Goal: Task Accomplishment & Management: Manage account settings

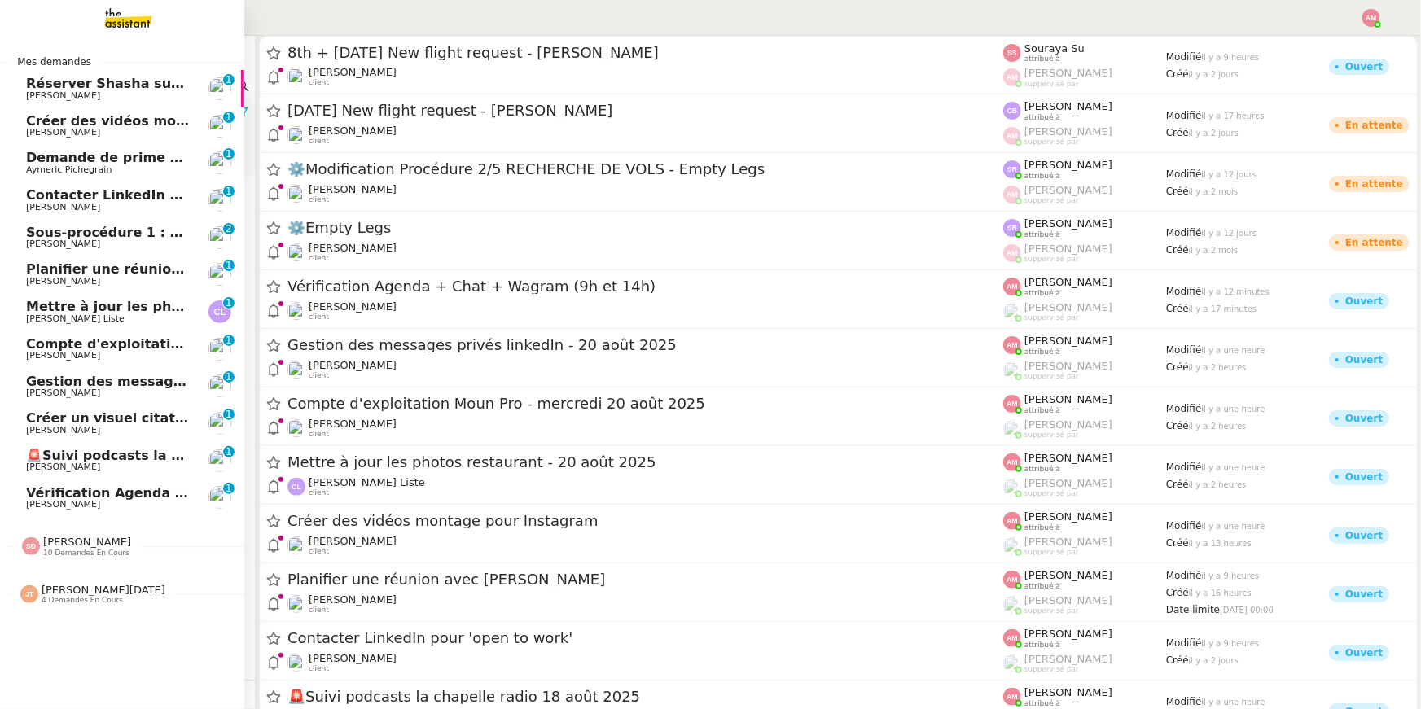
click at [77, 377] on span "Gestion des messages privés linkedIn - 20 août 2025" at bounding box center [220, 381] width 388 height 15
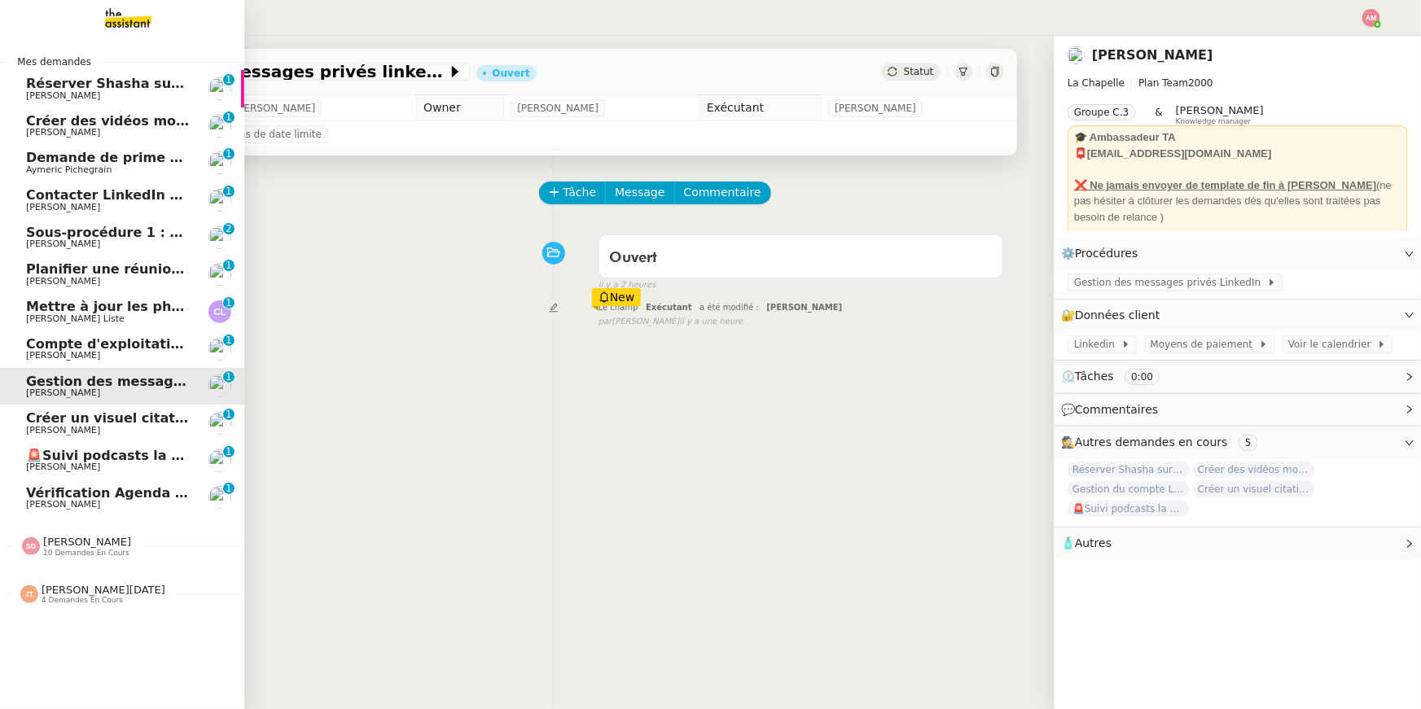
click at [82, 423] on span "Créer un visuel citation" at bounding box center [112, 417] width 172 height 15
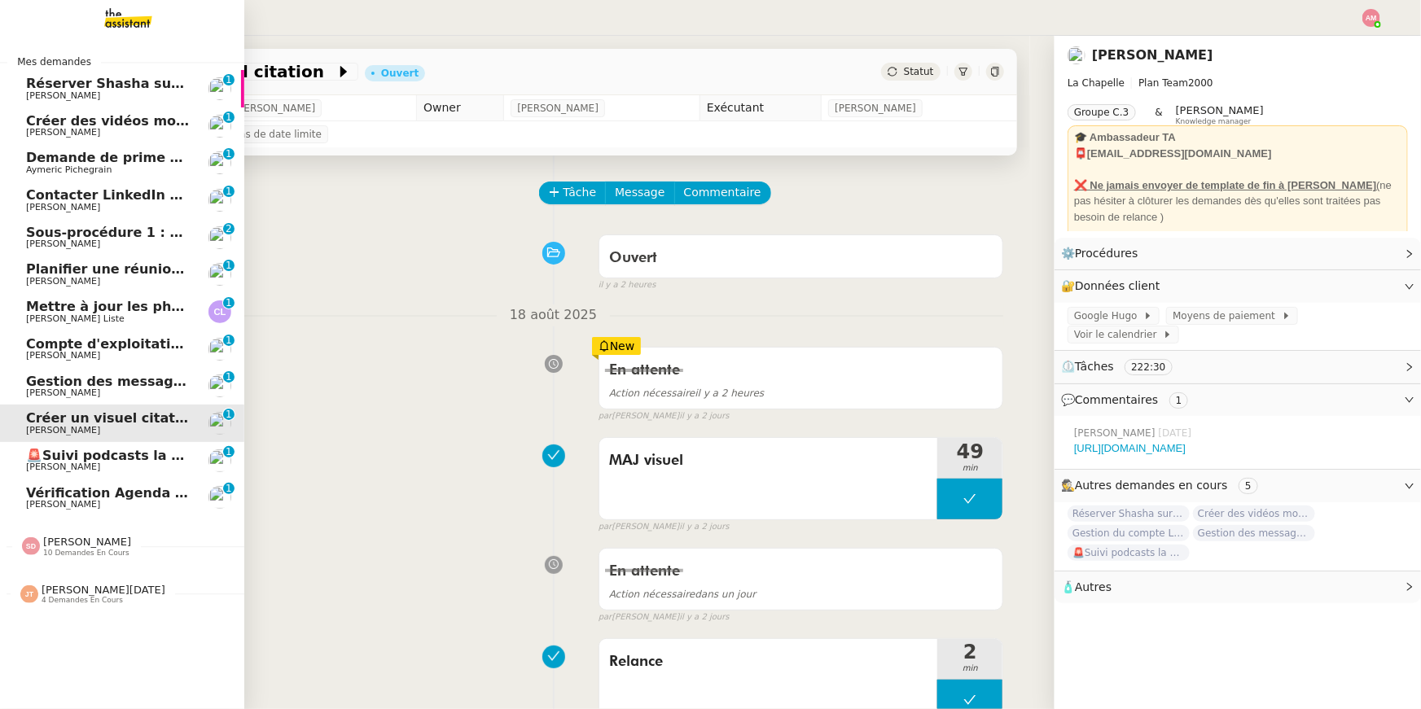
click at [77, 504] on div "[PERSON_NAME][DATE] 4 demandes en cours" at bounding box center [122, 587] width 244 height 47
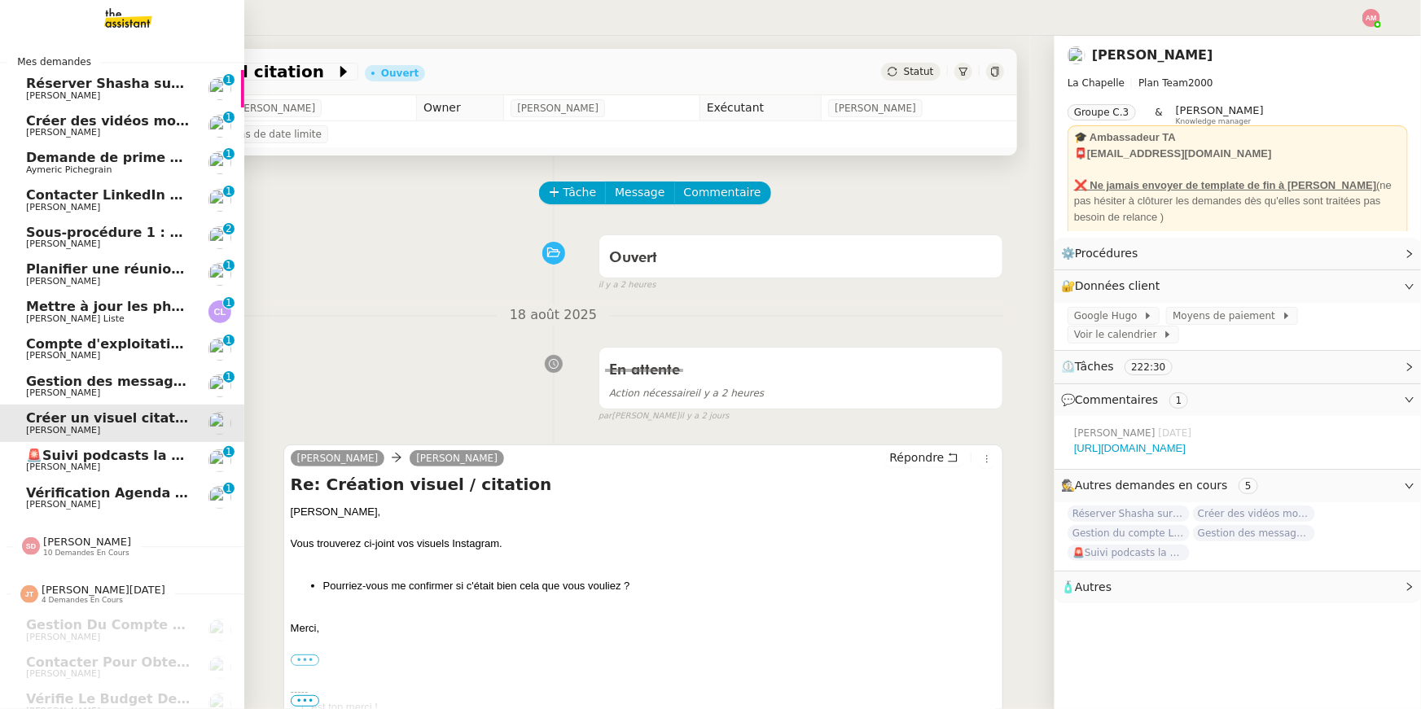
click at [102, 383] on span "Gestion des messages privés linkedIn - 20 août 2025" at bounding box center [220, 381] width 388 height 15
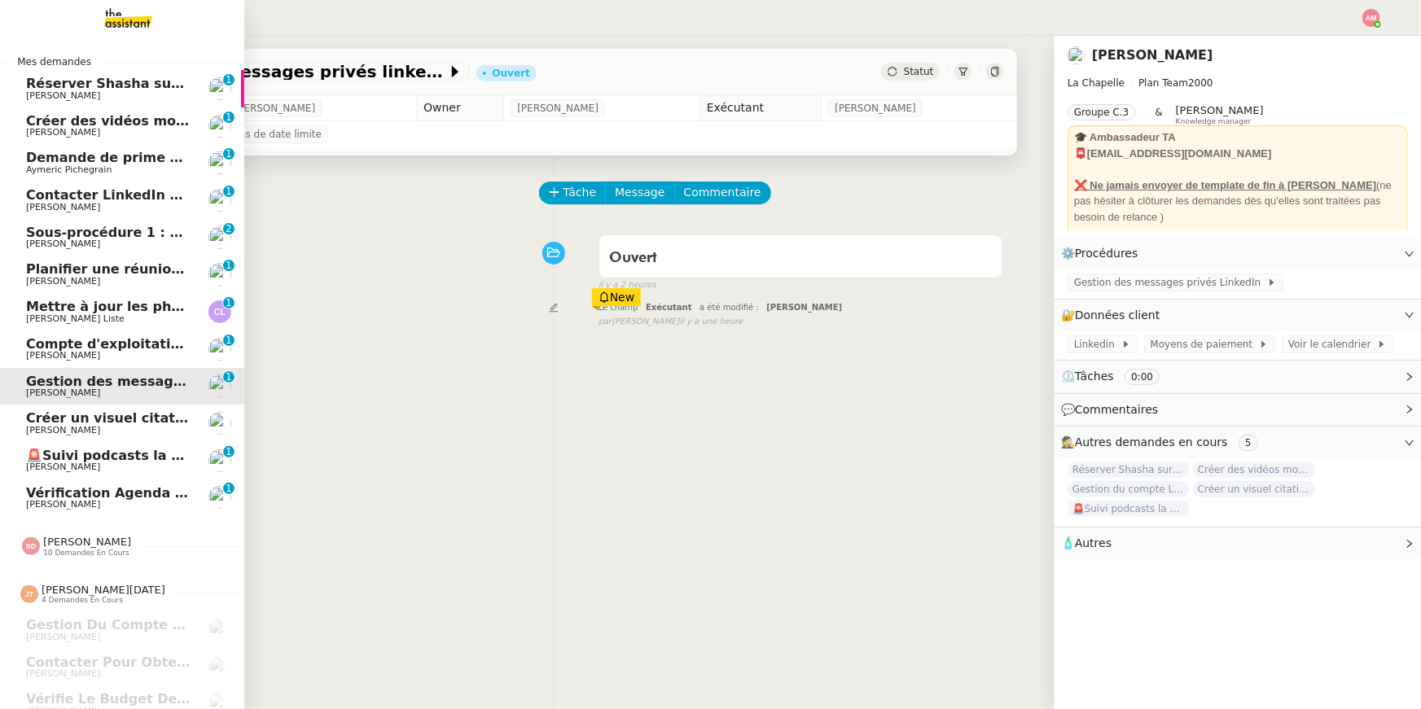
click at [113, 466] on span "[PERSON_NAME]" at bounding box center [108, 467] width 164 height 10
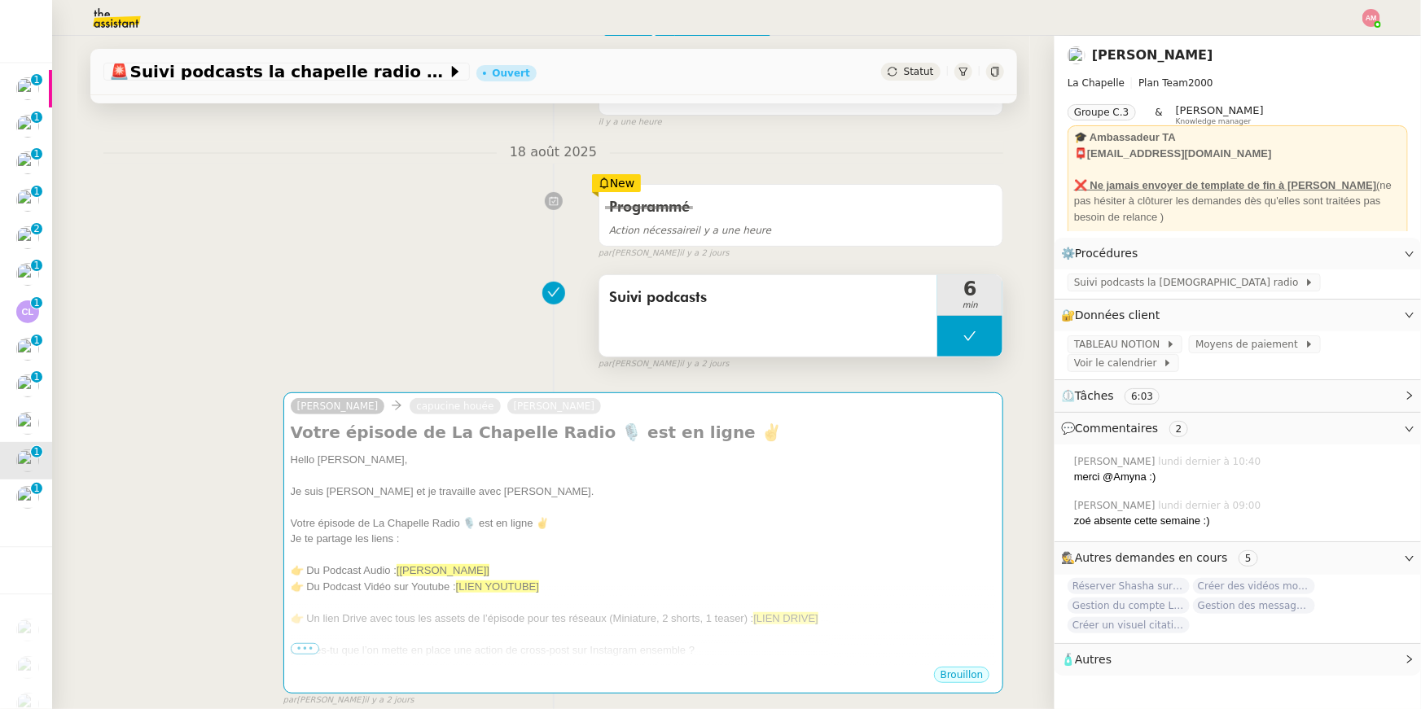
scroll to position [270, 0]
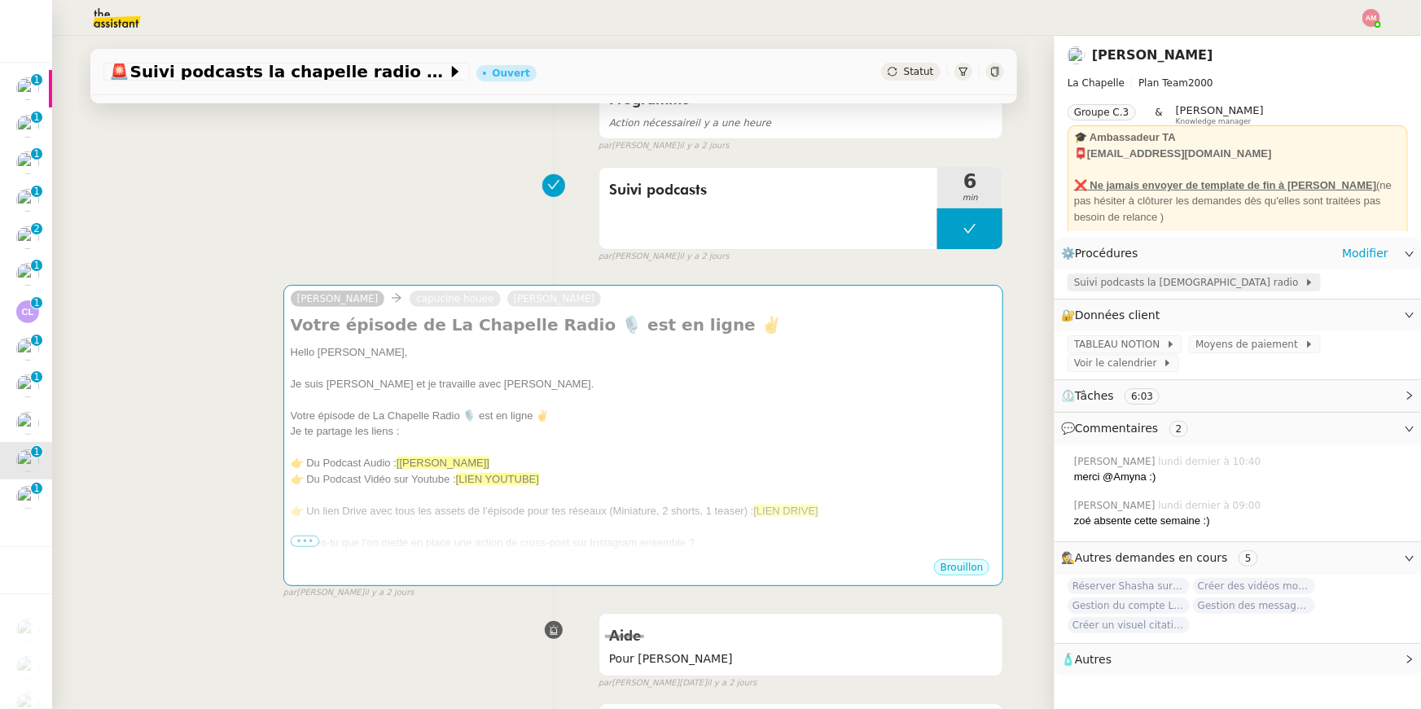
click at [703, 279] on span "Suivi podcasts la [DEMOGRAPHIC_DATA] radio" at bounding box center [1189, 282] width 230 height 16
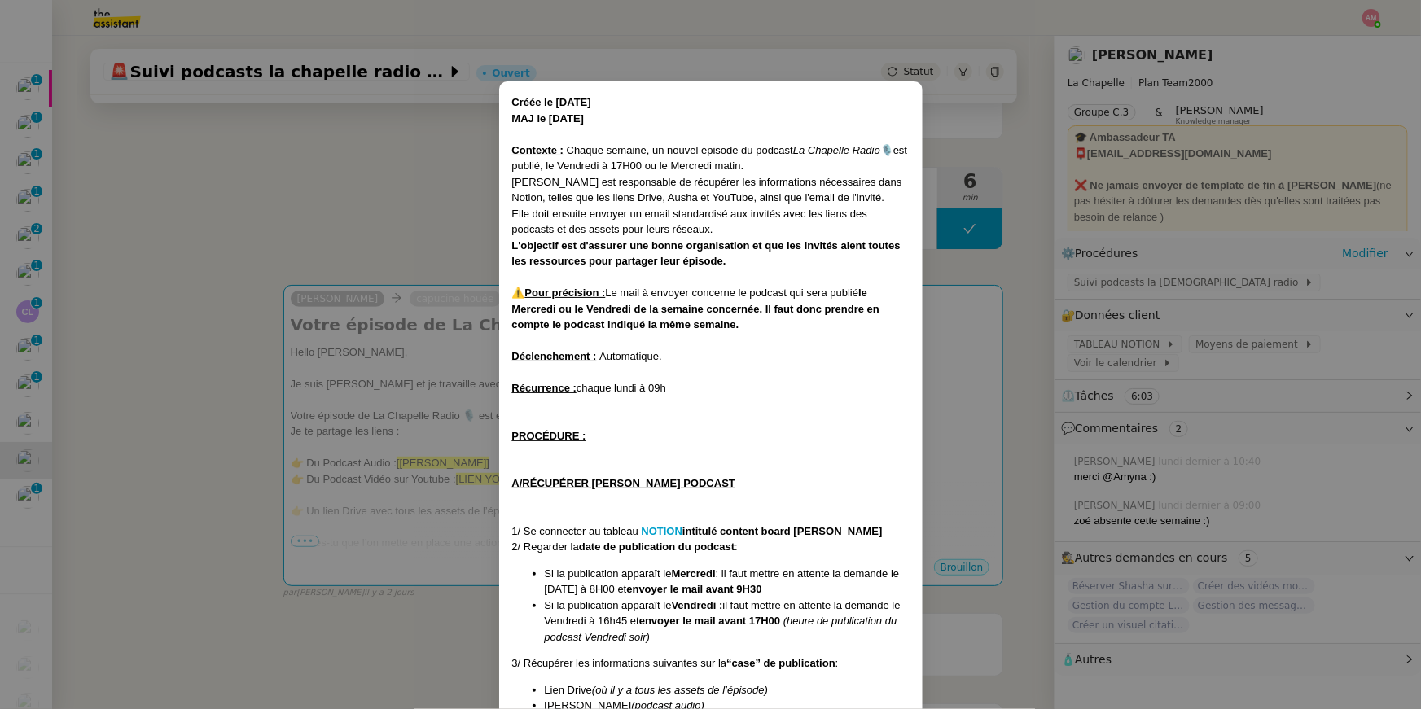
click at [349, 216] on nz-modal-container "Créée le [DATE] MAJ le [DATE] Contexte : Chaque semaine, un nouvel épisode du p…" at bounding box center [710, 354] width 1421 height 709
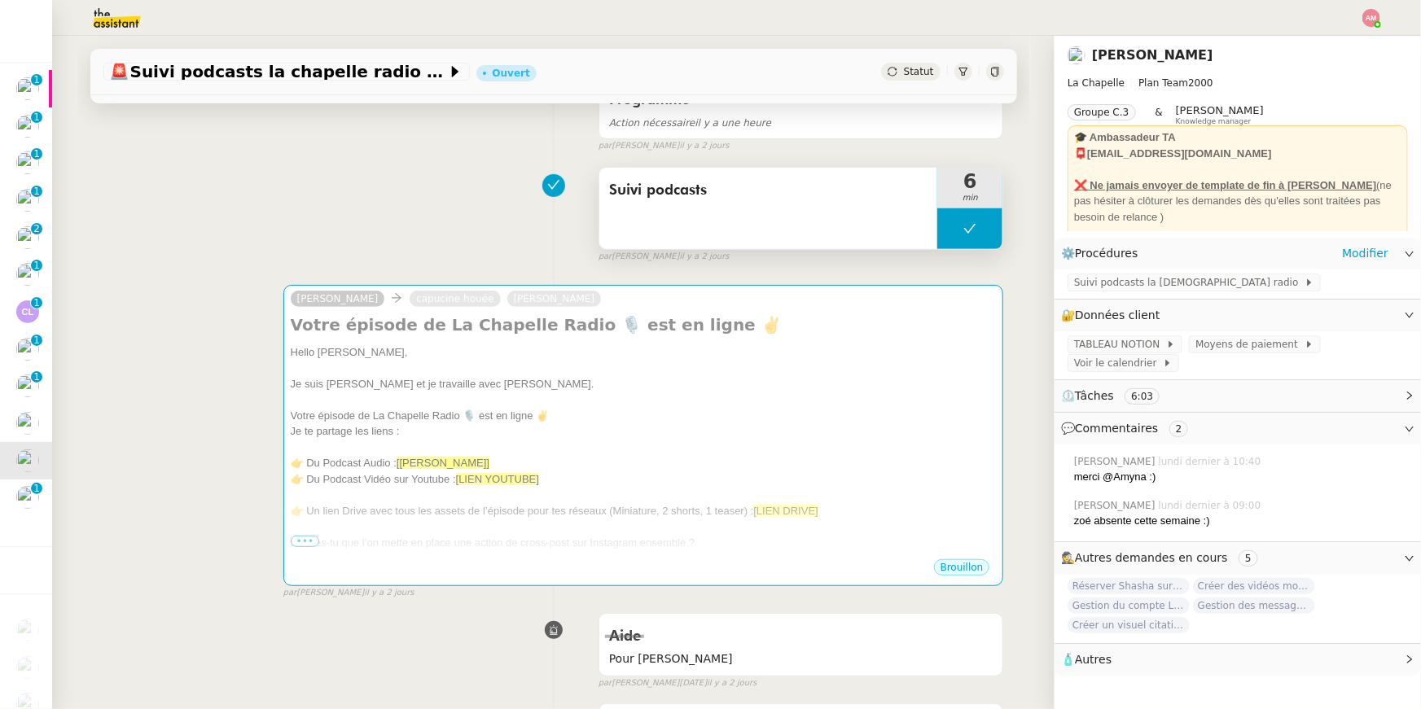
scroll to position [0, 0]
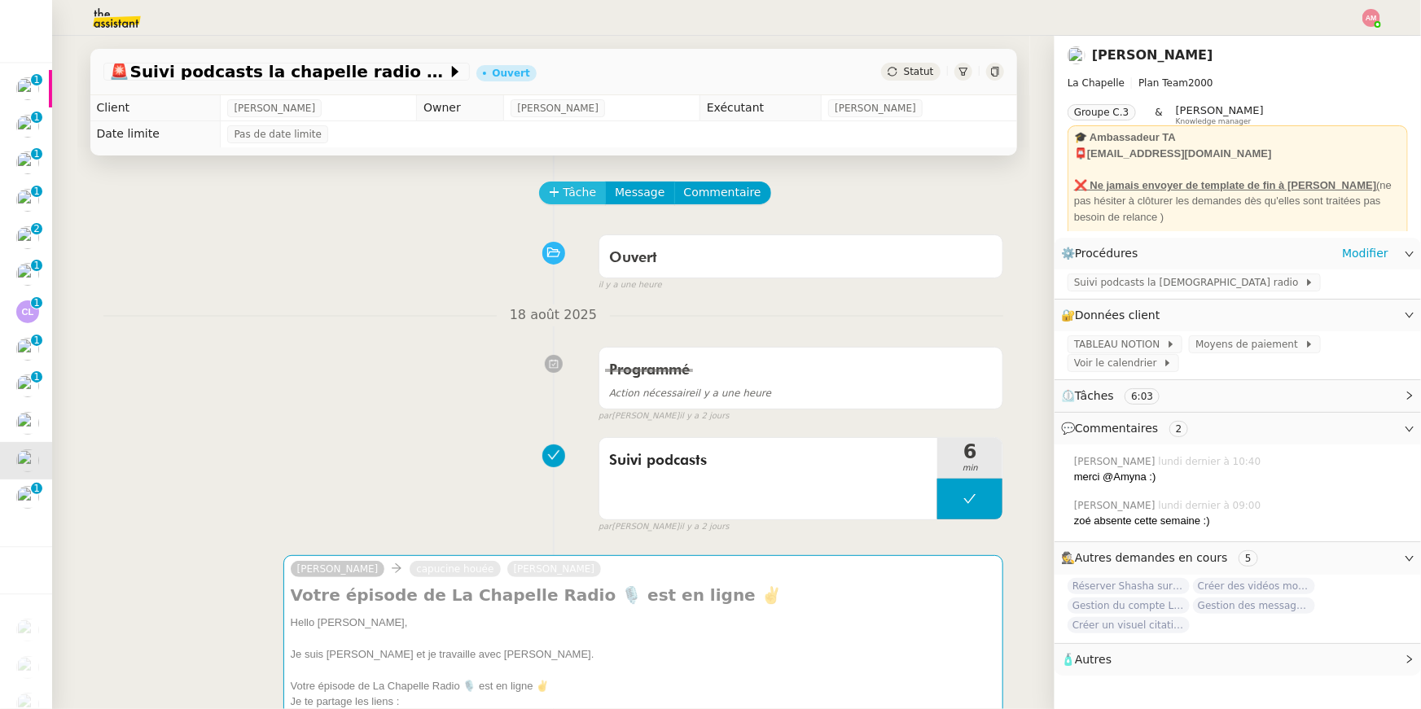
click at [573, 182] on button "Tâche" at bounding box center [573, 193] width 68 height 23
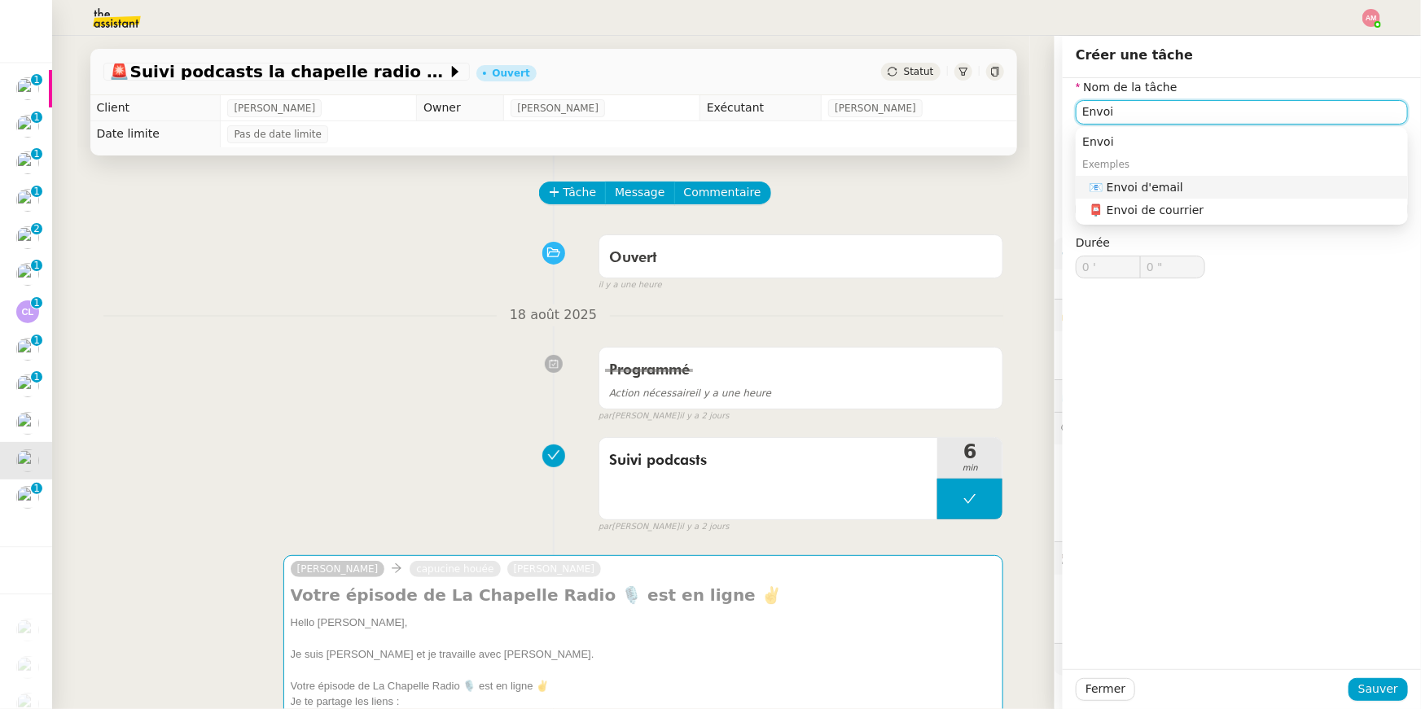
click at [703, 186] on div "📧 Envoi d'email" at bounding box center [1244, 187] width 313 height 15
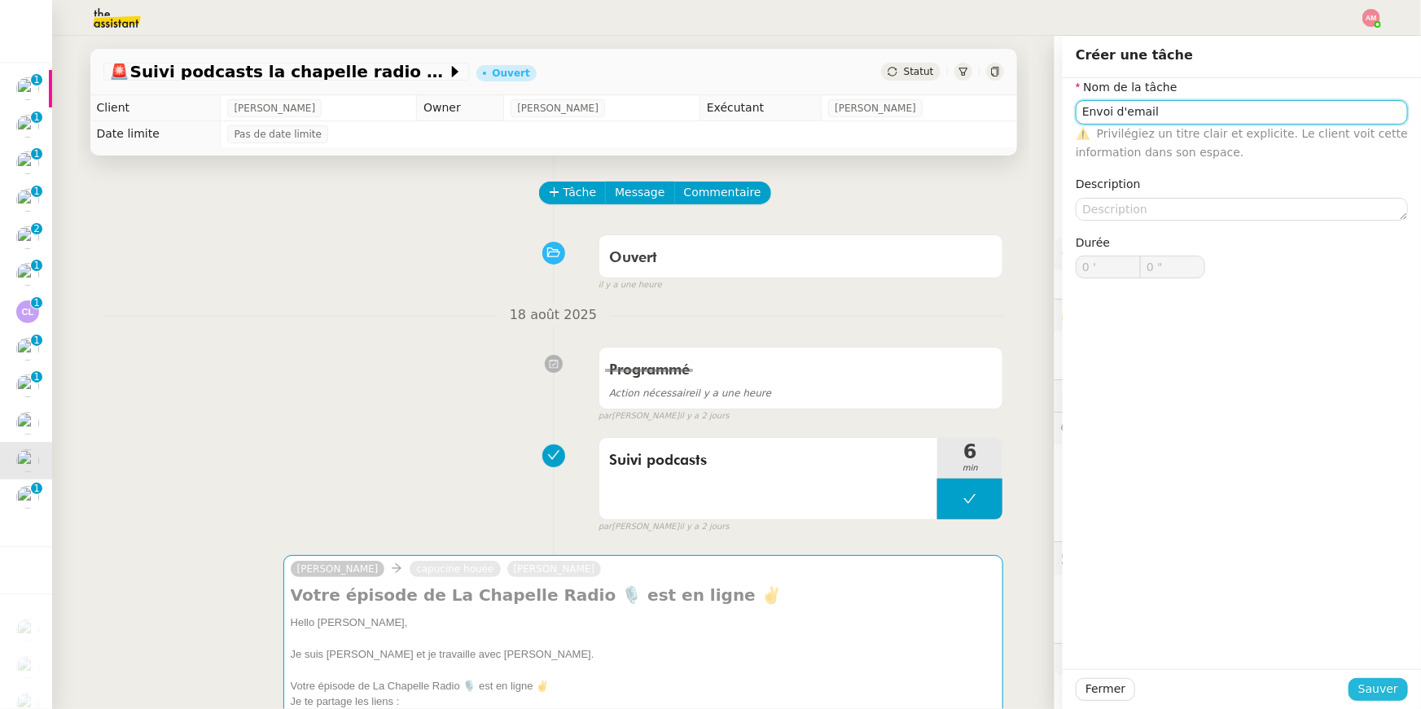
type input "Envoi d'email"
click at [703, 504] on span "Sauver" at bounding box center [1378, 689] width 40 height 19
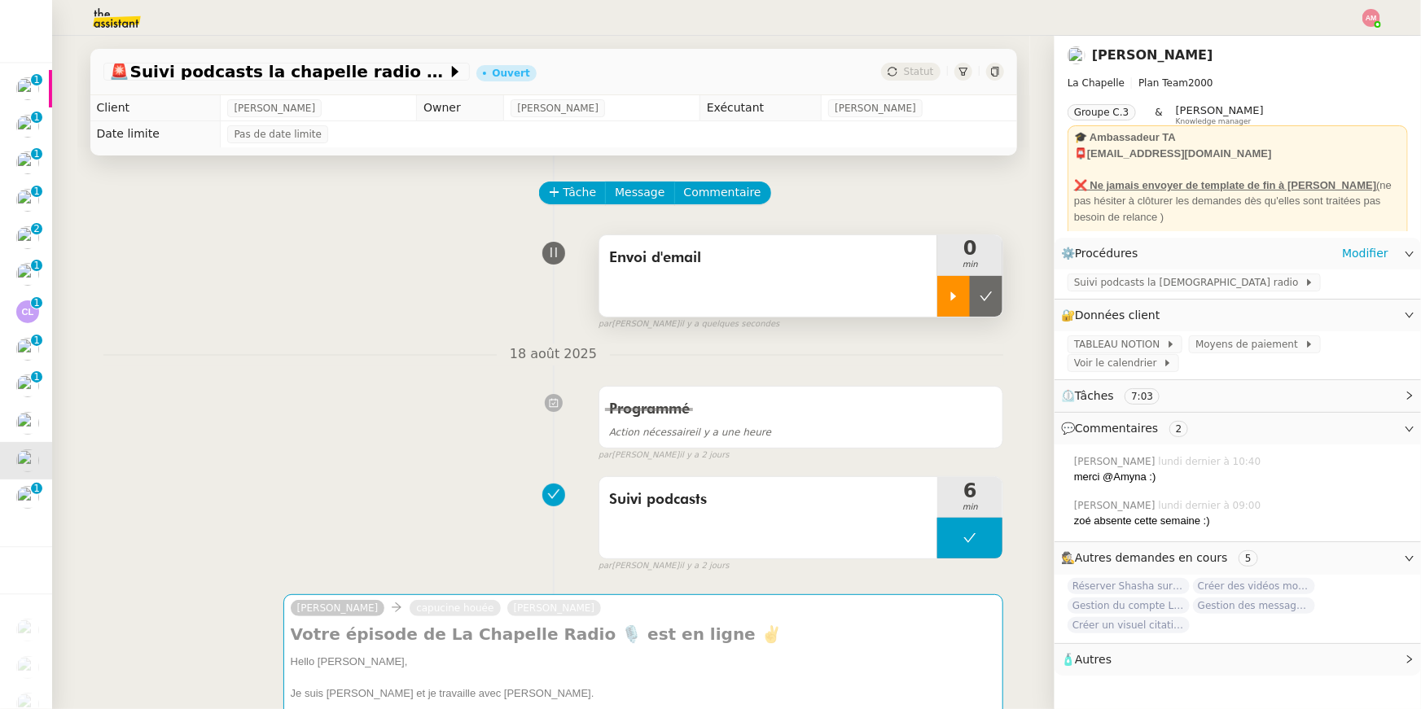
click at [703, 292] on icon at bounding box center [953, 296] width 13 height 13
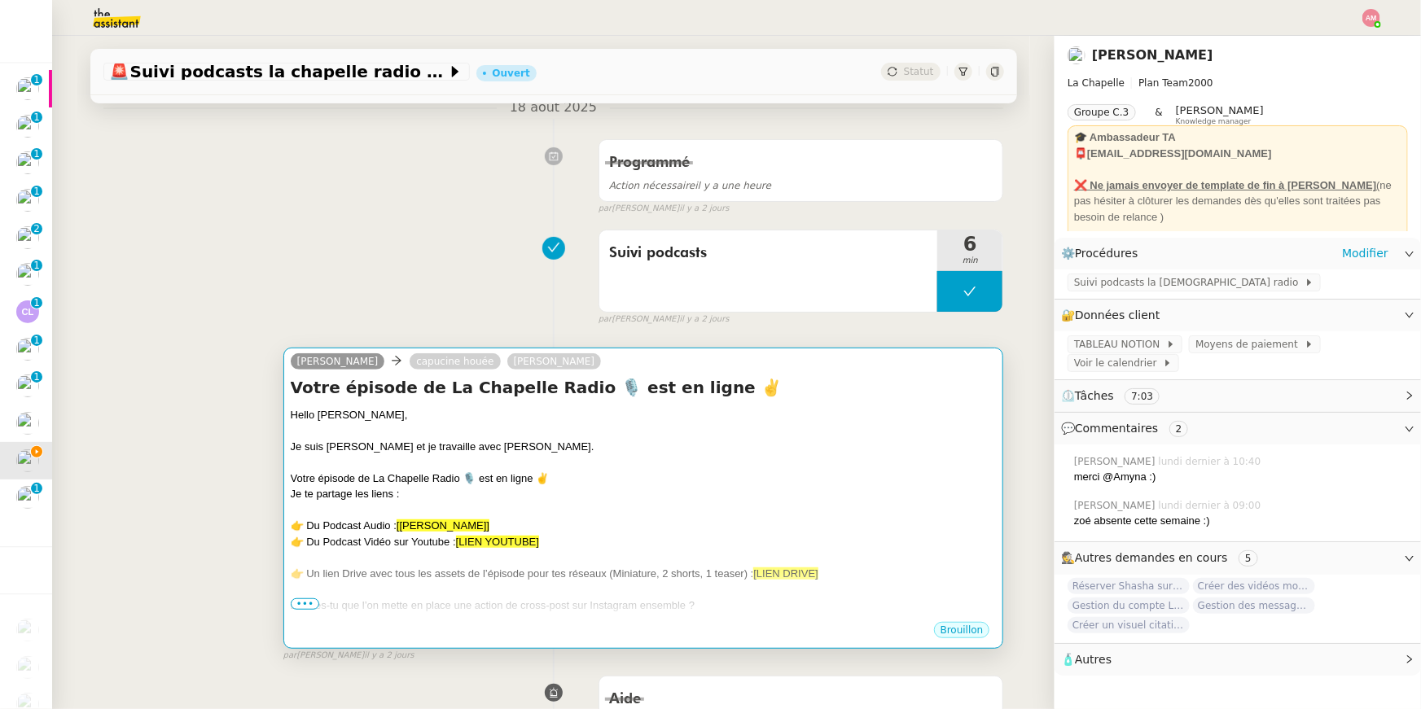
scroll to position [247, 0]
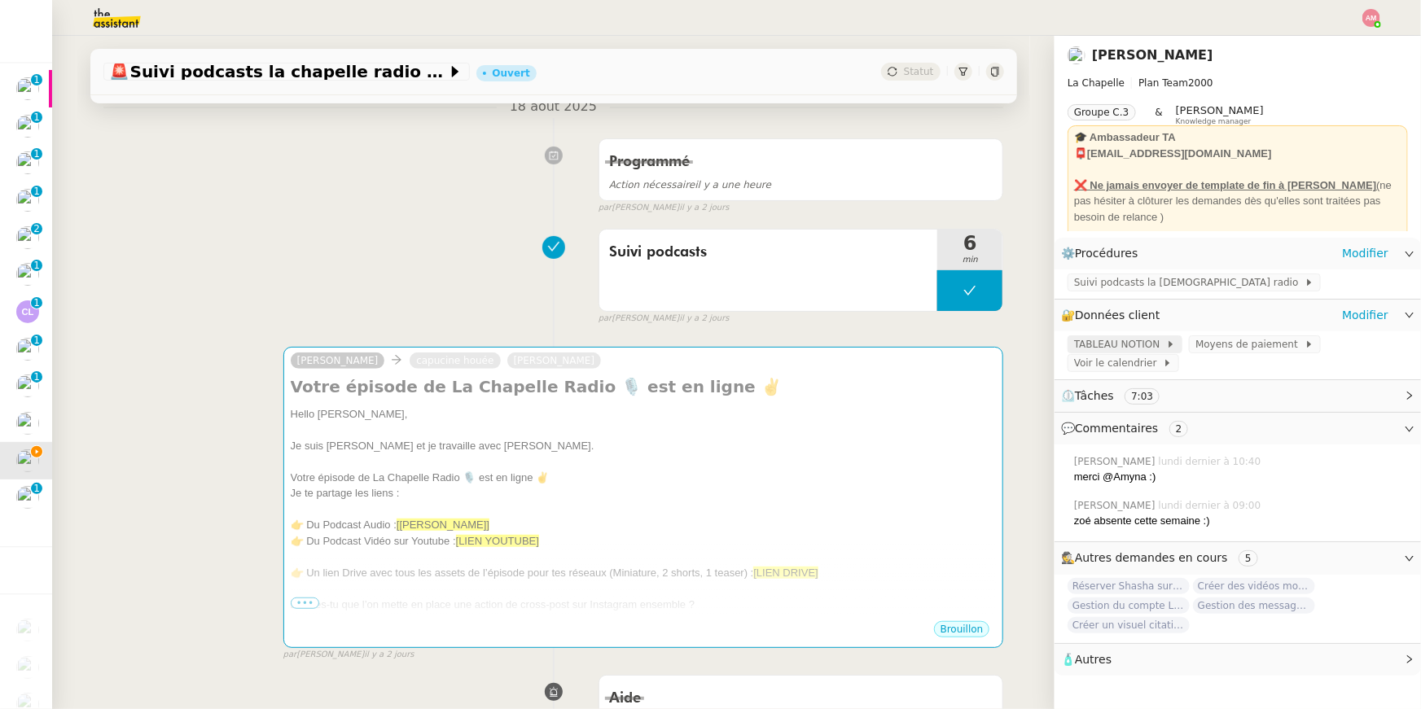
click at [703, 340] on span "TABLEAU NOTION" at bounding box center [1120, 344] width 92 height 16
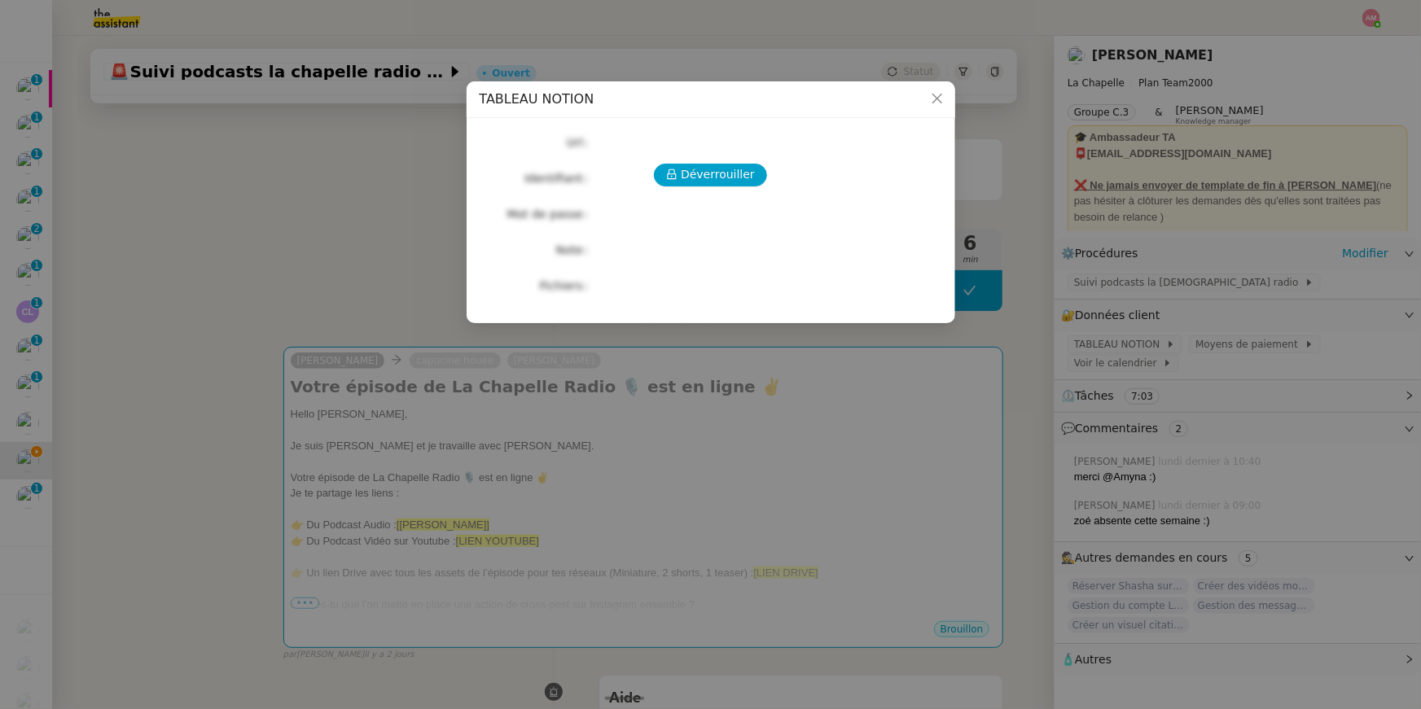
click at [703, 410] on nz-modal-container "TABLEAU NOTION Déverrouiller Url Identifiant Mot de passe Note Fichiers Upload" at bounding box center [710, 354] width 1421 height 709
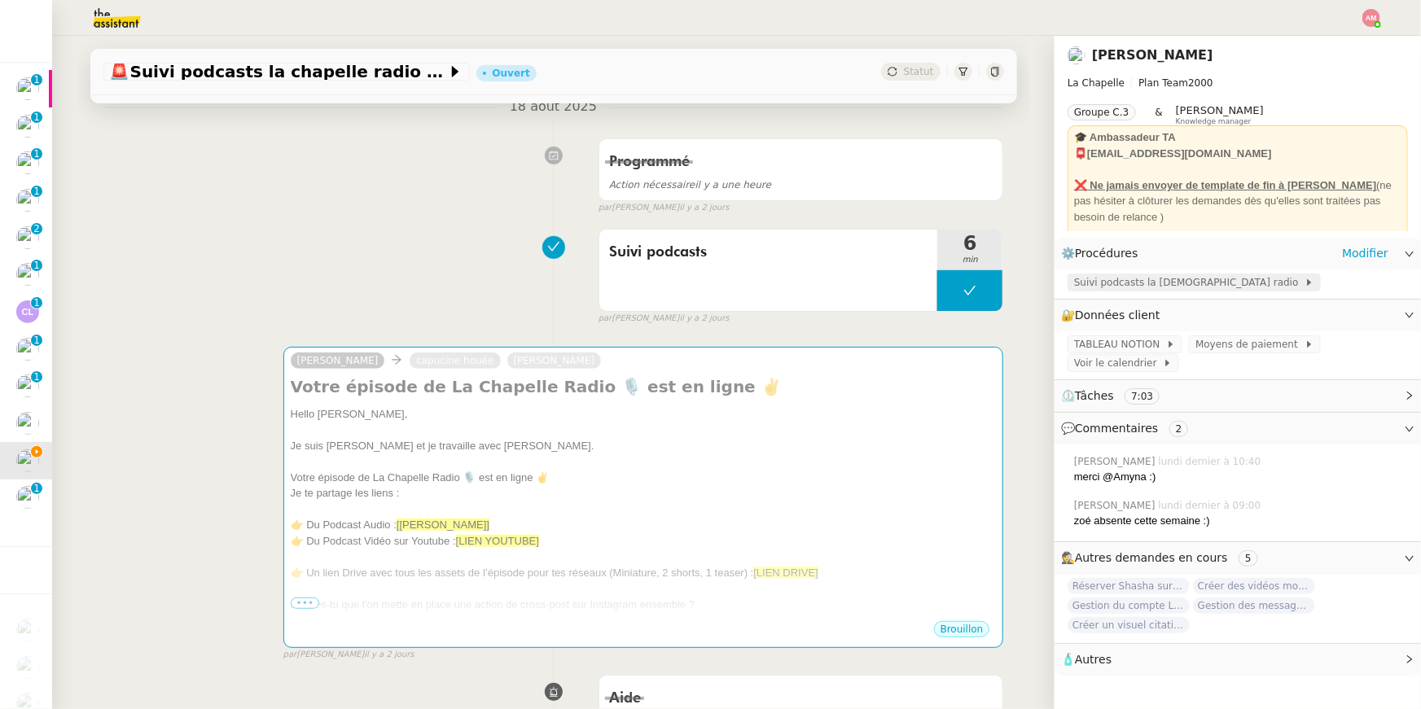
click at [703, 281] on span "Suivi podcasts la chapelle radio" at bounding box center [1189, 282] width 230 height 16
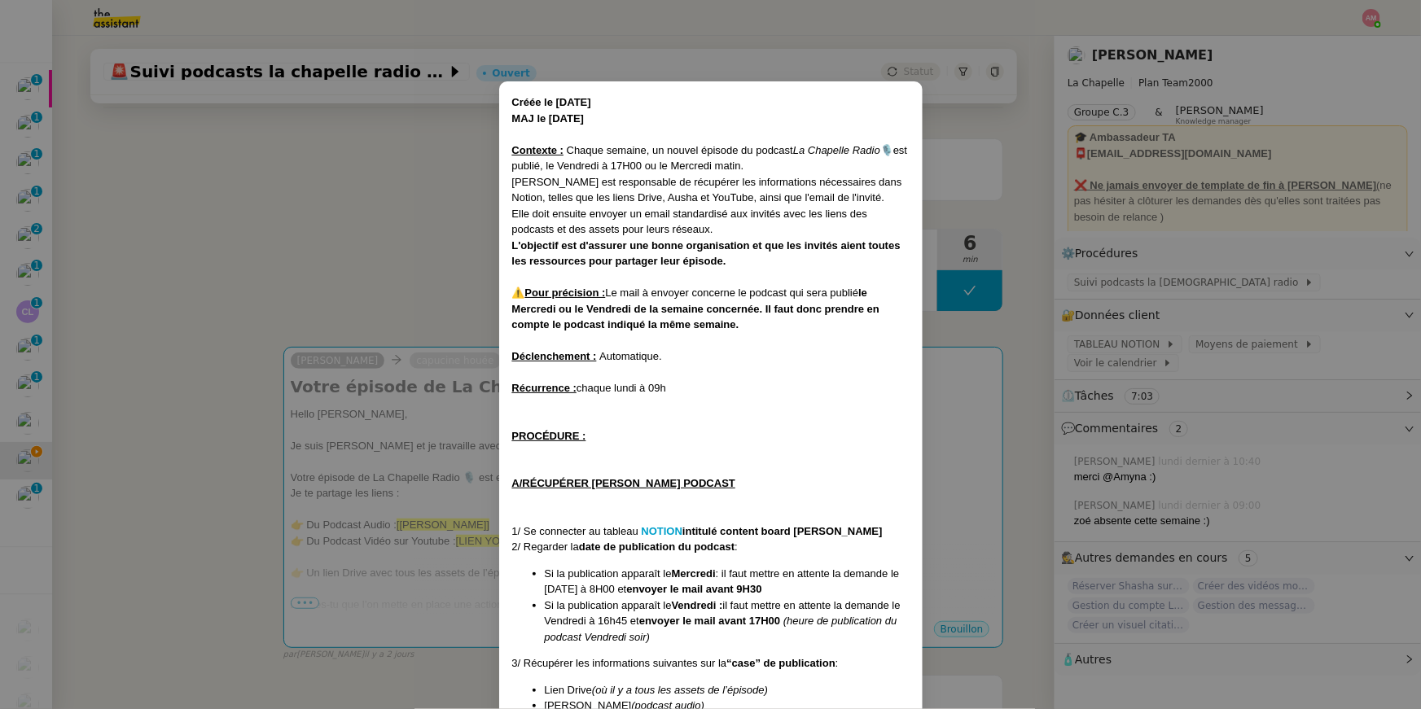
scroll to position [299, 0]
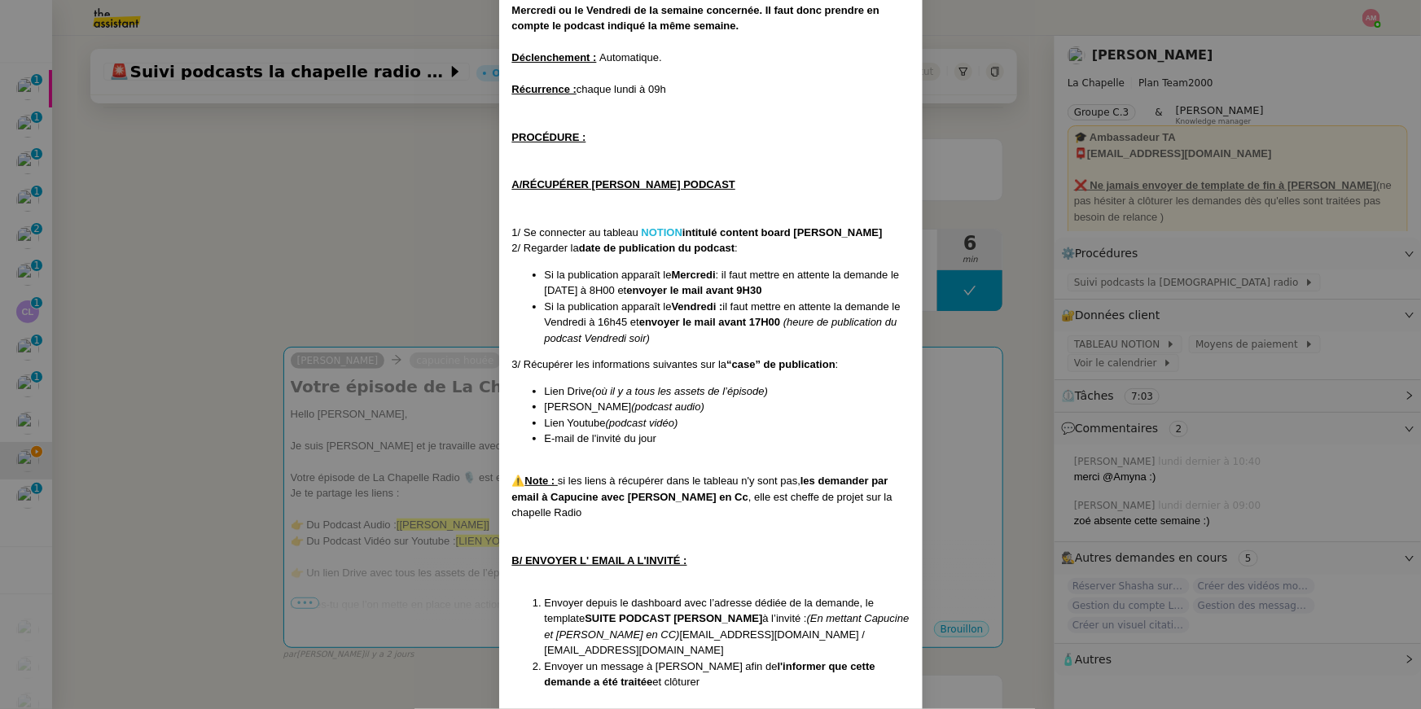
click at [651, 227] on strong "NOTION" at bounding box center [662, 232] width 42 height 12
click at [372, 481] on nz-modal-container "Créée le 16/01/2024 MAJ le 15/05/2025 Contexte : Chaque semaine, un nouvel épis…" at bounding box center [710, 354] width 1421 height 709
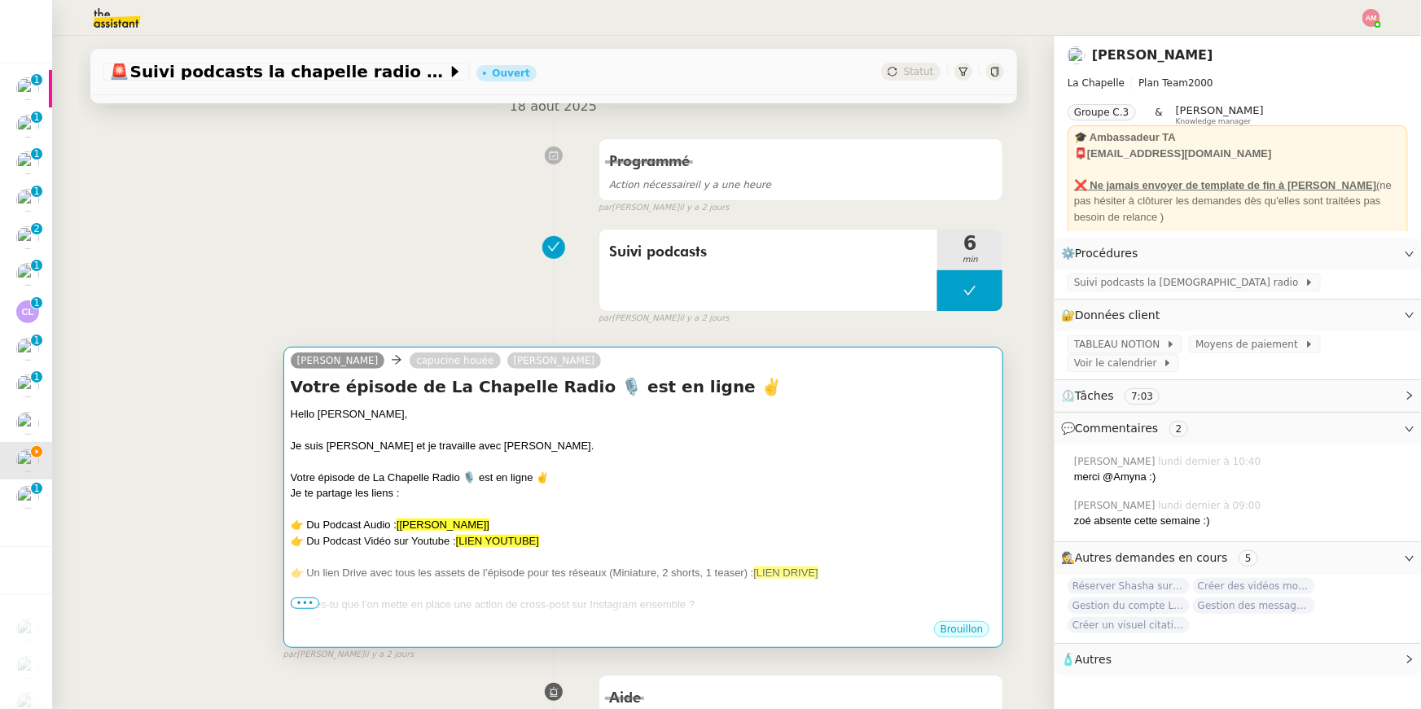
click at [372, 481] on div "Votre épisode de La Chapelle Radio 🎙️ est en ligne ✌️" at bounding box center [644, 478] width 706 height 16
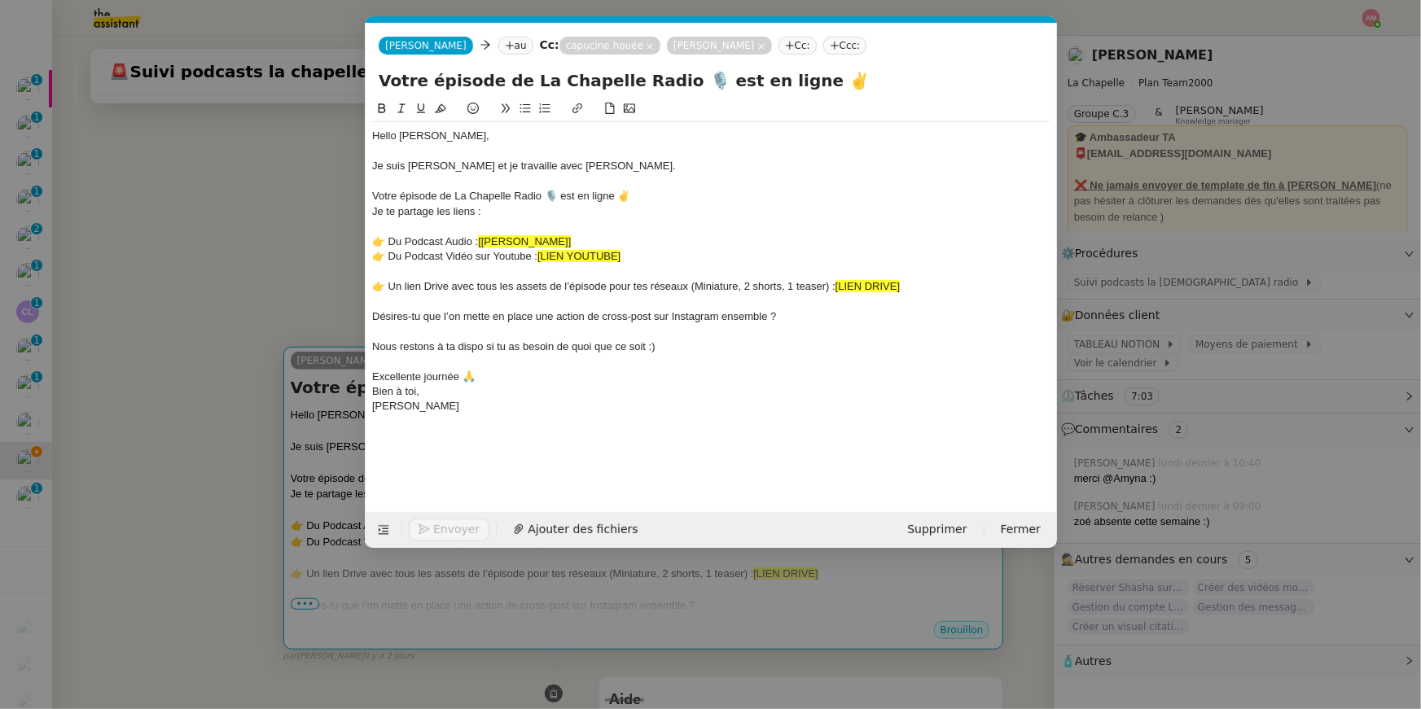
scroll to position [0, 34]
click at [596, 302] on div at bounding box center [711, 301] width 678 height 15
drag, startPoint x: 481, startPoint y: 242, endPoint x: 598, endPoint y: 242, distance: 117.2
click at [598, 242] on div "👉 Du Podcast Audio : [LIEN AUSHA]" at bounding box center [711, 241] width 678 height 15
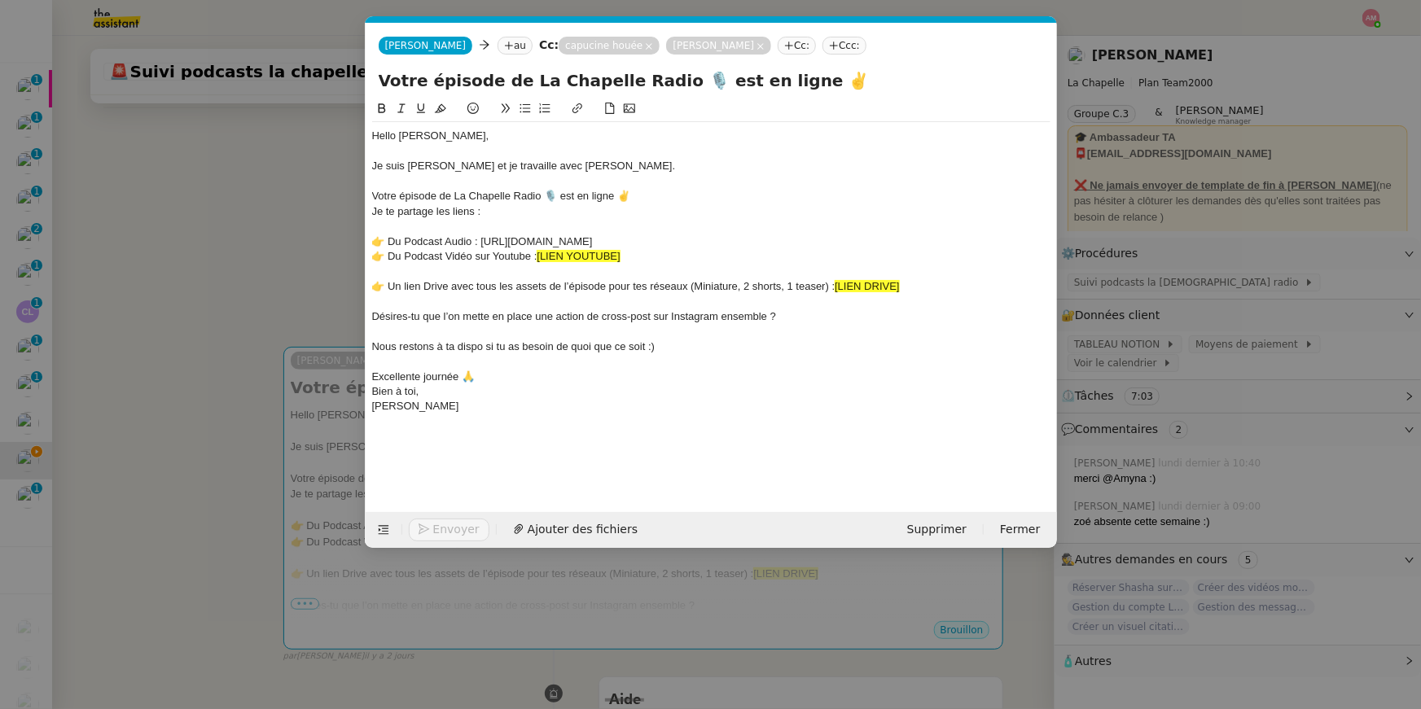
drag, startPoint x: 484, startPoint y: 243, endPoint x: 746, endPoint y: 242, distance: 262.1
click at [703, 242] on div "👉 Du Podcast Audio : https://smartlink.ausha.co/la-chapelle-radio-hugo-bentz" at bounding box center [711, 241] width 678 height 15
drag, startPoint x: 743, startPoint y: 243, endPoint x: 479, endPoint y: 239, distance: 263.8
click at [479, 239] on div "👉 Du Podcast Audio : https://smartlink.ausha.co/la-chapelle-radio-hugo-bentz" at bounding box center [711, 241] width 678 height 15
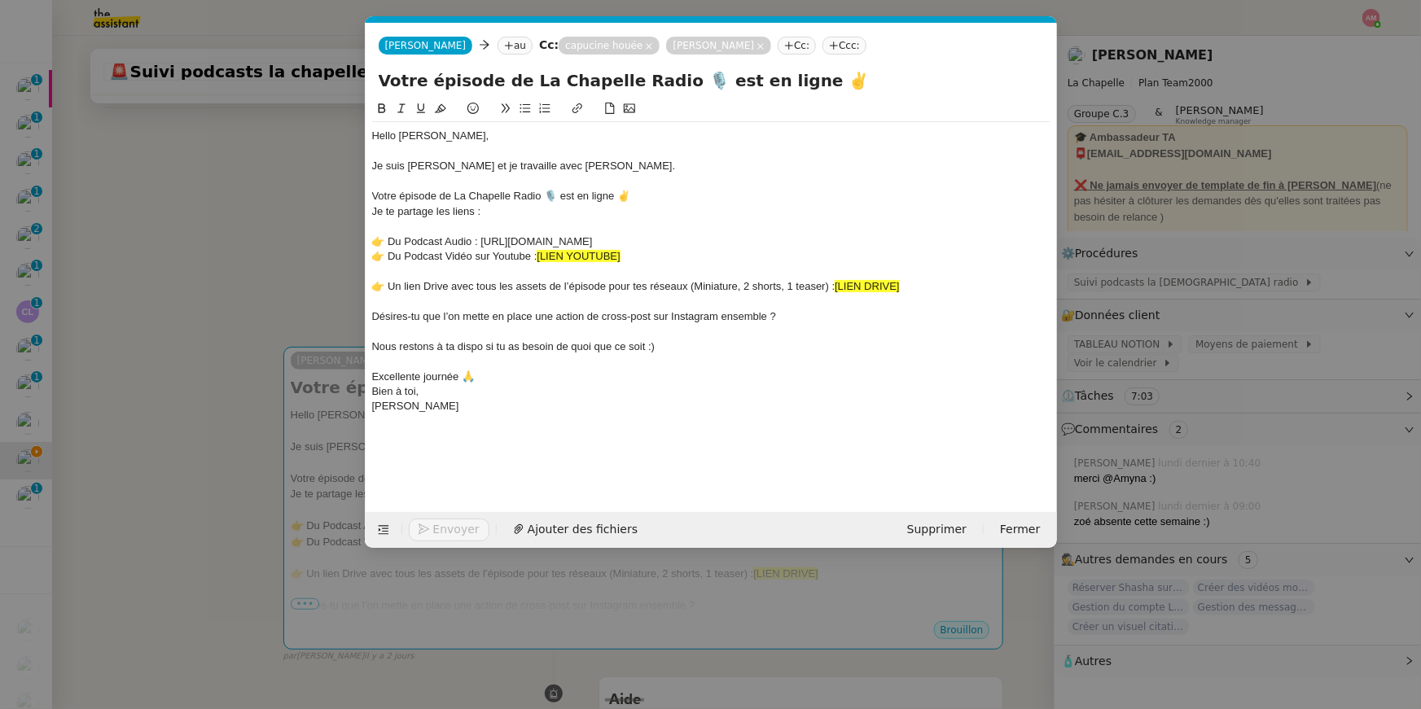
click at [585, 114] on button at bounding box center [577, 108] width 20 height 19
click at [703, 274] on link at bounding box center [705, 271] width 37 height 12
click at [647, 256] on div "👉 Du Podcast Vidéo sur Youtube : [LIEN YOUTUBE]" at bounding box center [711, 256] width 678 height 15
drag, startPoint x: 541, startPoint y: 258, endPoint x: 669, endPoint y: 269, distance: 128.3
click at [669, 269] on div "Hello Lenna, Je suis Camille et je travaille avec Hugo. Votre épisode de La Cha…" at bounding box center [711, 271] width 678 height 299
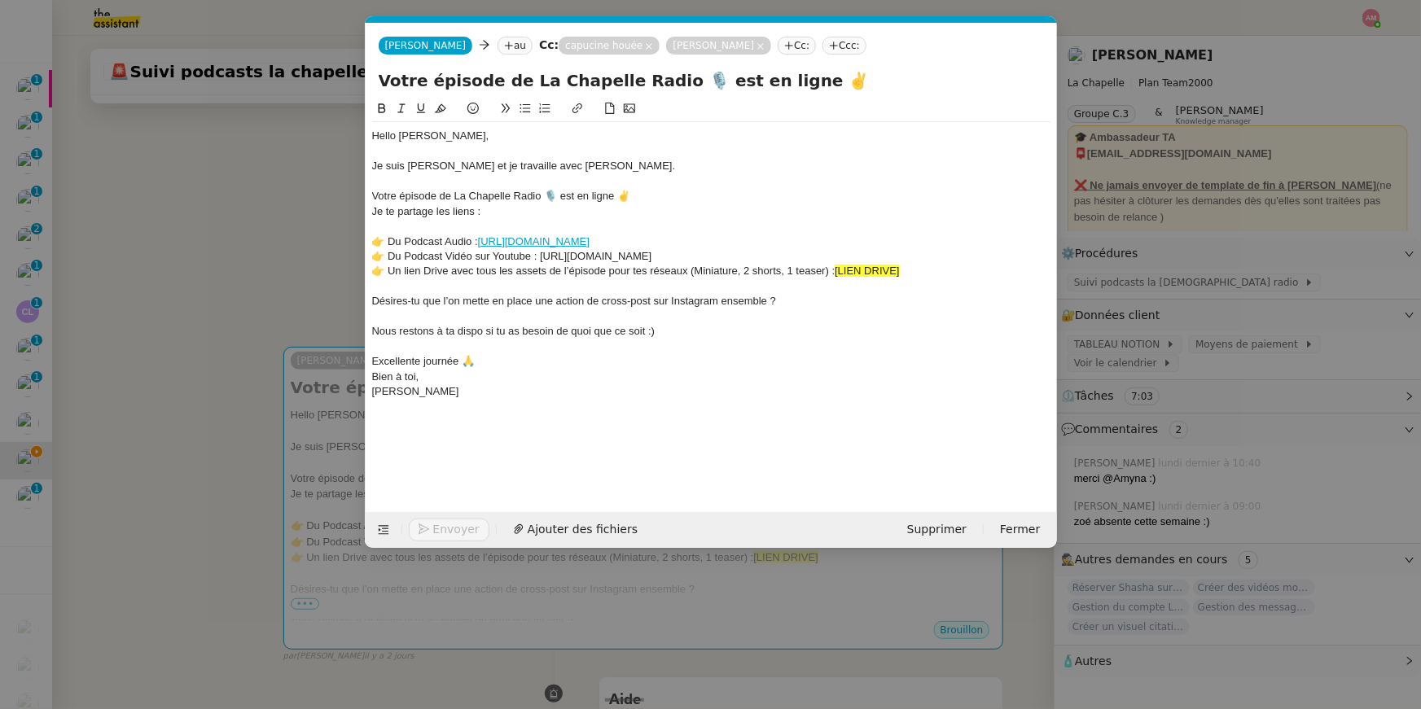
click at [539, 251] on div "👉 Du Podcast Vidéo sur Youtube : https://www.youtube.com/playlist?list=PLd8WzSz…" at bounding box center [711, 256] width 678 height 15
click at [535, 251] on div "👉 Du Podcast Vidéo sur Youtube : https://www.youtube.com/playlist?list=PLd8WzSz…" at bounding box center [711, 256] width 678 height 15
drag, startPoint x: 541, startPoint y: 256, endPoint x: 970, endPoint y: 257, distance: 429.0
click at [703, 257] on div "👉 Du Podcast Vidéo sur Youtube : https://www.youtube.com/playlist?list=PLd8WzSz…" at bounding box center [711, 256] width 678 height 15
click at [574, 100] on button at bounding box center [577, 108] width 20 height 19
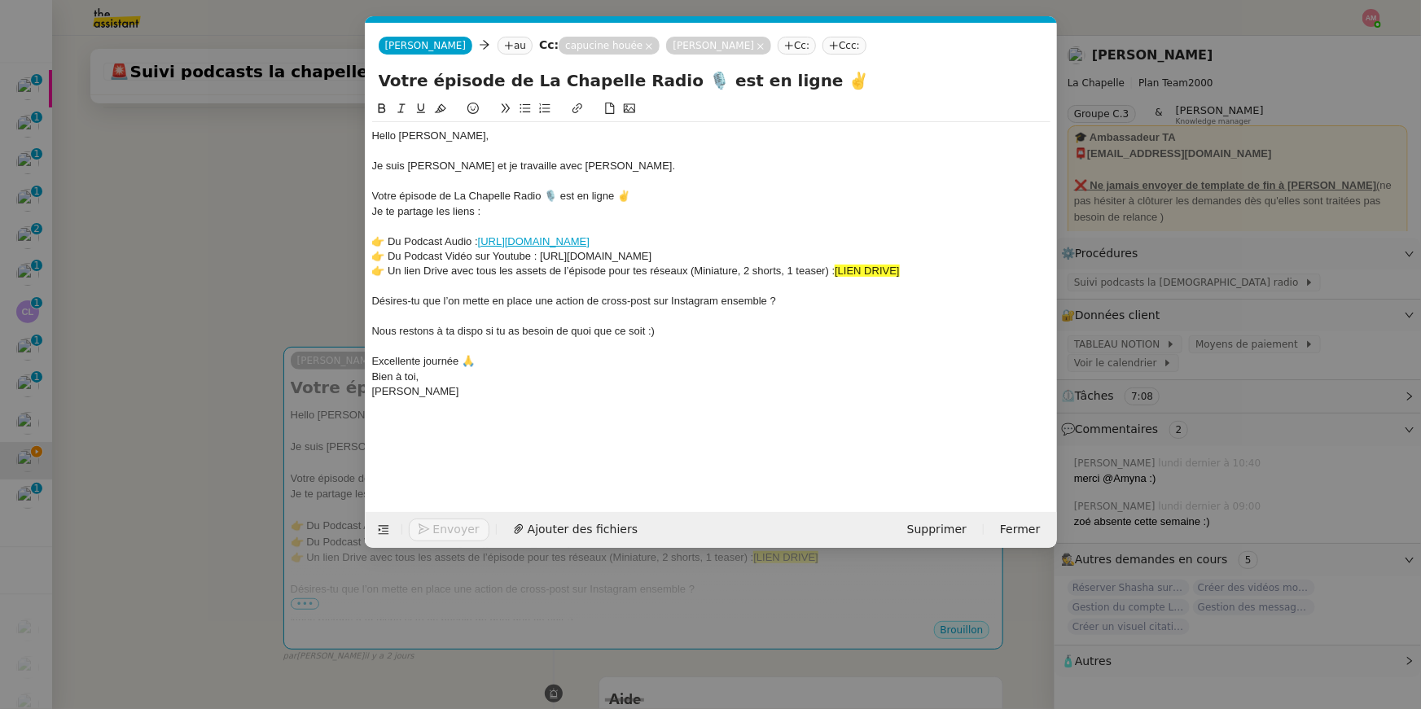
type input "https://www.youtube.com/playlist?list=PLd8WzSzQAC9IytUcAWAZWp1H2zqvlpOaz"
click at [703, 288] on link at bounding box center [832, 286] width 37 height 12
click at [703, 306] on div "Désires-tu que l’on mette en place une action de cross-post sur Instagram ensem…" at bounding box center [711, 301] width 678 height 15
click at [290, 269] on nz-modal-container "Service TA - VOYAGE - PROPOSITION GLOBALE A utiliser dans le cadre de propositi…" at bounding box center [710, 354] width 1421 height 709
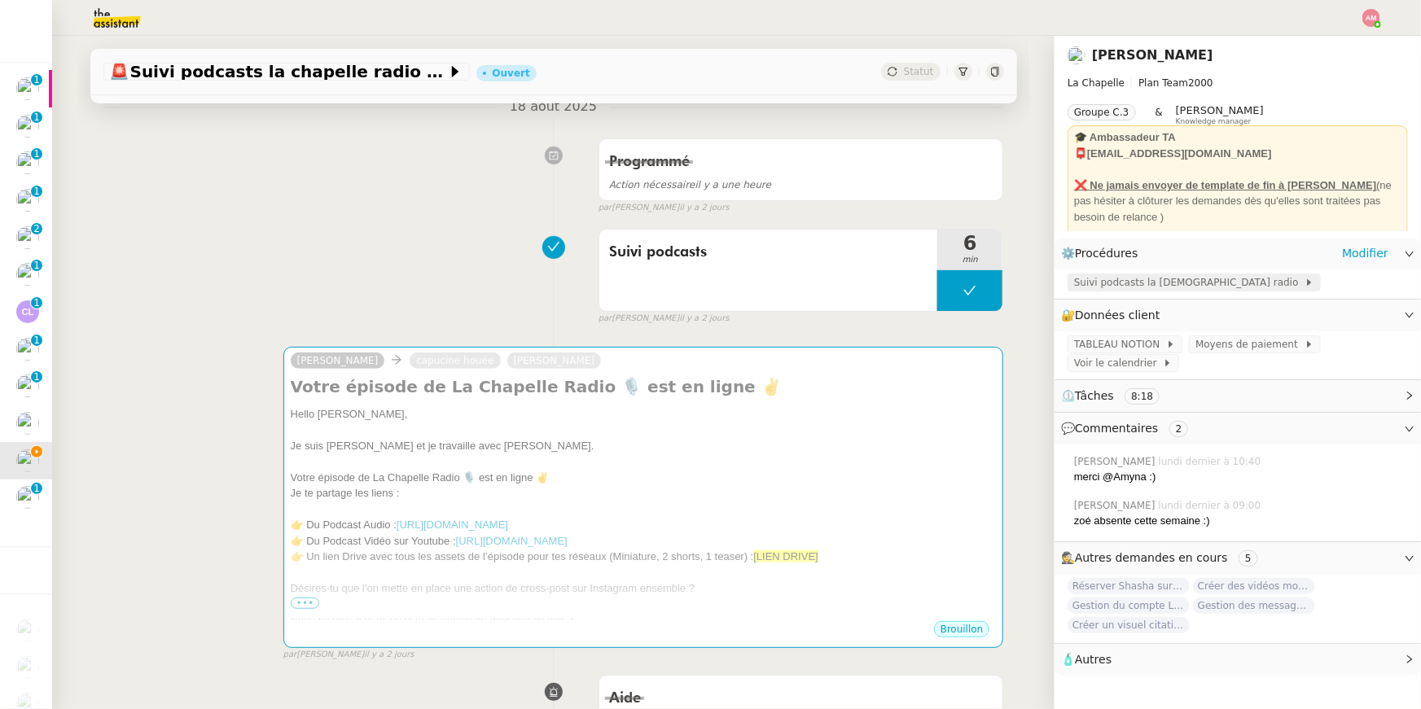
click at [703, 279] on span "Suivi podcasts la chapelle radio" at bounding box center [1189, 282] width 230 height 16
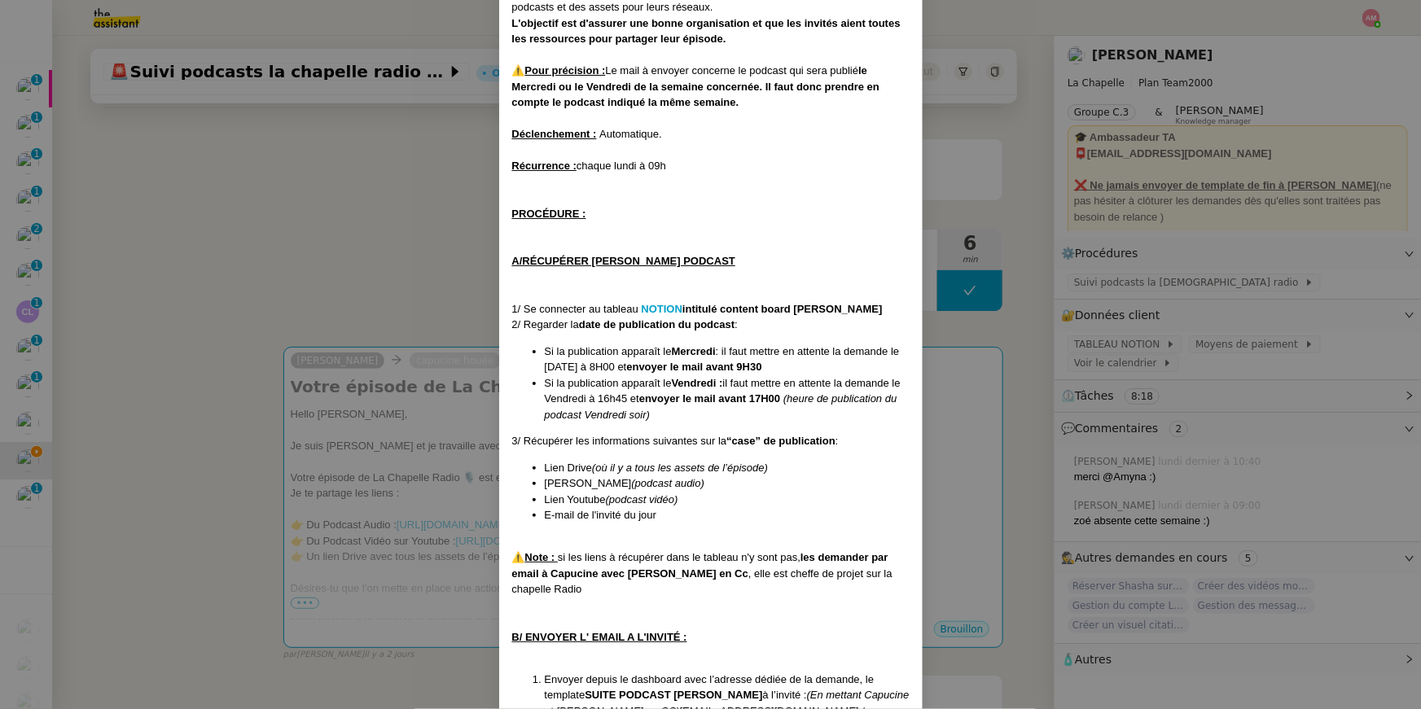
scroll to position [306, 0]
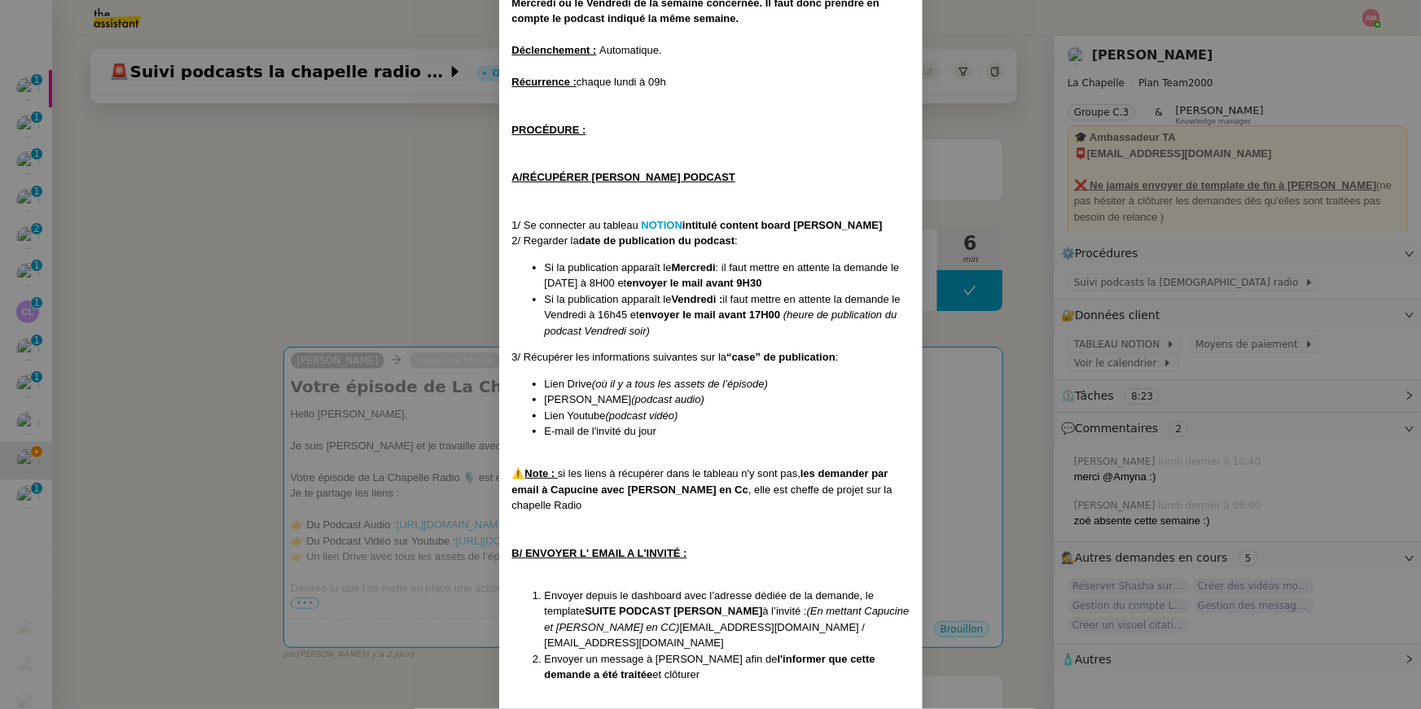
click at [658, 486] on strong "les demander par email à Capucine avec Hugo en Cc" at bounding box center [700, 481] width 376 height 28
click at [650, 488] on strong "les demander par email à Capucine avec Hugo en Cc" at bounding box center [700, 481] width 376 height 28
drag, startPoint x: 655, startPoint y: 489, endPoint x: 550, endPoint y: 486, distance: 104.3
click at [550, 486] on strong "les demander par email à Capucine avec Hugo en Cc" at bounding box center [700, 481] width 376 height 28
copy strong "Capucine avec Hugo"
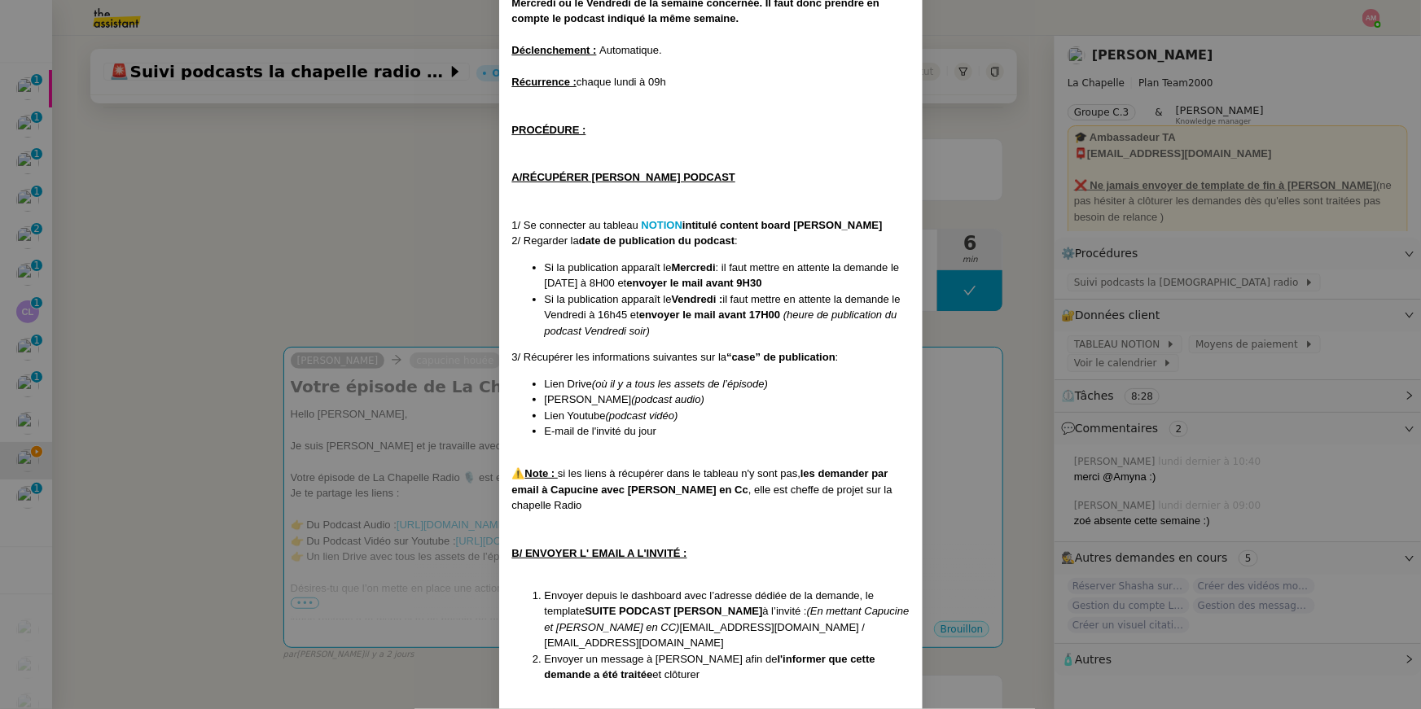
click at [275, 256] on nz-modal-container "Créée le 16/01/2024 MAJ le 15/05/2025 Contexte : Chaque semaine, un nouvel épis…" at bounding box center [710, 354] width 1421 height 709
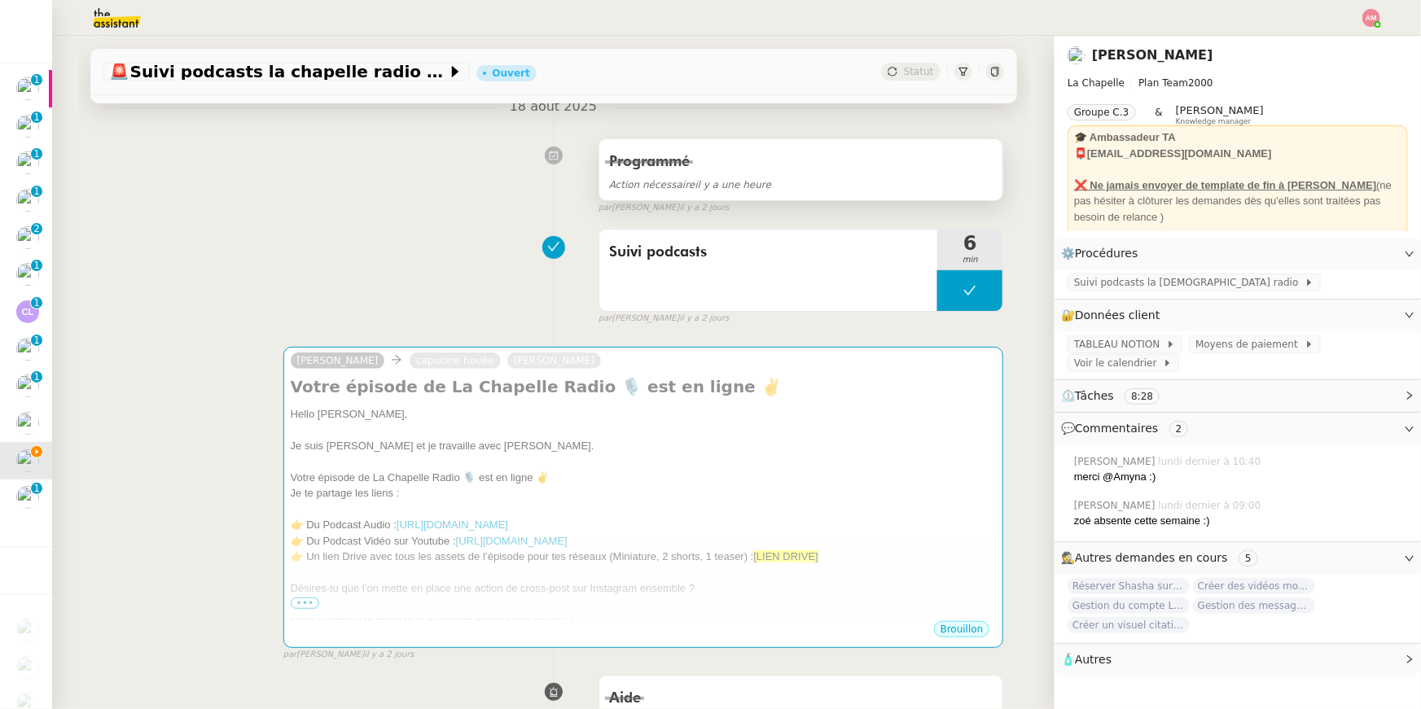
scroll to position [0, 0]
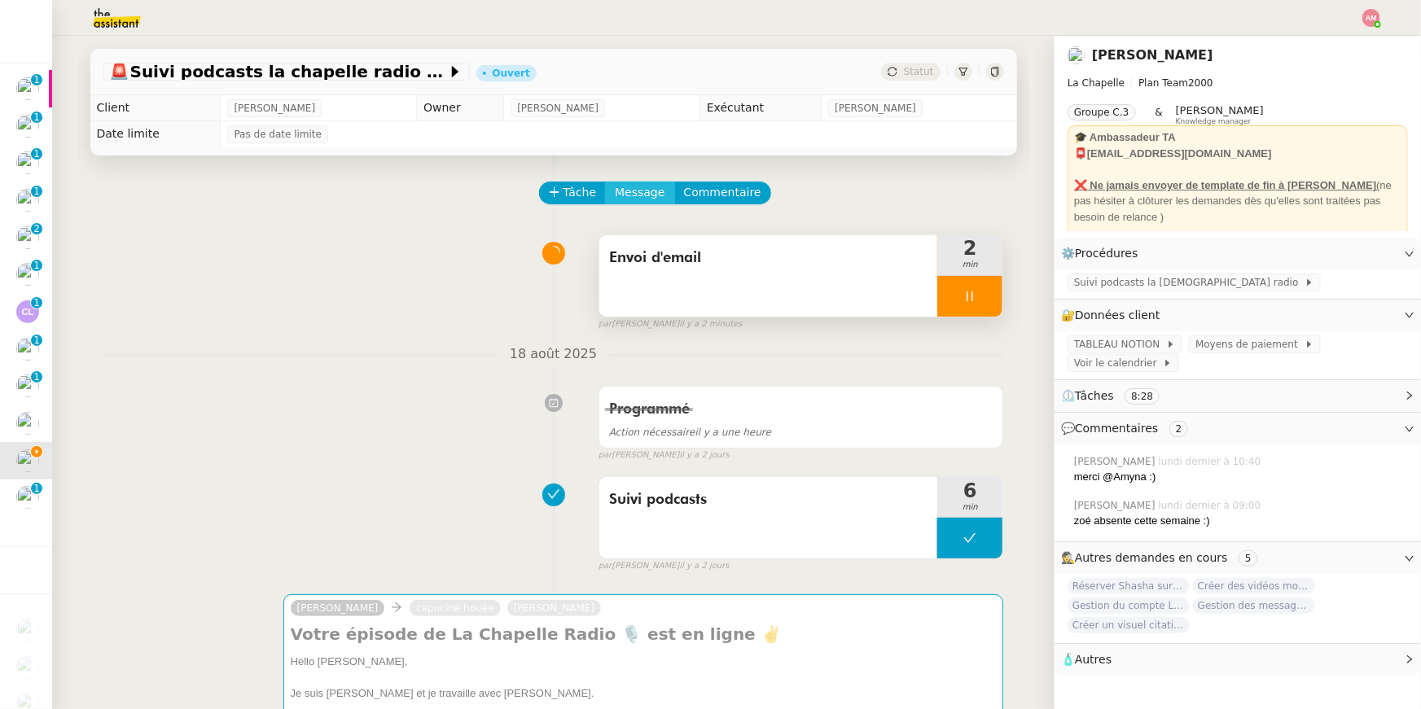
click at [646, 191] on span "Message" at bounding box center [640, 192] width 50 height 19
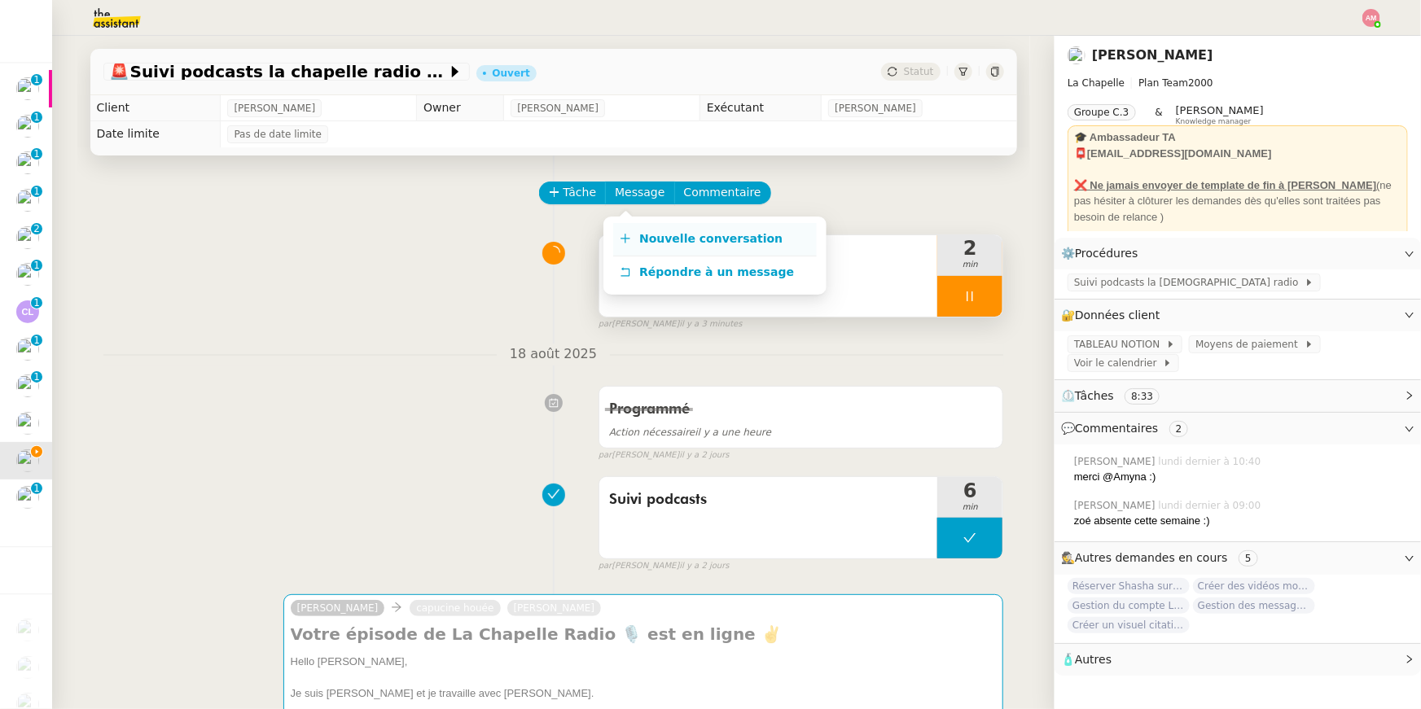
click at [660, 239] on span "Nouvelle conversation" at bounding box center [710, 238] width 143 height 13
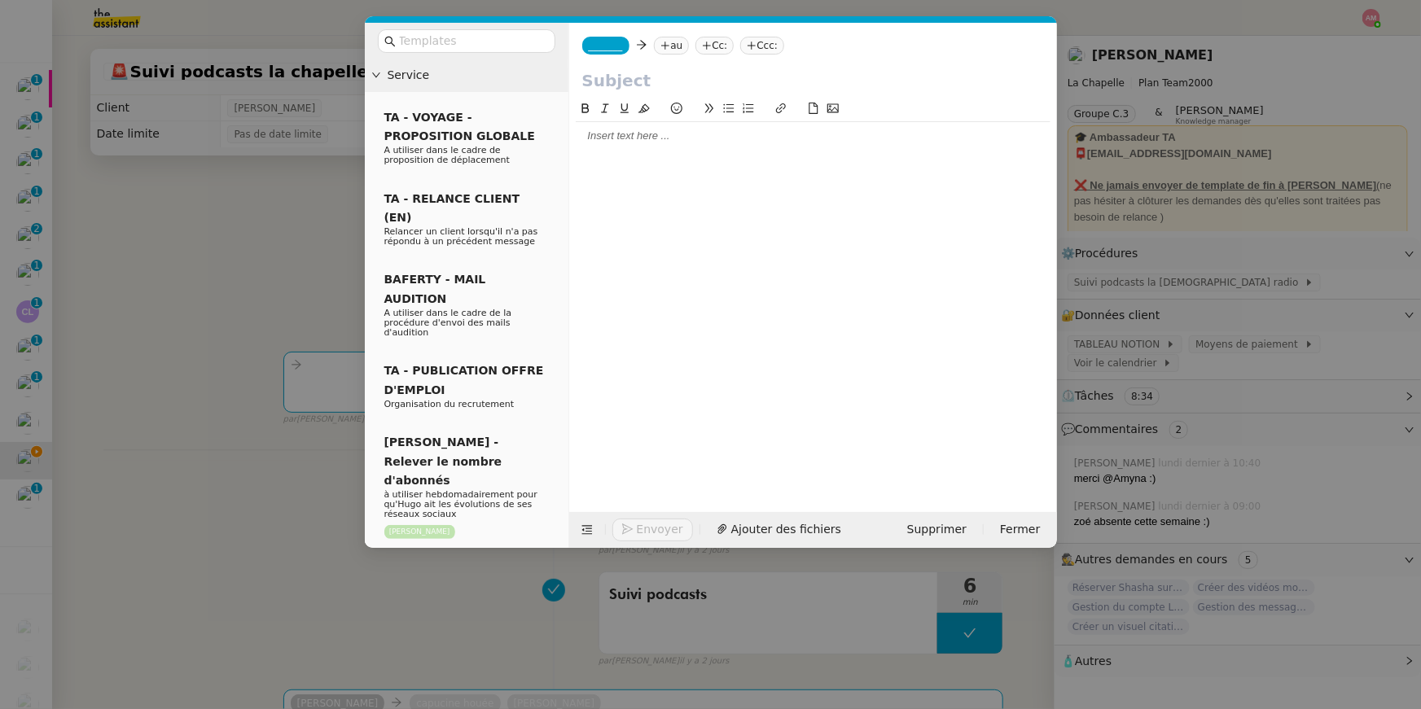
click at [703, 136] on div at bounding box center [813, 136] width 475 height 15
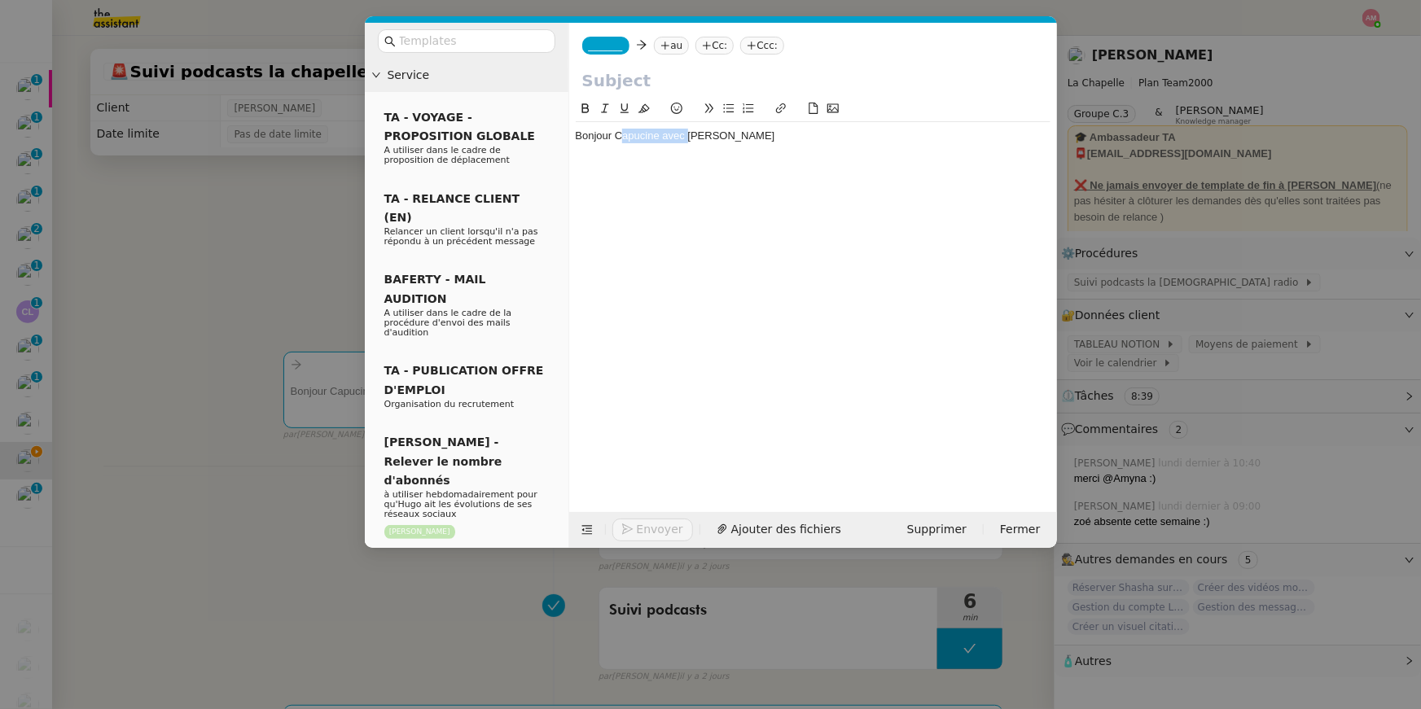
drag, startPoint x: 687, startPoint y: 132, endPoint x: 623, endPoint y: 131, distance: 64.3
click at [623, 131] on div "Bonjour Capucine avec Hugo" at bounding box center [813, 136] width 475 height 15
click at [668, 138] on div "Bonjour, Hugo" at bounding box center [813, 136] width 475 height 15
click at [703, 146] on div "Bonjour Capucine, Hugo" at bounding box center [813, 136] width 475 height 28
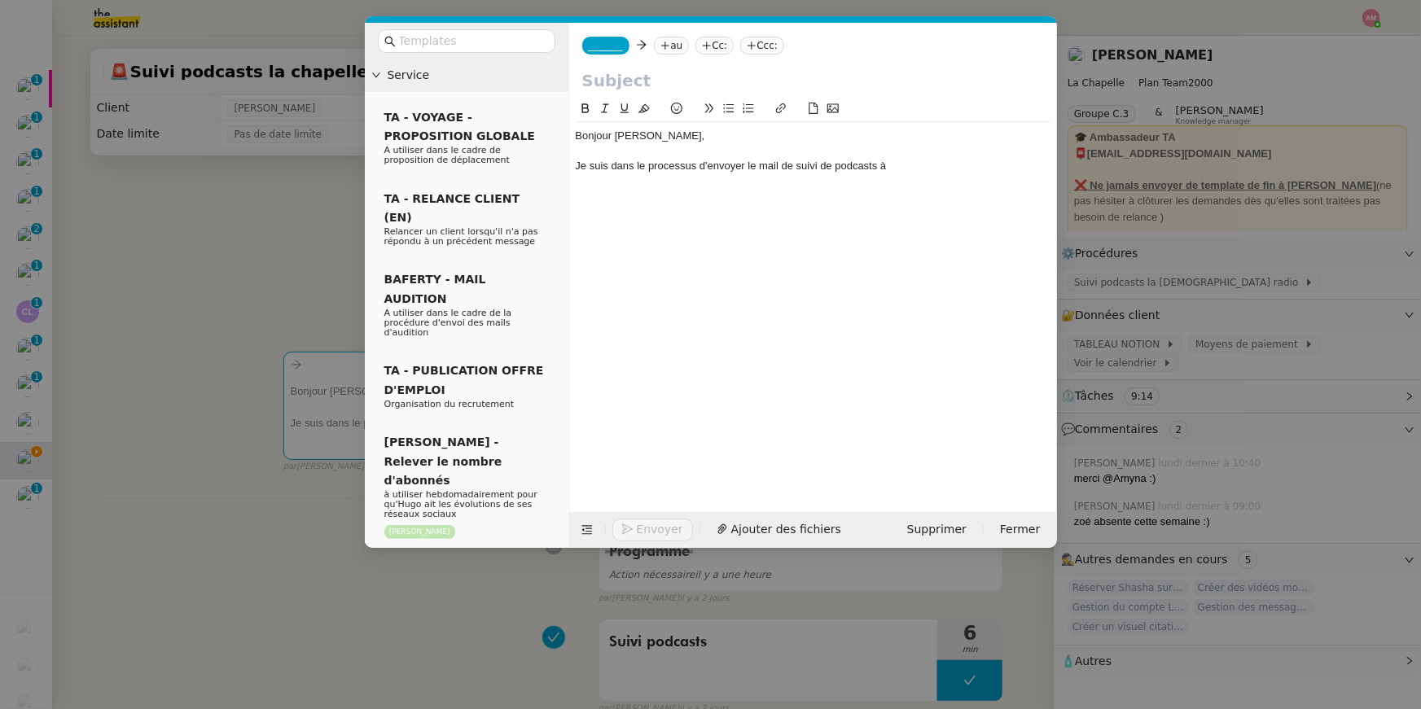
click at [258, 173] on nz-modal-container "Service TA - VOYAGE - PROPOSITION GLOBALE A utiliser dans le cadre de propositi…" at bounding box center [710, 354] width 1421 height 709
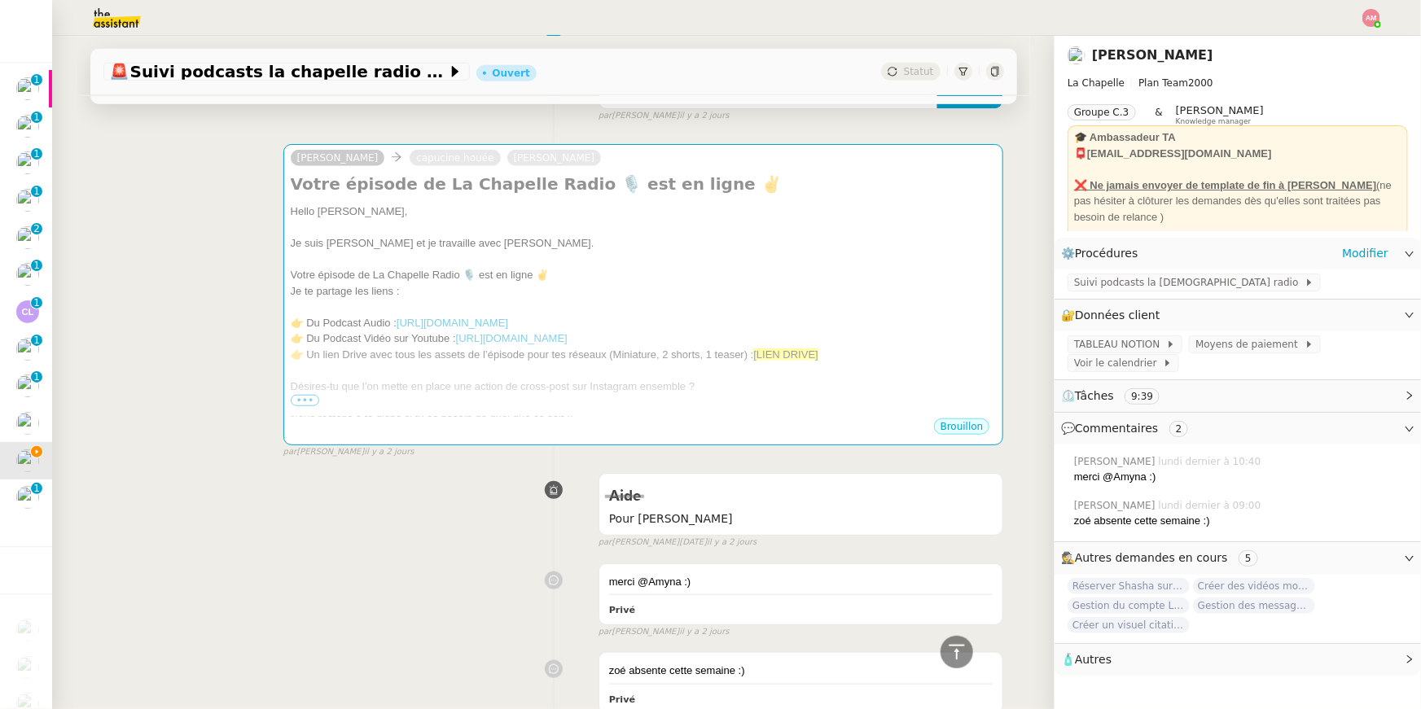
scroll to position [129, 0]
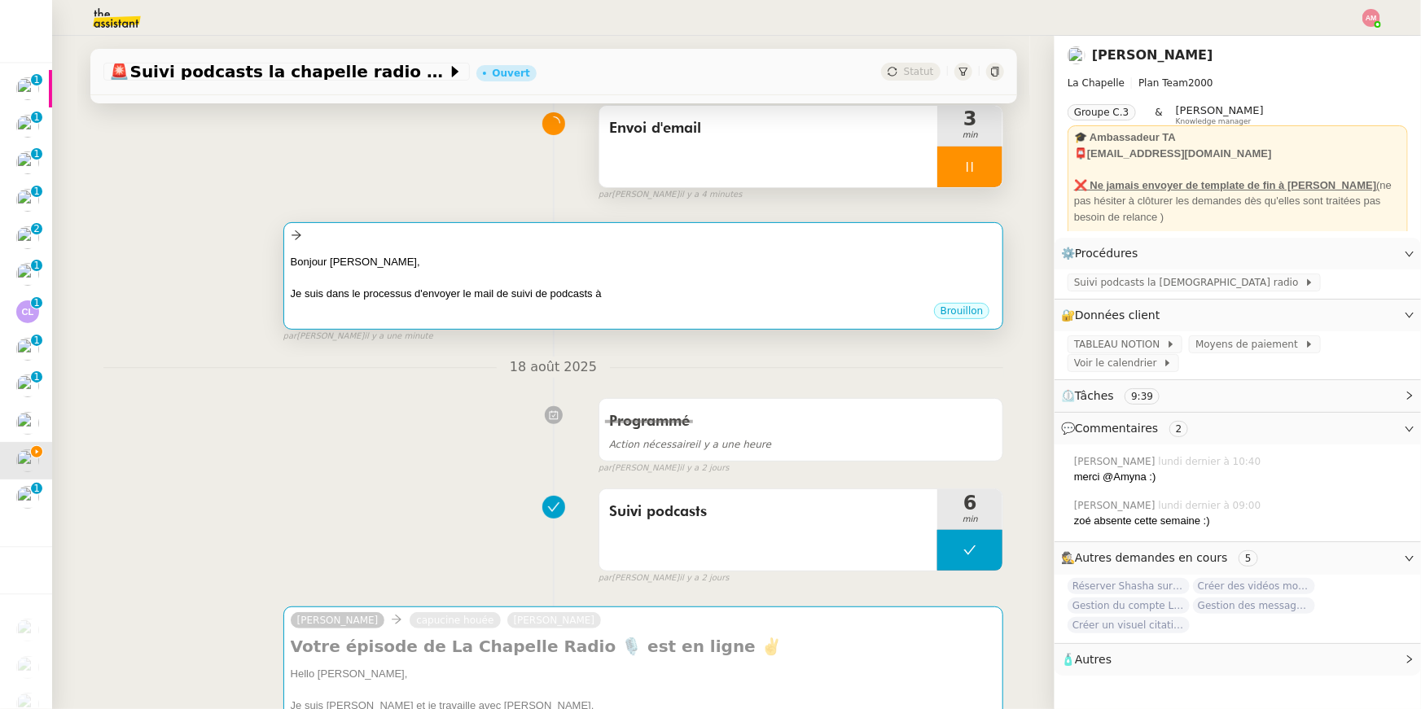
click at [545, 279] on div at bounding box center [644, 277] width 706 height 16
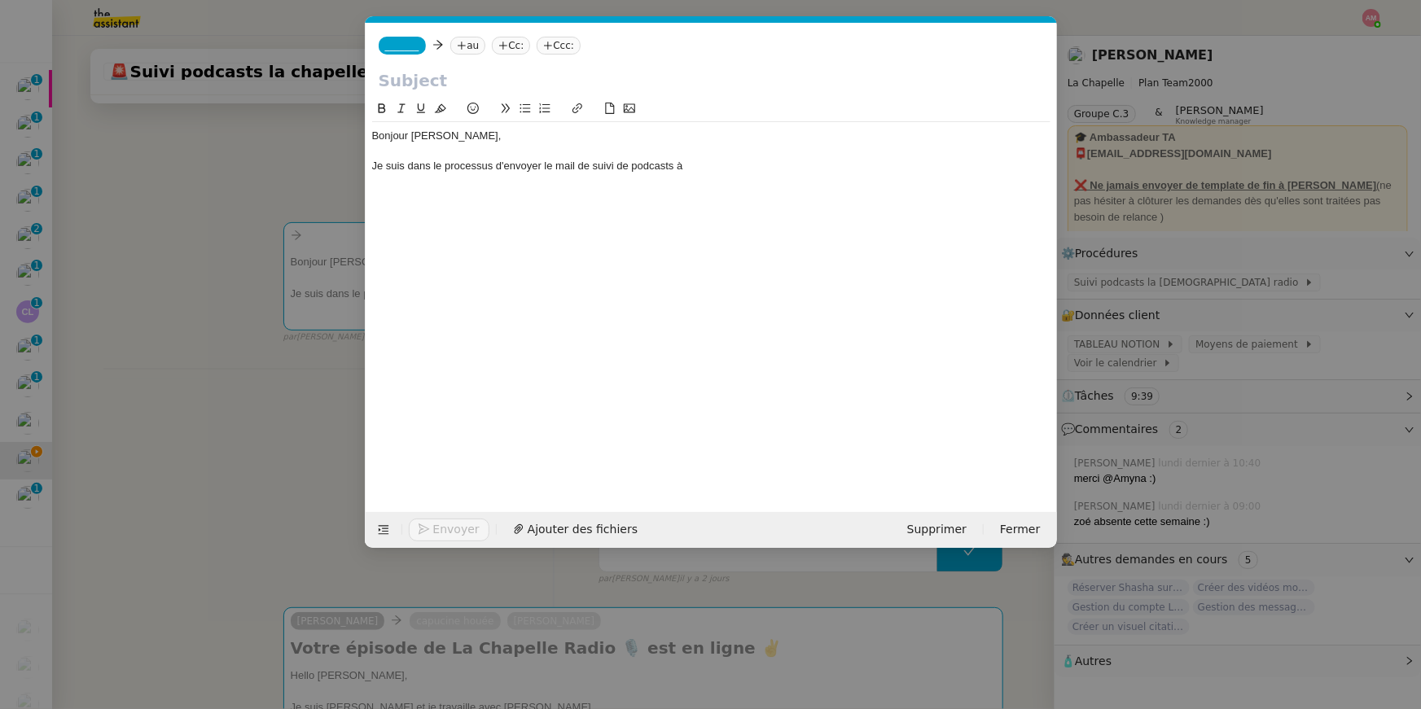
scroll to position [0, 34]
click at [698, 173] on div "Je suis dans le processus d'envoyer le mail de suivi de podcasts à" at bounding box center [711, 166] width 678 height 15
click at [685, 168] on div "Je suis dans le processus d'envoyer le mail de suivi de podcasts àLenna Vivas" at bounding box center [711, 166] width 678 height 15
click at [683, 166] on div "Je suis dans le processus d'envoyer le mail de suivi de podcasts àLenna Vivas" at bounding box center [711, 166] width 678 height 15
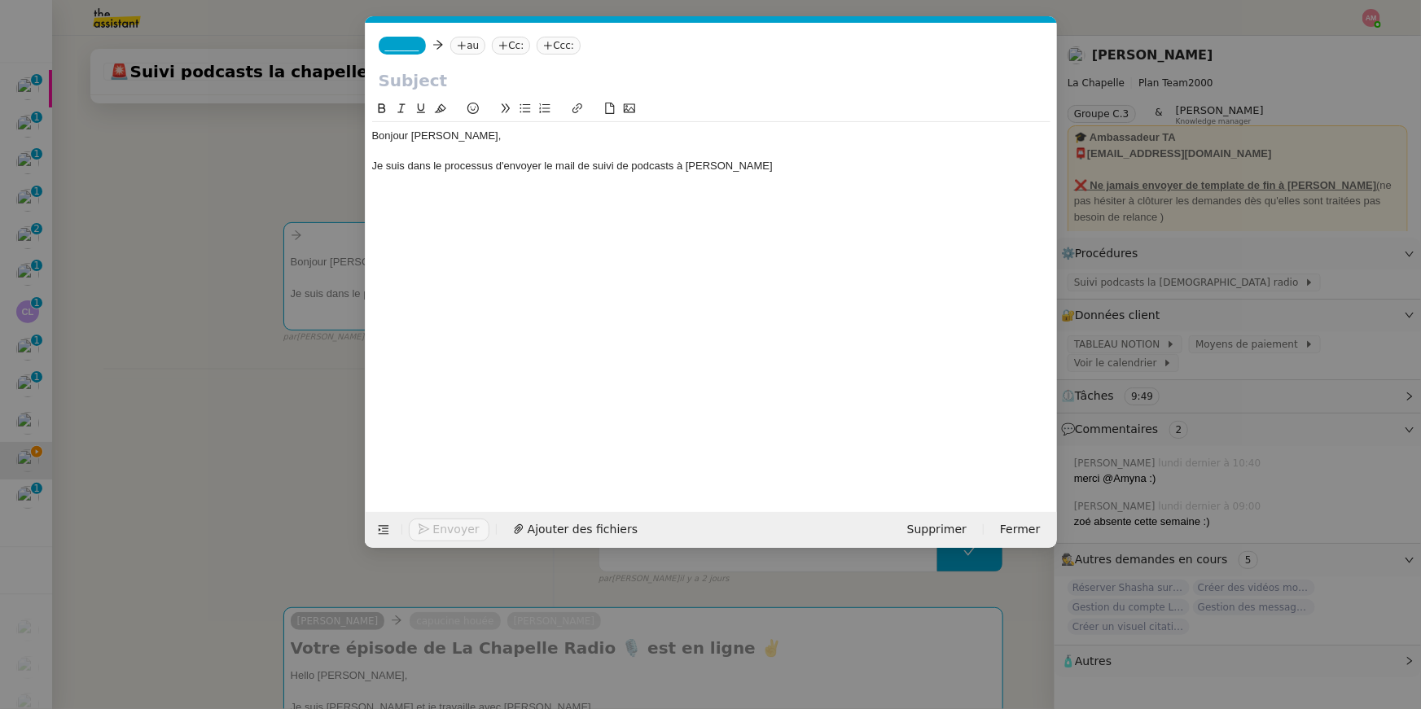
click at [703, 179] on div "Bonjour Capucine, Hugo, Je suis dans le processus d'envoyer le mail de suivi de…" at bounding box center [711, 151] width 678 height 58
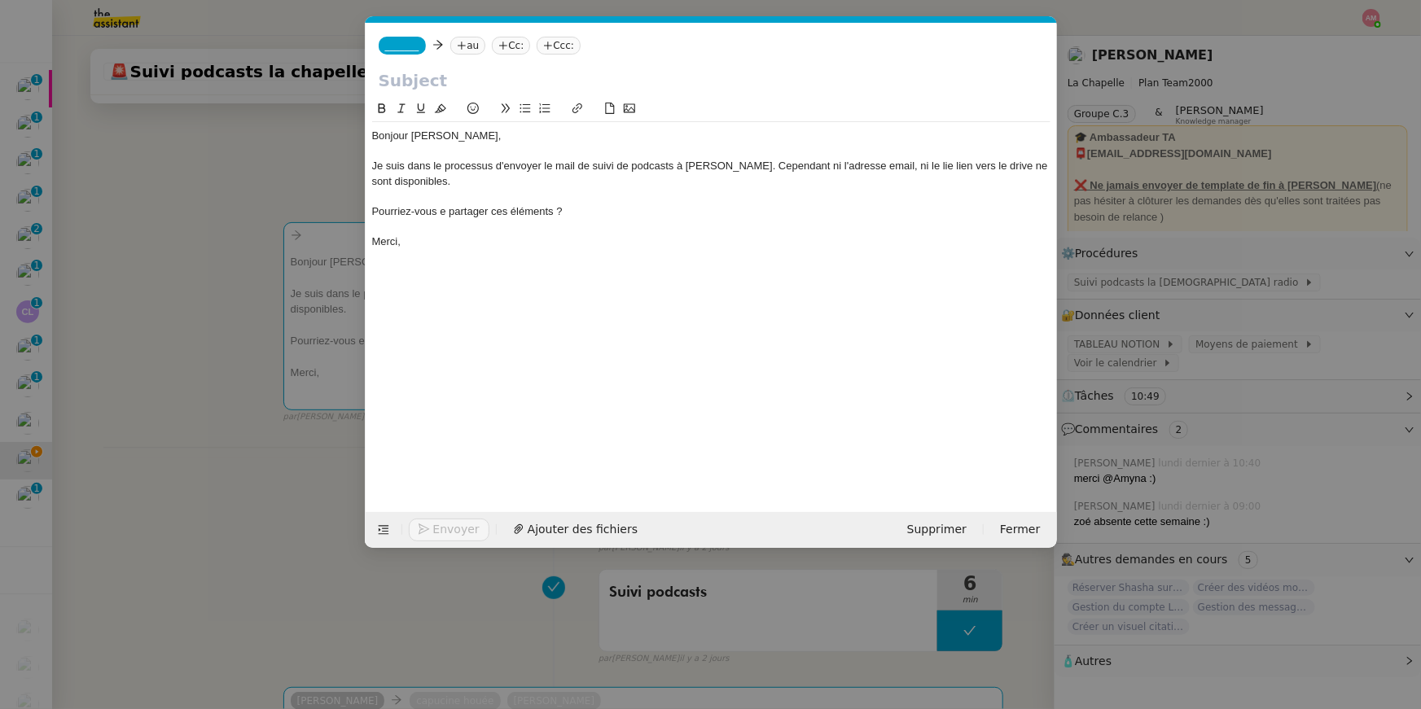
copy div "Bonjour Capucine, Hugo, Je suis dans le processus d'envoyer le mail de suivi de…"
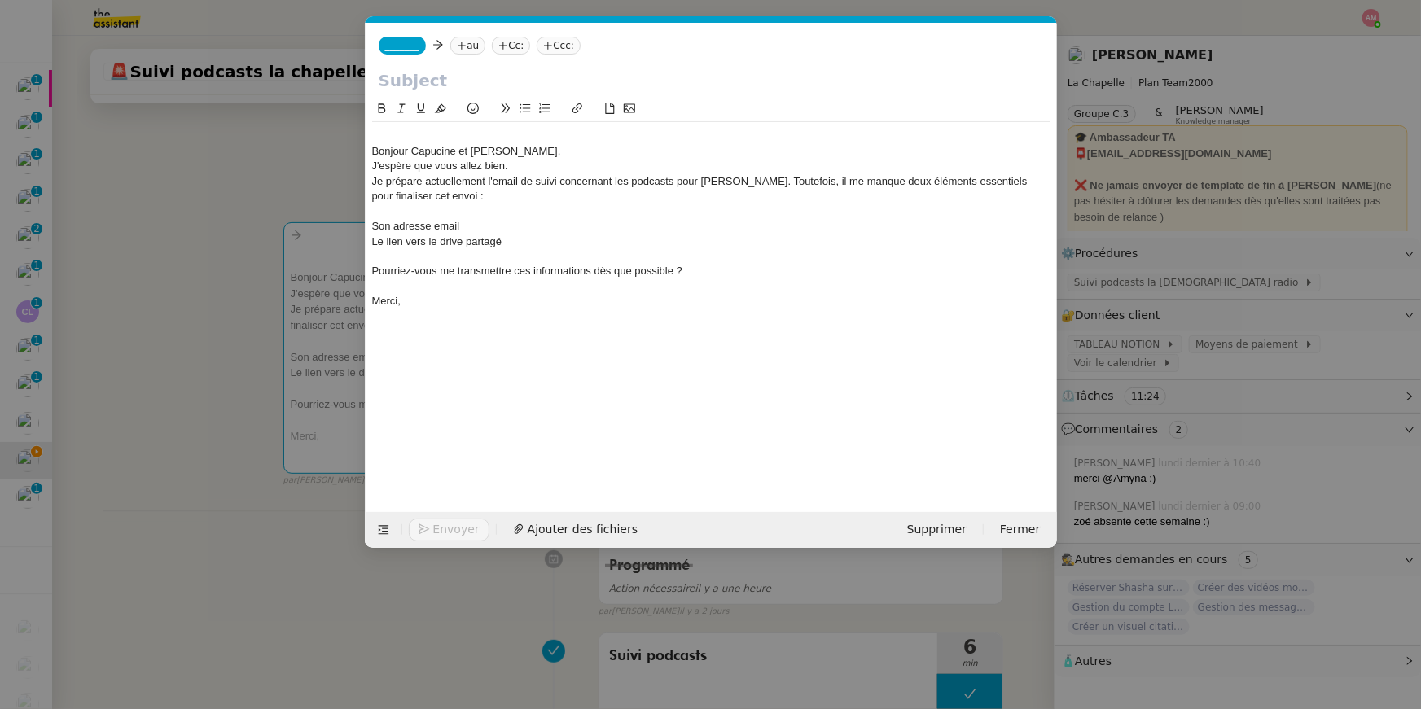
click at [372, 156] on div "Bonjour Capucine et Hugo," at bounding box center [711, 151] width 678 height 15
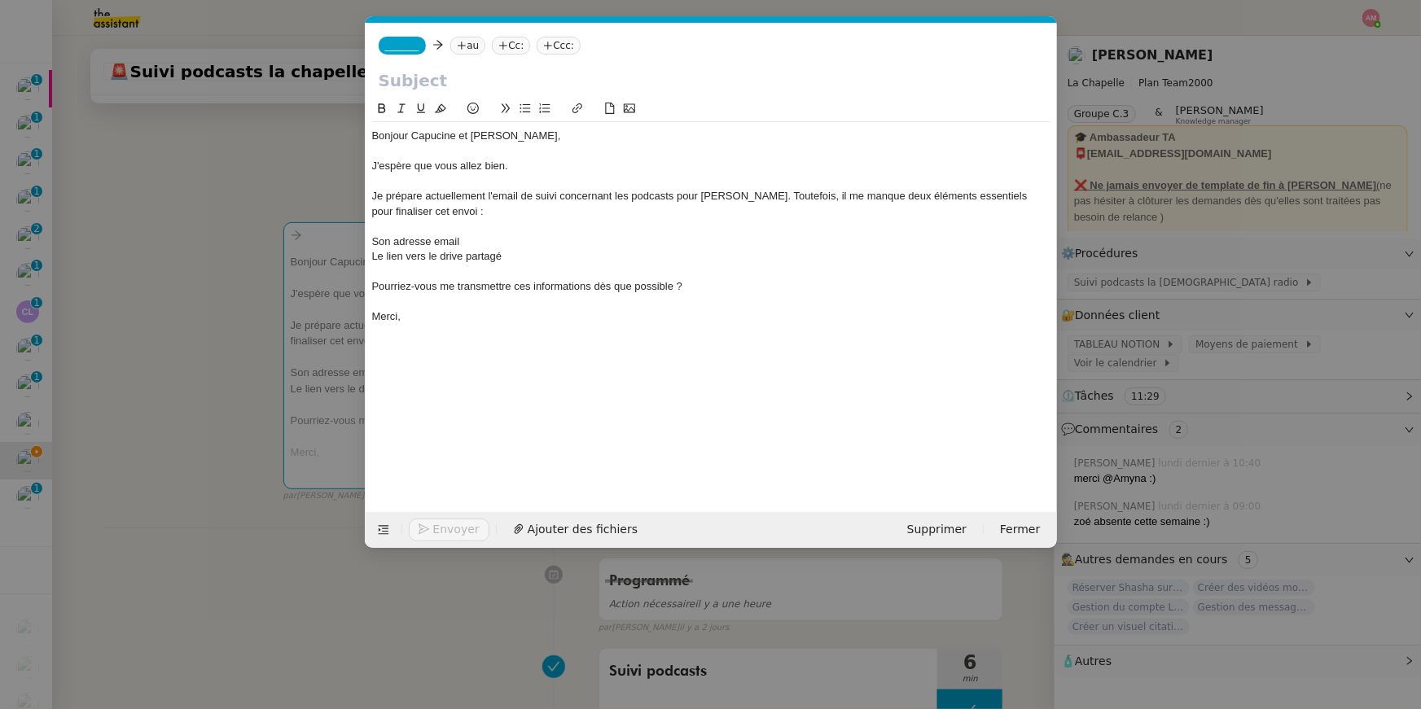
click at [377, 224] on div at bounding box center [711, 226] width 678 height 15
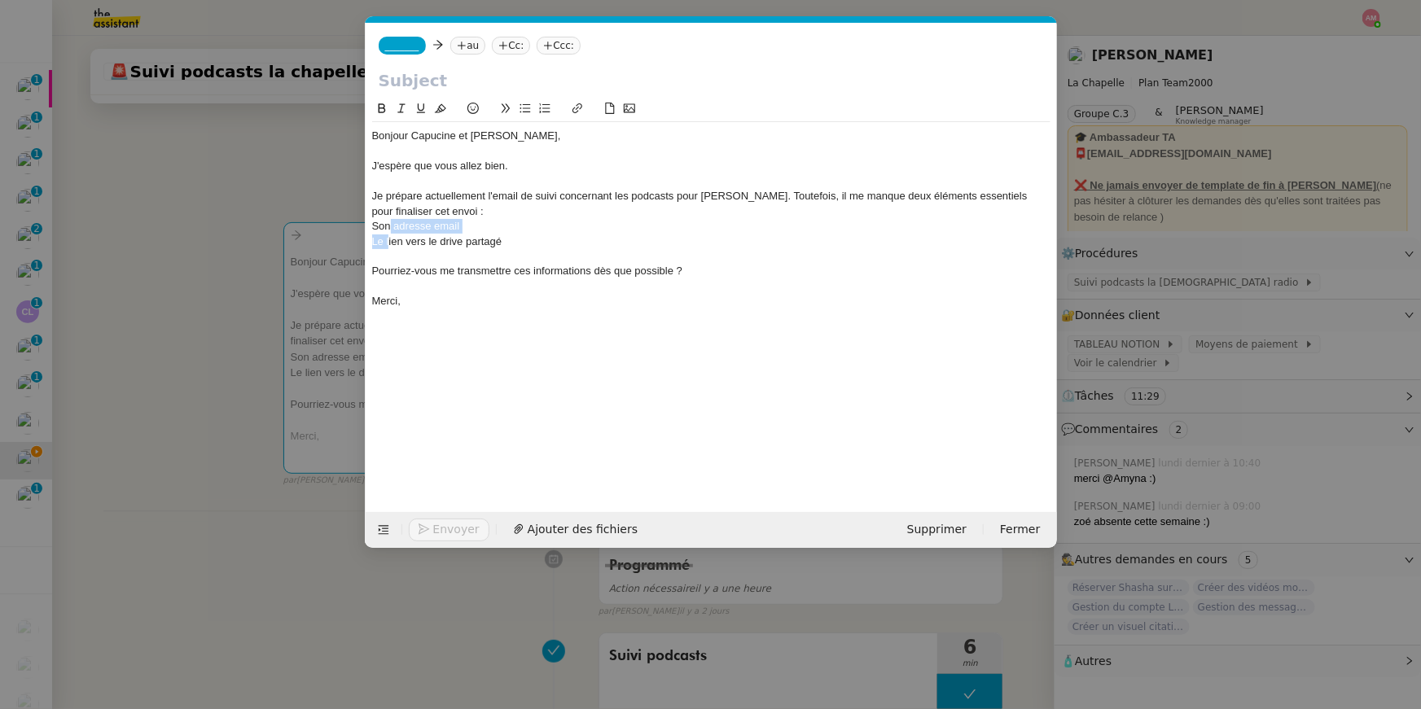
drag, startPoint x: 389, startPoint y: 234, endPoint x: 390, endPoint y: 225, distance: 9.0
click at [390, 225] on div "Bonjour Capucine et Hugo, J'espère que vous allez bien. Je prépare actuellement…" at bounding box center [711, 218] width 678 height 193
click at [525, 112] on icon at bounding box center [524, 108] width 11 height 9
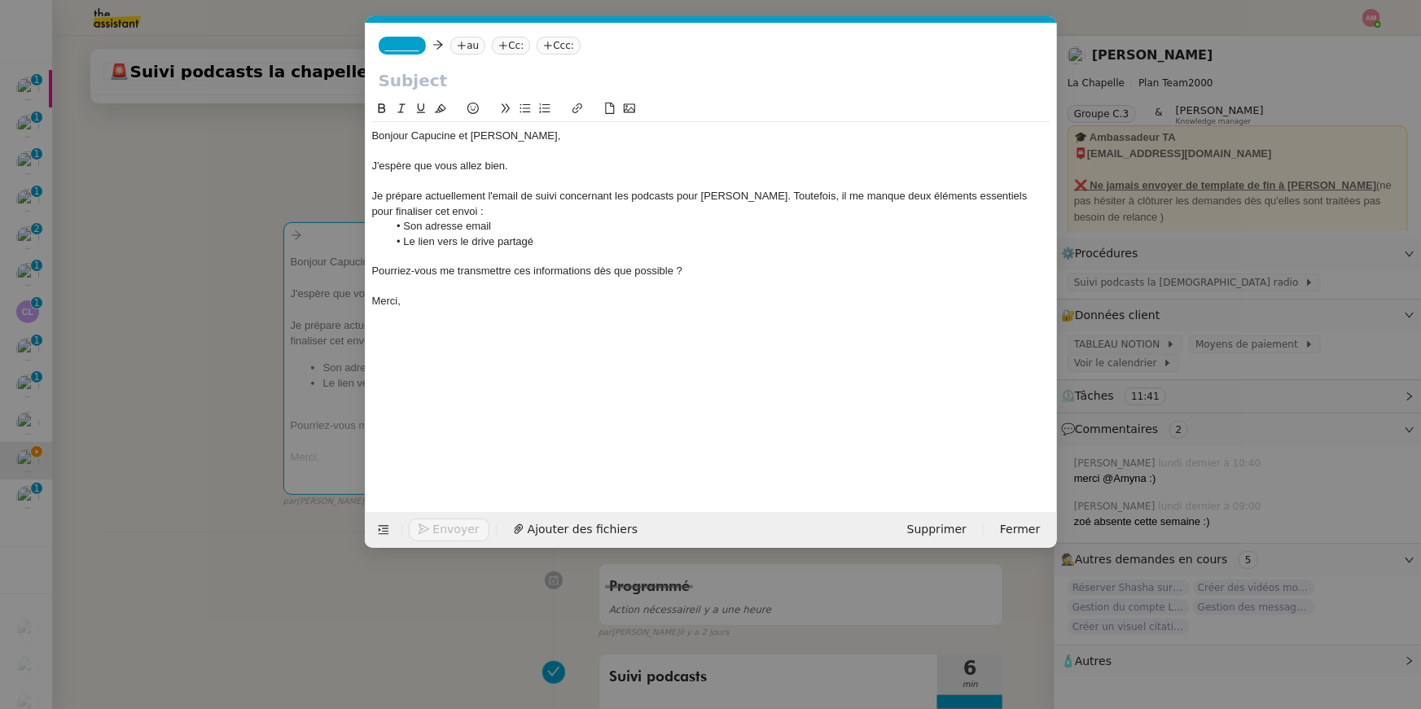
click at [382, 85] on input "text" at bounding box center [711, 80] width 665 height 24
paste input "Demande d'informations pour le suivi podcast - Lenna Vivas"
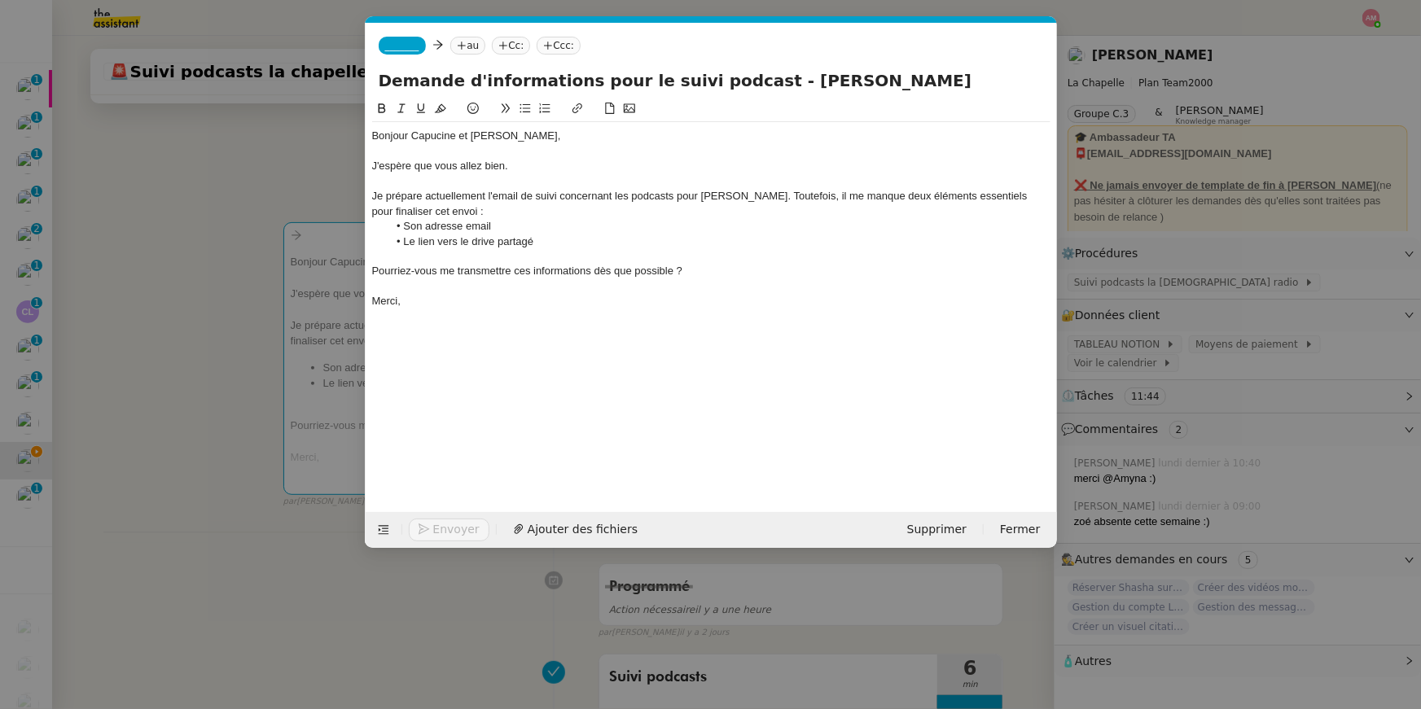
type input "Demande d'informations pour le suivi podcast - Lenna Vivas"
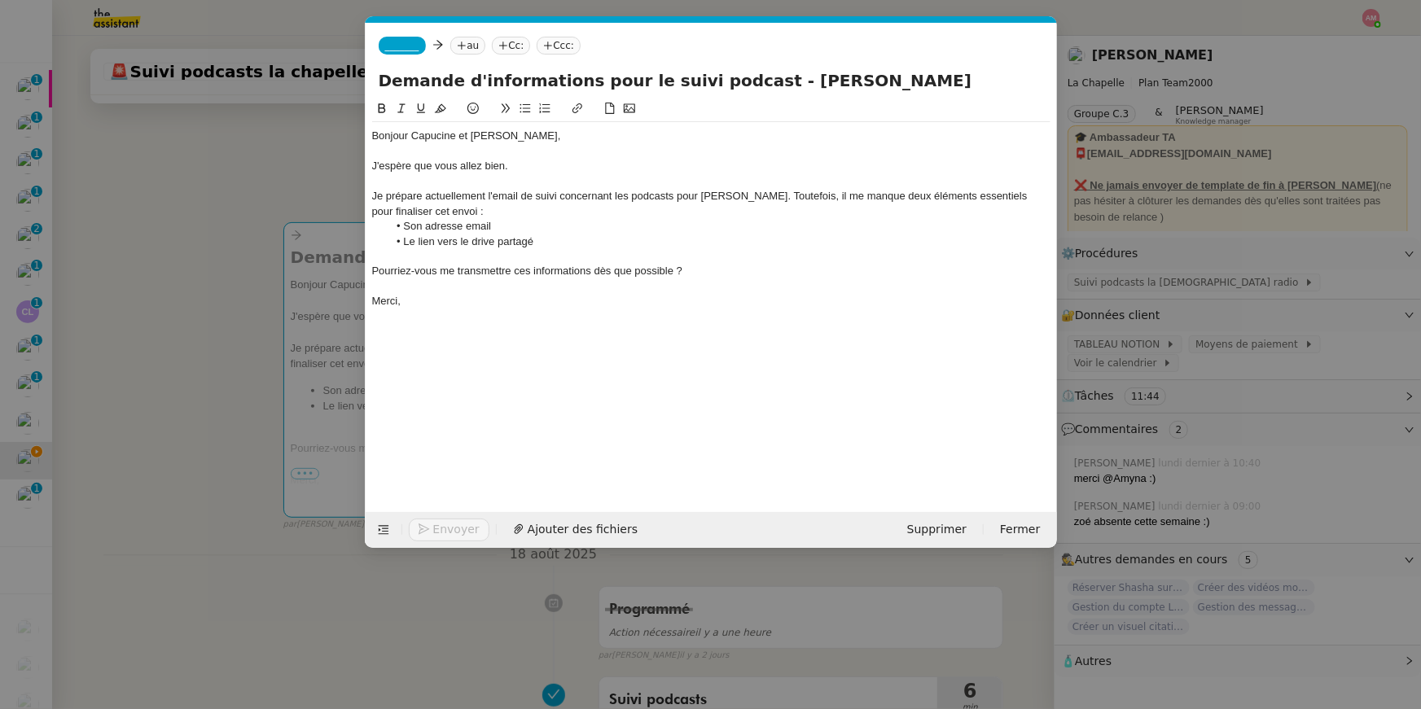
click at [396, 46] on span "_______" at bounding box center [402, 45] width 34 height 11
click at [400, 68] on span "[PERSON_NAME]" at bounding box center [500, 69] width 231 height 13
click at [504, 44] on icon at bounding box center [509, 46] width 10 height 10
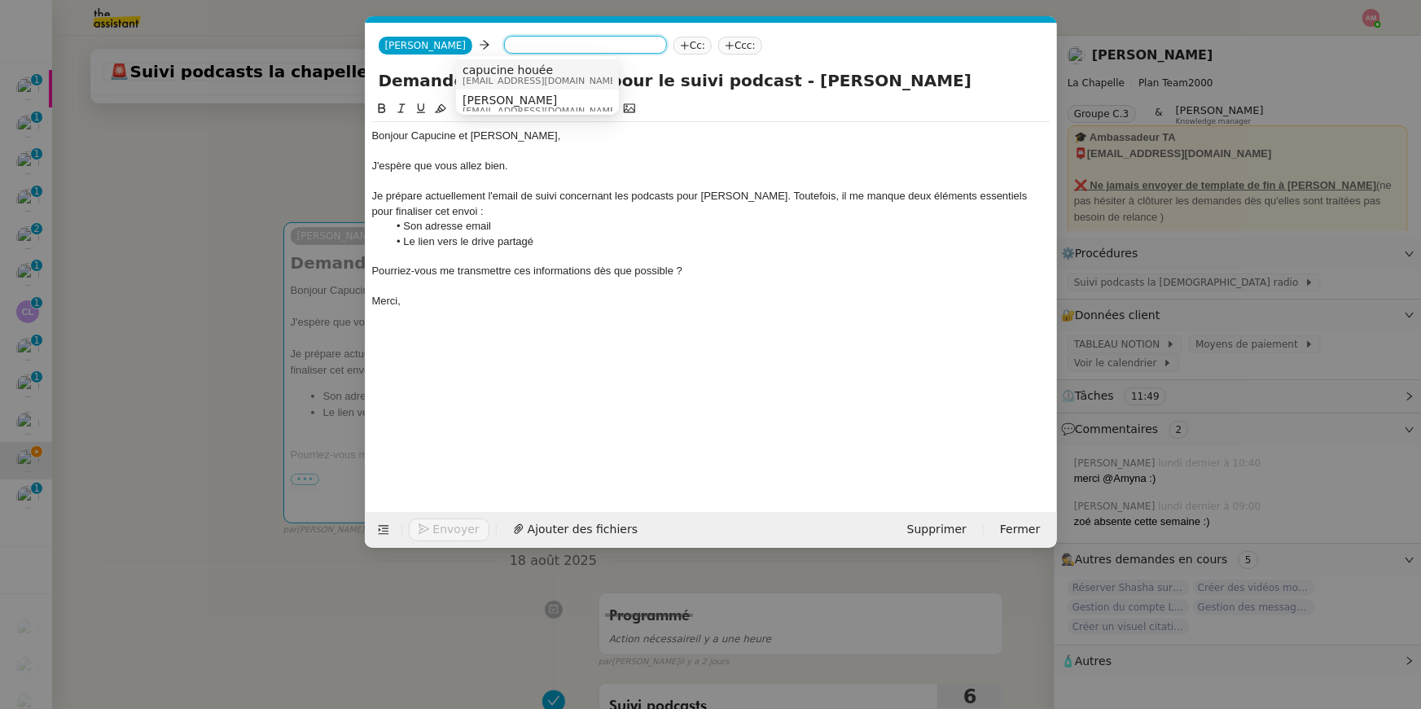
click at [468, 72] on span "capucine houée" at bounding box center [540, 69] width 156 height 13
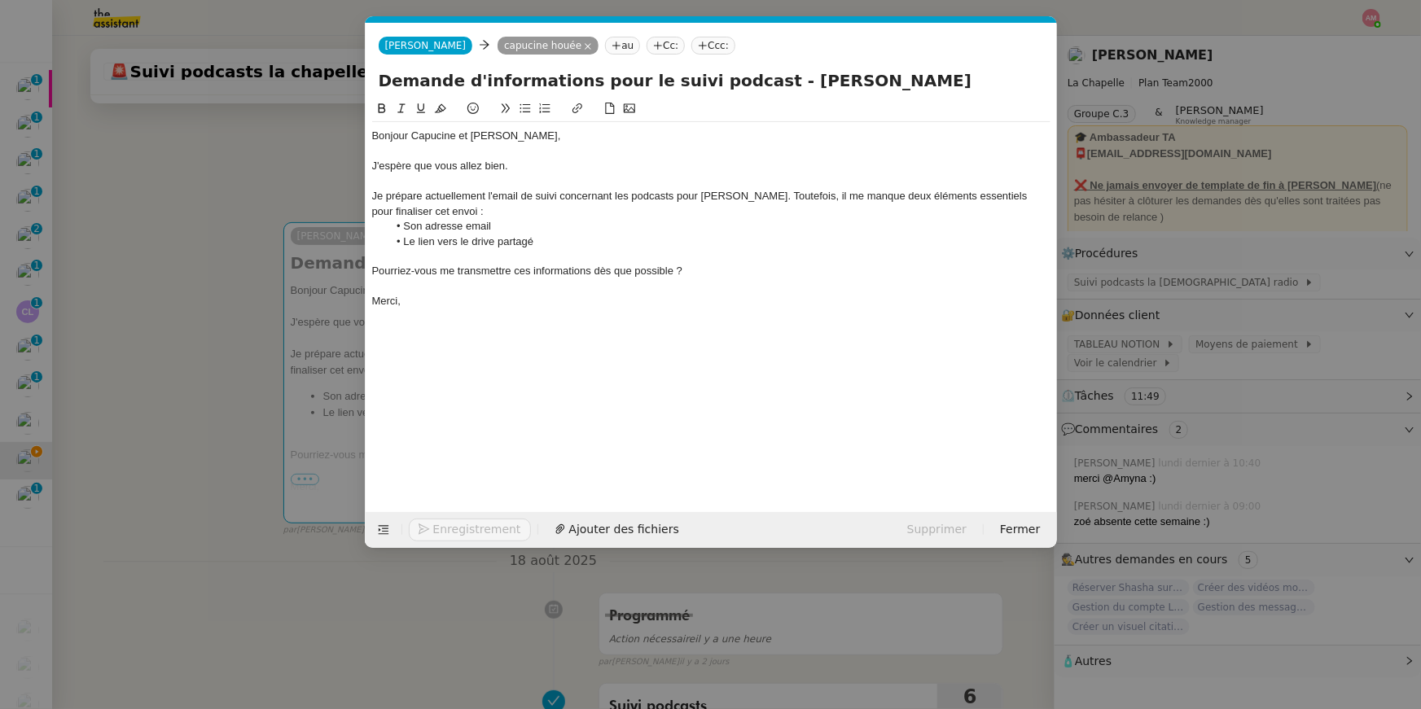
click at [605, 40] on nz-tag "au" at bounding box center [622, 46] width 35 height 18
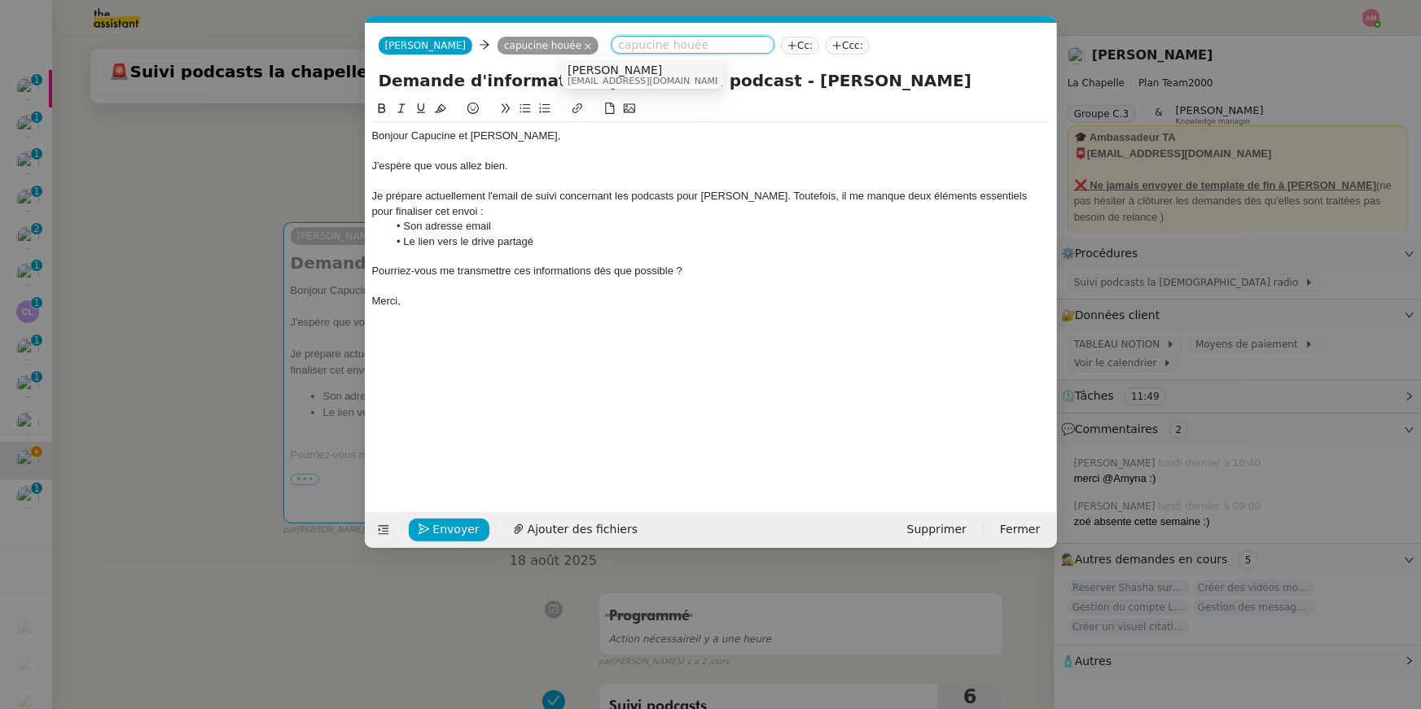
click at [587, 74] on span "[PERSON_NAME]" at bounding box center [645, 69] width 156 height 13
click at [551, 405] on div "Bonjour Capucine et Hugo, J'espère que vous allez bien. Je prépare actuellement…" at bounding box center [711, 292] width 678 height 387
click at [279, 475] on nz-modal-container "Service TA - VOYAGE - PROPOSITION GLOBALE A utiliser dans le cadre de propositi…" at bounding box center [710, 354] width 1421 height 709
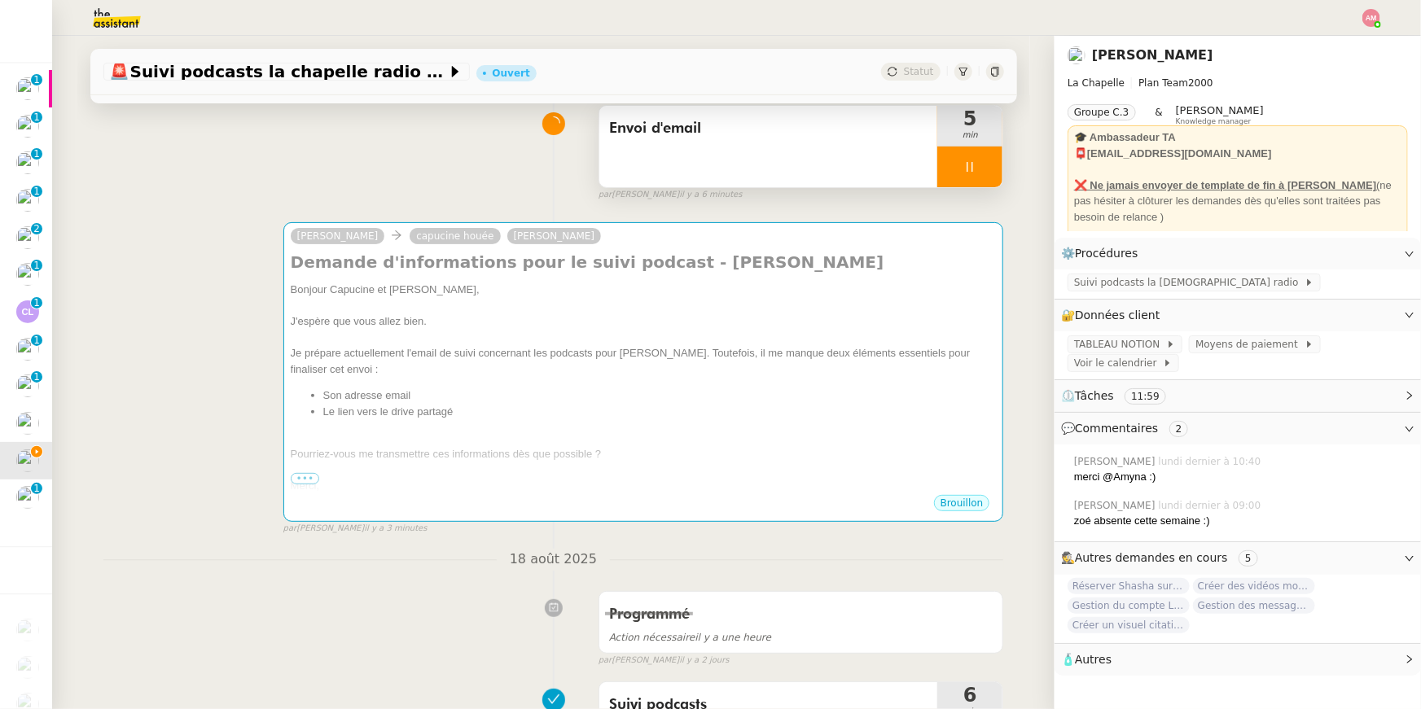
scroll to position [71, 0]
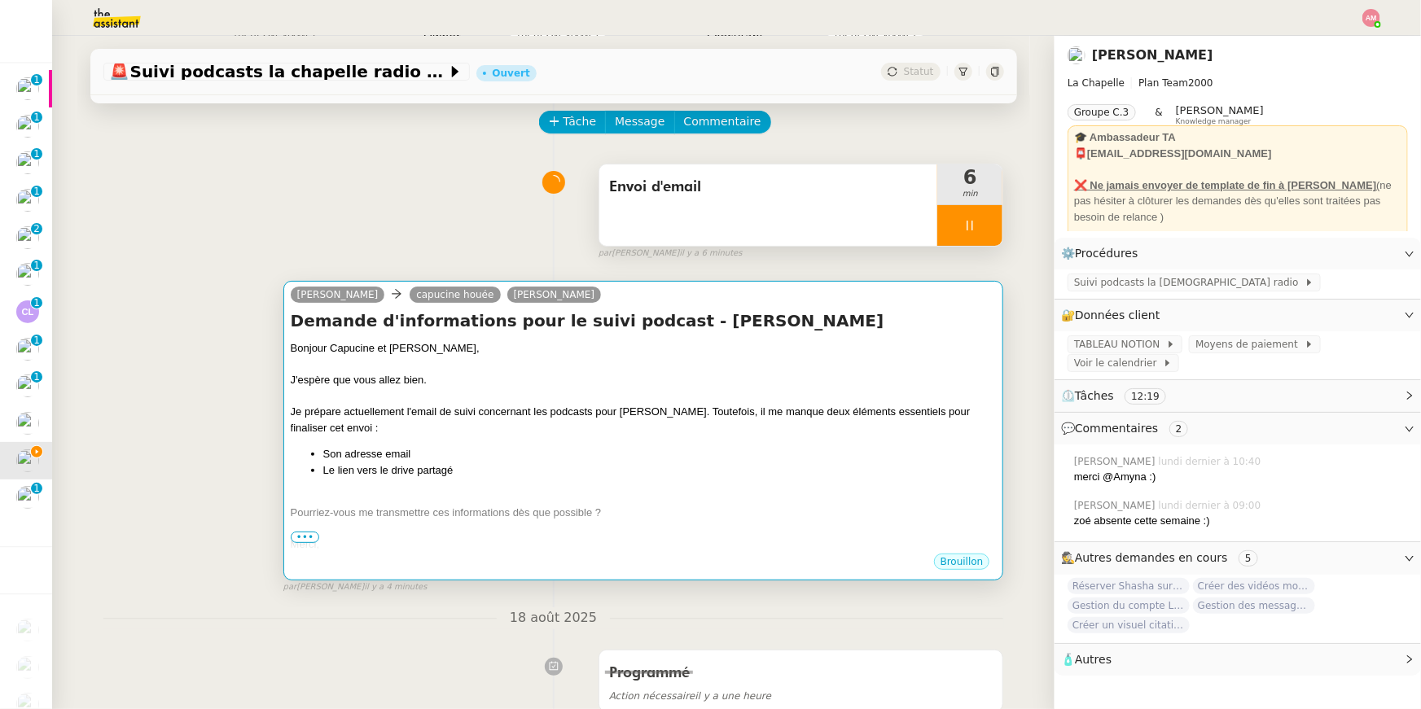
click at [628, 473] on li "Le lien vers le drive partagé" at bounding box center [659, 470] width 673 height 16
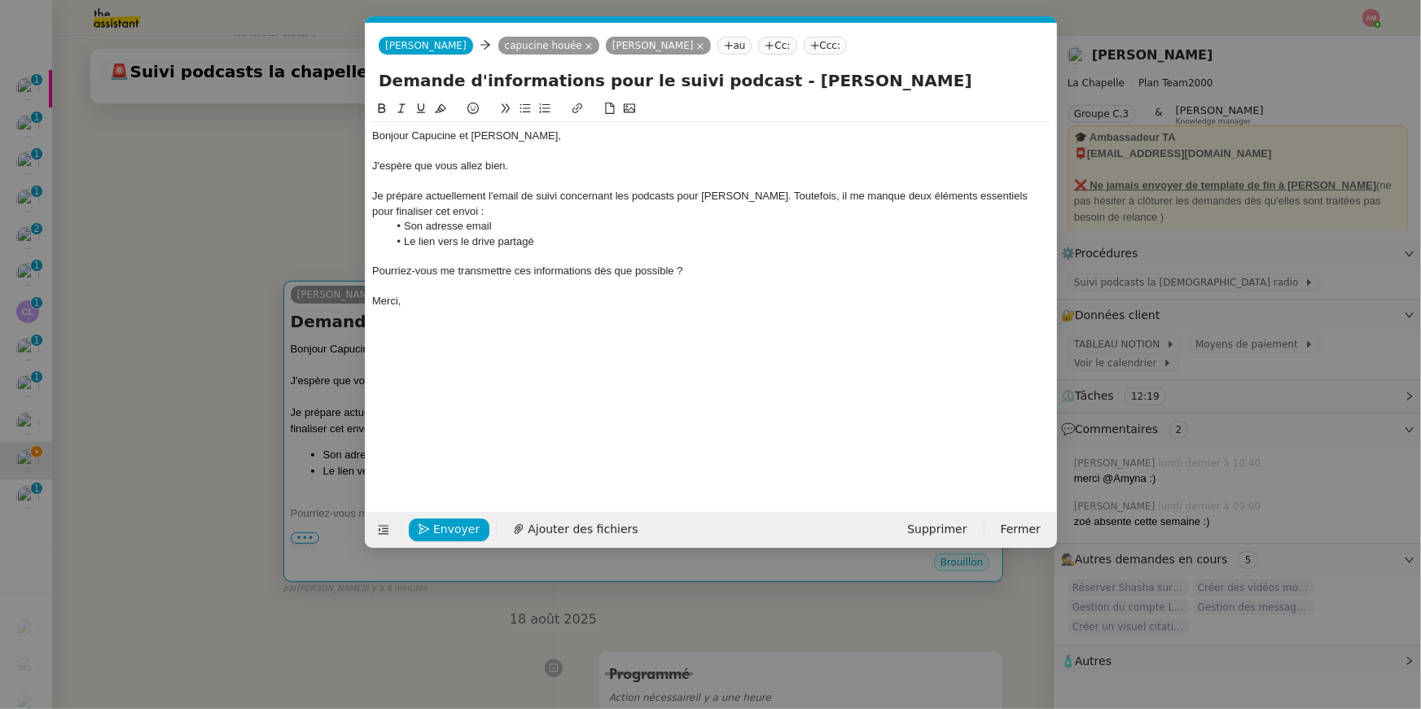
scroll to position [0, 34]
click at [444, 504] on span "Envoyer" at bounding box center [456, 529] width 46 height 19
click at [444, 504] on span "Confirmer l'envoi" at bounding box center [482, 529] width 98 height 19
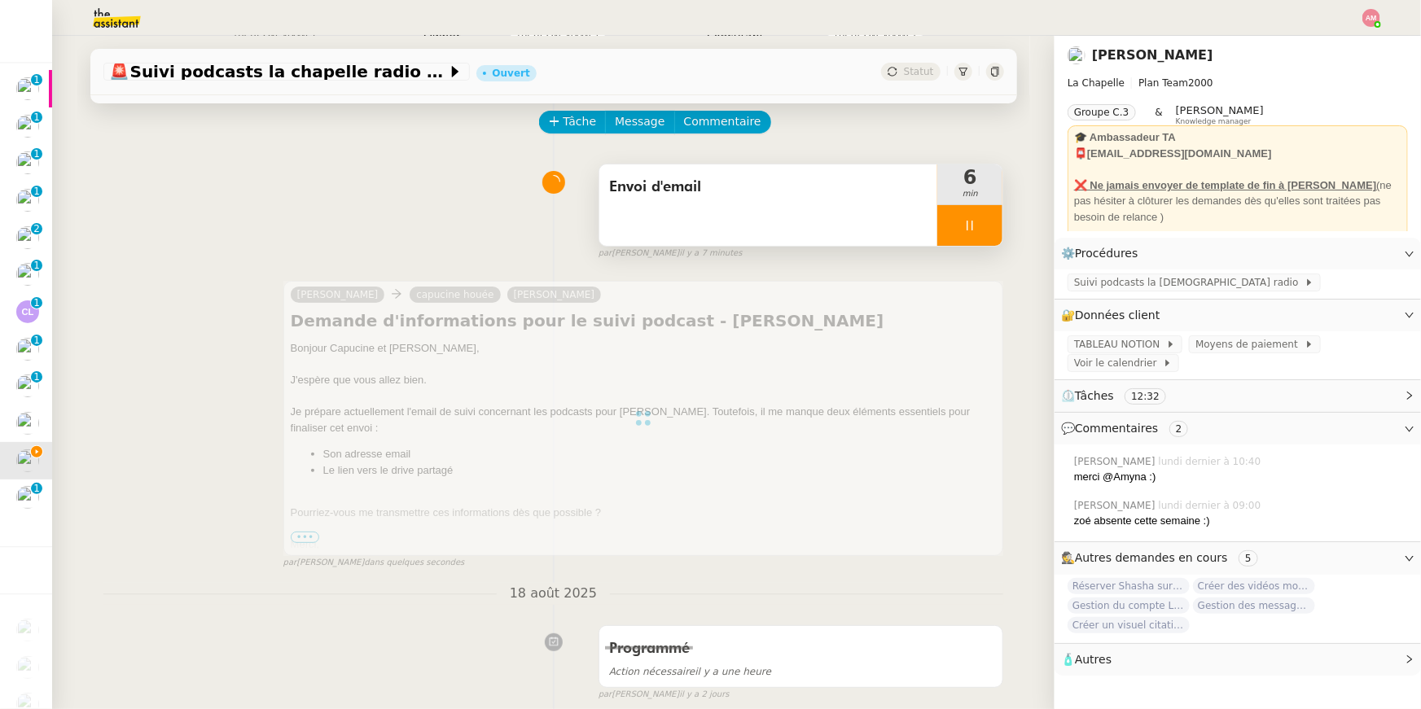
click at [703, 229] on div at bounding box center [969, 225] width 65 height 41
click at [703, 229] on icon at bounding box center [985, 225] width 13 height 13
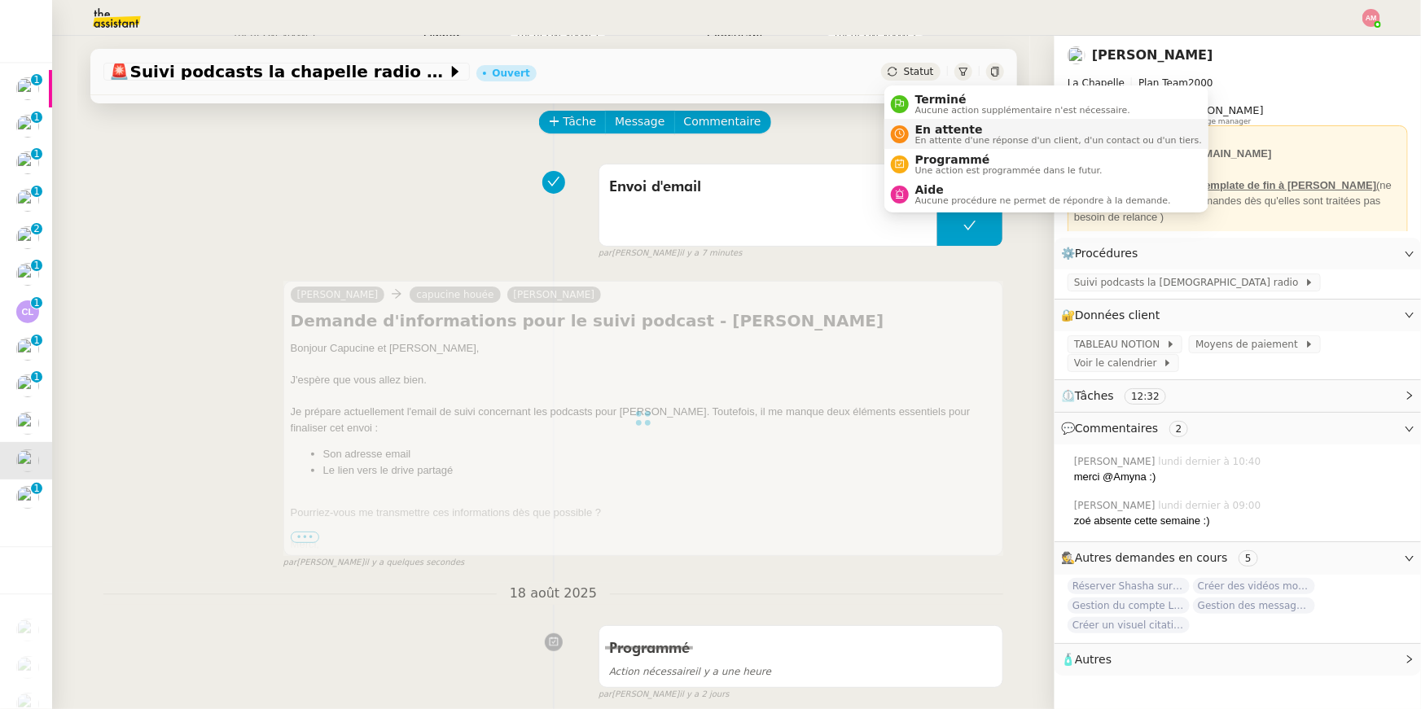
click at [703, 136] on span "En attente d'une réponse d'un client, d'un contact ou d'un tiers." at bounding box center [1058, 140] width 287 height 9
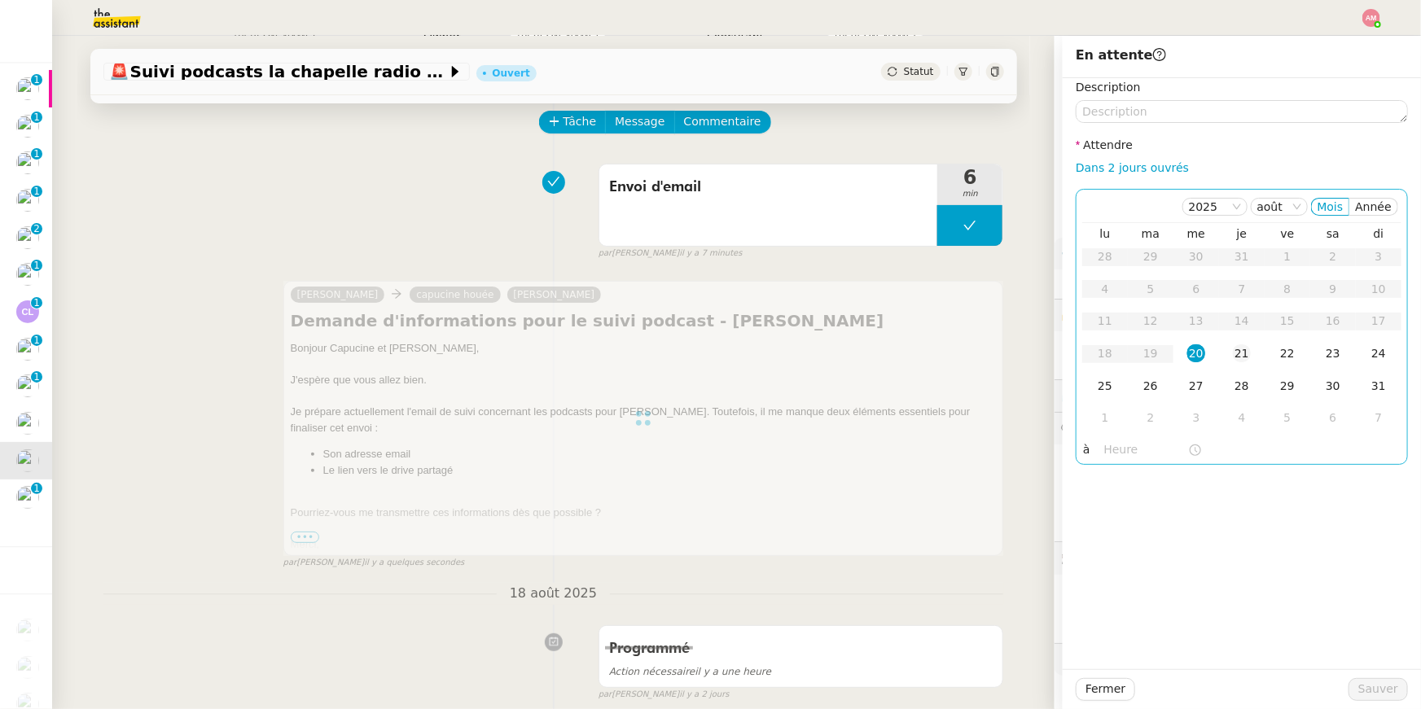
click at [703, 353] on div "21" at bounding box center [1242, 353] width 18 height 18
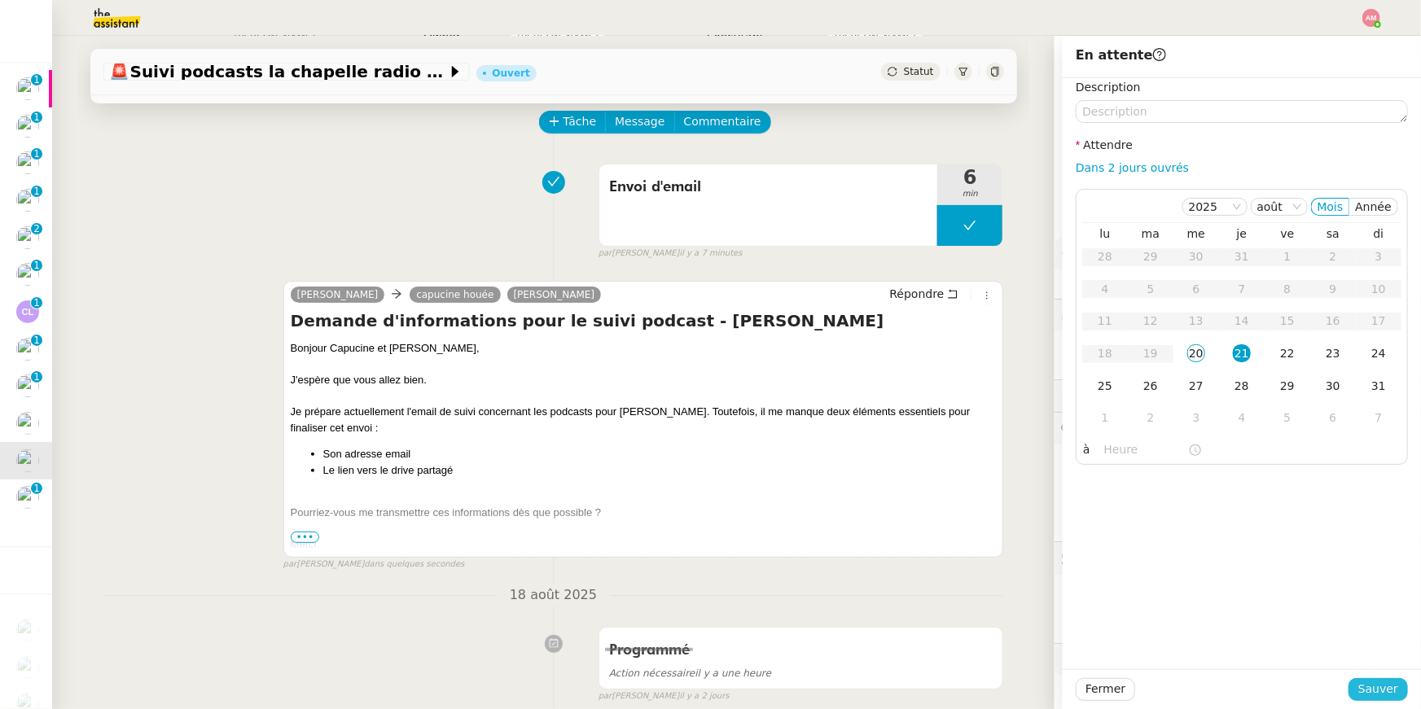
click at [703, 504] on span "Sauver" at bounding box center [1378, 689] width 40 height 19
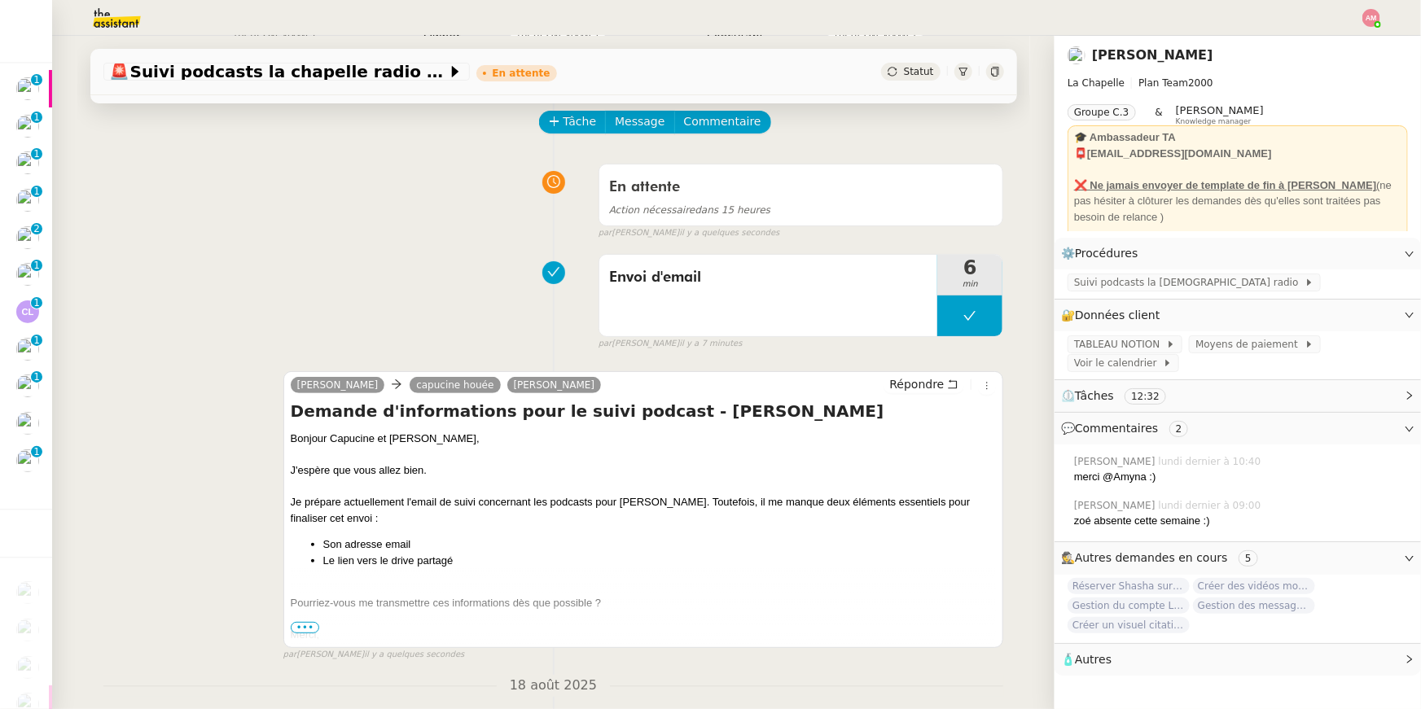
click at [88, 94] on div "🚨Suivi podcasts la chapelle radio 18 août 2025 En attente Statut" at bounding box center [553, 65] width 952 height 59
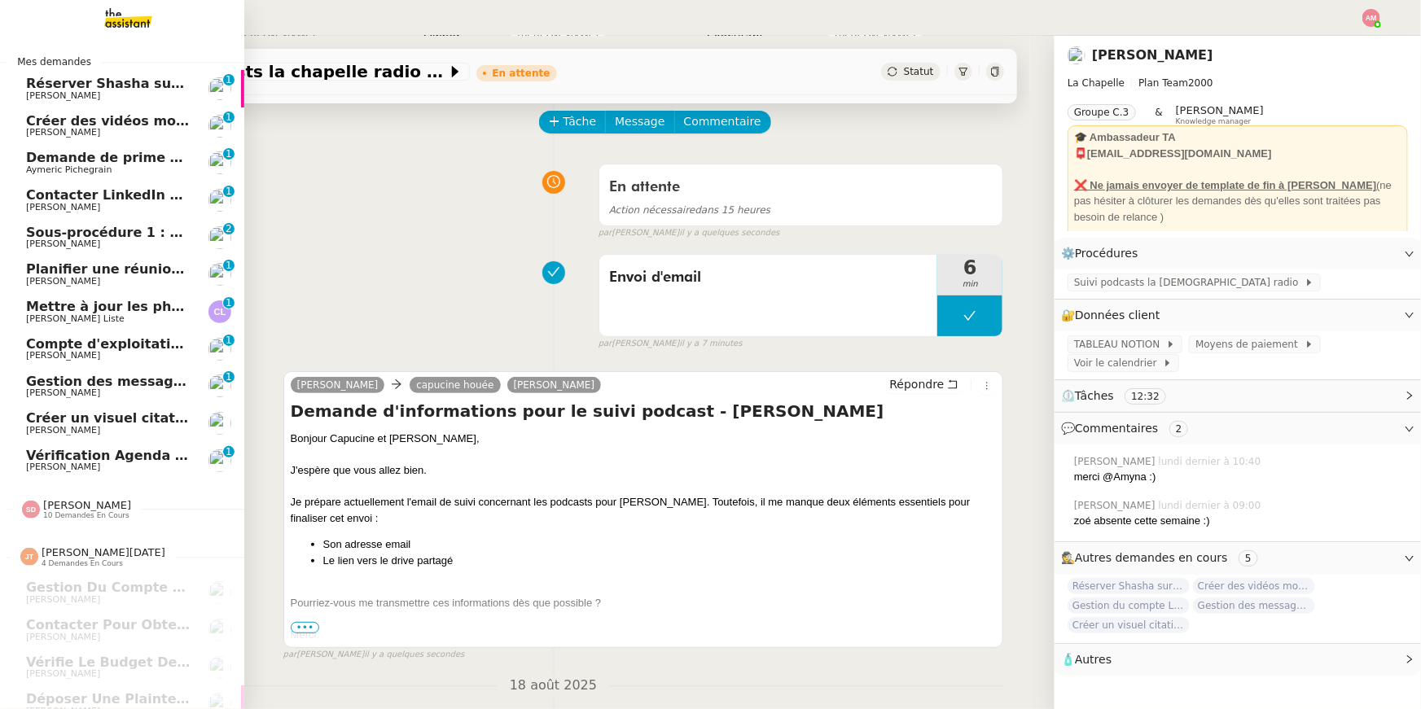
click at [38, 88] on span "Réserver Shasha sur le toit" at bounding box center [125, 83] width 199 height 15
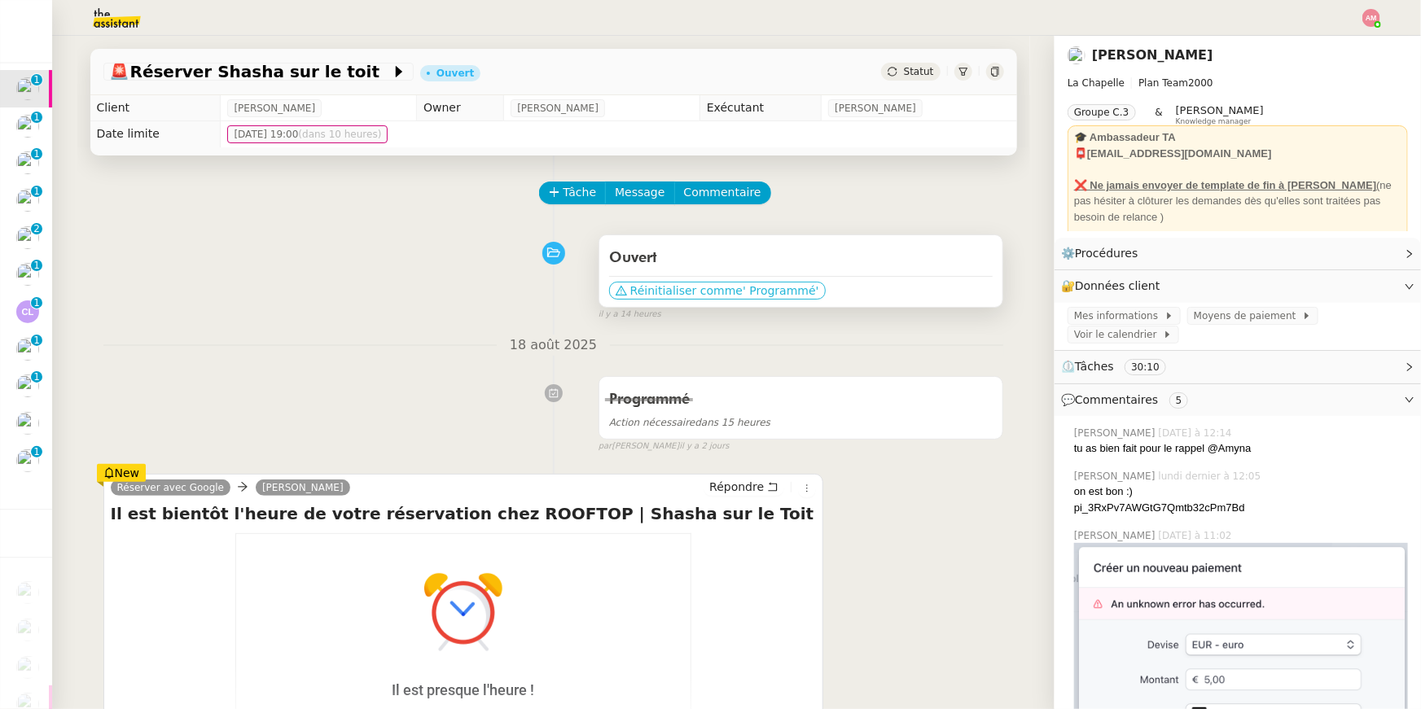
click at [635, 285] on span "Réinitialiser comme" at bounding box center [686, 290] width 112 height 16
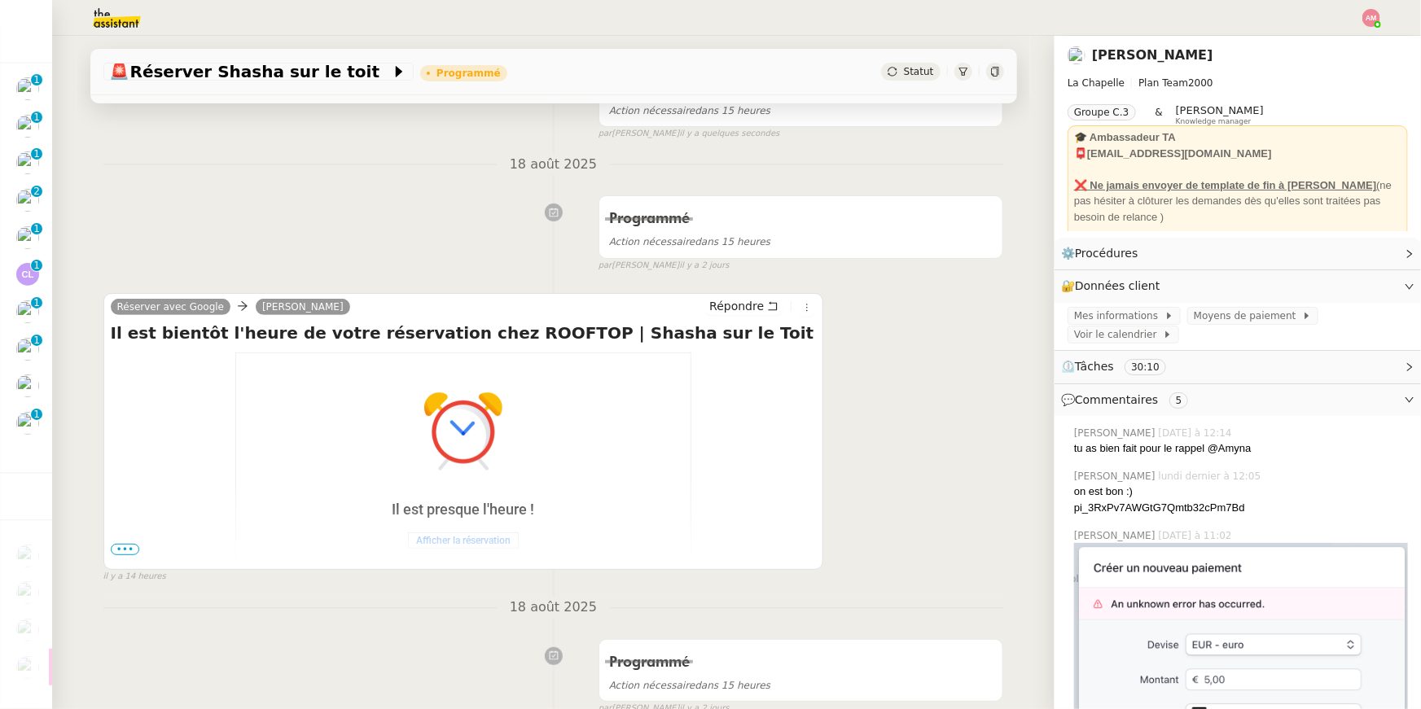
scroll to position [214, 0]
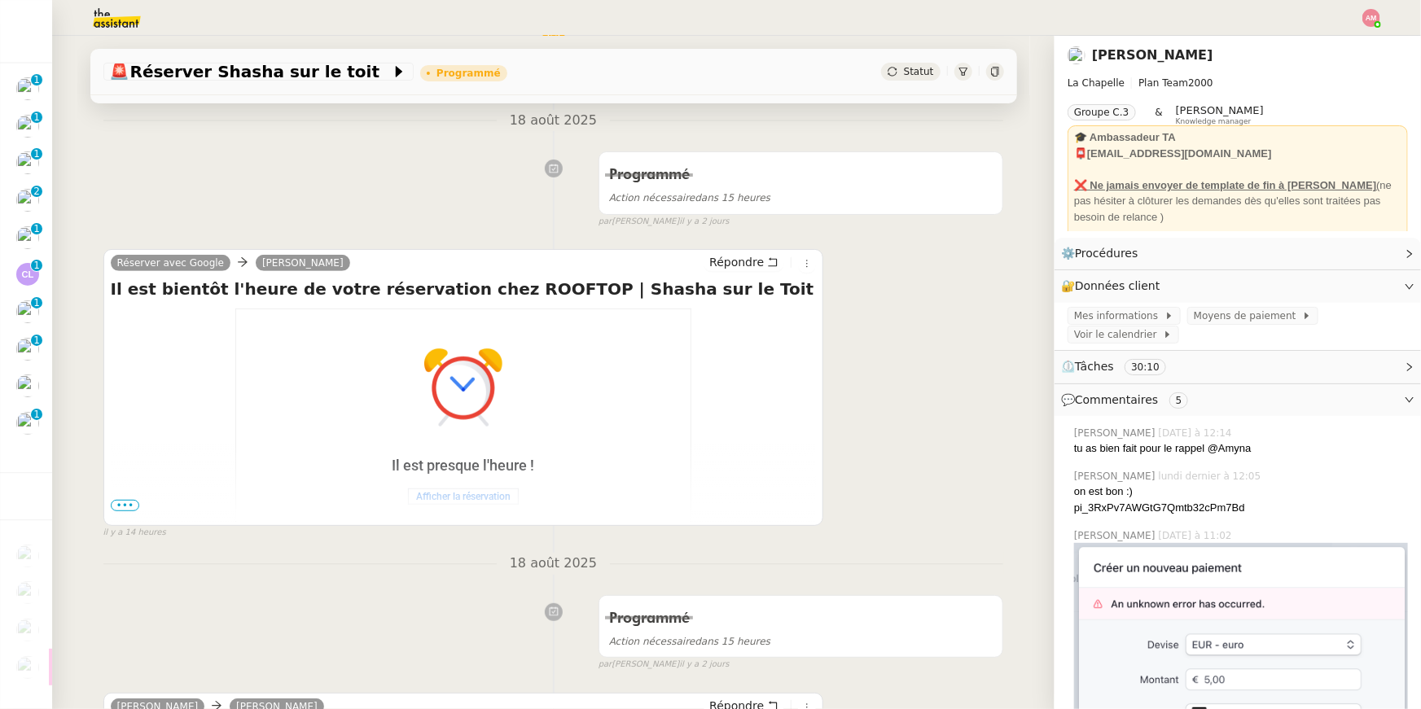
click at [118, 504] on span "•••" at bounding box center [125, 505] width 29 height 11
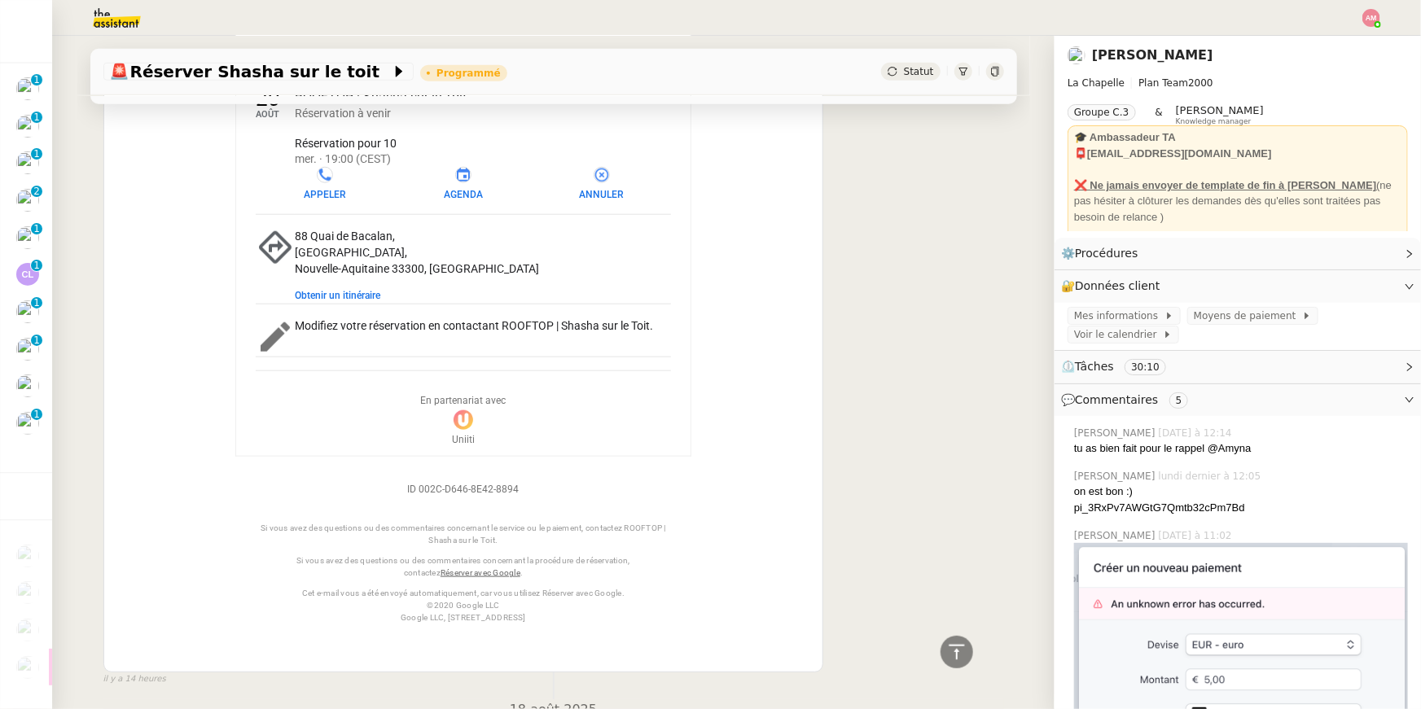
scroll to position [837, 0]
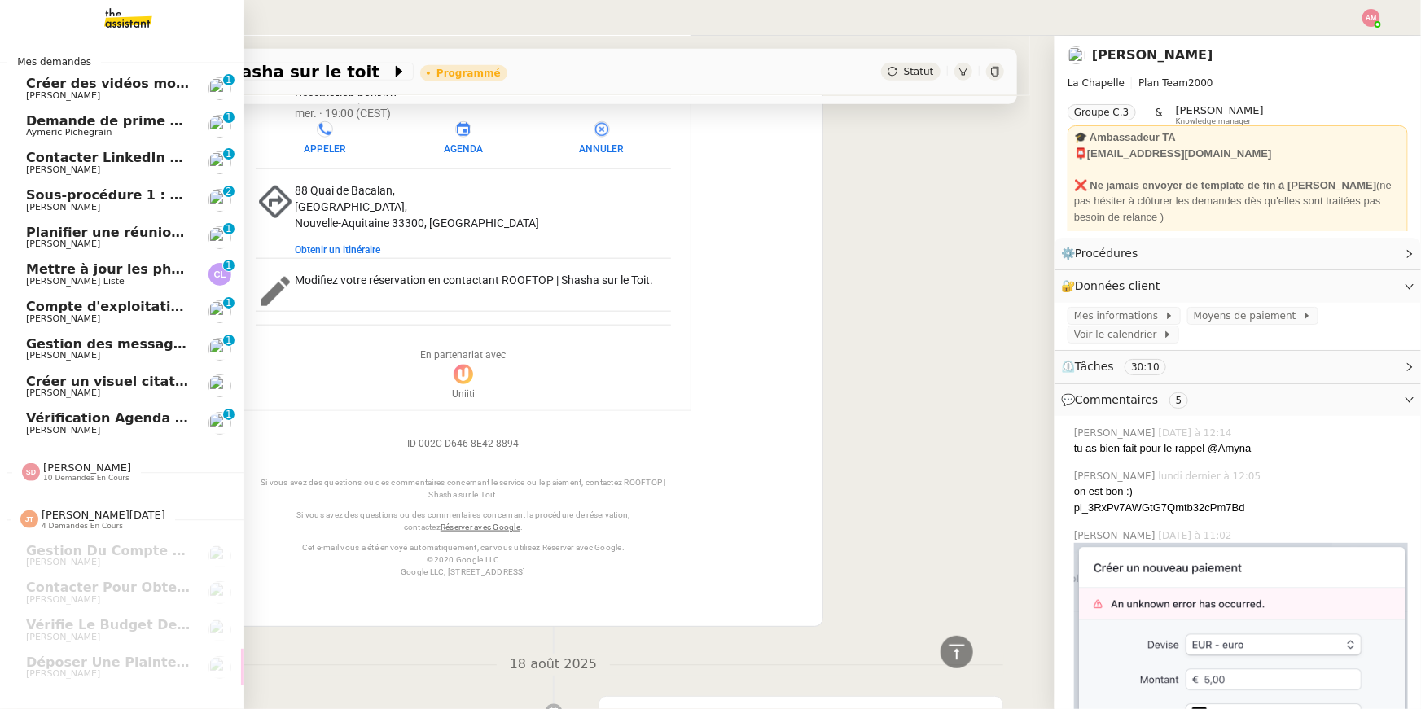
click at [77, 159] on span "Contacter LinkedIn pour 'open to work'" at bounding box center [169, 157] width 287 height 15
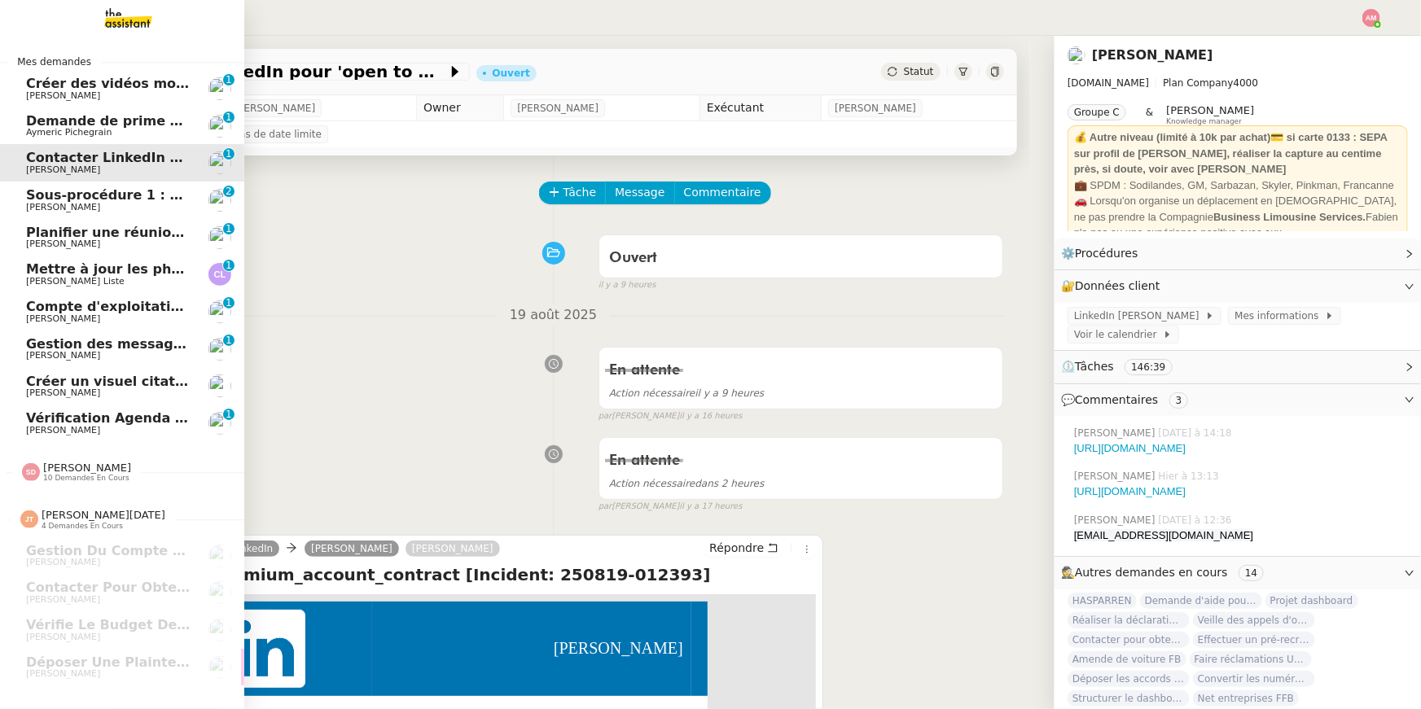
click at [42, 325] on link "Compte d'exploitation Moun Pro - mercredi 20 août 2025 Guillaume Farina 0 1 2 3…" at bounding box center [122, 311] width 244 height 37
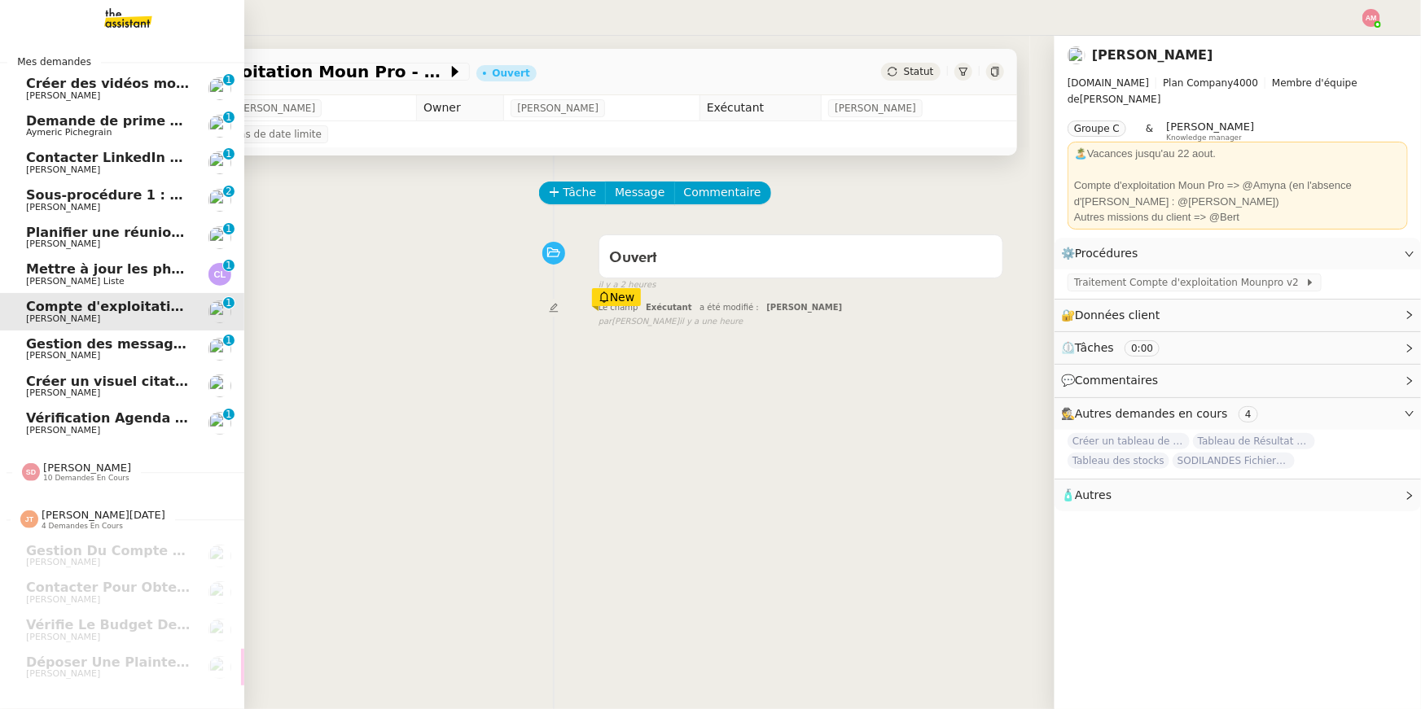
click at [49, 350] on span "Gestion des messages privés linkedIn - 20 août 2025" at bounding box center [220, 343] width 388 height 15
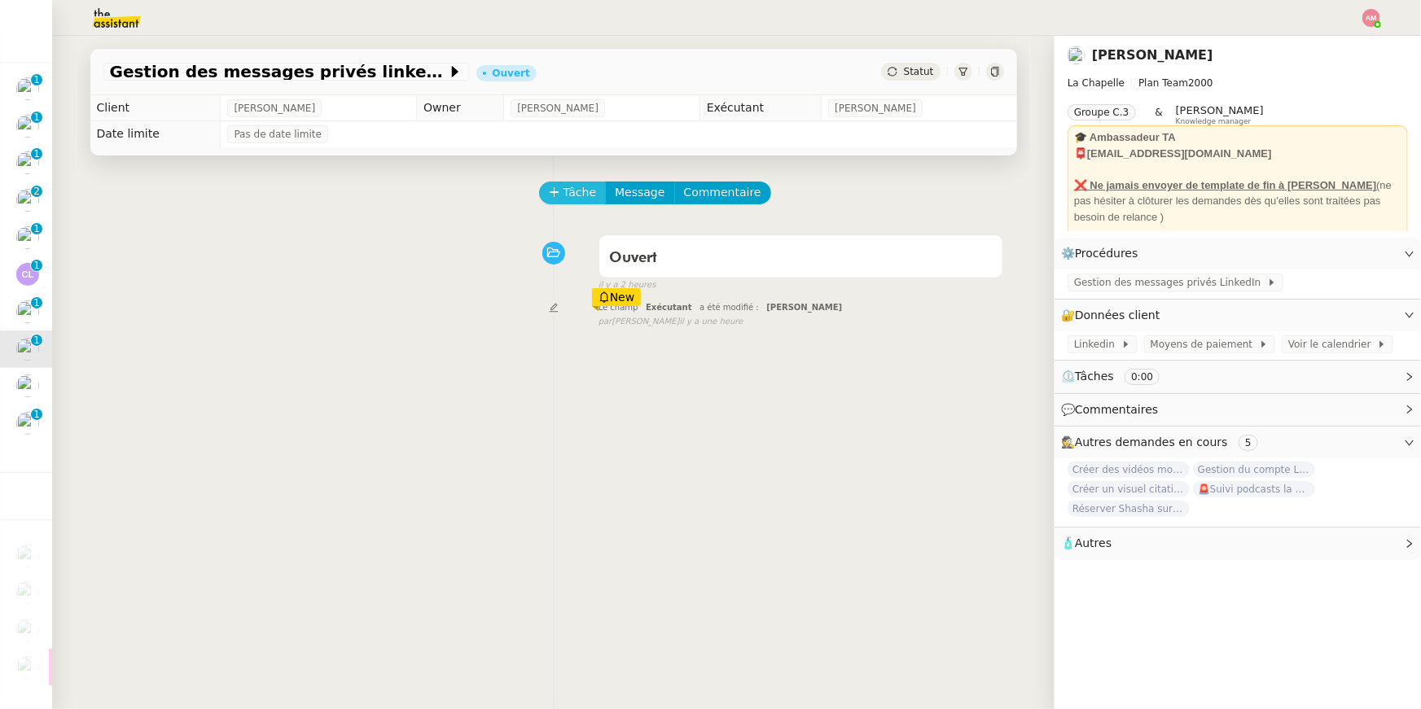
click at [552, 193] on icon at bounding box center [554, 191] width 11 height 11
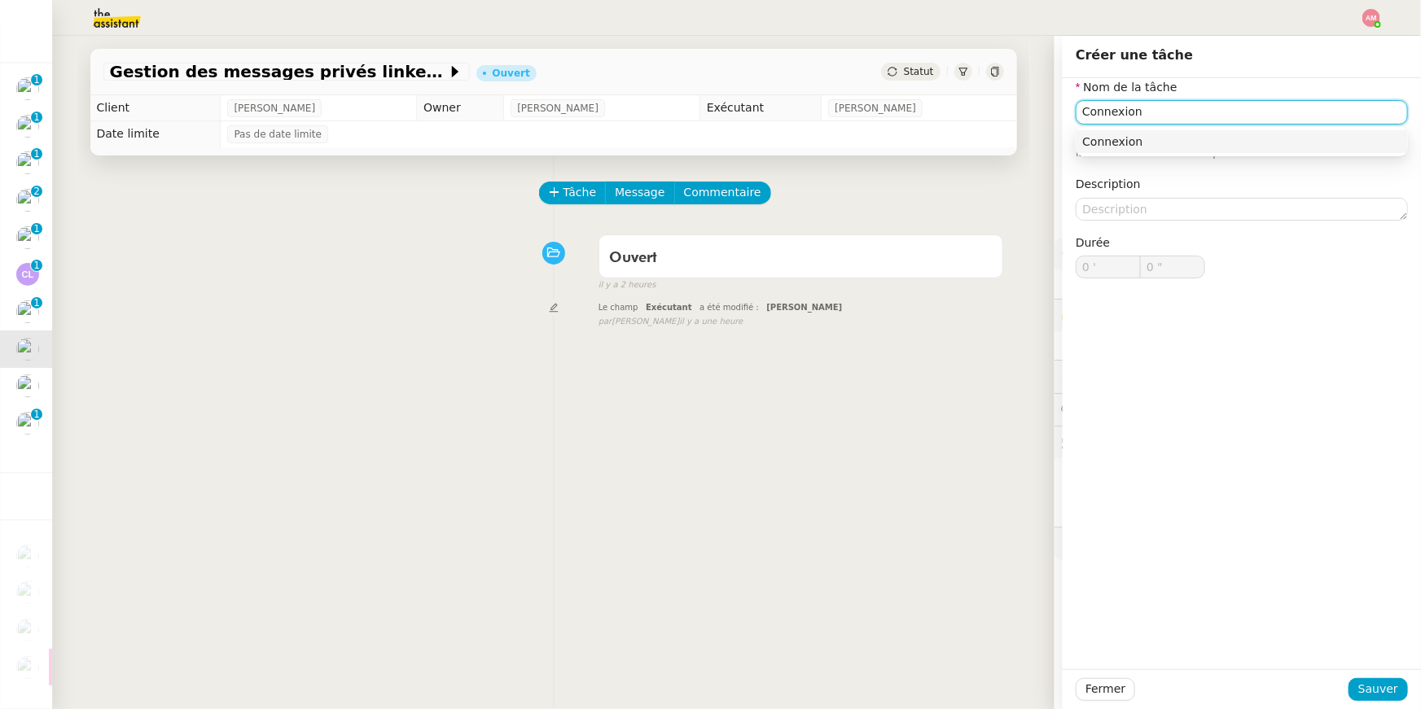
type input "Connexion"
click at [703, 504] on div "Fermer Sauver" at bounding box center [1241, 689] width 358 height 40
click at [703, 504] on span "Sauver" at bounding box center [1378, 689] width 40 height 19
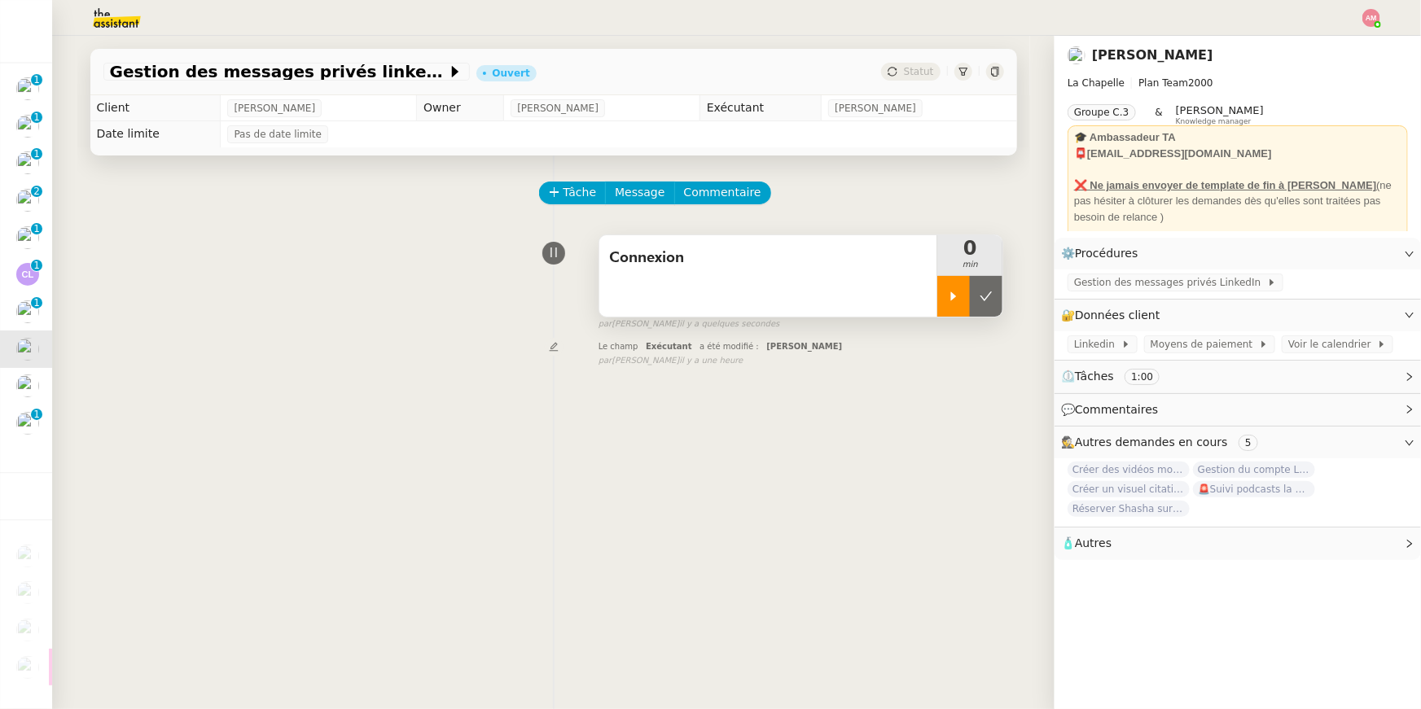
click at [703, 302] on icon at bounding box center [953, 296] width 13 height 13
click at [628, 195] on span "Message" at bounding box center [640, 192] width 50 height 19
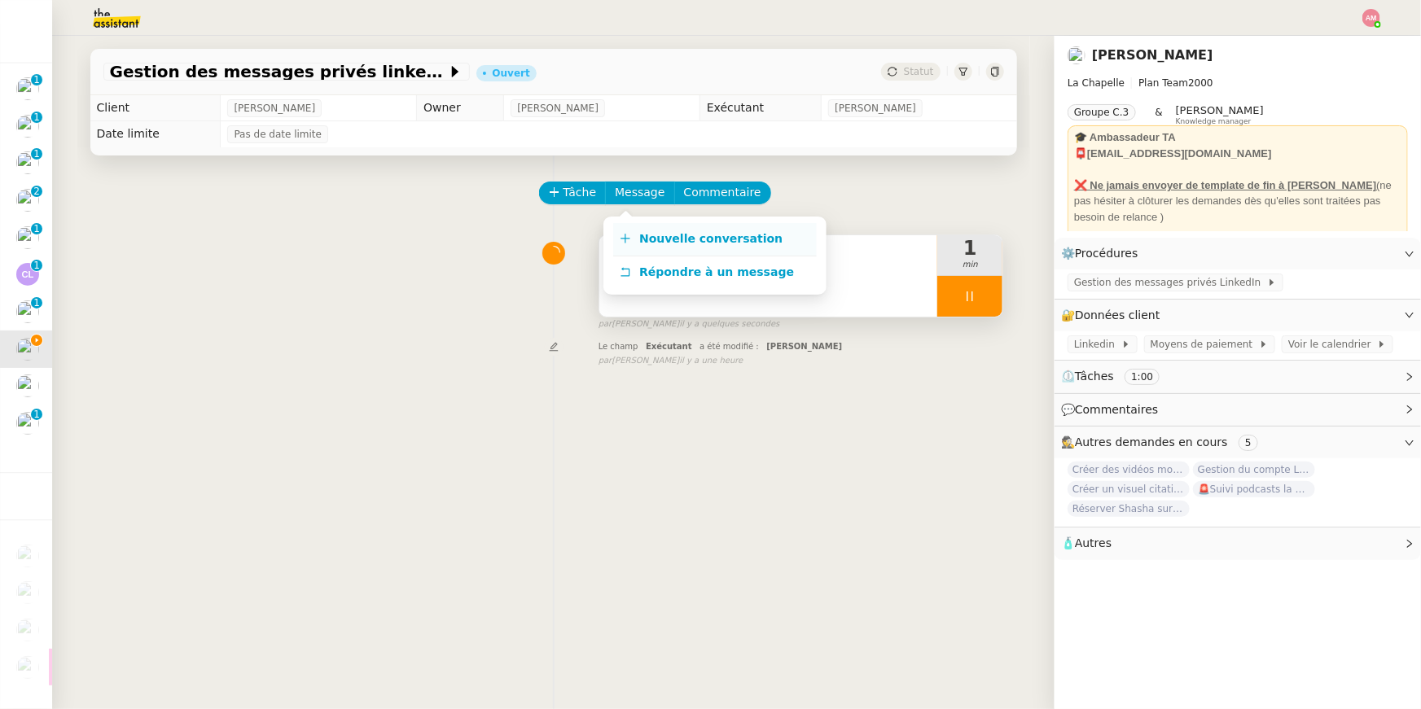
click at [638, 230] on link "Nouvelle conversation" at bounding box center [715, 239] width 204 height 33
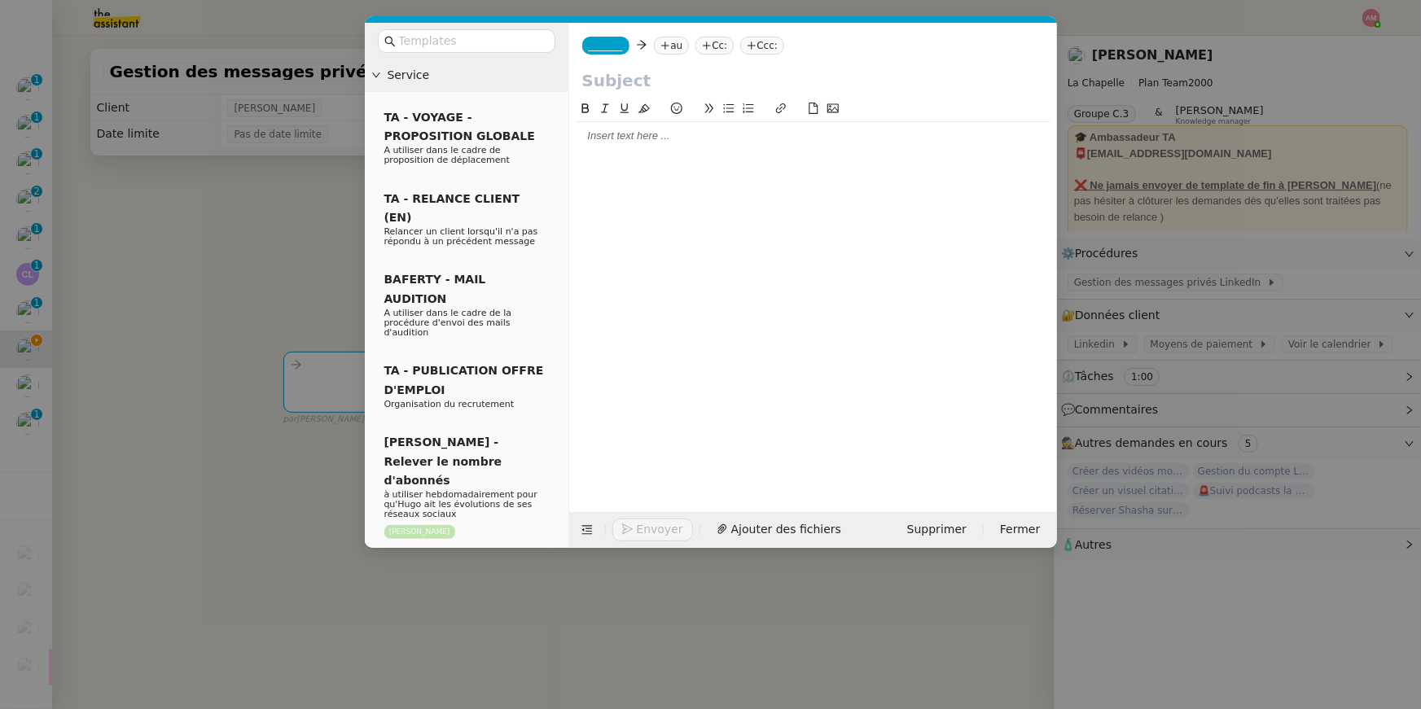
click at [618, 80] on input "text" at bounding box center [813, 80] width 462 height 24
type input "Double authentification"
click at [621, 149] on div at bounding box center [813, 136] width 475 height 28
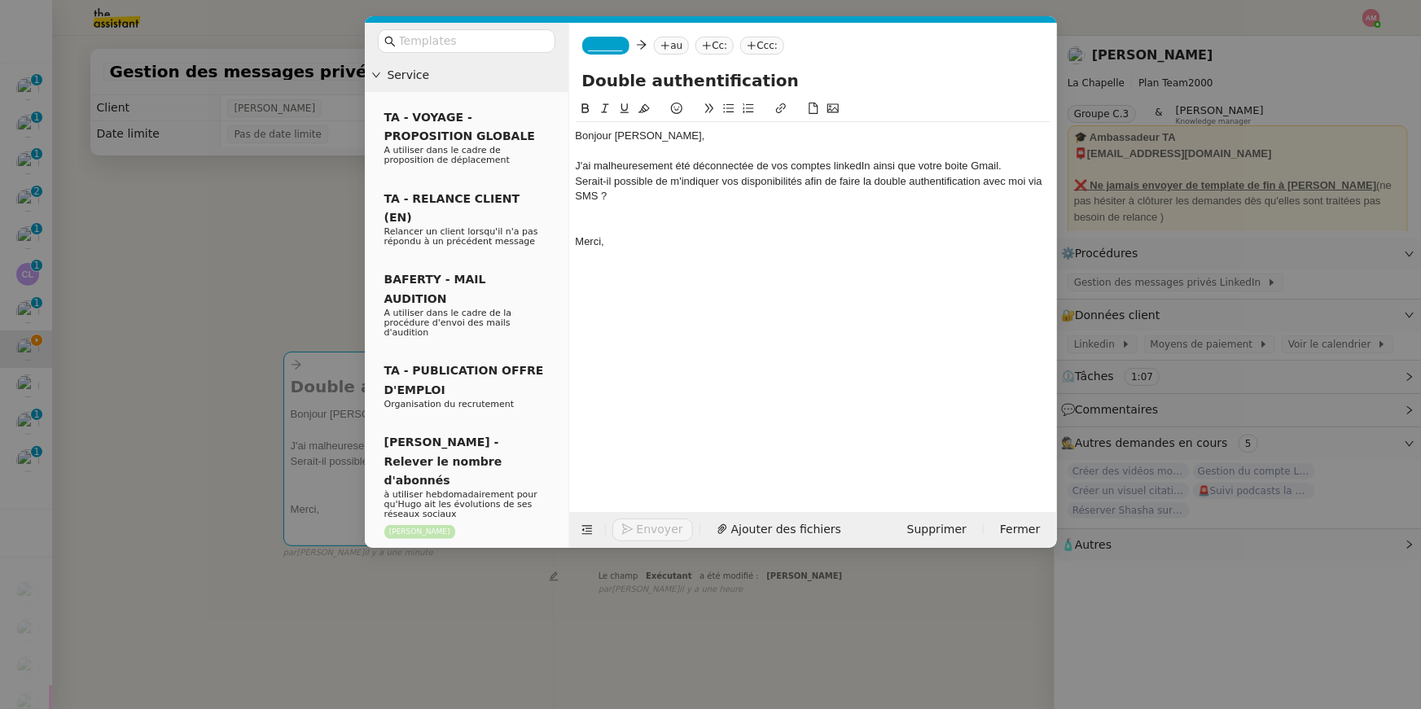
click at [616, 169] on div "J'ai malheuresement été déconnectée de vos comptes linkedIn ainsi que votre boi…" at bounding box center [813, 166] width 475 height 15
click at [703, 164] on div "J'ai malheureusement été déconnectée de vos comptes linkedIn ainsi que votre bo…" at bounding box center [813, 166] width 475 height 15
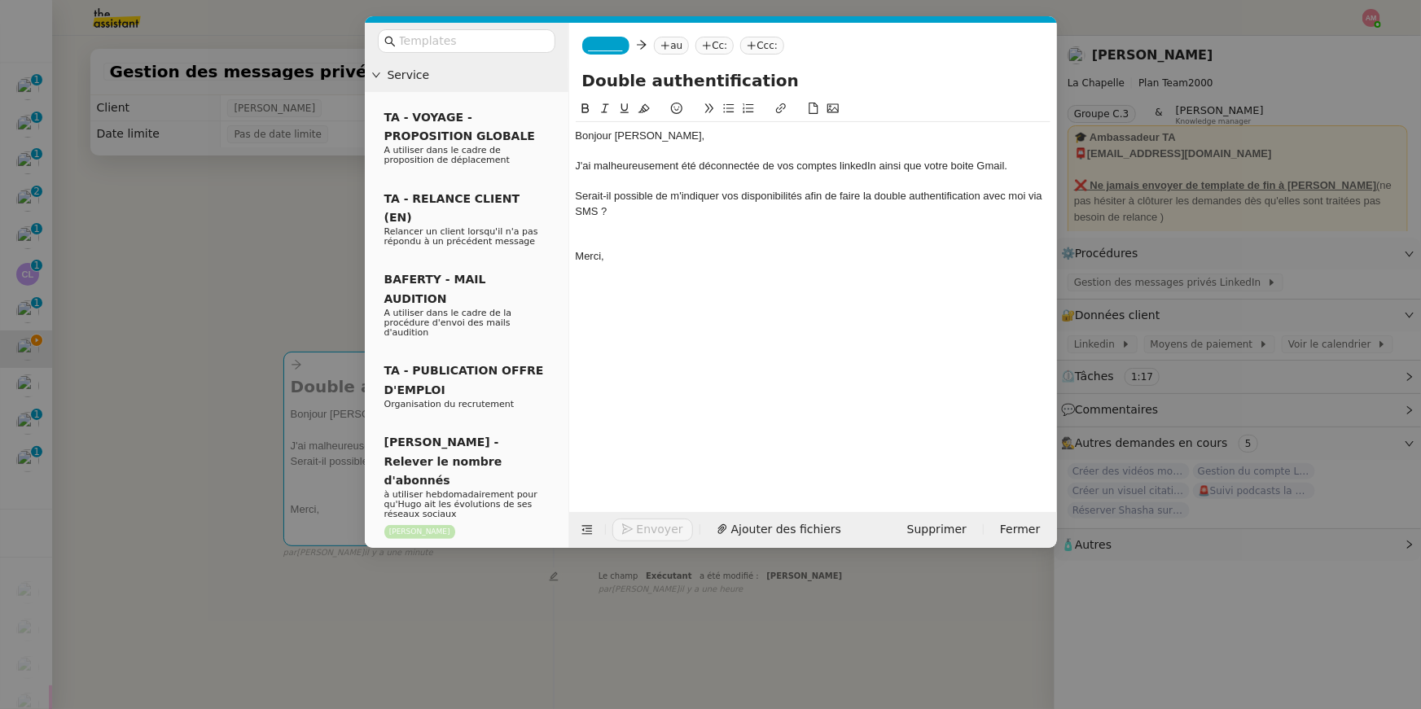
click at [703, 196] on div "Serait-il possible de m'indiquer vos disponibilités afin de faire la double aut…" at bounding box center [813, 204] width 475 height 30
click at [703, 110] on icon at bounding box center [728, 108] width 11 height 11
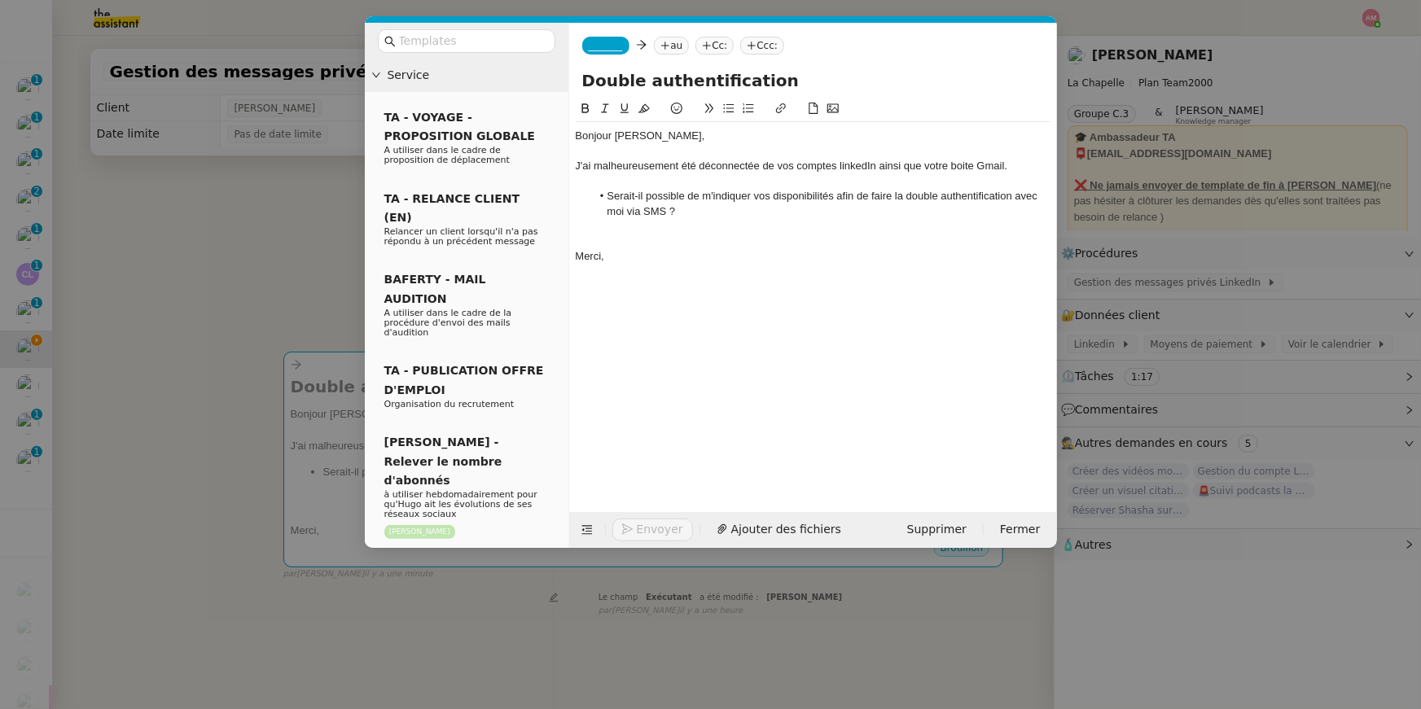
drag, startPoint x: 709, startPoint y: 215, endPoint x: 716, endPoint y: 157, distance: 58.2
click at [703, 157] on div "Bonjour Hugo, J'ai malheureusement été déconnectée de vos comptes linkedIn ains…" at bounding box center [813, 196] width 475 height 148
copy div "J'ai malheureusement été déconnectée de vos comptes linkedIn ainsi que votre bo…"
click at [693, 234] on div at bounding box center [813, 241] width 475 height 15
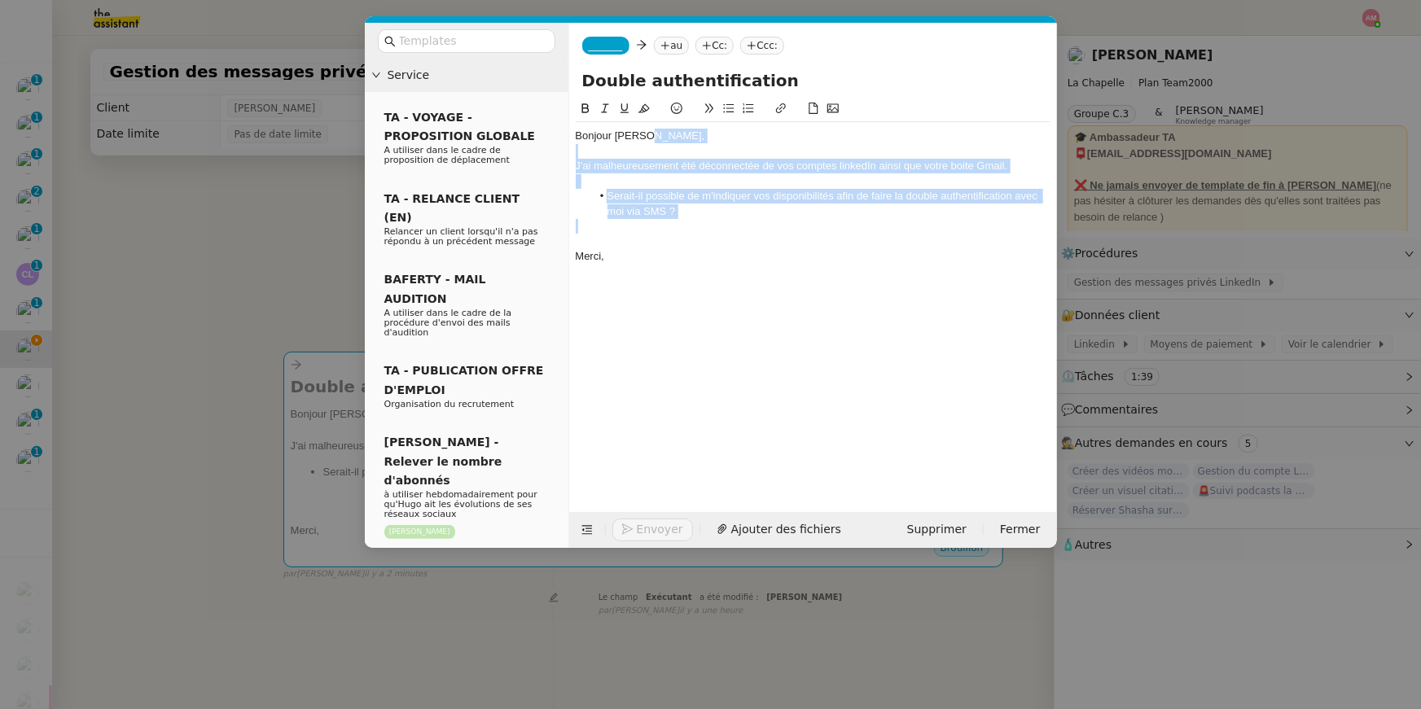
drag, startPoint x: 693, startPoint y: 216, endPoint x: 710, endPoint y: 142, distance: 75.2
click at [703, 142] on div "Bonjour Hugo, J'ai malheureusement été déconnectée de vos comptes linkedIn ains…" at bounding box center [813, 196] width 475 height 148
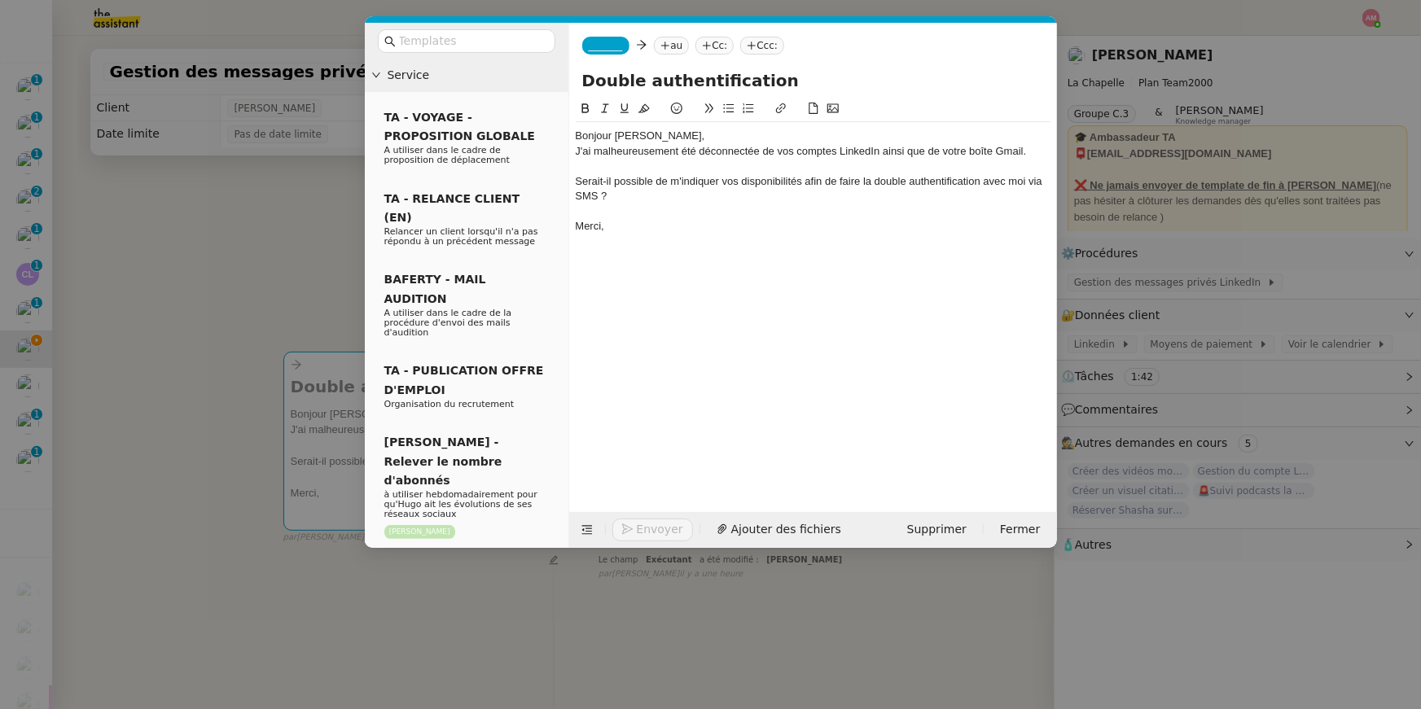
click at [666, 139] on div "Bonjour [PERSON_NAME]," at bounding box center [813, 136] width 475 height 15
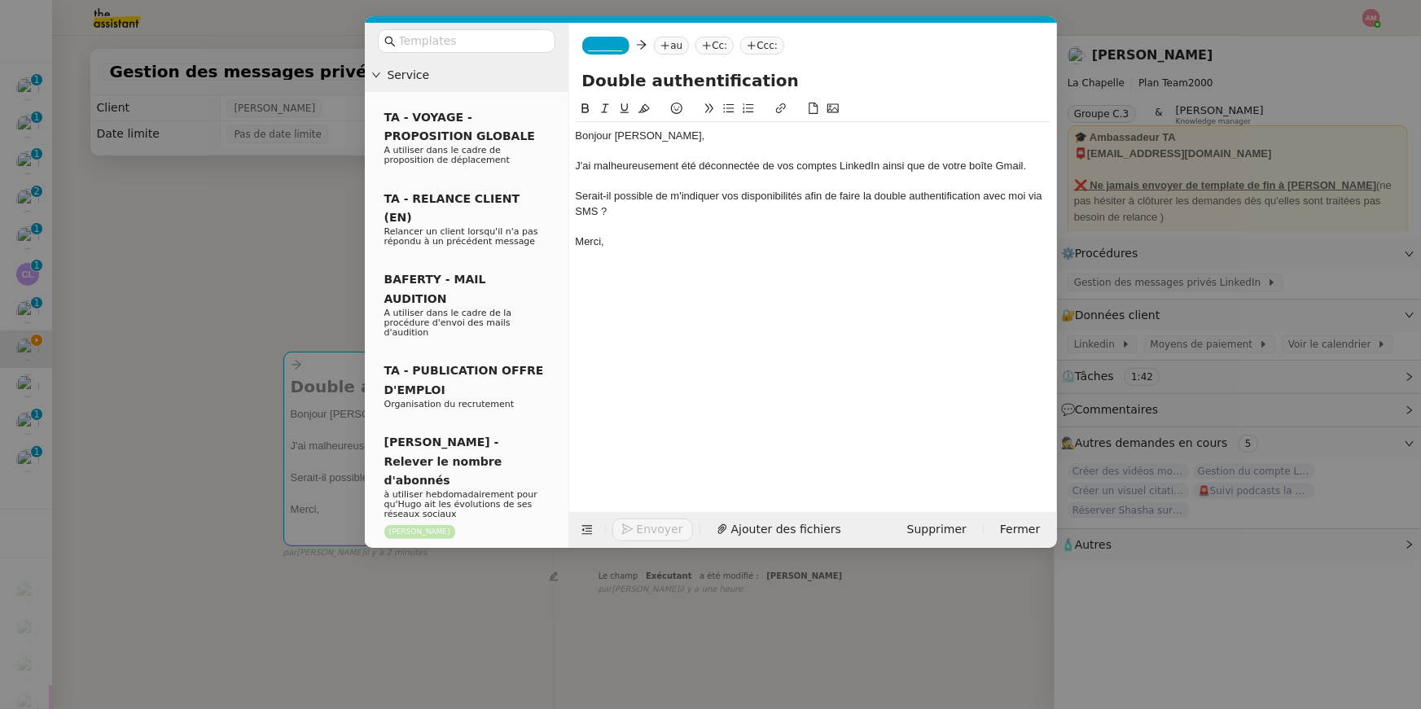
click at [614, 199] on div "Serait-il possible de m'indiquer vos disponibilités afin de faire la double aut…" at bounding box center [813, 204] width 475 height 30
click at [703, 106] on icon at bounding box center [728, 108] width 11 height 11
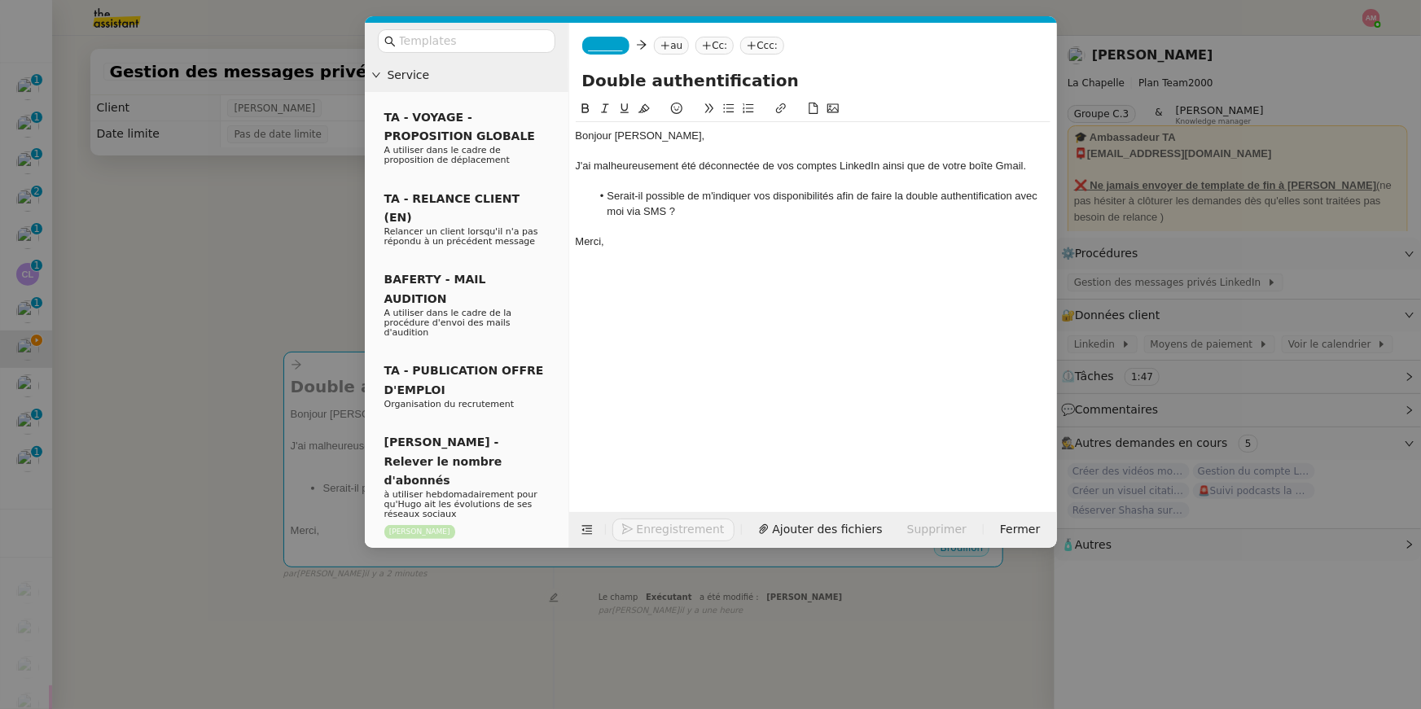
click at [604, 37] on nz-tag "_______" at bounding box center [605, 46] width 47 height 18
click at [599, 85] on nz-option-container "Camille camille@theassistant.com" at bounding box center [663, 72] width 163 height 33
click at [624, 72] on span "[PERSON_NAME]" at bounding box center [704, 69] width 231 height 13
click at [701, 48] on nz-tag "au" at bounding box center [718, 46] width 35 height 18
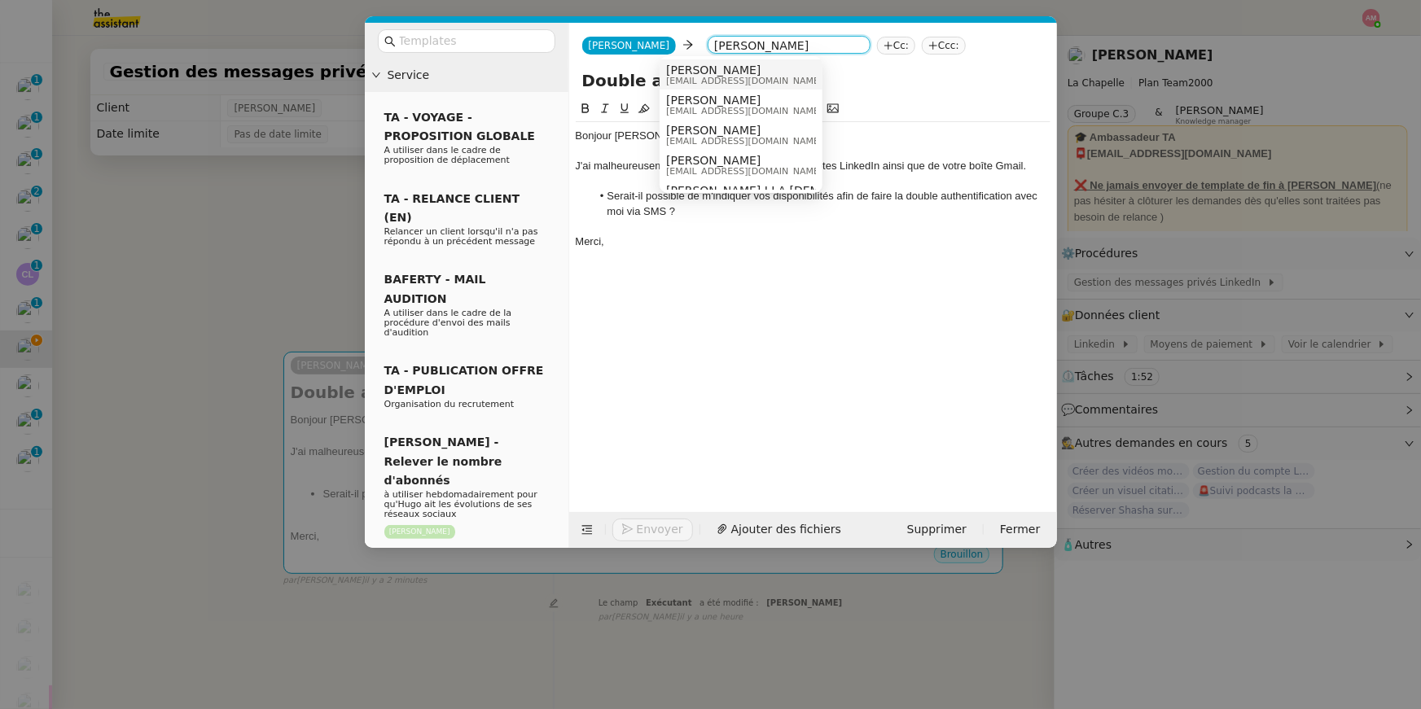
type input "hugo bentz"
click at [693, 77] on span "hugo@lachapelle.club" at bounding box center [744, 81] width 156 height 9
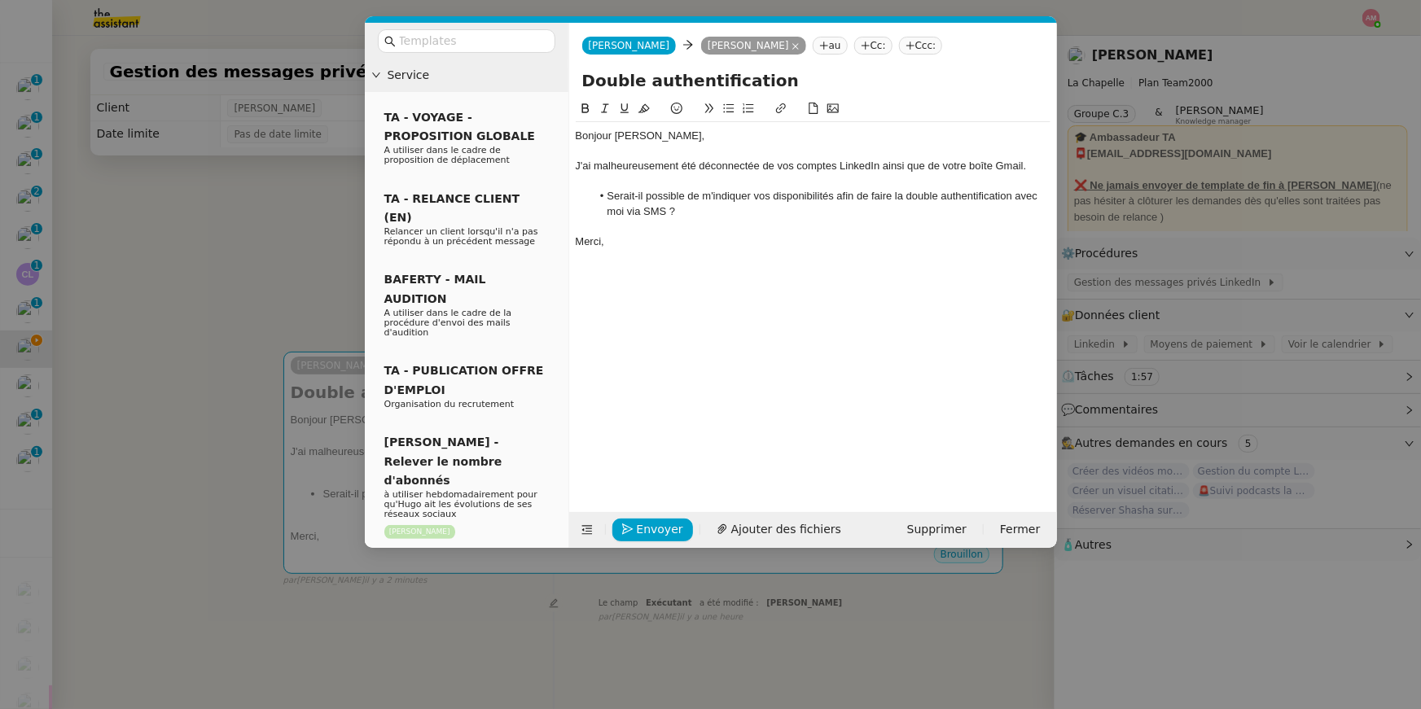
click at [673, 479] on div "Bonjour Hugo, J'ai malheureusement été déconnectée de vos comptes LinkedIn ains…" at bounding box center [813, 292] width 475 height 387
click at [655, 504] on span "Envoyer" at bounding box center [660, 529] width 46 height 19
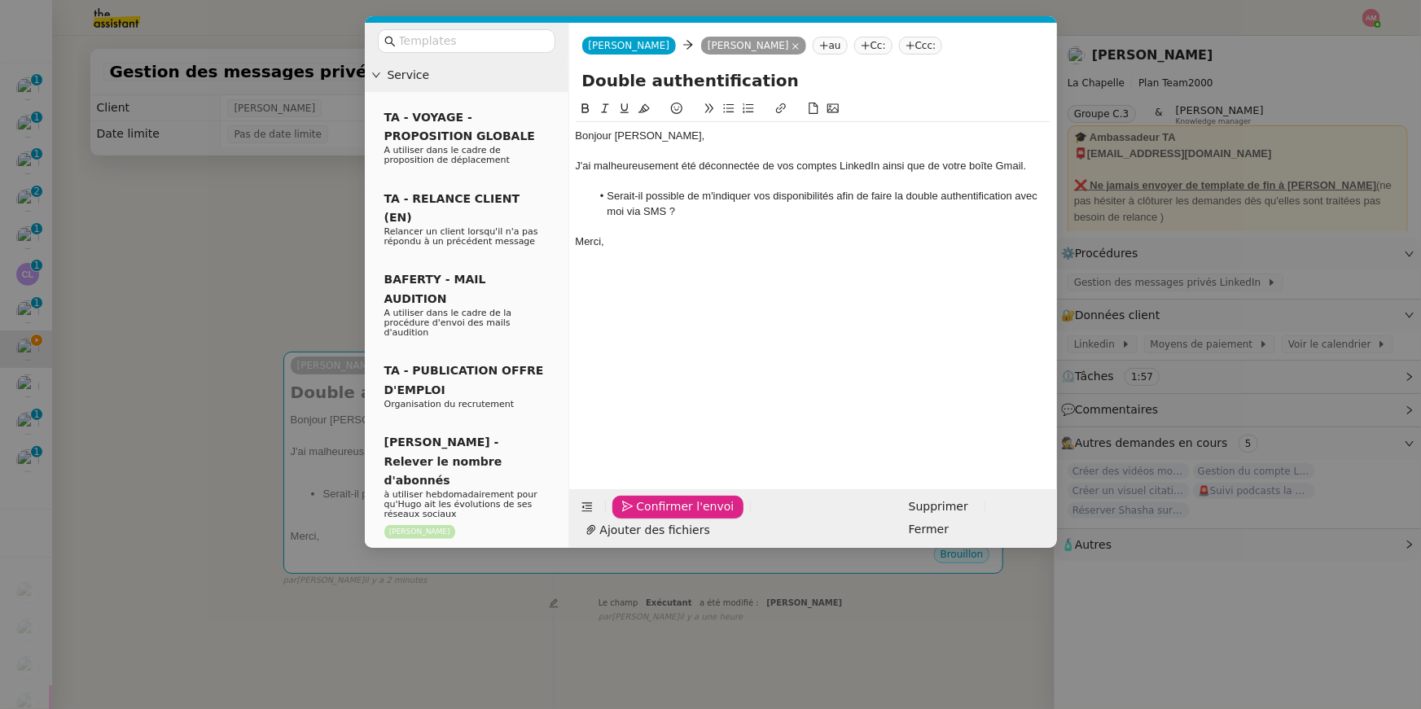
click at [655, 504] on span "Confirmer l'envoi" at bounding box center [686, 506] width 98 height 19
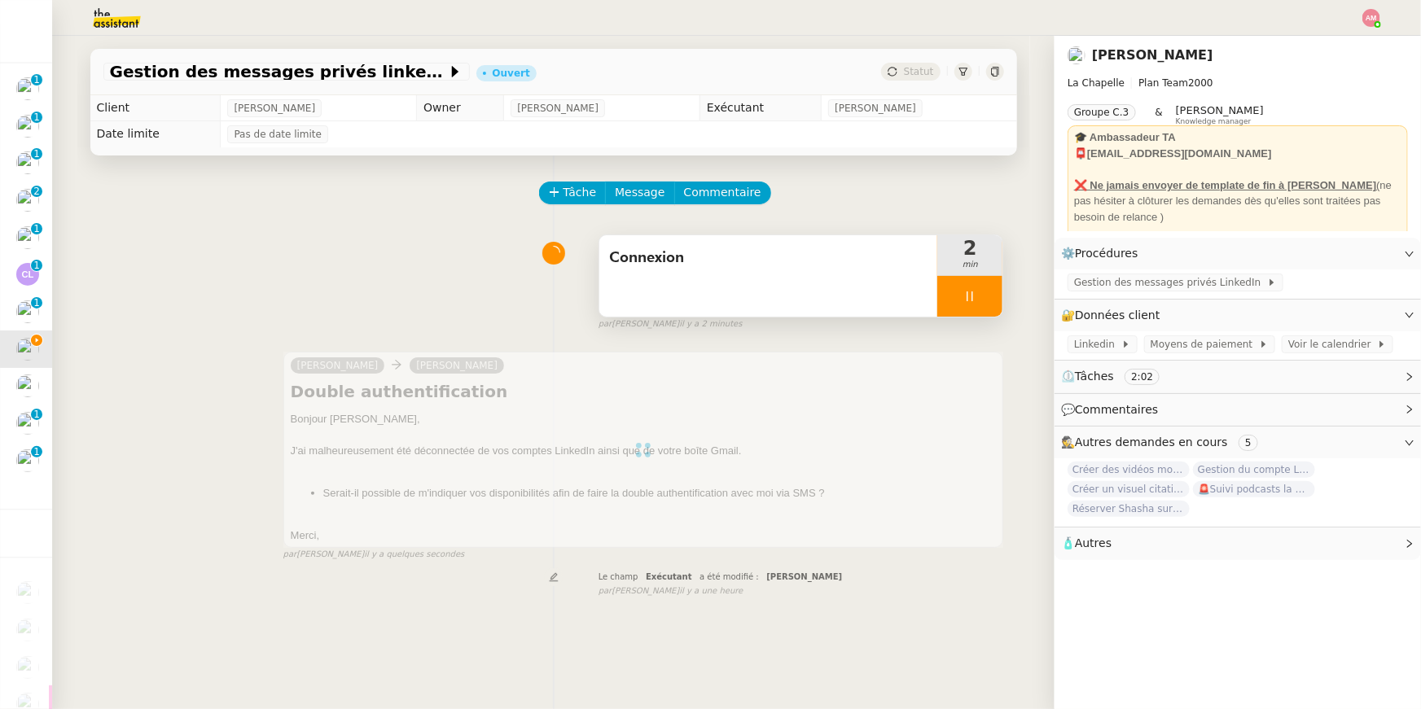
click at [703, 297] on icon at bounding box center [969, 296] width 13 height 13
click at [703, 297] on button at bounding box center [986, 296] width 33 height 41
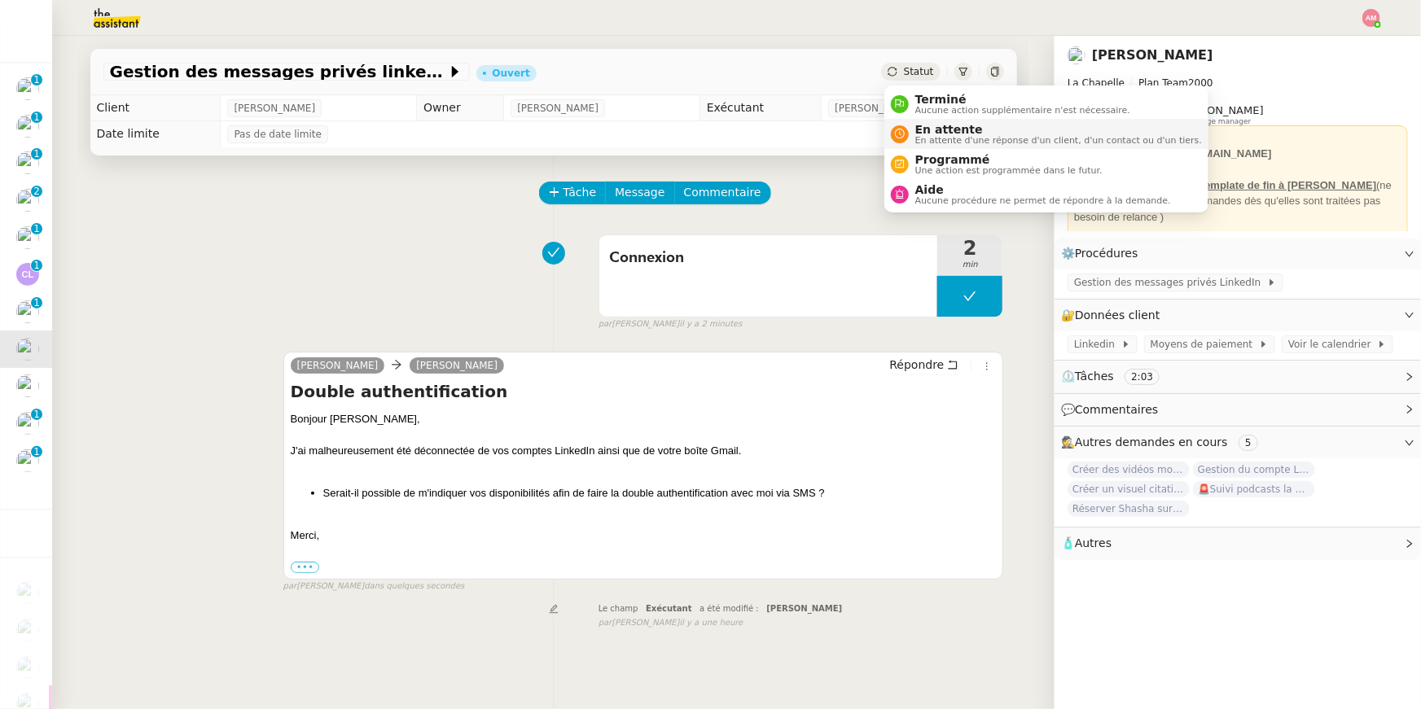
click at [703, 133] on span "En attente" at bounding box center [1058, 129] width 287 height 13
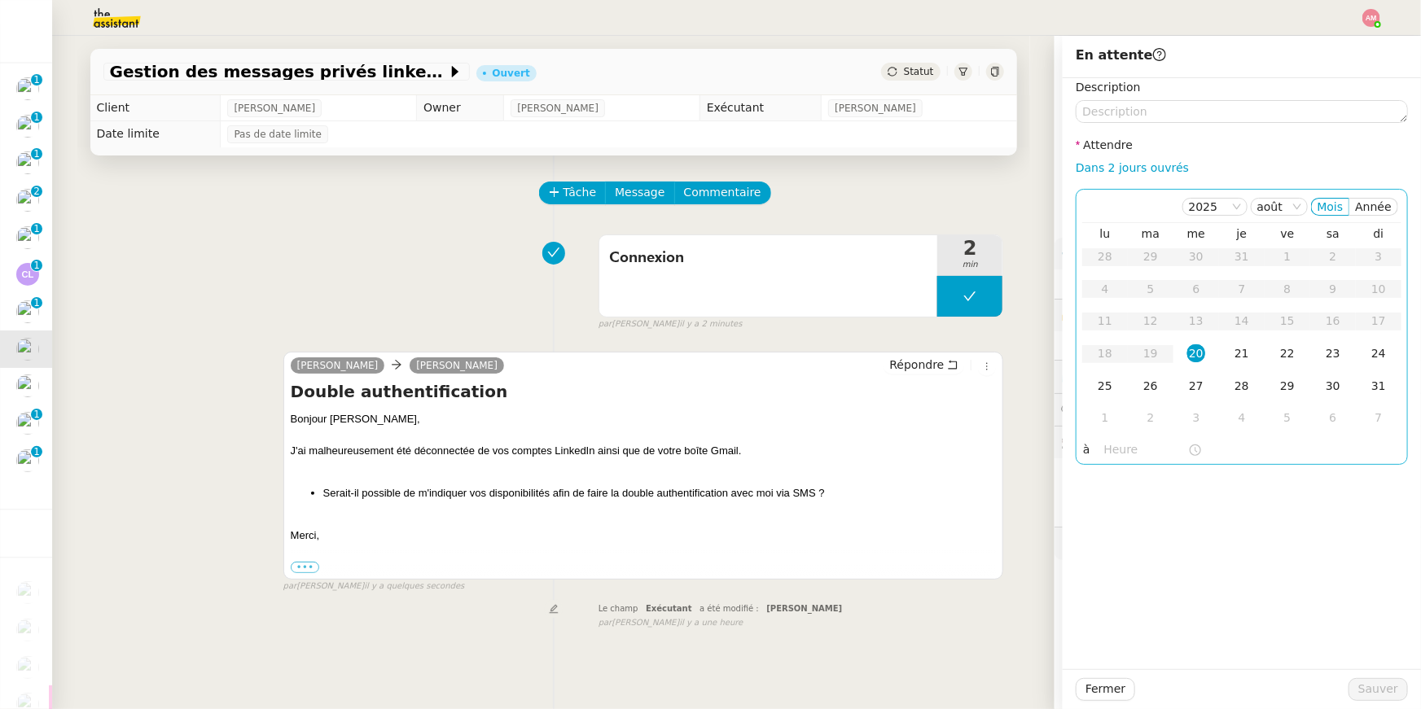
click at [703, 454] on input "text" at bounding box center [1146, 449] width 84 height 19
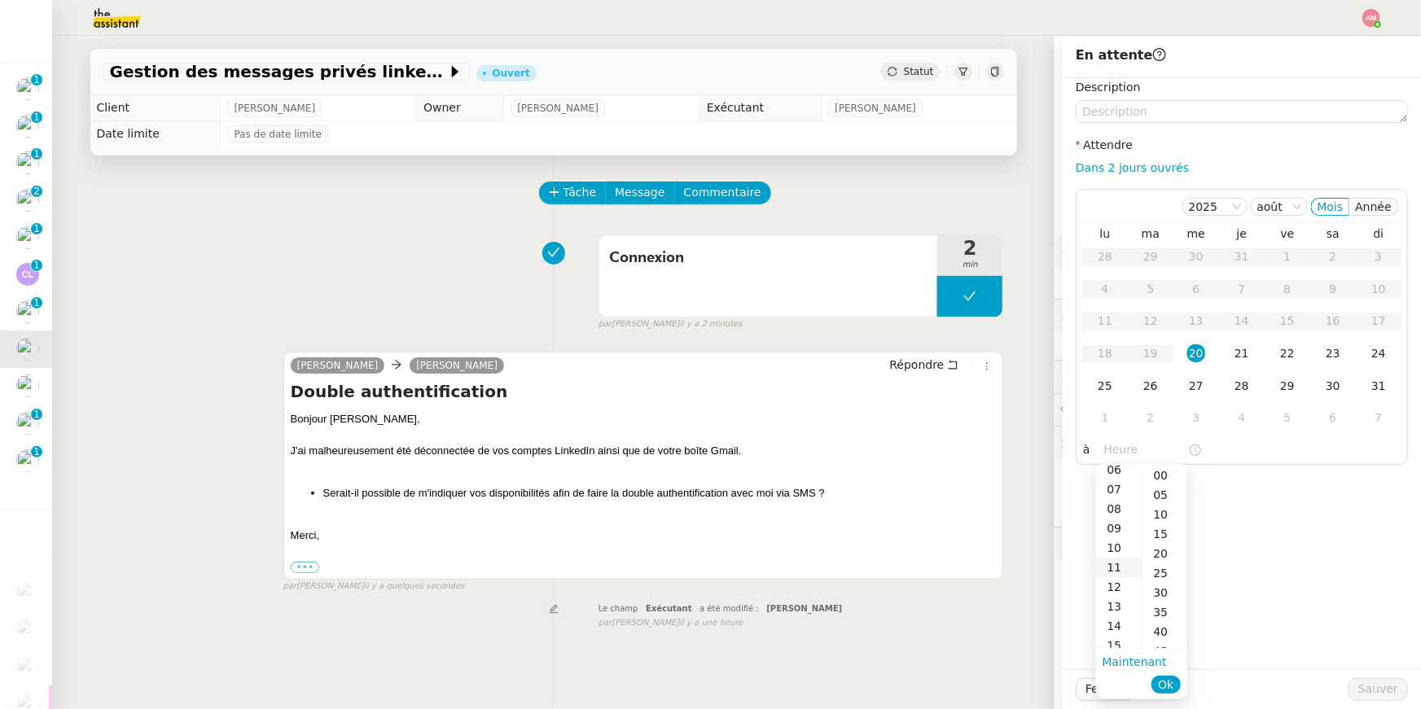
click at [703, 504] on div "11" at bounding box center [1119, 568] width 46 height 20
click at [703, 504] on div "30" at bounding box center [1164, 593] width 45 height 20
type input "11:30"
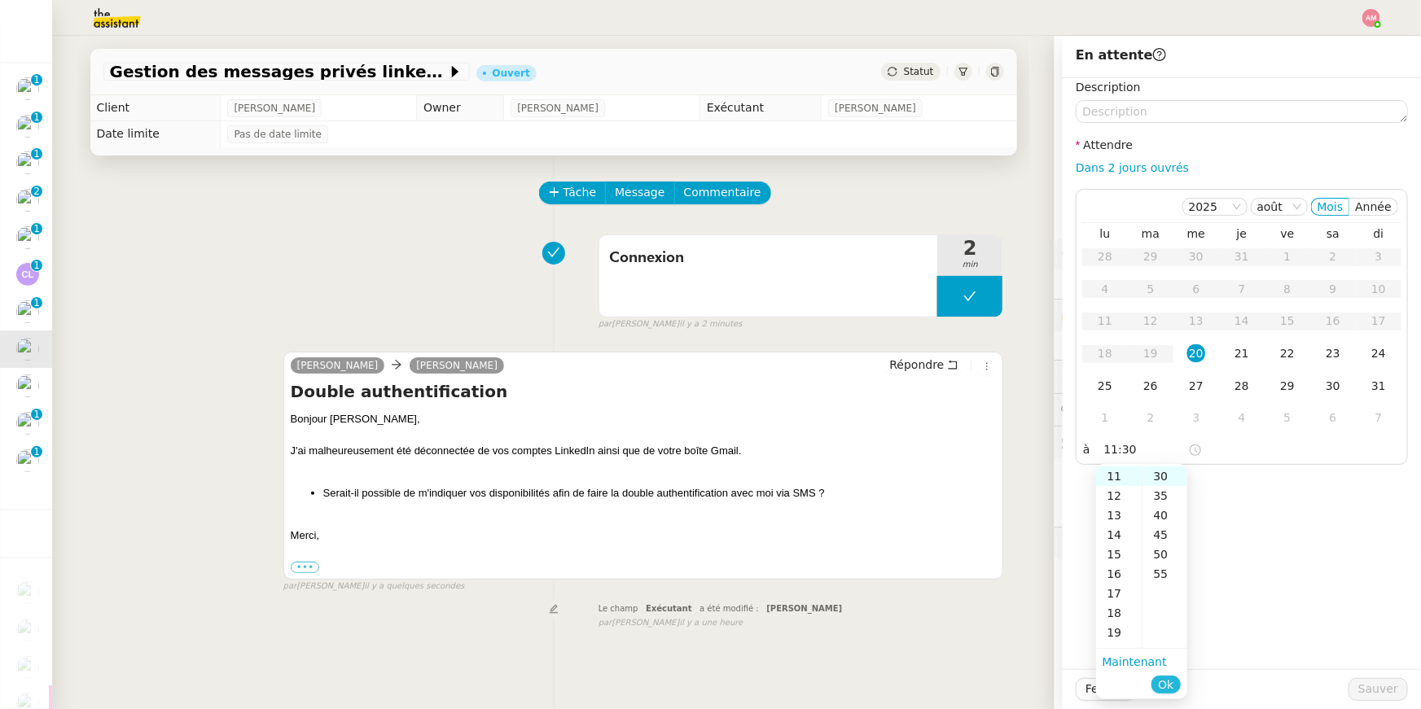
click at [703, 504] on span "Ok" at bounding box center [1165, 684] width 15 height 16
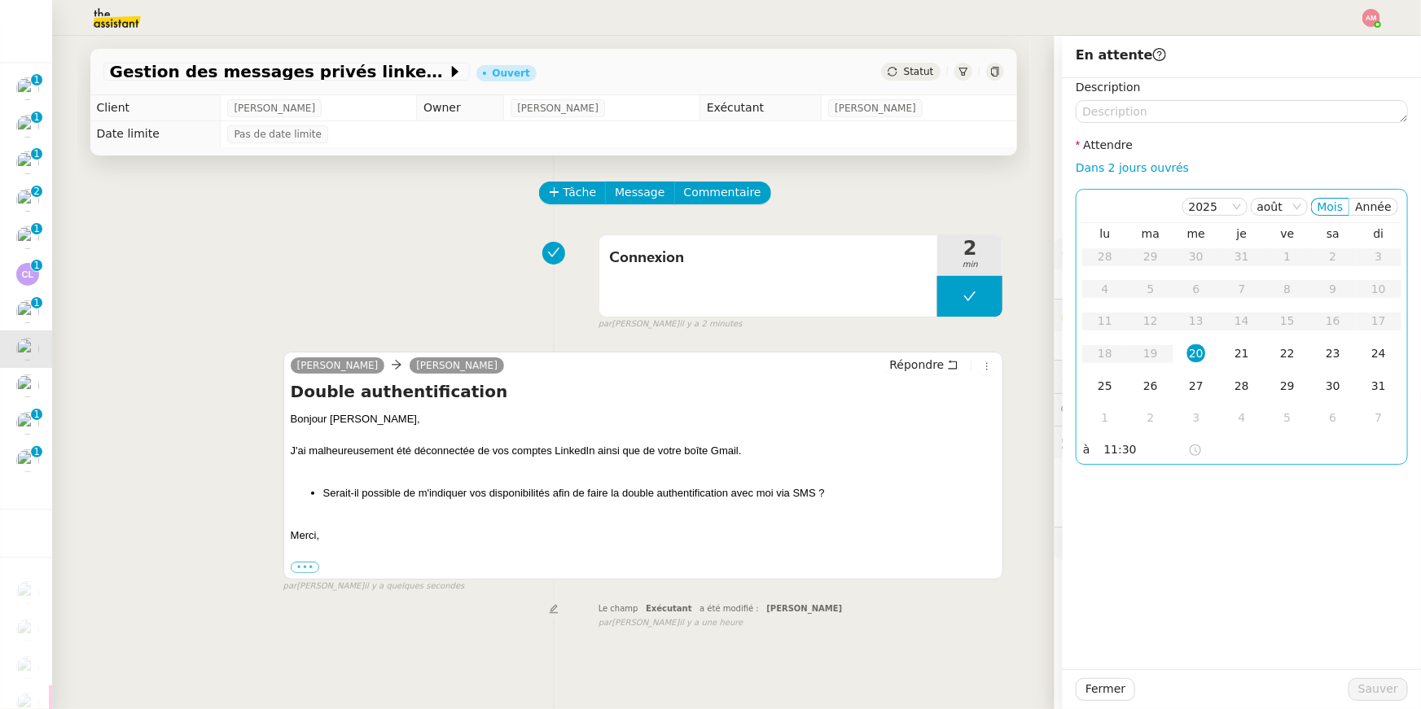
click at [703, 350] on div "20" at bounding box center [1196, 353] width 18 height 18
click at [703, 504] on button "Sauver" at bounding box center [1377, 689] width 59 height 23
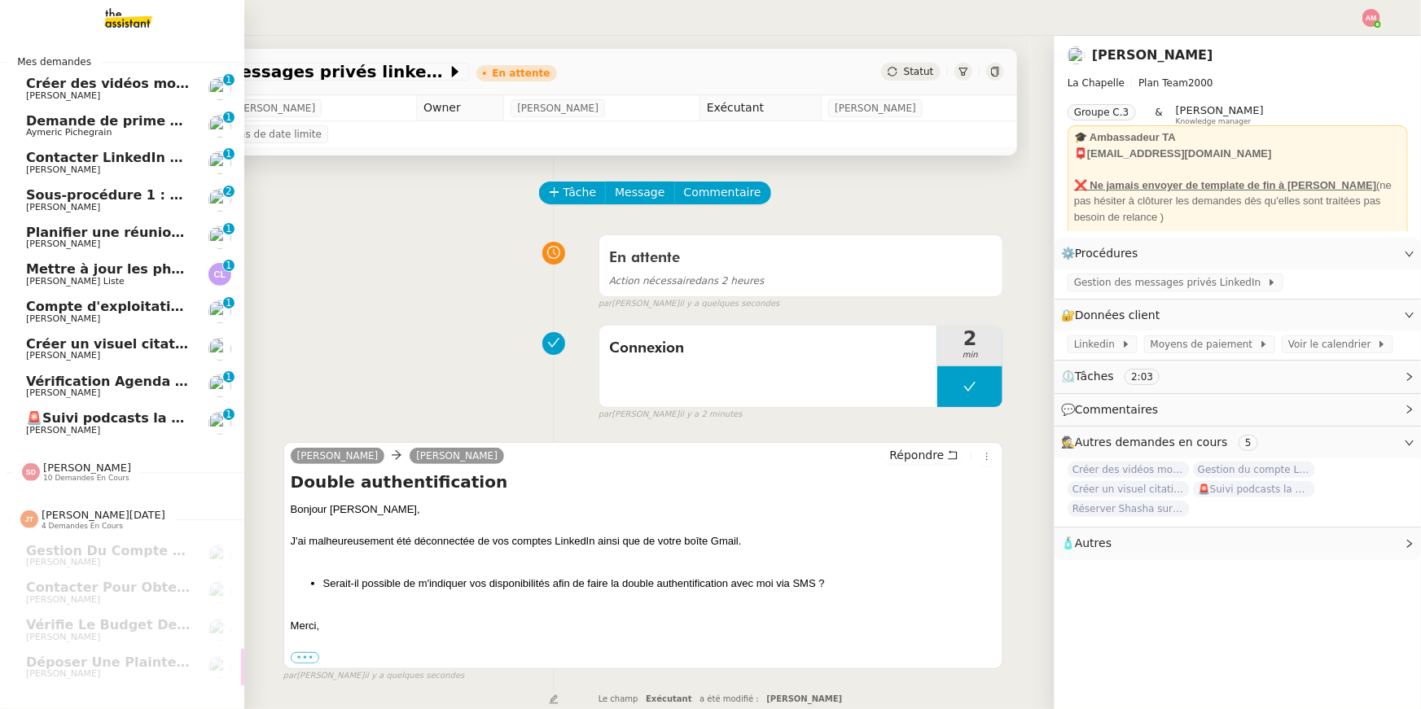
click at [32, 429] on span "[PERSON_NAME]" at bounding box center [63, 430] width 74 height 11
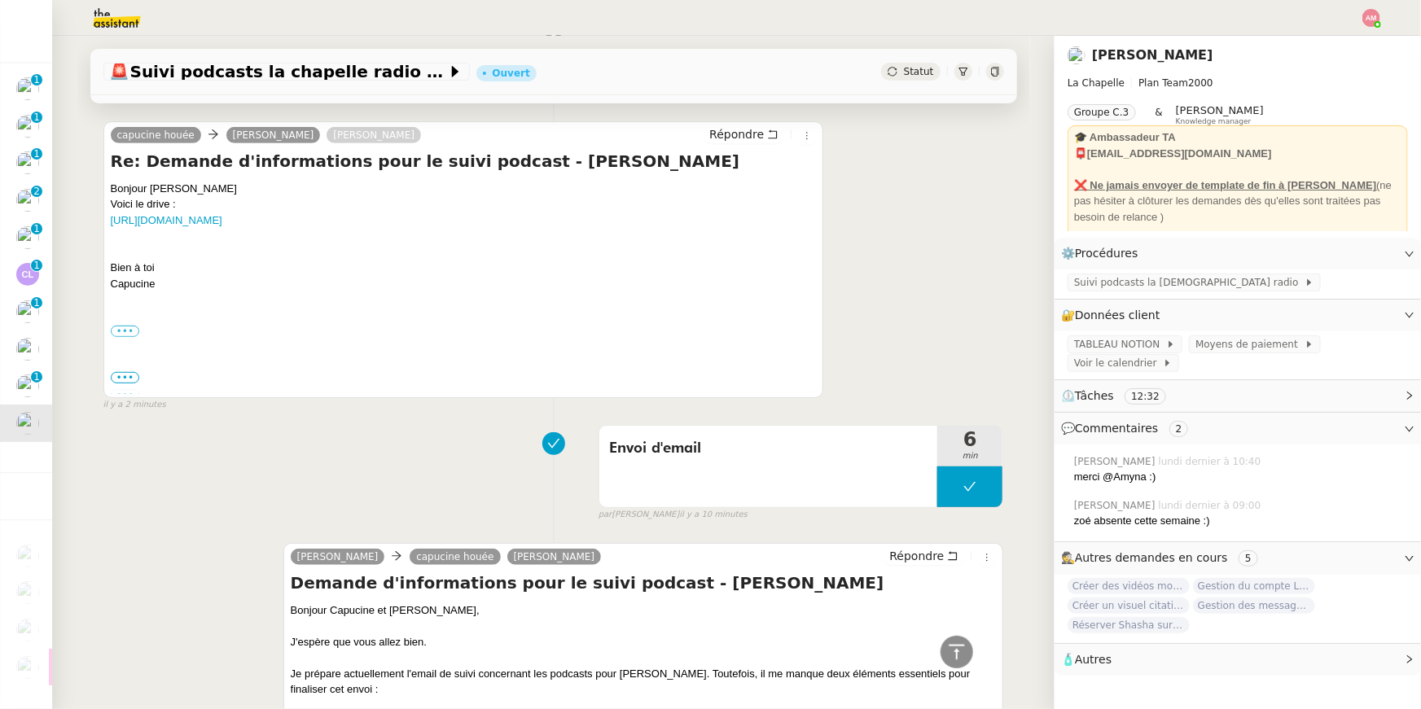
scroll to position [277, 0]
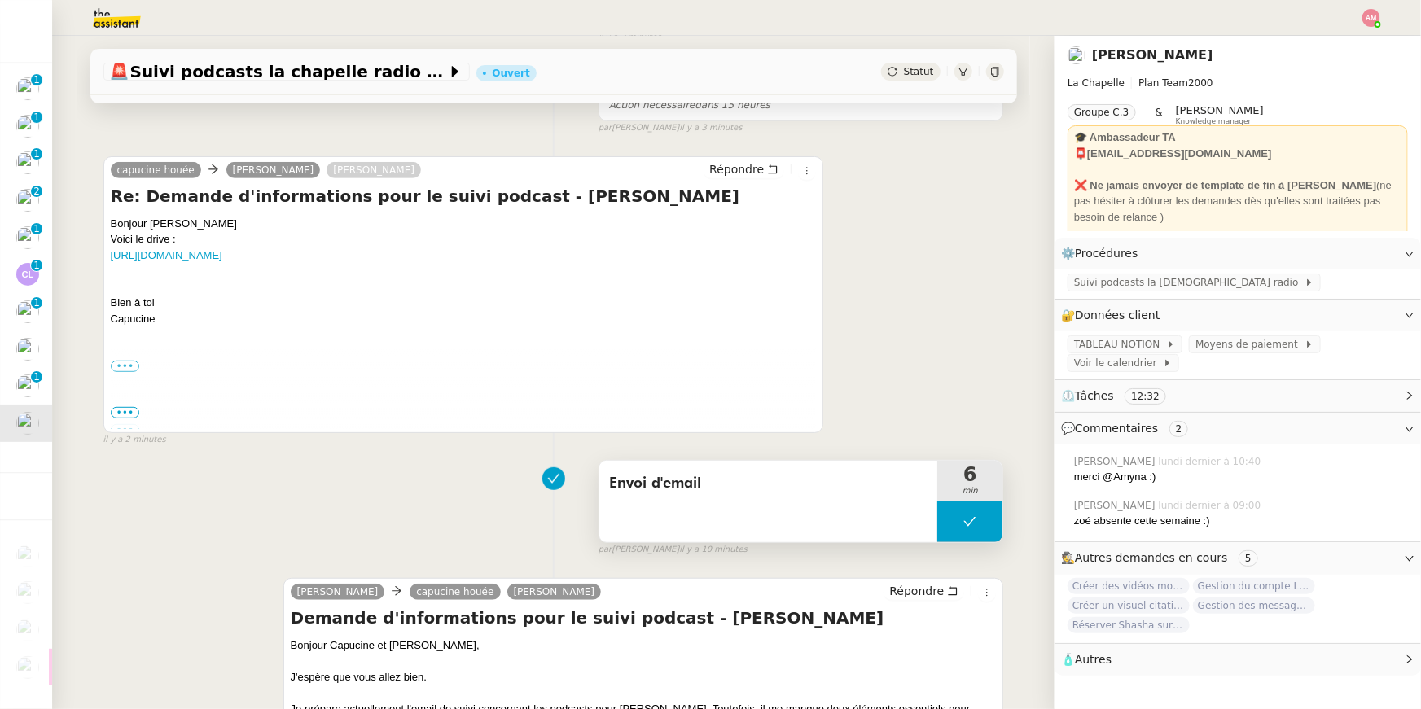
click at [703, 504] on icon at bounding box center [969, 521] width 13 height 13
click at [703, 504] on div at bounding box center [953, 521] width 33 height 41
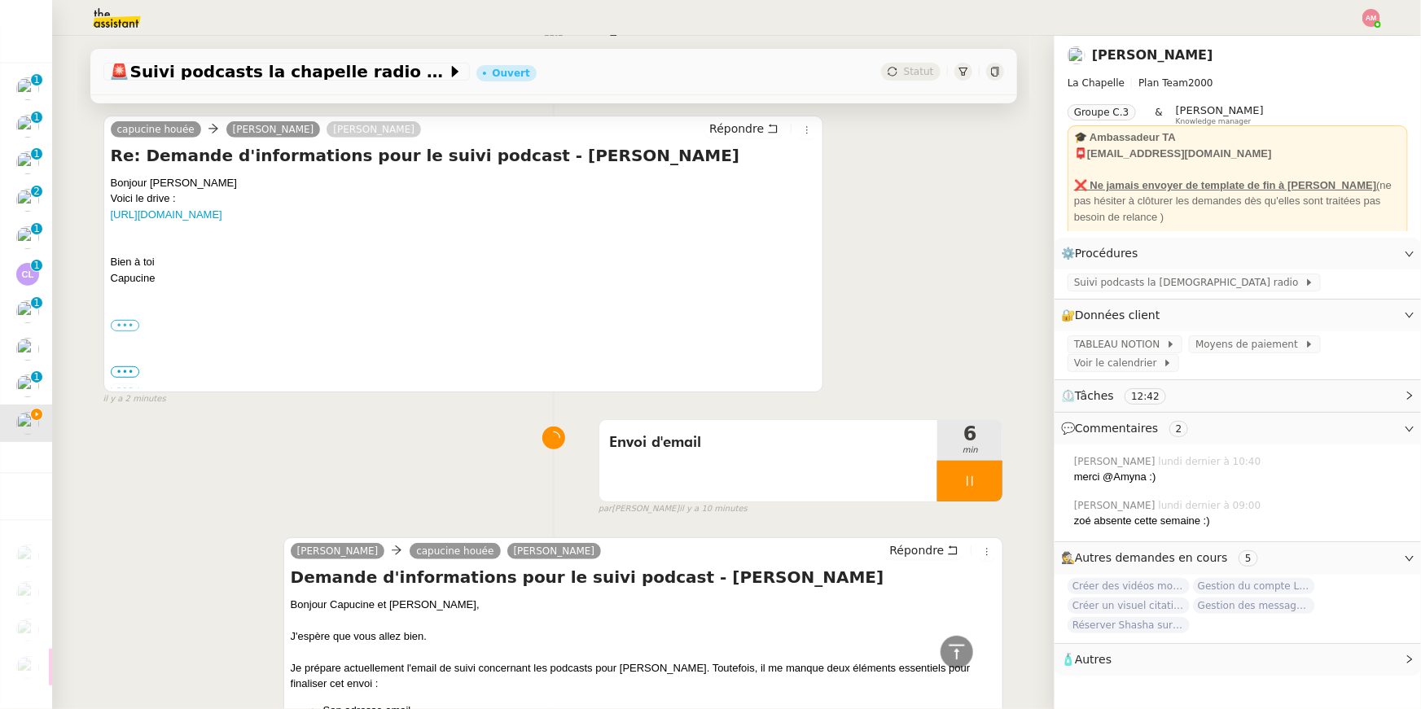
scroll to position [301, 0]
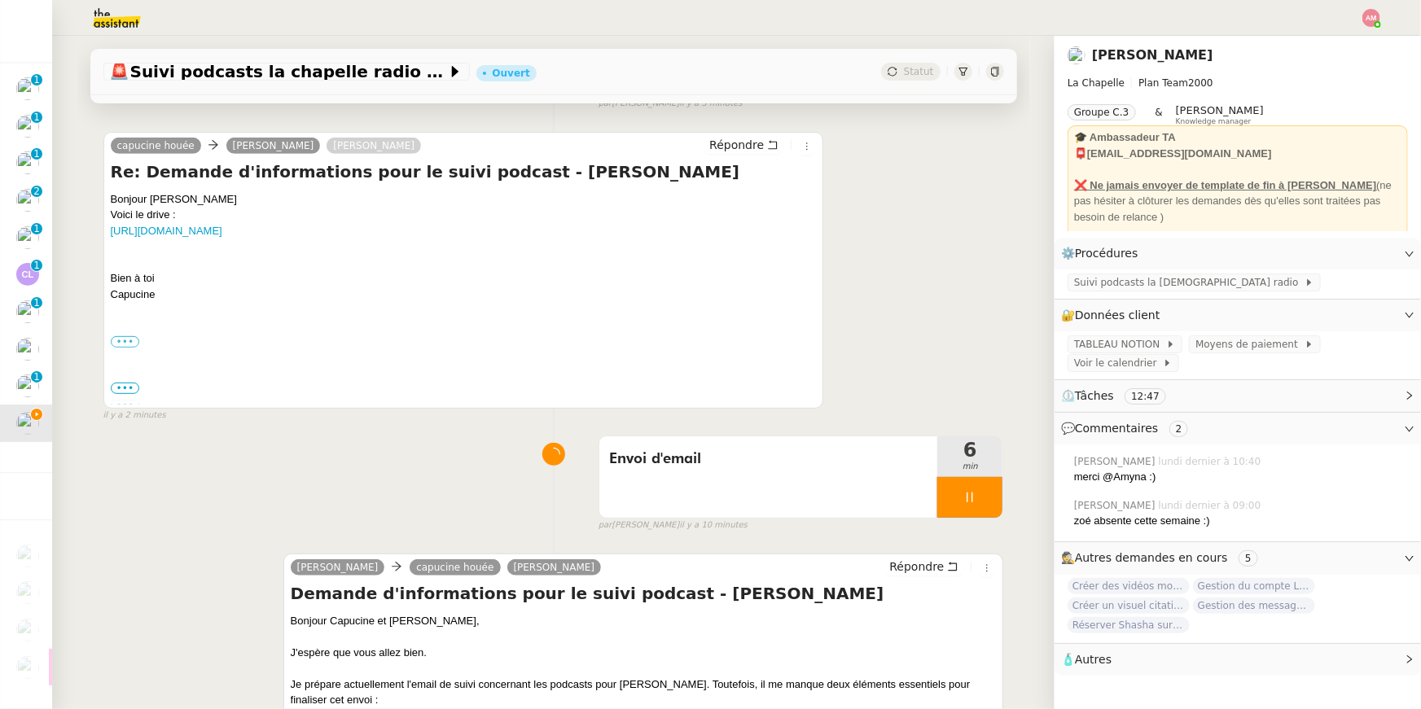
drag, startPoint x: 634, startPoint y: 249, endPoint x: 641, endPoint y: 211, distance: 38.8
click at [641, 211] on div "Voici le drive : https://drive.google.com/drive/folders/1-Y8HPaLIqMM2GVkREvjlqc…" at bounding box center [464, 247] width 706 height 80
copy div "Voici le drive : https://drive.google.com/drive/folders/1-Y8HPaLIqMM2GVkREvjlqc…"
click at [699, 504] on h4 "Demande d'informations pour le suivi podcast - Lenna Vivas" at bounding box center [644, 593] width 706 height 23
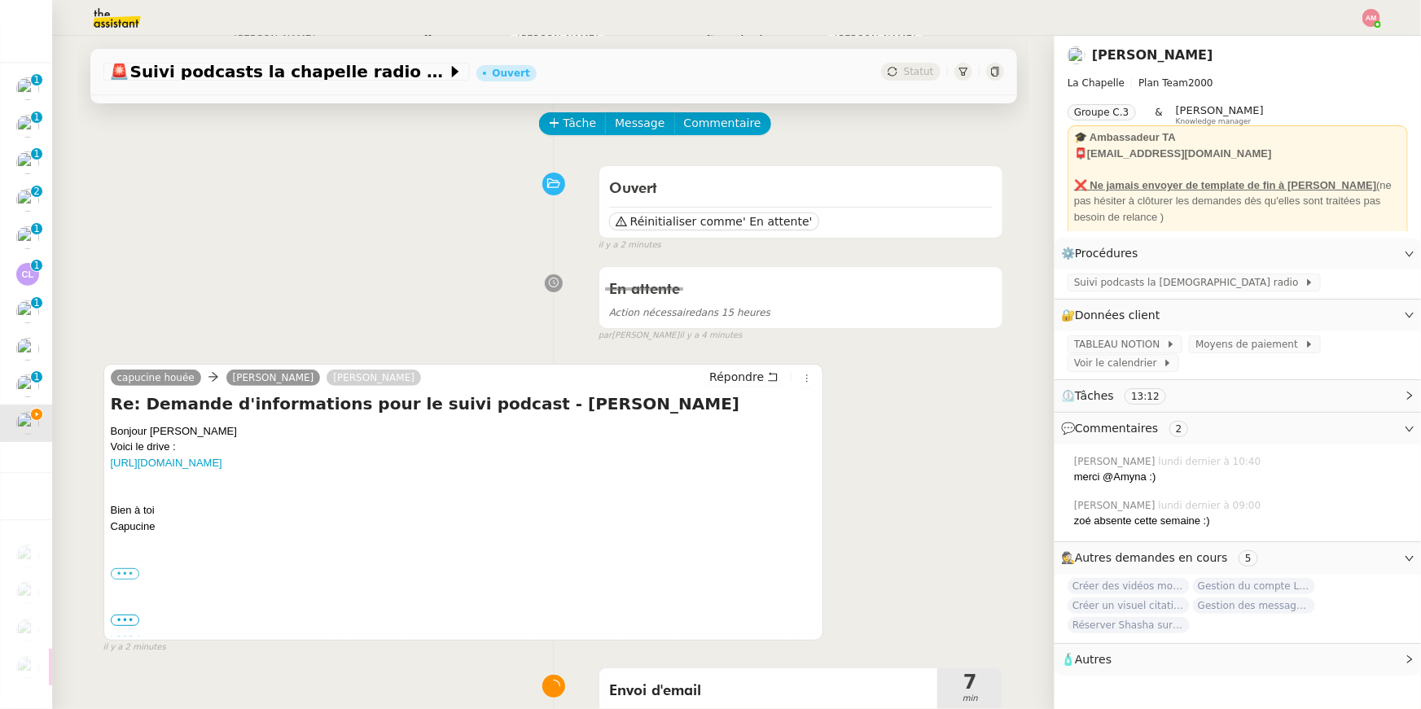
scroll to position [77, 0]
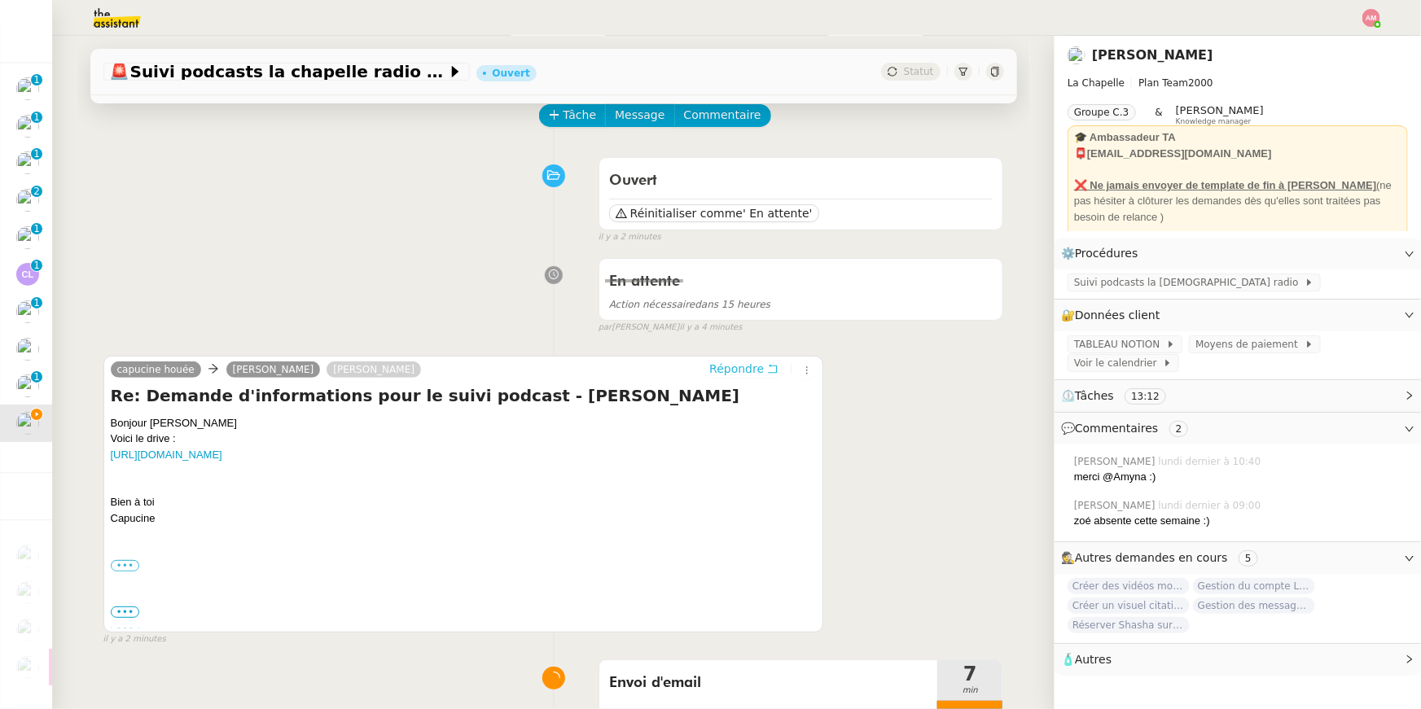
click at [703, 366] on span "Répondre" at bounding box center [736, 369] width 55 height 16
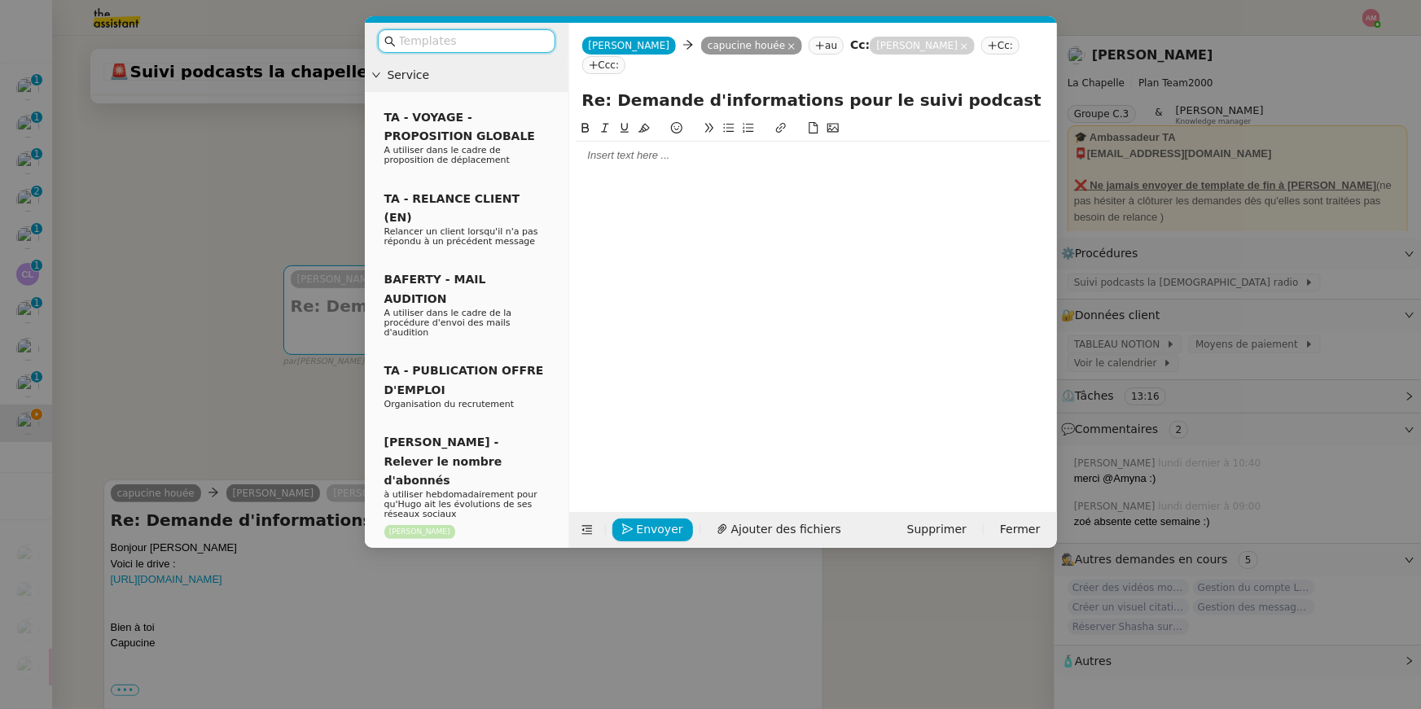
click at [646, 142] on div at bounding box center [813, 156] width 475 height 28
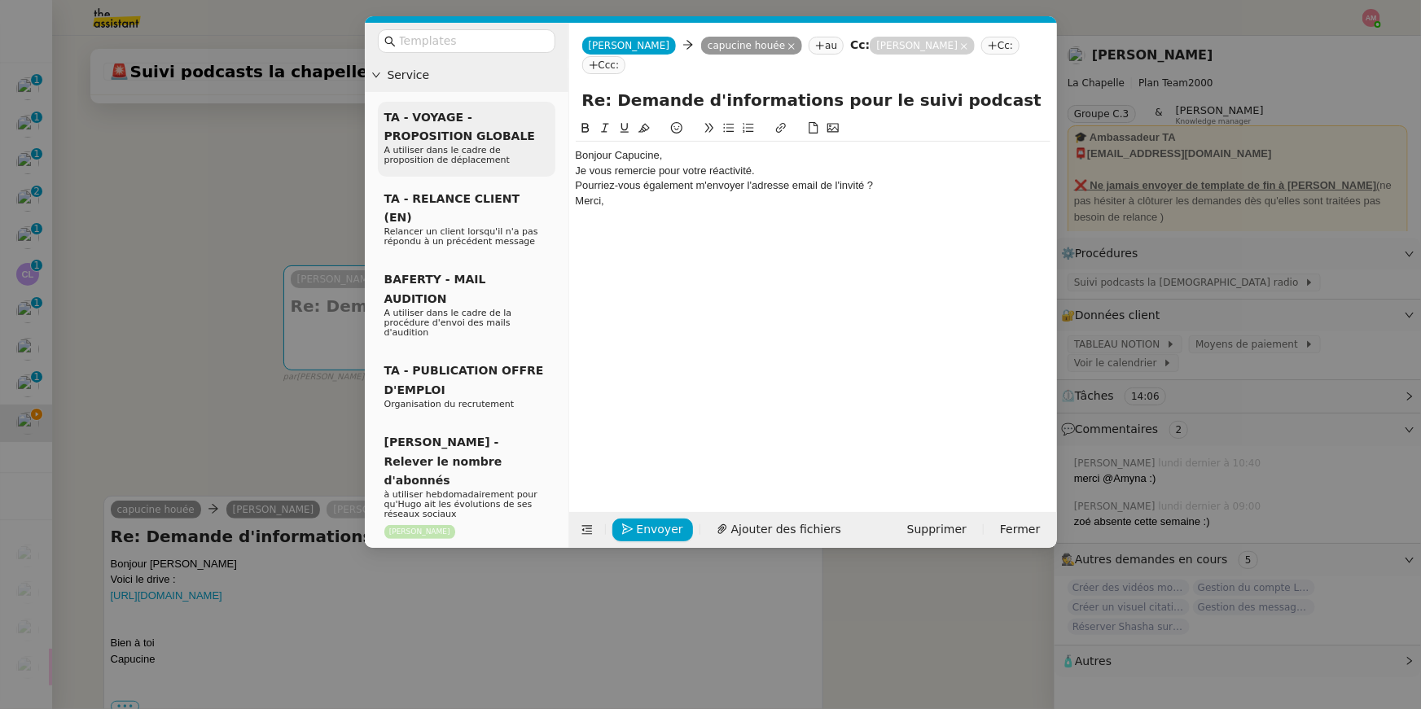
scroll to position [0, 0]
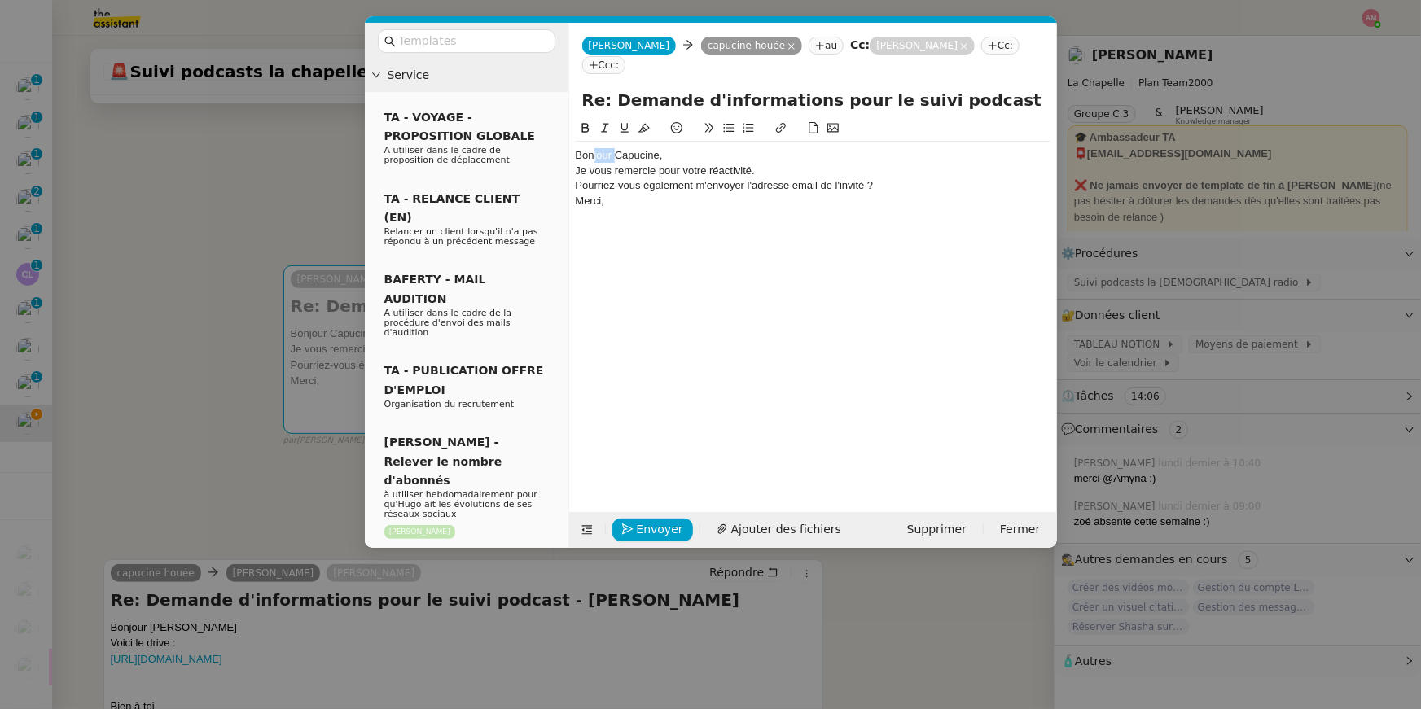
drag, startPoint x: 617, startPoint y: 133, endPoint x: 565, endPoint y: 133, distance: 52.1
click at [565, 133] on nz-layout "Service TA - VOYAGE - PROPOSITION GLOBALE A utiliser dans le cadre de propositi…" at bounding box center [711, 285] width 692 height 525
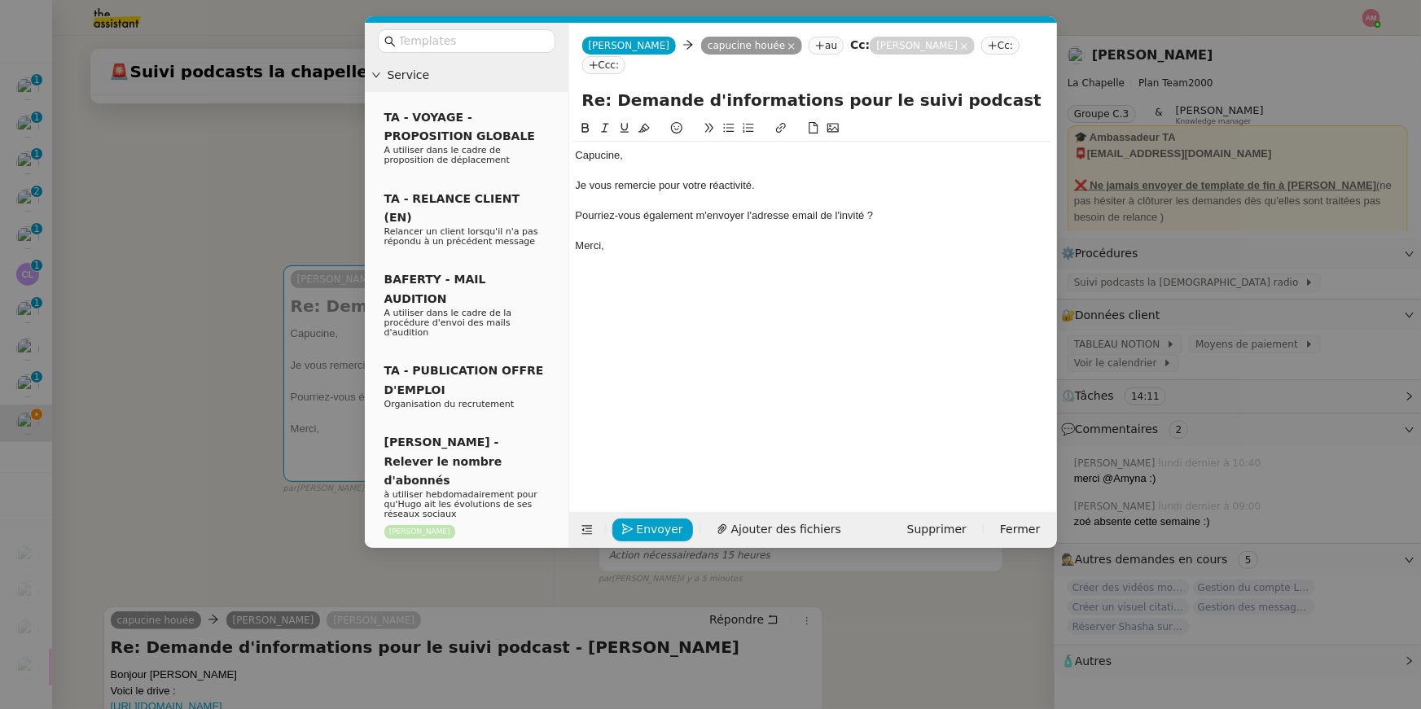
click at [703, 119] on button at bounding box center [729, 128] width 20 height 19
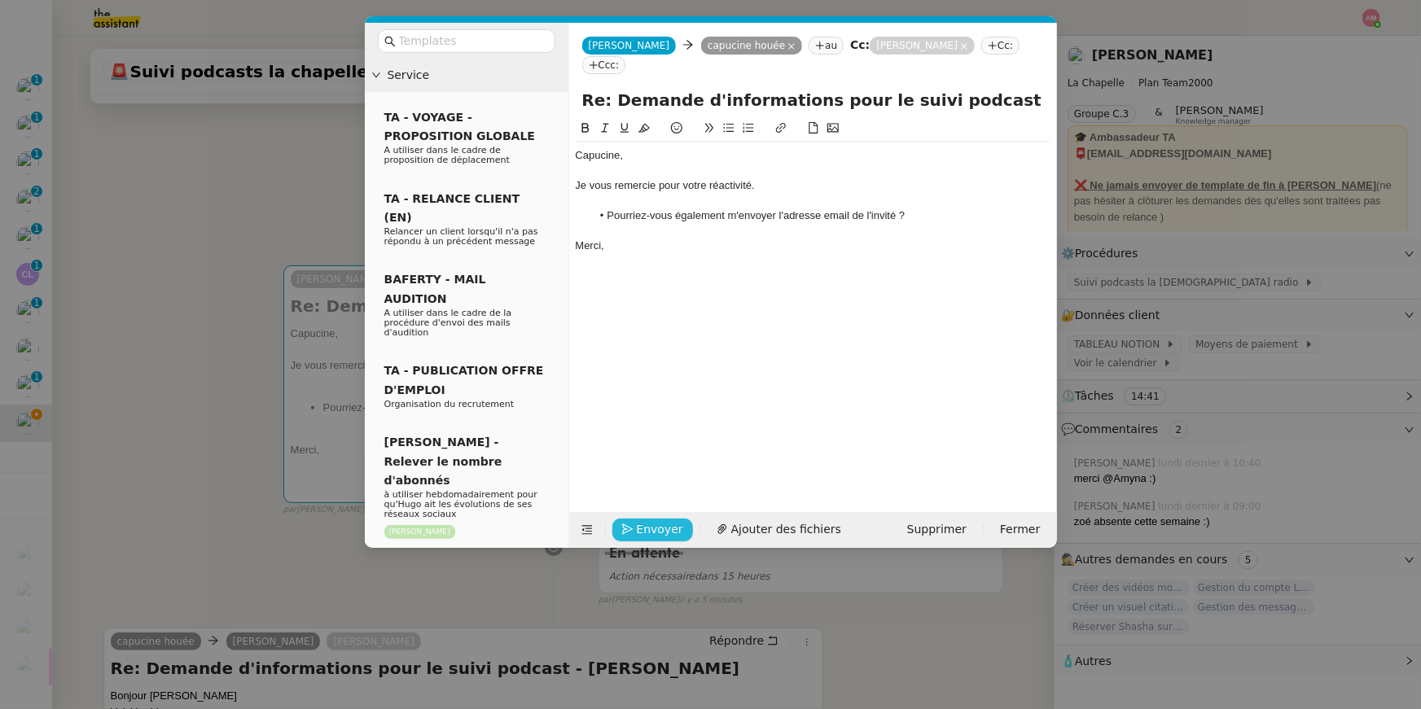
click at [637, 504] on span "Envoyer" at bounding box center [660, 529] width 46 height 19
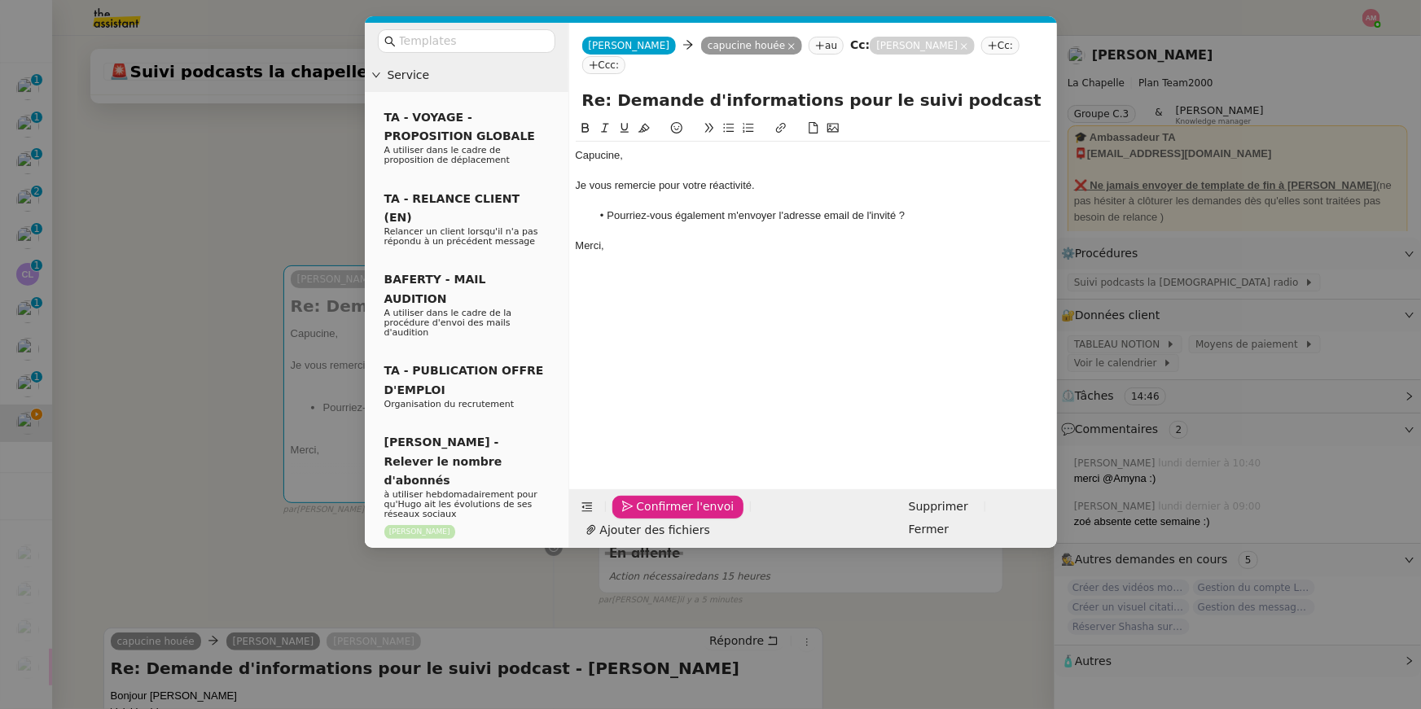
click at [637, 504] on span "Confirmer l'envoi" at bounding box center [686, 506] width 98 height 19
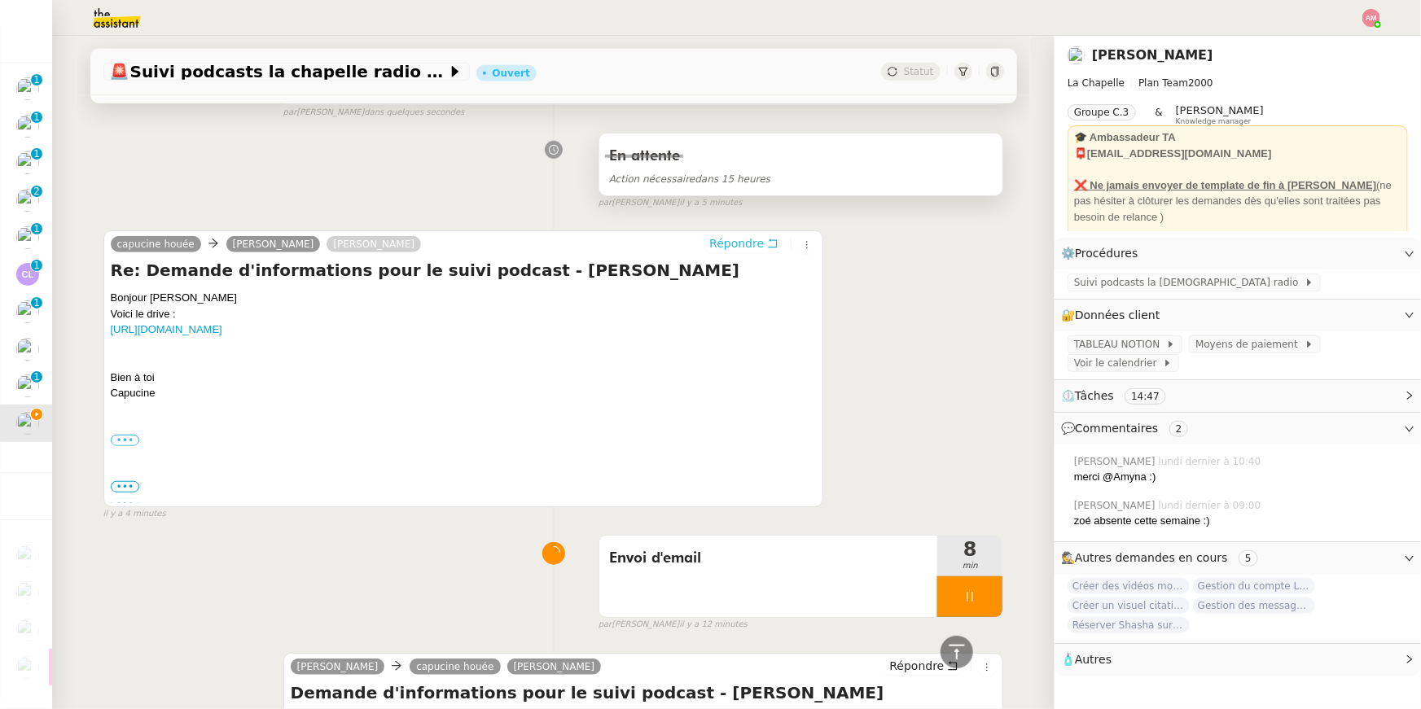
scroll to position [455, 0]
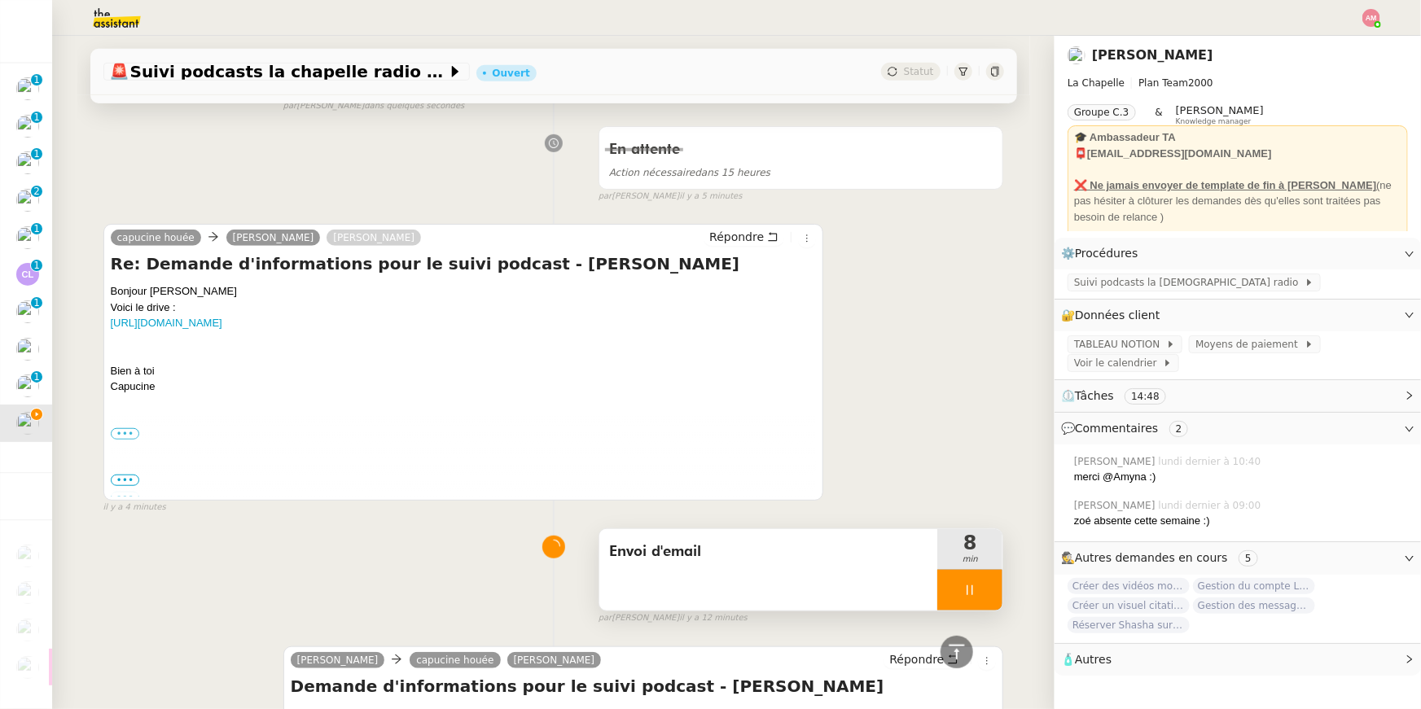
click at [703, 504] on div at bounding box center [969, 590] width 65 height 41
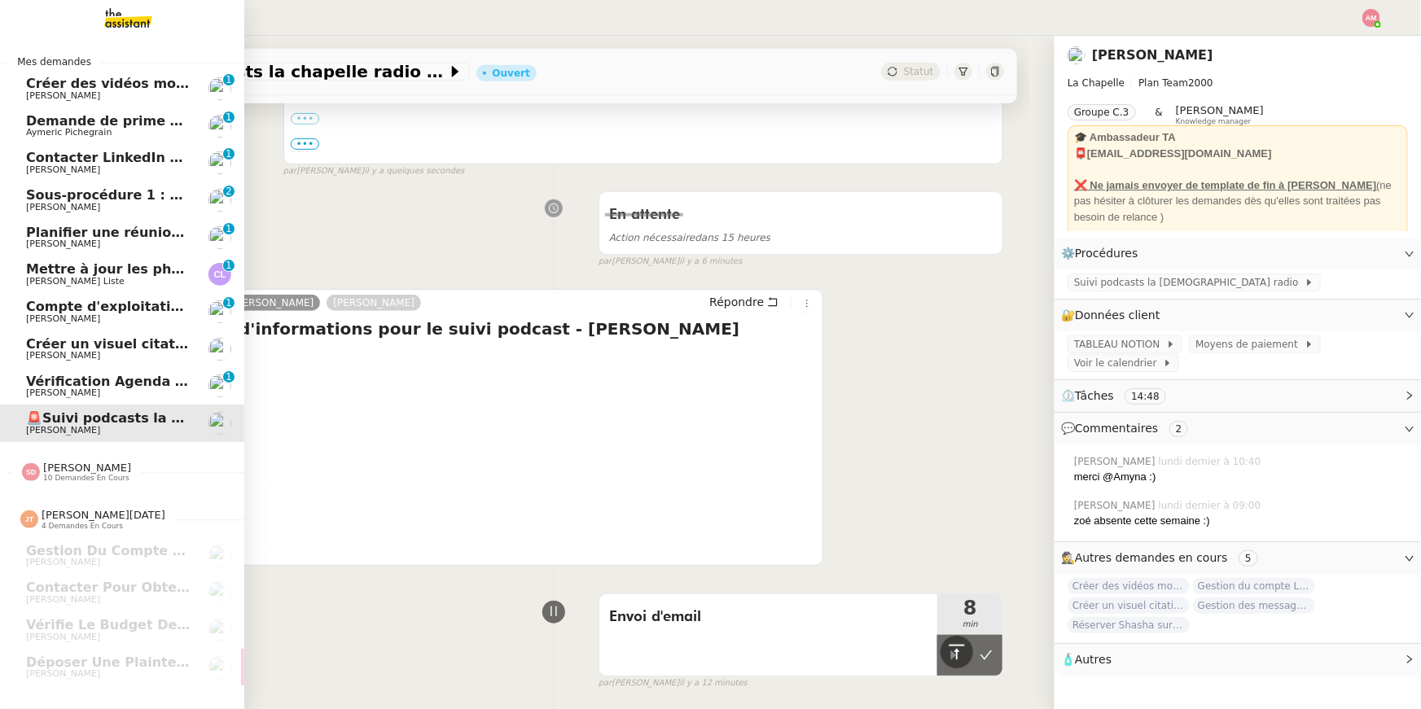
click at [37, 346] on span "Créer un visuel citation" at bounding box center [112, 343] width 172 height 15
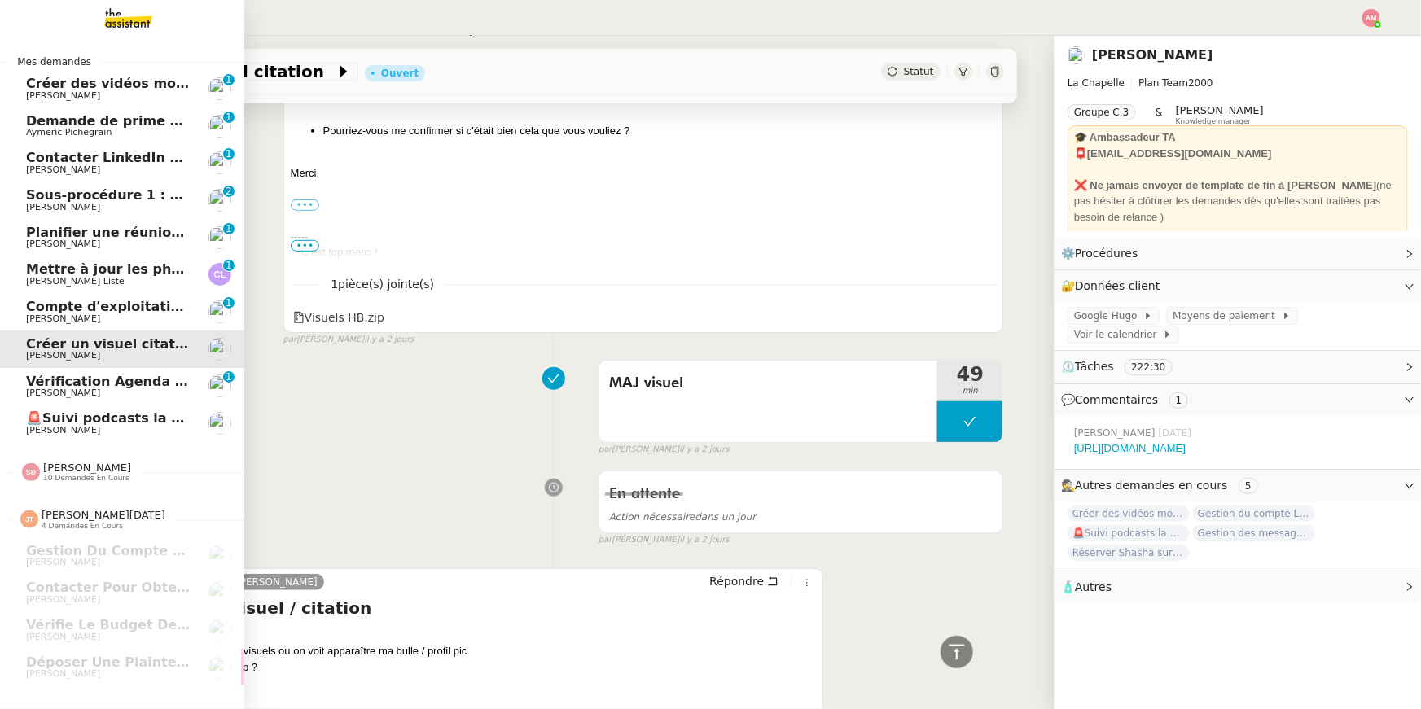
click at [54, 307] on span "Compte d'exploitation Moun Pro - mercredi 20 août 2025" at bounding box center [235, 306] width 418 height 15
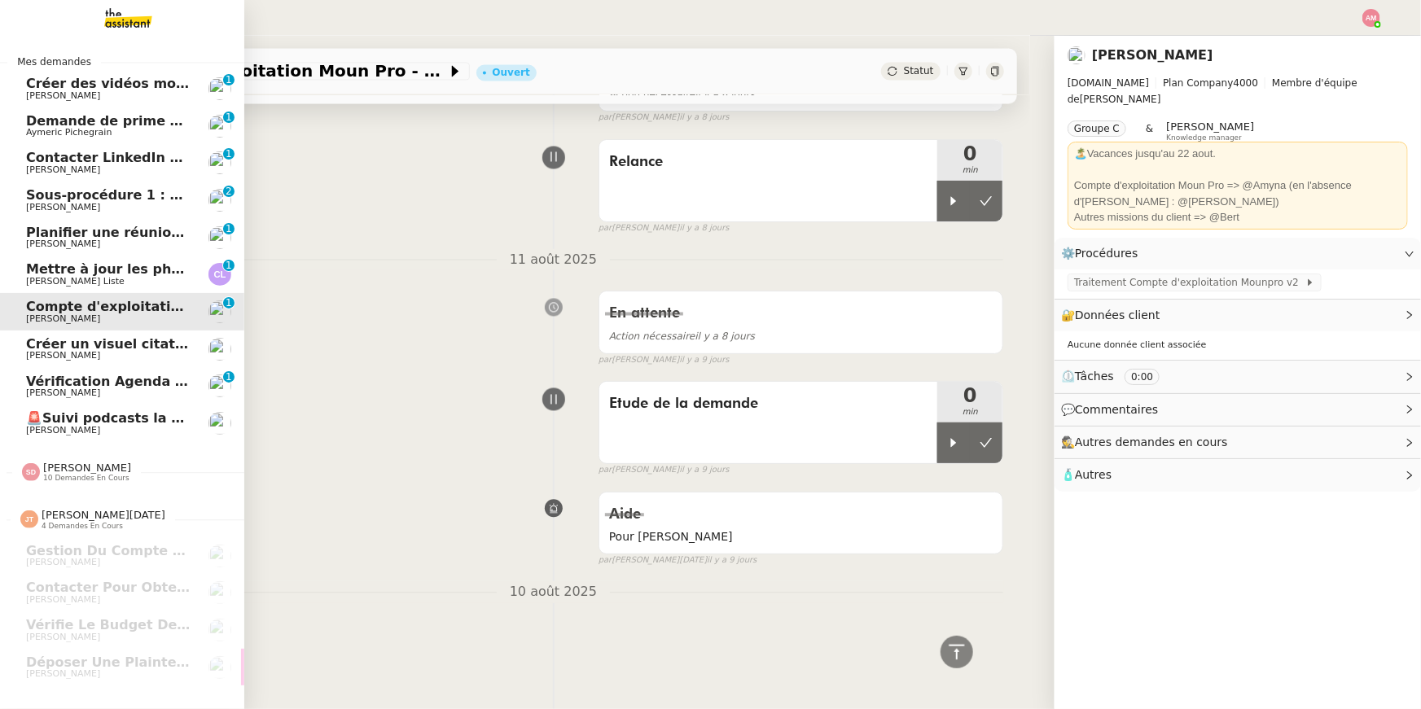
scroll to position [207, 0]
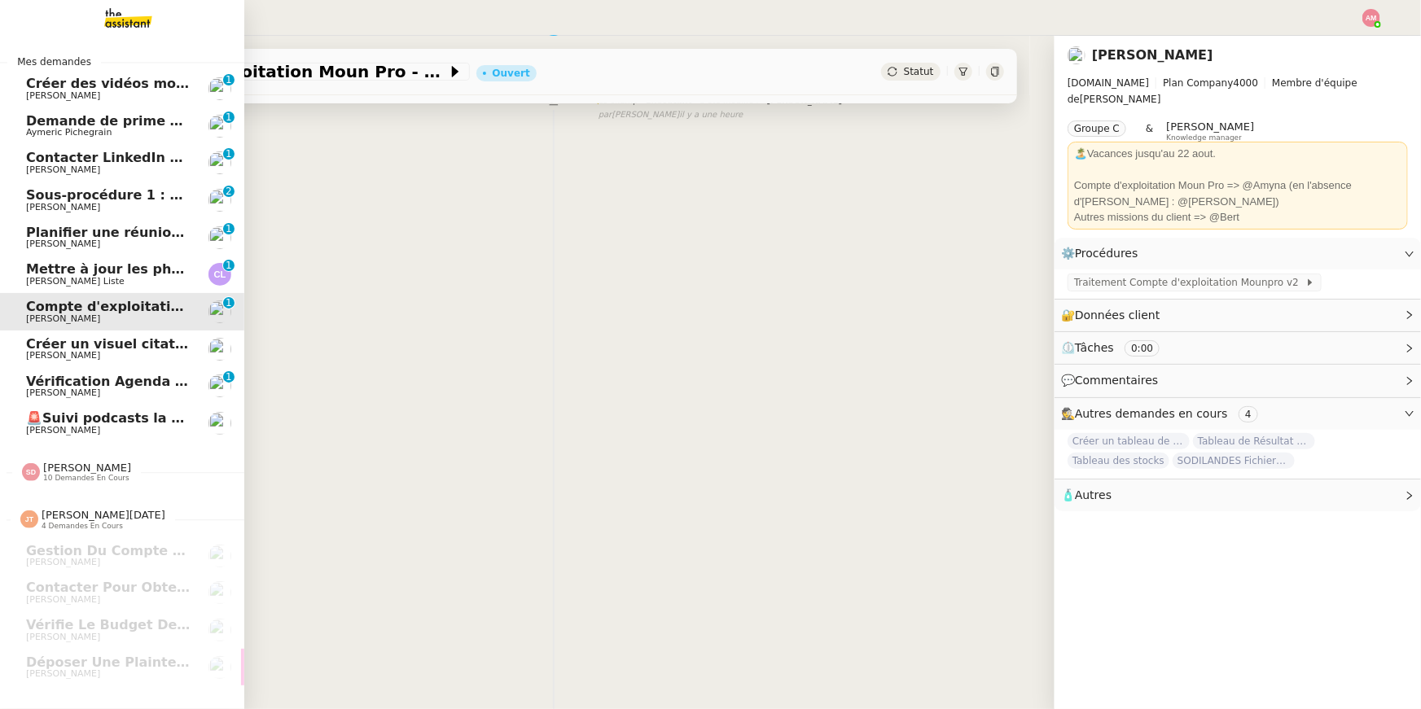
click at [61, 344] on span "Créer un visuel citation" at bounding box center [112, 343] width 172 height 15
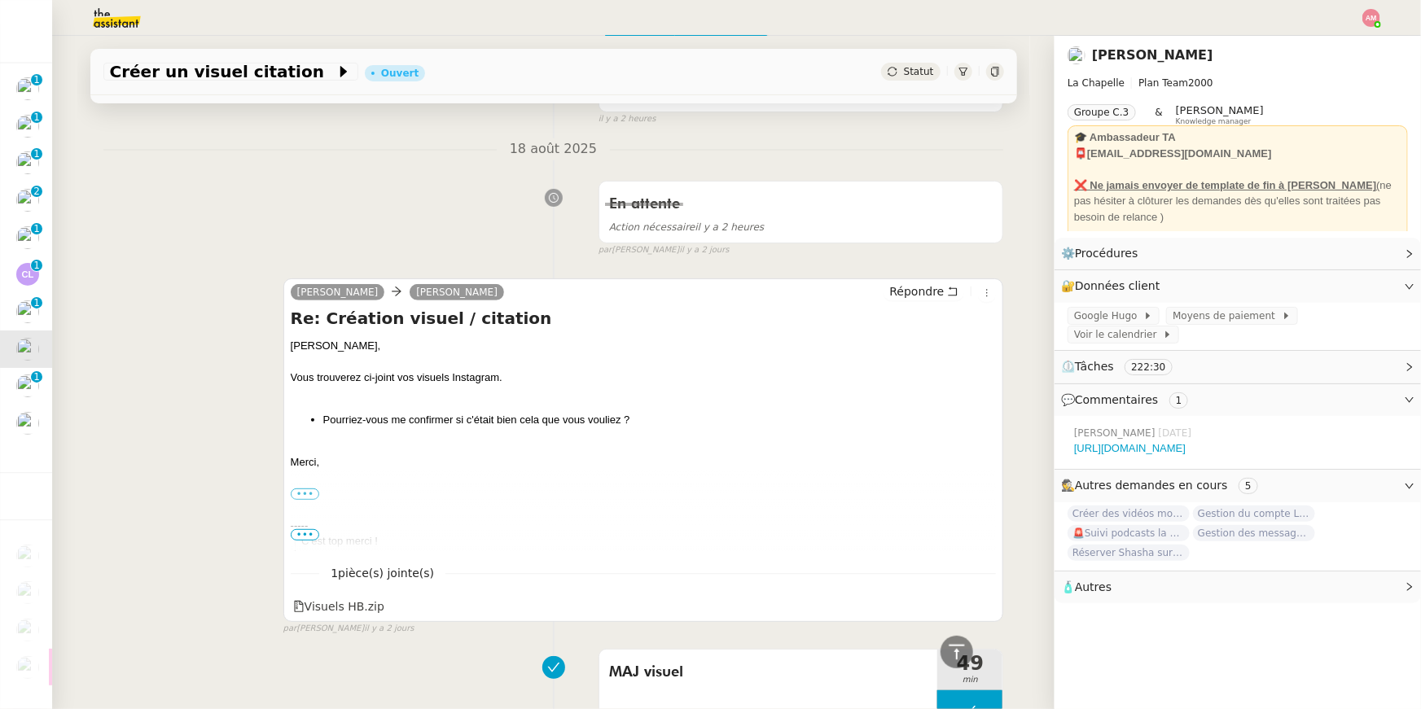
scroll to position [84, 0]
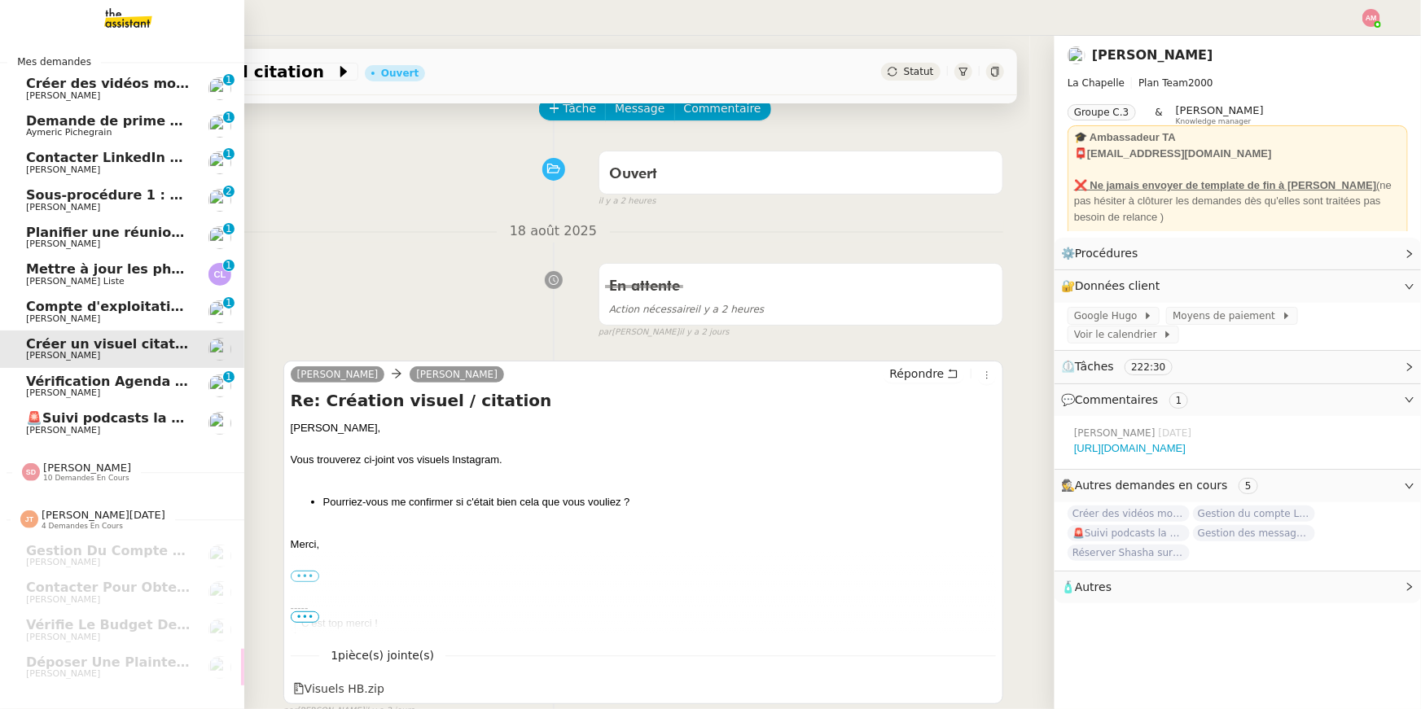
click at [33, 79] on span "Créer des vidéos montage pour Instagram" at bounding box center [181, 83] width 310 height 15
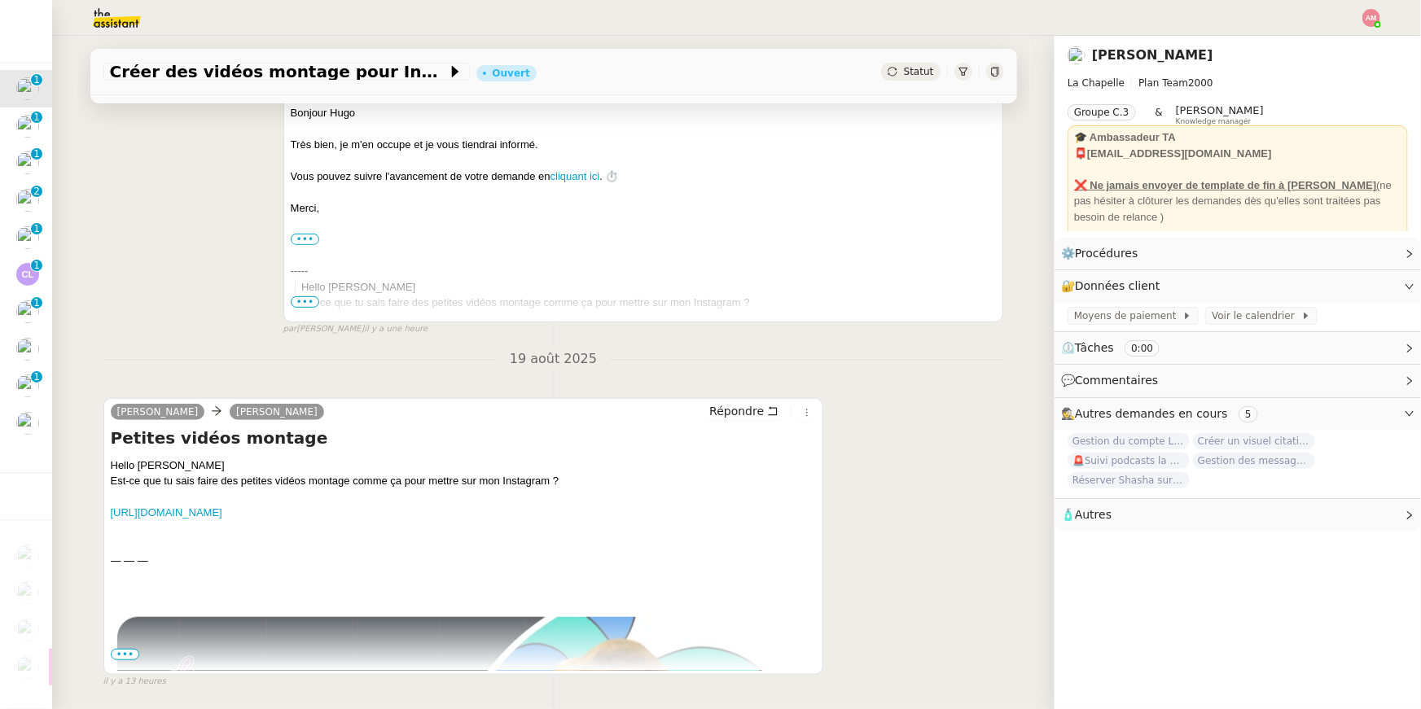
scroll to position [362, 0]
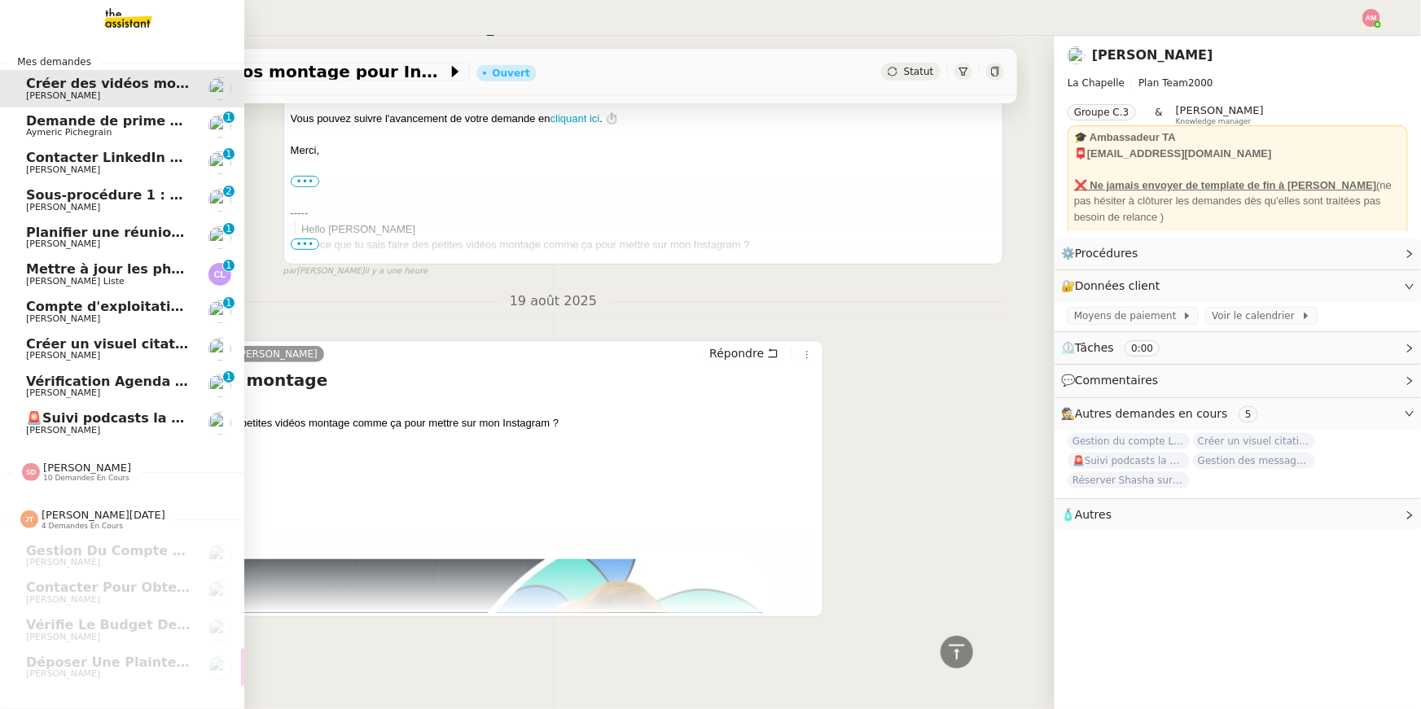
click at [61, 237] on span "Planifier une réunion avec [PERSON_NAME]" at bounding box center [185, 232] width 318 height 15
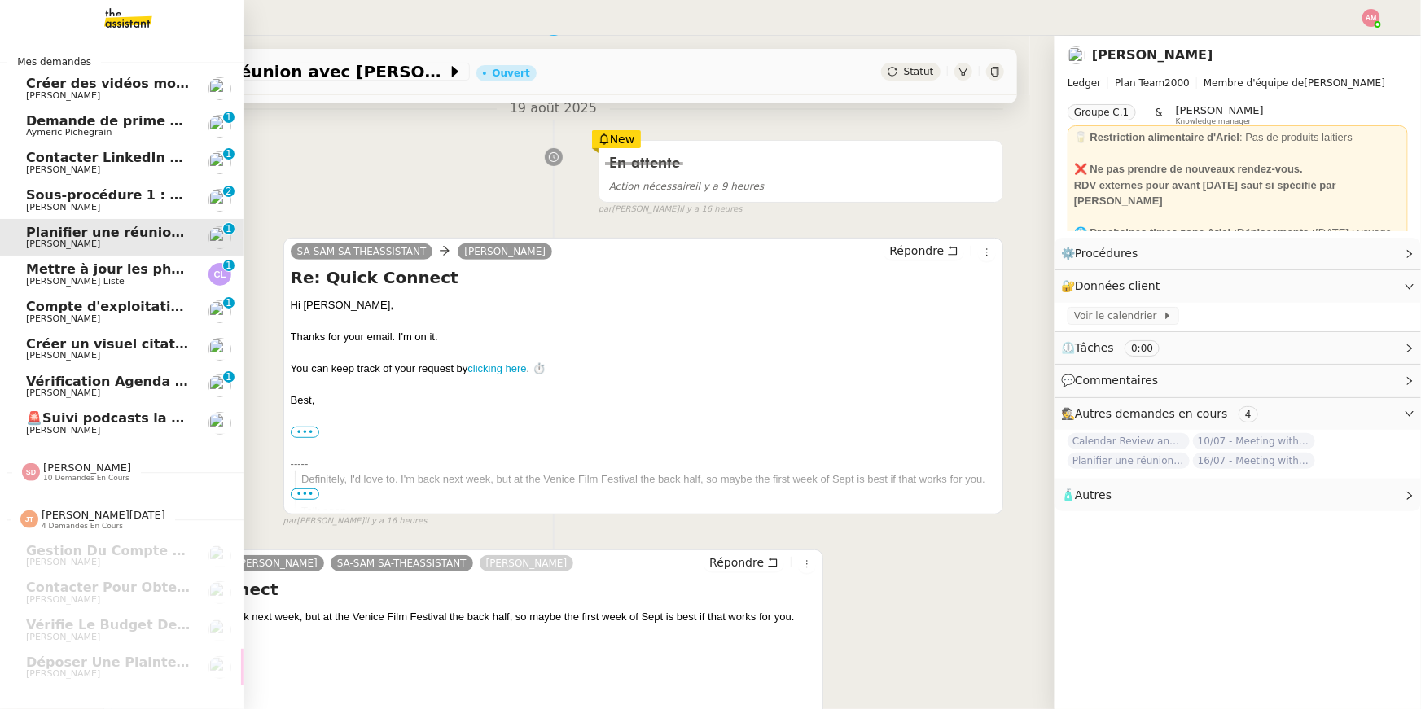
scroll to position [362, 0]
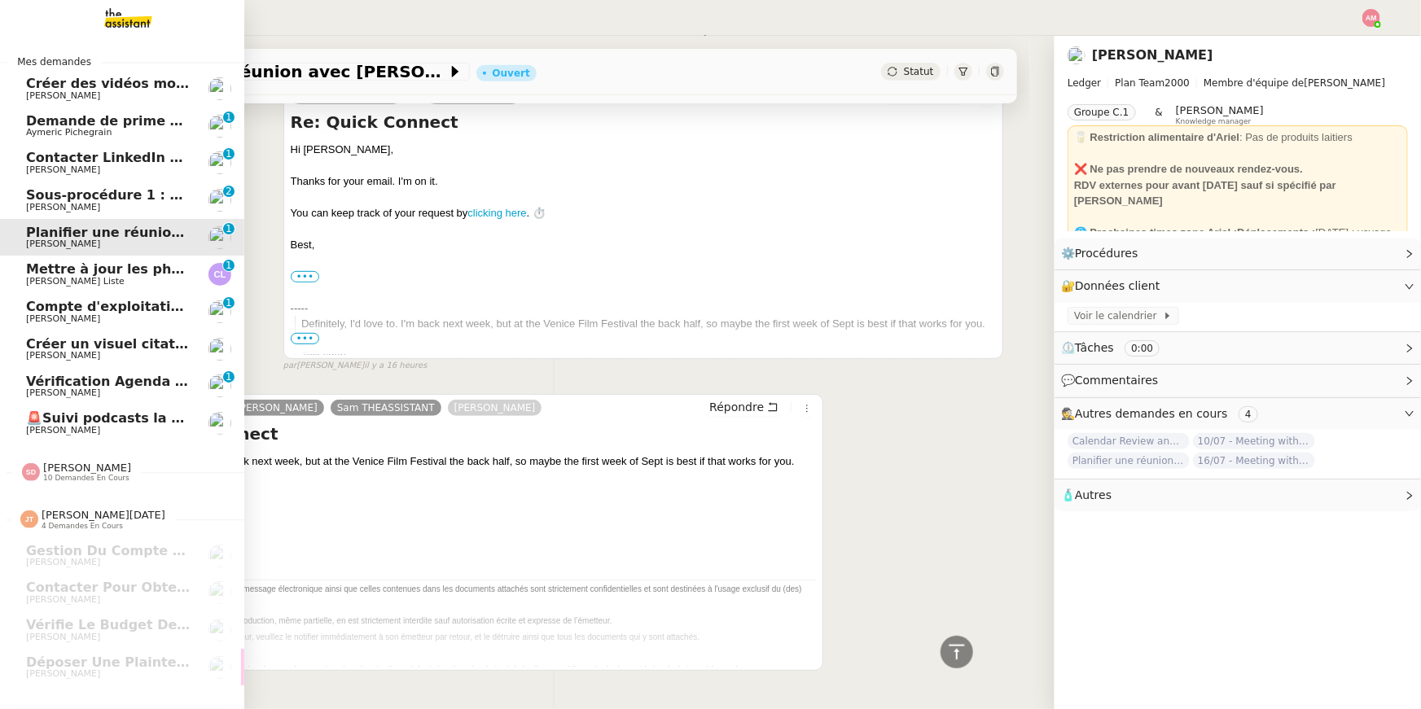
click at [72, 281] on span "[PERSON_NAME] Liste" at bounding box center [75, 281] width 99 height 11
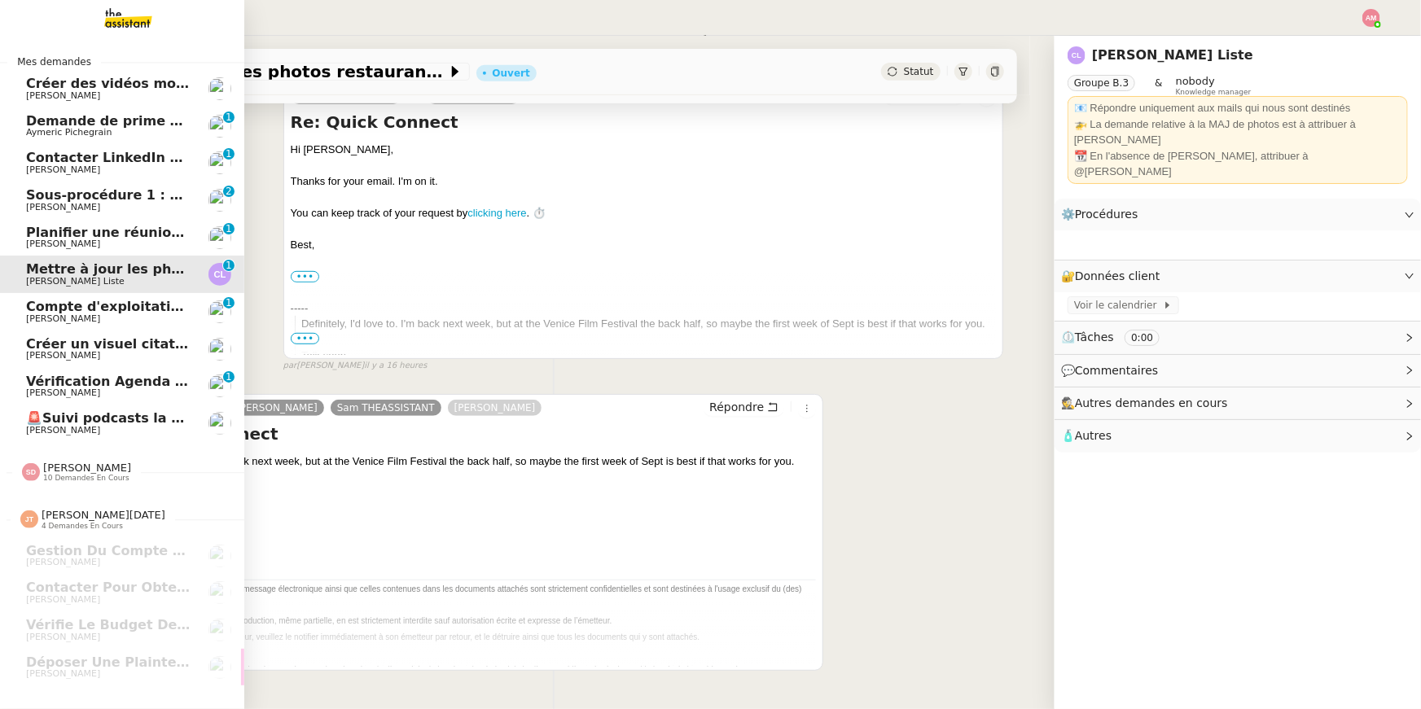
scroll to position [207, 0]
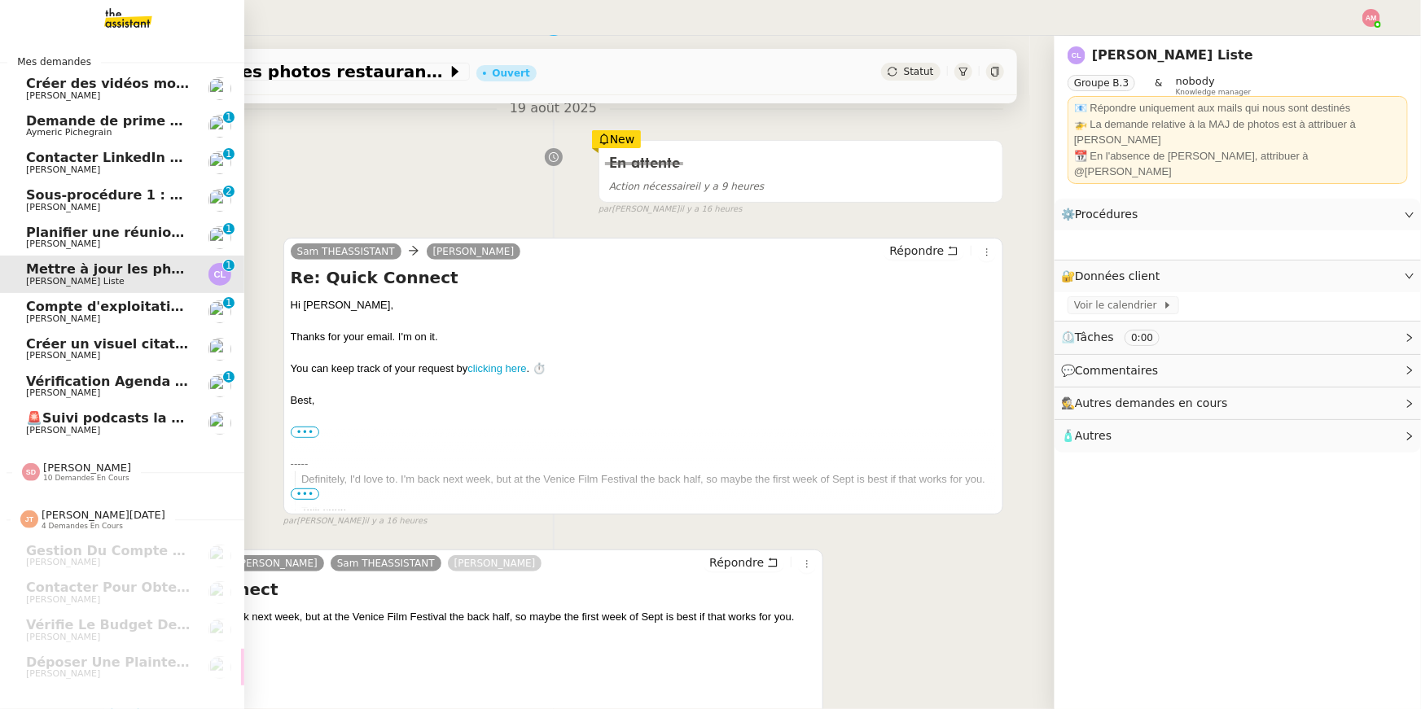
click at [88, 306] on span "Compte d'exploitation Moun Pro - mercredi 20 août 2025" at bounding box center [235, 306] width 418 height 15
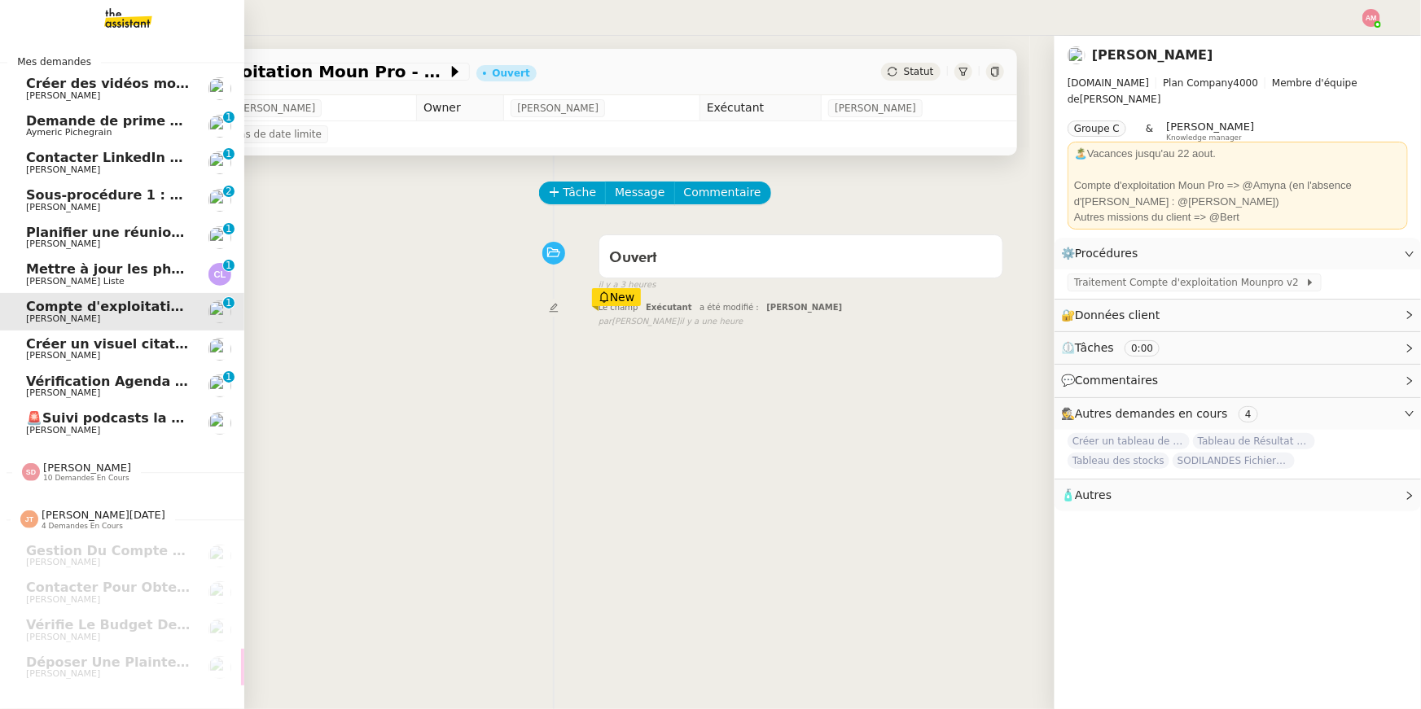
click at [46, 422] on span "🚨Suivi podcasts la chapelle radio 18 août 2025" at bounding box center [201, 417] width 351 height 15
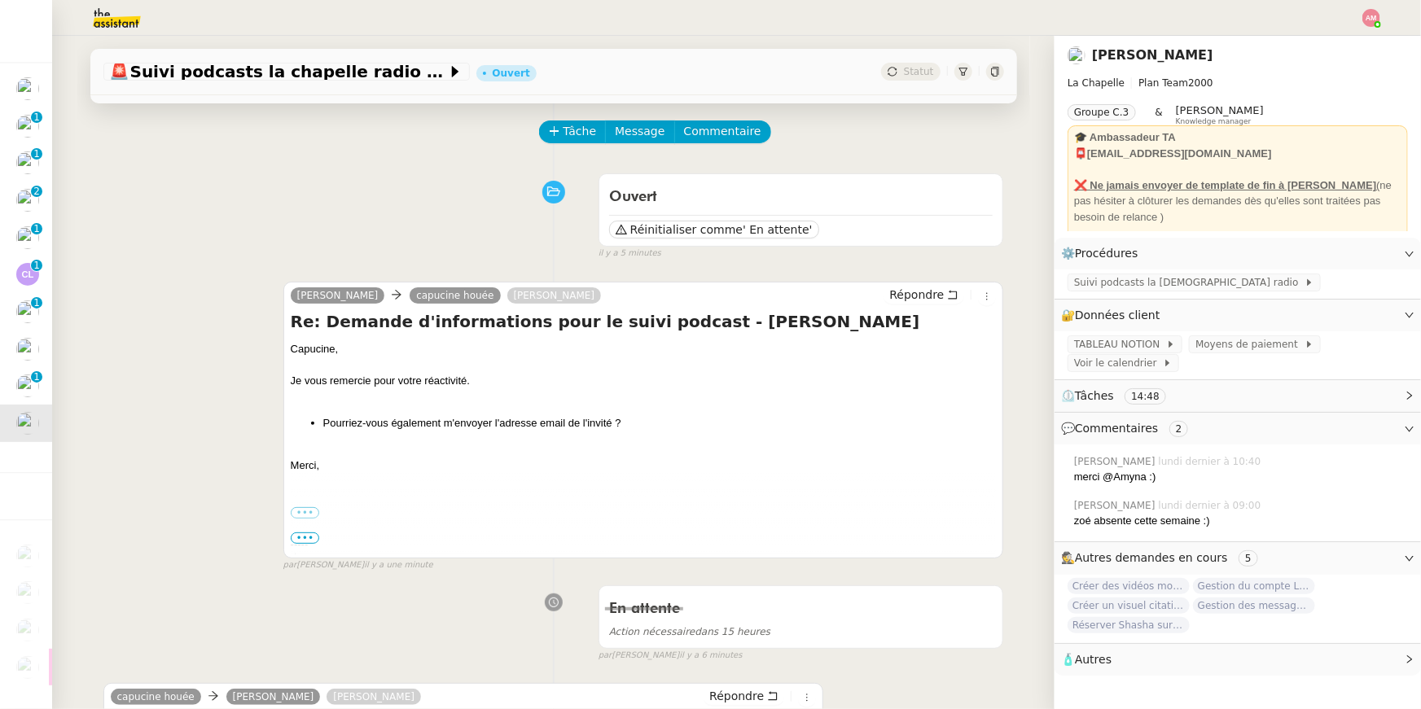
scroll to position [30, 0]
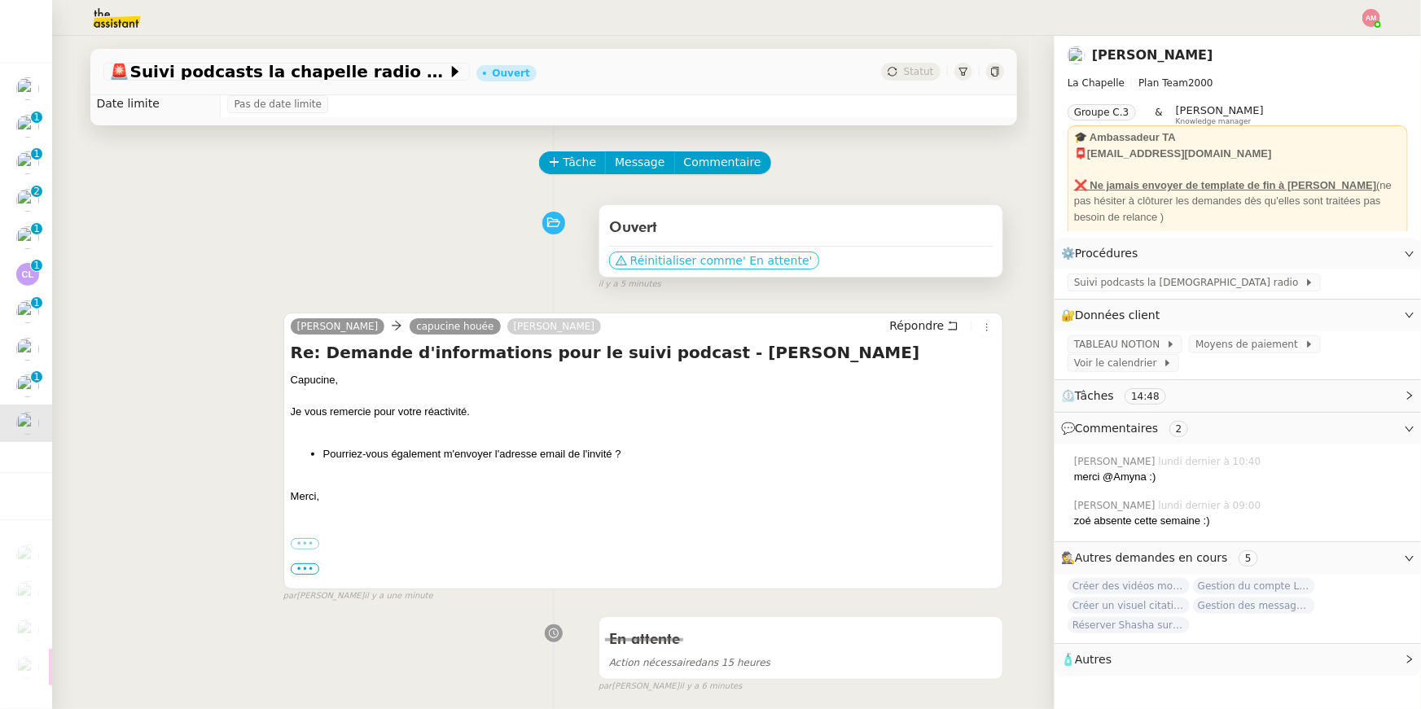
click at [660, 263] on span "Réinitialiser comme" at bounding box center [686, 260] width 112 height 16
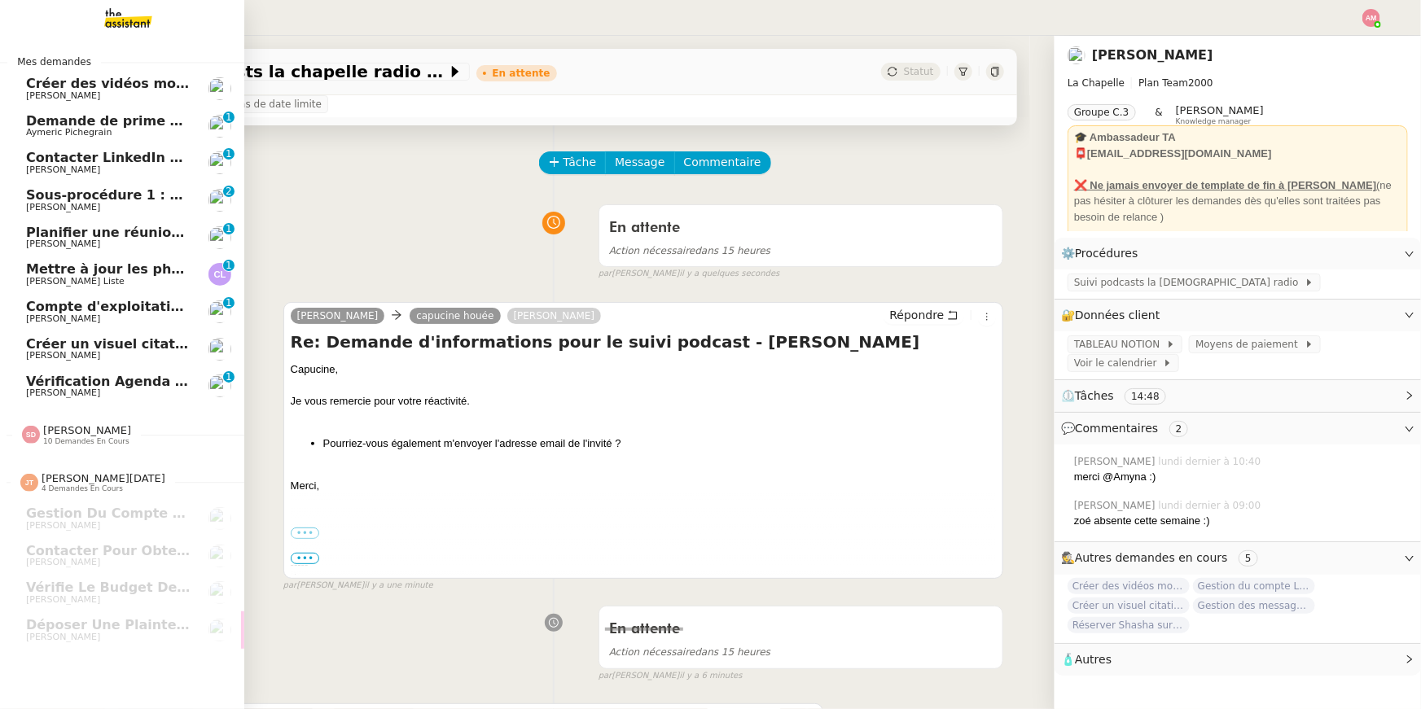
click at [68, 309] on span "Compte d'exploitation Moun Pro - mercredi 20 août 2025" at bounding box center [235, 306] width 418 height 15
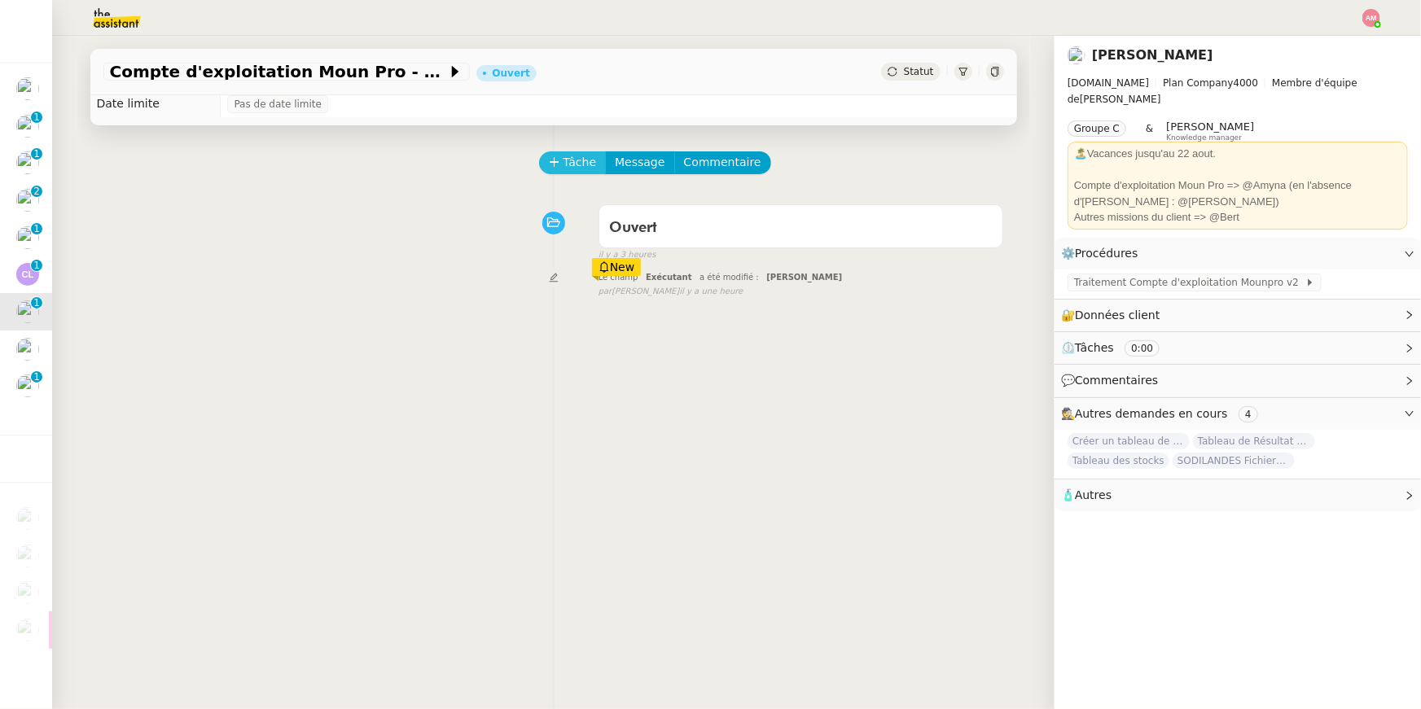
click at [572, 163] on span "Tâche" at bounding box center [579, 162] width 33 height 19
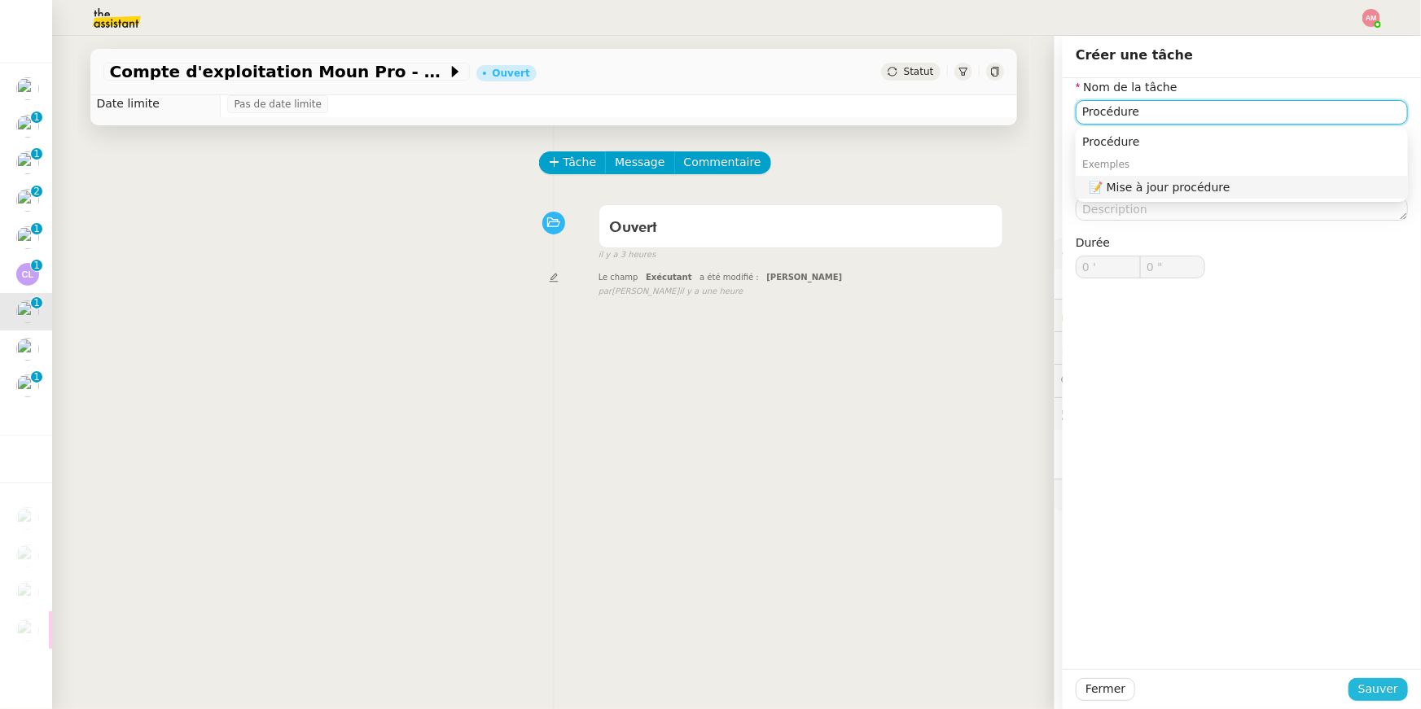
type input "Procédure"
click at [703, 504] on span "Sauver" at bounding box center [1378, 689] width 40 height 19
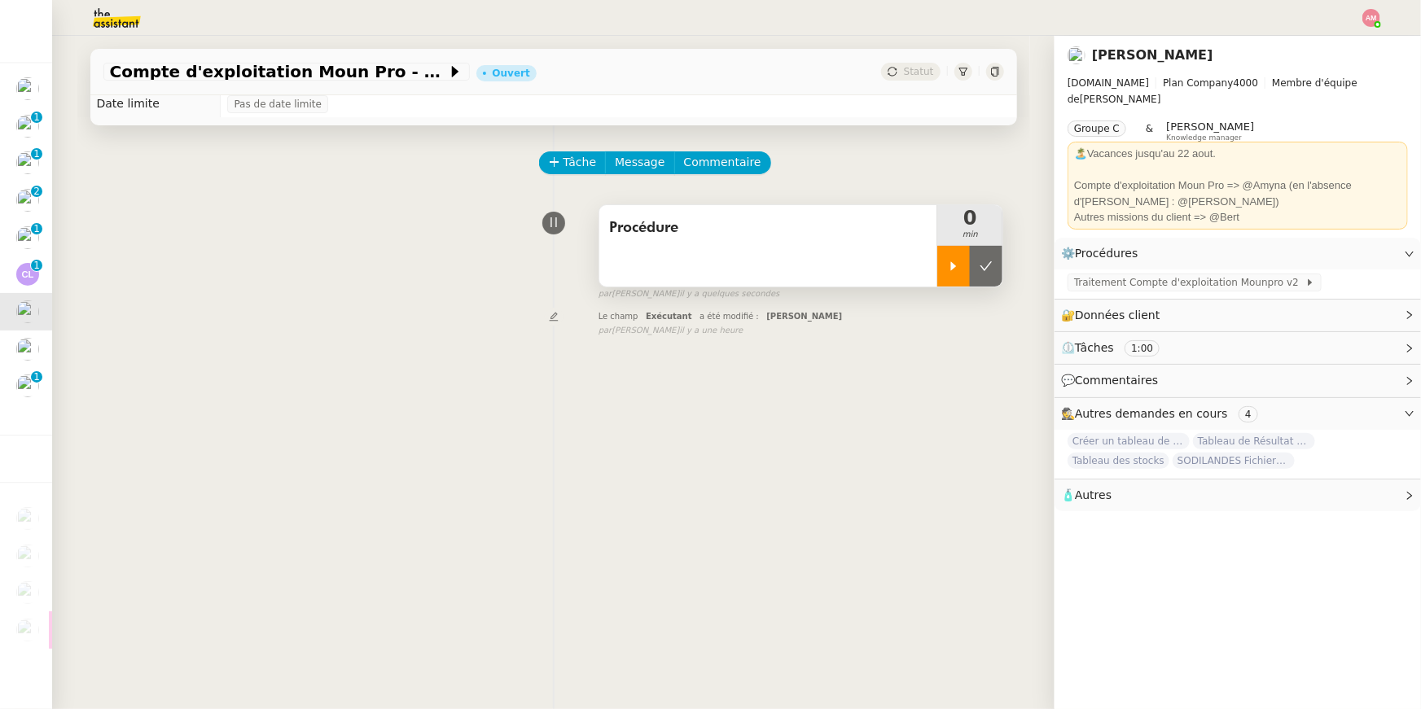
click at [703, 256] on div at bounding box center [953, 266] width 33 height 41
click at [703, 269] on div "Traitement Compte d'exploitation Mounpro v2" at bounding box center [1237, 283] width 366 height 28
click at [703, 274] on span "Traitement Compte d'exploitation Mounpro v2" at bounding box center [1189, 282] width 231 height 16
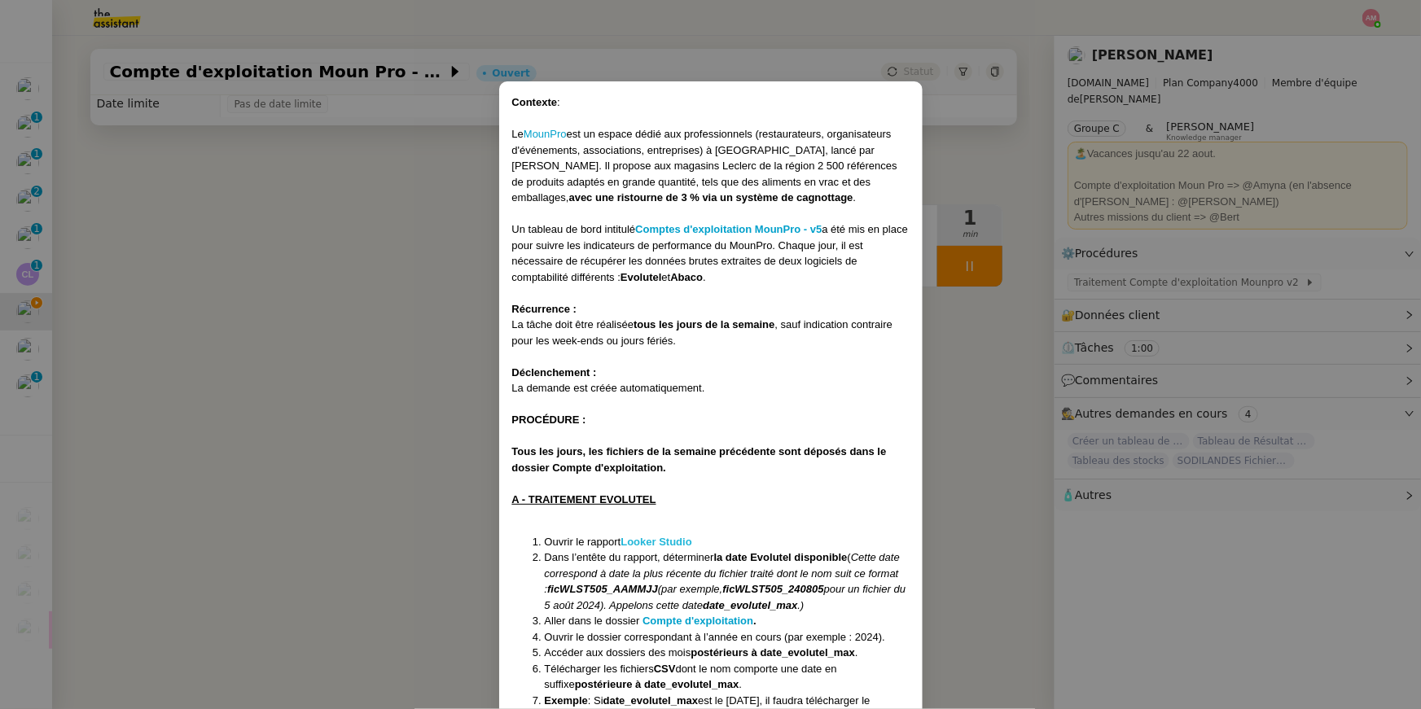
click at [655, 504] on strong "Looker Studio" at bounding box center [655, 542] width 71 height 12
click at [683, 504] on strong "Compte d'exploitation" at bounding box center [697, 621] width 111 height 12
click at [131, 287] on nz-modal-container "Contexte : Le MounPro est un espace dédié aux professionnels (restaurateurs, or…" at bounding box center [710, 354] width 1421 height 709
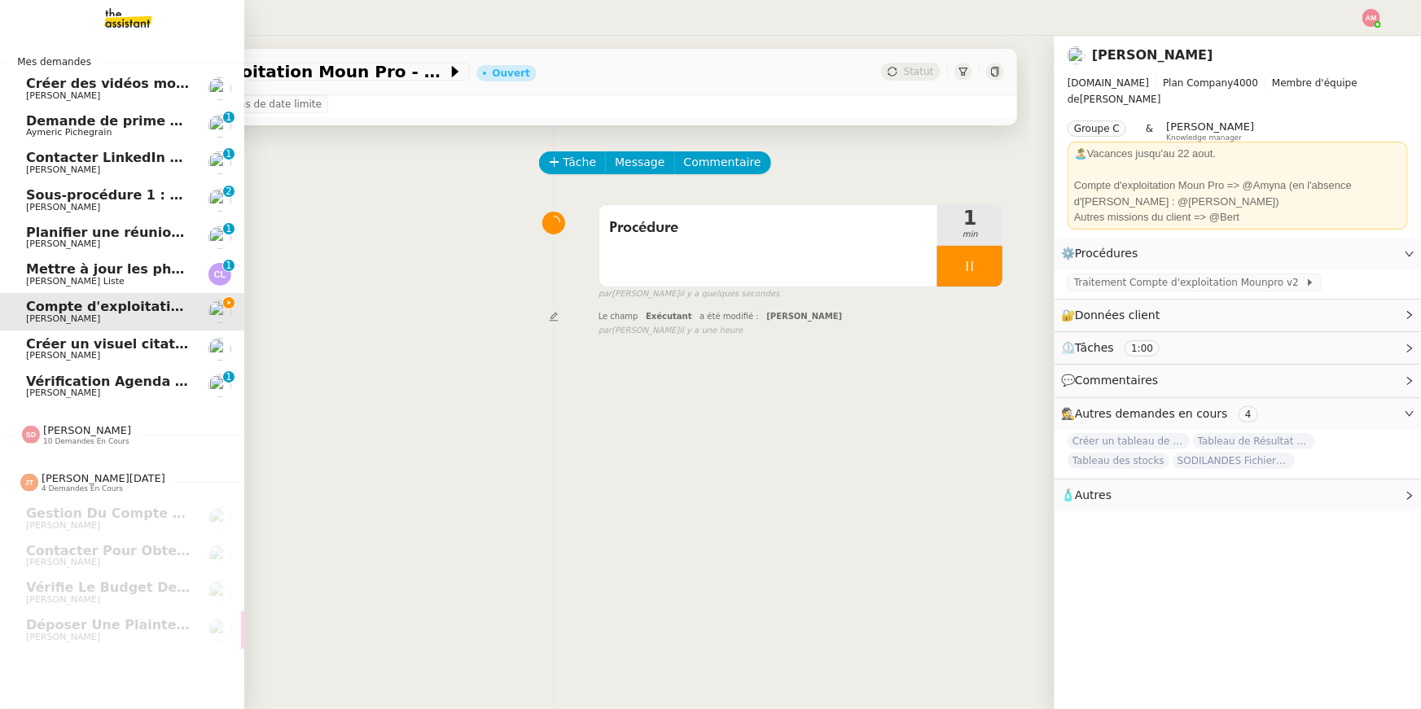
click at [88, 418] on span "Sheida Delpazir 10 demandes en cours" at bounding box center [129, 428] width 244 height 34
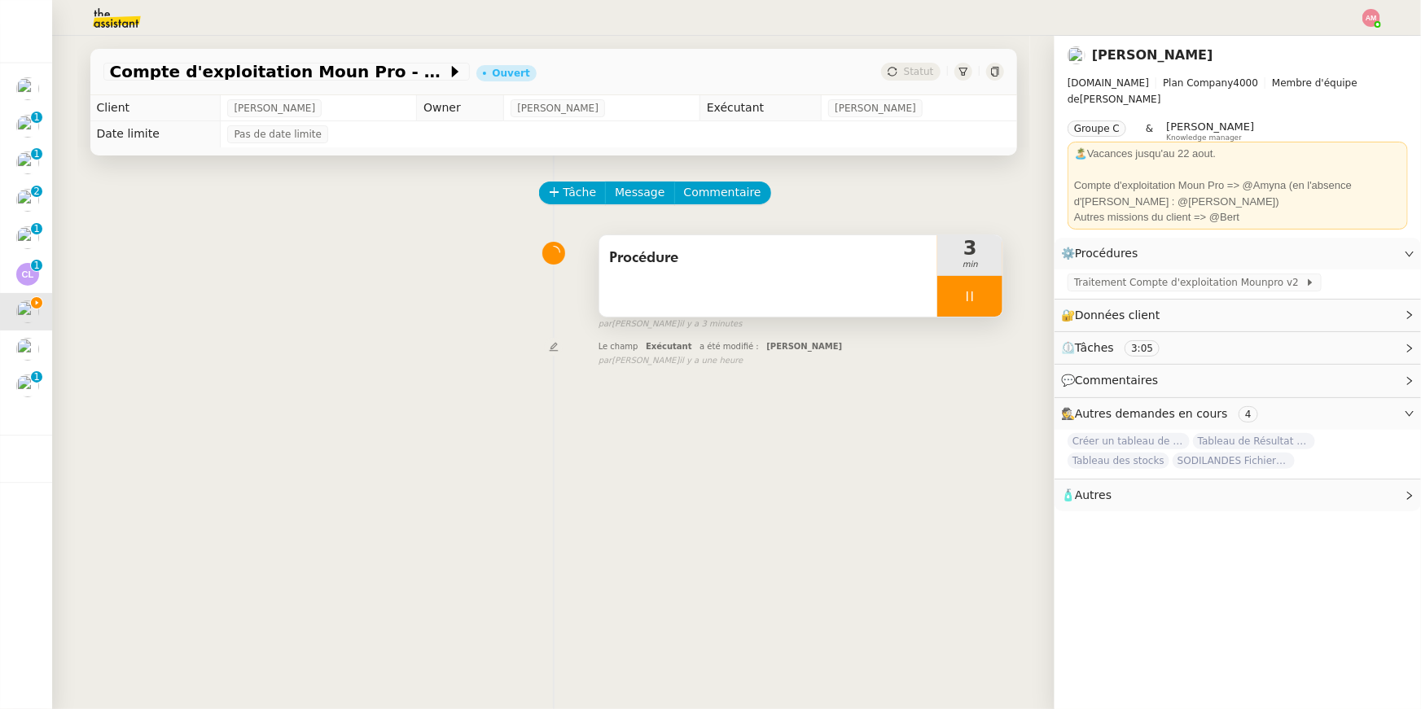
click at [703, 287] on div at bounding box center [969, 296] width 65 height 41
click at [703, 291] on icon at bounding box center [985, 296] width 13 height 13
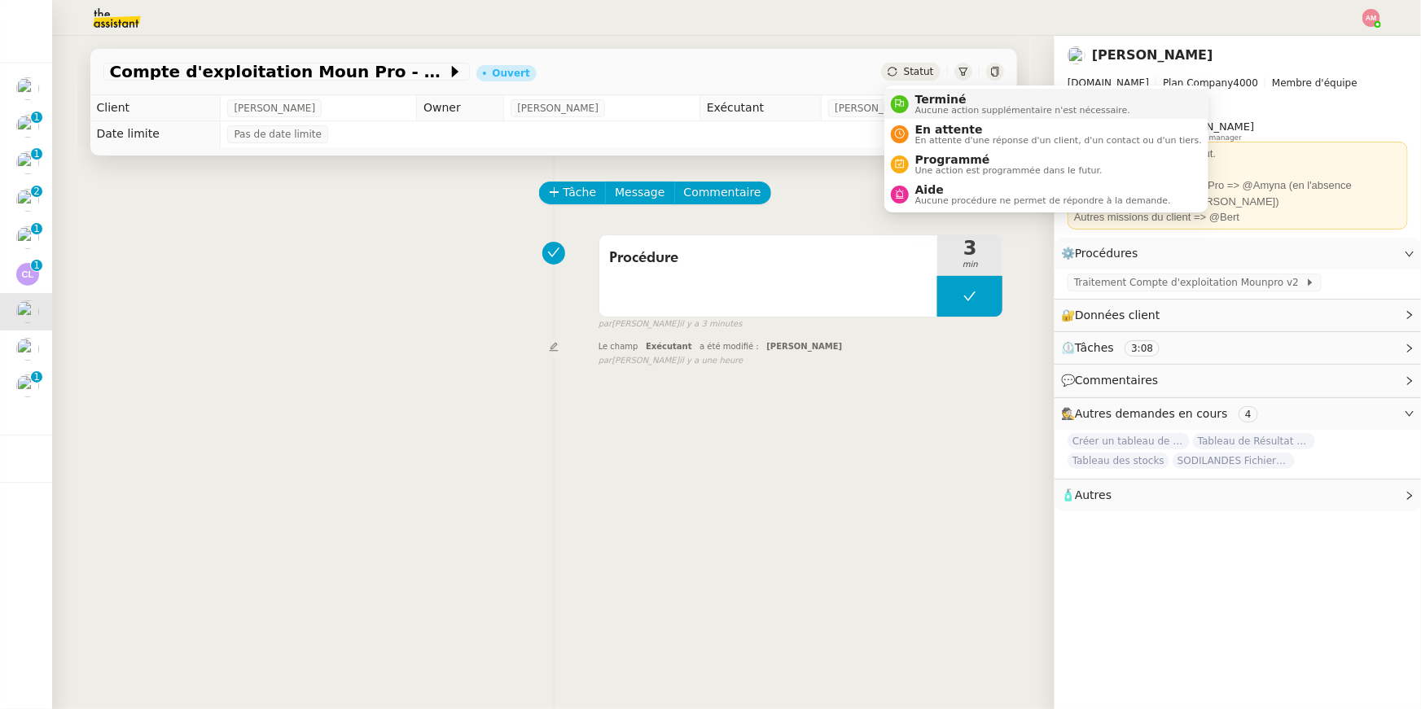
click at [703, 90] on li "Terminé Aucune action supplémentaire n'est nécessaire." at bounding box center [1046, 104] width 324 height 30
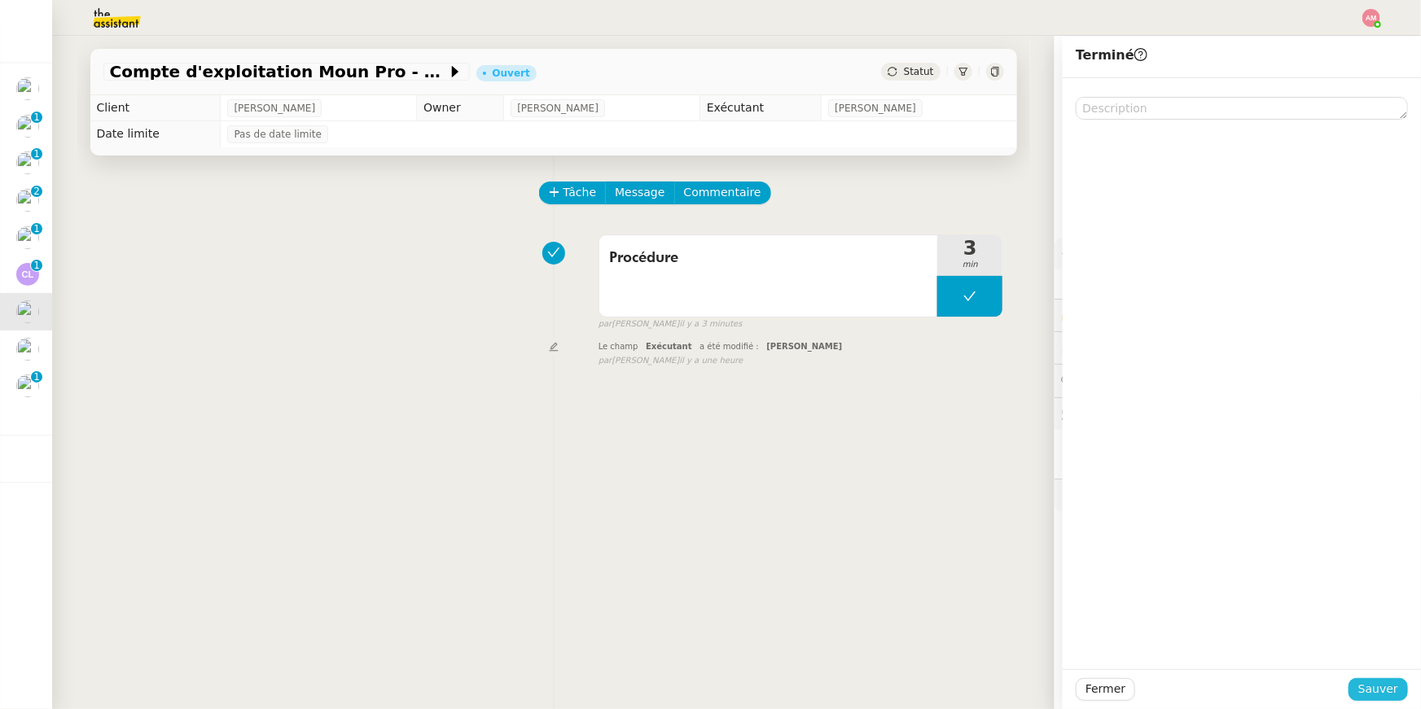
click at [703, 504] on span "Sauver" at bounding box center [1378, 689] width 40 height 19
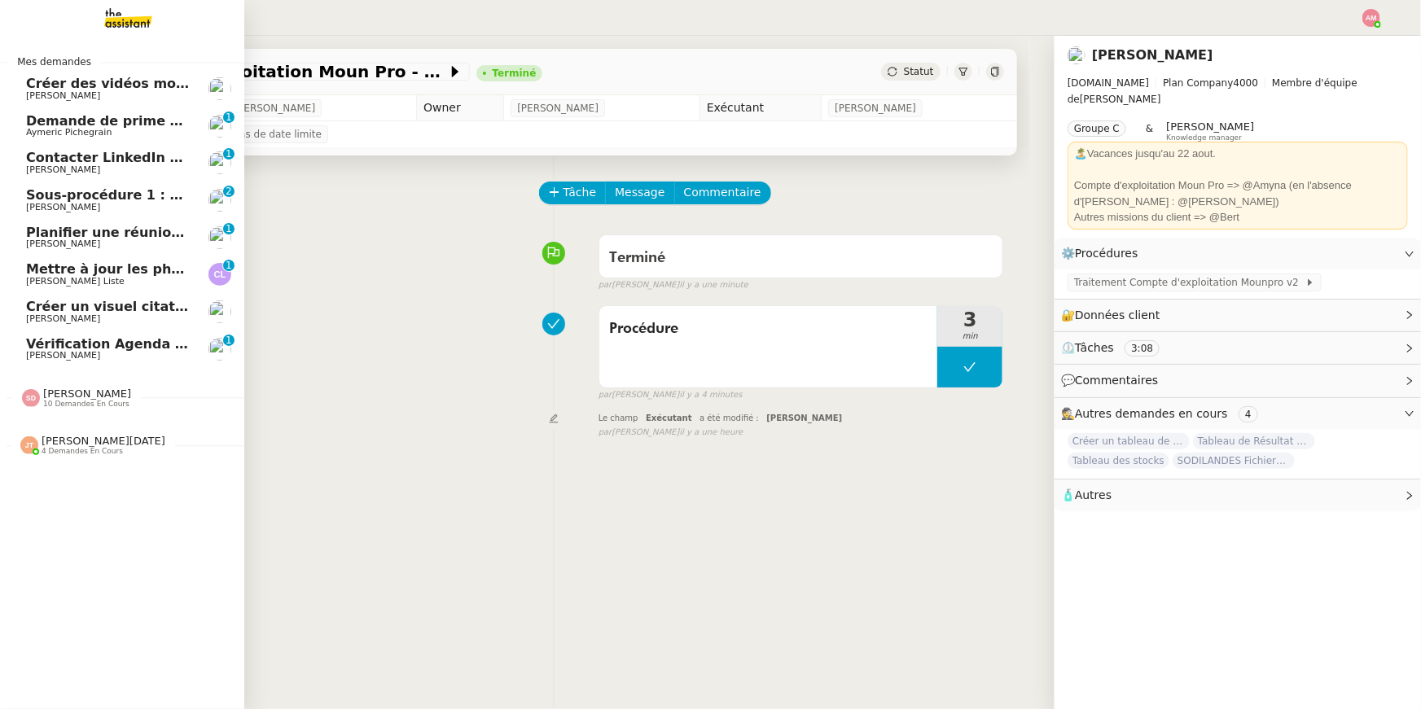
click at [68, 76] on span "Créer des vidéos montage pour Instagram" at bounding box center [181, 83] width 310 height 15
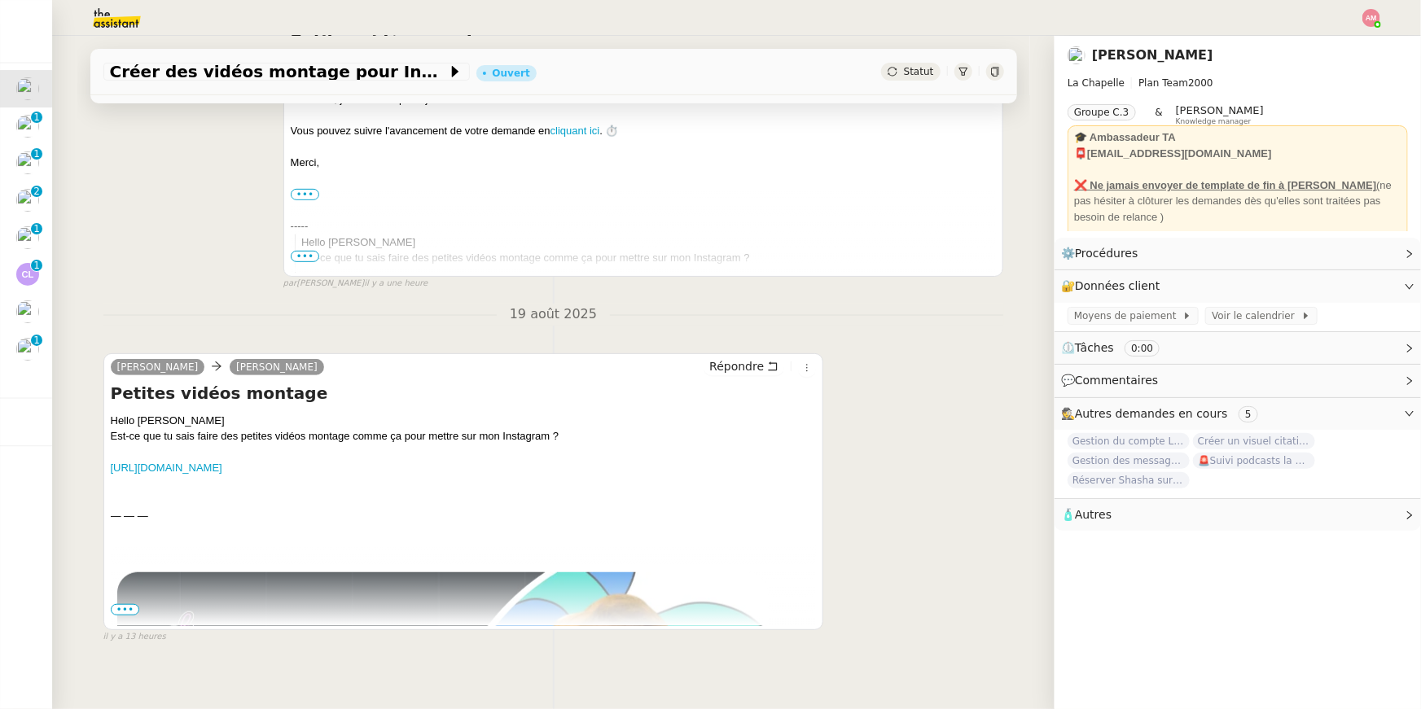
scroll to position [326, 0]
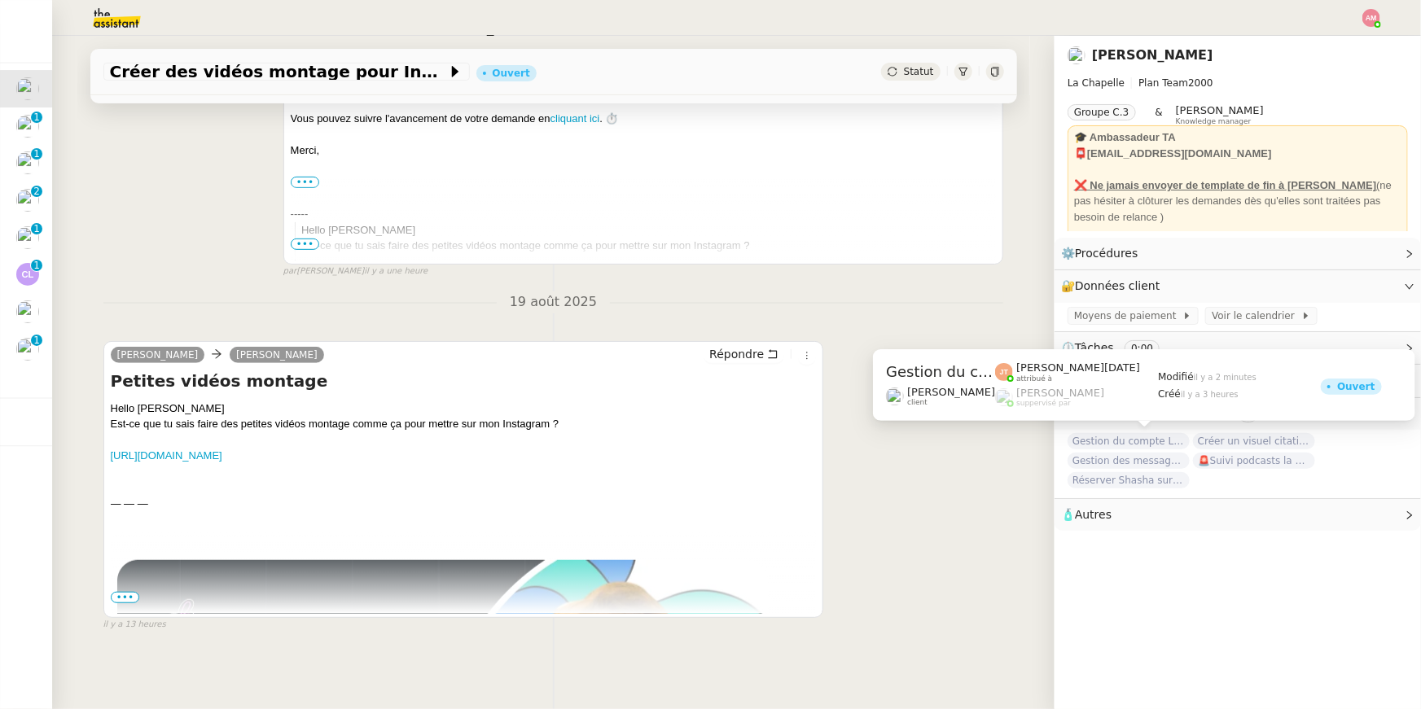
click at [703, 439] on span "Gestion du compte LinkedIn de Charly LAMARD (post + gestion messages) - 20 août…" at bounding box center [1128, 441] width 122 height 16
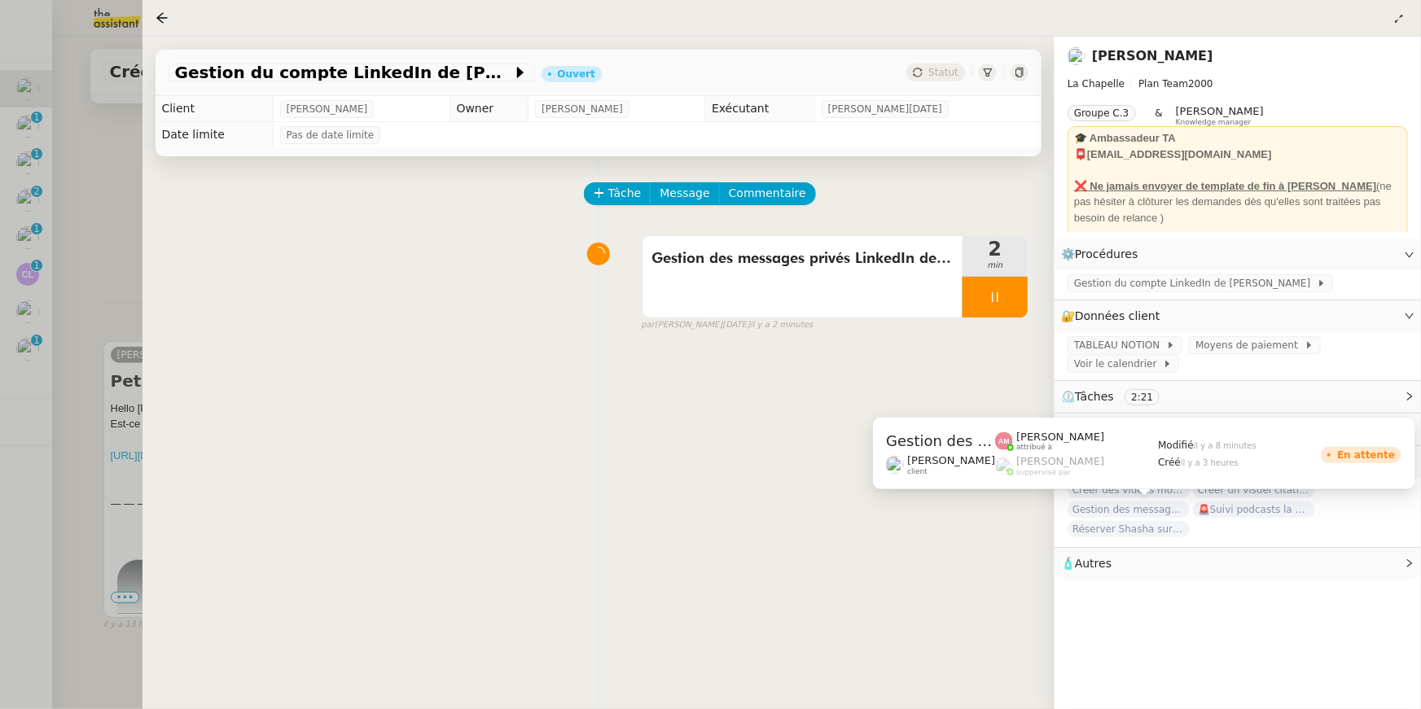
click at [703, 504] on span "Gestion des messages privés linkedIn - 20 août 2025" at bounding box center [1128, 509] width 122 height 16
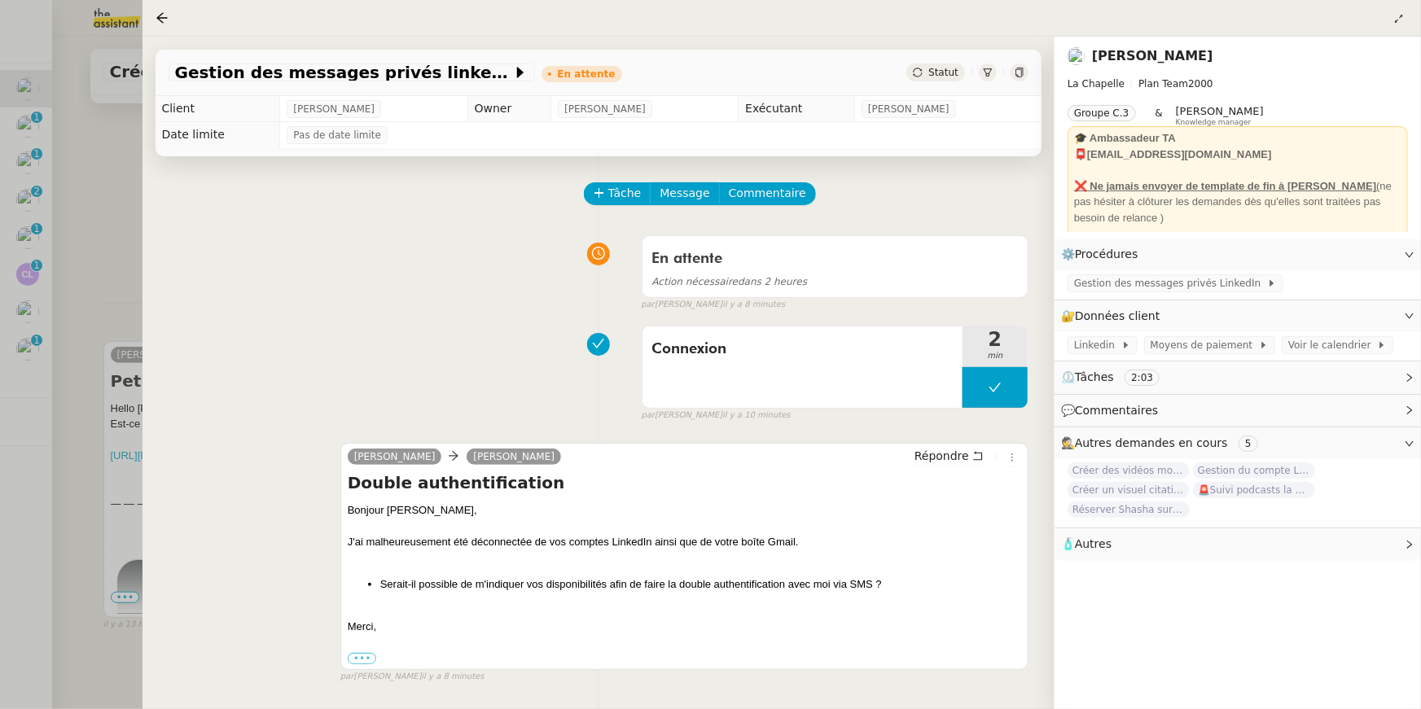
click at [33, 348] on div at bounding box center [710, 354] width 1421 height 709
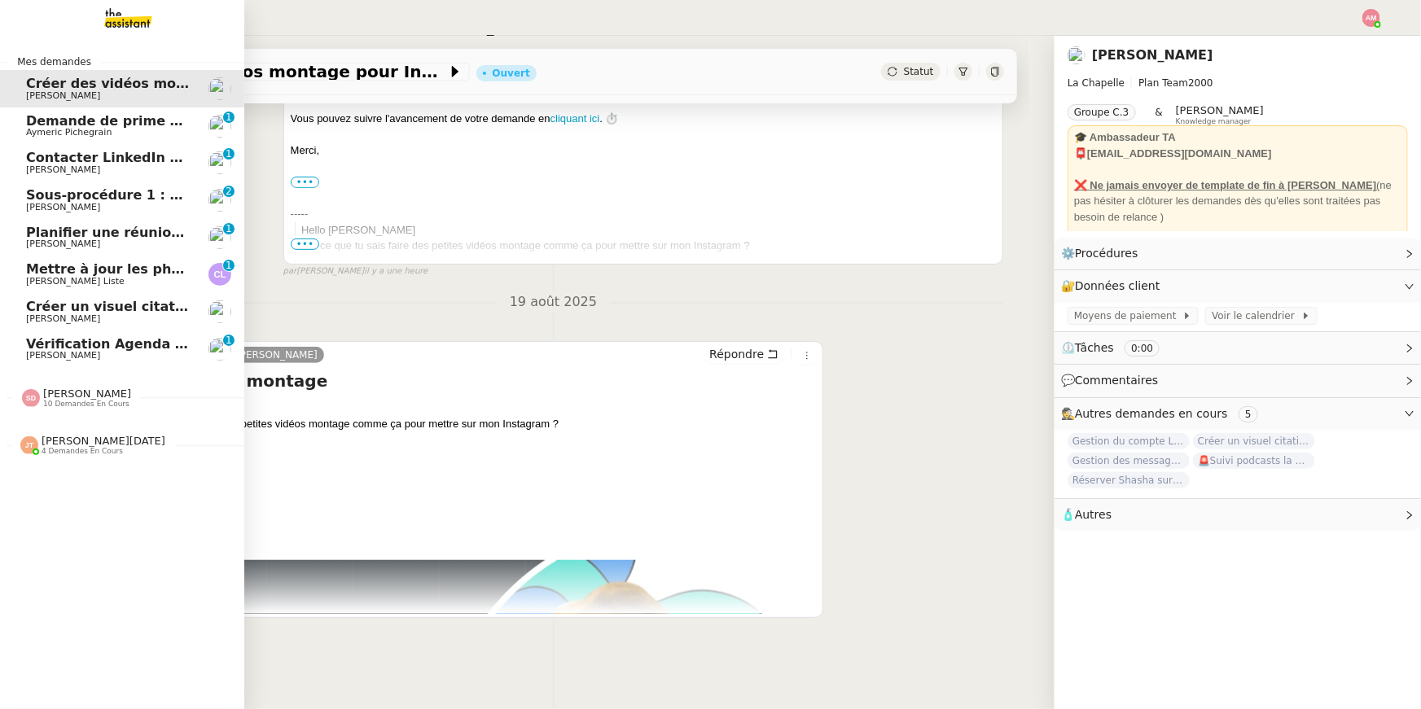
click at [59, 282] on span "[PERSON_NAME] Liste" at bounding box center [75, 281] width 99 height 11
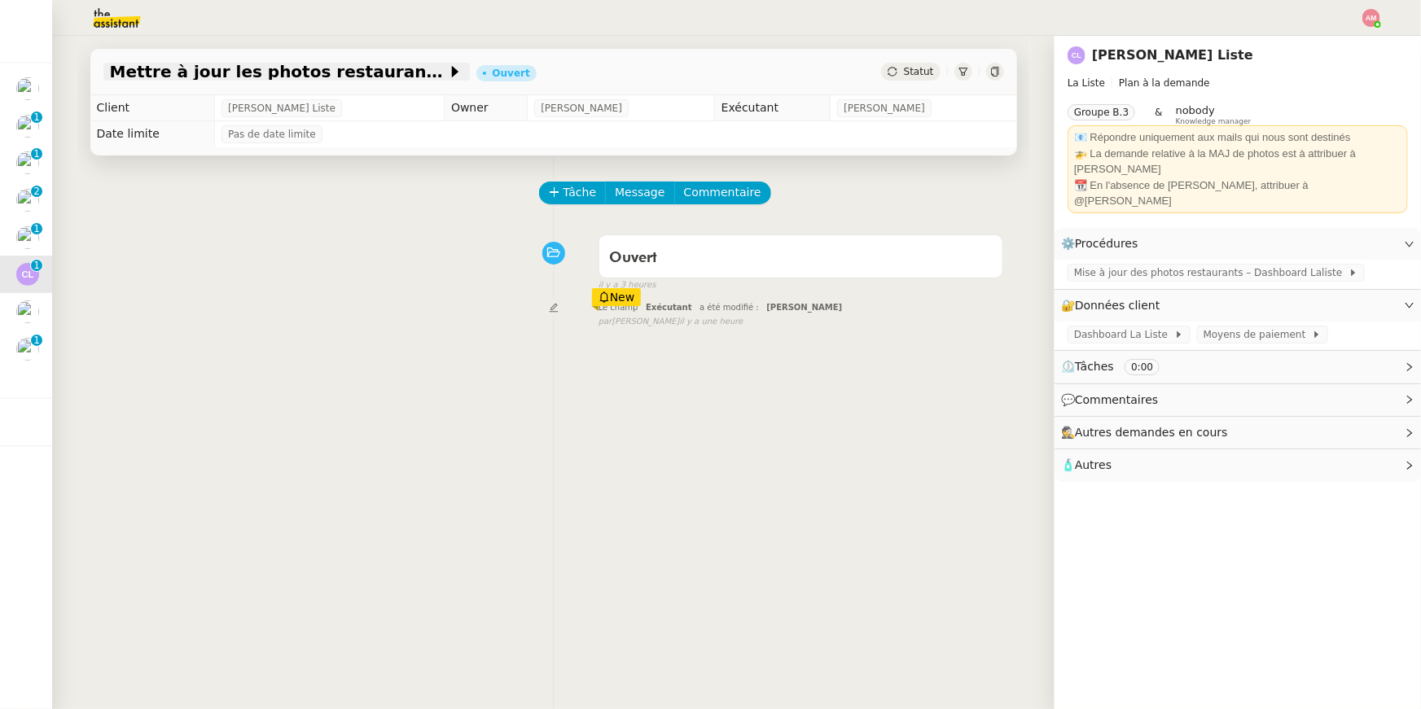
drag, startPoint x: 99, startPoint y: 85, endPoint x: 360, endPoint y: 72, distance: 260.8
click at [360, 72] on div "Mettre à jour les photos restaurant - 20 août 2025 Ouvert Statut" at bounding box center [553, 72] width 926 height 46
click at [93, 55] on div "Mettre à jour les photos restaurant - 20 août 2025 Ouvert Statut" at bounding box center [553, 72] width 926 height 46
copy span "Mettre à jour les photos restaurant"
drag, startPoint x: 92, startPoint y: 75, endPoint x: 366, endPoint y: 77, distance: 273.5
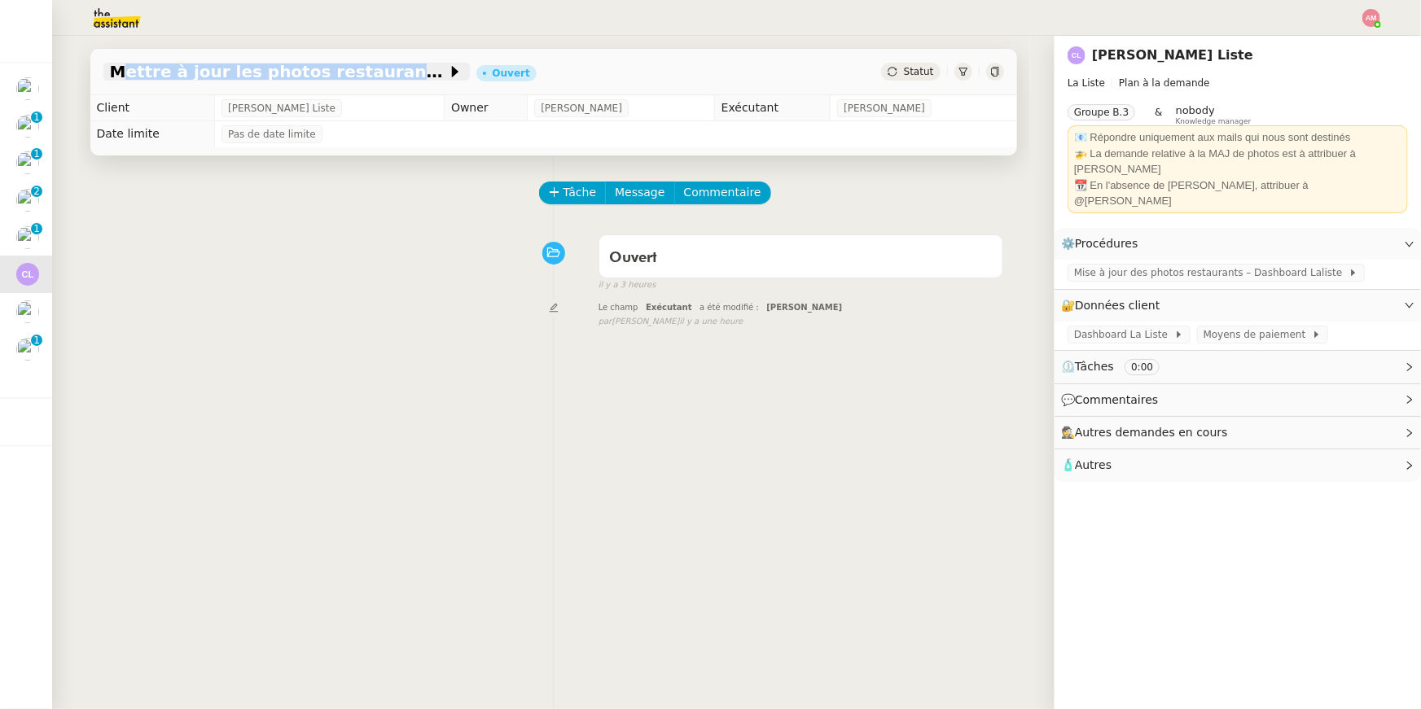
click at [366, 77] on div "Mettre à jour les photos restaurant - 20 août 2025 Ouvert Statut" at bounding box center [553, 72] width 926 height 46
click at [586, 186] on span "Tâche" at bounding box center [579, 192] width 33 height 19
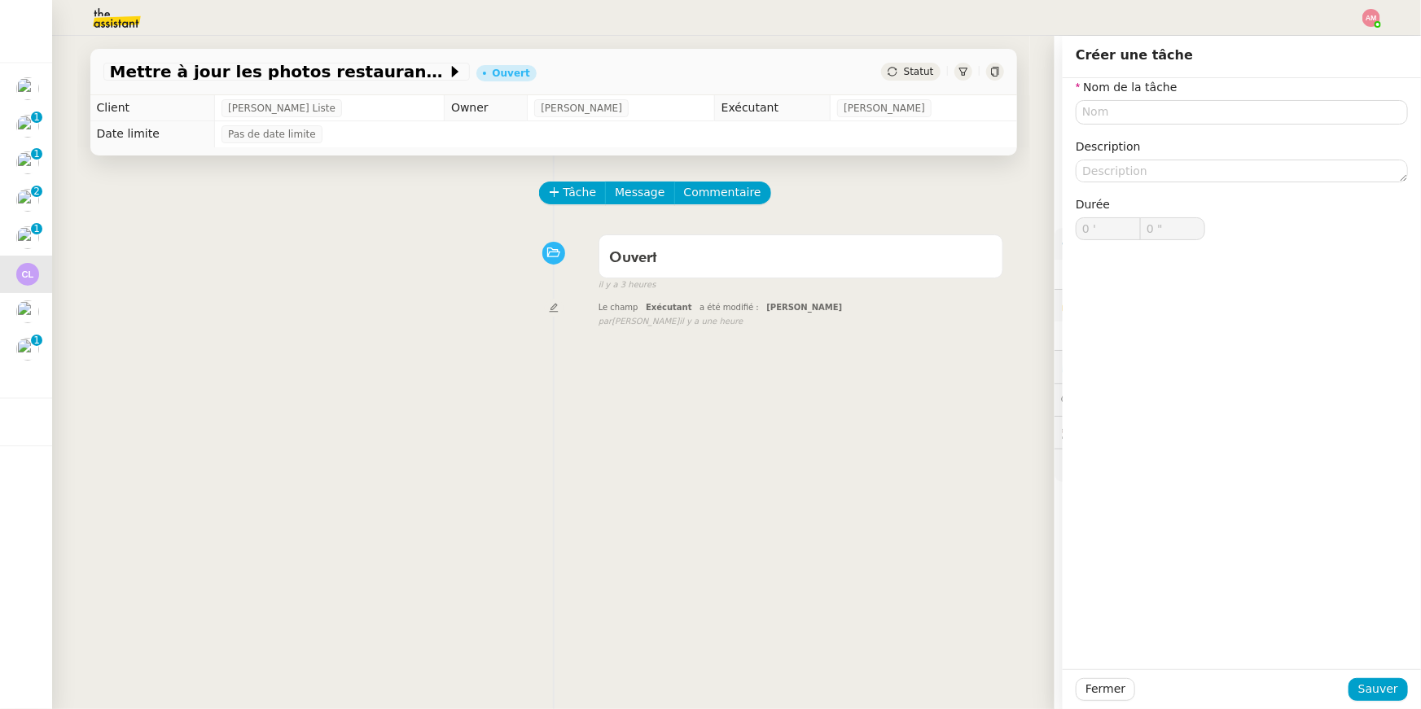
click at [703, 99] on nz-form-label "Nom de la tâche" at bounding box center [1126, 89] width 102 height 22
click at [703, 108] on input "text" at bounding box center [1241, 112] width 332 height 24
paste input "Mettre à jour les photos restaurant"
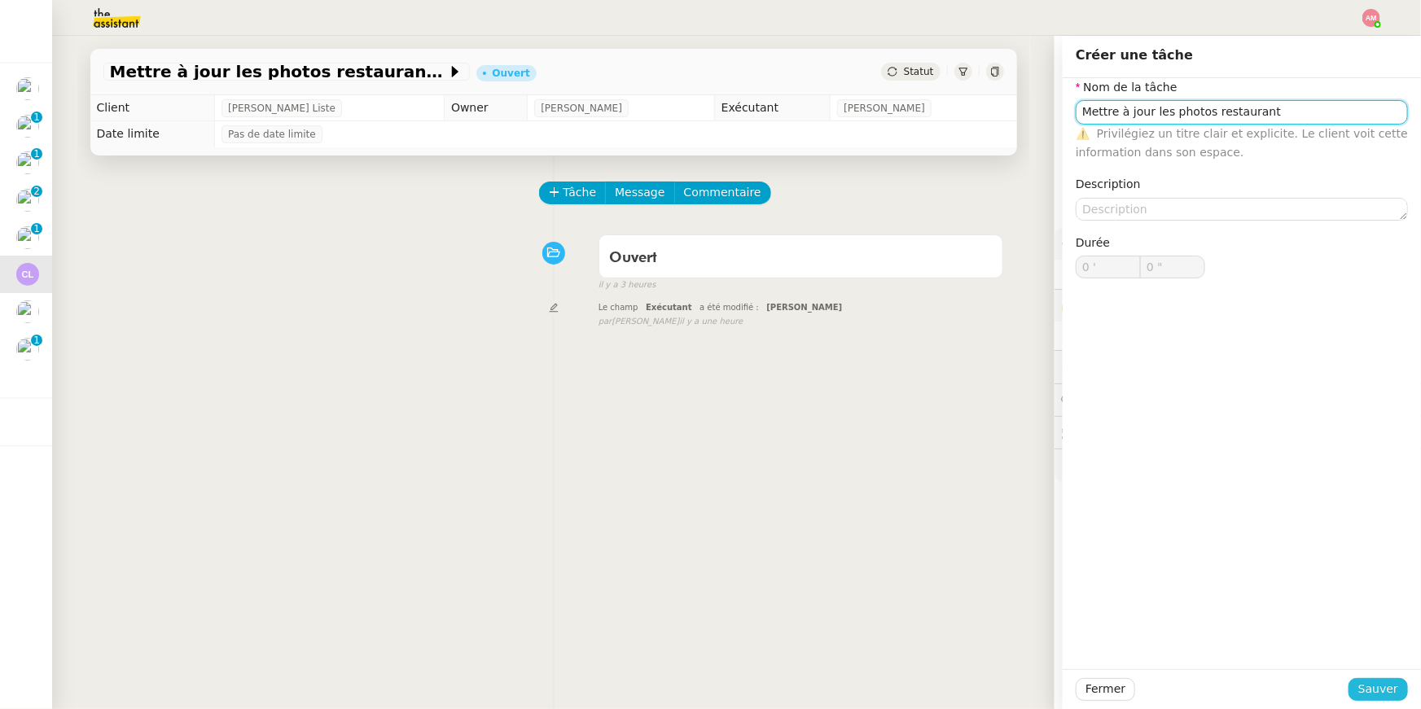
type input "Mettre à jour les photos restaurant"
click at [703, 504] on span "Sauver" at bounding box center [1378, 689] width 40 height 19
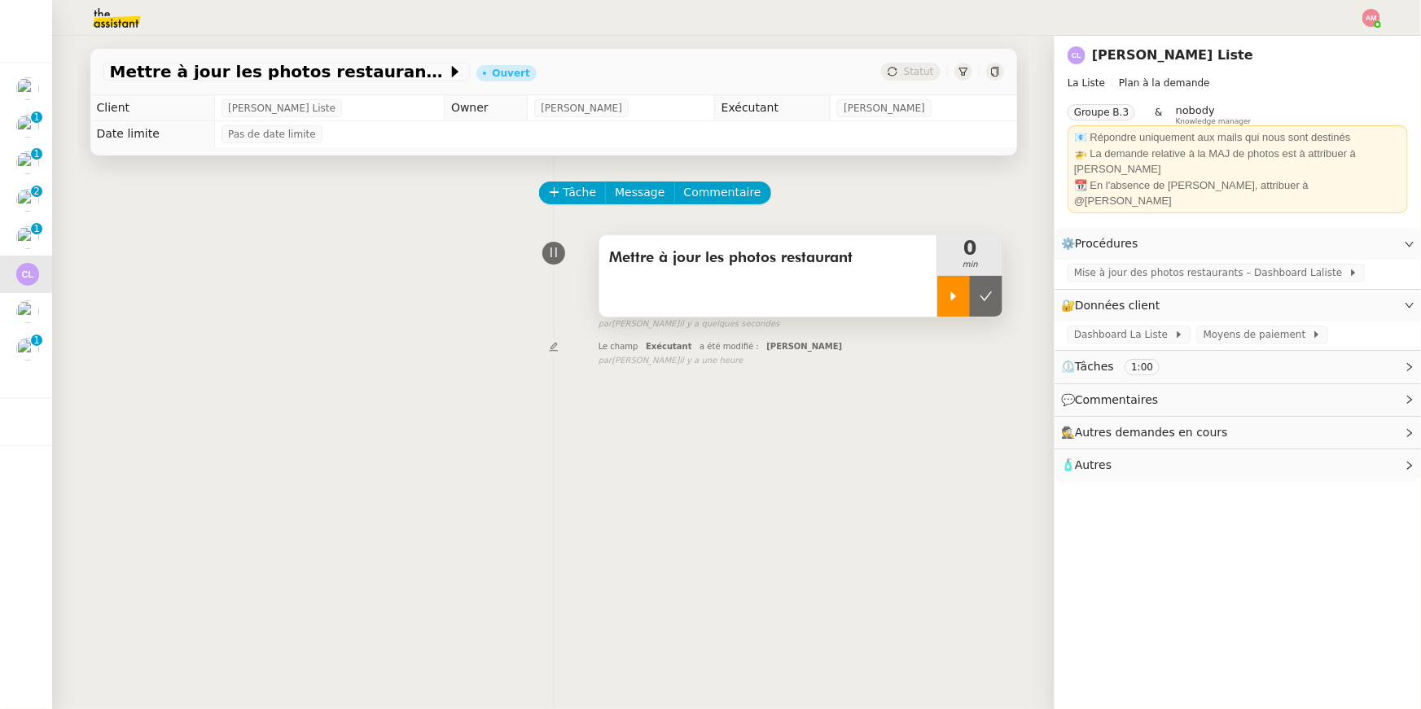
click at [703, 287] on div at bounding box center [953, 296] width 33 height 41
click at [703, 265] on span "Mise à jour des photos restaurants – Dashboard Laliste" at bounding box center [1211, 273] width 274 height 16
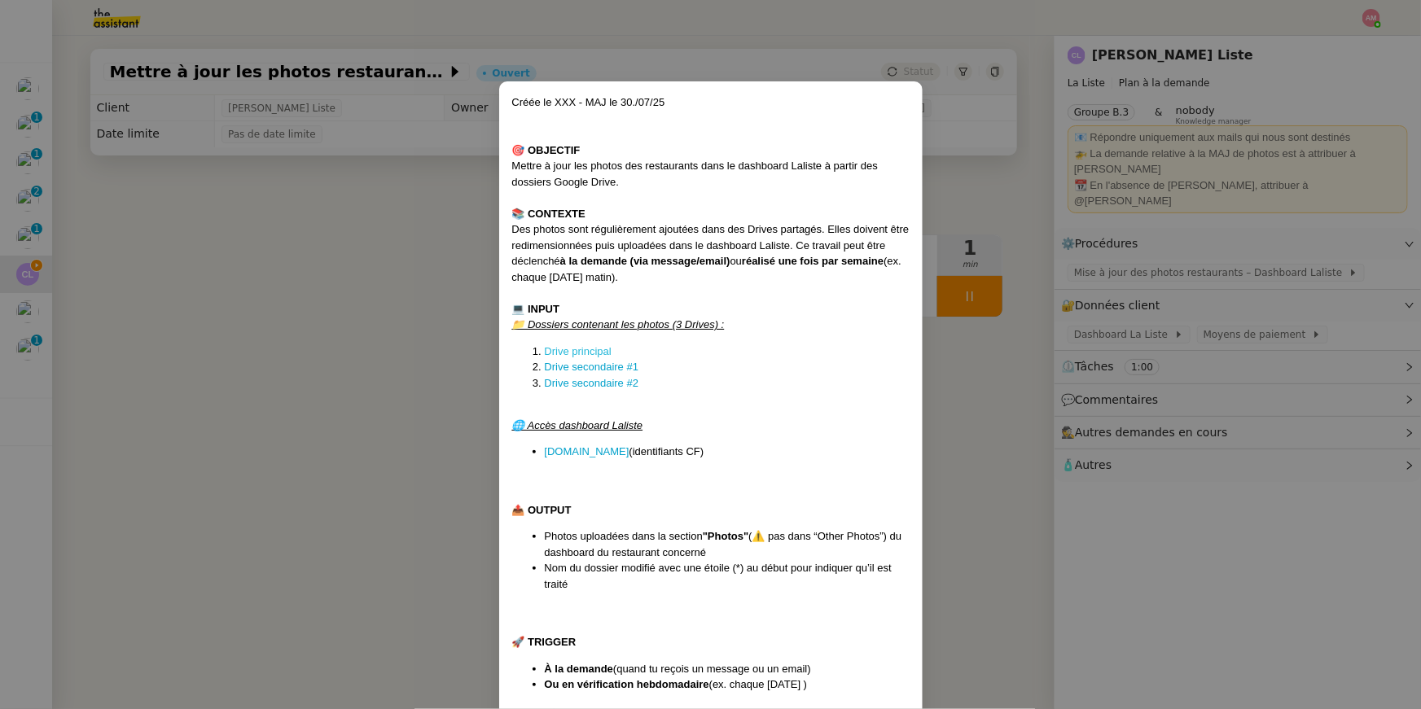
click at [586, 348] on link "Drive principal" at bounding box center [578, 351] width 67 height 12
click at [576, 363] on link "Drive secondaire #1" at bounding box center [592, 367] width 94 height 12
click at [545, 382] on link "Drive secondaire #2" at bounding box center [592, 383] width 94 height 12
click at [117, 265] on nz-modal-container "Créée le XXX - MAJ le 30./07/25 🎯 OBJECTIF Mettre à jour les photos des restaur…" at bounding box center [710, 354] width 1421 height 709
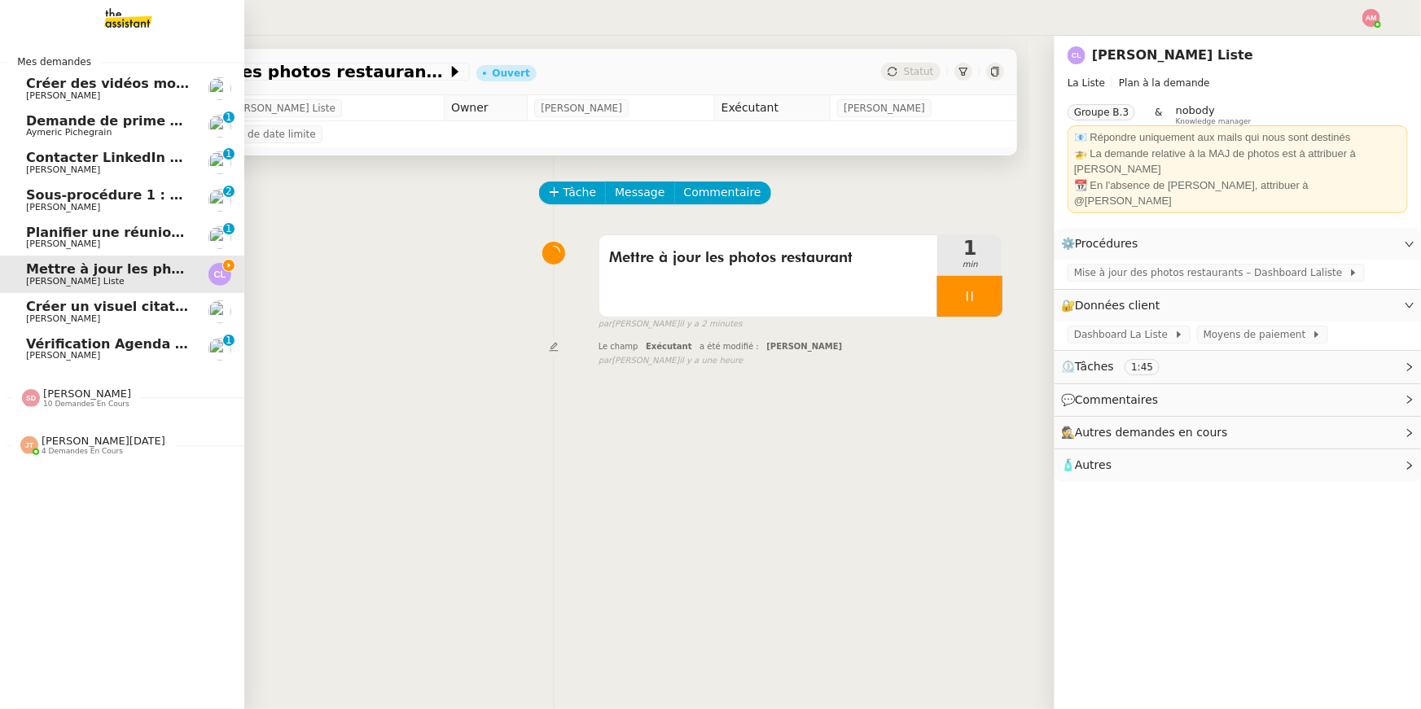
click at [107, 15] on img at bounding box center [115, 18] width 126 height 36
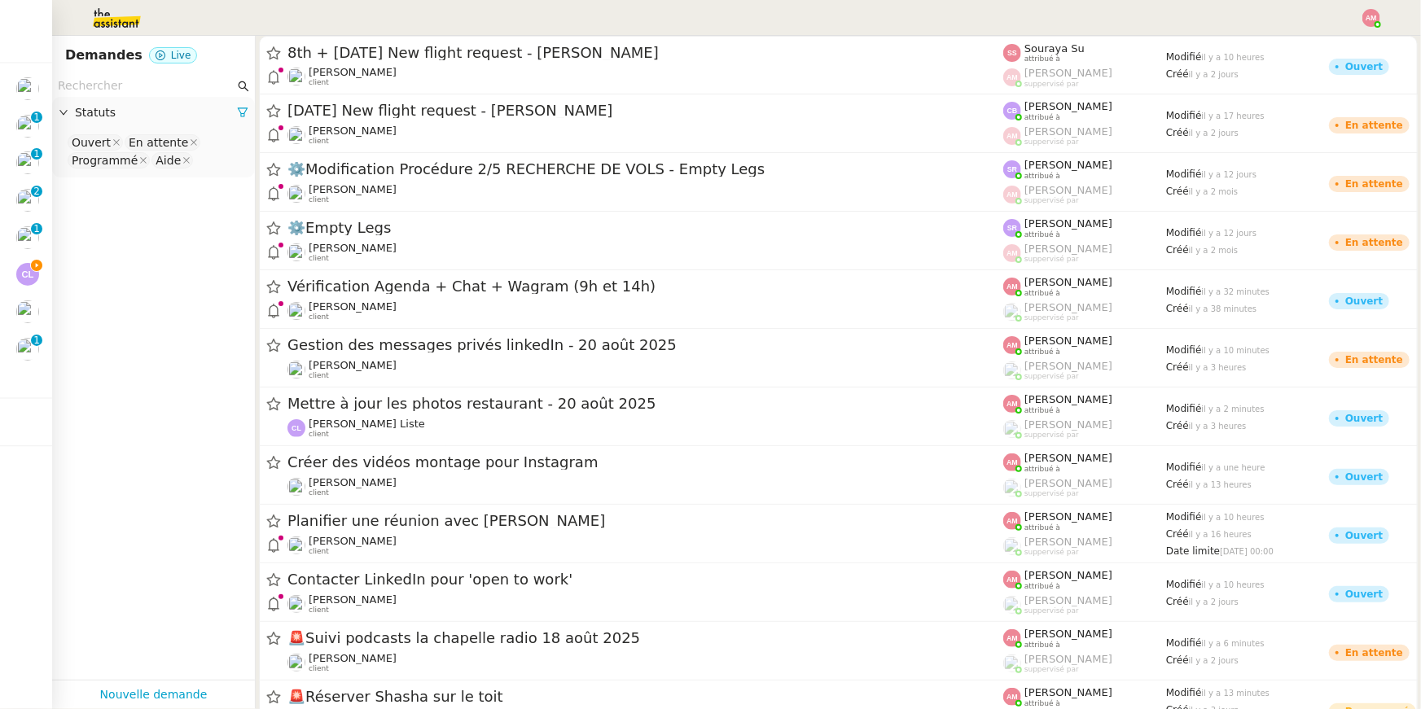
click at [223, 157] on nz-select-top-control "Ouvert En attente Programmé Aide" at bounding box center [153, 152] width 177 height 38
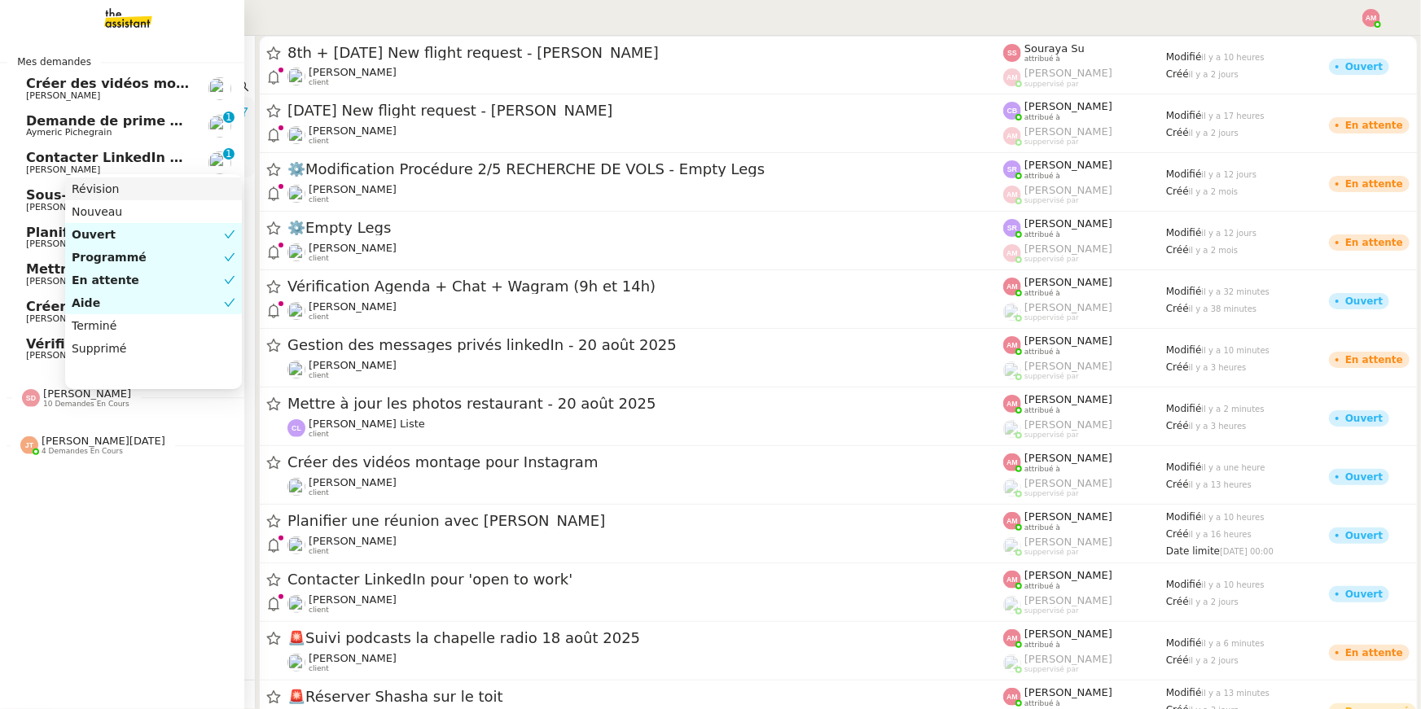
click at [27, 276] on span "[PERSON_NAME] Liste" at bounding box center [75, 281] width 99 height 11
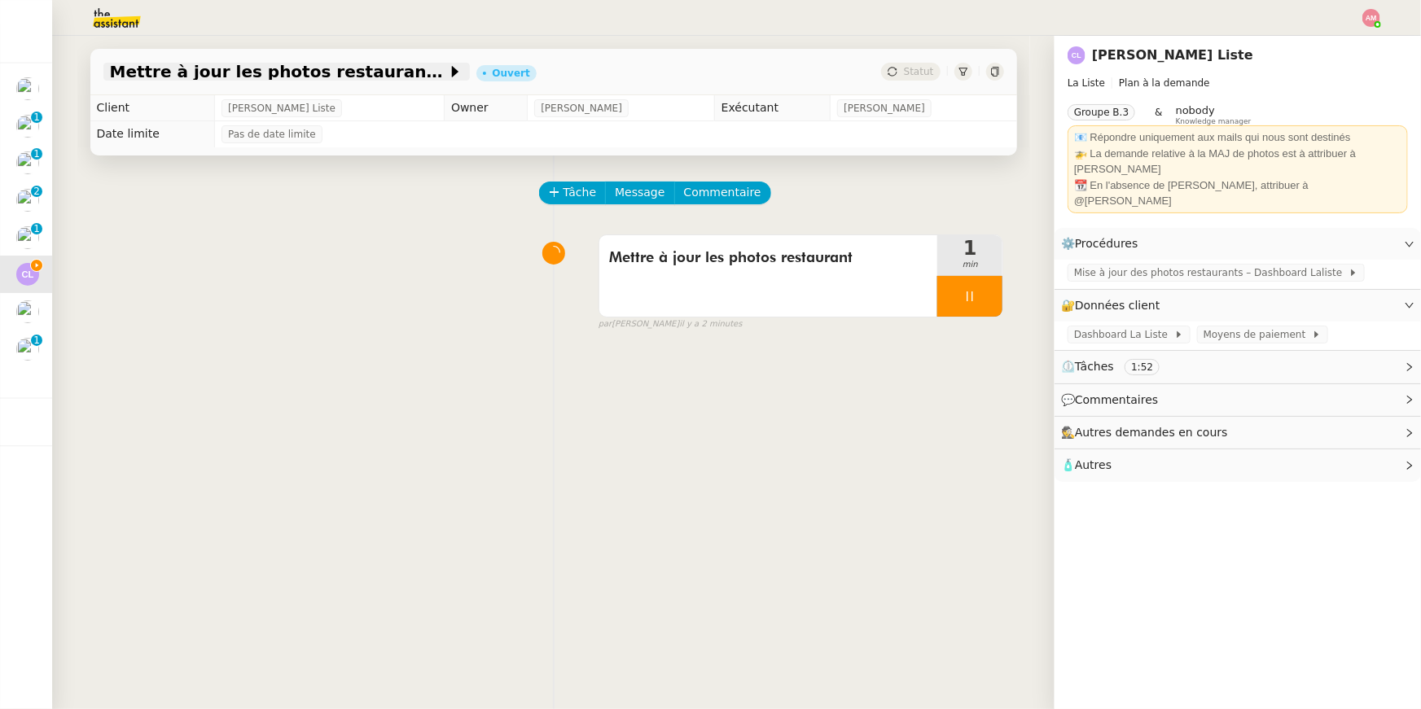
drag, startPoint x: 93, startPoint y: 85, endPoint x: 359, endPoint y: 68, distance: 266.8
click at [359, 68] on div "Mettre à jour les photos restaurant - 20 août 2025 Ouvert Statut" at bounding box center [553, 72] width 926 height 46
click at [68, 78] on div "Mettre à jour les photos restaurant - 20 août 2025 Ouvert Statut Client Charles…" at bounding box center [553, 372] width 1002 height 673
copy span "Mettre à jour les photos restaurant"
drag, startPoint x: 89, startPoint y: 69, endPoint x: 366, endPoint y: 74, distance: 276.8
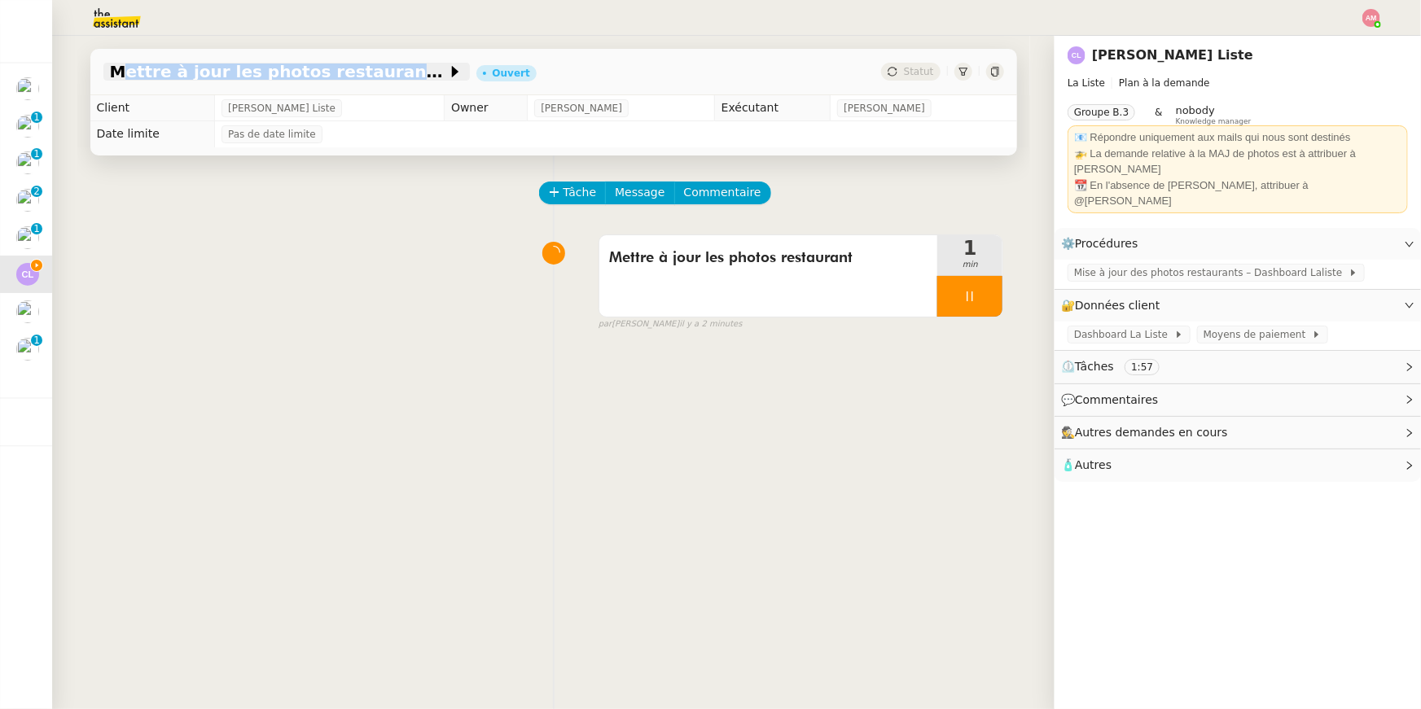
click at [366, 74] on div "Mettre à jour les photos restaurant - 20 août 2025 Ouvert Statut" at bounding box center [553, 65] width 952 height 59
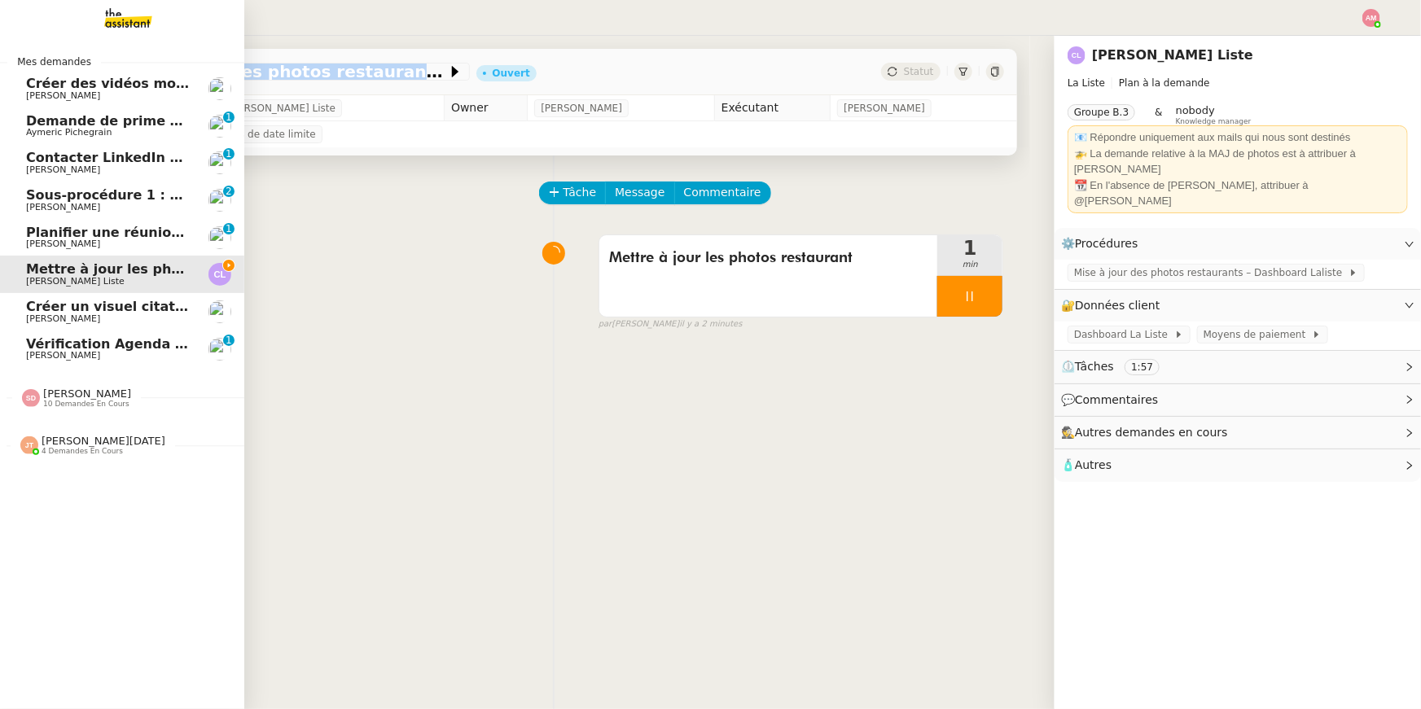
click at [82, 17] on img at bounding box center [115, 18] width 126 height 36
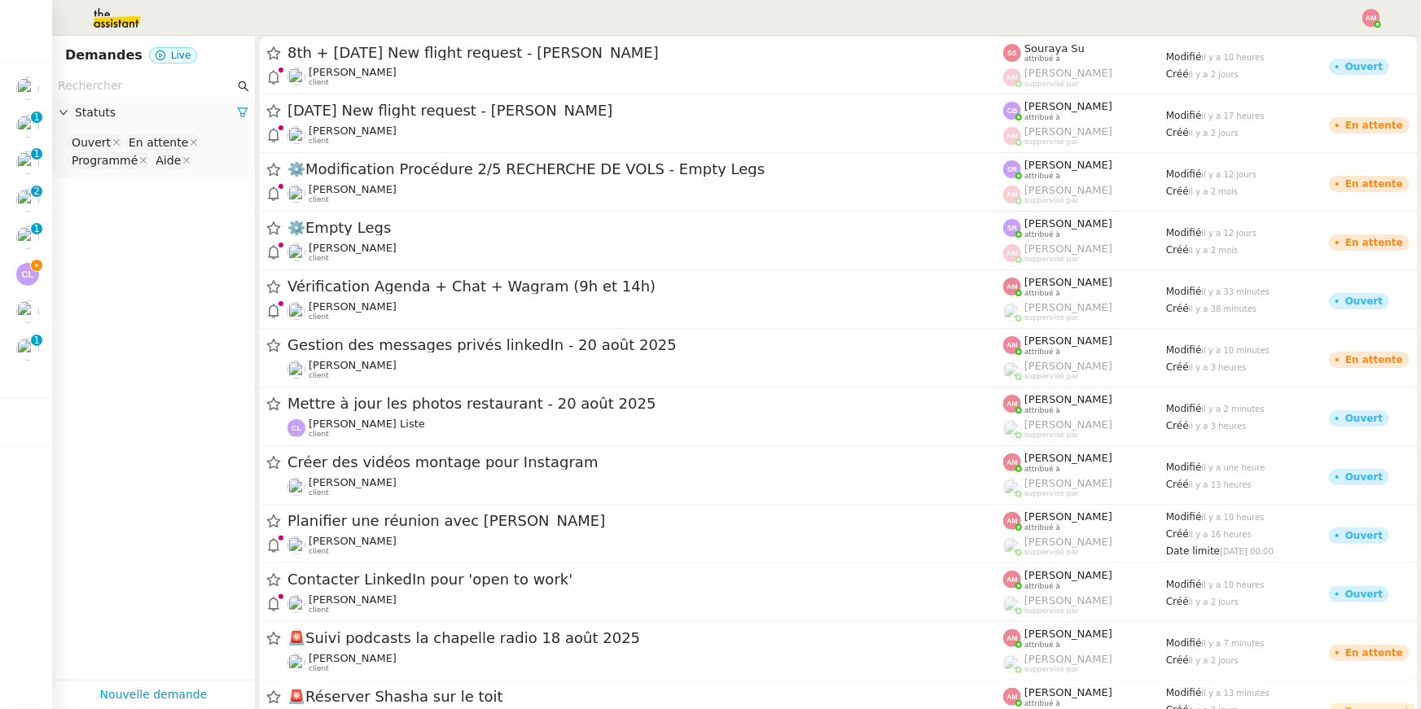
click at [194, 81] on input "text" at bounding box center [146, 86] width 177 height 19
paste input "Mettre à jour les photos restaurant"
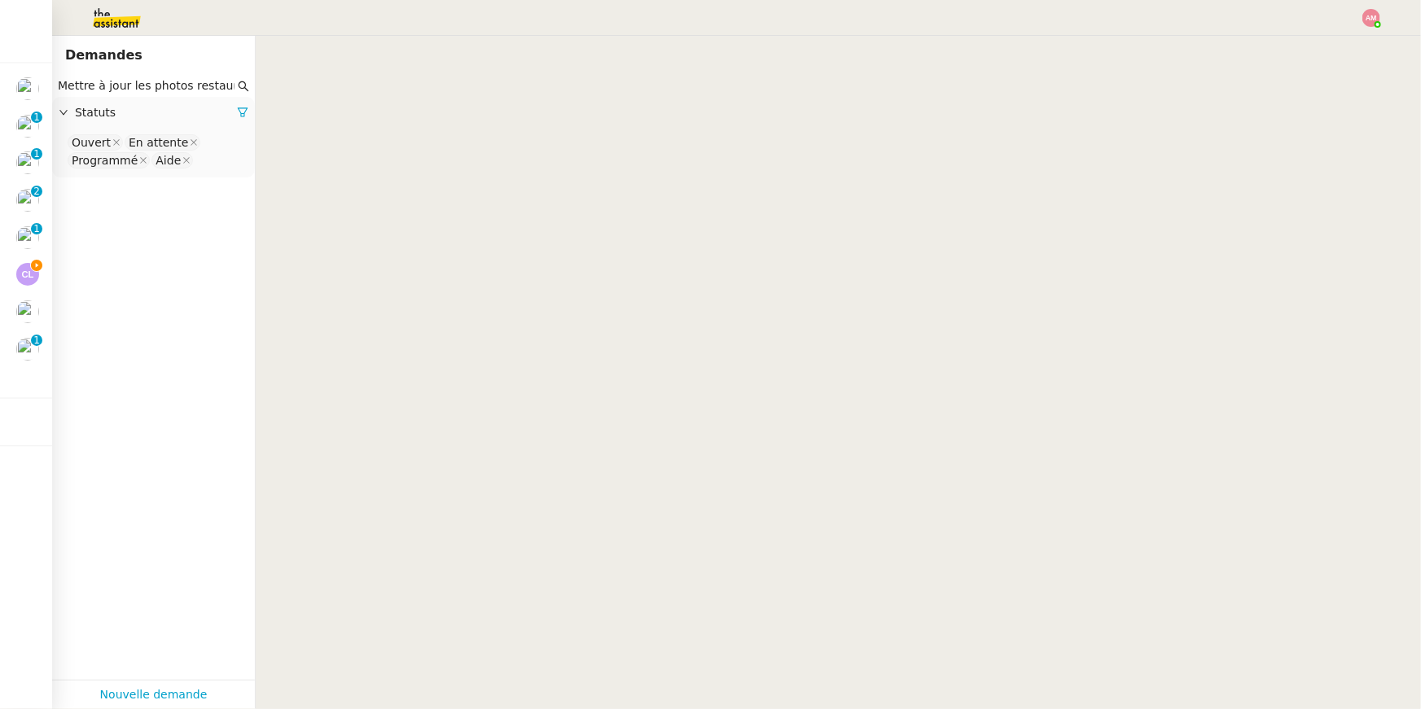
scroll to position [0, 4]
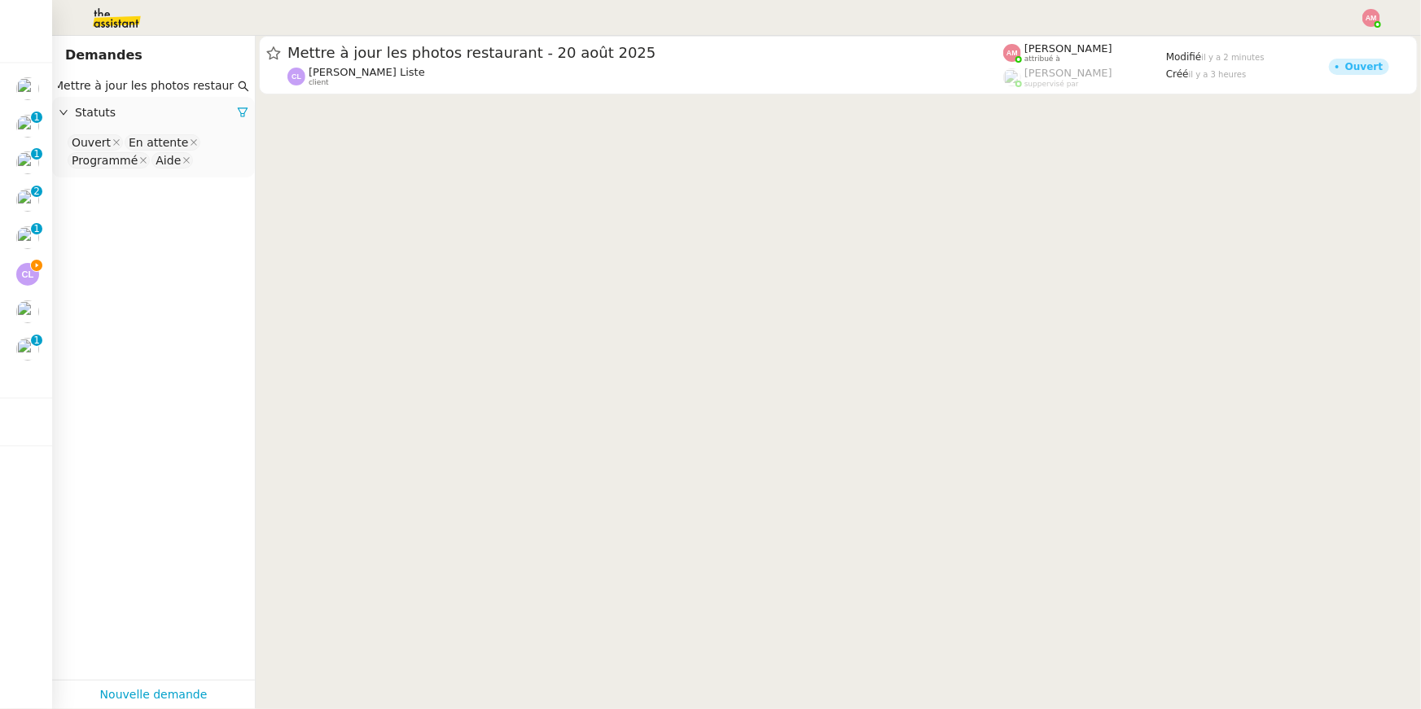
type input "Mettre à jour les photos restaurant"
click at [218, 176] on div "Ouvert En attente Programmé Aide" at bounding box center [153, 153] width 203 height 48
click at [215, 172] on div "Ouvert En attente Programmé Aide" at bounding box center [153, 153] width 203 height 48
click at [212, 168] on nz-select-top-control "Ouvert En attente Programmé Aide" at bounding box center [153, 152] width 177 height 38
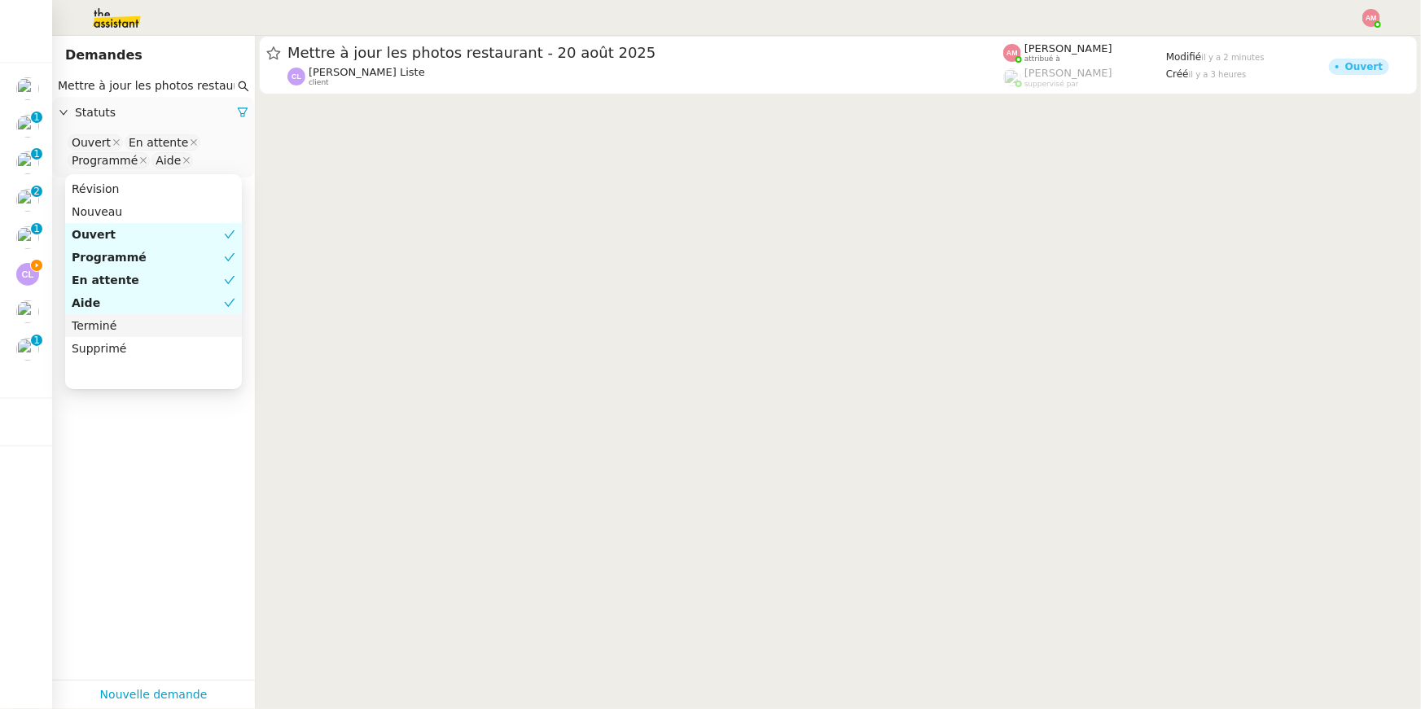
click at [199, 325] on div "Terminé" at bounding box center [154, 325] width 164 height 15
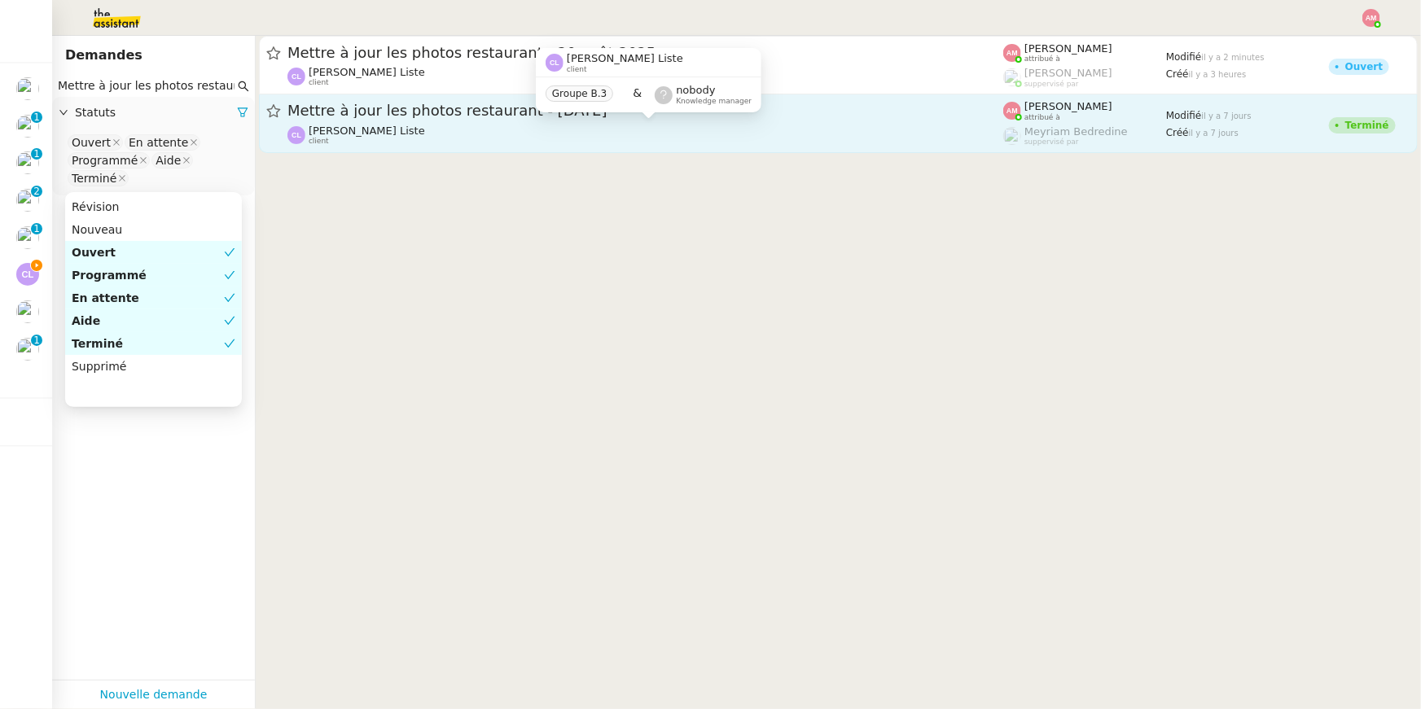
click at [494, 125] on div "Charles La Liste client" at bounding box center [645, 135] width 716 height 21
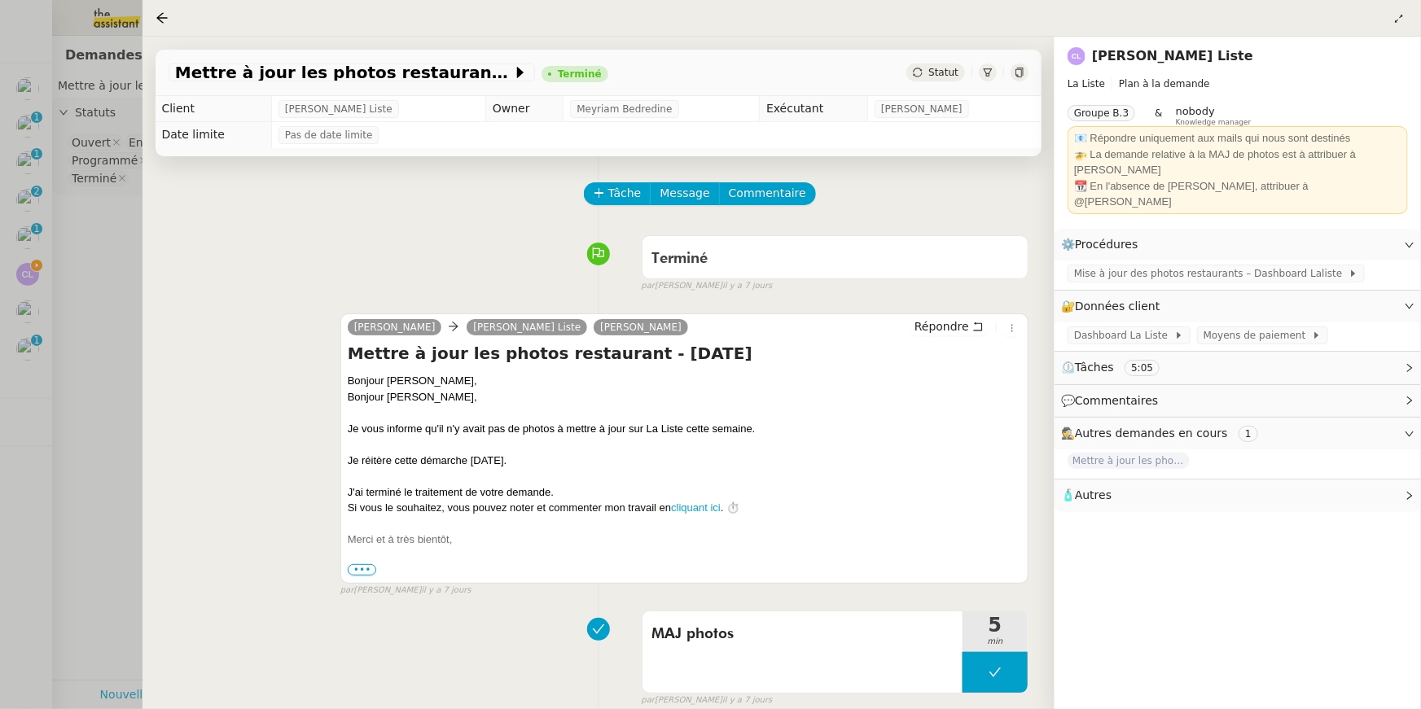
click at [370, 504] on span "•••" at bounding box center [362, 569] width 29 height 11
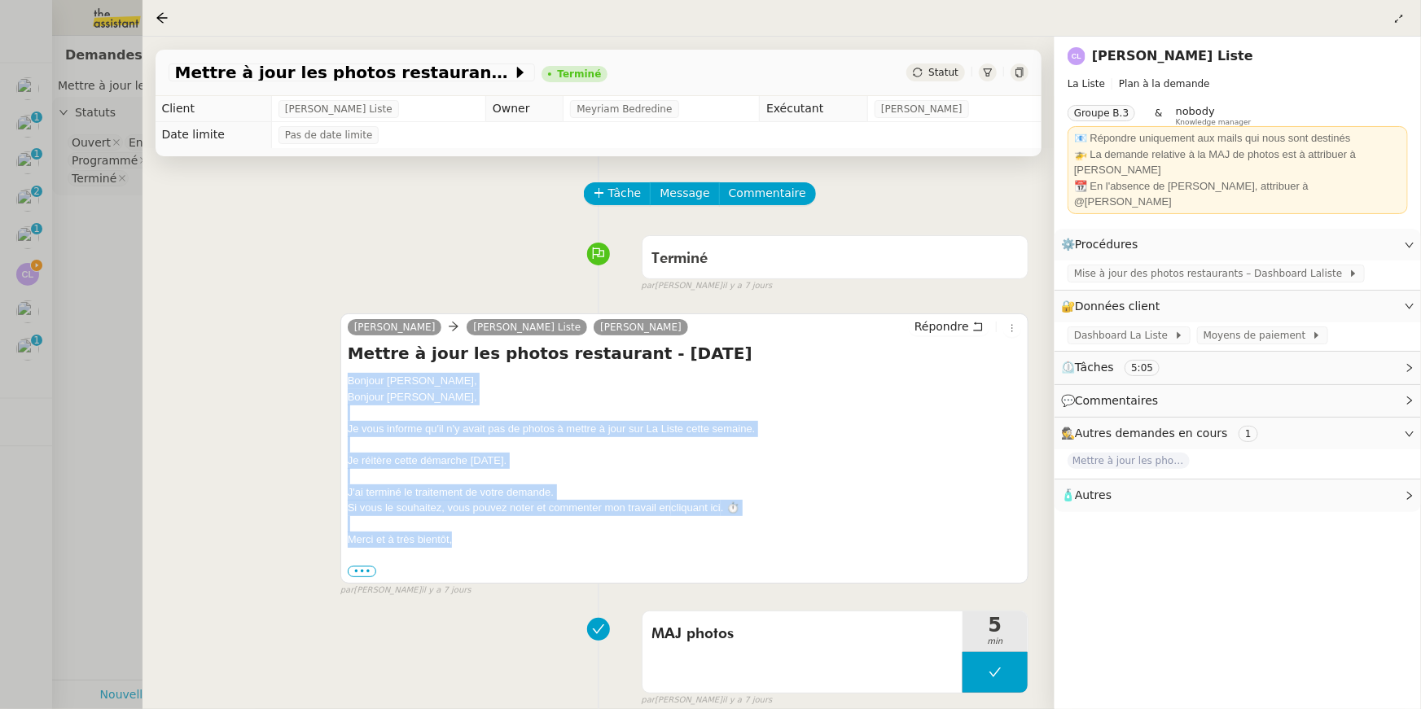
drag, startPoint x: 464, startPoint y: 541, endPoint x: 333, endPoint y: 374, distance: 212.2
click at [333, 374] on div "Alfred Charles La Liste Hélène Piétrini Répondre Mettre à jour les photos resta…" at bounding box center [599, 448] width 860 height 298
copy div "Bonjour Hélène, Bonjour Charles, Je vous informe qu'il n'y avait pas de photos …"
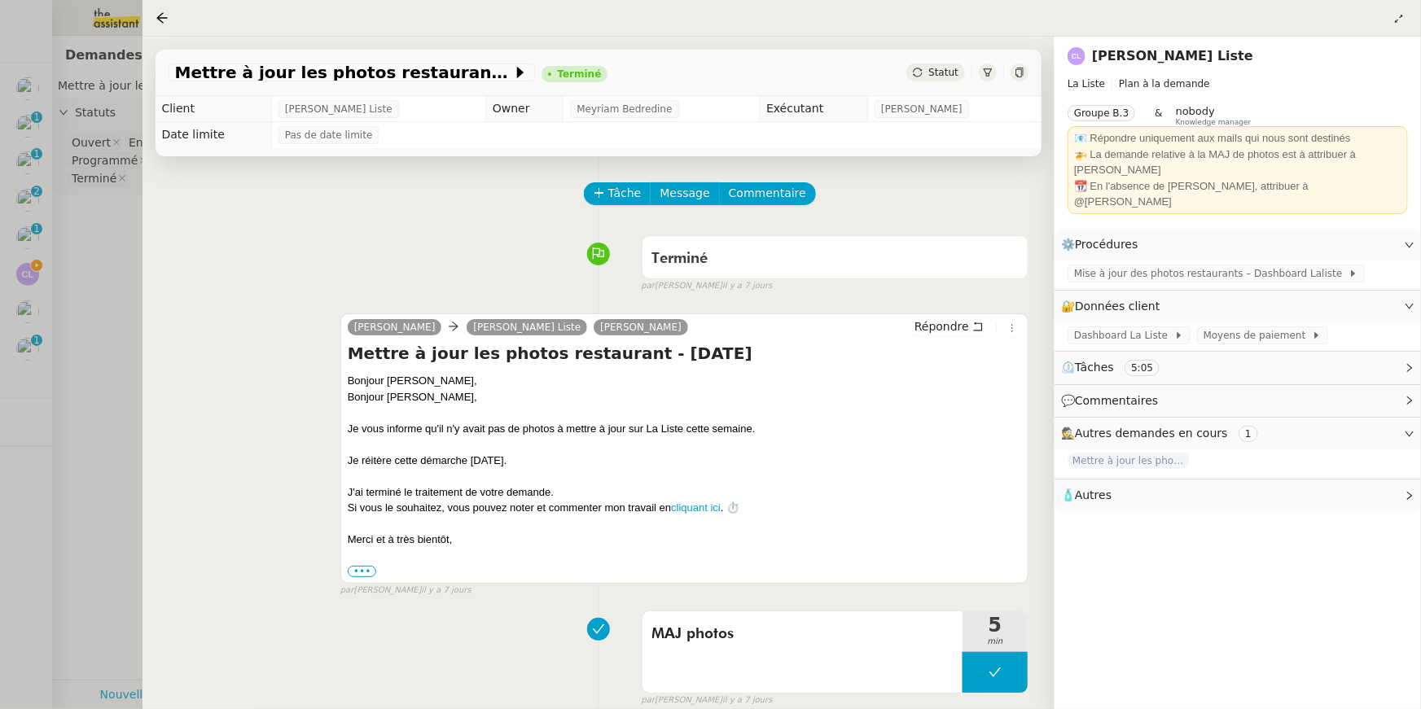
click at [349, 351] on h4 "Mettre à jour les photos restaurant - 13 août 2025" at bounding box center [684, 353] width 673 height 23
drag, startPoint x: 354, startPoint y: 339, endPoint x: 379, endPoint y: 351, distance: 27.0
click at [379, 351] on div "Alfred Charles La Liste Hélène Piétrini Répondre Mettre à jour les photos resta…" at bounding box center [684, 447] width 688 height 269
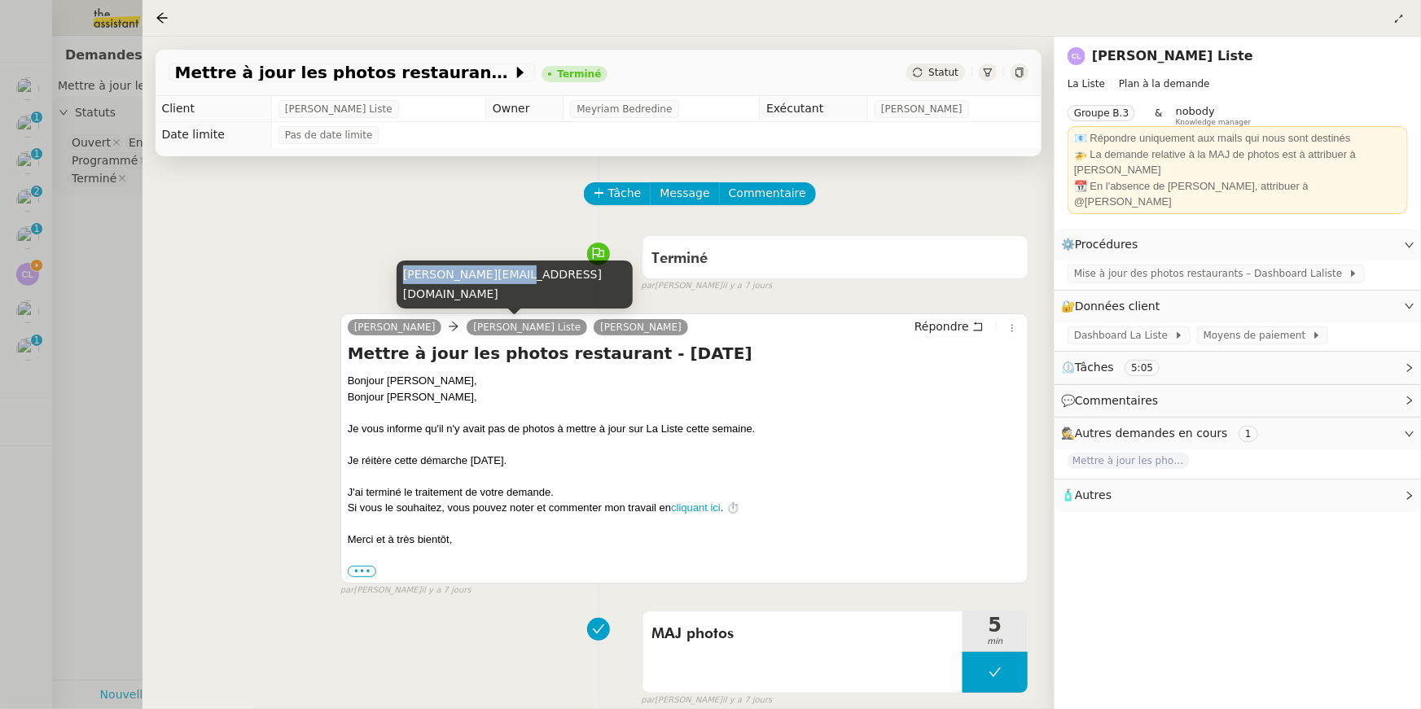
copy div "charles@laliste.com"
drag, startPoint x: 405, startPoint y: 289, endPoint x: 506, endPoint y: 294, distance: 101.1
click at [506, 294] on div "charles@laliste.com" at bounding box center [514, 285] width 236 height 48
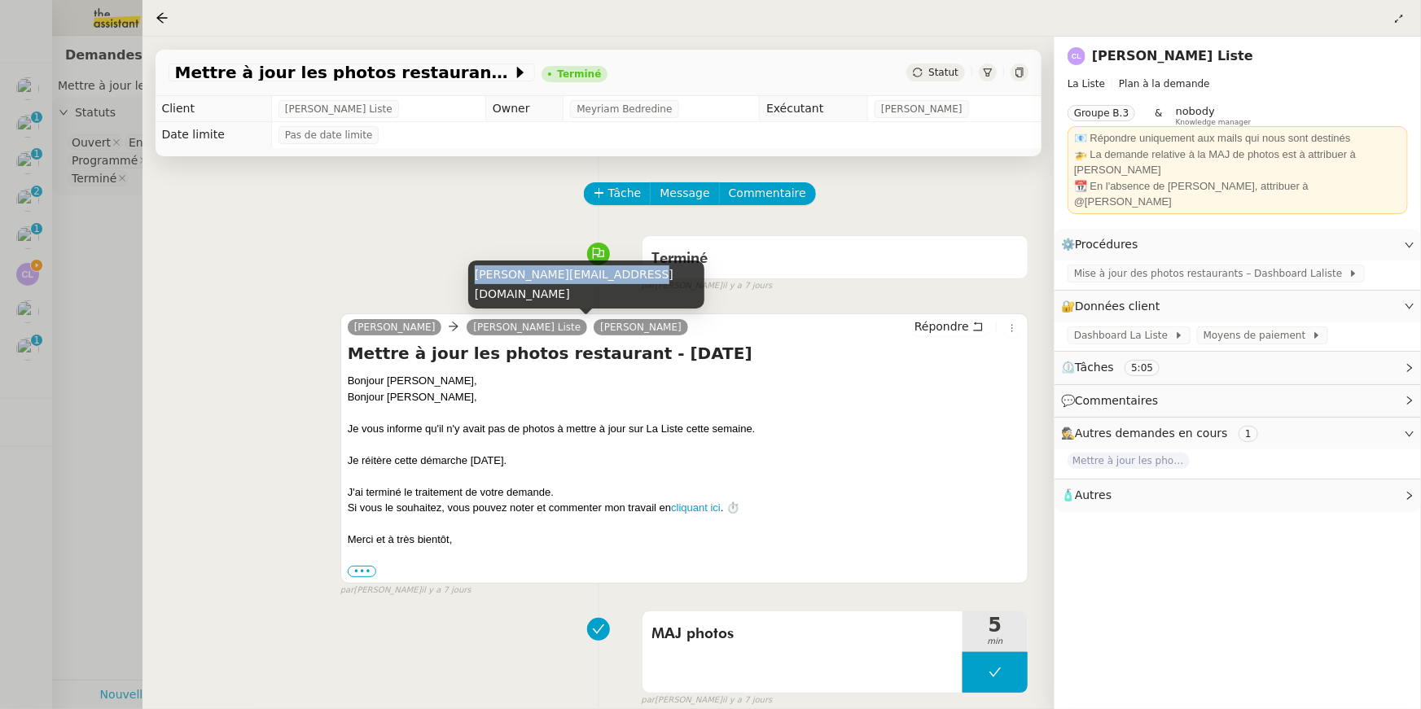
drag, startPoint x: 473, startPoint y: 296, endPoint x: 615, endPoint y: 294, distance: 141.7
click at [615, 294] on div "helene.pietrini@laliste.com" at bounding box center [586, 285] width 236 height 48
copy div "helene.pietrini@laliste.com"
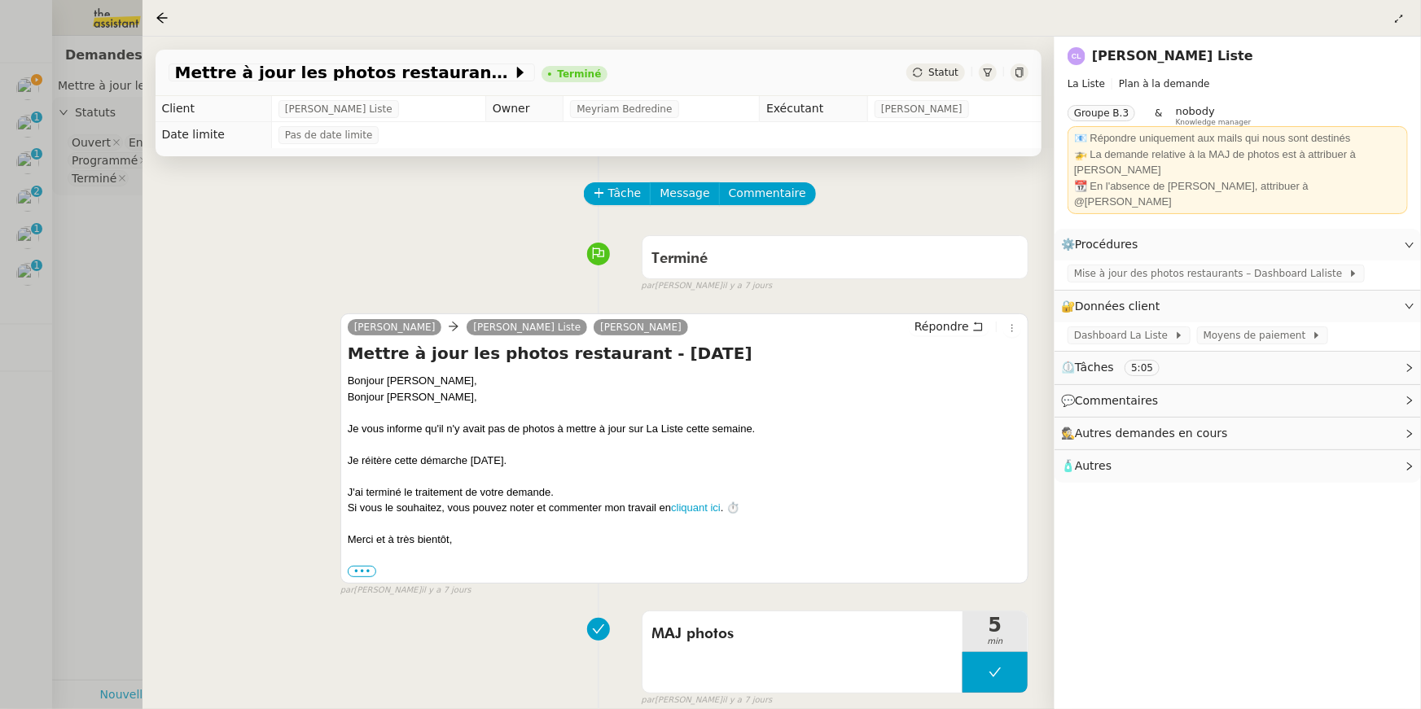
click at [68, 60] on div at bounding box center [710, 354] width 1421 height 709
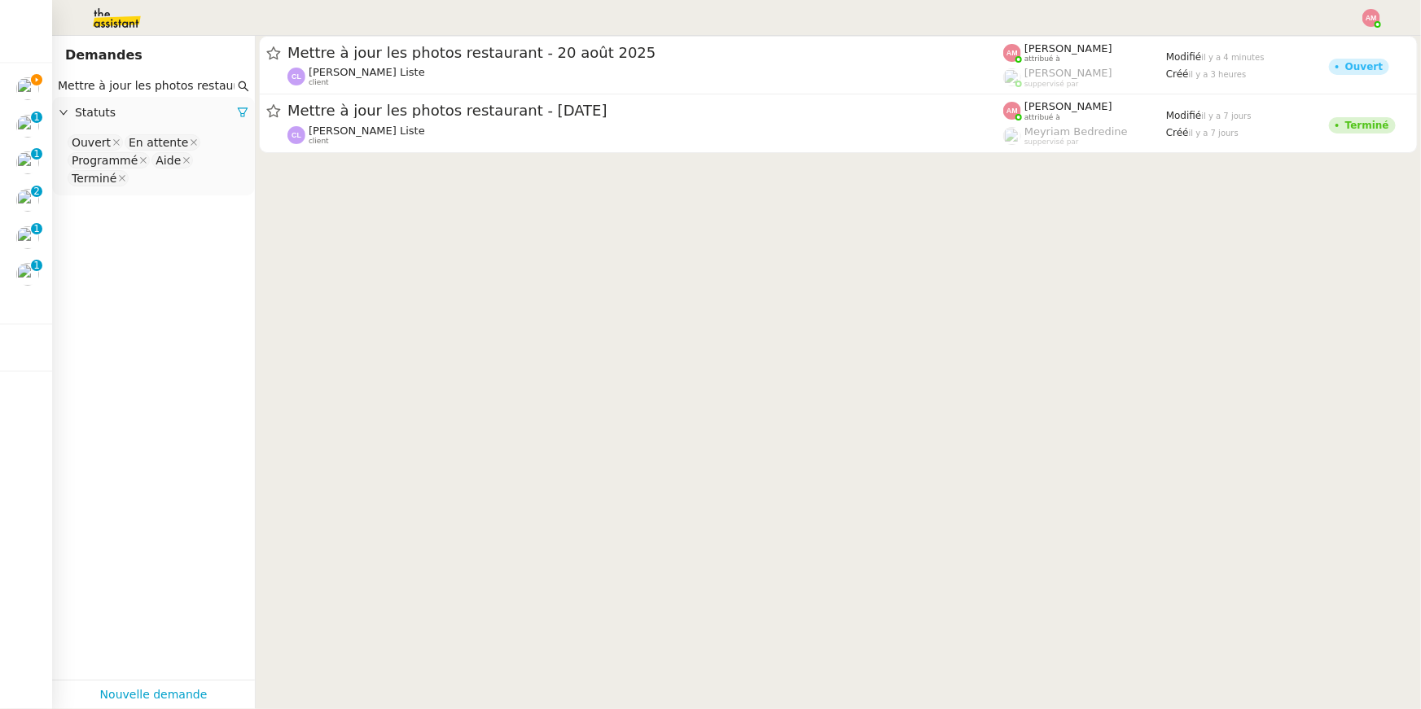
click at [117, 24] on img at bounding box center [104, 18] width 126 height 36
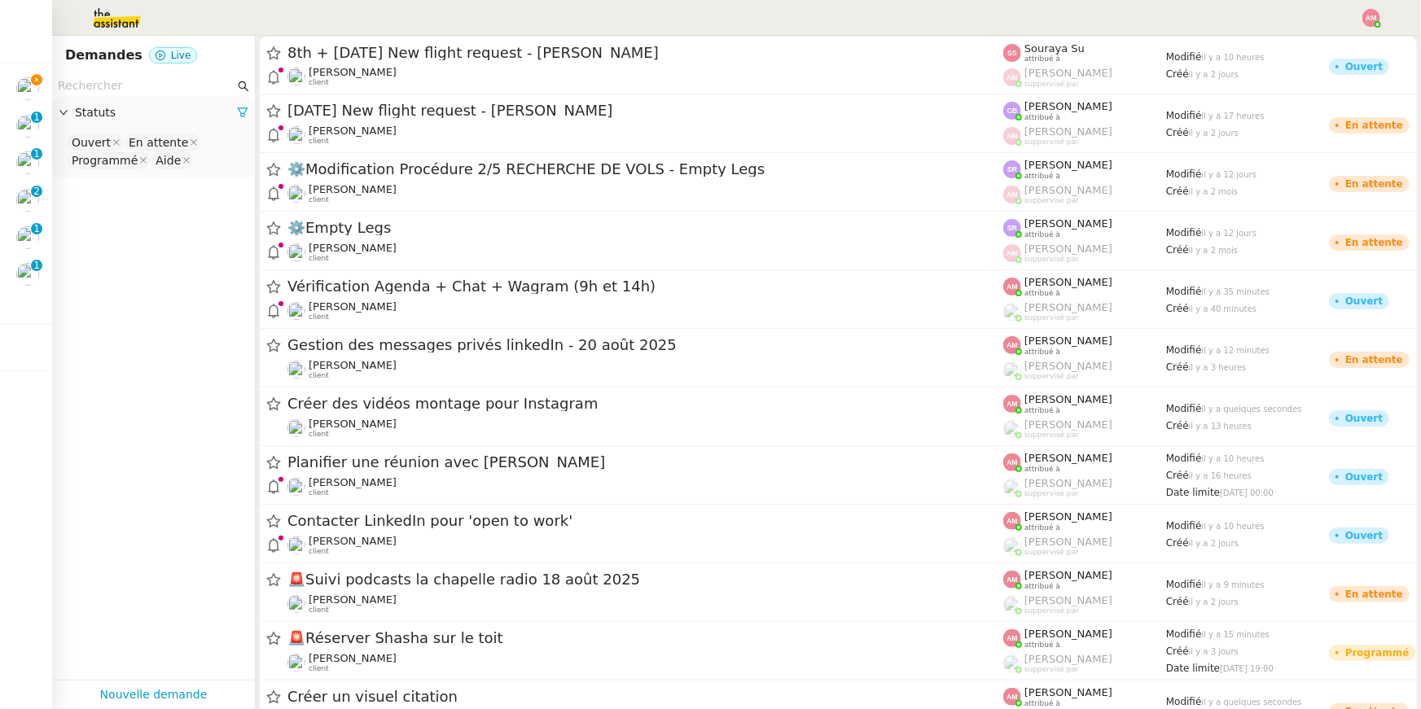
click at [126, 86] on input "text" at bounding box center [146, 86] width 177 height 19
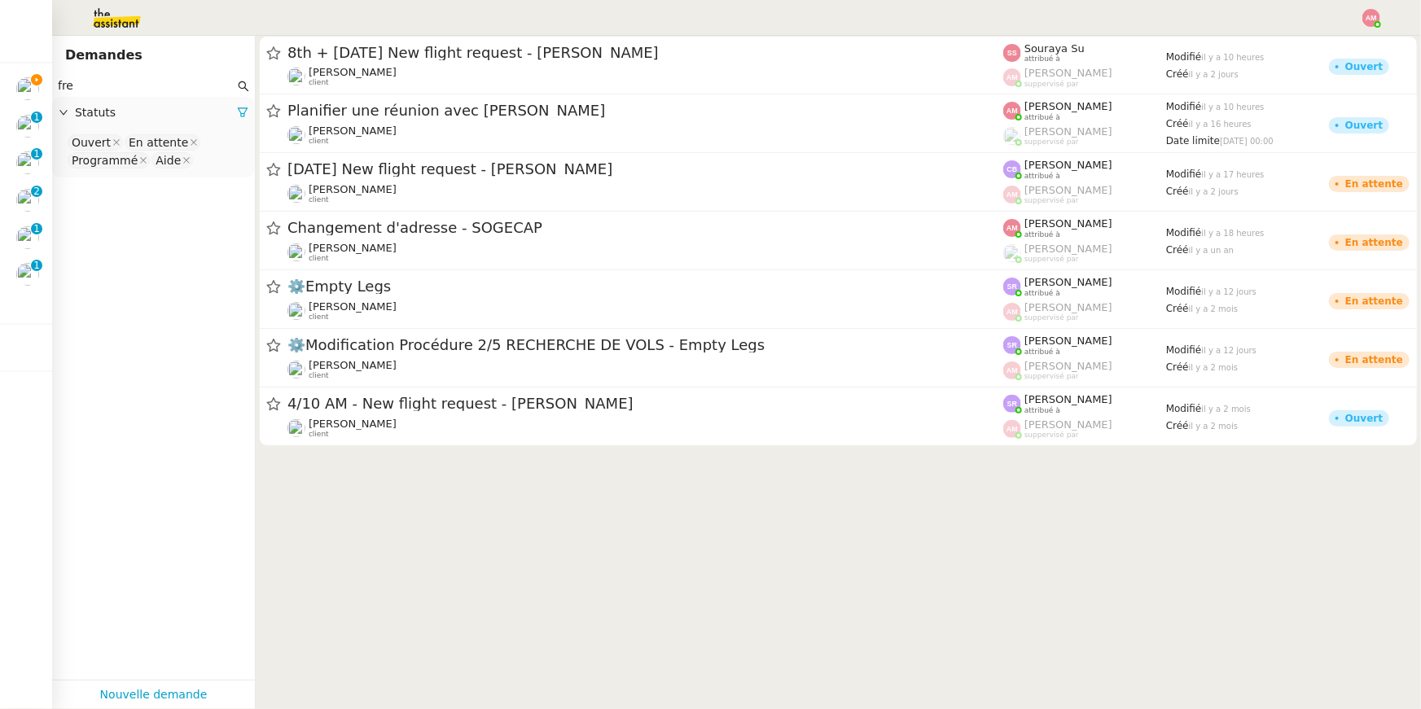
type input "fre"
click at [195, 159] on nz-select-top-control "Ouvert En attente Programmé Aide" at bounding box center [153, 152] width 177 height 38
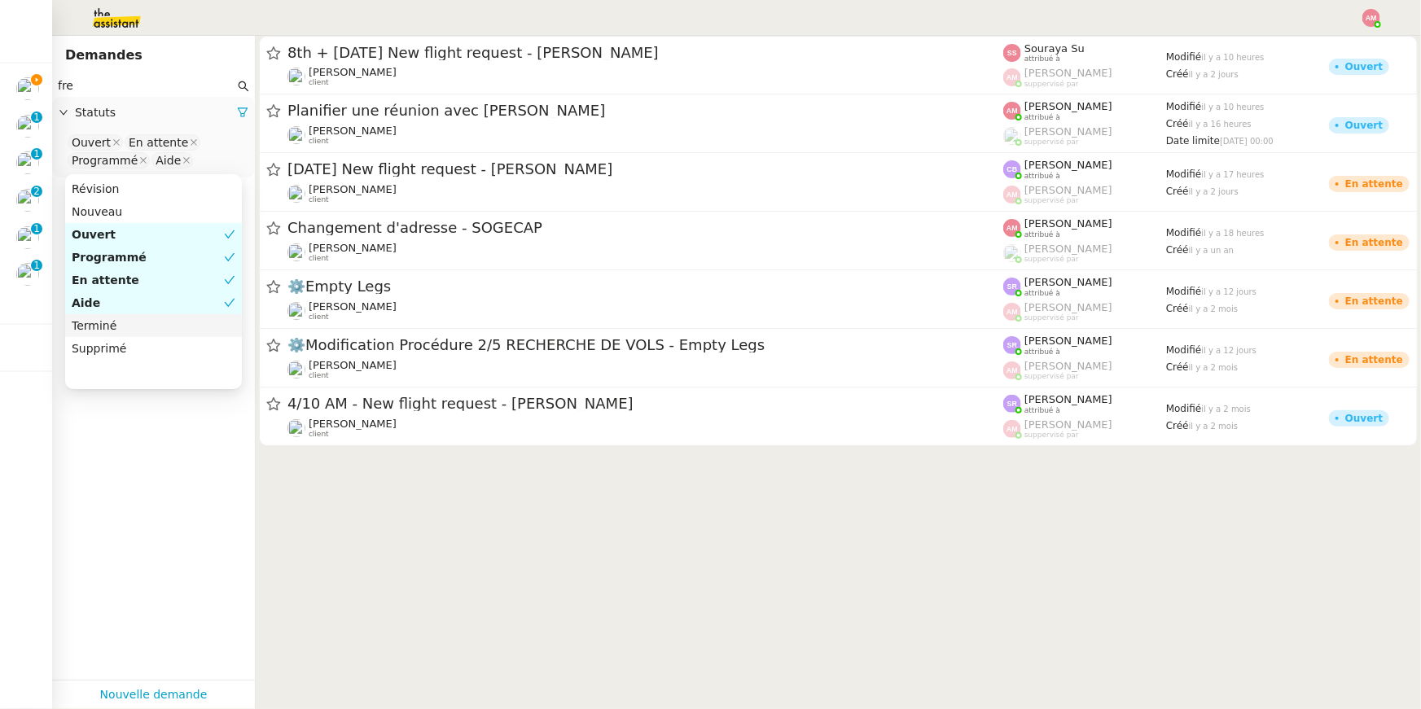
click at [126, 327] on div "Terminé" at bounding box center [154, 325] width 164 height 15
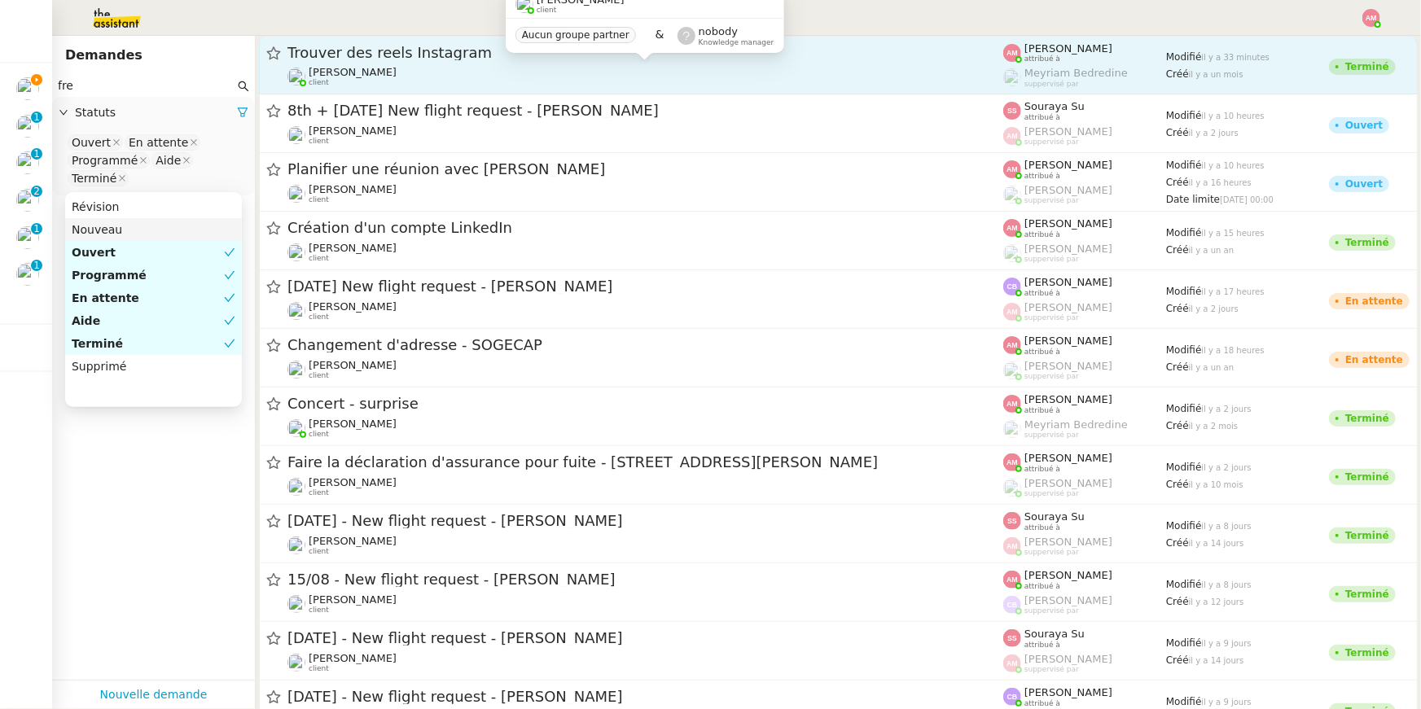
click at [348, 68] on span "[PERSON_NAME]" at bounding box center [353, 72] width 88 height 12
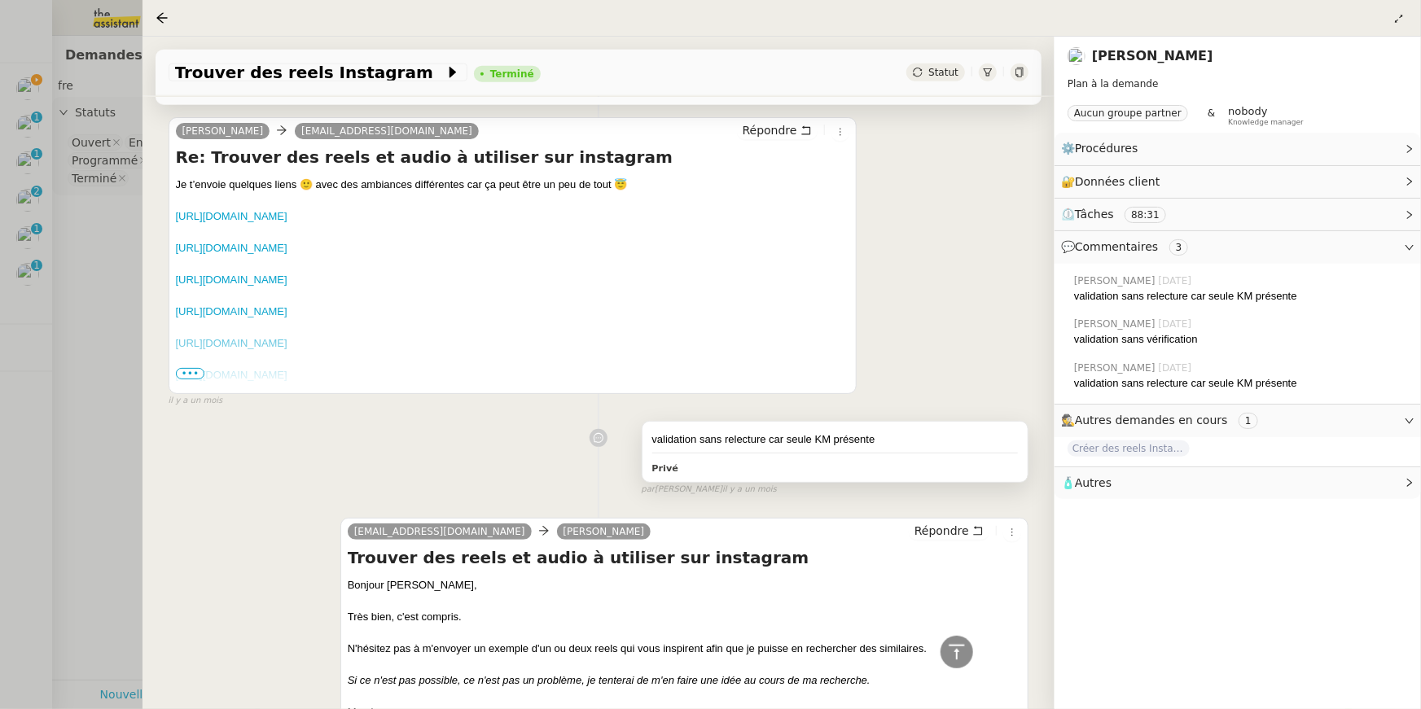
scroll to position [4163, 0]
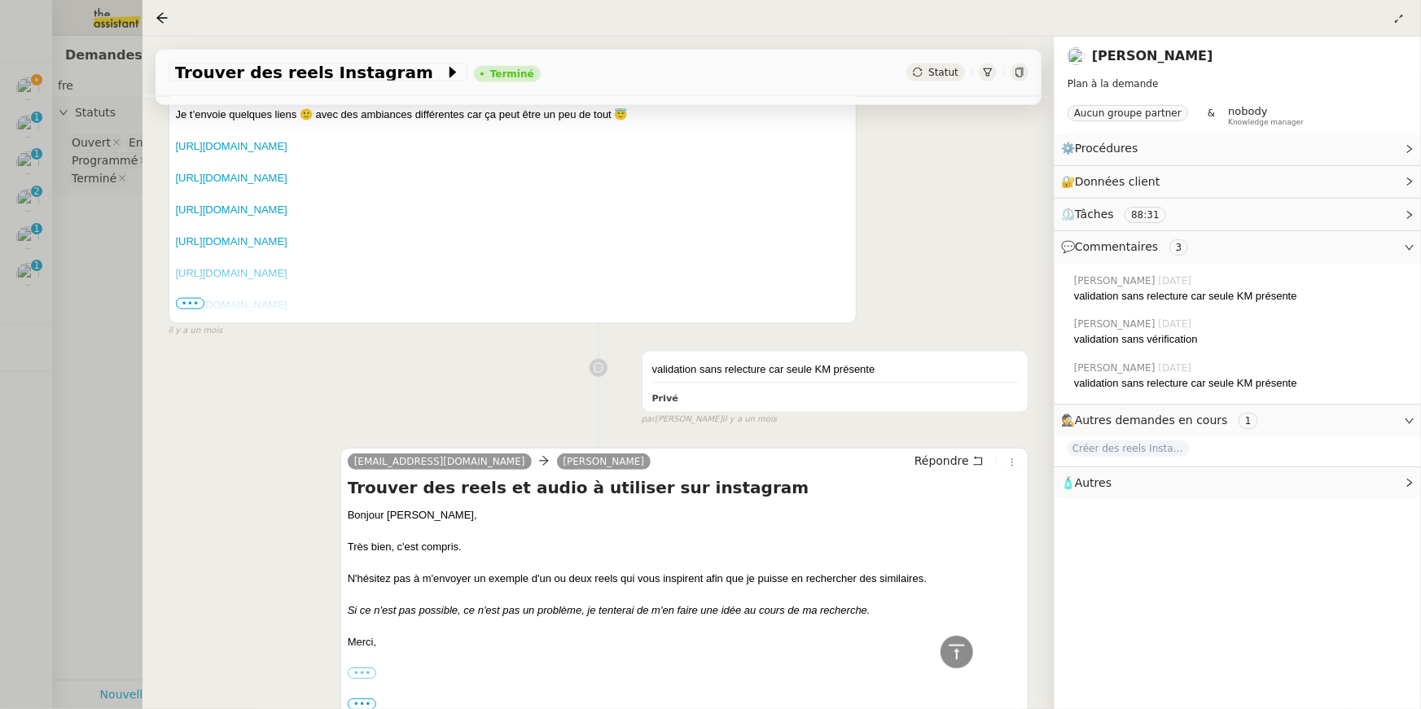
click at [703, 476] on span "Autres" at bounding box center [1093, 482] width 37 height 13
click at [703, 504] on div "Email" at bounding box center [1095, 512] width 56 height 18
click at [703, 504] on icon "button" at bounding box center [1112, 512] width 10 height 10
click at [703, 504] on icon "button" at bounding box center [1213, 512] width 10 height 10
click at [44, 278] on div at bounding box center [710, 354] width 1421 height 709
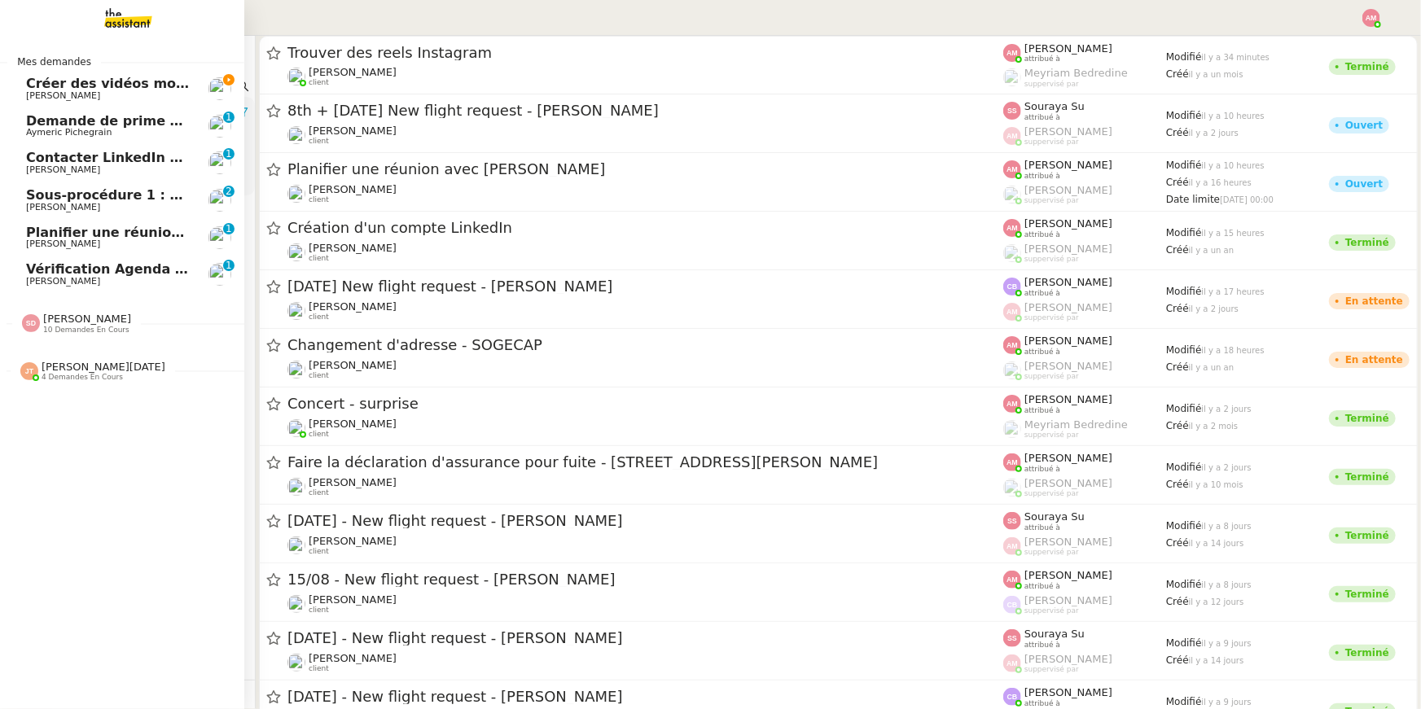
click at [46, 84] on span "Créer des vidéos montage pour Instagram" at bounding box center [181, 83] width 310 height 15
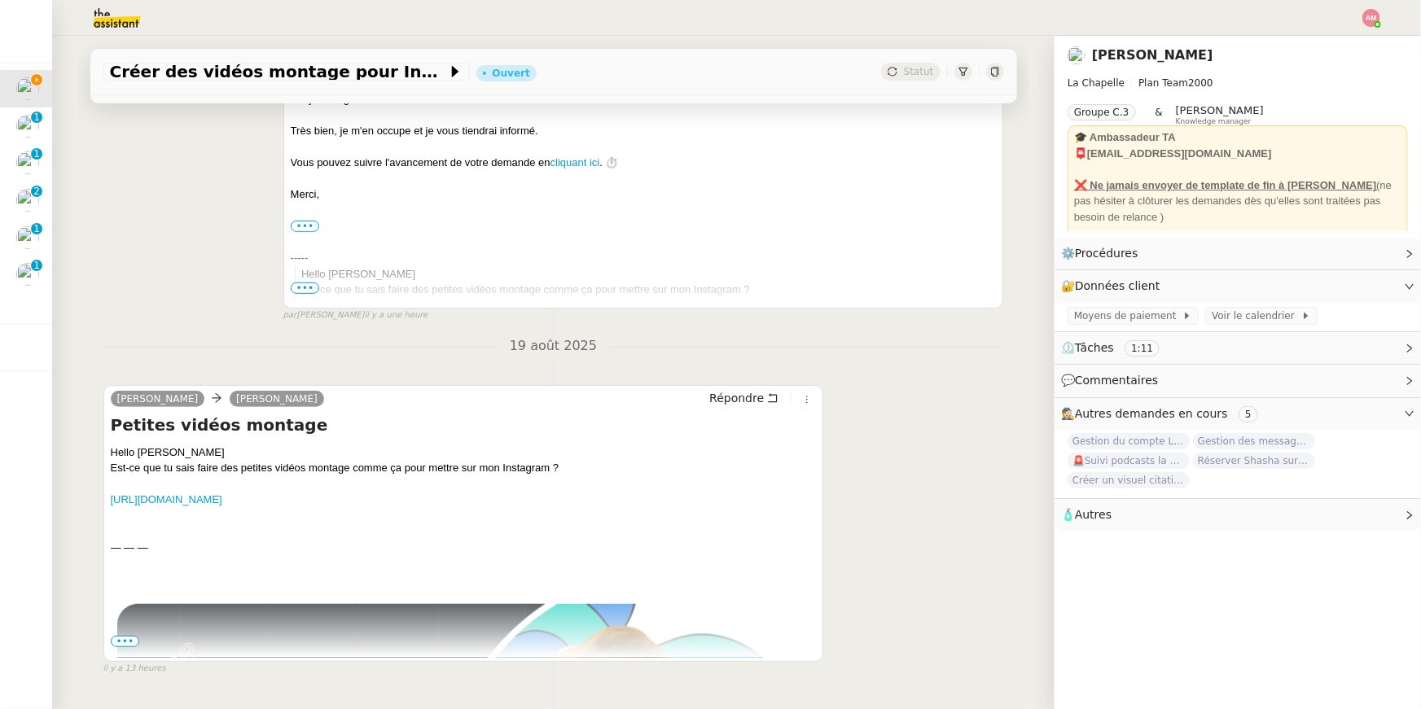
scroll to position [365, 0]
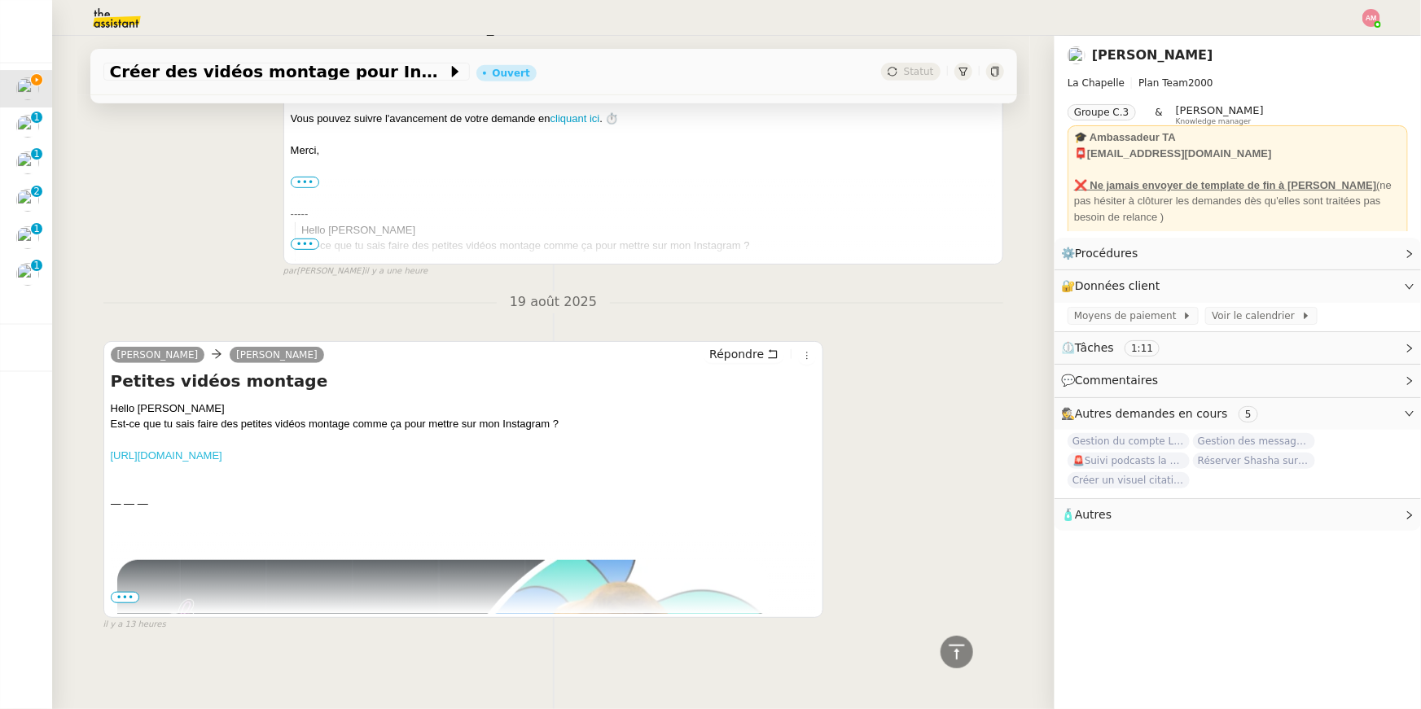
click at [222, 456] on link "[URL][DOMAIN_NAME]" at bounding box center [167, 455] width 112 height 12
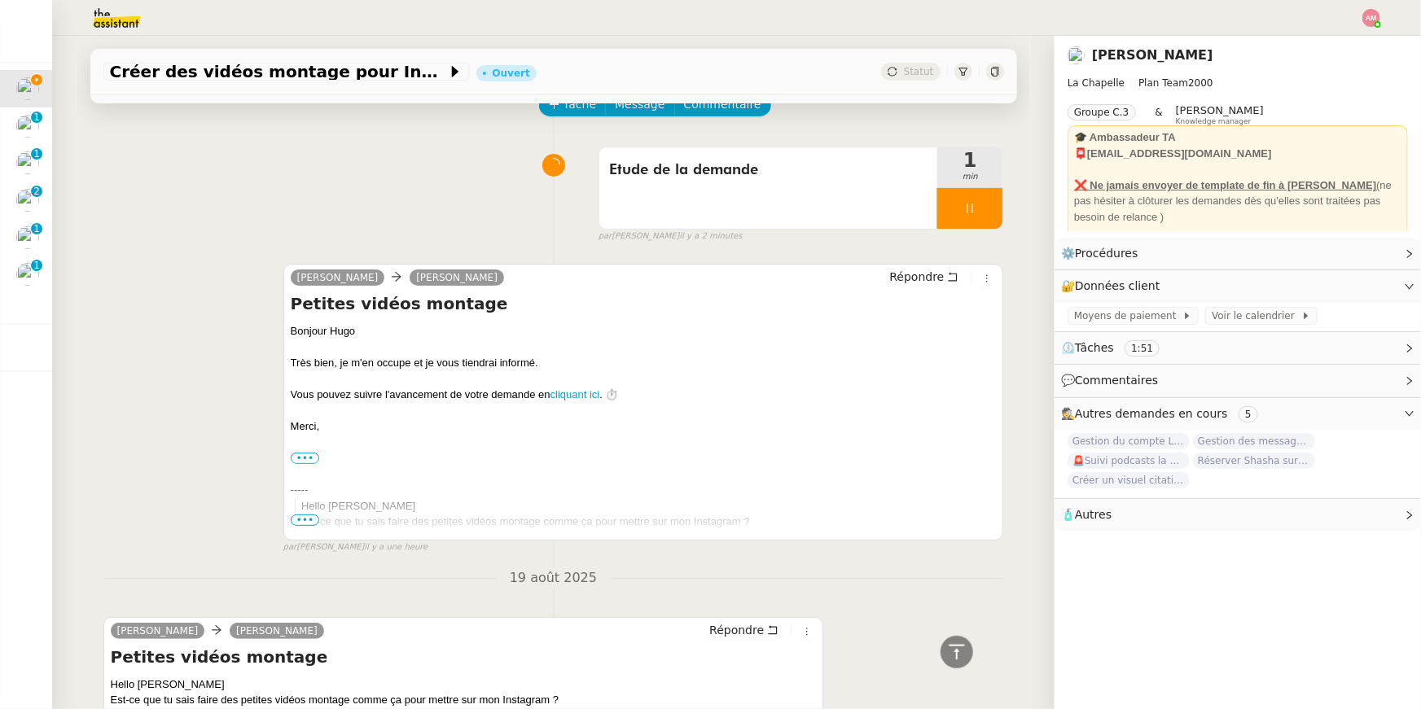
scroll to position [0, 0]
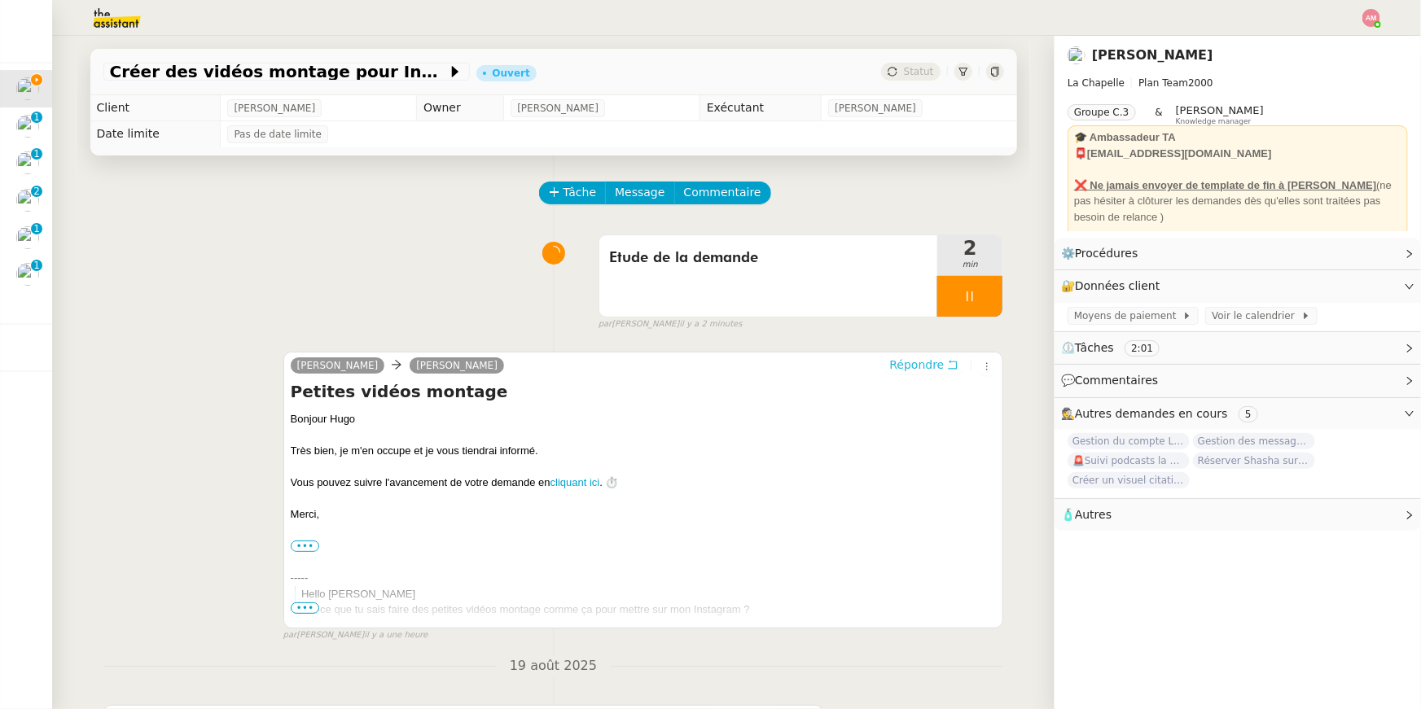
click at [703, 365] on span "Répondre" at bounding box center [916, 365] width 55 height 16
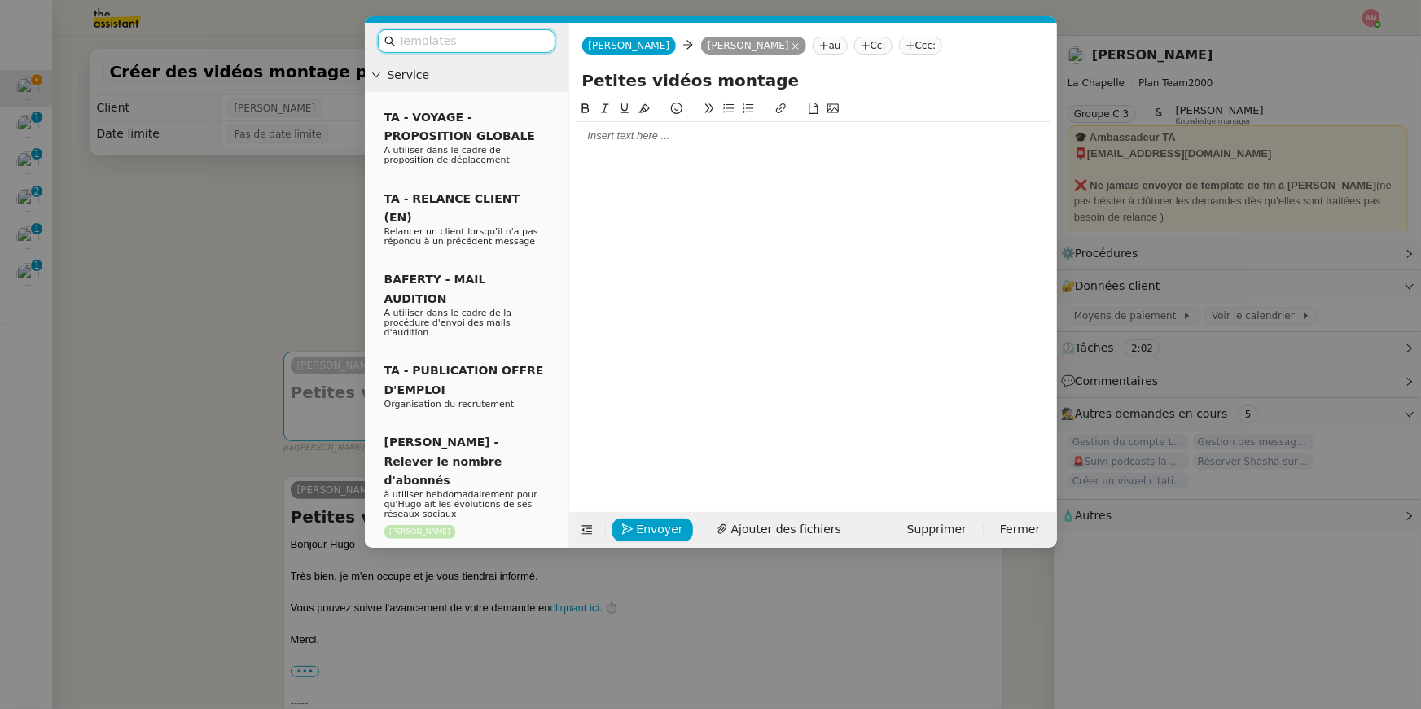
click at [703, 142] on div at bounding box center [813, 136] width 475 height 15
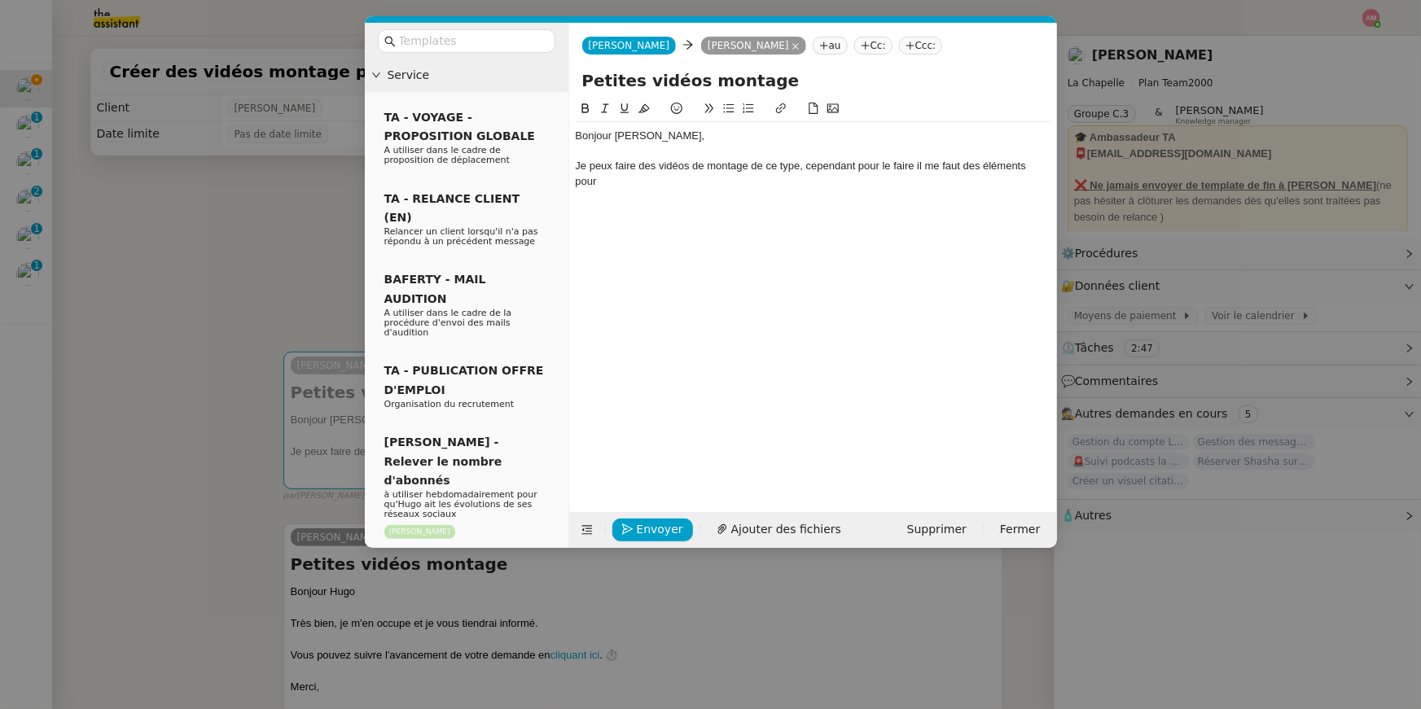
drag, startPoint x: 801, startPoint y: 166, endPoint x: 819, endPoint y: 193, distance: 32.3
click at [703, 193] on div "Bonjour Hugo, Je peux faire des vidéos de montage de ce type, cependant pour le…" at bounding box center [813, 158] width 475 height 73
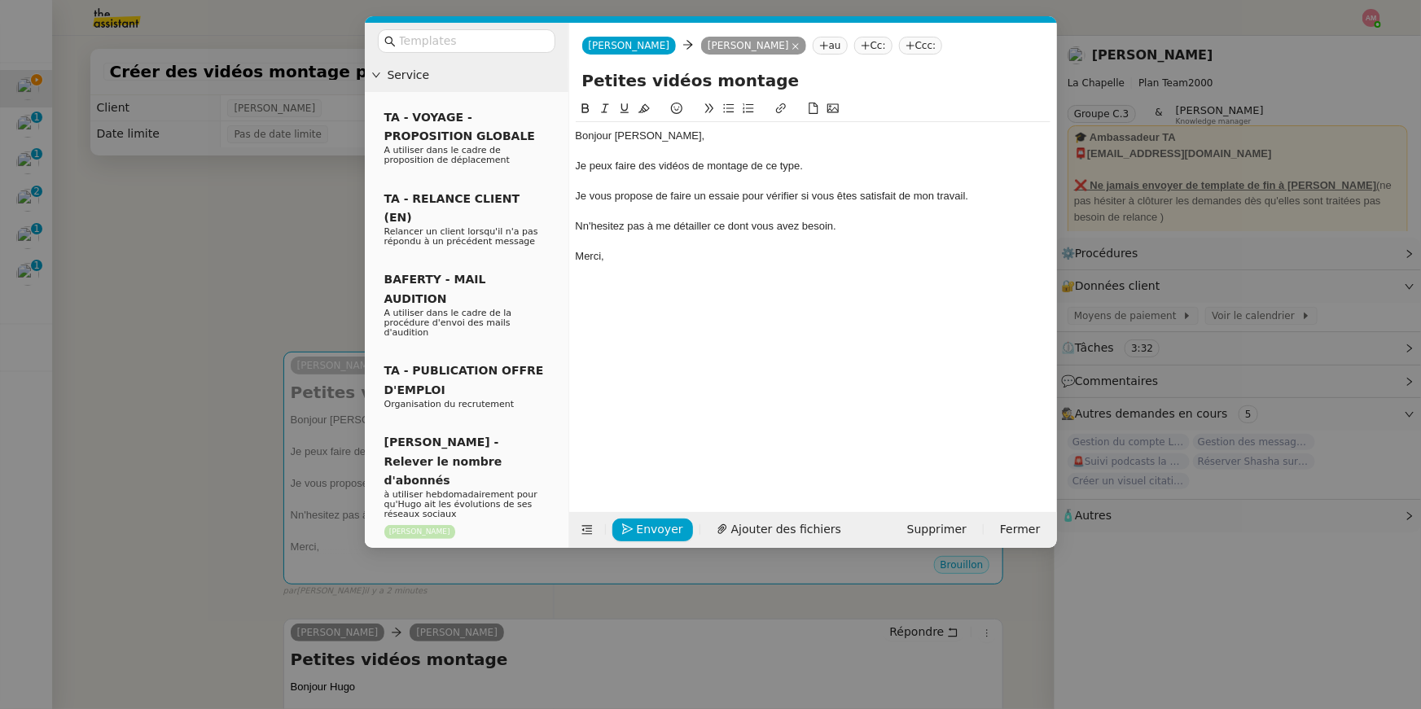
copy div "Bonjour Hugo, Je peux faire des vidéos de montage de ce type. Je vous propose d…"
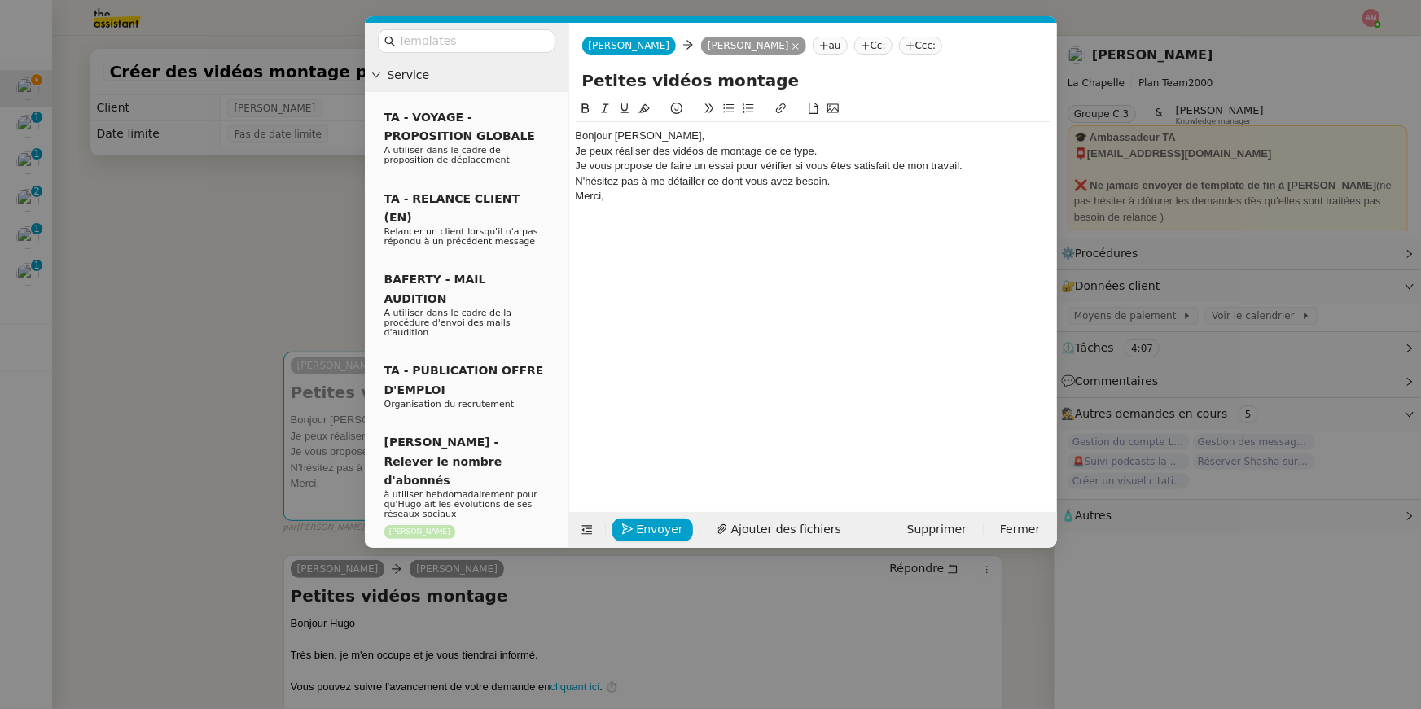
click at [687, 137] on div "Bonjour [PERSON_NAME]," at bounding box center [813, 136] width 475 height 15
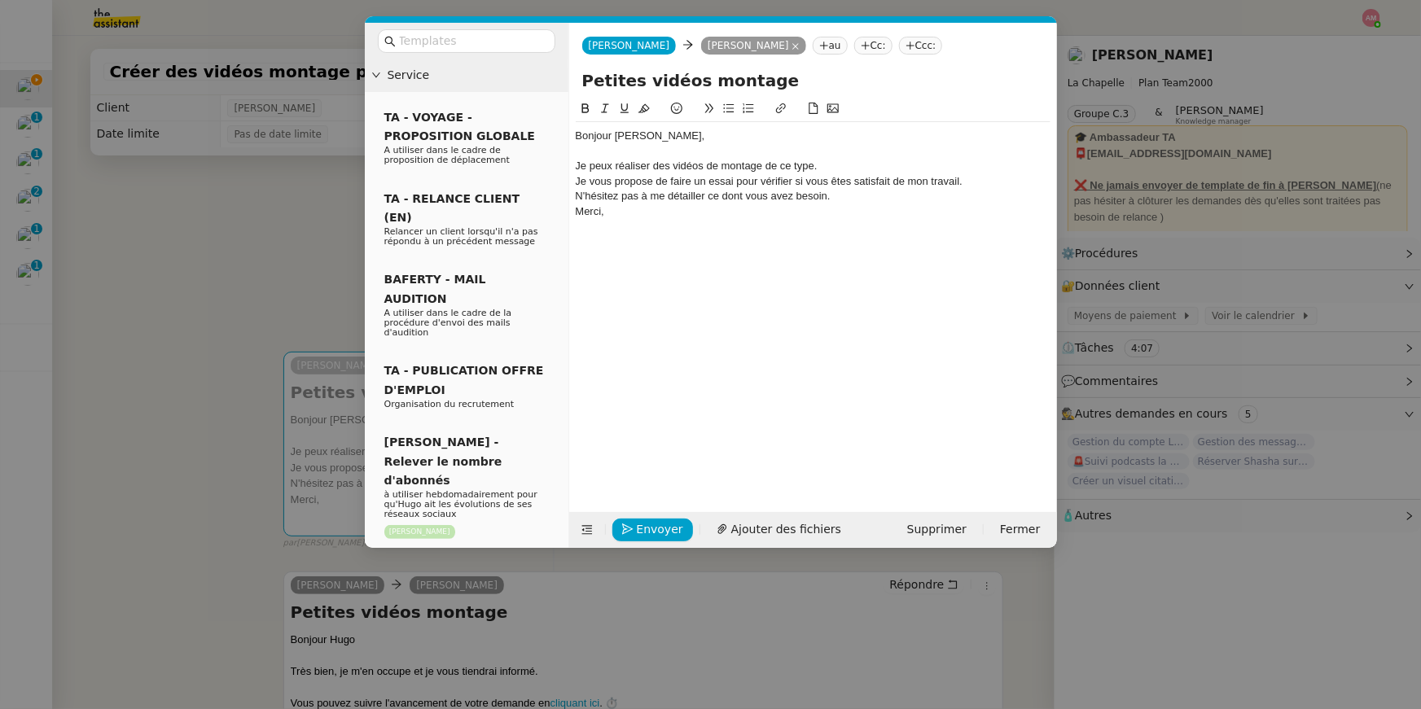
click at [703, 161] on div "Je peux réaliser des vidéos de montage de ce type." at bounding box center [813, 166] width 475 height 15
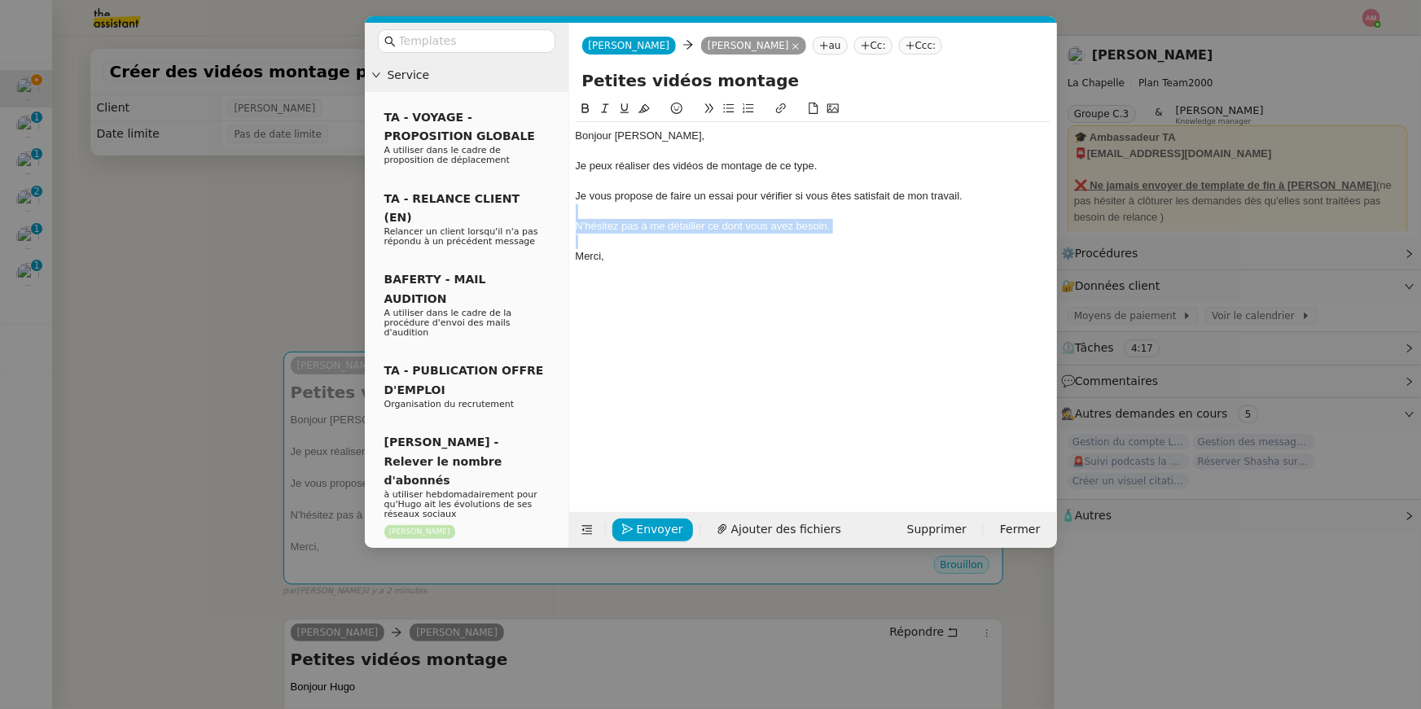
click at [703, 208] on div "Bonjour Hugo, Je peux réaliser des vidéos de montage de ce type. Je vous propos…" at bounding box center [813, 196] width 475 height 148
click at [607, 107] on icon at bounding box center [604, 108] width 11 height 11
click at [623, 165] on div "Je peux réaliser des vidéos de montage de ce type." at bounding box center [813, 166] width 475 height 15
click at [703, 199] on div "Je vous propose de faire un essai pour vérifier si vous êtes satisfait de mon t…" at bounding box center [813, 196] width 475 height 15
click at [703, 222] on div "N'hésitez pas à me détailler ce dont vous avez besoin." at bounding box center [813, 226] width 475 height 15
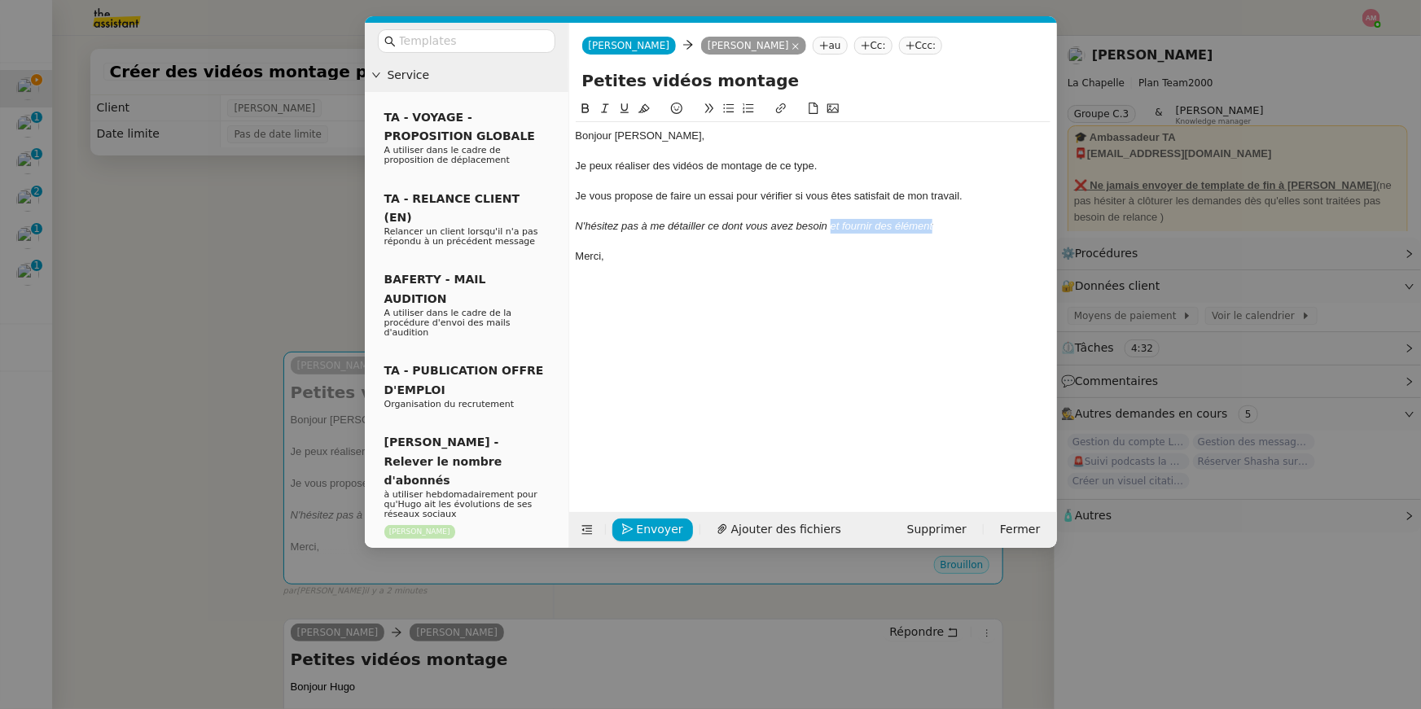
drag, startPoint x: 831, startPoint y: 223, endPoint x: 972, endPoint y: 225, distance: 140.8
click at [703, 225] on div "N'hésitez pas à me détailler ce dont vous avez besoin et fournir des élément" at bounding box center [813, 226] width 475 height 15
click at [243, 160] on nz-modal-container "Service TA - VOYAGE - PROPOSITION GLOBALE A utiliser dans le cadre de propositi…" at bounding box center [710, 354] width 1421 height 709
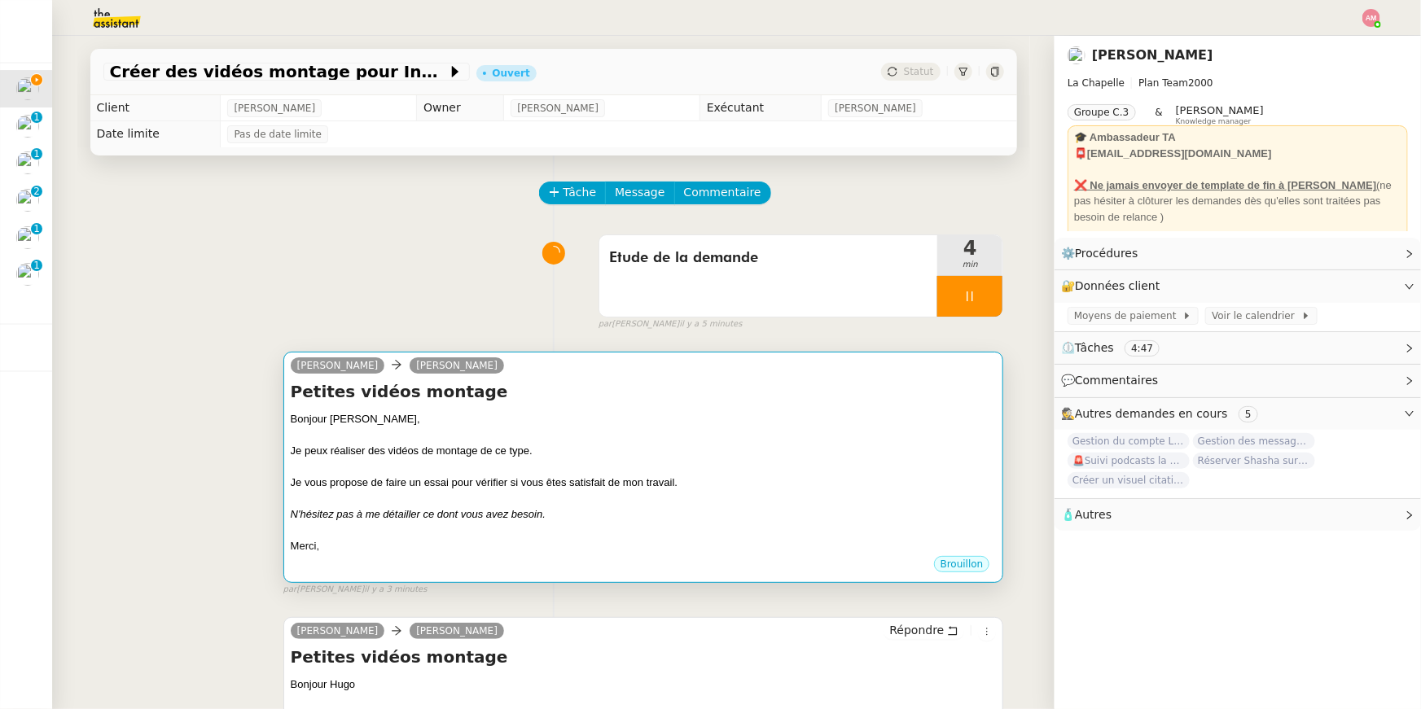
click at [681, 414] on div "Bonjour [PERSON_NAME]," at bounding box center [644, 419] width 706 height 16
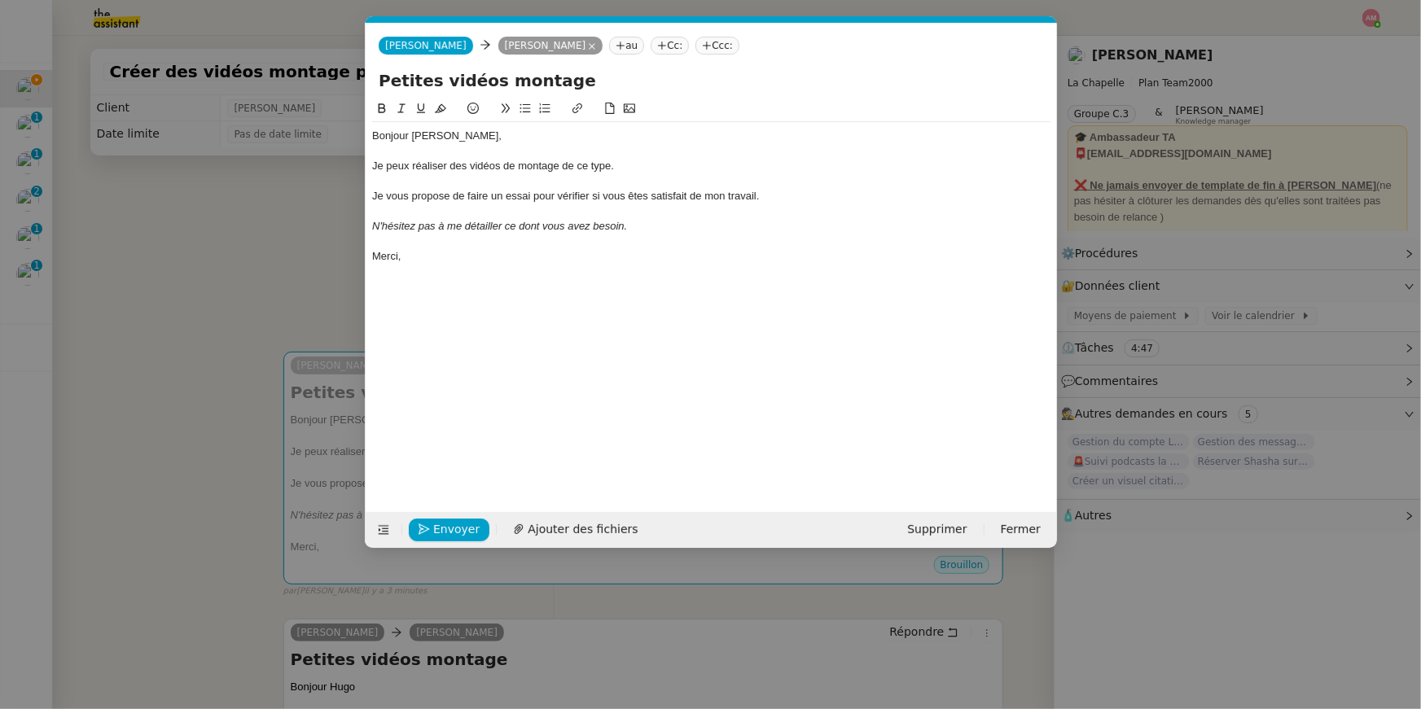
scroll to position [0, 34]
click at [441, 504] on span "Envoyer" at bounding box center [456, 529] width 46 height 19
click at [441, 504] on span "Confirmer l'envoi" at bounding box center [482, 529] width 98 height 19
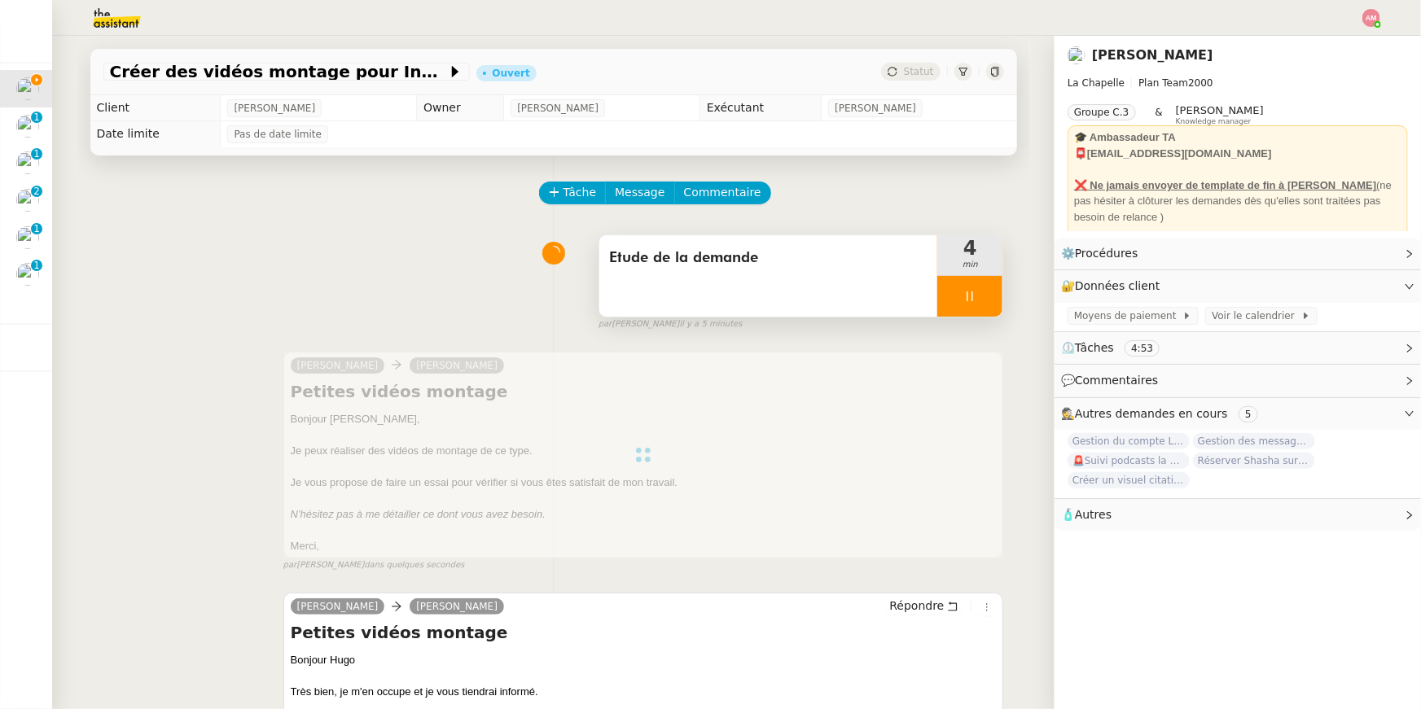
click at [703, 264] on span "Etude de la demande" at bounding box center [768, 258] width 319 height 24
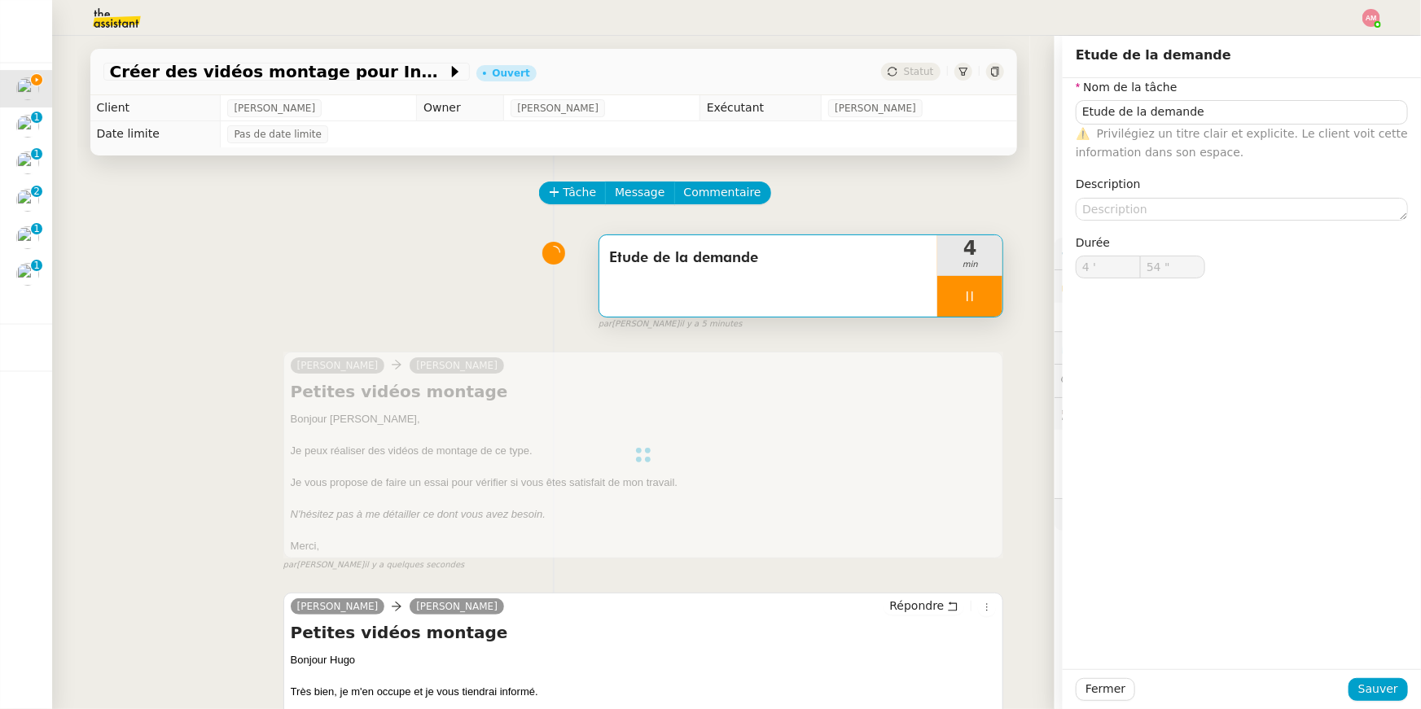
type input "55 ""
type input "Etude de la demande"
type input "4 '"
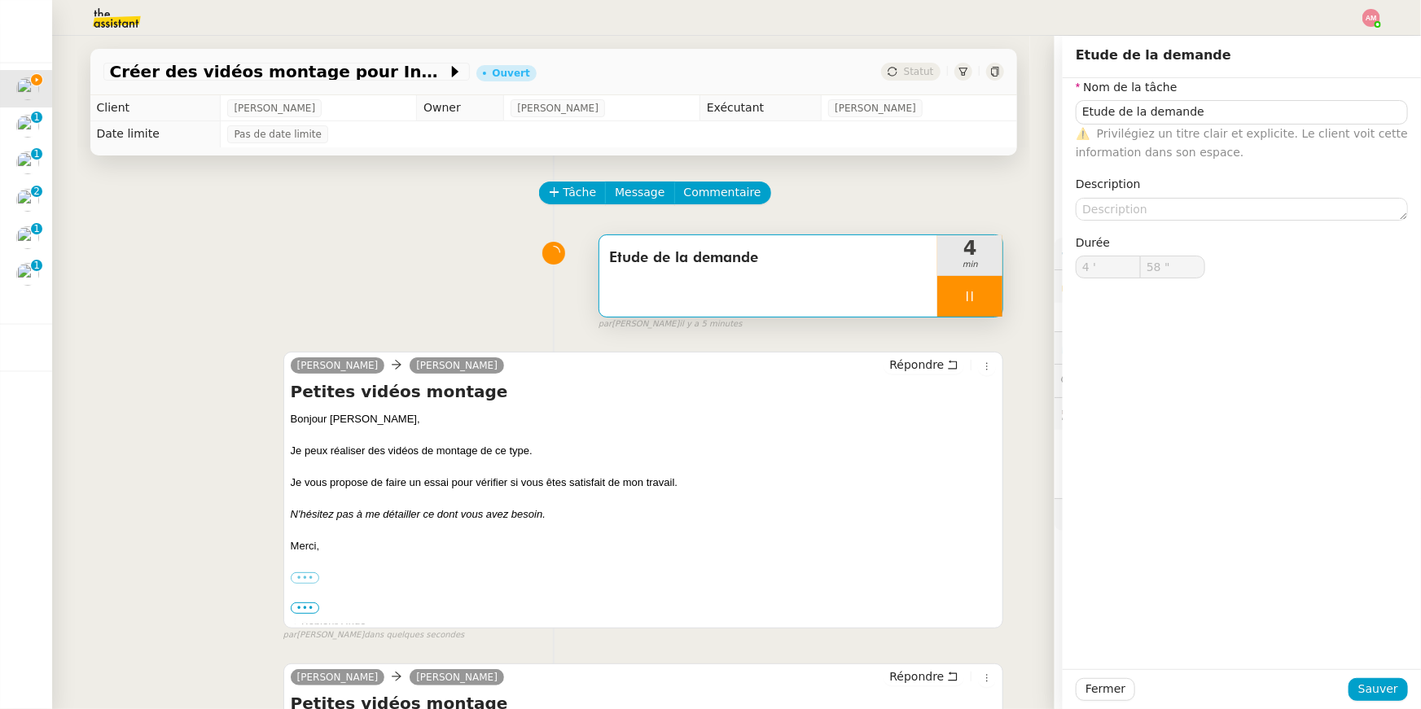
type input "59 ""
type input "Etude de la demande"
type input "4 '"
type input "59 ""
type input "Etude de la demande"
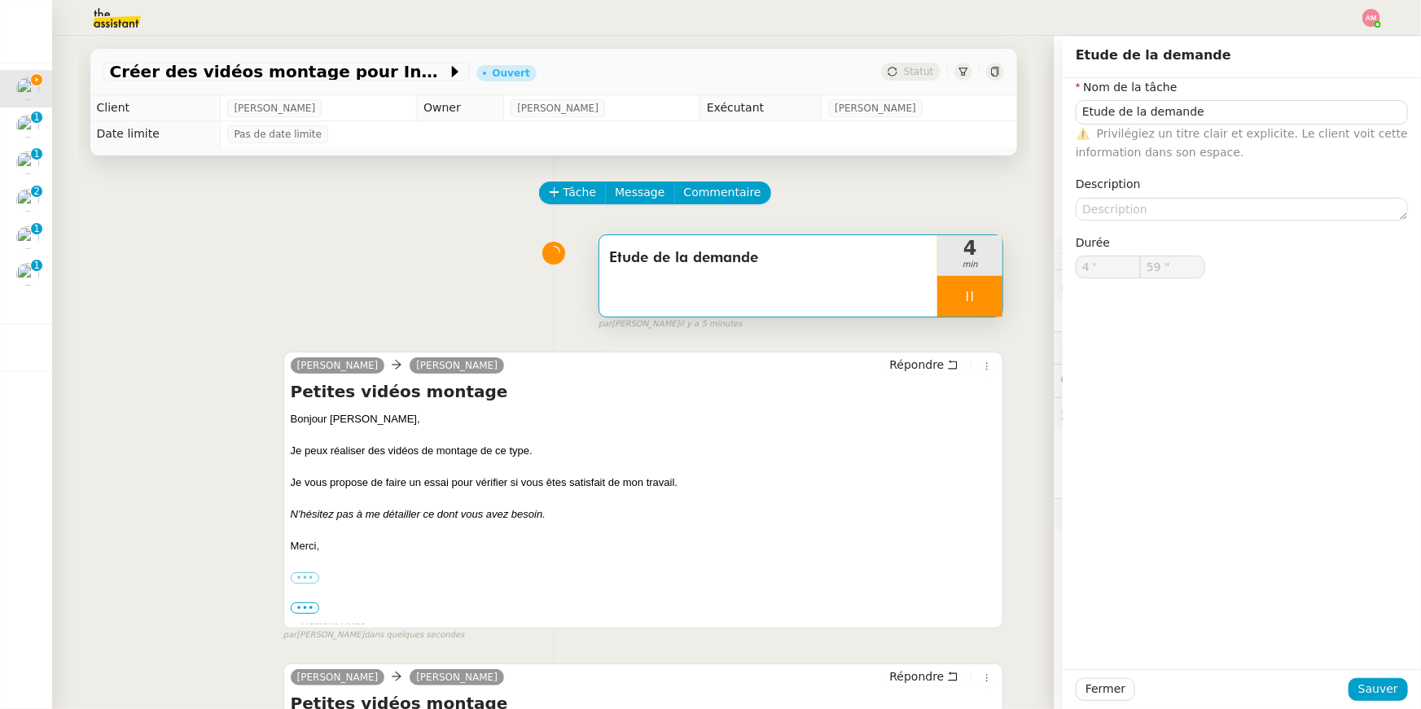
type input "4 '"
type input "59 ""
type input "Etude de la demande"
type input "5 '"
type input "1 ""
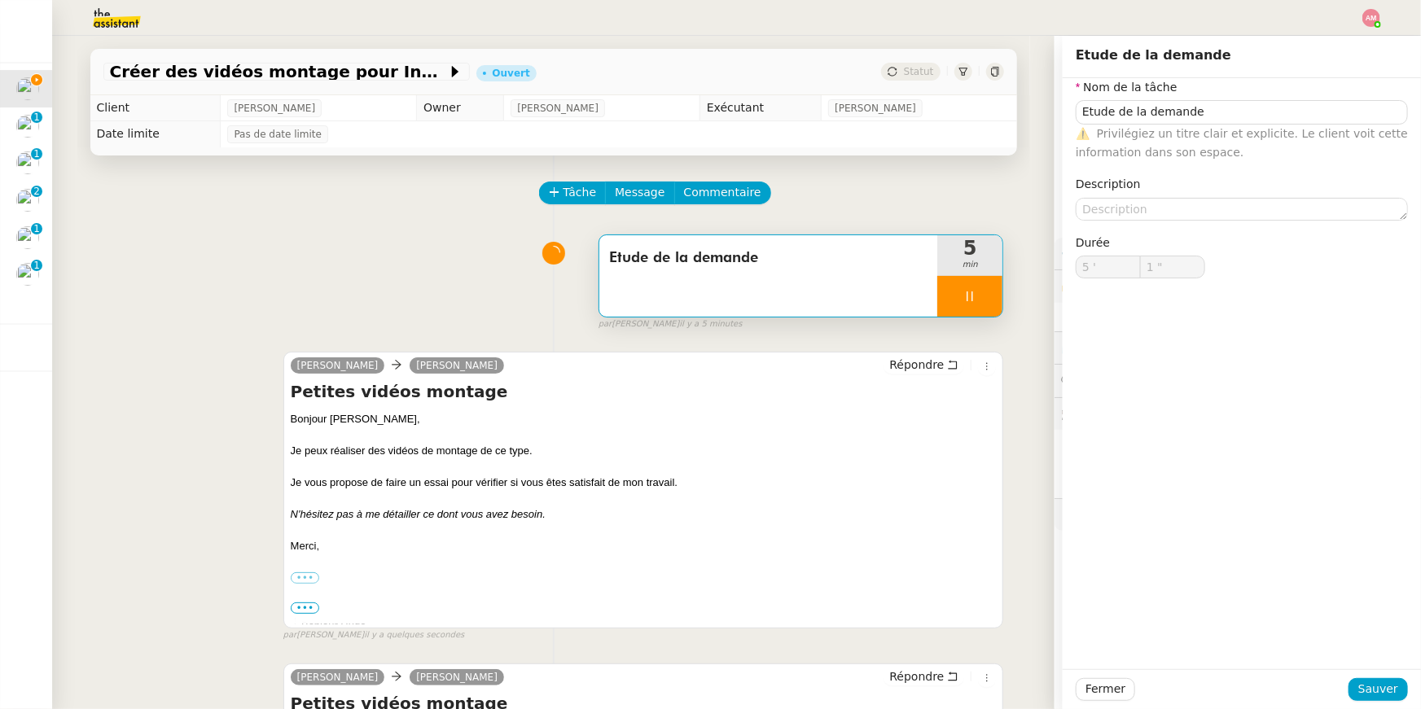
click at [703, 300] on div at bounding box center [969, 296] width 65 height 41
type input "Etude de la demande"
type input "5 '"
type input "1 ""
click at [703, 300] on button at bounding box center [986, 296] width 33 height 41
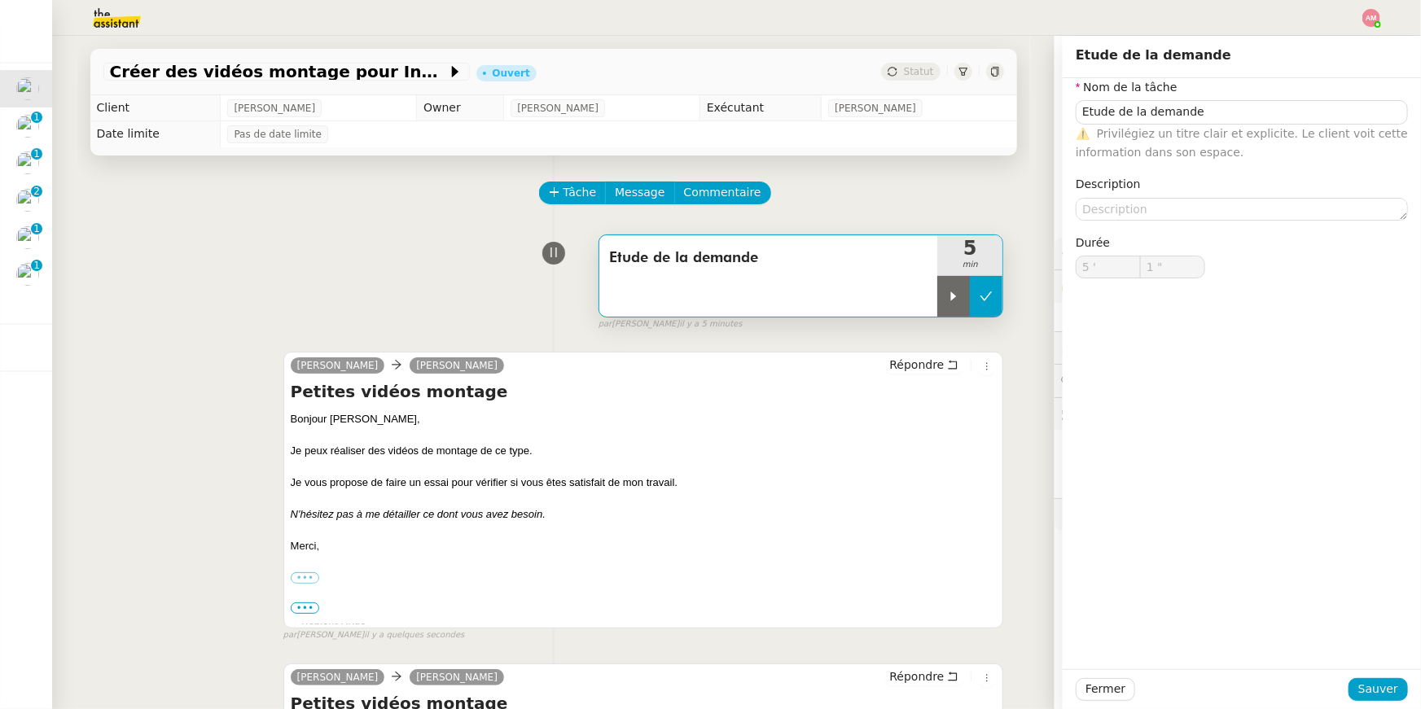
type input "Etude de la demande"
type input "5 '"
type input "1 ""
type input "Etude de la demande"
type input "5 '"
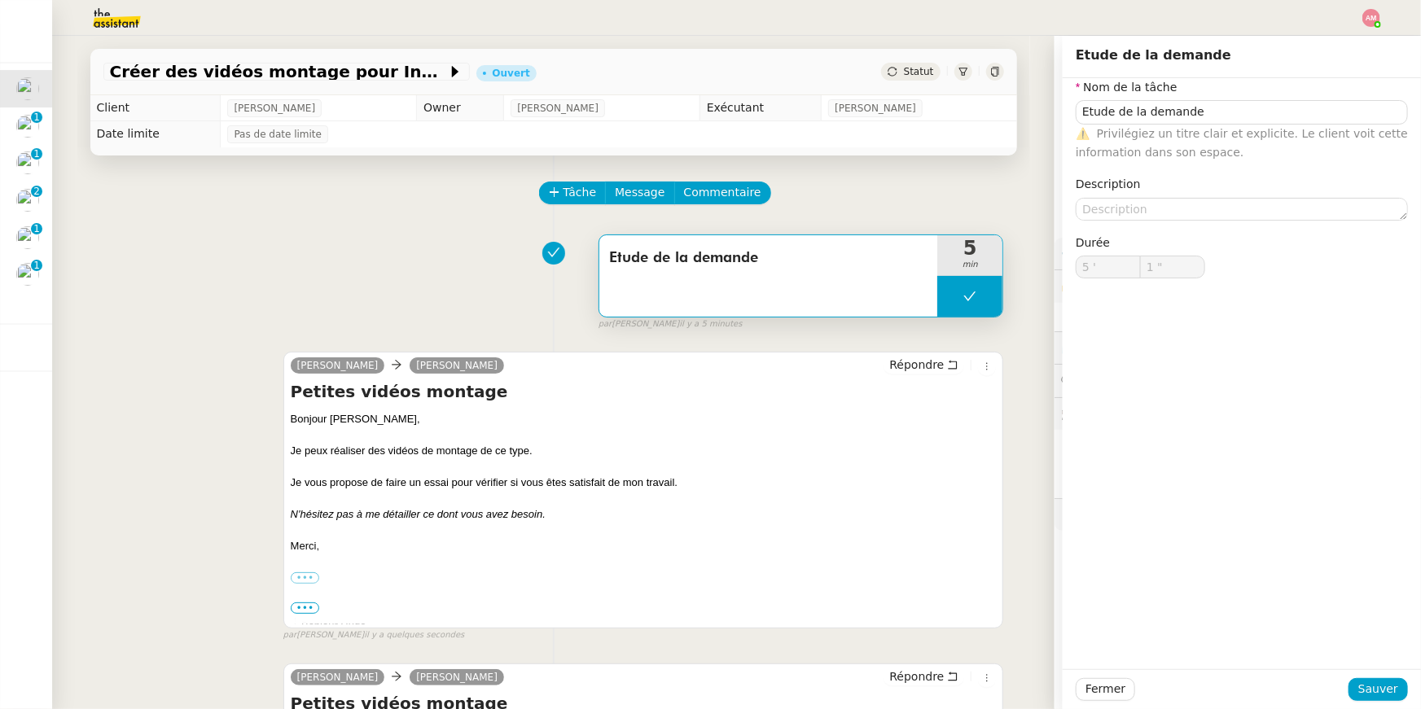
type input "1 ""
type input "Etude de la demande"
type input "5 '"
type input "1 ""
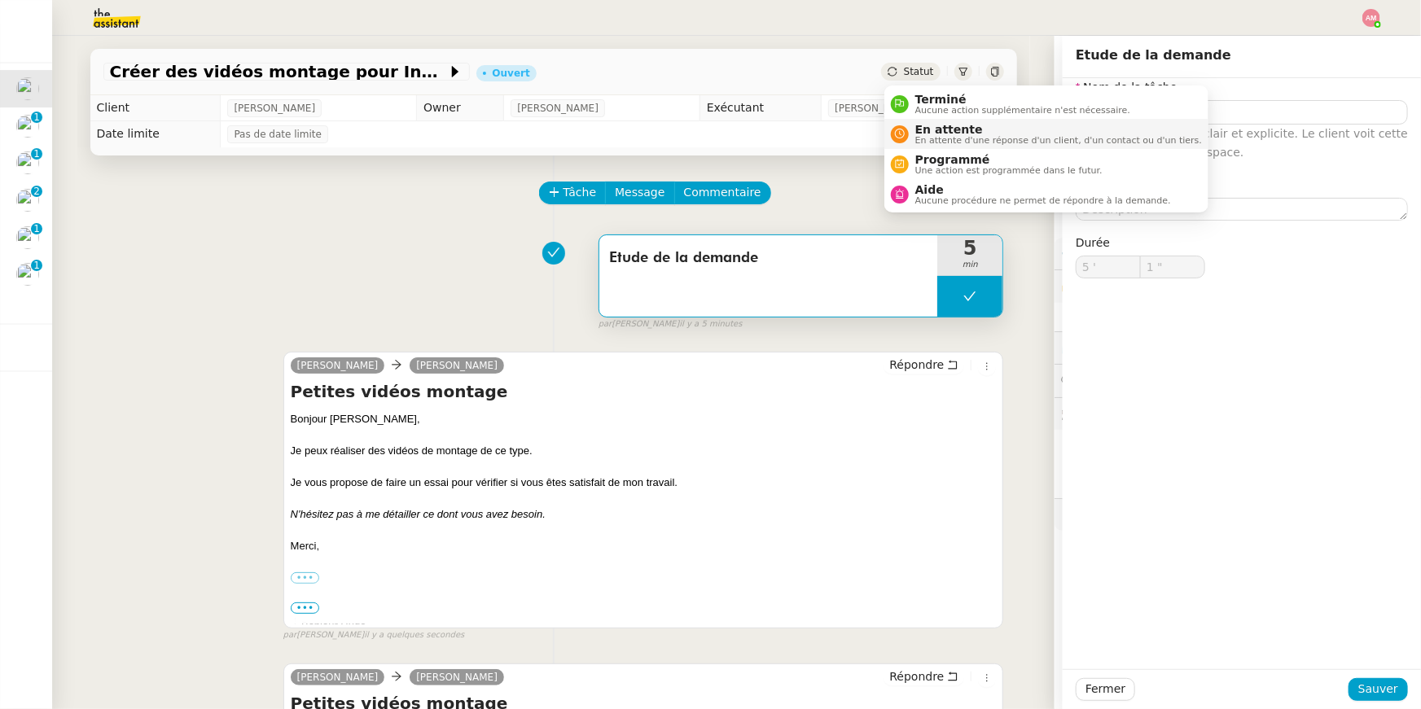
click at [703, 136] on span "En attente d'une réponse d'un client, d'un contact ou d'un tiers." at bounding box center [1058, 140] width 287 height 9
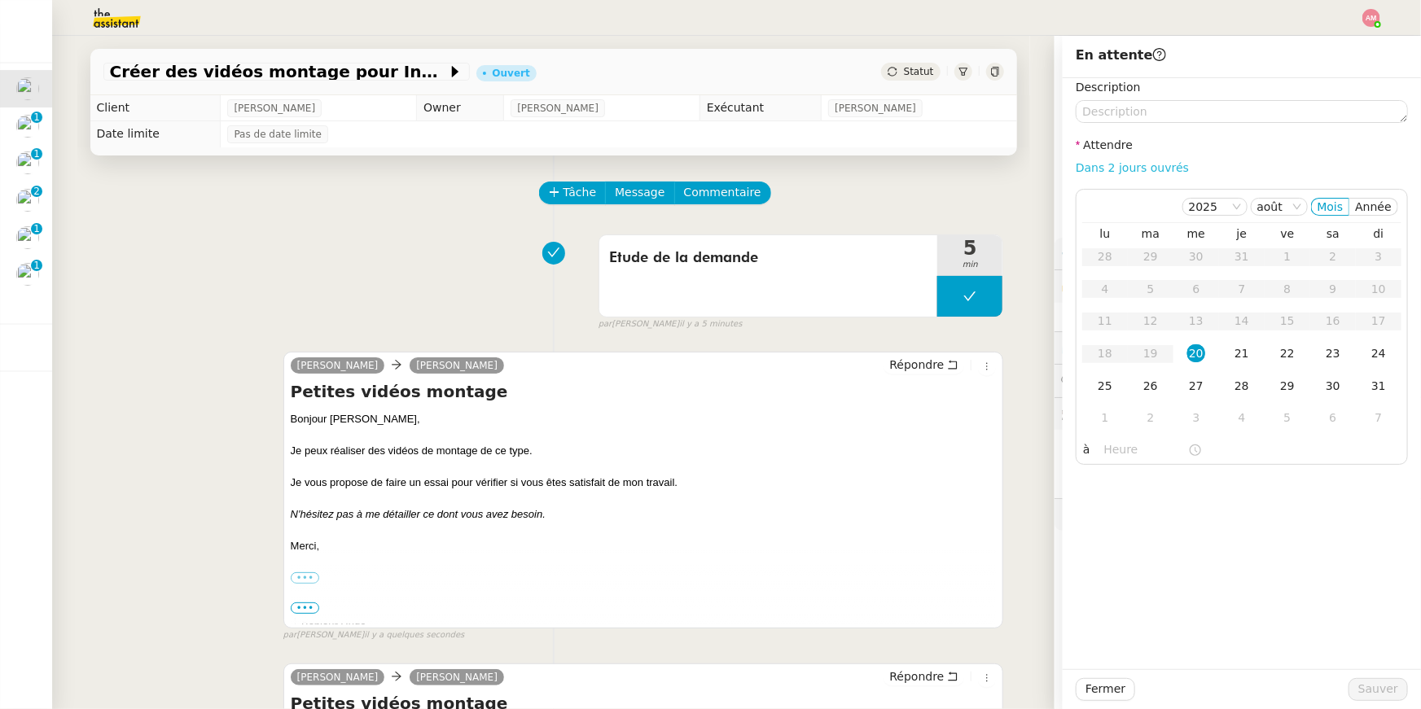
click at [703, 162] on link "Dans 2 jours ouvrés" at bounding box center [1131, 167] width 113 height 13
type input "07:00"
click at [703, 504] on button "Sauver" at bounding box center [1377, 689] width 59 height 23
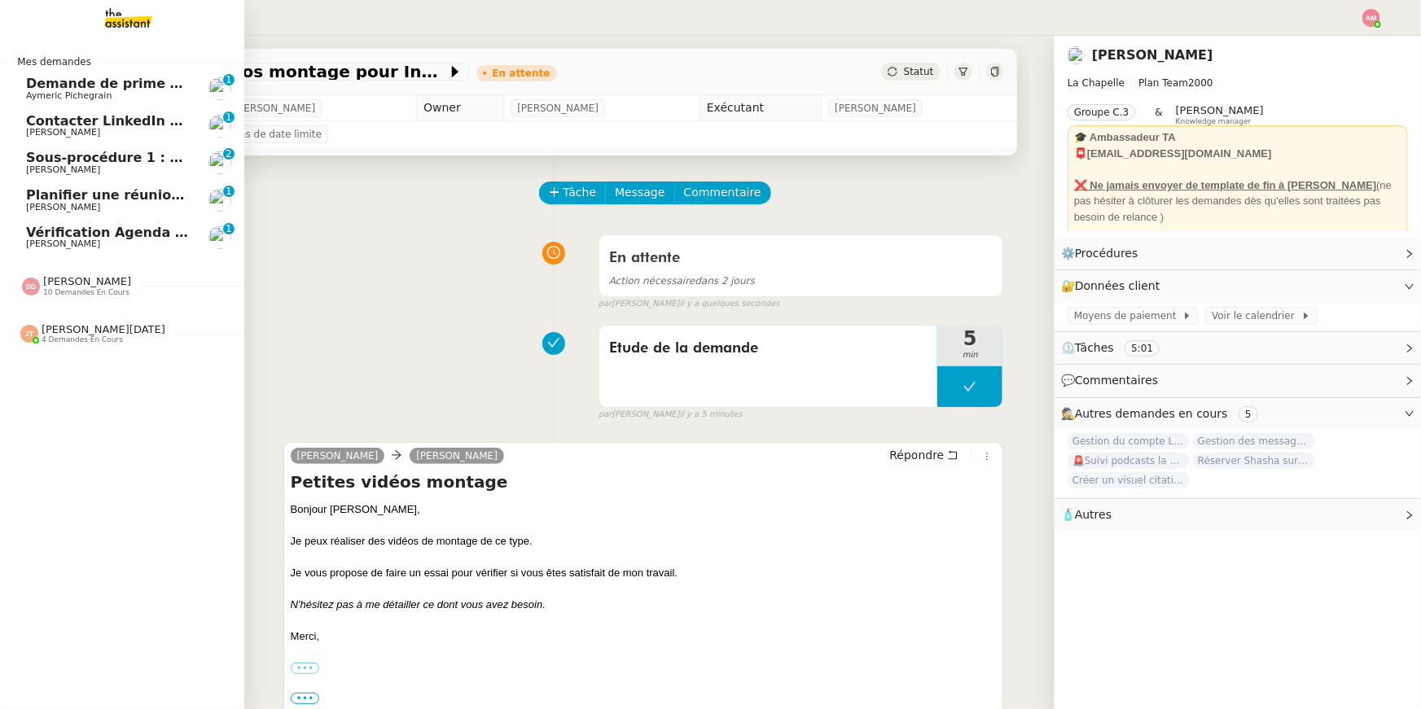
click at [71, 129] on span "[PERSON_NAME]" at bounding box center [63, 132] width 74 height 11
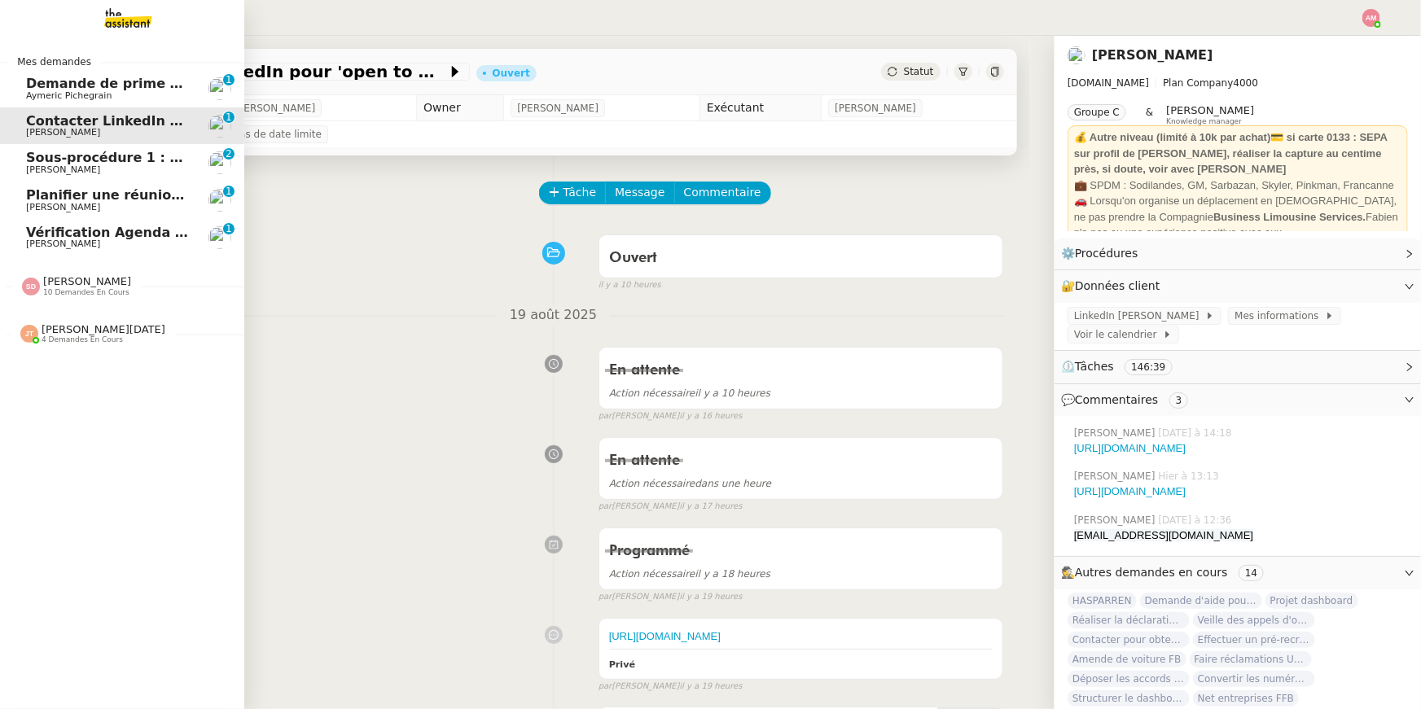
click at [77, 158] on span "Sous-procédure 1 : Actualisation du fichier de suivi - août 2025" at bounding box center [258, 157] width 465 height 15
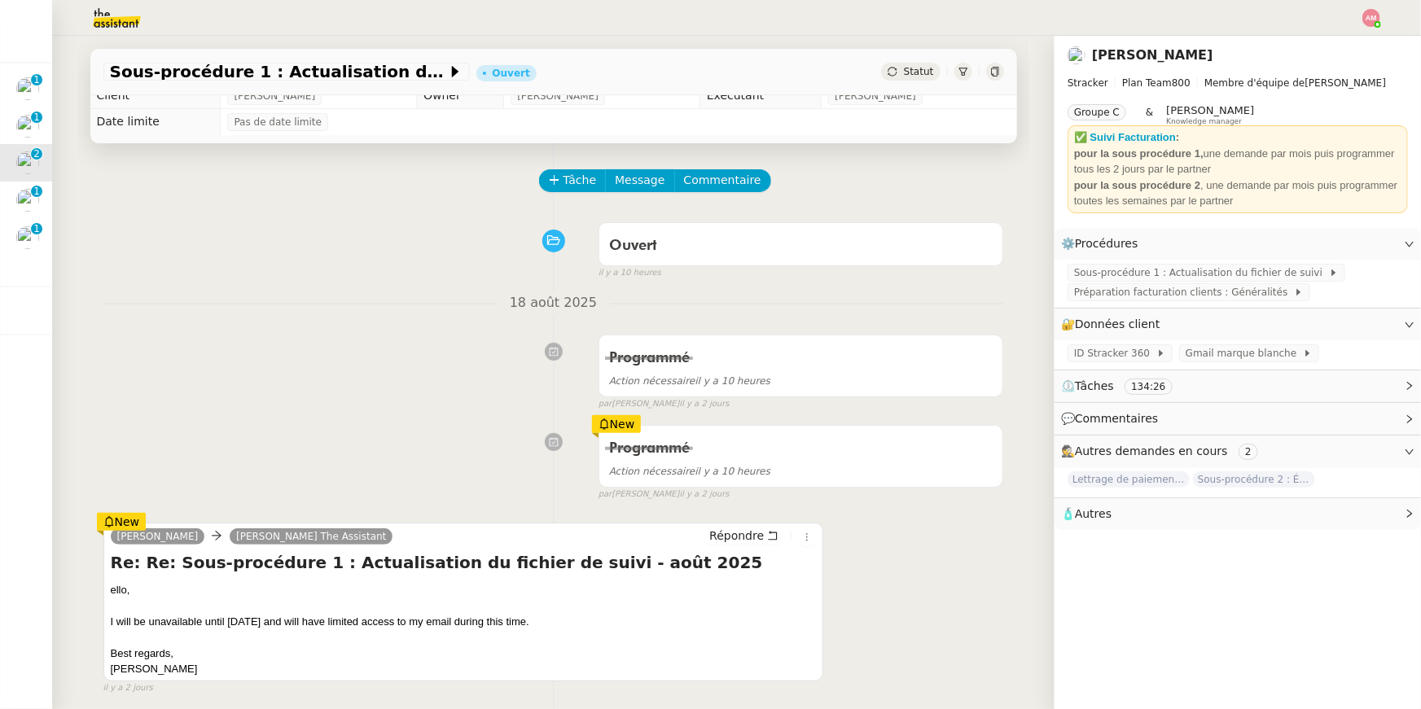
scroll to position [9, 0]
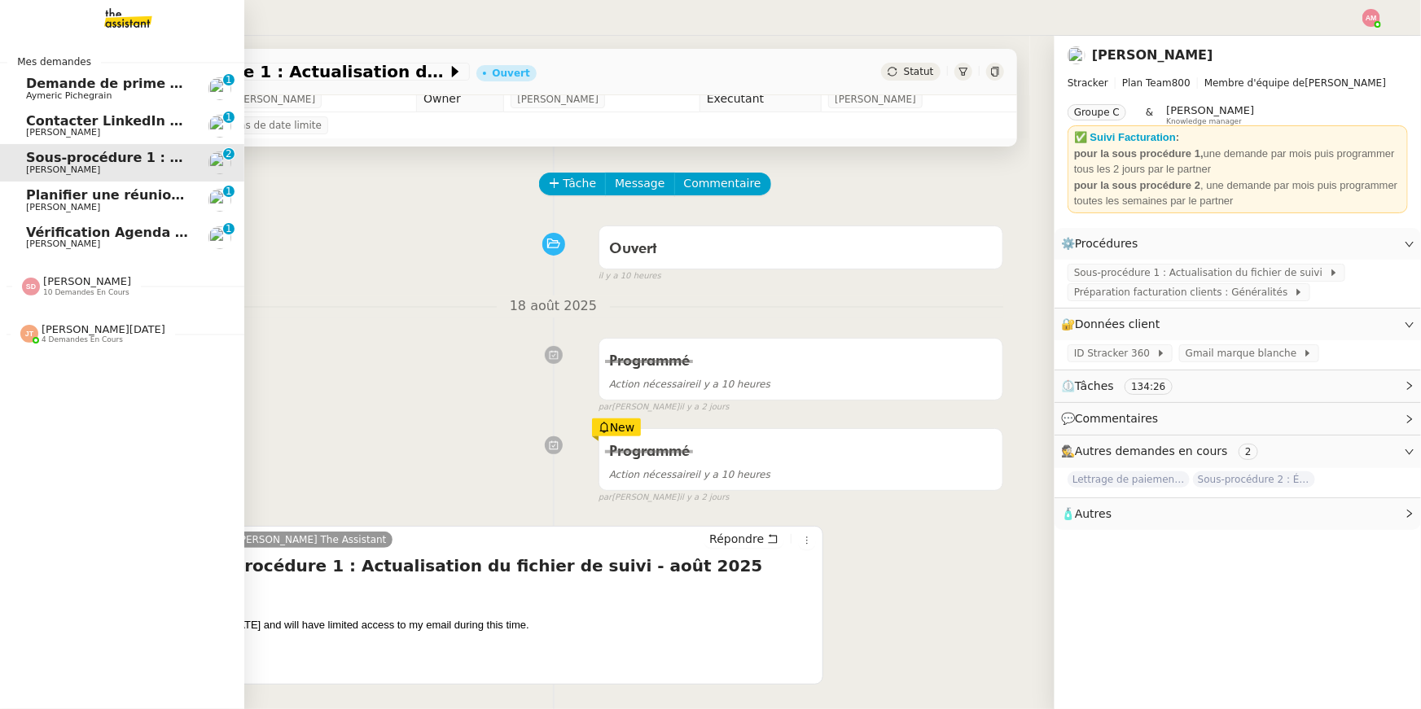
click at [31, 226] on span "Vérification Agenda + Chat + Wagram (9h et 14h)" at bounding box center [209, 232] width 366 height 15
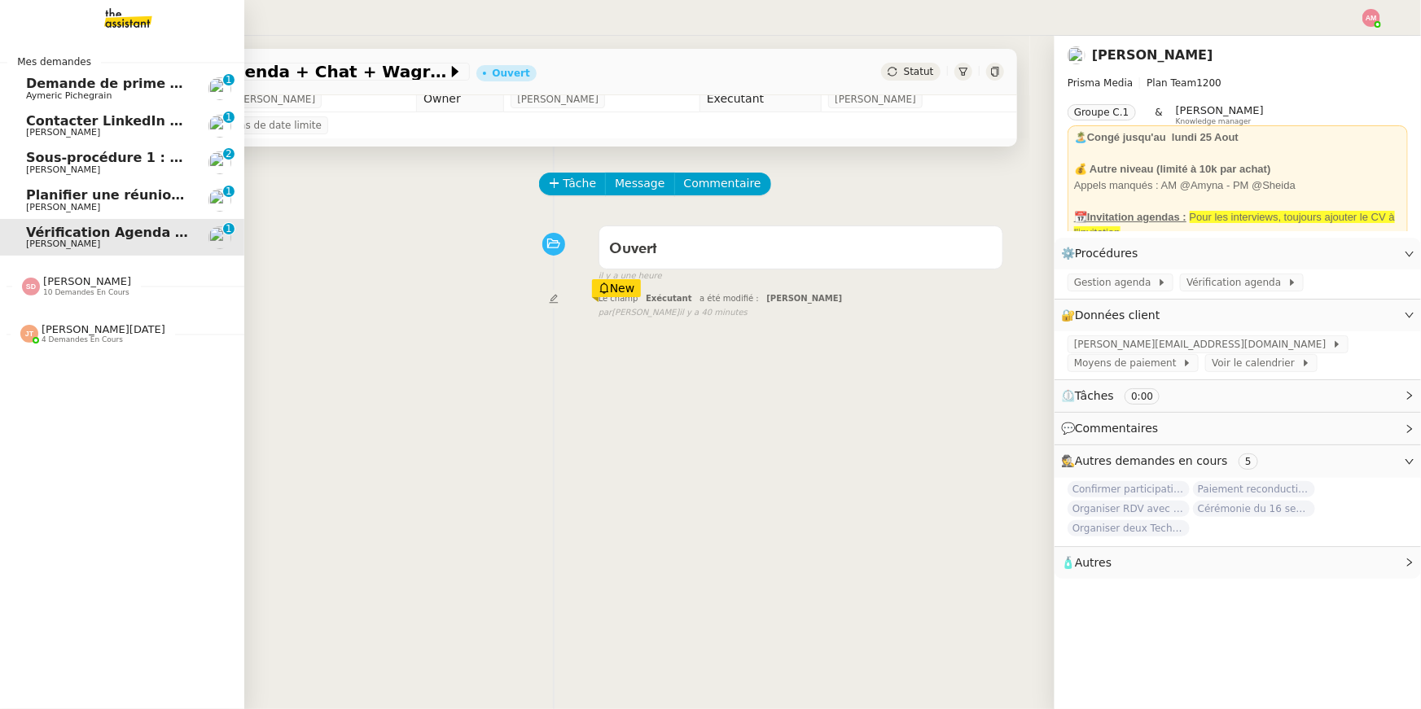
click at [49, 188] on span "Planifier une réunion avec [PERSON_NAME]" at bounding box center [185, 194] width 318 height 15
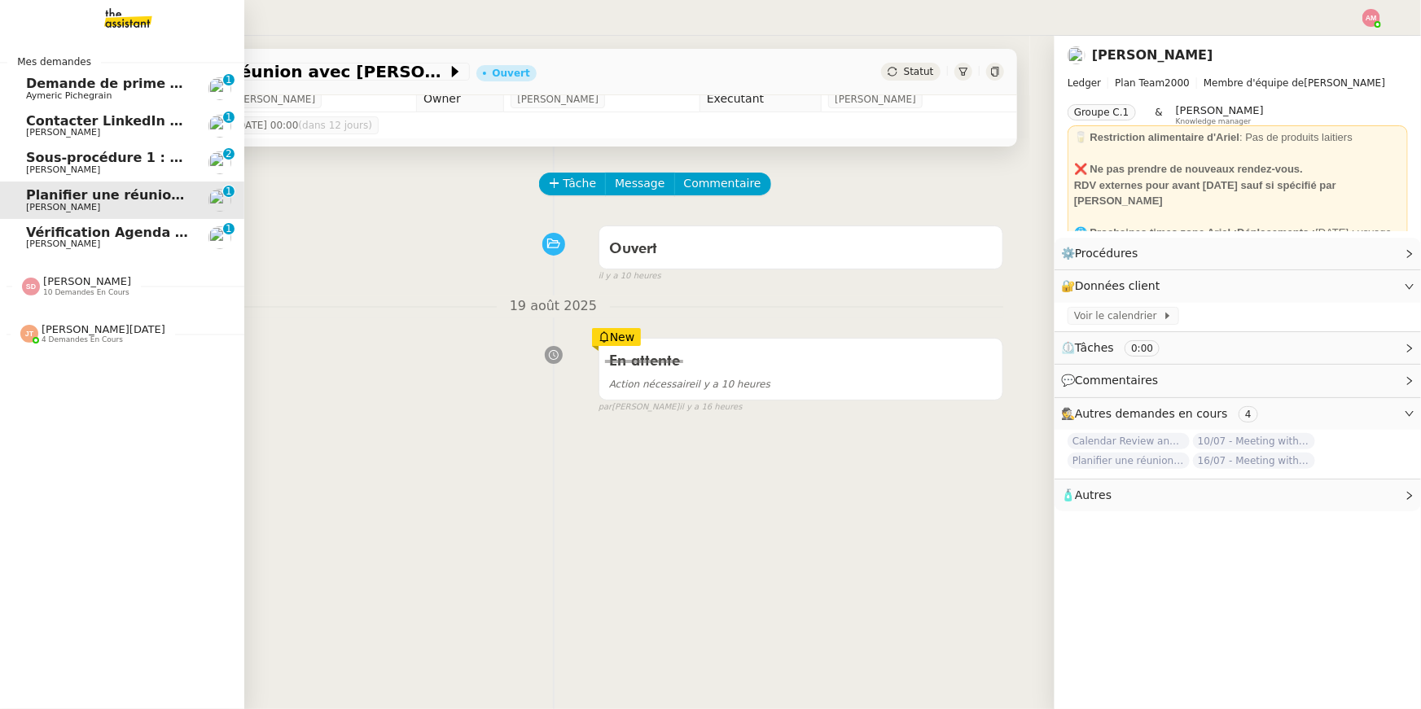
click at [53, 233] on span "Vérification Agenda + Chat + Wagram (9h et 14h)" at bounding box center [209, 232] width 366 height 15
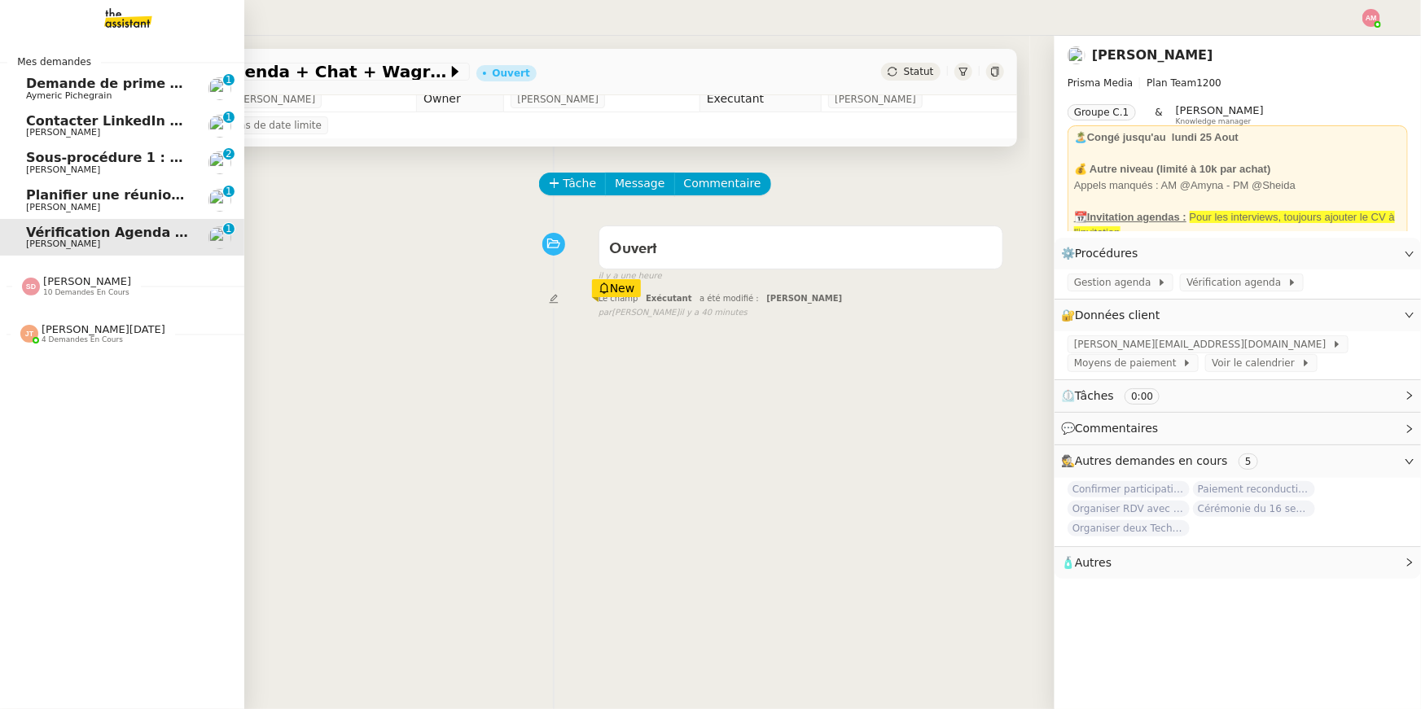
click at [76, 185] on link "Planifier une réunion avec [PERSON_NAME] 0 1 2 3 4 5 6 7 8 9" at bounding box center [122, 200] width 244 height 37
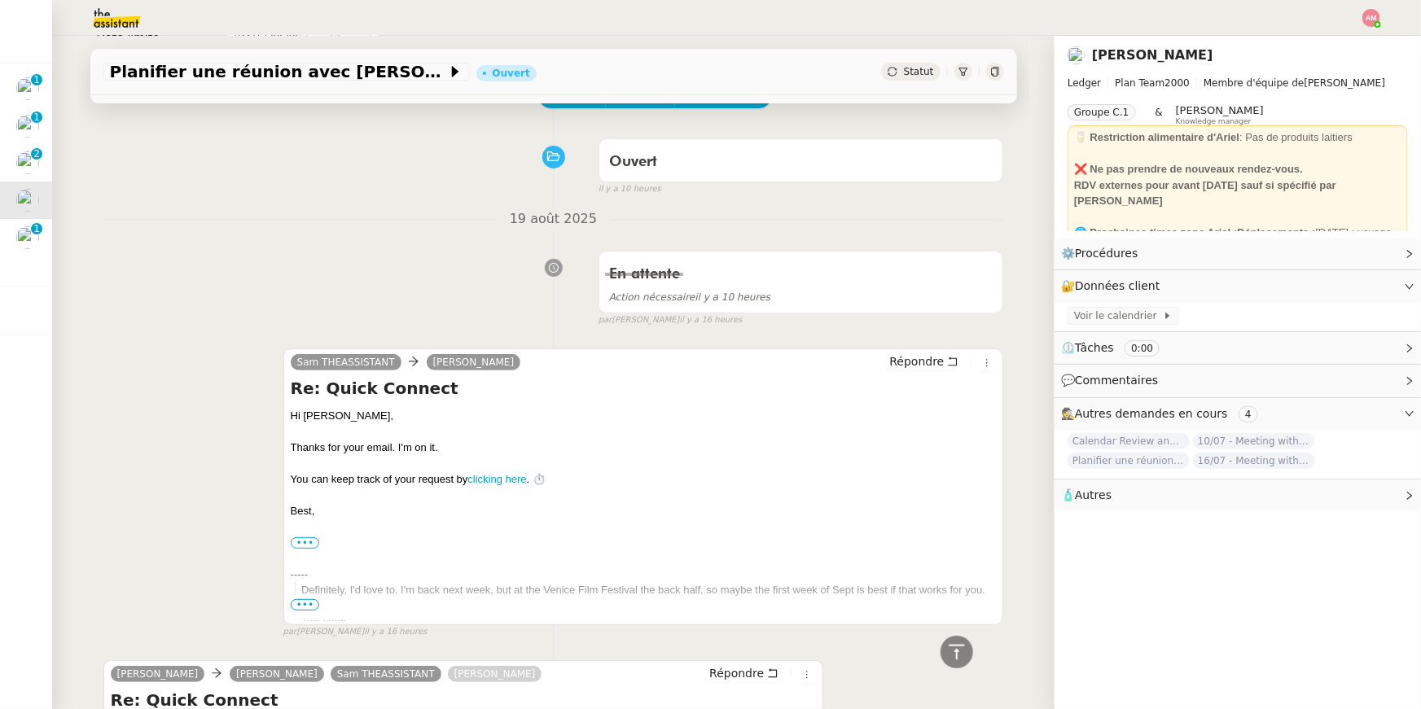
scroll to position [65, 0]
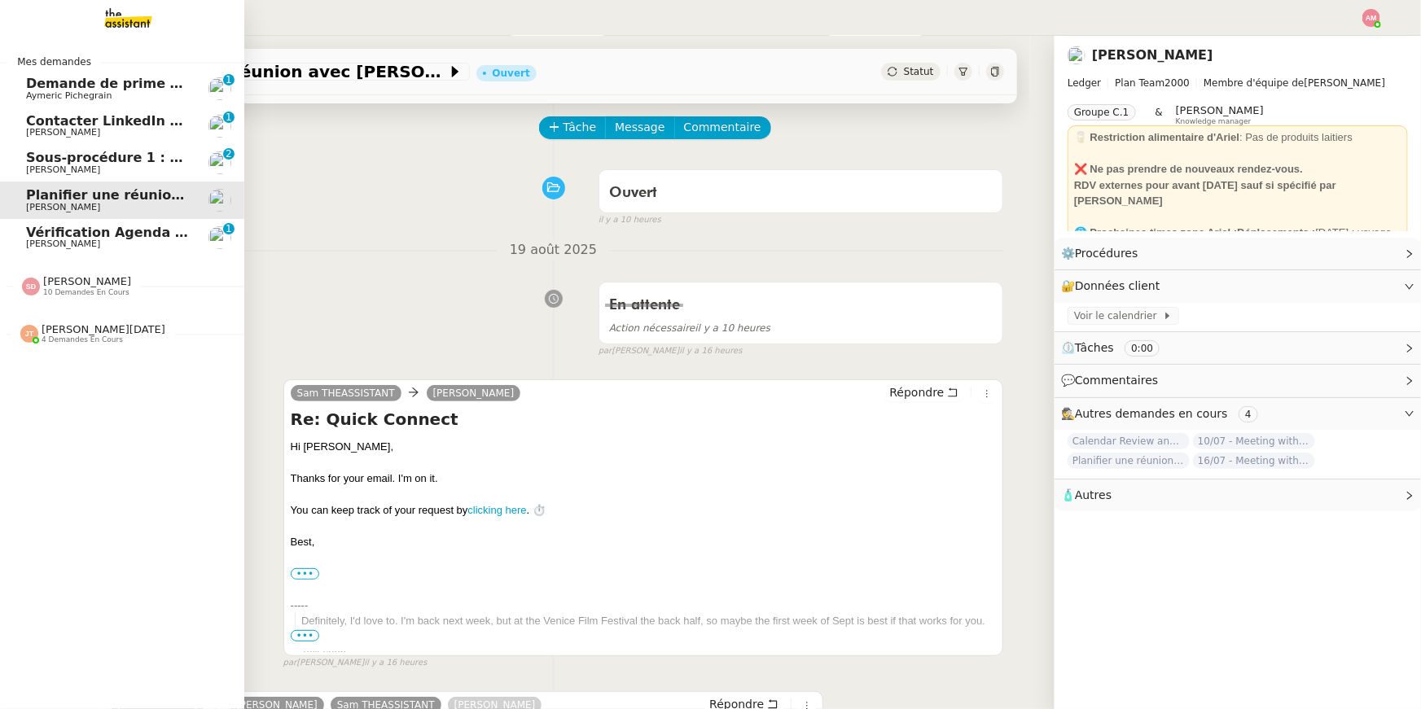
click at [41, 142] on link "Contacter LinkedIn pour 'open to work' [PERSON_NAME] 0 1 2 3 4 5 6 7 8 9" at bounding box center [122, 125] width 244 height 37
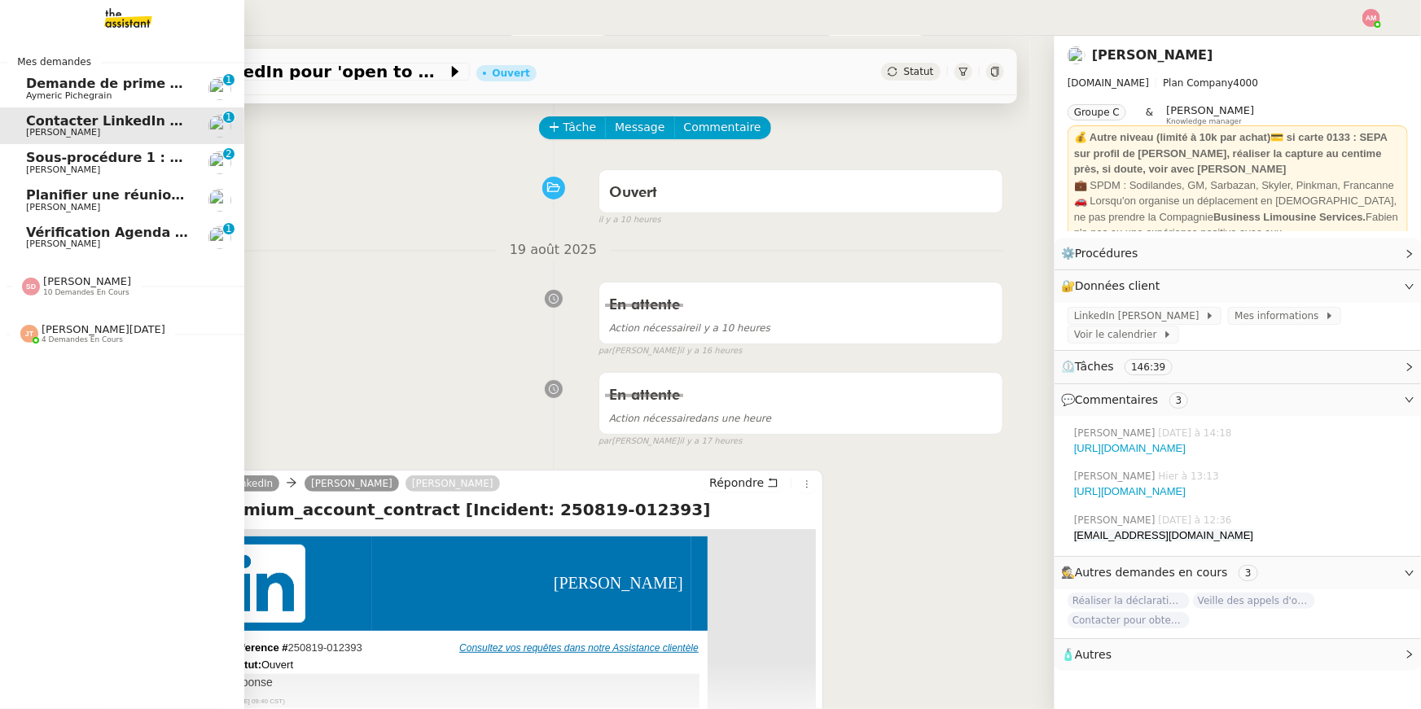
click at [50, 121] on span "Contacter LinkedIn pour 'open to work'" at bounding box center [169, 120] width 287 height 15
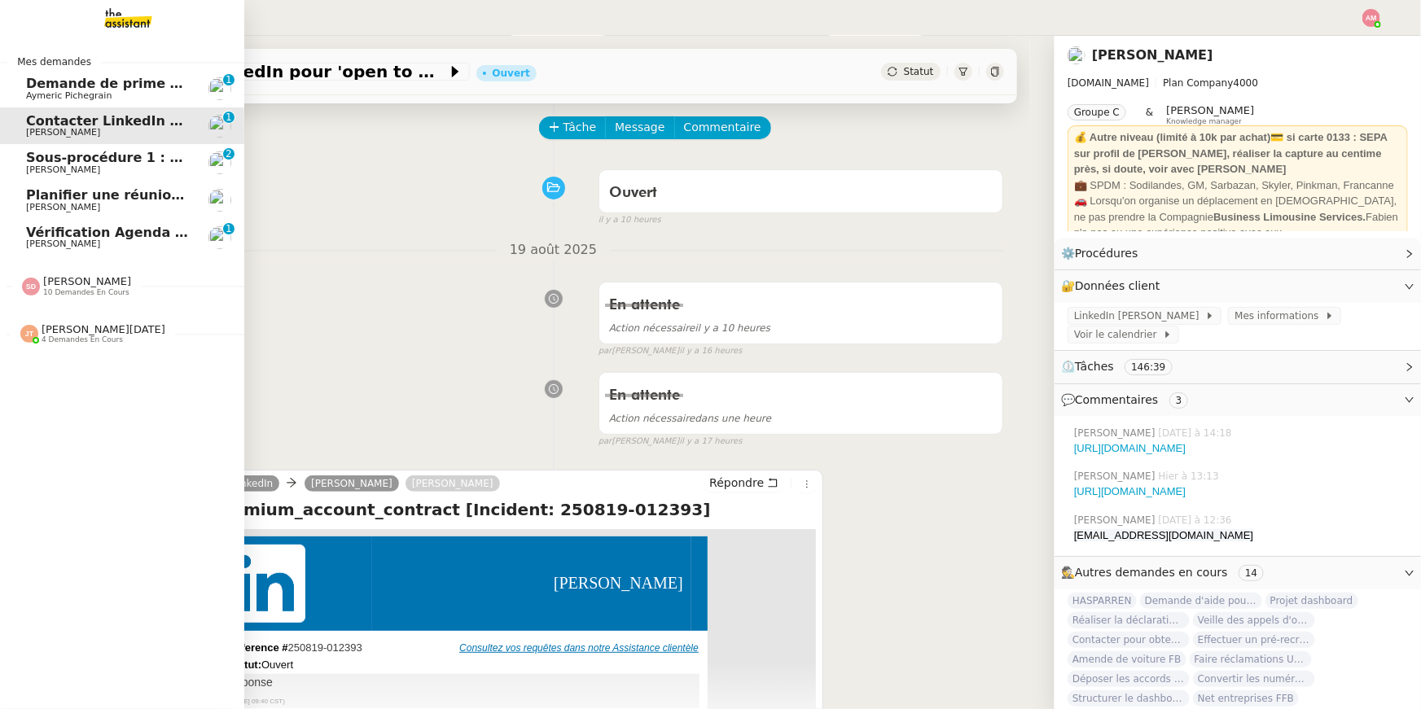
click at [58, 82] on span "Demande de prime d'activité" at bounding box center [132, 83] width 212 height 15
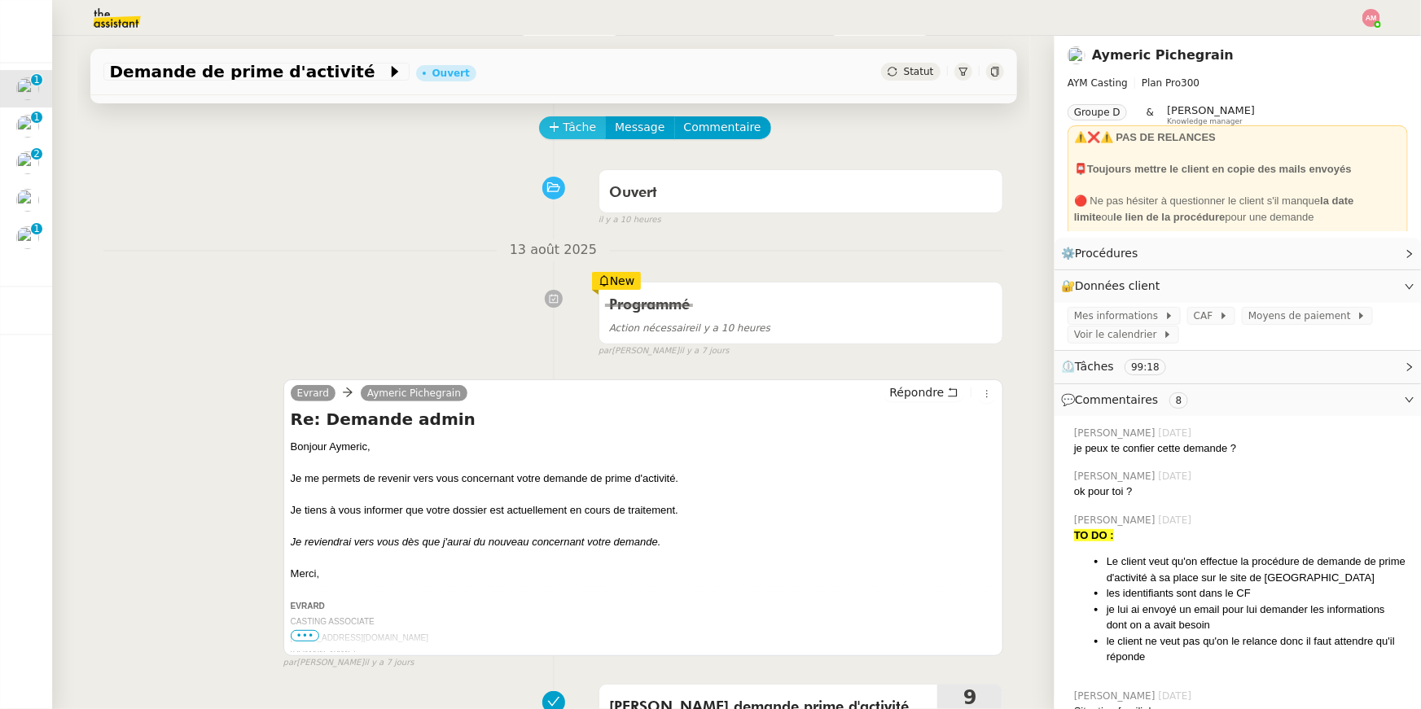
click at [561, 127] on button "Tâche" at bounding box center [573, 127] width 68 height 23
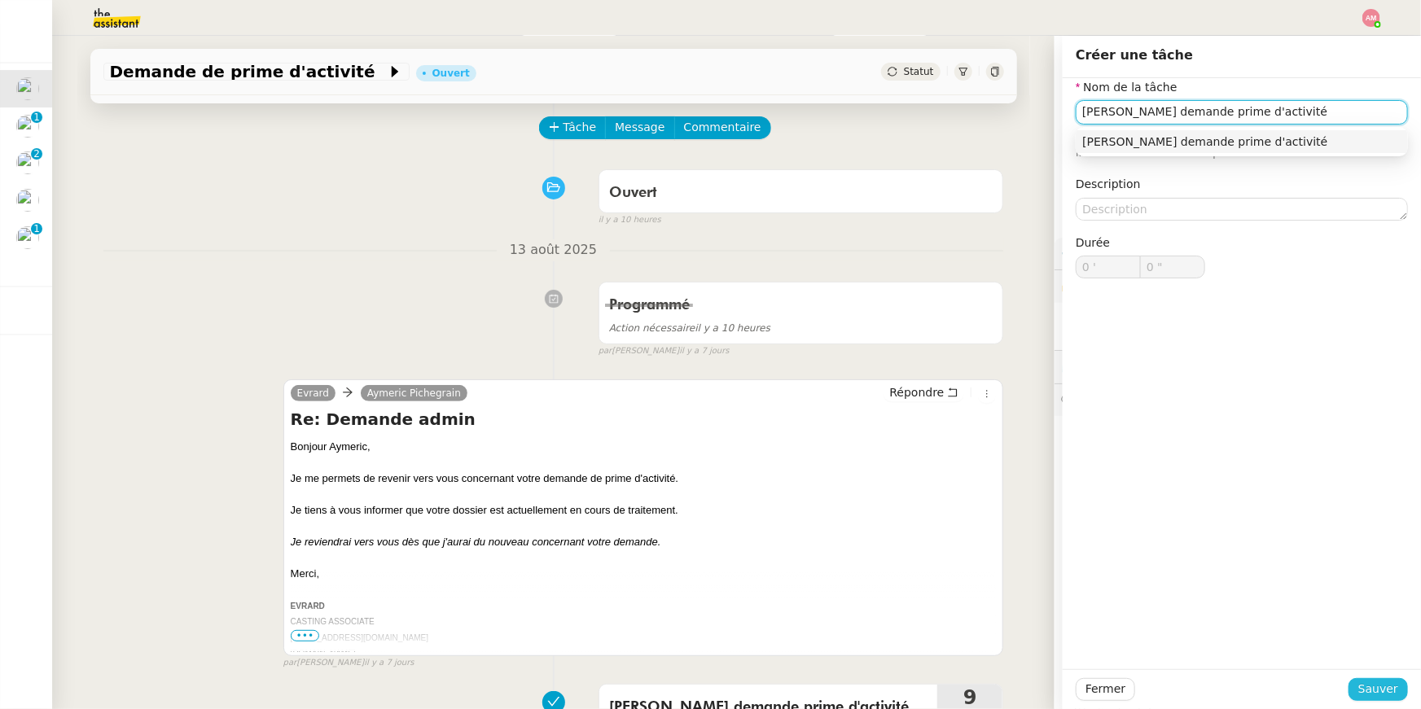
type input "Suivi demande prime d'activité"
click at [703, 504] on span "Sauver" at bounding box center [1378, 689] width 40 height 19
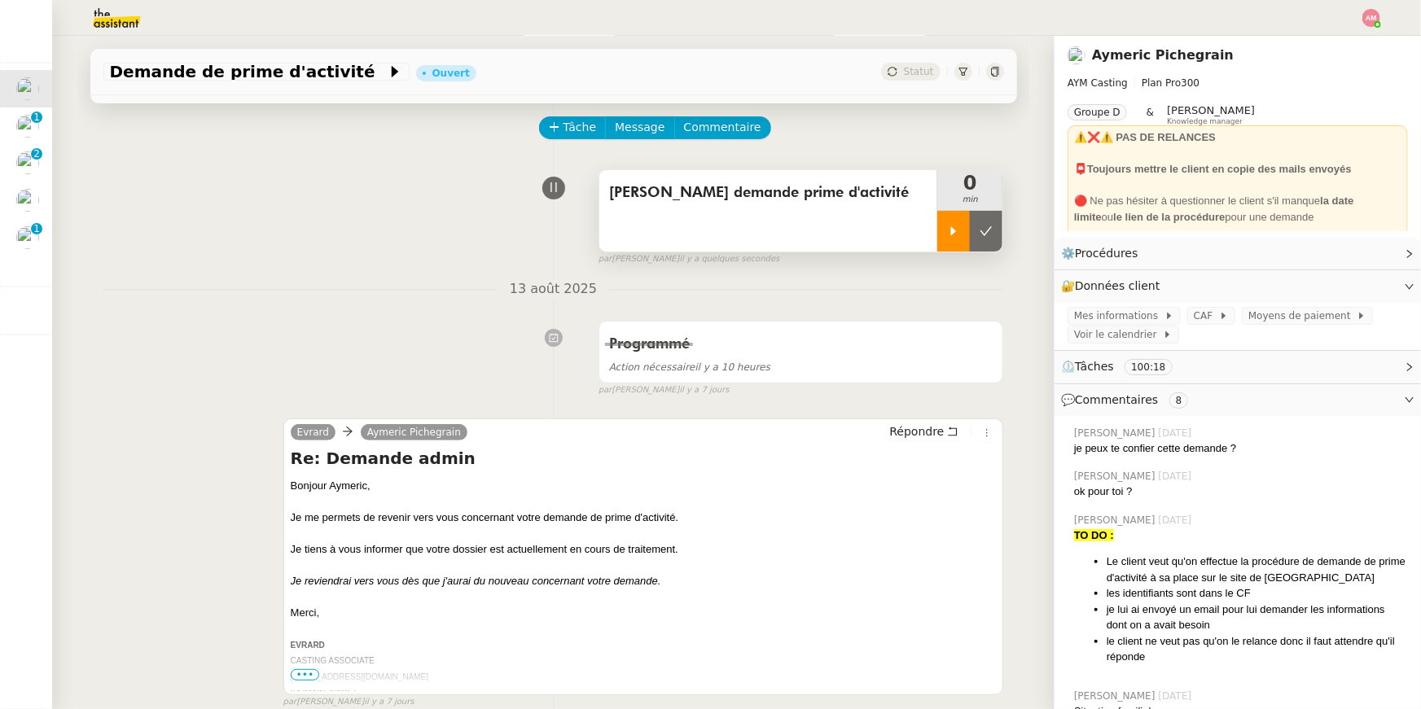
click at [703, 231] on div at bounding box center [953, 231] width 33 height 41
click at [703, 310] on span "CAF" at bounding box center [1205, 316] width 25 height 16
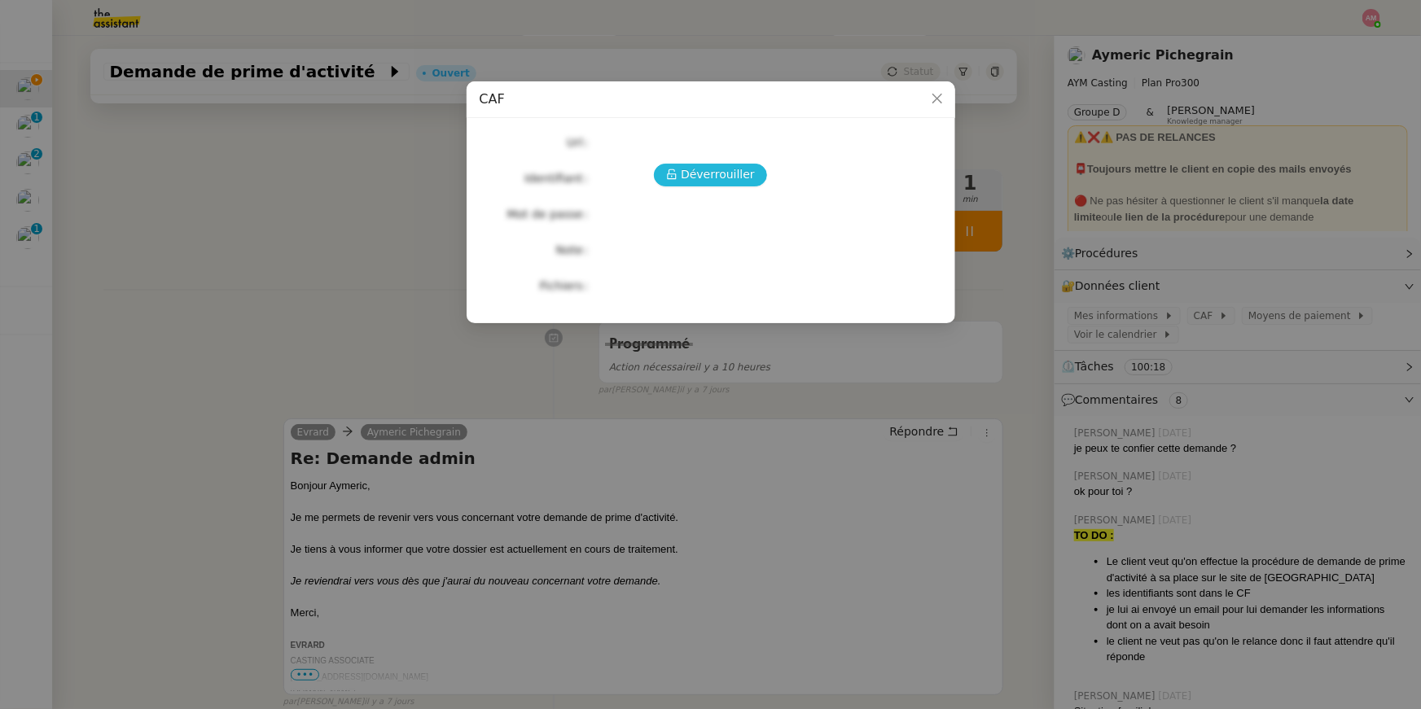
click at [698, 169] on span "Déverrouiller" at bounding box center [718, 174] width 74 height 19
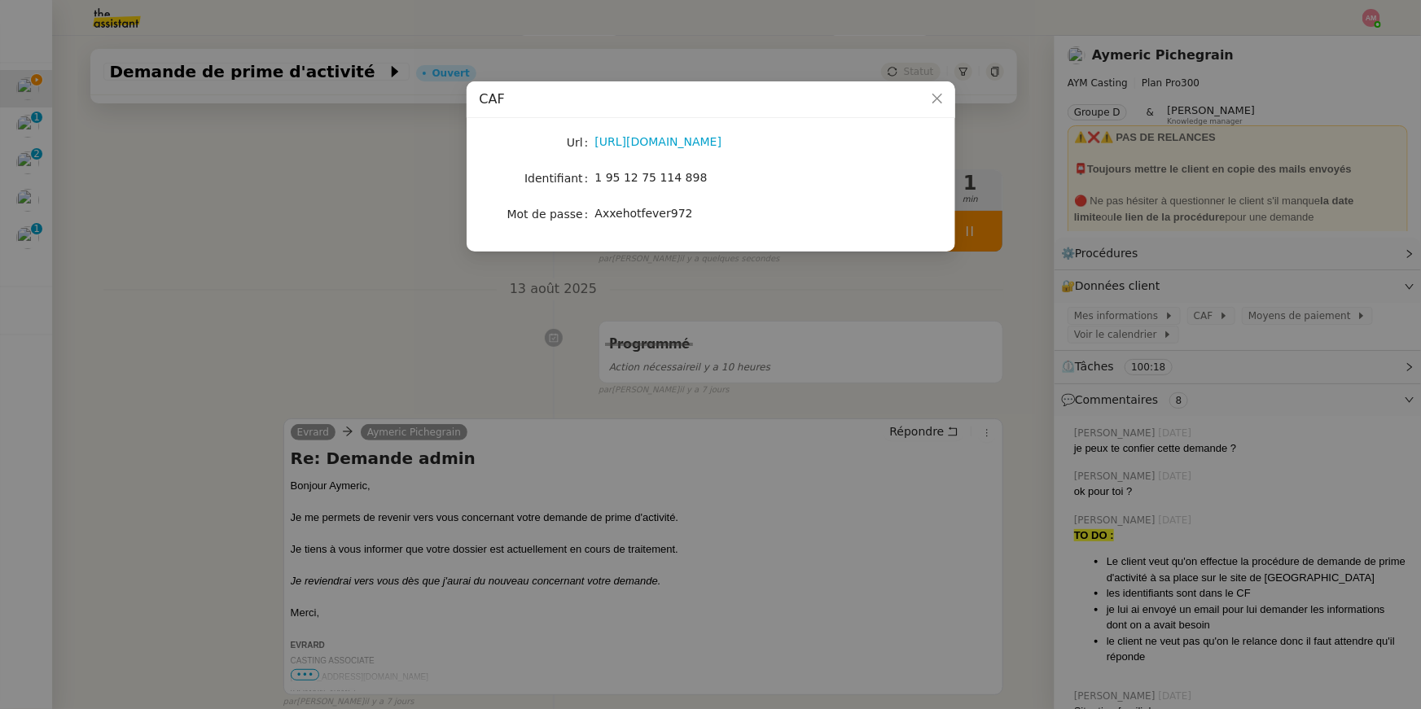
click at [693, 169] on div "1 95 12 75 114 898" at bounding box center [729, 178] width 269 height 19
click at [667, 133] on div "https://connect.caf.fr/connexionappli/dist/?forceReload=20250313&contexteAppel=…" at bounding box center [729, 142] width 269 height 19
click at [668, 134] on div "https://connect.caf.fr/connexionappli/dist/?forceReload=20250313&contexteAppel=…" at bounding box center [729, 142] width 269 height 19
click at [671, 138] on link "https://connect.caf.fr/connexionappli/dist/?forceReload=20250313&contexteAppel=…" at bounding box center [658, 141] width 127 height 13
click at [603, 174] on span "1 95 12 75 114 898" at bounding box center [651, 177] width 112 height 13
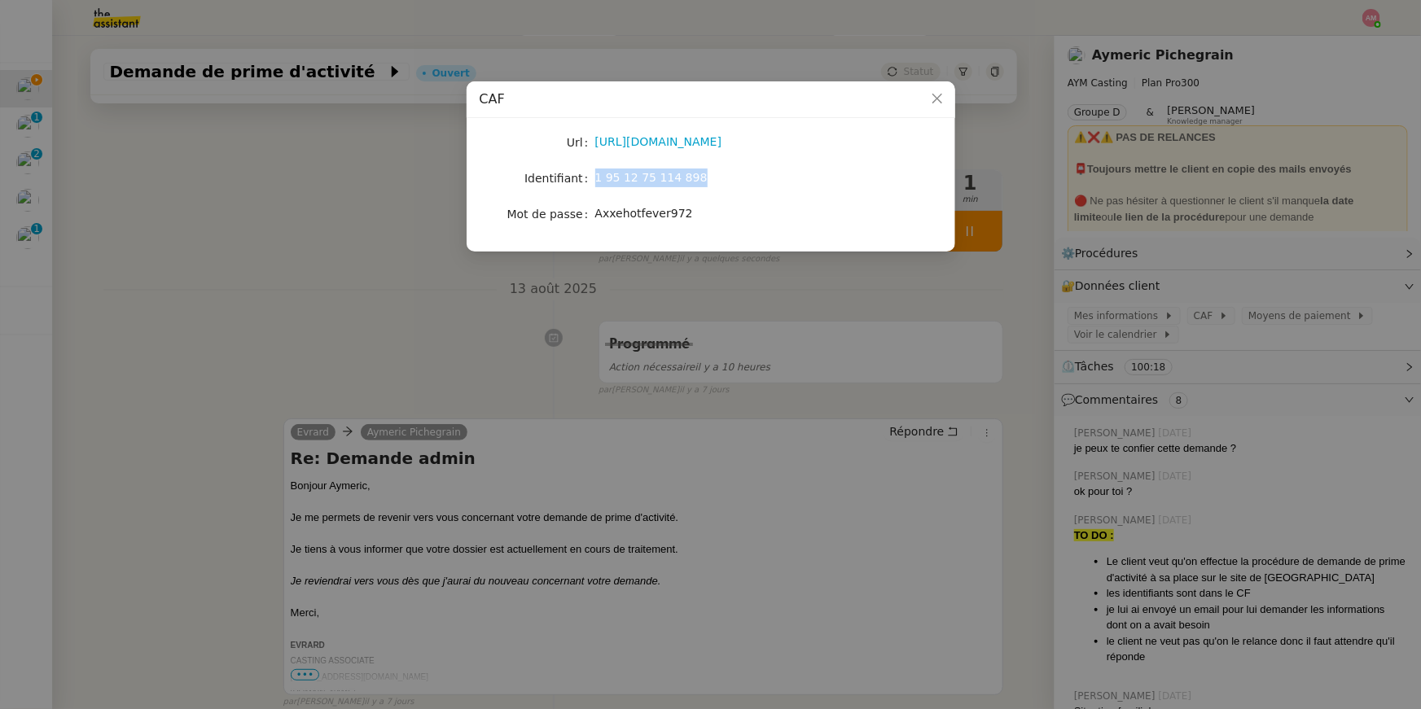
drag, startPoint x: 595, startPoint y: 174, endPoint x: 736, endPoint y: 175, distance: 140.8
click at [703, 175] on div "1 95 12 75 114 898" at bounding box center [729, 178] width 269 height 19
click at [608, 208] on span "Axxehotfever972" at bounding box center [644, 213] width 98 height 13
drag, startPoint x: 587, startPoint y: 215, endPoint x: 698, endPoint y: 215, distance: 110.7
click at [698, 215] on nz-form-item "Mot de passe Axxehotfever972" at bounding box center [710, 214] width 462 height 23
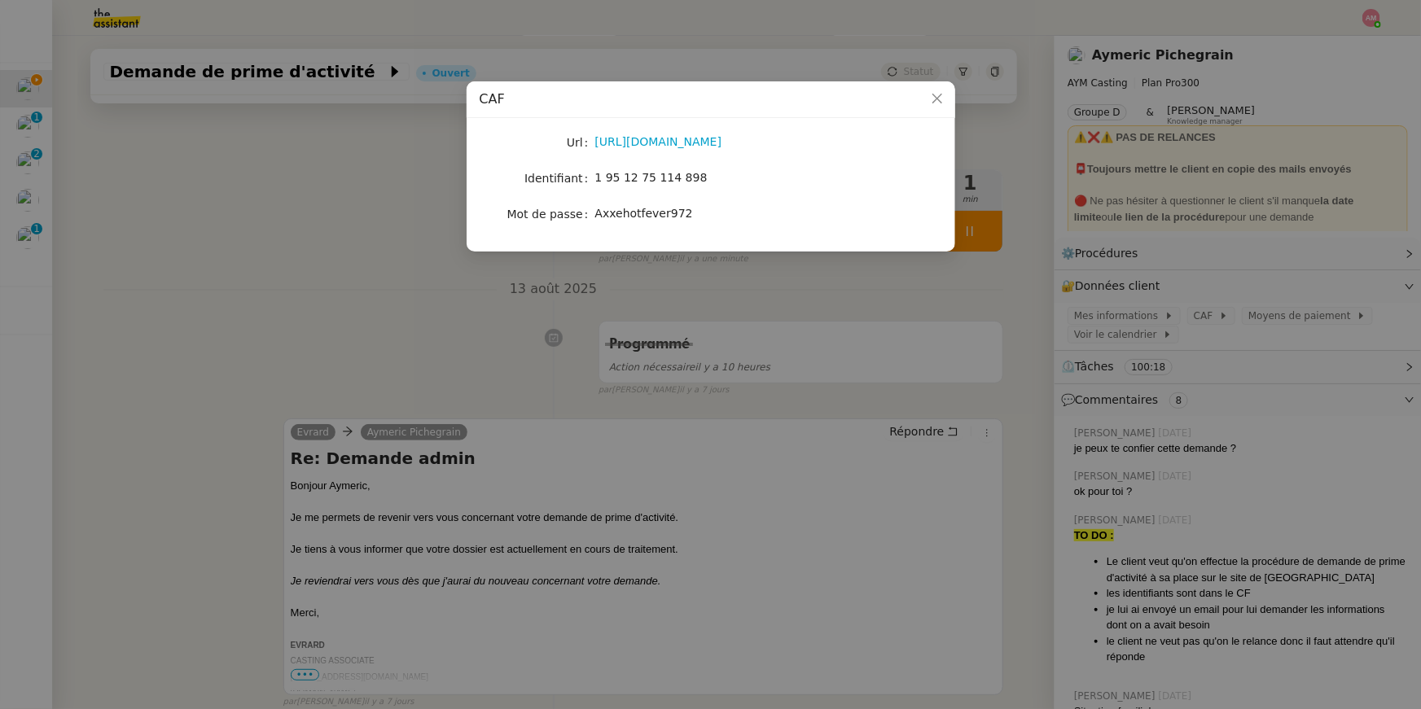
click at [653, 497] on nz-modal-container "CAF Url https://connect.caf.fr/connexionappli/dist/?forceReload=20250313&contex…" at bounding box center [710, 354] width 1421 height 709
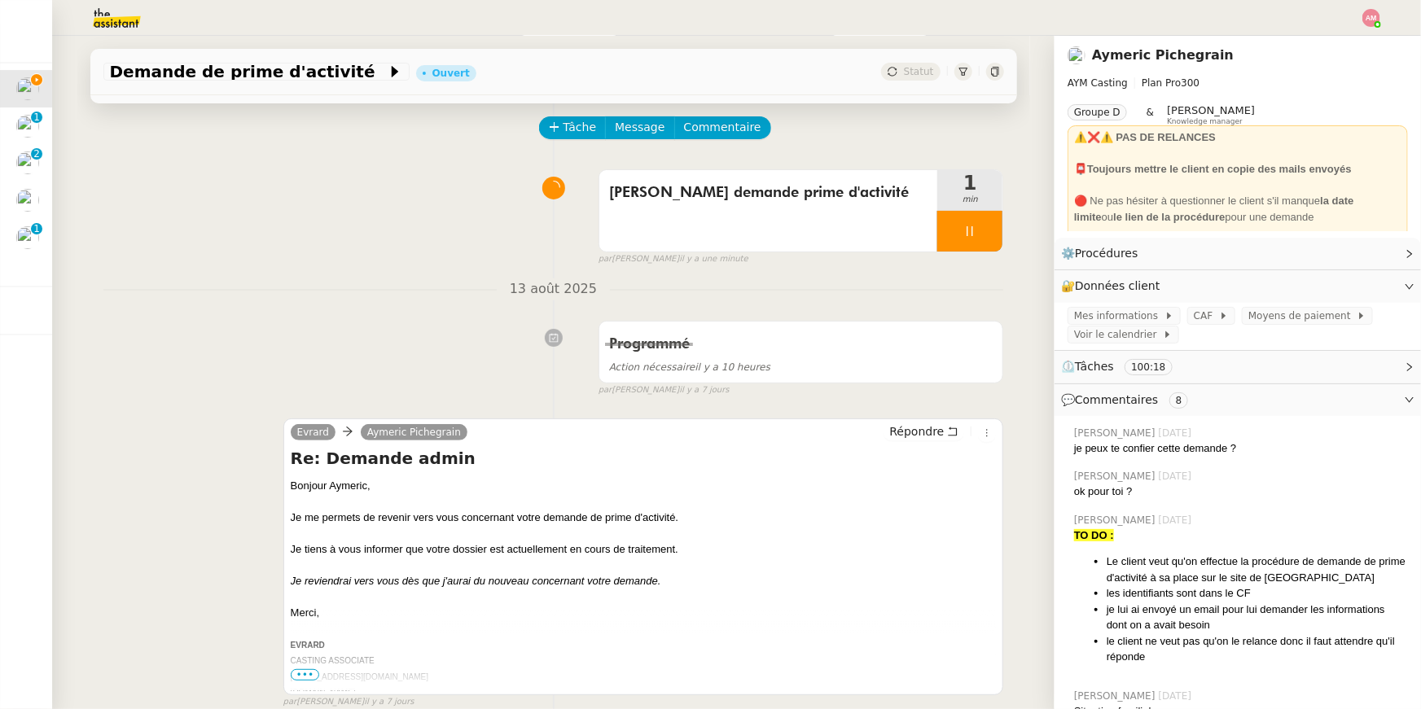
click at [283, 488] on div "Evrard Aymeric Pichegrain Répondre Re: Demande admin Bonjour Aymeric, Je me per…" at bounding box center [643, 556] width 720 height 277
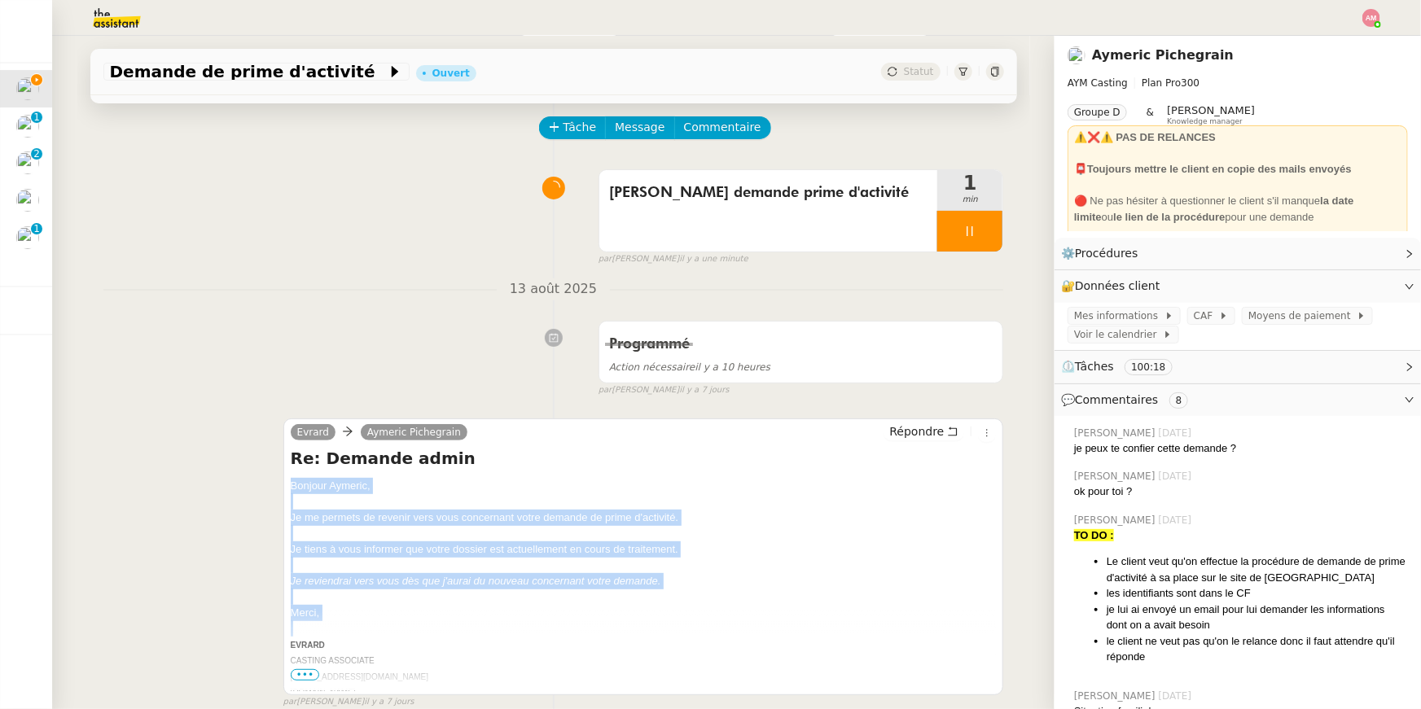
drag, startPoint x: 283, startPoint y: 488, endPoint x: 375, endPoint y: 606, distance: 149.7
click at [375, 504] on div "Evrard Aymeric Pichegrain Répondre Re: Demande admin Bonjour Aymeric, Je me per…" at bounding box center [643, 556] width 720 height 277
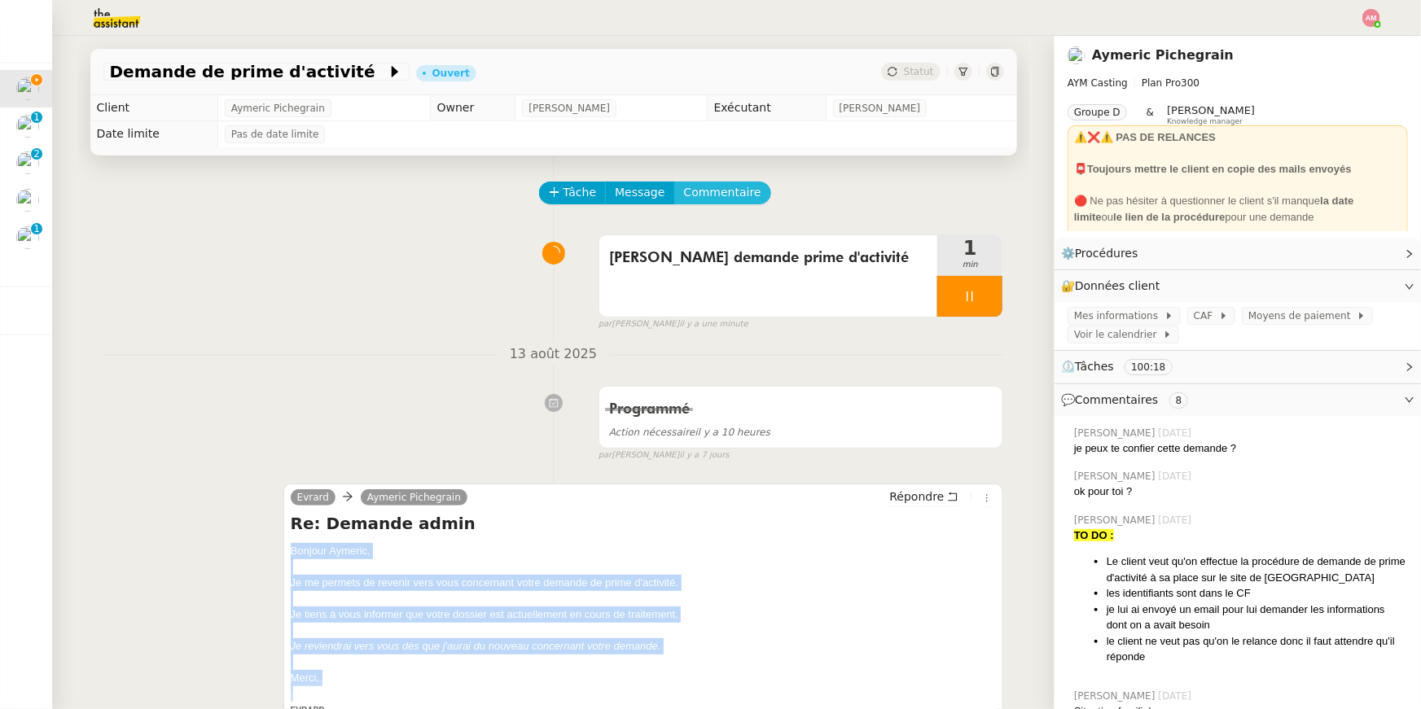
click at [701, 198] on span "Commentaire" at bounding box center [722, 192] width 77 height 19
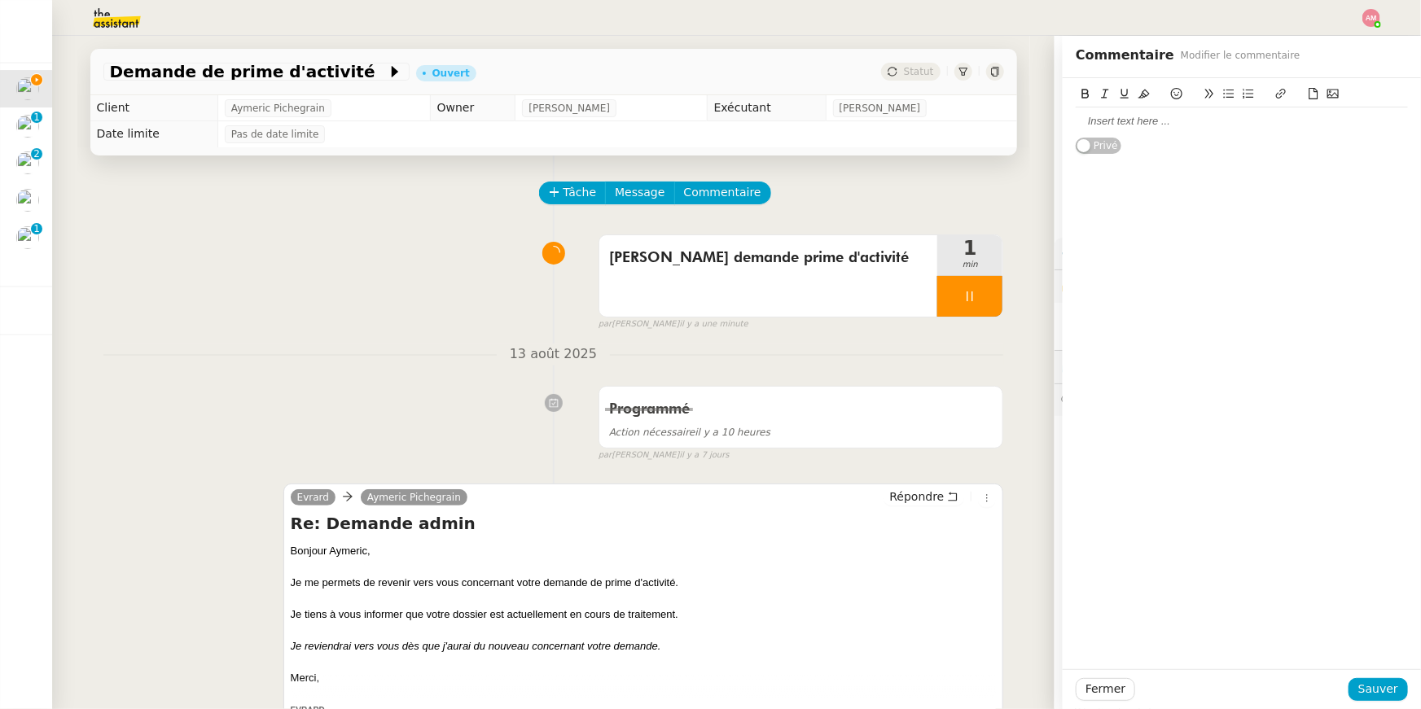
click at [703, 117] on div at bounding box center [1241, 121] width 332 height 15
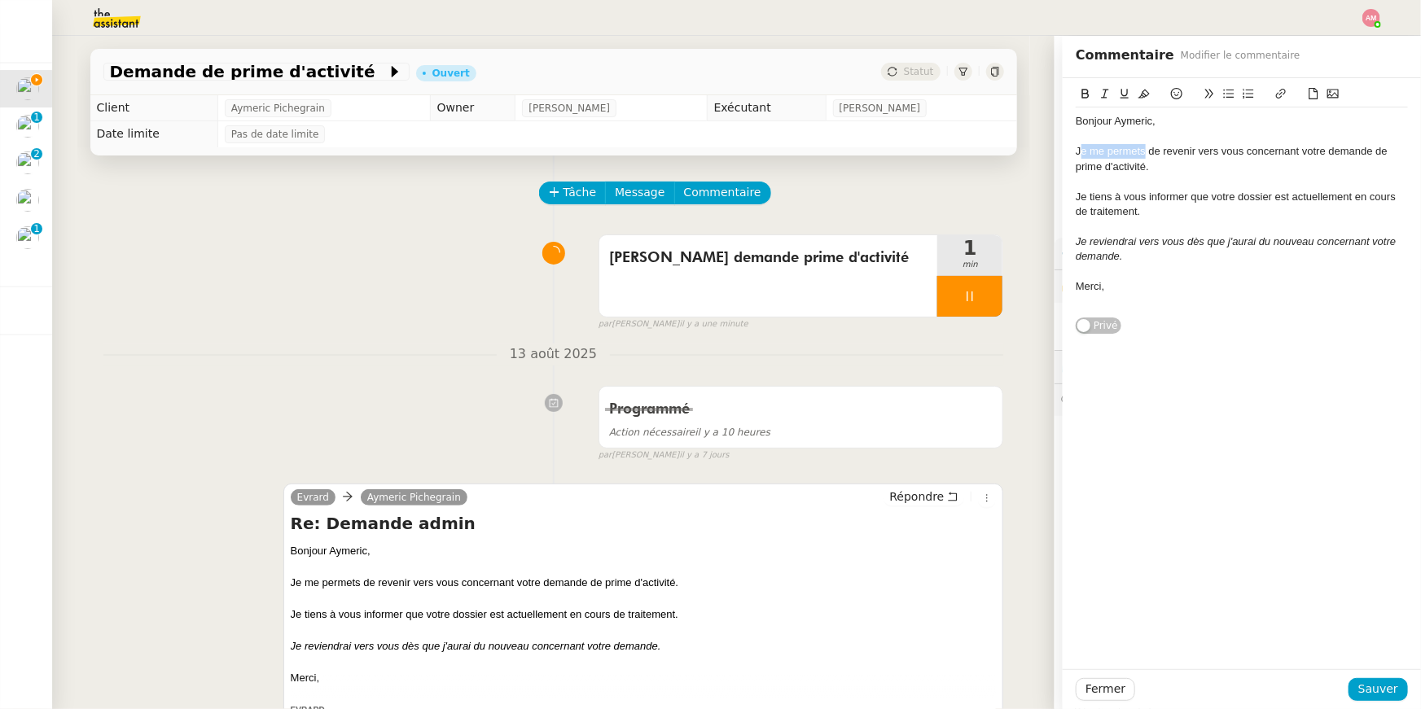
drag, startPoint x: 1079, startPoint y: 152, endPoint x: 1144, endPoint y: 153, distance: 64.3
click at [703, 153] on div "Je me permets de revenir vers vous concernant votre demande de prime d'activité." at bounding box center [1241, 159] width 332 height 30
click at [703, 120] on div "Bonjour Aymeric, Je me permets de revenir vers vous concernant votre demande de…" at bounding box center [1241, 206] width 358 height 257
click at [703, 125] on div "Bonjour Aymeric," at bounding box center [1241, 121] width 332 height 15
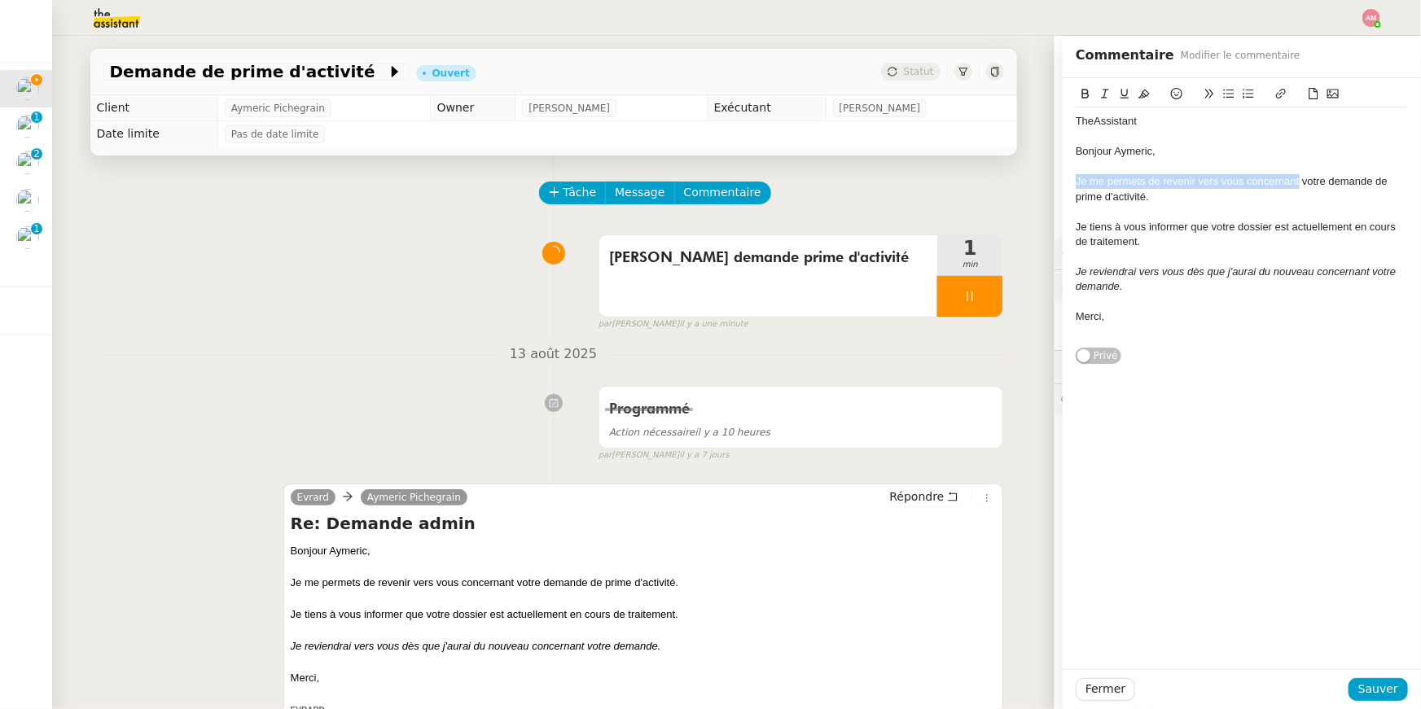
drag, startPoint x: 1300, startPoint y: 182, endPoint x: 1061, endPoint y: 177, distance: 239.4
click at [703, 177] on app-ticket "Demande de prime d'activité Ouvert Statut Client Aymeric Pichegrain Owner Frédé…" at bounding box center [736, 372] width 1368 height 673
drag, startPoint x: 1155, startPoint y: 258, endPoint x: 1160, endPoint y: 194, distance: 64.5
click at [703, 194] on div "TheAssistant Bonjour Aymeric, Dans le cadre du suivi de l'évolution de votre de…" at bounding box center [1241, 226] width 332 height 239
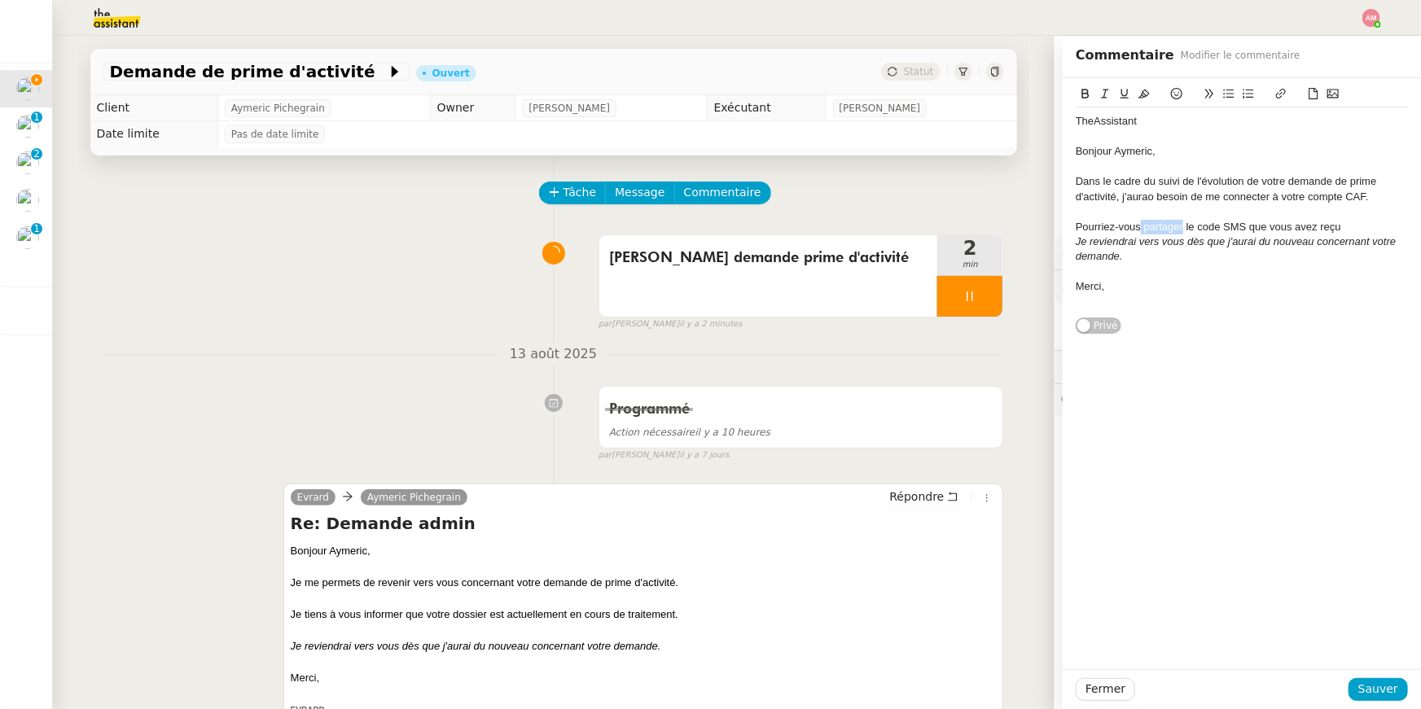
drag, startPoint x: 1141, startPoint y: 225, endPoint x: 1183, endPoint y: 229, distance: 41.6
click at [703, 229] on div "Pourriez-vous partager le code SMS que vous avez reçu" at bounding box center [1241, 227] width 332 height 15
click at [703, 227] on div "Pourriez-vous m'envoyer le code SMS que vous avez reçu" at bounding box center [1241, 227] width 332 height 15
drag, startPoint x: 1127, startPoint y: 288, endPoint x: 1075, endPoint y: 243, distance: 69.2
click at [703, 243] on div "TheAssistant Bonjour Aymeric, Dans le cadre du suivi de l'évolution de votre de…" at bounding box center [1241, 211] width 332 height 208
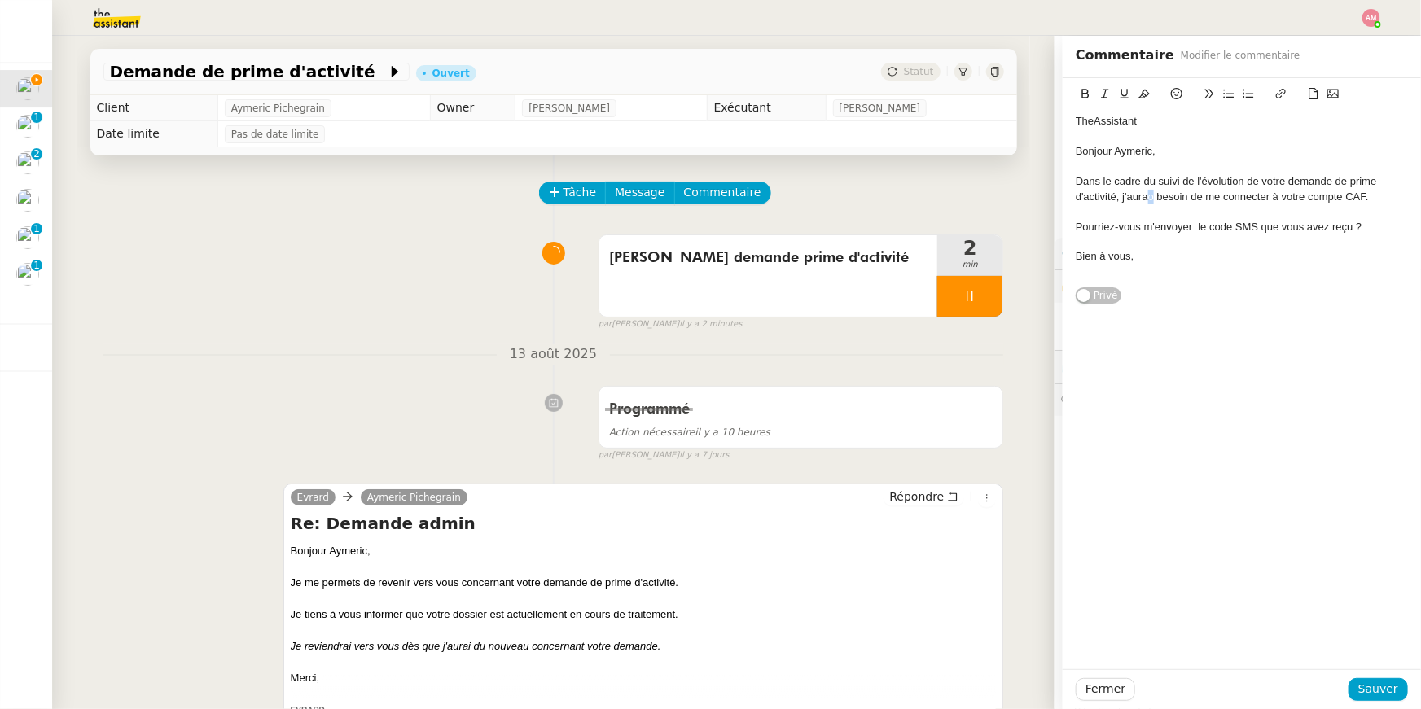
click at [703, 199] on div "Dans le cadre du suivi de l'évolution de votre demande de prime d'activité, j'a…" at bounding box center [1241, 189] width 332 height 30
click at [703, 275] on div at bounding box center [1241, 272] width 332 height 15
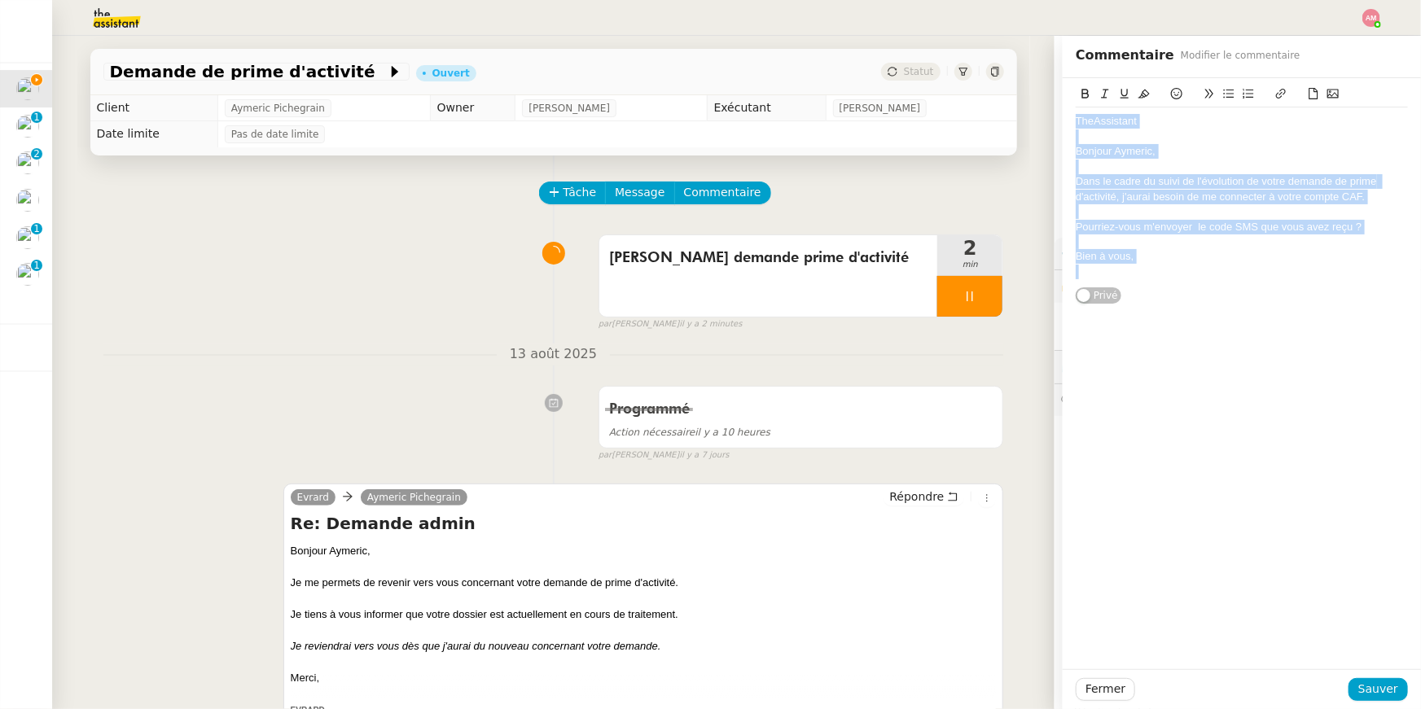
drag, startPoint x: 1158, startPoint y: 267, endPoint x: 1162, endPoint y: 65, distance: 201.9
click at [703, 65] on div "Commentaire Modifier le commentaire TheAssistant Bonjour Aymeric, Dans le cadre…" at bounding box center [1241, 372] width 358 height 673
click at [703, 129] on div at bounding box center [1241, 136] width 332 height 15
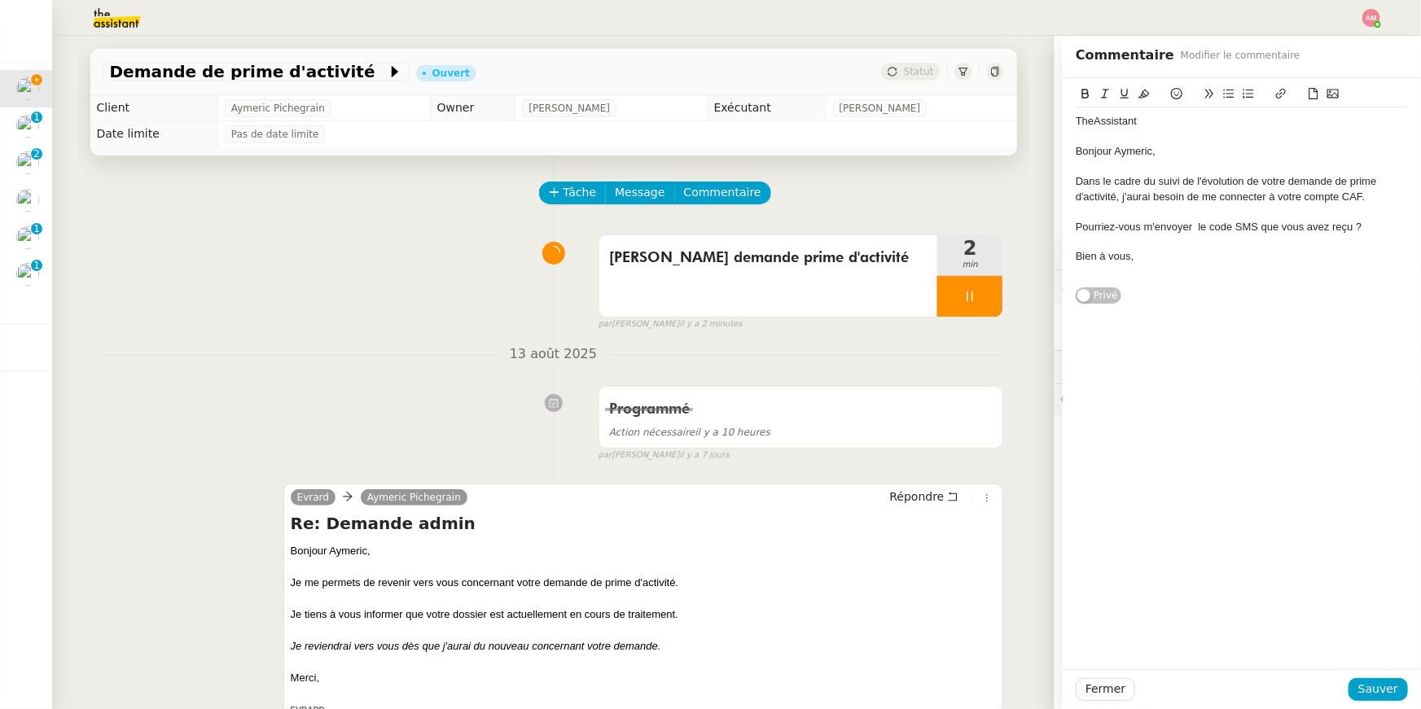
drag, startPoint x: 1150, startPoint y: 255, endPoint x: 1145, endPoint y: 101, distance: 154.0
click at [703, 101] on div "TheAssistant Bonjour Aymeric, Dans le cadre du suivi de l'évolution de votre de…" at bounding box center [1241, 185] width 332 height 201
click at [703, 138] on div at bounding box center [1241, 136] width 332 height 15
click at [703, 181] on div "Dans le cadre du suivi de l'évolution de votre demande de prime d'activité, j'a…" at bounding box center [1241, 189] width 332 height 30
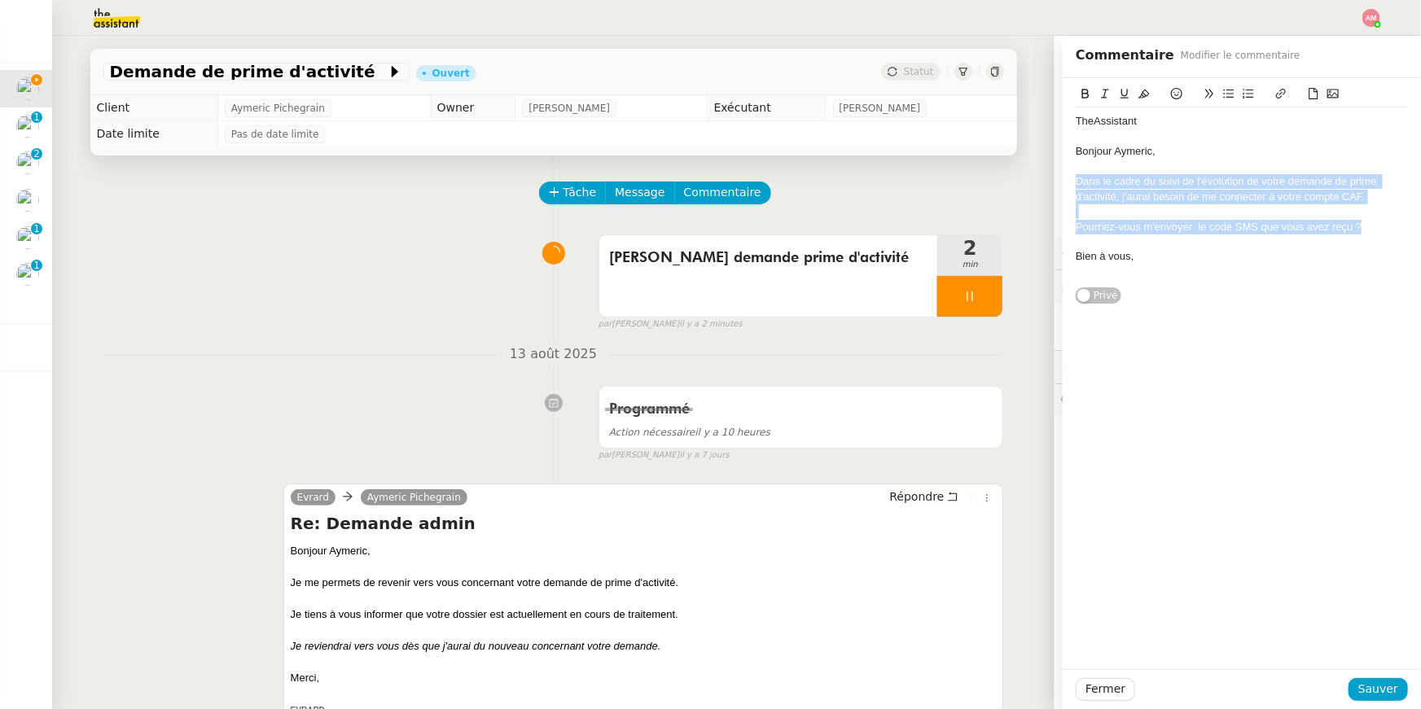
drag, startPoint x: 1088, startPoint y: 180, endPoint x: 1368, endPoint y: 227, distance: 284.0
click at [703, 227] on div "TheAssistant Bonjour Aymeric, Dans le cadre du suivi de l'évolution de votre de…" at bounding box center [1241, 196] width 332 height 178
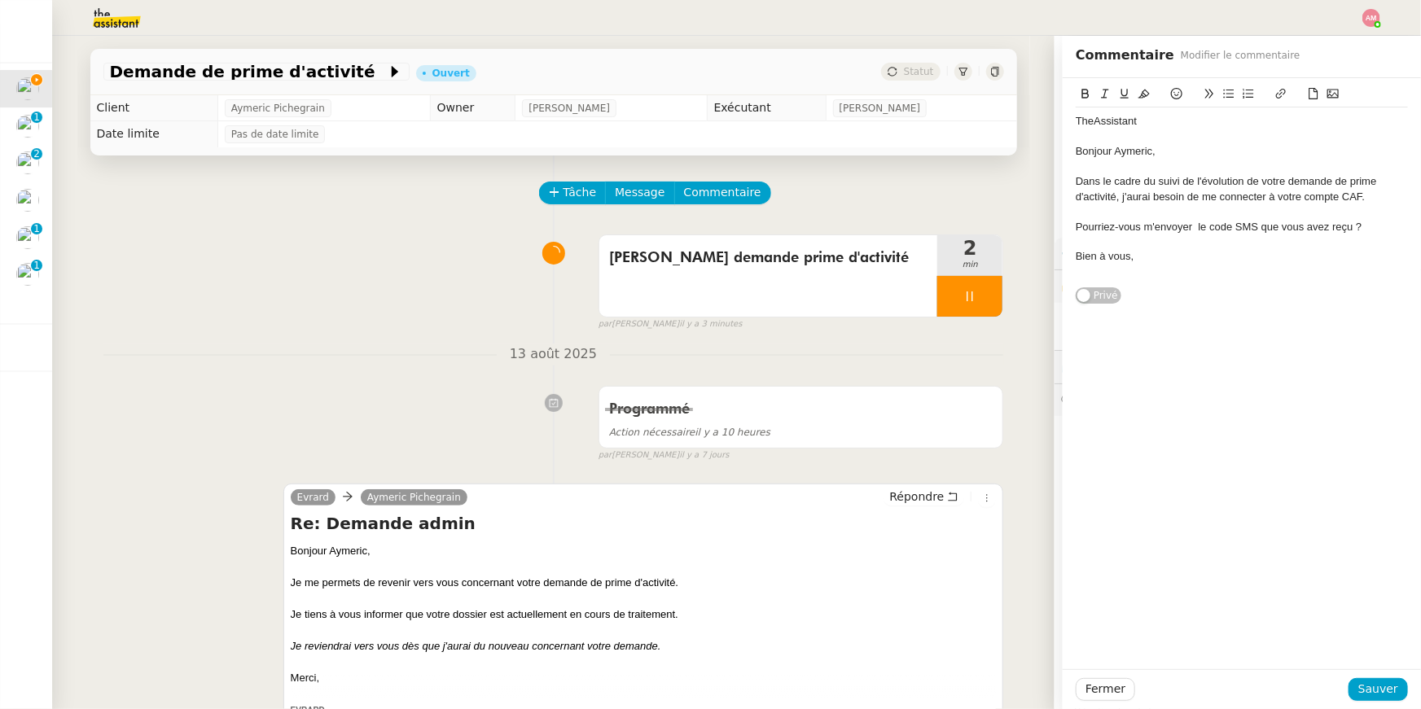
click at [703, 177] on div "Dans le cadre du suivi de l'évolution de votre demande de prime d'activité, j'a…" at bounding box center [1241, 189] width 332 height 30
click at [703, 198] on div "Dans le cadre du suivi de l'évolution de votre demande de prime d'activité, j'a…" at bounding box center [1241, 189] width 332 height 30
click at [703, 504] on div "Fermer Sauver" at bounding box center [1241, 689] width 358 height 40
click at [703, 504] on span "Sauver" at bounding box center [1378, 689] width 40 height 19
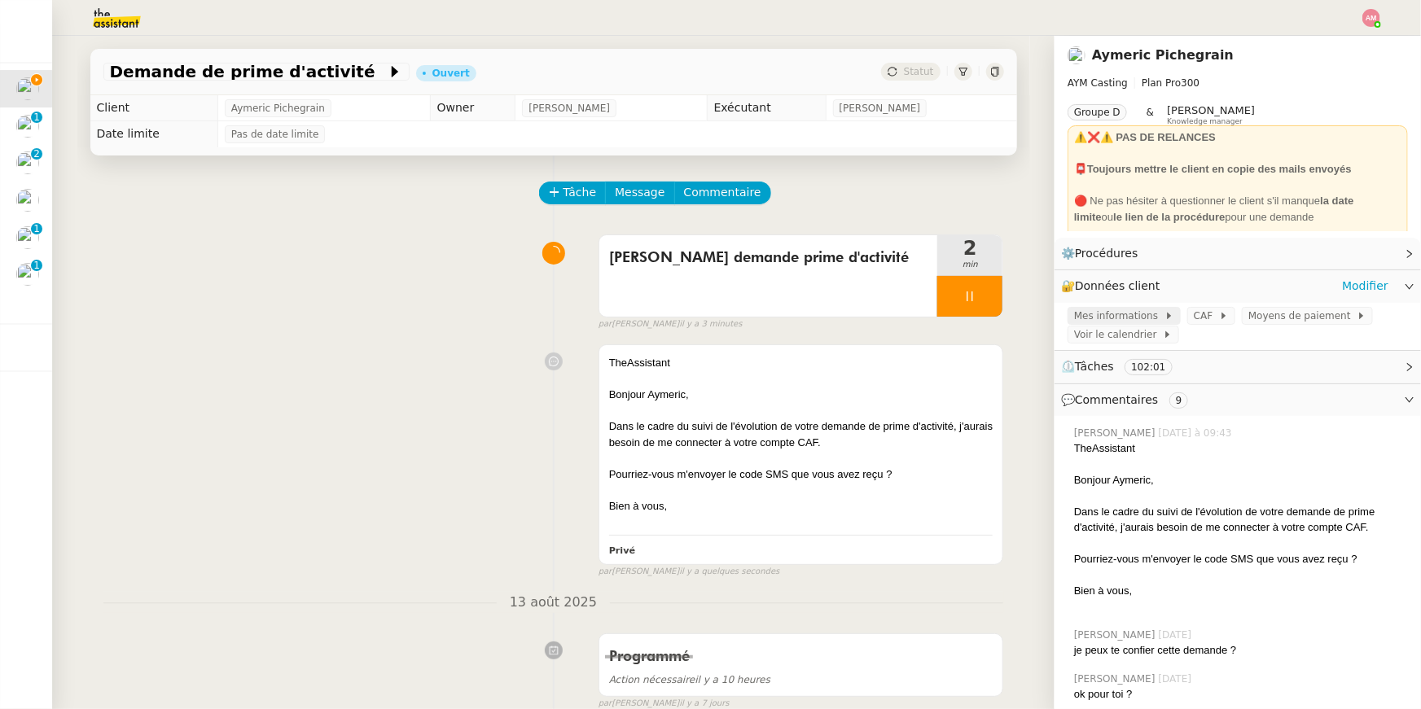
click at [703, 318] on span "Mes informations" at bounding box center [1119, 316] width 90 height 16
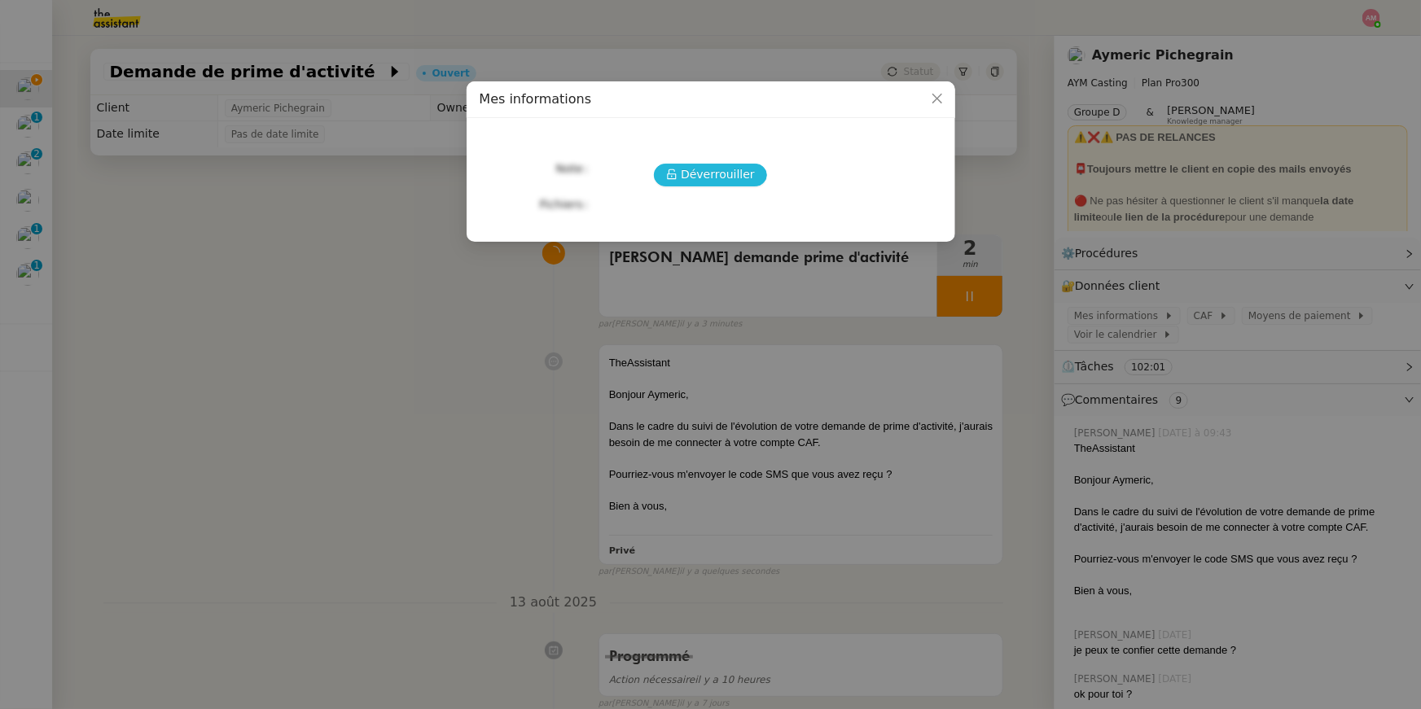
click at [698, 182] on span "Déverrouiller" at bounding box center [718, 174] width 74 height 19
click at [693, 178] on span "Déverrouiller" at bounding box center [718, 174] width 74 height 19
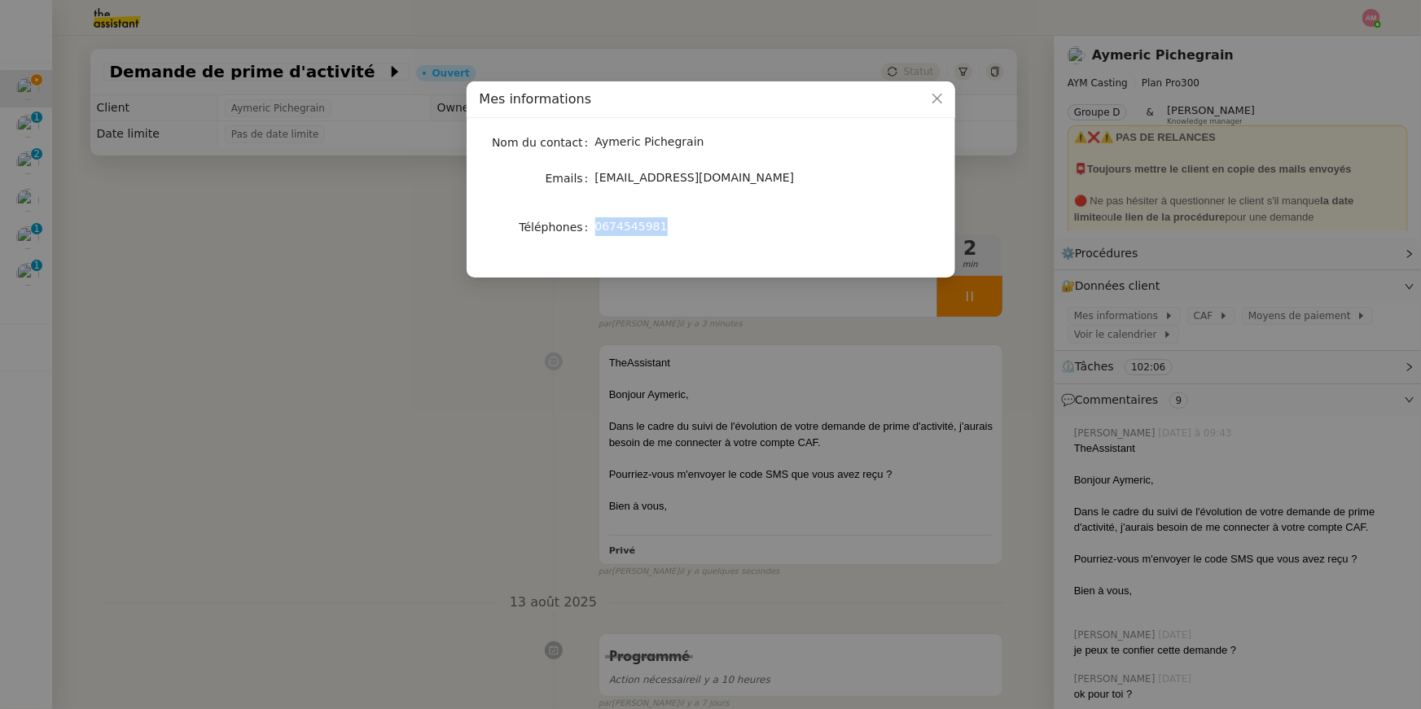
drag, startPoint x: 595, startPoint y: 228, endPoint x: 698, endPoint y: 220, distance: 103.7
click at [698, 220] on div "0674545981" at bounding box center [729, 226] width 269 height 19
click at [703, 424] on nz-modal-container "Mes informations Nom du contact Aymeric Pichegrain Emails aymeric@aymcasting.co…" at bounding box center [710, 354] width 1421 height 709
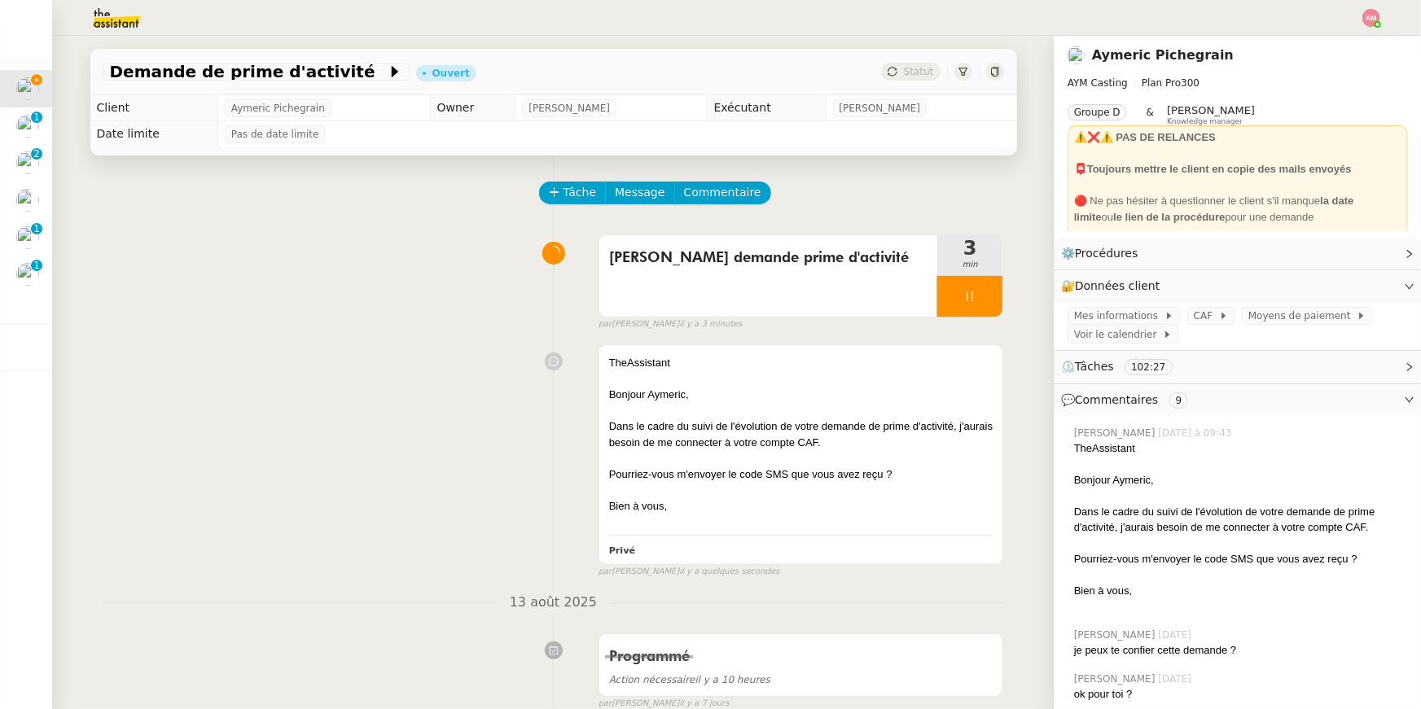
click at [703, 424] on nz-modal-container "Mes informations Nom du contact Aymeric Pichegrain Emails aymeric@aymcasting.co…" at bounding box center [710, 354] width 1421 height 709
click at [683, 394] on div "Bonjour Aymeric," at bounding box center [801, 395] width 384 height 16
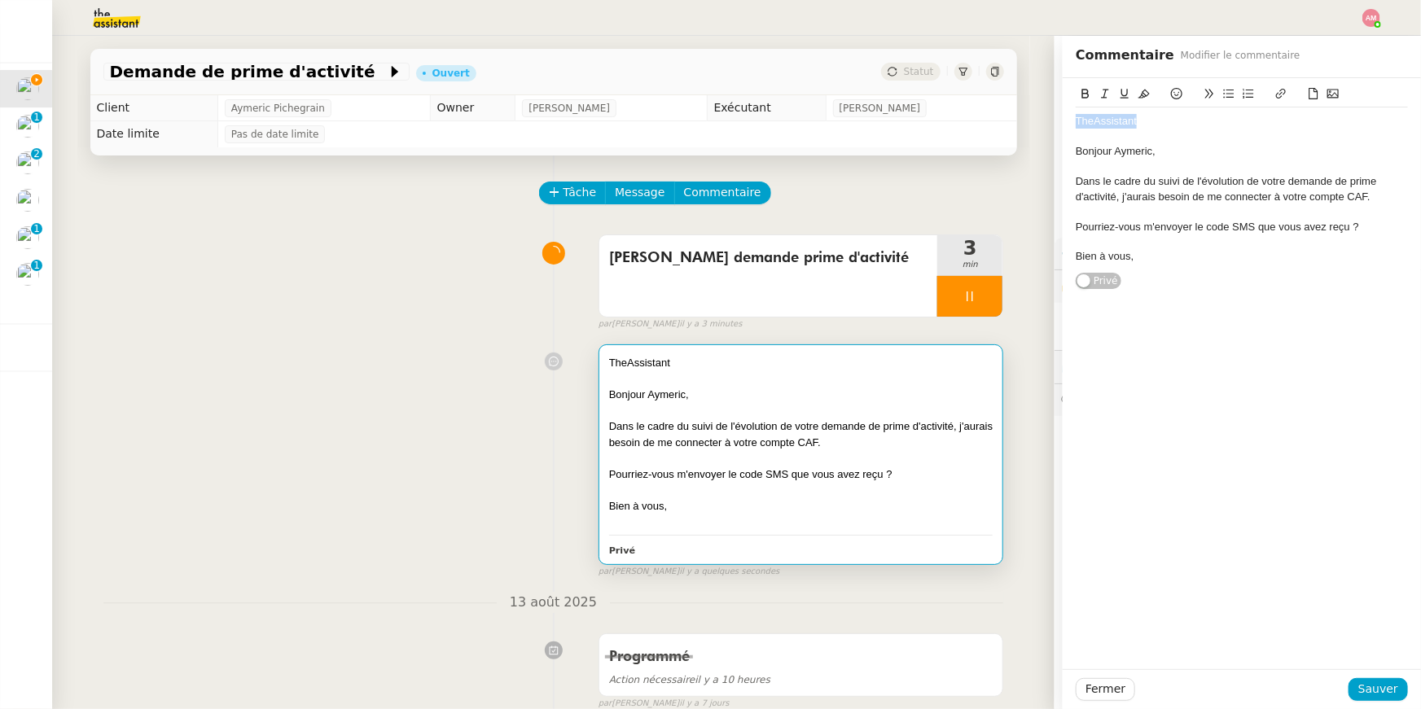
drag, startPoint x: 1147, startPoint y: 128, endPoint x: 1028, endPoint y: 116, distance: 119.4
click at [703, 116] on app-ticket "Demande de prime d'activité Ouvert Statut Client Aymeric Pichegrain Owner Frédé…" at bounding box center [736, 372] width 1368 height 673
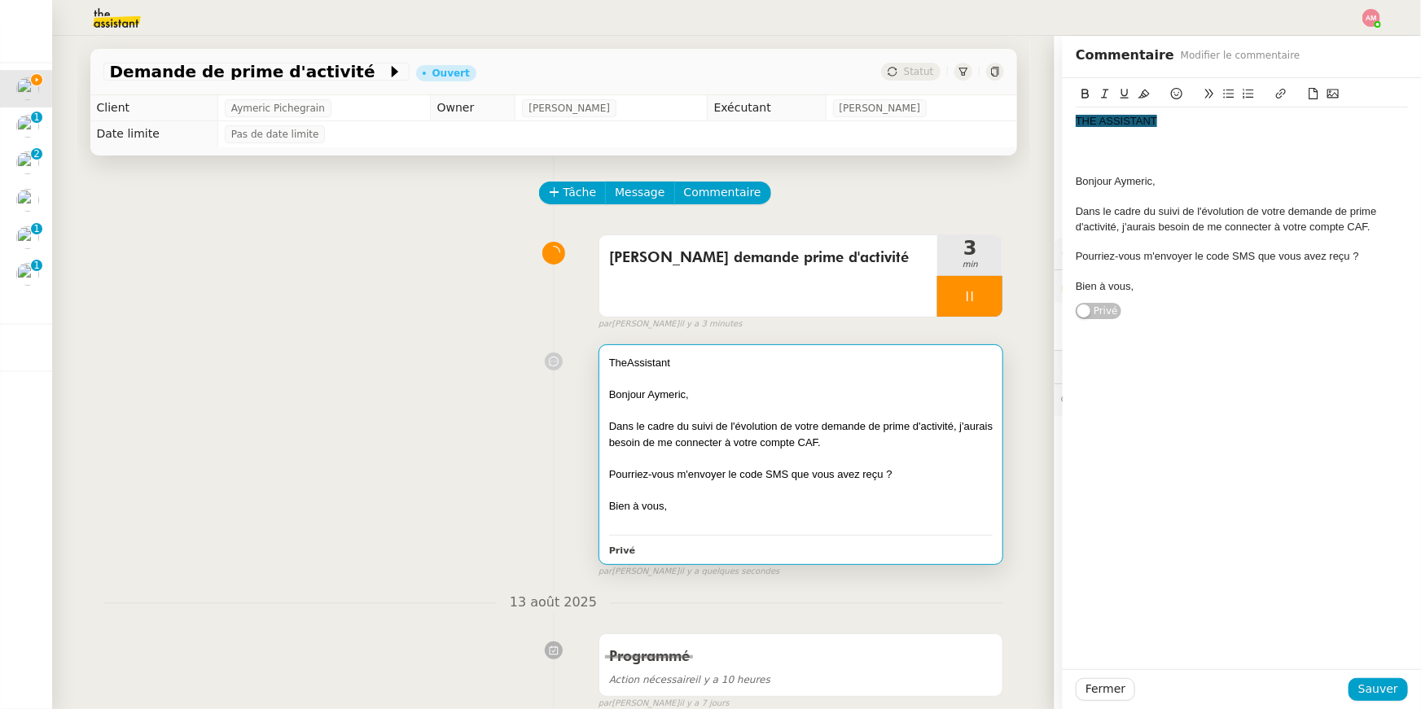
click at [703, 268] on div at bounding box center [1241, 272] width 332 height 15
drag, startPoint x: 1172, startPoint y: 119, endPoint x: 1048, endPoint y: 117, distance: 124.6
click at [703, 117] on app-ticket "Demande de prime d'activité Ouvert Statut Client Aymeric Pichegrain Owner Frédé…" at bounding box center [736, 372] width 1368 height 673
click at [703, 171] on div at bounding box center [1241, 167] width 332 height 15
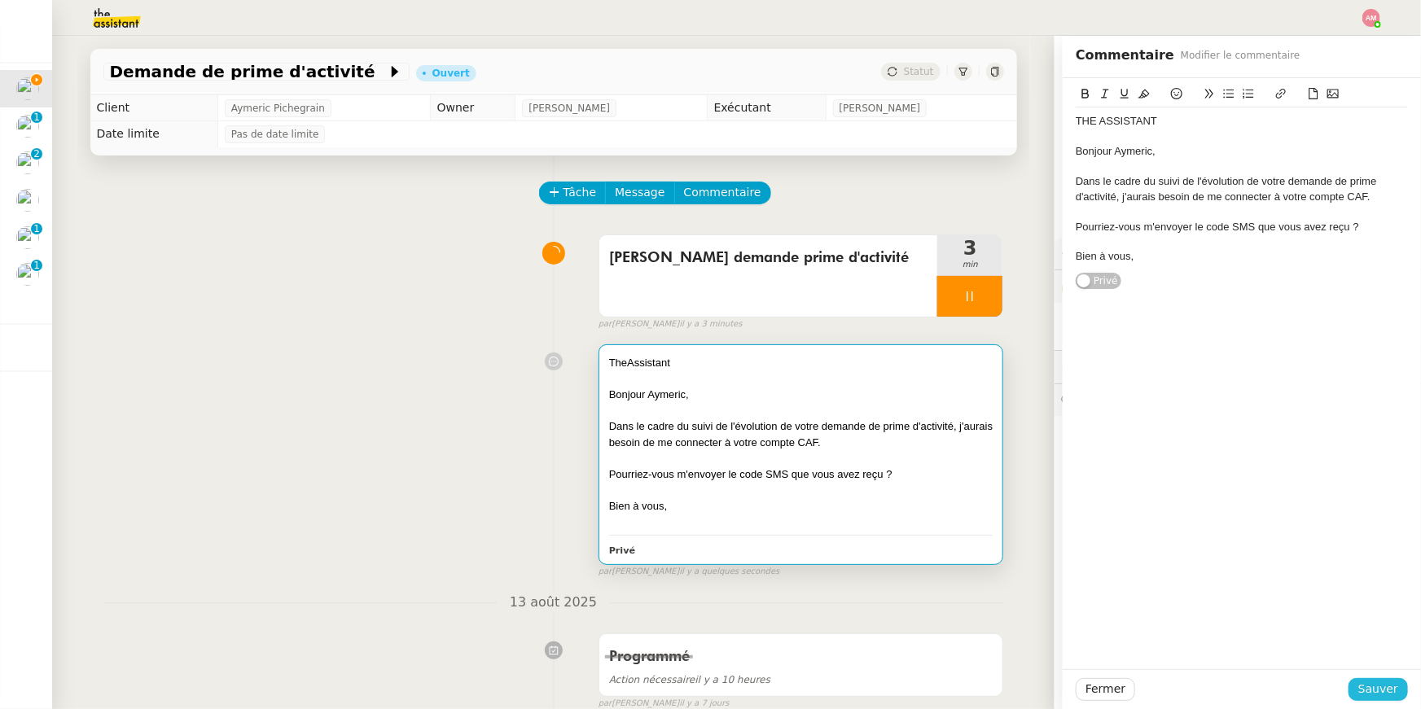
click at [703, 504] on span "Sauver" at bounding box center [1378, 689] width 40 height 19
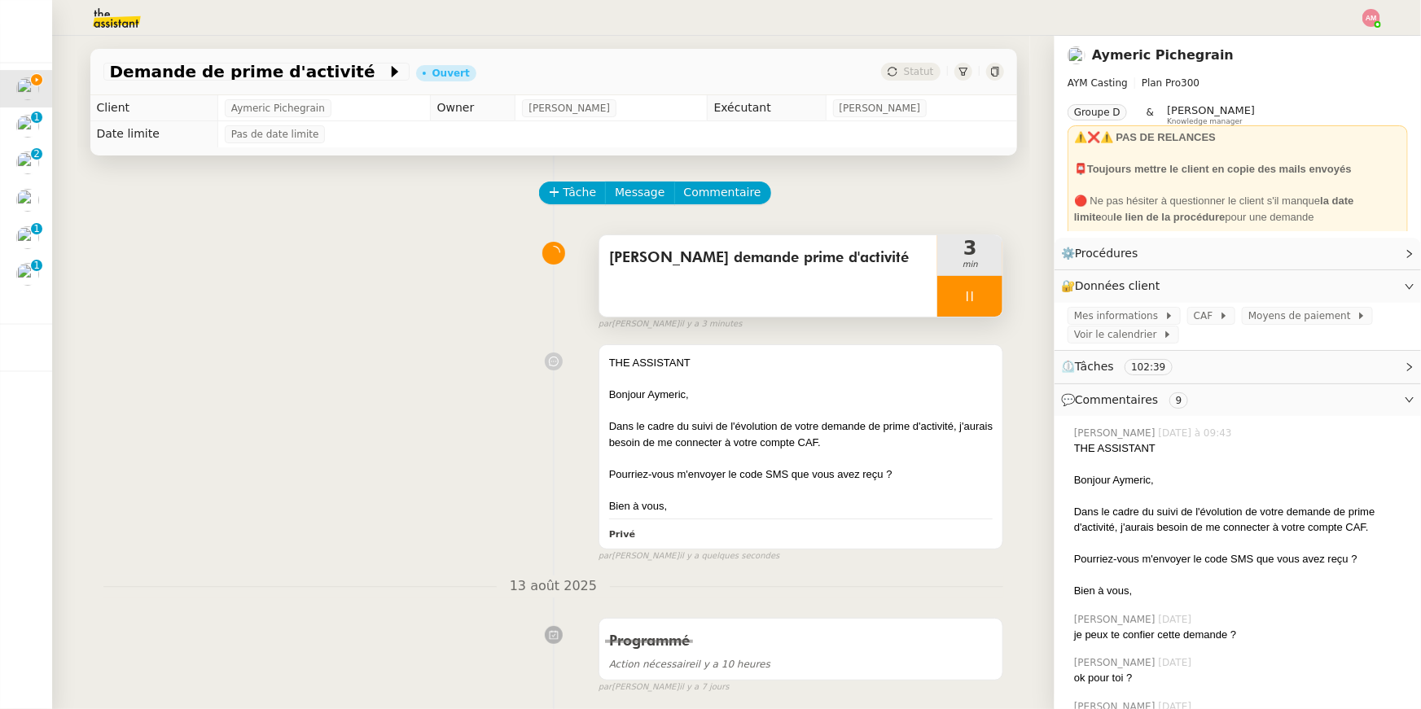
drag, startPoint x: 973, startPoint y: 290, endPoint x: 957, endPoint y: 298, distance: 18.2
click at [703, 298] on div at bounding box center [969, 296] width 65 height 41
click at [703, 298] on icon at bounding box center [953, 296] width 13 height 13
click at [703, 298] on div at bounding box center [969, 296] width 65 height 41
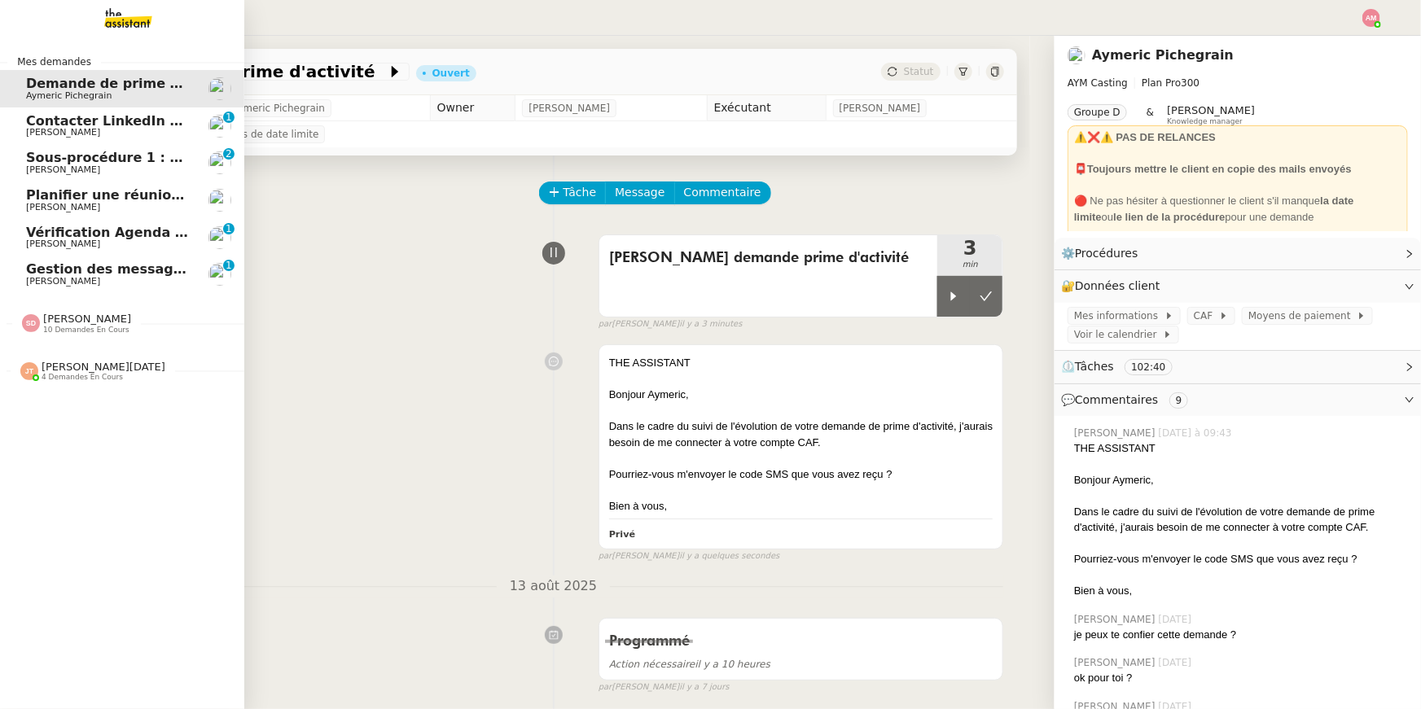
click at [45, 266] on span "Gestion des messages privés linkedIn - 20 août 2025" at bounding box center [220, 268] width 388 height 15
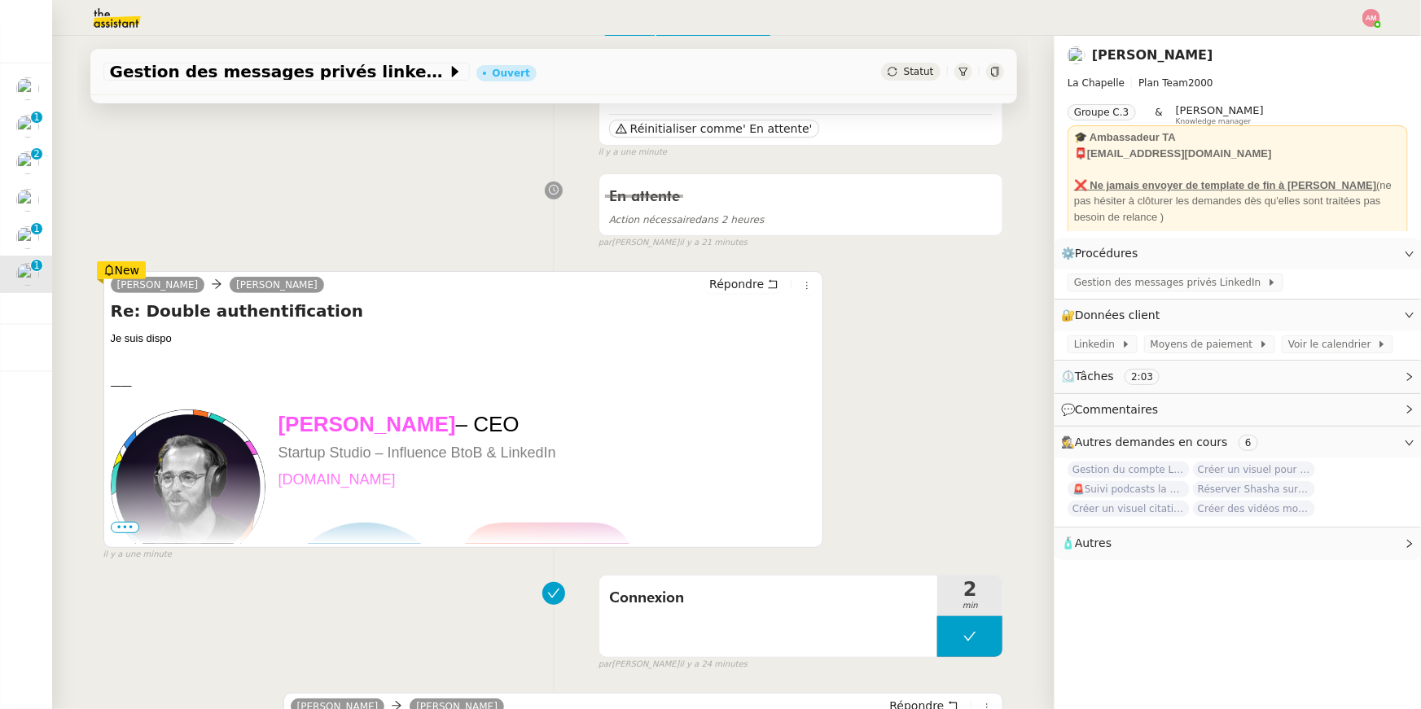
scroll to position [161, 0]
click at [703, 504] on button at bounding box center [969, 637] width 65 height 41
click at [703, 504] on div at bounding box center [953, 637] width 33 height 41
click at [703, 282] on span "Gestion des messages privés LinkedIn" at bounding box center [1170, 282] width 193 height 16
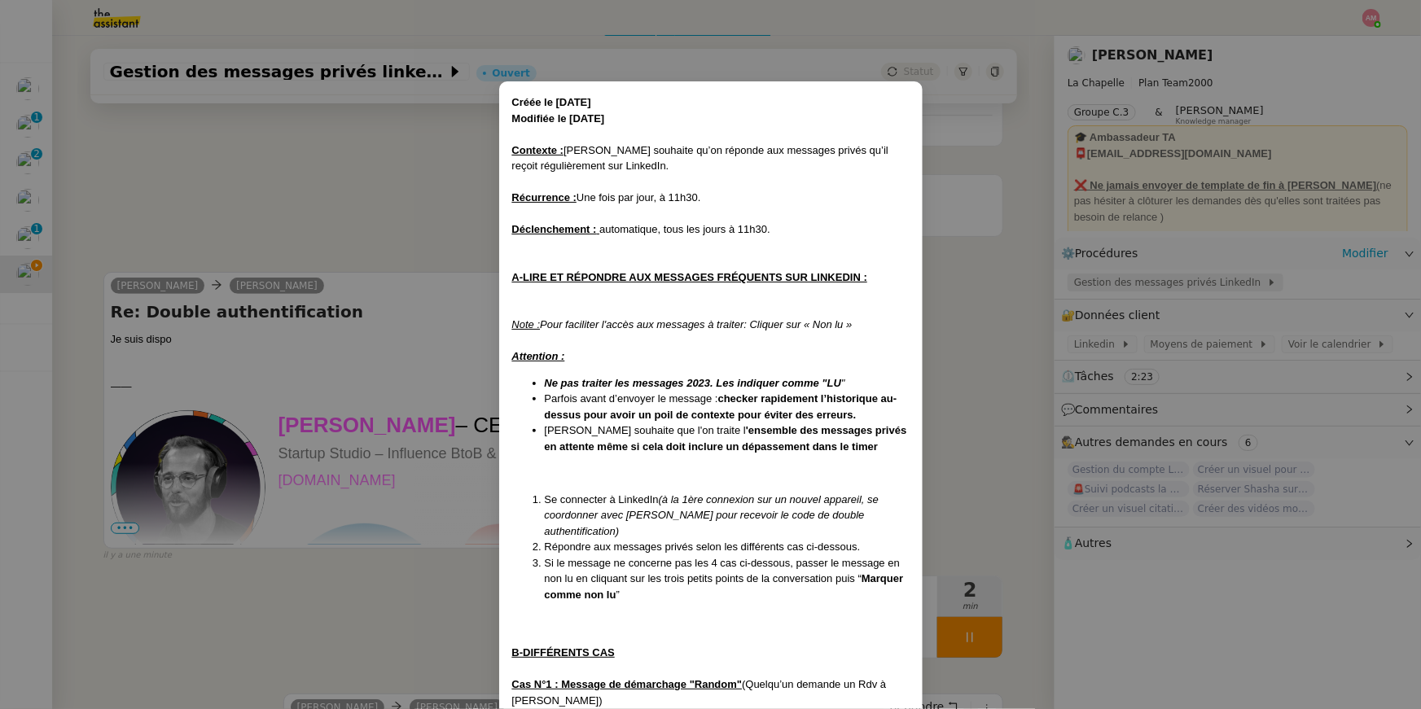
scroll to position [1376, 0]
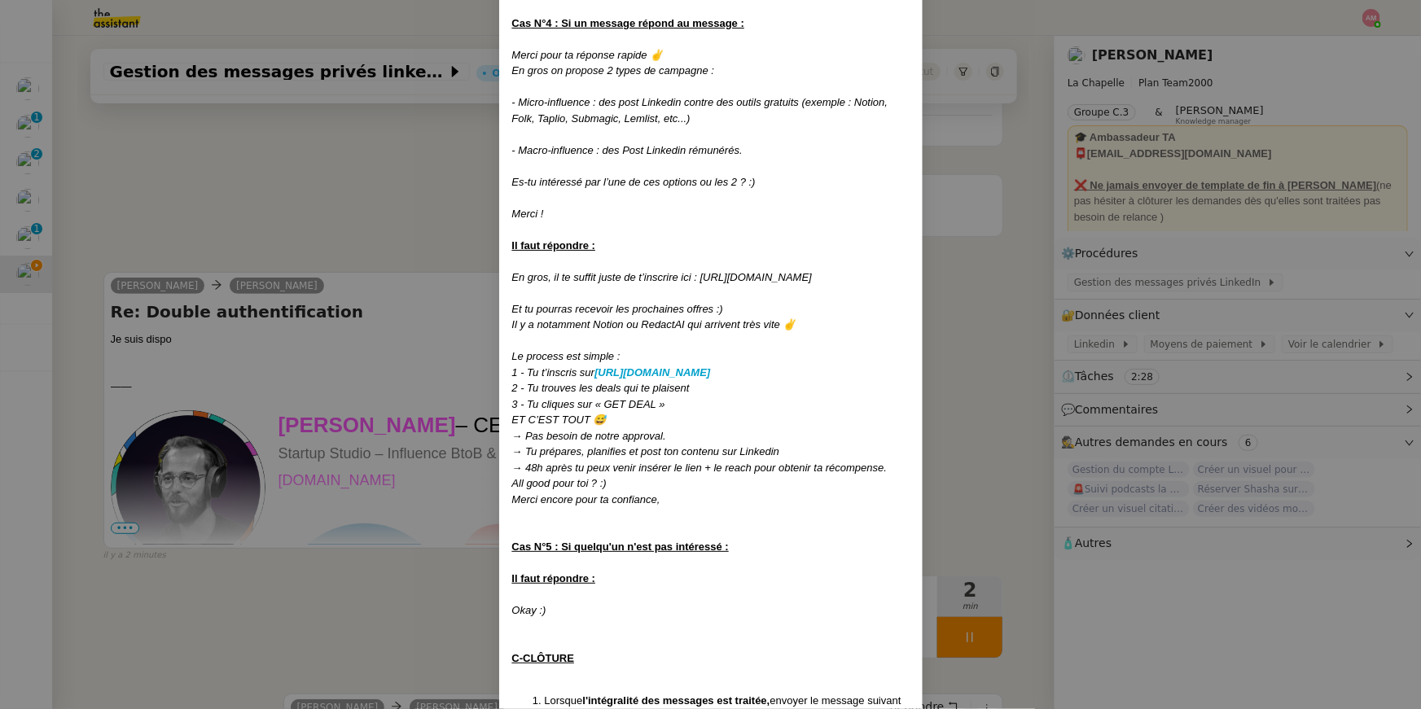
click at [703, 298] on nz-modal-container "Créée le 08/10/2024 Modifiée le 17/04/2025 Contexte : Hugo souhaite qu’on répon…" at bounding box center [710, 354] width 1421 height 709
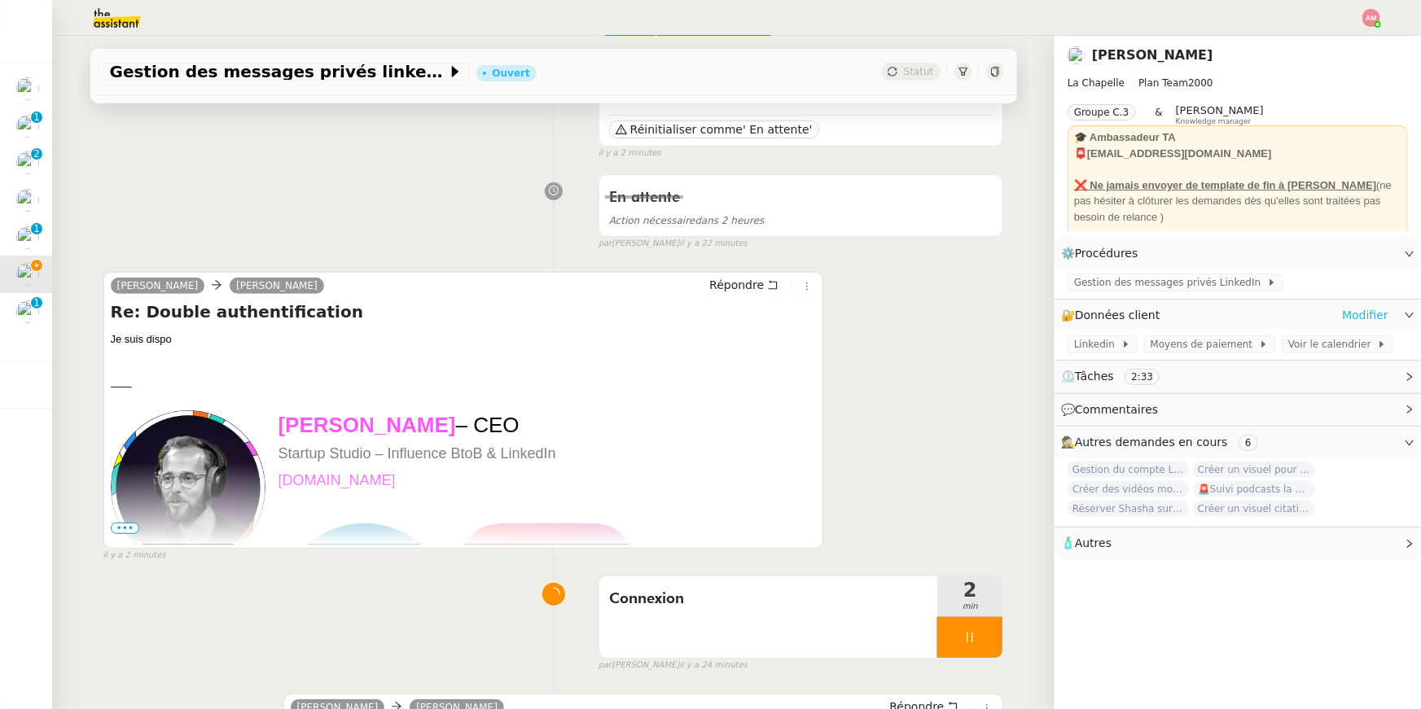
click at [703, 316] on link "Modifier" at bounding box center [1365, 315] width 46 height 19
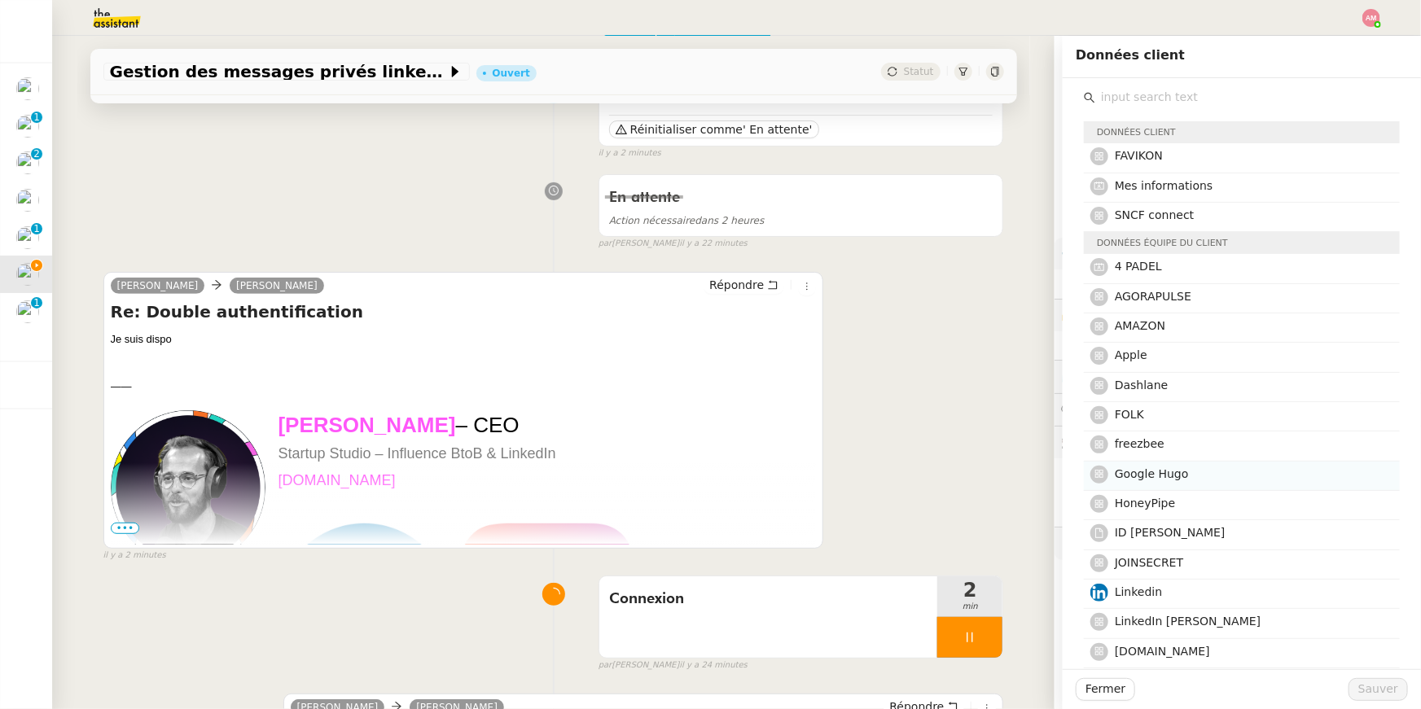
click at [703, 477] on h4 "Google Hugo" at bounding box center [1251, 474] width 275 height 19
click at [703, 504] on h4 "LinkedIn Charly Lamard" at bounding box center [1251, 621] width 275 height 19
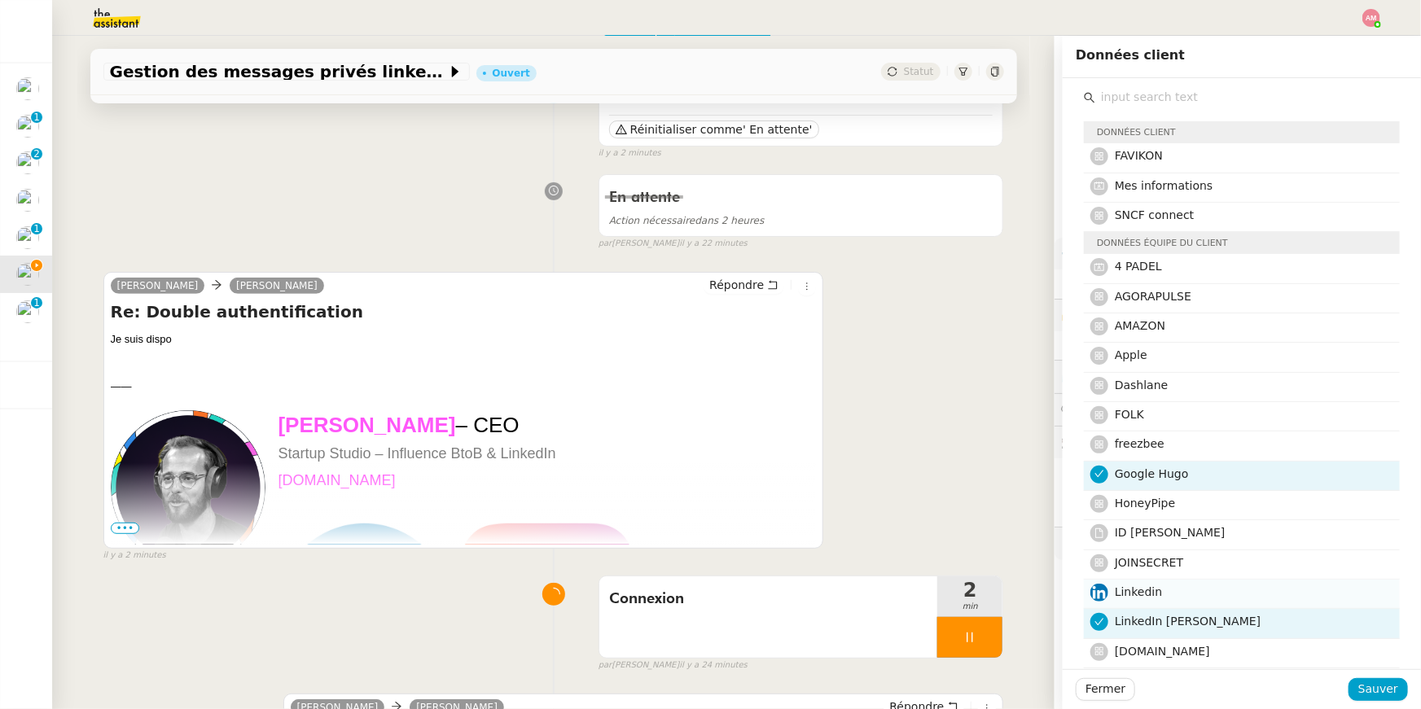
click at [703, 504] on div "Linkedin" at bounding box center [1251, 594] width 275 height 22
click at [703, 504] on span "Sauver" at bounding box center [1378, 689] width 40 height 19
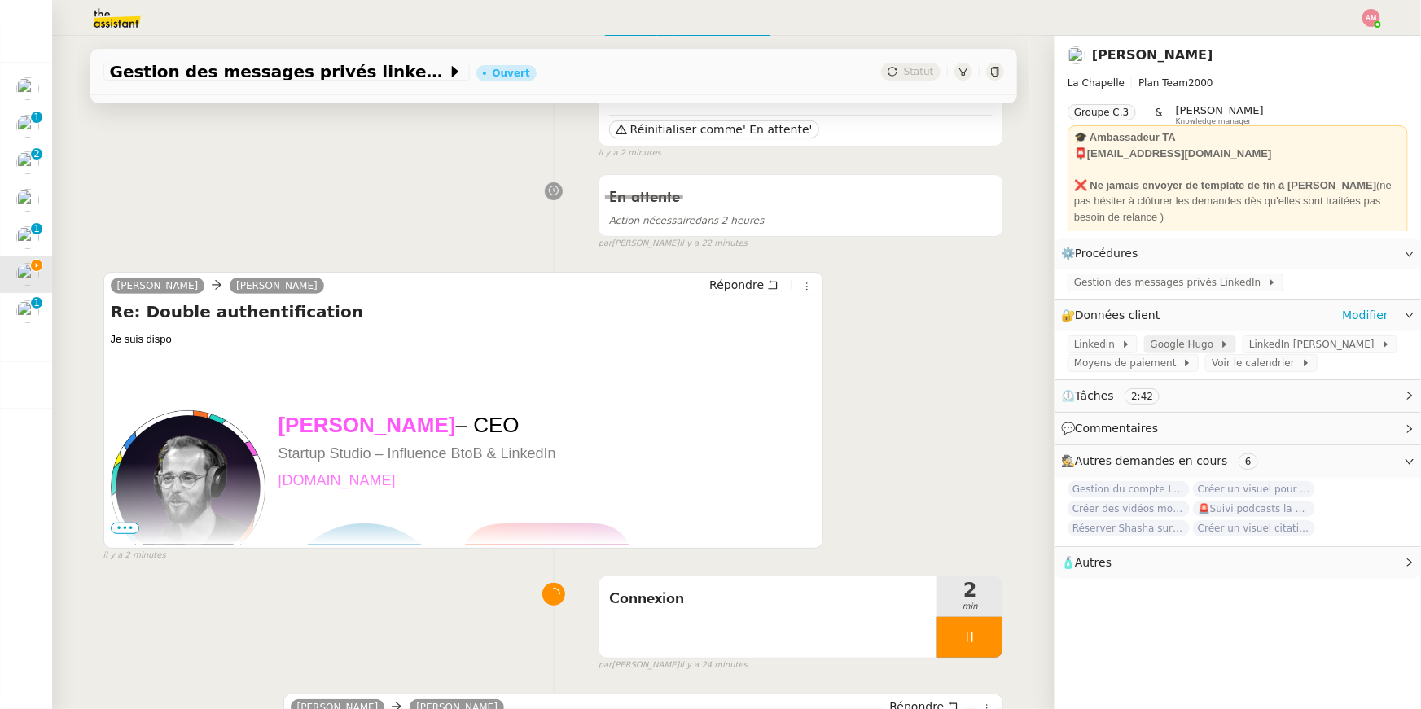
click at [703, 338] on span "Google Hugo" at bounding box center [1184, 344] width 69 height 16
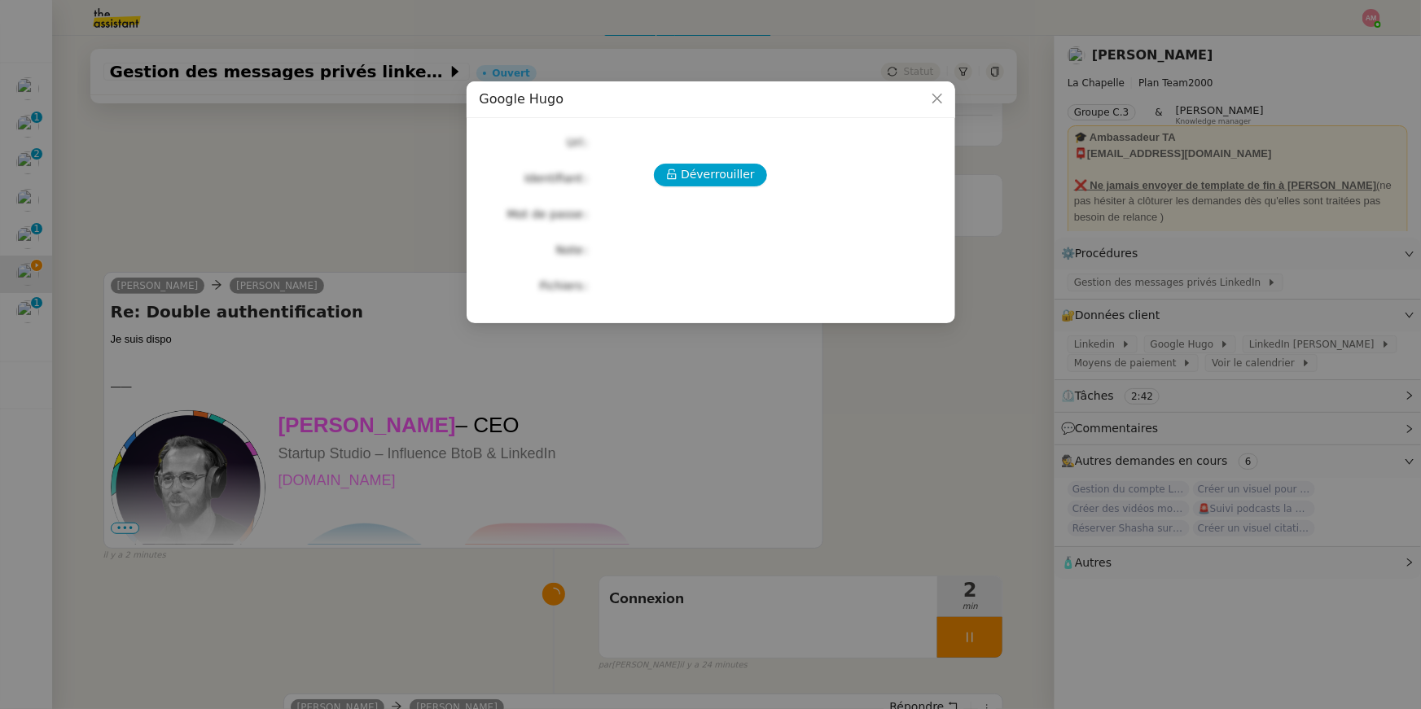
click at [703, 183] on div "Déverrouiller" at bounding box center [710, 175] width 462 height 23
click at [703, 174] on span "Déverrouiller" at bounding box center [718, 174] width 74 height 19
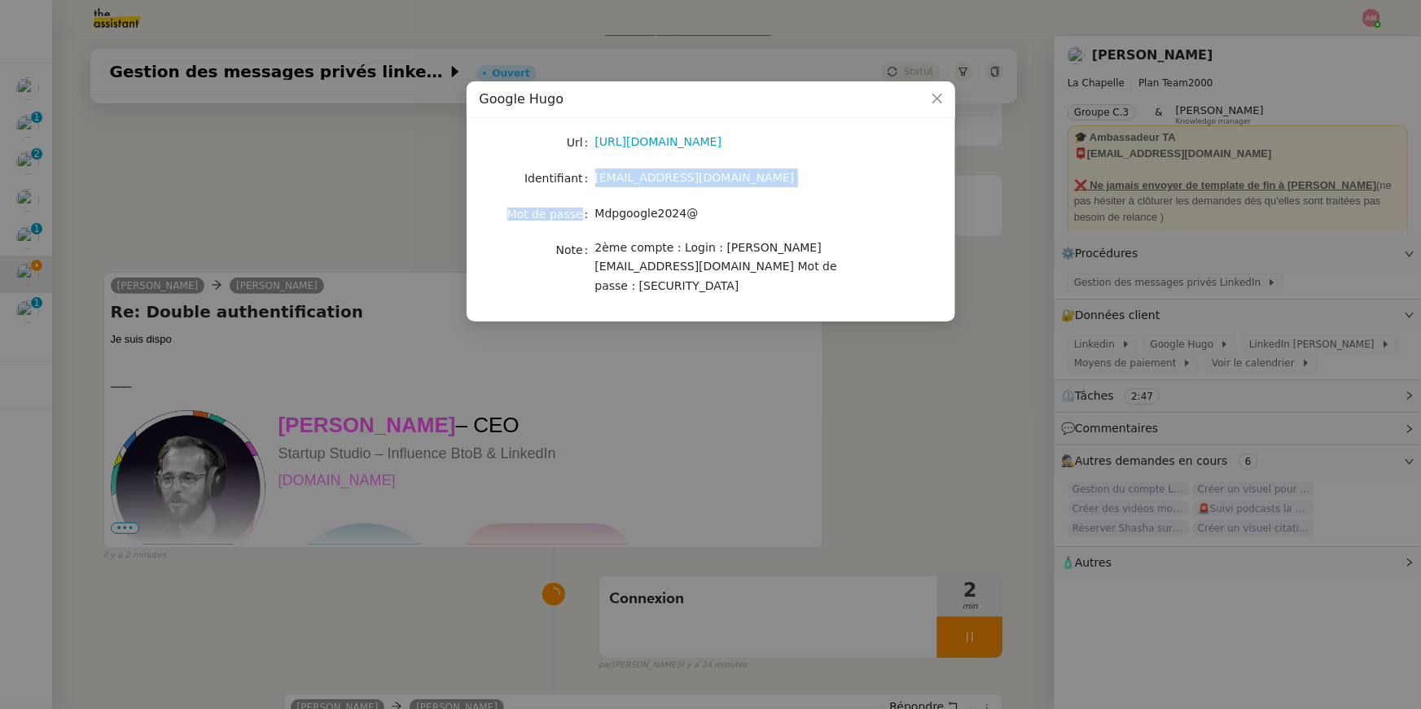
drag, startPoint x: 596, startPoint y: 177, endPoint x: 726, endPoint y: 191, distance: 131.0
click at [703, 191] on div "Url https://admin.google.com/u/1/ac/billing/accounts/WySyVq5qFVteMksEl-70jw/tra…" at bounding box center [710, 213] width 462 height 164
click at [604, 217] on span "Mdpgoogle2024@" at bounding box center [646, 213] width 103 height 13
drag, startPoint x: 595, startPoint y: 214, endPoint x: 700, endPoint y: 215, distance: 105.0
click at [700, 215] on div "Mdpgoogle2024@" at bounding box center [729, 213] width 269 height 19
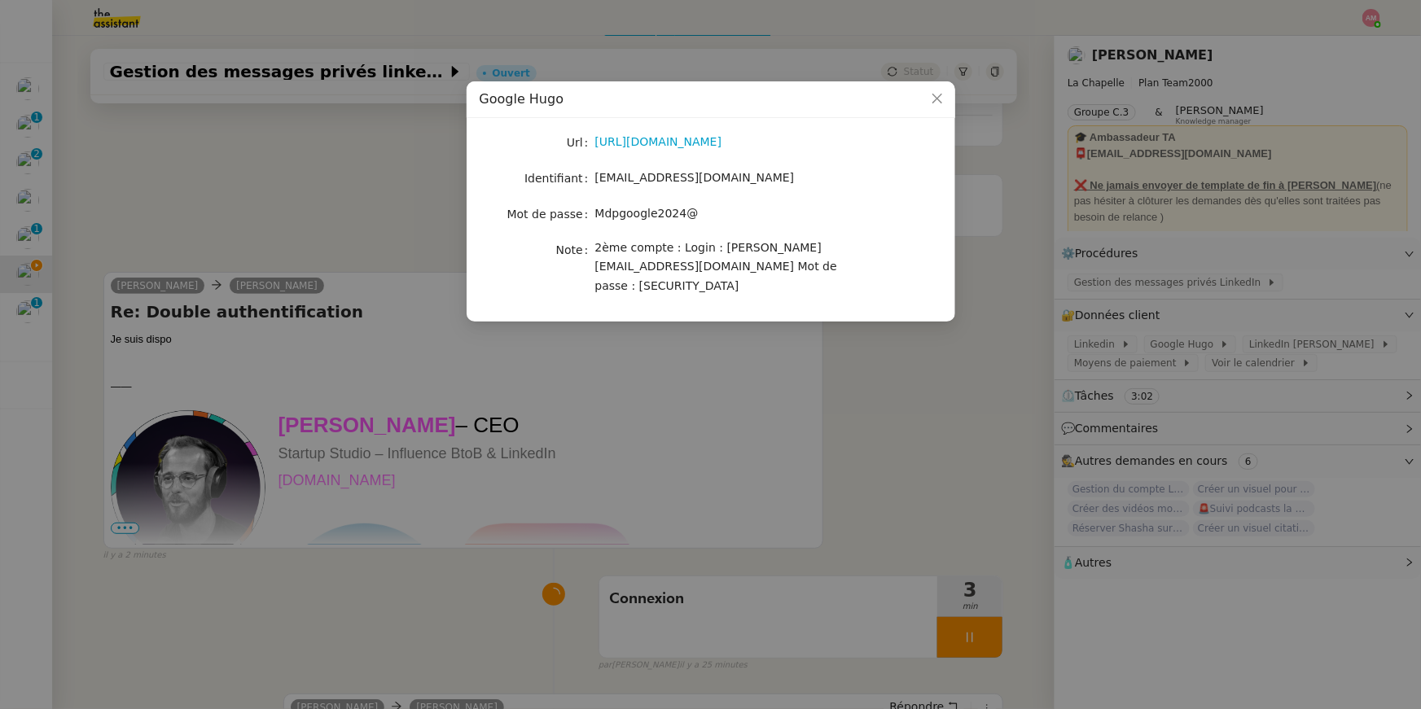
click at [703, 304] on nz-modal-container "Google Hugo Url https://admin.google.com/u/1/ac/billing/accounts/WySyVq5qFVteMk…" at bounding box center [710, 354] width 1421 height 709
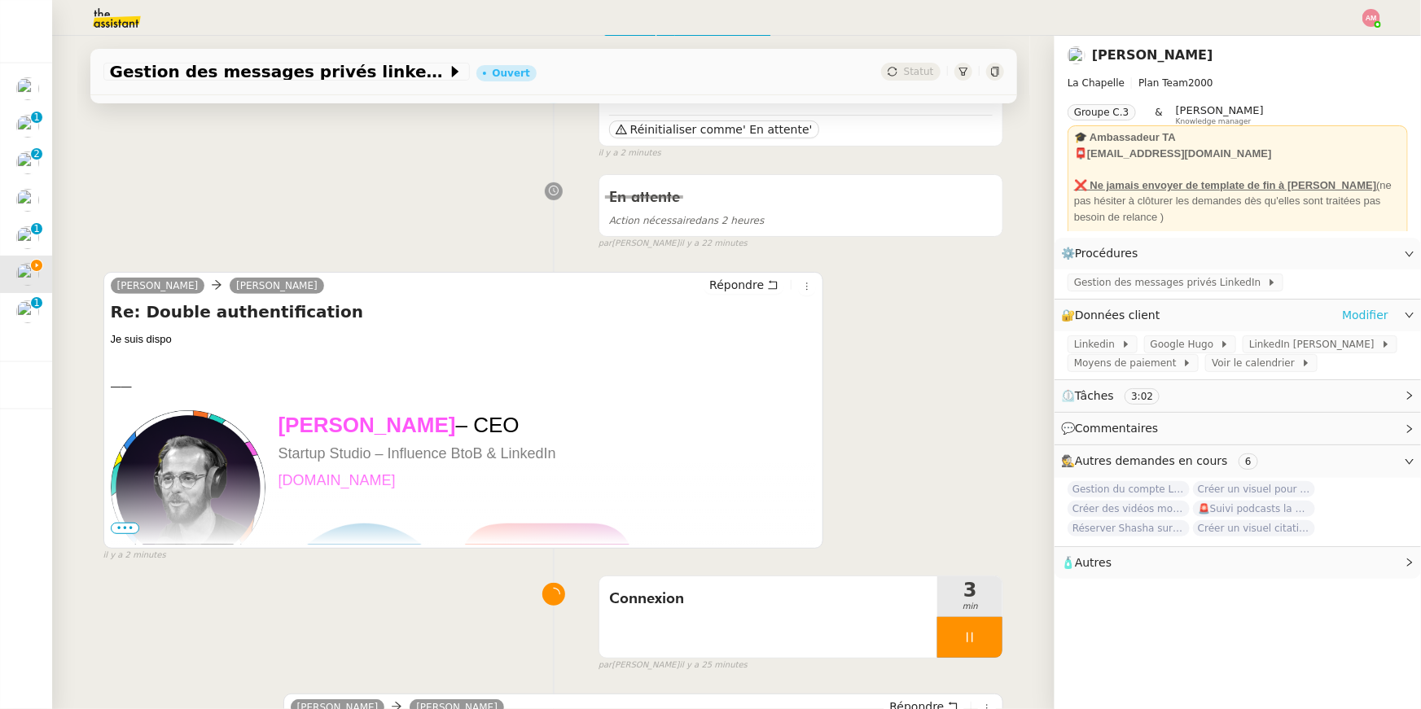
click at [703, 312] on link "Modifier" at bounding box center [1365, 315] width 46 height 19
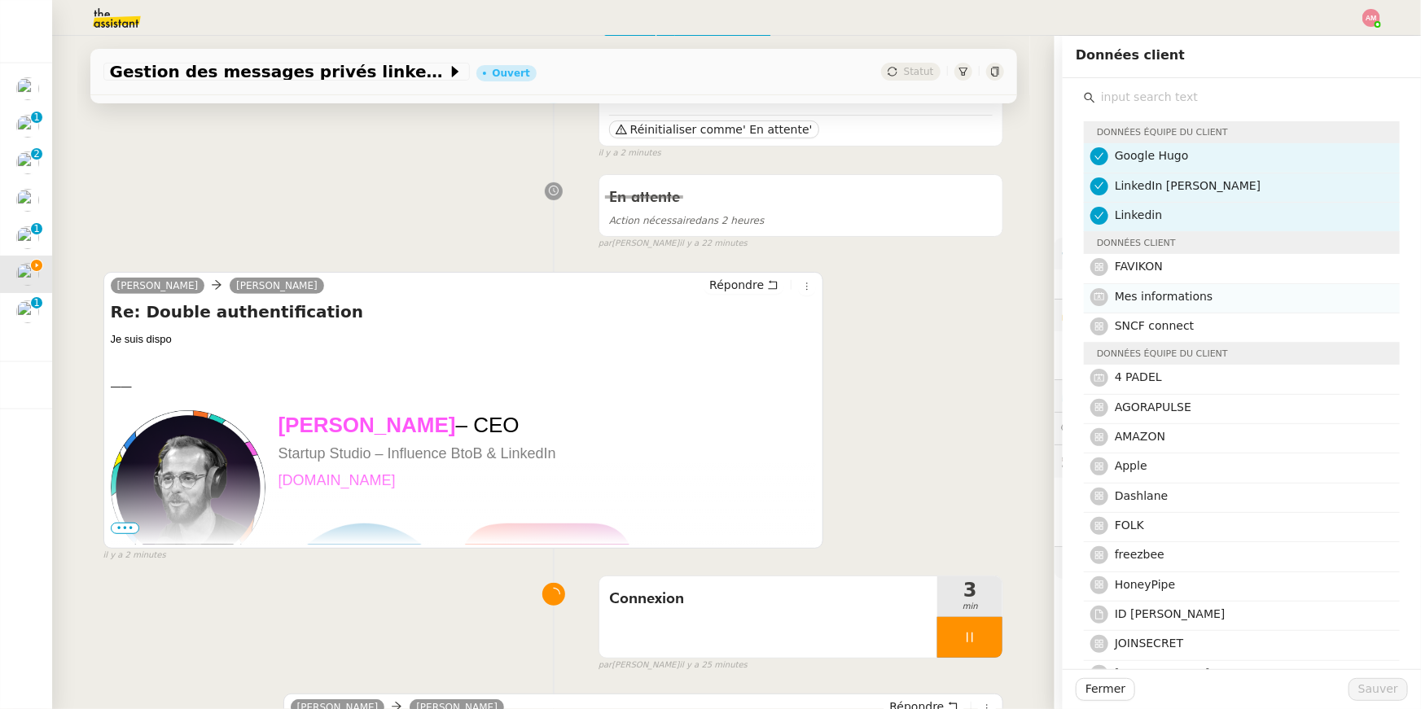
click at [703, 300] on h4 "Mes informations" at bounding box center [1251, 296] width 275 height 19
click at [703, 504] on span "Sauver" at bounding box center [1378, 689] width 40 height 19
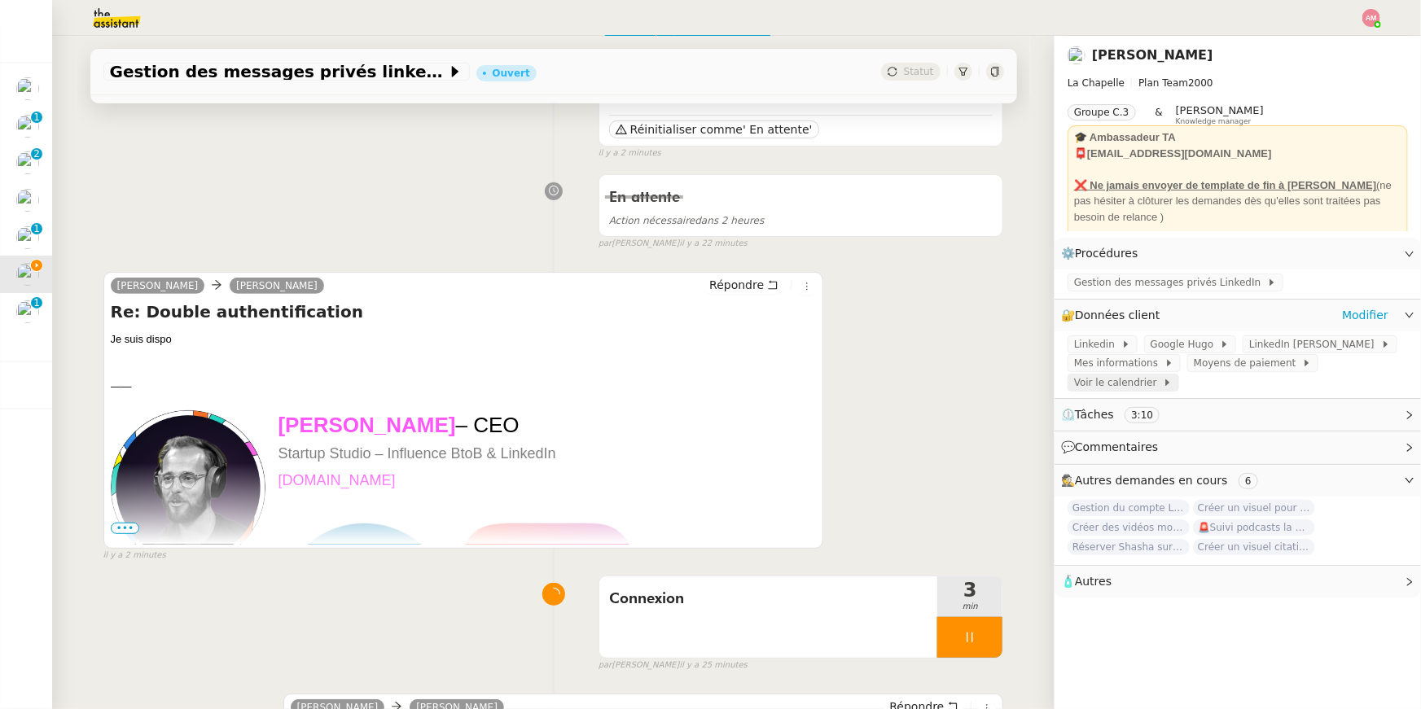
click at [703, 378] on span "Voir le calendrier" at bounding box center [1118, 382] width 89 height 16
click at [703, 362] on div "Mes informations" at bounding box center [1123, 363] width 113 height 18
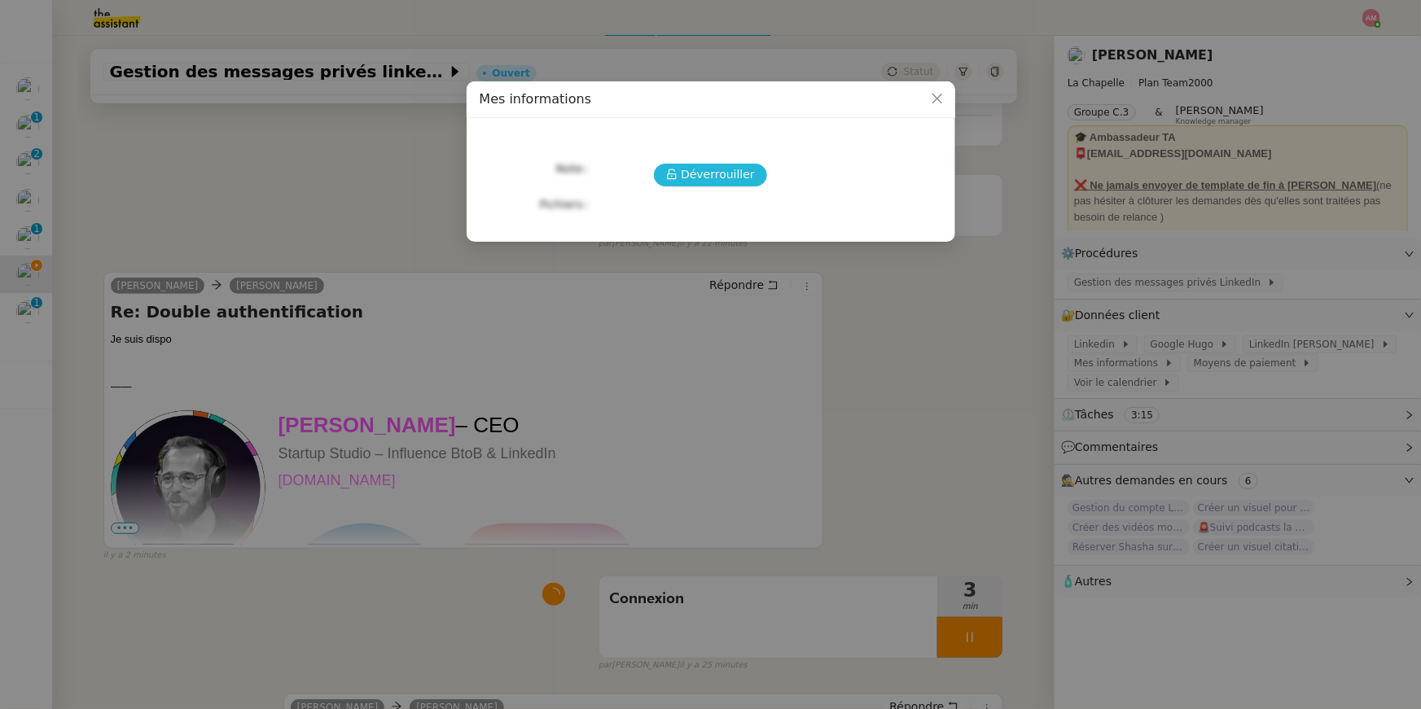
click at [673, 182] on button "Déverrouiller" at bounding box center [710, 175] width 113 height 23
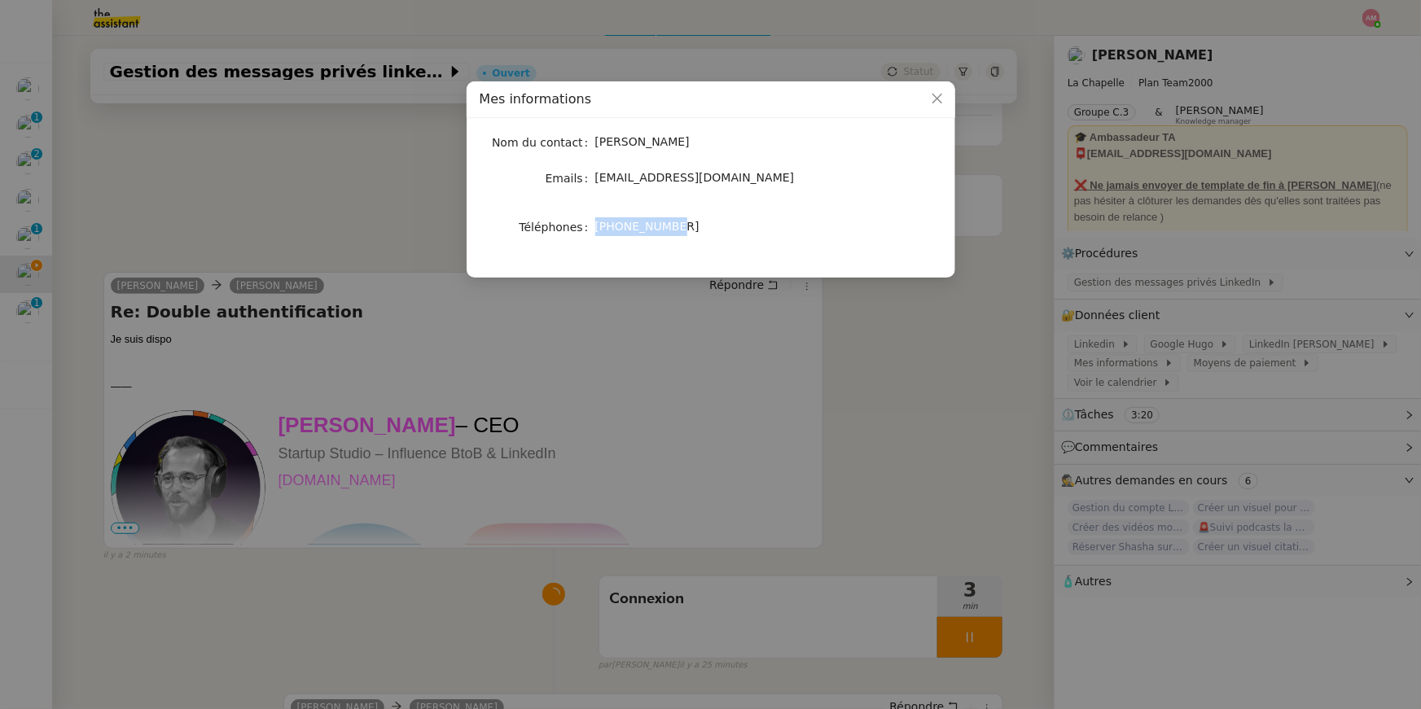
drag, startPoint x: 620, startPoint y: 229, endPoint x: 711, endPoint y: 229, distance: 91.2
click at [703, 229] on nz-form-item "Téléphones +33622844906" at bounding box center [710, 227] width 462 height 23
click at [305, 218] on nz-modal-container "Mes informations Nom du contact Hugo Bentz Emails hugo@lachapelle.club Téléphon…" at bounding box center [710, 354] width 1421 height 709
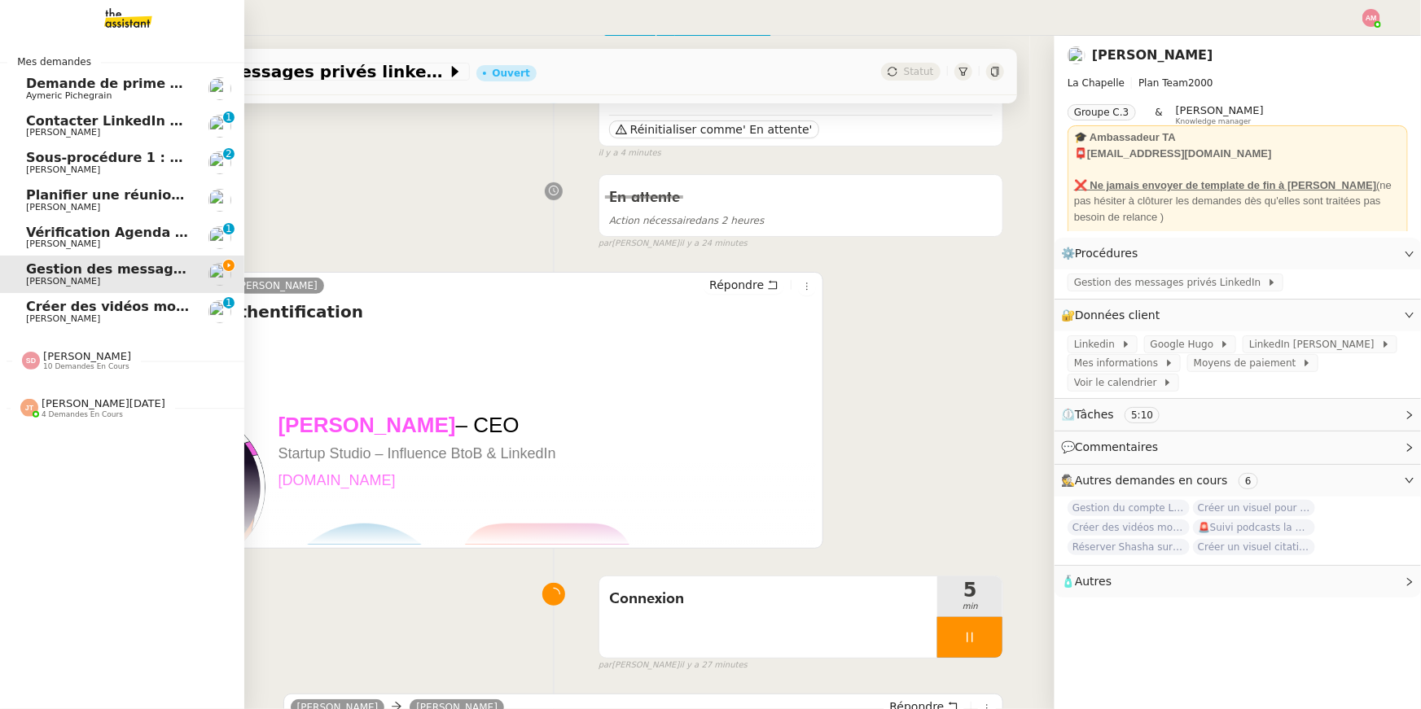
click at [28, 313] on span "[PERSON_NAME]" at bounding box center [63, 318] width 74 height 11
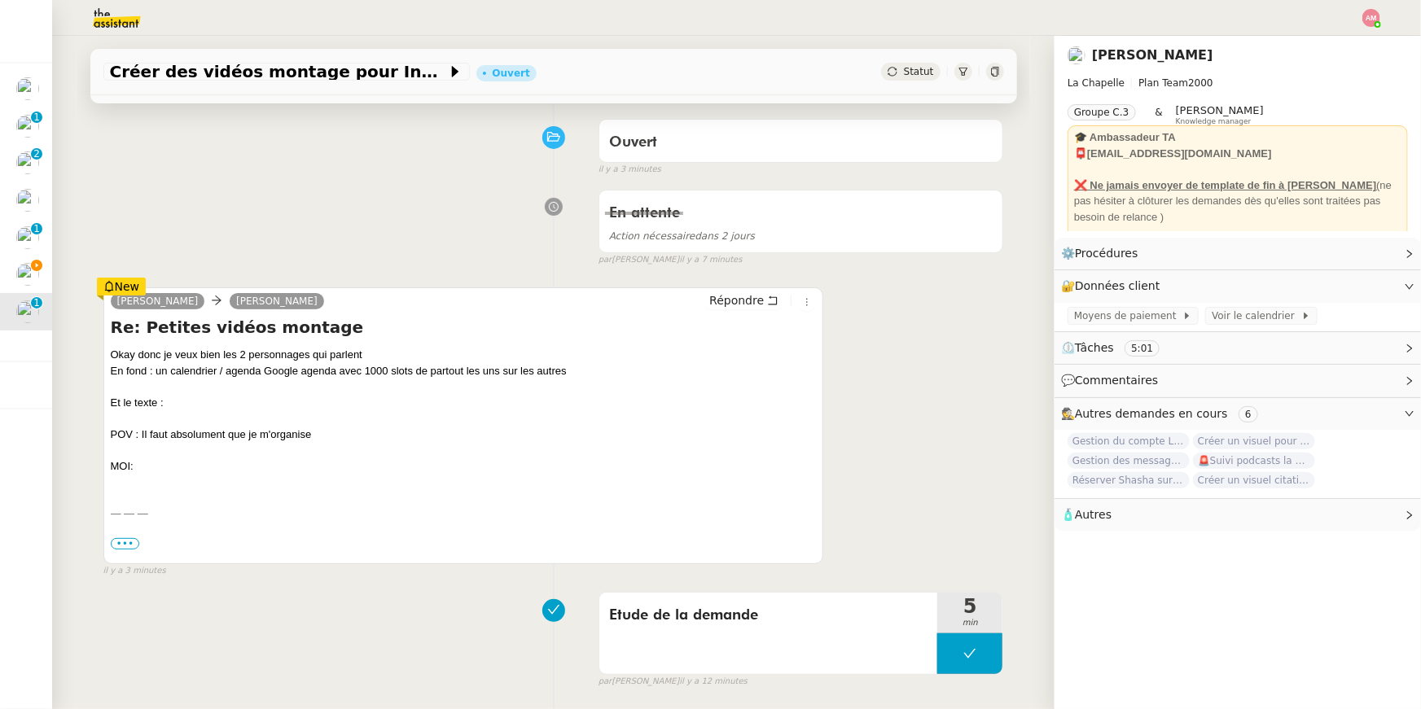
scroll to position [118, 0]
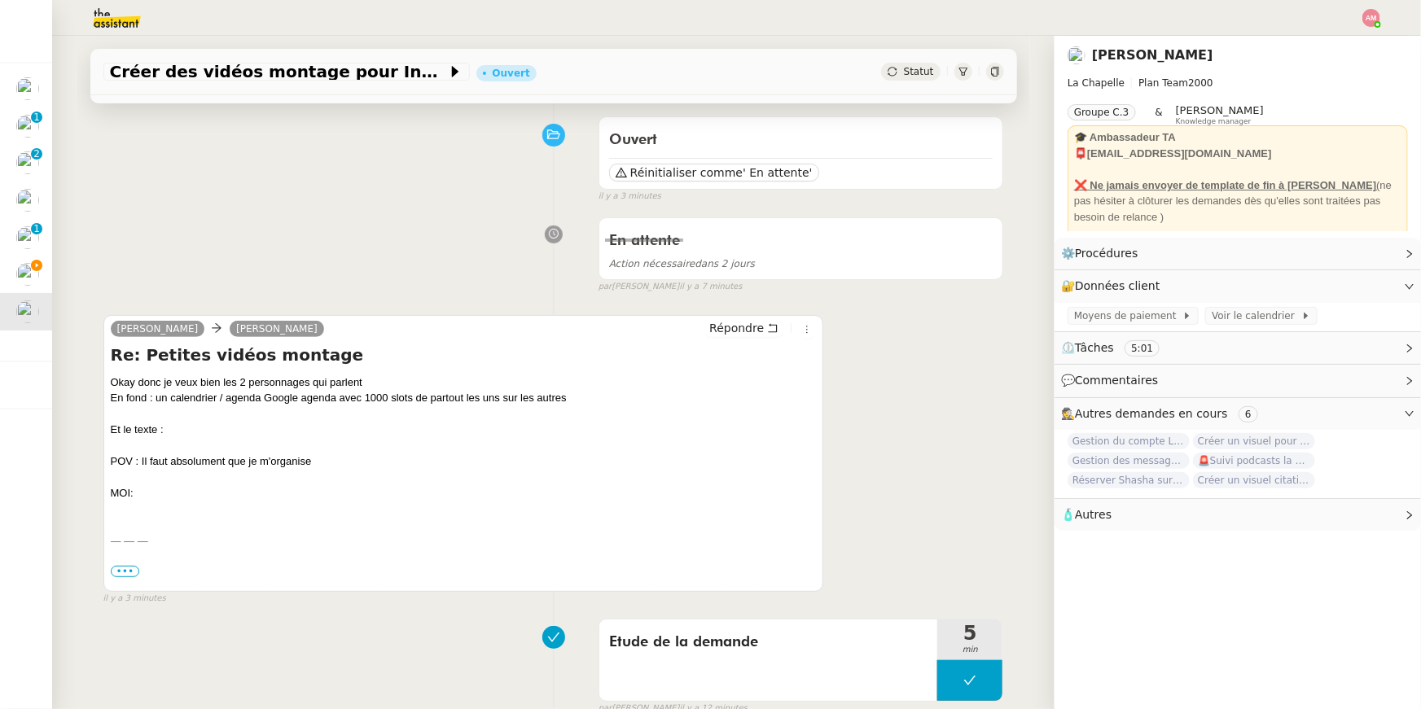
click at [138, 504] on div at bounding box center [464, 573] width 706 height 16
click at [136, 504] on span "•••" at bounding box center [125, 571] width 29 height 11
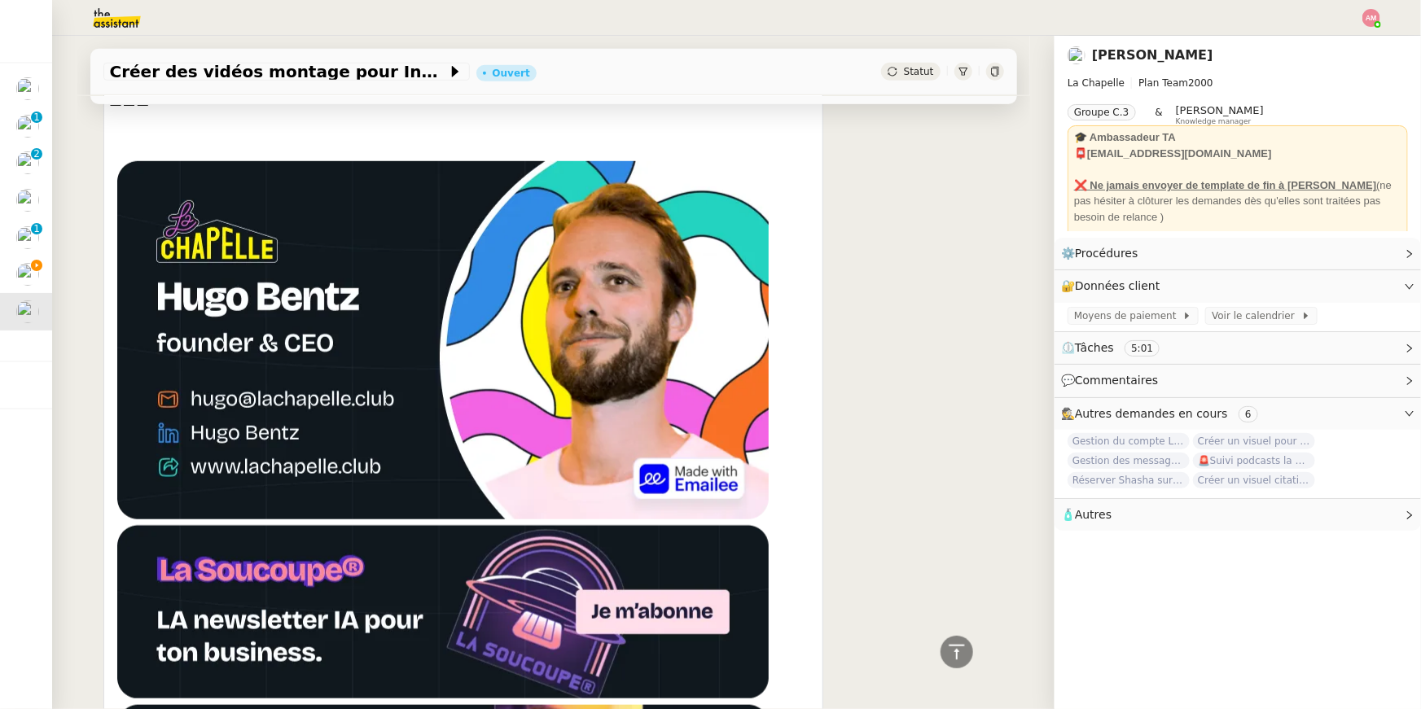
scroll to position [0, 0]
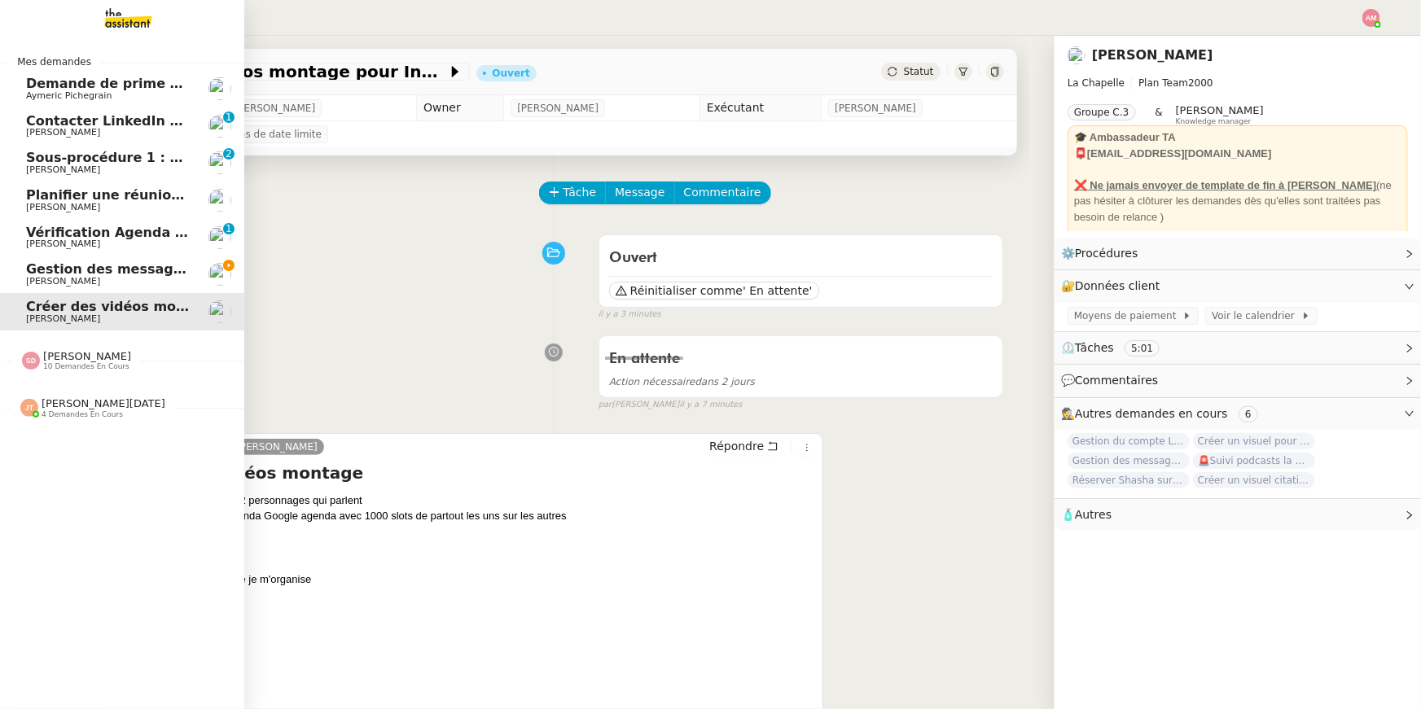
click at [41, 255] on link "Vérification Agenda + Chat + Wagram (9h et 14h) David Berrebi 0 1 2 3 4 5 6 7 8…" at bounding box center [122, 237] width 244 height 37
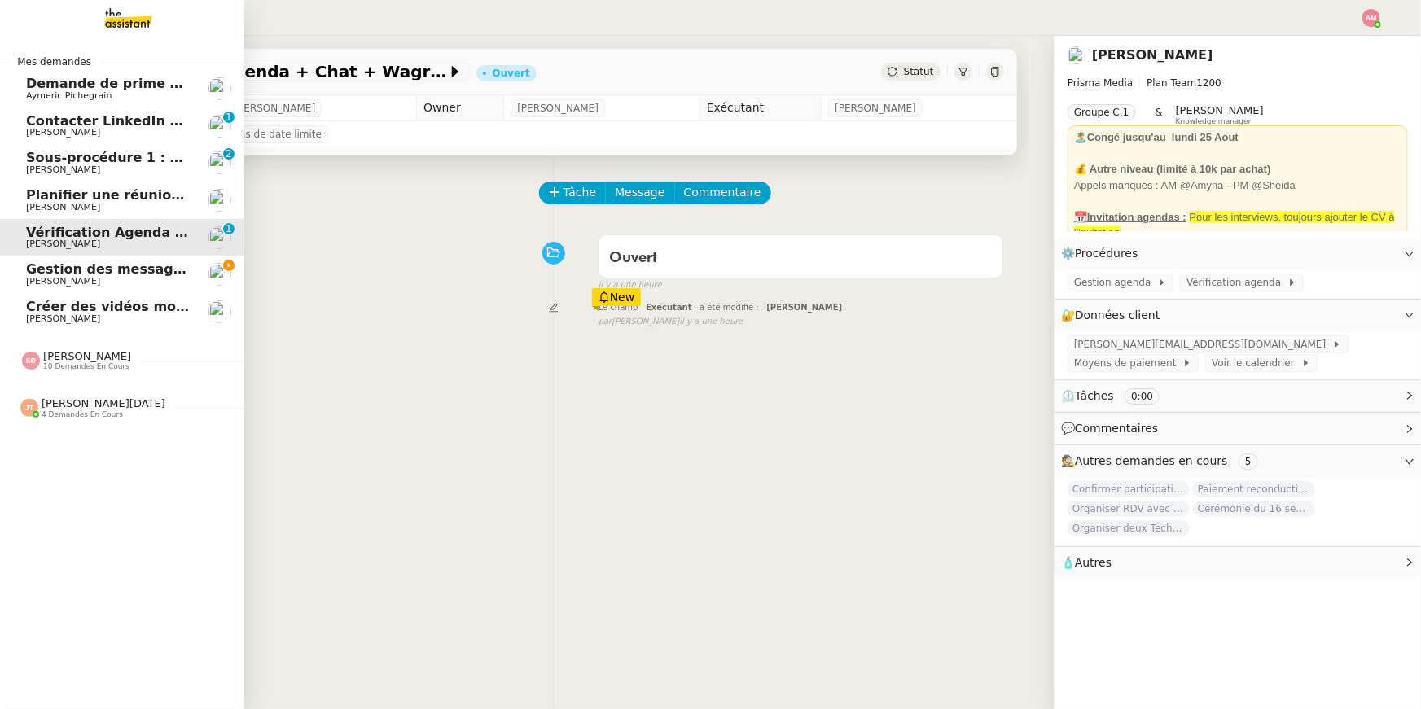
click at [79, 269] on span "Gestion des messages privés linkedIn - 20 août 2025" at bounding box center [220, 268] width 388 height 15
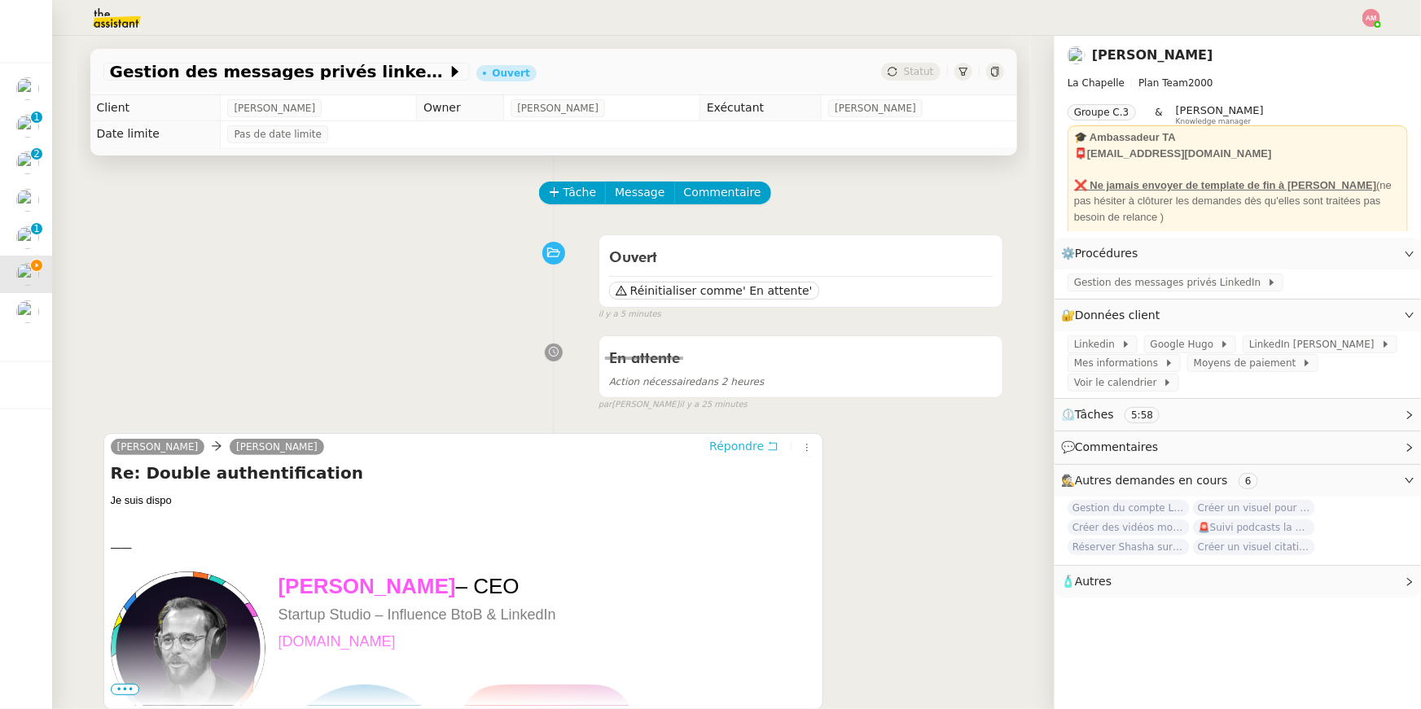
click at [703, 446] on span "Répondre" at bounding box center [736, 446] width 55 height 16
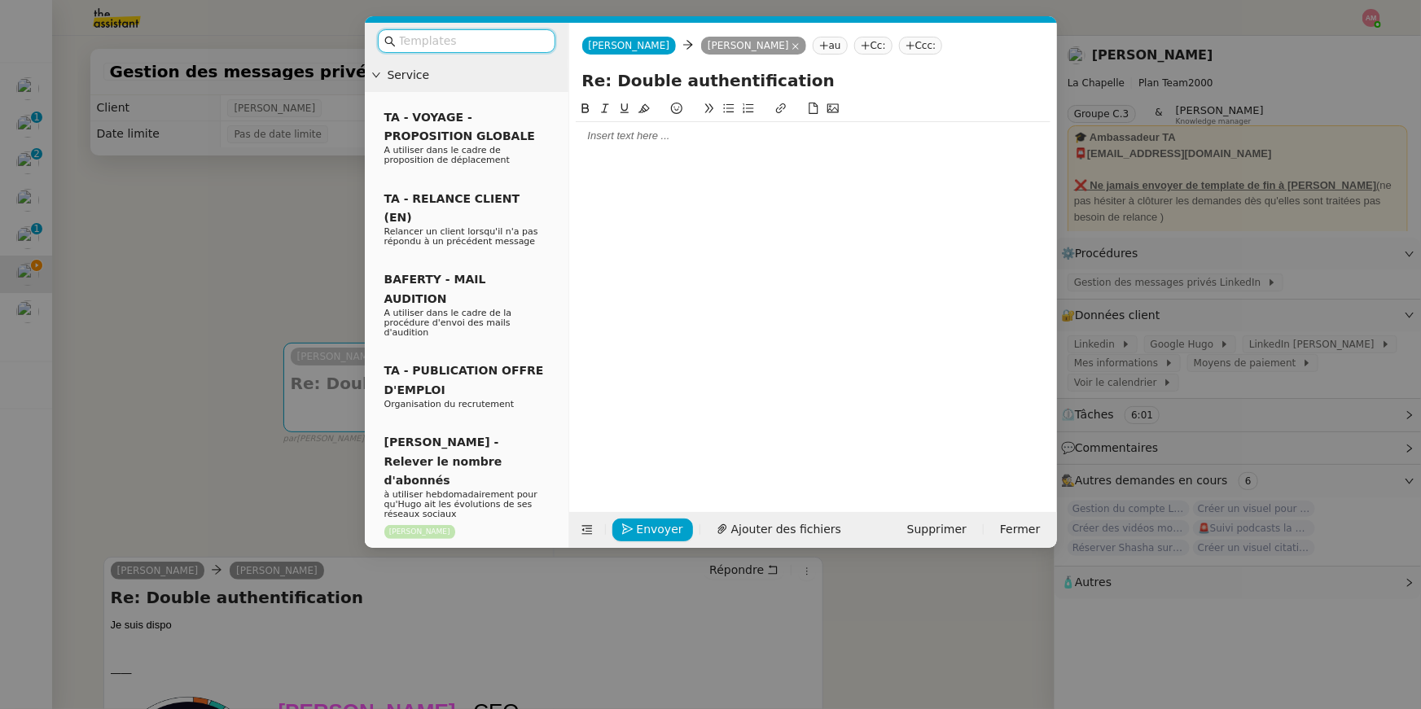
click at [618, 137] on div at bounding box center [813, 136] width 475 height 15
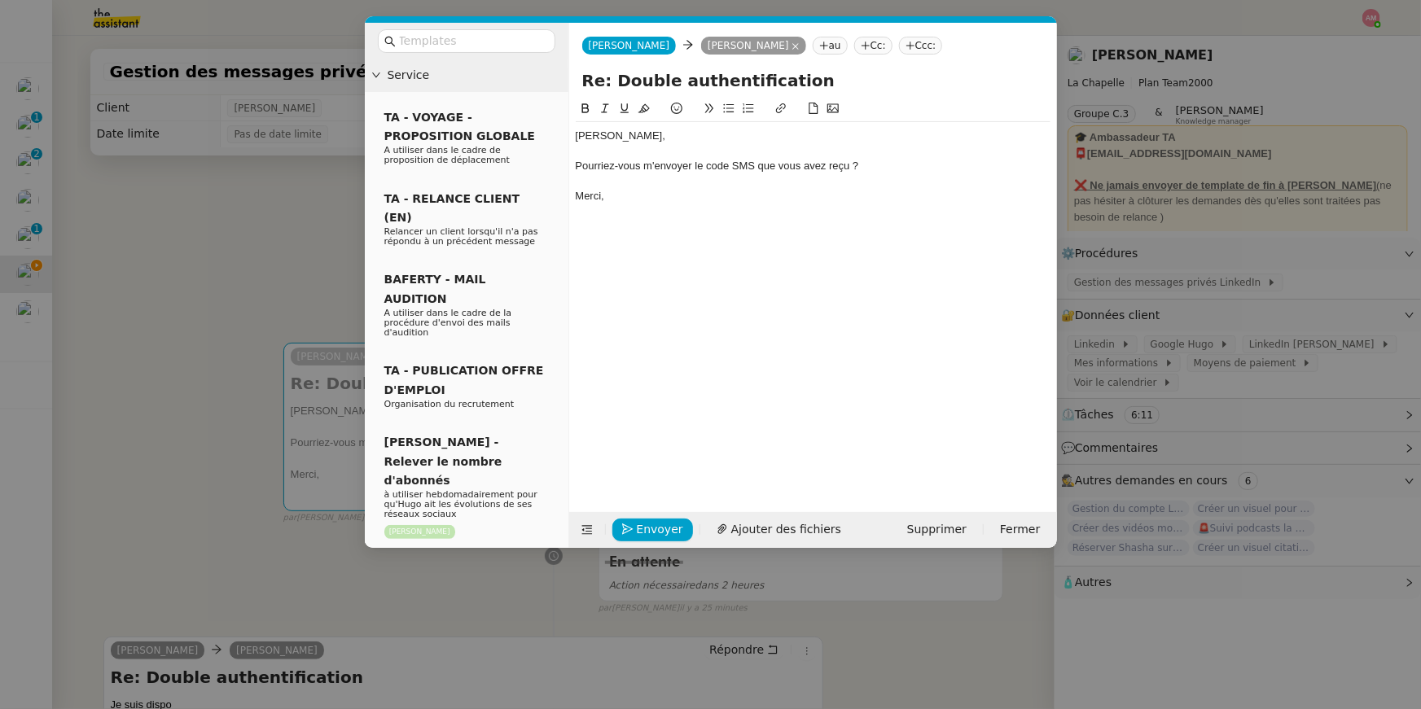
click at [652, 161] on div "Pourriez-vous m'envoyer le code SMS que vous avez reçu ?" at bounding box center [813, 166] width 475 height 15
click at [703, 96] on div "Re: Double authentification" at bounding box center [813, 83] width 488 height 31
click at [703, 107] on icon at bounding box center [728, 108] width 11 height 11
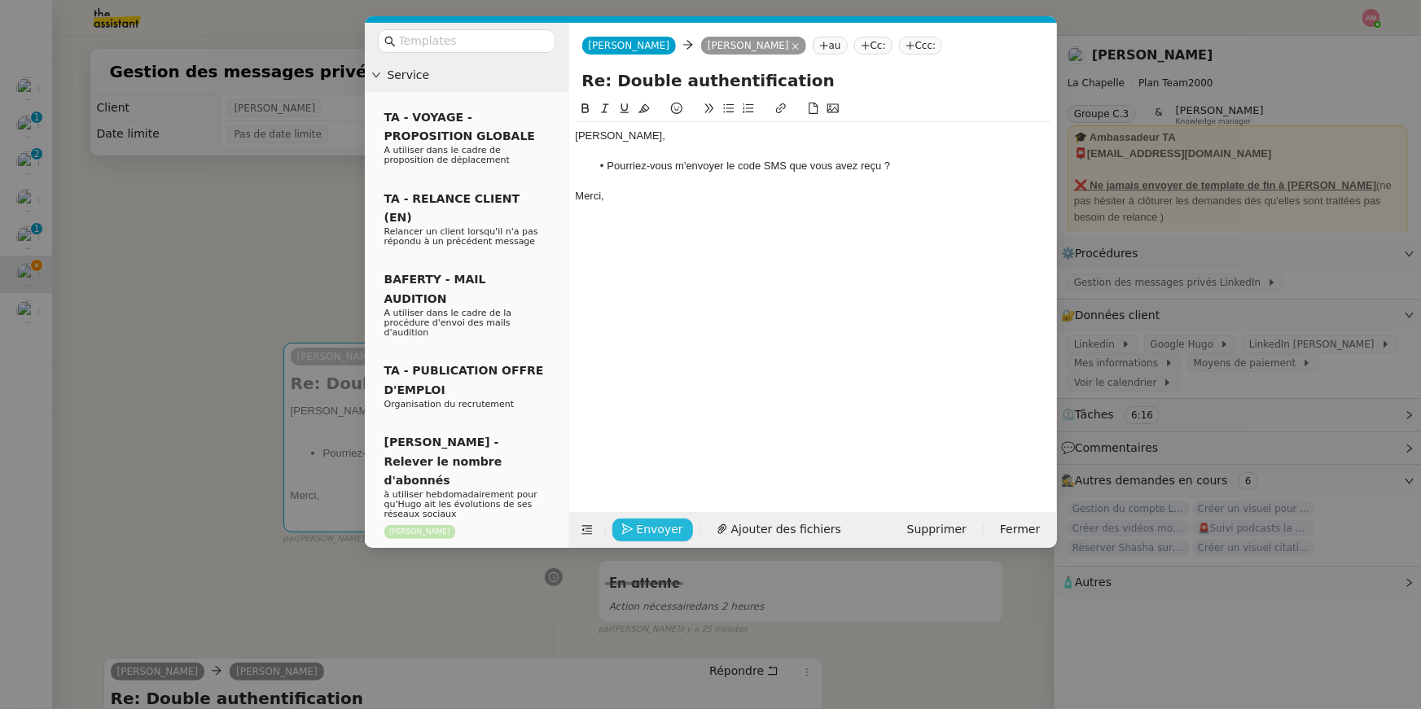
click at [655, 504] on button "Envoyer" at bounding box center [652, 530] width 81 height 23
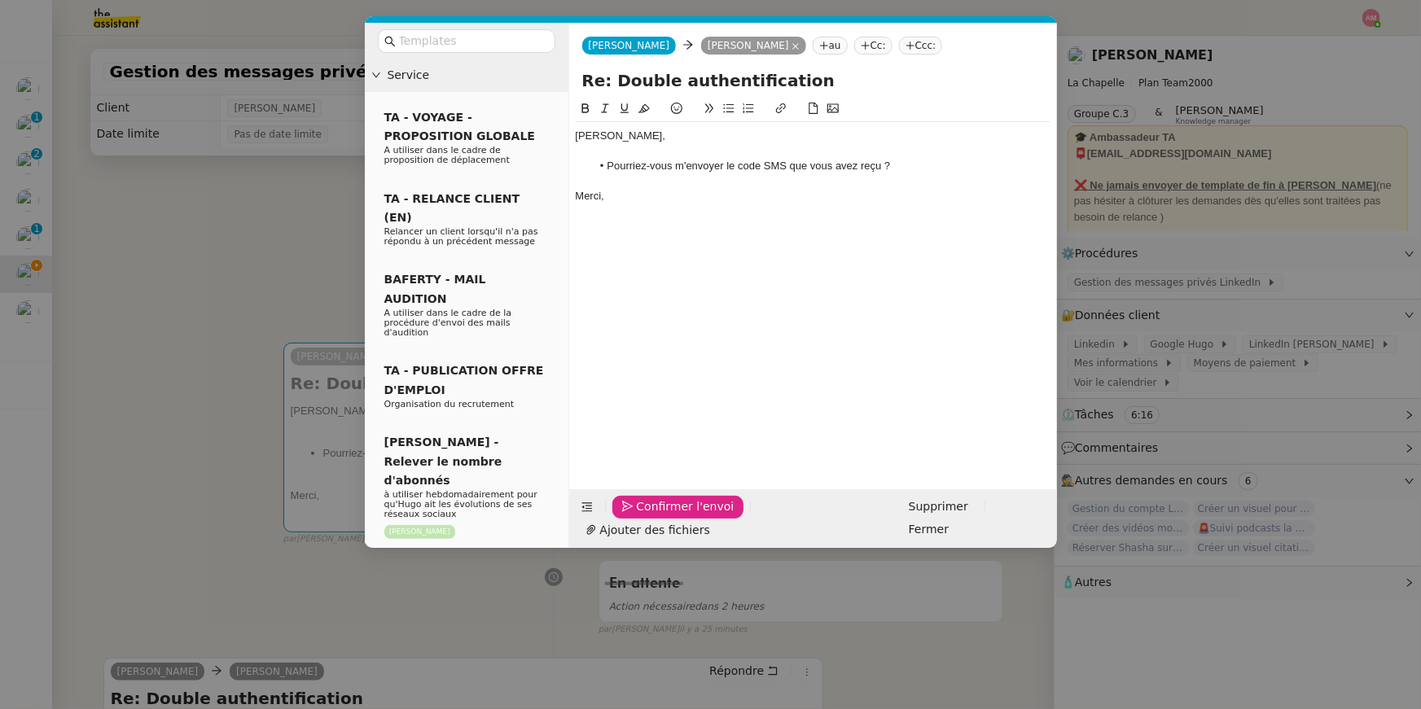
click at [655, 504] on button "Confirmer l'envoi" at bounding box center [678, 507] width 132 height 23
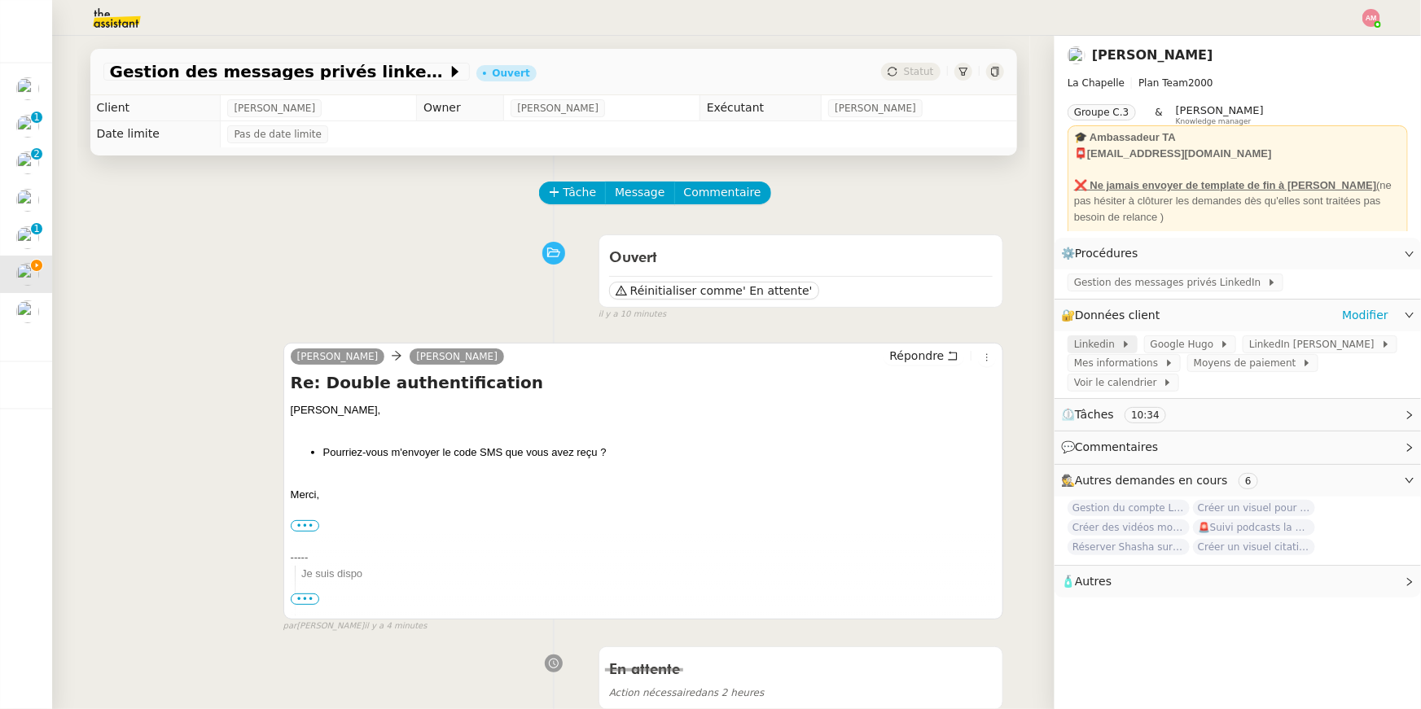
click at [703, 336] on span "Linkedin" at bounding box center [1097, 344] width 47 height 16
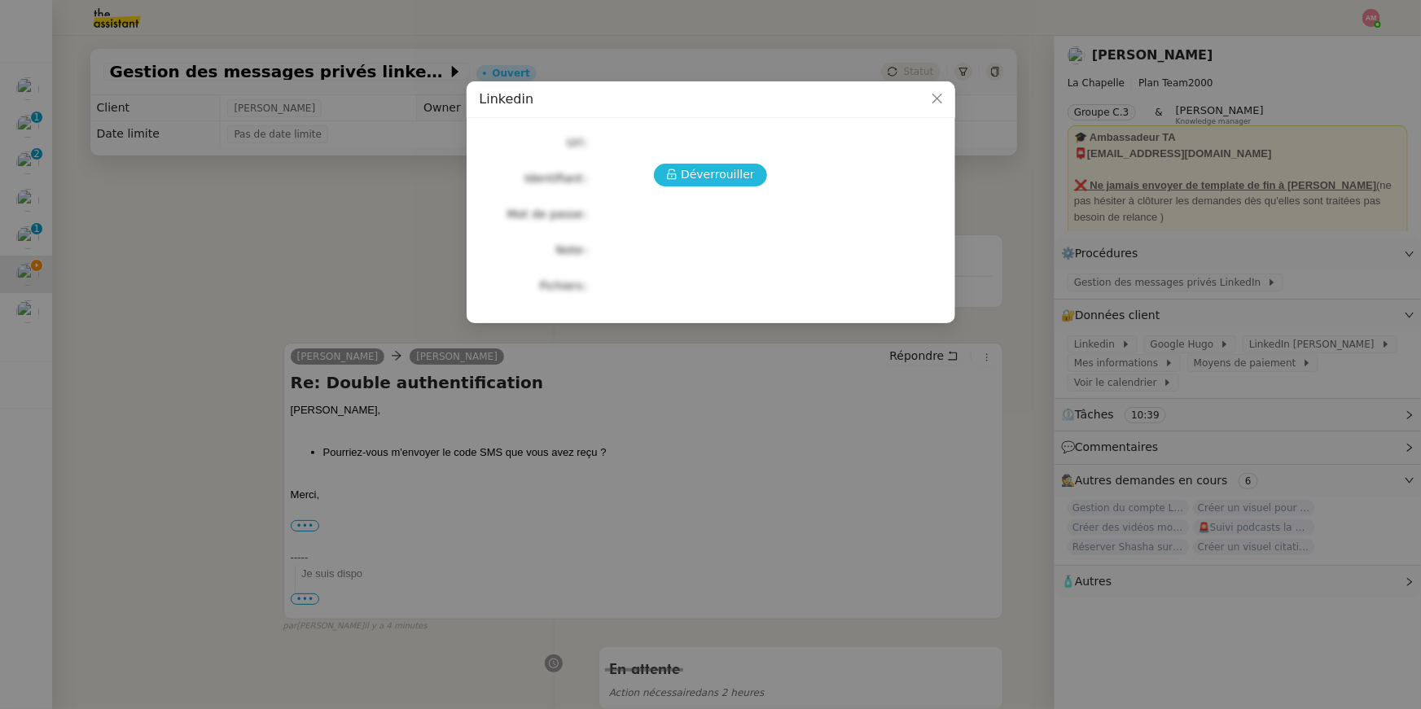
click at [703, 178] on span "Déverrouiller" at bounding box center [718, 174] width 74 height 19
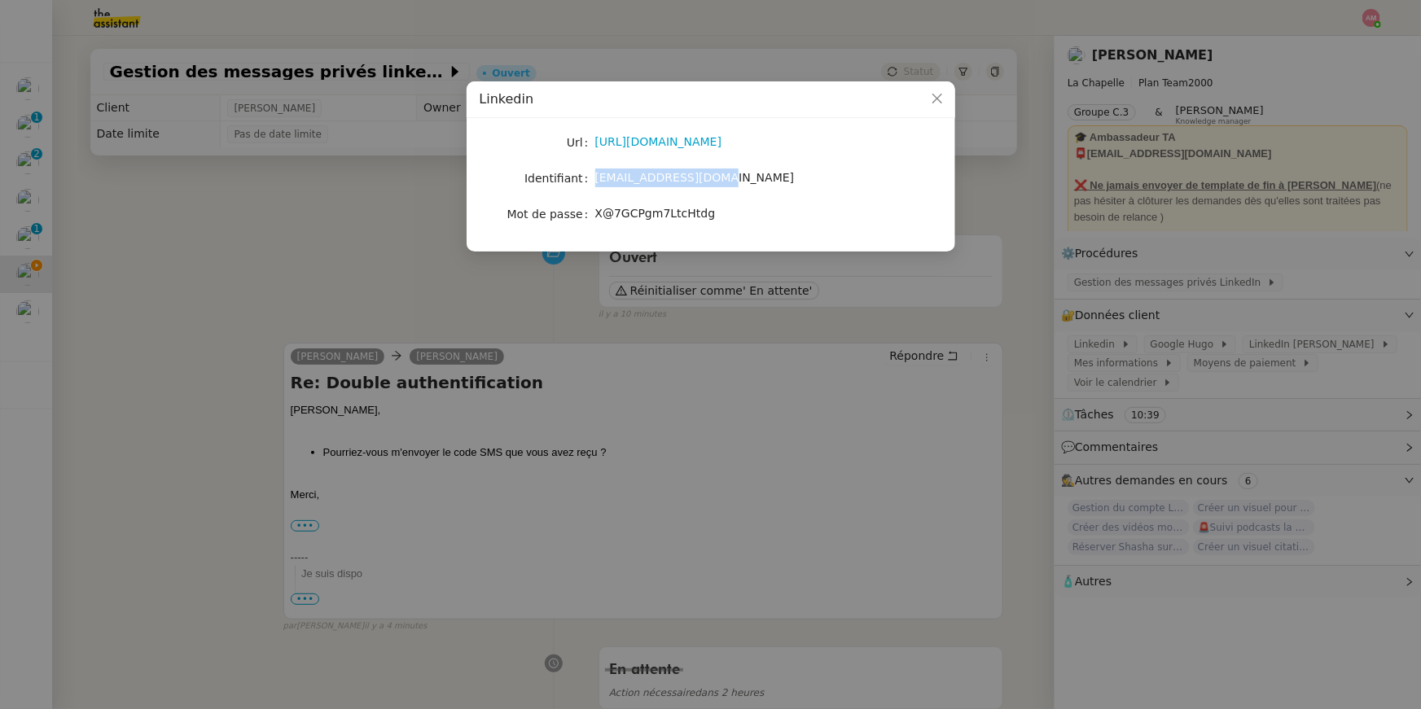
drag, startPoint x: 595, startPoint y: 177, endPoint x: 770, endPoint y: 177, distance: 175.0
click at [703, 177] on div "hugo.bentz@gmail.com" at bounding box center [729, 178] width 269 height 19
drag, startPoint x: 595, startPoint y: 216, endPoint x: 764, endPoint y: 212, distance: 168.5
click at [703, 212] on div "X@7GCPgm7LtcHtdg" at bounding box center [729, 213] width 269 height 19
click at [703, 270] on nz-modal-container "Linkedin Url https://www.linkedin.com/feed/ Identifiant hugo.bentz@gmail.com Mo…" at bounding box center [710, 354] width 1421 height 709
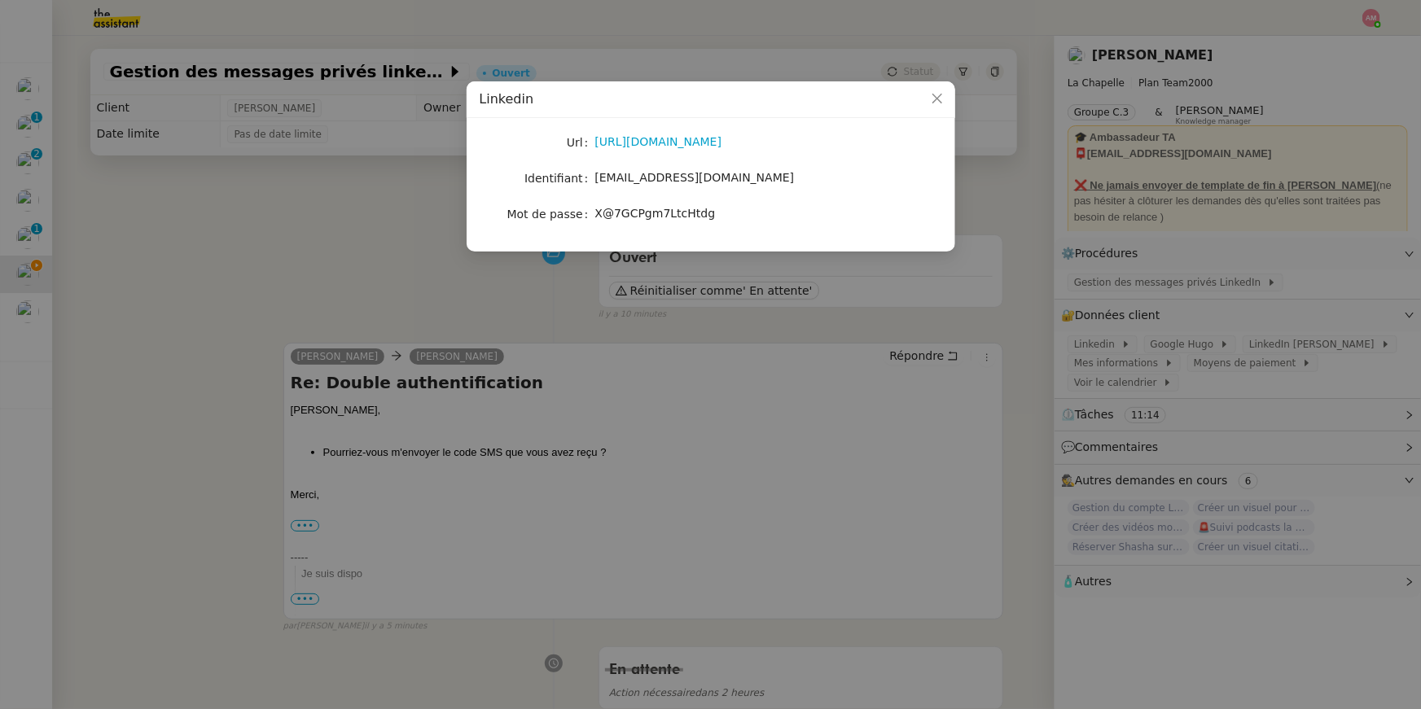
click at [703, 270] on nz-modal-container "Linkedin Url https://www.linkedin.com/feed/ Identifiant hugo.bentz@gmail.com Mo…" at bounding box center [710, 354] width 1421 height 709
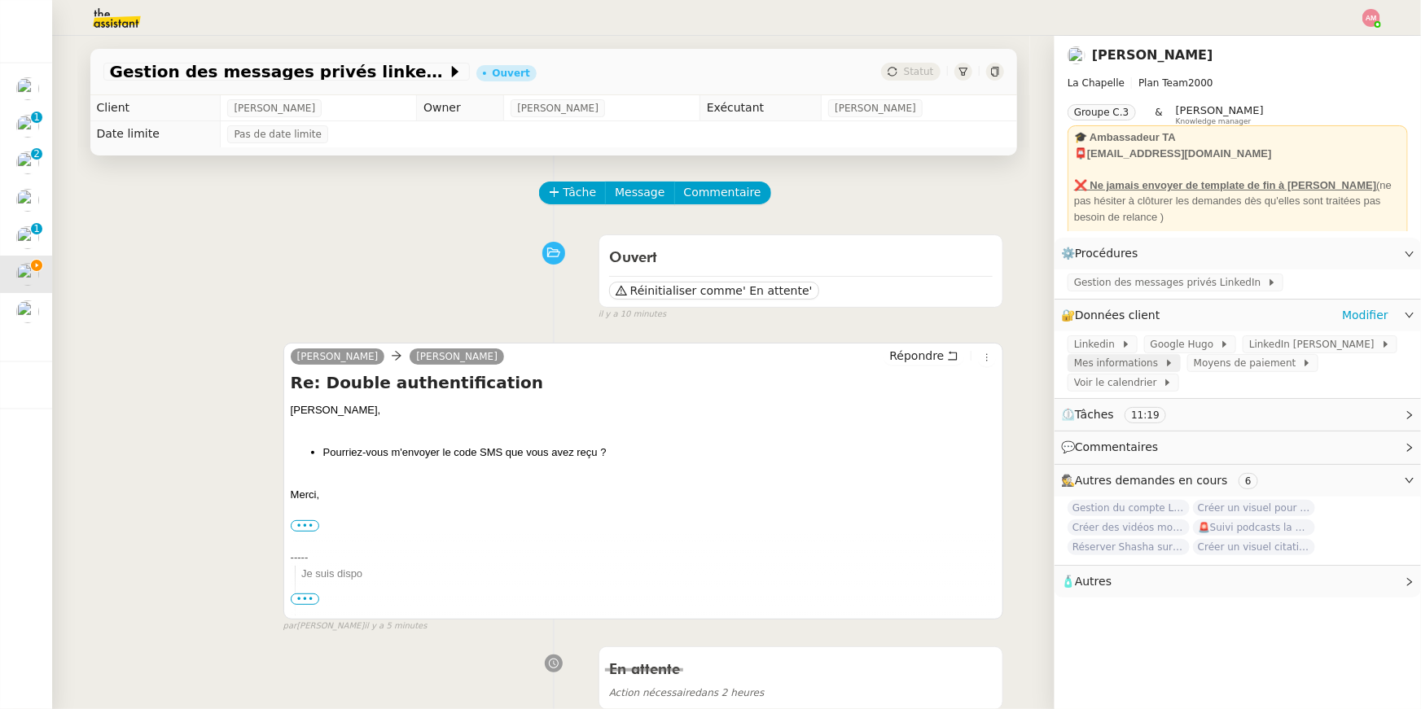
click at [703, 360] on span "Mes informations" at bounding box center [1119, 363] width 90 height 16
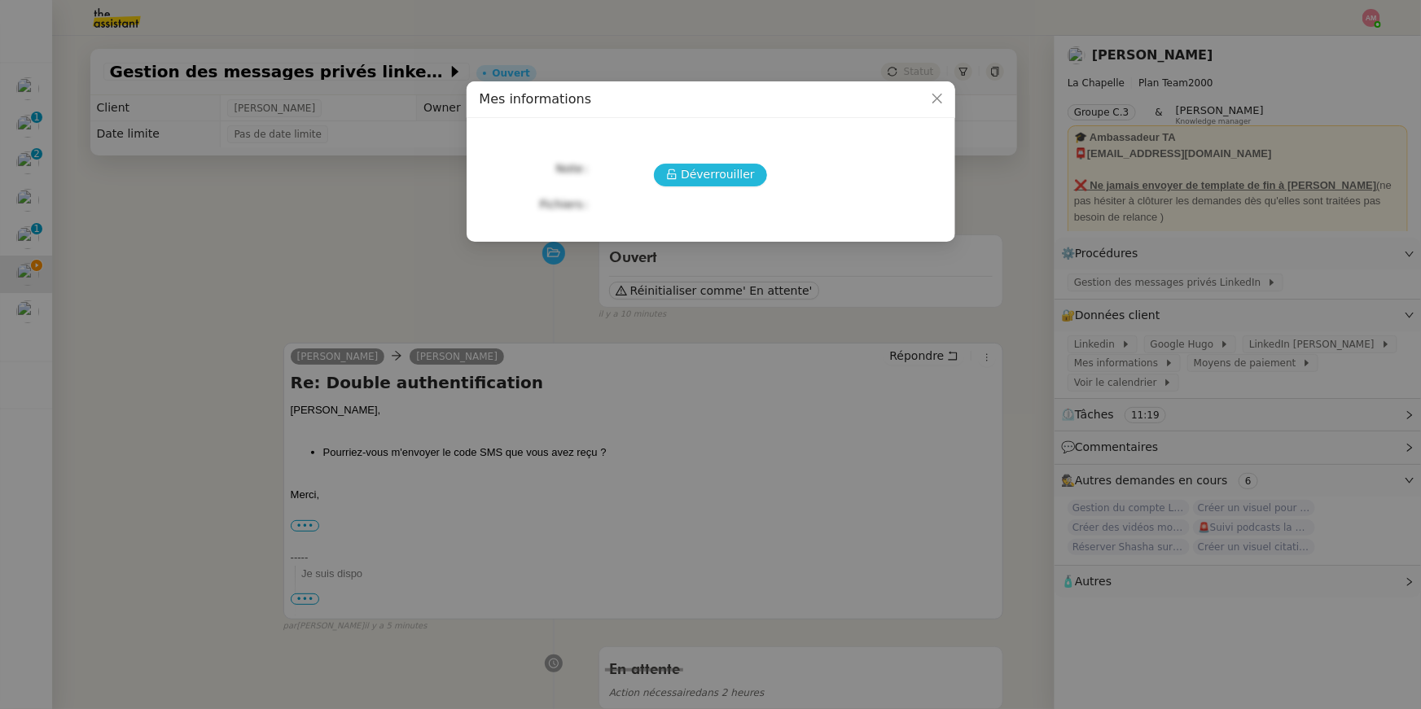
click at [703, 177] on span "Déverrouiller" at bounding box center [718, 174] width 74 height 19
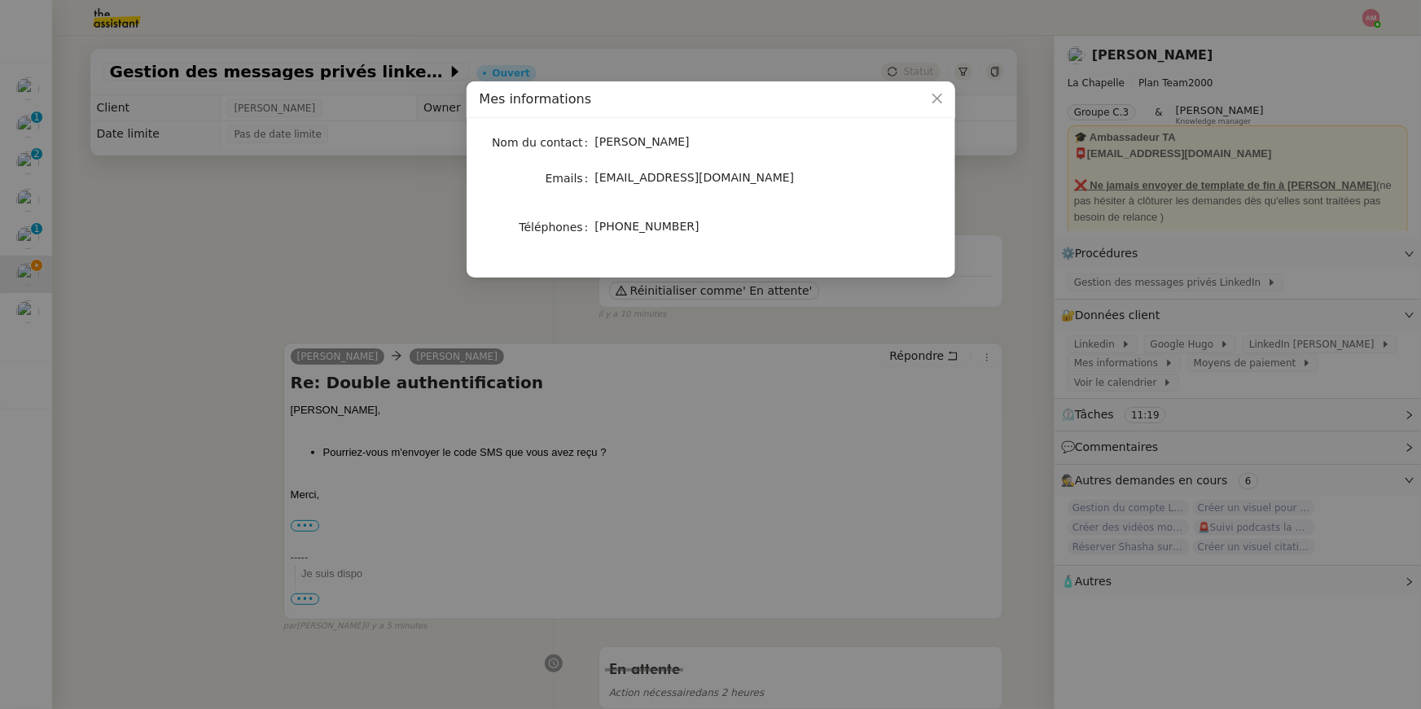
click at [604, 225] on span "+33622844906" at bounding box center [647, 226] width 104 height 13
drag, startPoint x: 590, startPoint y: 225, endPoint x: 719, endPoint y: 223, distance: 128.6
click at [703, 223] on nz-form-item "Téléphones +33622844906" at bounding box center [710, 227] width 462 height 23
click at [617, 227] on span "+33622844906" at bounding box center [647, 226] width 104 height 13
drag, startPoint x: 631, startPoint y: 227, endPoint x: 742, endPoint y: 227, distance: 111.5
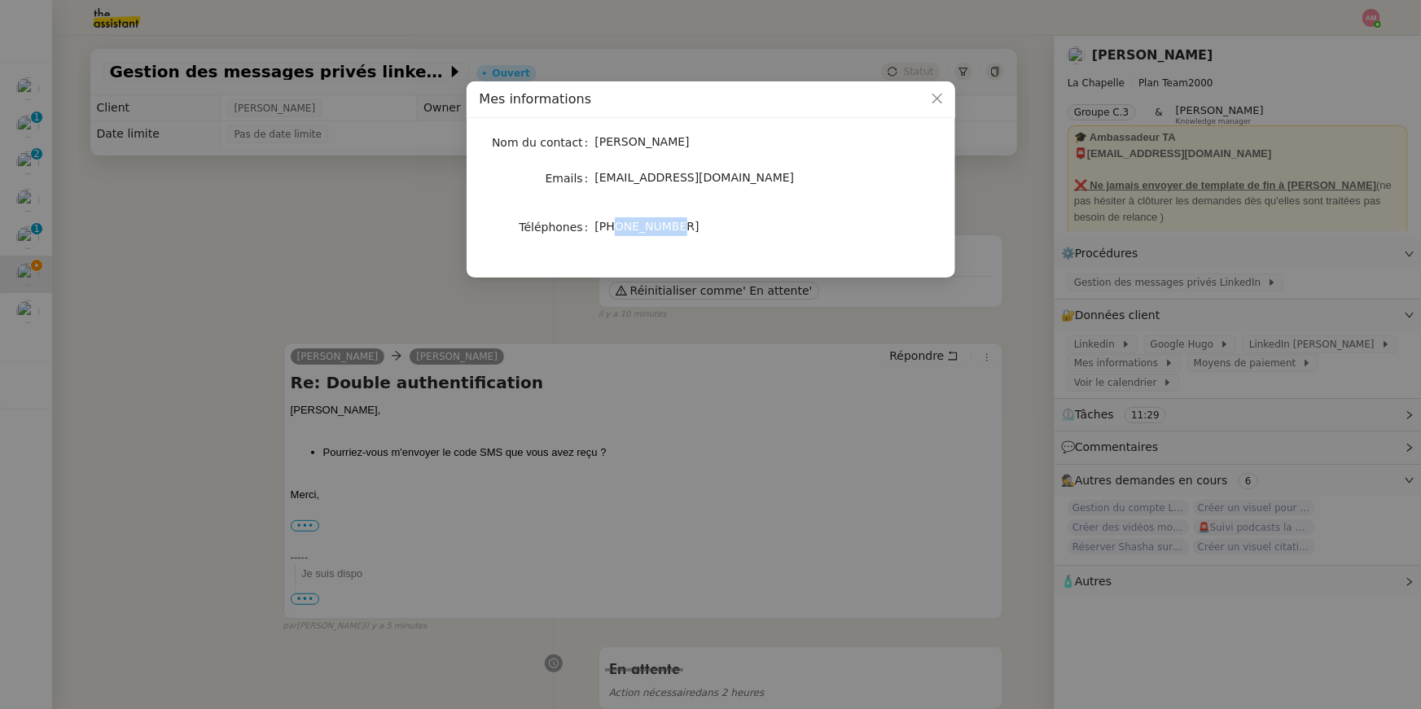
click at [703, 227] on div "+33622844906" at bounding box center [729, 226] width 269 height 19
click at [523, 305] on nz-modal-container "Mes informations Nom du contact Hugo Bentz Emails hugo@lachapelle.club Téléphon…" at bounding box center [710, 354] width 1421 height 709
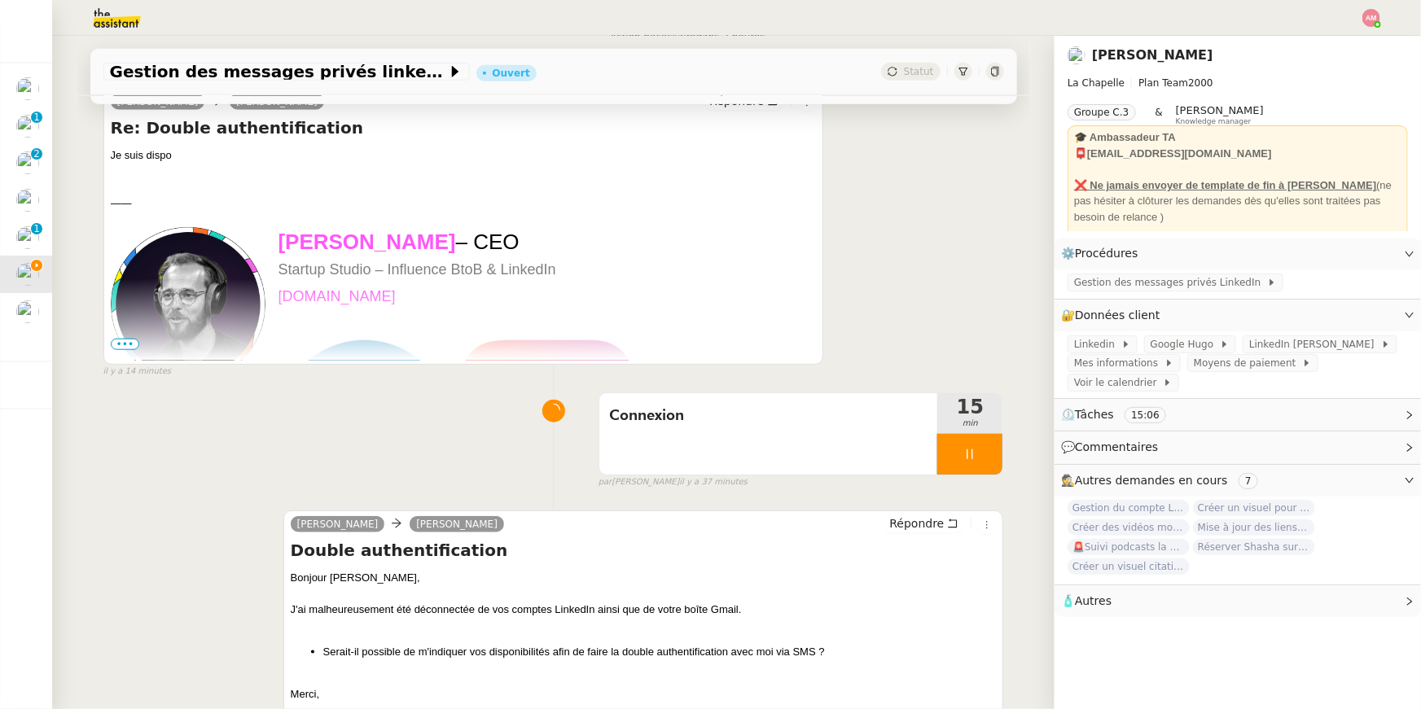
scroll to position [776, 0]
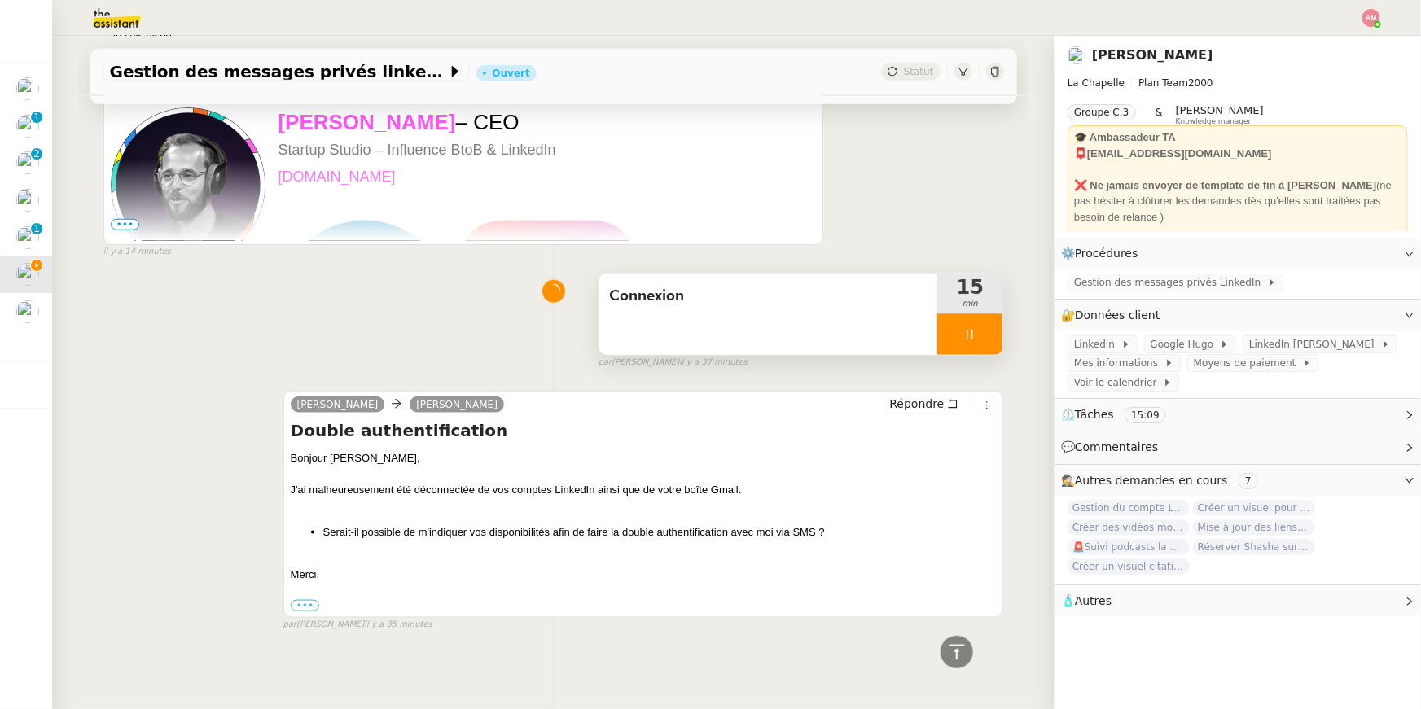
click at [694, 313] on div "Connexion" at bounding box center [768, 314] width 339 height 81
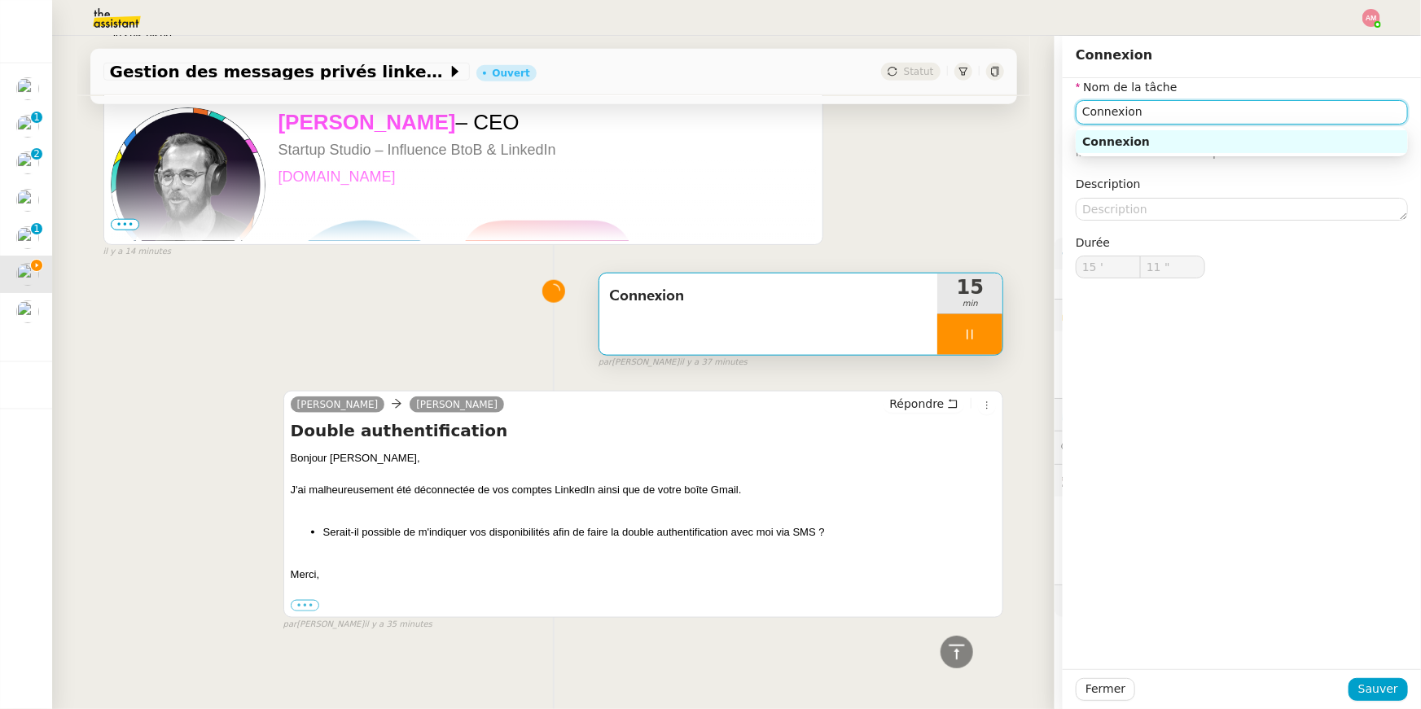
click at [703, 116] on input "Connexion" at bounding box center [1241, 112] width 332 height 24
type input "12 ""
type input "Connexion"
type input "13 ""
type input "Connexion lI"
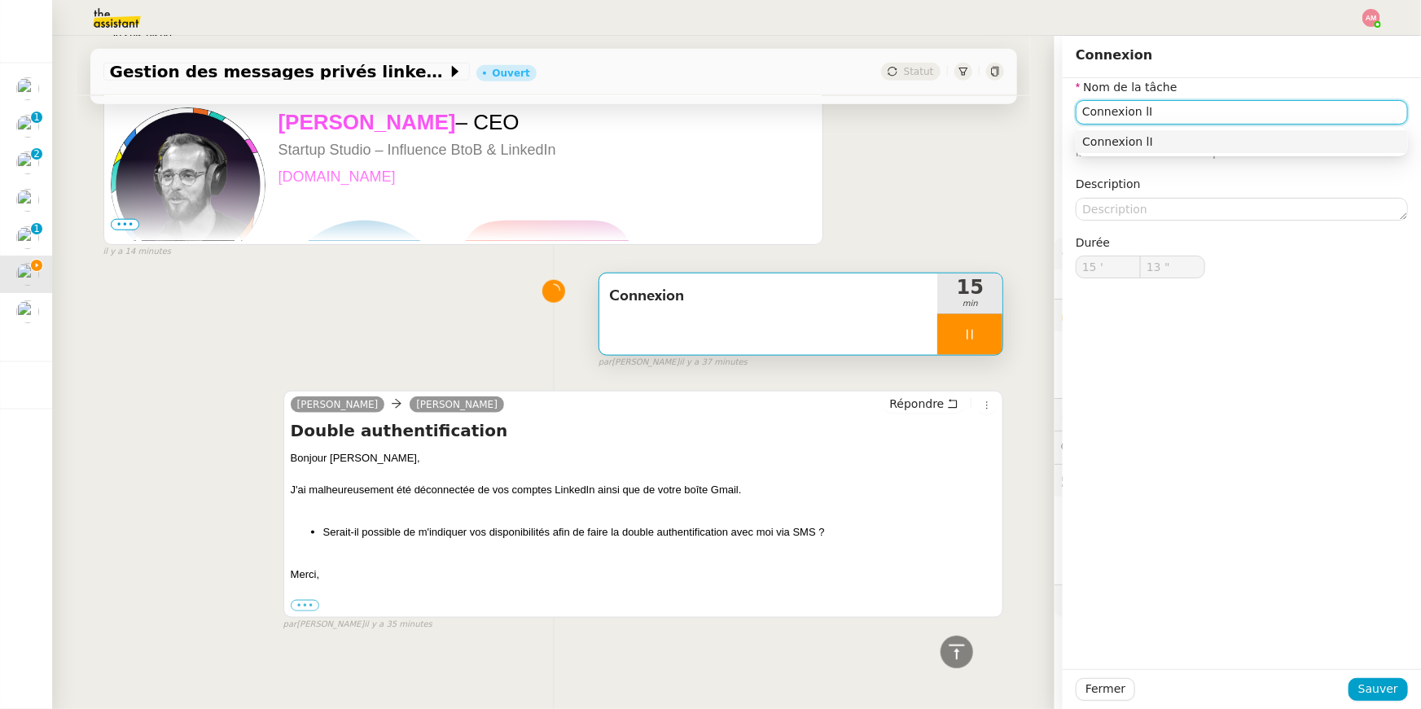
type input "14 ""
type input "Connexion lIN"
type input "15 ""
type input "Connexion l"
type input "16 ""
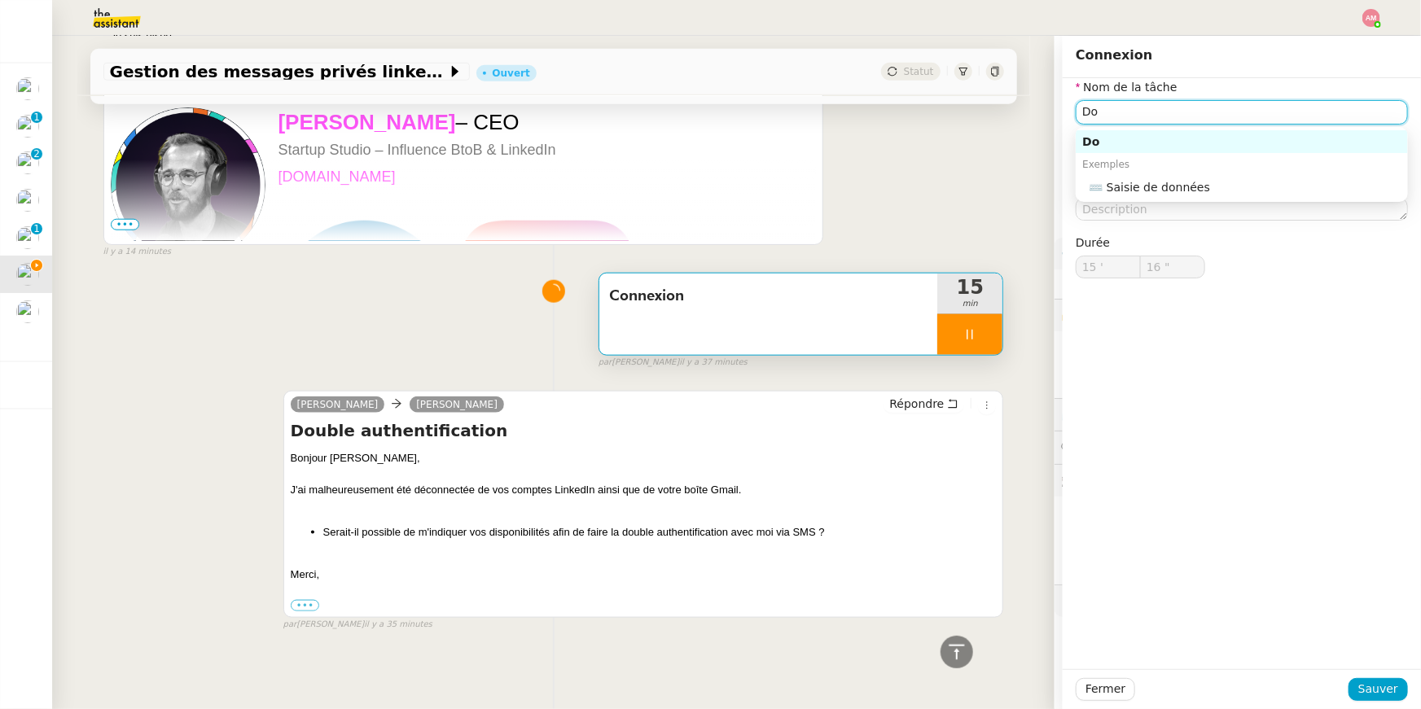
type input "Dou"
type input "17 ""
type input "Double"
type input "18 ""
type input "Double a"
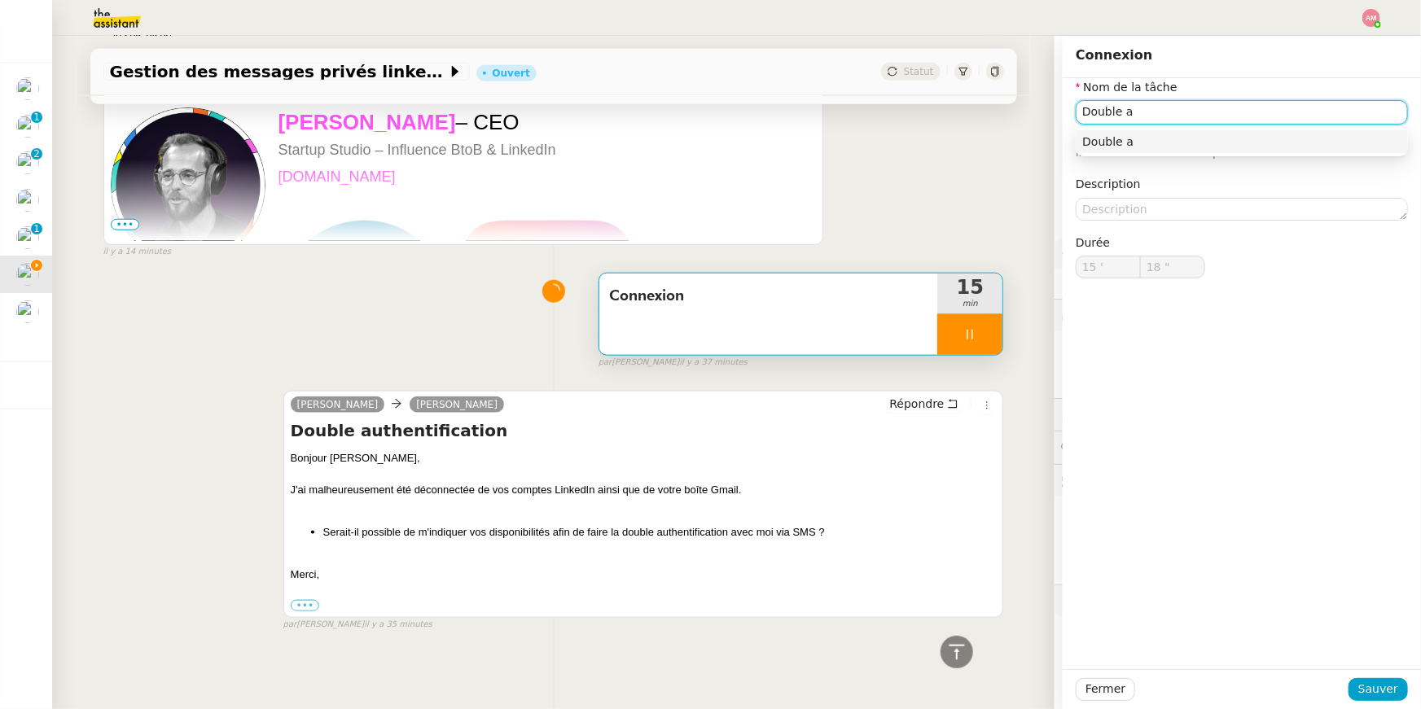
type input "19 ""
type input "Double aut"
type input "20 ""
type input "Double authenti"
type input "21 ""
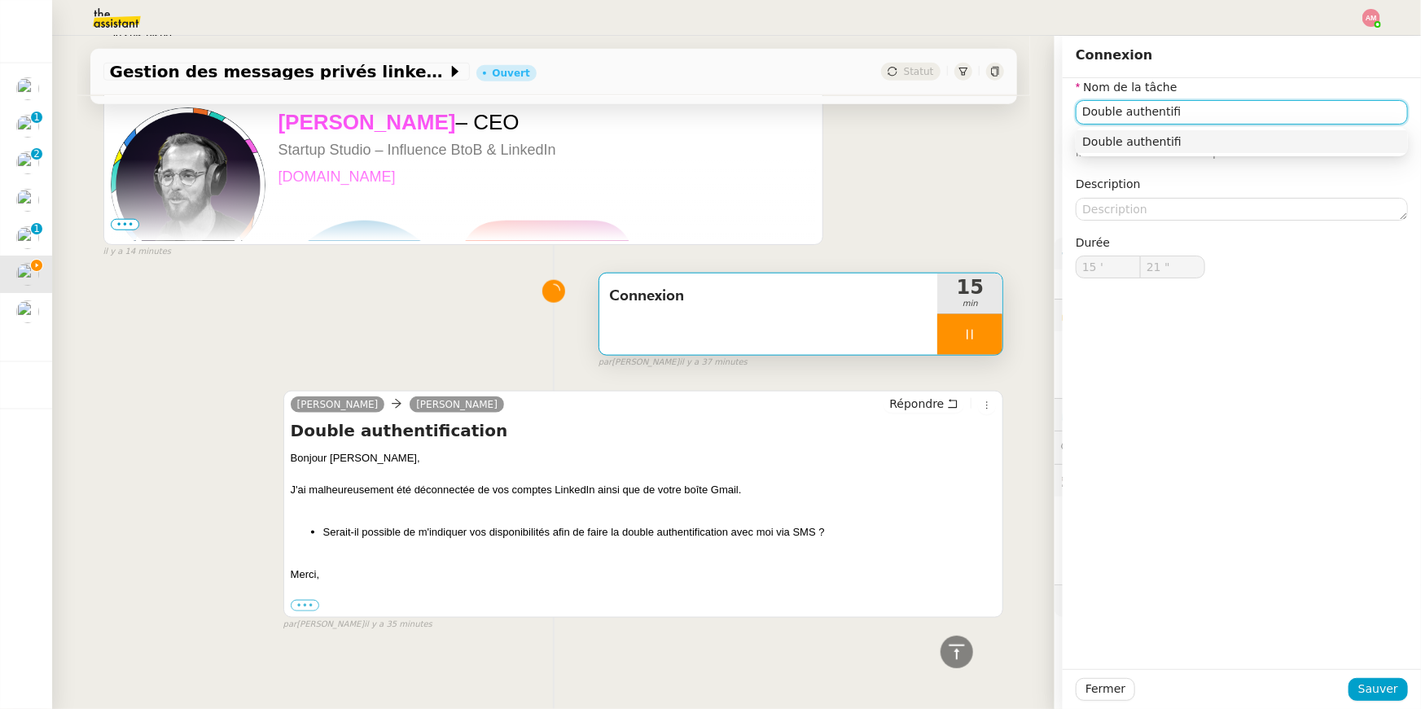
type input "Double authentific"
type input "22 ""
type input "Double authentification"
type input "23 ""
type input "Double authentification G"
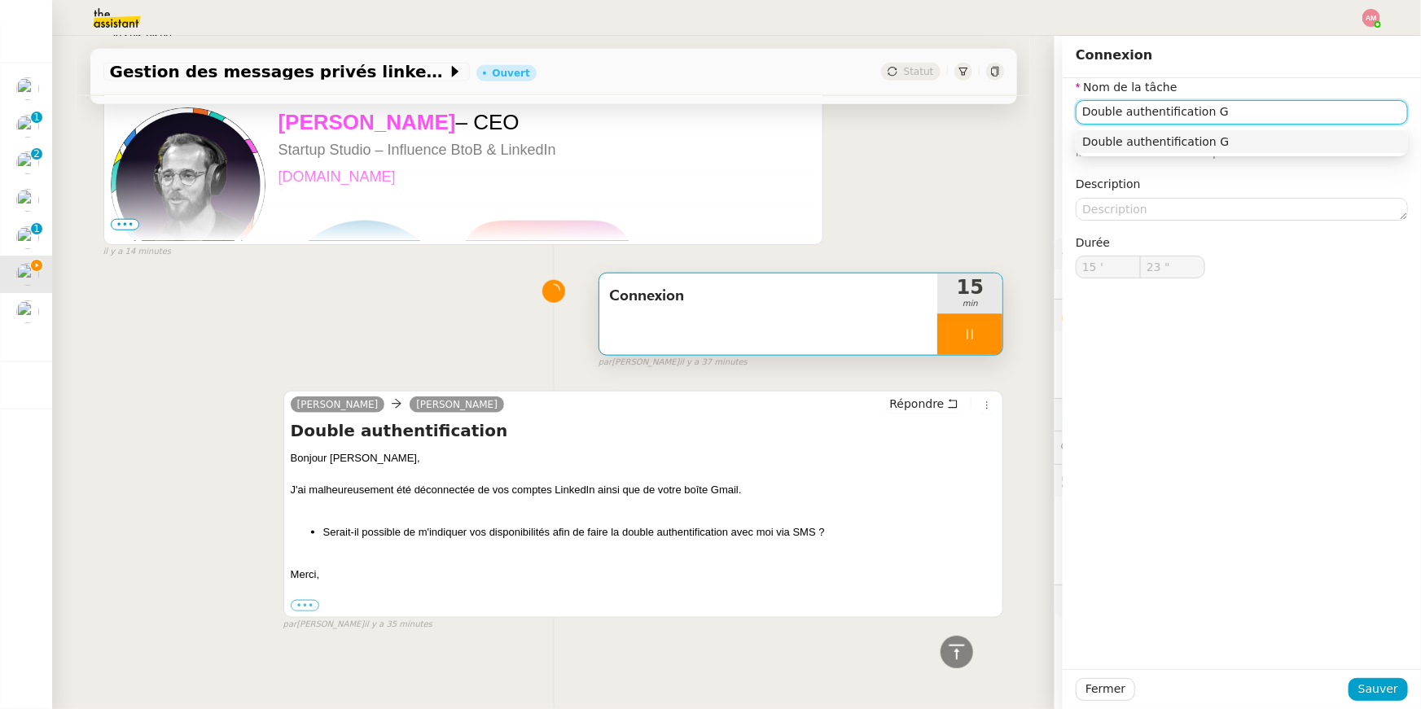
type input "24 ""
type input "Double authentification Gmai"
type input "25 ""
type input "Double authentification Gmail"
type input "26 ""
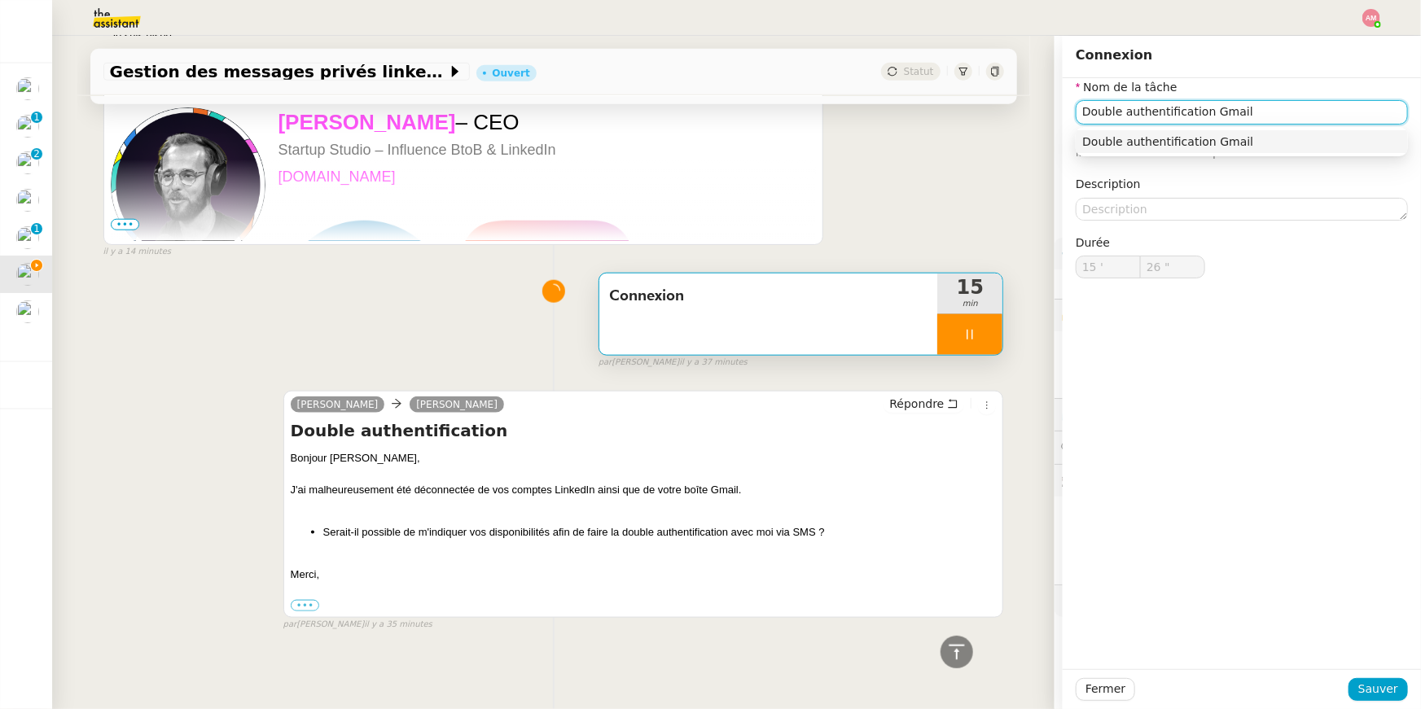
type input "Double authentification Gmail +"
type input "27 ""
type input "Double authentification Gmail + Li"
type input "28 ""
type input "Double authentification Gmail + LinkedI"
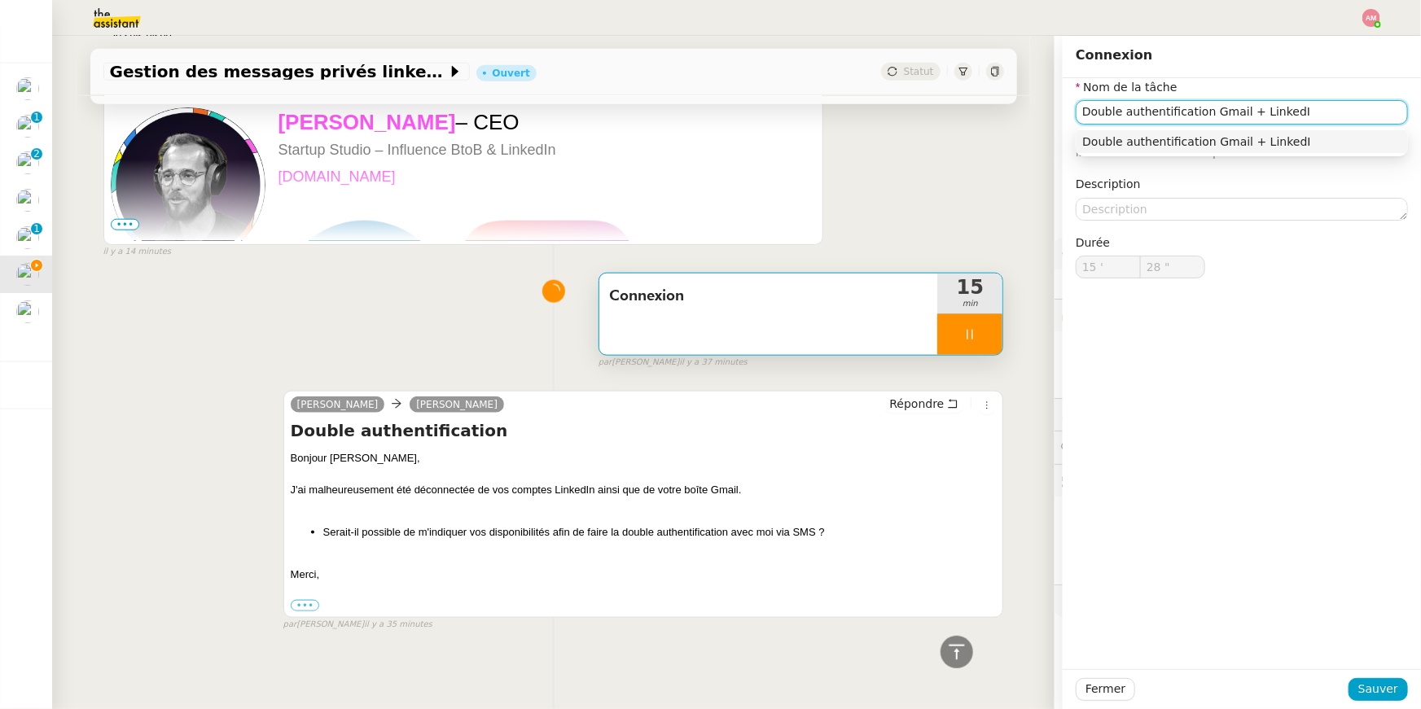
type input "29 ""
type input "Double authentification Gmail + LinkedIn"
type input "30 ""
click at [703, 504] on span "Sauver" at bounding box center [1378, 689] width 40 height 19
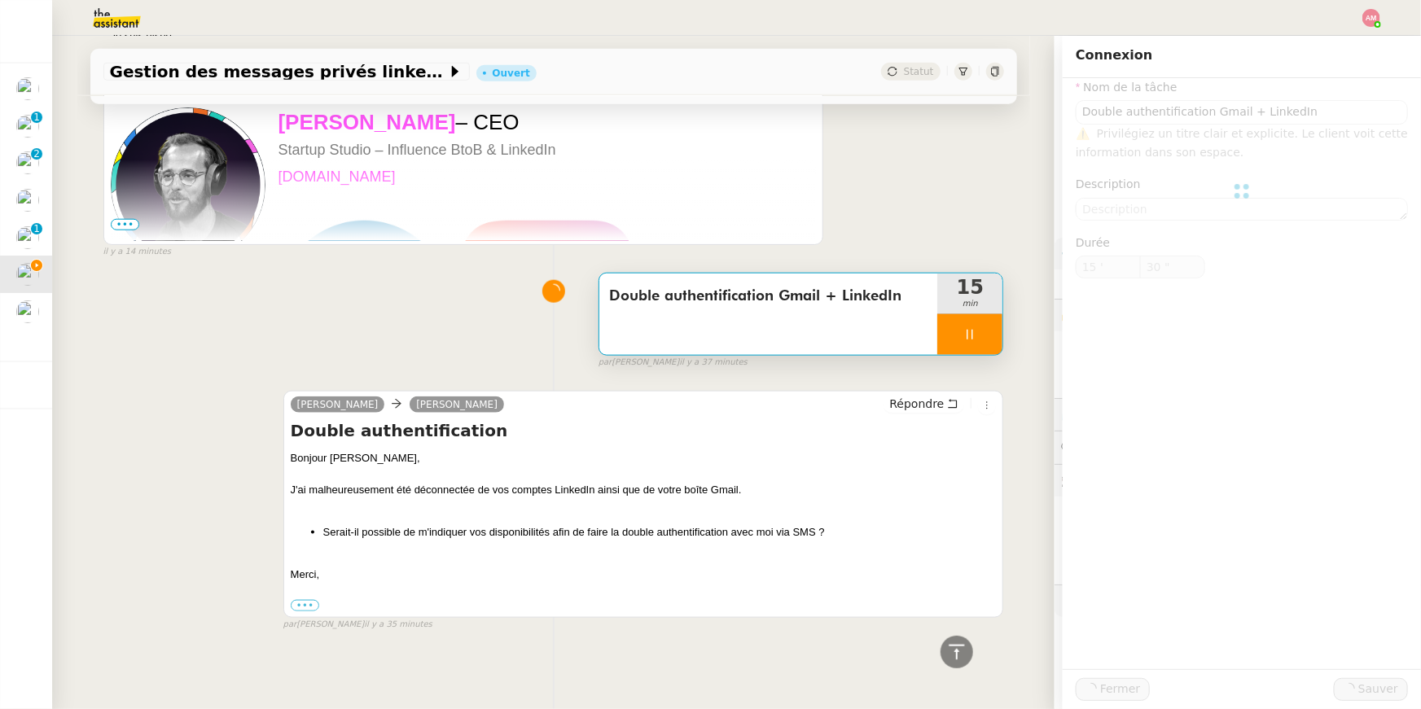
type input "Double authentification Gmail + LinkedIn"
type input "15 '"
type input "31 ""
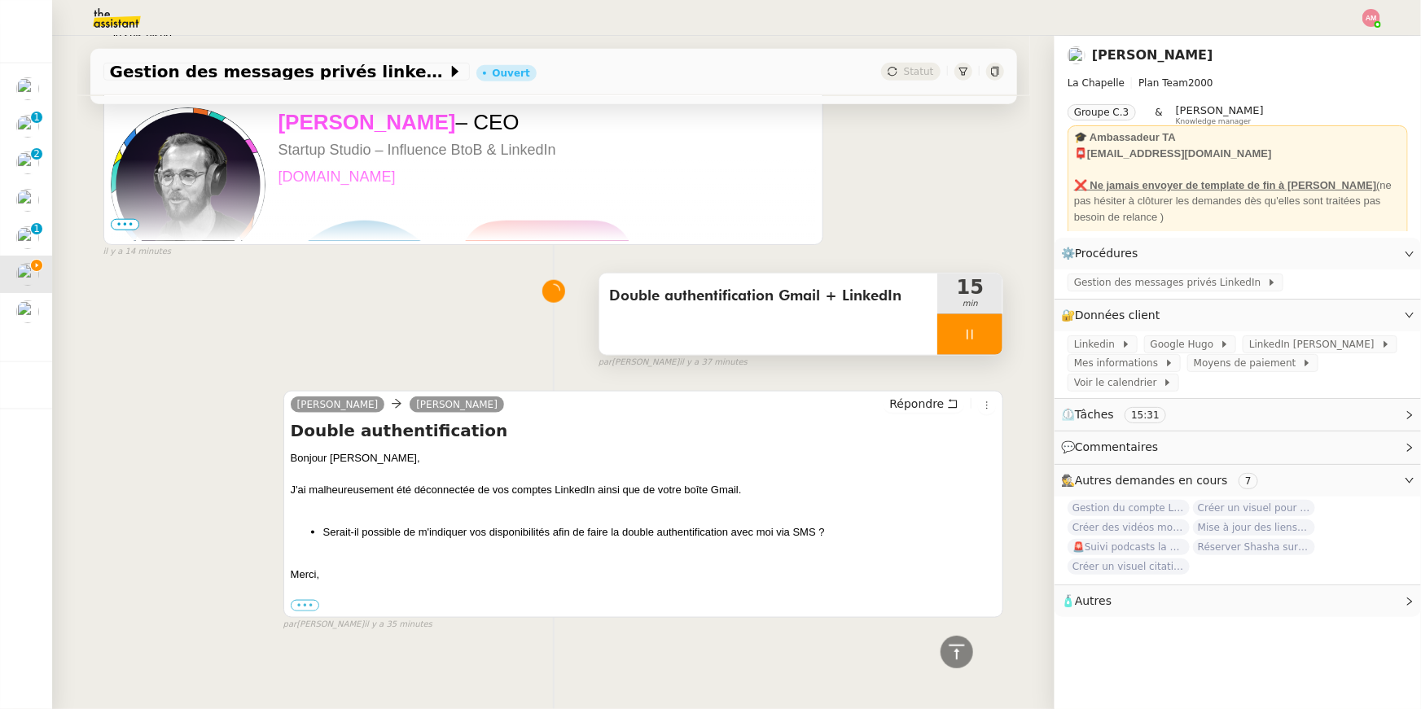
click at [703, 332] on div "Double authentification Gmail + LinkedIn" at bounding box center [768, 314] width 339 height 81
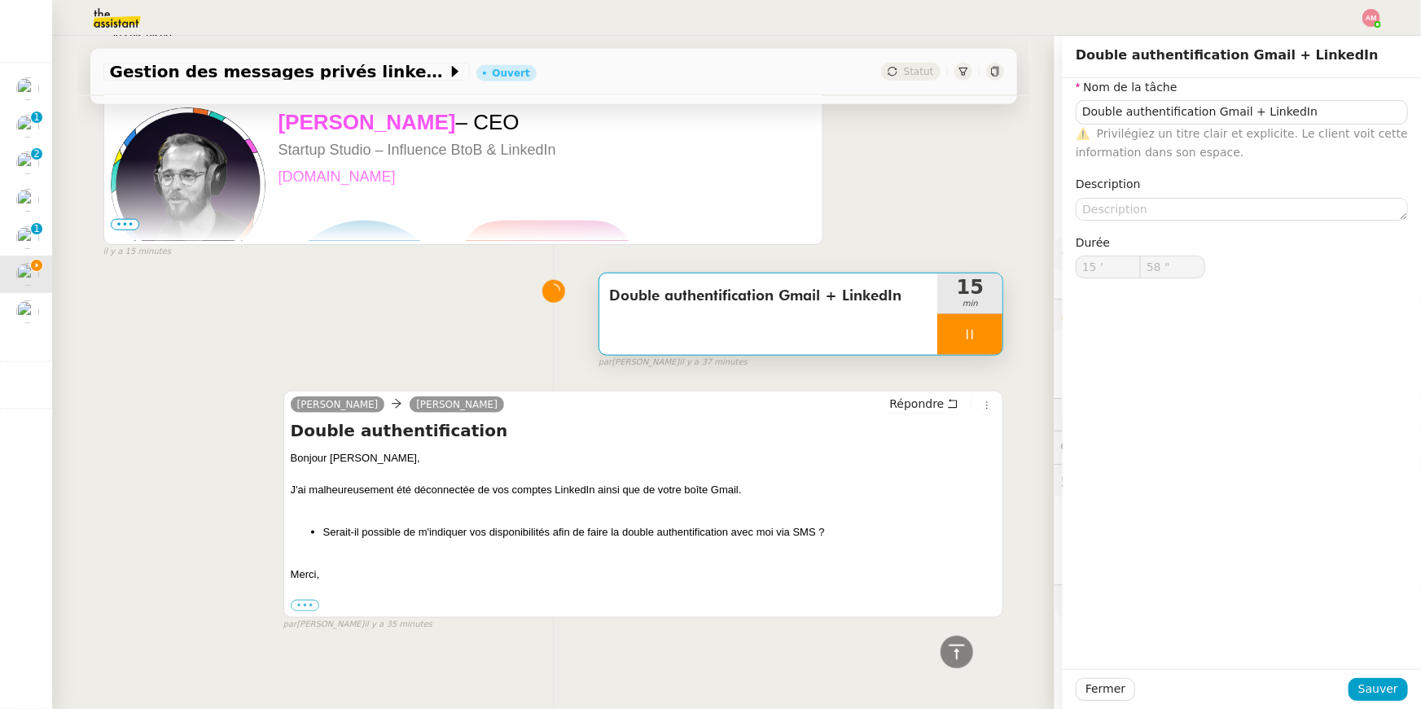
type input "59 ""
type input "16 '"
type input "1 ""
click at [703, 329] on div at bounding box center [969, 334] width 65 height 41
type input "Double authentification Gmail + LinkedIn"
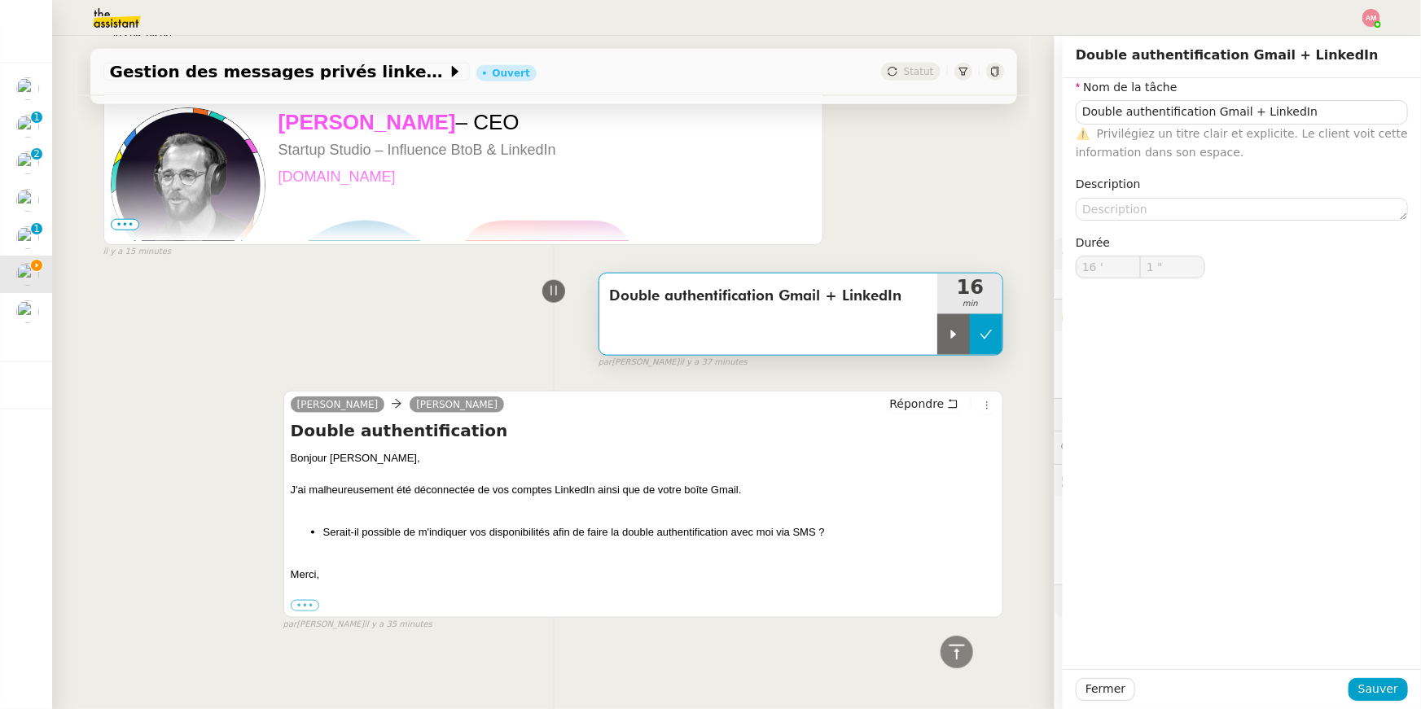
type input "16 '"
type input "1 ""
click at [703, 334] on button at bounding box center [986, 334] width 33 height 41
type input "Double authentification Gmail + LinkedIn"
type input "16 '"
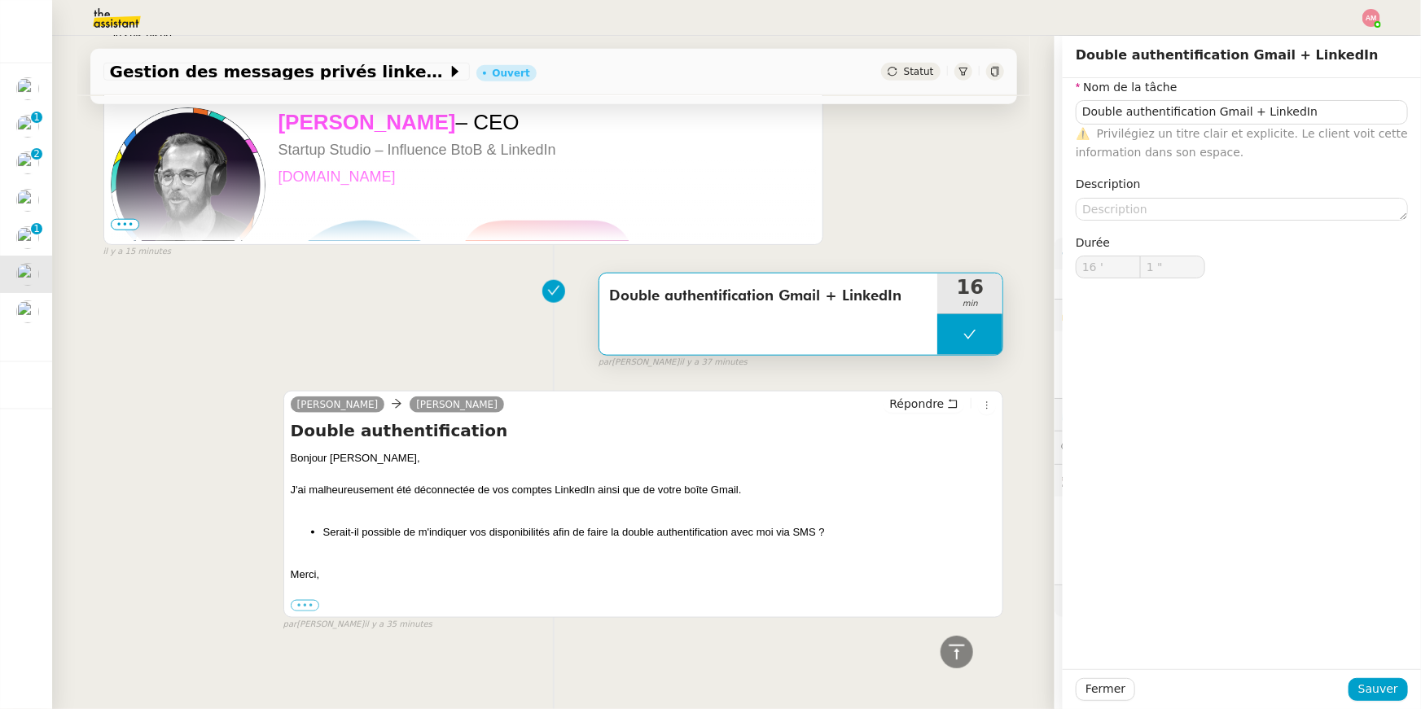
type input "1 ""
type input "Double authentification Gmail + LinkedIn"
type input "16 '"
type input "1 ""
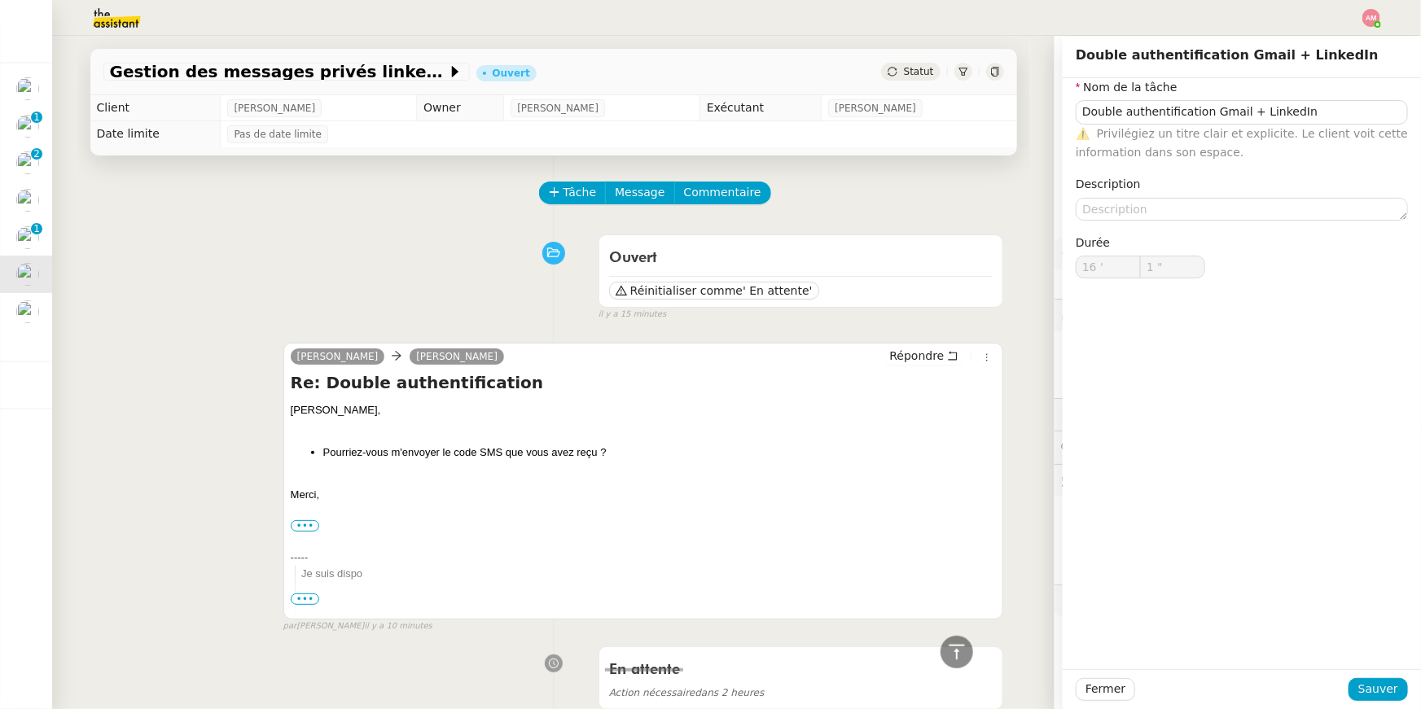
type input "Double authentification Gmail + LinkedIn"
type input "16 '"
type input "1 ""
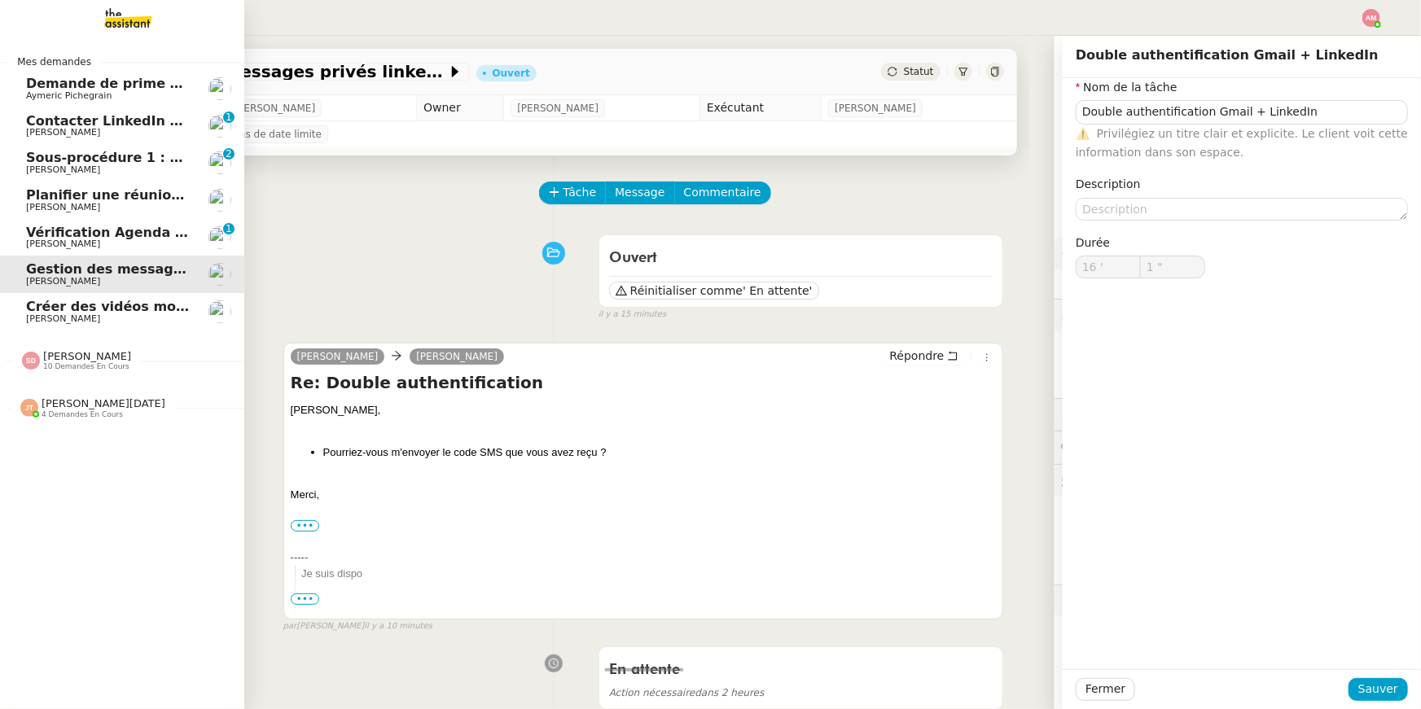
click at [117, 239] on span "[PERSON_NAME]" at bounding box center [108, 244] width 164 height 10
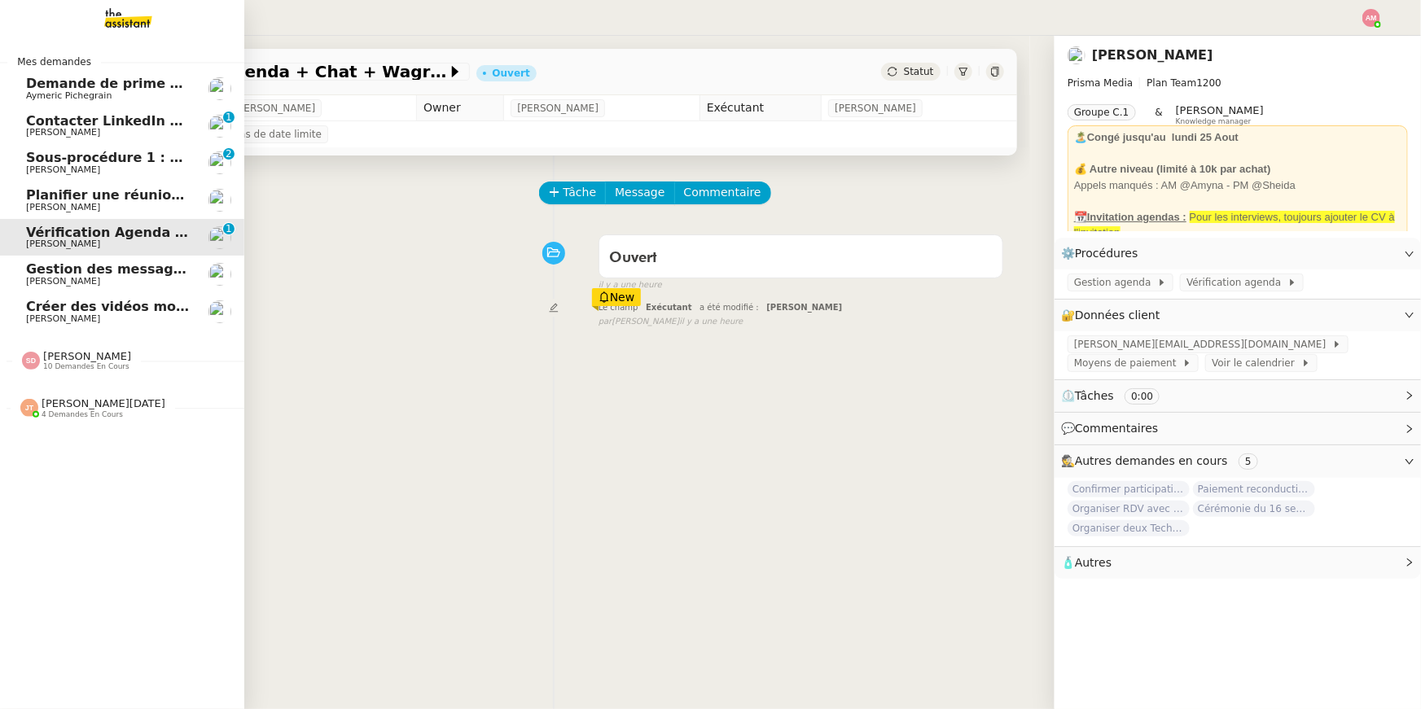
click at [112, 200] on span "Planifier une réunion avec [PERSON_NAME]" at bounding box center [185, 194] width 318 height 15
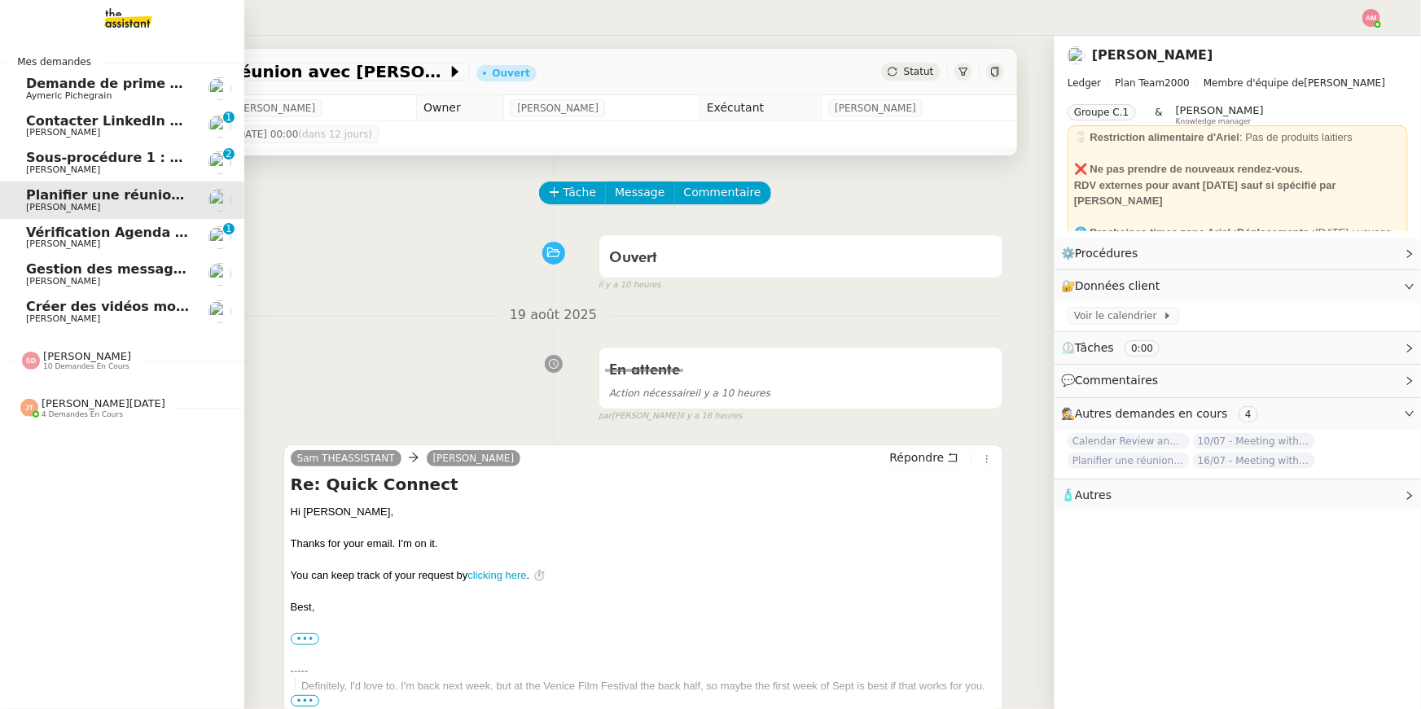
click at [99, 164] on span "Sous-procédure 1 : Actualisation du fichier de suivi - août 2025" at bounding box center [258, 157] width 465 height 15
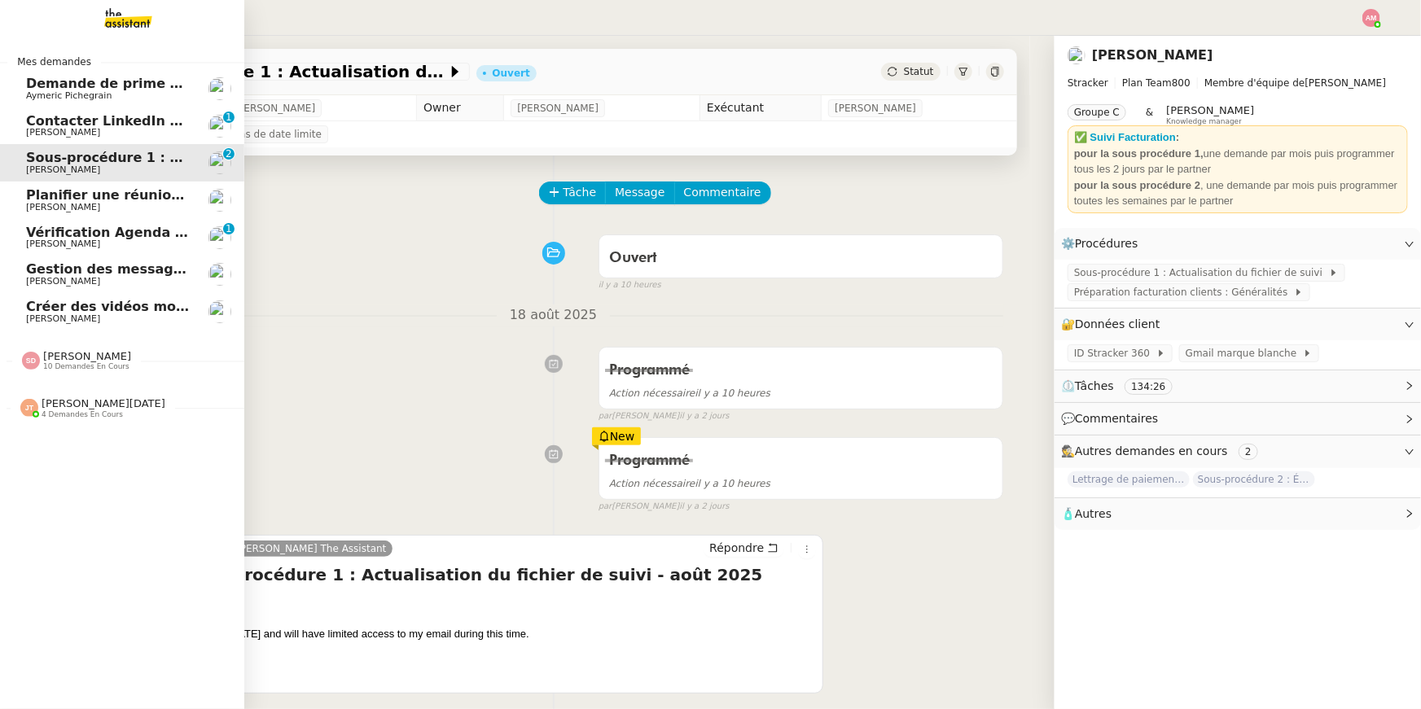
click at [128, 209] on span "[PERSON_NAME]" at bounding box center [108, 208] width 164 height 10
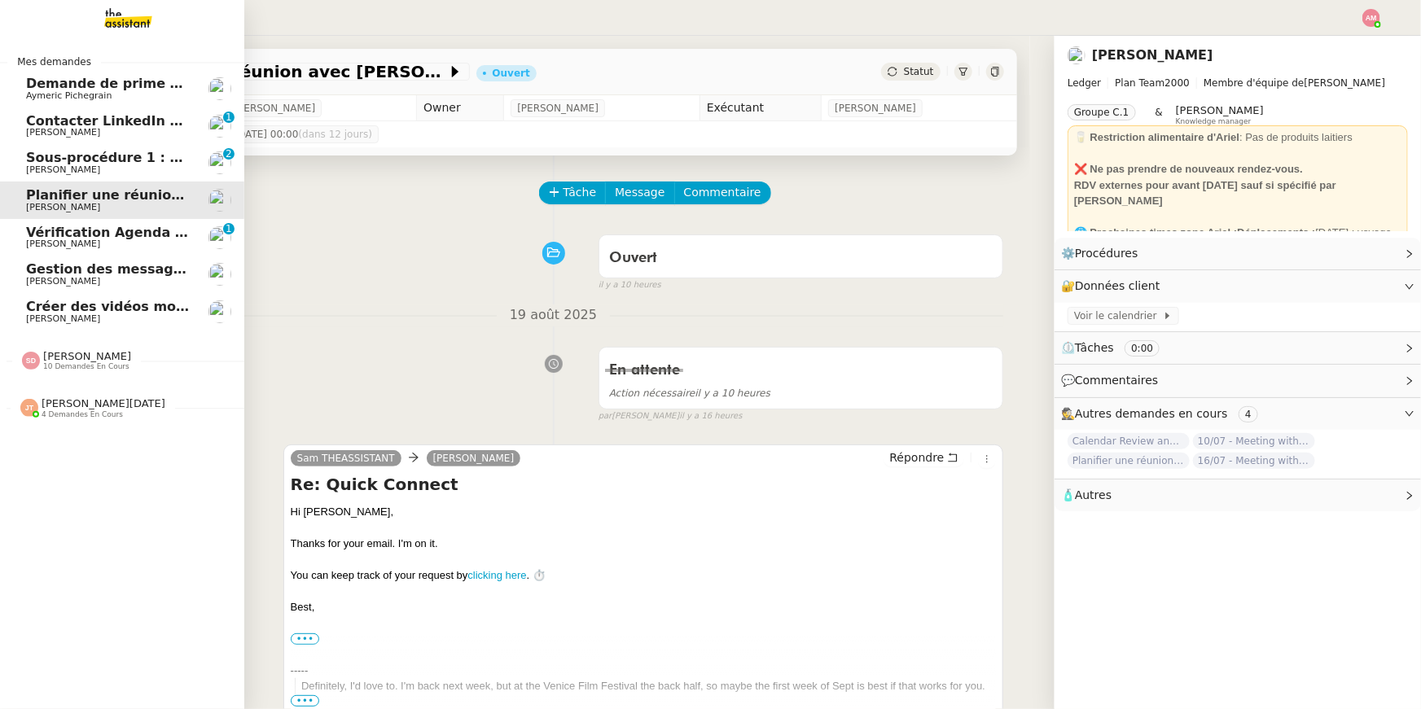
click at [123, 166] on span "[PERSON_NAME]" at bounding box center [108, 170] width 164 height 10
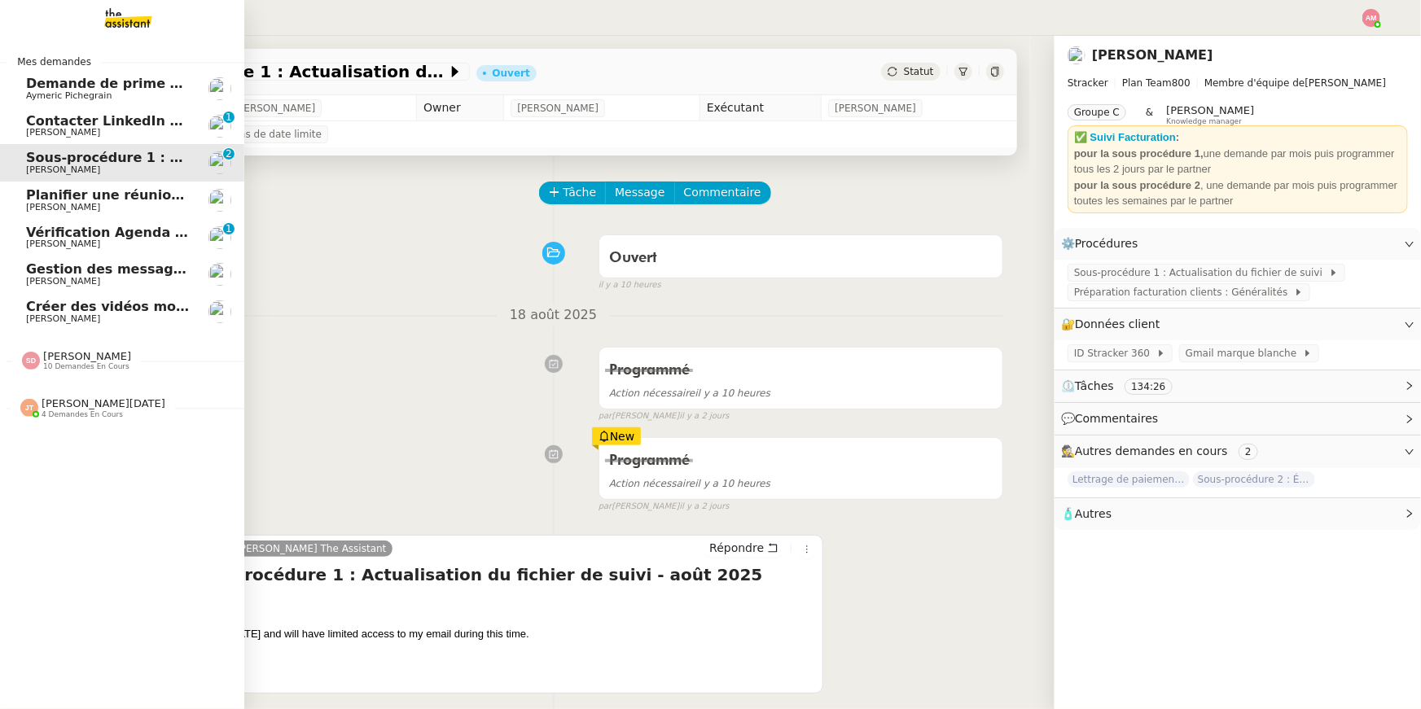
click at [130, 416] on div "Jean-Noël De Tinguy 4 demandes en cours" at bounding box center [104, 407] width 124 height 21
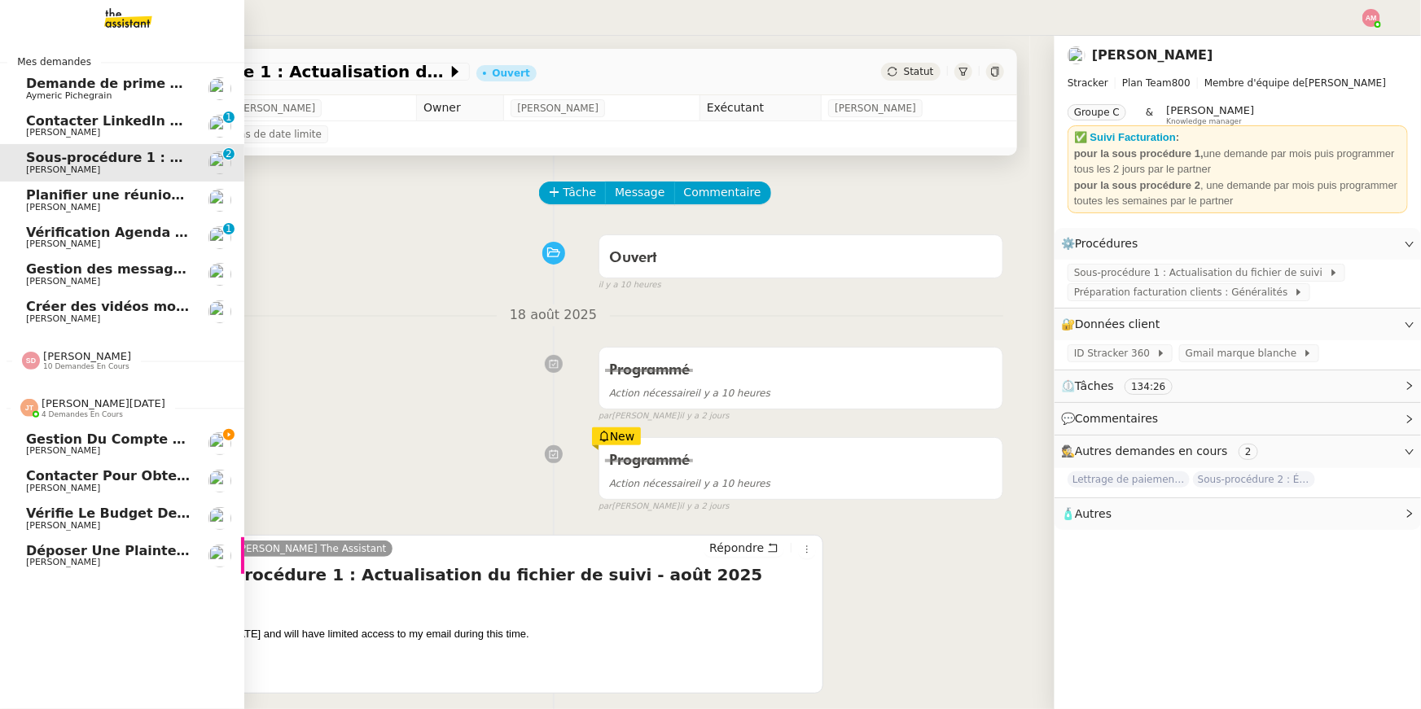
click at [132, 442] on span "Gestion du compte LinkedIn de Charly LAMARD (post + gestion messages) - 20 août…" at bounding box center [338, 438] width 624 height 15
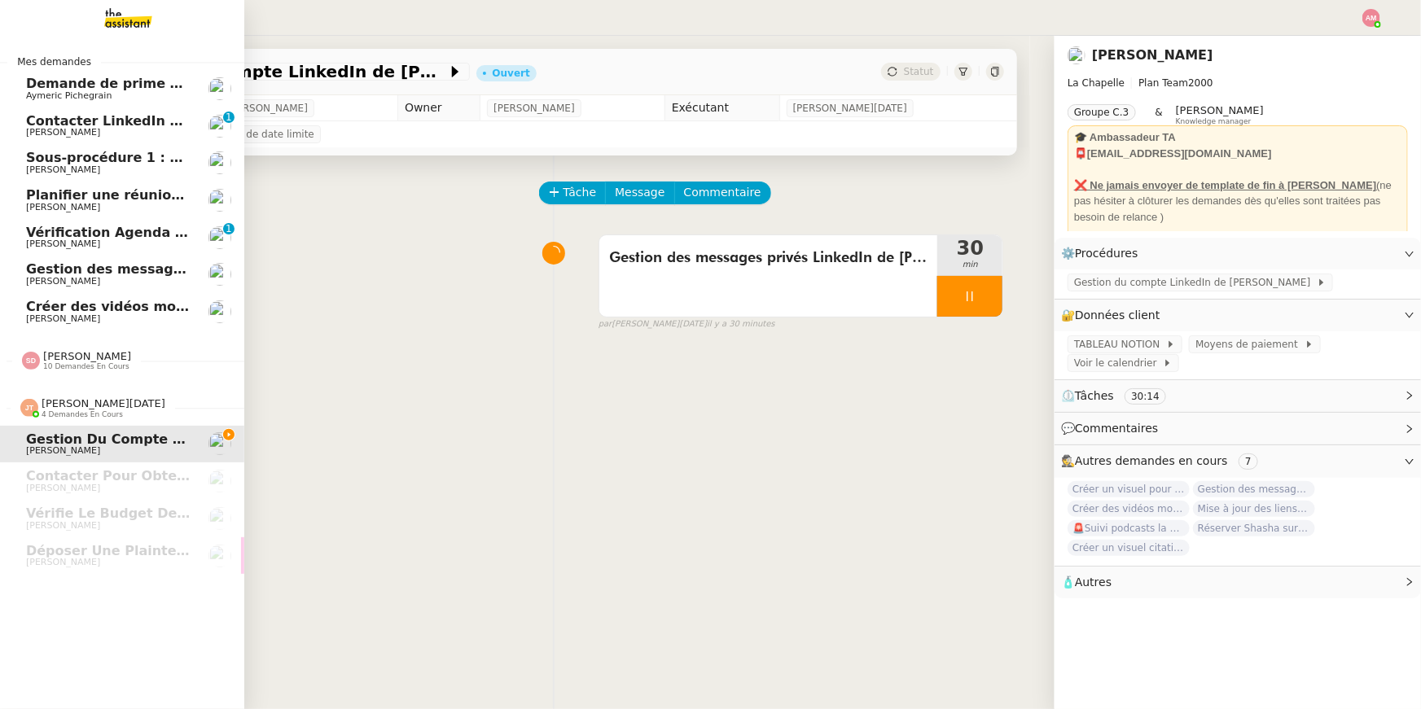
click at [63, 152] on span "Sous-procédure 1 : Actualisation du fichier de suivi - août 2025" at bounding box center [258, 157] width 465 height 15
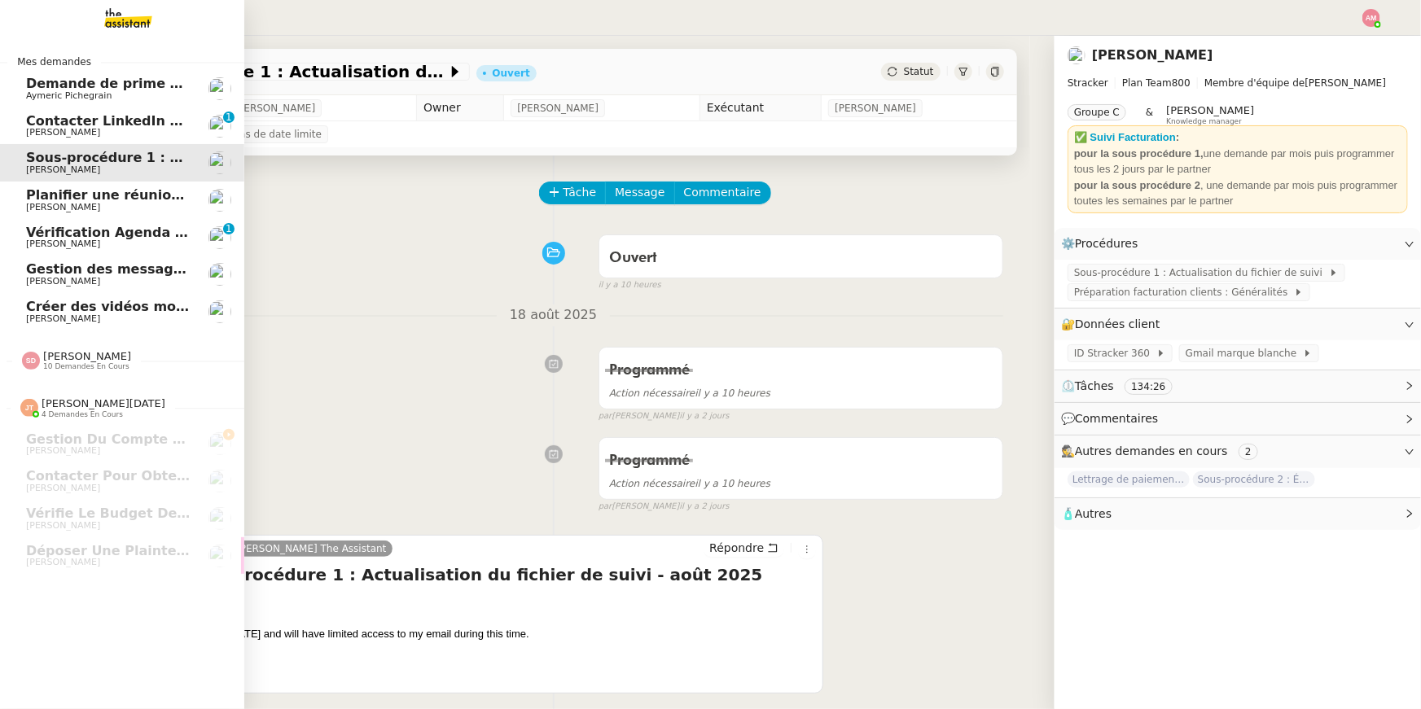
click at [66, 240] on span "[PERSON_NAME]" at bounding box center [63, 244] width 74 height 11
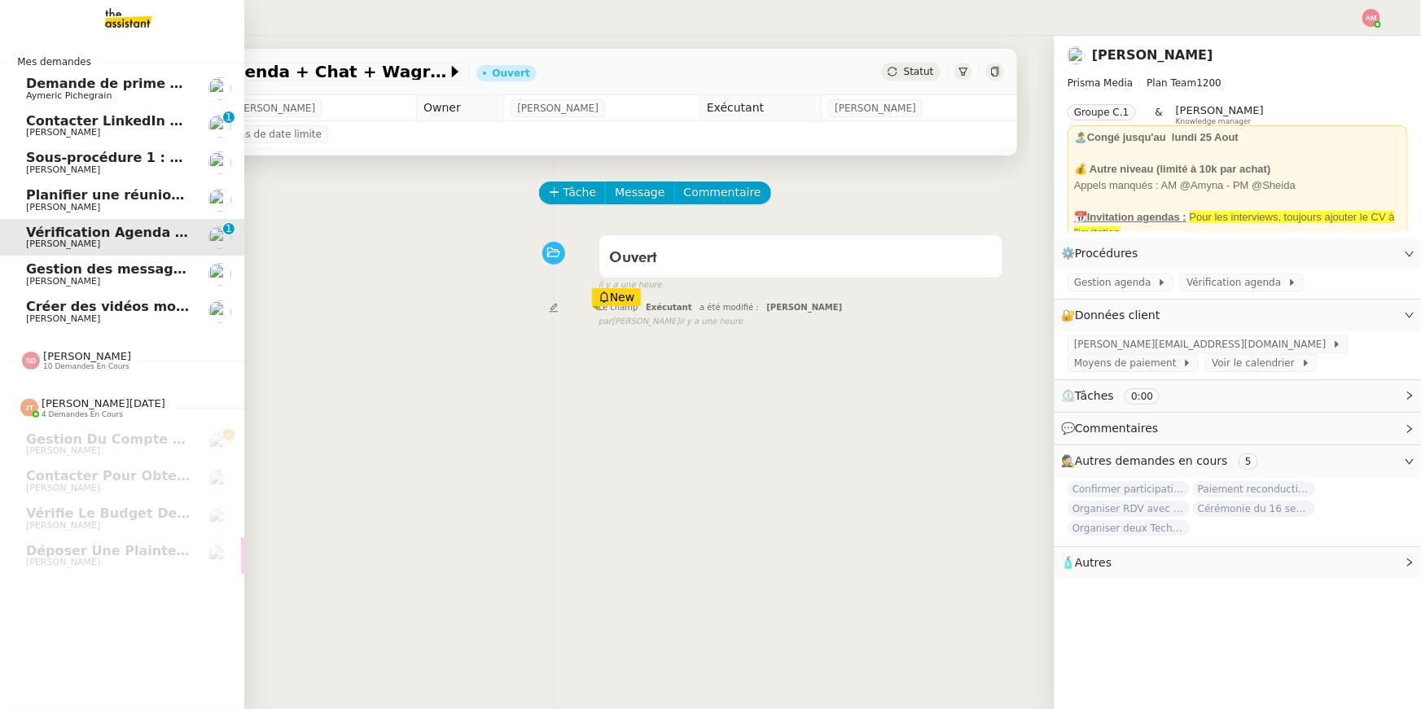
click at [69, 276] on span "[PERSON_NAME]" at bounding box center [63, 281] width 74 height 11
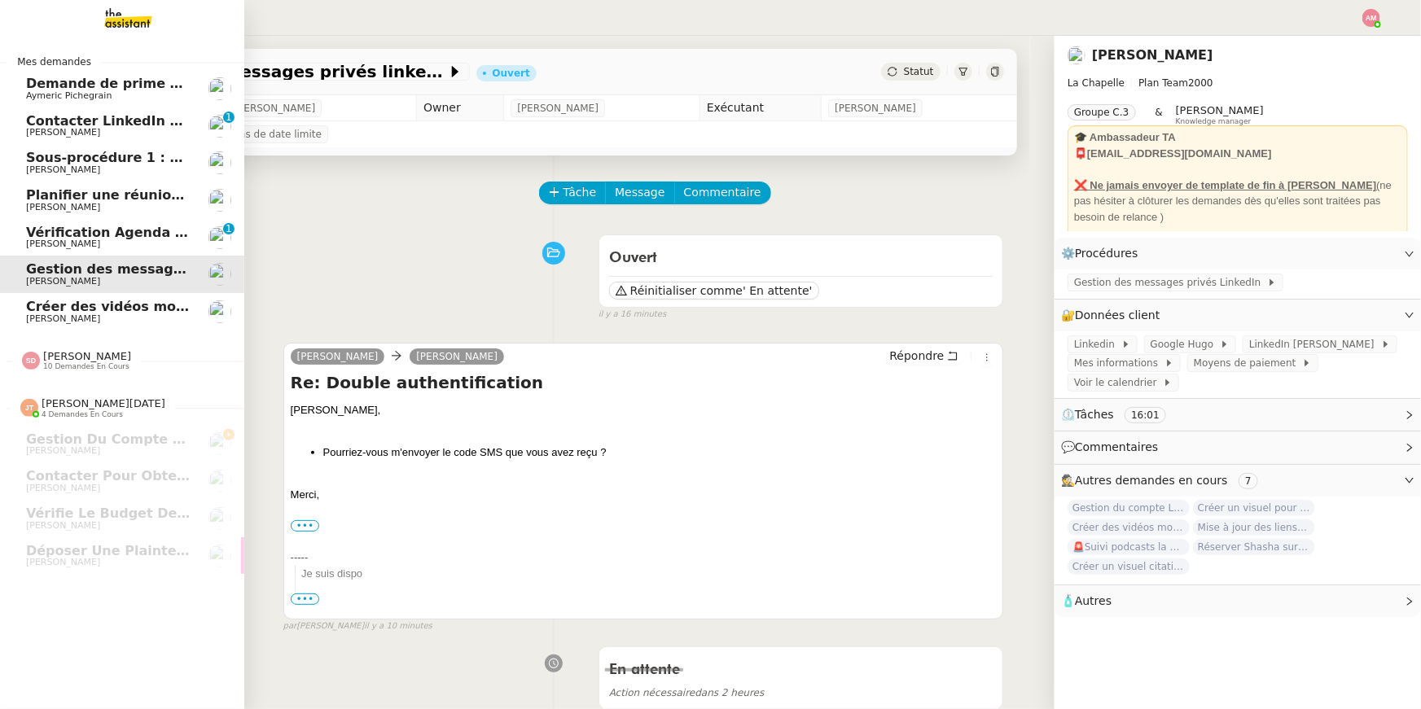
click at [94, 99] on span "Aymeric Pichegrain" at bounding box center [68, 95] width 85 height 11
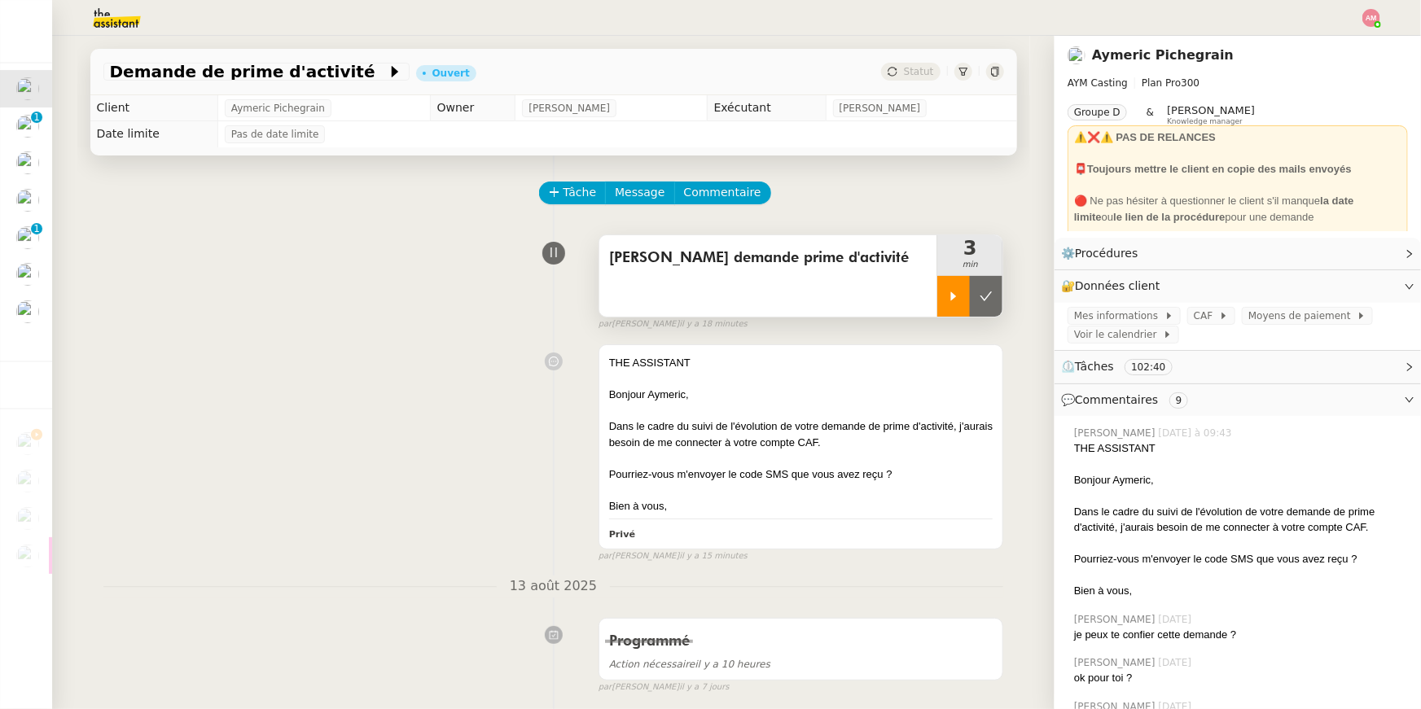
click at [703, 293] on icon at bounding box center [953, 296] width 13 height 13
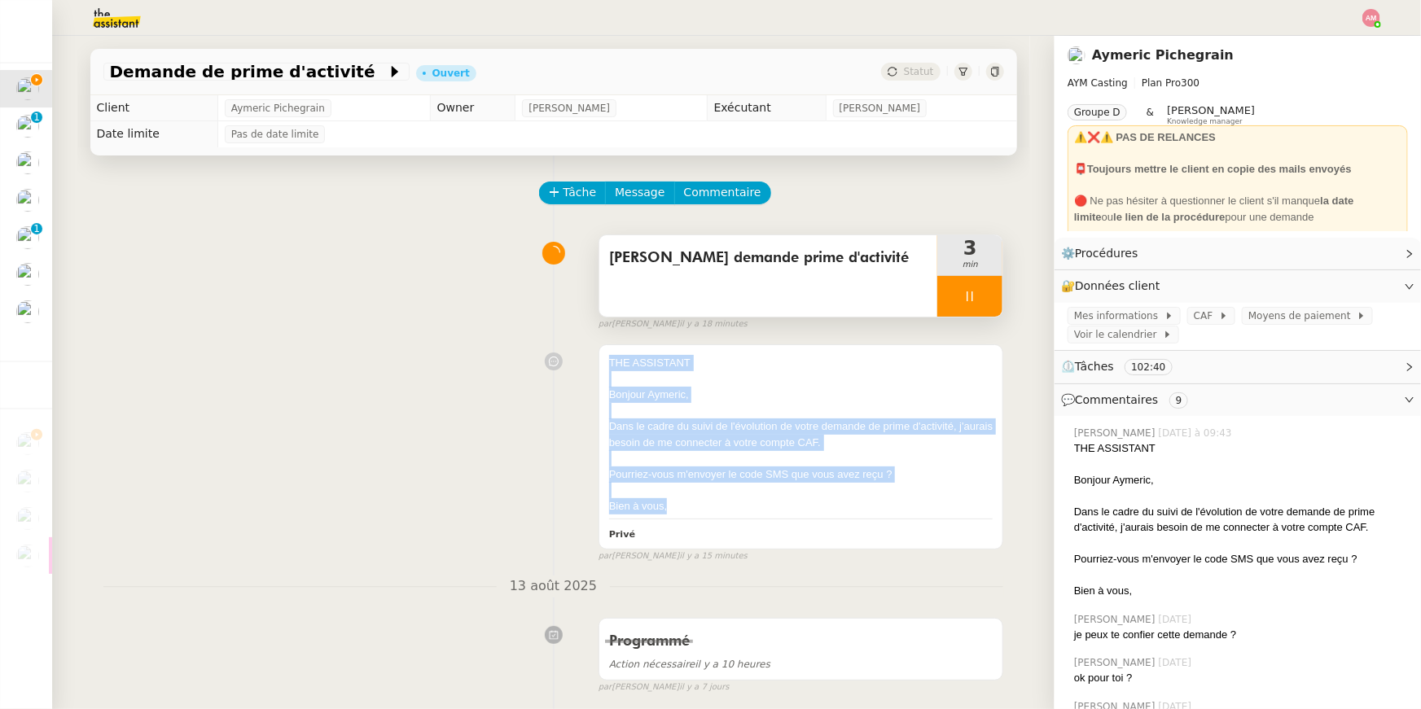
drag, startPoint x: 760, startPoint y: 509, endPoint x: 775, endPoint y: 343, distance: 166.7
click at [703, 343] on div "THE ASSISTANT Bonjour Aymeric, Dans le cadre du suivi de l'évolution de votre d…" at bounding box center [553, 449] width 900 height 225
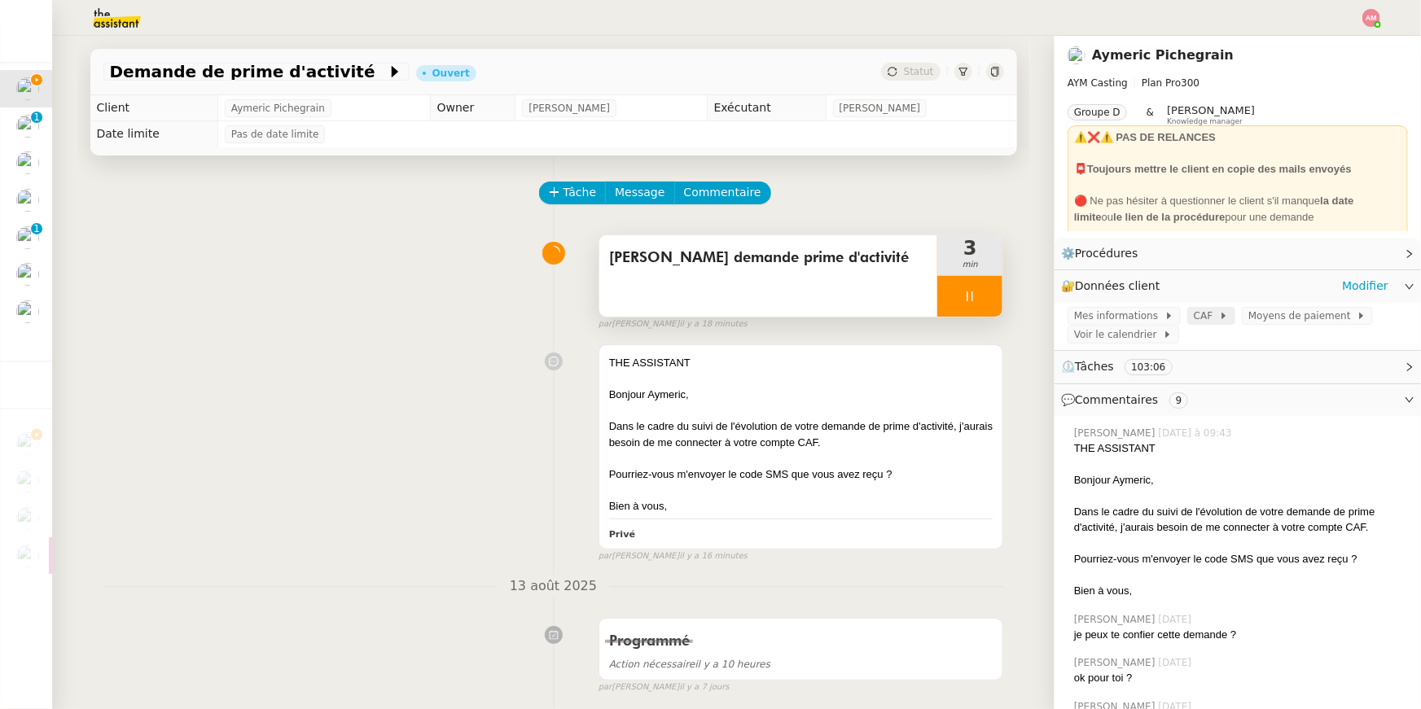
click at [703, 317] on span "CAF" at bounding box center [1205, 316] width 25 height 16
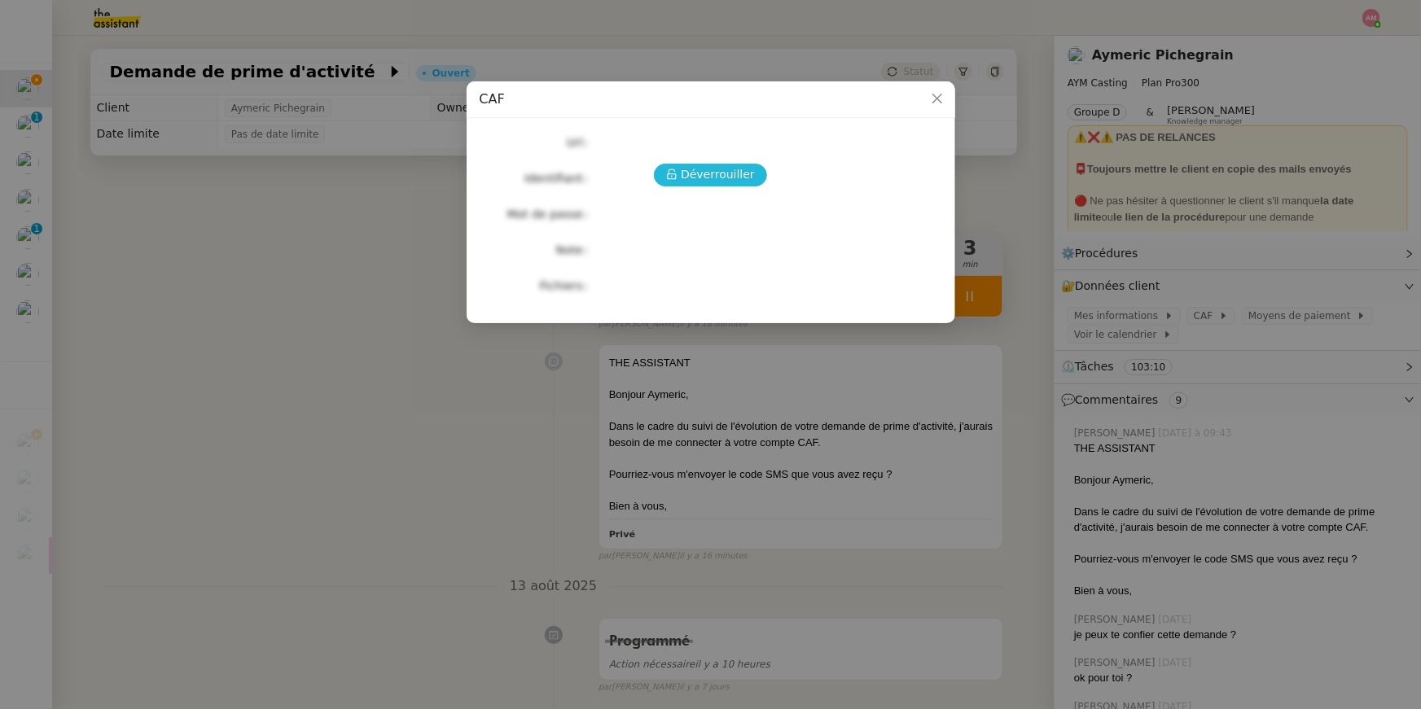
click at [681, 168] on button "Déverrouiller" at bounding box center [710, 175] width 113 height 23
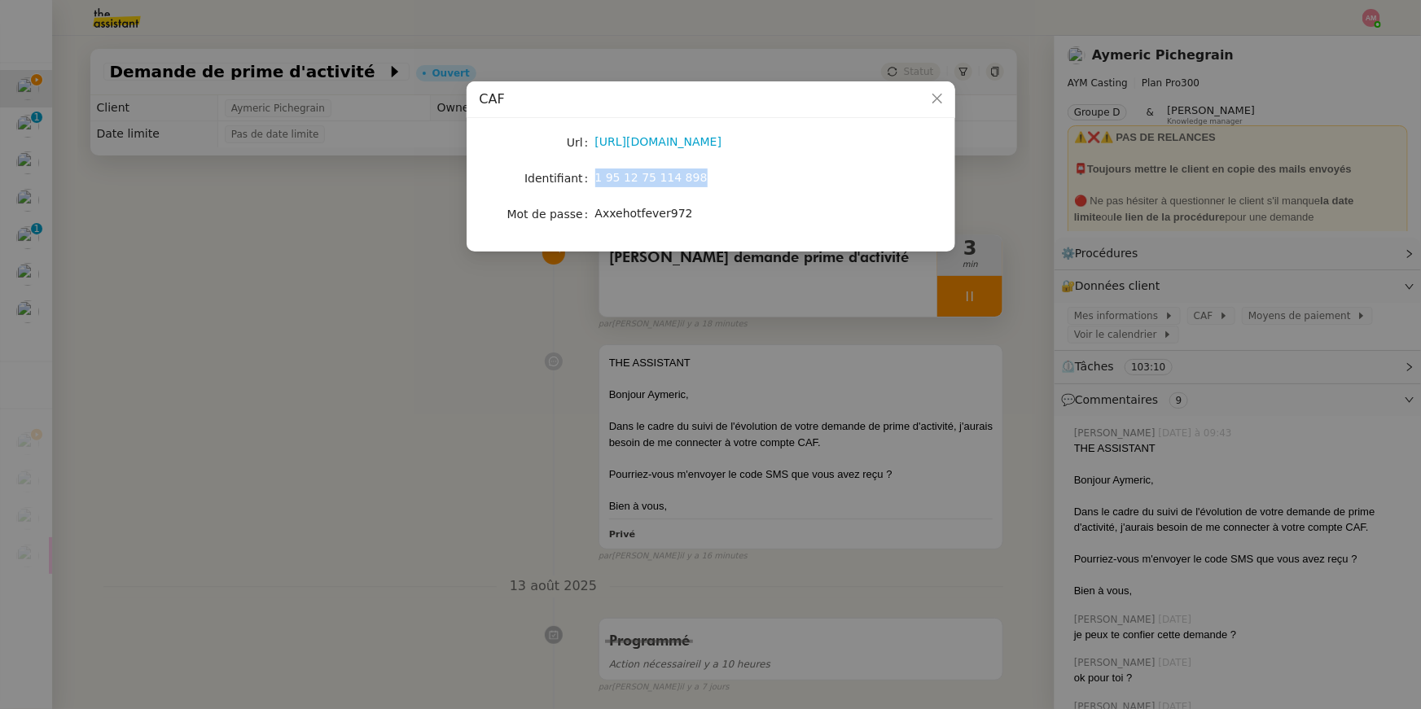
drag, startPoint x: 597, startPoint y: 179, endPoint x: 729, endPoint y: 173, distance: 132.0
click at [703, 173] on div "1 95 12 75 114 898" at bounding box center [729, 178] width 269 height 19
click at [629, 213] on span "Axxehotfever972" at bounding box center [644, 213] width 98 height 13
drag, startPoint x: 595, startPoint y: 214, endPoint x: 707, endPoint y: 214, distance: 112.3
click at [703, 214] on div "Axxehotfever972" at bounding box center [729, 213] width 269 height 19
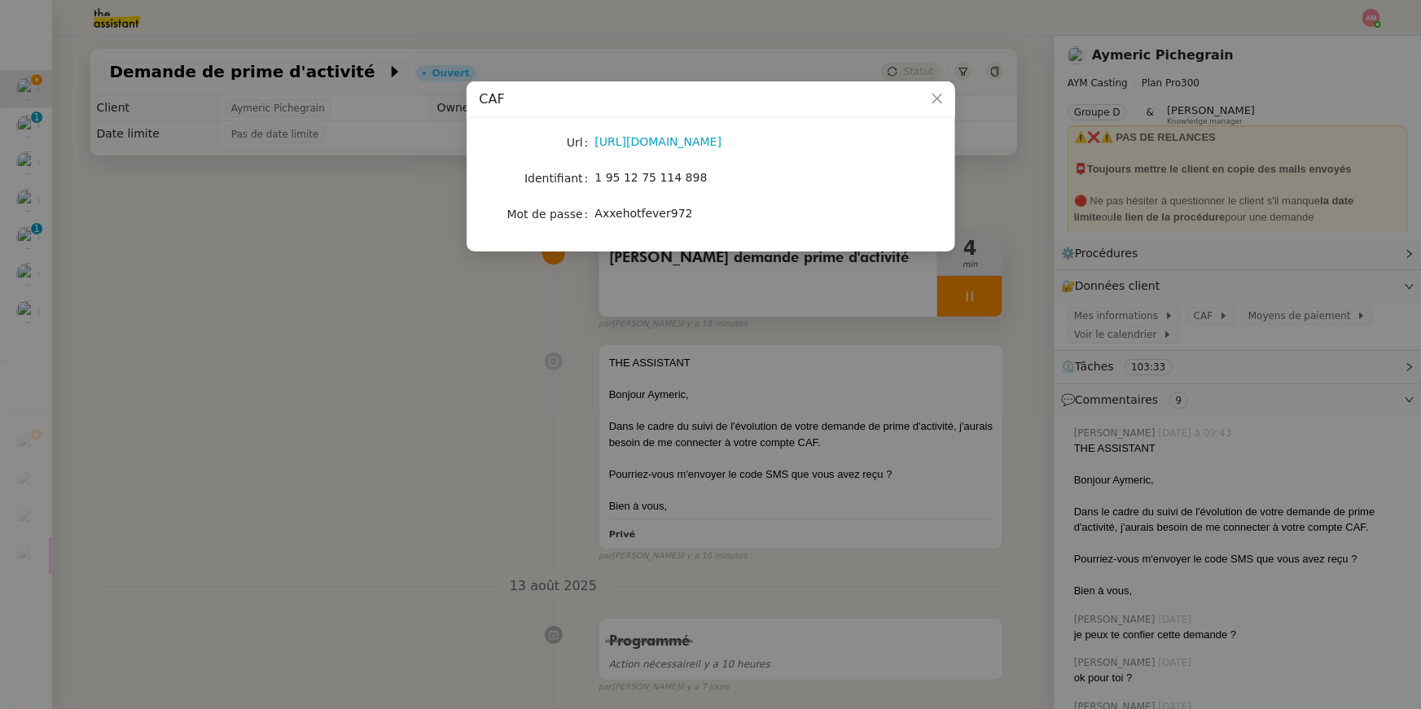
click at [703, 329] on nz-modal-container "CAF Url https://connect.caf.fr/connexionappli/dist/?forceReload=20250313&contex…" at bounding box center [710, 354] width 1421 height 709
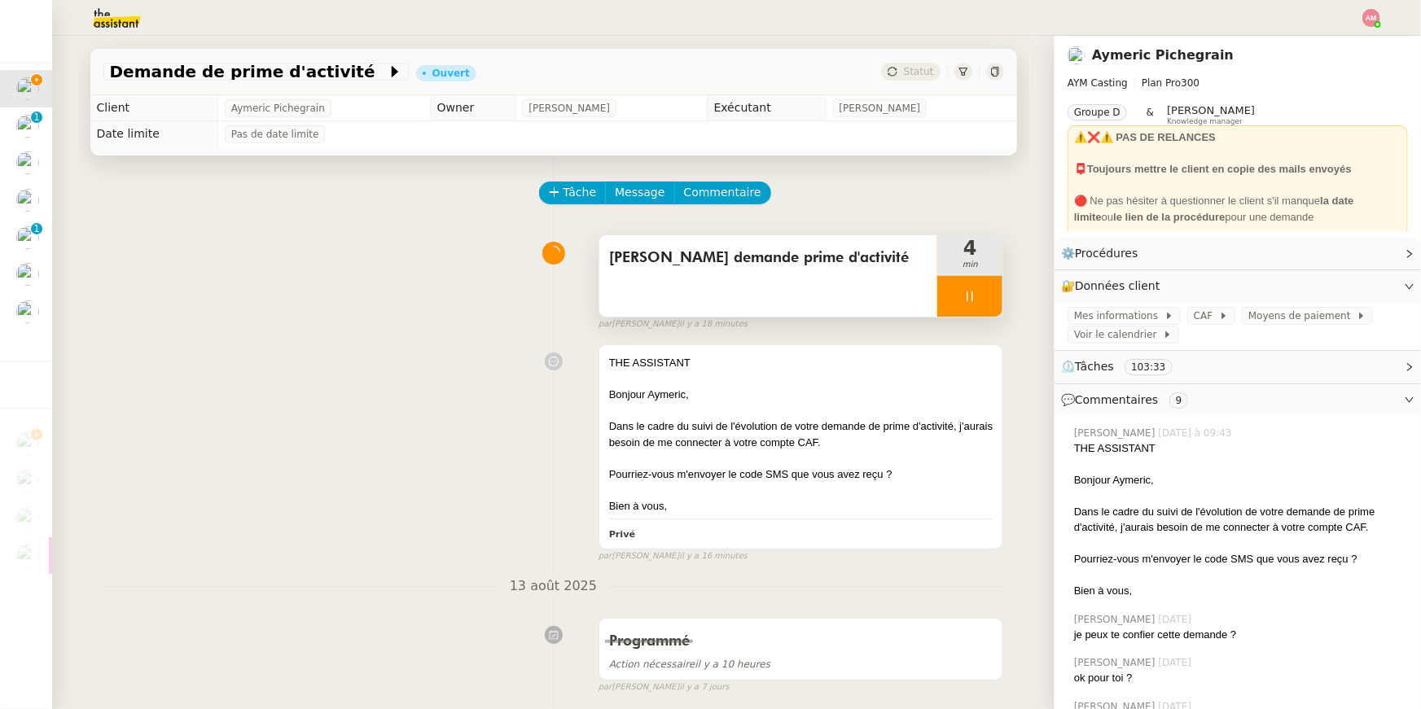
click at [703, 298] on div at bounding box center [969, 296] width 65 height 41
click at [703, 299] on div at bounding box center [953, 296] width 33 height 41
click at [703, 299] on icon at bounding box center [969, 296] width 13 height 13
click at [703, 296] on icon at bounding box center [985, 296] width 13 height 13
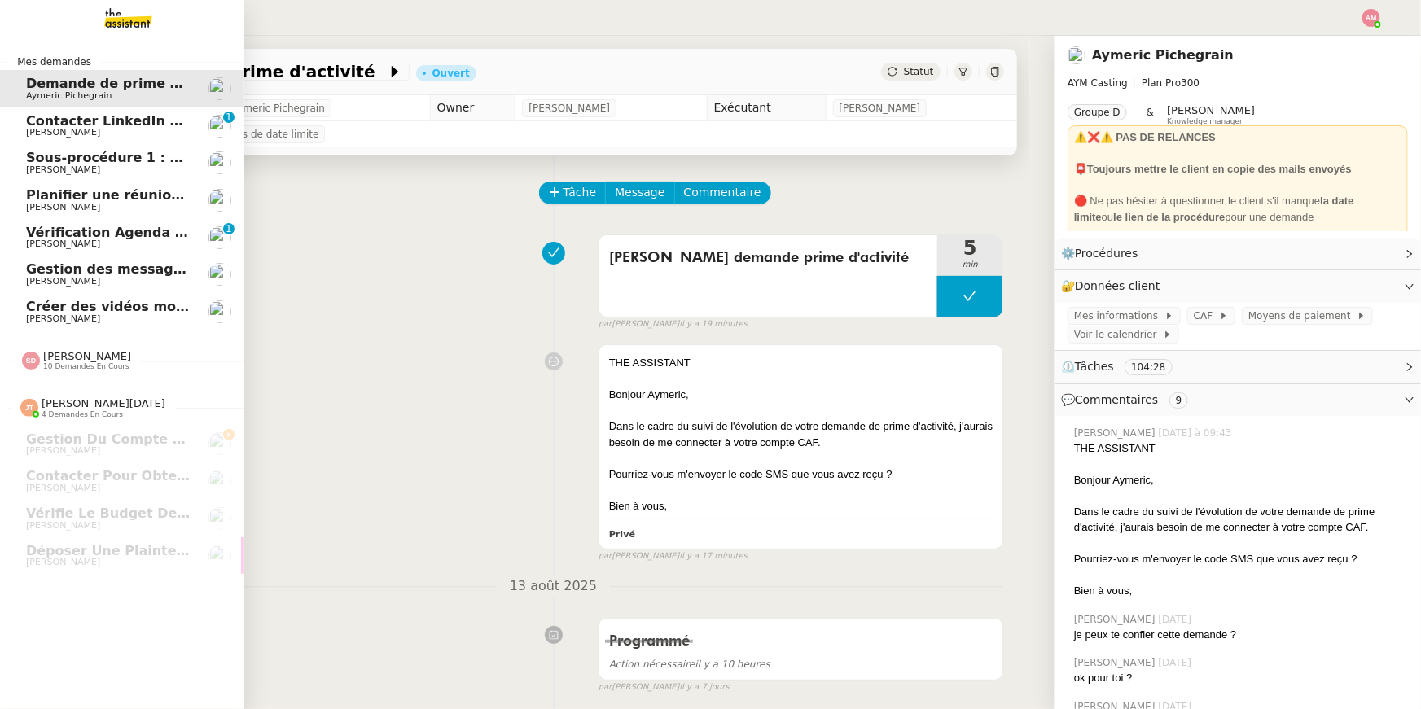
click at [48, 243] on span "[PERSON_NAME]" at bounding box center [63, 244] width 74 height 11
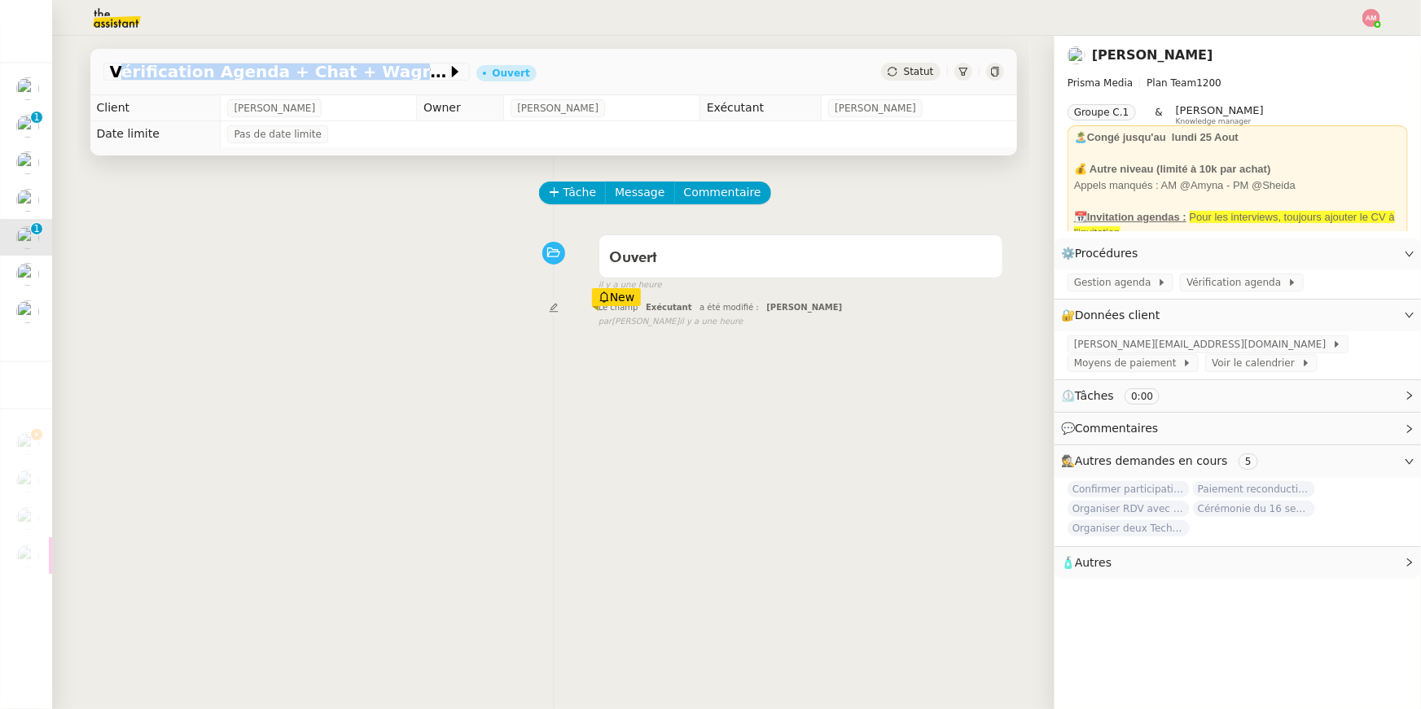
drag, startPoint x: 115, startPoint y: 72, endPoint x: 411, endPoint y: 89, distance: 296.8
click at [411, 89] on div "Vérification Agenda + Chat + Wagram (9h et 14h) Ouvert Statut" at bounding box center [553, 72] width 926 height 46
click at [566, 185] on span "Tâche" at bounding box center [579, 192] width 33 height 19
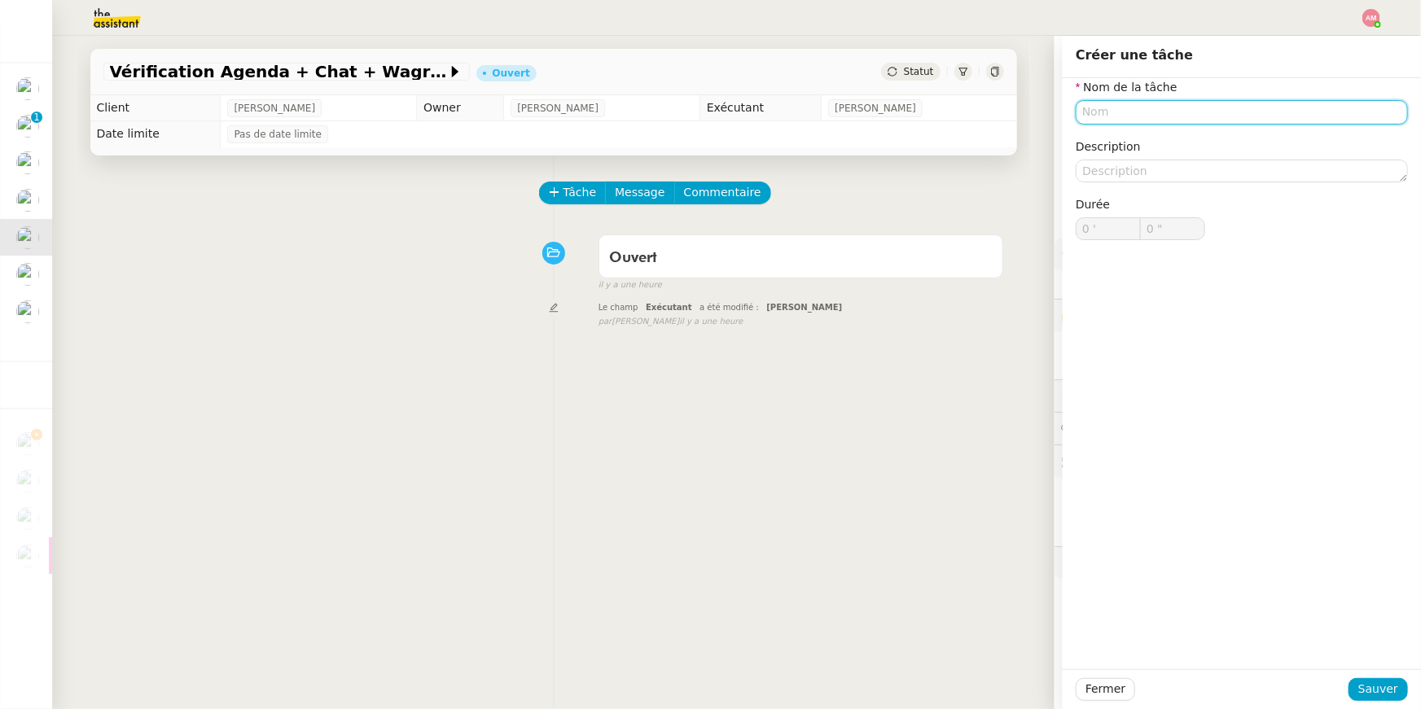
click at [703, 107] on input "text" at bounding box center [1241, 112] width 332 height 24
paste input "Vérification Agenda"
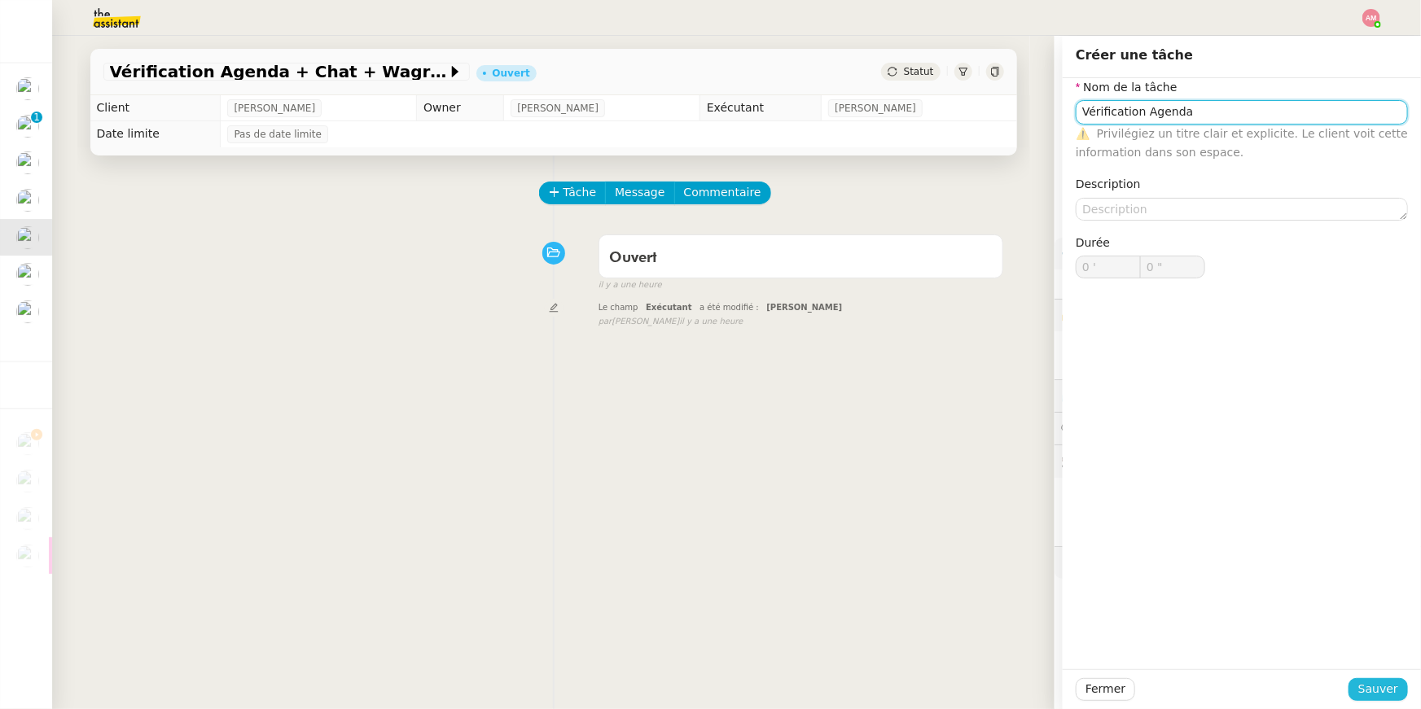
type input "Vérification Agenda"
click at [703, 504] on span "Sauver" at bounding box center [1378, 689] width 40 height 19
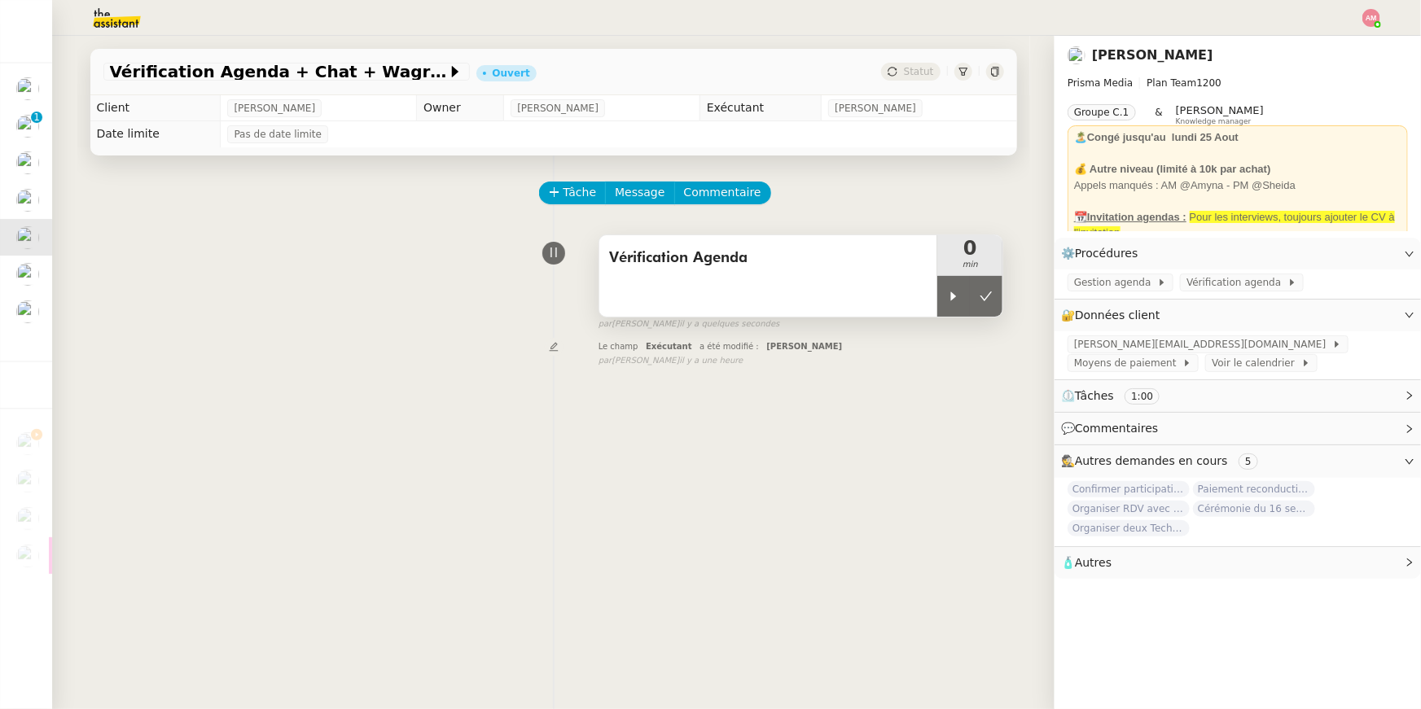
drag, startPoint x: 935, startPoint y: 300, endPoint x: 906, endPoint y: 313, distance: 31.3
click at [703, 313] on div "Vérification Agenda" at bounding box center [768, 275] width 339 height 81
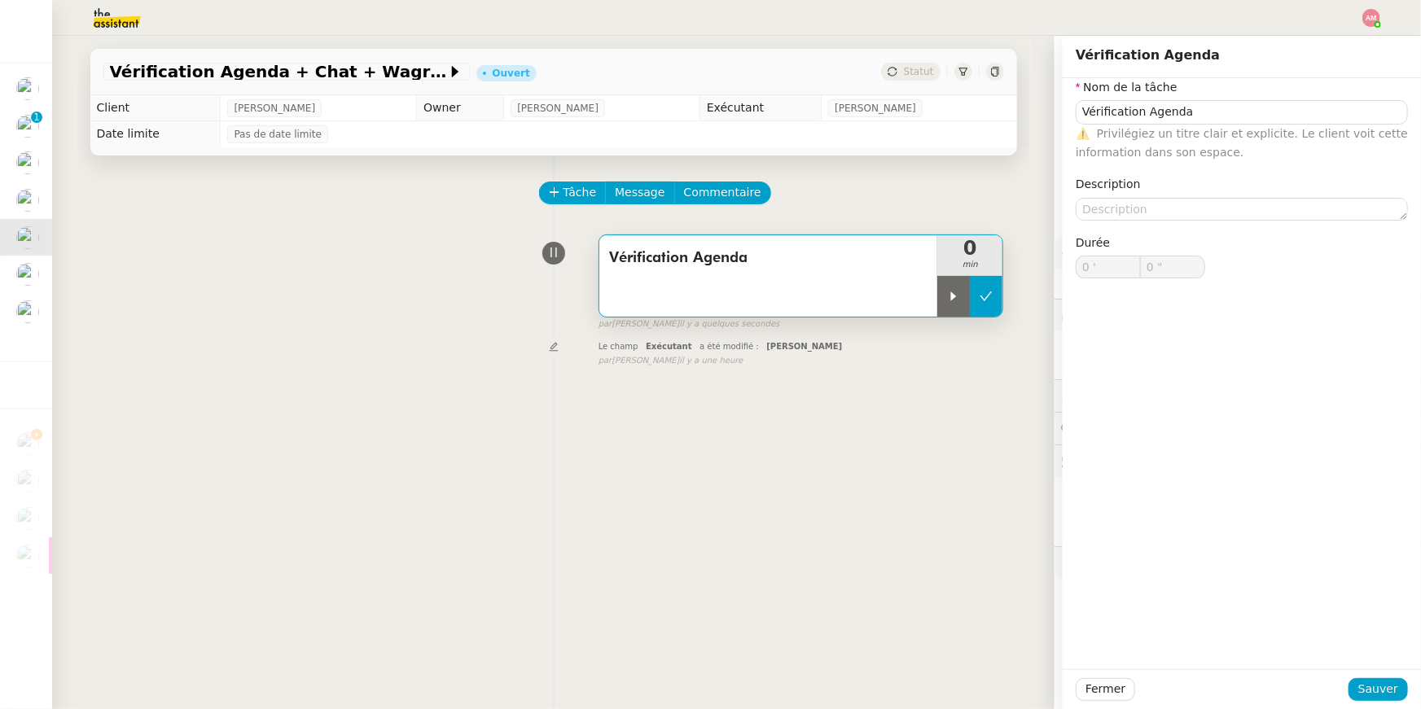
click at [703, 294] on button at bounding box center [986, 296] width 33 height 41
type input "Vérification Agenda"
type input "0 '"
type input "0 ""
type input "Vérification Agenda"
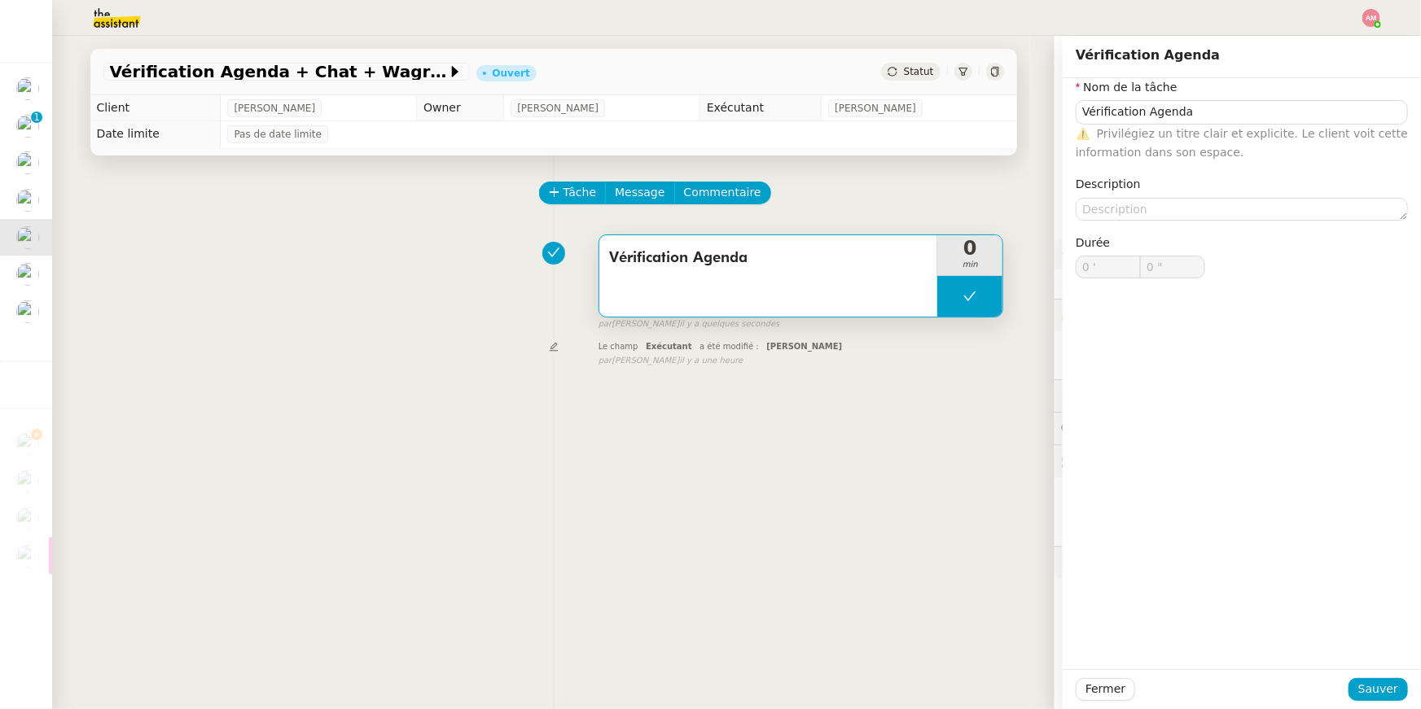
type input "0 '"
type input "0 ""
click at [703, 504] on span "Fermer" at bounding box center [1105, 689] width 40 height 19
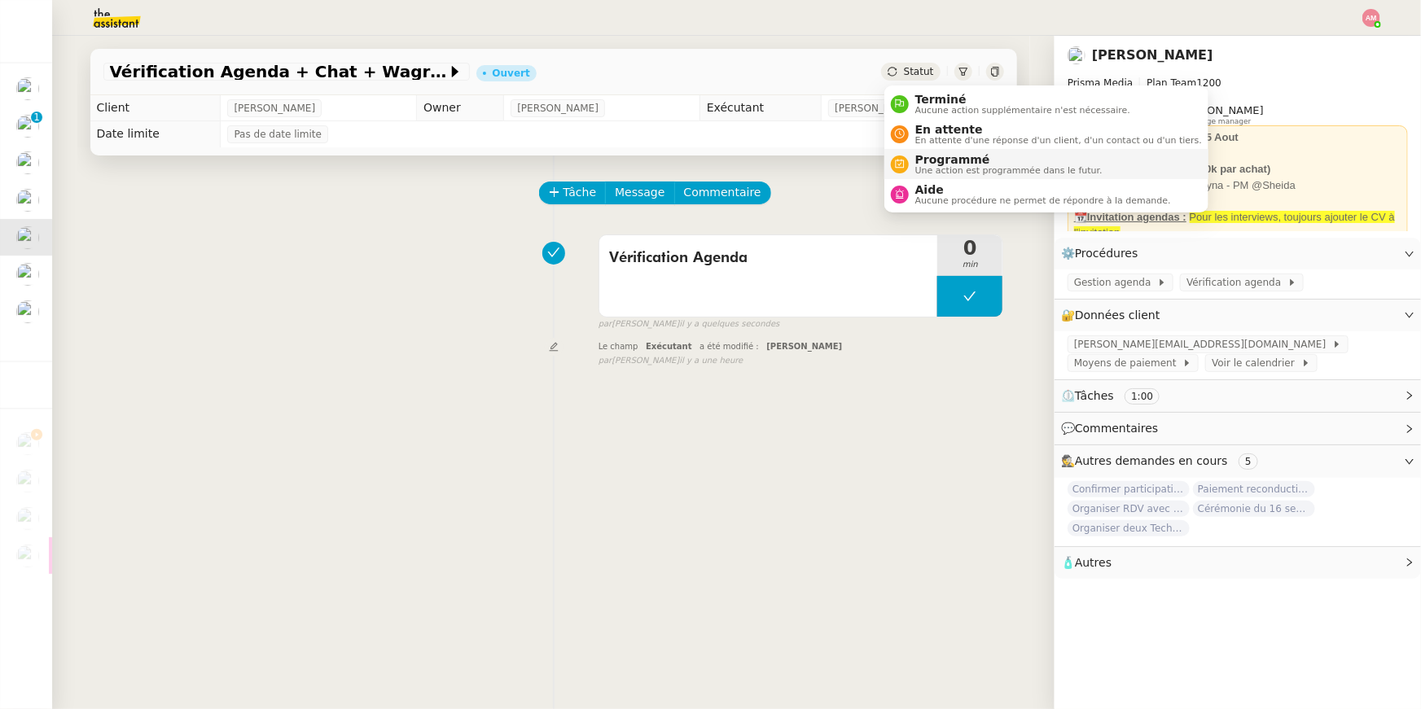
click at [703, 162] on span "Programmé" at bounding box center [1008, 159] width 187 height 13
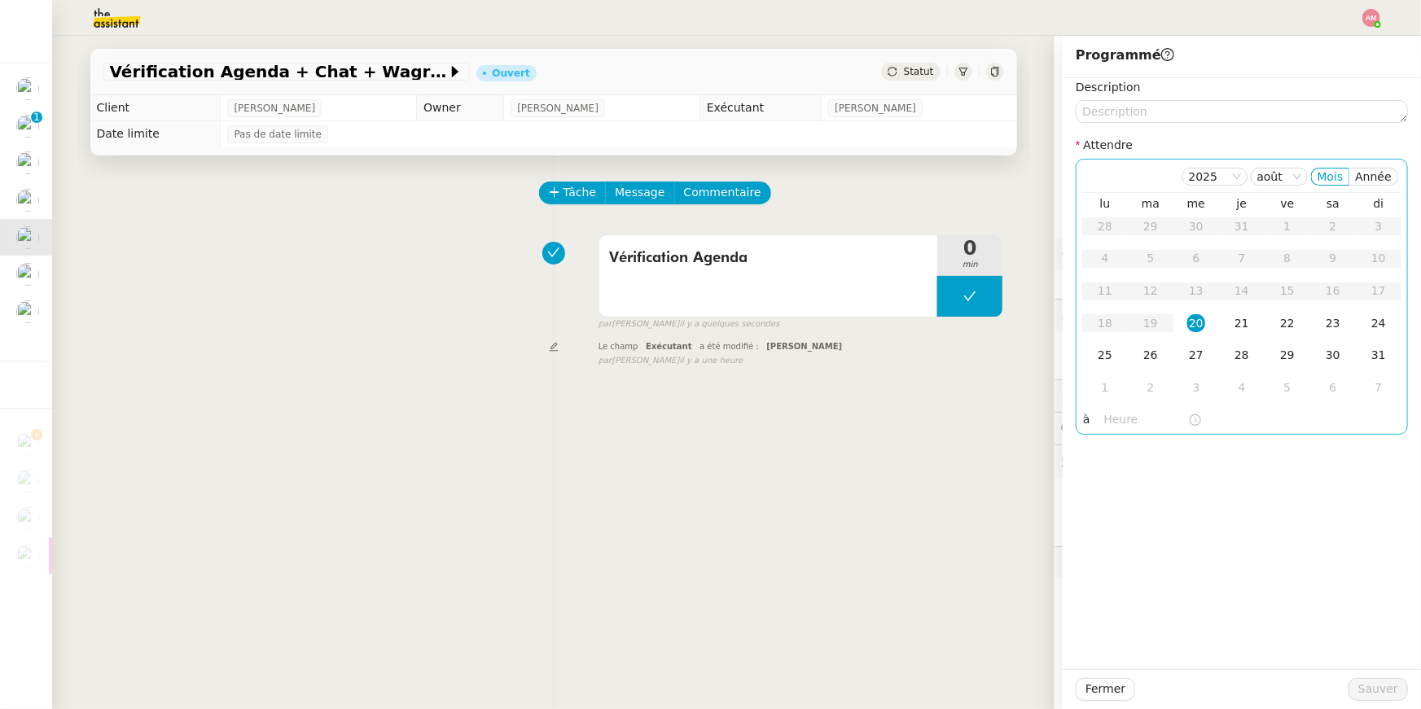
click at [703, 413] on input "text" at bounding box center [1146, 419] width 84 height 19
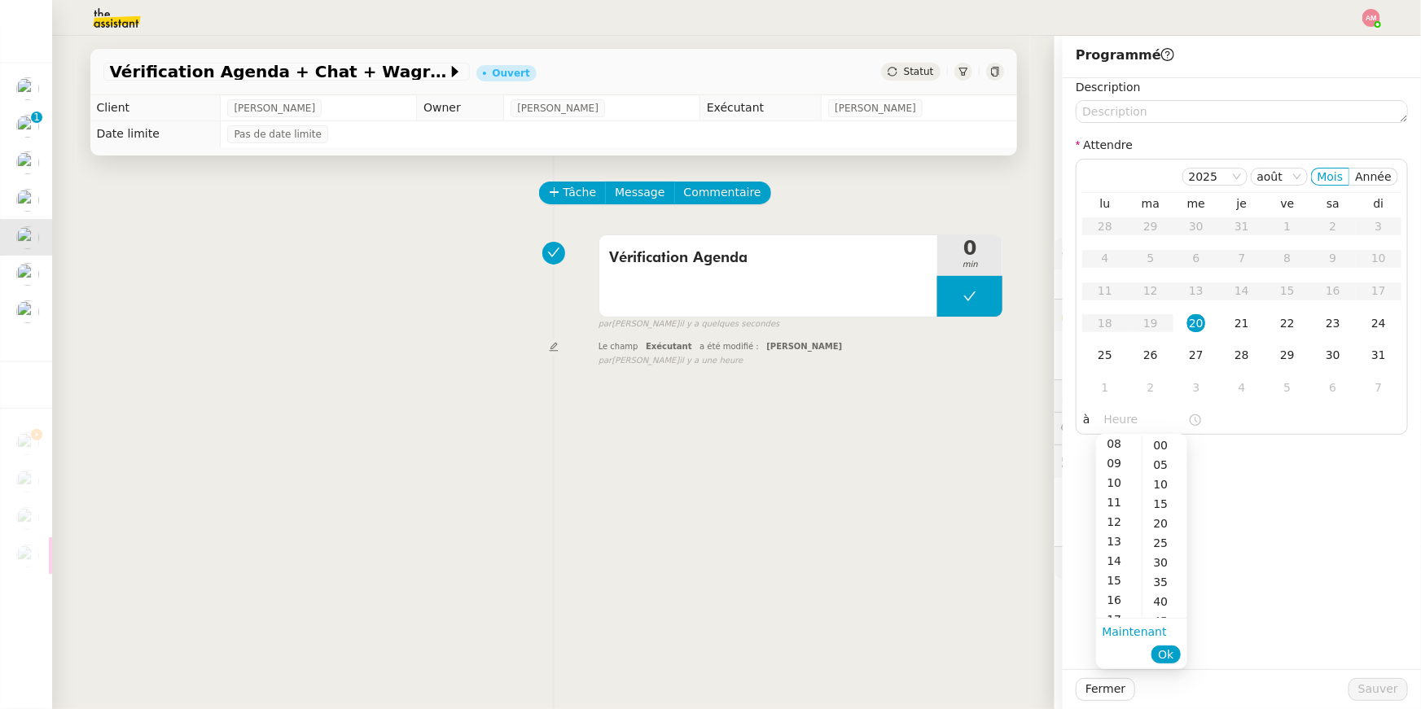
scroll to position [161, 0]
click at [703, 504] on div "16" at bounding box center [1119, 597] width 46 height 20
click at [703, 451] on div "00" at bounding box center [1164, 446] width 45 height 20
type input "16:00"
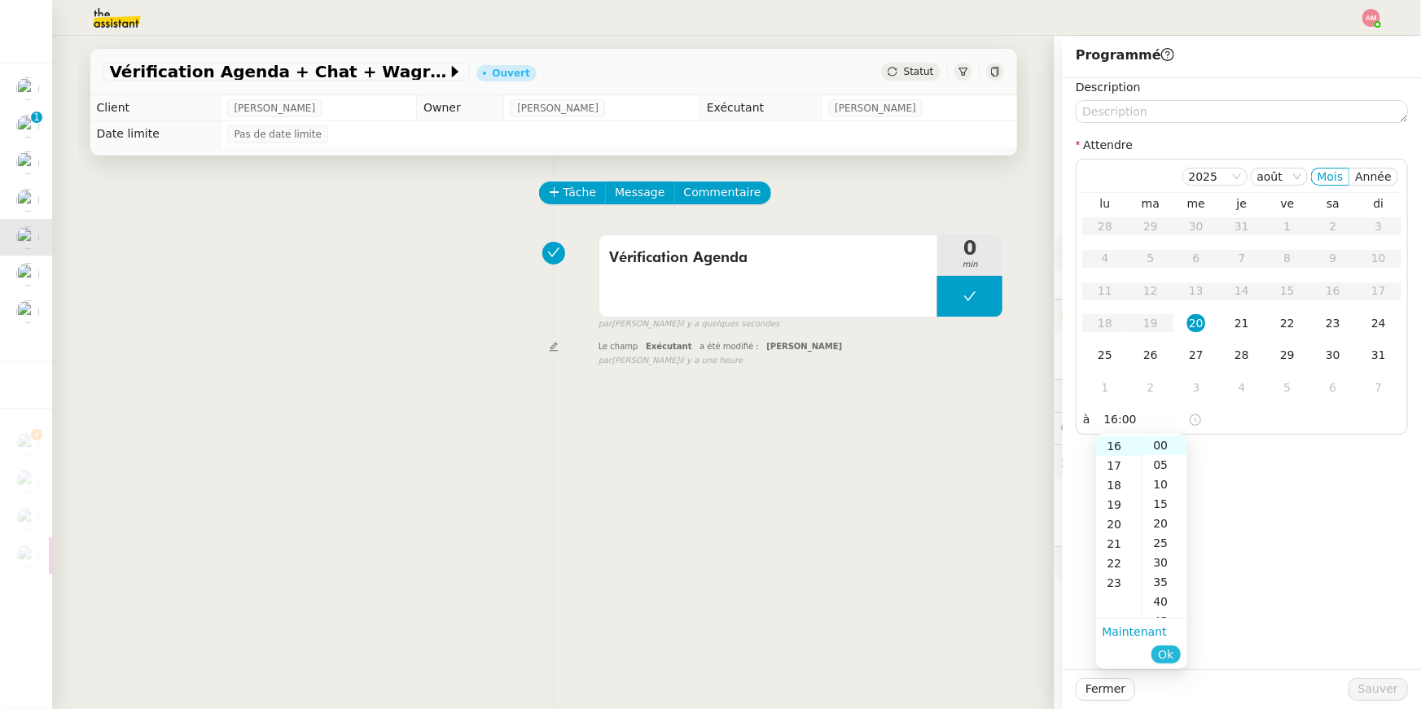
click at [703, 504] on span "Ok" at bounding box center [1165, 654] width 15 height 16
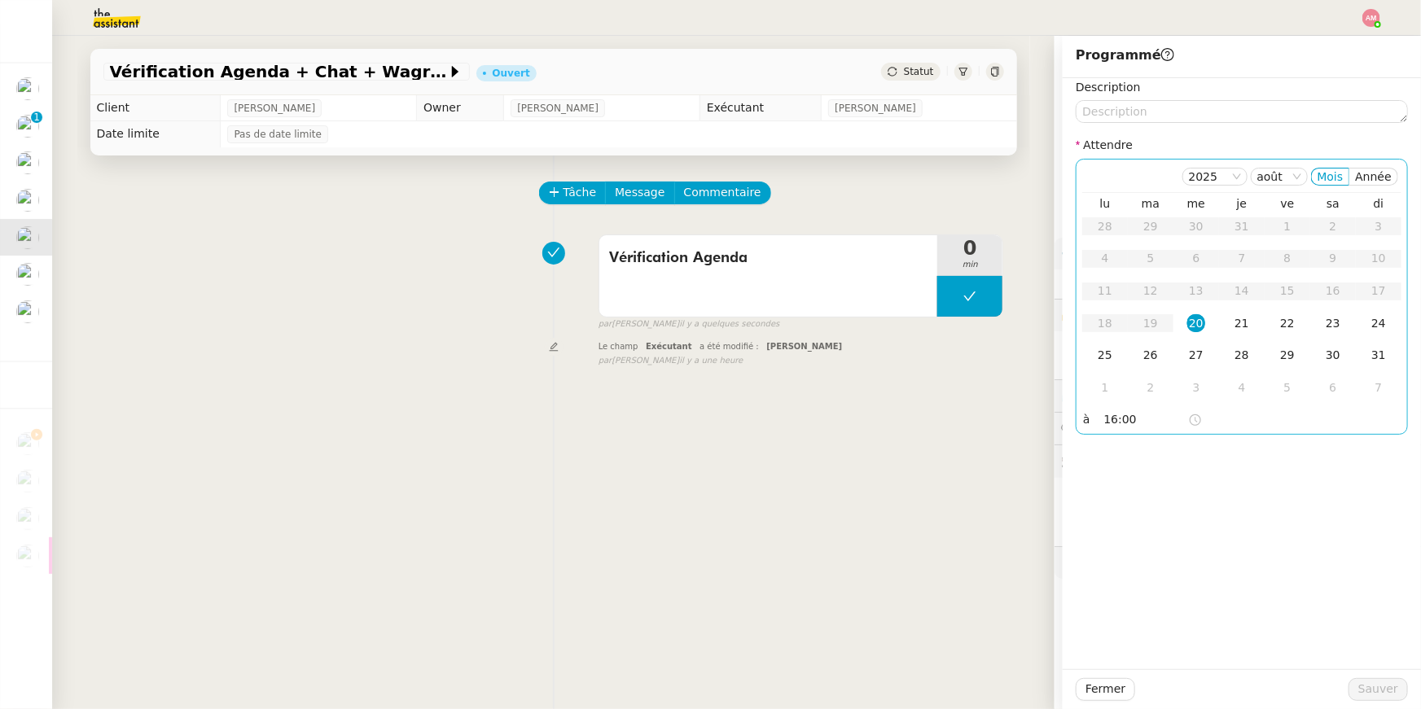
click at [703, 318] on td "20" at bounding box center [1196, 324] width 46 height 33
click at [703, 504] on span "Sauver" at bounding box center [1378, 689] width 40 height 19
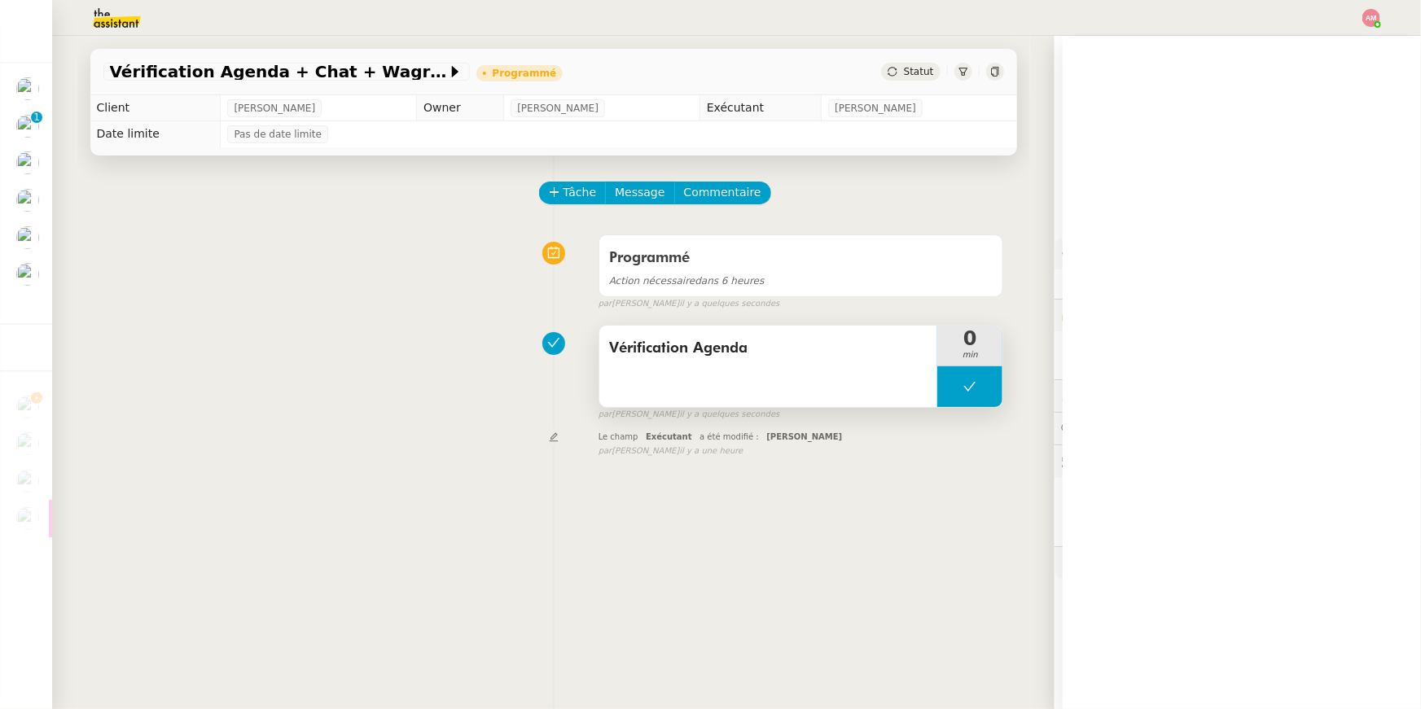
click at [703, 383] on button at bounding box center [969, 386] width 65 height 41
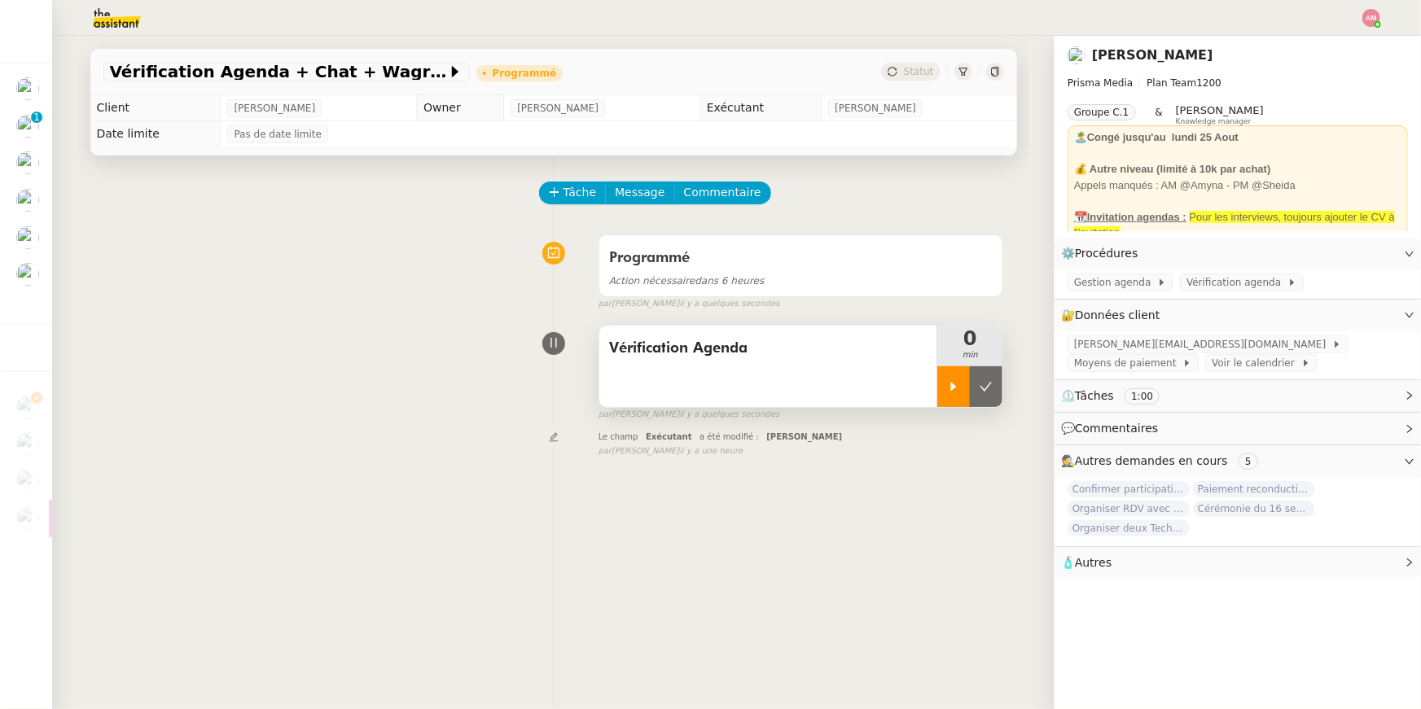
click at [703, 383] on icon at bounding box center [953, 386] width 13 height 13
drag, startPoint x: 978, startPoint y: 381, endPoint x: 981, endPoint y: 428, distance: 47.3
click at [703, 428] on div "Tâche Message Commentaire Veuillez patienter une erreur s'est produite 👌👌👌 mess…" at bounding box center [553, 509] width 952 height 709
click at [703, 463] on div "Tâche Message Commentaire Veuillez patienter une erreur s'est produite 👌👌👌 mess…" at bounding box center [553, 509] width 952 height 709
click at [111, 6] on img at bounding box center [104, 18] width 126 height 36
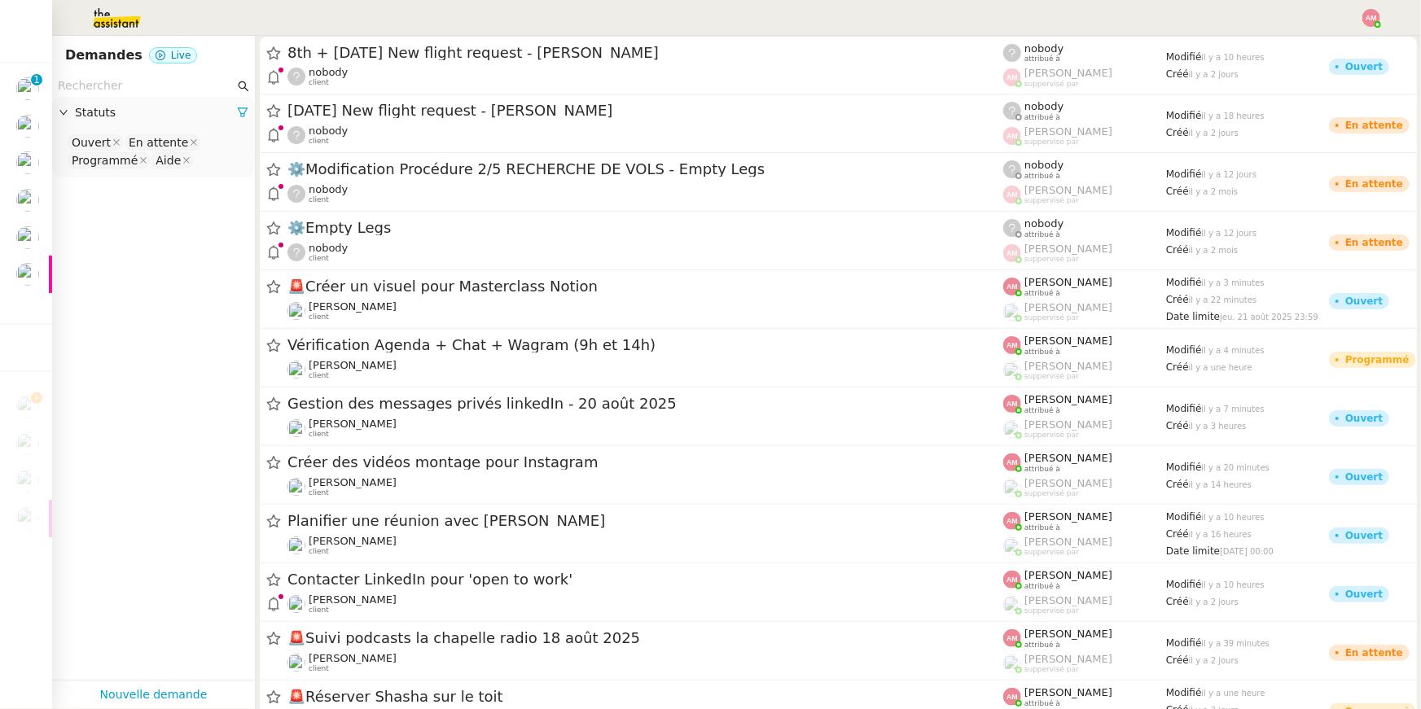
click at [119, 85] on input "text" at bounding box center [146, 86] width 177 height 19
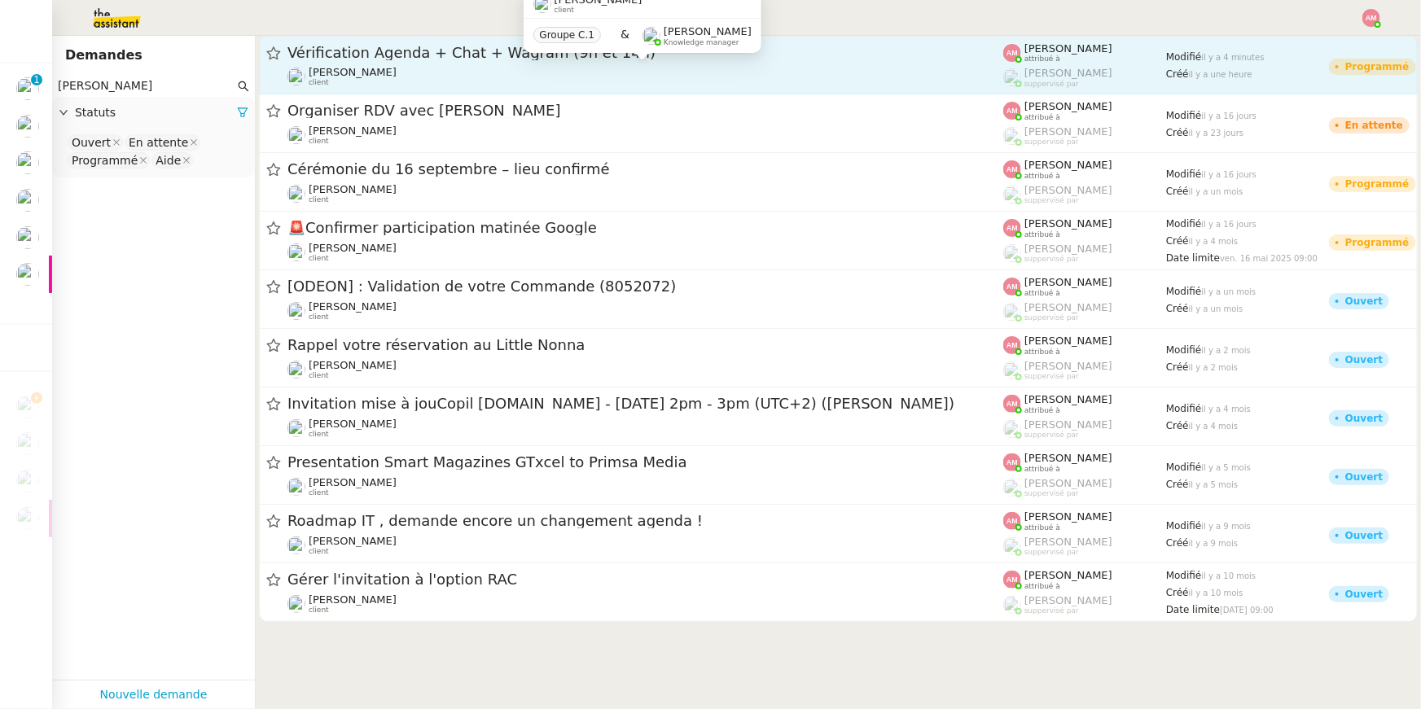
type input "david"
click at [363, 70] on span "[PERSON_NAME]" at bounding box center [353, 72] width 88 height 12
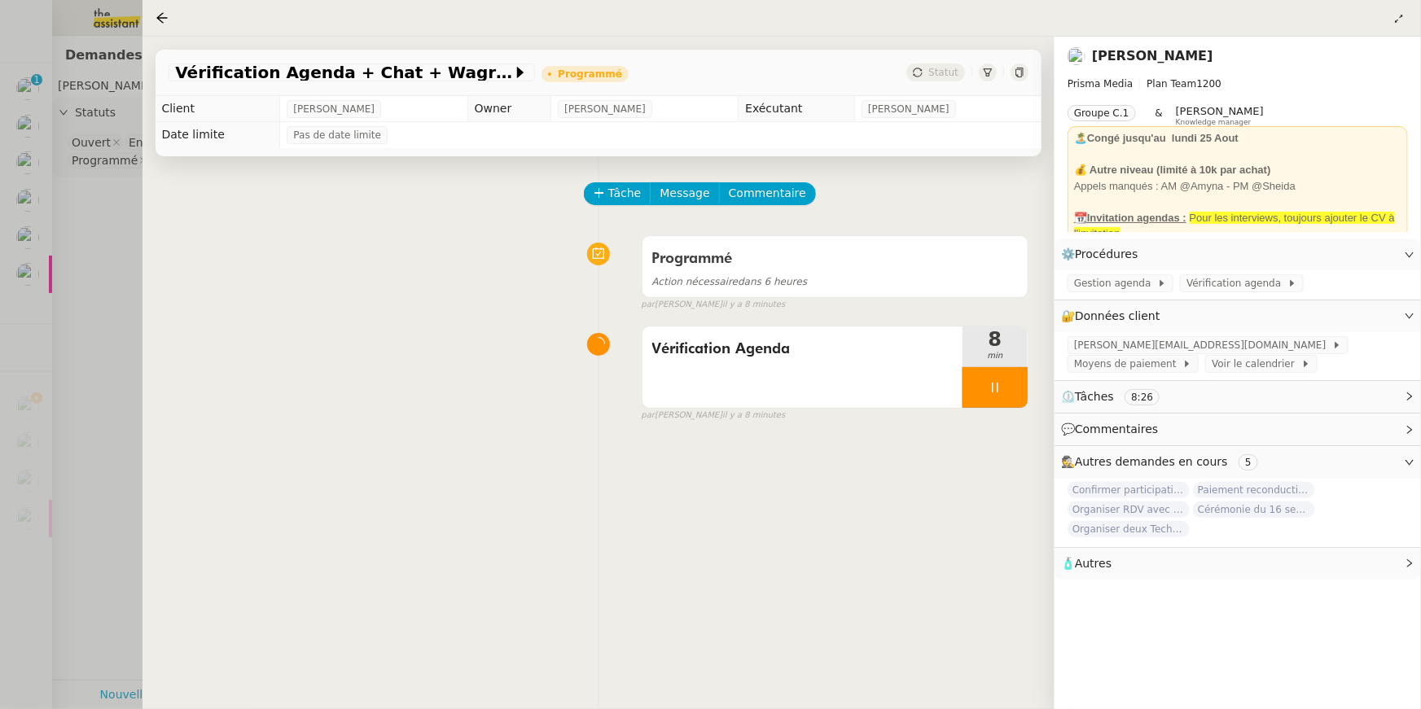
click at [24, 171] on div at bounding box center [710, 354] width 1421 height 709
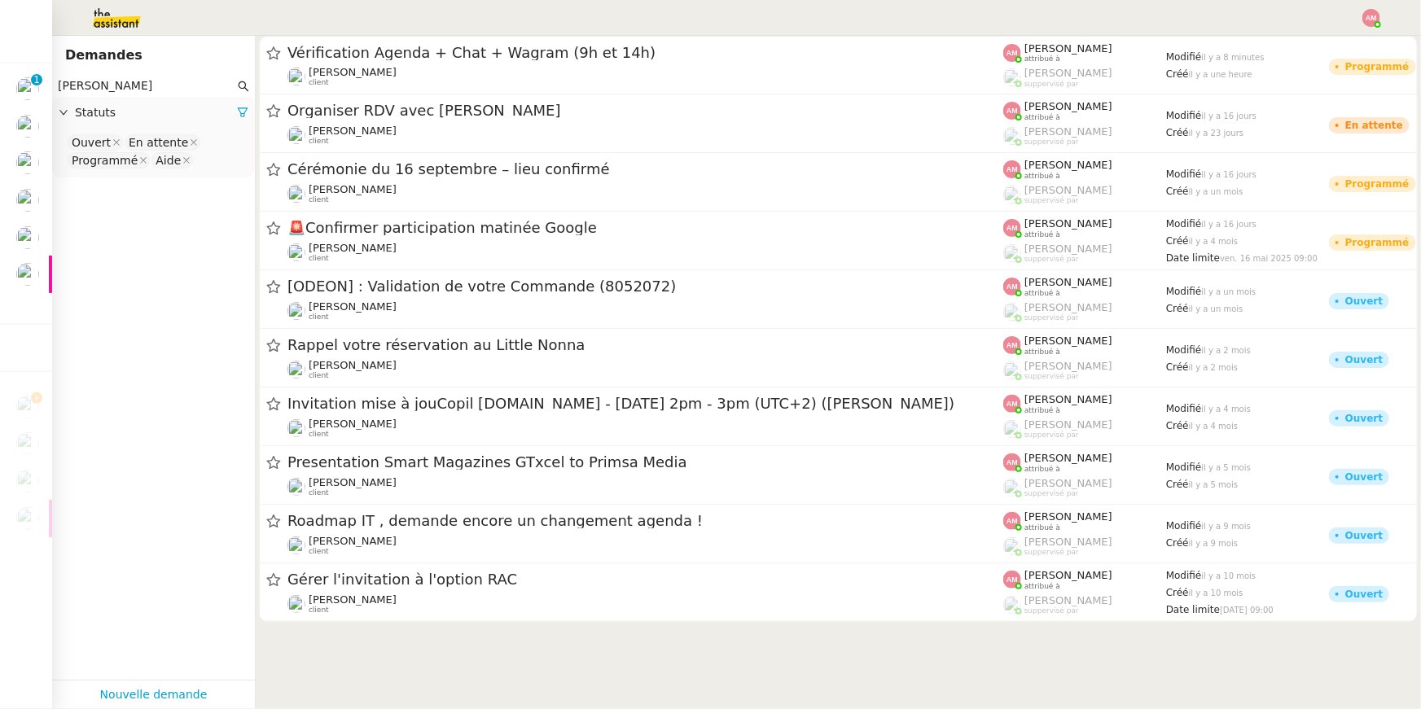
click at [164, 77] on input "david" at bounding box center [146, 86] width 177 height 19
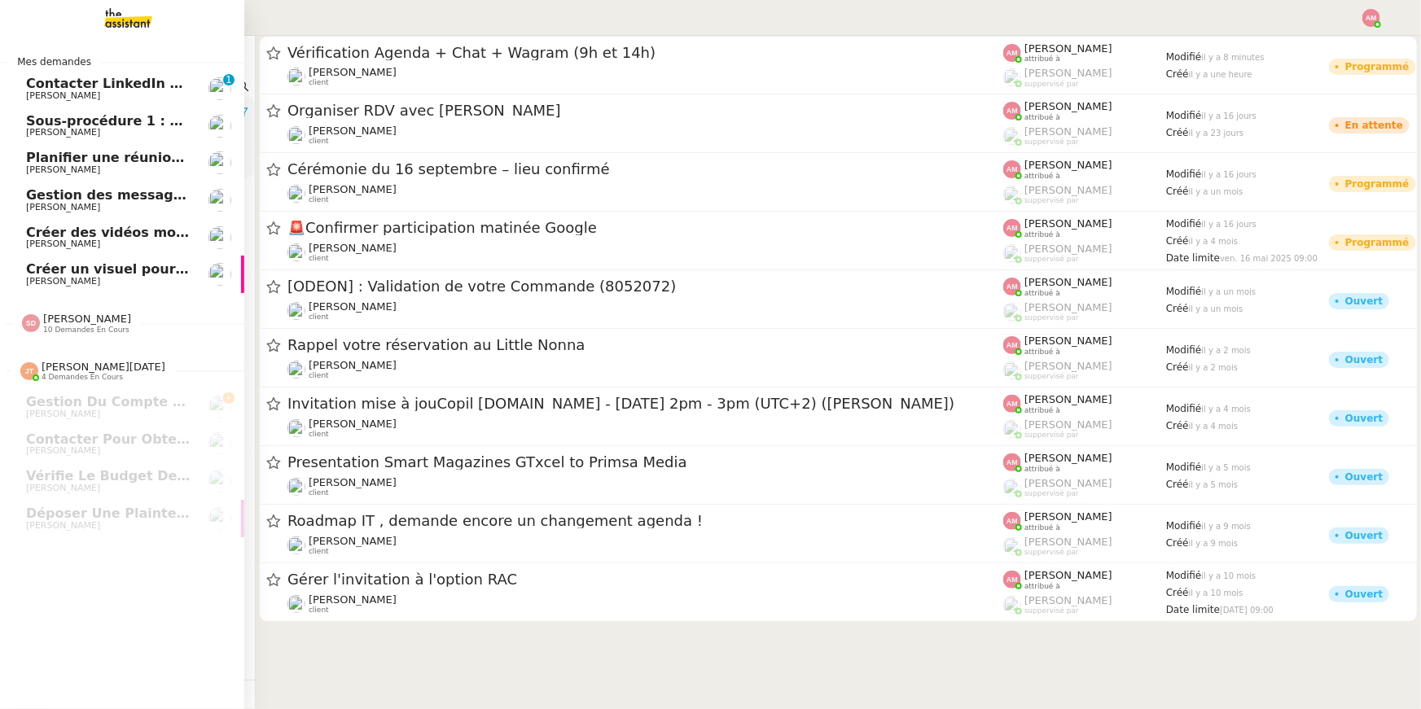
click at [57, 93] on span "[PERSON_NAME]" at bounding box center [63, 95] width 74 height 11
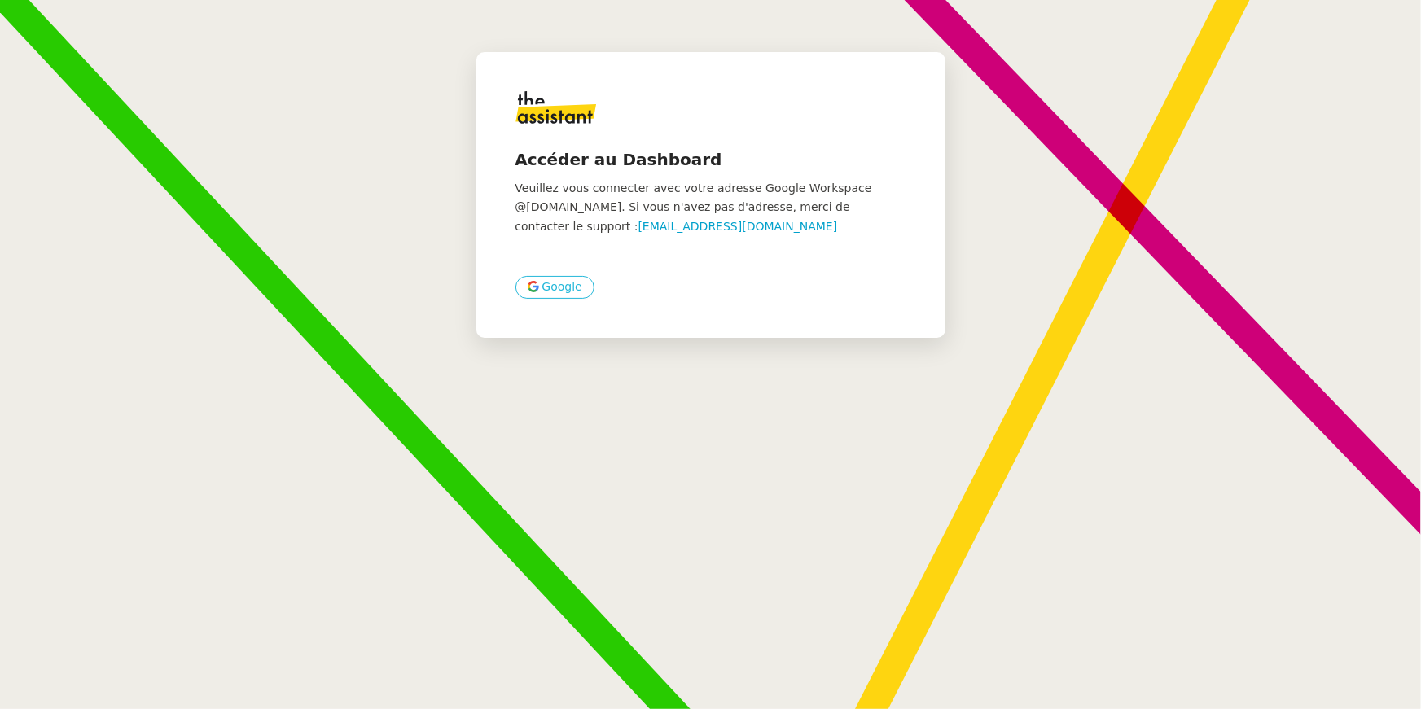
click at [555, 285] on span "Google" at bounding box center [562, 287] width 40 height 19
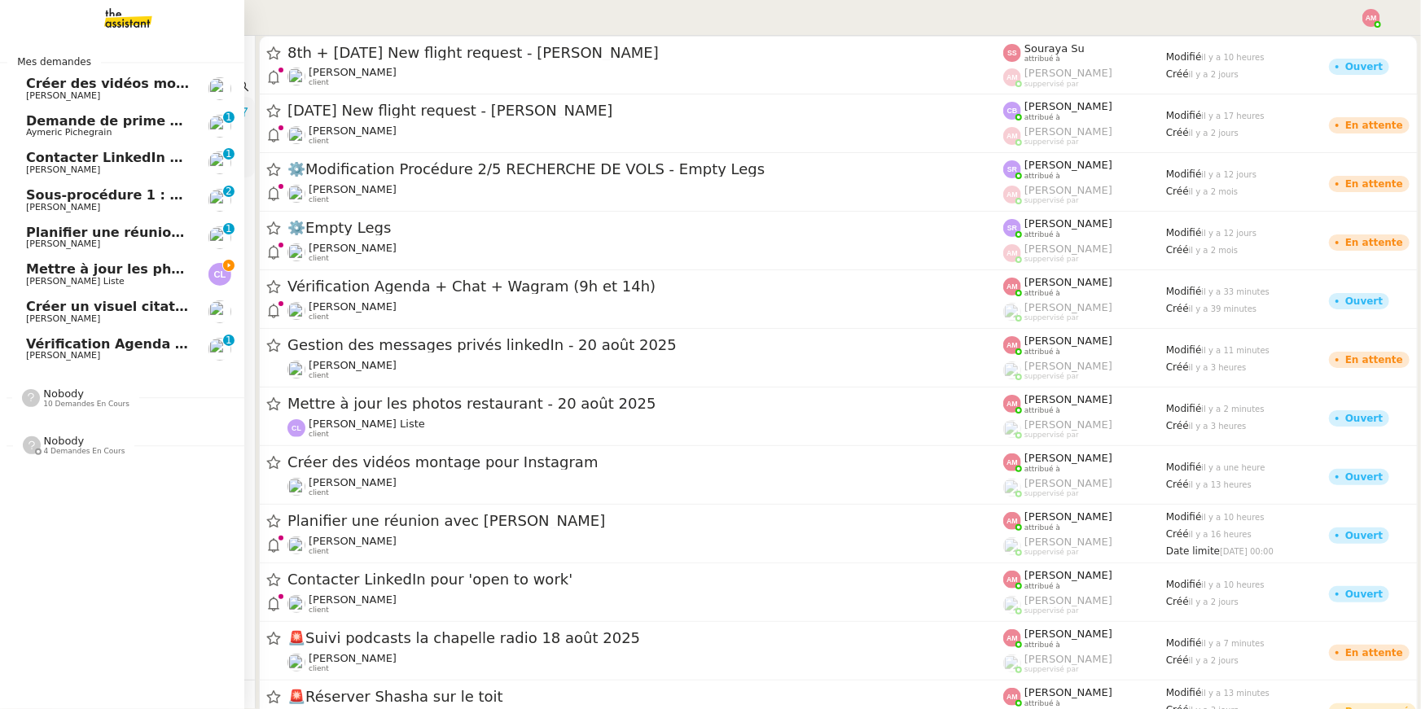
click at [40, 275] on span "Mettre à jour les photos restaurant - 20 août 2025" at bounding box center [211, 268] width 370 height 15
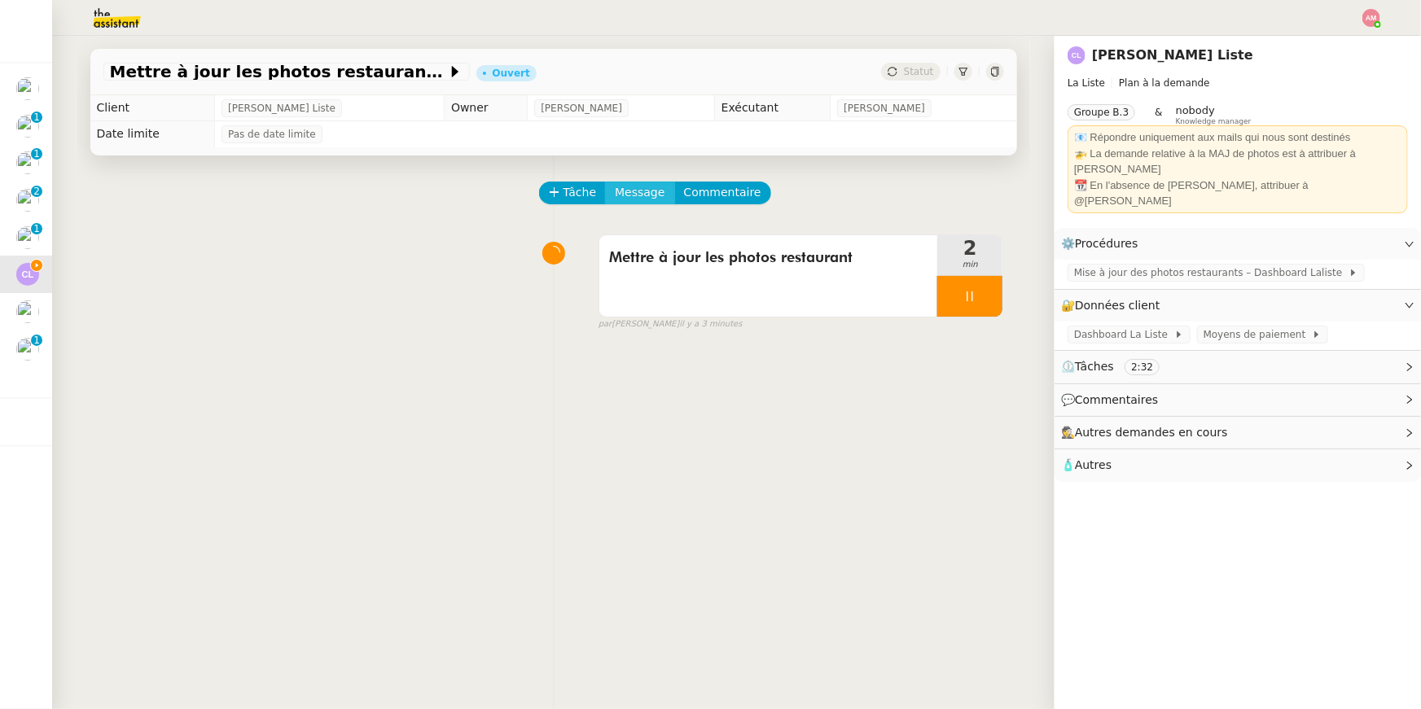
click at [625, 192] on span "Message" at bounding box center [640, 192] width 50 height 19
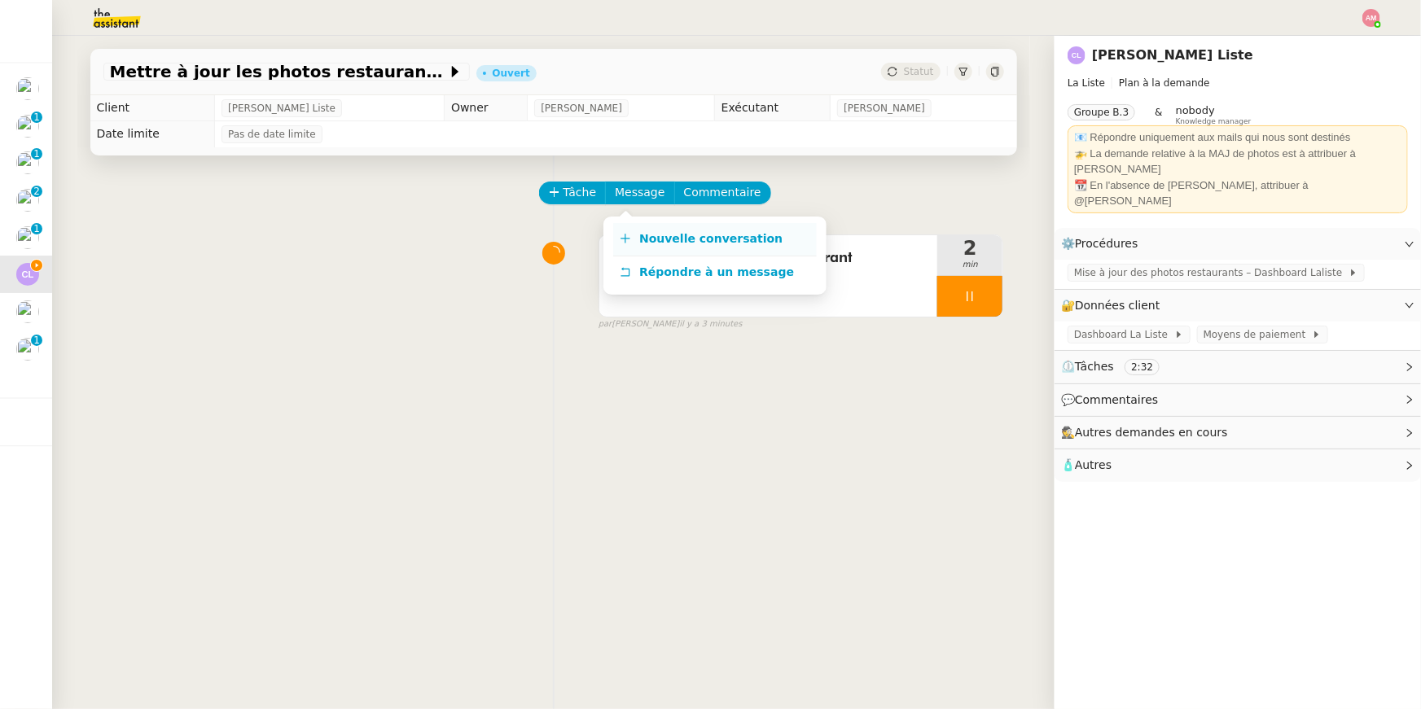
click at [633, 233] on link "Nouvelle conversation" at bounding box center [715, 239] width 204 height 33
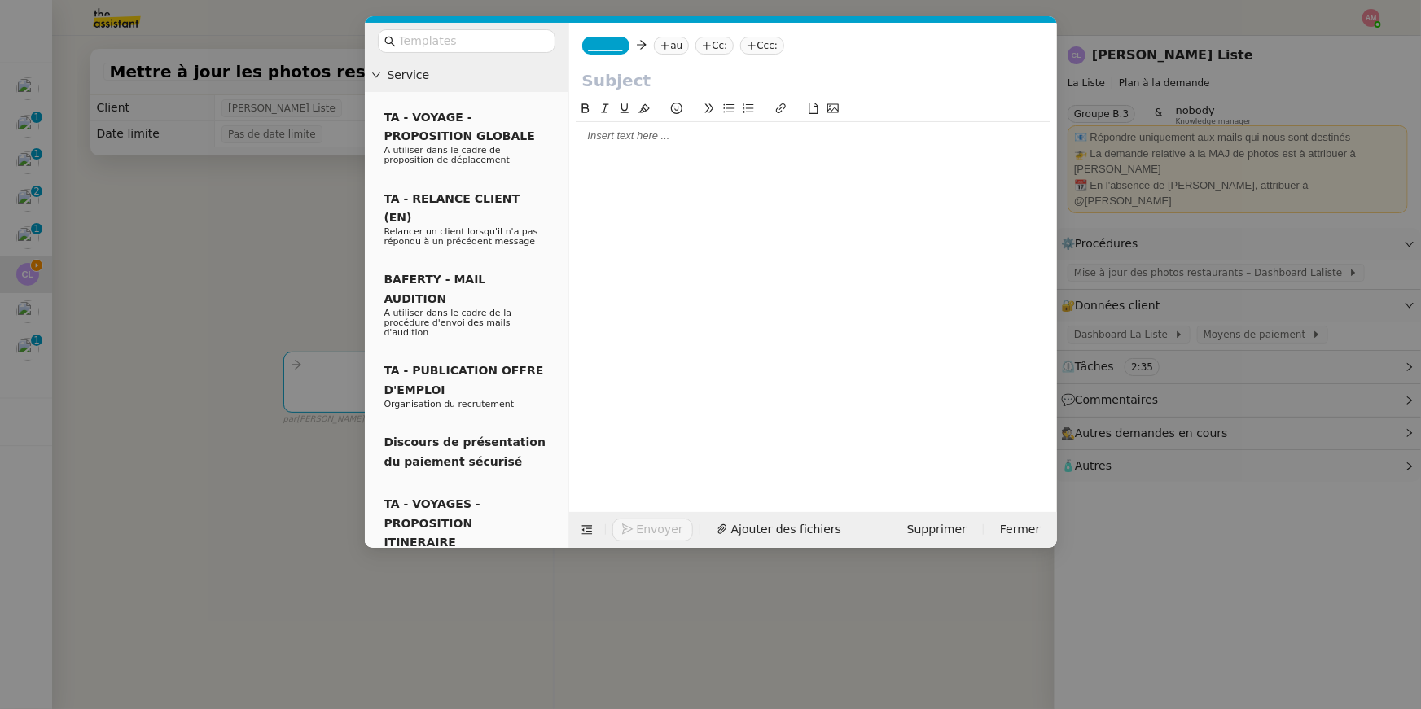
click at [596, 136] on div at bounding box center [813, 136] width 475 height 15
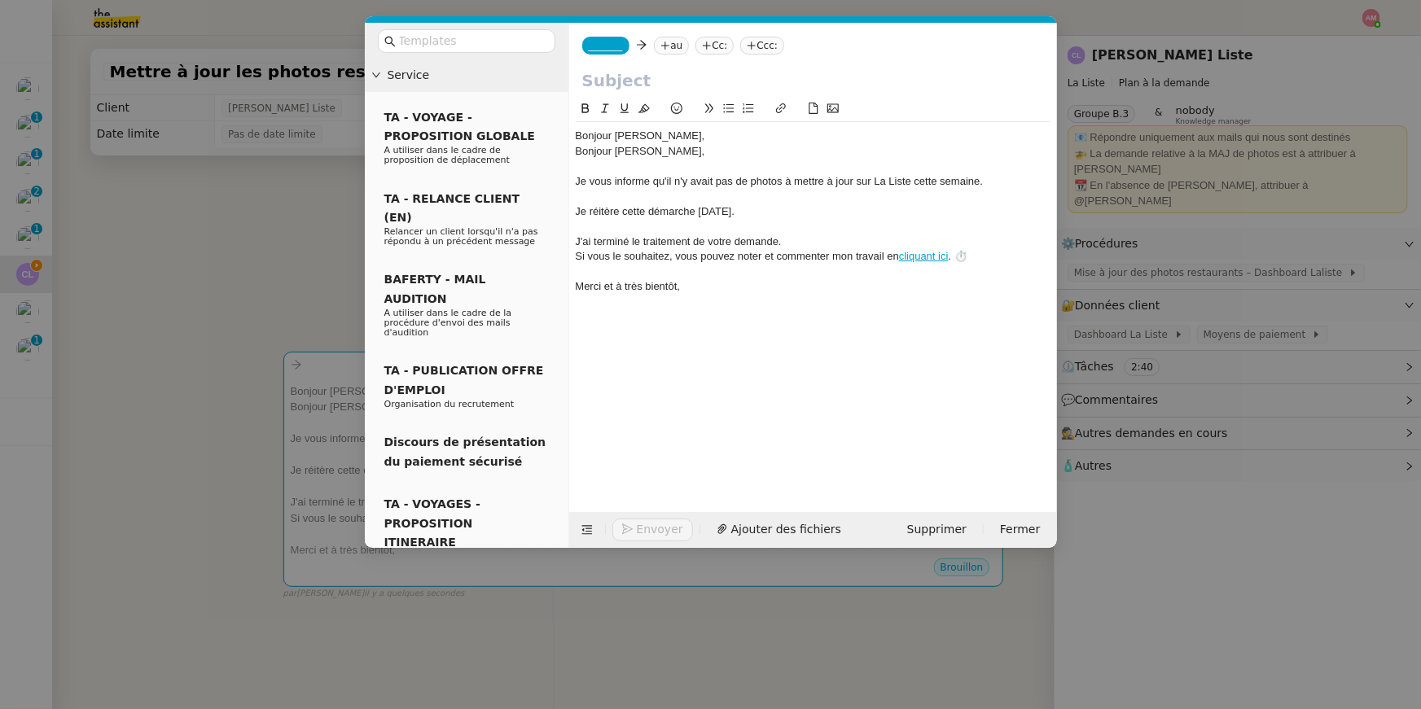
click at [262, 65] on nz-modal-container "Service TA - VOYAGE - PROPOSITION GLOBALE A utiliser dans le cadre de propositi…" at bounding box center [710, 354] width 1421 height 709
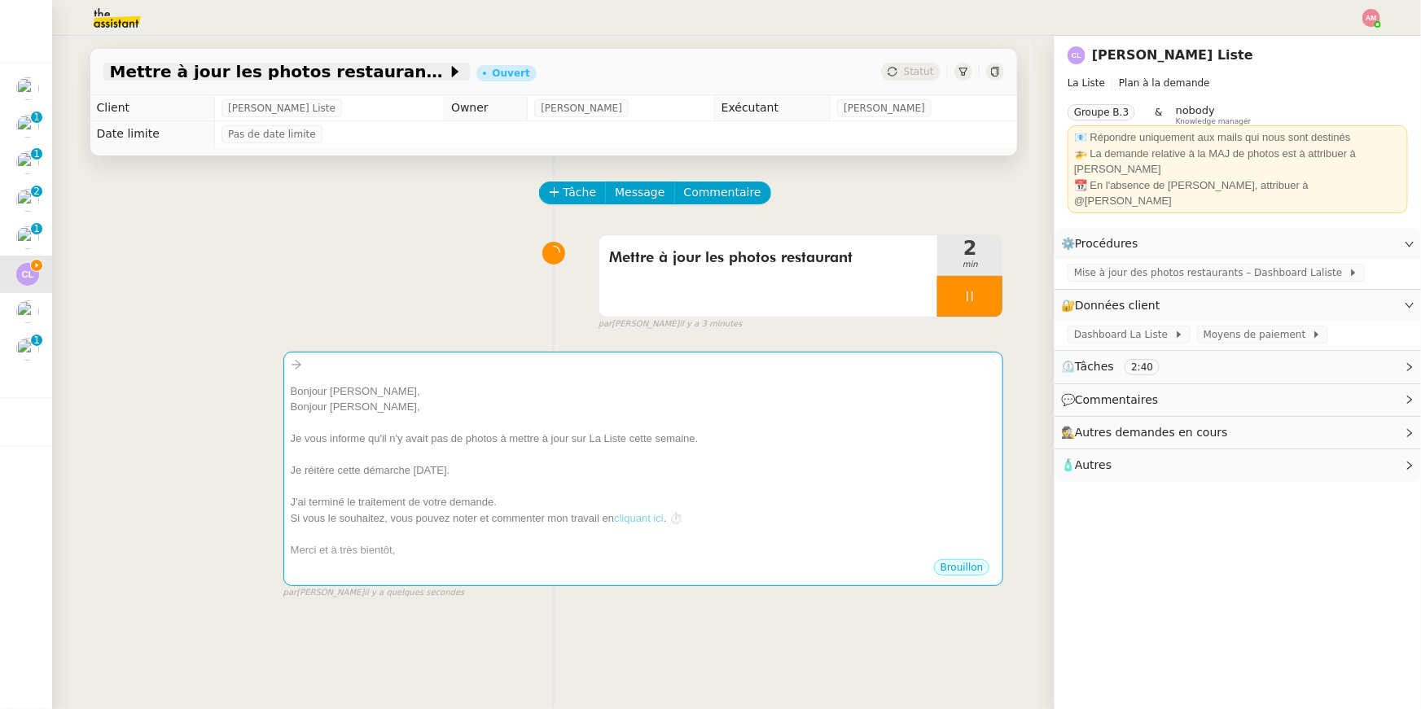
click at [261, 75] on span "Mettre à jour les photos restaurant - 20 août 2025" at bounding box center [278, 71] width 337 height 16
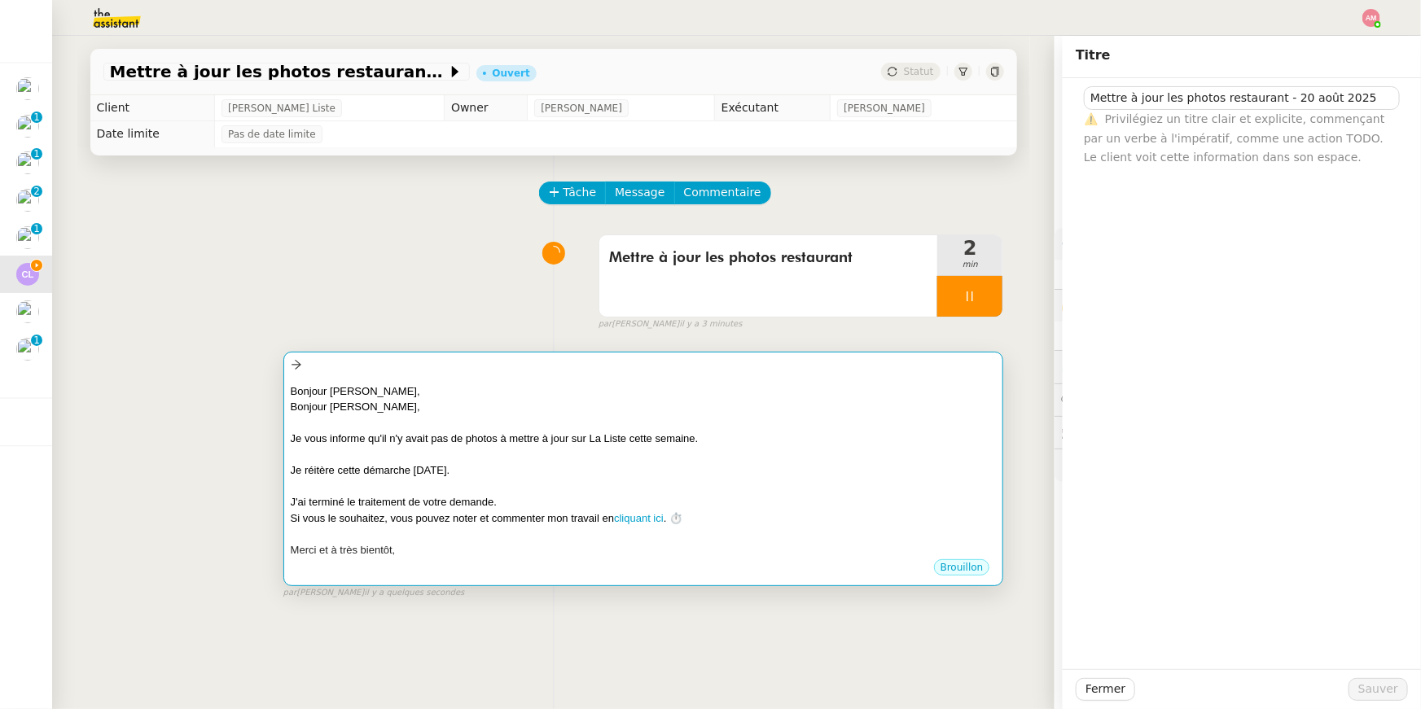
click at [900, 433] on div "Je vous informe qu'il n'y avait pas de photos à mettre à jour sur La Liste cett…" at bounding box center [644, 439] width 706 height 16
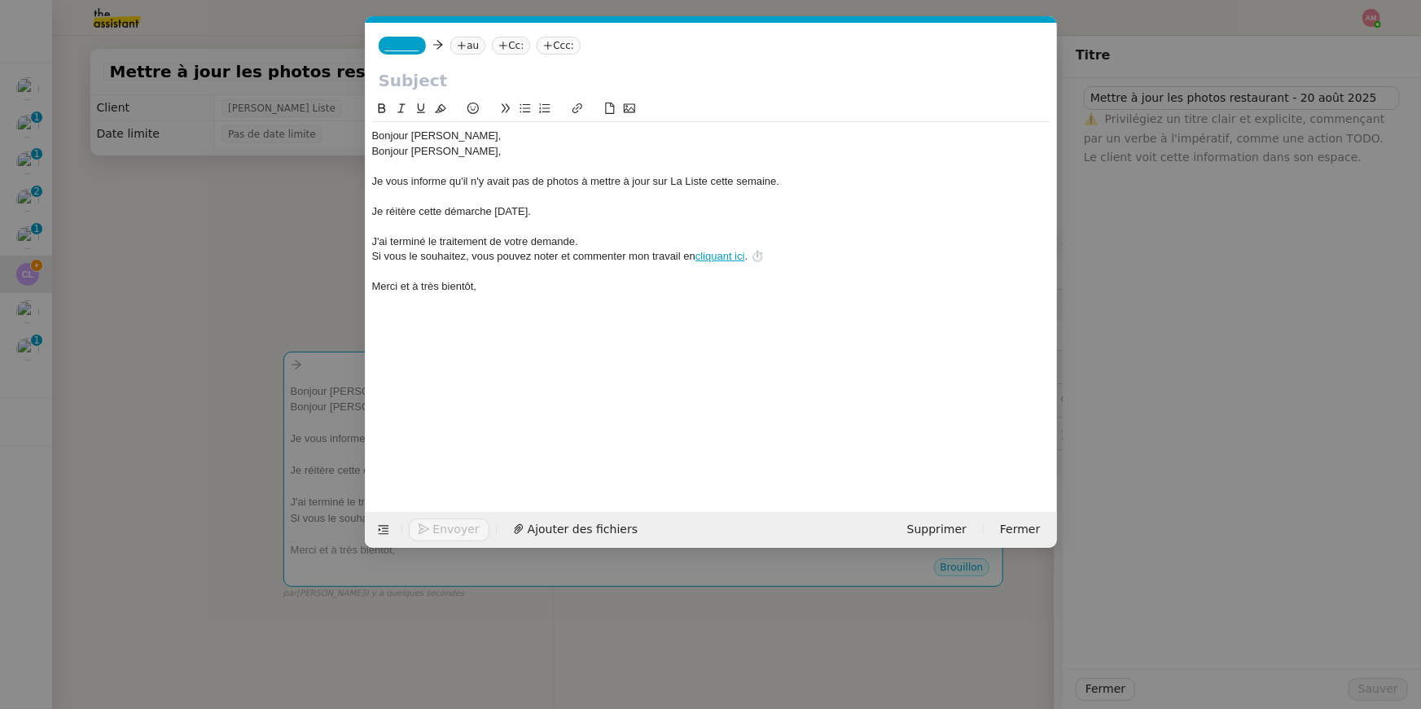
scroll to position [0, 34]
click at [479, 89] on input "text" at bounding box center [711, 80] width 665 height 24
paste input "Mettre à jour les photos restaurant - 20 août 2025"
type input "Mettre à jour les photos restaurant - 20 août 2025"
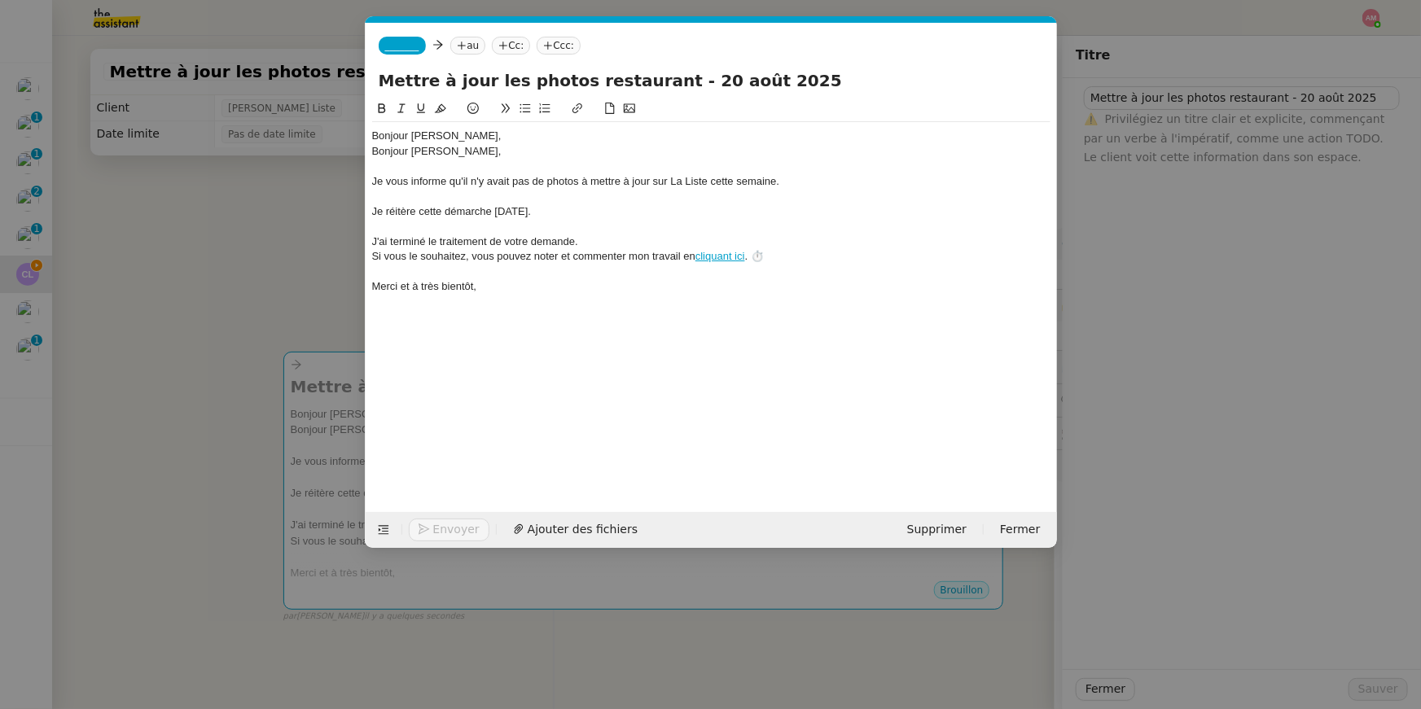
click at [462, 41] on icon at bounding box center [462, 46] width 10 height 10
paste input "[PERSON_NAME][EMAIL_ADDRESS][DOMAIN_NAME]"
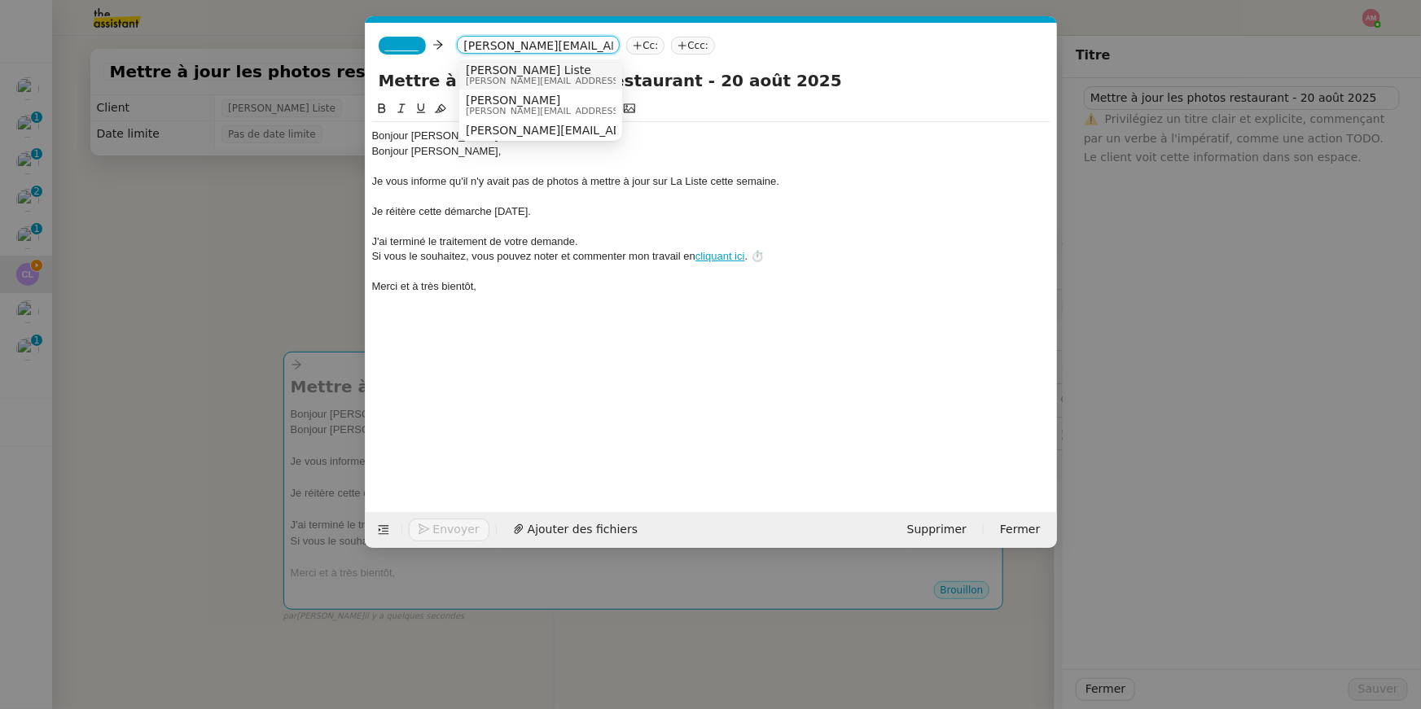
click at [483, 64] on span "[PERSON_NAME] Liste" at bounding box center [581, 69] width 231 height 13
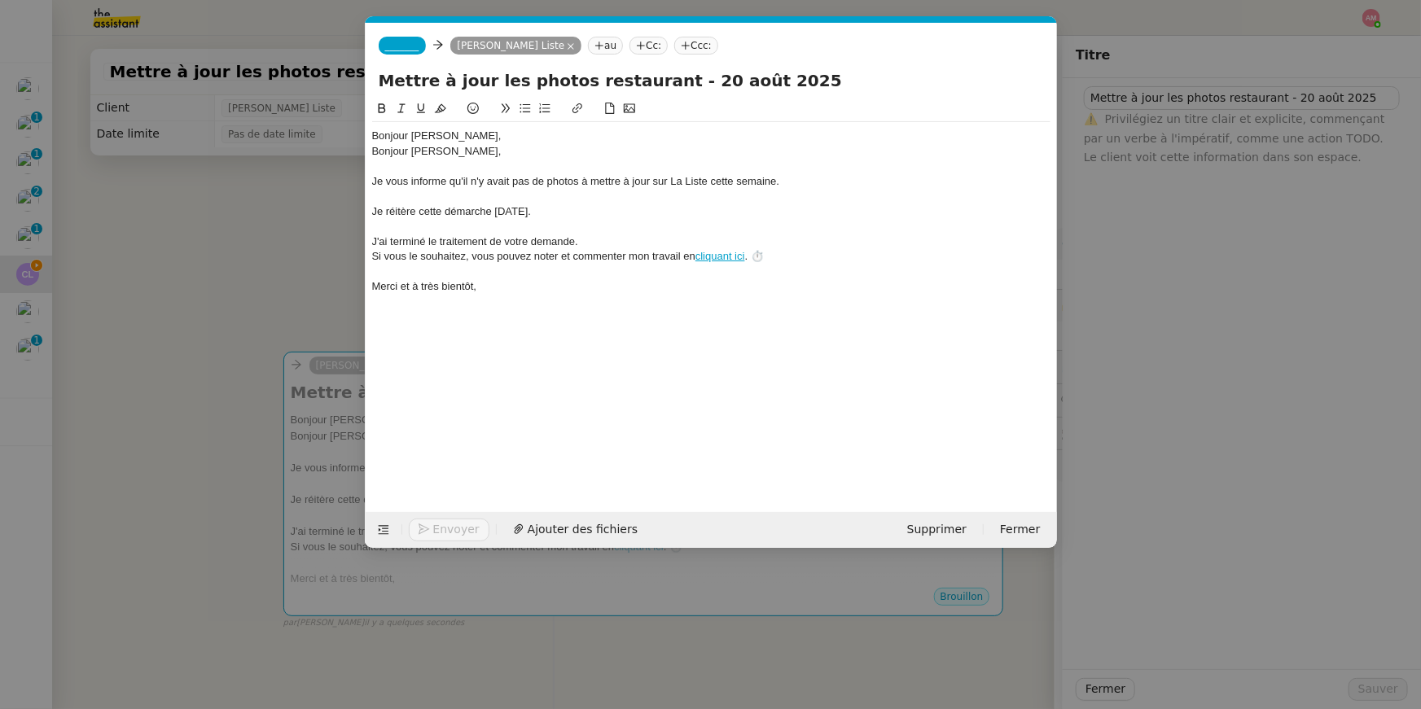
click at [599, 44] on icon at bounding box center [599, 46] width 1 height 8
paste input "[PERSON_NAME][EMAIL_ADDRESS][DOMAIN_NAME]"
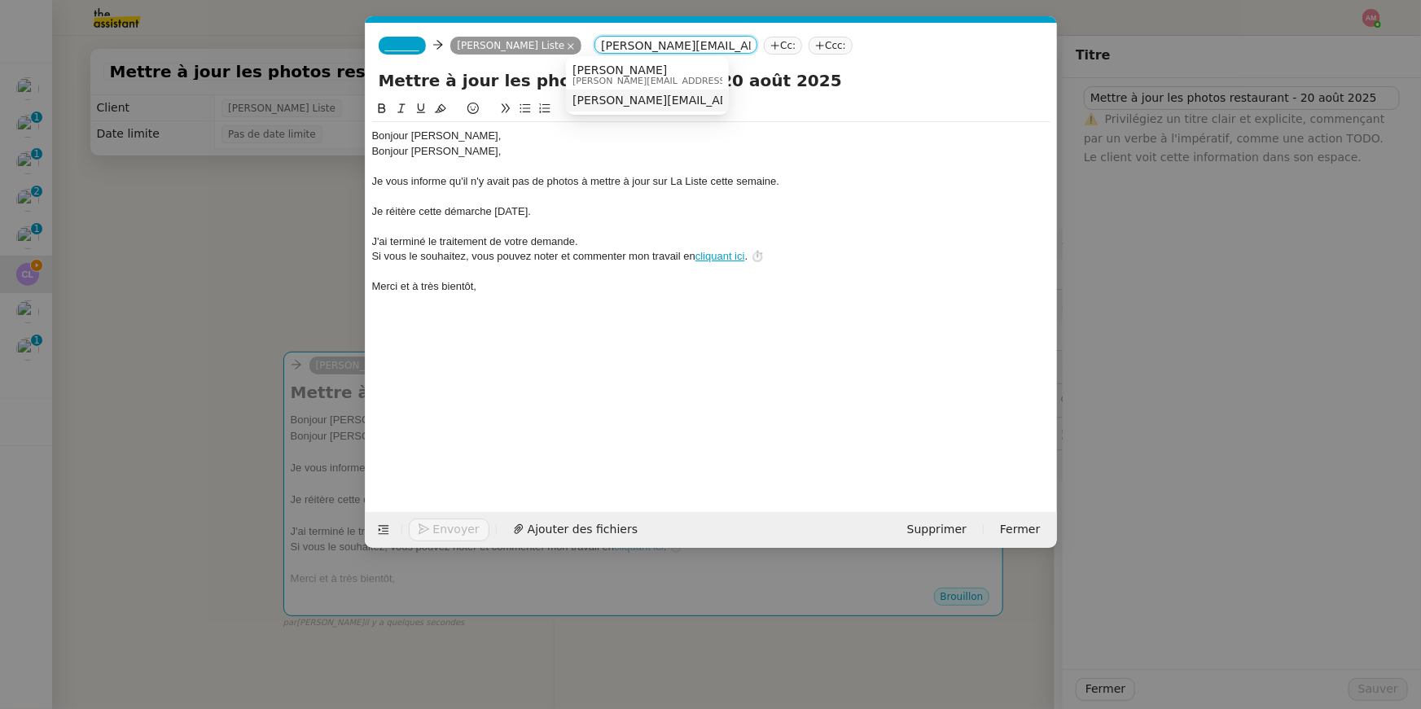
type input "[PERSON_NAME][EMAIL_ADDRESS][DOMAIN_NAME]"
click at [585, 60] on nz-option-item "Hélène Piétrini helene.pietrini@laliste.com" at bounding box center [647, 74] width 163 height 30
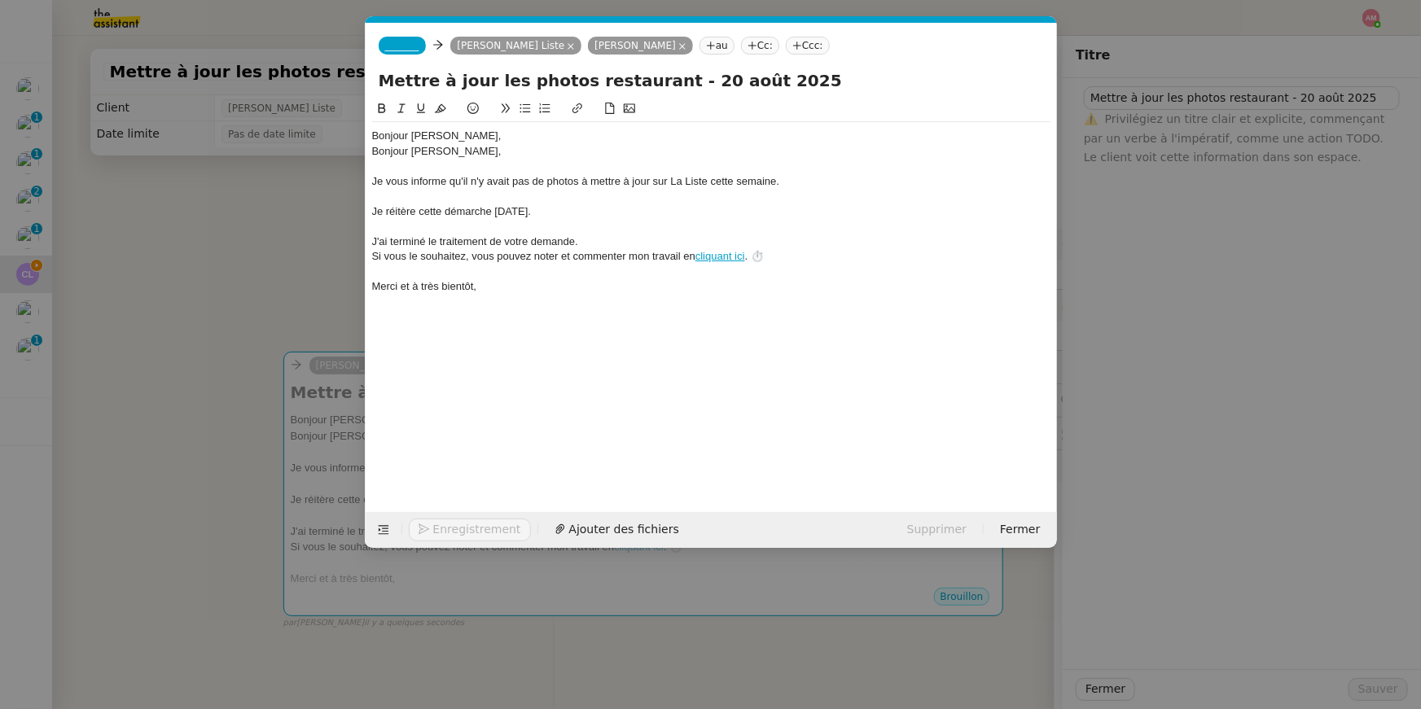
click at [409, 50] on span "_______" at bounding box center [402, 45] width 34 height 11
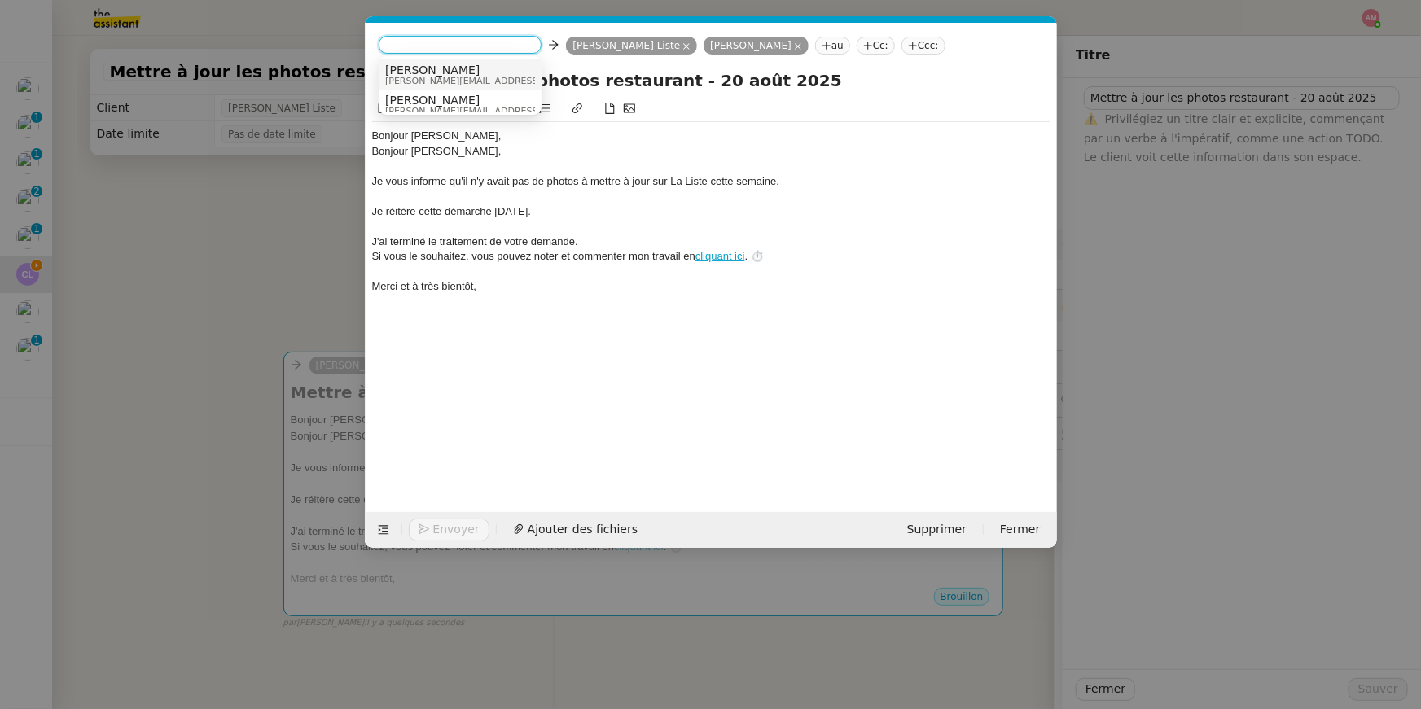
click at [411, 71] on span "[PERSON_NAME]" at bounding box center [500, 69] width 231 height 13
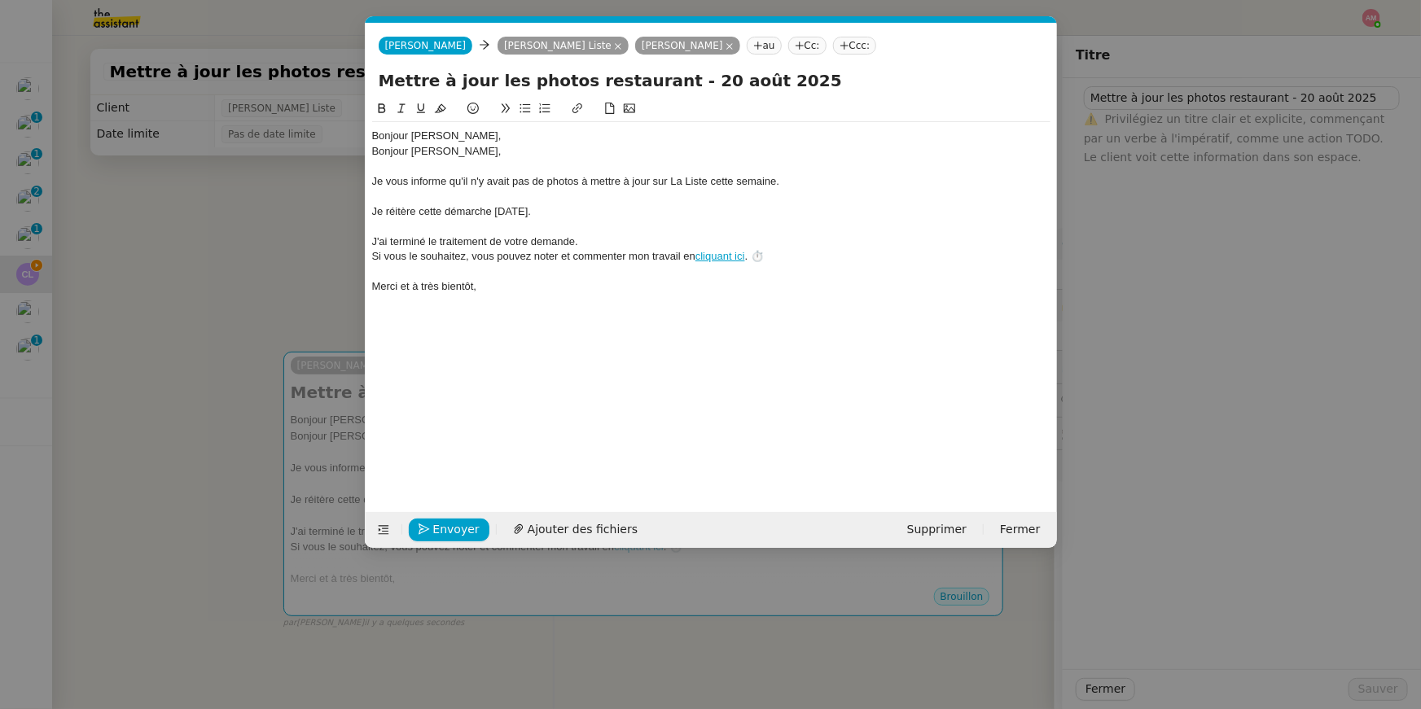
click at [523, 313] on div "Bonjour [PERSON_NAME], Bonjour [PERSON_NAME], Je vous informe qu'il n'y avait p…" at bounding box center [711, 292] width 678 height 387
click at [223, 338] on nz-modal-container "Service TA - VOYAGE - PROPOSITION GLOBALE A utiliser dans le cadre de propositi…" at bounding box center [710, 354] width 1421 height 709
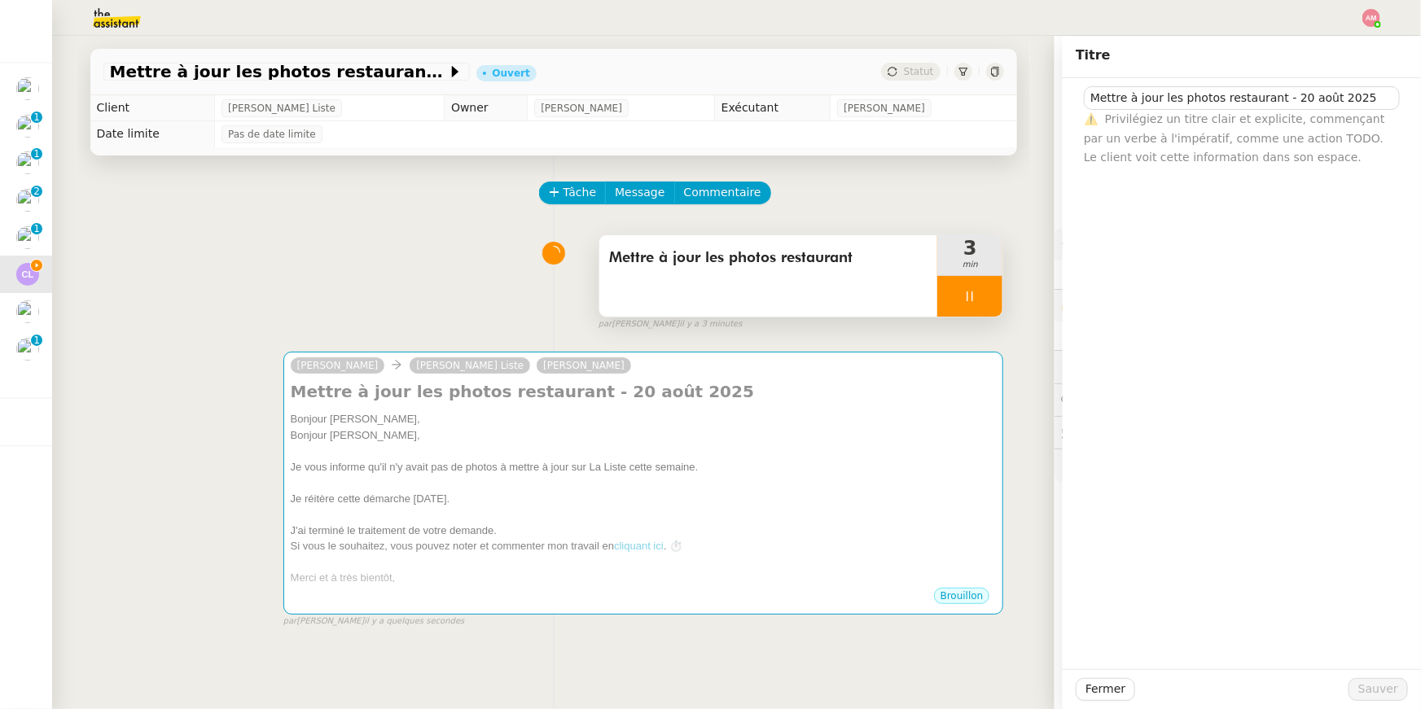
click at [777, 287] on div "Mettre à jour les photos restaurant" at bounding box center [768, 275] width 339 height 81
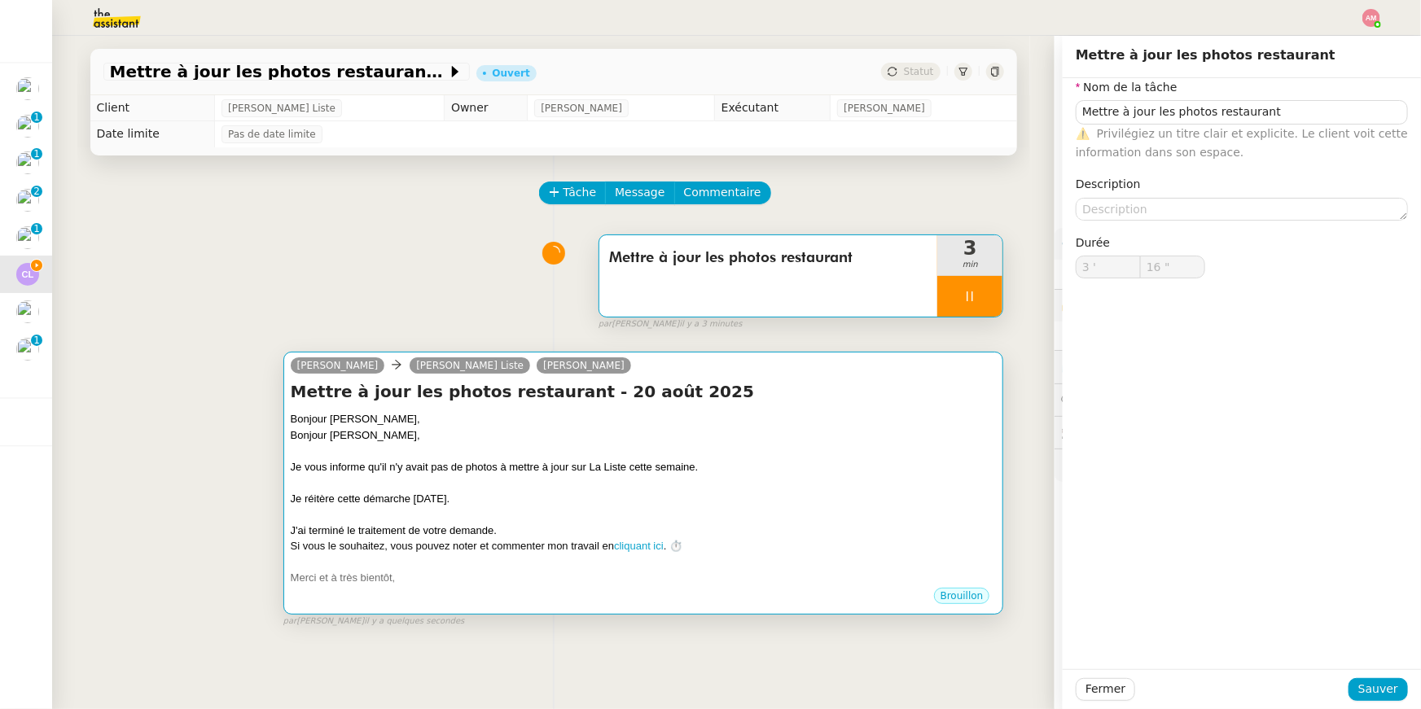
click at [891, 491] on div "Je réitère cette démarche [DATE]." at bounding box center [644, 499] width 706 height 16
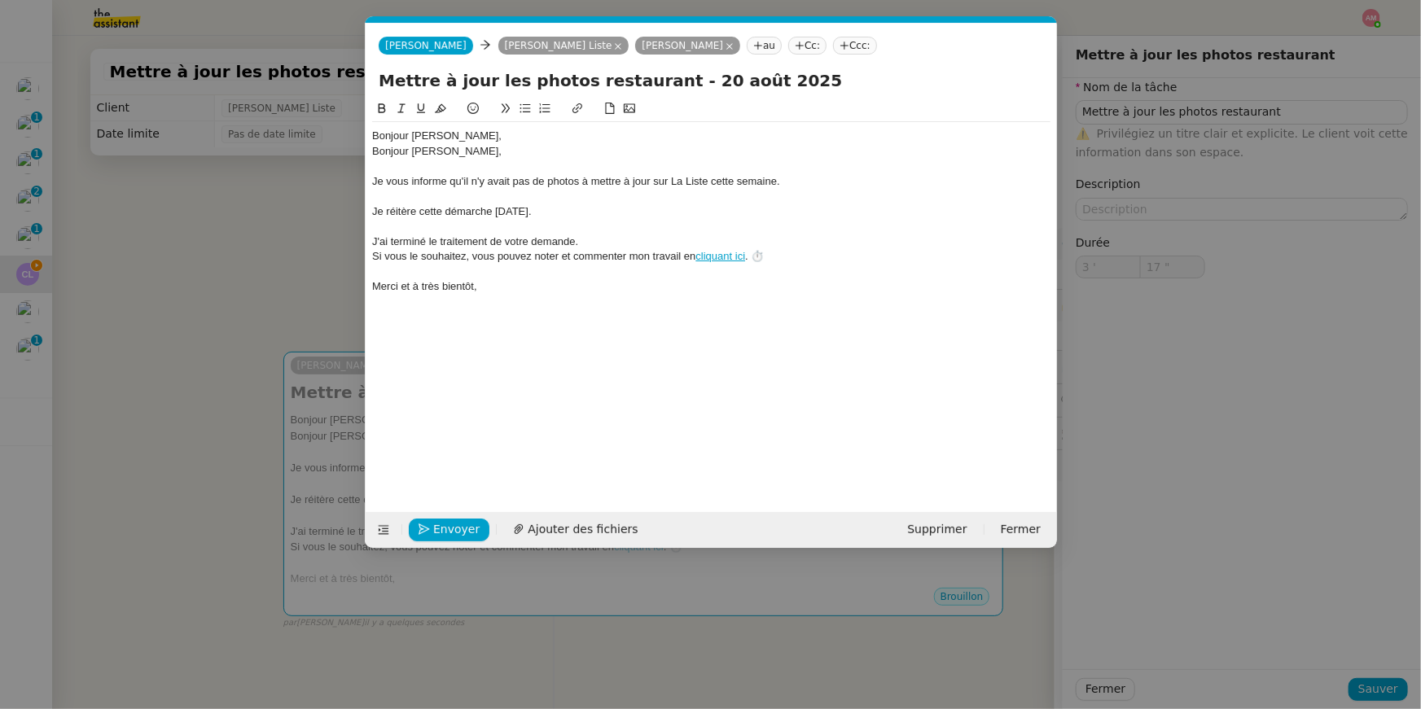
scroll to position [0, 34]
click at [439, 528] on span "Envoyer" at bounding box center [456, 529] width 46 height 19
click at [439, 528] on span "Confirmer l'envoi" at bounding box center [482, 529] width 98 height 19
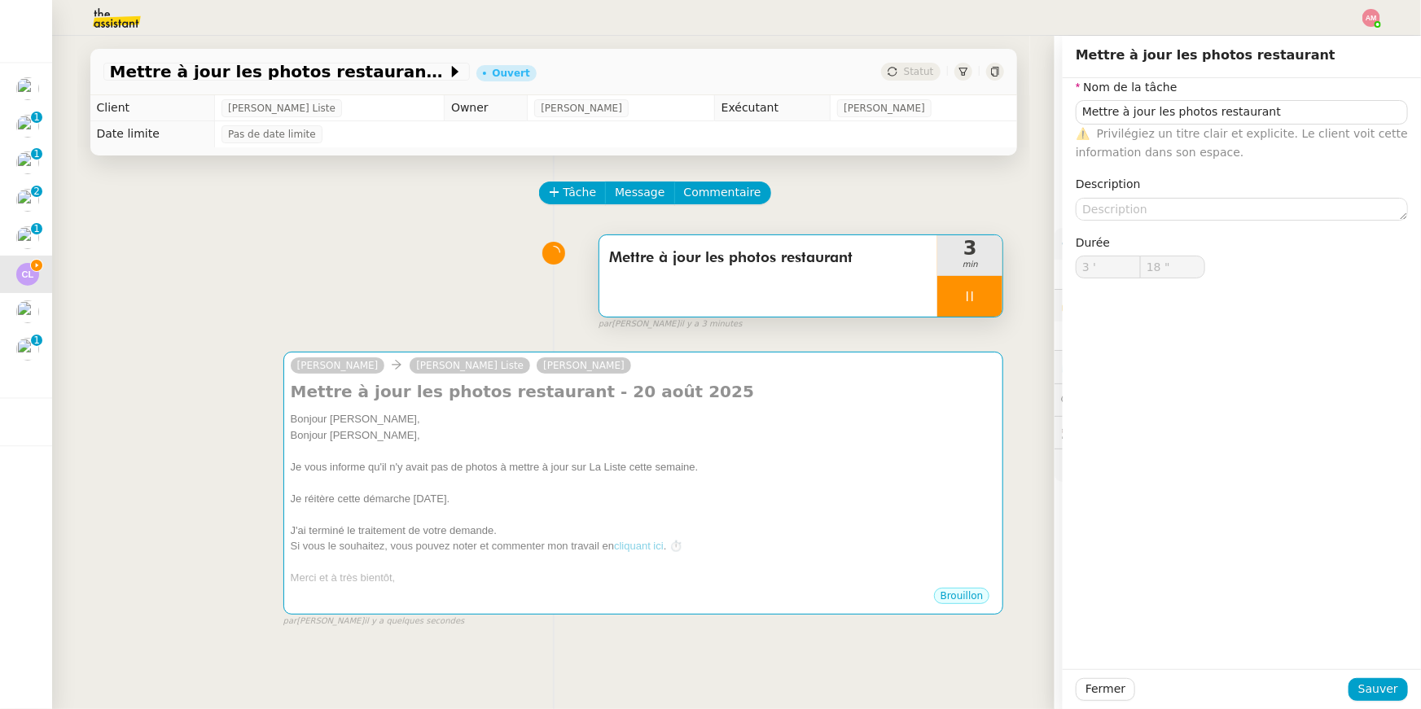
type input "19 ""
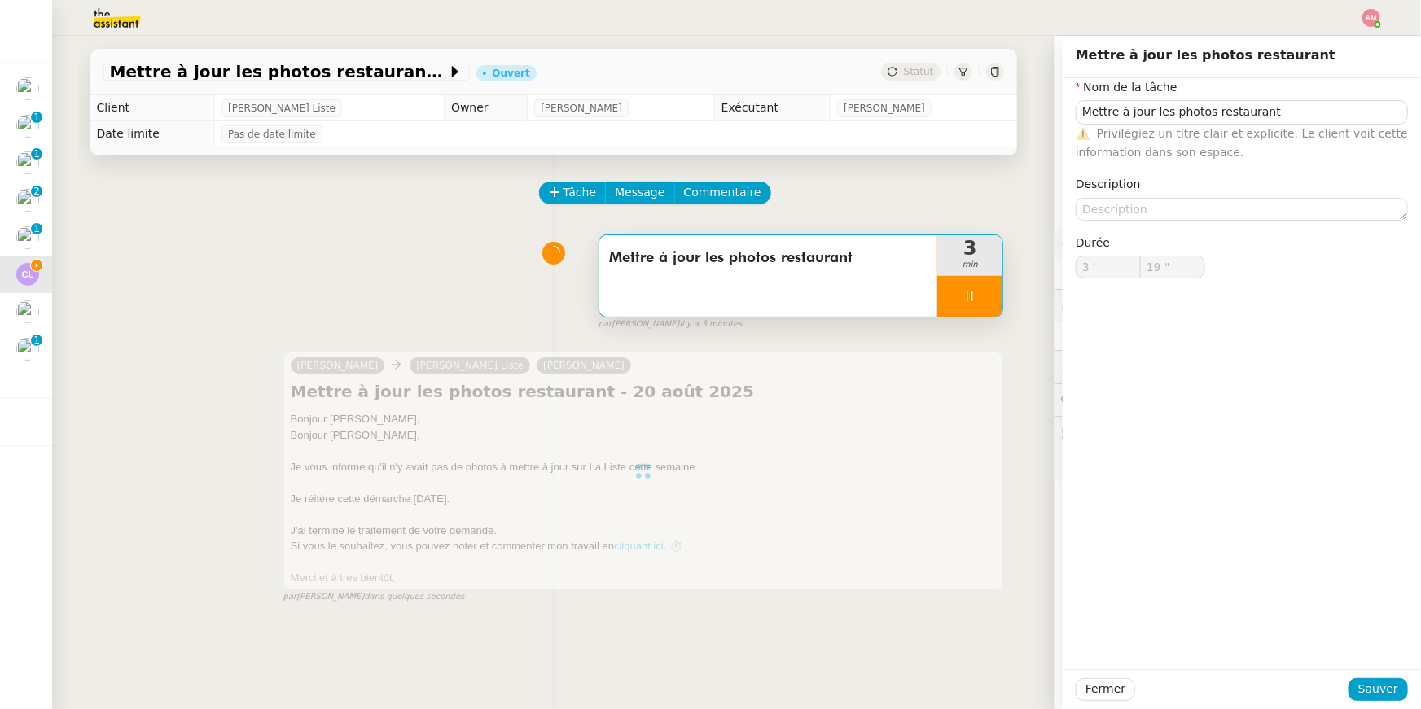
type input "Mettre à jour les photos restaurant"
type input "3 '"
type input "21 ""
click at [992, 294] on div at bounding box center [969, 296] width 65 height 41
click at [992, 294] on icon at bounding box center [985, 296] width 13 height 13
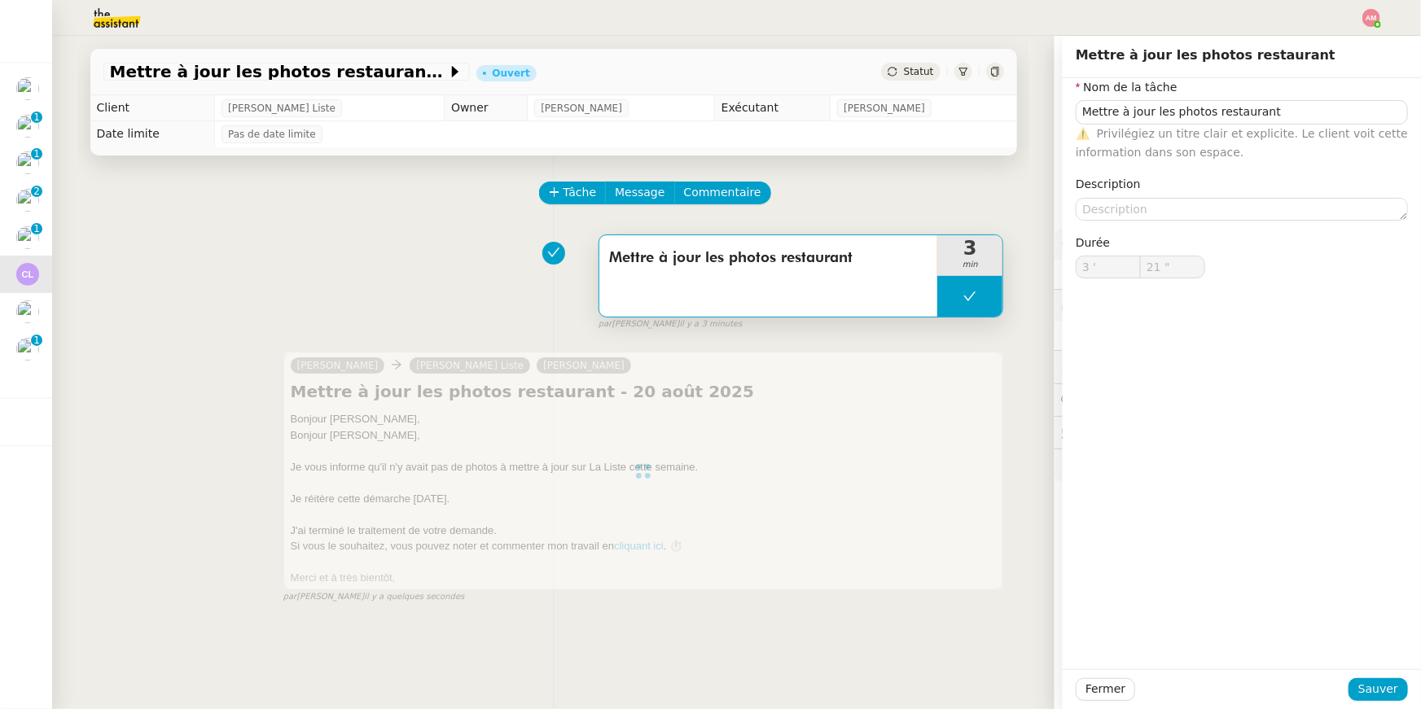
type input "Mettre à jour les photos restaurant"
type input "3 '"
type input "20 ""
type input "Mettre à jour les photos restaurant"
type input "3 '"
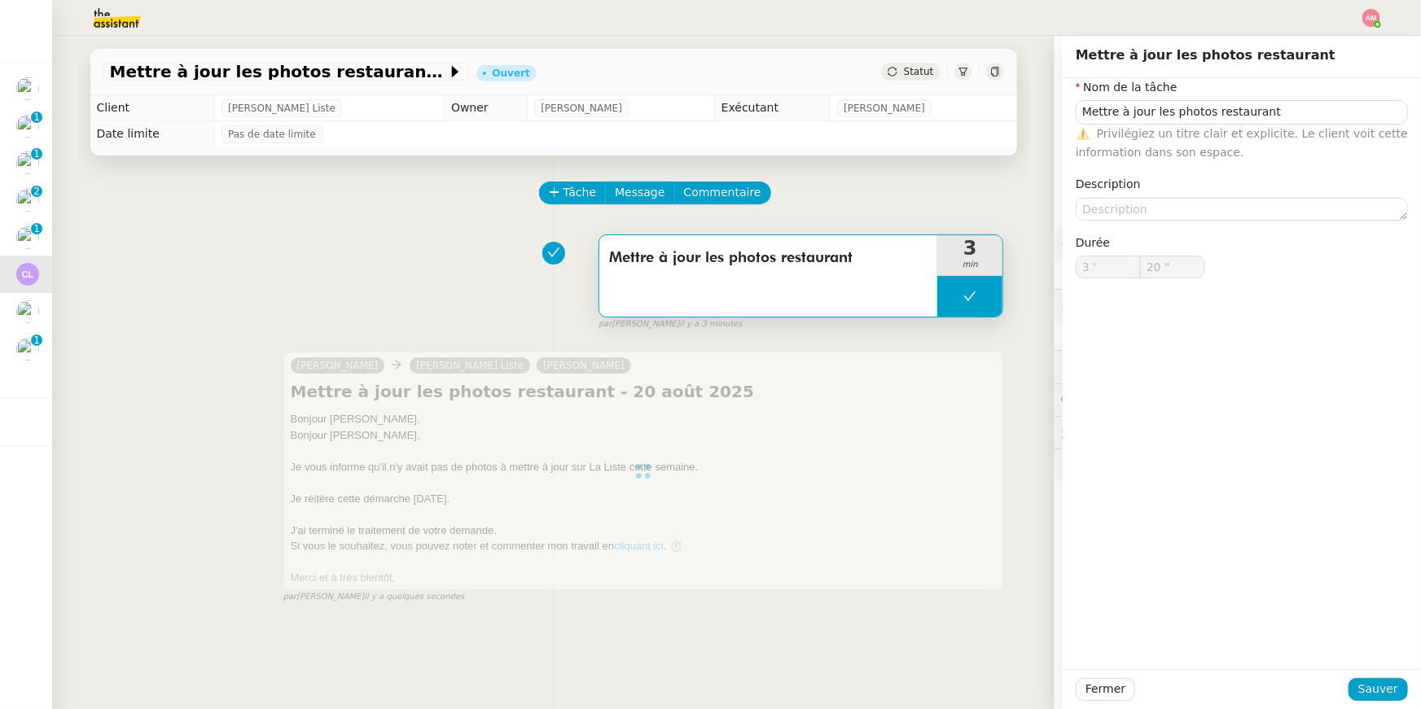
type input "20 ""
type input "Mettre à jour les photos restaurant"
type input "3 '"
type input "20 ""
type input "Mettre à jour les photos restaurant"
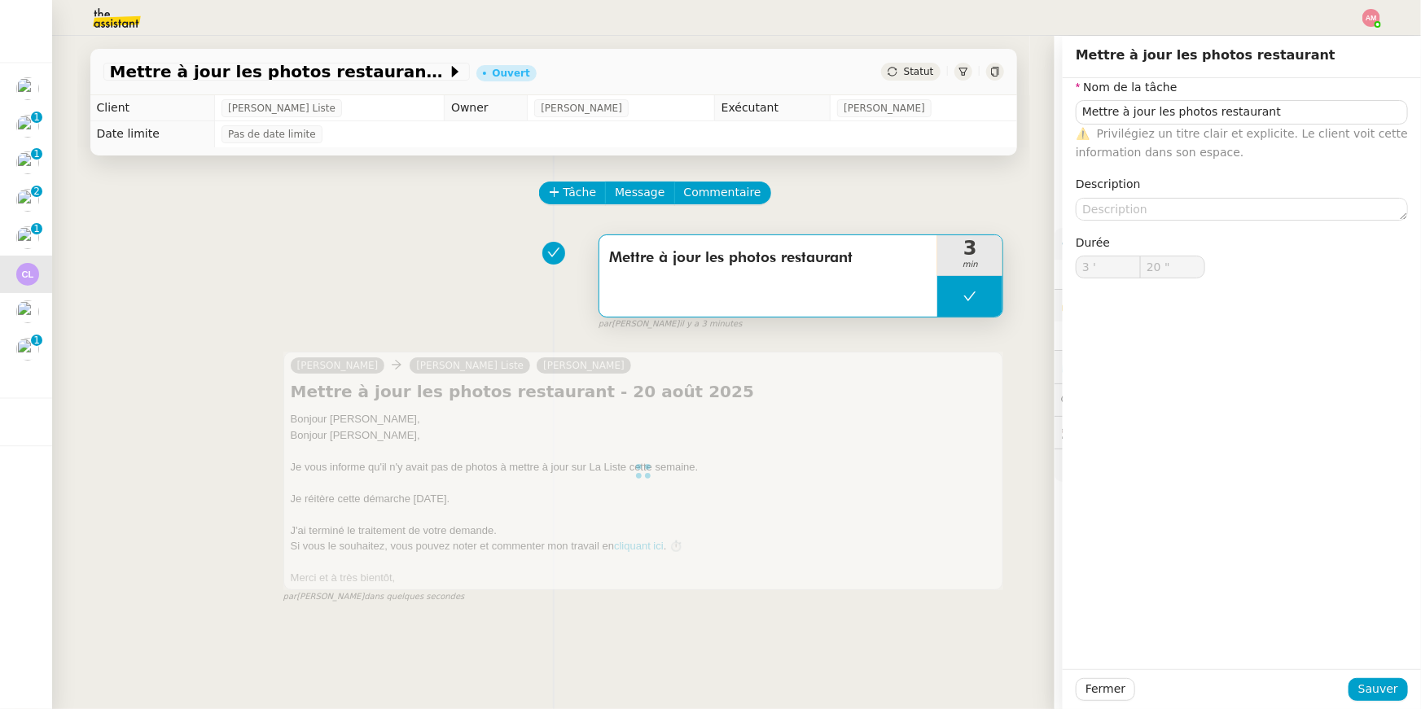
type input "3 '"
type input "20 ""
type input "Mettre à jour les photos restaurant"
type input "3 '"
type input "20 ""
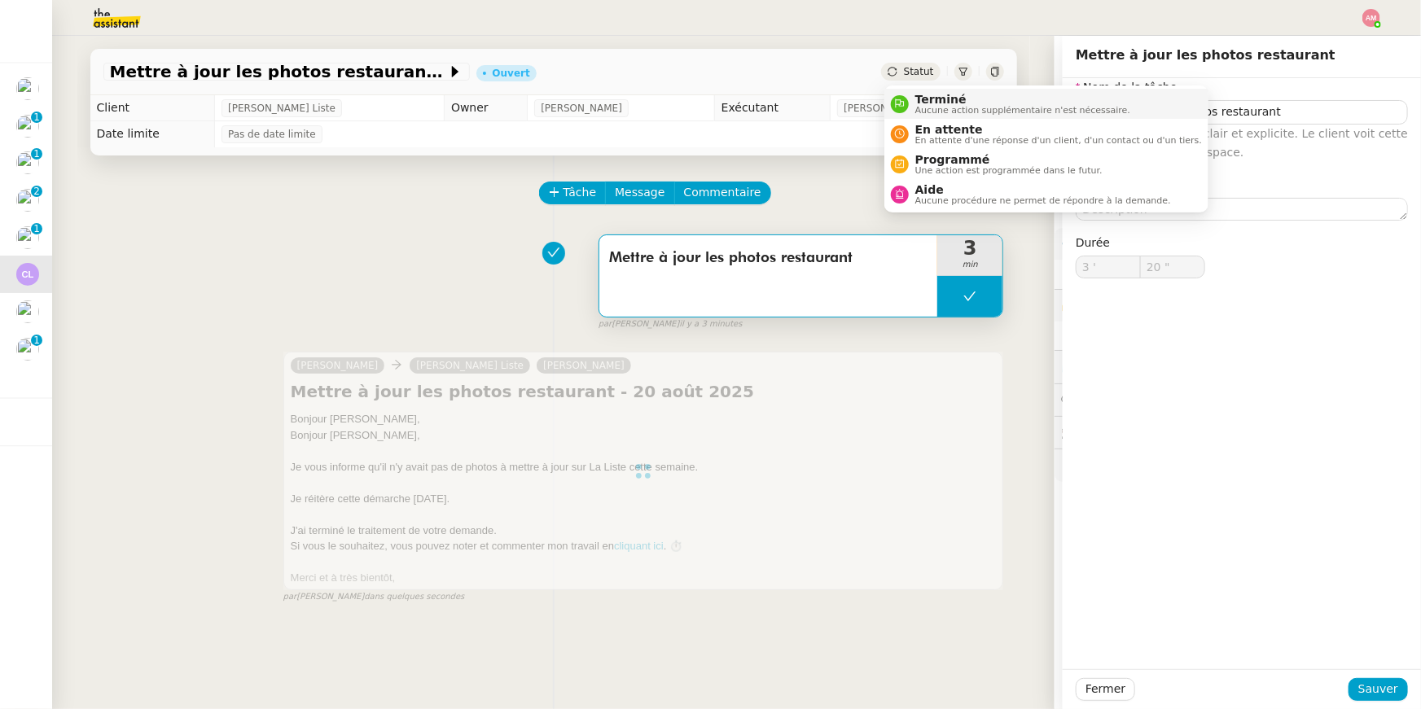
click at [906, 104] on nz-avatar at bounding box center [900, 104] width 18 height 18
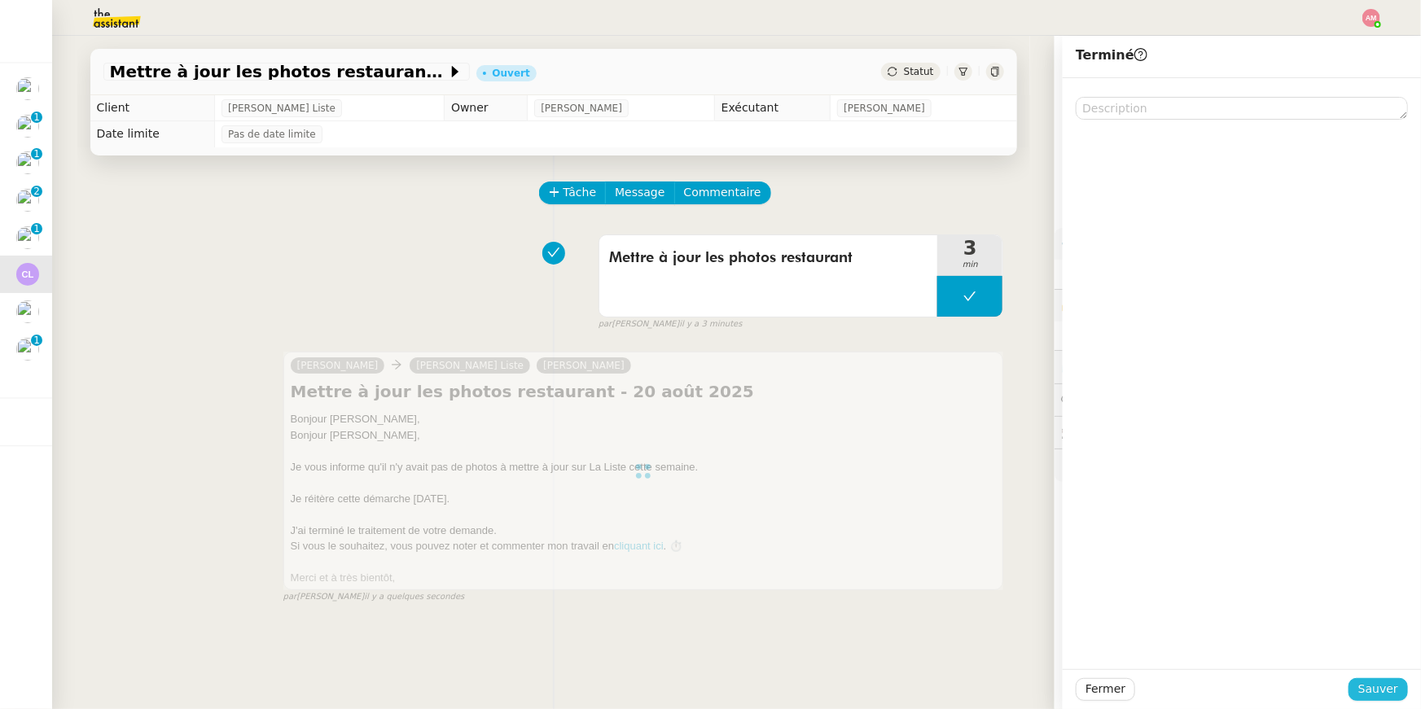
click at [1374, 698] on span "Sauver" at bounding box center [1378, 689] width 40 height 19
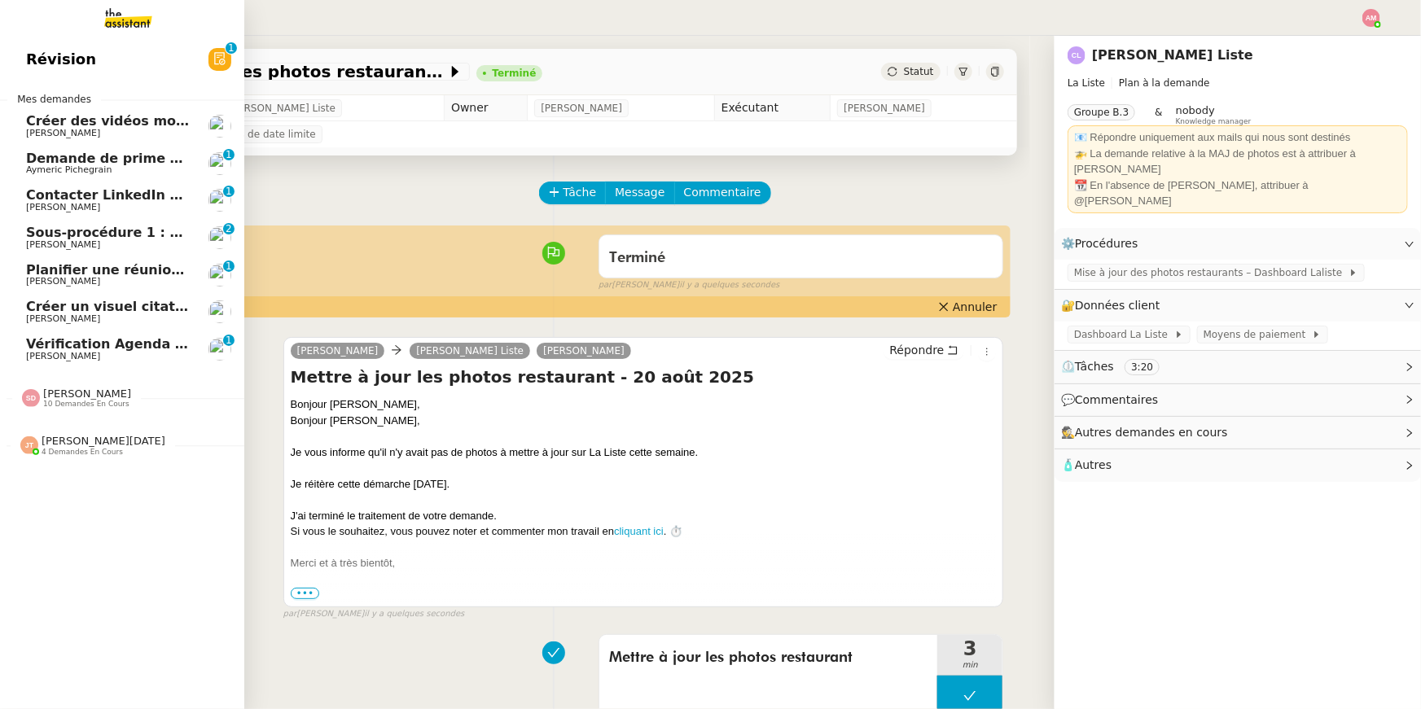
click at [70, 313] on span "[PERSON_NAME]" at bounding box center [63, 318] width 74 height 11
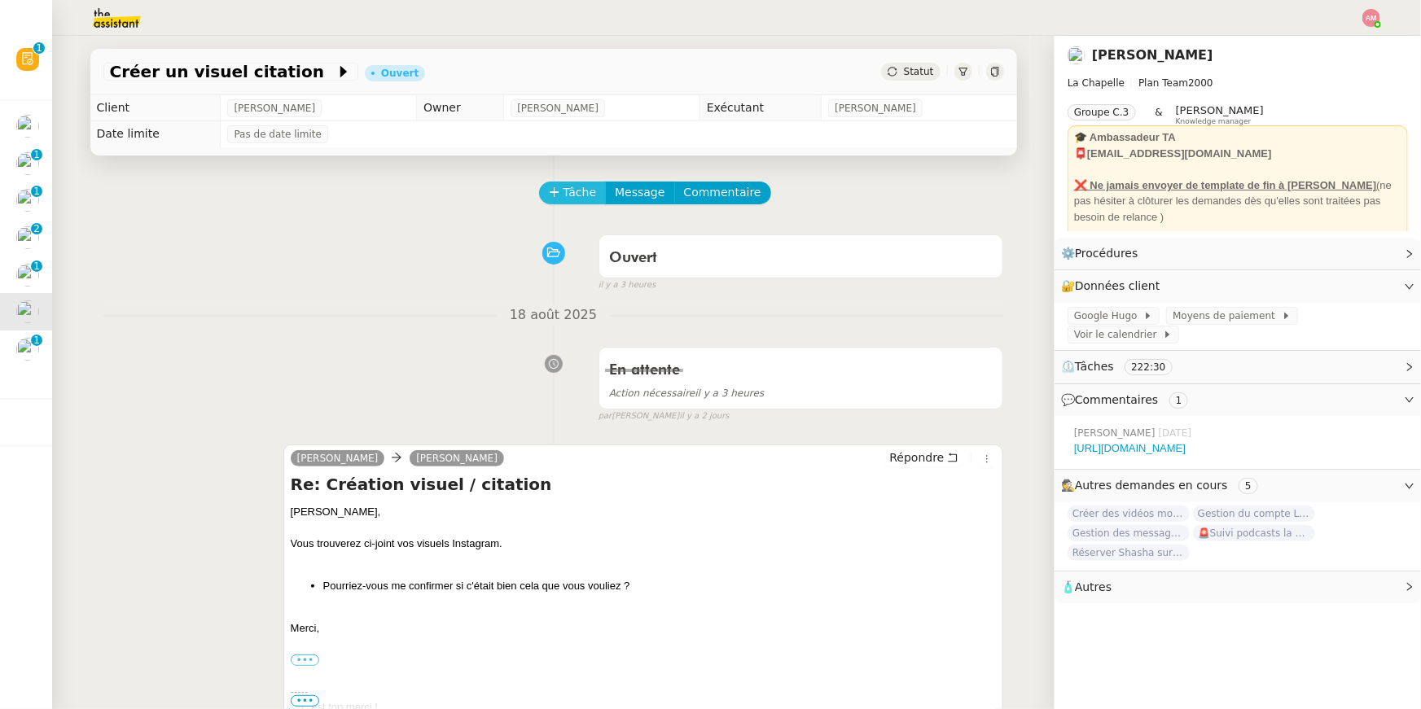
click at [561, 194] on button "Tâche" at bounding box center [573, 193] width 68 height 23
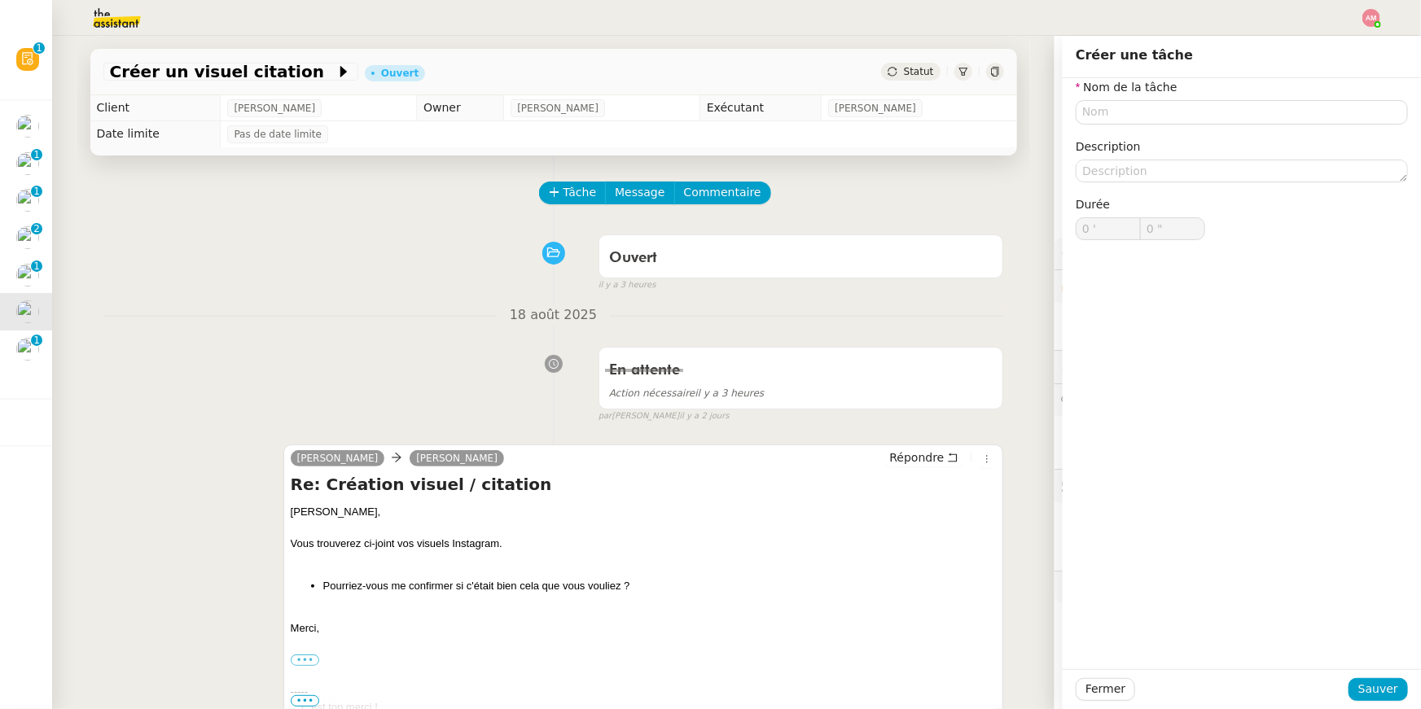
click at [458, 381] on div "En attente Action nécessaire il y a 3 heures false par Amyna M. il y a 2 jours" at bounding box center [553, 381] width 900 height 84
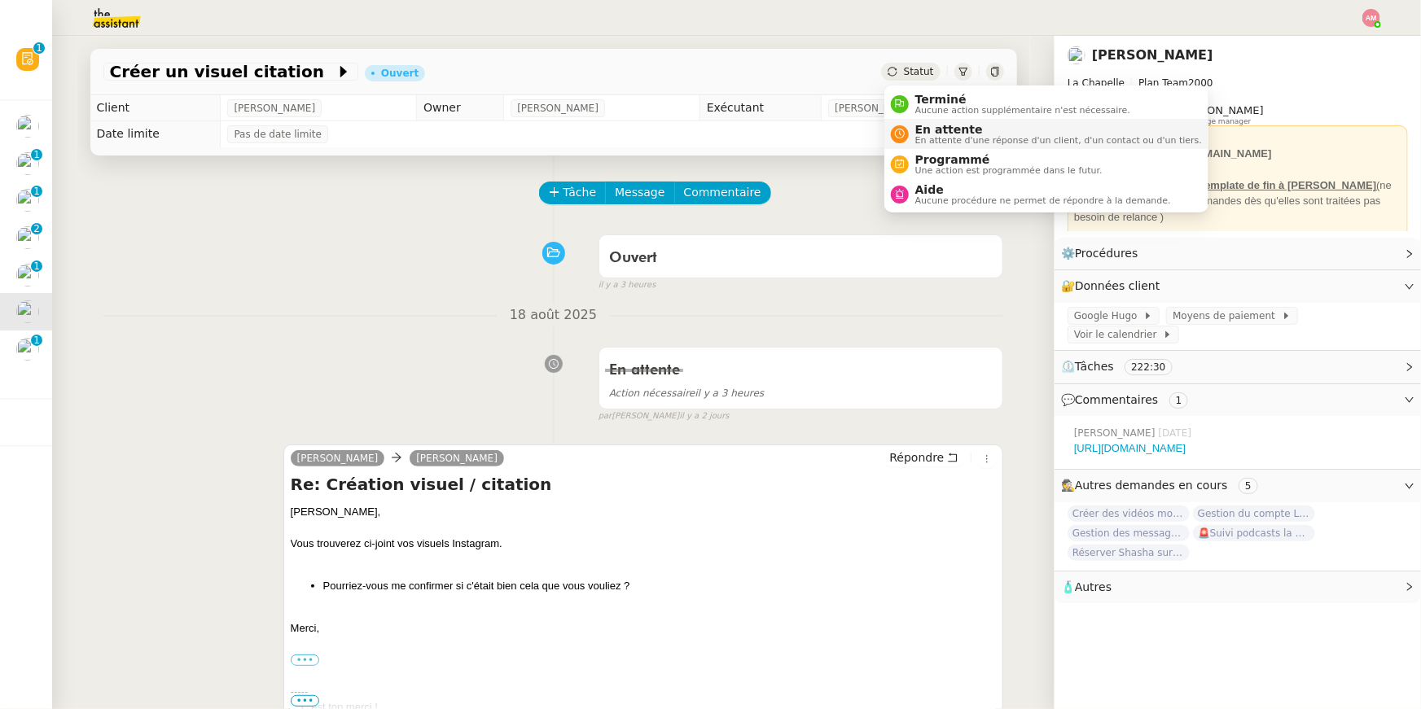
click at [922, 134] on span "En attente" at bounding box center [1058, 129] width 287 height 13
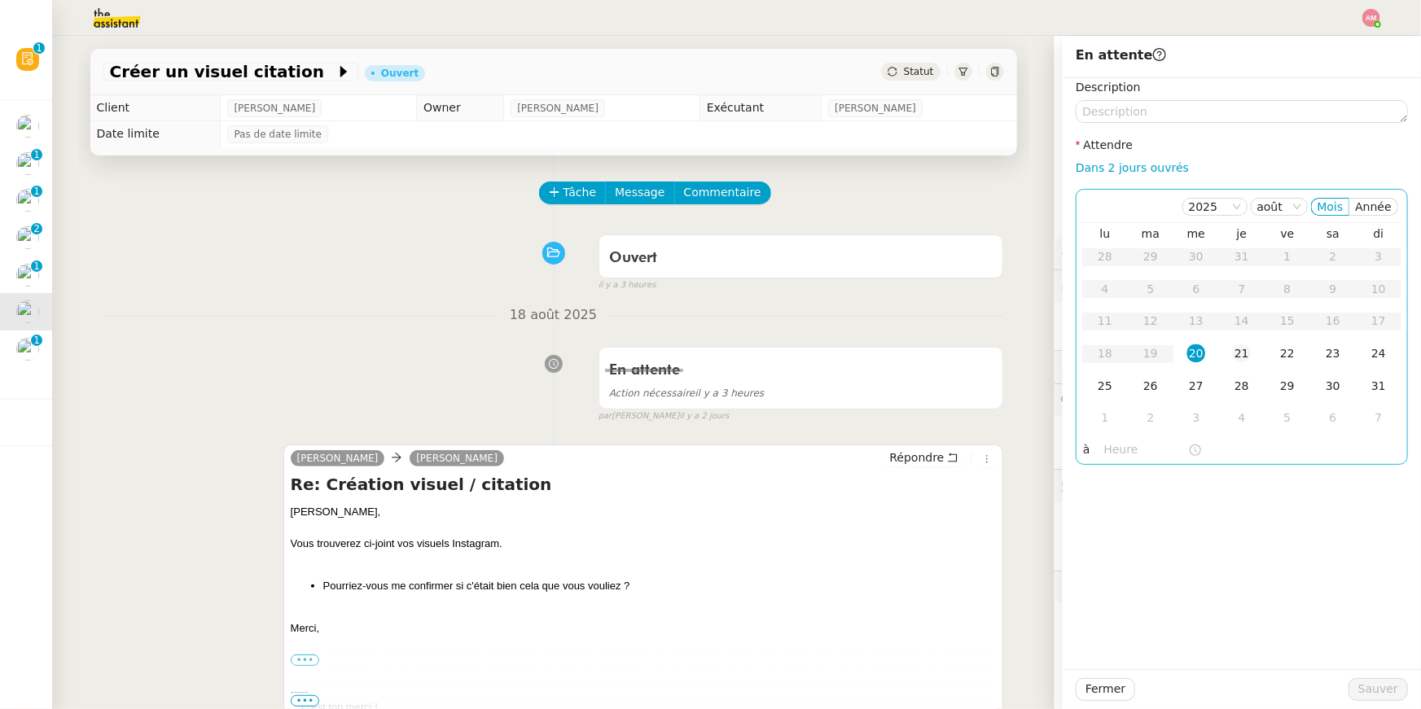
click at [1229, 355] on td "21" at bounding box center [1242, 354] width 46 height 33
click at [1369, 691] on span "Sauver" at bounding box center [1378, 689] width 40 height 19
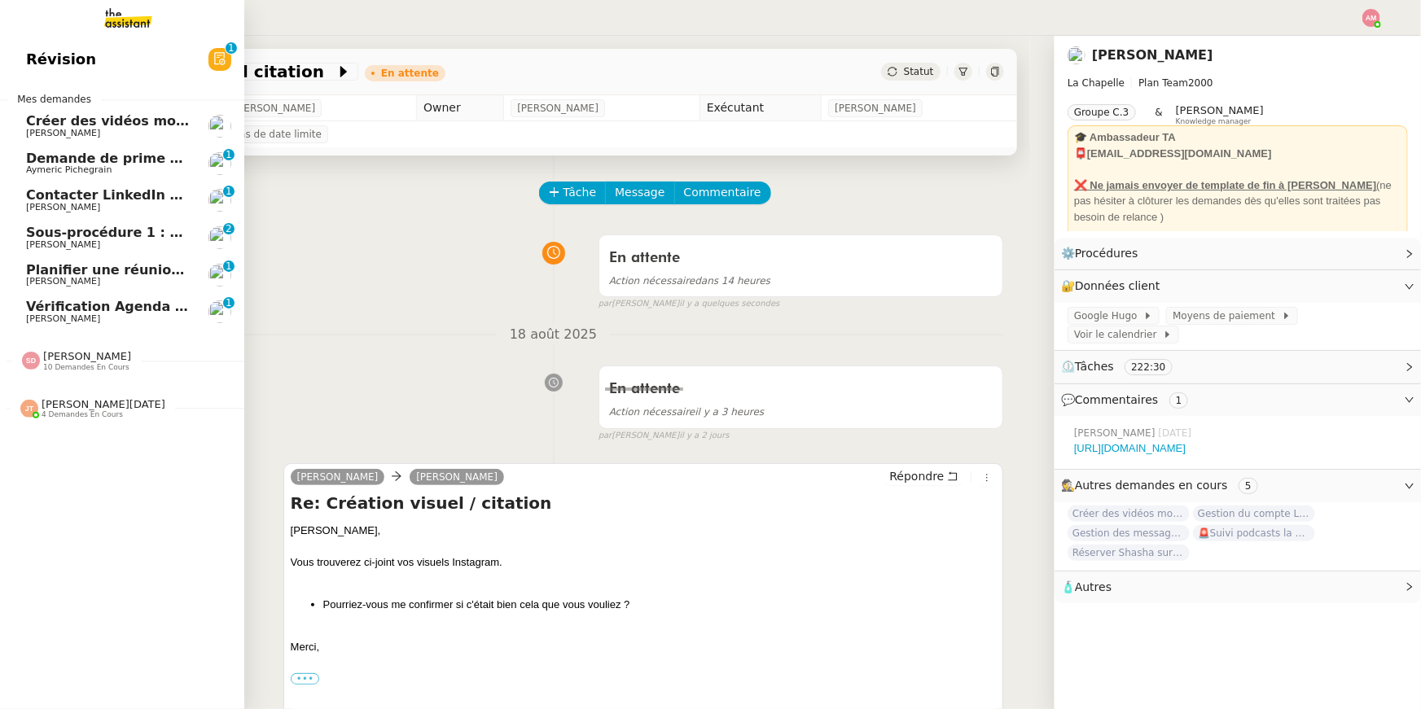
click at [52, 128] on span "[PERSON_NAME]" at bounding box center [63, 133] width 74 height 11
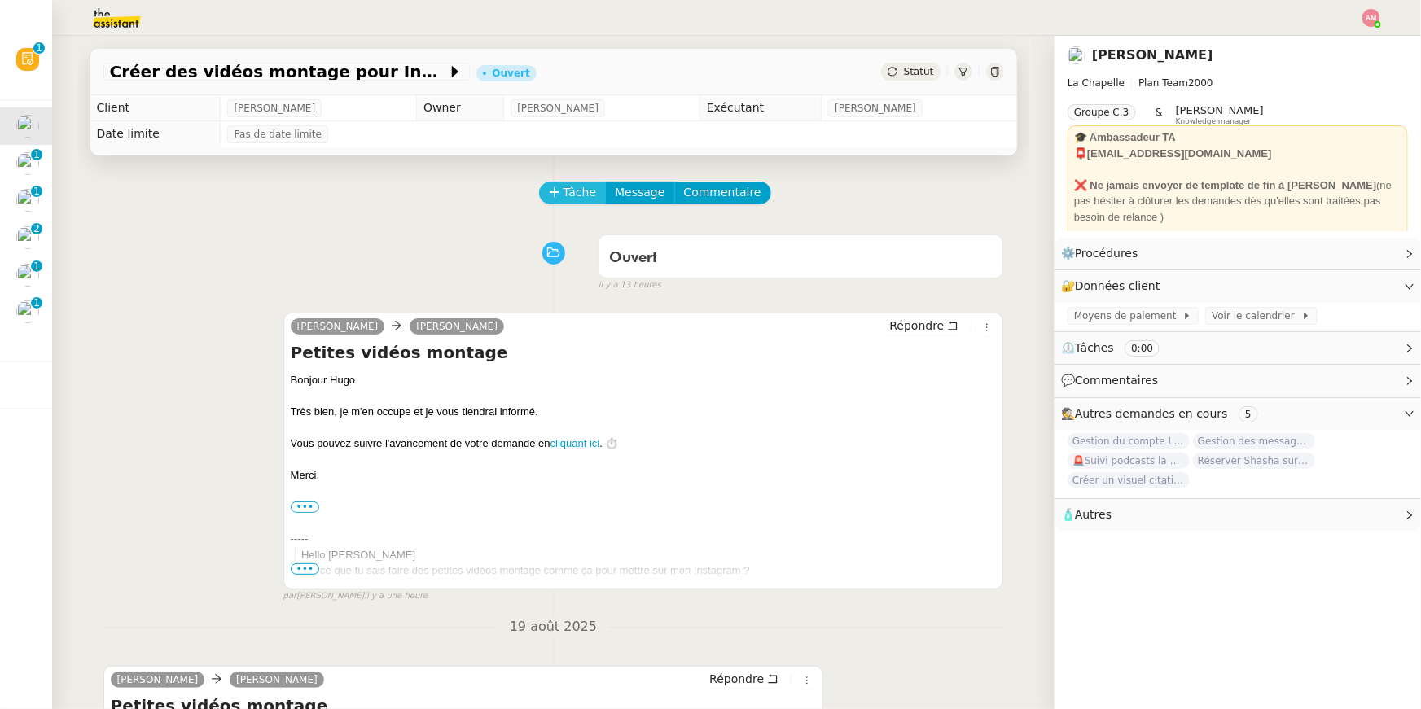
click at [580, 200] on span "Tâche" at bounding box center [579, 192] width 33 height 19
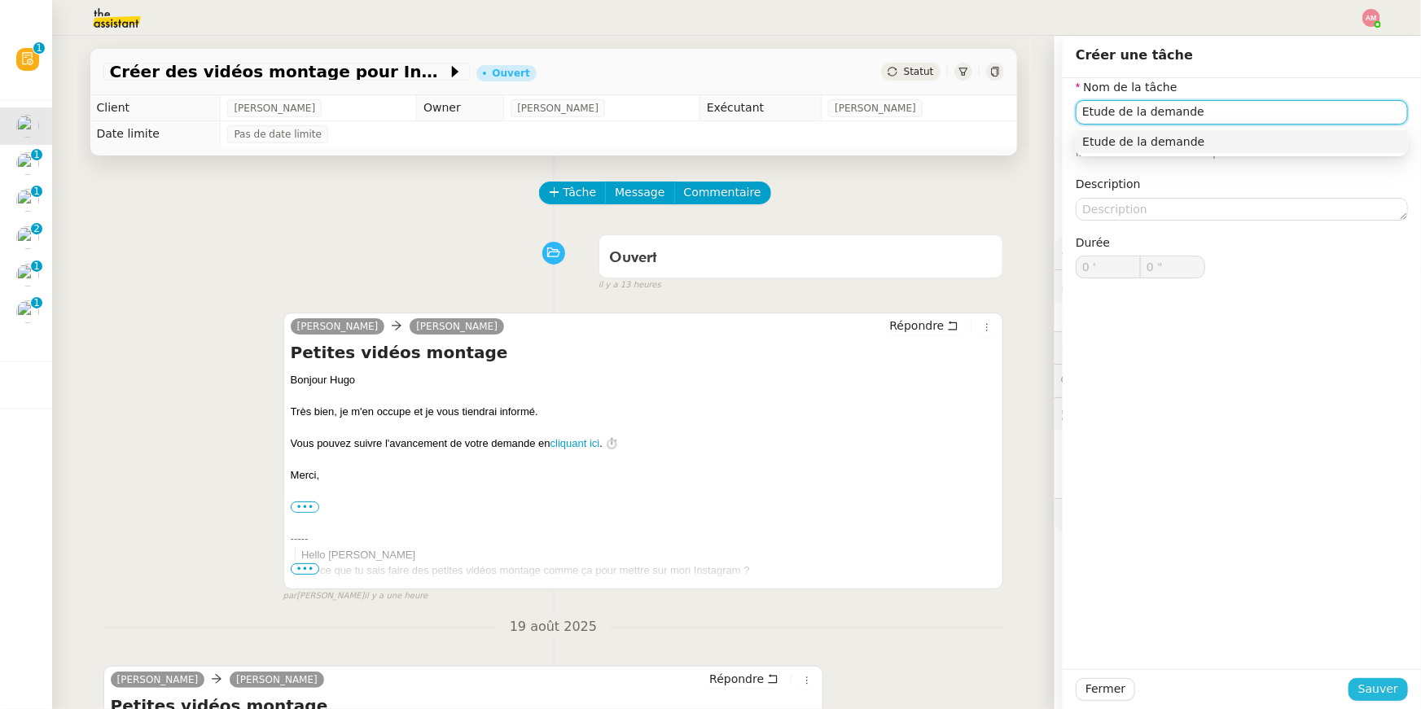
type input "Etude de la demande"
click at [1368, 696] on span "Sauver" at bounding box center [1378, 689] width 40 height 19
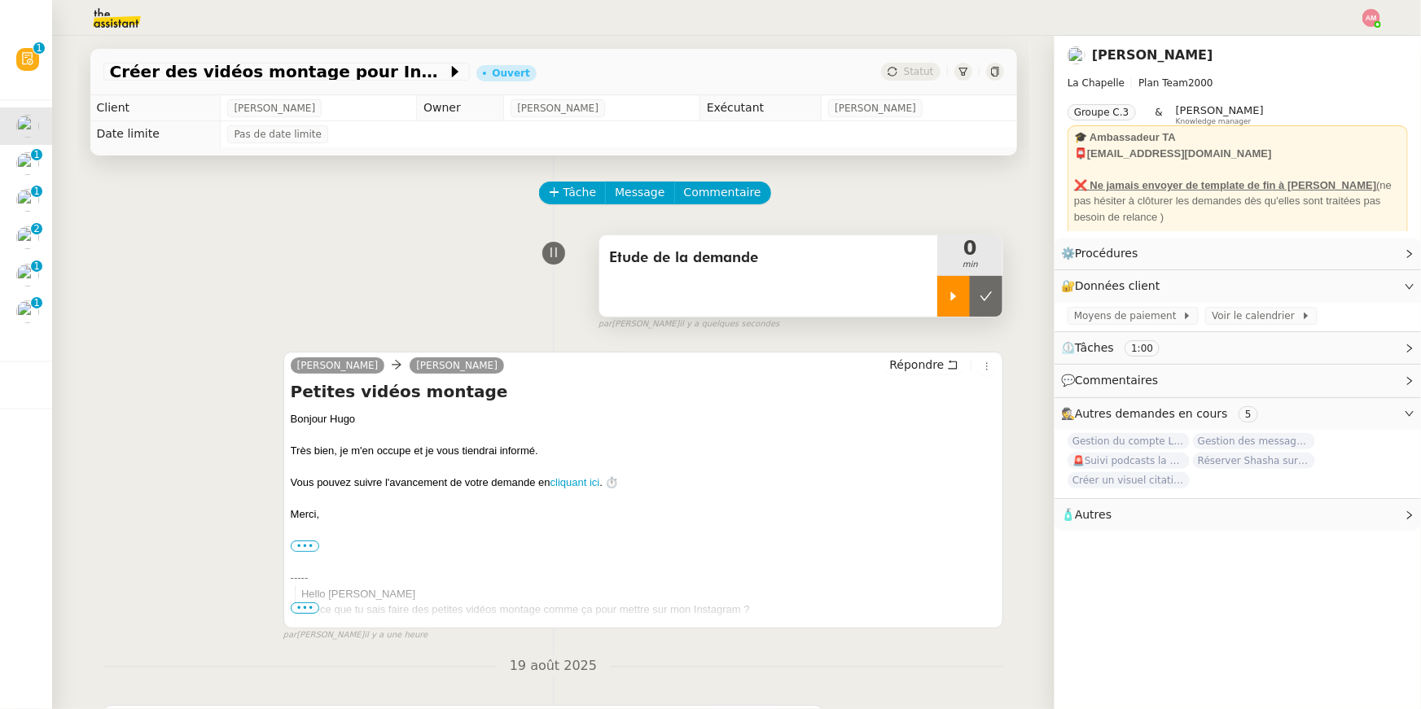
click at [947, 287] on div at bounding box center [953, 296] width 33 height 41
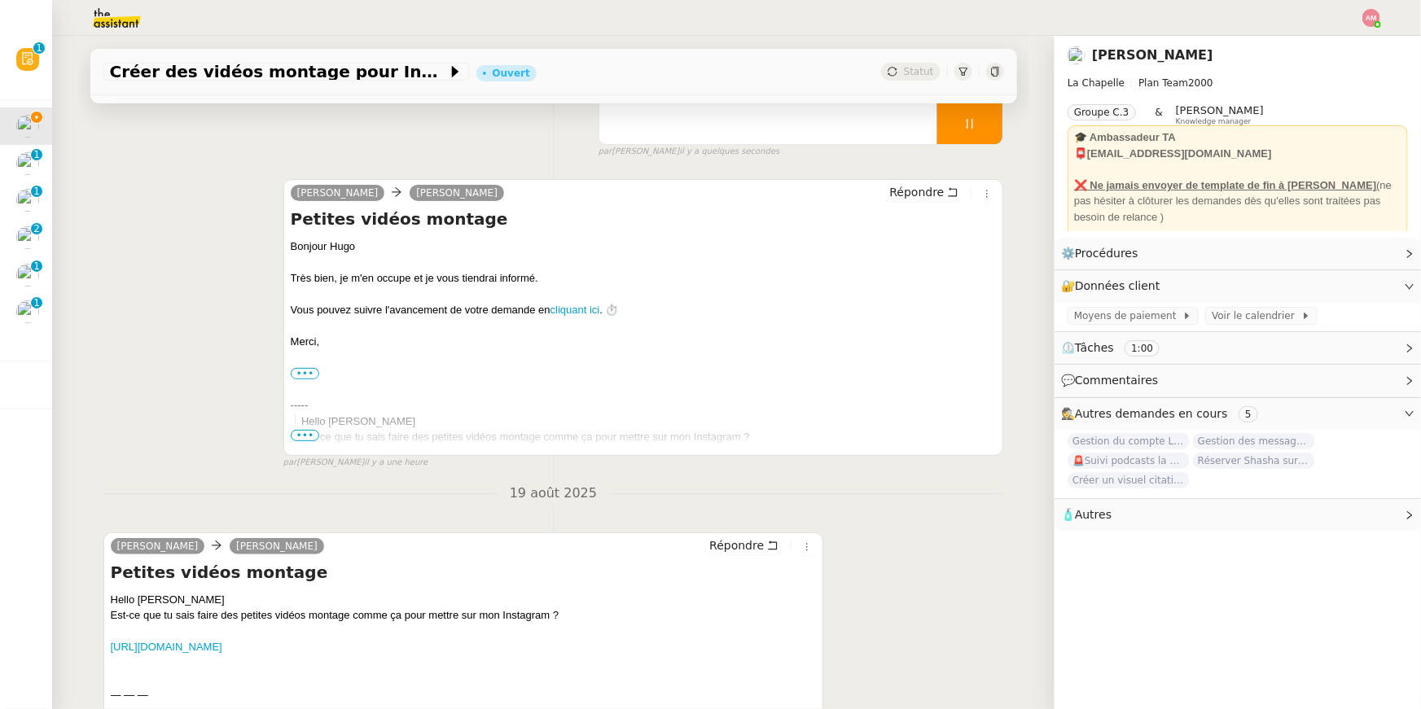
scroll to position [365, 0]
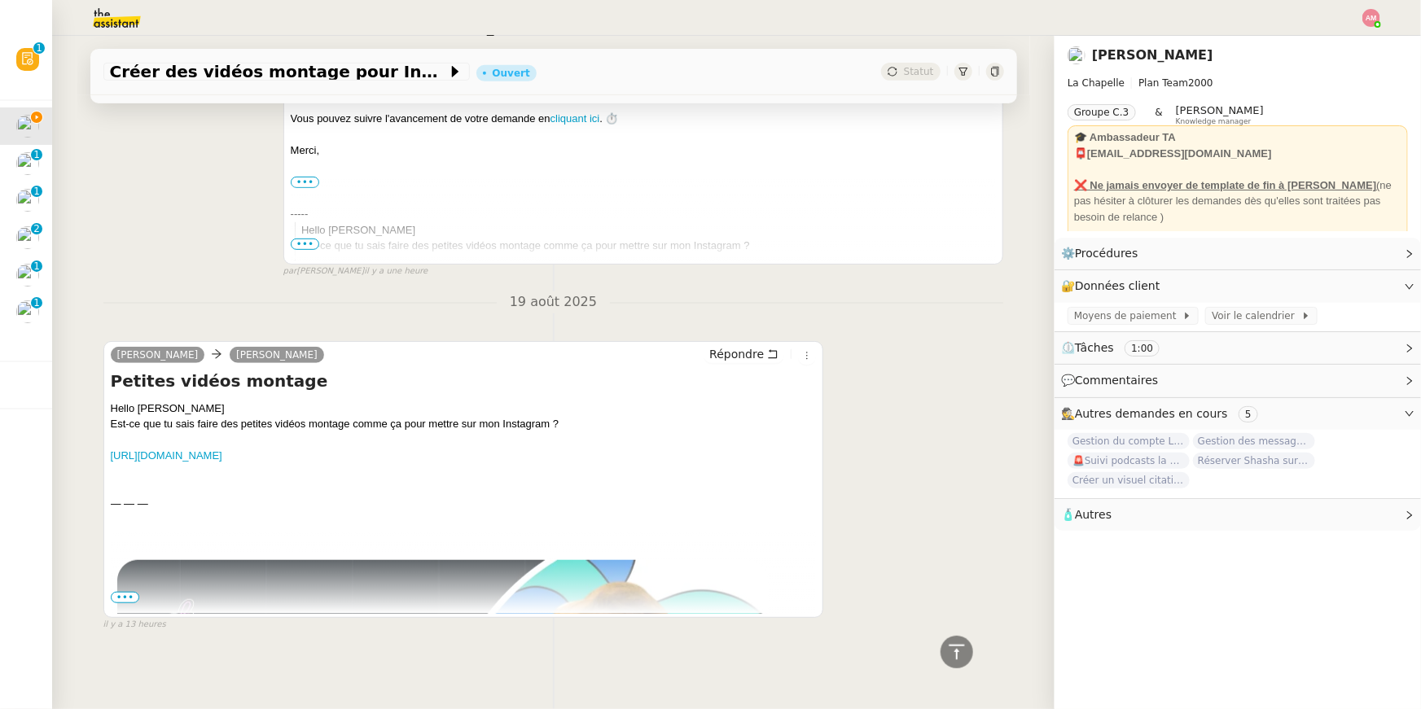
click at [222, 459] on link "https://www.instagram.com/reel/DNilmFlvzrp/?igsh=MXA1emRnNnJvandrbQ==" at bounding box center [167, 455] width 112 height 12
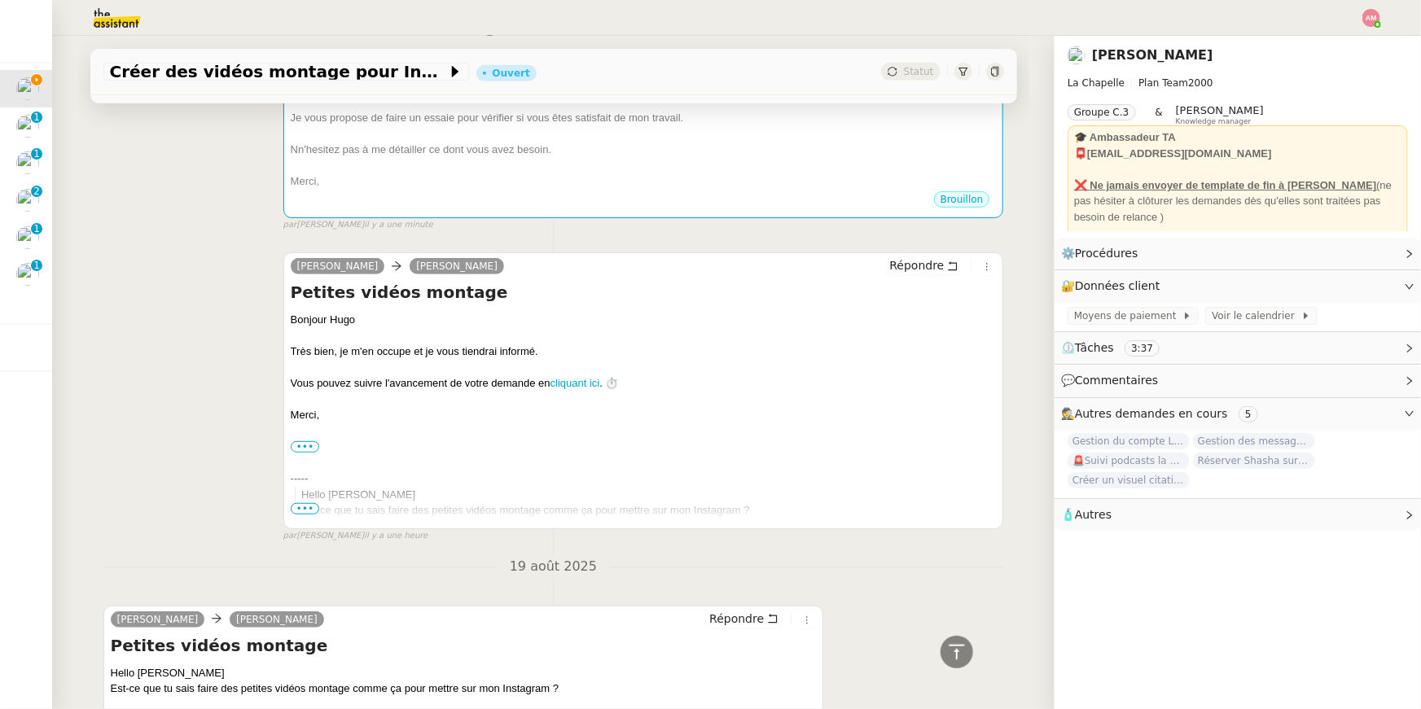
scroll to position [630, 0]
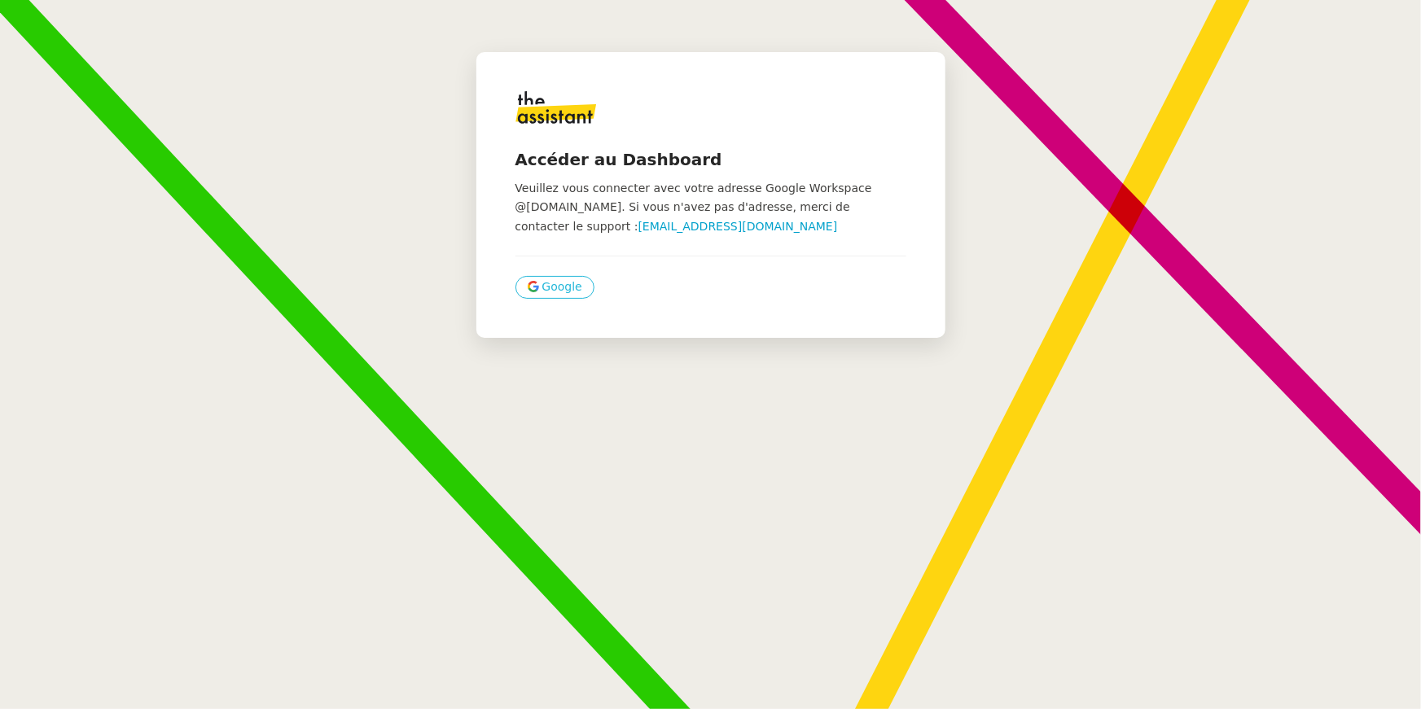
click at [539, 287] on button "Google" at bounding box center [554, 287] width 79 height 23
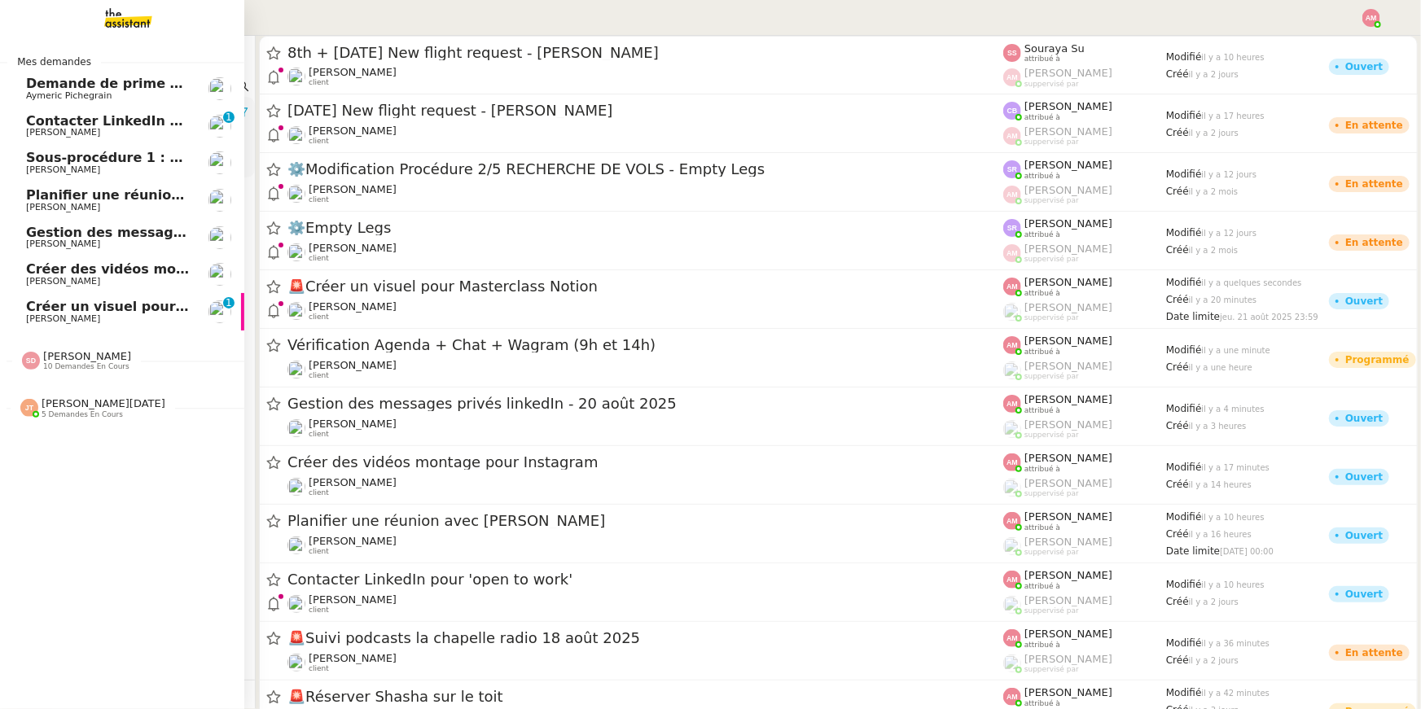
click at [37, 86] on span "Demande de prime d'activité" at bounding box center [132, 83] width 212 height 15
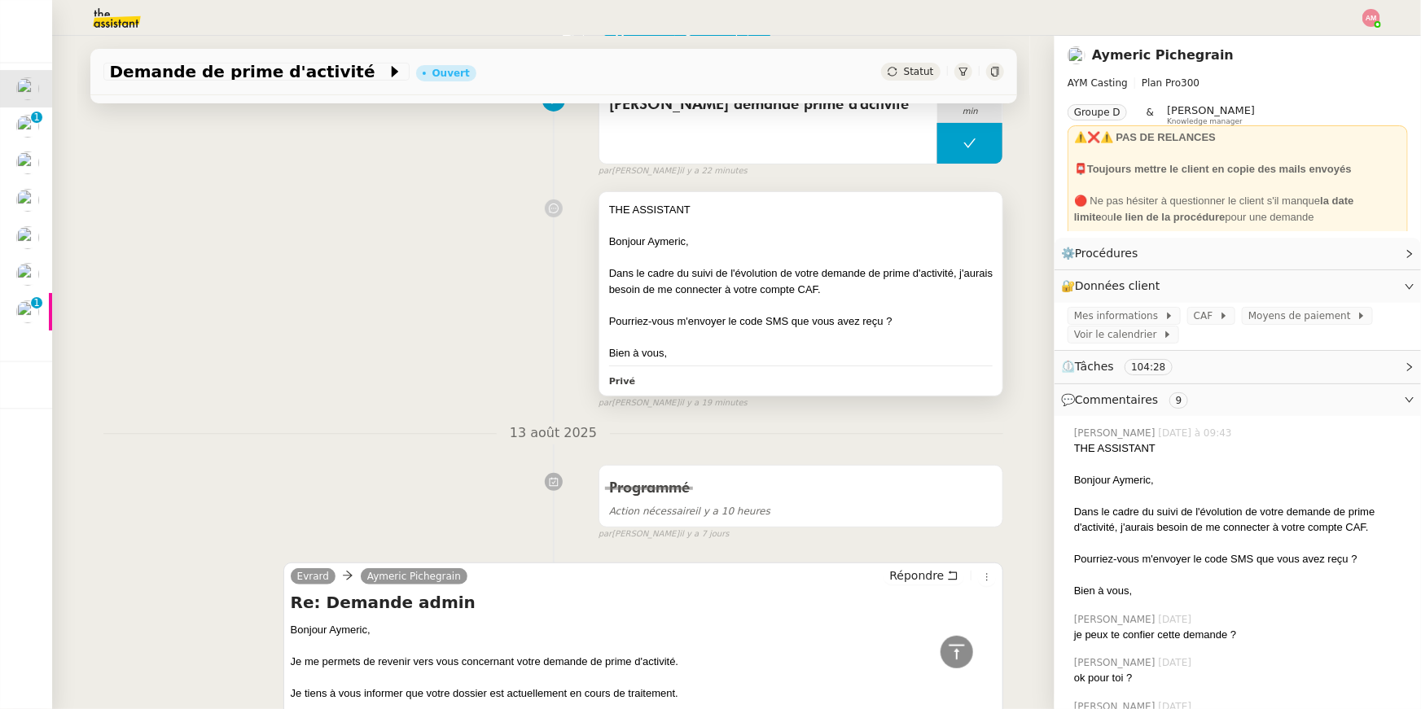
scroll to position [19, 0]
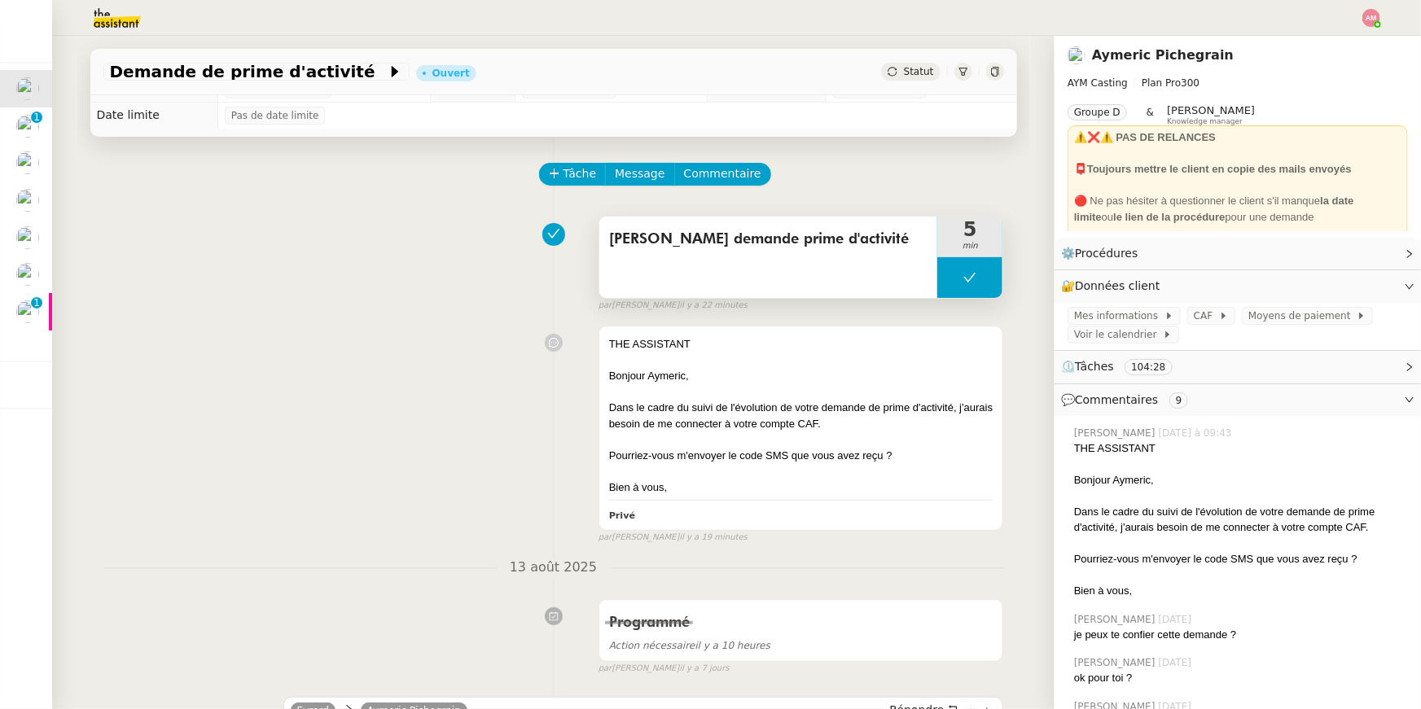
click at [952, 277] on button at bounding box center [969, 277] width 65 height 41
click at [940, 277] on div at bounding box center [953, 277] width 33 height 41
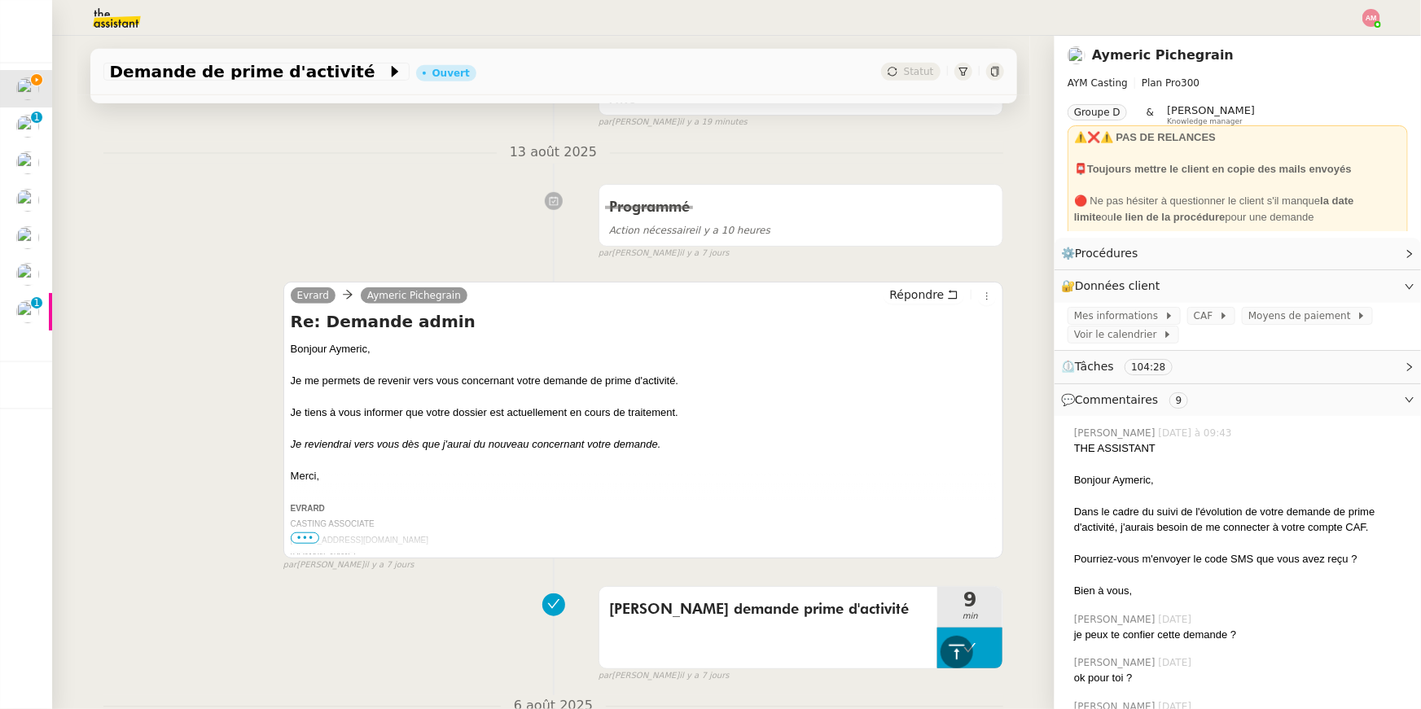
scroll to position [191, 0]
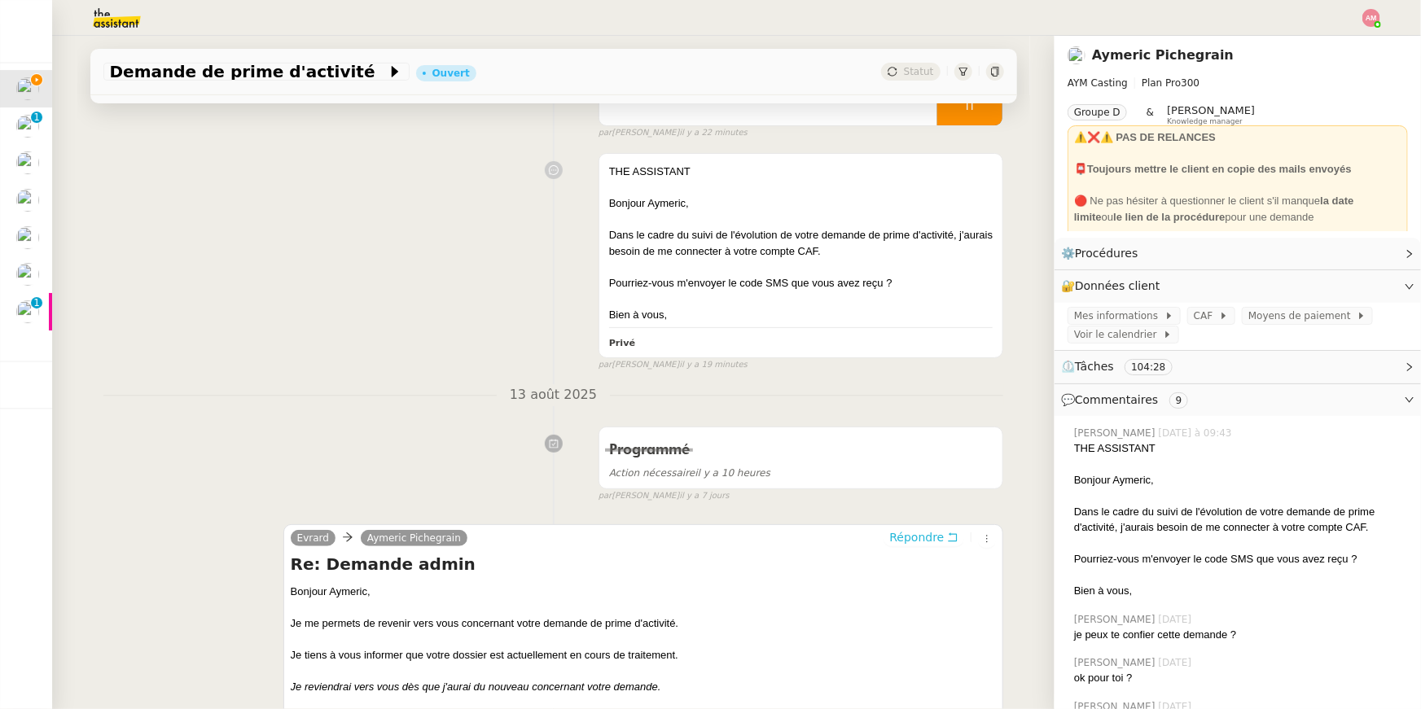
click at [935, 529] on span "Répondre" at bounding box center [916, 537] width 55 height 16
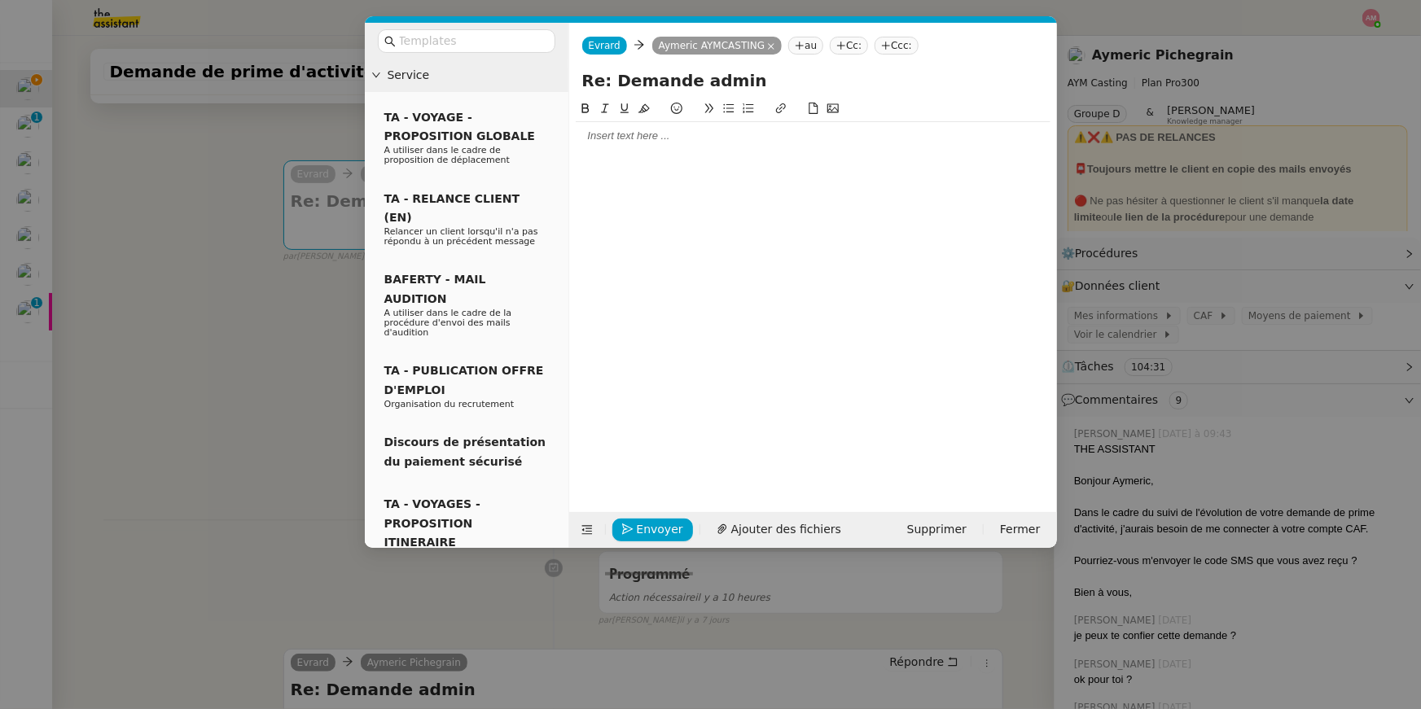
click at [782, 138] on div at bounding box center [813, 136] width 475 height 15
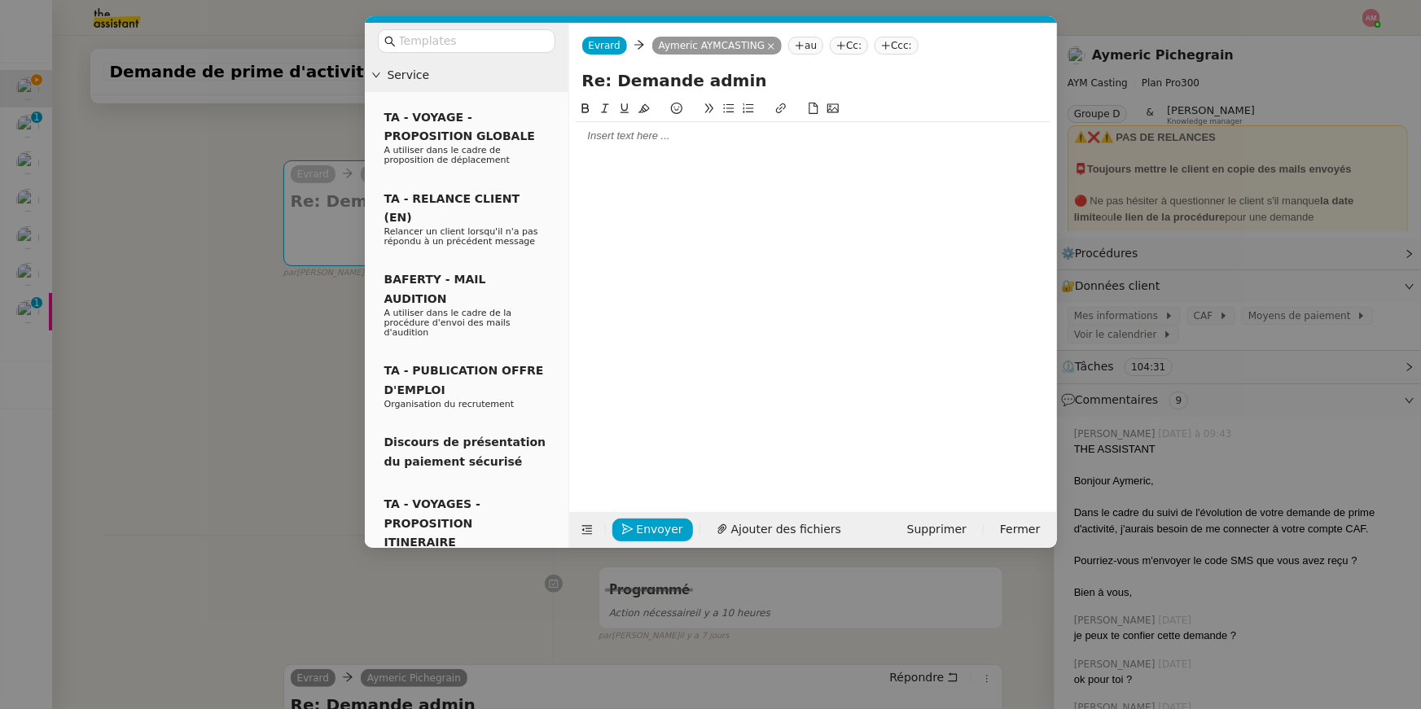
scroll to position [0, 0]
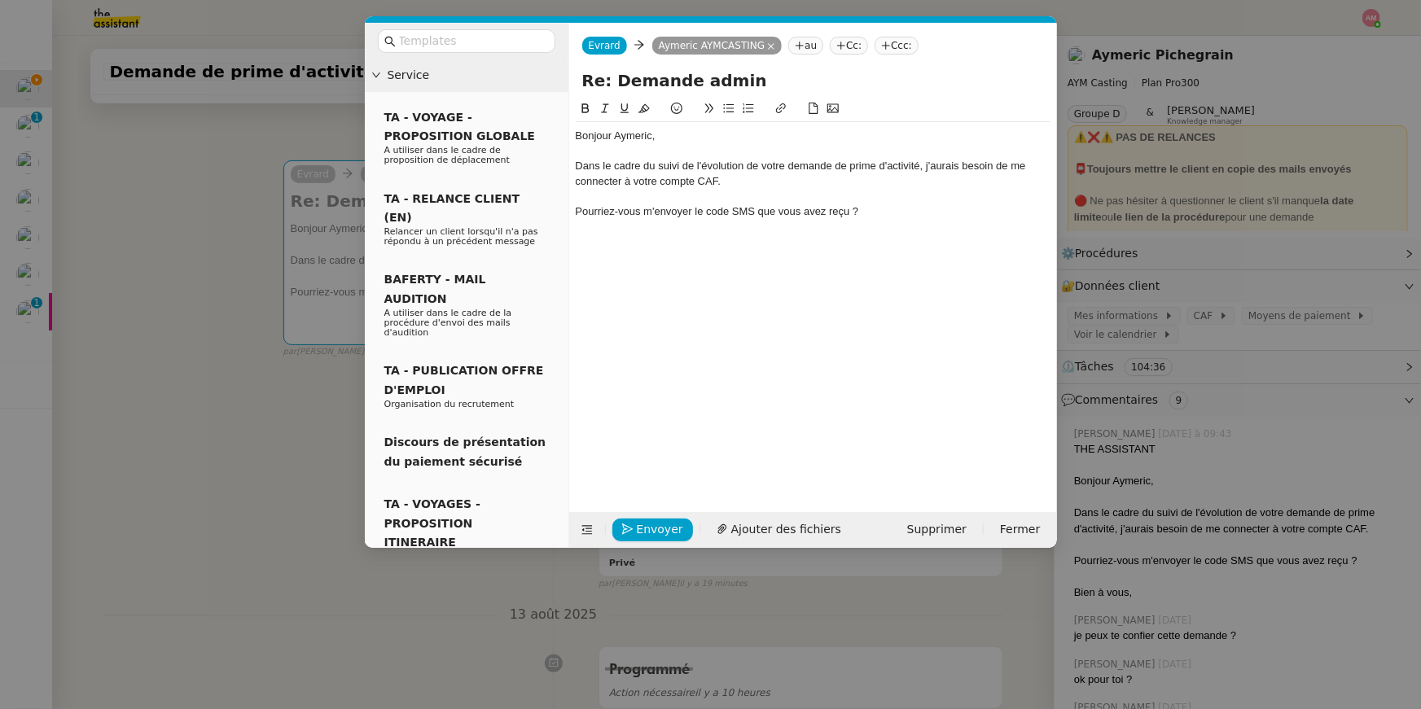
click at [653, 212] on div "Pourriez-vous m'envoyer le code SMS que vous avez reçu ?" at bounding box center [813, 211] width 475 height 15
drag, startPoint x: 658, startPoint y: 212, endPoint x: 905, endPoint y: 212, distance: 247.5
click at [905, 212] on div "Pourriez-vous m'envoyer le code SMS que vous avez reçu ?" at bounding box center [813, 211] width 475 height 15
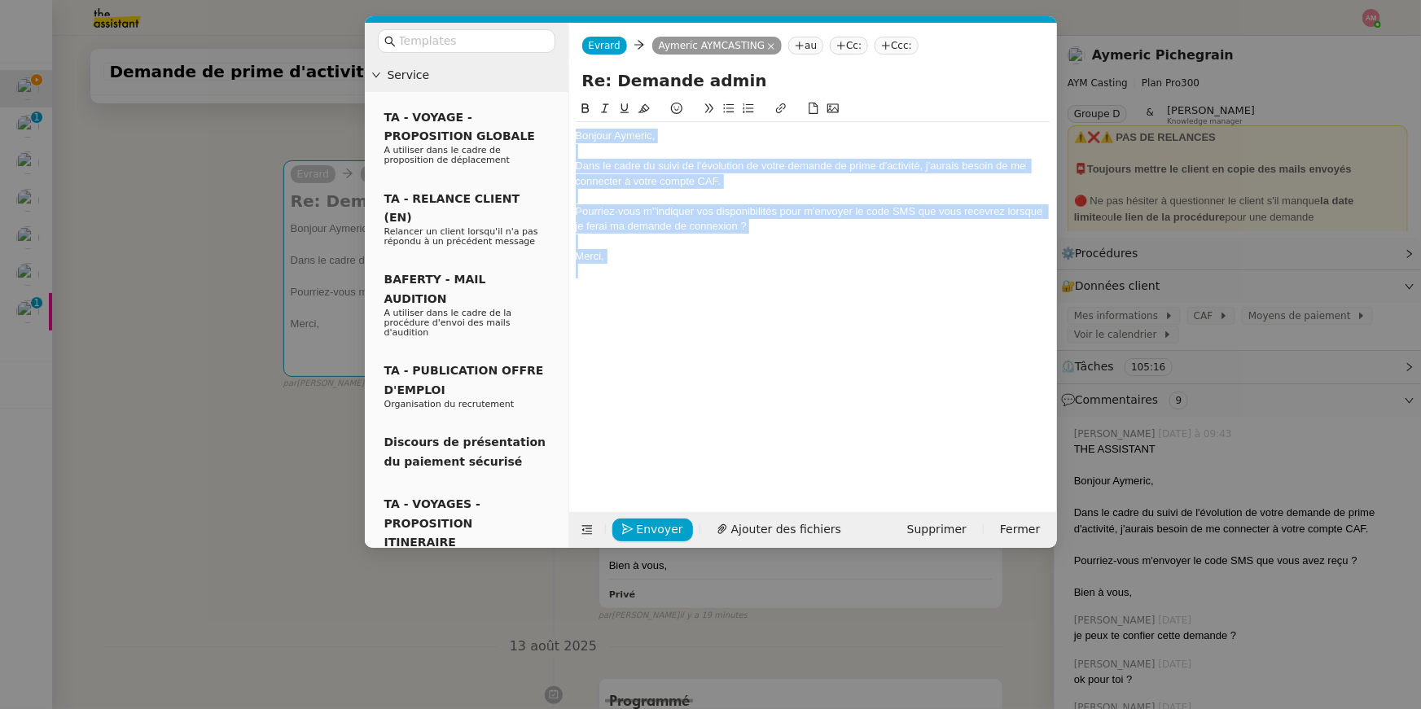
copy div "Bonjour Aymeric, Dans le cadre du suivi de l'évolution de votre demande de prim…"
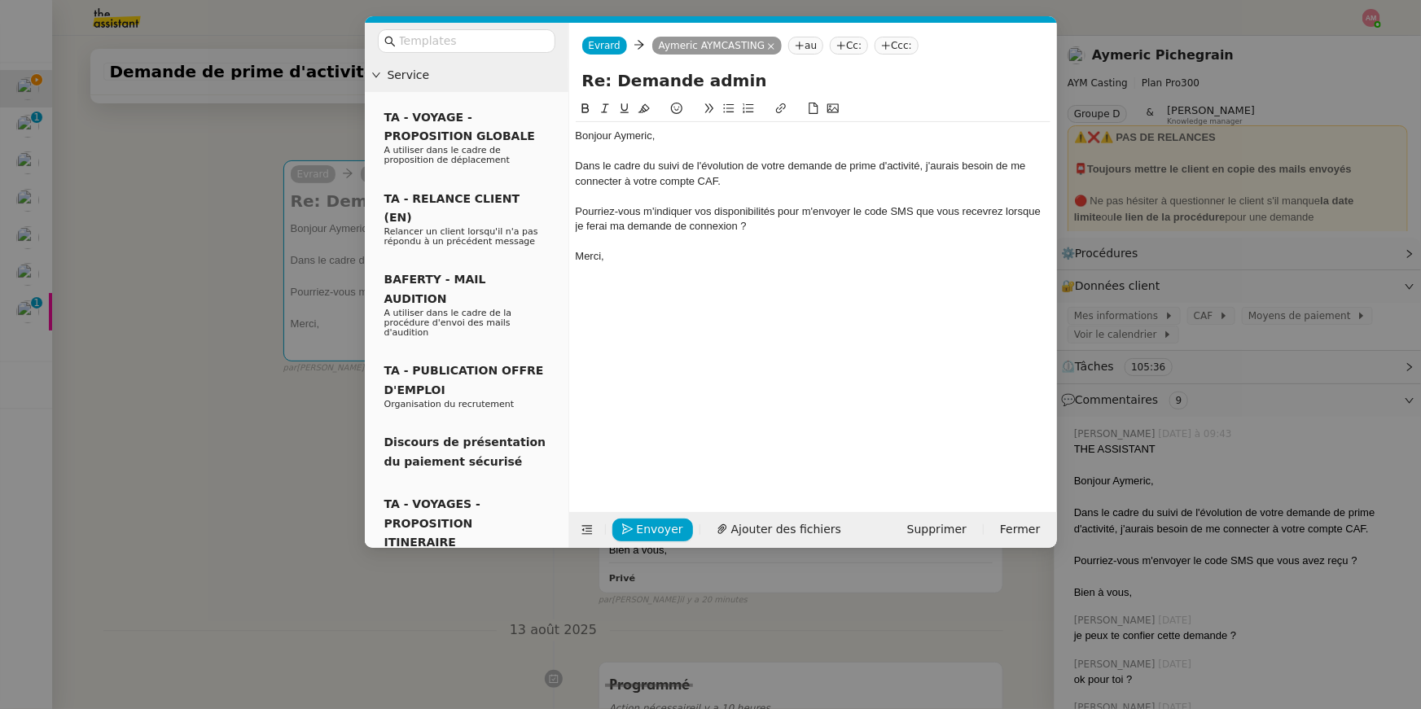
click at [655, 208] on div "Pourriez-vous m'indiquer vos disponibilités pour m'envoyer le code SMS que vous…" at bounding box center [813, 219] width 475 height 30
click at [727, 111] on icon at bounding box center [728, 108] width 11 height 11
click at [729, 98] on div "Re: Demande admin" at bounding box center [813, 83] width 488 height 31
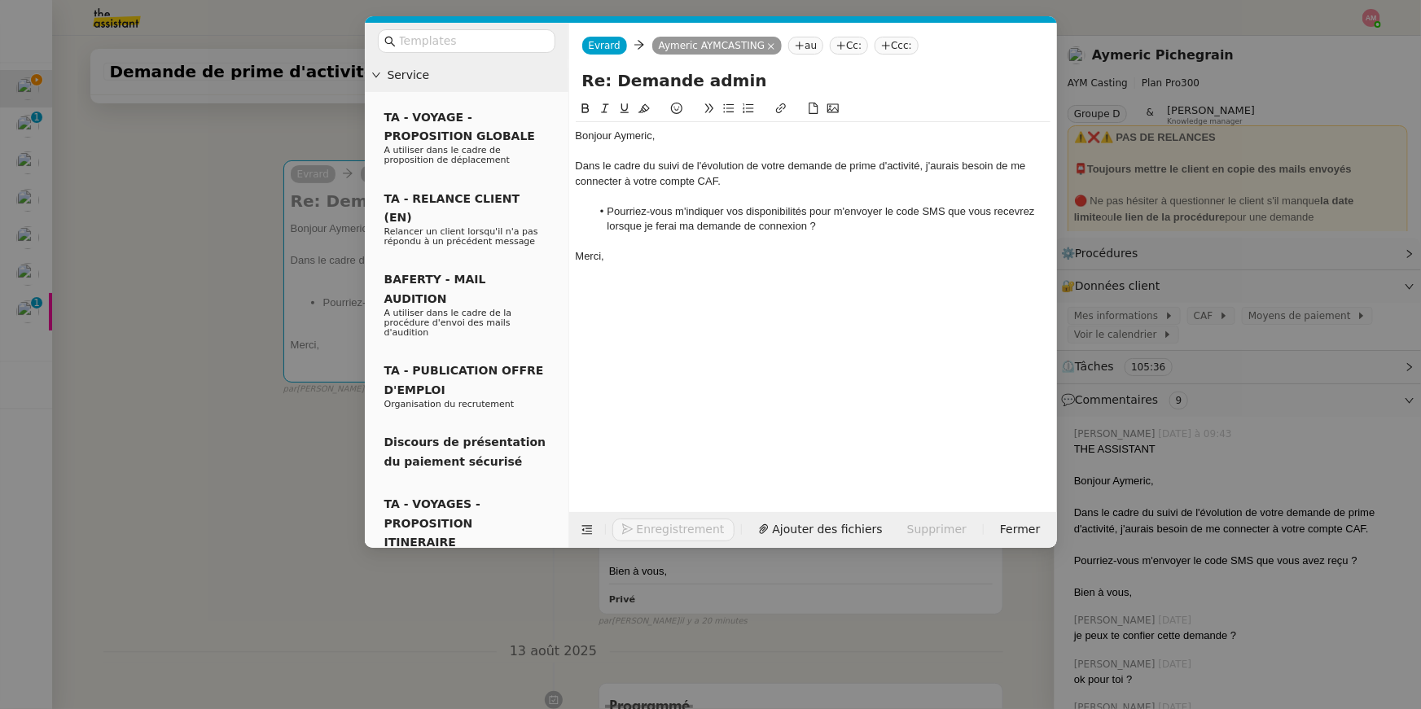
click at [718, 401] on div "Bonjour Aymeric, Dans le cadre du suivi de l'évolution de votre demande de prim…" at bounding box center [813, 292] width 475 height 387
click at [665, 520] on span "Envoyer" at bounding box center [660, 529] width 46 height 19
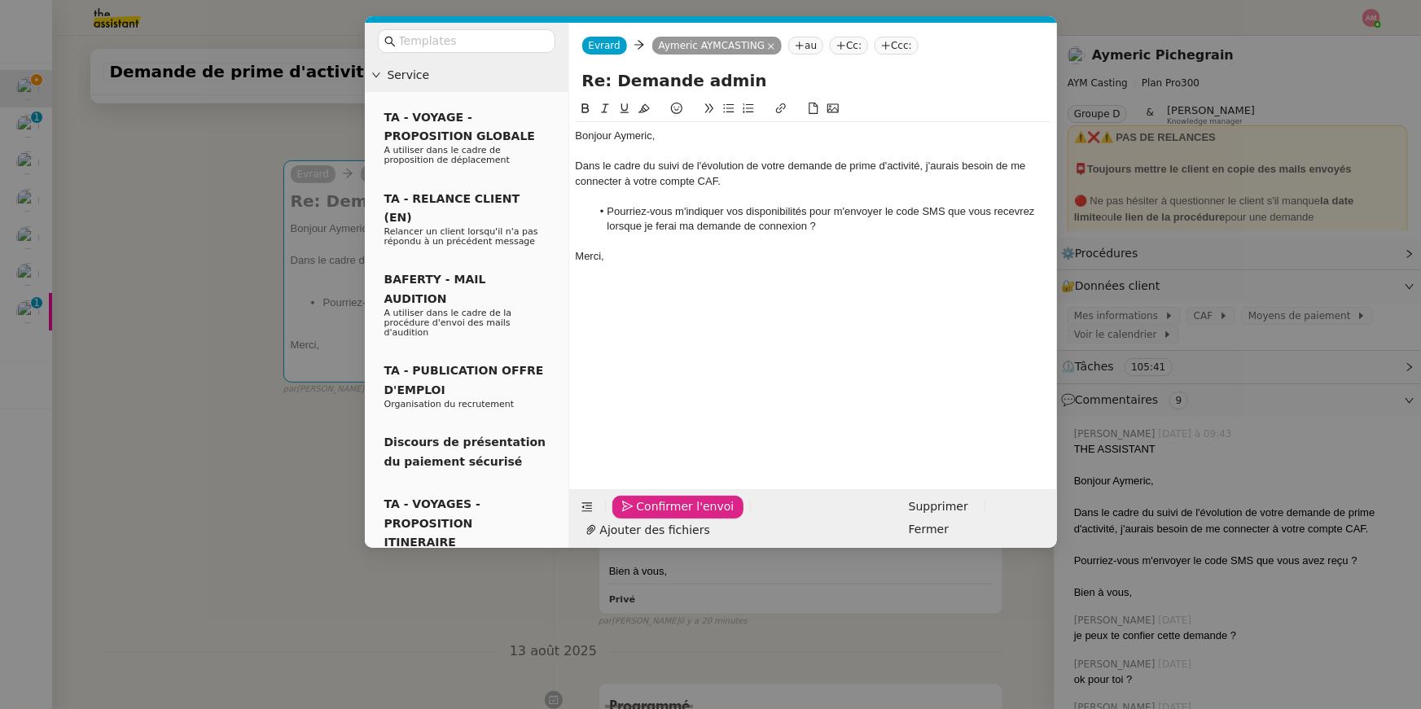
click at [665, 516] on span "Confirmer l'envoi" at bounding box center [686, 506] width 98 height 19
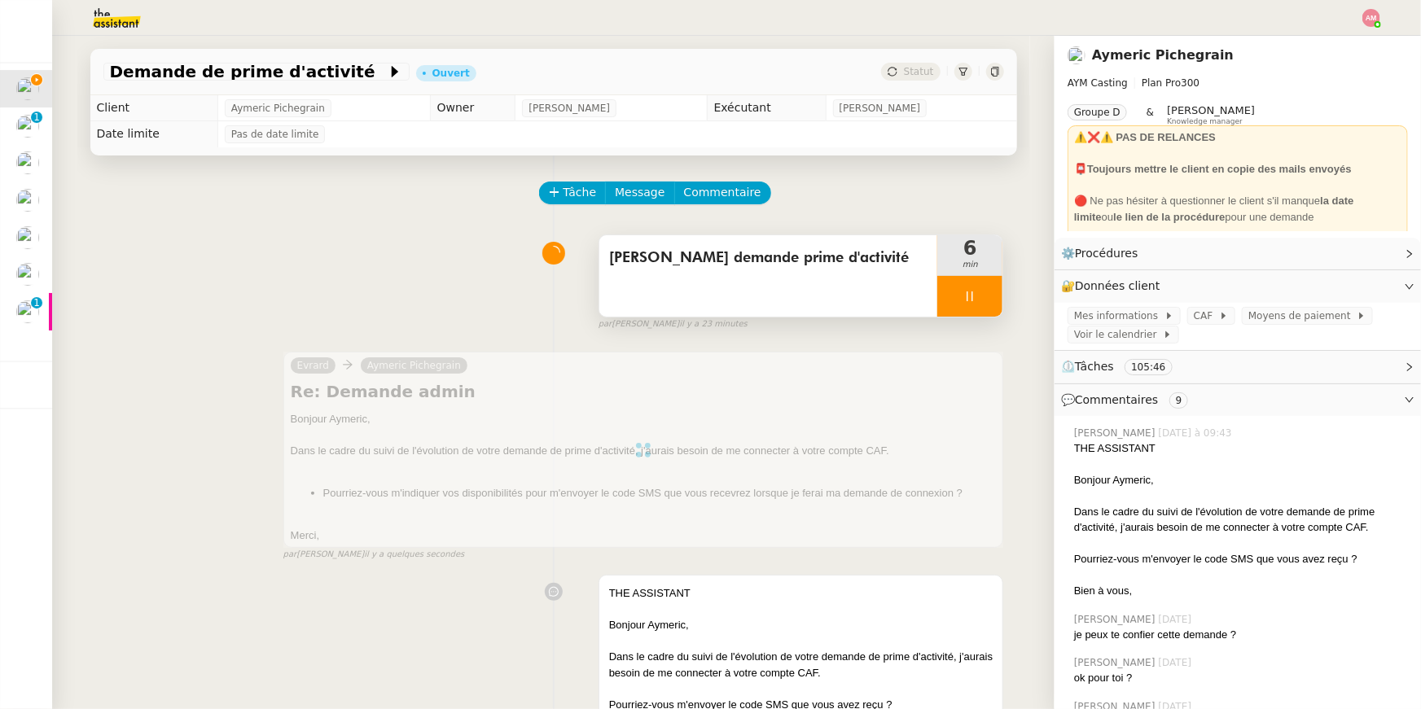
click at [951, 289] on div at bounding box center [969, 296] width 65 height 41
click at [977, 293] on button at bounding box center [986, 296] width 33 height 41
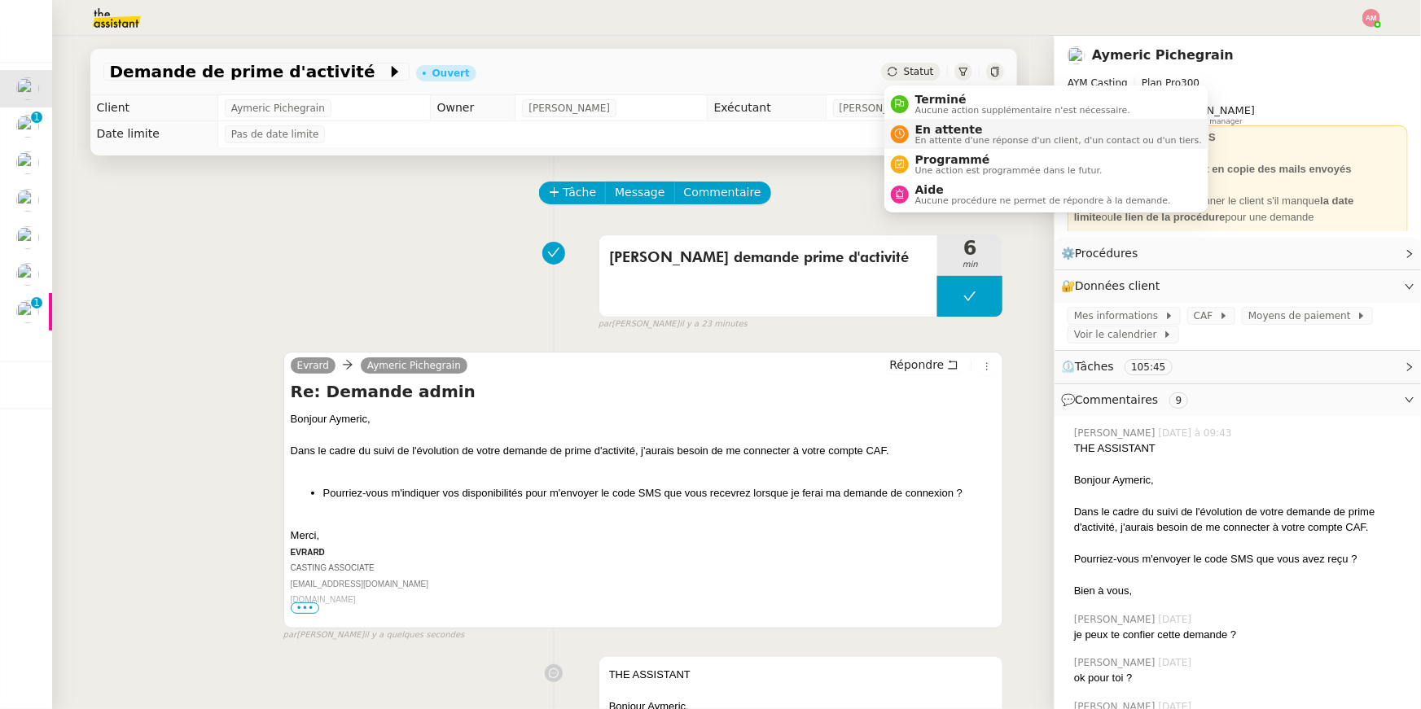
click at [918, 132] on span "En attente" at bounding box center [1058, 129] width 287 height 13
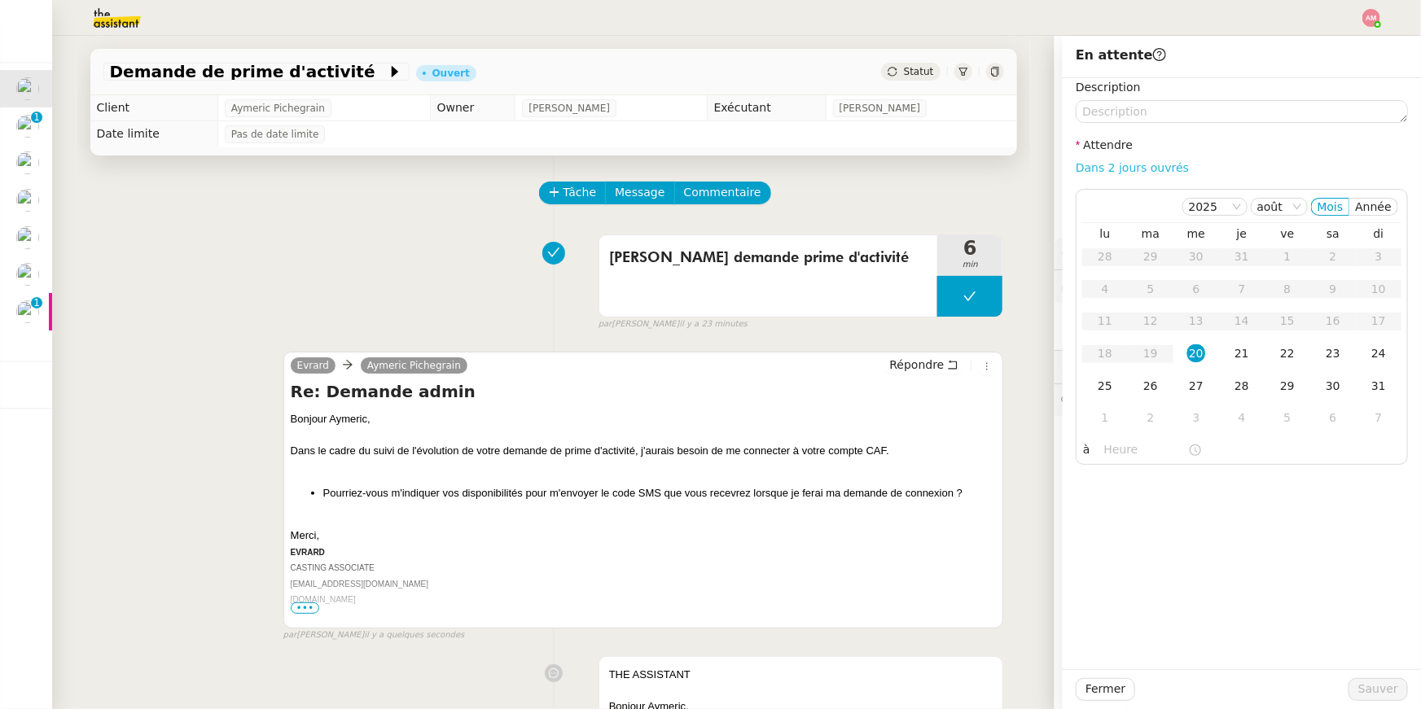
click at [1145, 164] on link "Dans 2 jours ouvrés" at bounding box center [1131, 167] width 113 height 13
type input "07:00"
click at [1359, 685] on button "Sauver" at bounding box center [1377, 689] width 59 height 23
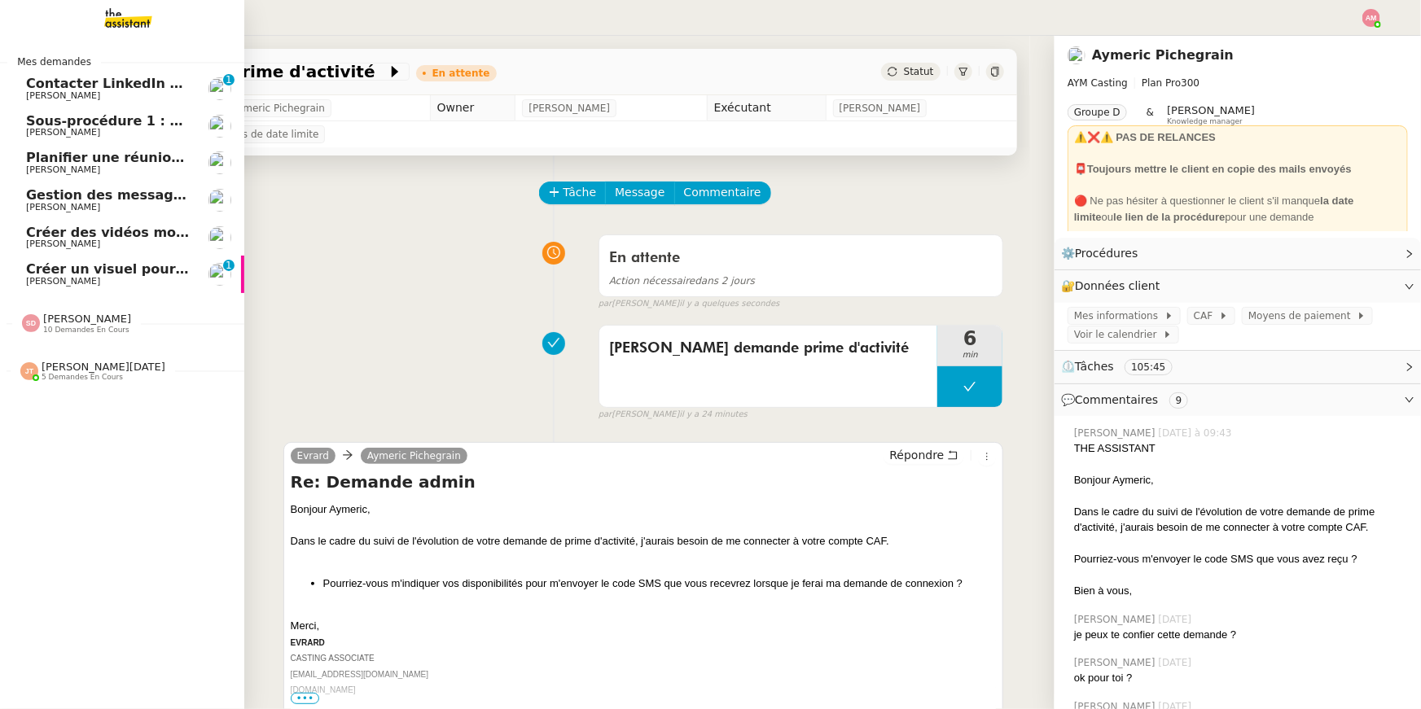
click at [46, 278] on span "[PERSON_NAME]" at bounding box center [63, 281] width 74 height 11
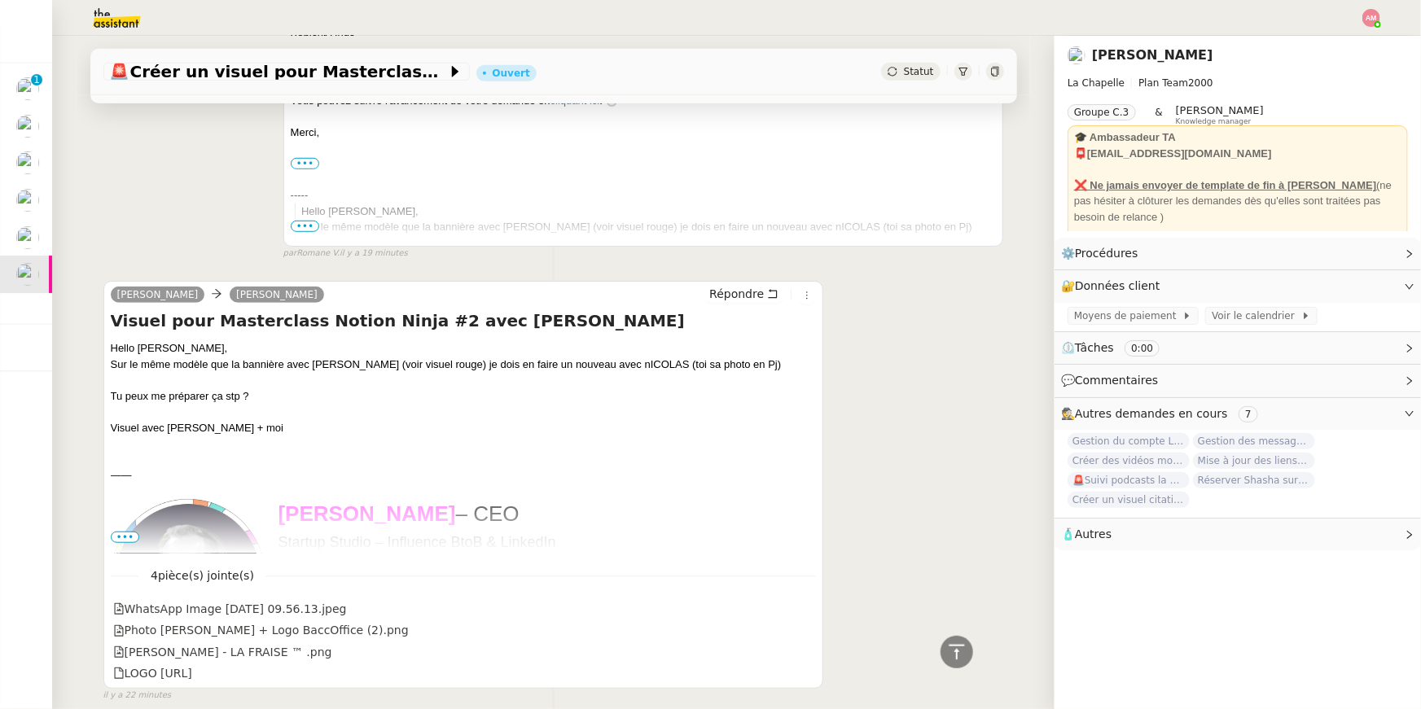
scroll to position [421, 0]
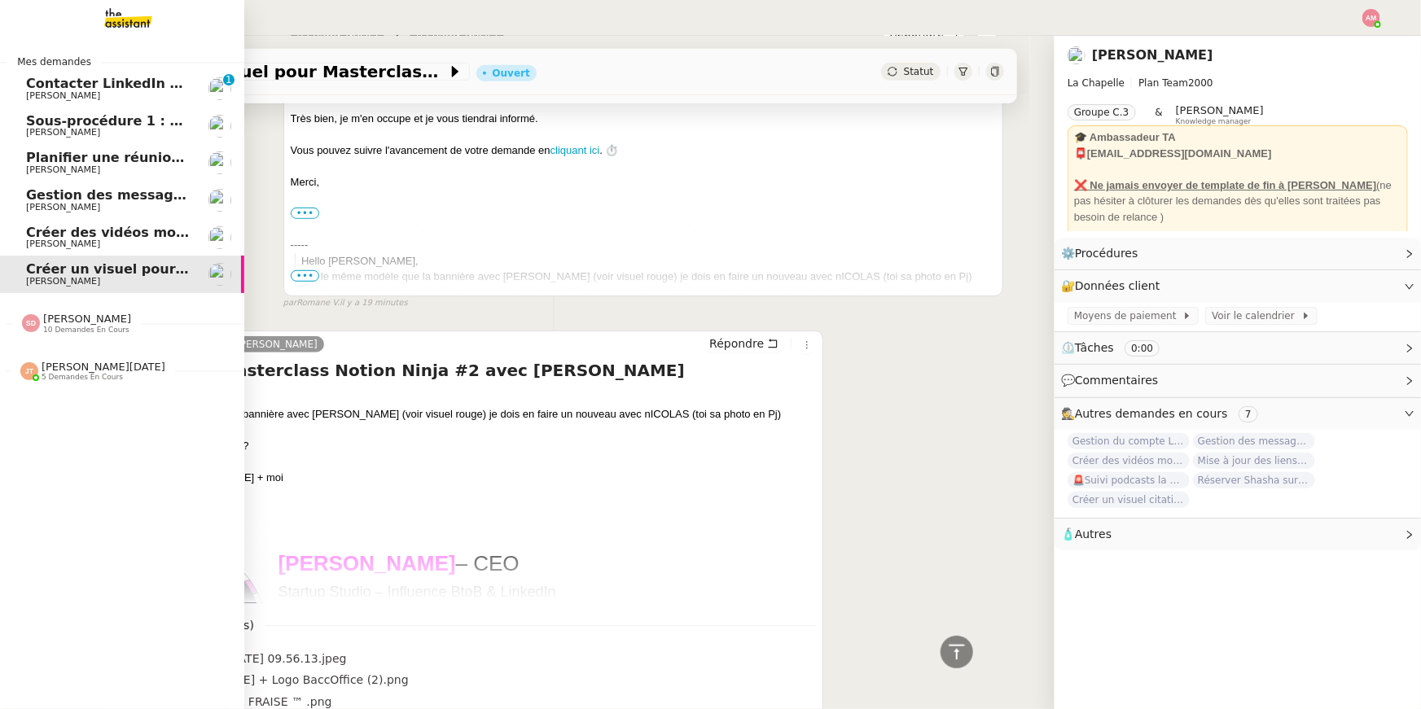
click at [77, 329] on span "10 demandes en cours" at bounding box center [86, 330] width 86 height 9
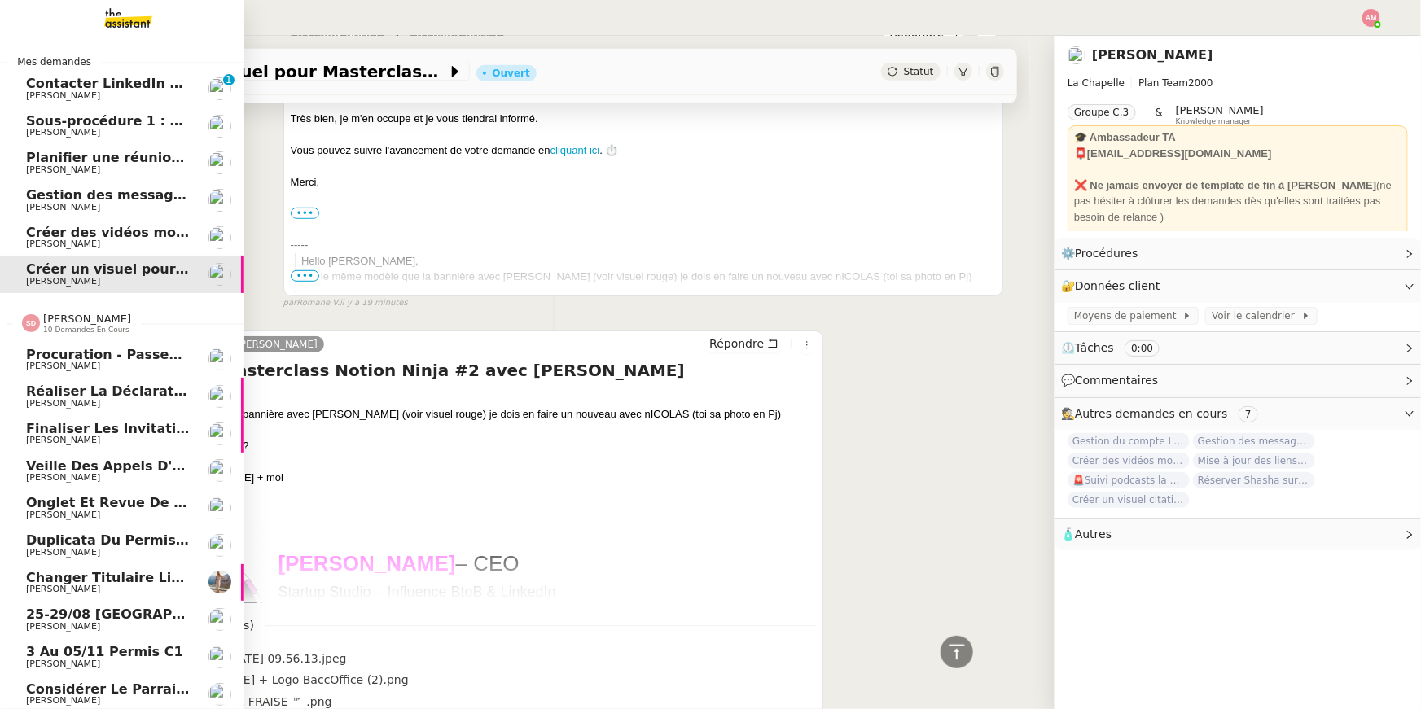
scroll to position [50, 0]
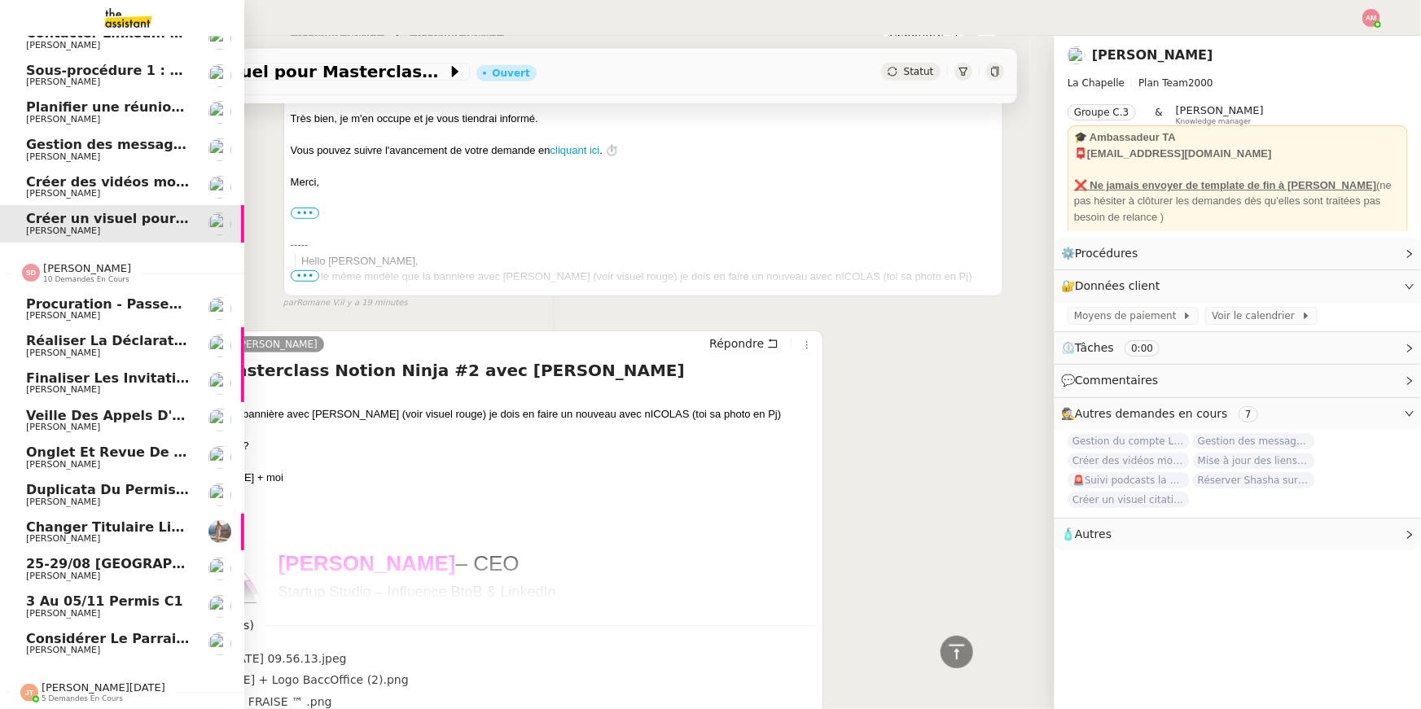
click at [99, 452] on span "Onglet et revue de littérature - 18 août 2025" at bounding box center [196, 451] width 340 height 15
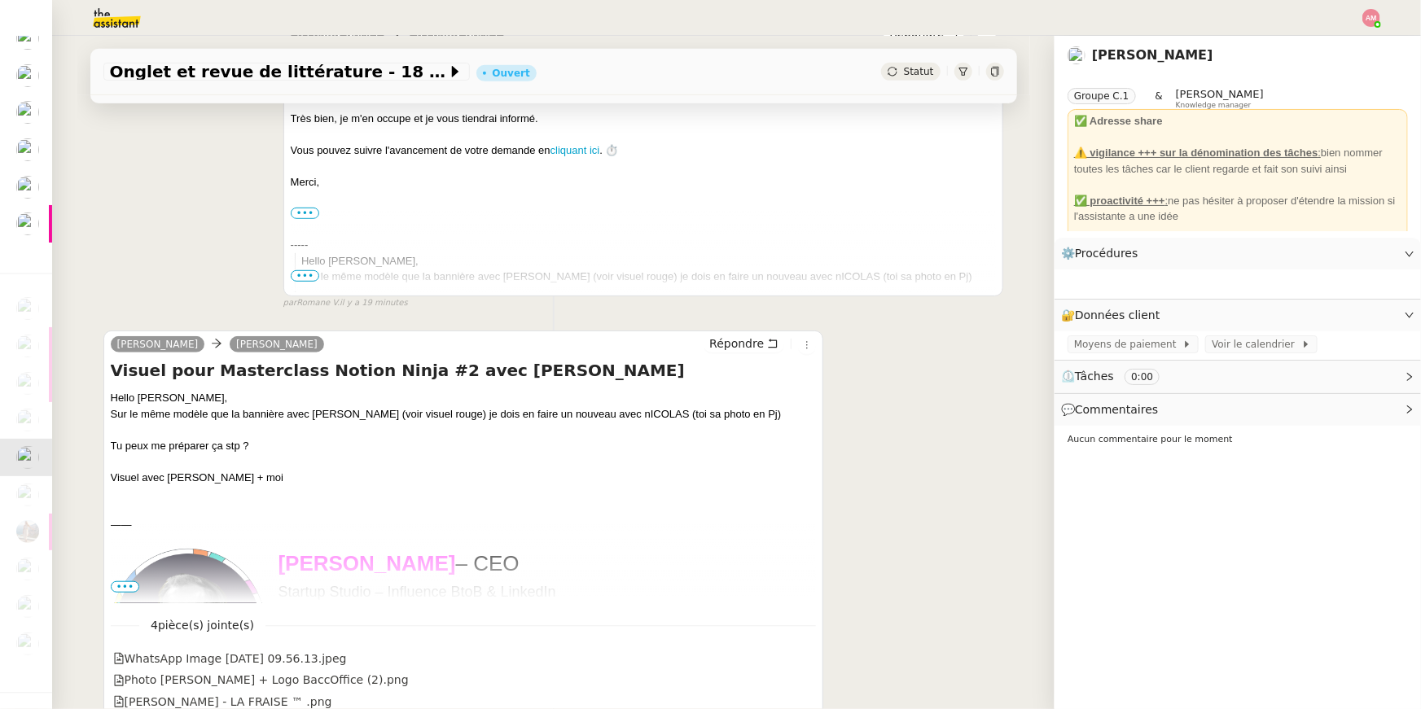
scroll to position [207, 0]
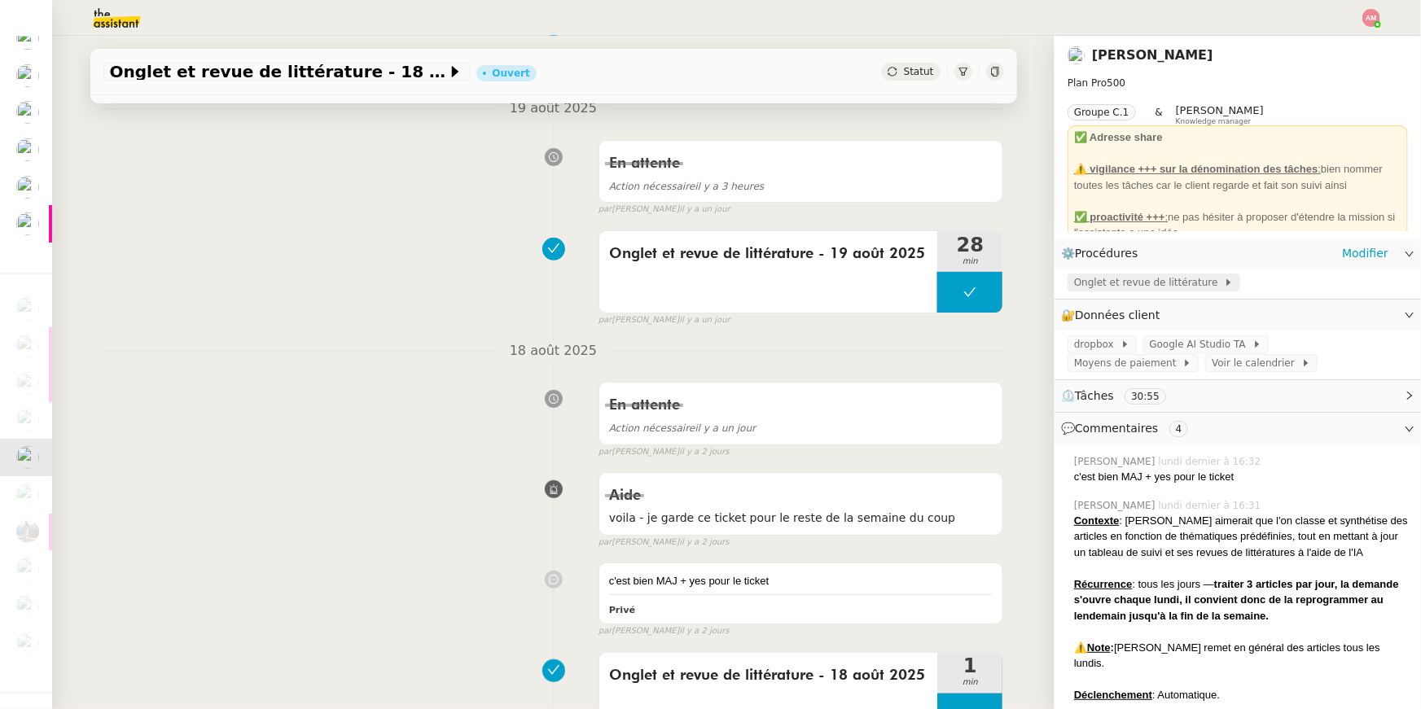
click at [1120, 282] on span "Onglet et revue de littérature" at bounding box center [1149, 282] width 150 height 16
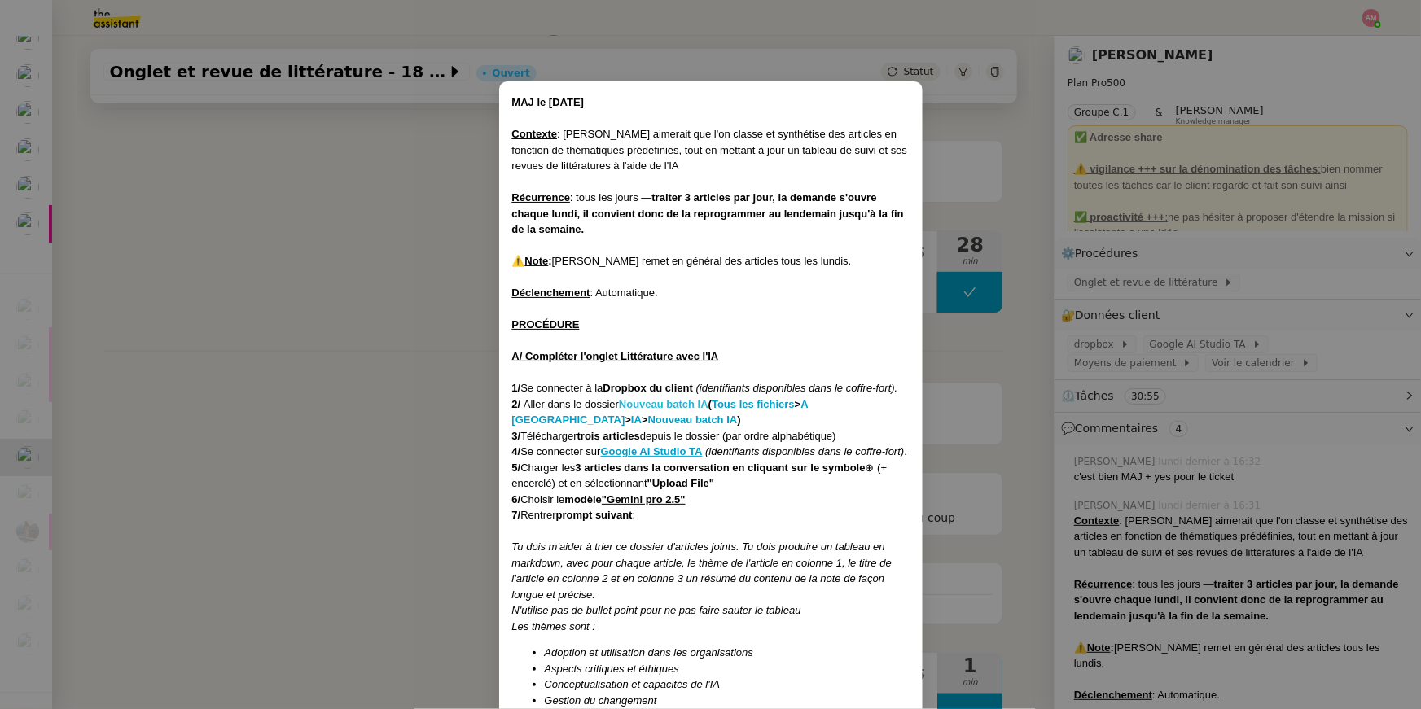
click at [633, 401] on strong "Nouveau batch IA" at bounding box center [664, 404] width 90 height 12
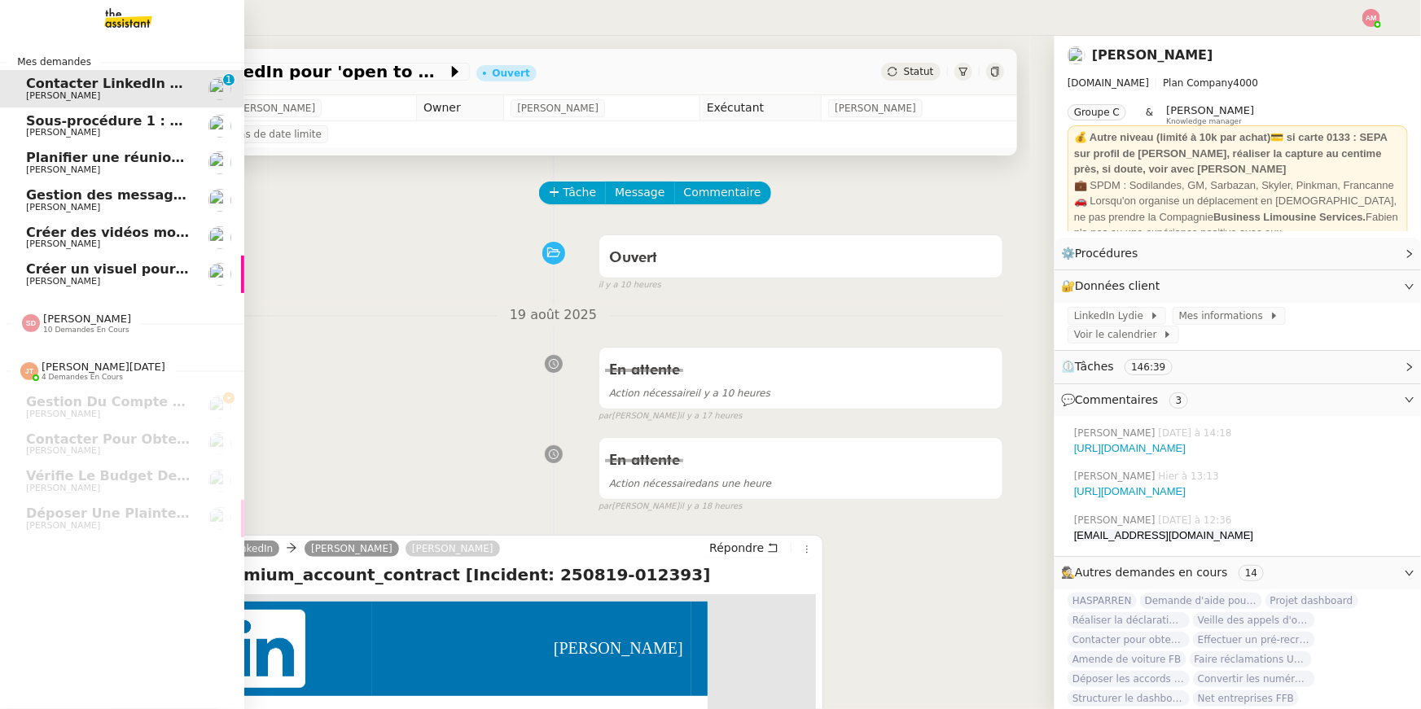
click at [96, 31] on img at bounding box center [115, 18] width 126 height 36
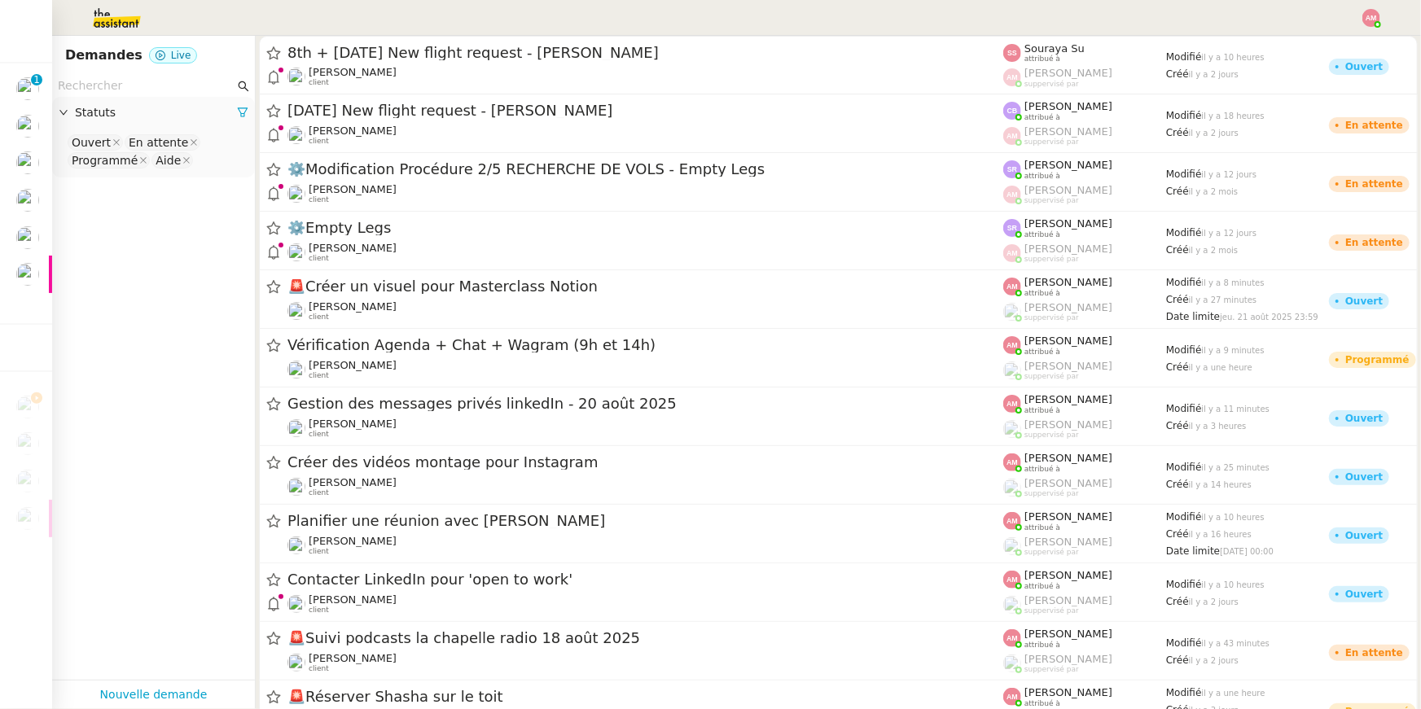
click at [116, 90] on input "text" at bounding box center [146, 86] width 177 height 19
click at [220, 163] on nz-select-top-control "Ouvert En attente Programmé Aide" at bounding box center [153, 152] width 177 height 38
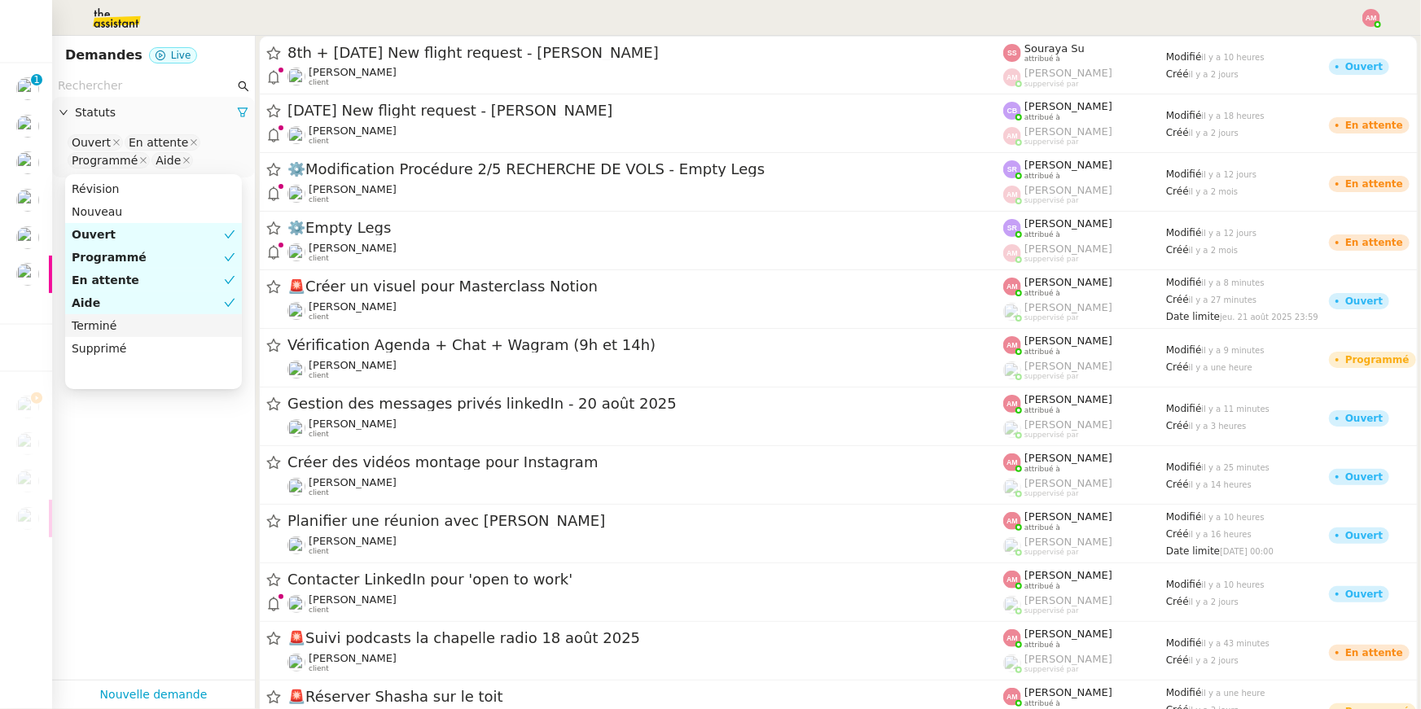
click at [150, 316] on nz-option-item "Terminé" at bounding box center [153, 325] width 177 height 23
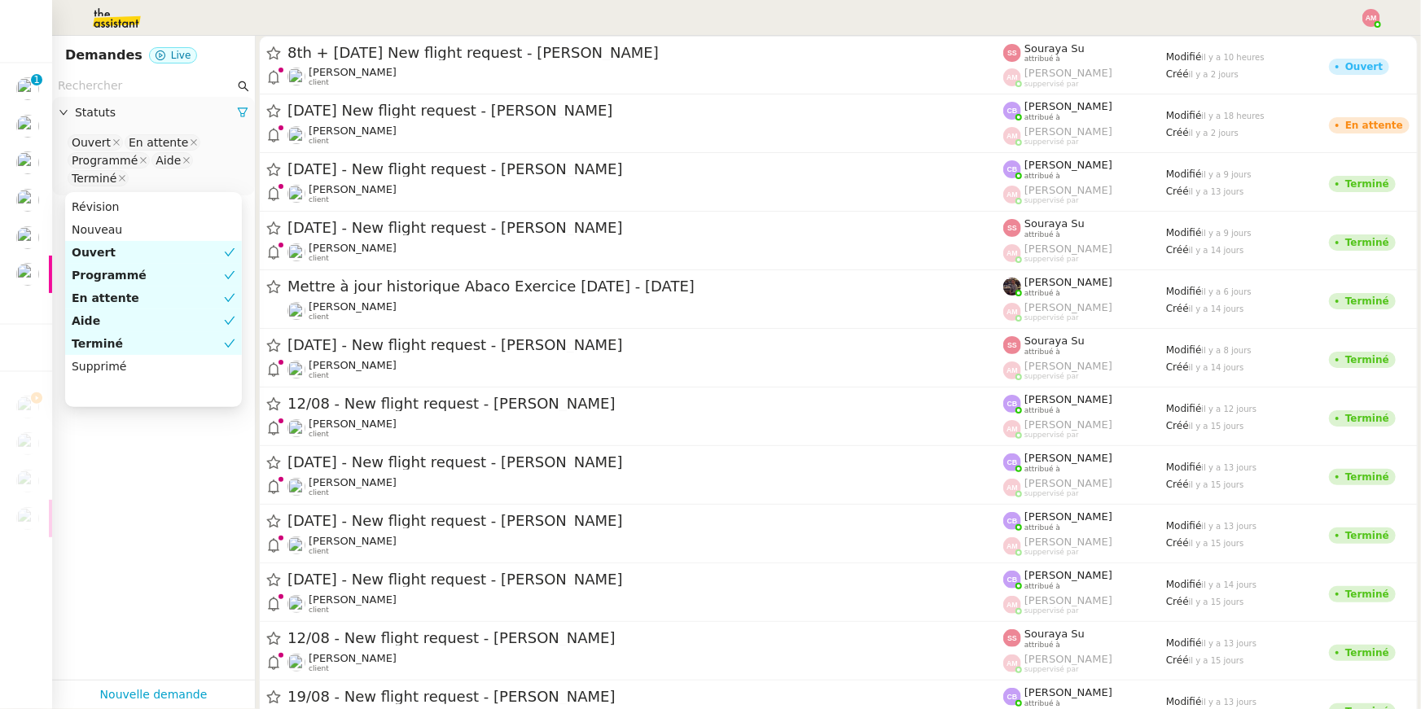
click at [133, 86] on input "text" at bounding box center [146, 86] width 177 height 19
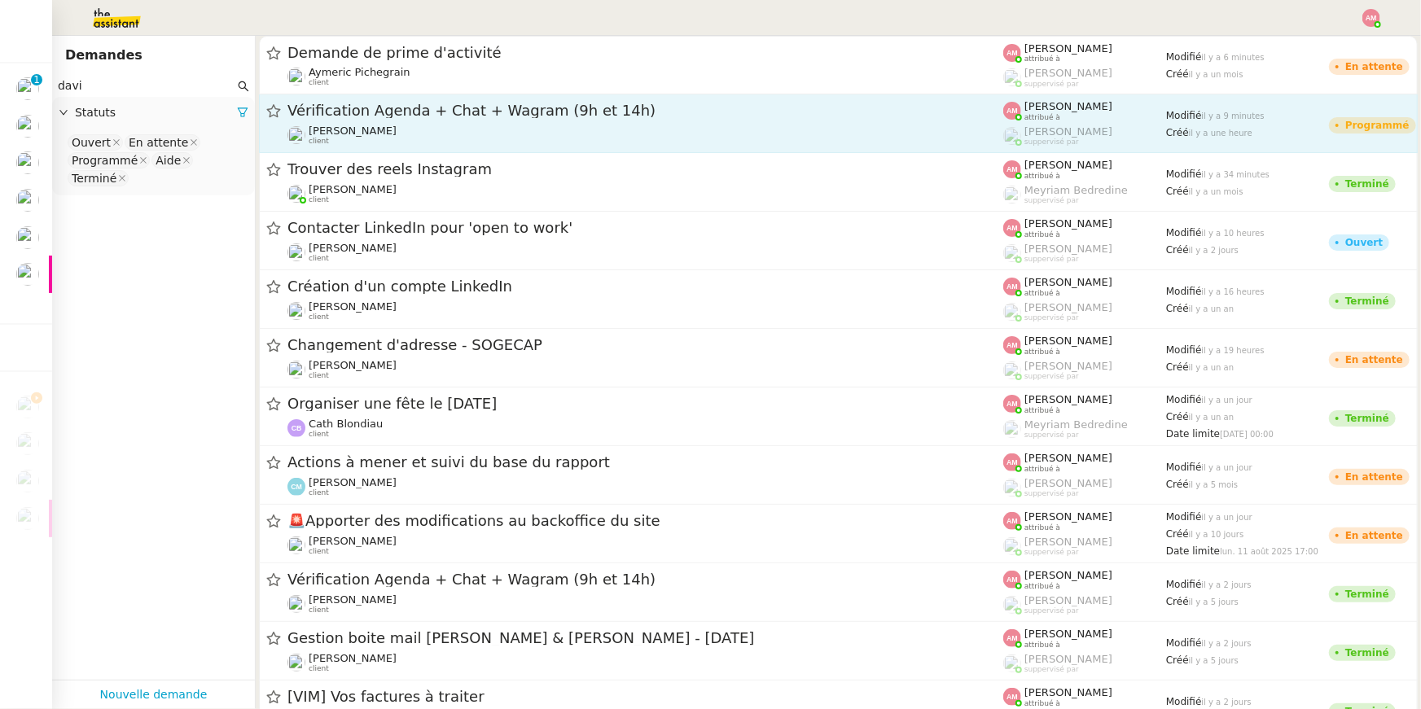
type input "davi"
click at [350, 114] on span "Vérification Agenda + Chat + Wagram (9h et 14h)" at bounding box center [645, 110] width 716 height 15
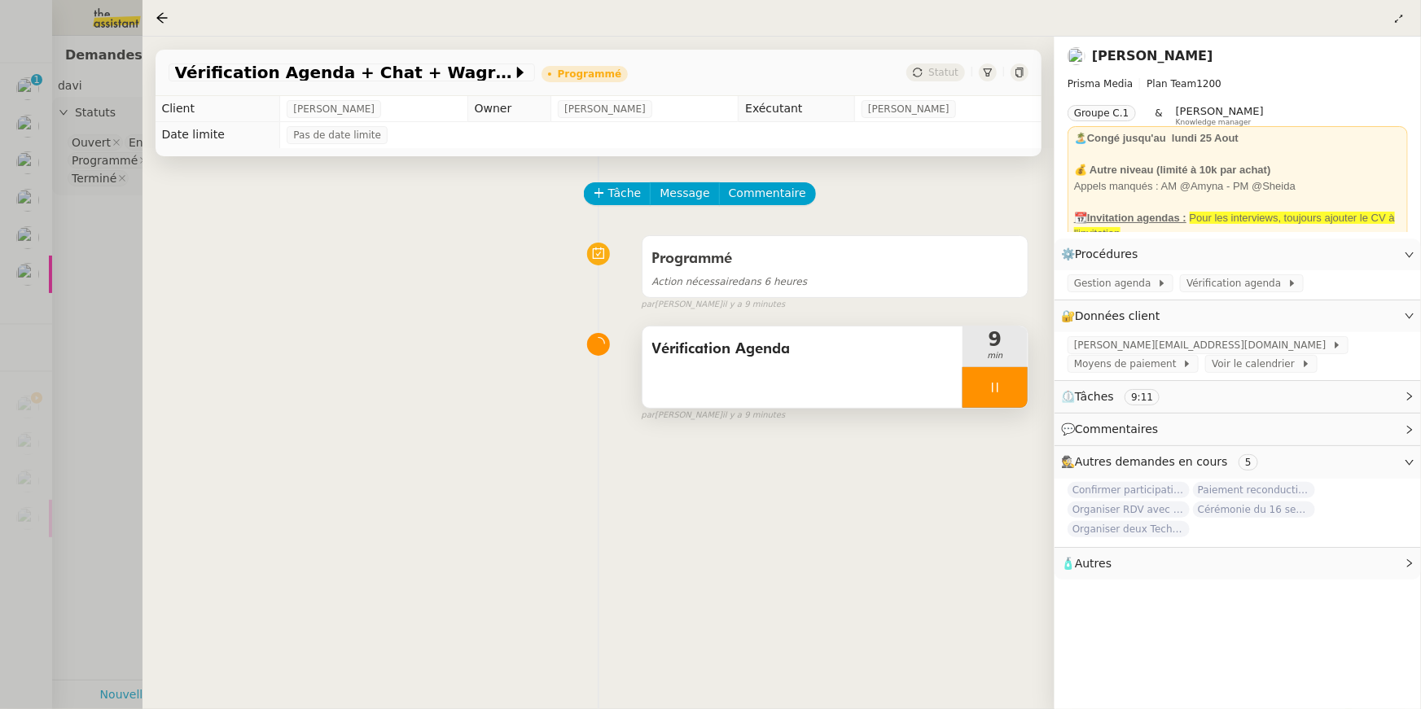
click at [857, 383] on div "Vérification Agenda" at bounding box center [802, 366] width 320 height 81
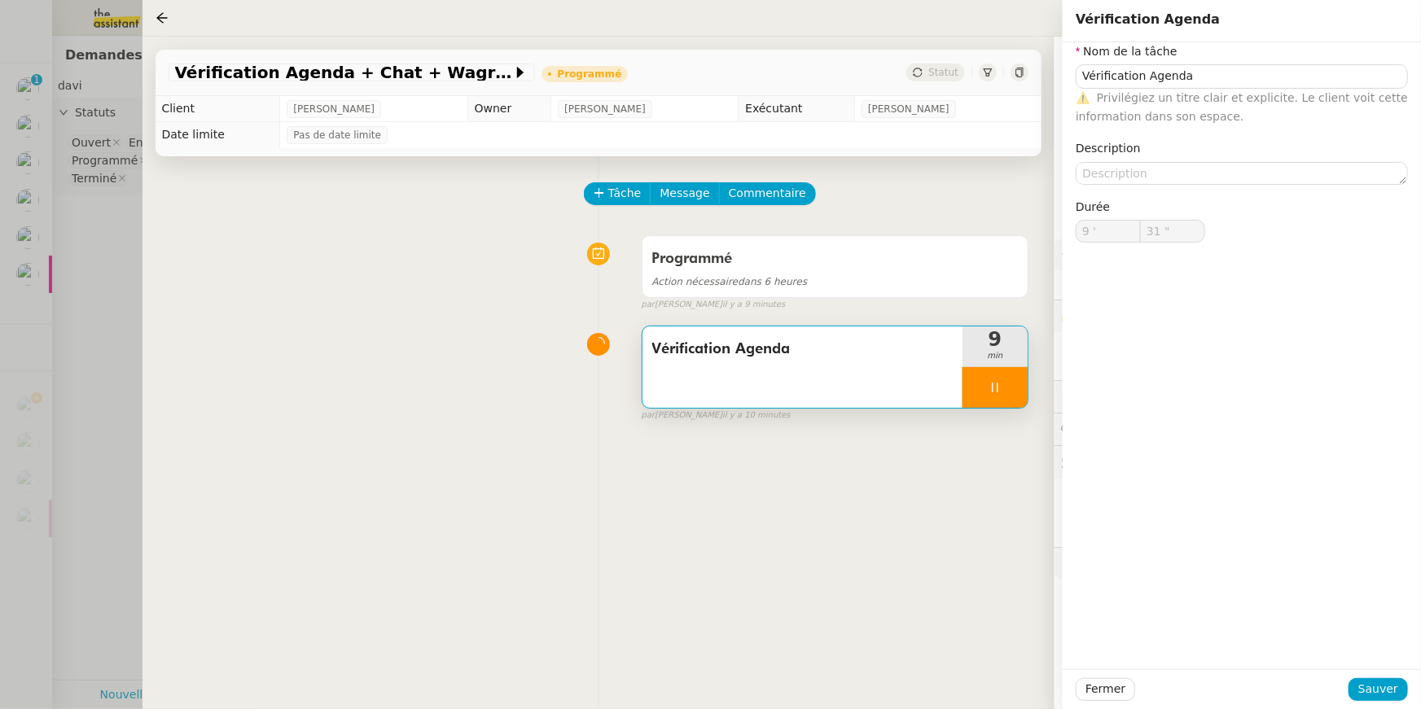
click at [854, 369] on div "Vérification Agenda" at bounding box center [802, 366] width 320 height 81
click at [930, 376] on div "Vérification Agenda" at bounding box center [802, 366] width 320 height 81
type input "59 ""
type input "10 '"
type input "0 ""
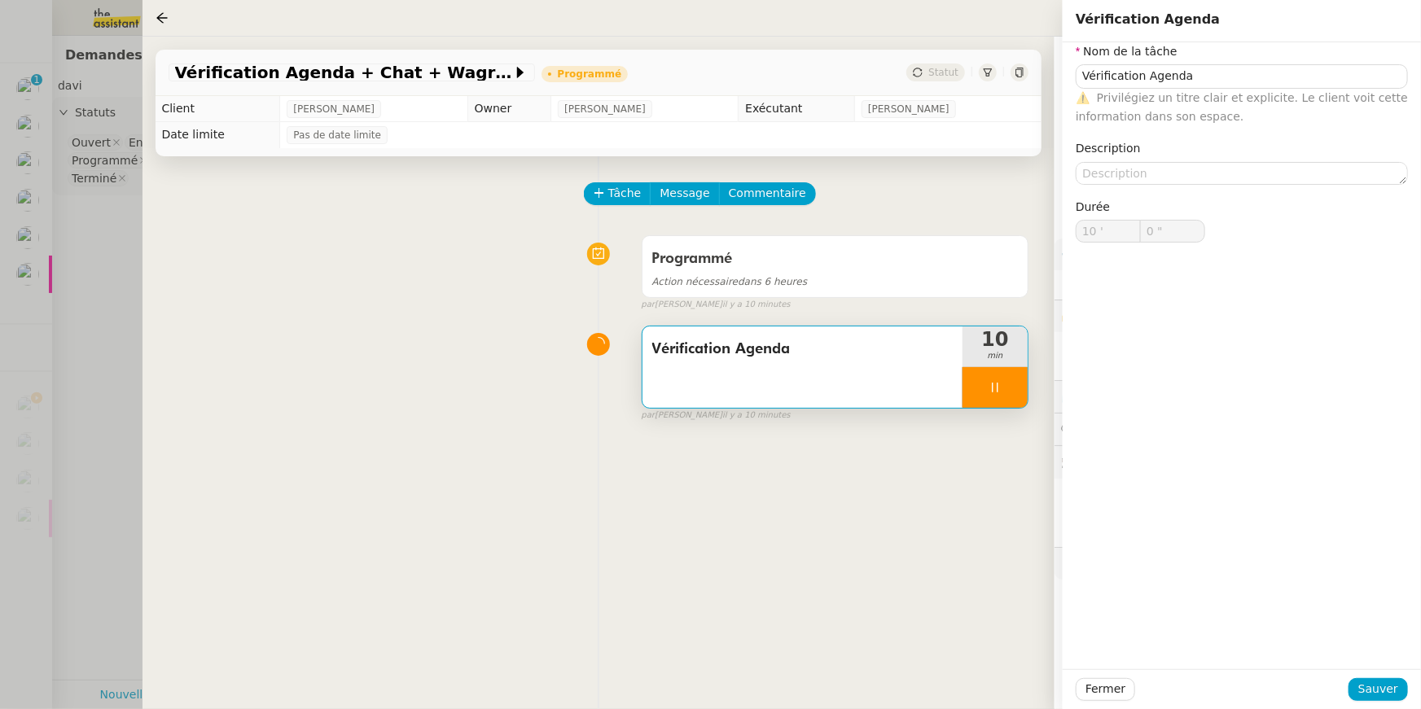
click at [985, 374] on div at bounding box center [994, 387] width 65 height 41
type input "Vérification Agenda"
type input "10 '"
type input "1 ""
click at [973, 382] on icon at bounding box center [978, 387] width 13 height 13
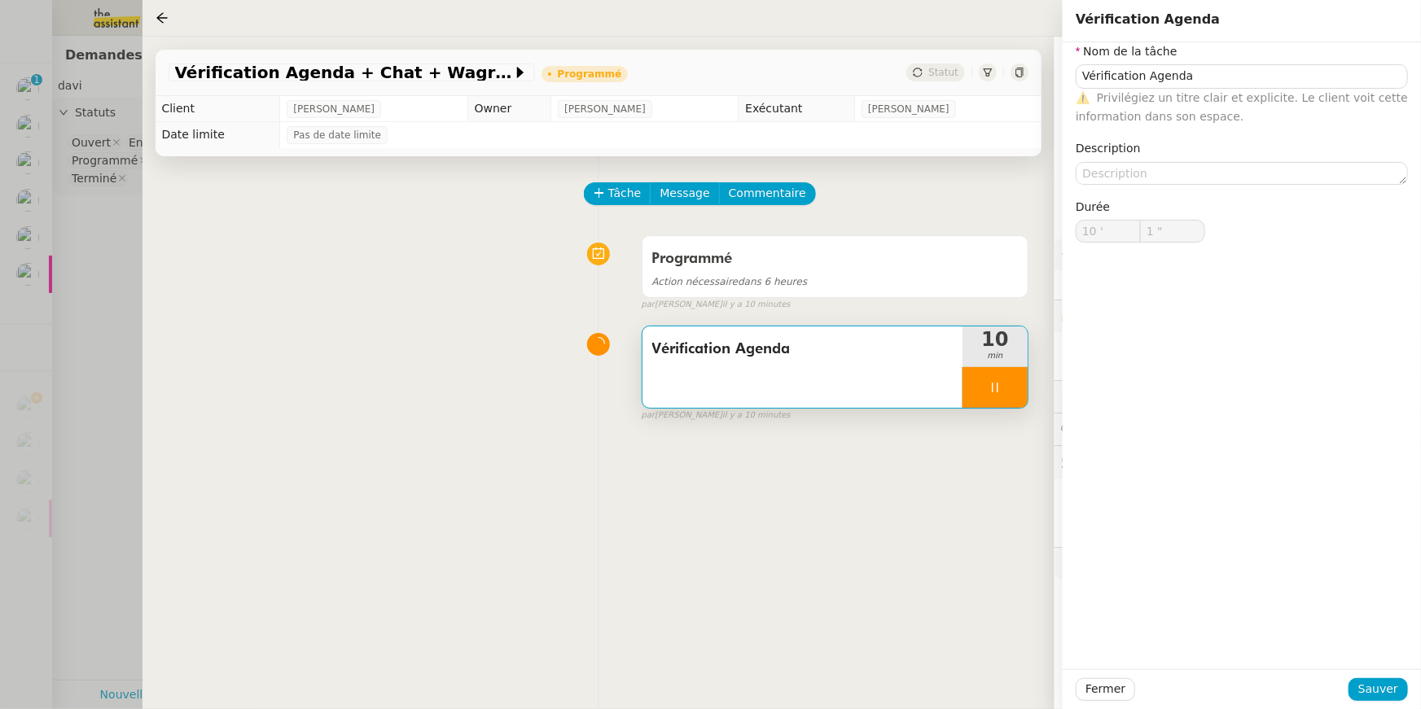
type input "Vérification Agenda"
type input "10 '"
type input "1 ""
type input "Vérification Agenda"
type input "10 '"
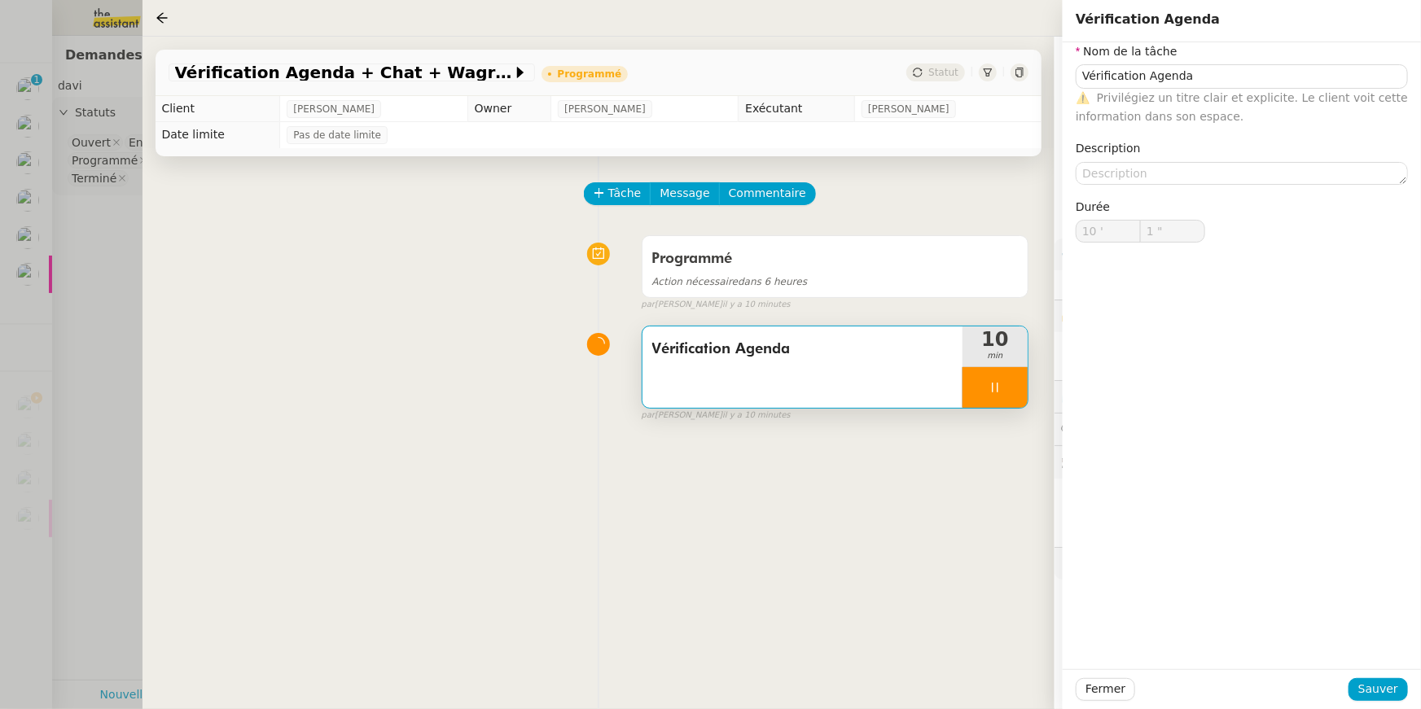
type input "1 ""
type input "Vérification Agenda"
type input "10 '"
type input "1 ""
click at [973, 382] on div at bounding box center [994, 387] width 65 height 41
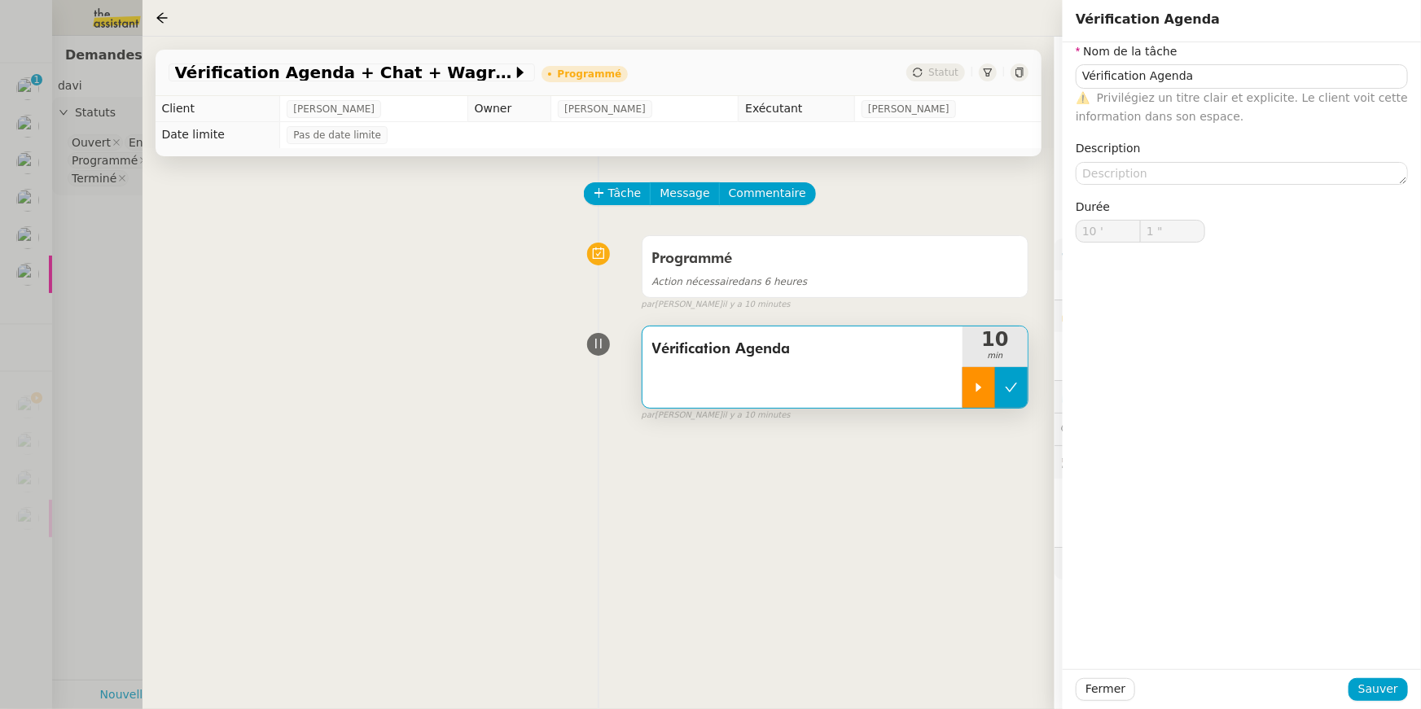
type input "Vérification Agenda"
type input "10 '"
type input "1 ""
click at [1001, 383] on button at bounding box center [1011, 387] width 33 height 41
type input "Vérification Agenda"
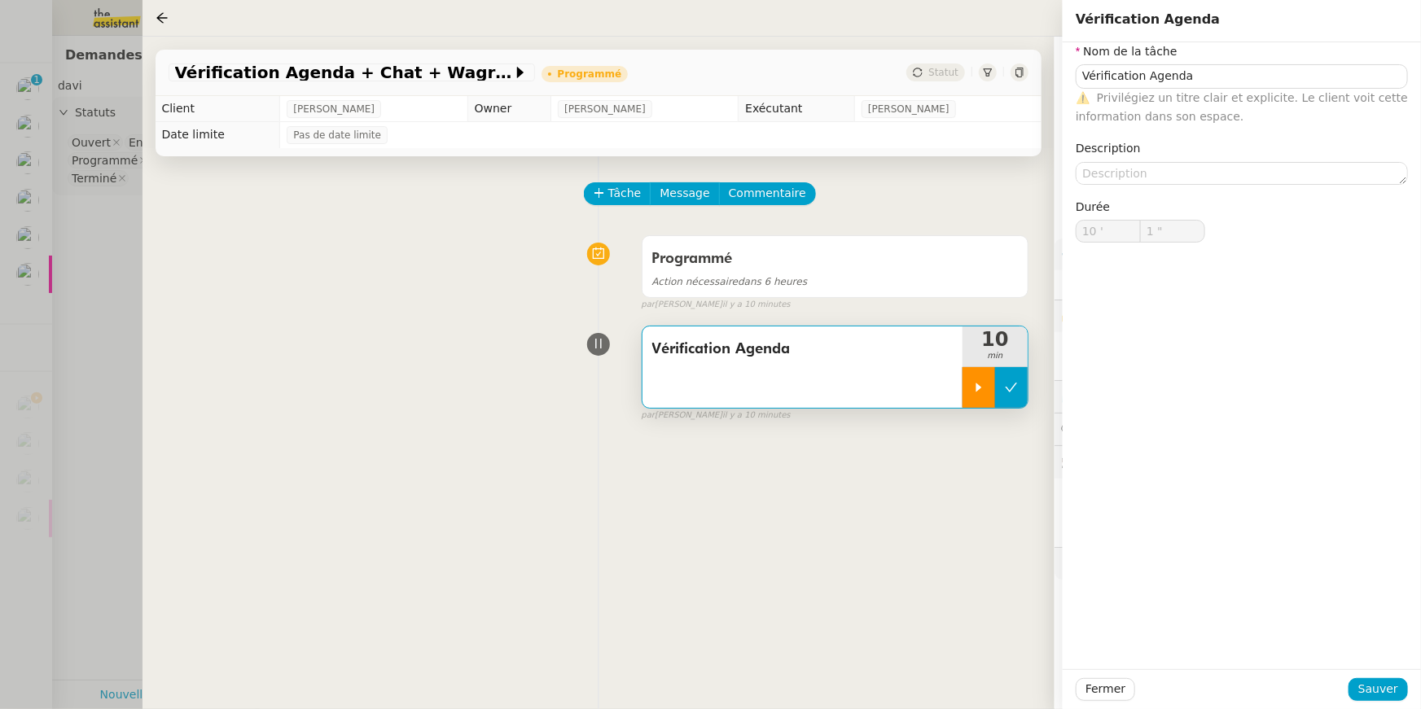
type input "10 '"
type input "1 ""
type input "Vérification Agenda"
type input "10 '"
type input "1 ""
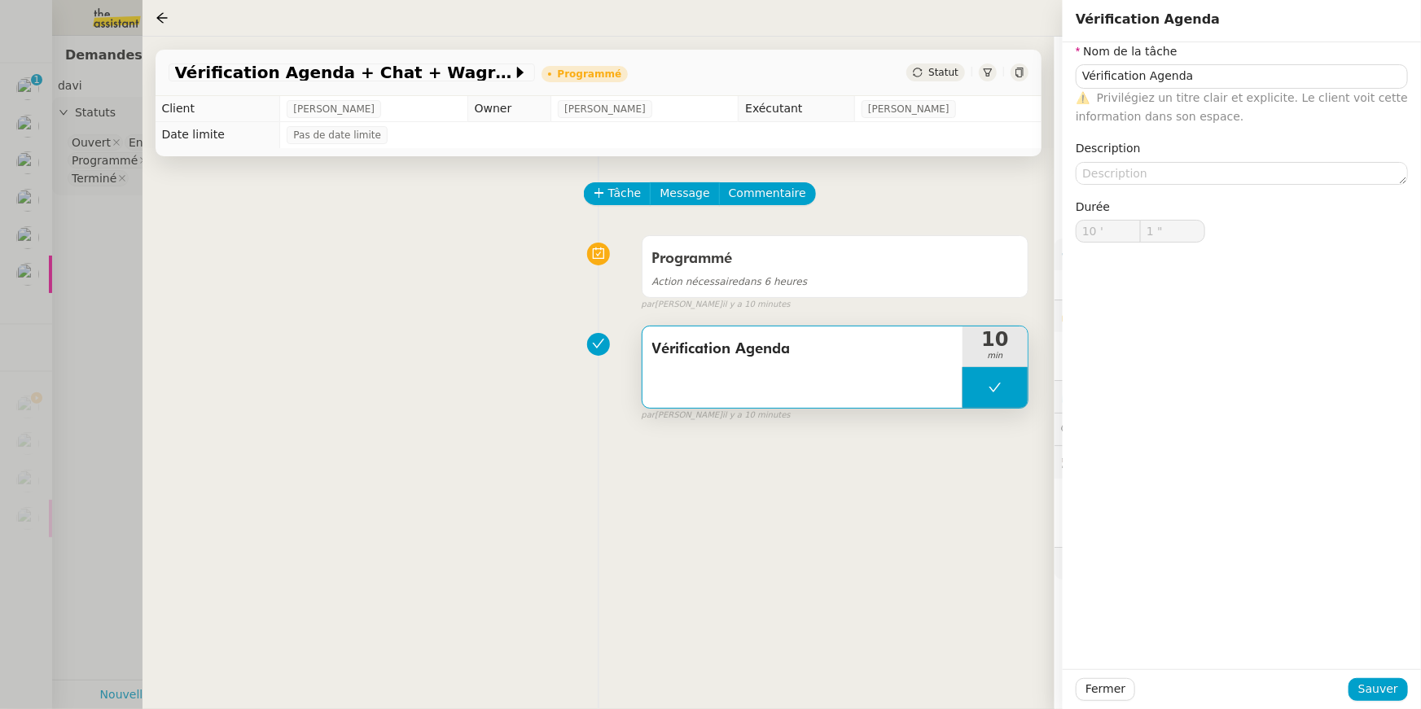
type input "Vérification Agenda"
type input "10 '"
type input "1 ""
click at [83, 218] on div at bounding box center [710, 354] width 1421 height 709
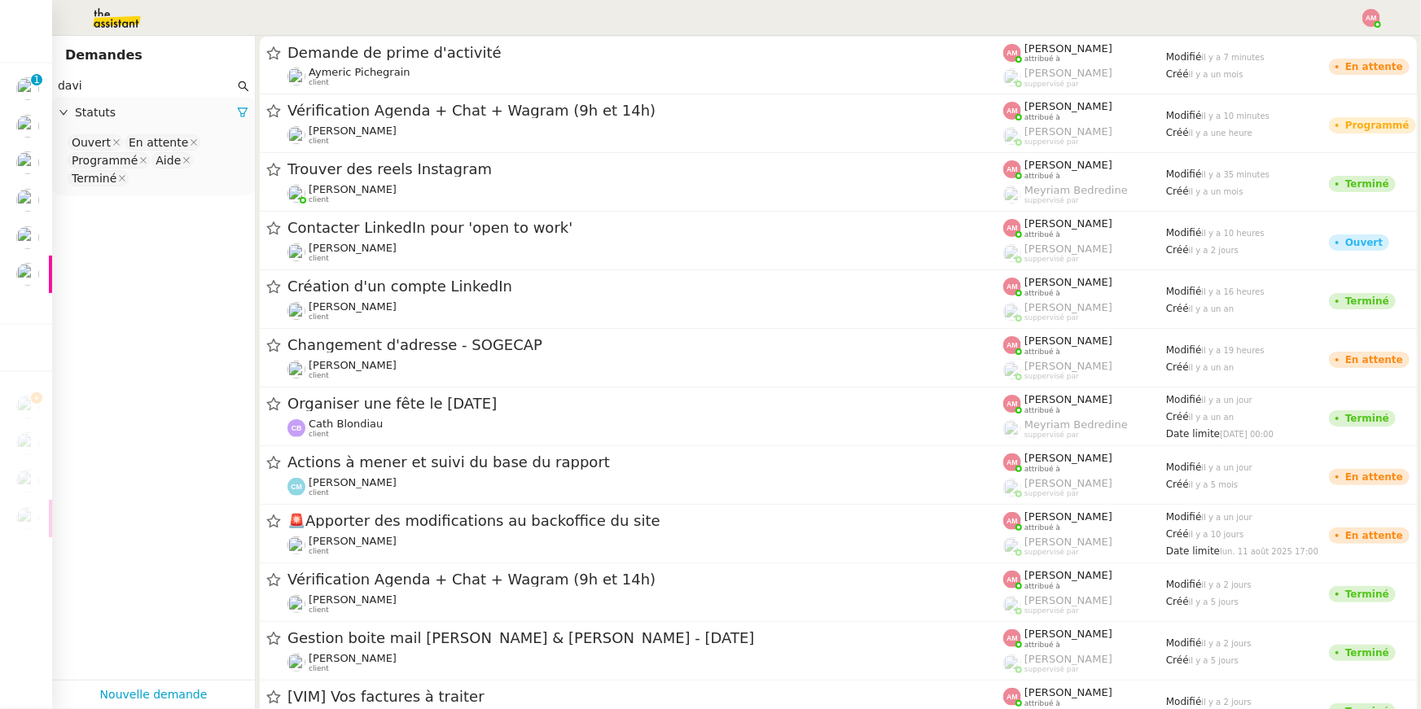
click at [111, 15] on img at bounding box center [104, 18] width 126 height 36
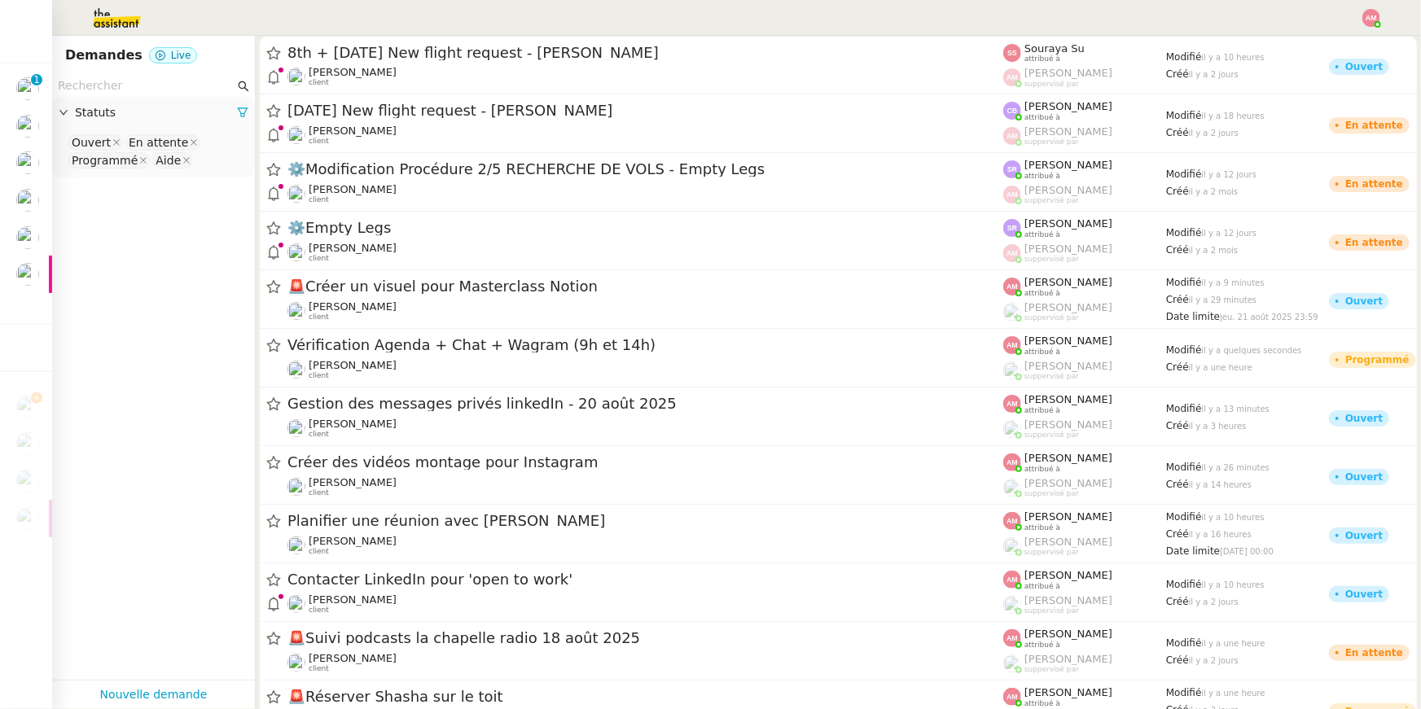
click at [217, 159] on nz-select-top-control "Ouvert En attente Programmé Aide" at bounding box center [153, 152] width 177 height 38
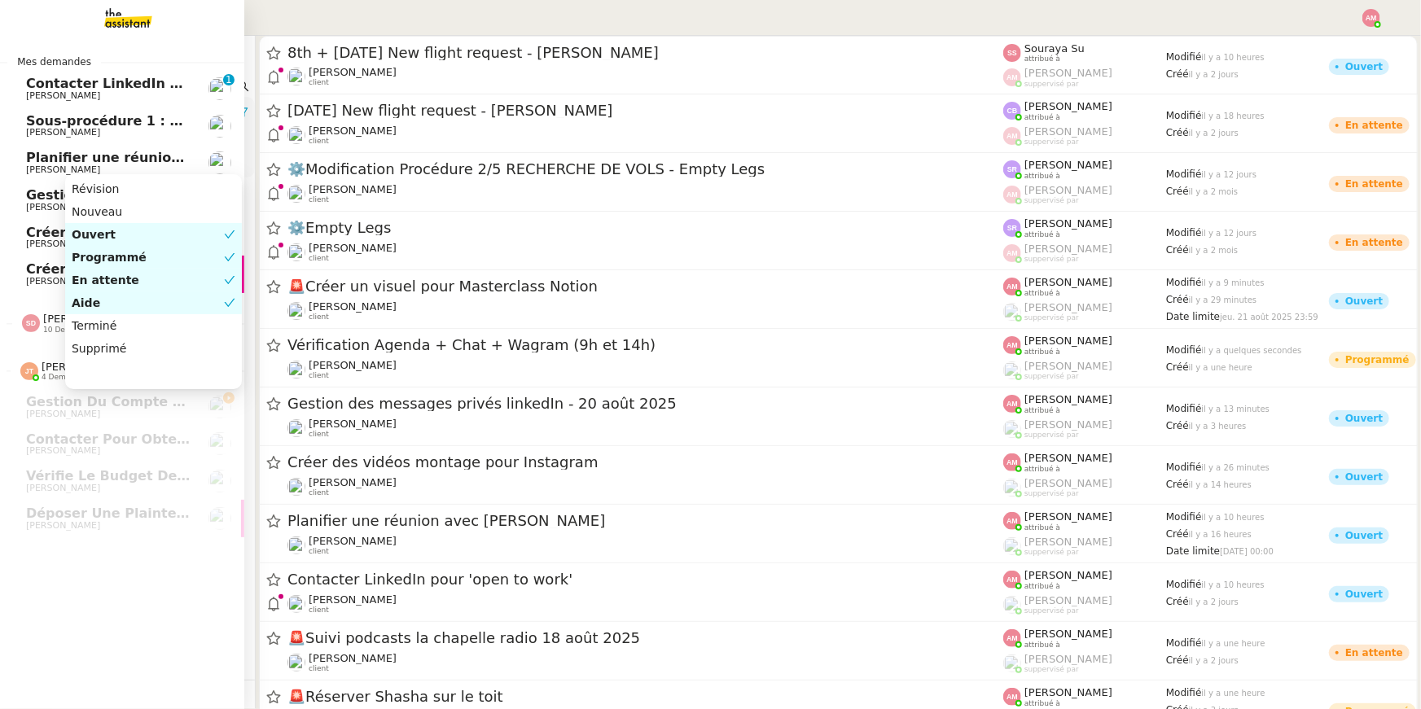
click at [47, 116] on span "Sous-procédure 1 : Actualisation du fichier de suivi - août 2025" at bounding box center [258, 120] width 465 height 15
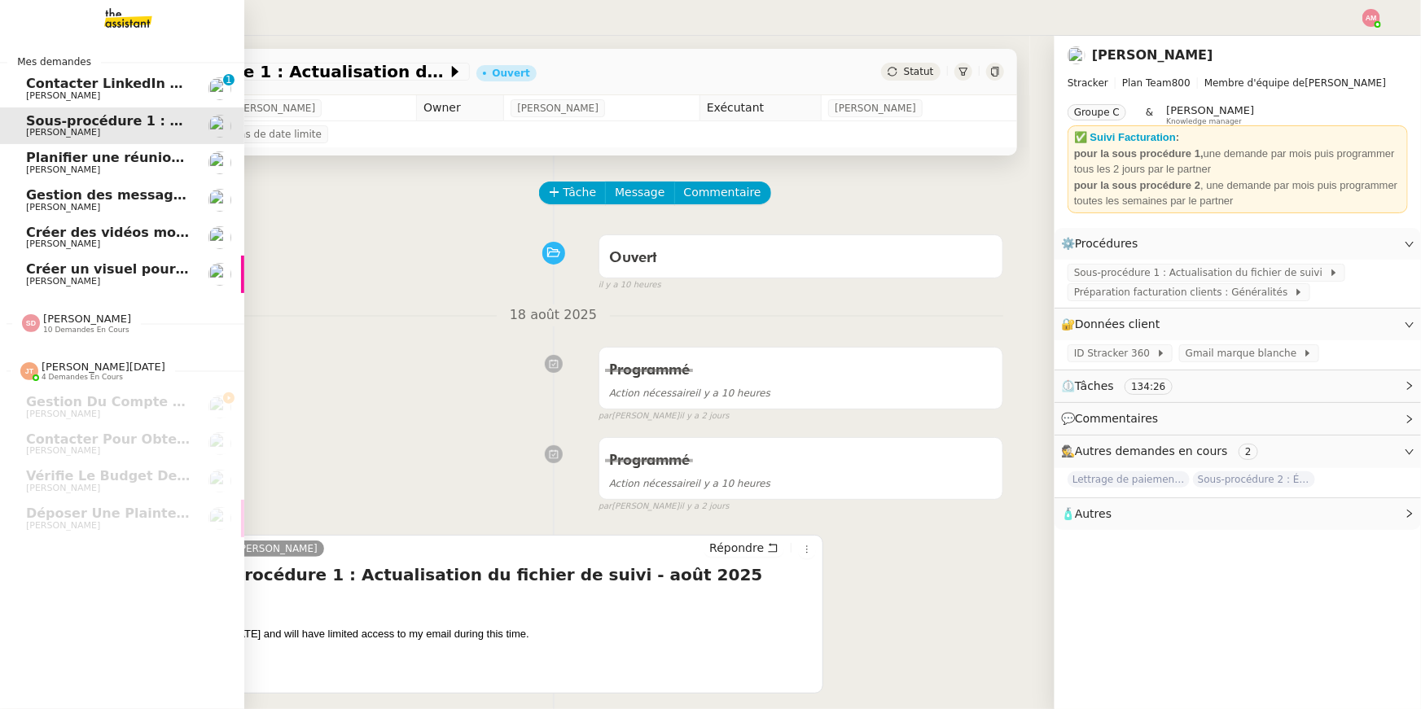
click at [103, 20] on img at bounding box center [115, 18] width 126 height 36
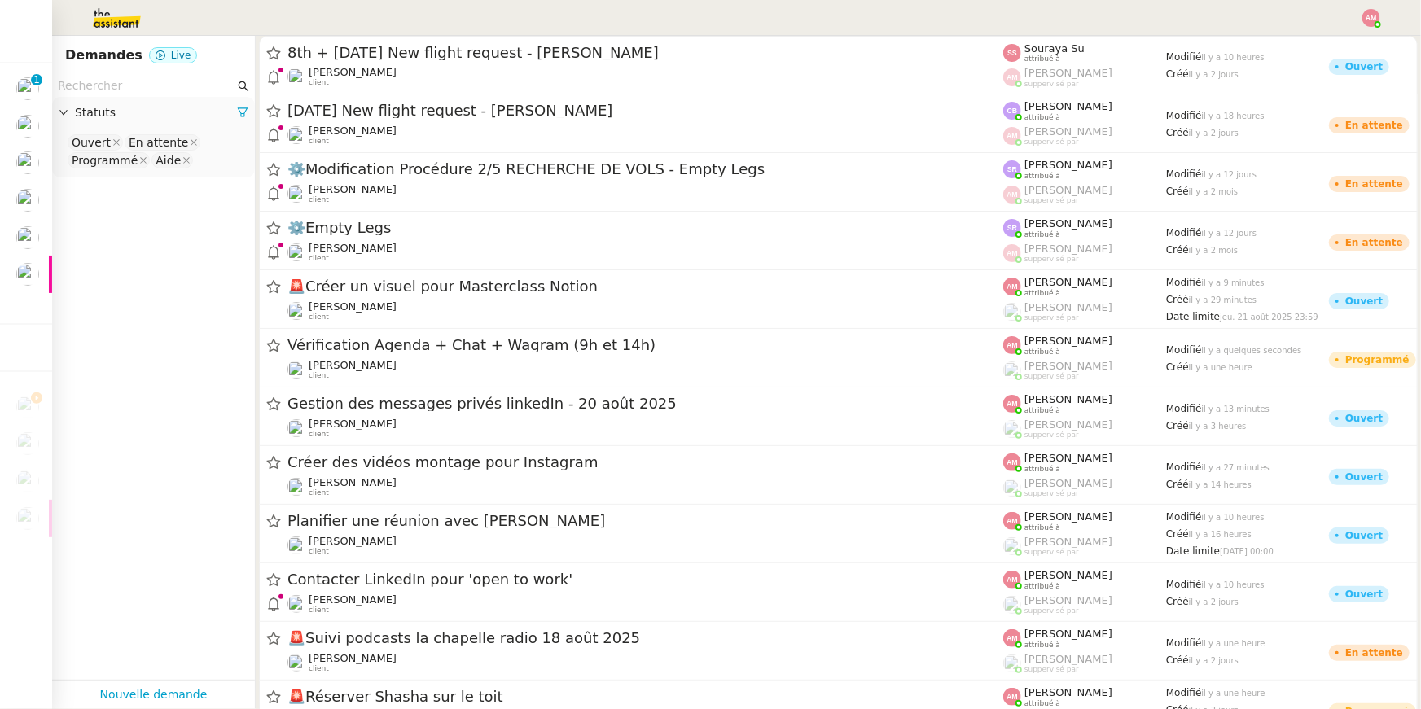
click at [159, 81] on input "text" at bounding box center [146, 86] width 177 height 19
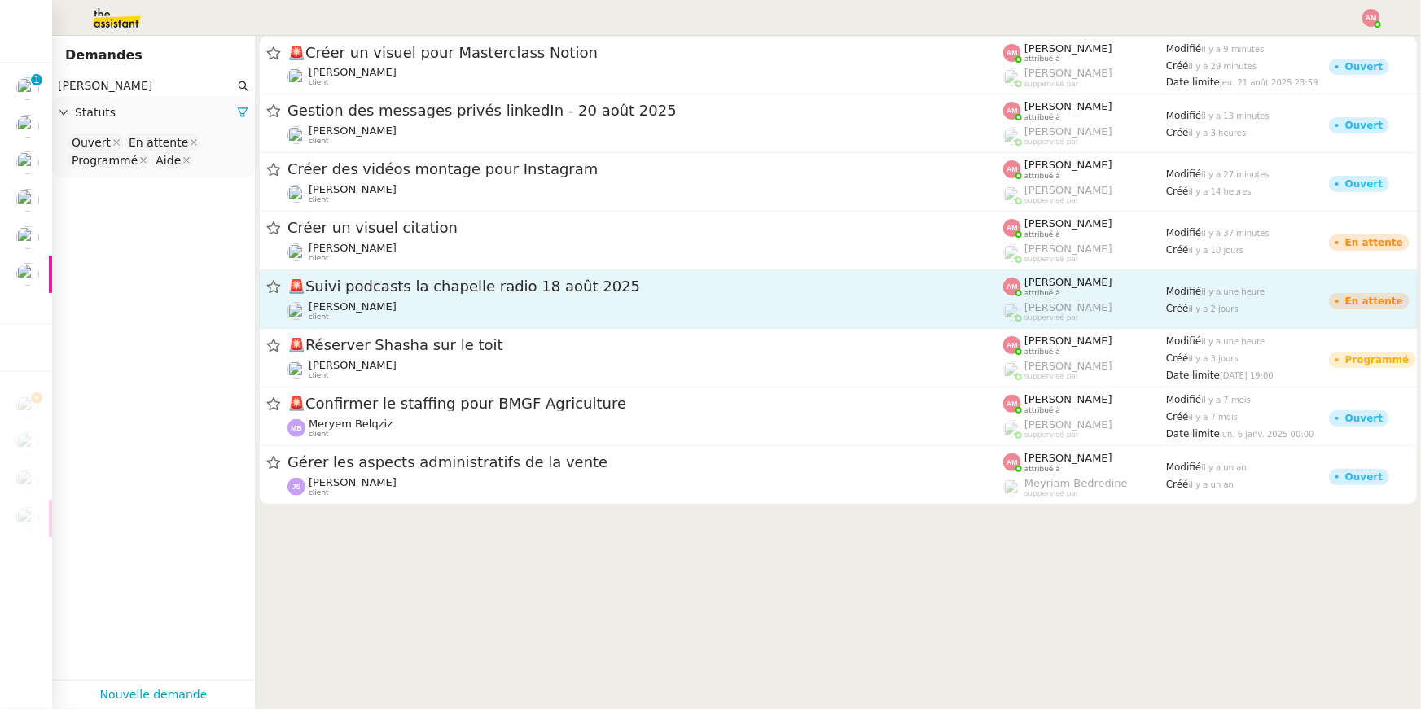
type input "[PERSON_NAME]"
click at [342, 277] on div "🚨Suivi podcasts la chapelle radio 18 août 2025" at bounding box center [645, 287] width 716 height 20
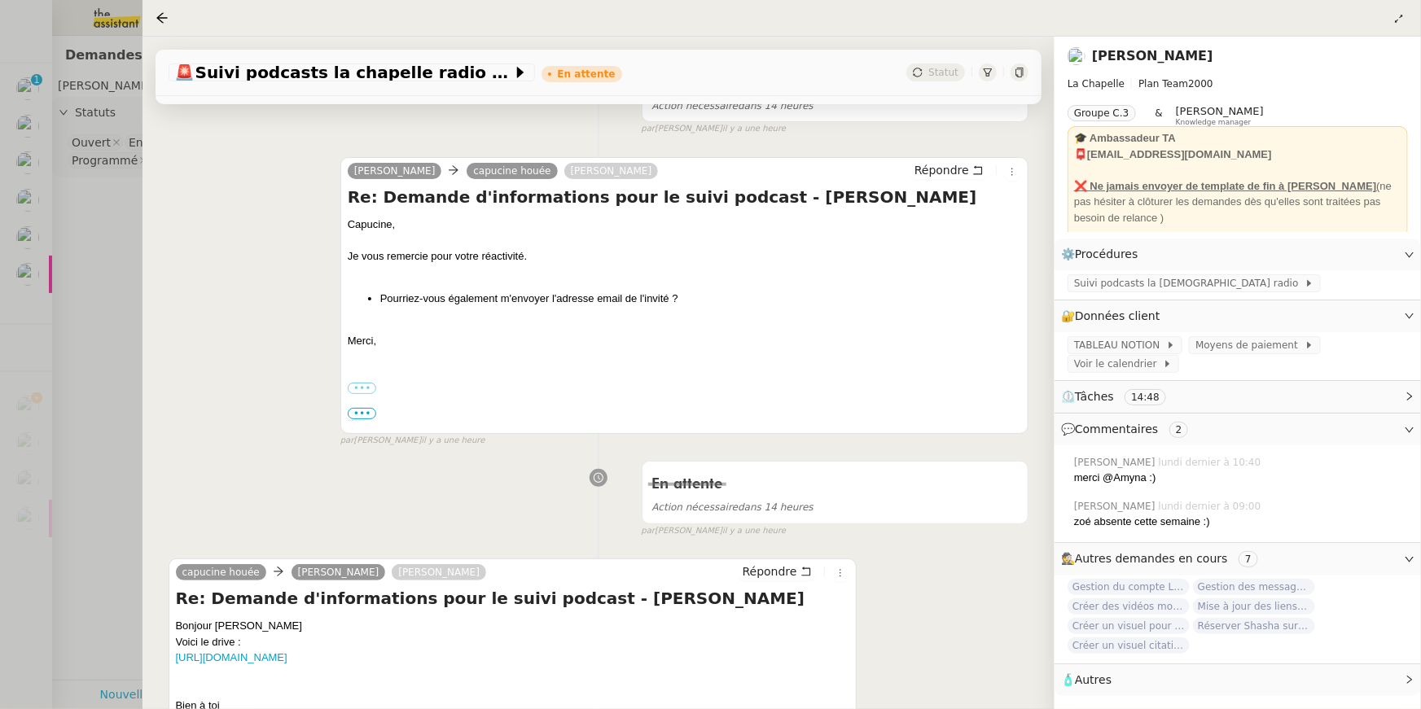
scroll to position [586, 0]
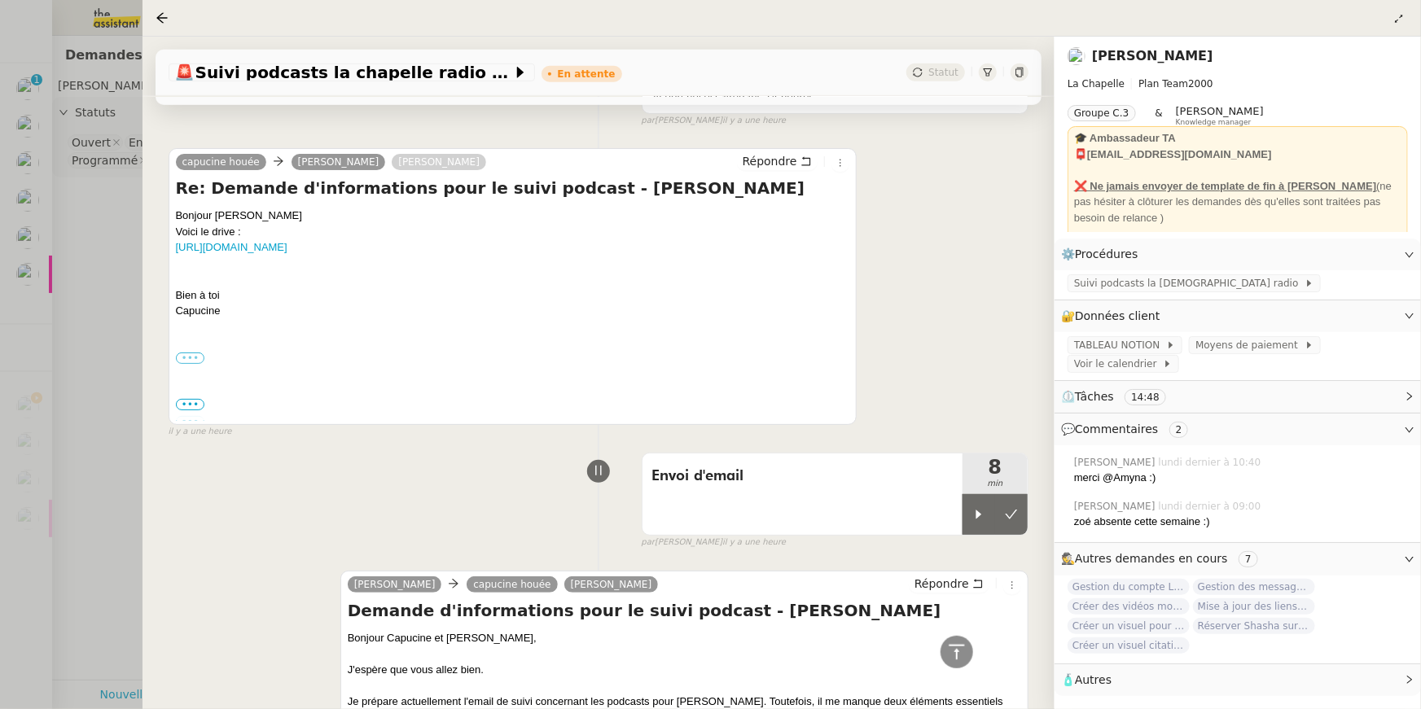
click at [185, 355] on label "•••" at bounding box center [190, 357] width 29 height 11
click at [0, 0] on input "•••" at bounding box center [0, 0] width 0 height 0
click at [190, 408] on span "•••" at bounding box center [190, 404] width 29 height 11
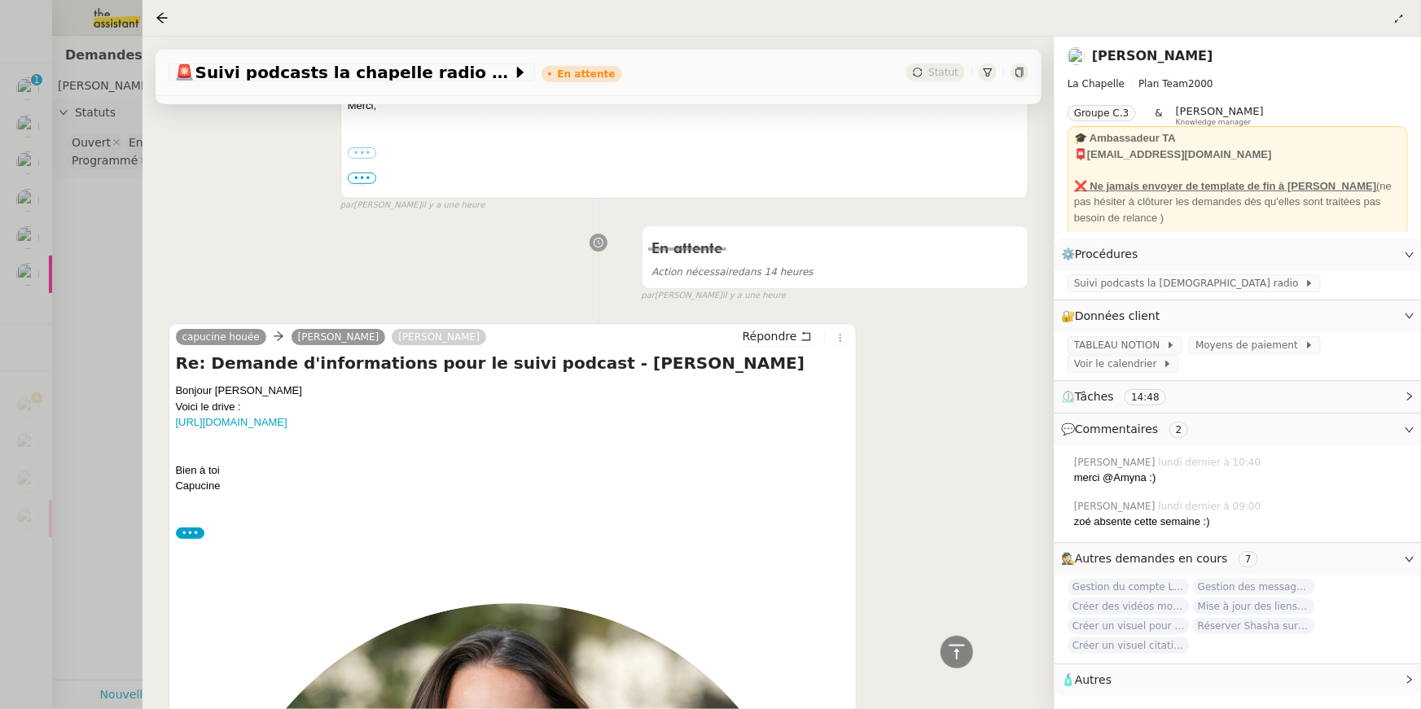
scroll to position [100, 0]
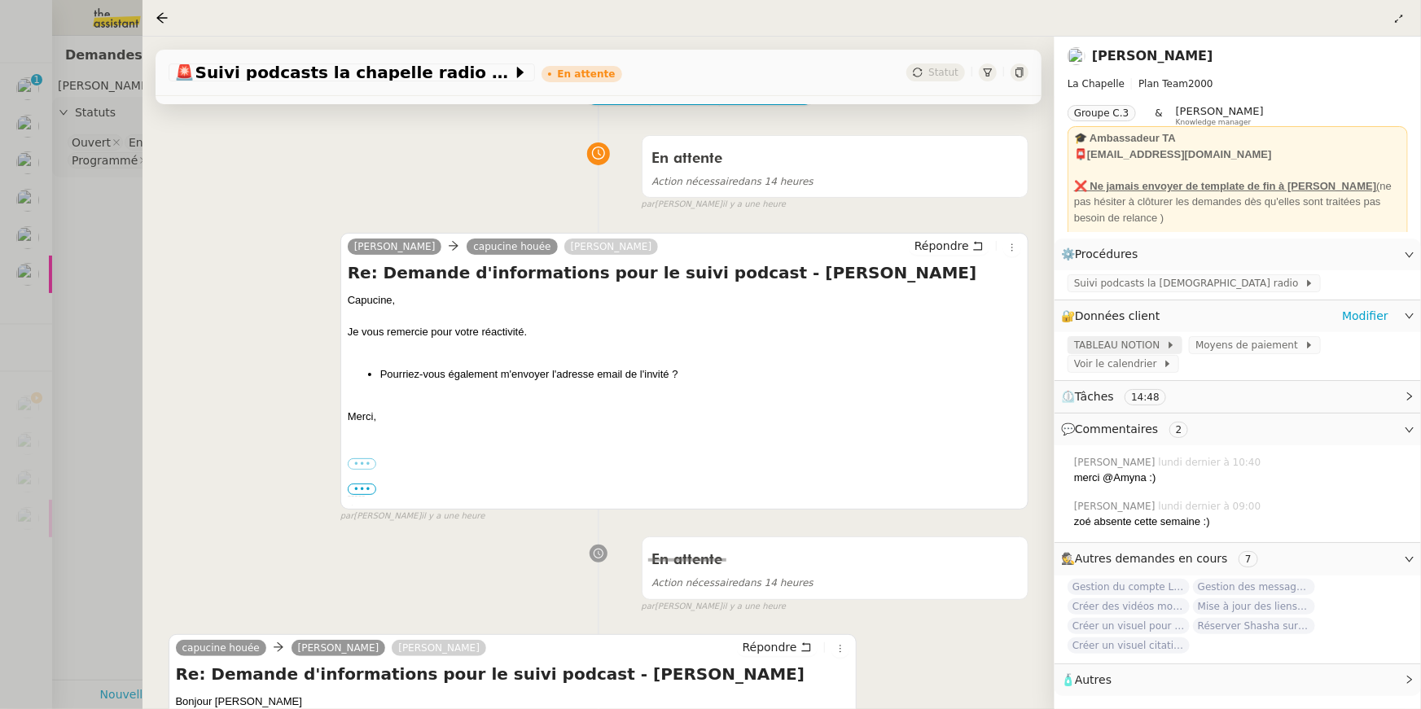
click at [1083, 344] on span "TABLEAU NOTION" at bounding box center [1120, 345] width 92 height 16
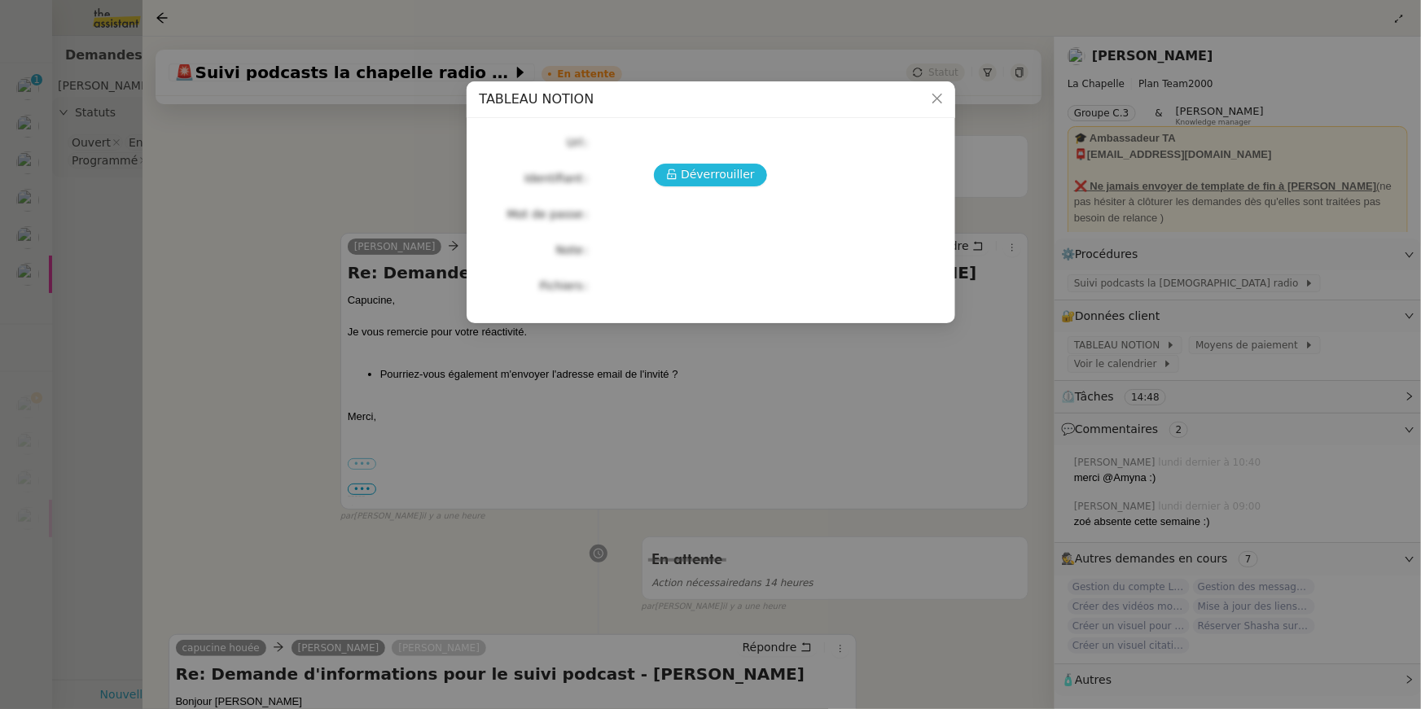
click at [668, 180] on button "Déverrouiller" at bounding box center [710, 175] width 113 height 23
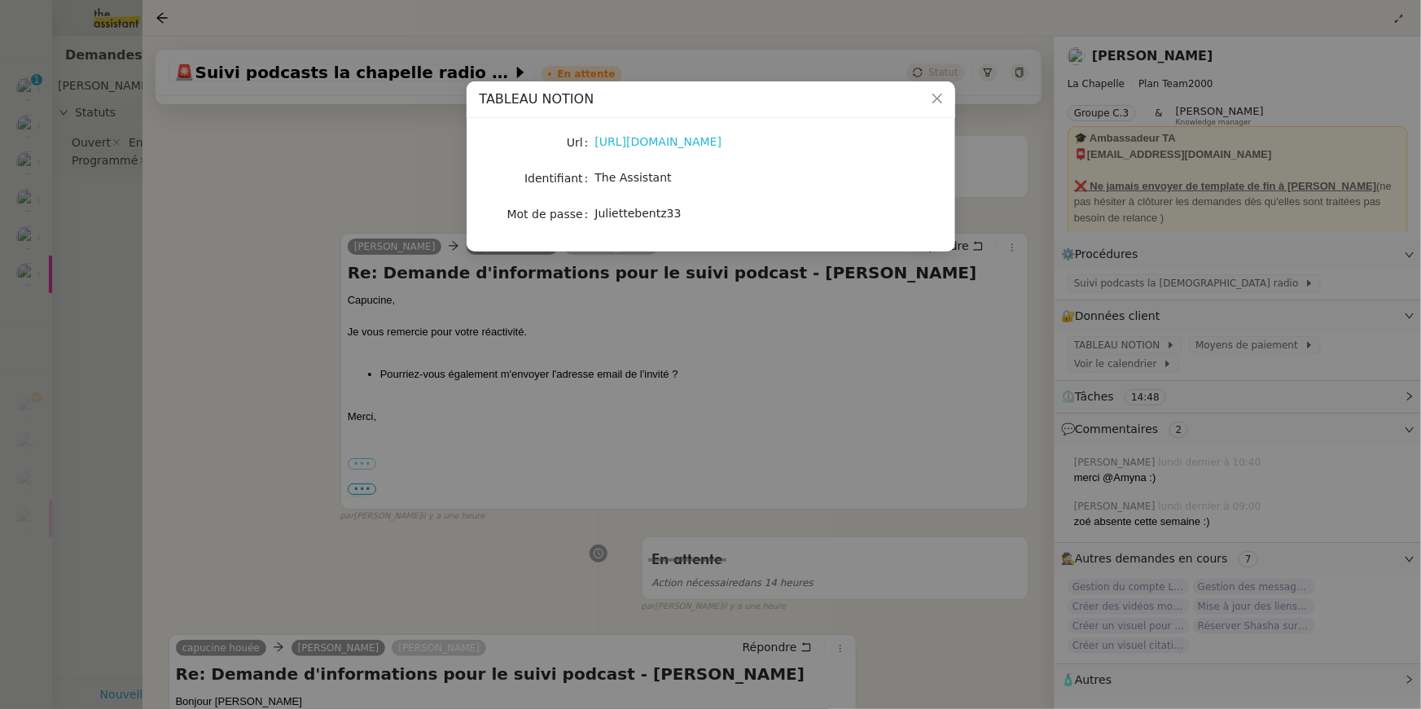
click at [632, 143] on link "https://www.notion.so/hugobentz/Calendrier-Linkedin-Charly-13322d6feb7d808d8a46…" at bounding box center [658, 141] width 127 height 13
click at [970, 302] on nz-modal-container "TABLEAU NOTION Url https://www.notion.so/hugobentz/Calendrier-Linkedin-Charly-1…" at bounding box center [710, 354] width 1421 height 709
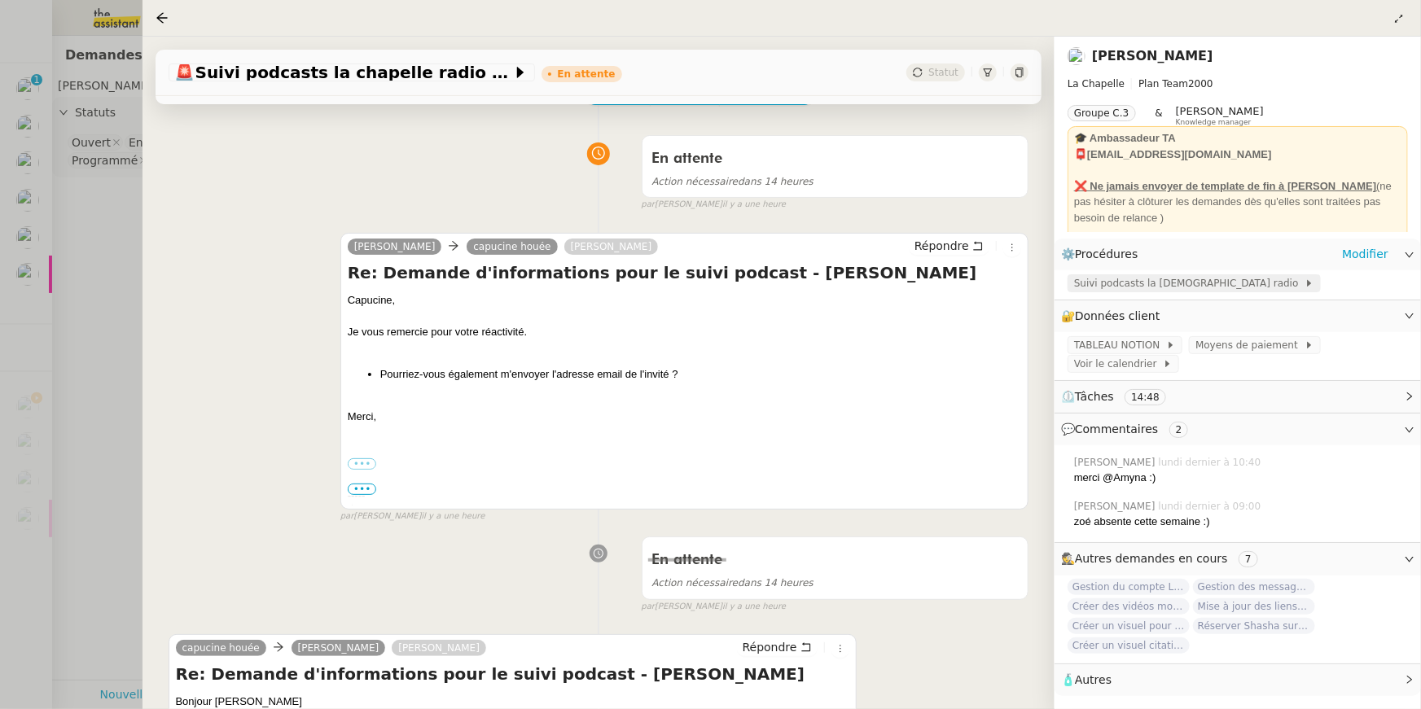
click at [1108, 280] on span "Suivi podcasts la chapelle radio" at bounding box center [1189, 283] width 230 height 16
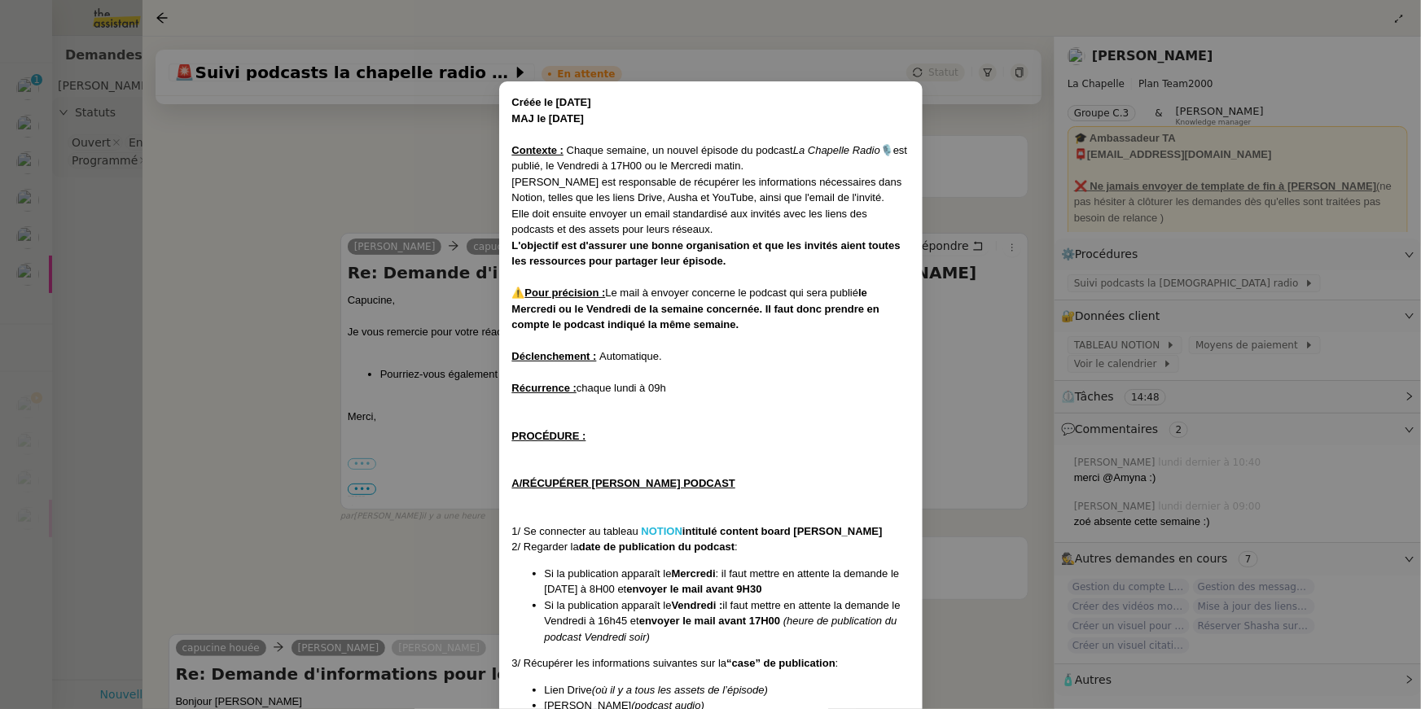
click at [660, 527] on strong "NOTION" at bounding box center [662, 531] width 42 height 12
click at [295, 305] on nz-modal-container "Créée le 16/01/2024 MAJ le 15/05/2025 Contexte : Chaque semaine, un nouvel épis…" at bounding box center [710, 354] width 1421 height 709
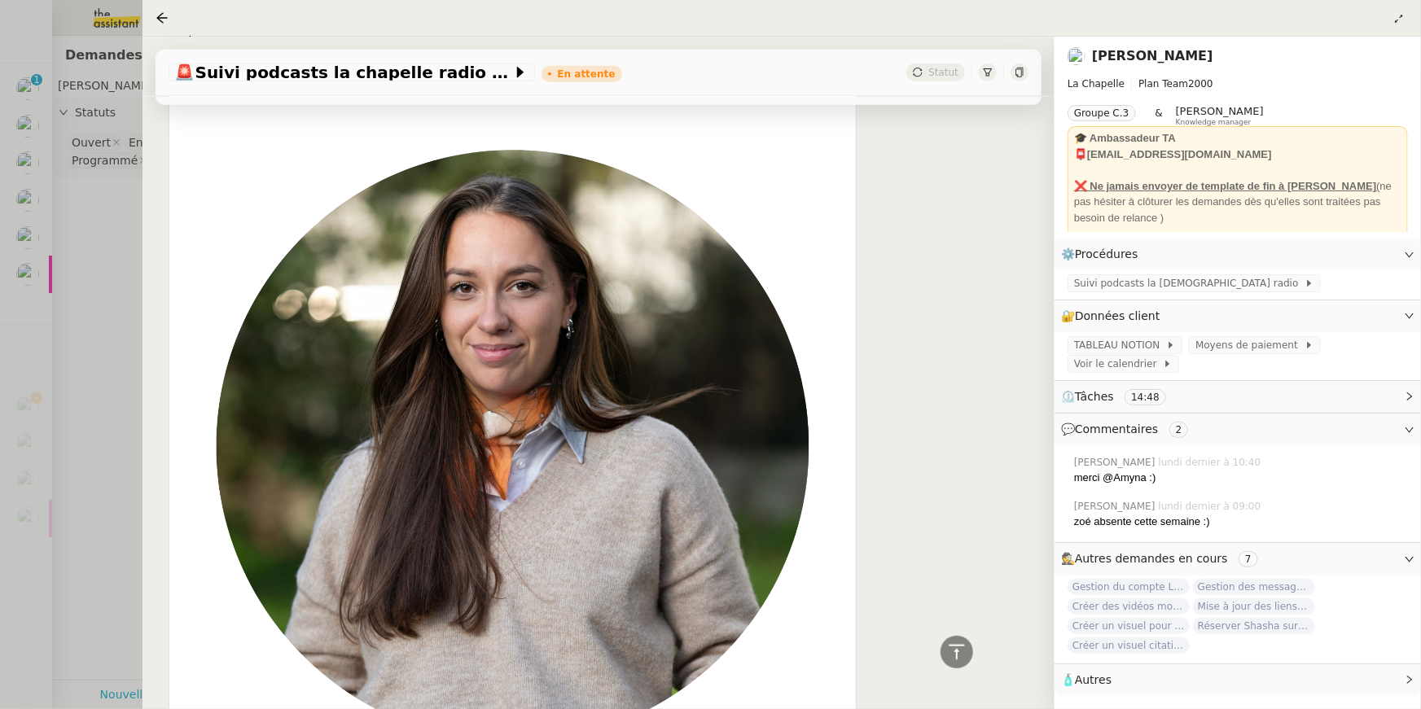
scroll to position [1000, 0]
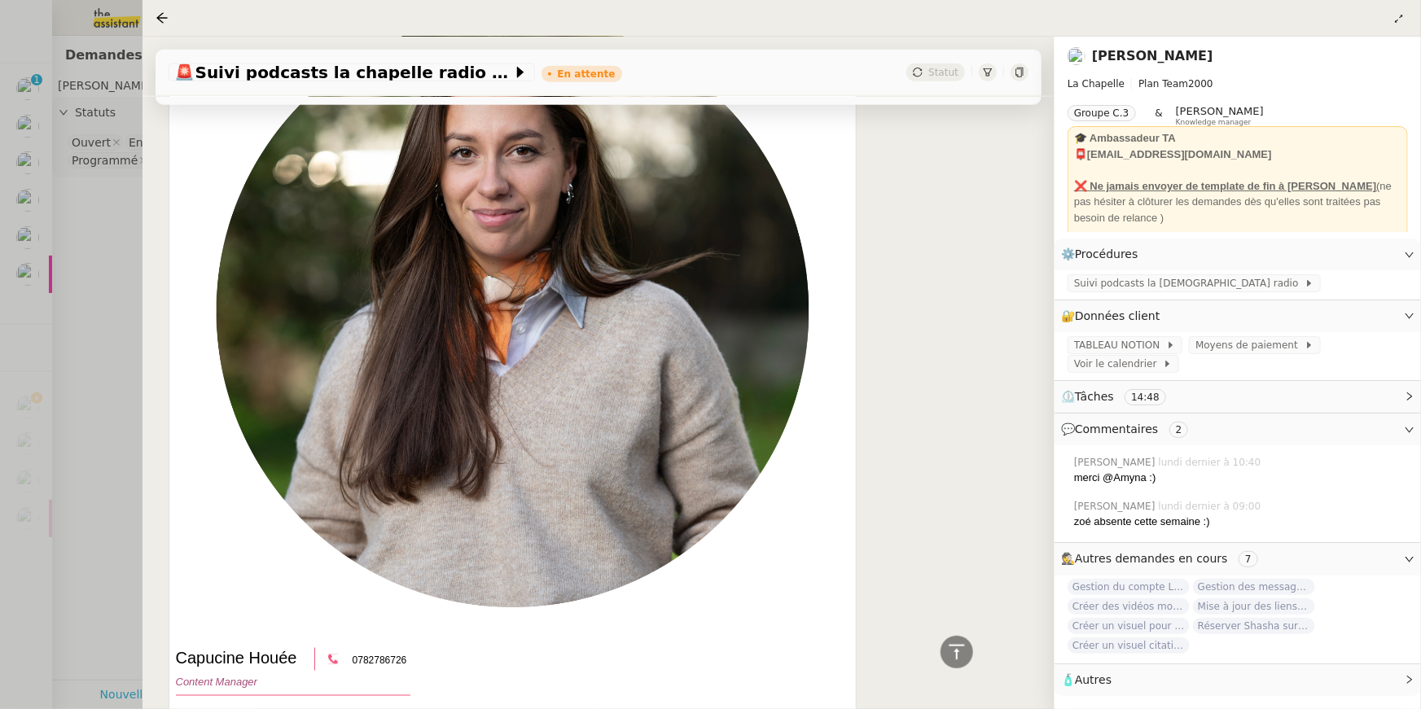
click at [67, 263] on div at bounding box center [710, 354] width 1421 height 709
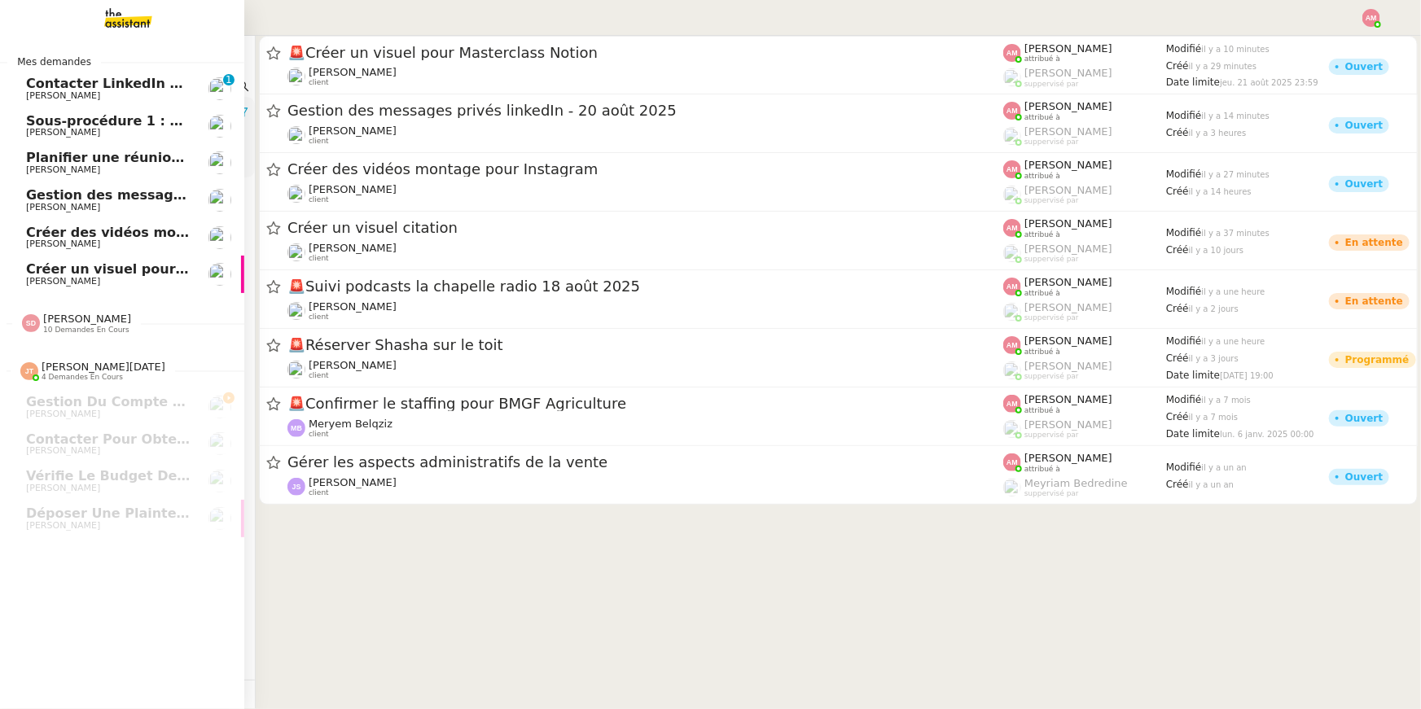
click at [43, 129] on span "Mathias Hombourger" at bounding box center [63, 132] width 74 height 11
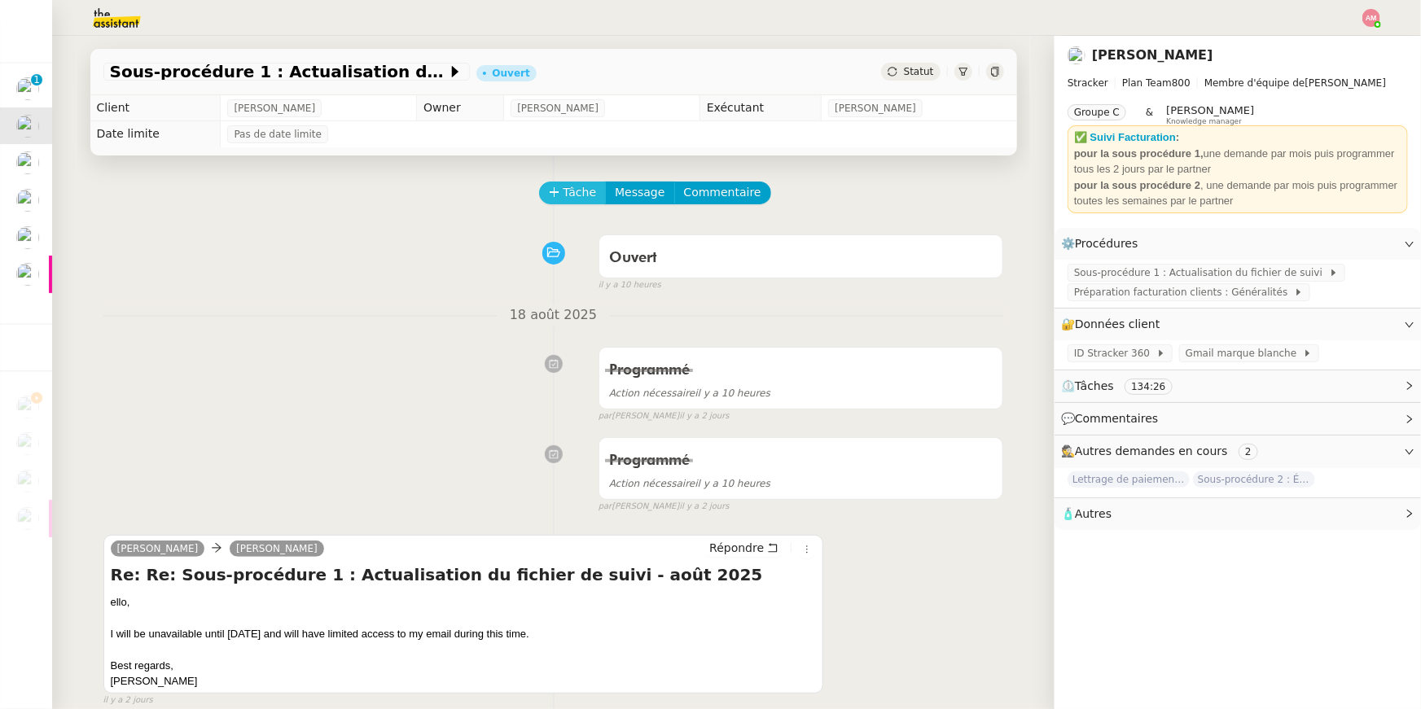
click at [574, 198] on span "Tâche" at bounding box center [579, 192] width 33 height 19
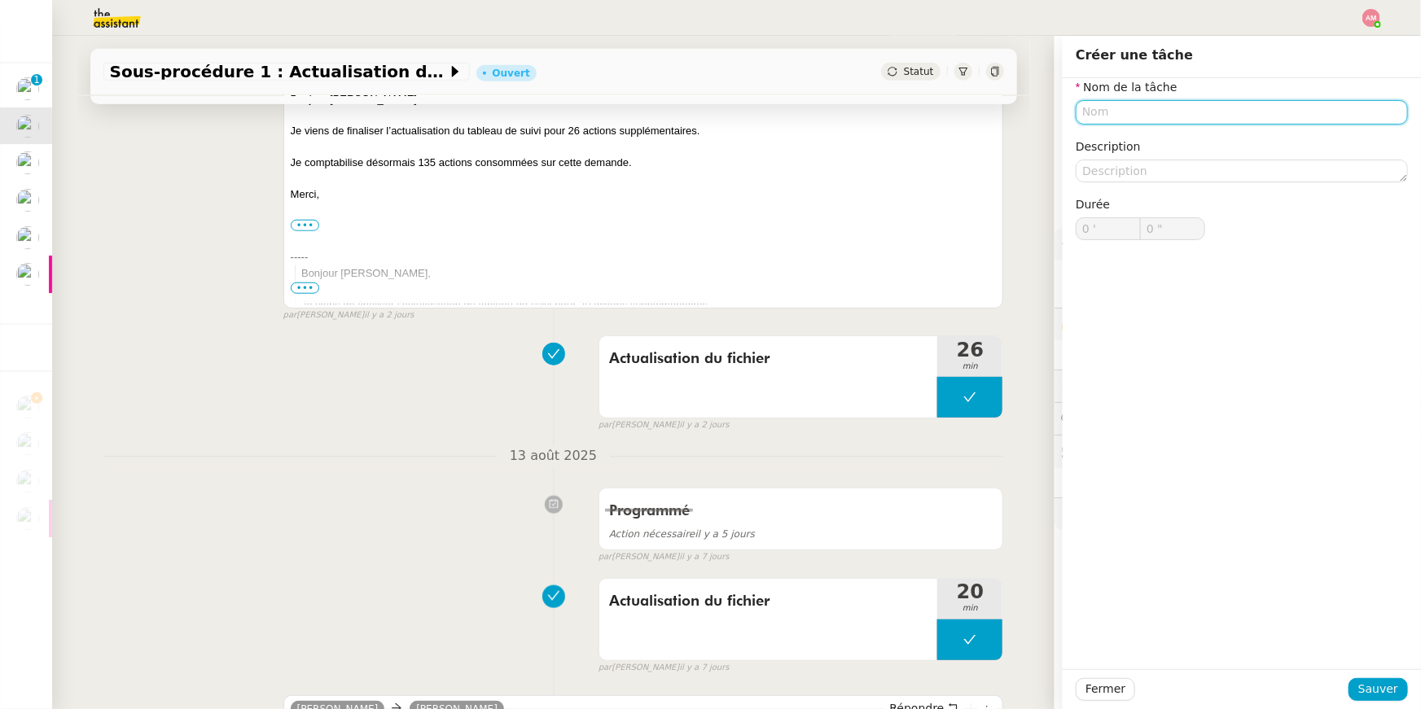
scroll to position [838, 0]
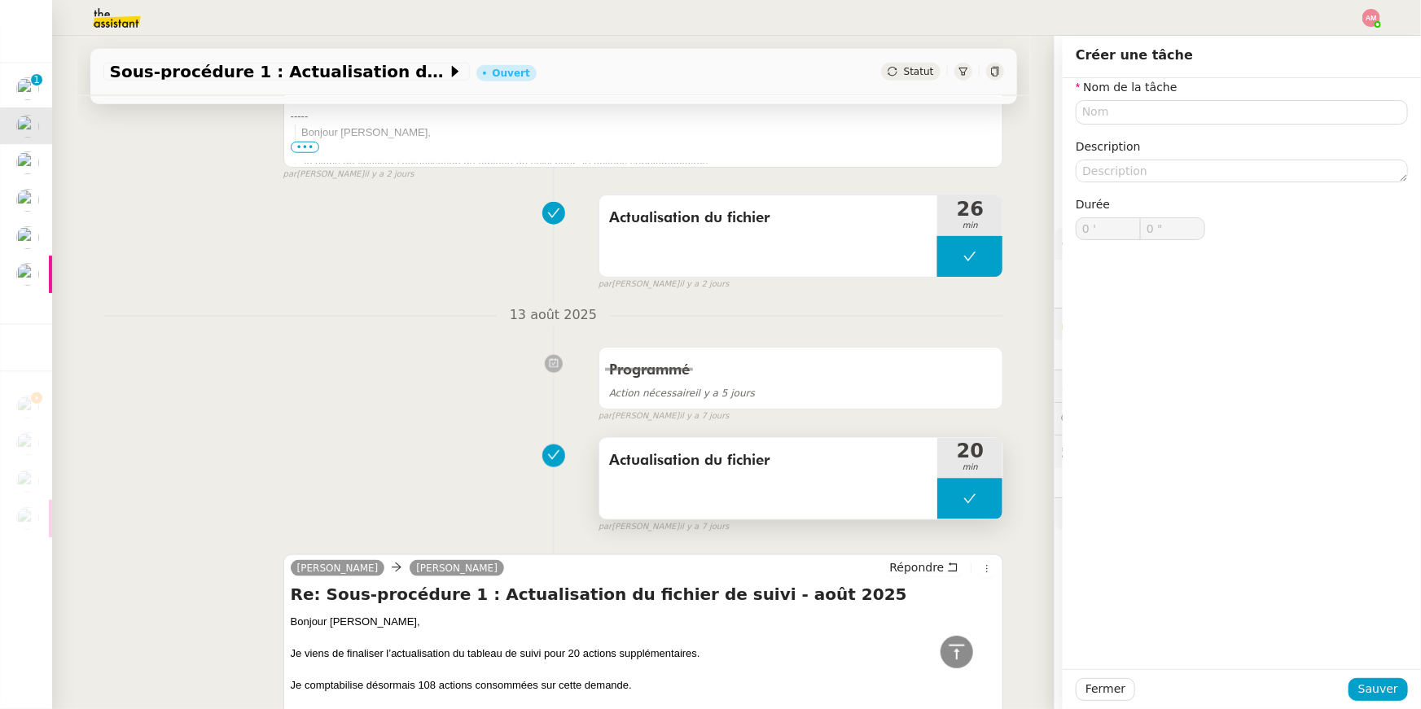
copy span "Actualisation du fichier"
drag, startPoint x: 606, startPoint y: 468, endPoint x: 775, endPoint y: 470, distance: 169.3
click at [775, 470] on div "Actualisation du fichier" at bounding box center [768, 478] width 339 height 81
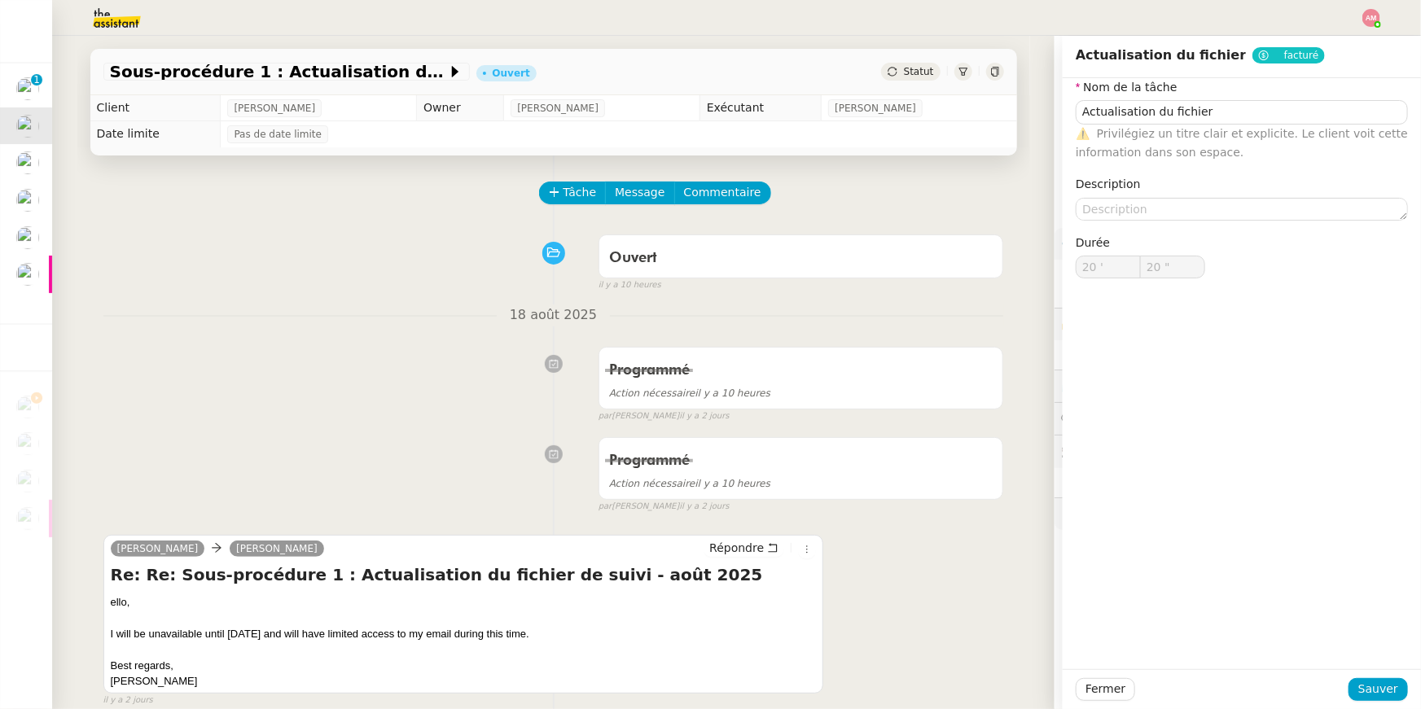
click at [539, 199] on nz-button-group "Tâche Message Commentaire" at bounding box center [655, 193] width 232 height 23
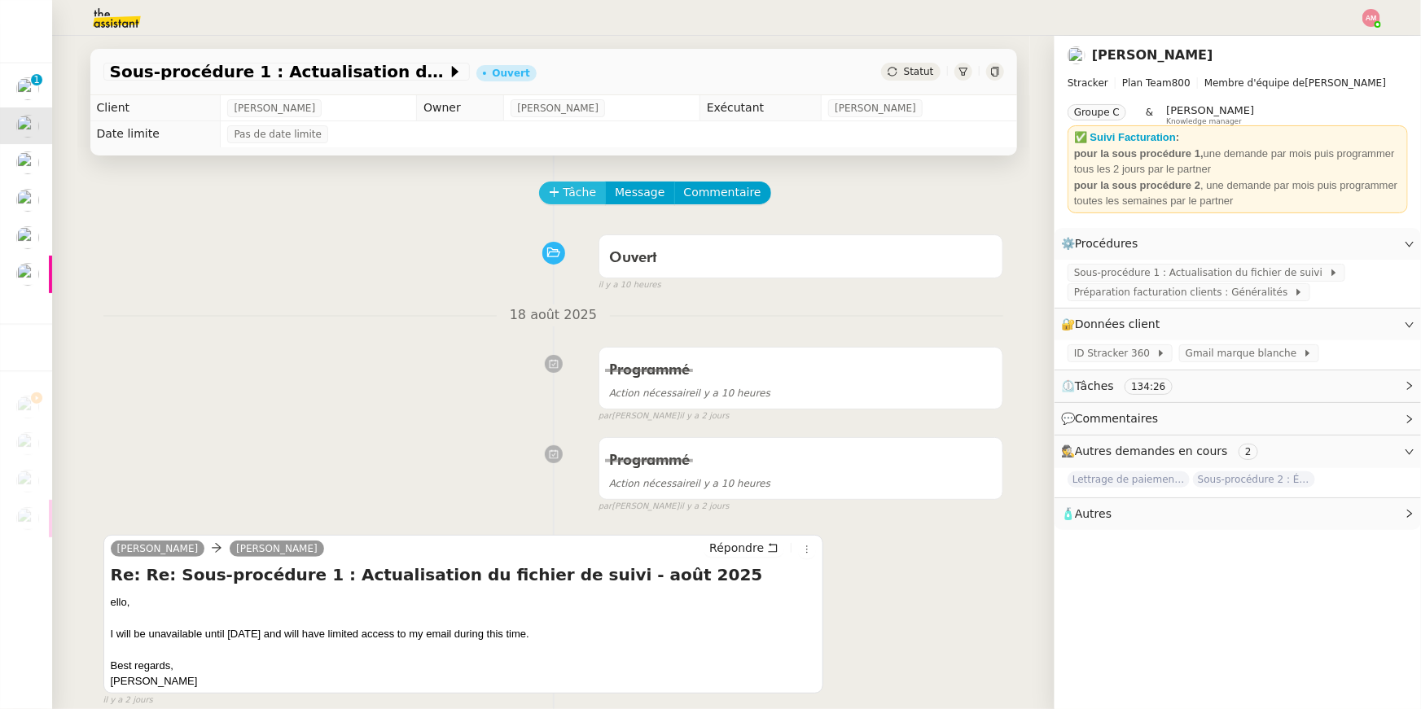
click at [549, 193] on icon at bounding box center [554, 191] width 11 height 11
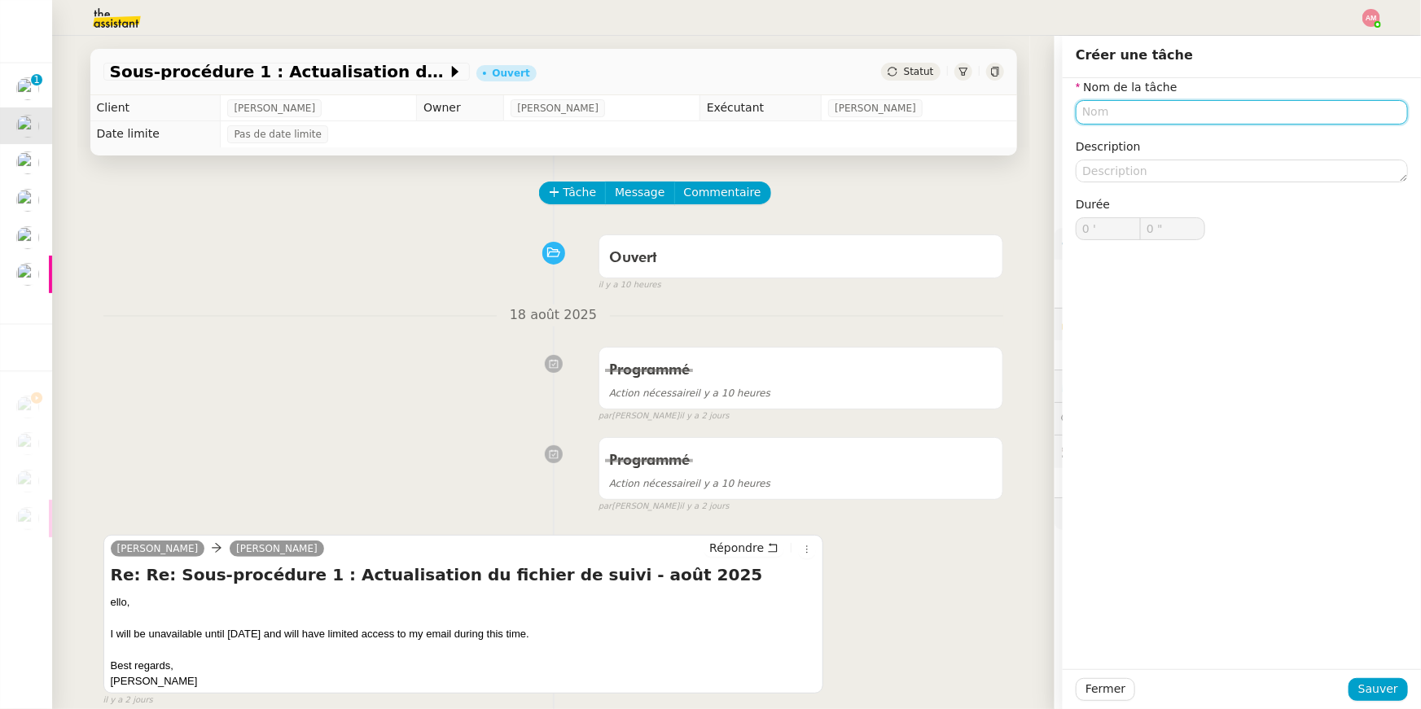
paste input "Actualisation du fichier"
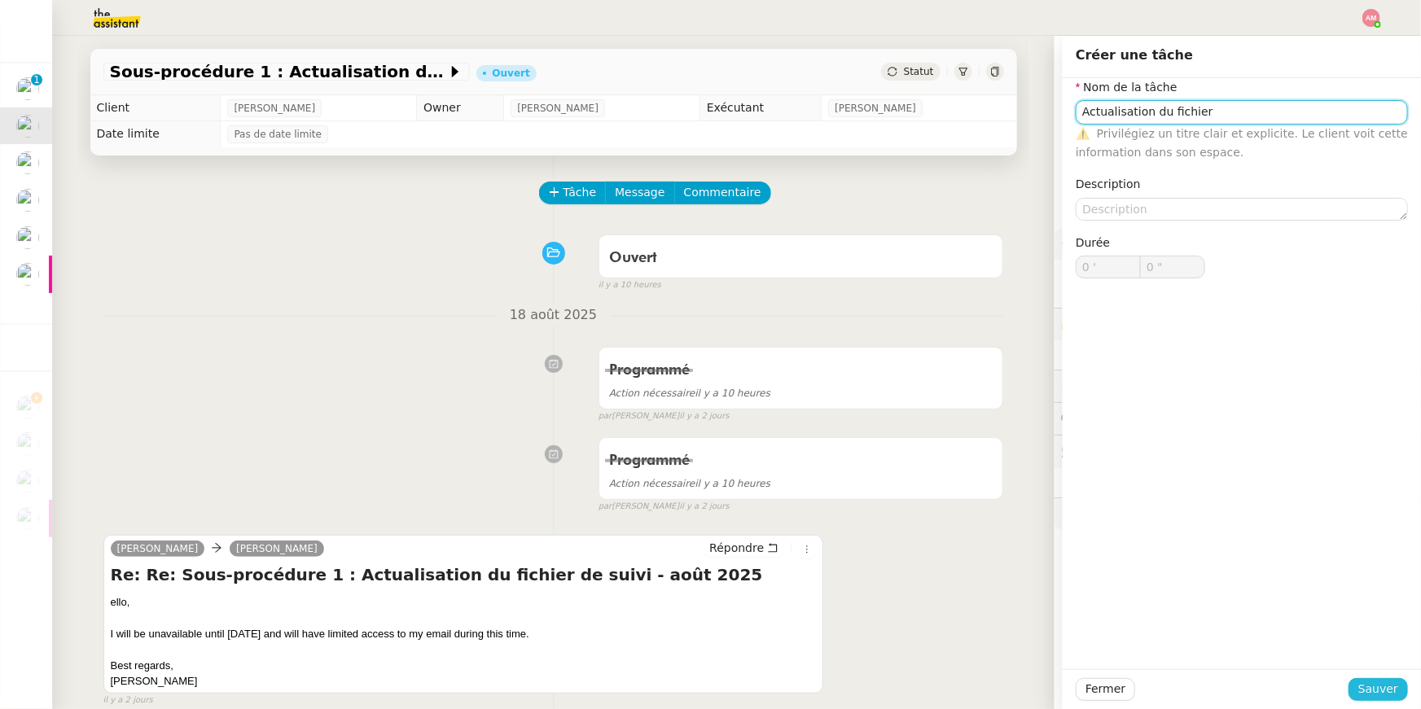
type input "Actualisation du fichier"
click at [1386, 697] on span "Sauver" at bounding box center [1378, 689] width 40 height 19
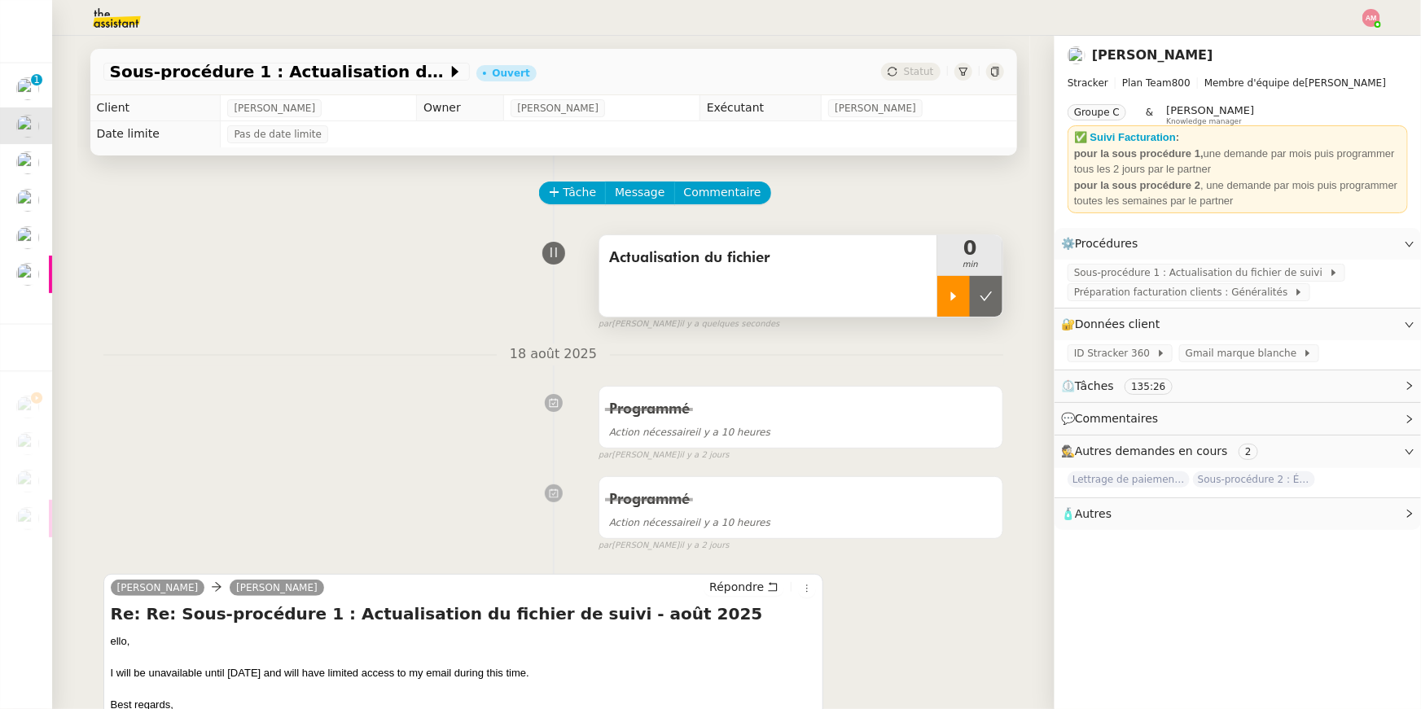
click at [960, 285] on div at bounding box center [953, 296] width 33 height 41
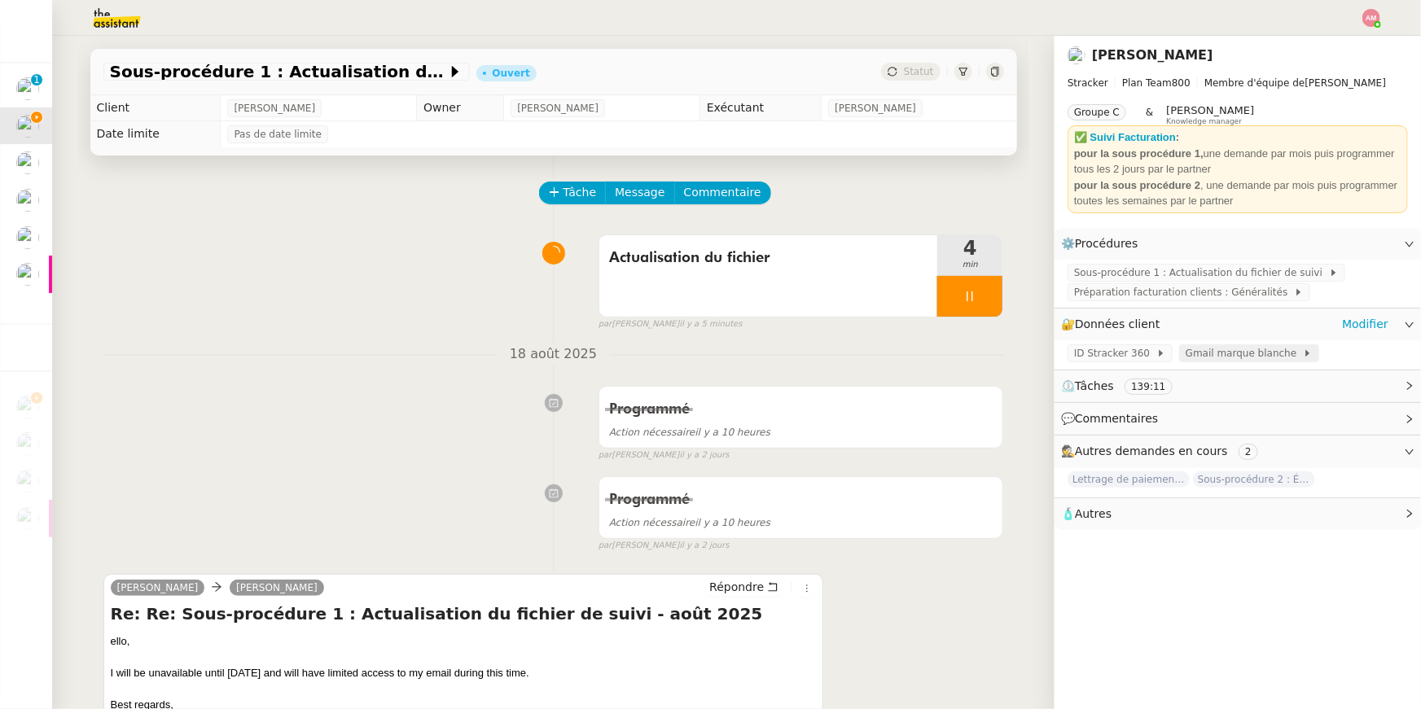
click at [1276, 354] on span "Gmail marque blanche" at bounding box center [1243, 353] width 117 height 16
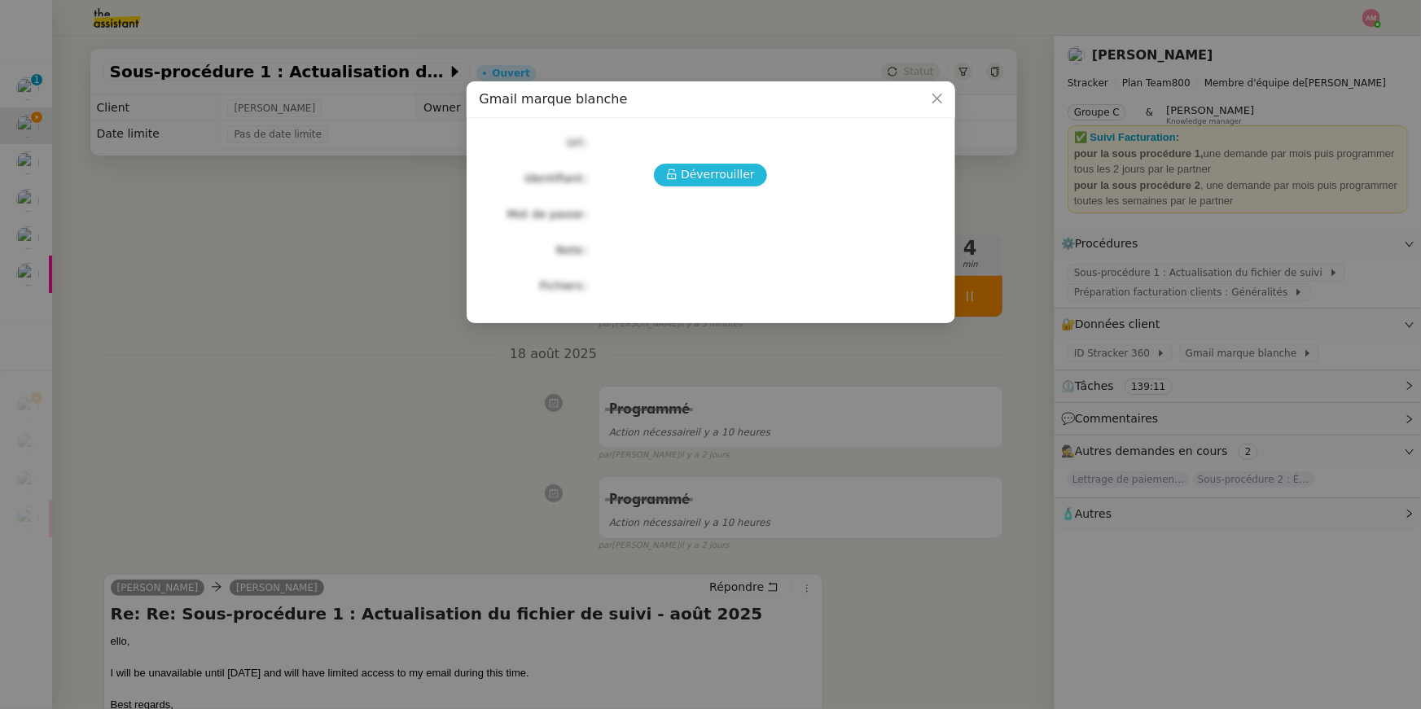
click at [732, 169] on span "Déverrouiller" at bounding box center [718, 174] width 74 height 19
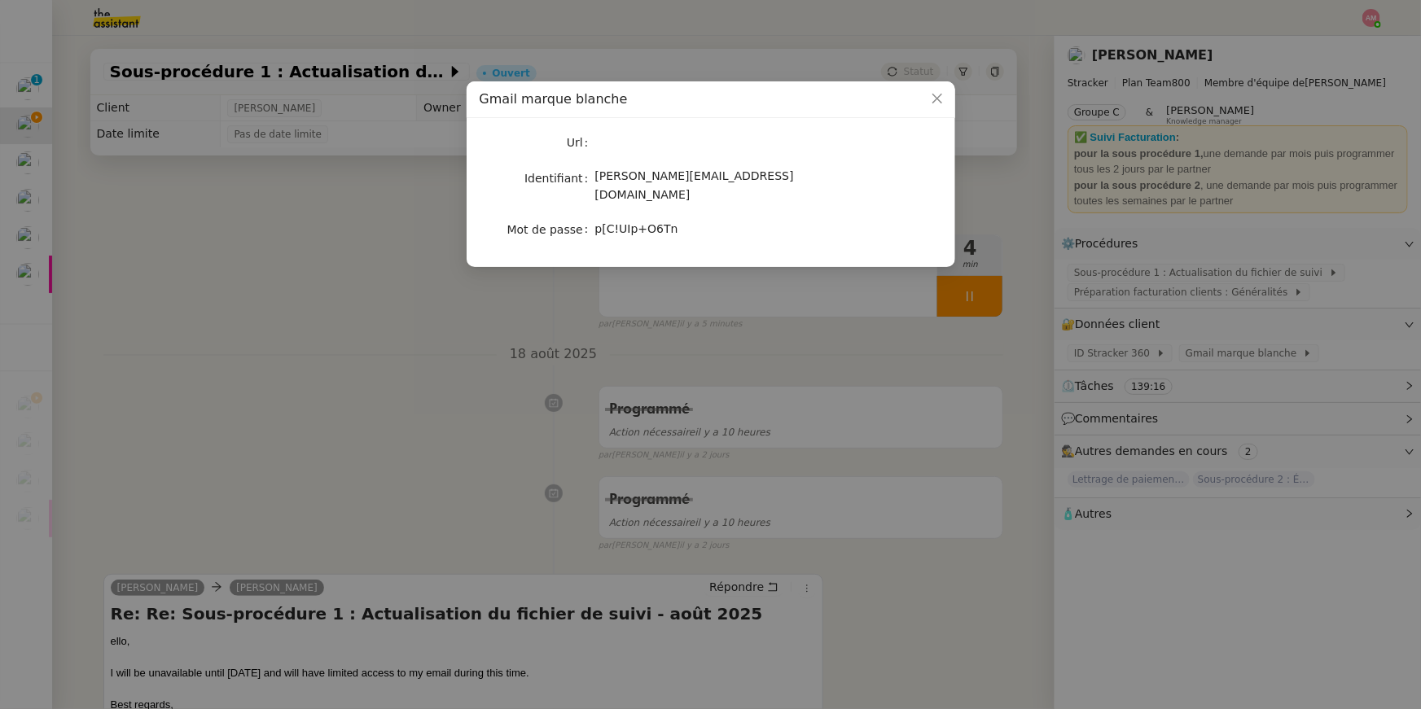
drag, startPoint x: 593, startPoint y: 219, endPoint x: 689, endPoint y: 222, distance: 95.3
click at [689, 222] on div "p[C!UIp+O6Tn" at bounding box center [729, 229] width 269 height 19
drag, startPoint x: 672, startPoint y: 212, endPoint x: 593, endPoint y: 217, distance: 78.3
click at [593, 218] on nz-form-item "Mot de passe p[C!UIp+O6Tn" at bounding box center [710, 229] width 462 height 23
copy nz-form-item "p[C!UIp+O6Tn"
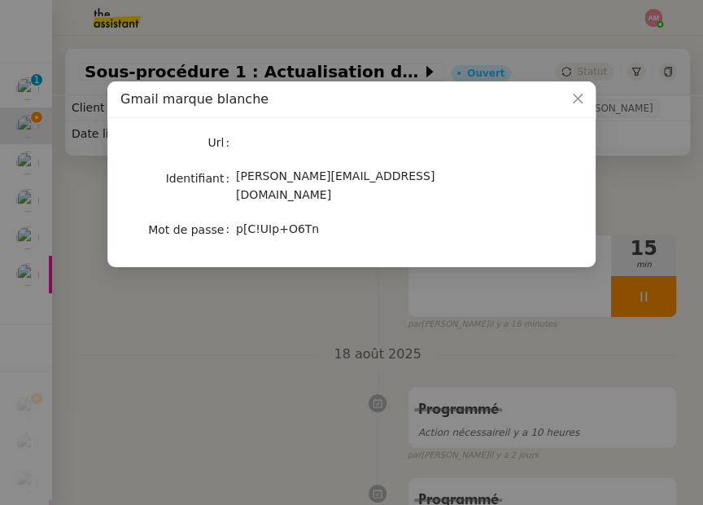
click at [227, 313] on nz-modal-container "Gmail marque blanche Url Identifiant charlie@stracker.fr Mot de passe p[C!UIp+O…" at bounding box center [351, 252] width 703 height 505
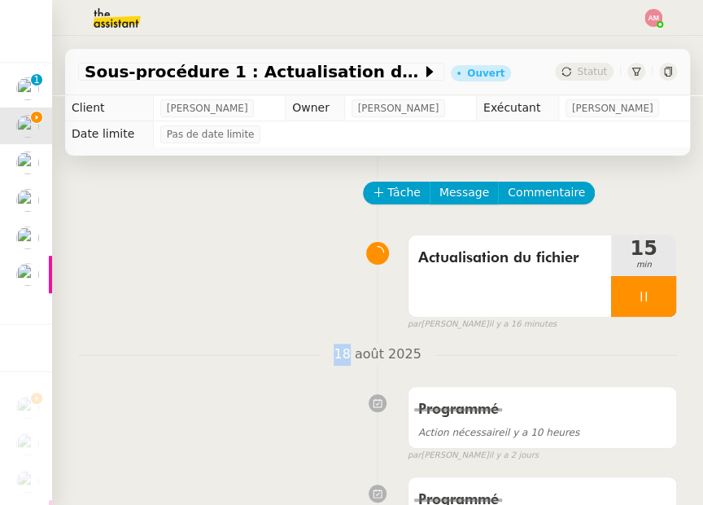
click at [227, 313] on div "Actualisation du fichier 15 min false par Amyna M. il y a 16 minutes" at bounding box center [377, 279] width 599 height 104
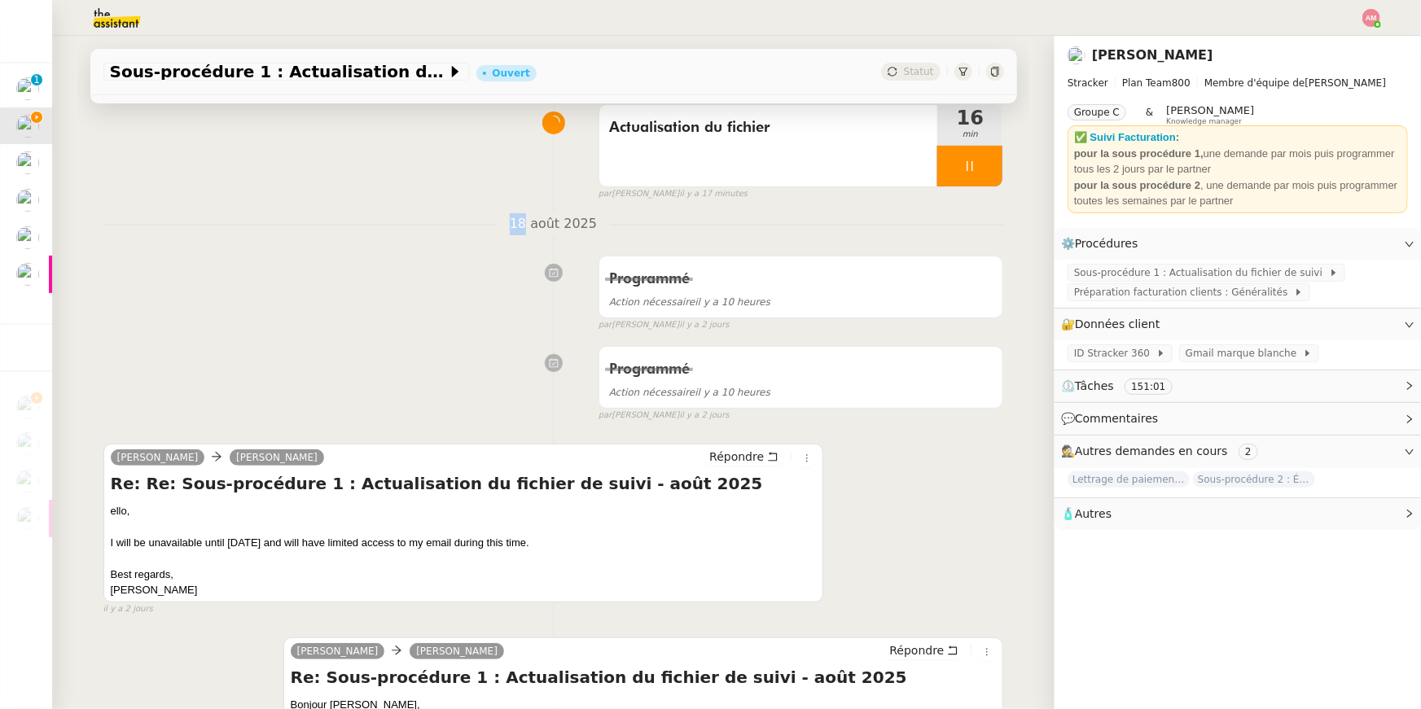
scroll to position [594, 0]
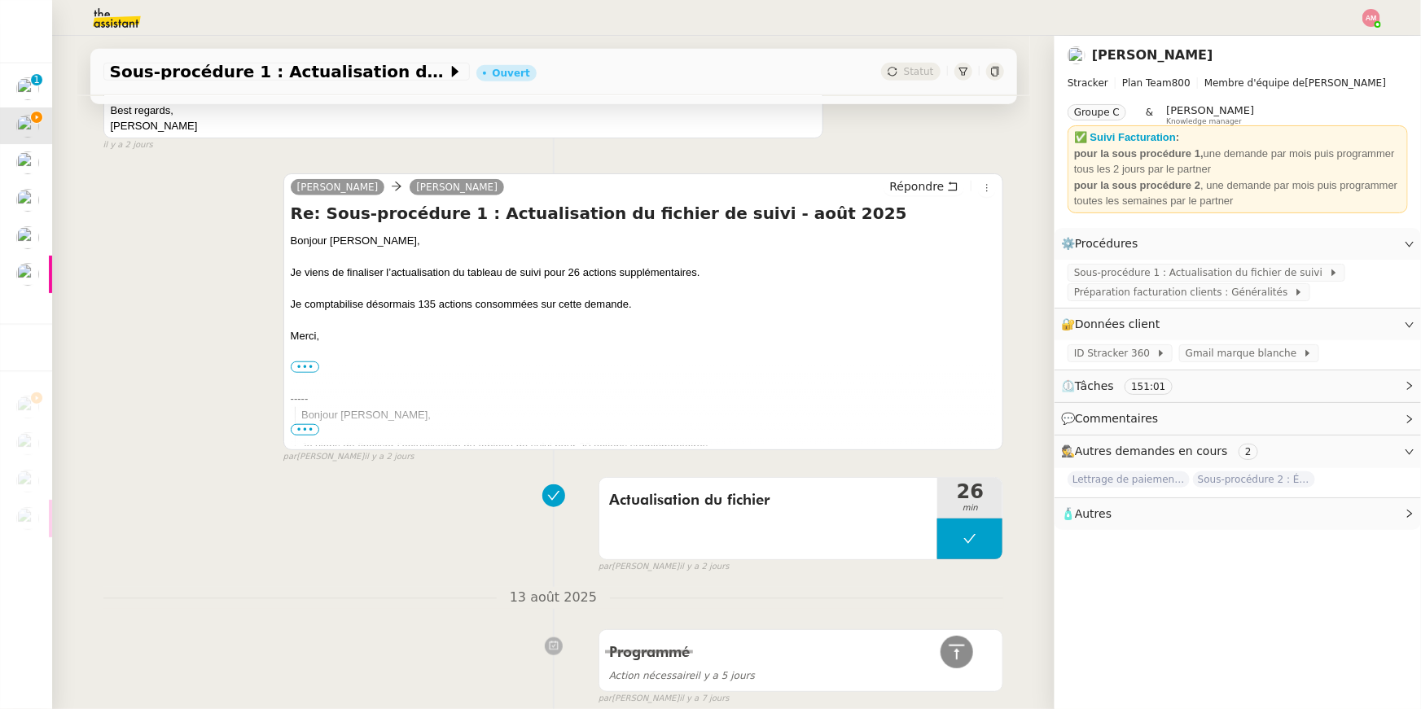
click at [396, 340] on div "Merci," at bounding box center [644, 336] width 706 height 16
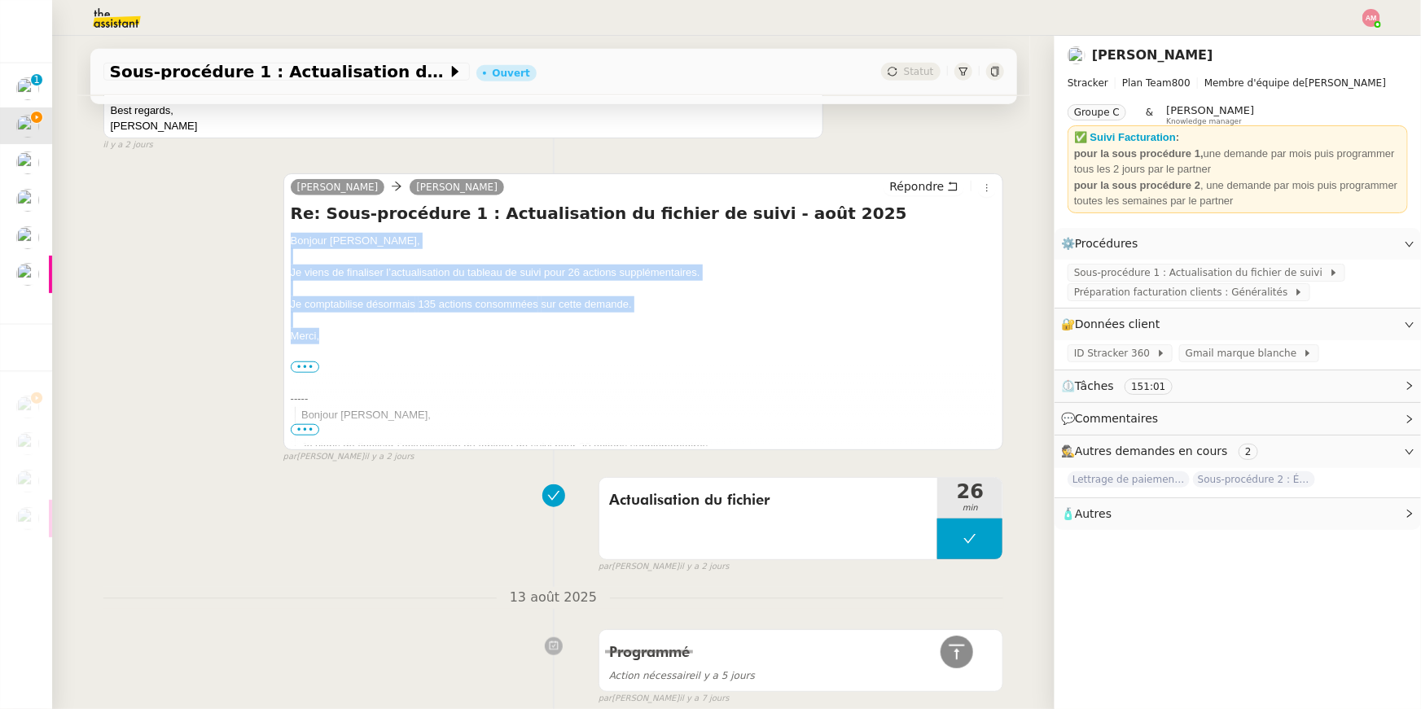
drag, startPoint x: 351, startPoint y: 341, endPoint x: 307, endPoint y: 232, distance: 117.6
click at [307, 232] on div "Re: Sous-procédure 1 : Actualisation du fichier de suivi - août 2025 Bonjour Ma…" at bounding box center [644, 324] width 706 height 244
copy div "Bonjour Mathias, Je viens de finaliser l’actualisation du tableau de suivi pour…"
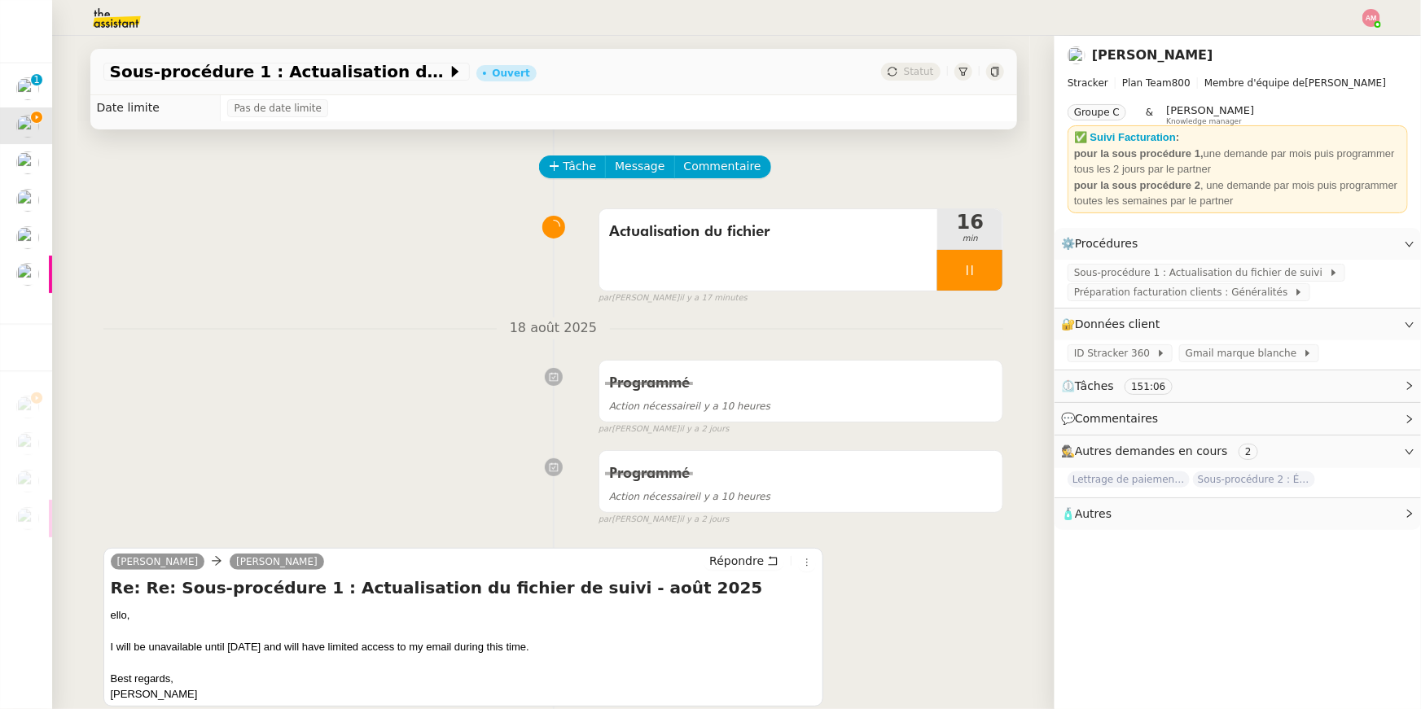
scroll to position [0, 0]
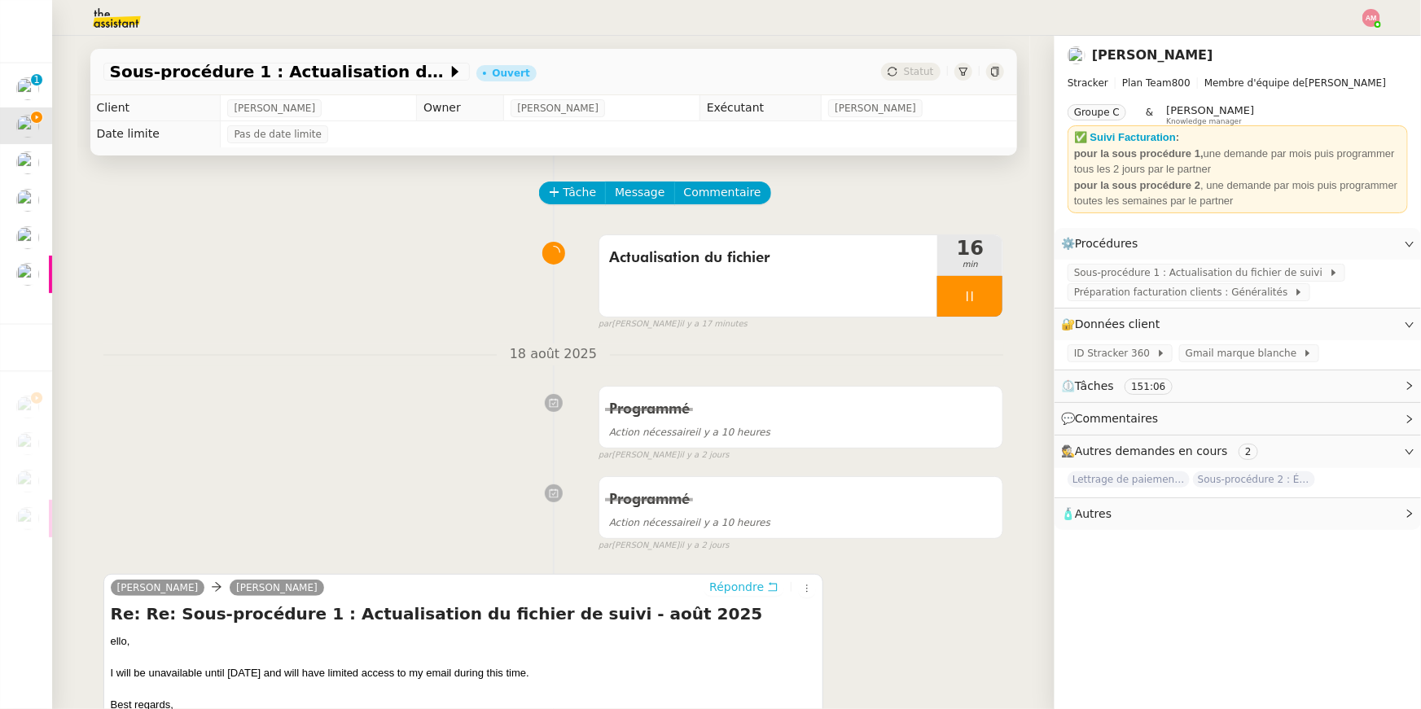
click at [751, 587] on span "Répondre" at bounding box center [736, 587] width 55 height 16
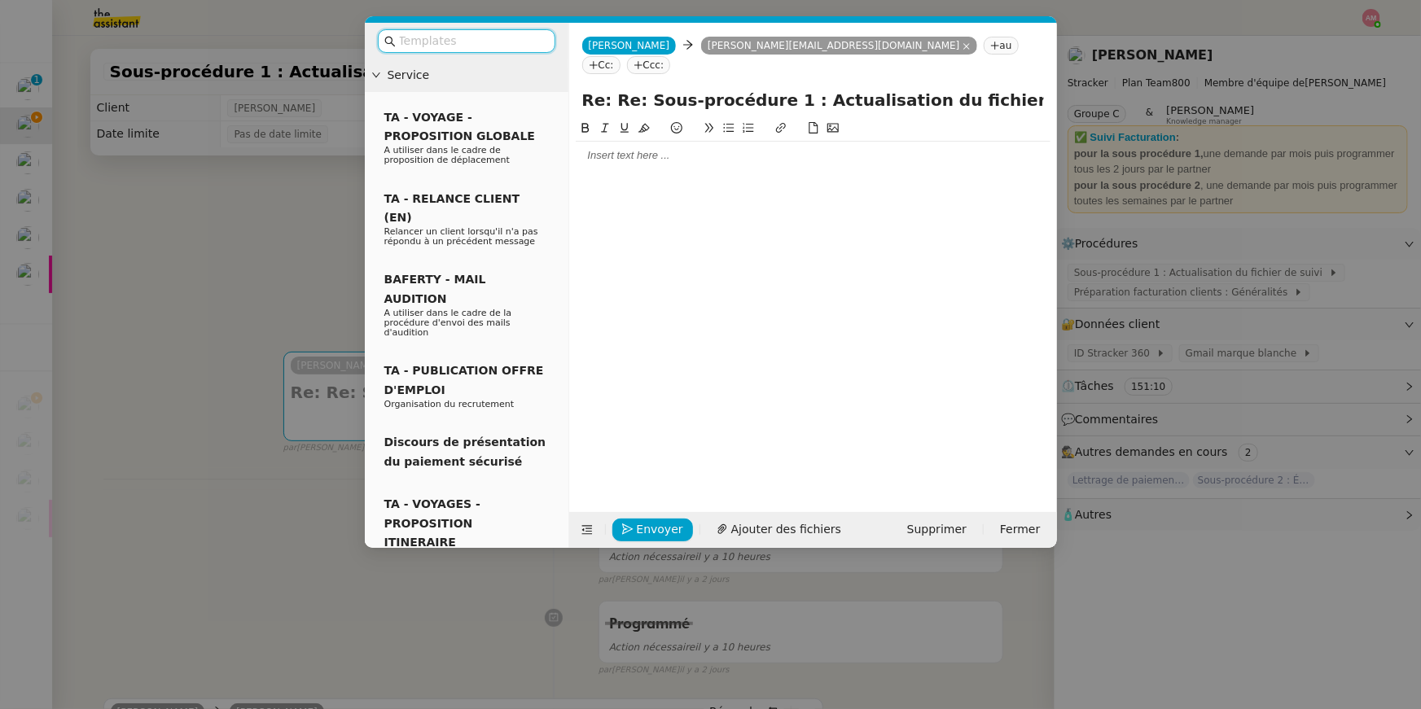
click at [685, 148] on div at bounding box center [813, 155] width 475 height 15
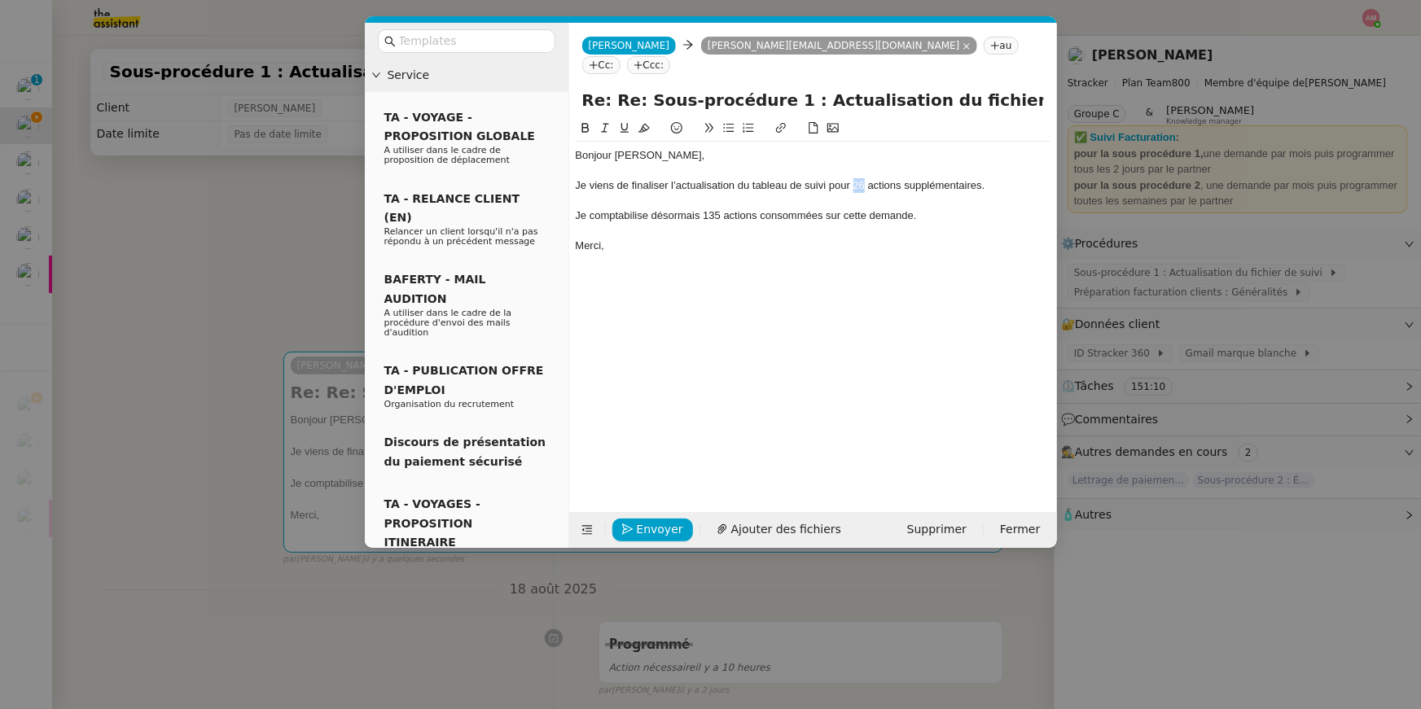
drag, startPoint x: 853, startPoint y: 167, endPoint x: 862, endPoint y: 167, distance: 9.0
click at [862, 178] on div "Je viens de finaliser l’actualisation du tableau de suivi pour 26 actions suppl…" at bounding box center [813, 185] width 475 height 15
click at [861, 239] on div "Merci," at bounding box center [813, 246] width 475 height 15
click at [718, 208] on div "Je comptabilise désormais 135 actions consommées sur cette demande." at bounding box center [813, 215] width 475 height 15
click at [313, 225] on nz-modal-container "Service TA - VOYAGE - PROPOSITION GLOBALE A utiliser dans le cadre de propositi…" at bounding box center [710, 354] width 1421 height 709
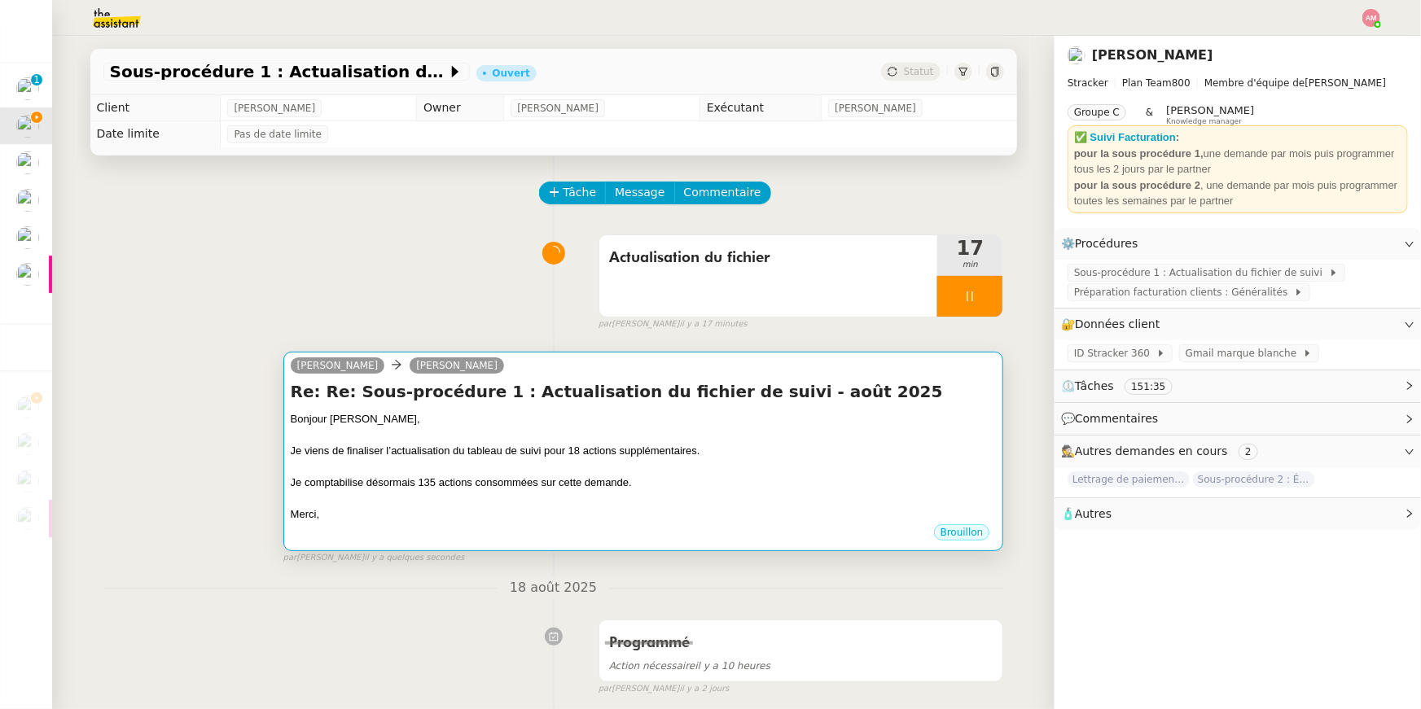
click at [746, 442] on div at bounding box center [644, 435] width 706 height 16
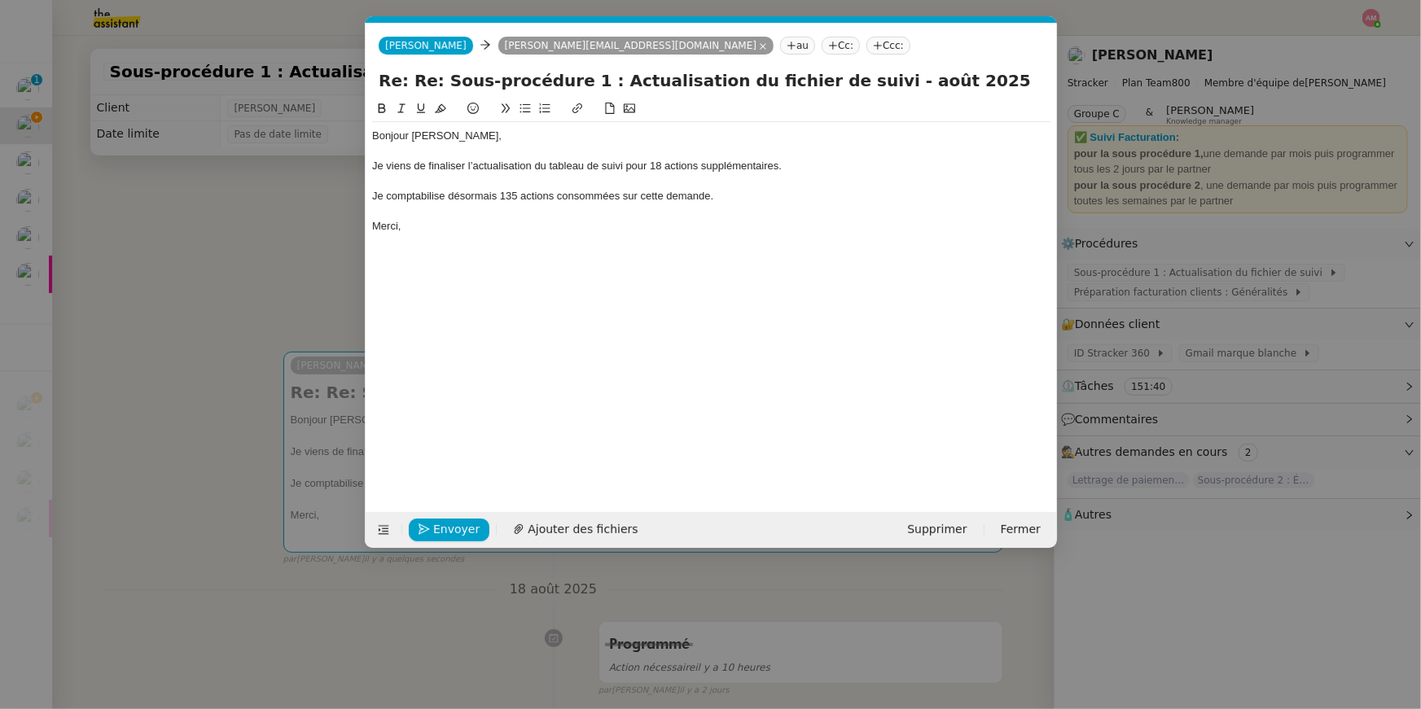
scroll to position [0, 34]
click at [512, 198] on div "Je comptabilise désormais 135 actions consommées sur cette demande." at bounding box center [711, 196] width 678 height 15
click at [624, 286] on div "Bonjour Mathias, Je viens de finaliser l’actualisation du tableau de suivi pour…" at bounding box center [711, 292] width 678 height 387
click at [216, 283] on nz-modal-container "Service TA - VOYAGE - PROPOSITION GLOBALE A utiliser dans le cadre de propositi…" at bounding box center [710, 354] width 1421 height 709
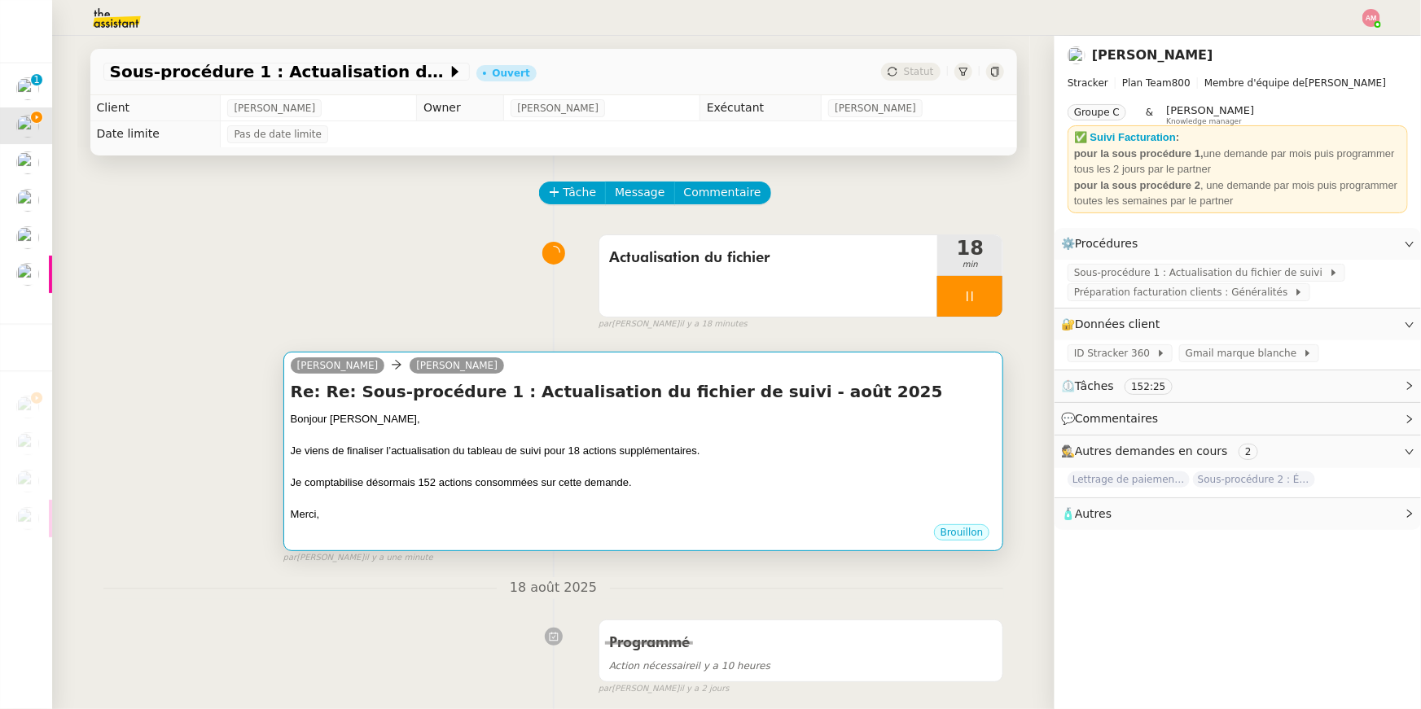
click at [842, 451] on div "Je viens de finaliser l’actualisation du tableau de suivi pour 18 actions suppl…" at bounding box center [644, 451] width 706 height 16
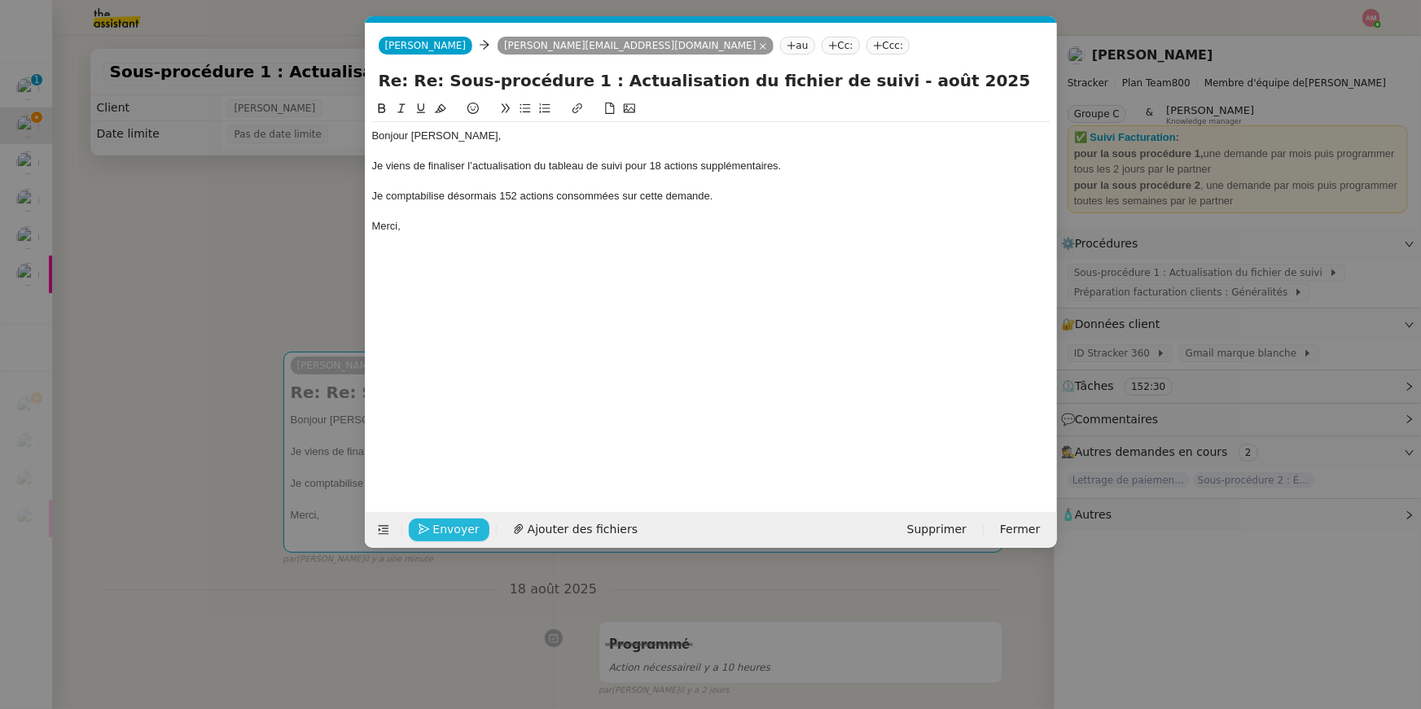
click at [445, 528] on span "Envoyer" at bounding box center [456, 529] width 46 height 19
click at [445, 528] on span "Confirmer l'envoi" at bounding box center [482, 529] width 98 height 19
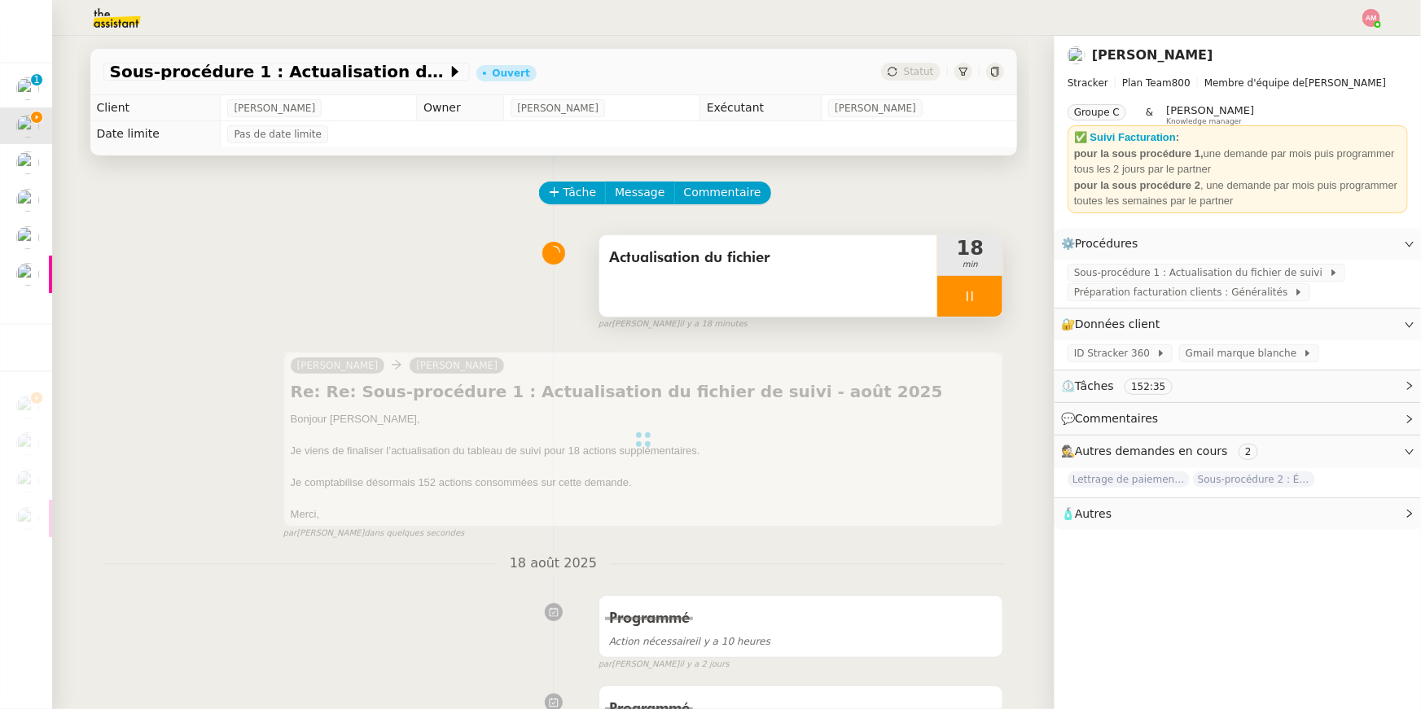
click at [992, 295] on div at bounding box center [969, 296] width 65 height 41
click at [998, 294] on button at bounding box center [986, 296] width 33 height 41
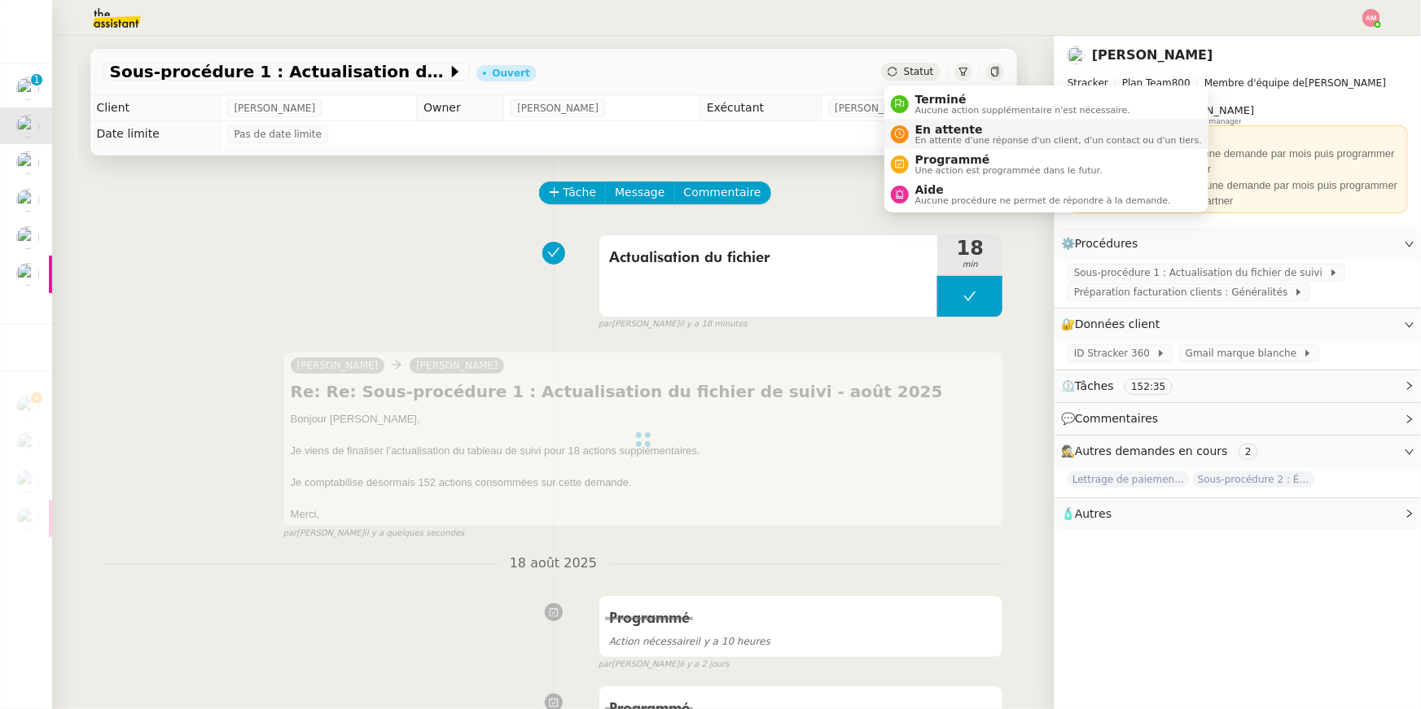
click at [926, 133] on span "En attente" at bounding box center [1058, 129] width 287 height 13
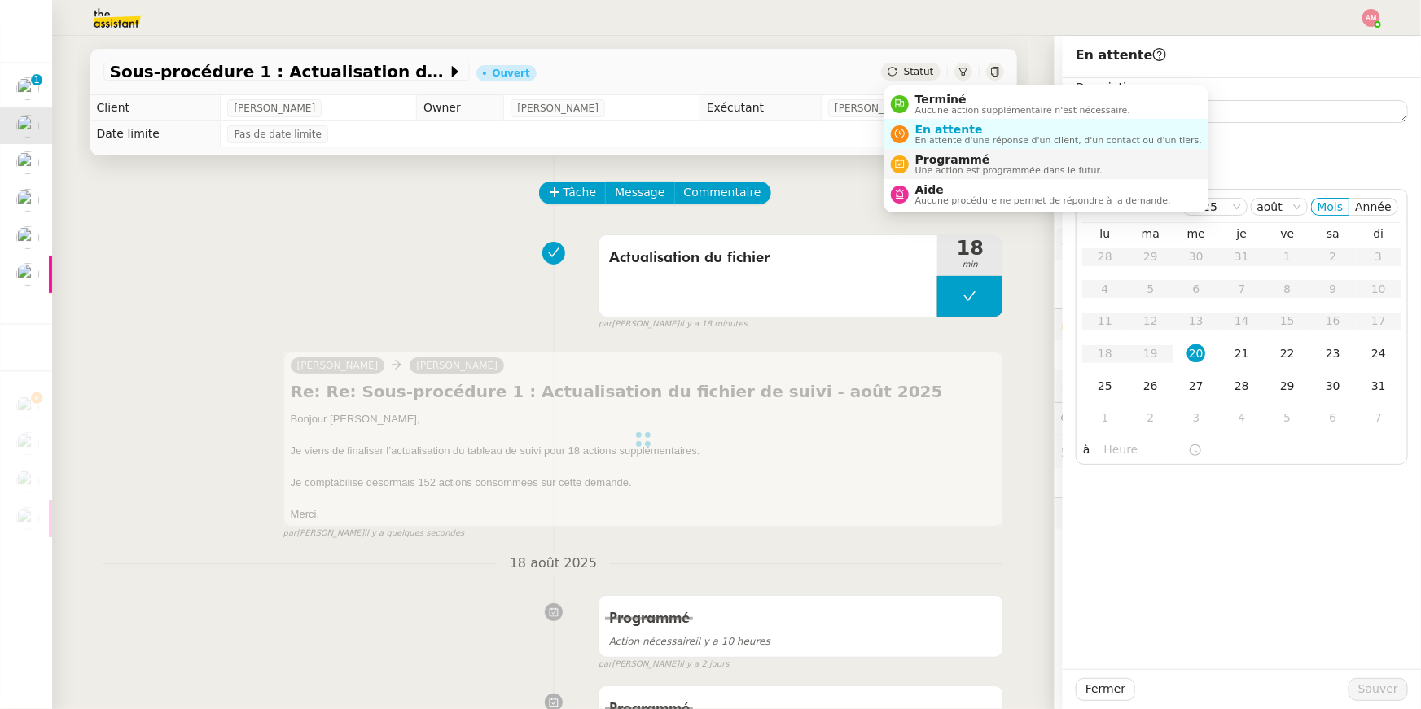
click at [948, 158] on span "Programmé" at bounding box center [1008, 159] width 187 height 13
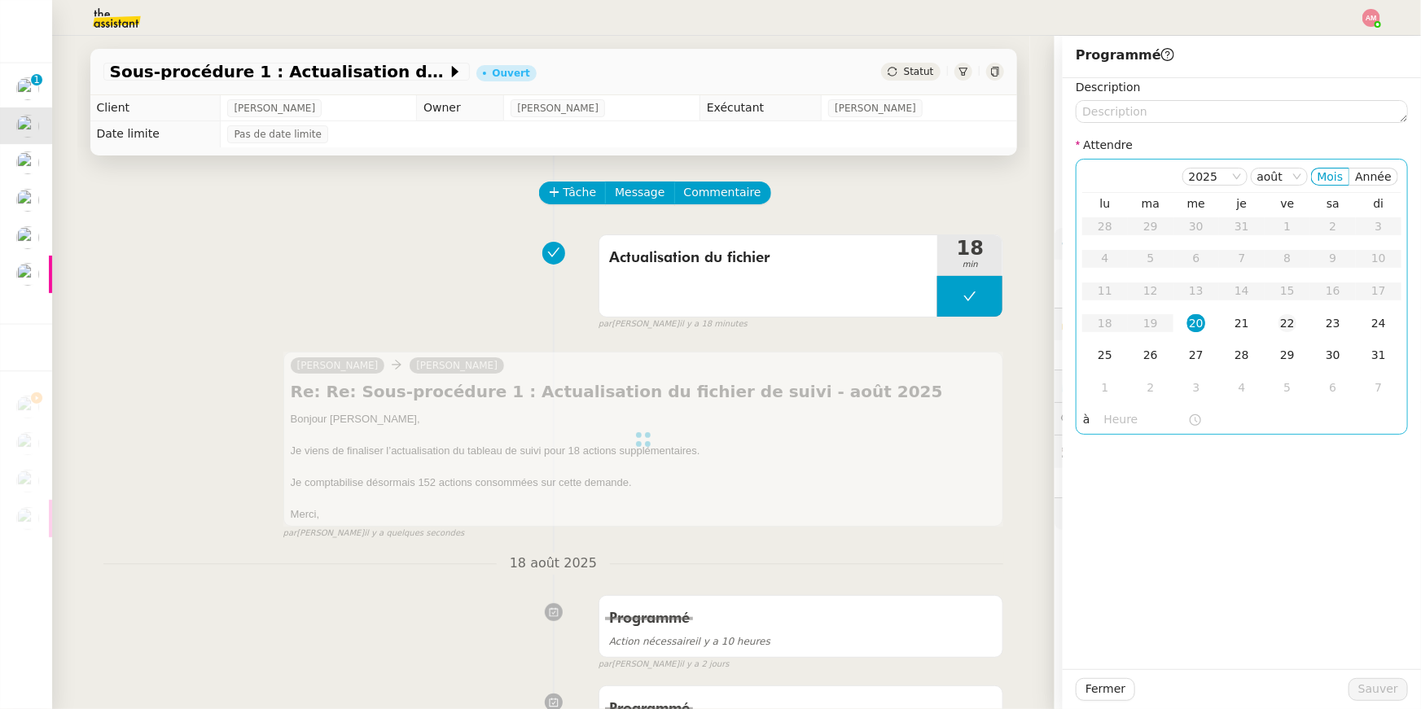
click at [1283, 317] on div "22" at bounding box center [1287, 323] width 18 height 18
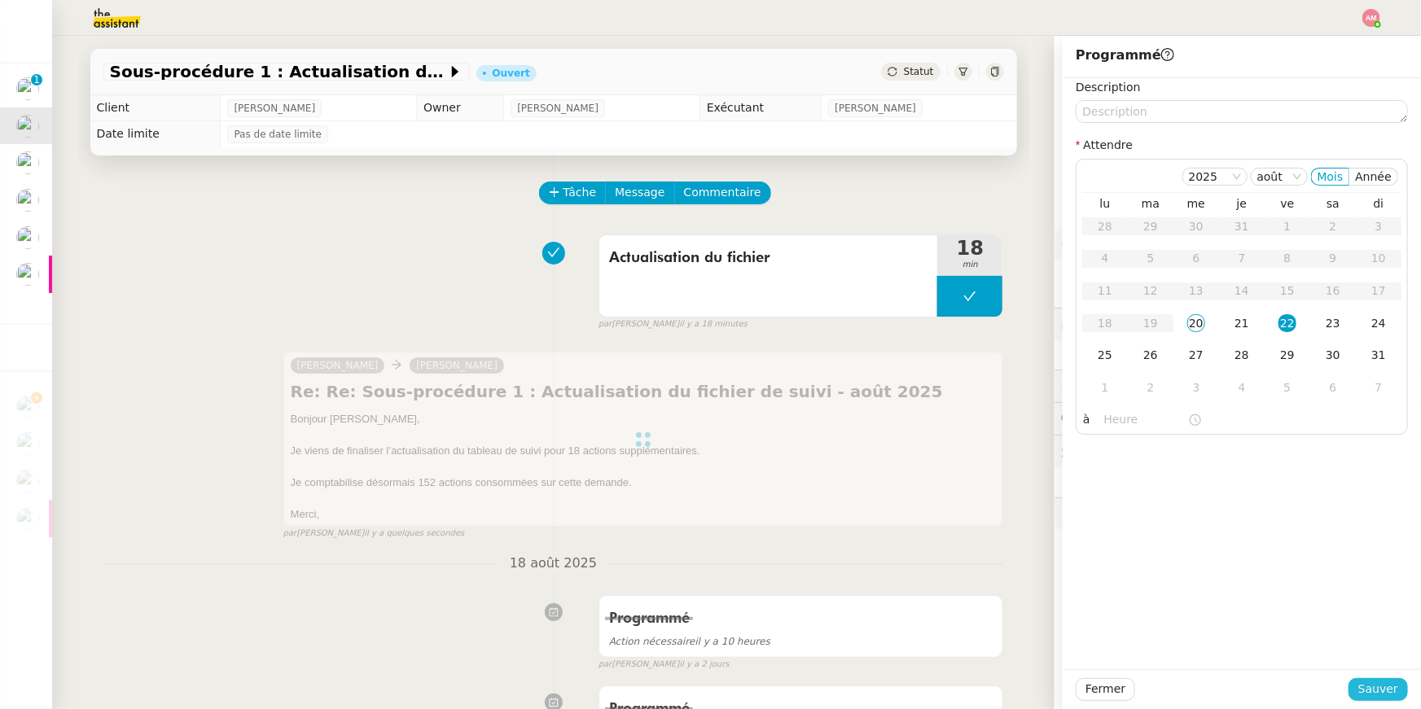
click at [1386, 685] on span "Sauver" at bounding box center [1378, 689] width 40 height 19
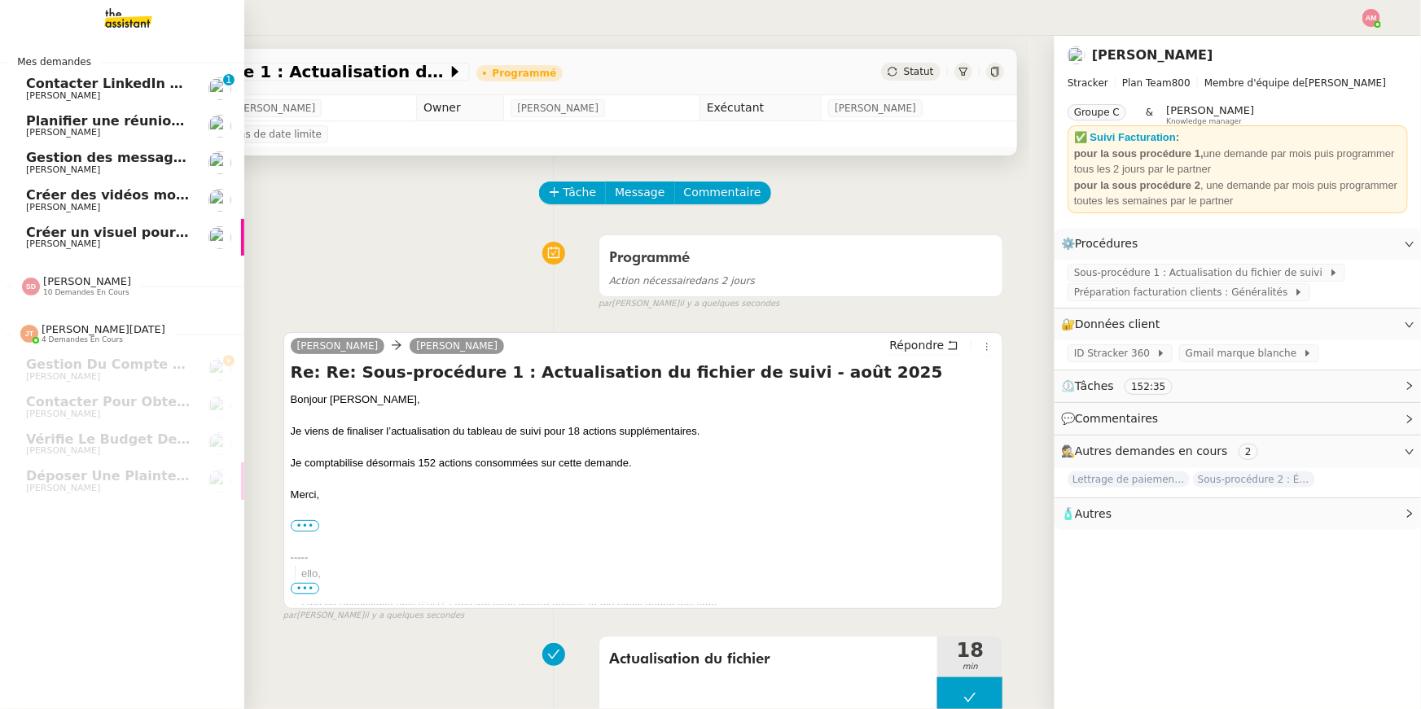
click at [85, 175] on link "Gestion des messages privés linkedIn - 20 août 2025 Hugo Bentz" at bounding box center [122, 162] width 244 height 37
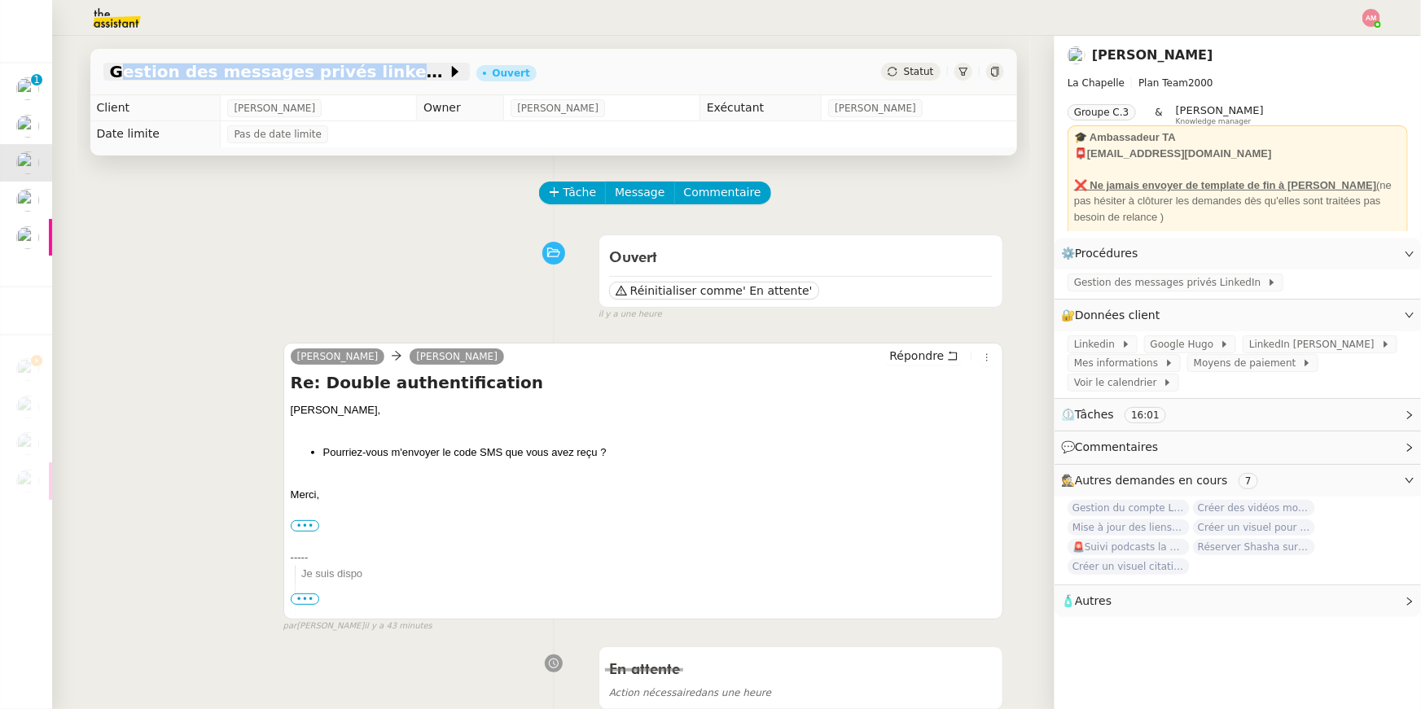
copy span "Gestion des messages privés linkedIn"
drag, startPoint x: 104, startPoint y: 79, endPoint x: 388, endPoint y: 79, distance: 284.1
click at [388, 79] on div "Gestion des messages privés linkedIn - 20 août 2025" at bounding box center [286, 72] width 366 height 18
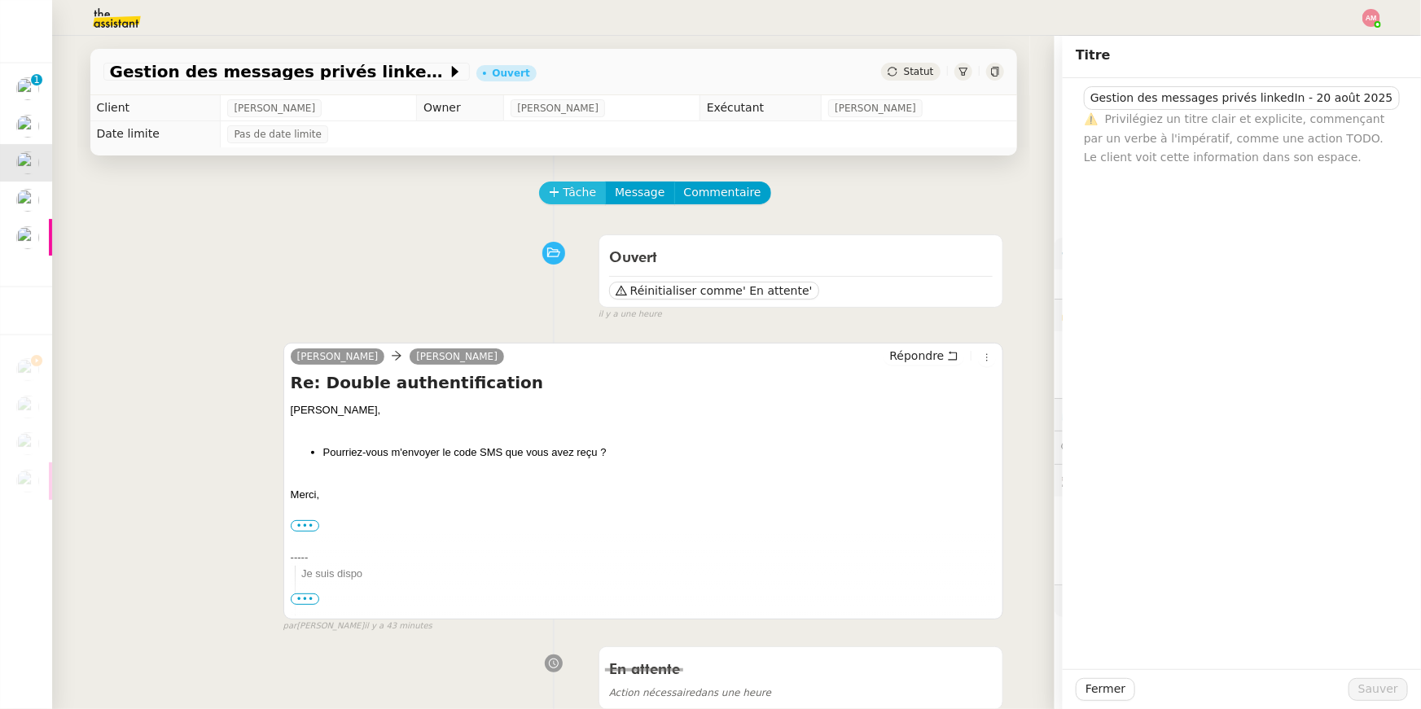
click at [563, 190] on span "Tâche" at bounding box center [579, 192] width 33 height 19
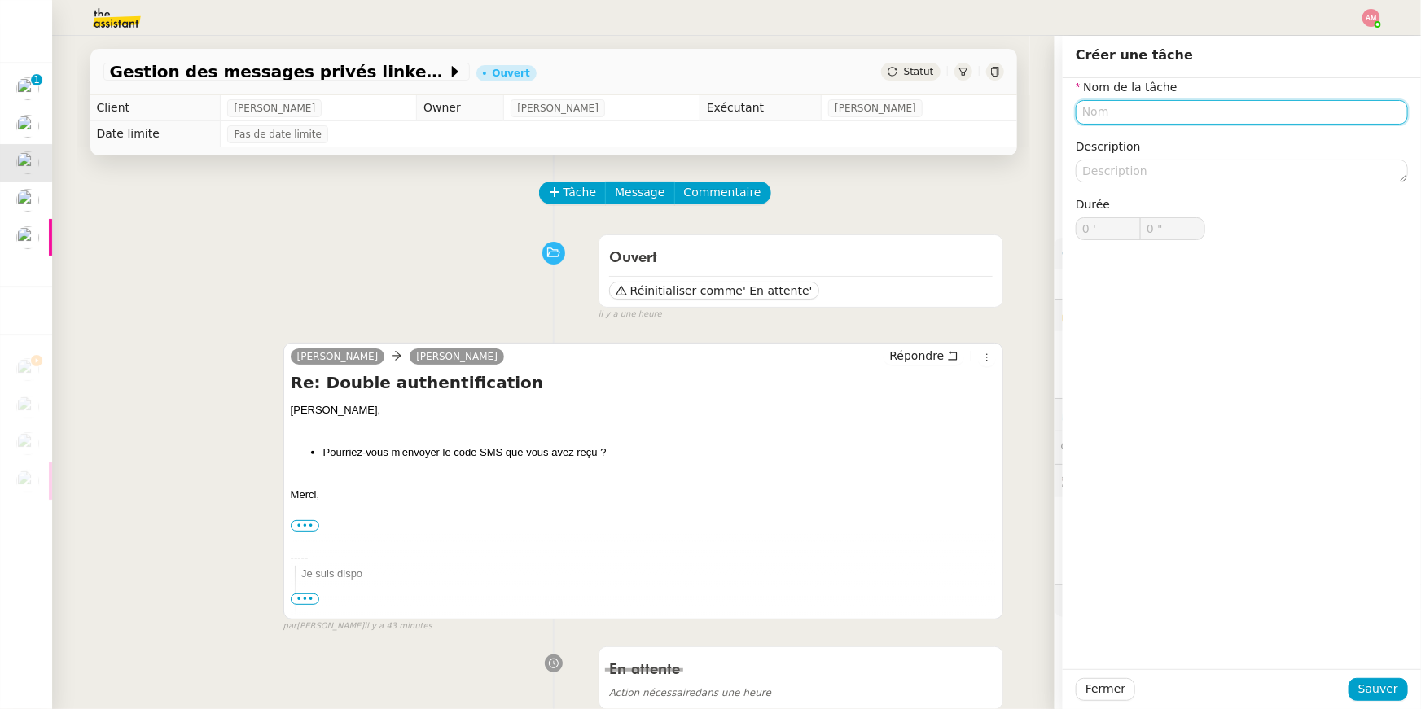
paste input "Gestion des messages privés linkedIn"
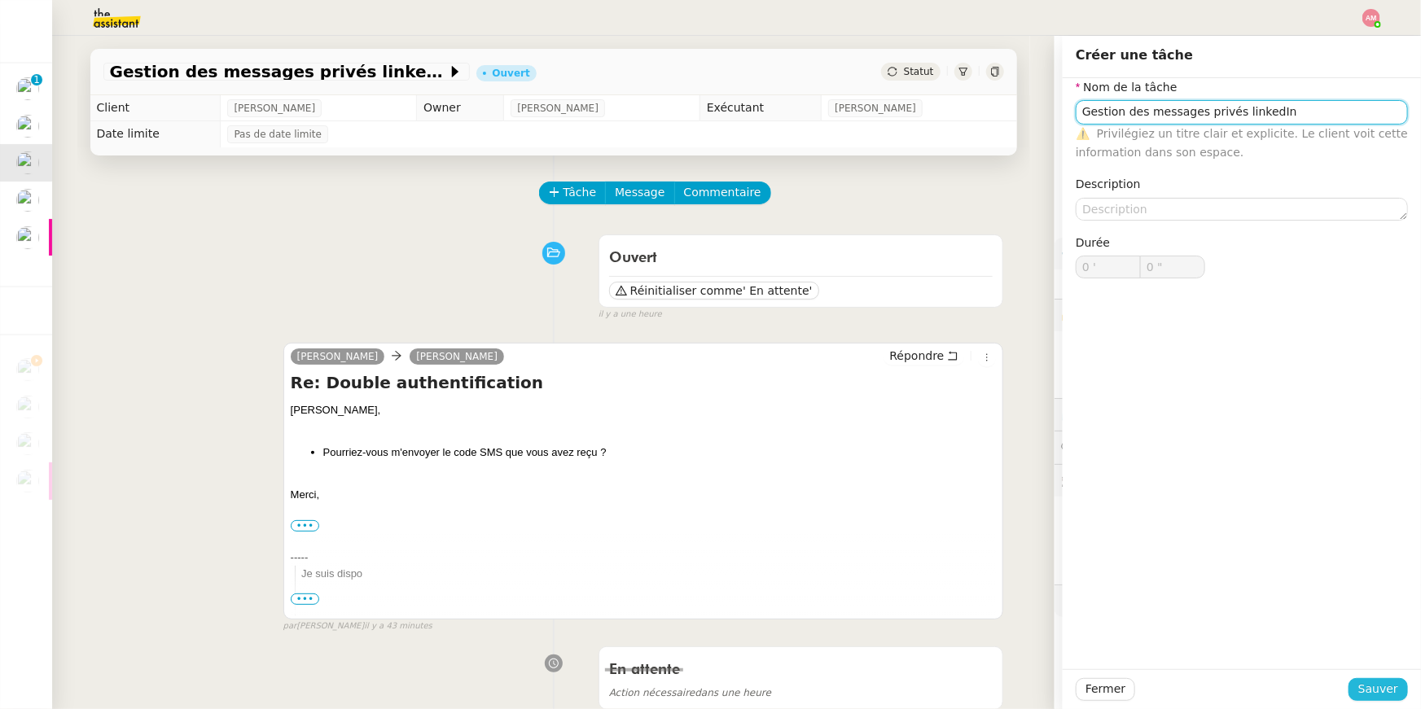
type input "Gestion des messages privés linkedIn"
click at [1360, 700] on button "Sauver" at bounding box center [1377, 689] width 59 height 23
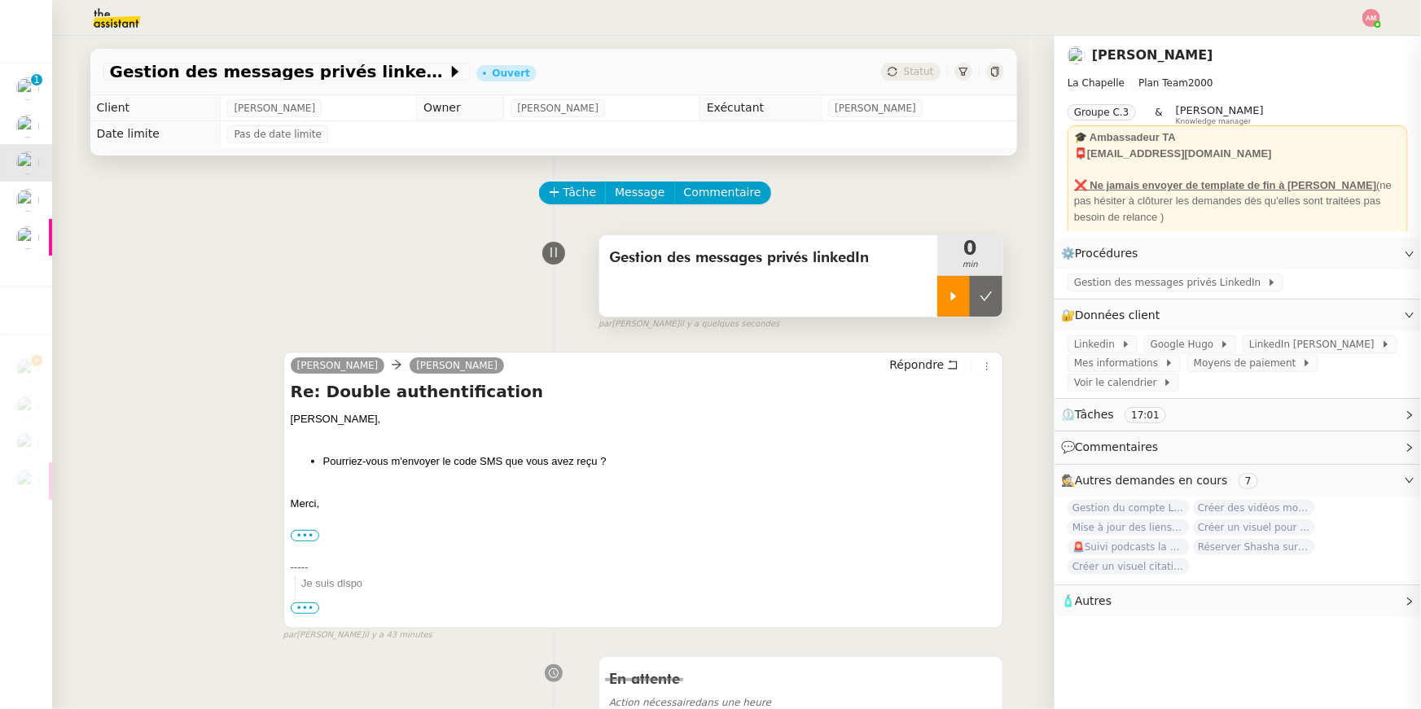
click at [940, 305] on div at bounding box center [953, 296] width 33 height 41
click at [364, 77] on span "Gestion des messages privés linkedIn - 20 août 2025" at bounding box center [278, 71] width 337 height 16
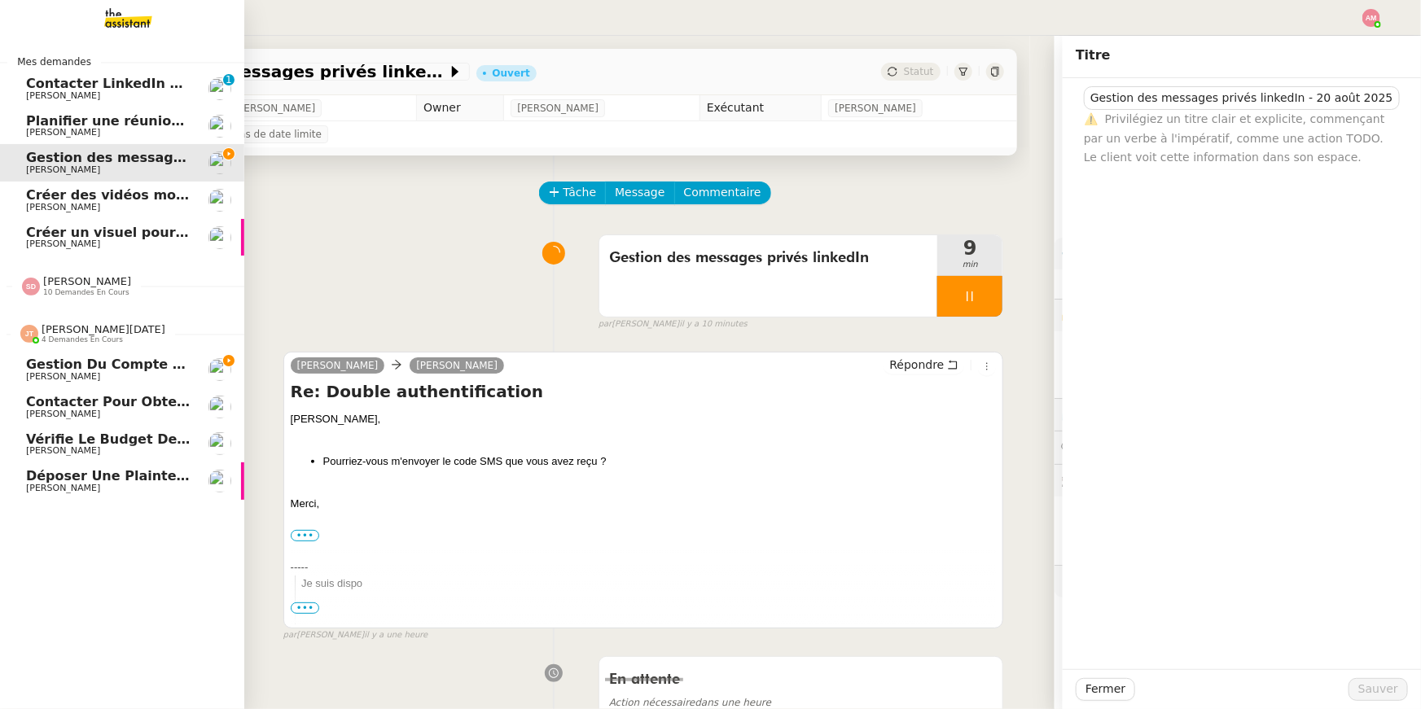
click at [64, 377] on span "[PERSON_NAME]" at bounding box center [63, 376] width 74 height 11
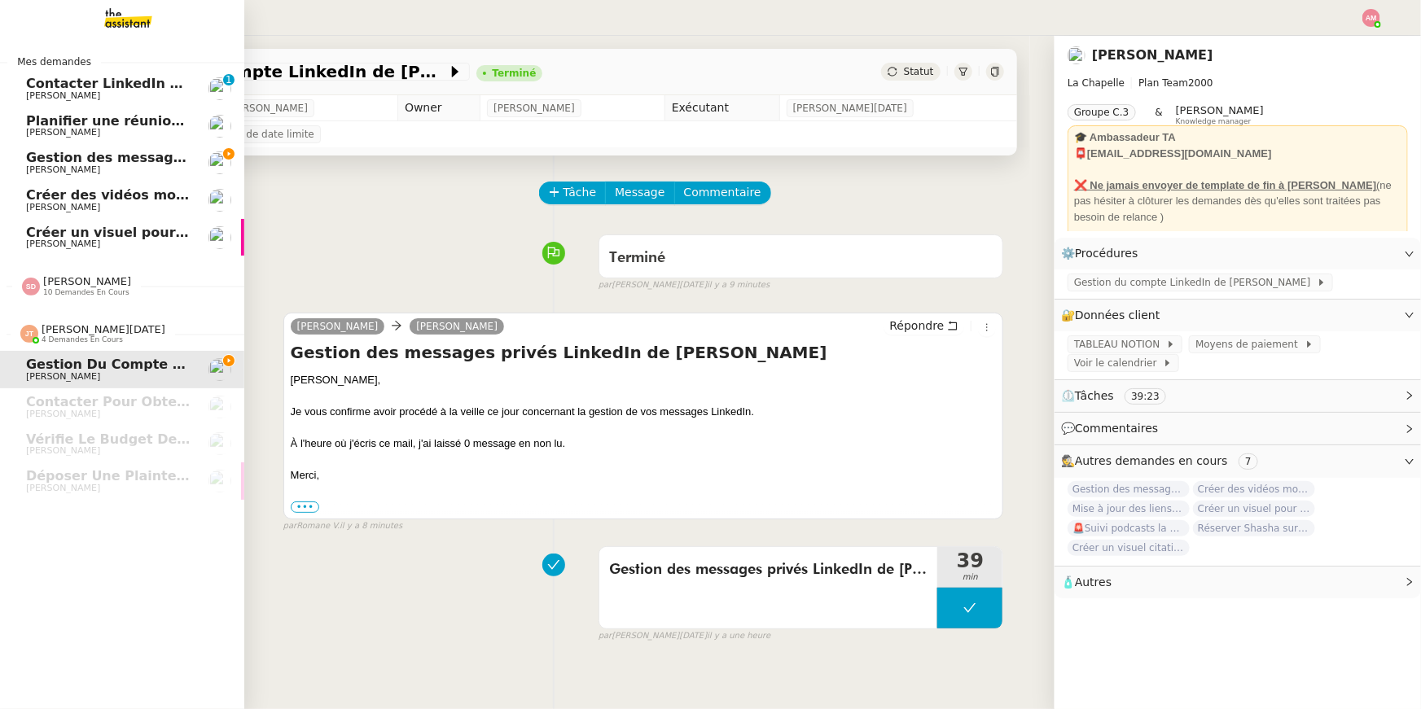
click at [76, 155] on span "Gestion des messages privés linkedIn - 20 août 2025" at bounding box center [220, 157] width 388 height 15
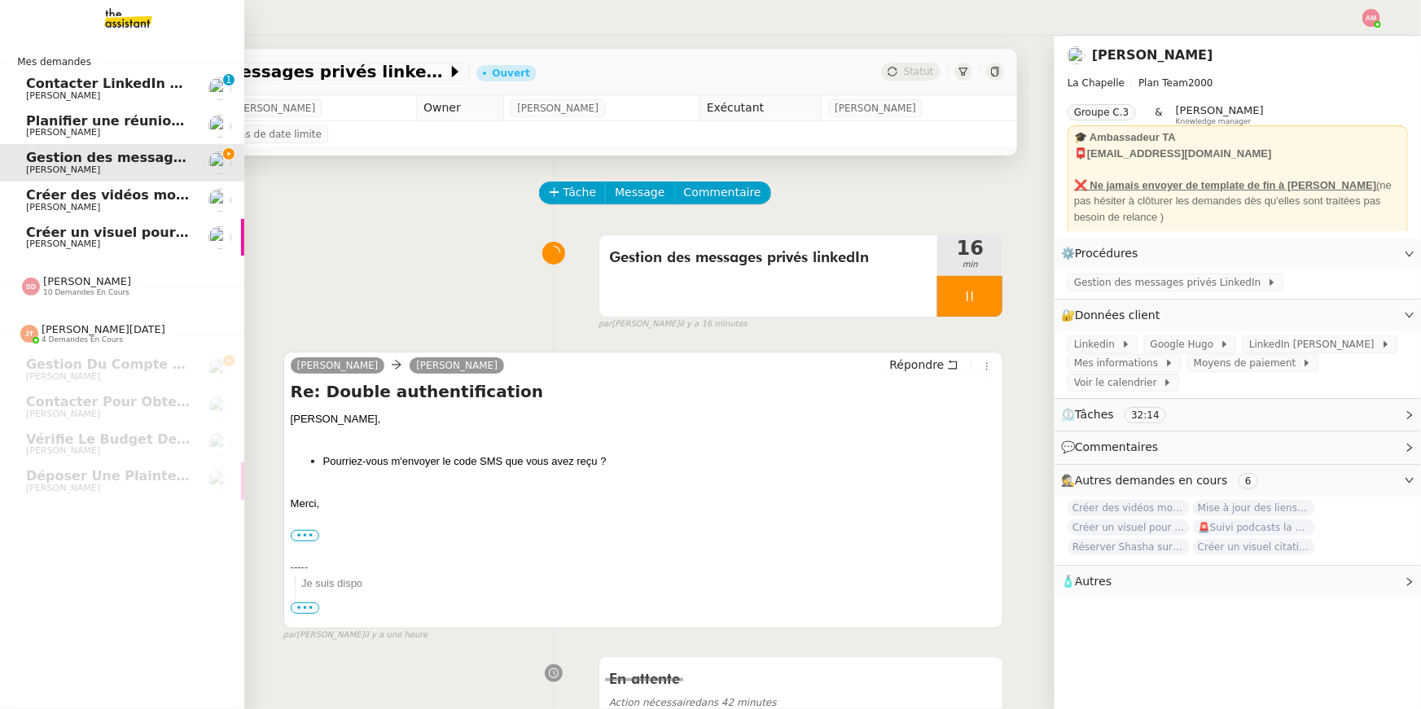
click at [25, 297] on div "Sheida Delpazir 10 demandes en cours" at bounding box center [122, 279] width 244 height 47
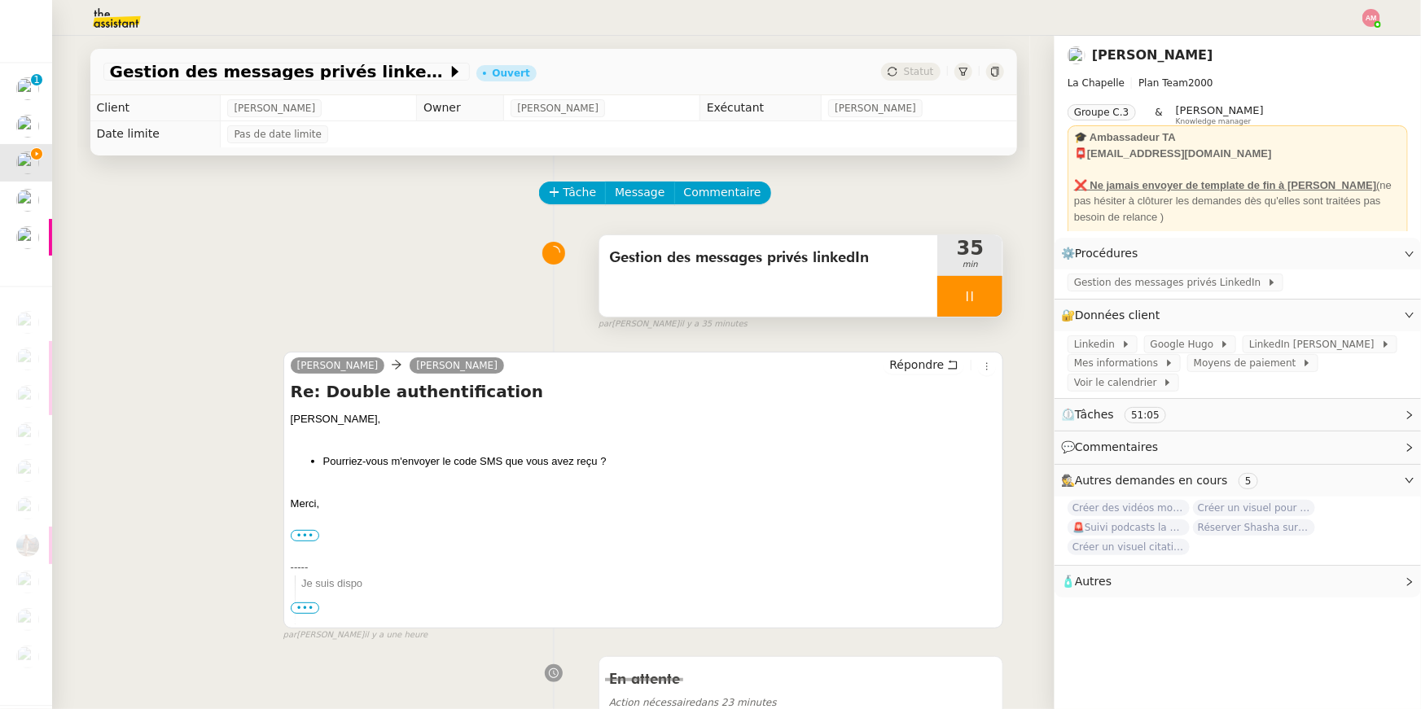
click at [987, 291] on div at bounding box center [969, 296] width 65 height 41
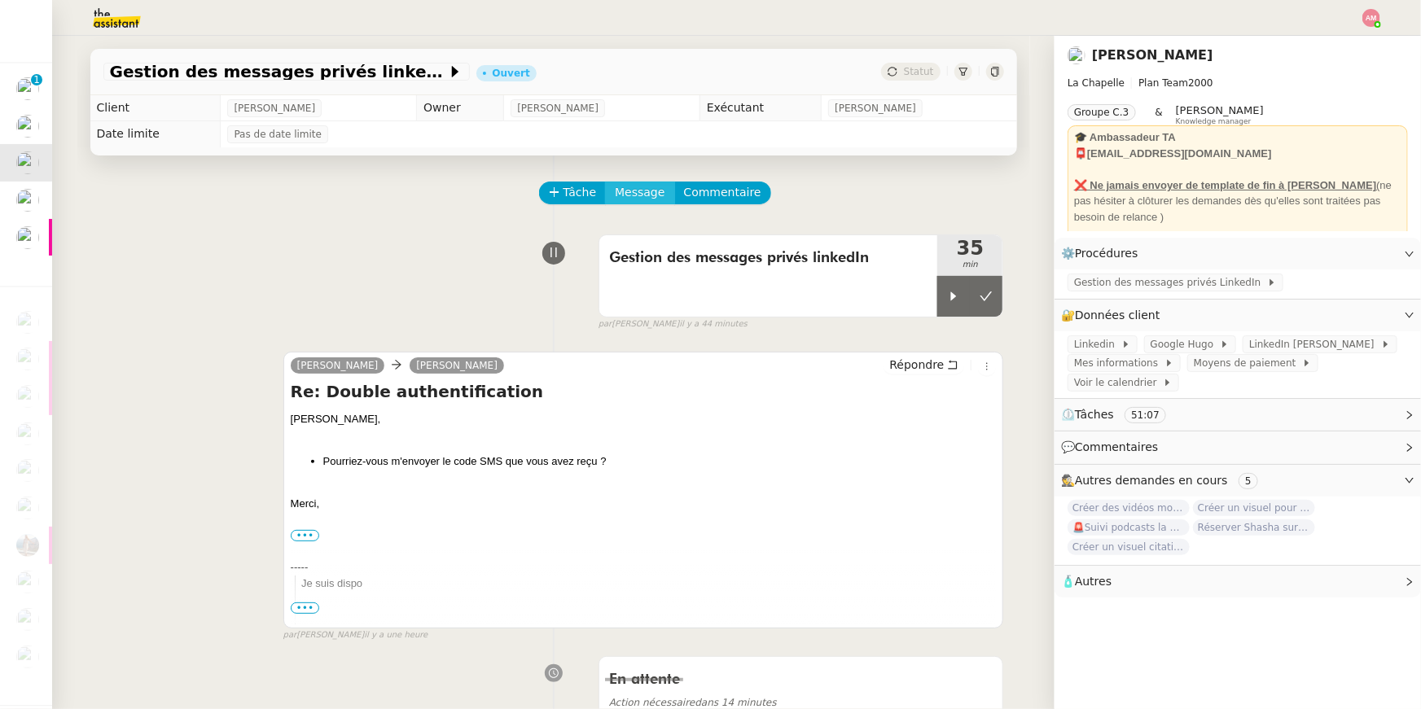
click at [628, 198] on span "Message" at bounding box center [640, 192] width 50 height 19
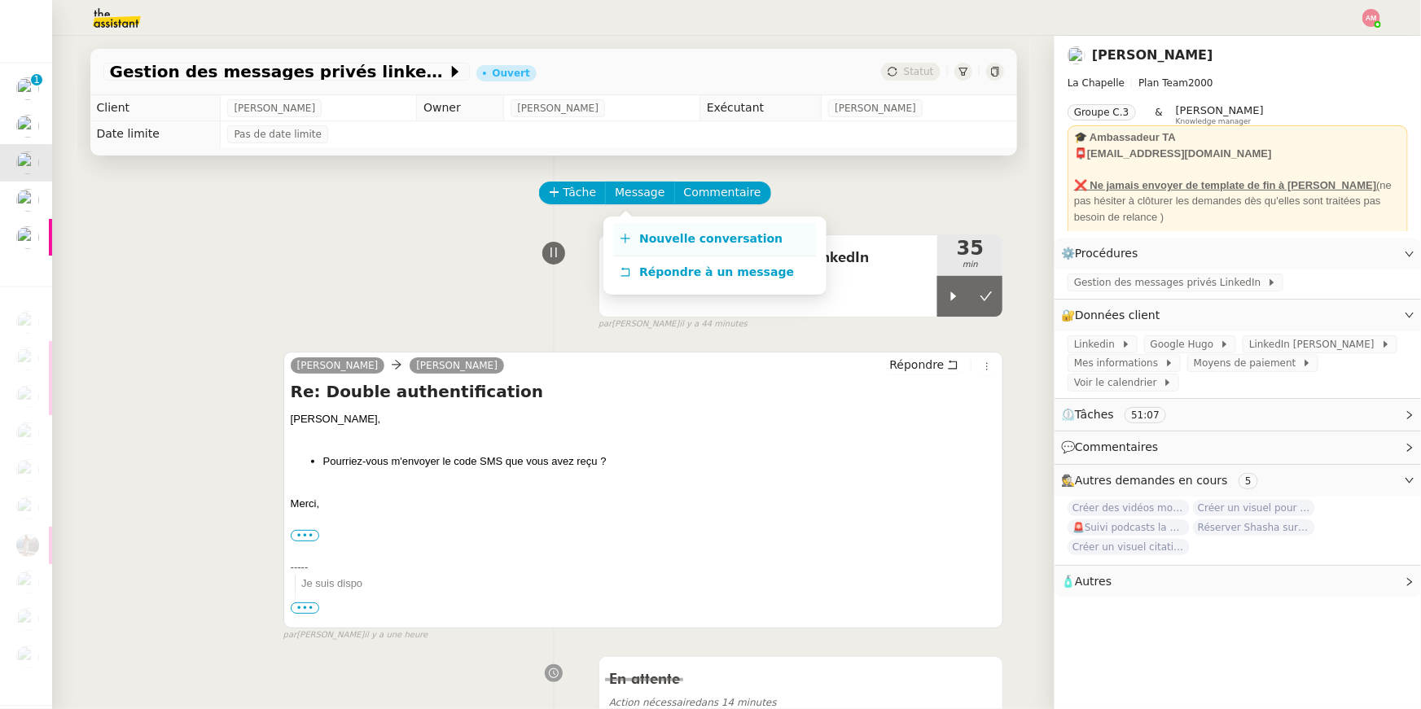
click at [644, 234] on span "Nouvelle conversation" at bounding box center [710, 238] width 143 height 13
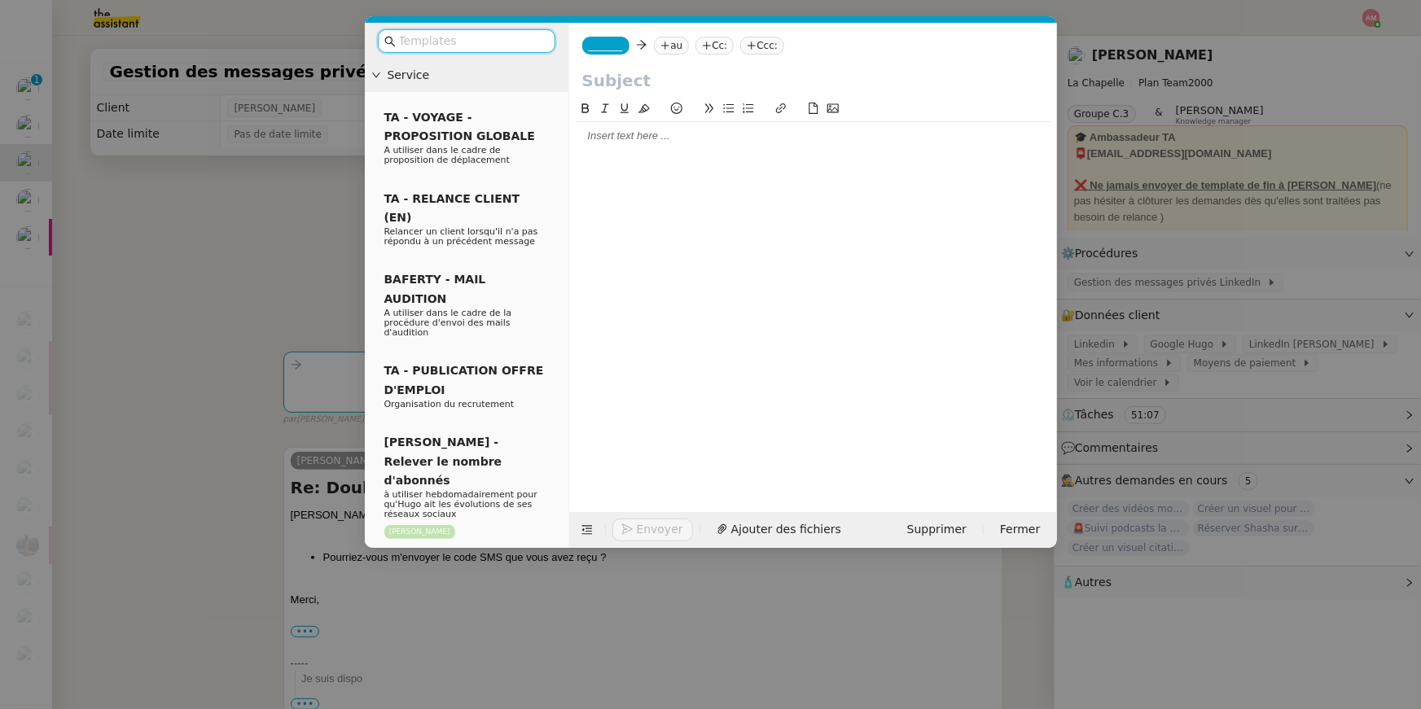
click at [171, 91] on nz-modal-container "Service TA - VOYAGE - PROPOSITION GLOBALE A utiliser dans le cadre de propositi…" at bounding box center [710, 354] width 1421 height 709
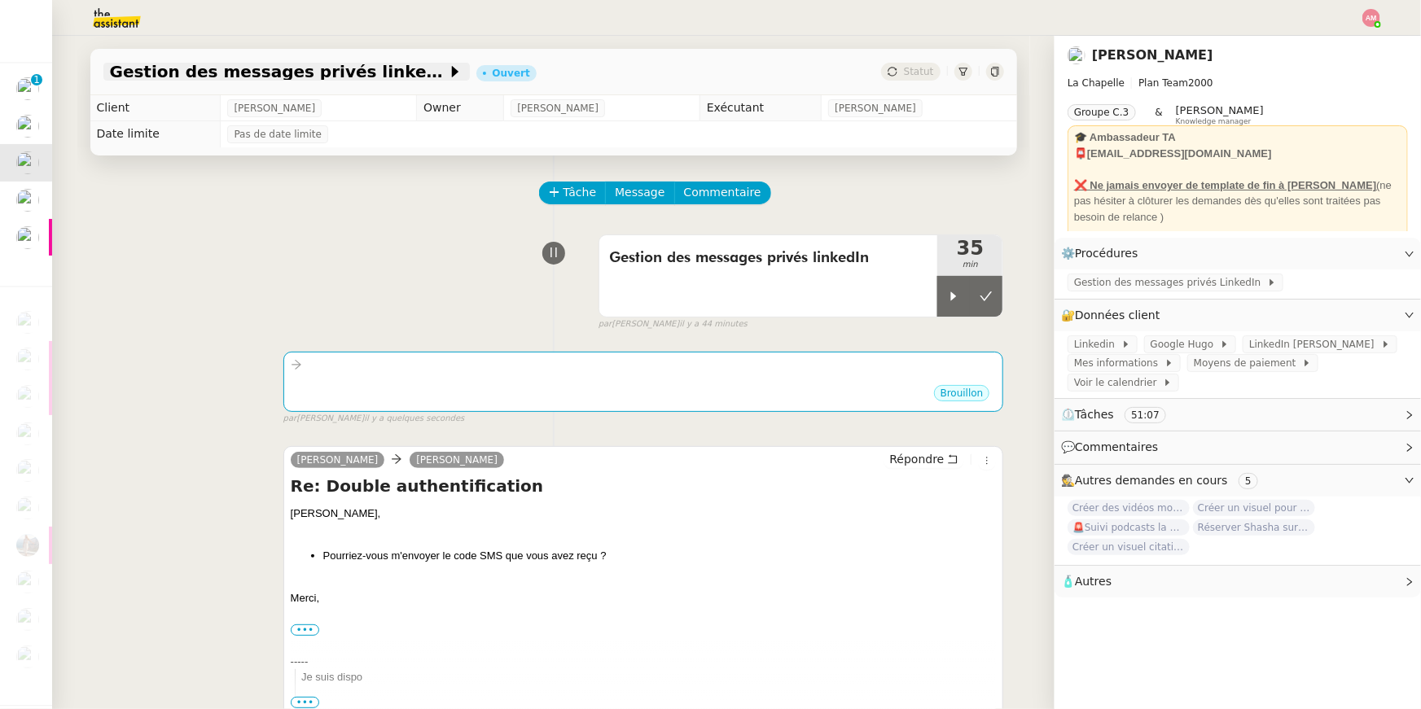
click at [205, 74] on span "Gestion des messages privés linkedIn - 20 août 2025" at bounding box center [278, 71] width 337 height 16
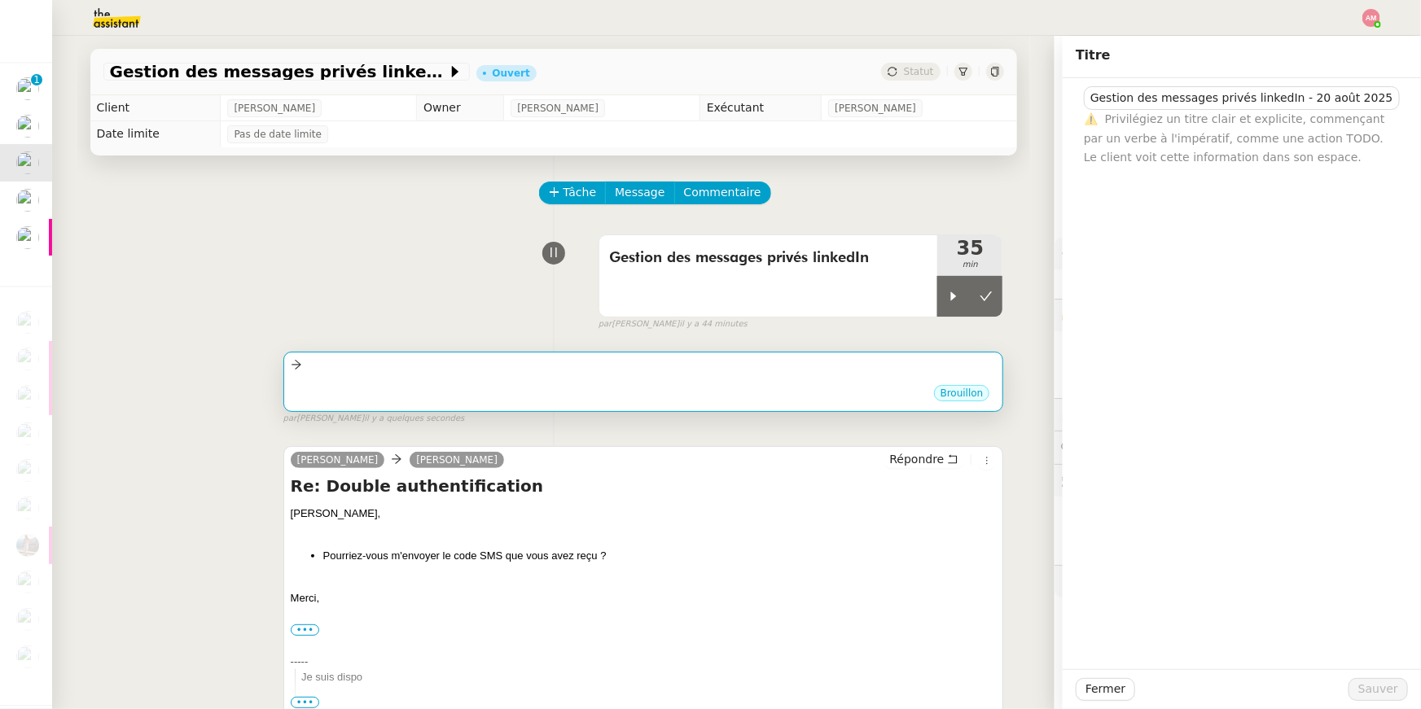
click at [680, 370] on div at bounding box center [644, 365] width 706 height 19
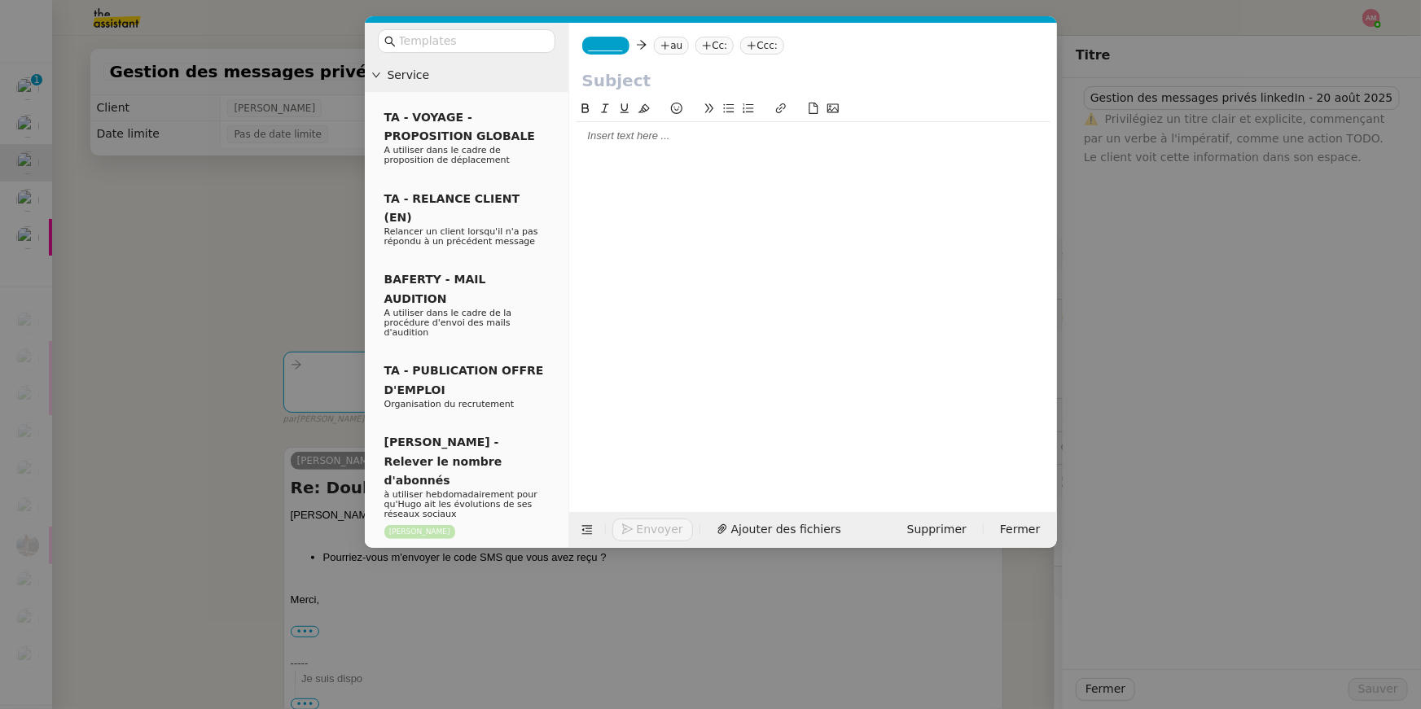
click at [602, 69] on input "text" at bounding box center [813, 80] width 462 height 24
paste input "Gestion des messages privés linkedIn - 20 août 2025"
type input "Gestion des messages privés linkedIn - 20 août 2025"
click at [602, 42] on span "_______" at bounding box center [606, 45] width 34 height 11
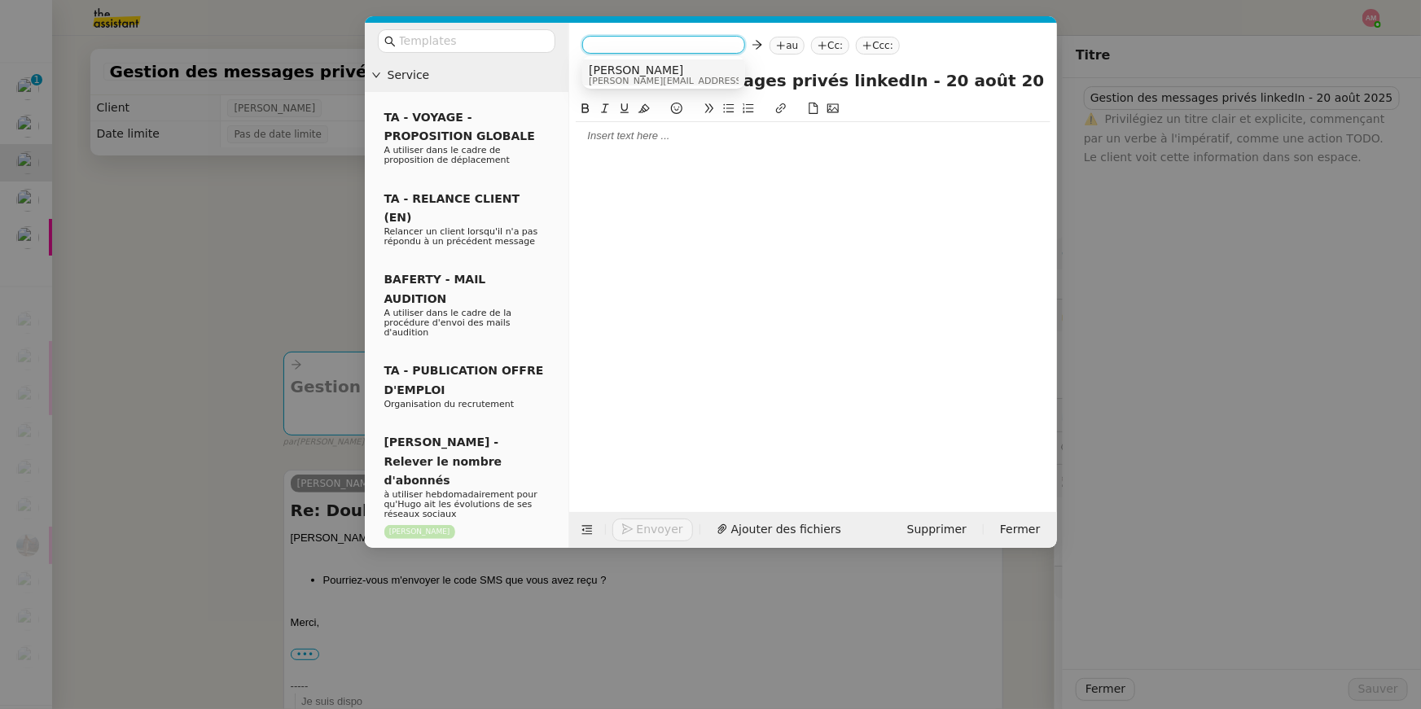
click at [607, 66] on span "[PERSON_NAME]" at bounding box center [704, 69] width 231 height 13
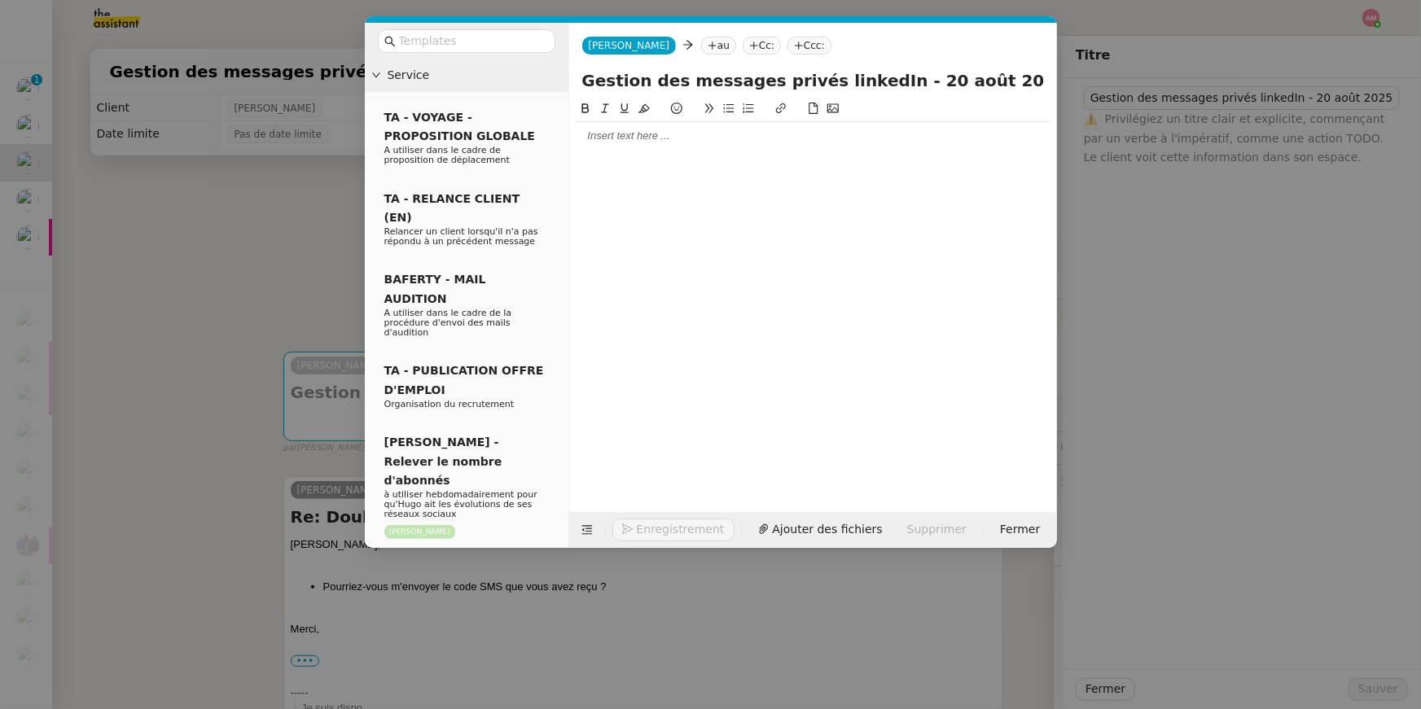
click at [701, 37] on nz-tag "au" at bounding box center [718, 46] width 35 height 18
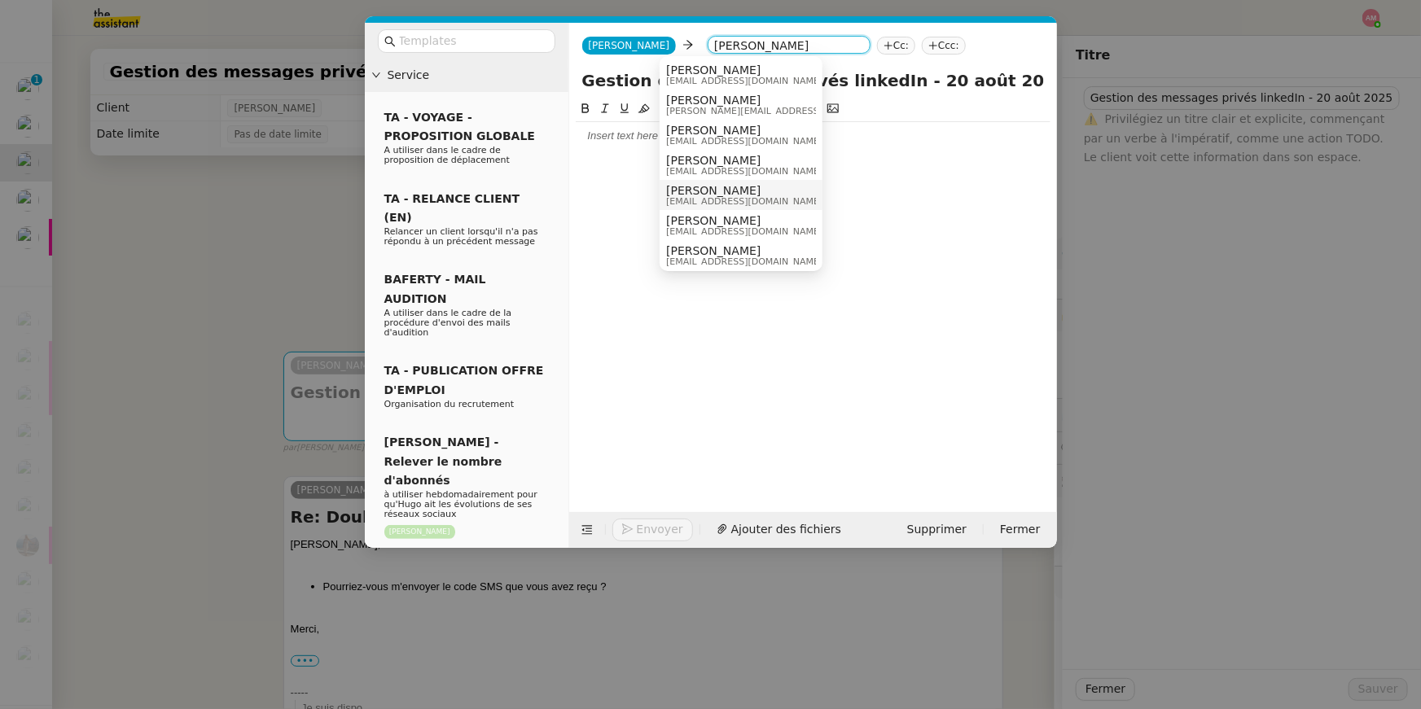
type input "HUGO"
click at [720, 194] on span "[PERSON_NAME]" at bounding box center [744, 190] width 156 height 13
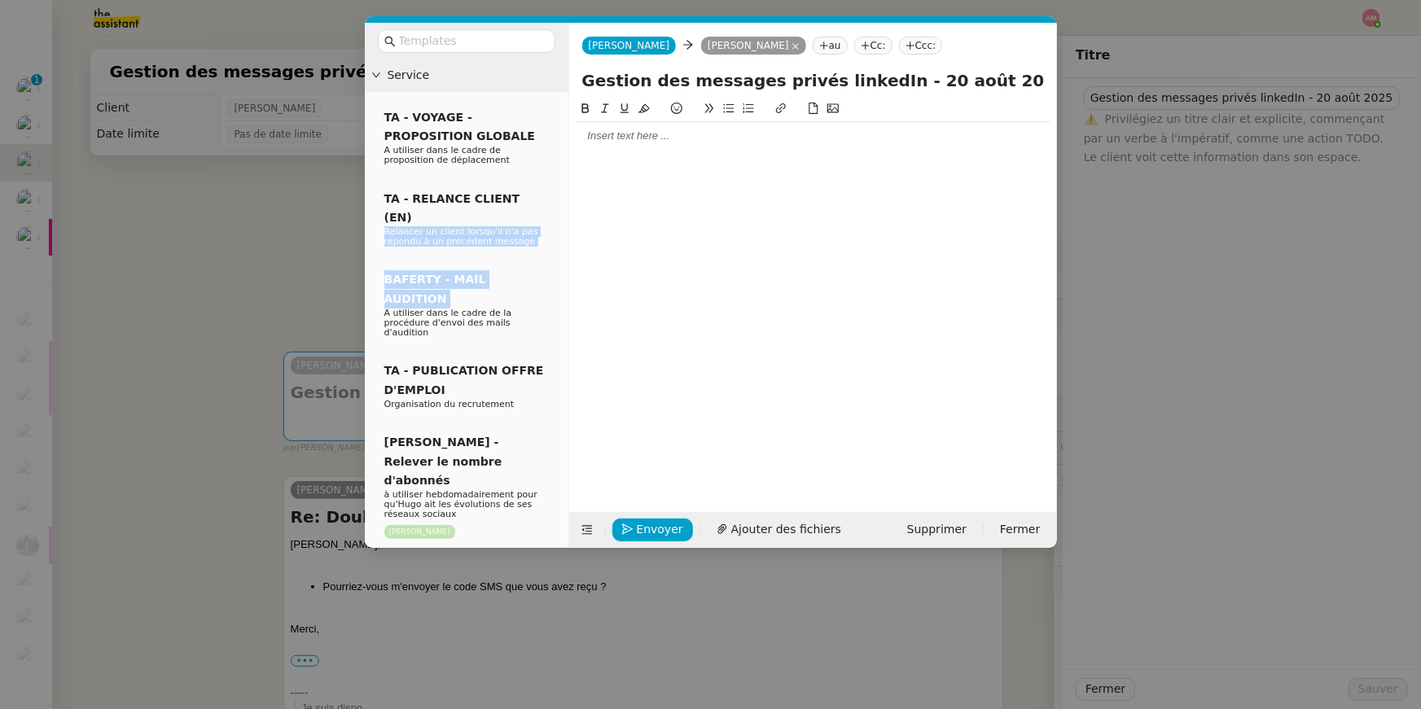
drag, startPoint x: 265, startPoint y: 278, endPoint x: 333, endPoint y: 212, distance: 94.4
click at [333, 212] on nz-modal-container "Service TA - VOYAGE - PROPOSITION GLOBALE A utiliser dans le cadre de propositi…" at bounding box center [710, 354] width 1421 height 709
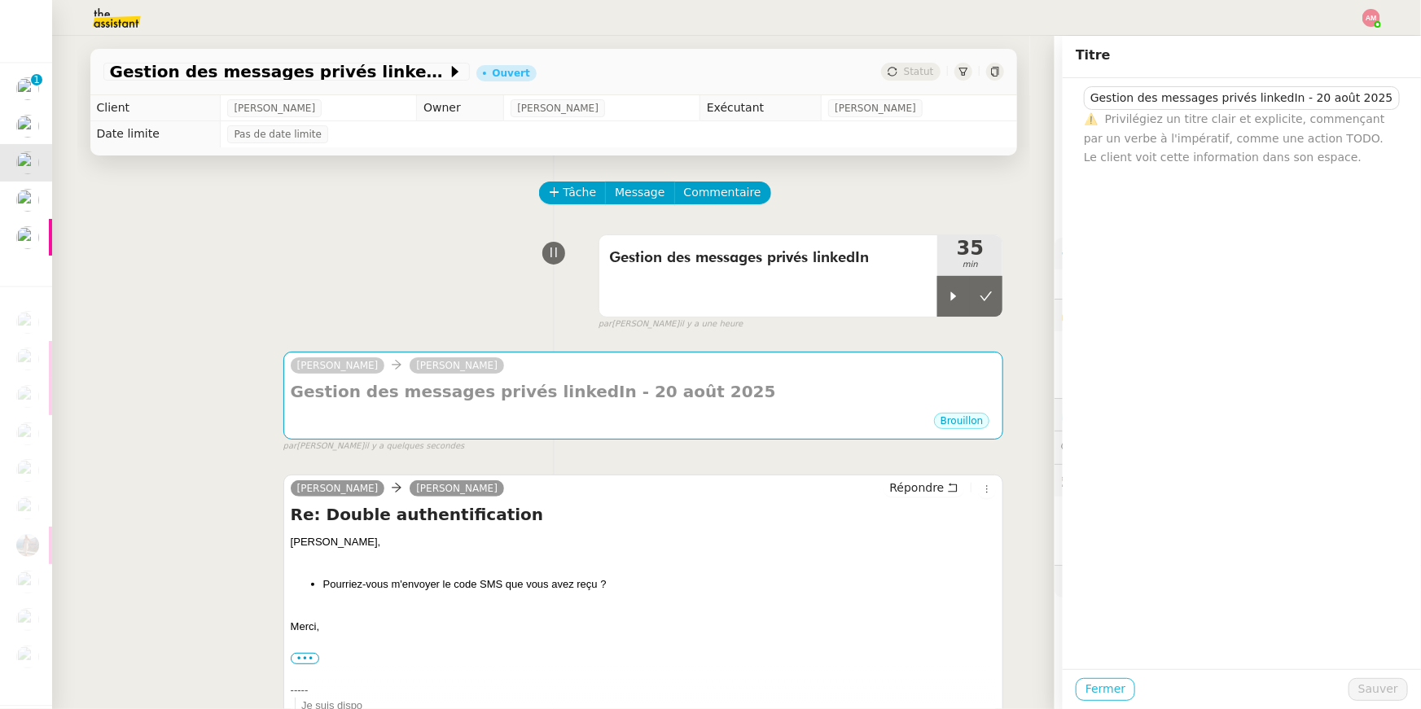
click at [1105, 689] on span "Fermer" at bounding box center [1105, 689] width 40 height 19
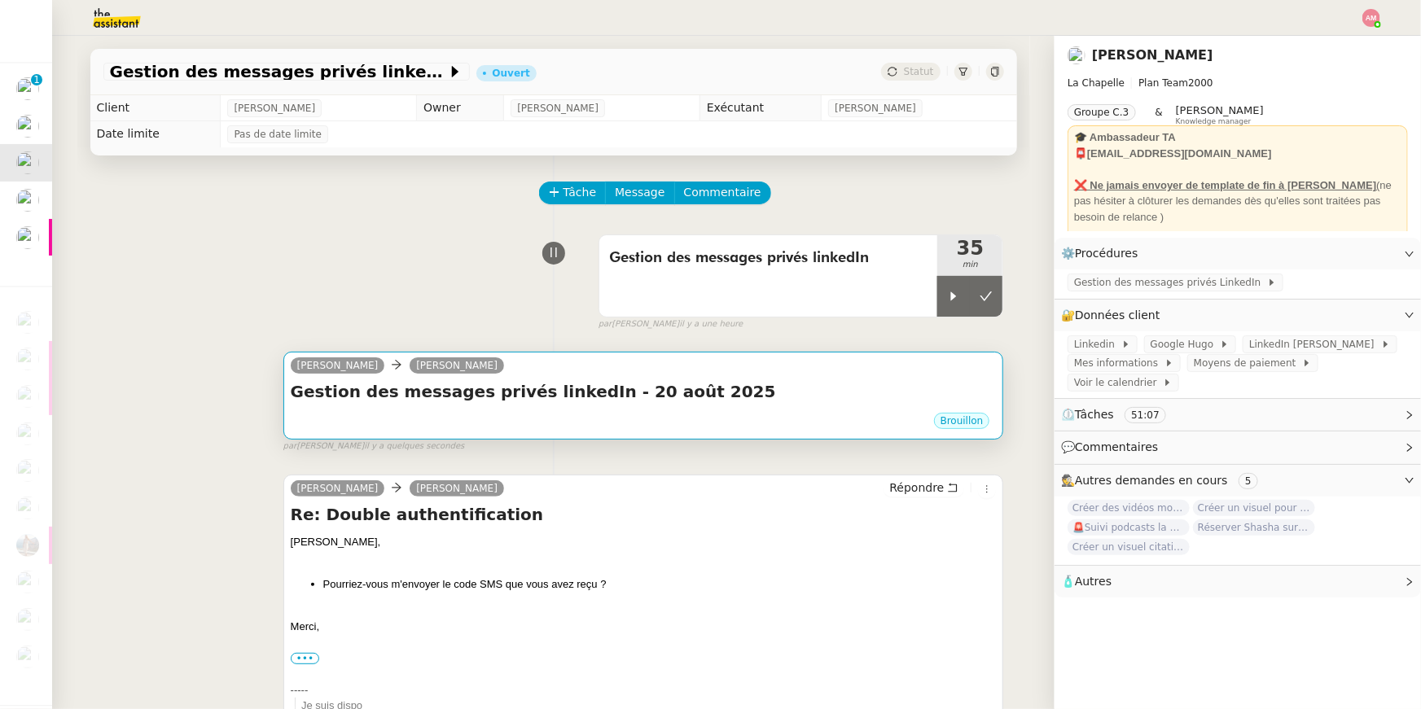
click at [840, 425] on div "Brouillon" at bounding box center [644, 423] width 706 height 24
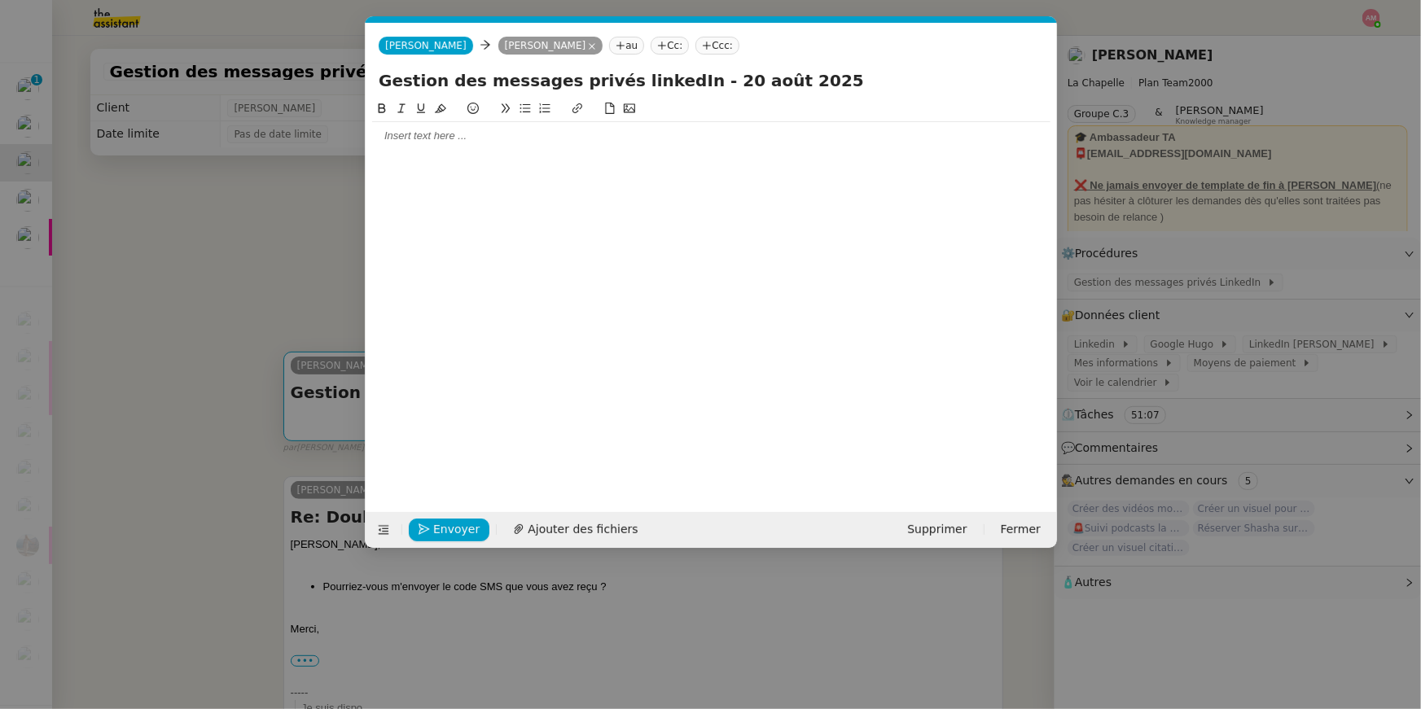
scroll to position [0, 34]
click at [330, 511] on nz-modal-container "Service TA - VOYAGE - PROPOSITION GLOBALE A utiliser dans le cadre de propositi…" at bounding box center [710, 354] width 1421 height 709
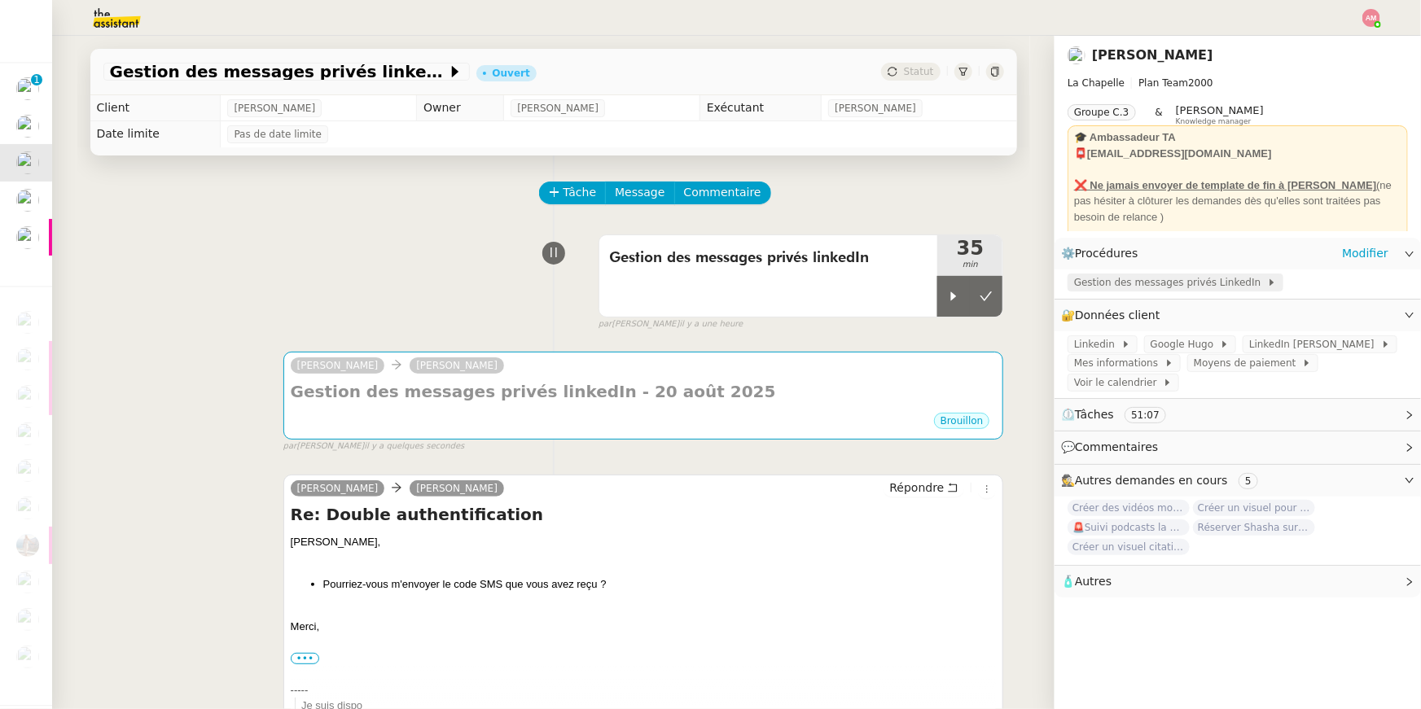
click at [1142, 288] on span "Gestion des messages privés LinkedIn" at bounding box center [1170, 282] width 193 height 16
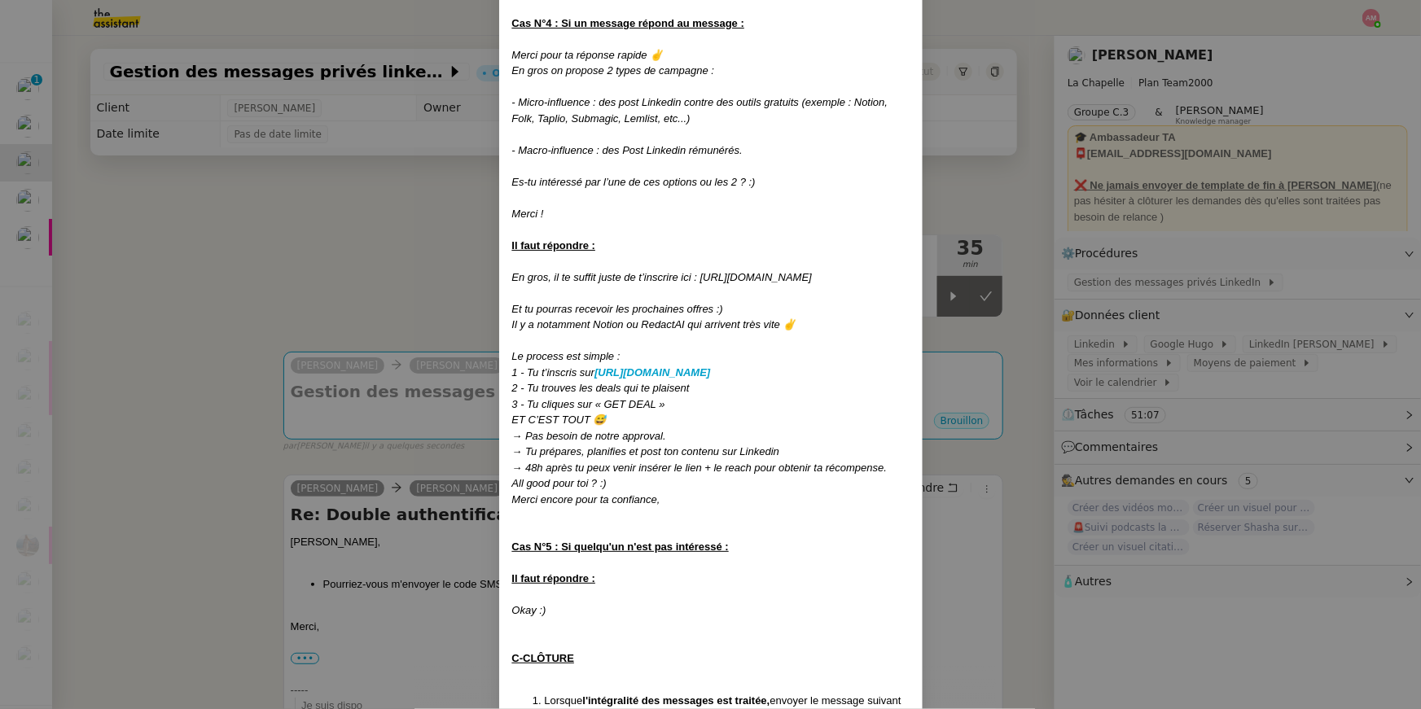
scroll to position [1575, 0]
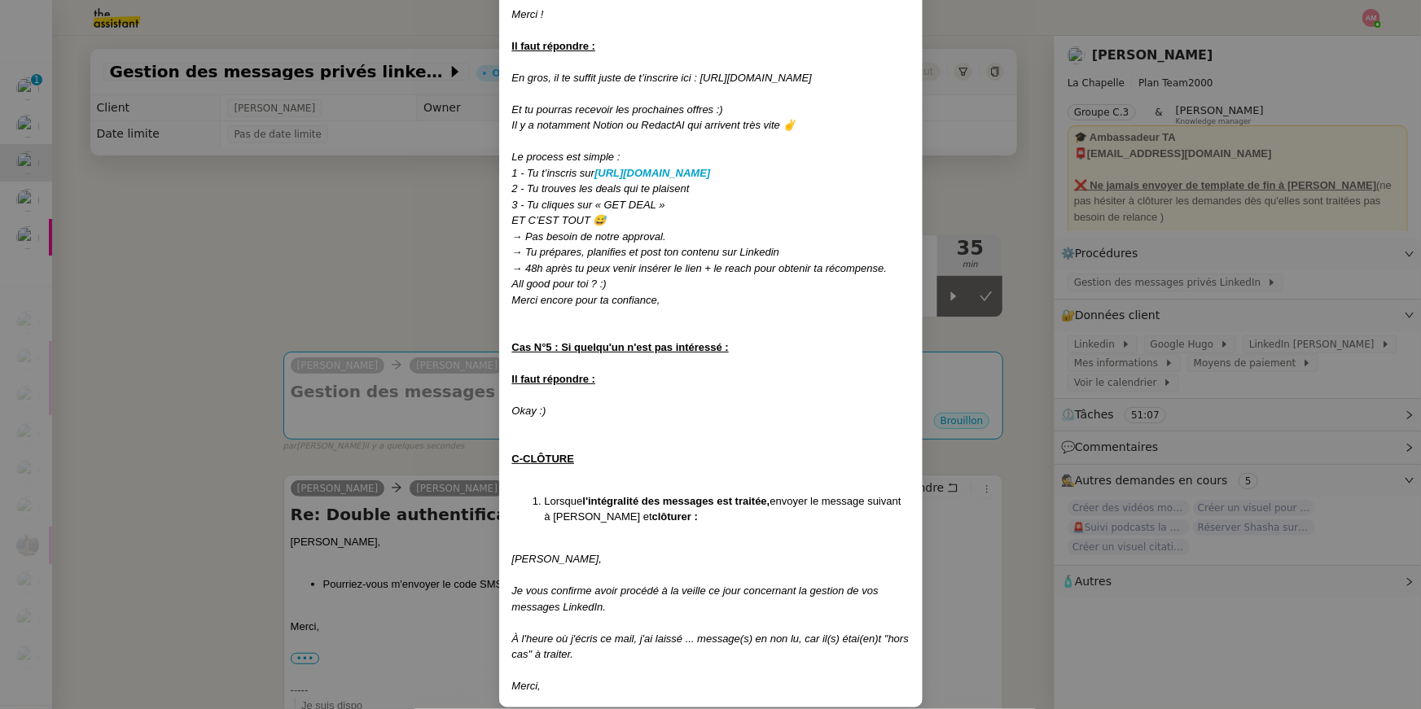
drag, startPoint x: 515, startPoint y: 542, endPoint x: 608, endPoint y: 681, distance: 167.3
click at [567, 678] on div "Merci," at bounding box center [710, 686] width 397 height 16
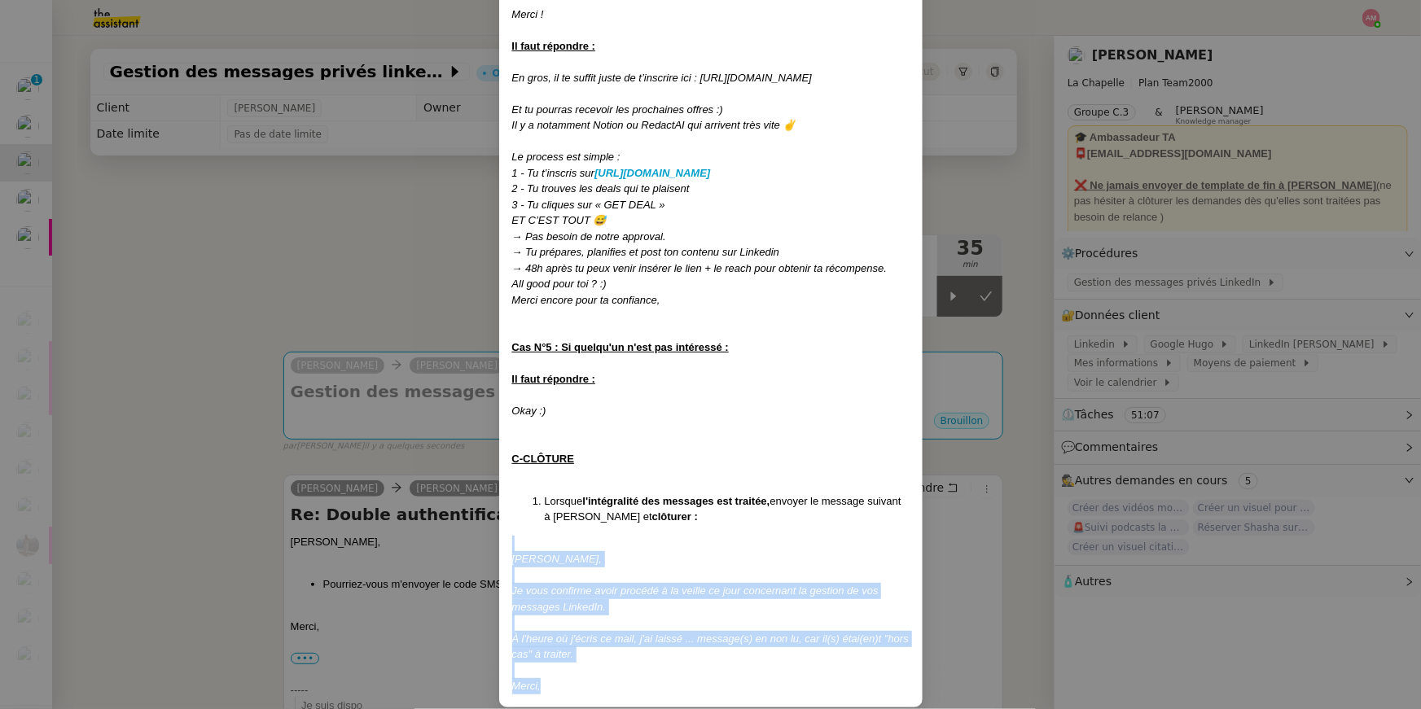
drag, startPoint x: 512, startPoint y: 533, endPoint x: 588, endPoint y: 675, distance: 160.6
copy div "﻿ Hugo, Je vous confirme avoir procédé à la veille ce jour concernant la gestio…"
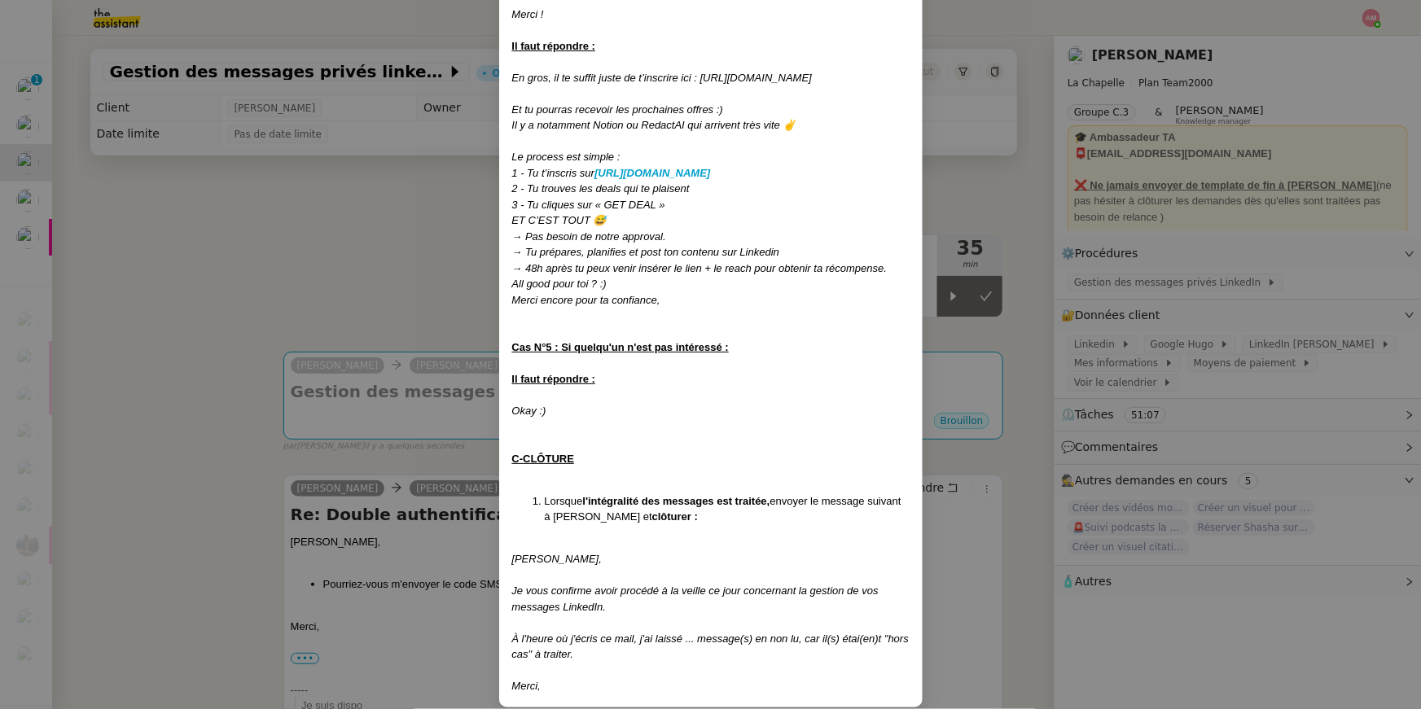
click at [357, 392] on nz-modal-container "Créée le 08/10/2024 Modifiée le 17/04/2025 Contexte : Hugo souhaite qu’on répon…" at bounding box center [710, 354] width 1421 height 709
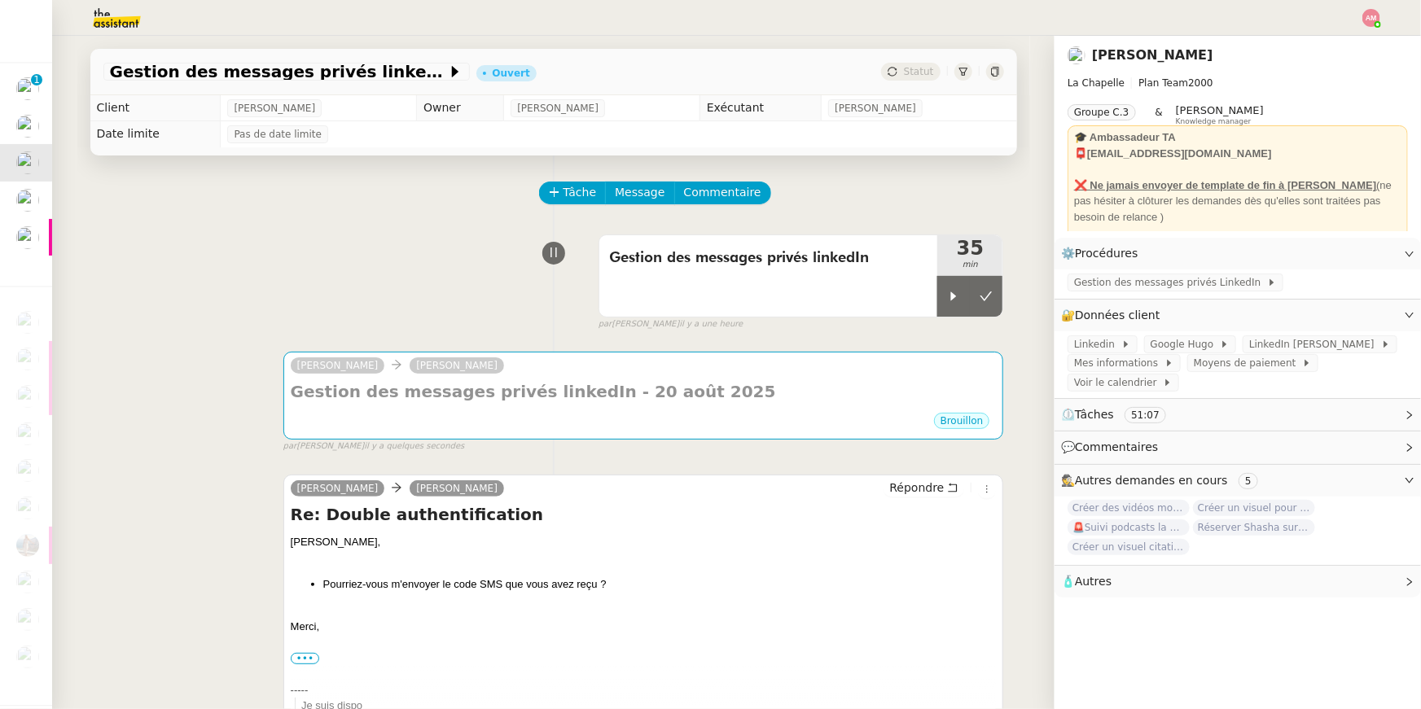
scroll to position [1494, 0]
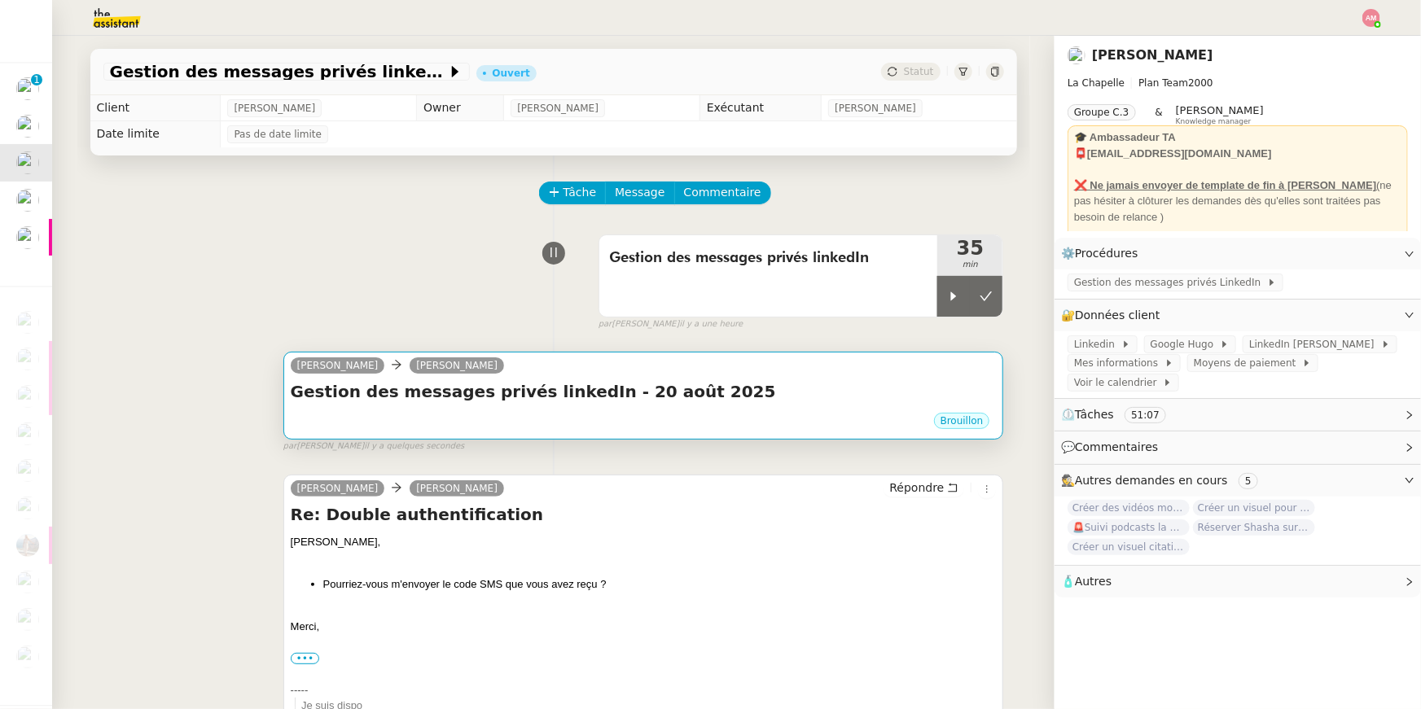
click at [484, 403] on h4 "Gestion des messages privés linkedIn - 20 août 2025" at bounding box center [644, 391] width 706 height 23
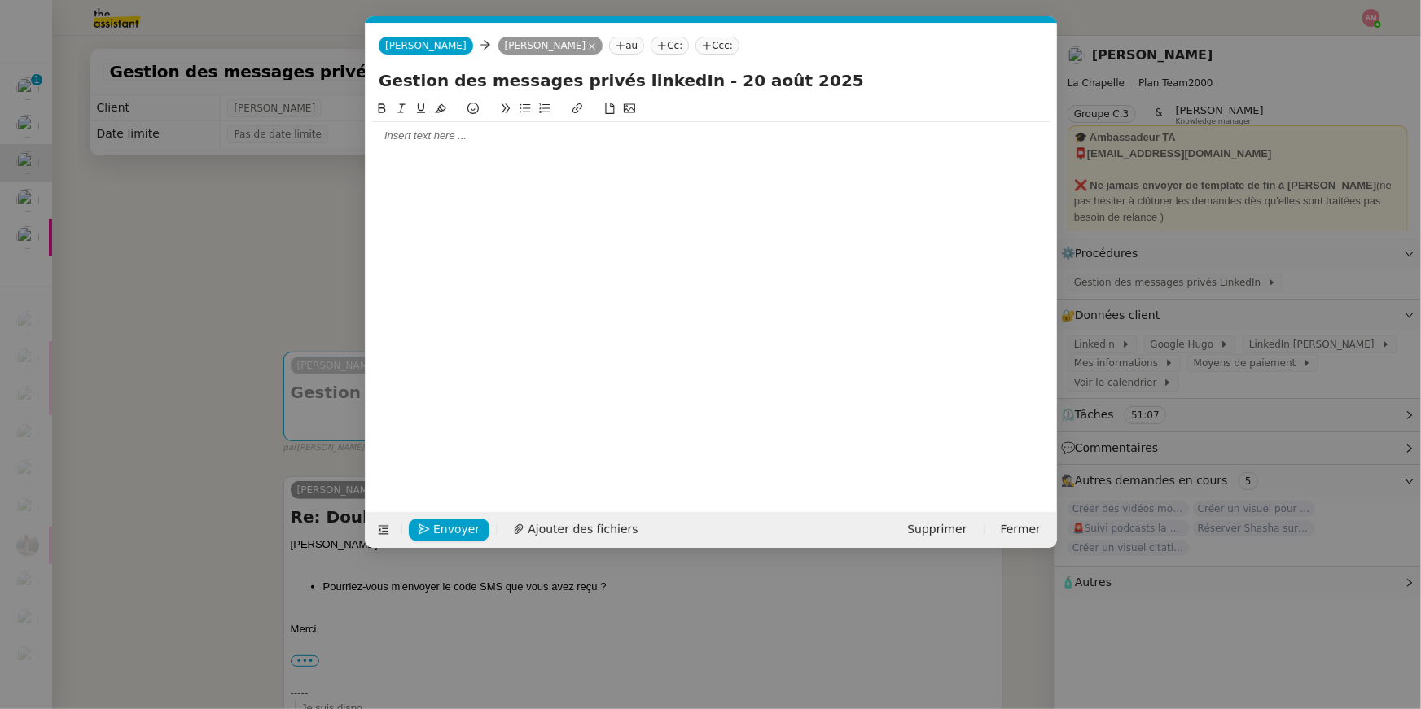
scroll to position [0, 34]
click at [513, 135] on div at bounding box center [711, 136] width 678 height 15
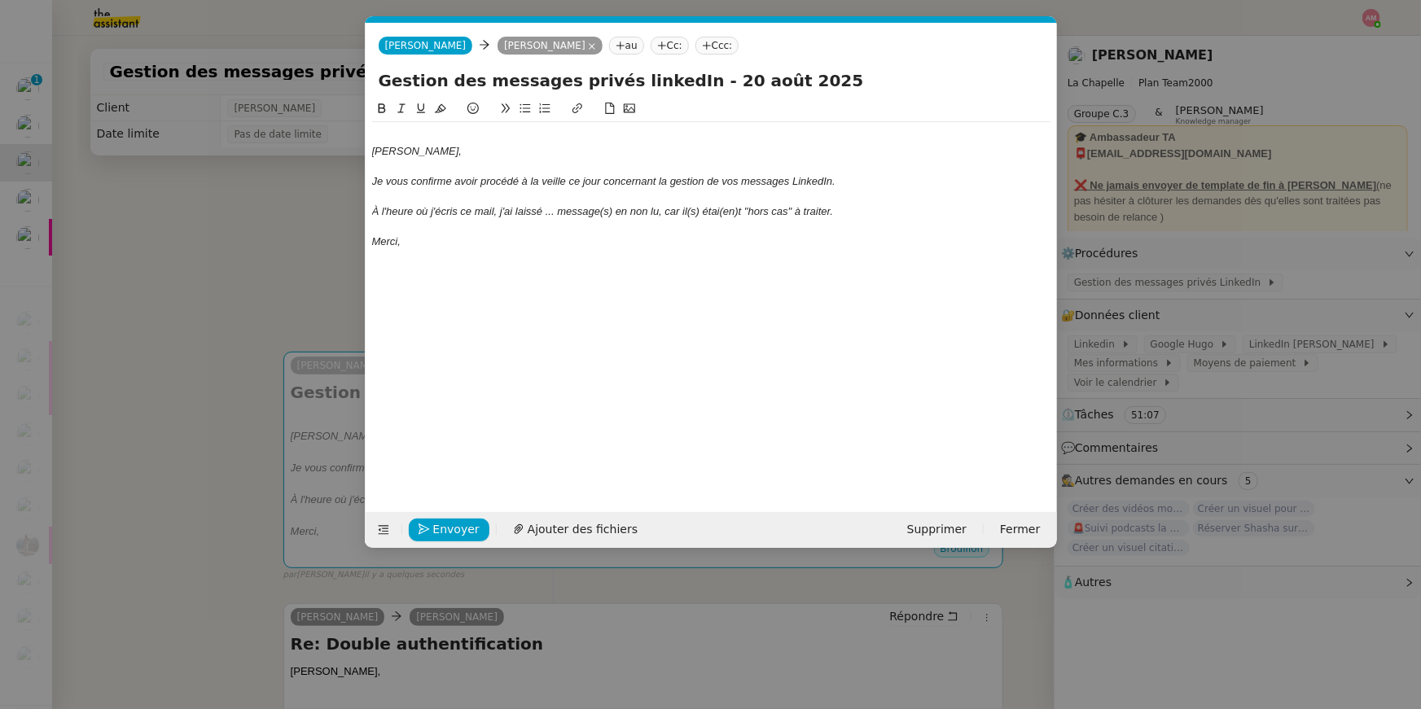
click at [374, 151] on em "[PERSON_NAME]," at bounding box center [417, 151] width 90 height 12
click at [373, 152] on div "[PERSON_NAME]," at bounding box center [711, 151] width 678 height 15
click at [372, 152] on div "[PERSON_NAME]," at bounding box center [711, 151] width 678 height 15
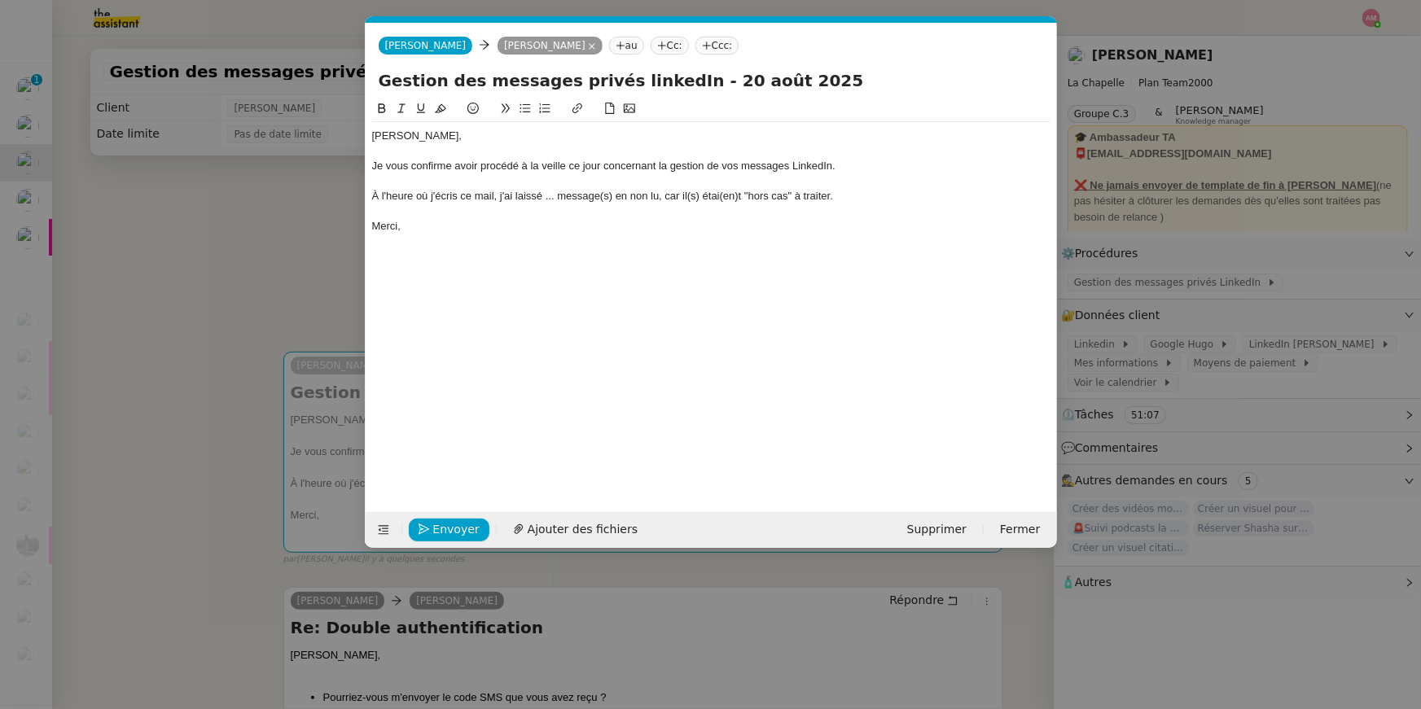
click at [543, 199] on div "À l'heure où j'écris ce mail, j'ai laissé ... message(s) en non lu, car il(s) é…" at bounding box center [711, 196] width 678 height 15
drag, startPoint x: 544, startPoint y: 199, endPoint x: 554, endPoint y: 199, distance: 9.8
click at [554, 199] on div "À l'heure où j'écris ce mail, j'ai laissé ... message(s) en non lu, car il(s) é…" at bounding box center [711, 196] width 678 height 15
click at [602, 187] on div "Hugo, Je vous confirme avoir procédé à la veille ce jour concernant la gestion …" at bounding box center [711, 181] width 678 height 118
click at [601, 192] on div "À l'heure où j'écris ce mail, j'ai laissé 2 message(s) en non lu, car il(s) éta…" at bounding box center [711, 196] width 678 height 15
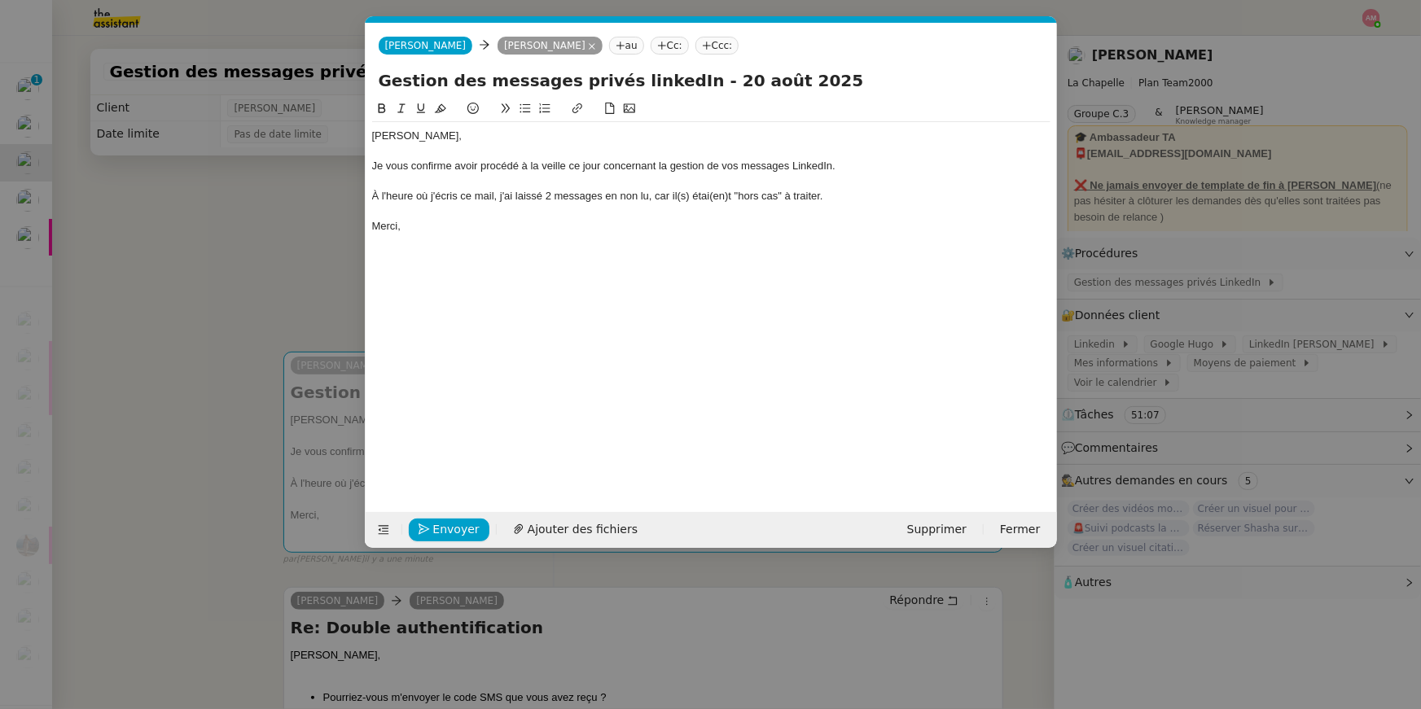
click at [679, 197] on div "À l'heure où j'écris ce mail, j'ai laissé 2 messages en non lu, car il(s) étai(…" at bounding box center [711, 196] width 678 height 15
click at [709, 198] on div "À l'heure où j'écris ce mail, j'ai laissé 2 messages en non lu, car ils étai(en…" at bounding box center [711, 196] width 678 height 15
click at [707, 195] on div "À l'heure où j'écris ce mail, j'ai laissé 2 messages en non lu, car ils étai(en…" at bounding box center [711, 196] width 678 height 15
click at [648, 294] on div "Hugo, Je vous confirme avoir procédé à la veille ce jour concernant la gestion …" at bounding box center [711, 292] width 678 height 387
click at [450, 528] on span "Envoyer" at bounding box center [456, 529] width 46 height 19
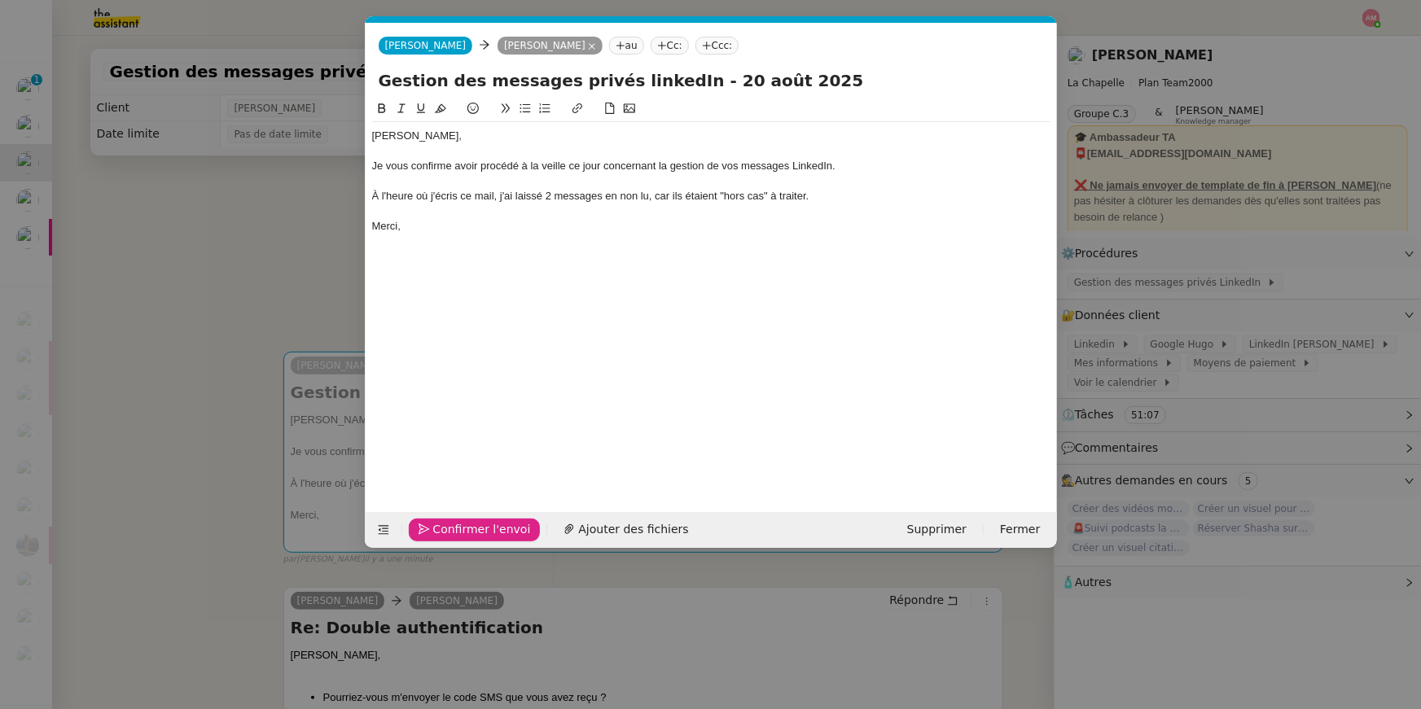
click at [450, 528] on span "Confirmer l'envoi" at bounding box center [482, 529] width 98 height 19
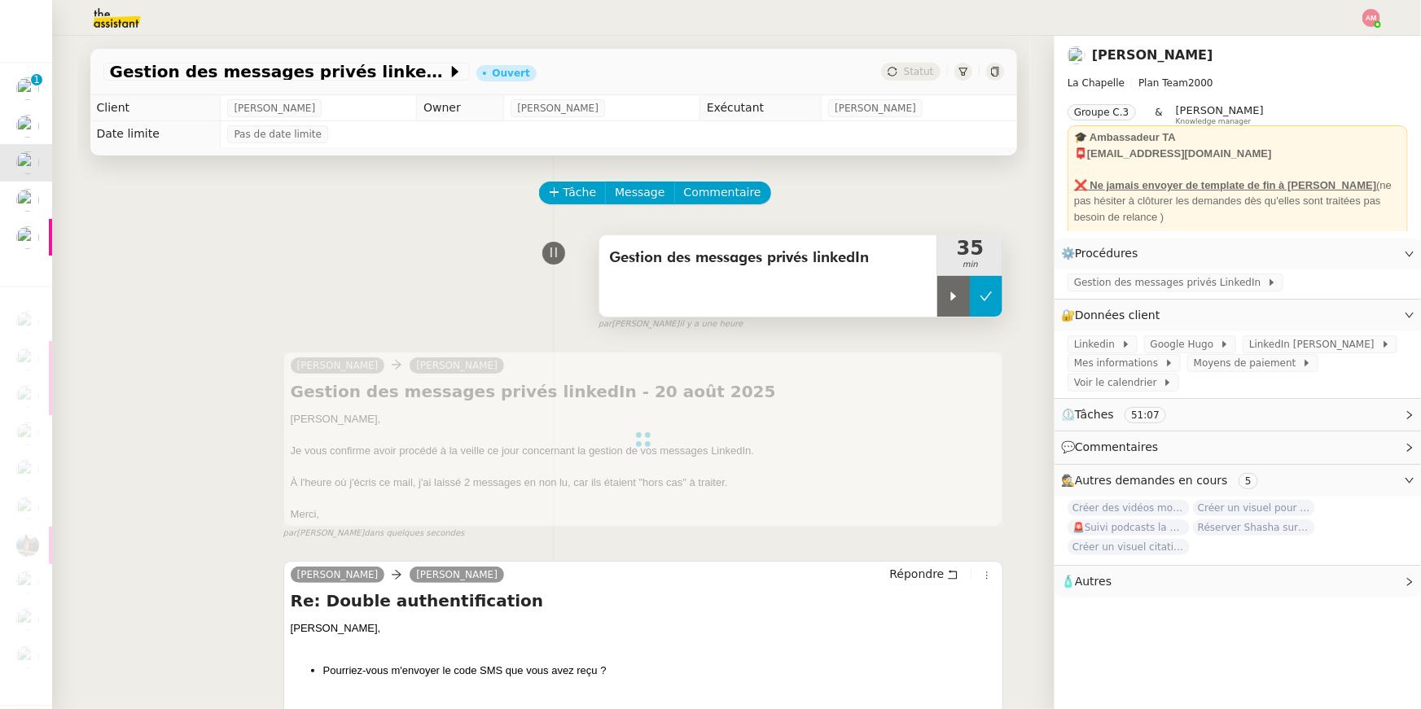
click at [971, 296] on button at bounding box center [986, 296] width 33 height 41
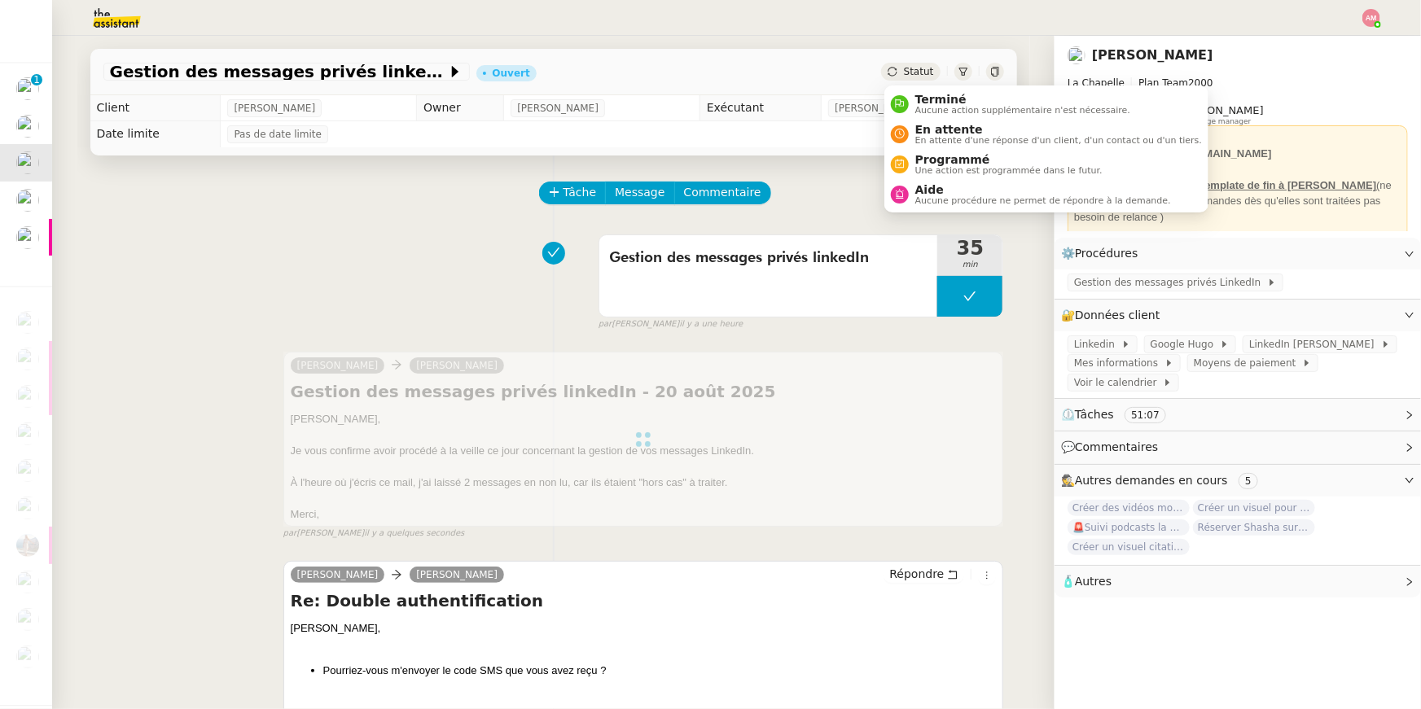
click at [927, 112] on td "[PERSON_NAME]" at bounding box center [918, 108] width 195 height 26
click at [943, 102] on span "Terminé" at bounding box center [1022, 99] width 215 height 13
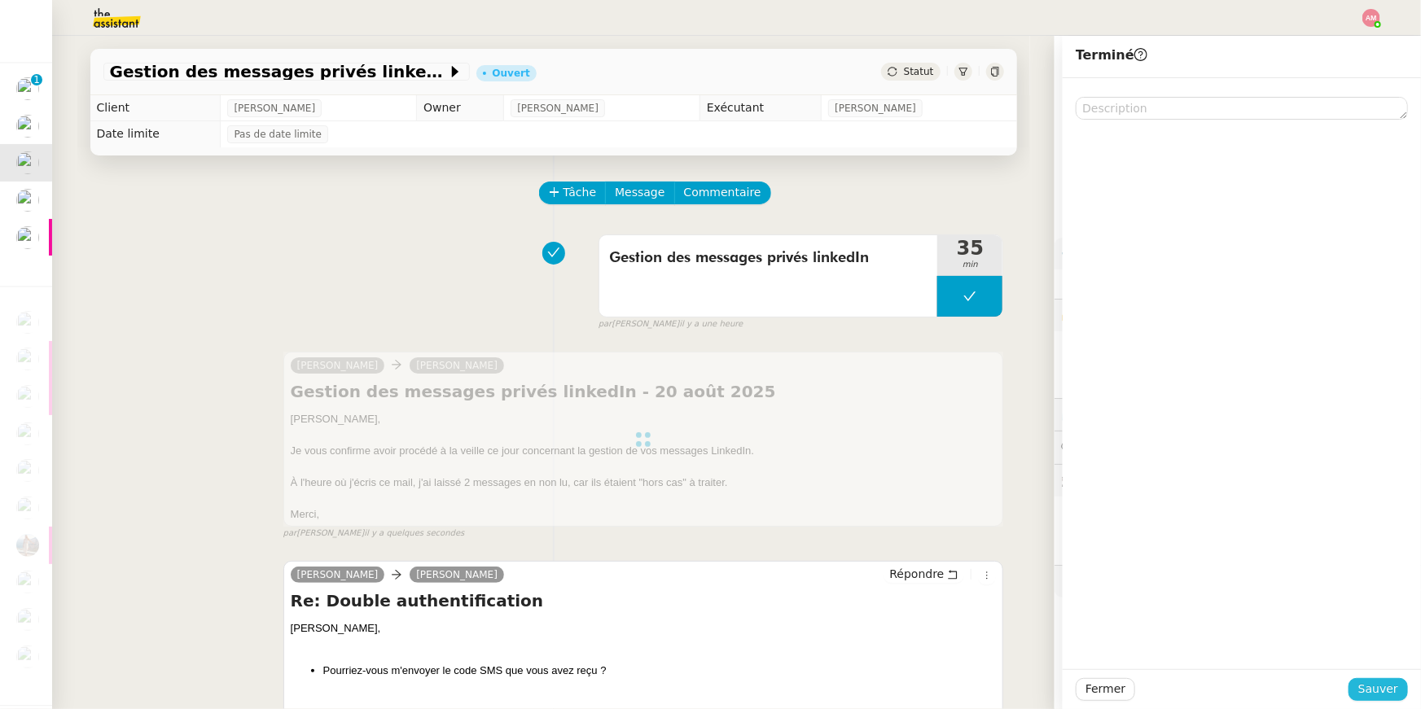
click at [1380, 681] on span "Sauver" at bounding box center [1378, 689] width 40 height 19
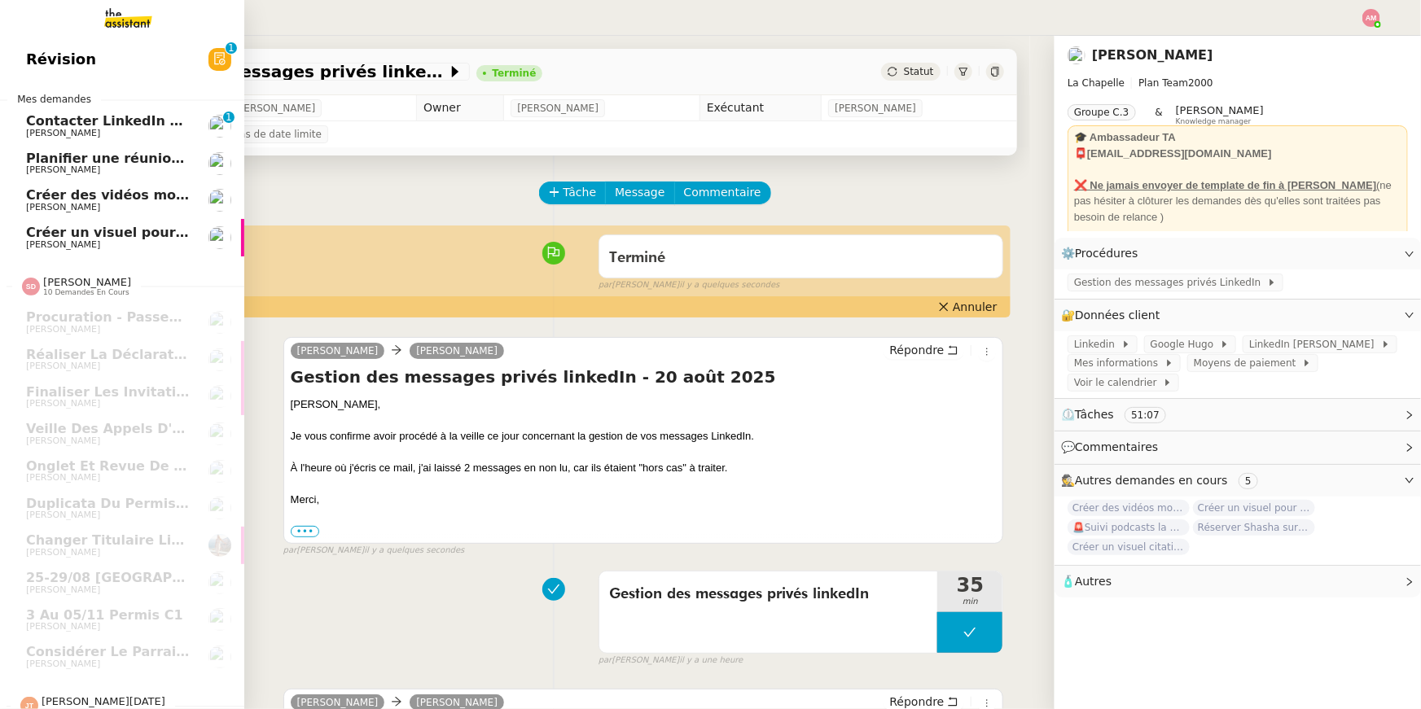
click at [6, 209] on link "Créer des vidéos montage pour Instagram [PERSON_NAME]" at bounding box center [122, 200] width 244 height 37
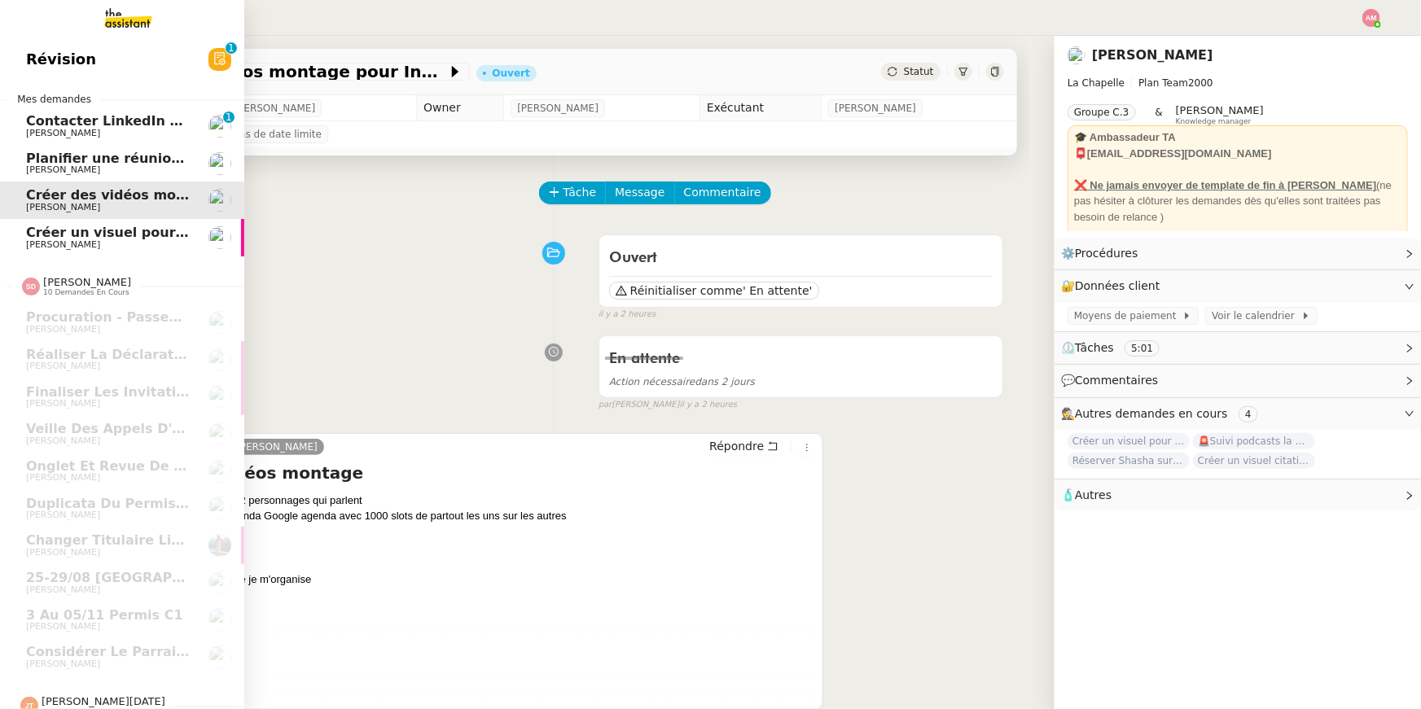
click at [109, 161] on span "Planifier une réunion avec [PERSON_NAME]" at bounding box center [185, 158] width 318 height 15
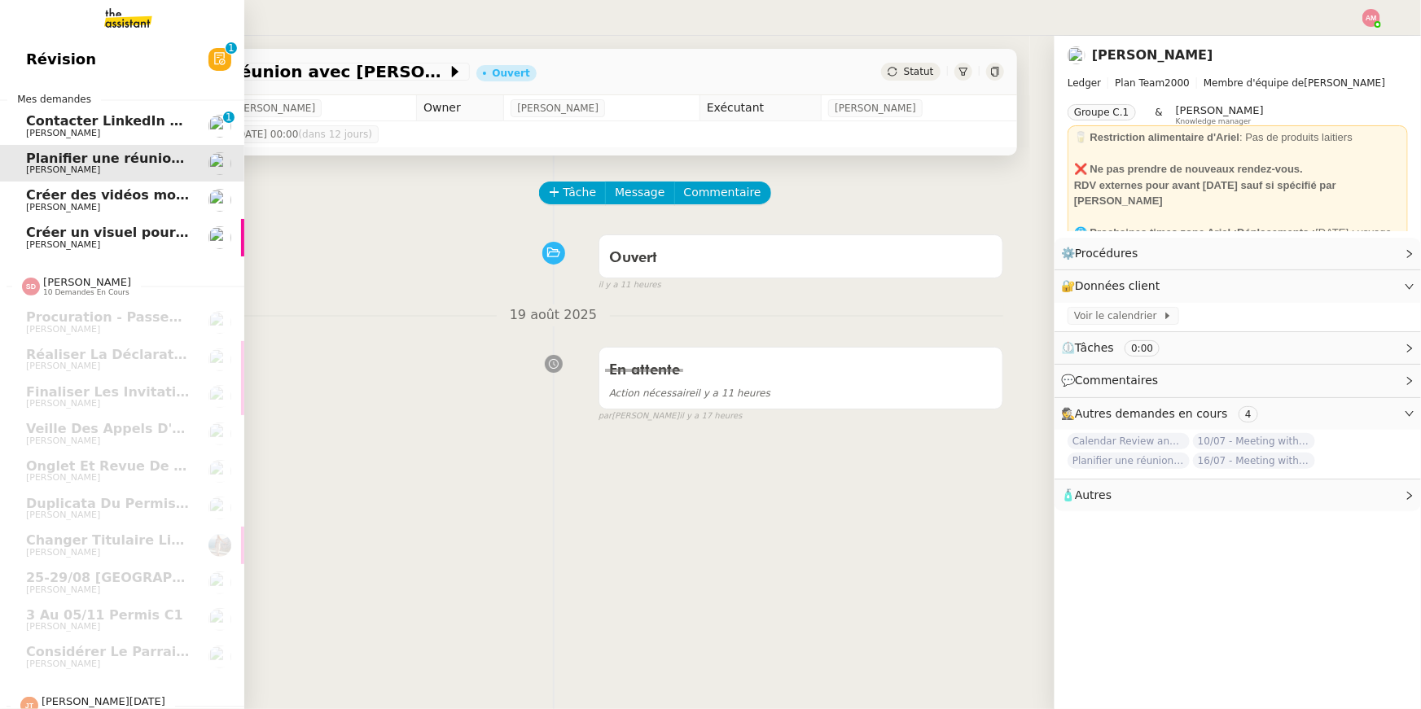
click at [112, 217] on link "Créer des vidéos montage pour Instagram [PERSON_NAME]" at bounding box center [122, 200] width 244 height 37
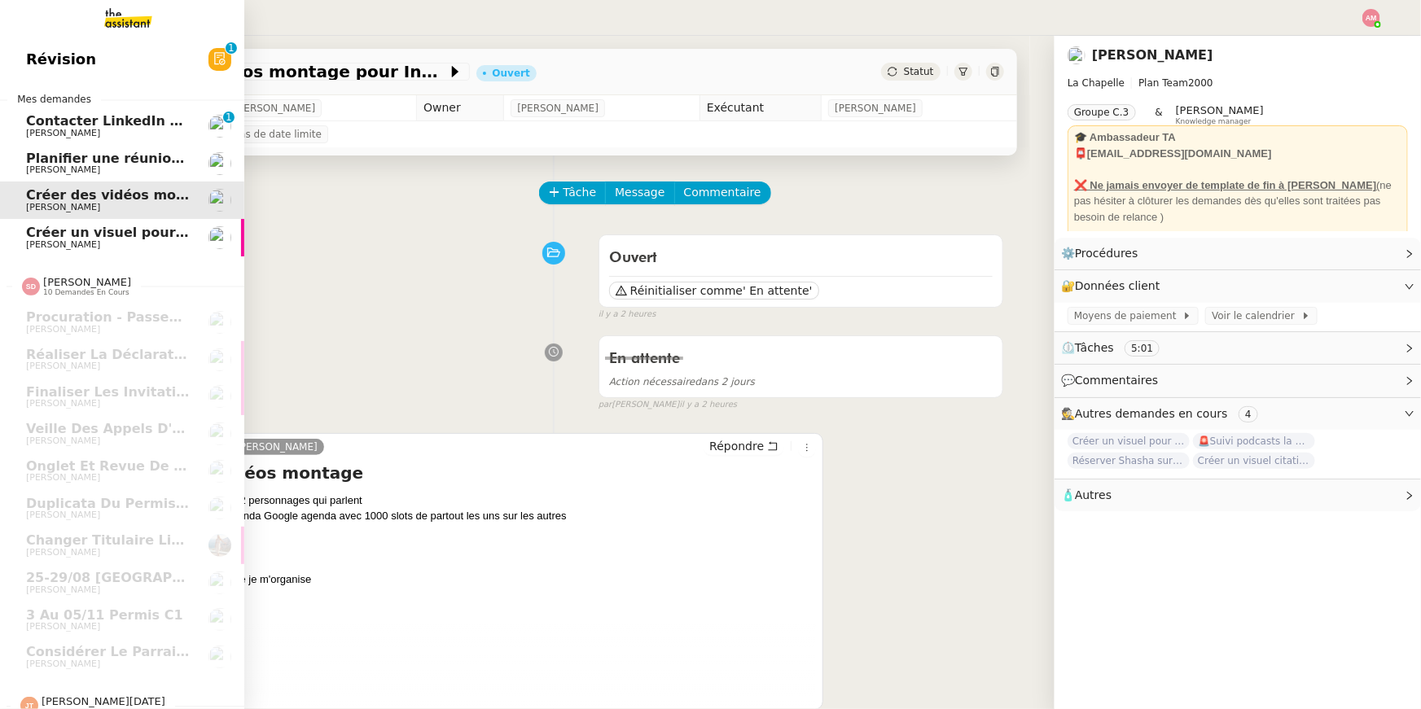
click at [158, 10] on img at bounding box center [115, 18] width 126 height 36
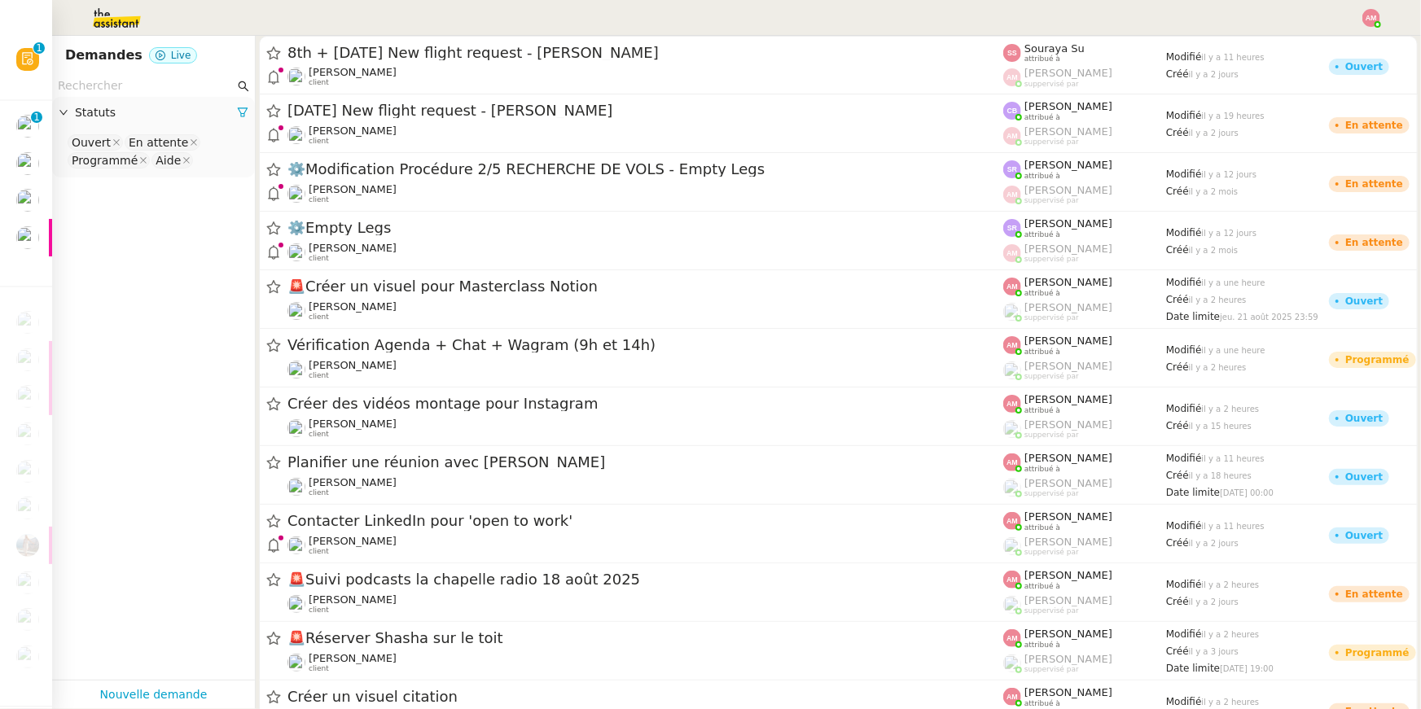
click at [188, 80] on input "text" at bounding box center [146, 86] width 177 height 19
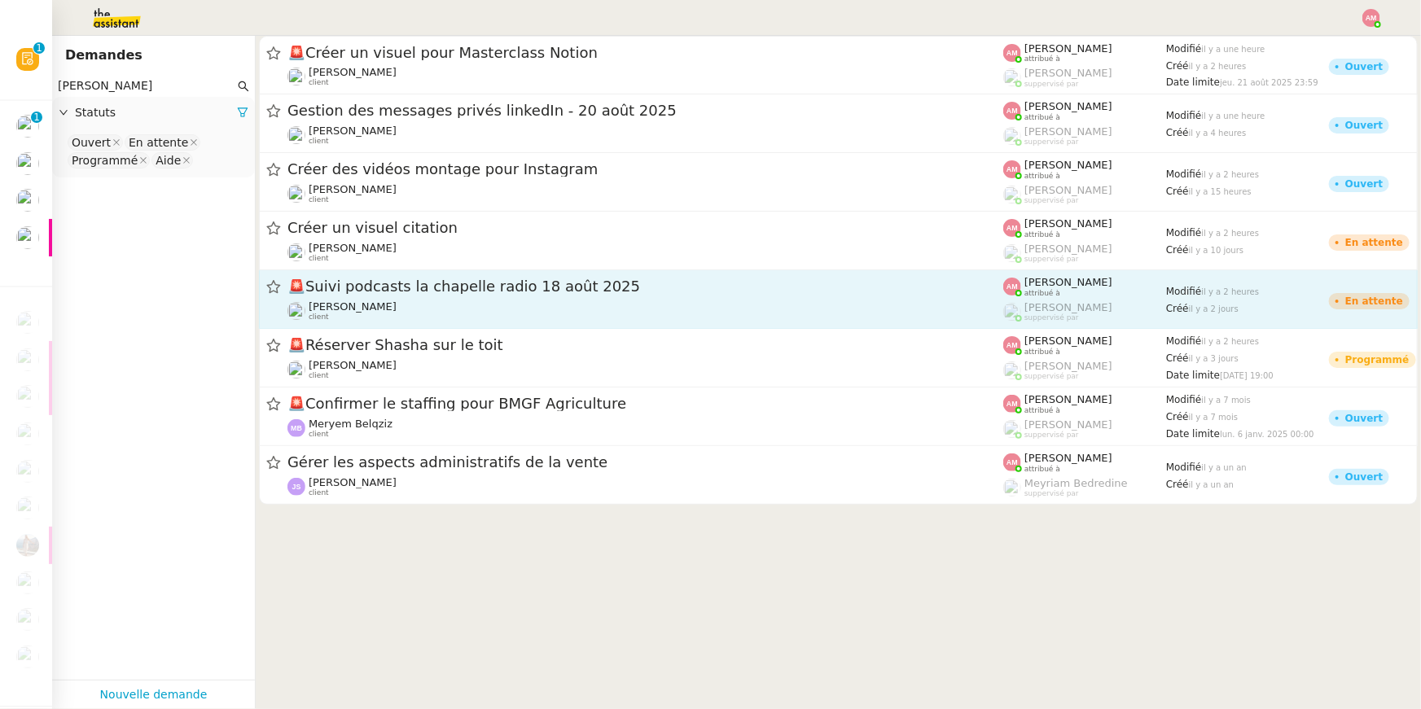
type input "hugo"
click at [437, 285] on span "🚨Suivi podcasts la chapelle radio 18 août 2025" at bounding box center [645, 286] width 716 height 15
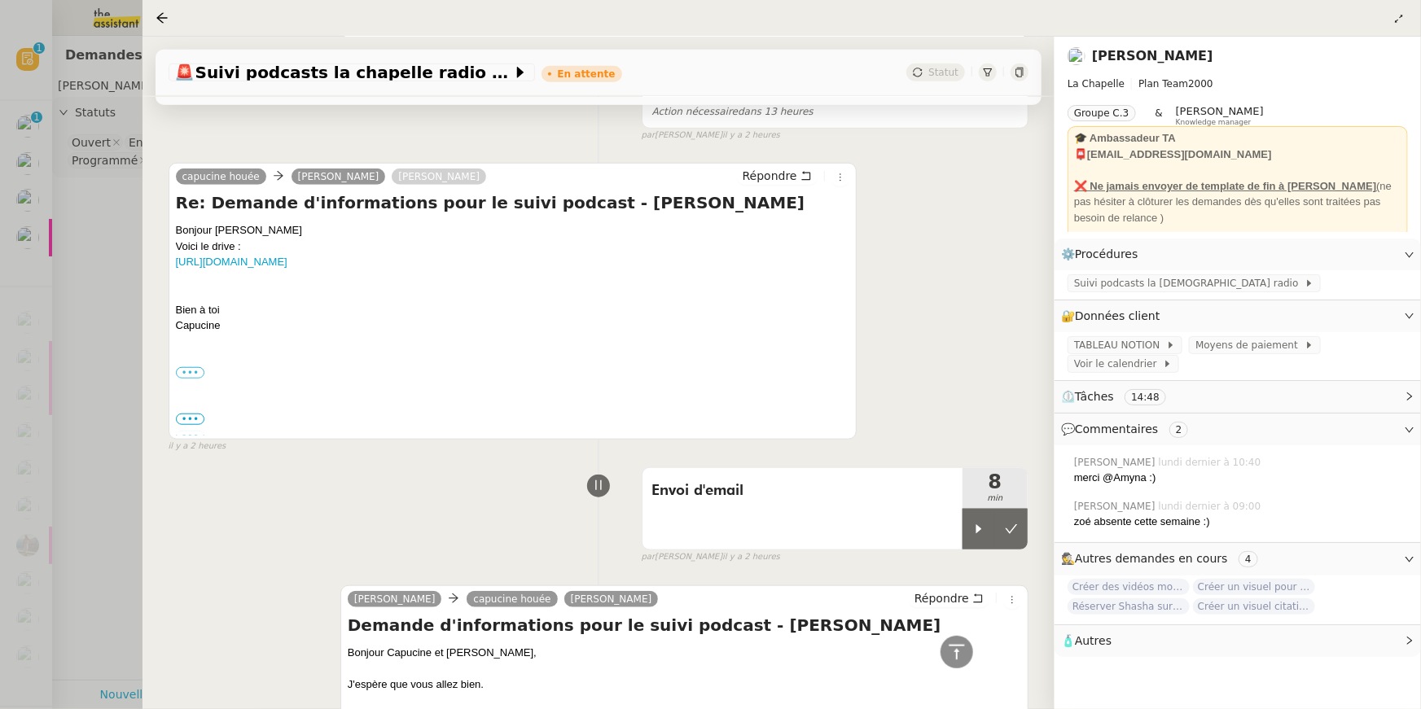
scroll to position [624, 0]
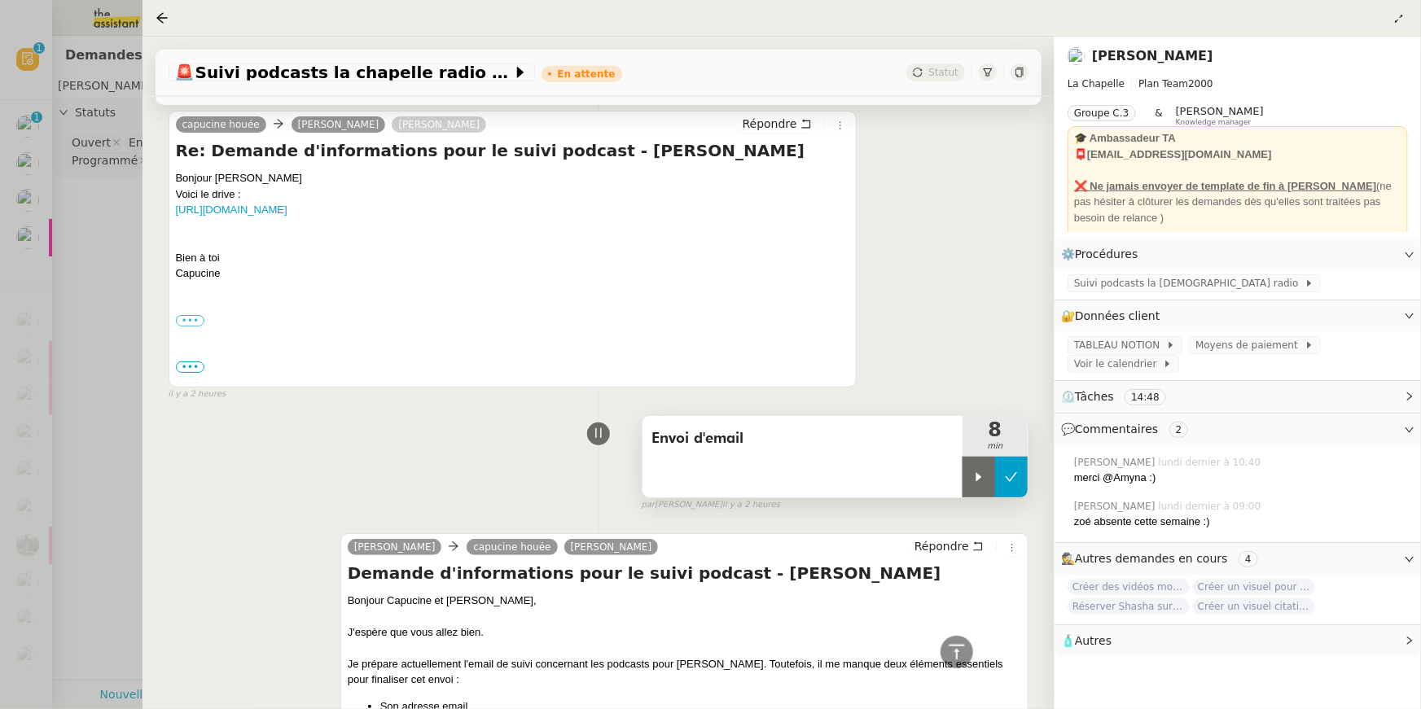
click at [1016, 467] on button at bounding box center [1011, 477] width 33 height 41
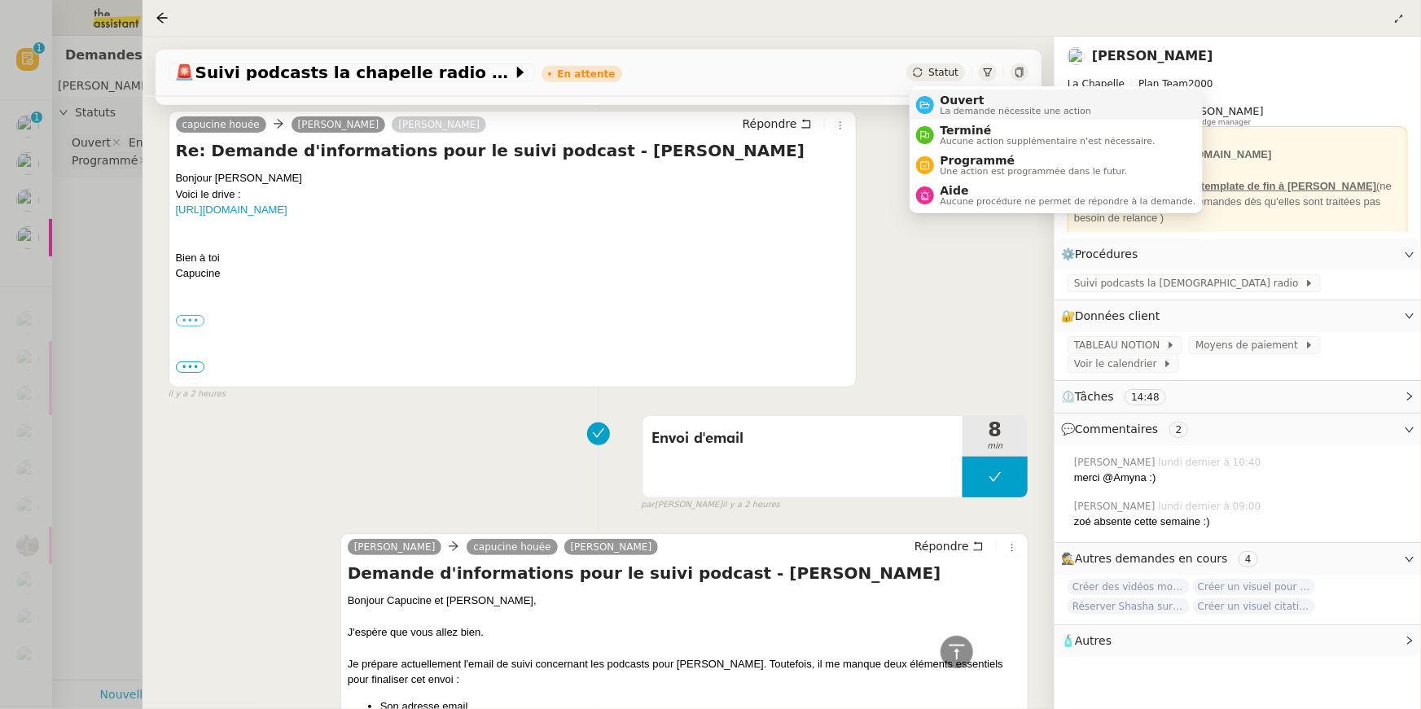
click at [949, 104] on span "Ouvert" at bounding box center [1015, 100] width 151 height 13
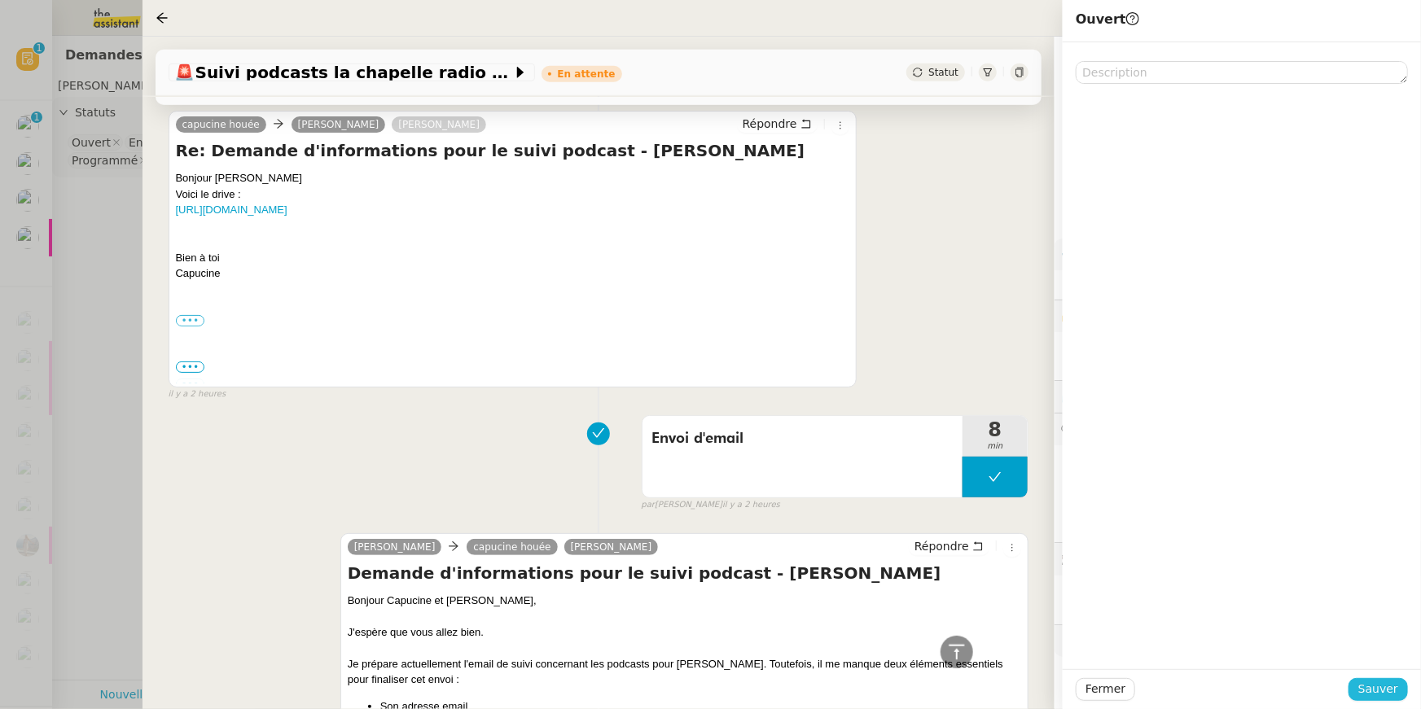
click at [1368, 684] on span "Sauver" at bounding box center [1378, 689] width 40 height 19
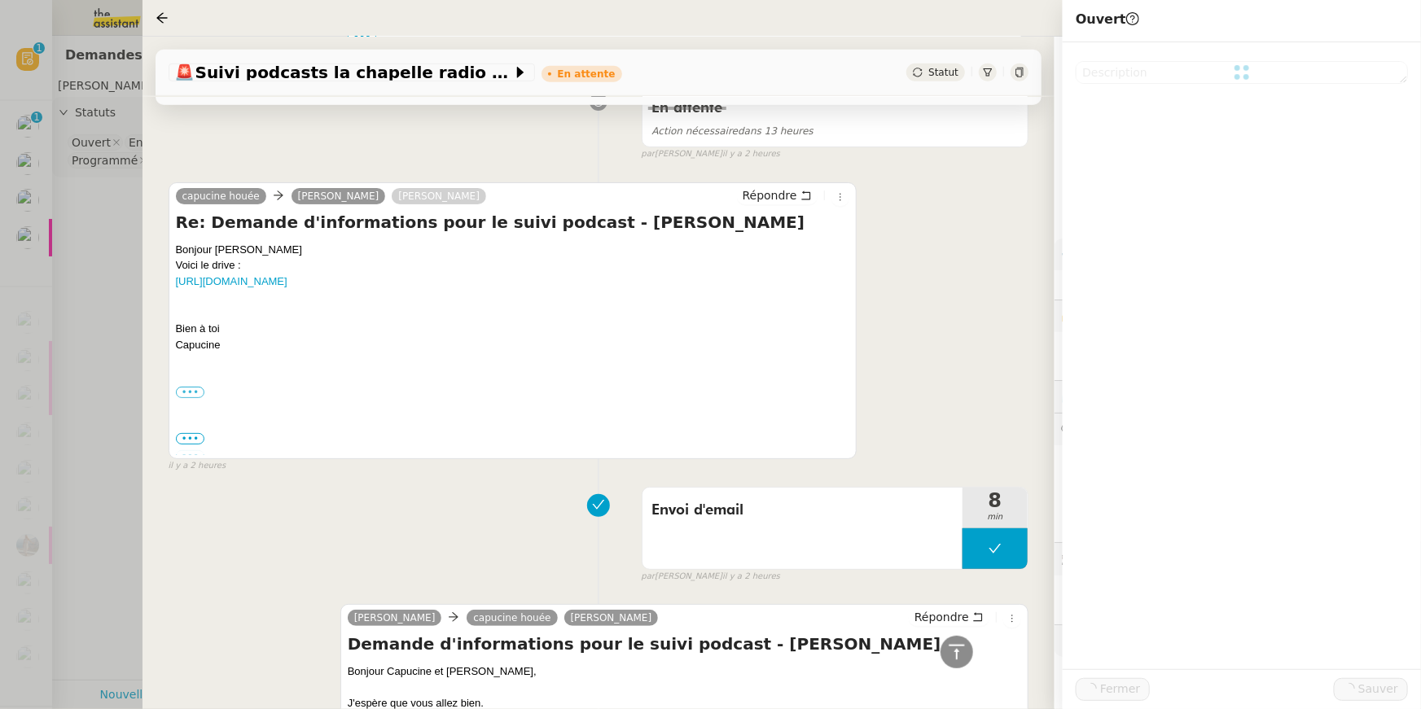
scroll to position [694, 0]
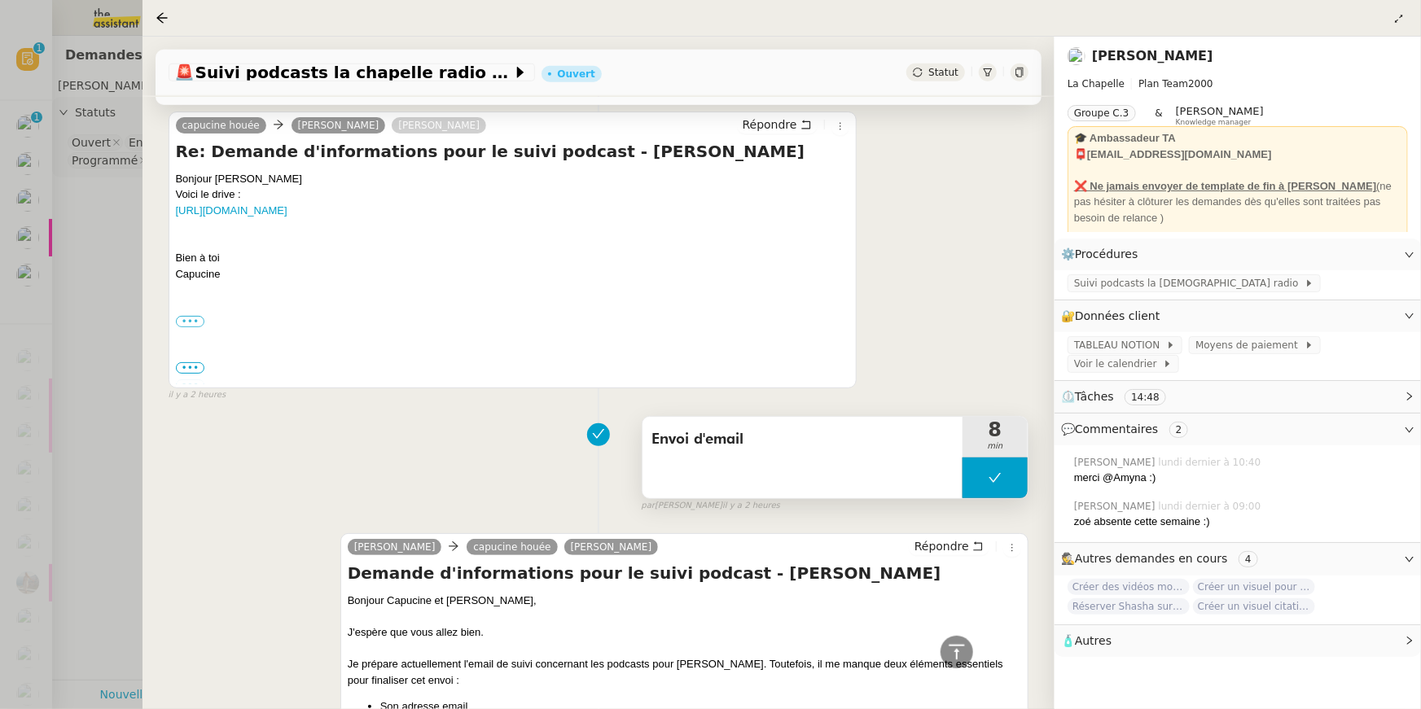
click at [998, 485] on button at bounding box center [994, 478] width 65 height 41
click at [983, 481] on icon at bounding box center [978, 477] width 13 height 13
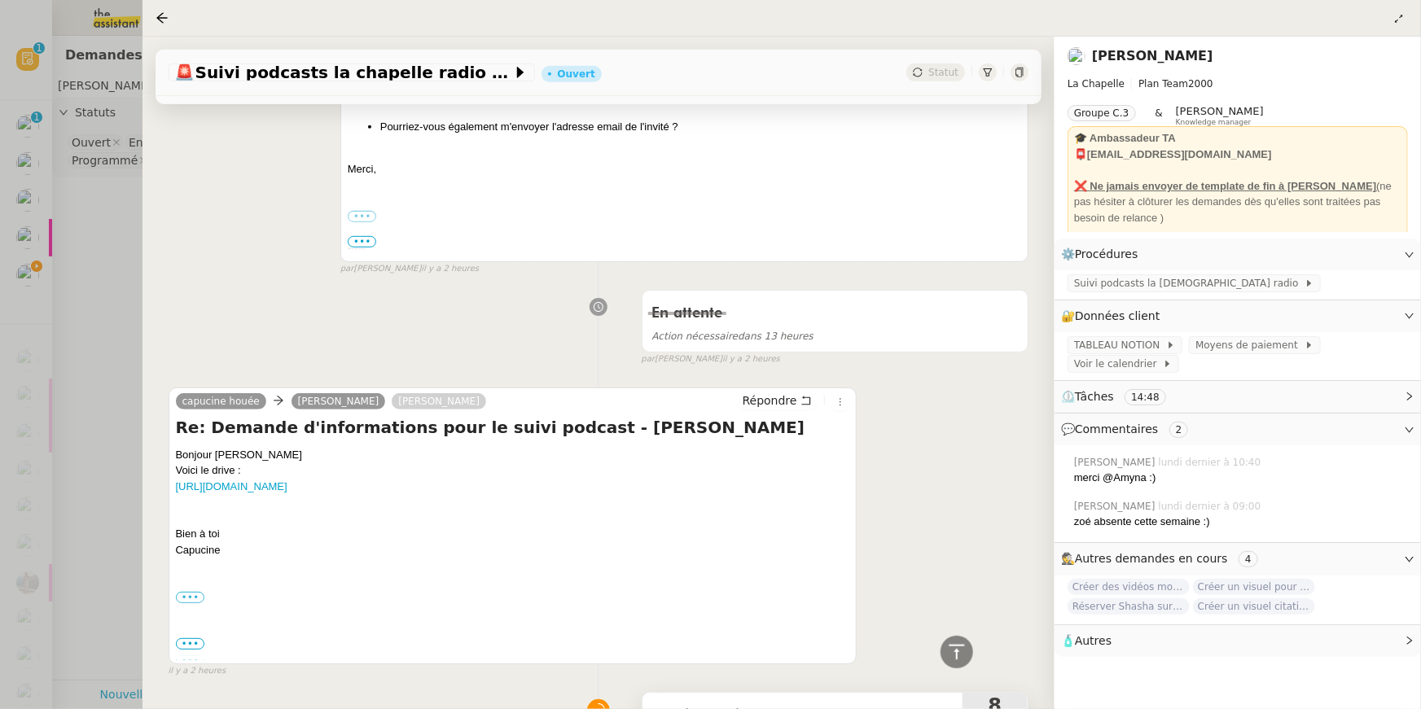
scroll to position [28, 0]
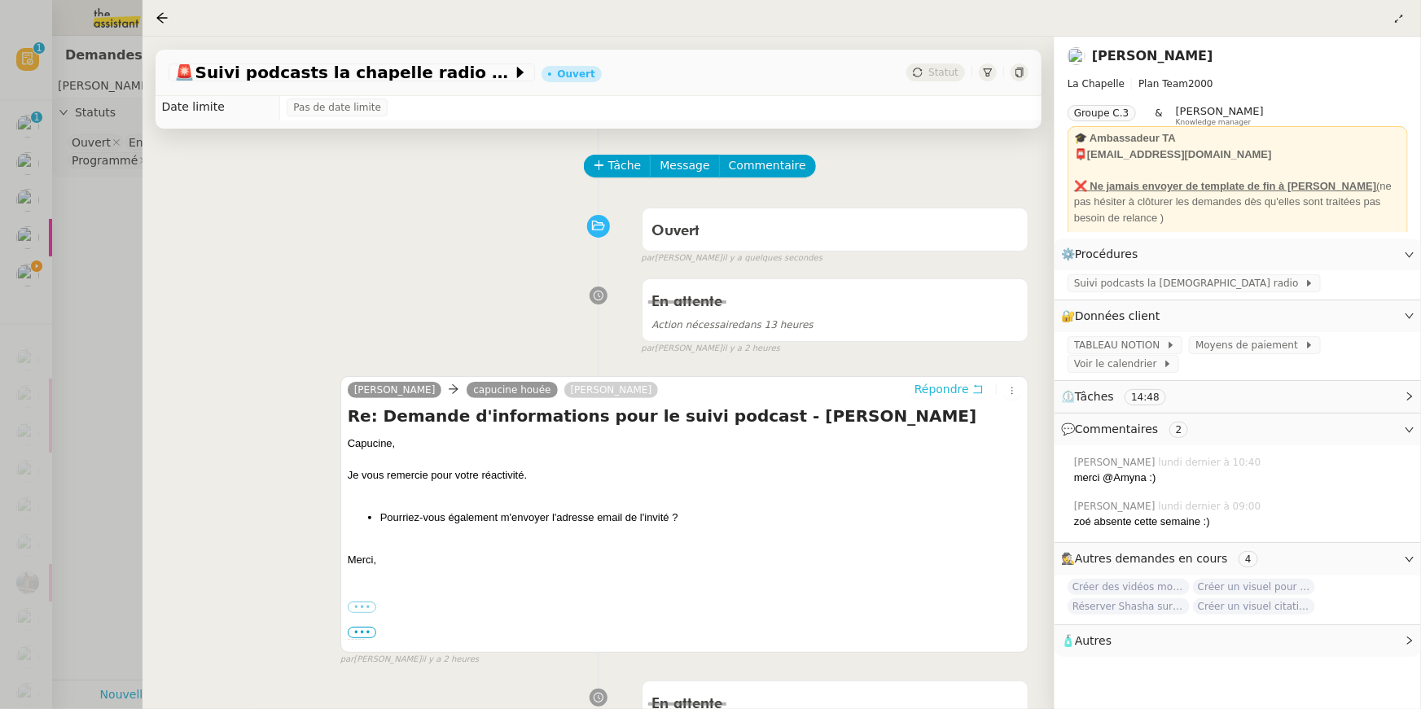
click at [954, 383] on span "Répondre" at bounding box center [941, 389] width 55 height 16
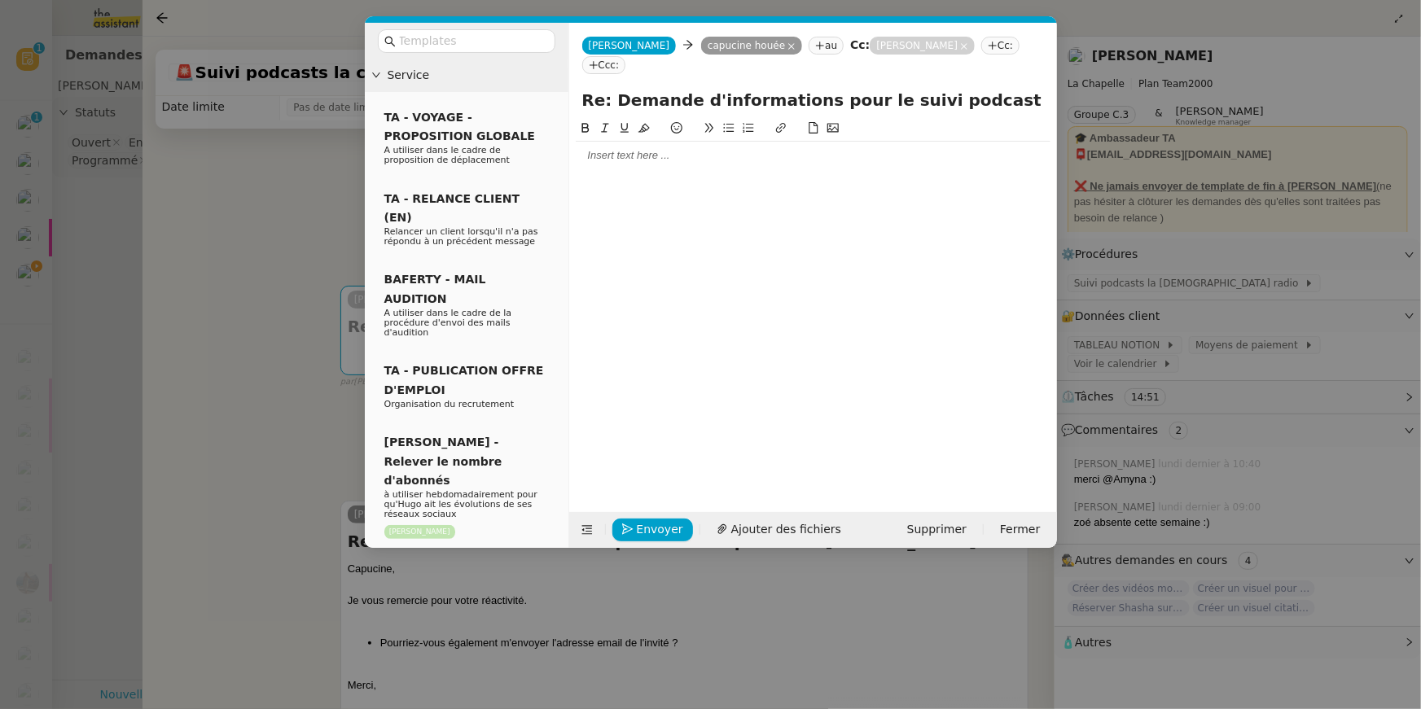
click at [700, 148] on div at bounding box center [813, 155] width 475 height 15
click at [196, 425] on nz-modal-container "Service TA - VOYAGE - PROPOSITION GLOBALE A utiliser dans le cadre de propositi…" at bounding box center [710, 354] width 1421 height 709
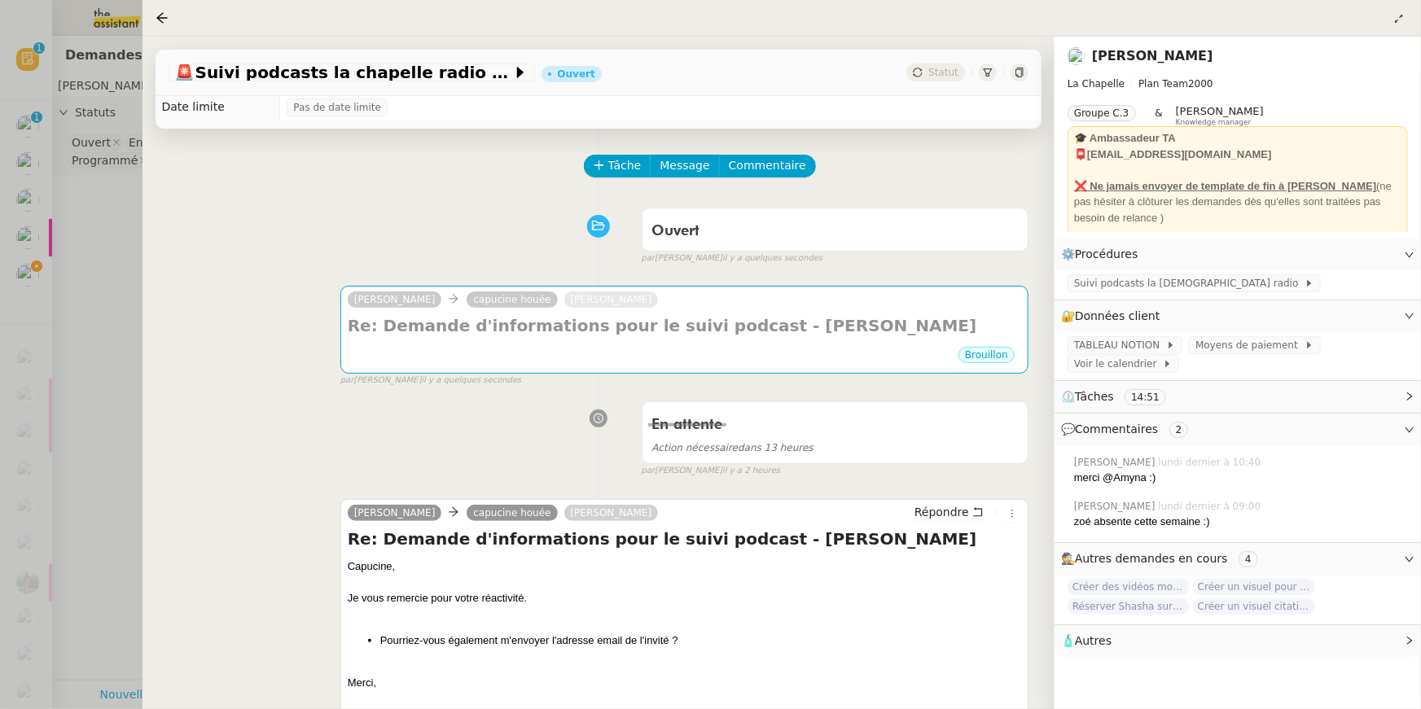
drag, startPoint x: 394, startPoint y: 672, endPoint x: 345, endPoint y: 558, distance: 123.2
click at [345, 558] on div "camille capucine houée Hugo Bentz Répondre Re: Demande d'informations pour le s…" at bounding box center [684, 637] width 688 height 277
copy div "Capucine, Je vous remercie pour votre réactivité. Pourriez-vous également m'env…"
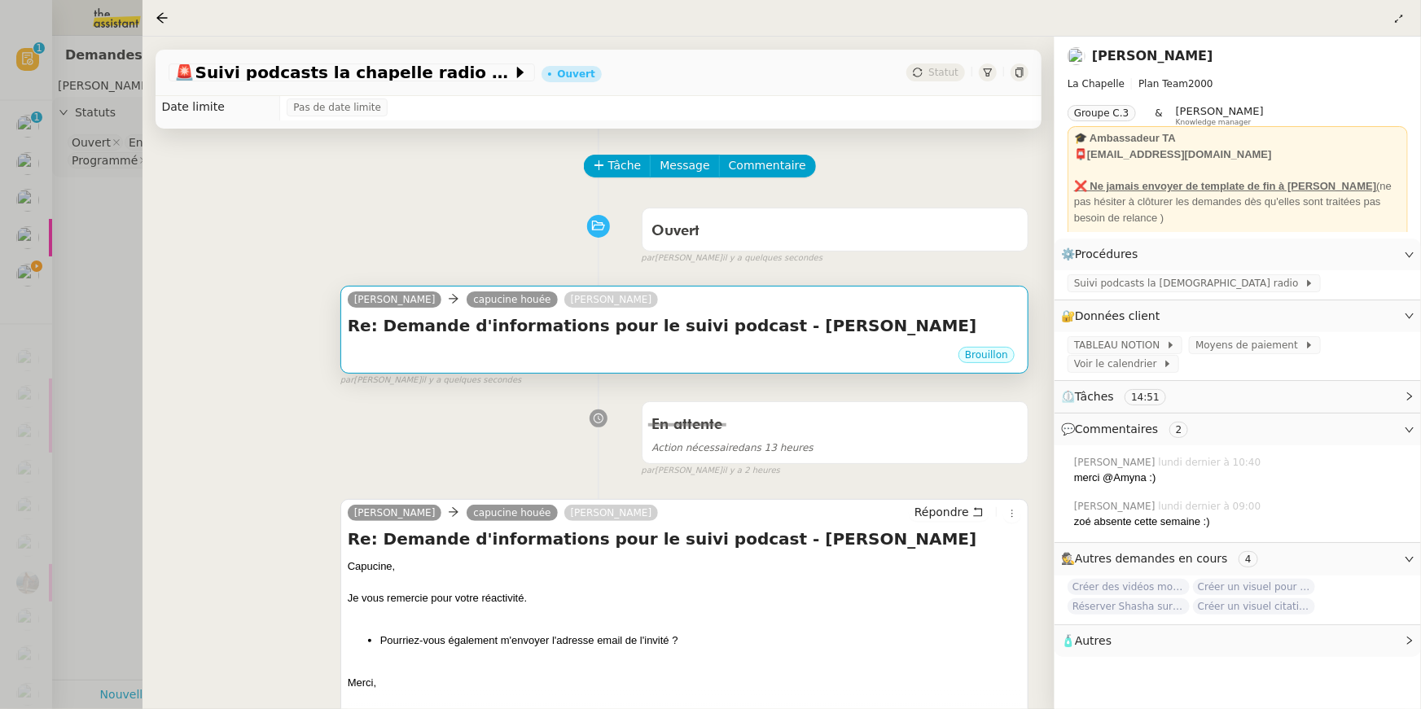
click at [495, 309] on div "camille capucine houée Hugo Bentz" at bounding box center [506, 302] width 317 height 24
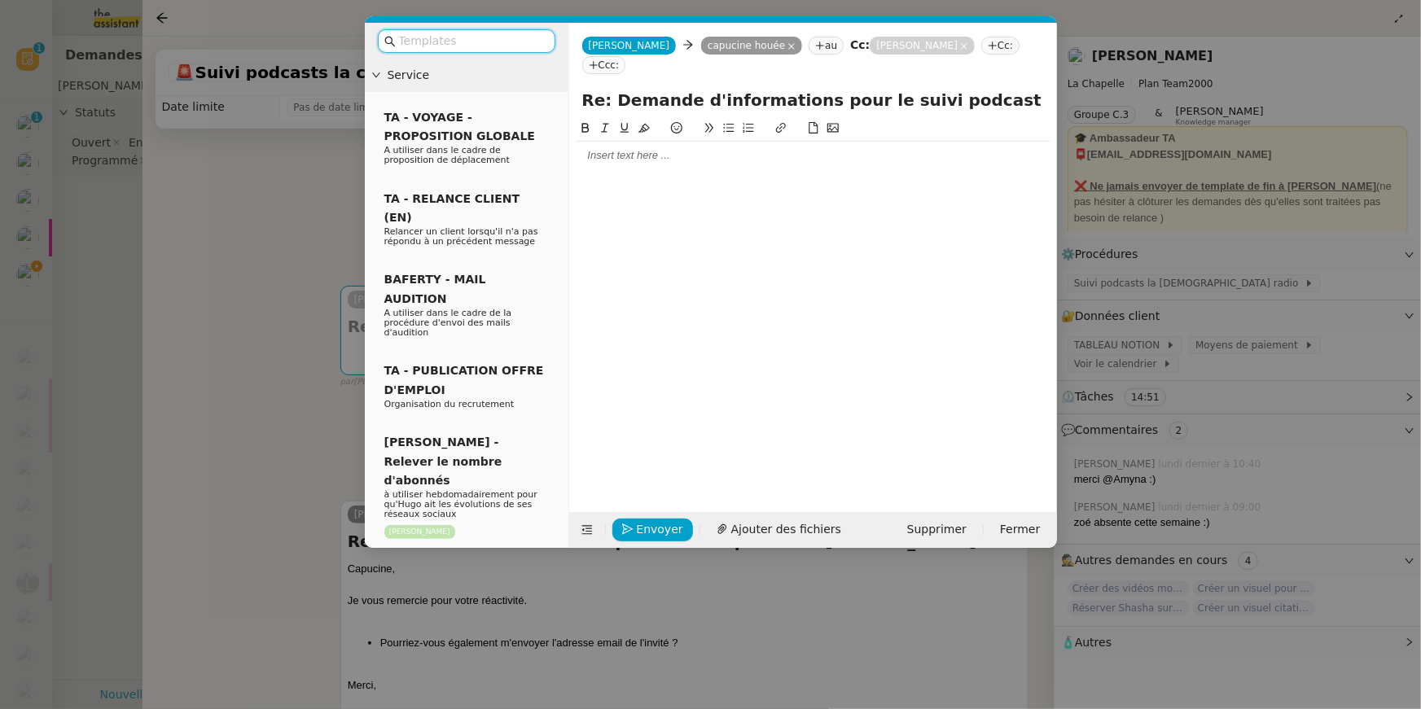
click at [573, 132] on nz-spin at bounding box center [813, 306] width 488 height 374
click at [593, 148] on div at bounding box center [813, 155] width 475 height 15
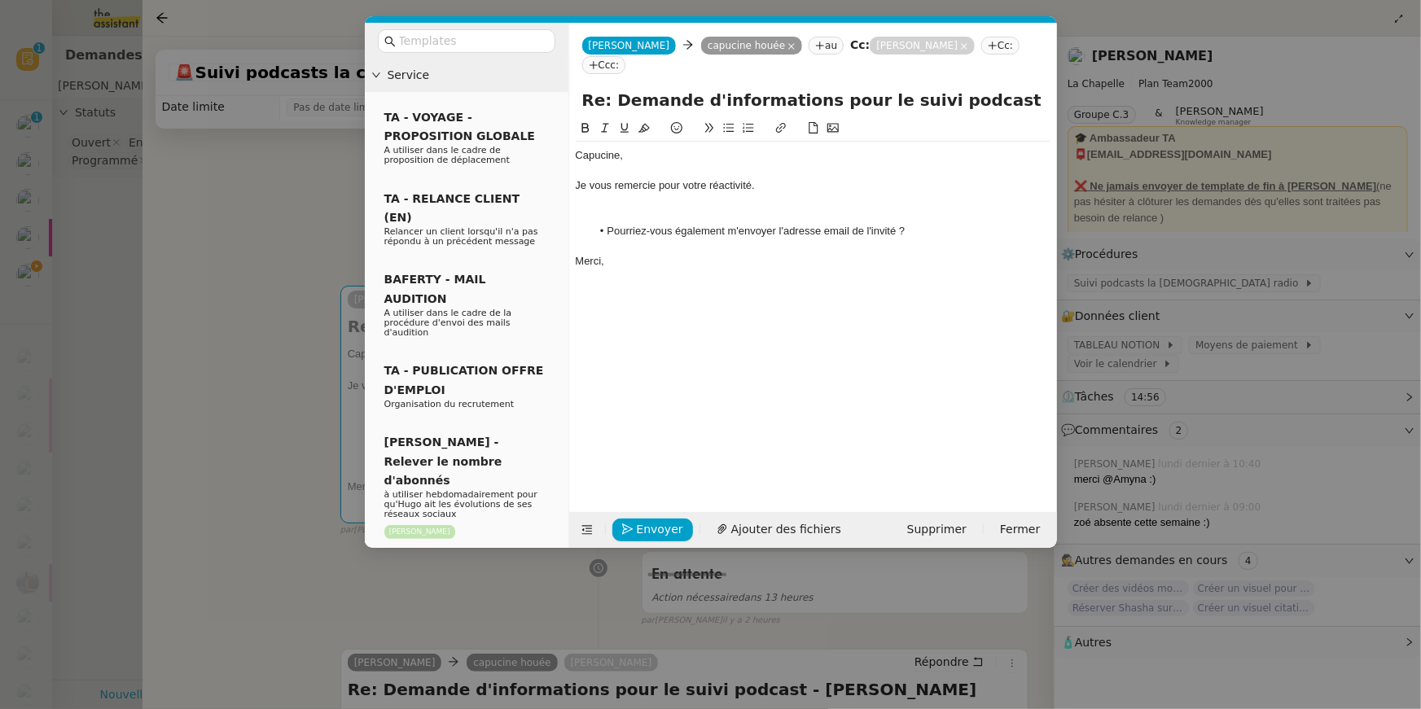
click at [578, 178] on div "Je vous remercie pour votre réactivité." at bounding box center [813, 185] width 475 height 15
drag, startPoint x: 577, startPoint y: 159, endPoint x: 798, endPoint y: 176, distance: 221.3
click at [798, 176] on div "Capucine, Je vous remercie pour votre réactivité. Pourriez-vous également m'env…" at bounding box center [813, 209] width 475 height 134
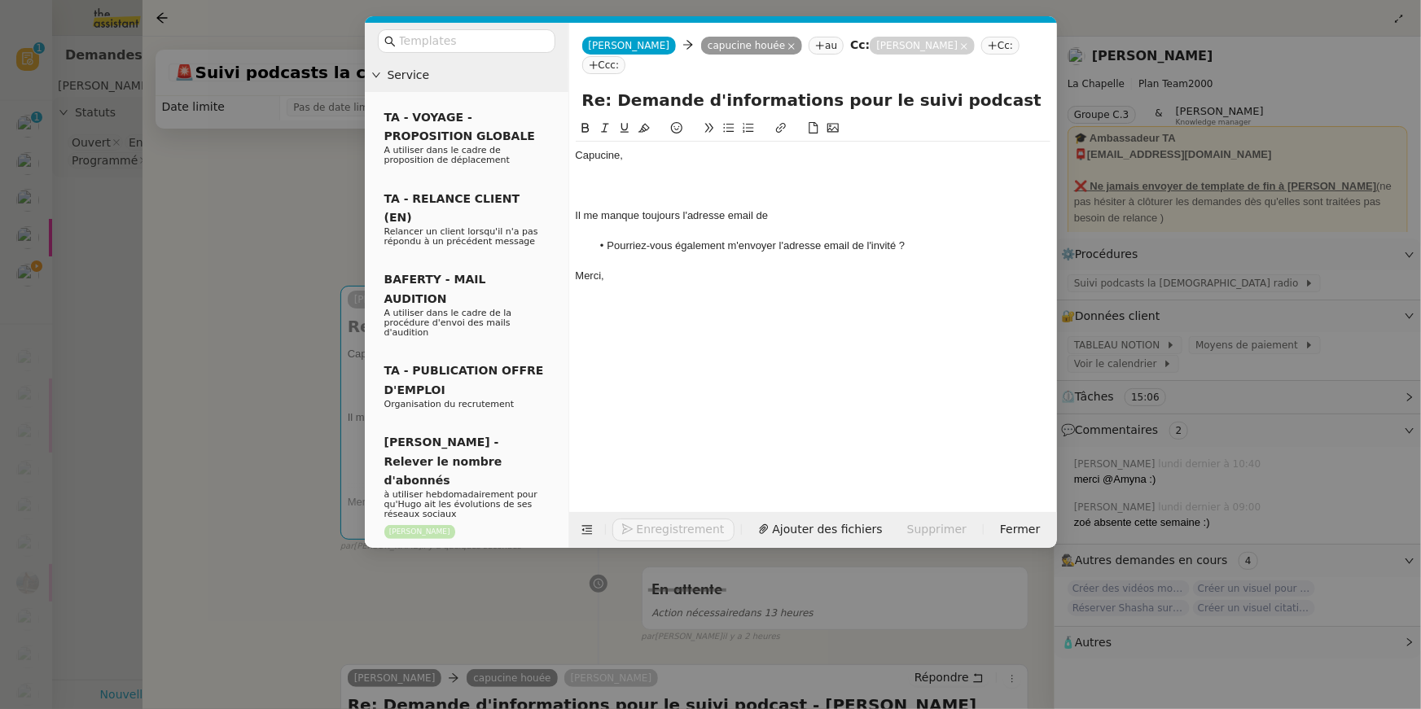
click at [292, 389] on nz-modal-container "Service TA - VOYAGE - PROPOSITION GLOBALE A utiliser dans le cadre de propositi…" at bounding box center [710, 354] width 1421 height 709
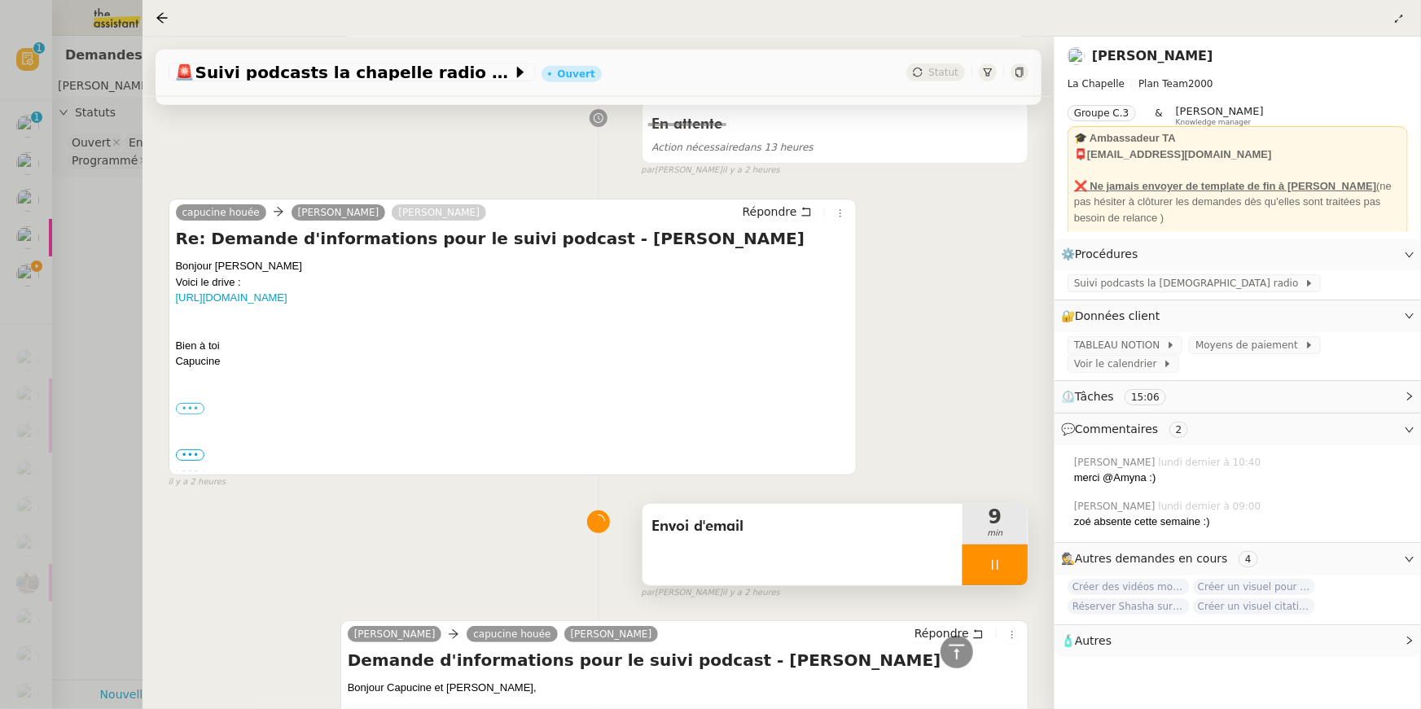
scroll to position [1188, 0]
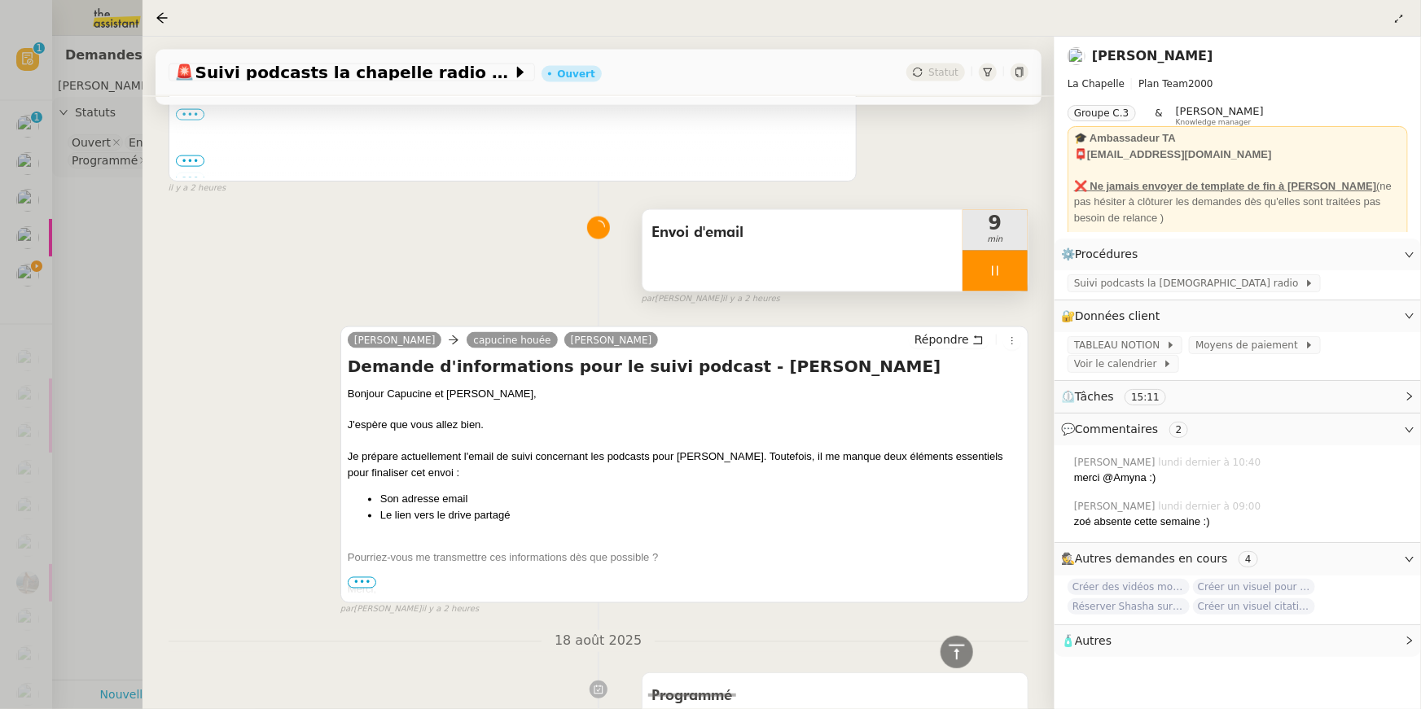
click at [489, 532] on div "Bonjour Capucine et Hugo, J'espère que vous allez bien. Je prépare actuellement…" at bounding box center [684, 507] width 673 height 243
drag, startPoint x: 677, startPoint y: 459, endPoint x: 734, endPoint y: 458, distance: 57.0
click at [734, 458] on div "Je prépare actuellement l'email de suivi concernant les podcasts pour Lenna Viv…" at bounding box center [684, 465] width 673 height 32
copy div "Lenna Vivas"
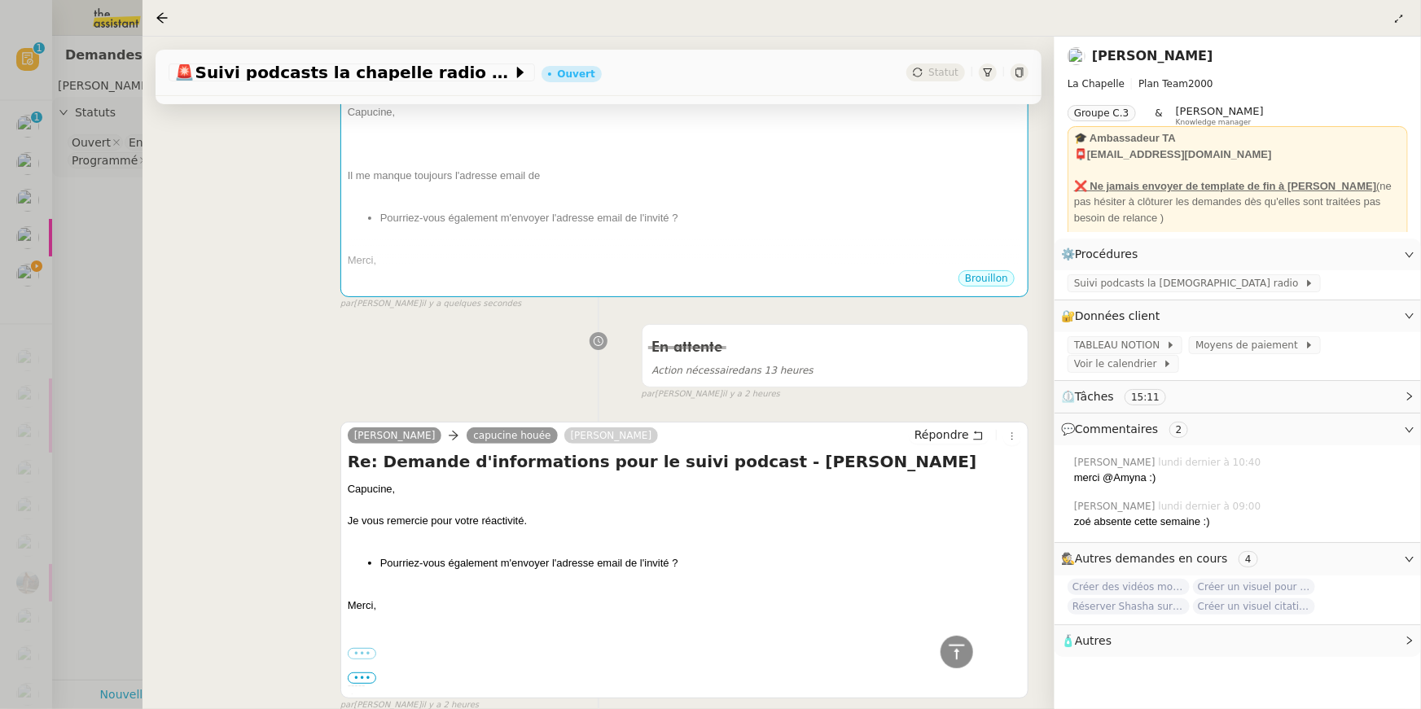
scroll to position [0, 0]
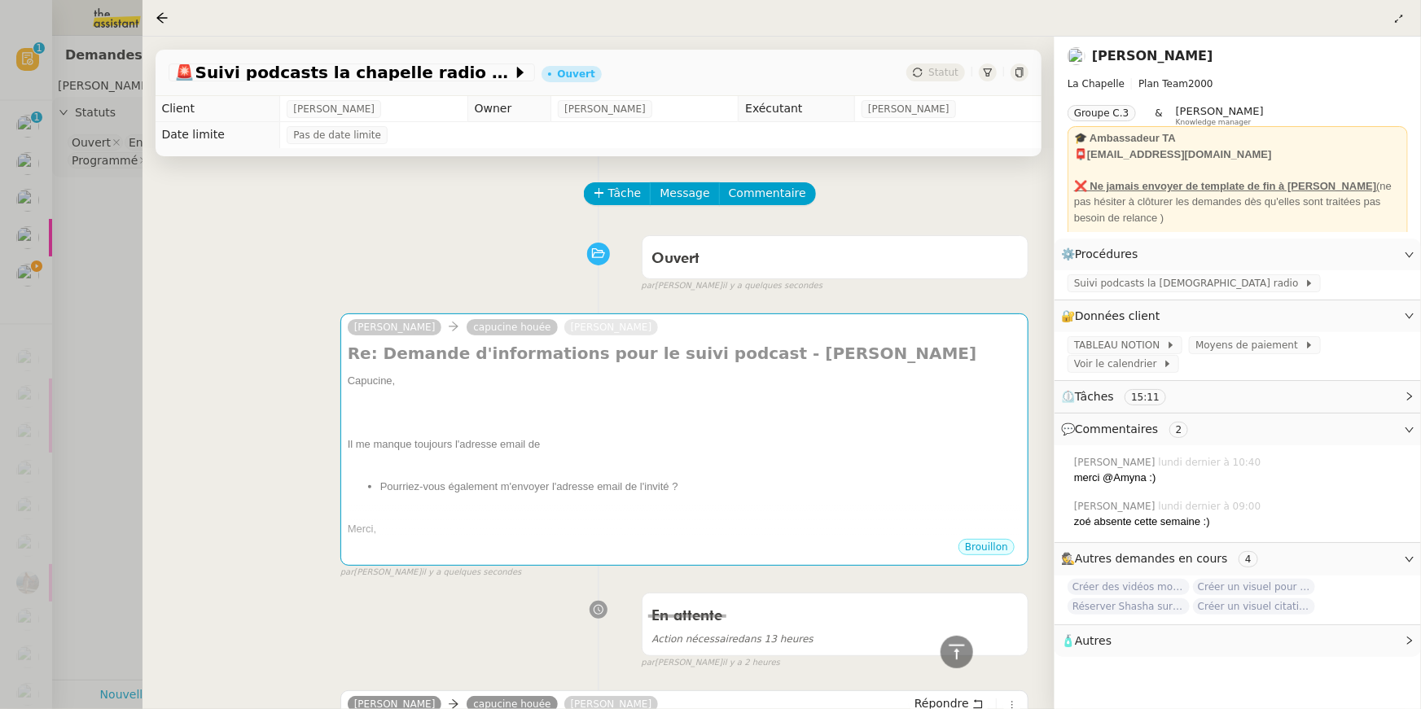
click at [734, 458] on div at bounding box center [684, 461] width 673 height 16
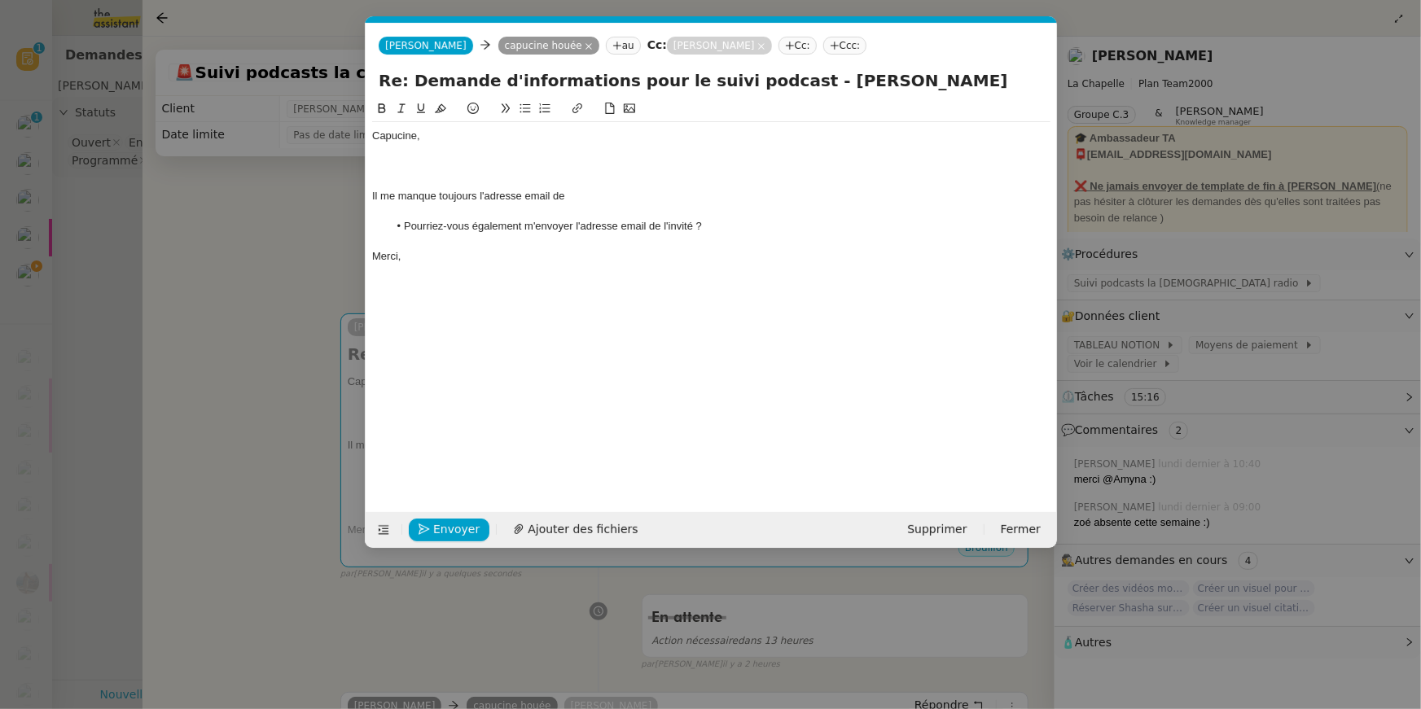
scroll to position [0, 34]
click at [707, 208] on div at bounding box center [711, 211] width 678 height 15
click at [703, 195] on div "Il me manque toujours l'adresse email de" at bounding box center [711, 196] width 678 height 15
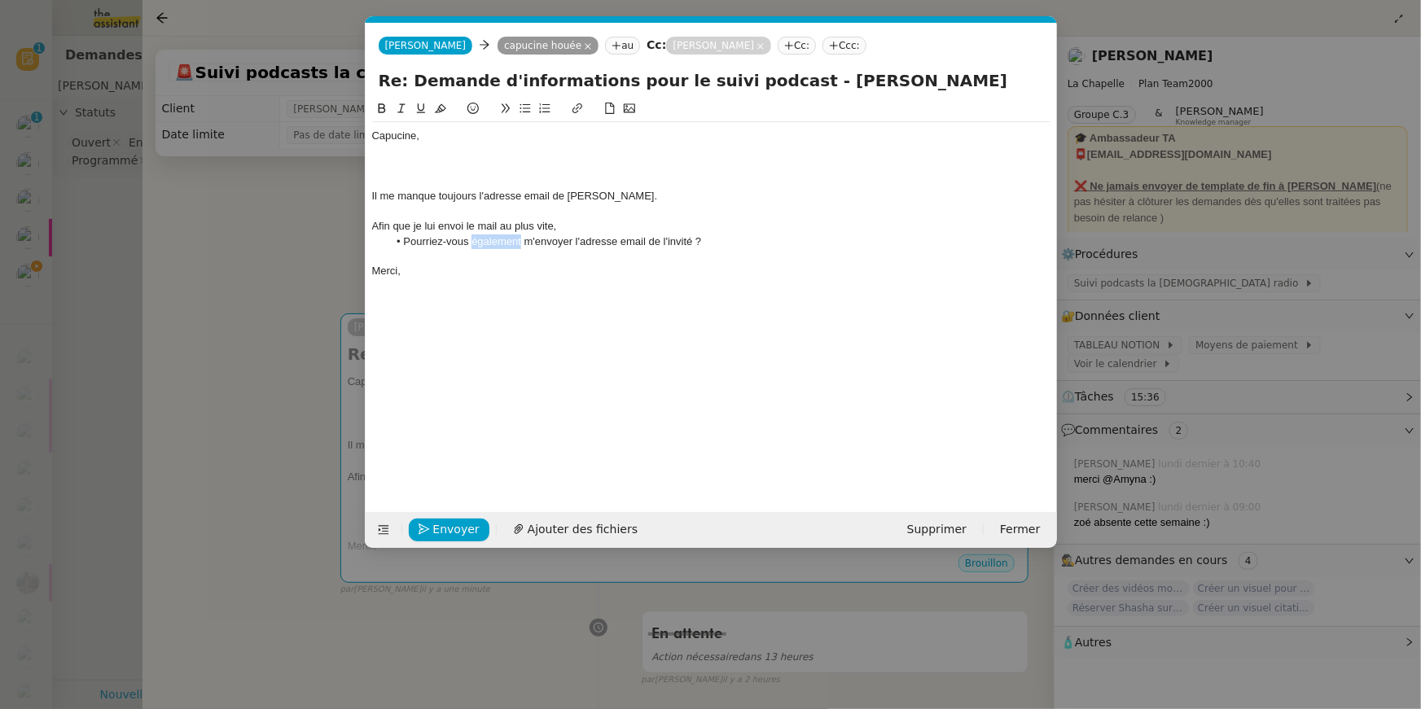
drag, startPoint x: 471, startPoint y: 243, endPoint x: 521, endPoint y: 243, distance: 50.5
click at [521, 243] on li "Pourriez-vous également m'envoyer l'adresse email de l'invité ?" at bounding box center [718, 241] width 663 height 15
drag, startPoint x: 531, startPoint y: 239, endPoint x: 654, endPoint y: 246, distance: 123.1
click at [654, 246] on li "Pourriez-vous me l'envoyer l'adresse email de l'invité ?" at bounding box center [718, 241] width 663 height 15
click at [618, 237] on li "Pourriez-vous me l'envoyer ?" at bounding box center [718, 241] width 663 height 15
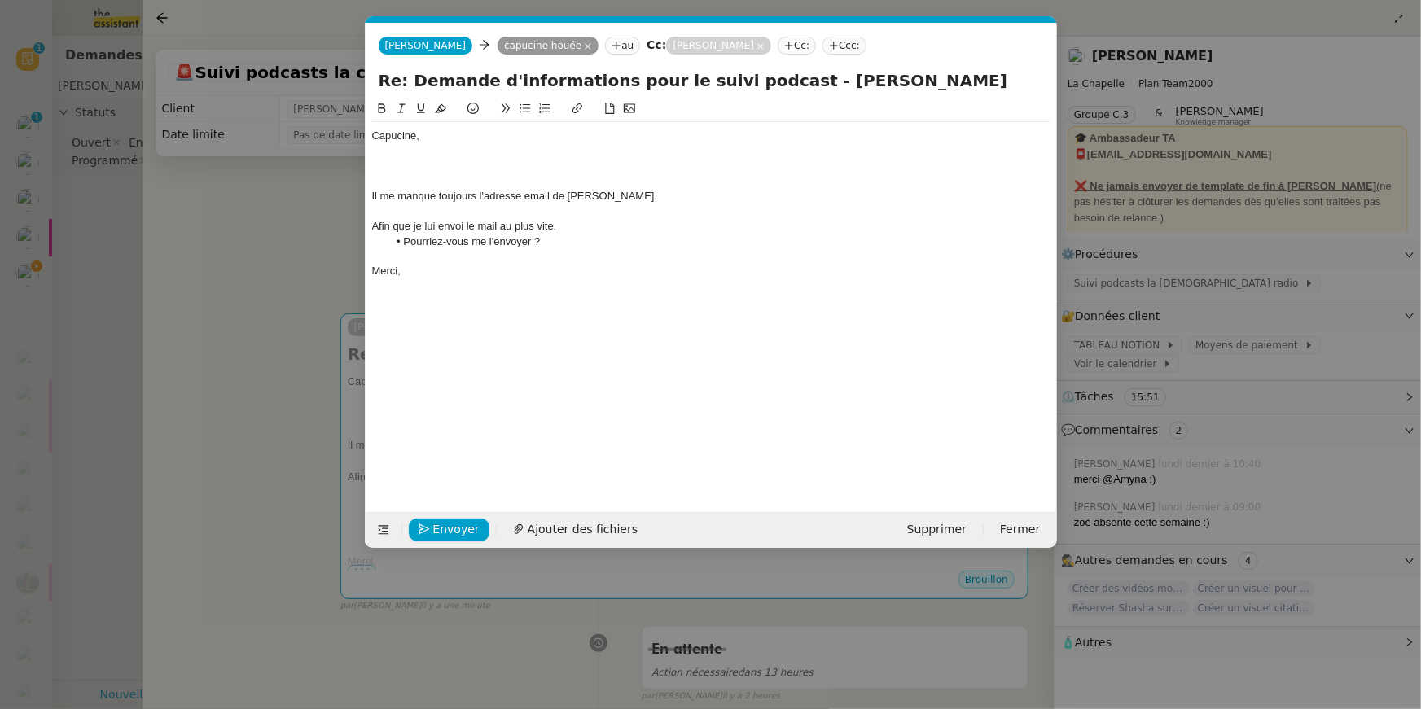
click at [566, 228] on div "Afin que je lui envoi le mail au plus vite," at bounding box center [711, 226] width 678 height 15
click at [523, 169] on div at bounding box center [711, 166] width 678 height 15
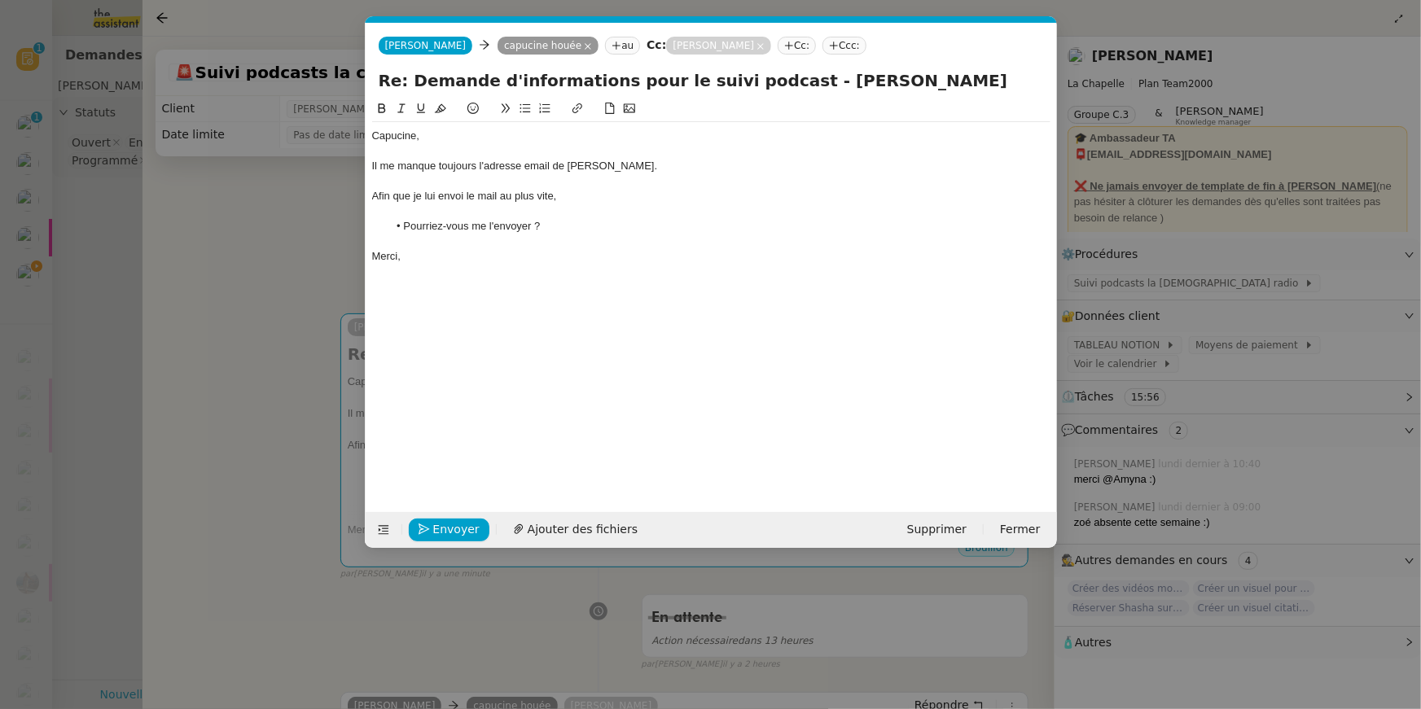
drag, startPoint x: 506, startPoint y: 256, endPoint x: 529, endPoint y: 119, distance: 139.5
click at [529, 119] on div "Capucine, Il me manque toujours l'adresse email de Lenna Vivas. Afin que je lui…" at bounding box center [711, 184] width 678 height 171
copy div "Capucine, Il me manque toujours l'adresse email de Lenna Vivas. Afin que je lui…"
click at [492, 249] on div "Merci," at bounding box center [711, 256] width 678 height 15
drag, startPoint x: 493, startPoint y: 264, endPoint x: 548, endPoint y: 28, distance: 241.5
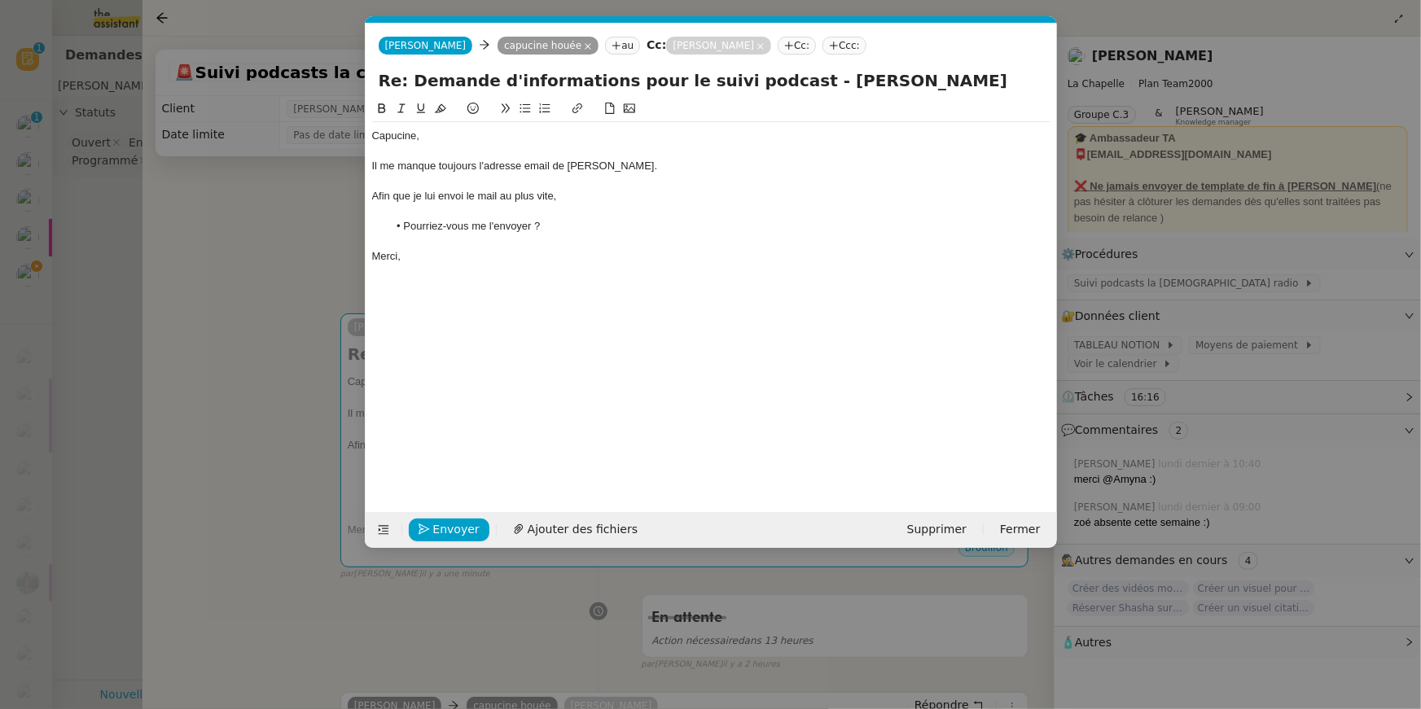
click at [548, 25] on form "Camille Camille capucine houée au Cc: Hugo Bentz Cc: Ccc: Re: Demande d'informa…" at bounding box center [711, 285] width 692 height 525
click at [571, 223] on li "Pourriez-vous me l'envoyer ?" at bounding box center [718, 226] width 663 height 15
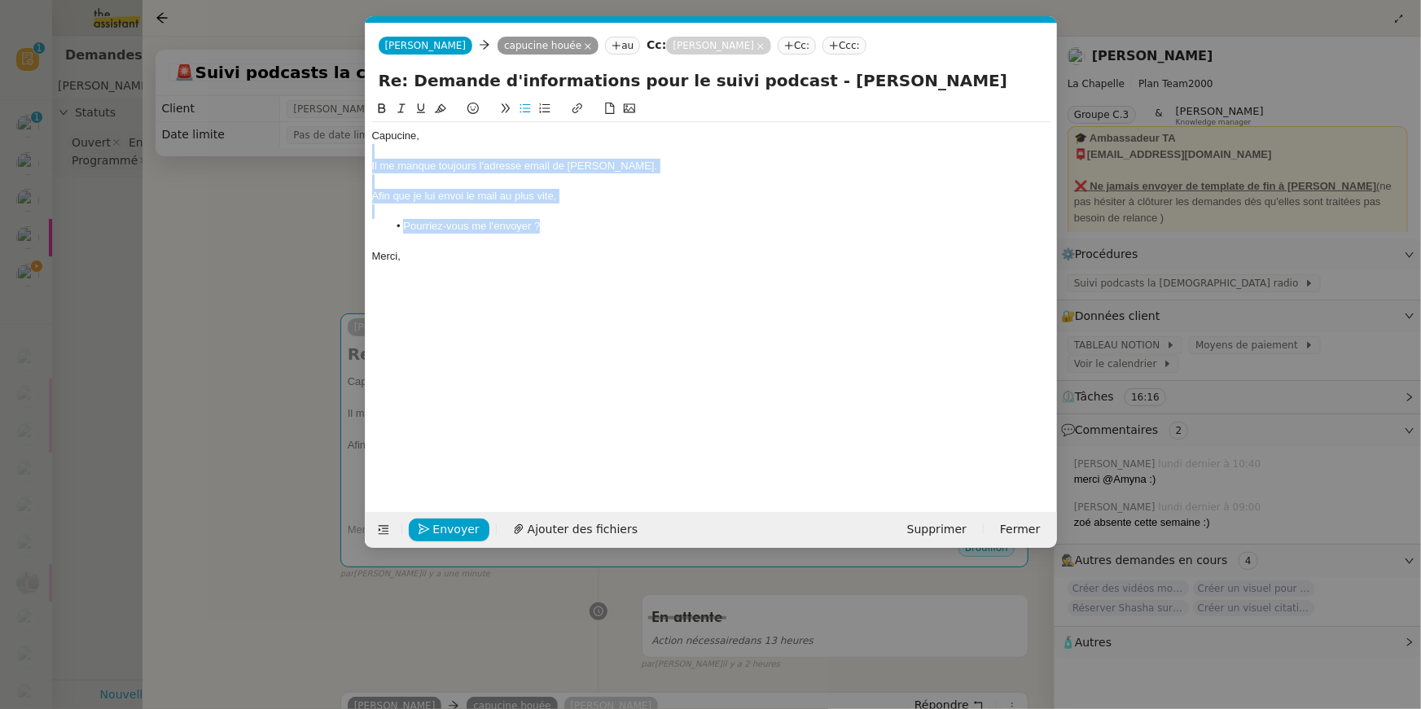
drag, startPoint x: 571, startPoint y: 227, endPoint x: 578, endPoint y: 151, distance: 76.8
click at [578, 151] on div "Capucine, Il me manque toujours l'adresse email de Lenna Vivas. Afin que je lui…" at bounding box center [711, 196] width 678 height 148
copy div "Il me manque toujours l'adresse email de Lenna Vivas. Afin que je lui envoi le …"
click at [466, 194] on div "Afin que je lui envoi le mail au plus vite," at bounding box center [711, 196] width 678 height 15
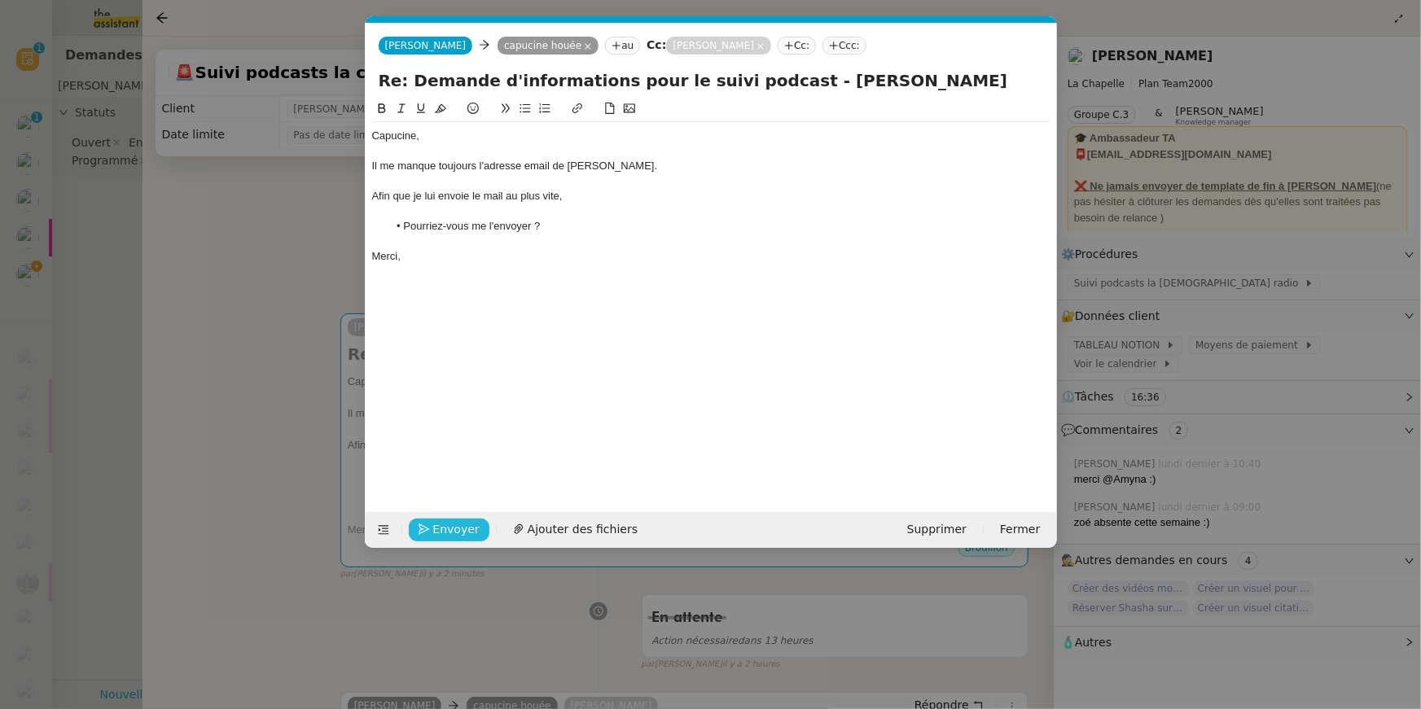
click at [452, 532] on span "Envoyer" at bounding box center [456, 529] width 46 height 19
click at [452, 532] on span "Confirmer l'envoi" at bounding box center [482, 529] width 98 height 19
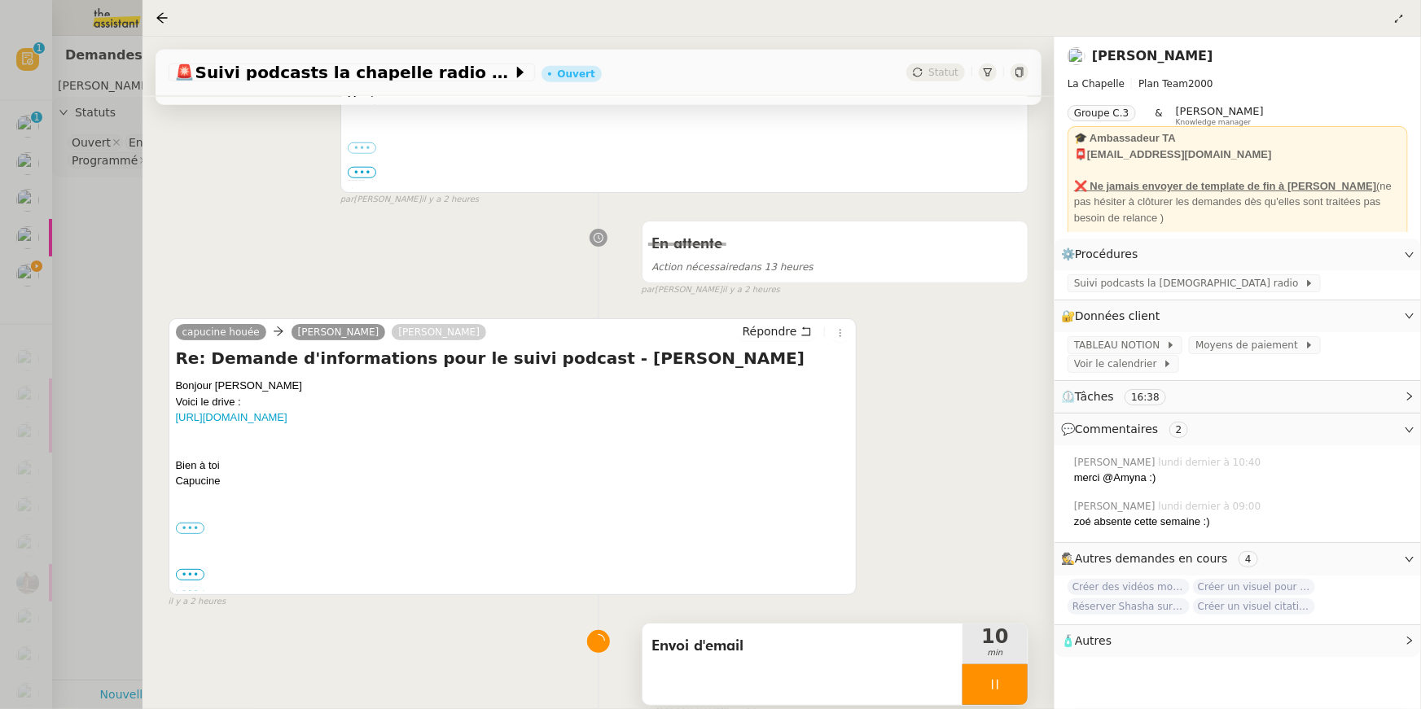
scroll to position [873, 0]
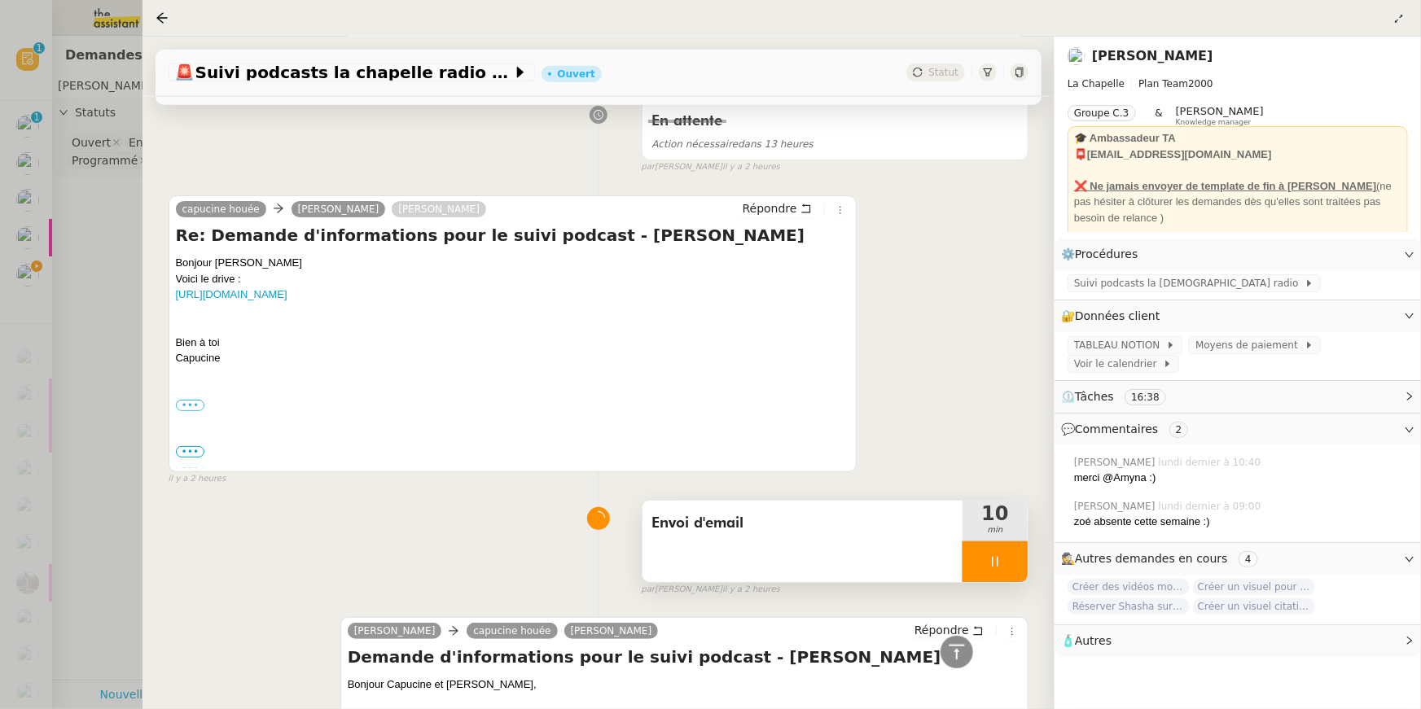
click at [998, 556] on icon at bounding box center [994, 561] width 13 height 13
click at [1012, 563] on icon at bounding box center [1011, 561] width 12 height 9
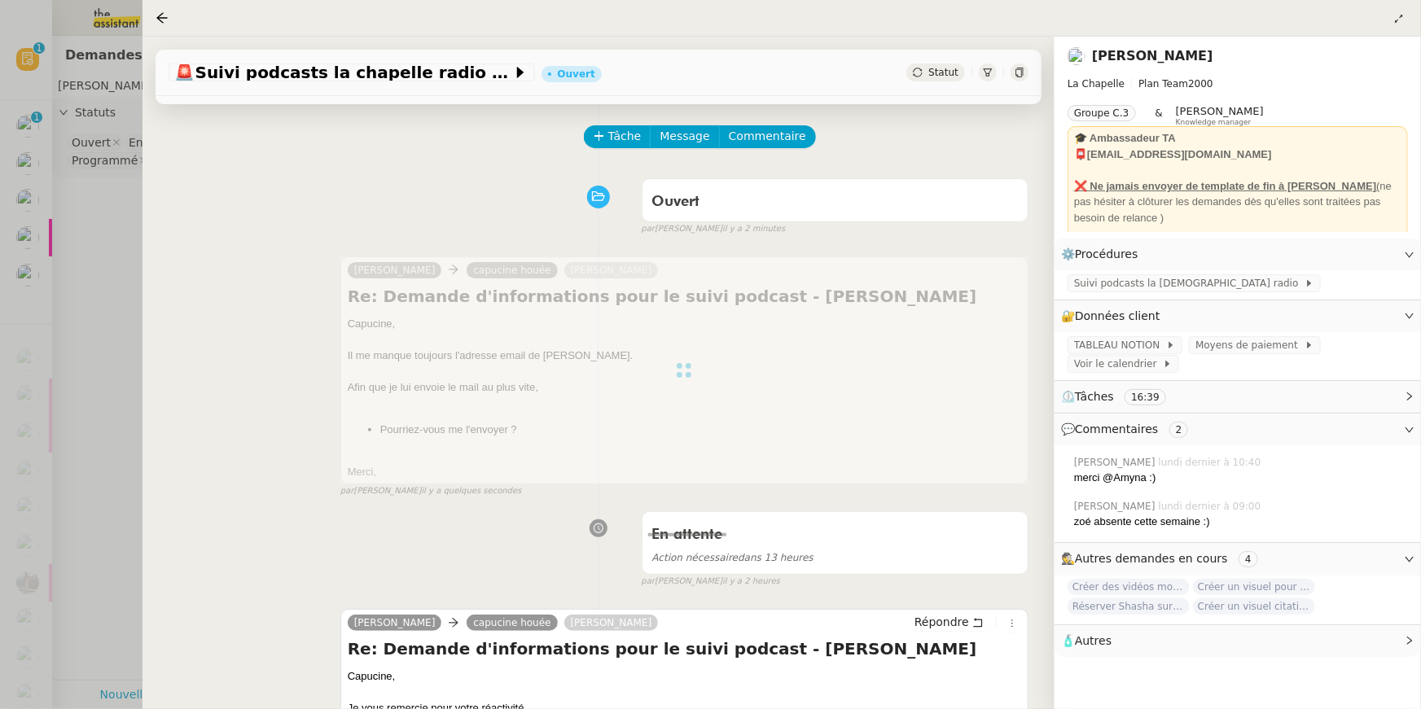
scroll to position [25, 0]
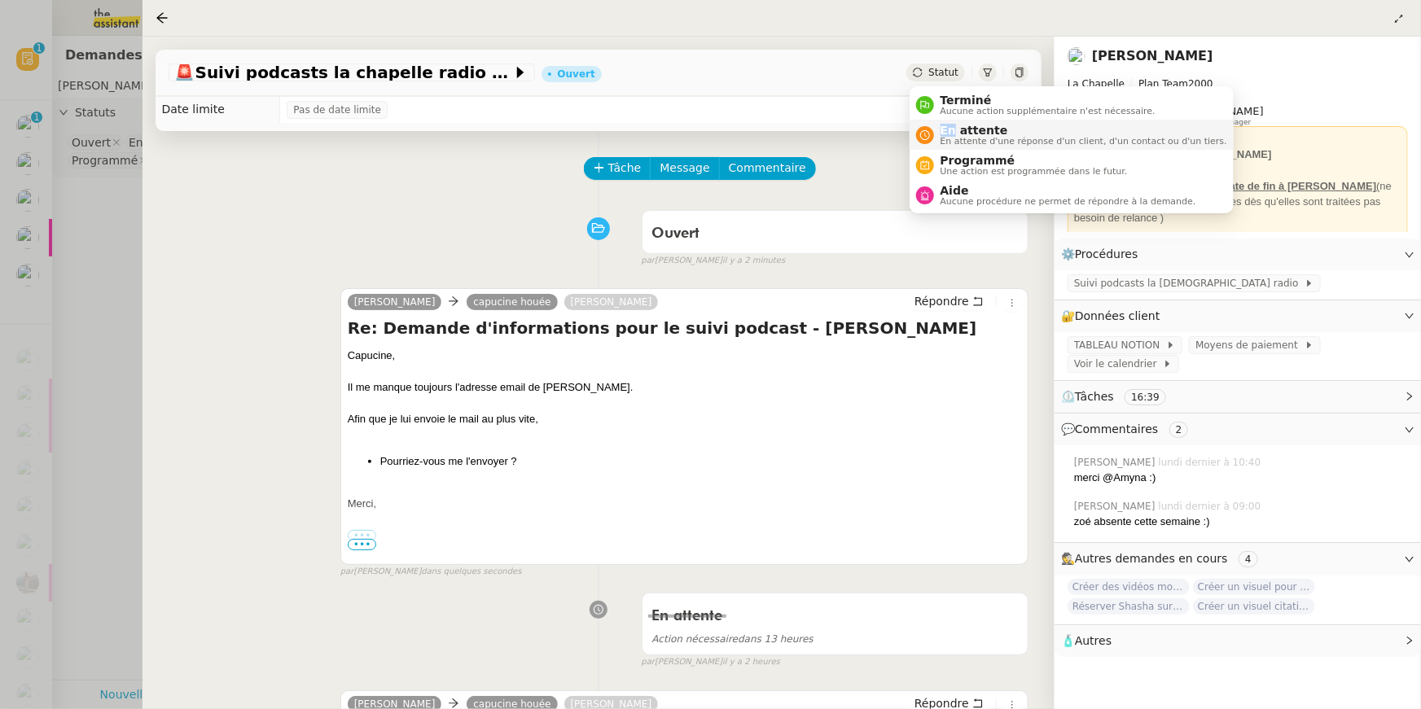
click at [926, 130] on icon at bounding box center [925, 135] width 10 height 10
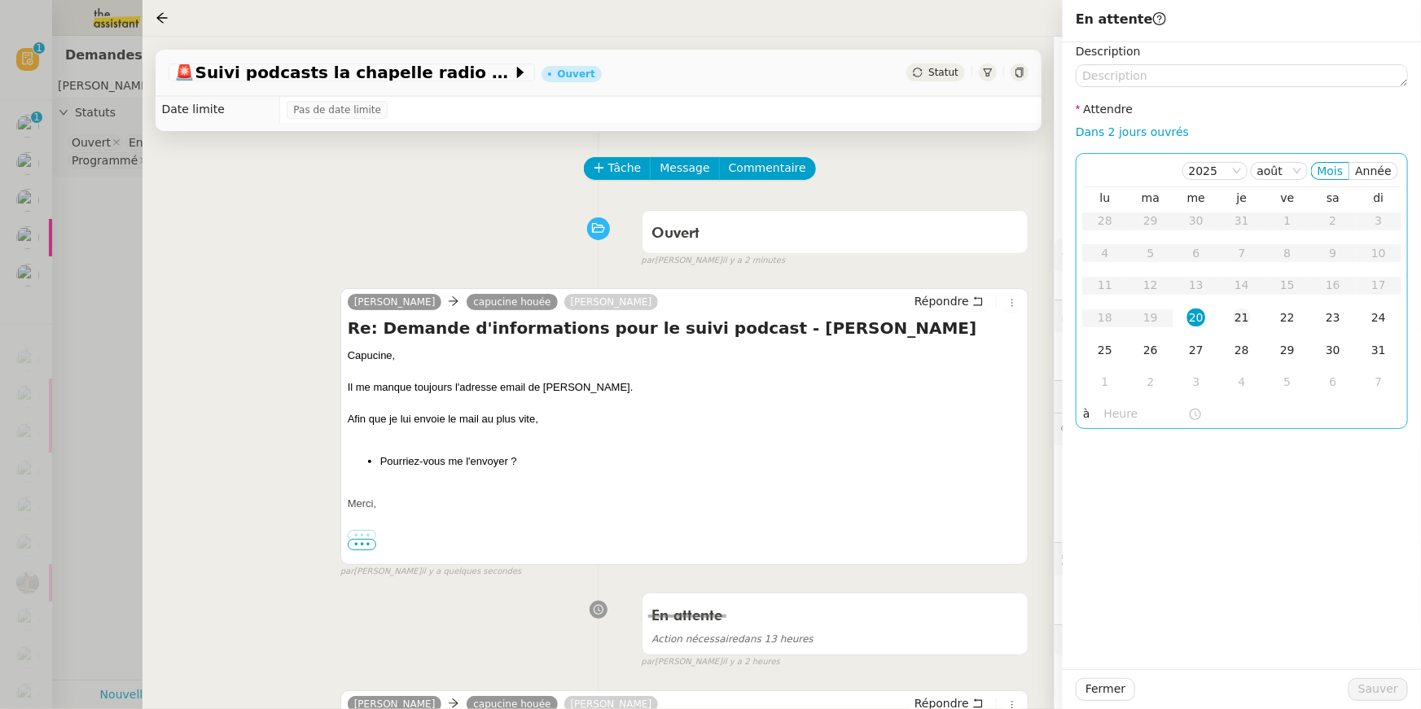
click at [1224, 317] on td "21" at bounding box center [1242, 318] width 46 height 33
click at [1348, 684] on div at bounding box center [1241, 689] width 213 height 23
click at [1368, 686] on span "Sauver" at bounding box center [1378, 689] width 40 height 19
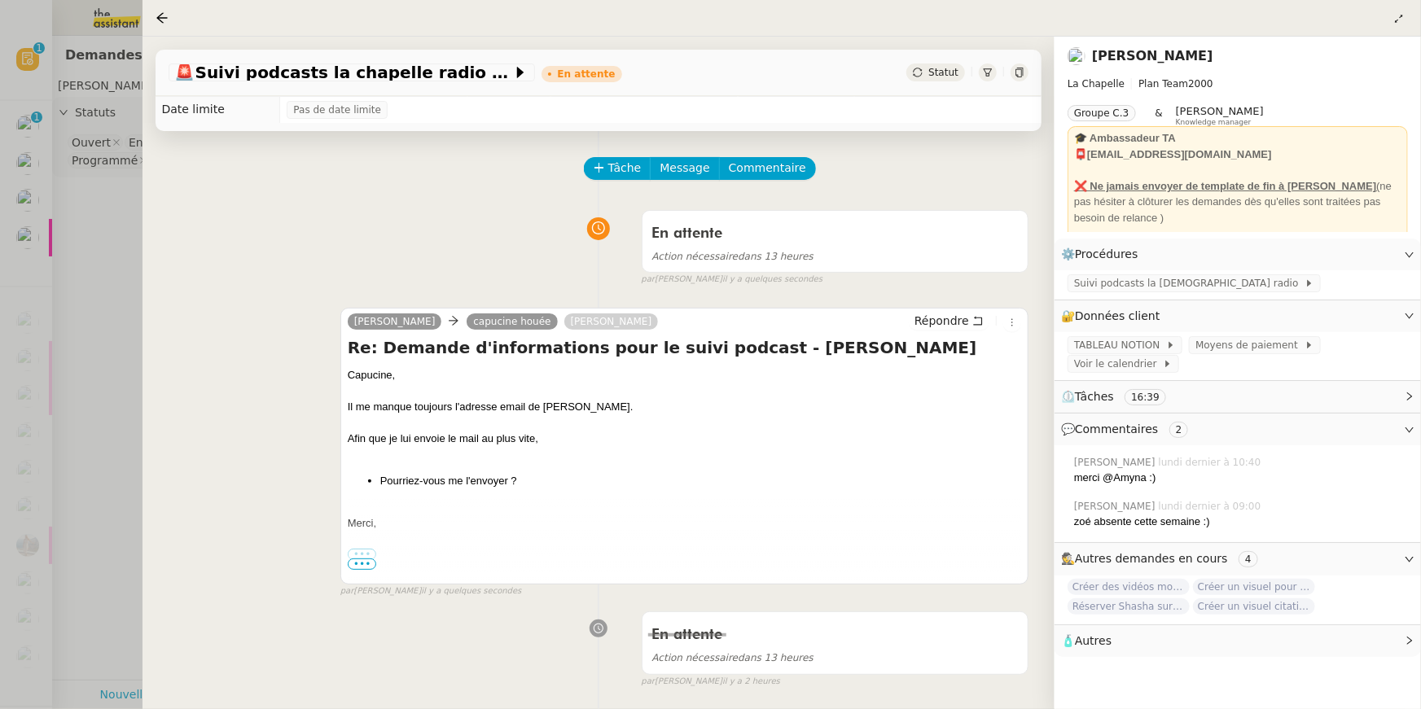
click at [72, 296] on div at bounding box center [710, 354] width 1421 height 709
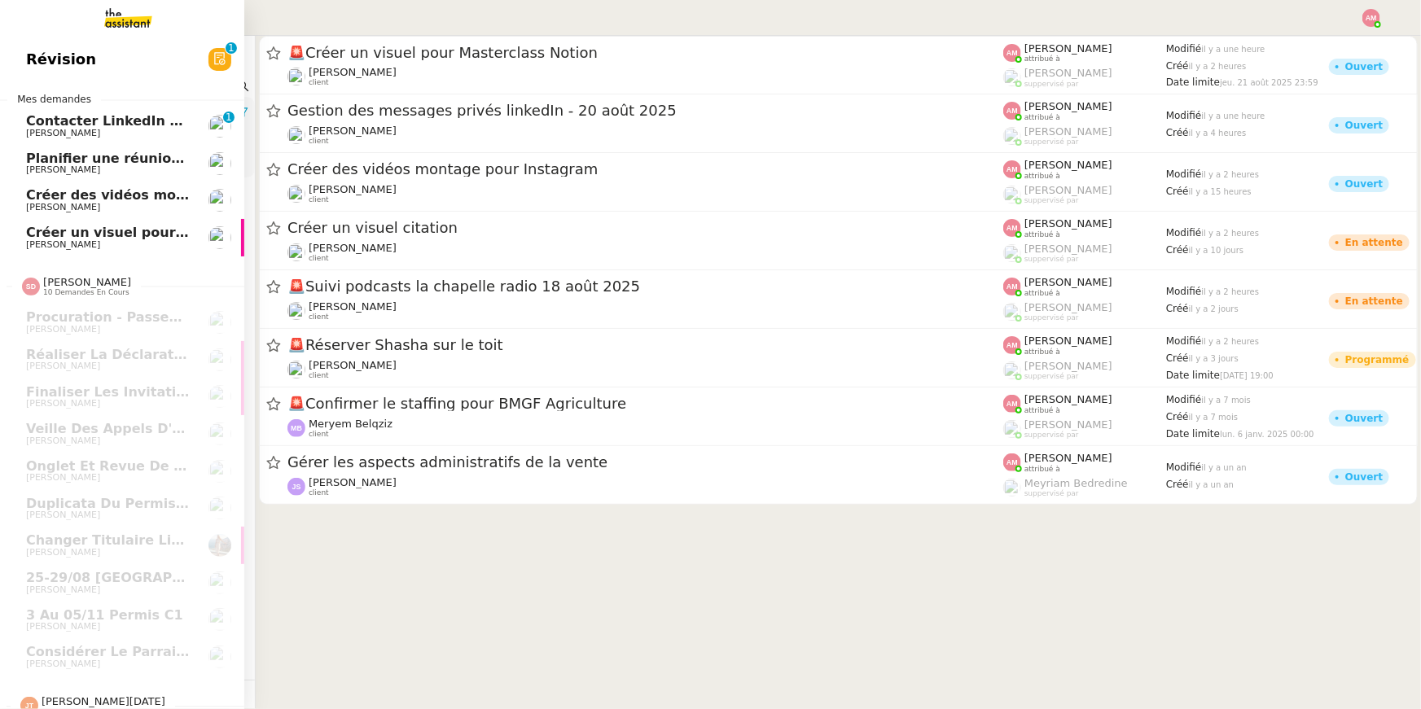
click at [37, 152] on span "Planifier une réunion avec [PERSON_NAME]" at bounding box center [185, 158] width 318 height 15
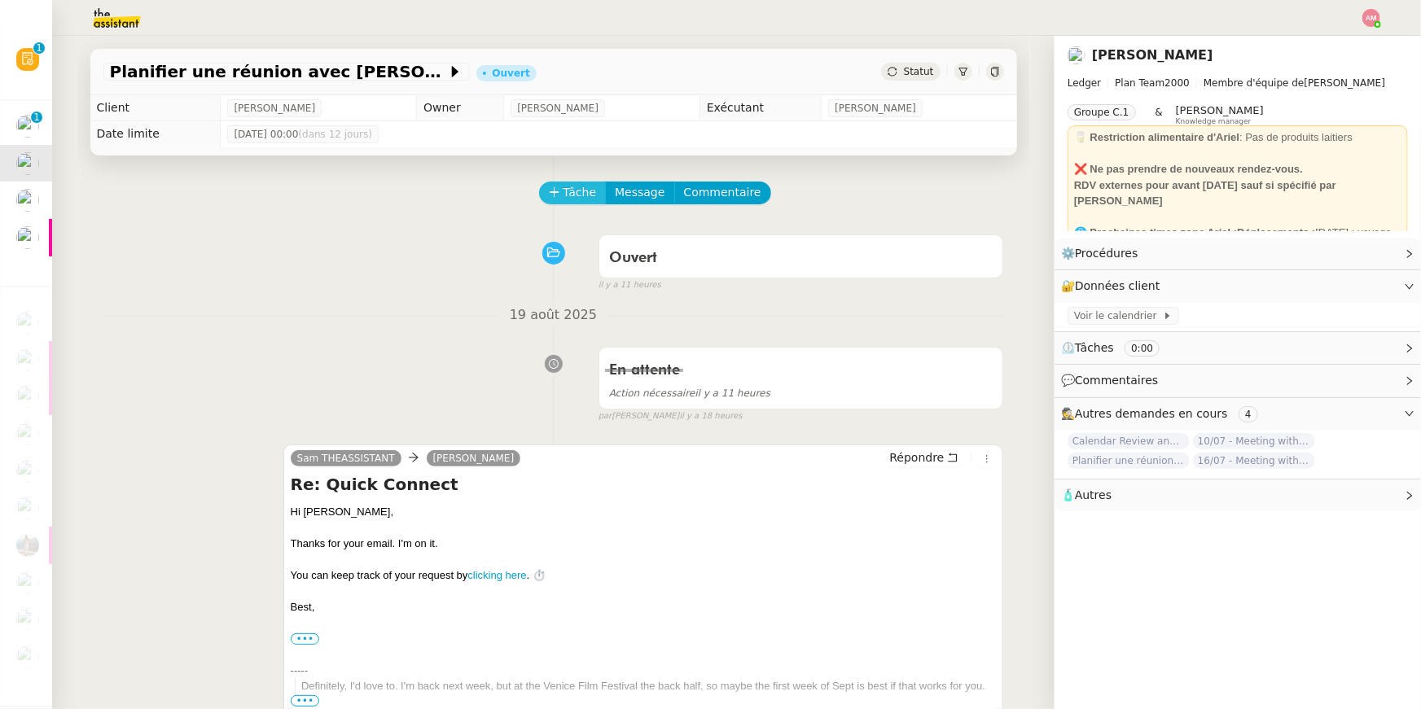
click at [554, 183] on button "Tâche" at bounding box center [573, 193] width 68 height 23
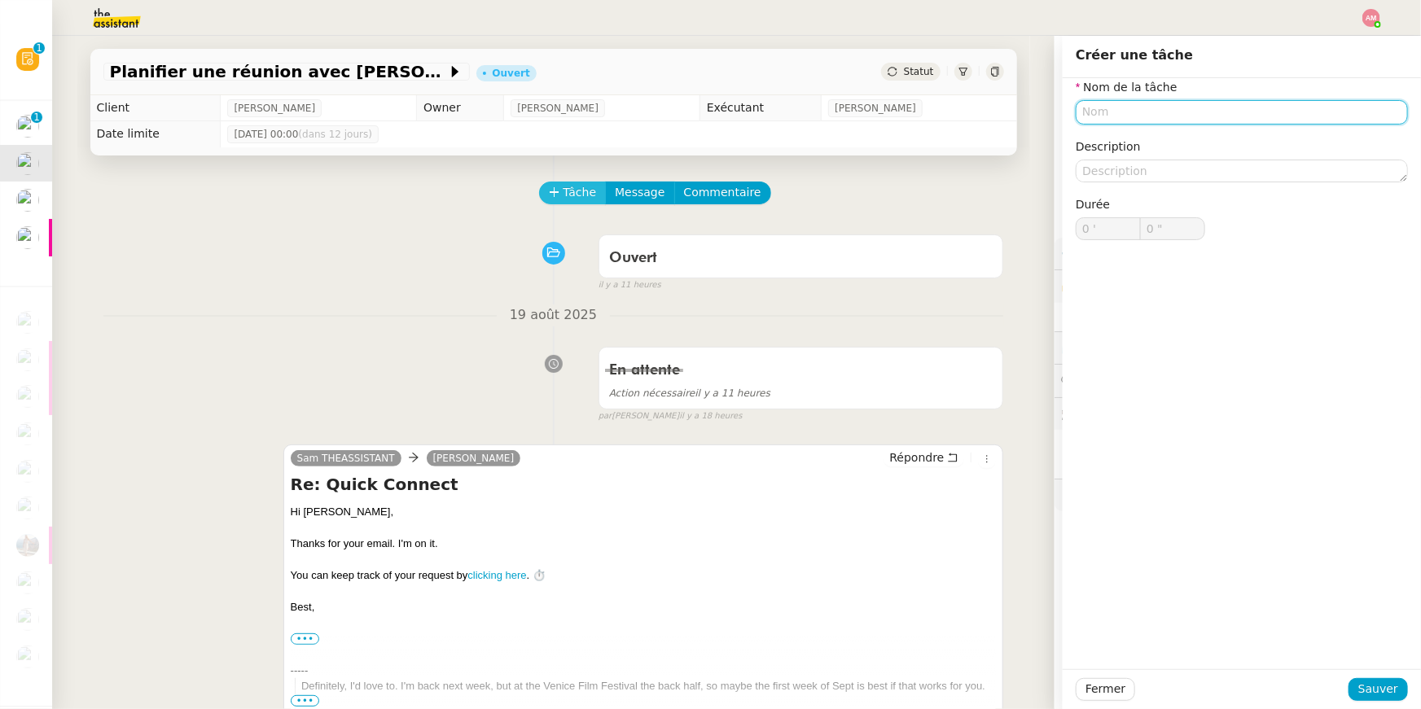
type input "a"
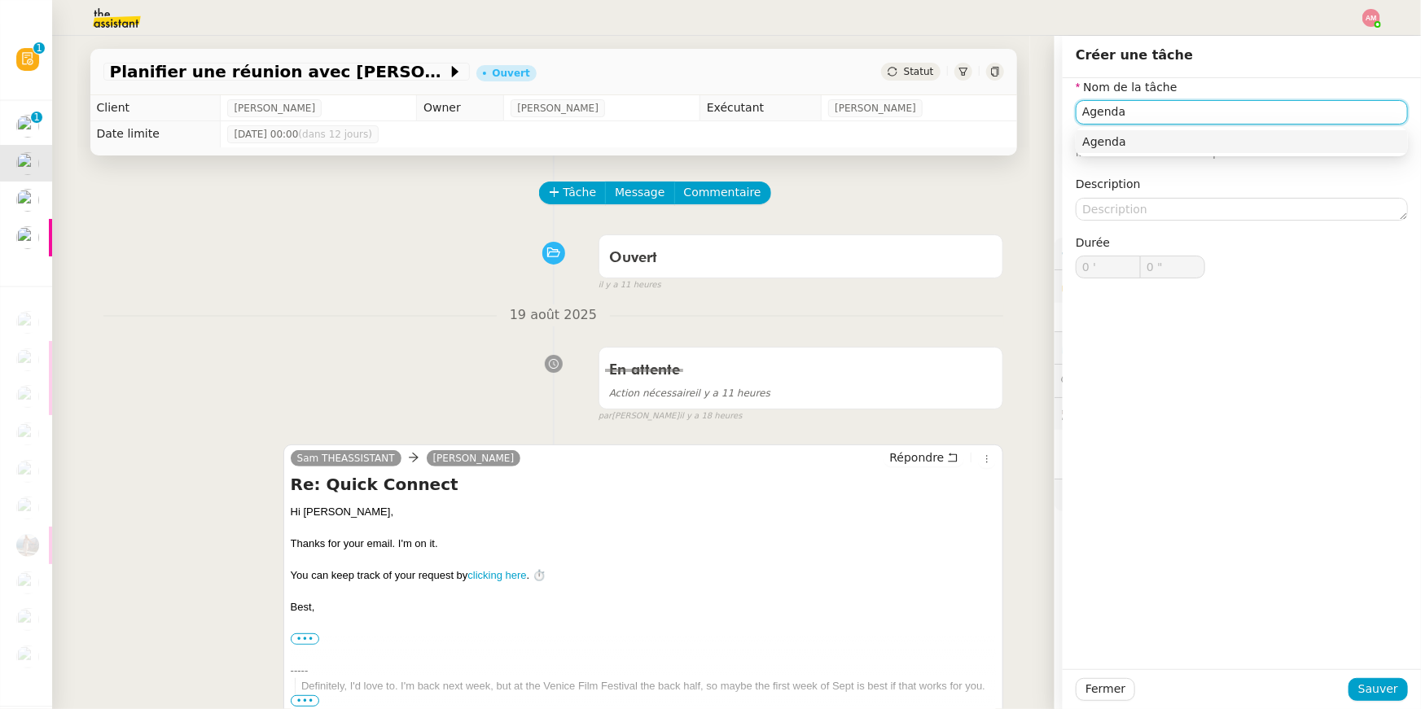
scroll to position [415, 0]
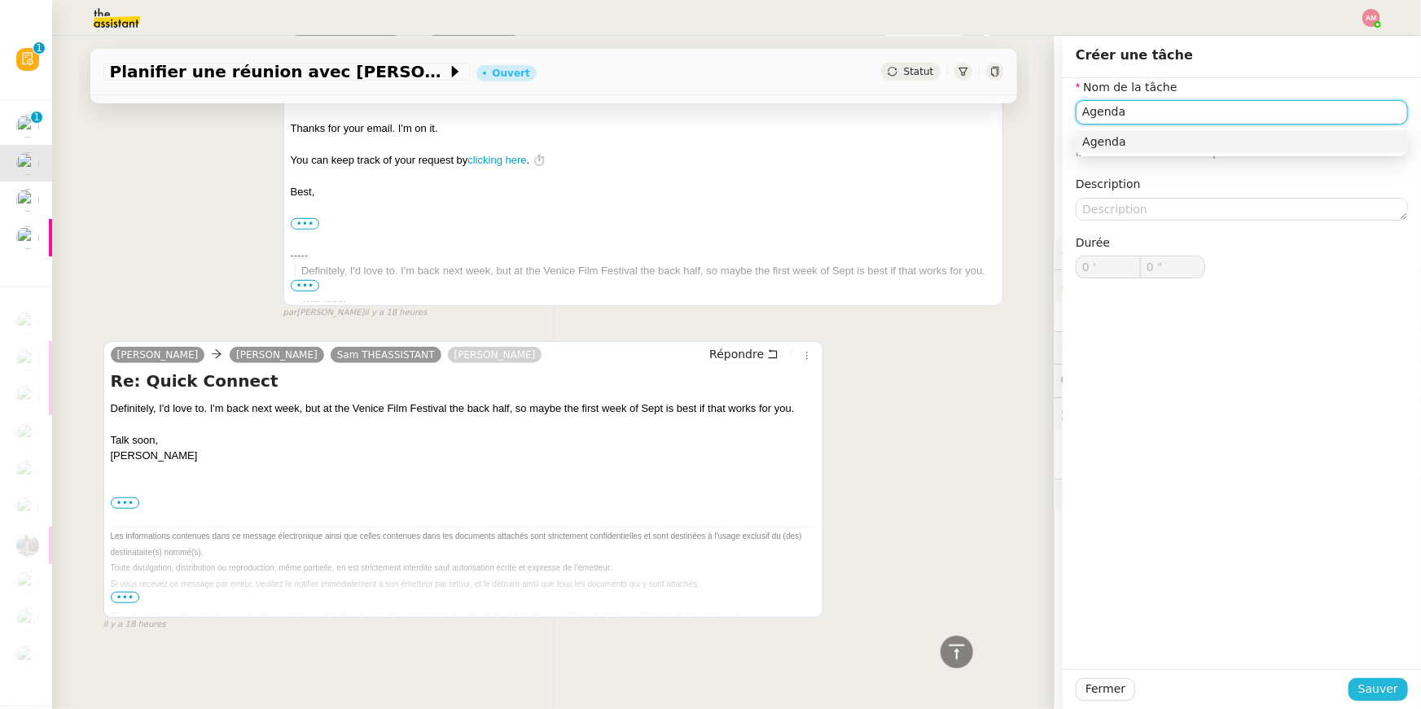
type input "Agenda"
click at [1364, 692] on span "Sauver" at bounding box center [1378, 689] width 40 height 19
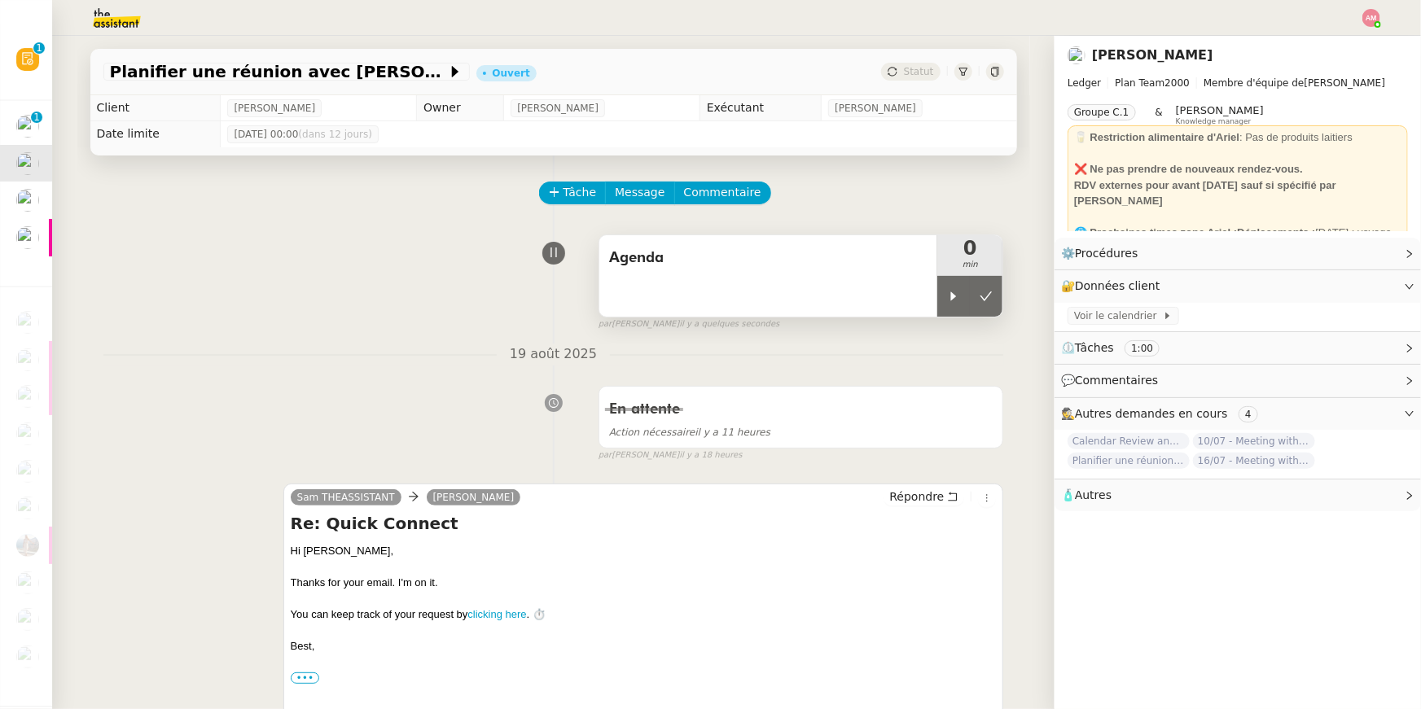
click at [932, 305] on div "Agenda" at bounding box center [768, 275] width 339 height 81
click at [935, 305] on div "Agenda" at bounding box center [768, 275] width 339 height 81
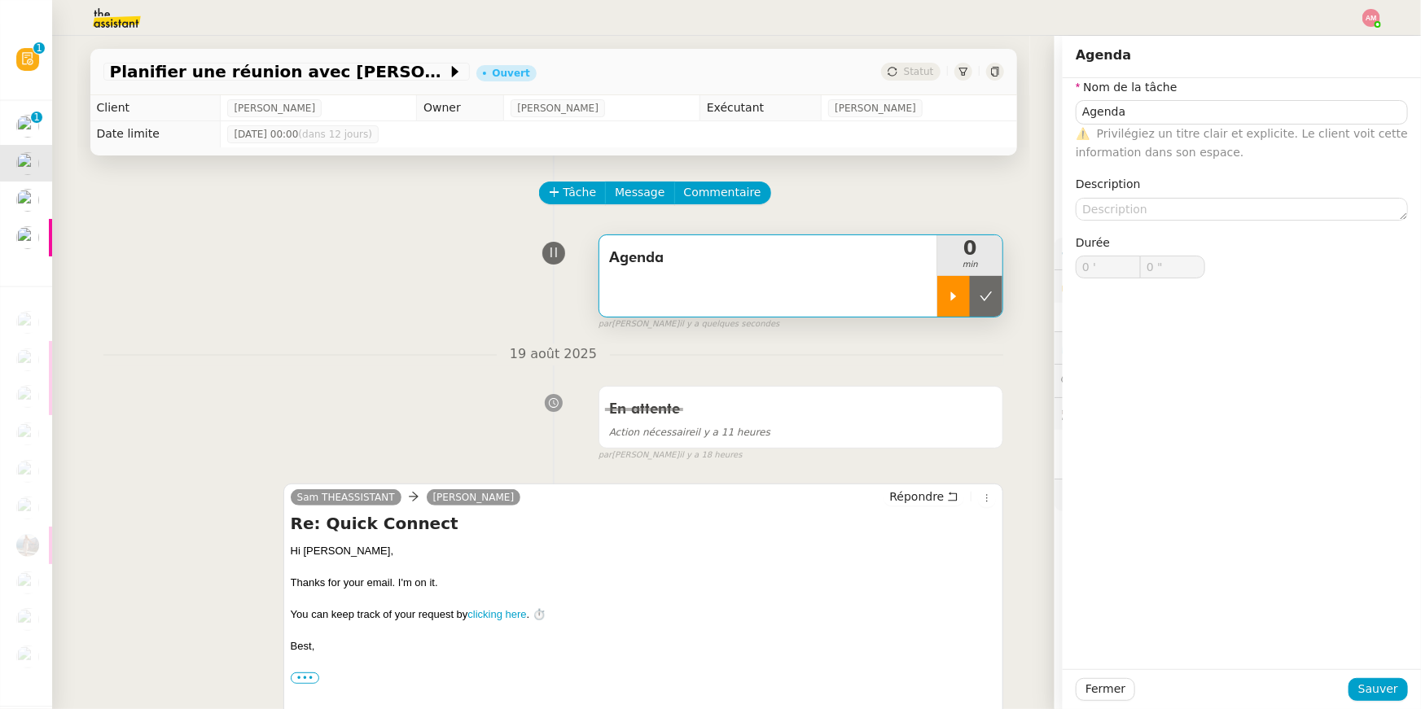
click at [941, 304] on div at bounding box center [953, 296] width 33 height 41
type input "Agenda"
type input "0 '"
type input "0 ""
click at [942, 396] on div "En attente" at bounding box center [801, 409] width 384 height 26
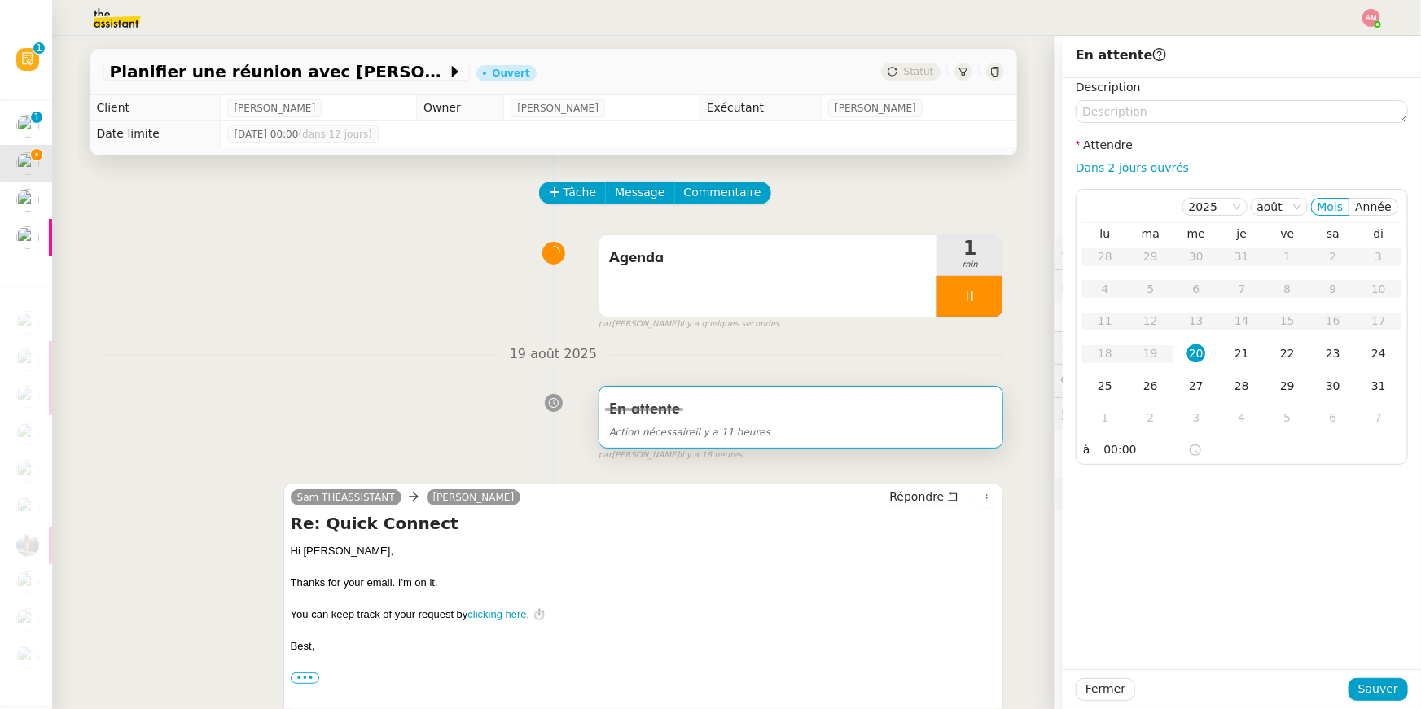
click at [944, 340] on div "Tâche Message Commentaire Veuillez patienter une erreur s'est produite 👌👌👌 mess…" at bounding box center [553, 633] width 952 height 957
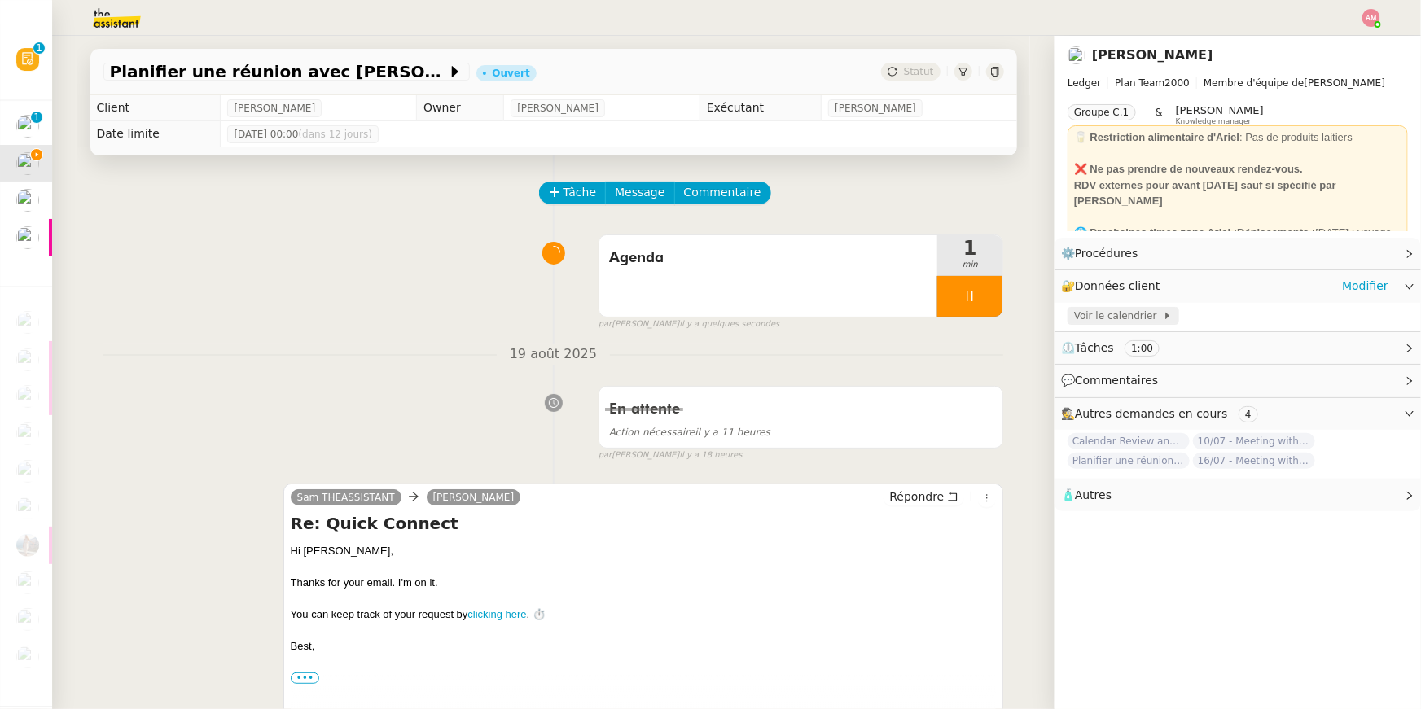
click at [1095, 320] on span "Voir le calendrier" at bounding box center [1118, 316] width 89 height 16
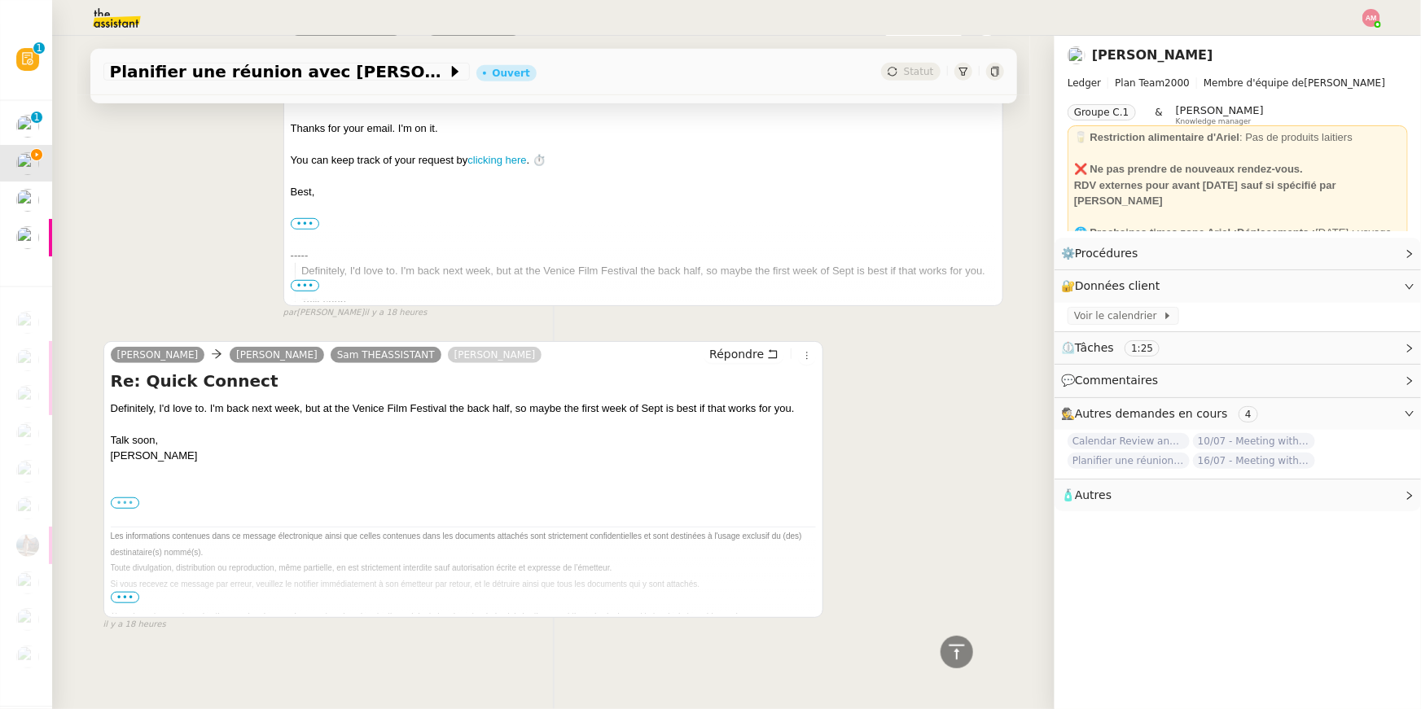
click at [126, 501] on label "•••" at bounding box center [125, 502] width 29 height 11
click at [0, 0] on input "•••" at bounding box center [0, 0] width 0 height 0
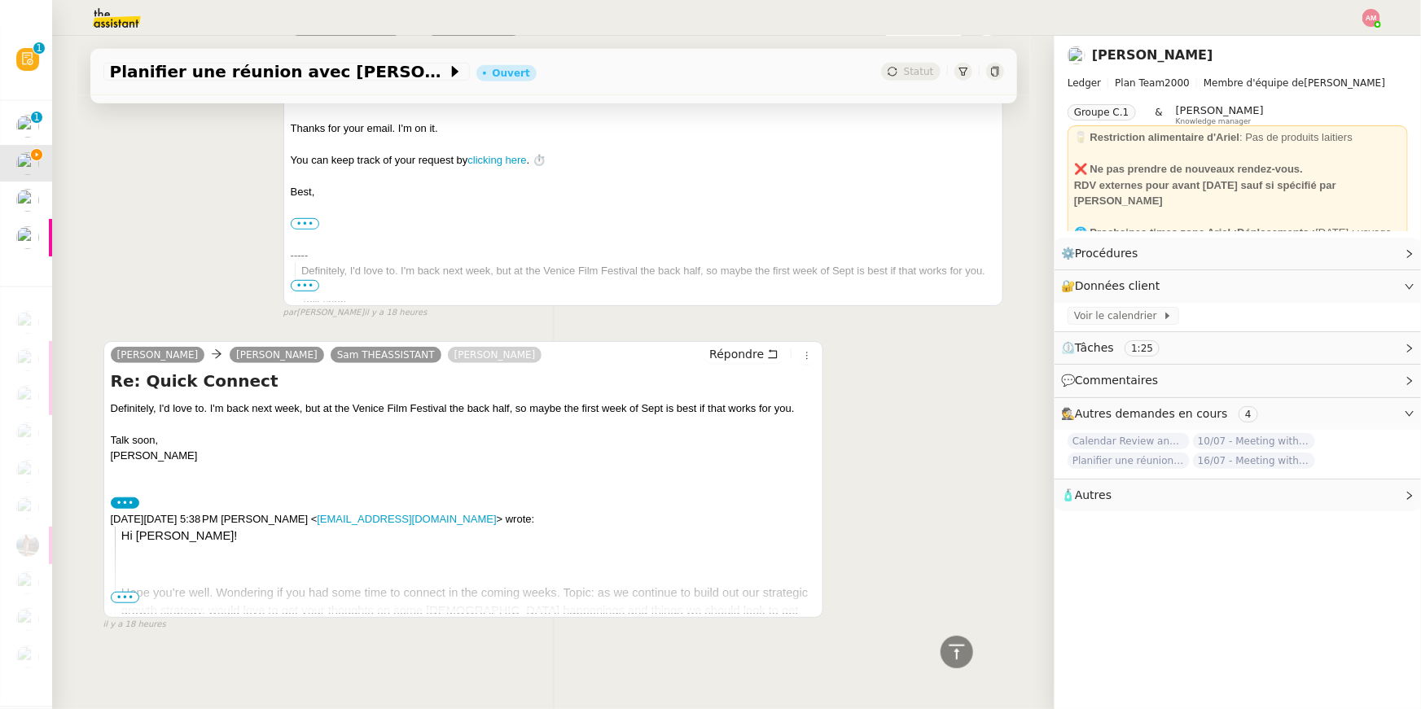
click at [126, 588] on span "Hope you’re well. Wondering if you had some time to connect in the coming weeks…" at bounding box center [464, 610] width 686 height 49
click at [126, 593] on span "•••" at bounding box center [125, 597] width 29 height 11
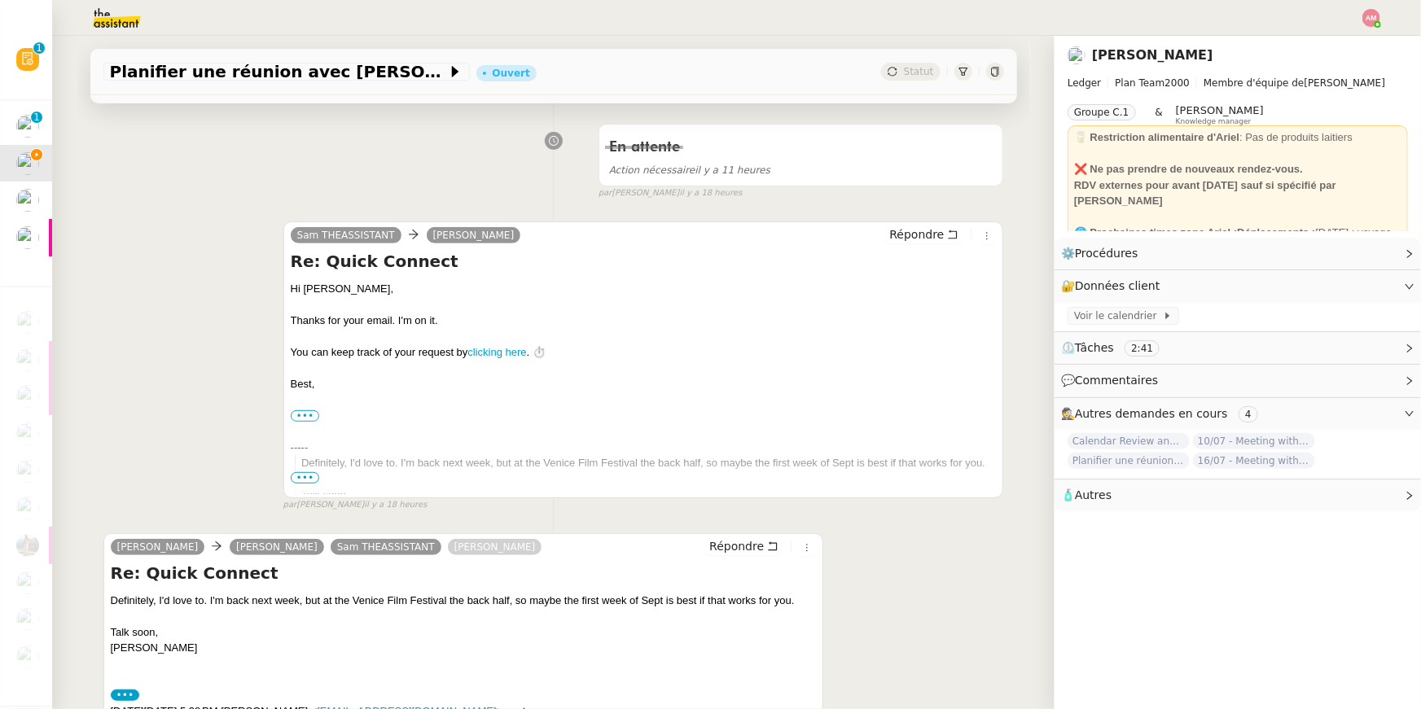
scroll to position [366, 0]
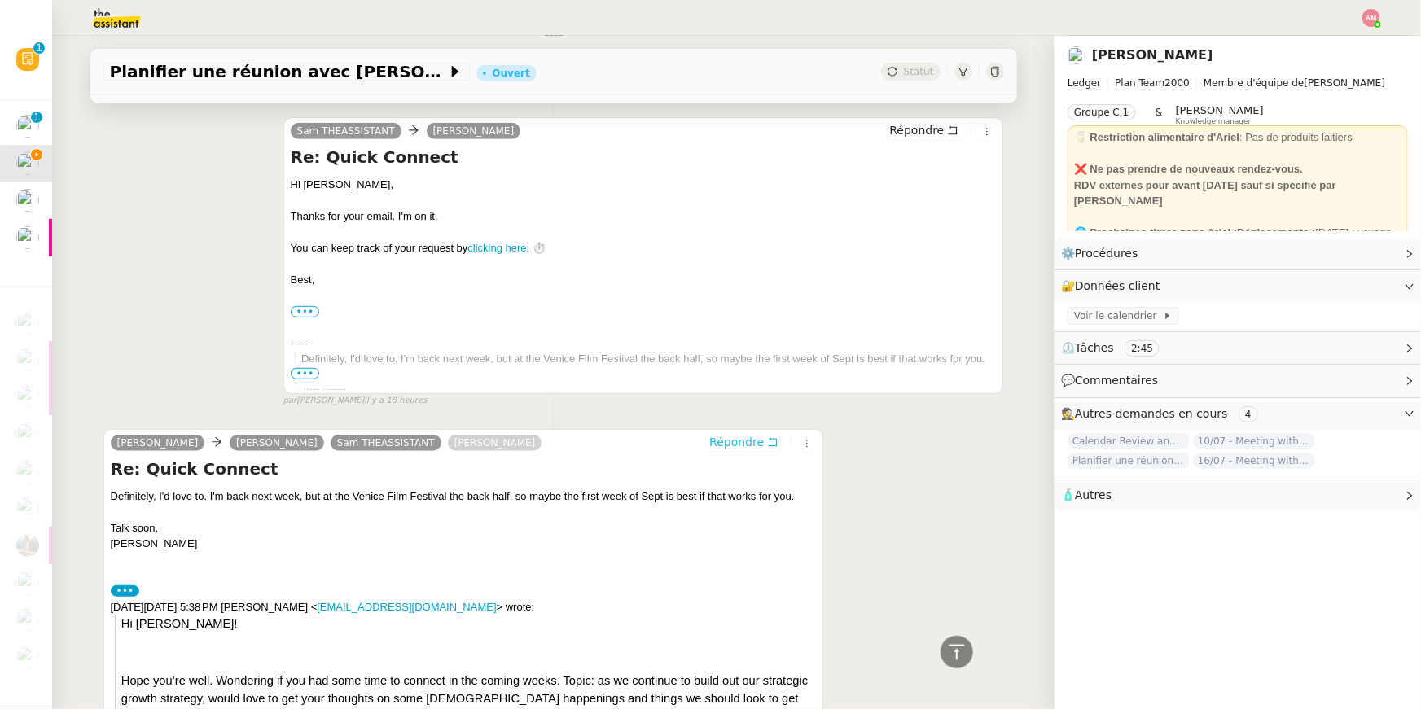
click at [724, 439] on span "Répondre" at bounding box center [736, 442] width 55 height 16
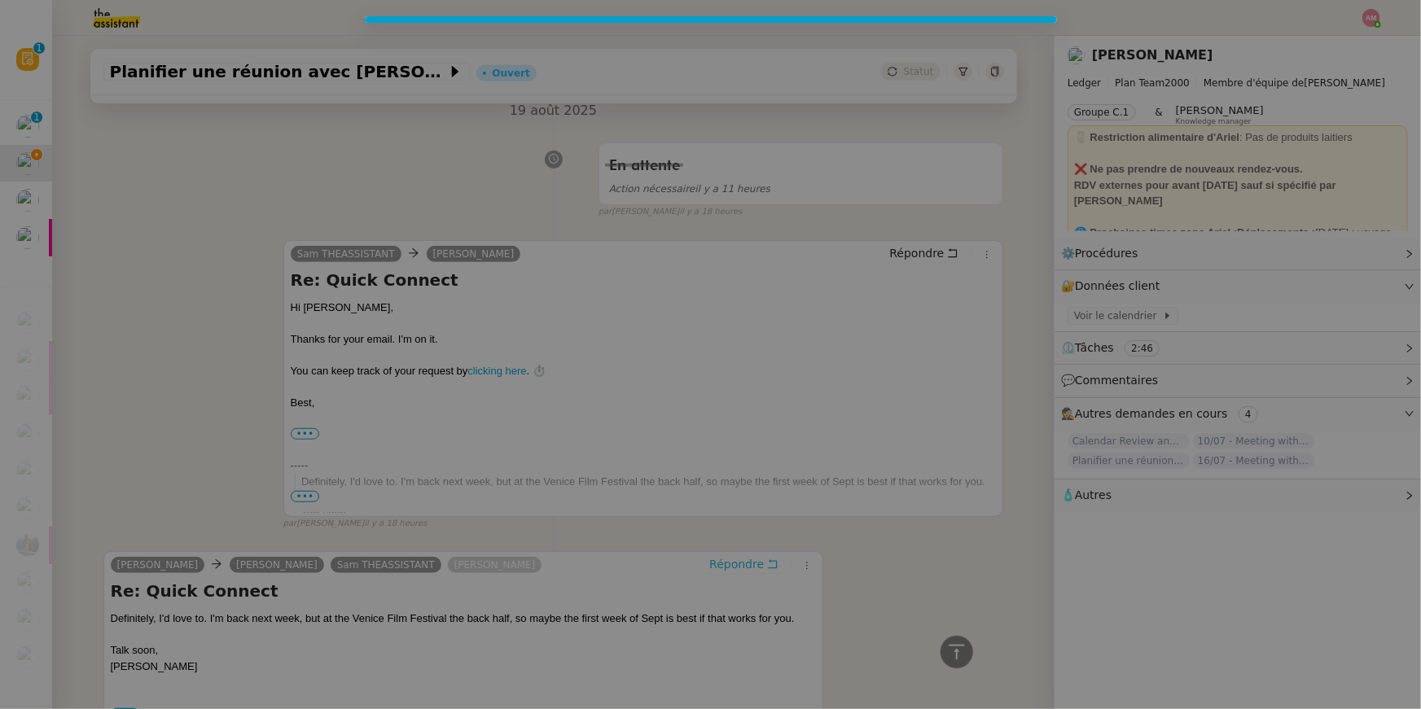
scroll to position [492, 0]
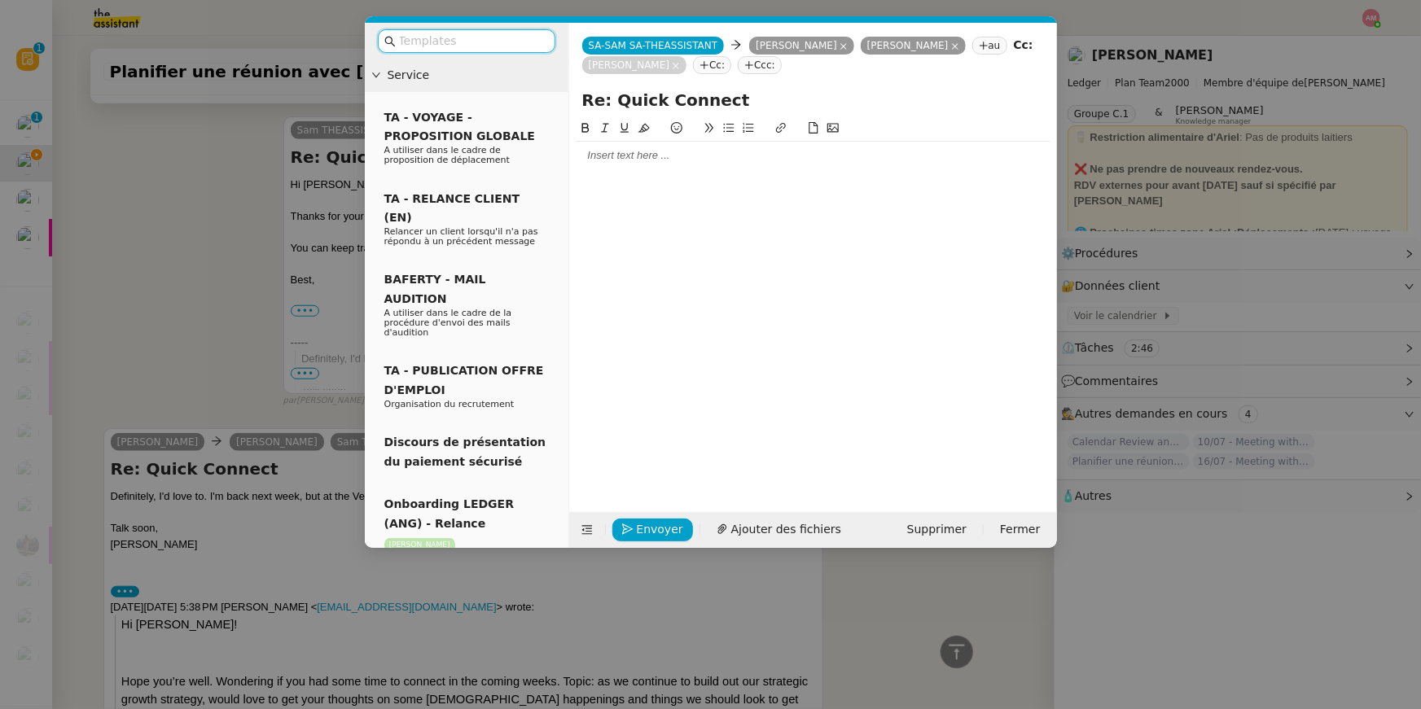
click at [625, 167] on div at bounding box center [813, 156] width 475 height 28
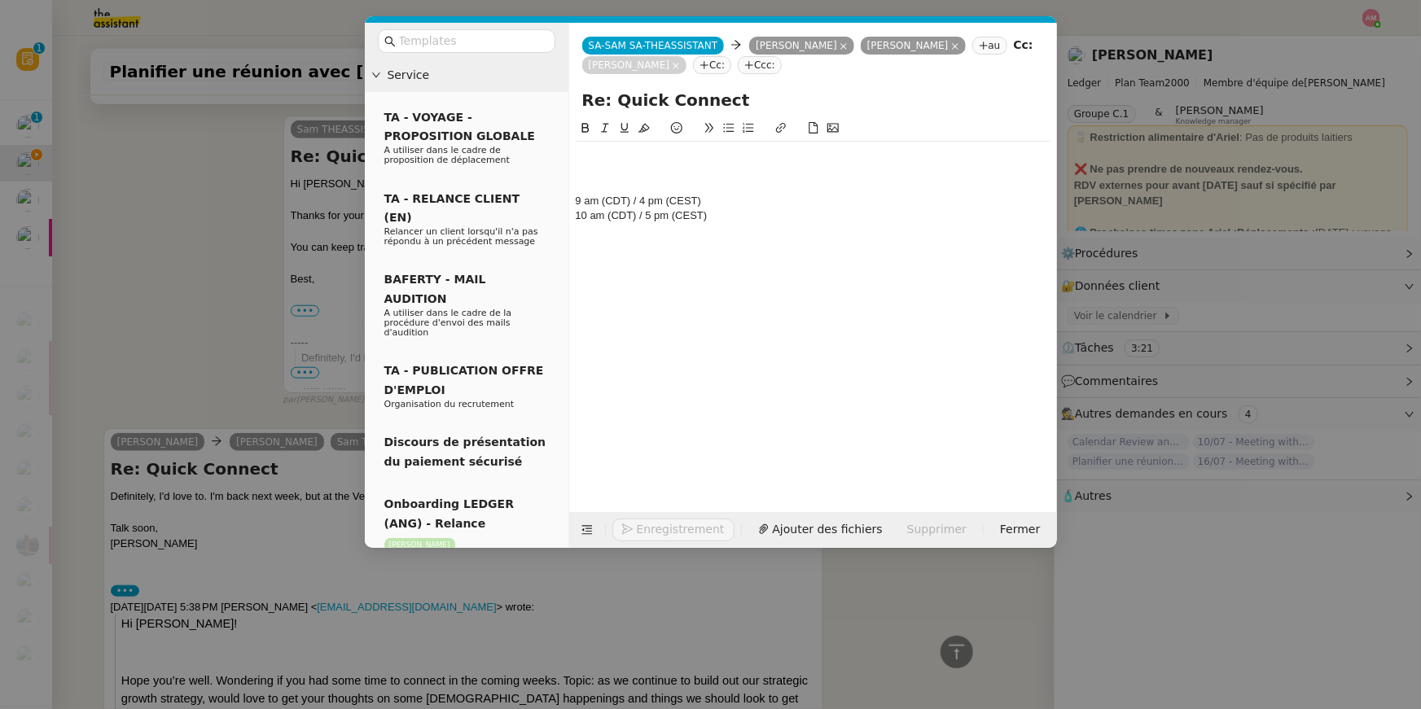
scroll to position [587, 0]
click at [756, 259] on div "9 am (CDT) / 4 pm (CEST) 10 am (CDT) / 5 pm (CEST) 11 am (CDT) / 6 pm (CEST)" at bounding box center [813, 303] width 475 height 368
click at [756, 242] on div "9 am (CDT) / 4 pm (CEST) 10 am (CDT) / 5 pm (CEST) 11 am (CDT) / 6 pm (CEST)" at bounding box center [813, 193] width 475 height 103
click at [707, 174] on div at bounding box center [813, 171] width 475 height 15
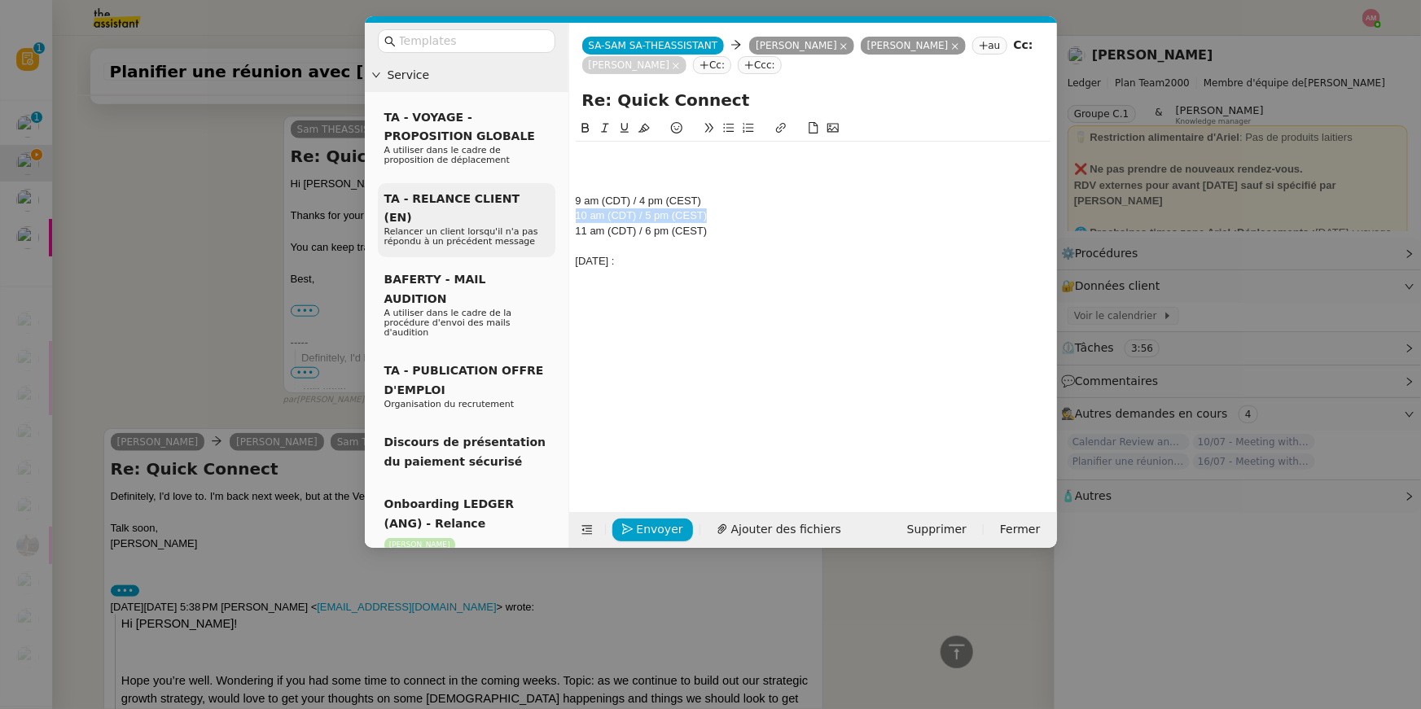
drag, startPoint x: 709, startPoint y: 220, endPoint x: 553, endPoint y: 221, distance: 156.3
click at [553, 221] on nz-layout "Service TA - VOYAGE - PROPOSITION GLOBALE A utiliser dans le cadre de propositi…" at bounding box center [711, 285] width 692 height 525
copy div "10 am (CDT) / 5 pm (CEST)"
click at [616, 274] on div at bounding box center [813, 276] width 475 height 15
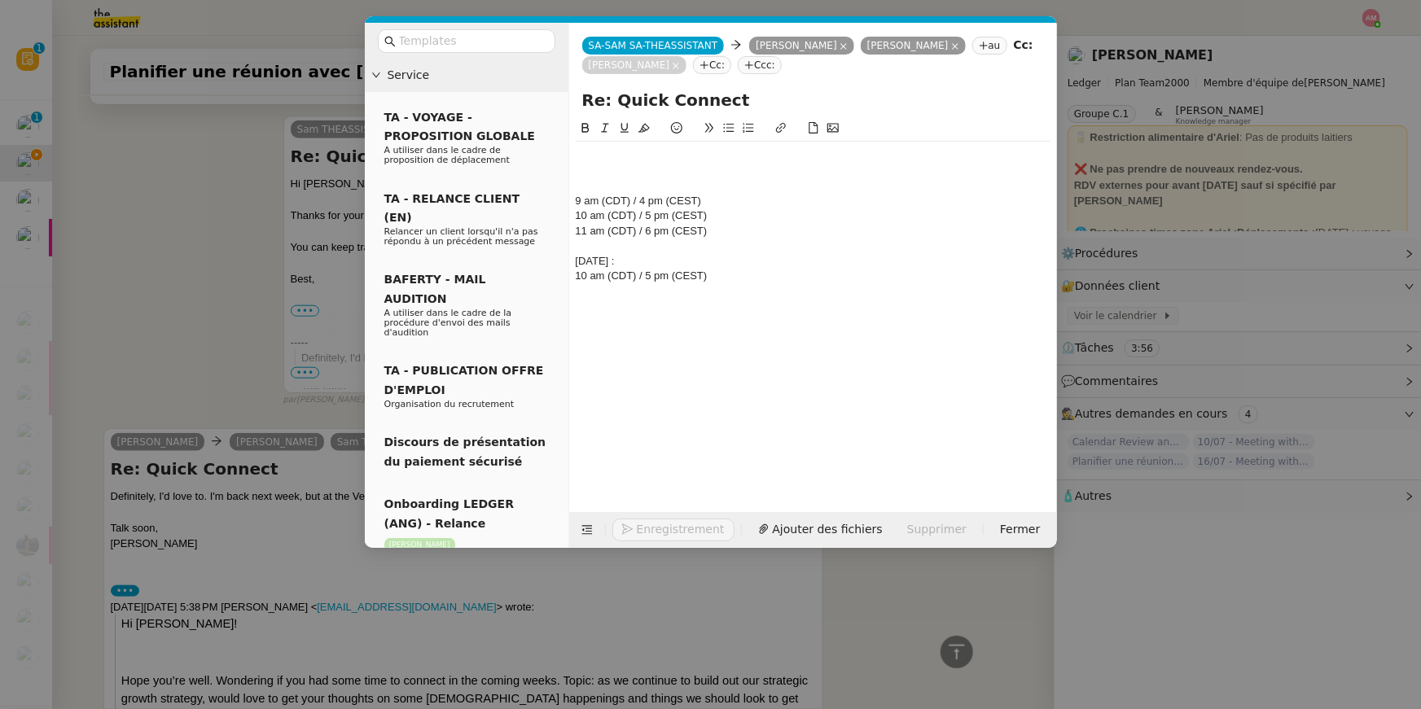
drag, startPoint x: 584, startPoint y: 279, endPoint x: 602, endPoint y: 296, distance: 24.2
click at [584, 280] on div "10 am (CDT) / 5 pm (CEST)" at bounding box center [813, 276] width 475 height 15
click at [587, 272] on div "10 am (CDT) / 5 pm (CEST)" at bounding box center [813, 276] width 475 height 15
click at [662, 267] on div "Monday, September 1st :" at bounding box center [813, 261] width 475 height 15
click at [664, 284] on div "9 am (CDT) / 4 pm (CEST) 10 am (CDT) / 5 pm (CEST) 11 am (CDT) / 6 pm (CEST) Mo…" at bounding box center [813, 216] width 475 height 148
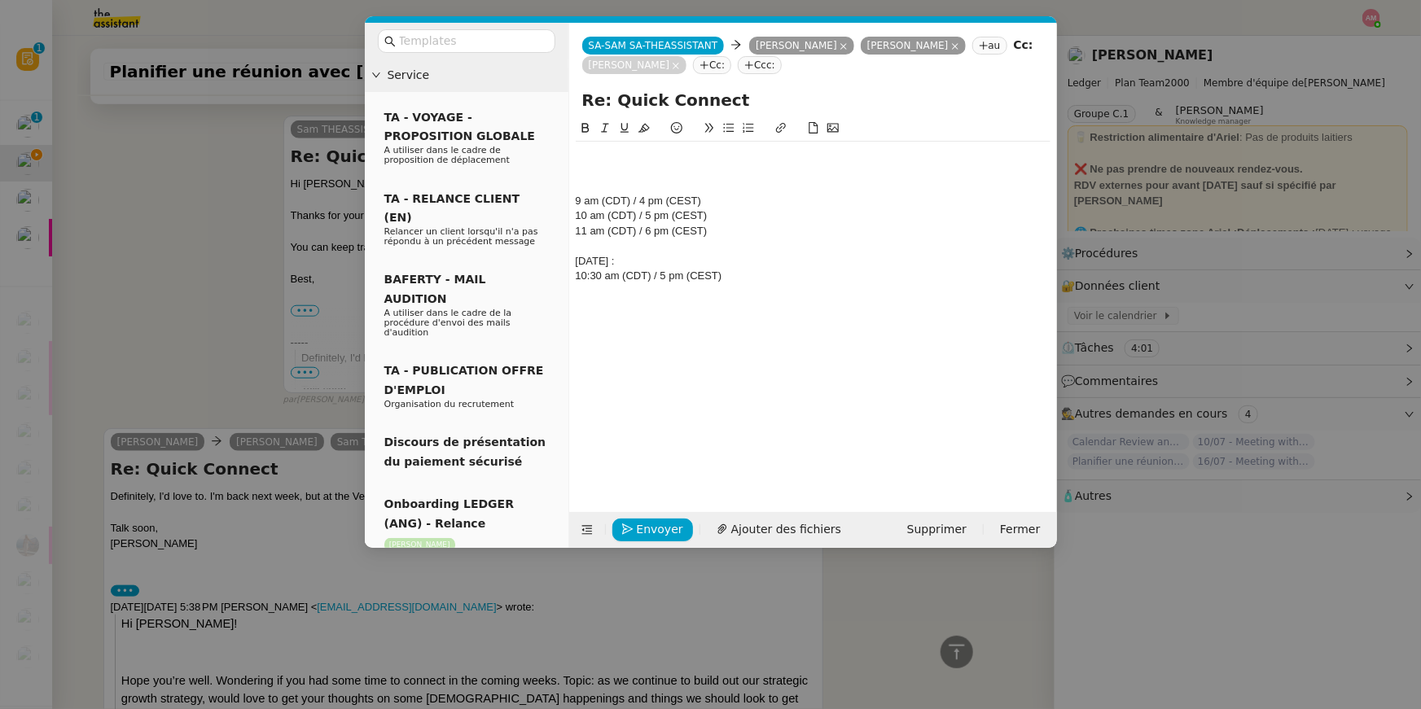
click at [664, 282] on div "10:30 am (CDT) / 5 pm (CEST)" at bounding box center [813, 276] width 475 height 15
click at [745, 270] on div "10:30 am (CDT) / 5:30 pm (CEST)" at bounding box center [813, 276] width 475 height 15
click at [754, 281] on div "10:30 am (CDT) / 5:30 pm (CEST)" at bounding box center [813, 276] width 475 height 15
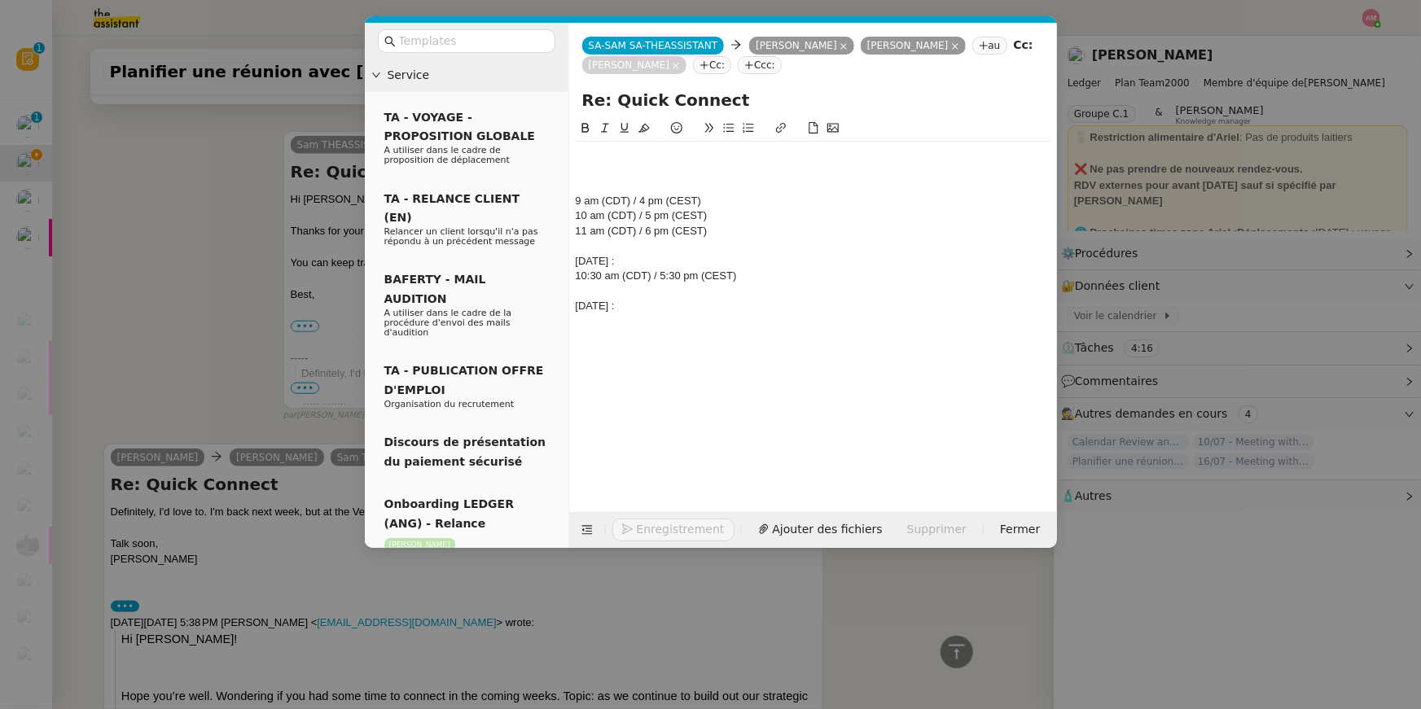
scroll to position [667, 0]
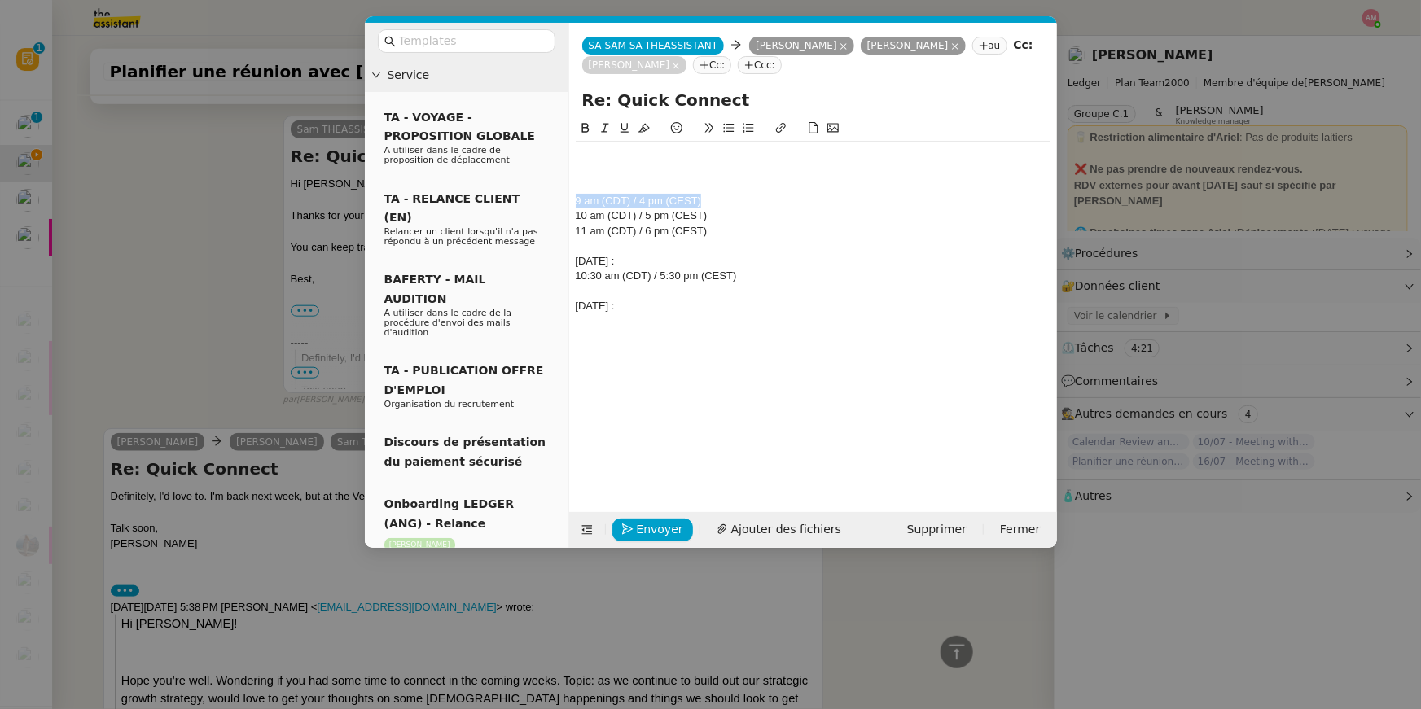
drag, startPoint x: 717, startPoint y: 205, endPoint x: 628, endPoint y: 205, distance: 88.7
click at [556, 205] on nz-layout "Service TA - VOYAGE - PROPOSITION GLOBALE A utiliser dans le cadre de propositi…" at bounding box center [711, 285] width 692 height 525
drag, startPoint x: 760, startPoint y: 221, endPoint x: 563, endPoint y: 219, distance: 197.8
click at [563, 219] on nz-layout "Service TA - VOYAGE - PROPOSITION GLOBALE A utiliser dans le cadre de propositi…" at bounding box center [711, 285] width 692 height 525
click at [609, 324] on div "9 am (CDT) / 4 pm (CEST) 10 am (CDT) / 5 pm (CEST) 11 am (CDT) / 6 pm (CEST) Mo…" at bounding box center [813, 303] width 475 height 368
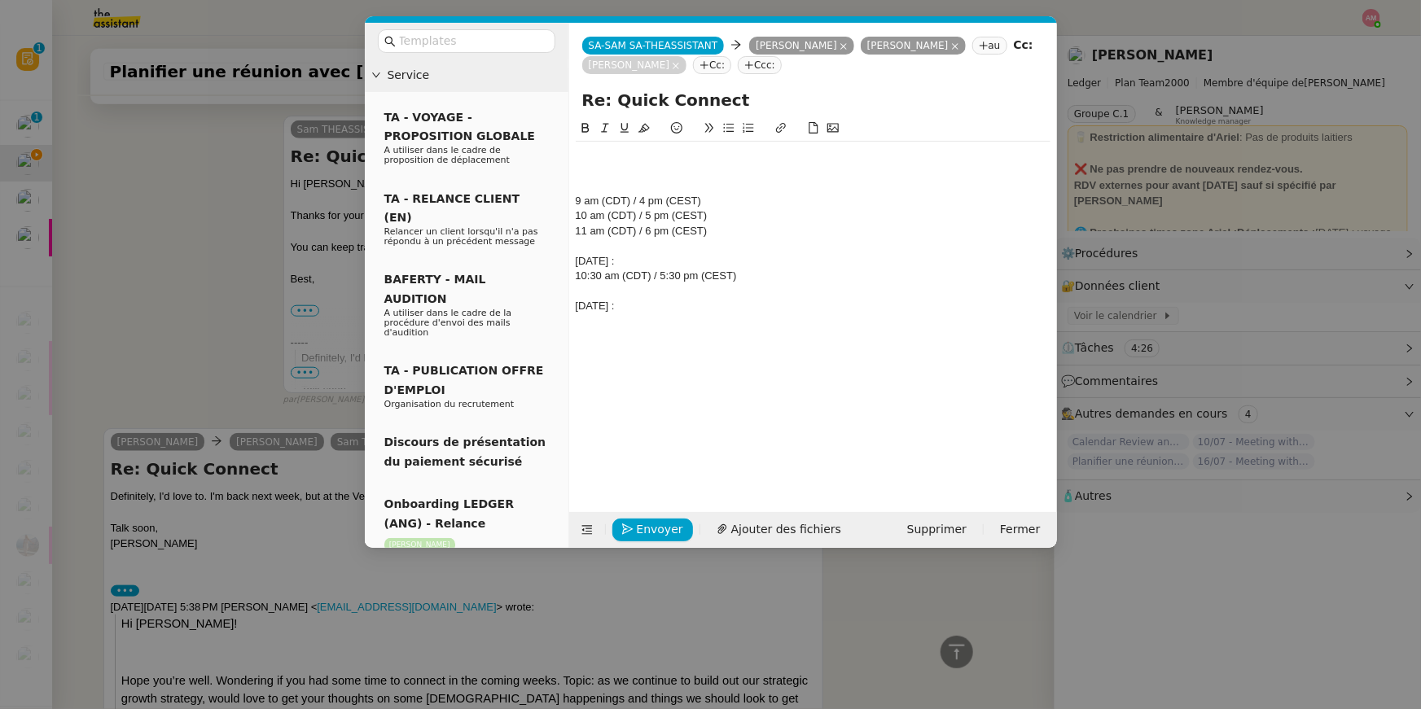
click at [609, 324] on div "9 am (CDT) / 4 pm (CEST) 10 am (CDT) / 5 pm (CEST) 11 am (CDT) / 6 pm (CEST) Mo…" at bounding box center [813, 303] width 475 height 368
click at [691, 317] on div "9 am (CDT) / 4 pm (CEST) 10 am (CDT) / 5 pm (CEST) 11 am (CDT) / 6 pm (CEST) Mo…" at bounding box center [813, 231] width 475 height 178
drag, startPoint x: 718, startPoint y: 229, endPoint x: 718, endPoint y: 220, distance: 9.0
click at [718, 220] on div "9 am (CDT) / 4 pm (CEST) 10 am (CDT) / 5 pm (CEST) 11 am (CDT) / 6 pm (CEST) Mo…" at bounding box center [813, 238] width 475 height 193
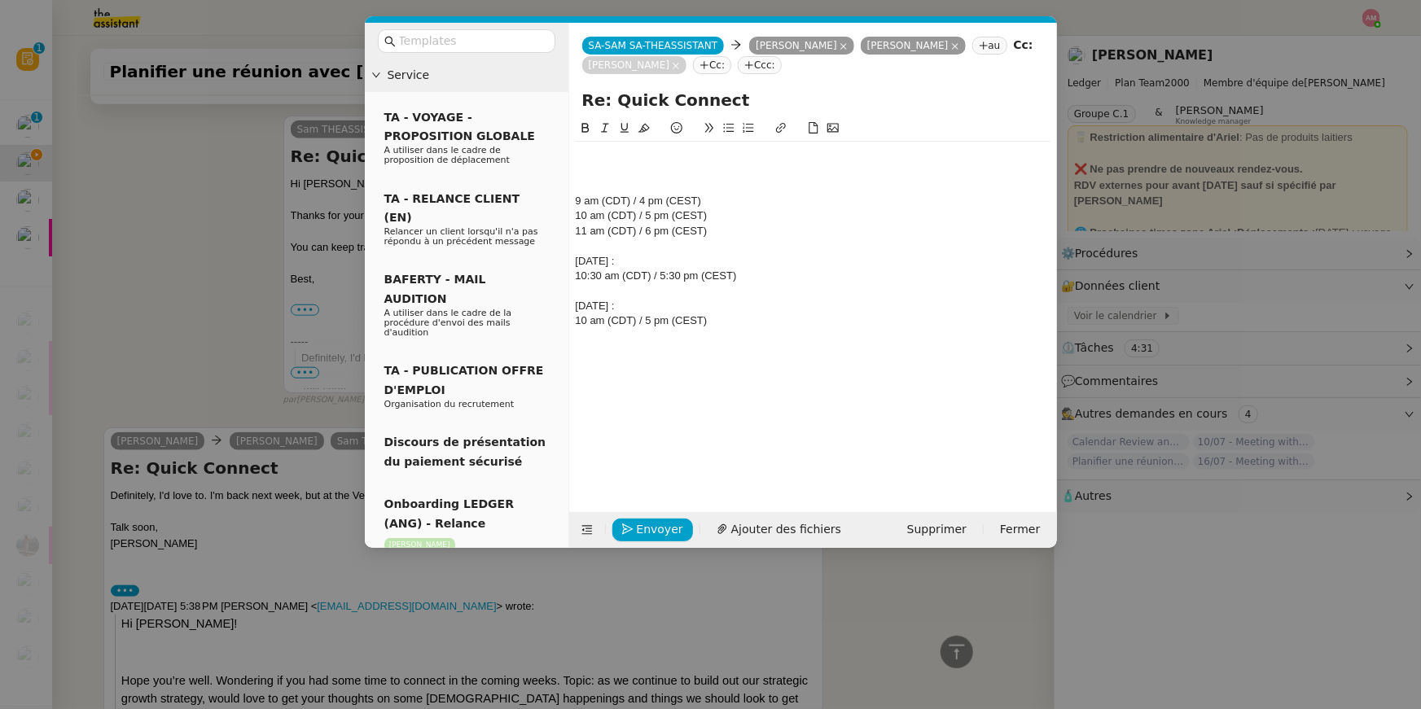
click at [668, 344] on div "9 am (CDT) / 4 pm (CEST) 10 am (CDT) / 5 pm (CEST) 11 am (CDT) / 6 pm (CEST) Mo…" at bounding box center [813, 303] width 475 height 368
click at [665, 337] on div "9 am (CDT) / 4 pm (CEST) 10 am (CDT) / 5 pm (CEST) 11 am (CDT) / 6 pm (CEST) Mo…" at bounding box center [813, 303] width 475 height 368
click at [704, 326] on div "10 am (CDT) / 5 pm (CEST)" at bounding box center [813, 320] width 475 height 15
click at [684, 277] on div "10:30 am (CDT) / 5:30 pm (CEST)" at bounding box center [813, 276] width 475 height 15
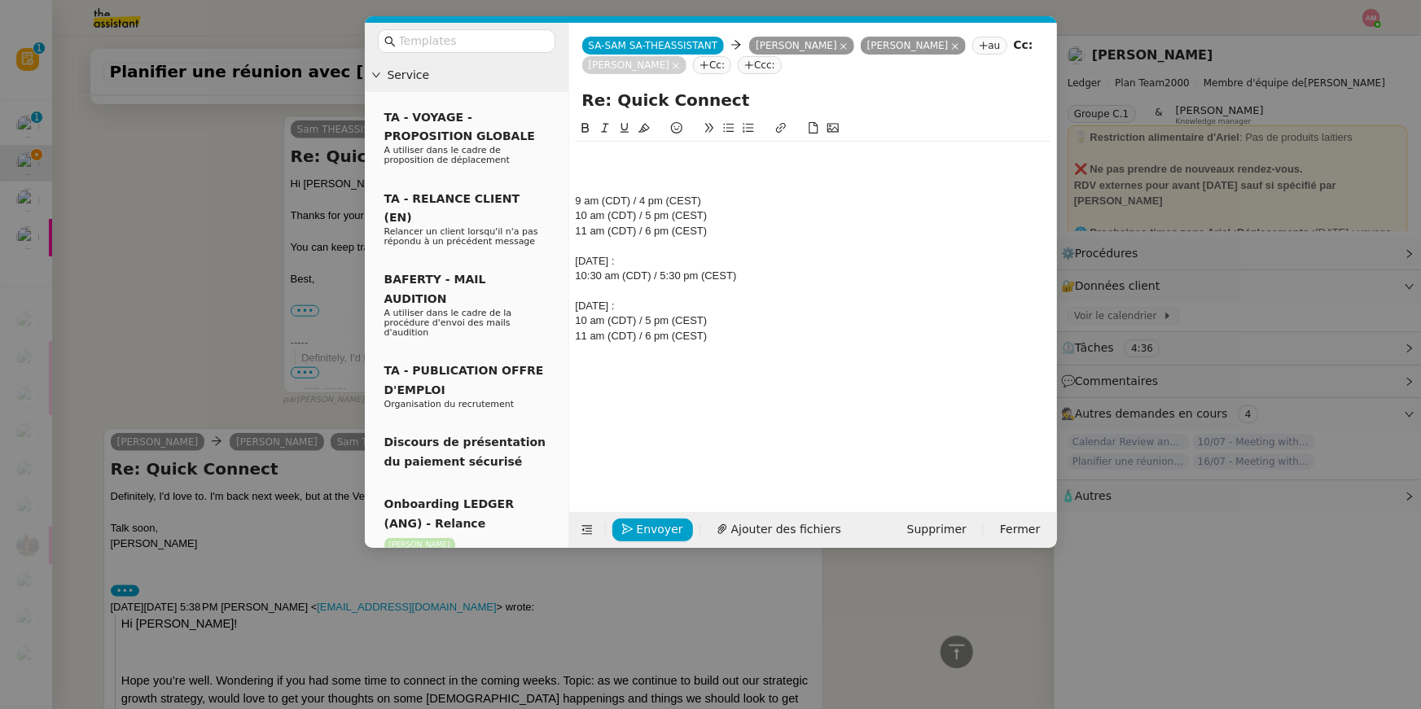
click at [724, 127] on icon at bounding box center [728, 127] width 11 height 11
drag, startPoint x: 657, startPoint y: 316, endPoint x: 657, endPoint y: 331, distance: 14.7
click at [657, 331] on div "9 am (CDT) / 4 pm (CEST) 10 am (CDT) / 5 pm (CEST) 11 am (CDT) / 6 pm (CEST) Mo…" at bounding box center [813, 246] width 475 height 208
click at [725, 112] on div "Re: Quick Connect" at bounding box center [813, 103] width 488 height 31
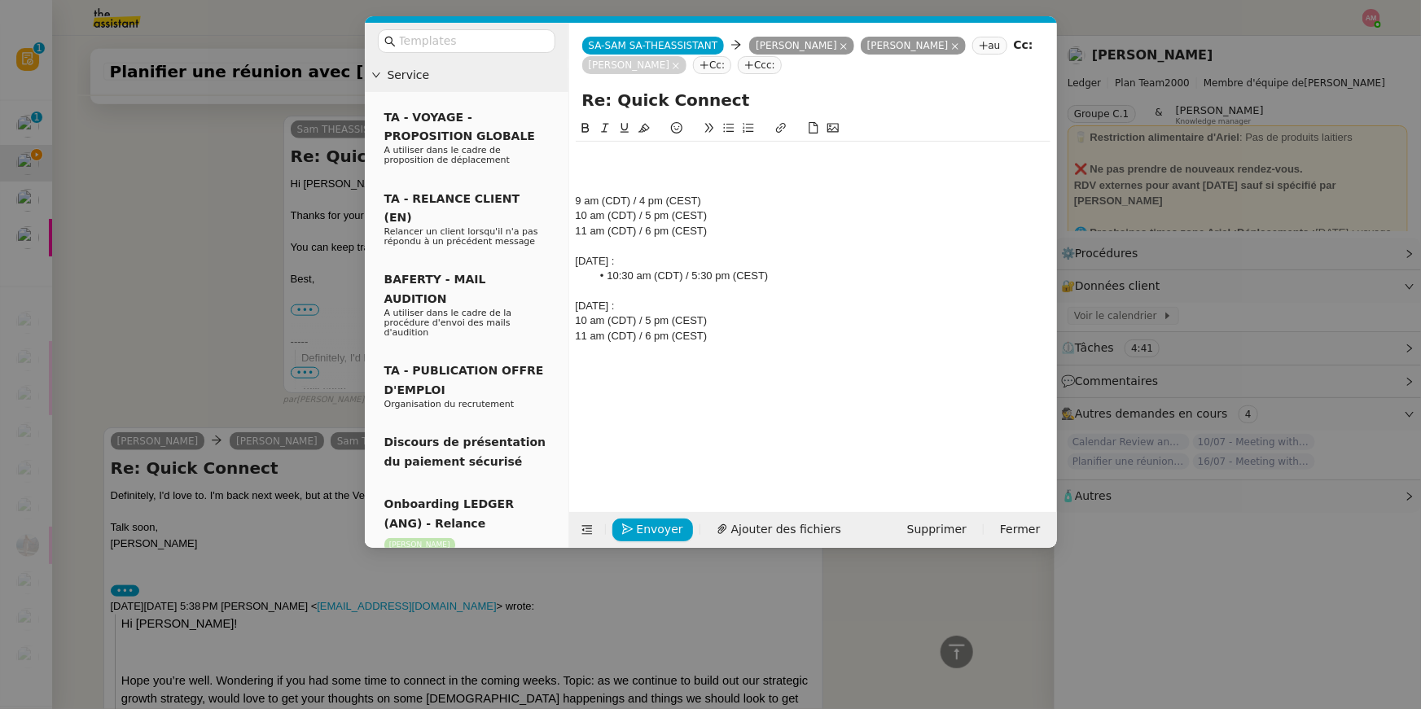
click at [725, 125] on icon at bounding box center [728, 127] width 11 height 11
click at [751, 348] on div "9 am (CDT) / 4 pm (CEST) 10 am (CDT) / 5 pm (CEST) 11 am (CDT) / 6 pm (CEST) Mo…" at bounding box center [813, 246] width 475 height 208
click at [608, 311] on div "Wednesday, September 3rd :" at bounding box center [813, 306] width 475 height 15
drag, startPoint x: 611, startPoint y: 309, endPoint x: 727, endPoint y: 309, distance: 116.4
click at [727, 309] on div "Wednesday, September 3rd :" at bounding box center [813, 306] width 475 height 15
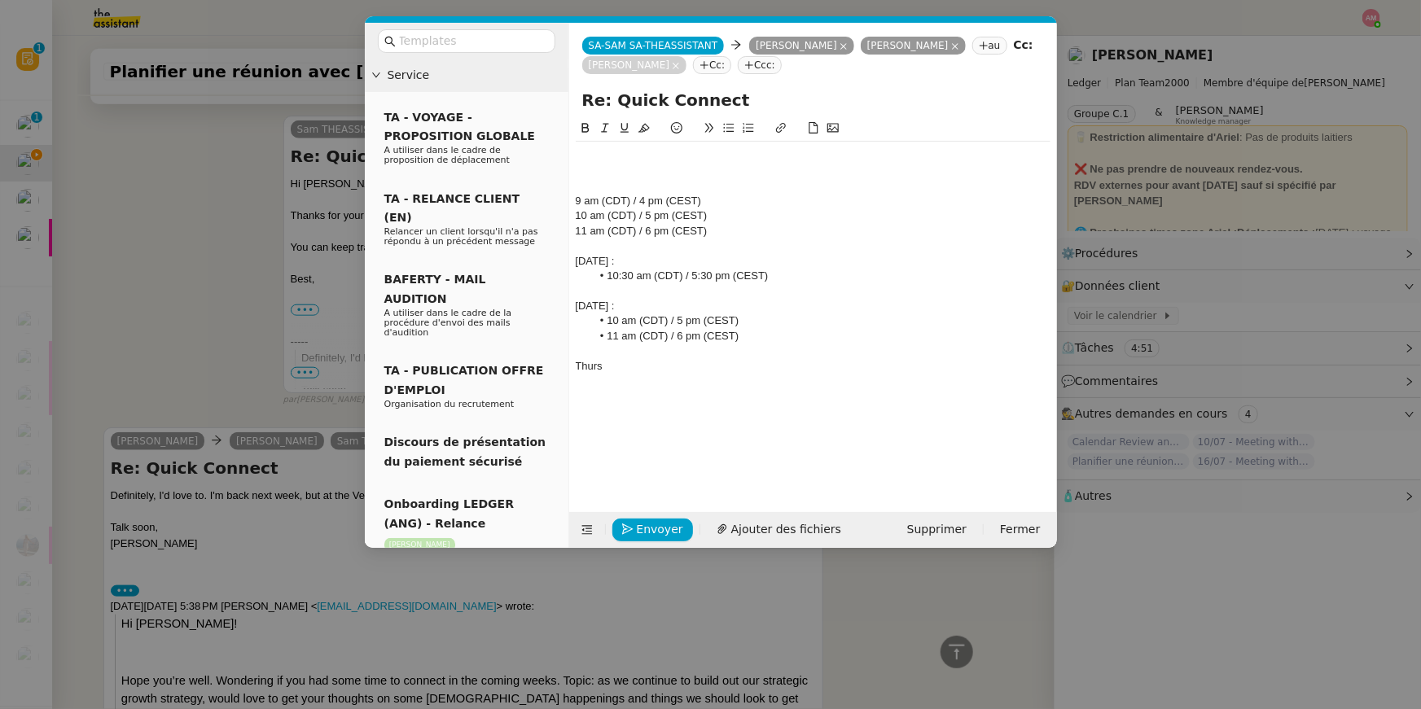
click at [641, 374] on div "9 am (CDT) / 4 pm (CEST) 10 am (CDT) / 5 pm (CEST) 11 am (CDT) / 6 pm (CEST) Mo…" at bounding box center [813, 261] width 475 height 239
click at [606, 362] on div "Thurssday, September 3rd :" at bounding box center [813, 366] width 475 height 15
drag, startPoint x: 674, startPoint y: 368, endPoint x: 692, endPoint y: 369, distance: 17.9
click at [692, 369] on div "Thursday, September 3rd :" at bounding box center [813, 366] width 475 height 15
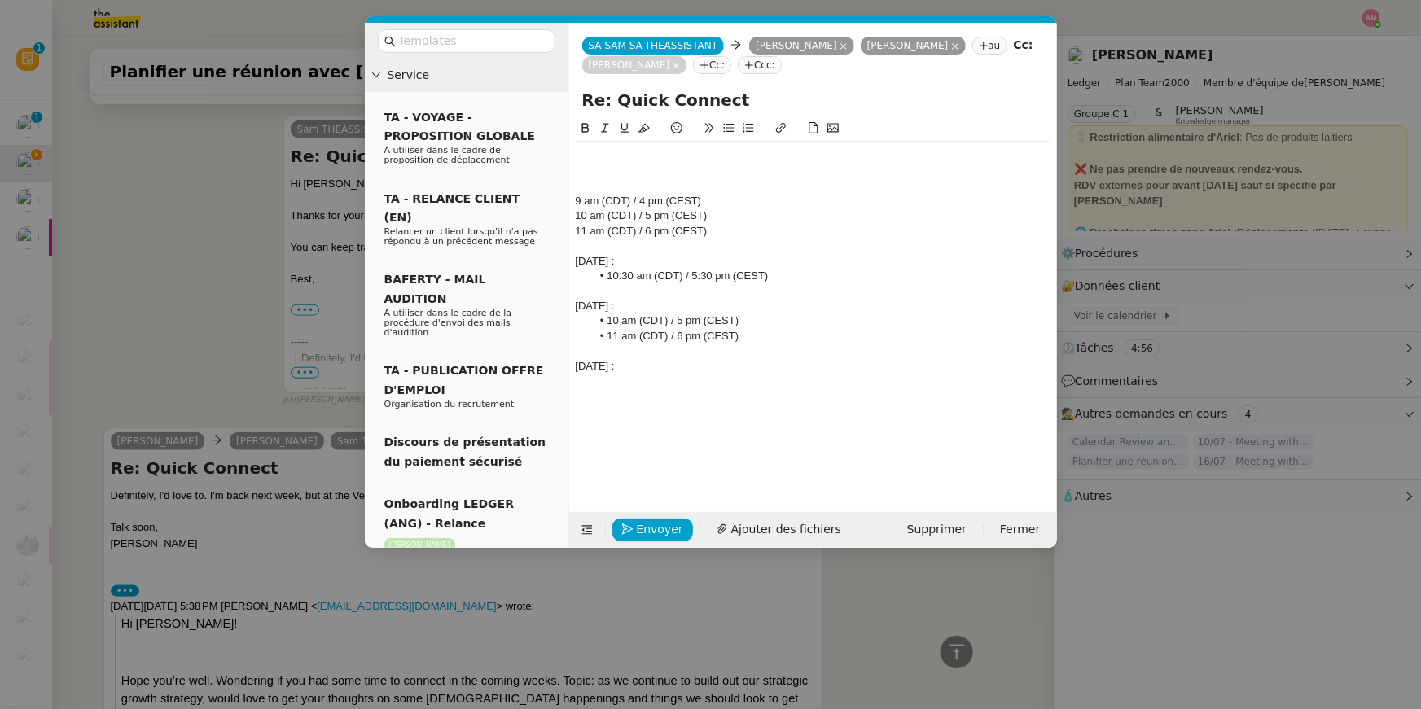
drag, startPoint x: 674, startPoint y: 368, endPoint x: 694, endPoint y: 369, distance: 19.6
click at [694, 369] on div "Thursday, September 3rd :" at bounding box center [813, 366] width 475 height 15
click at [698, 369] on div "Thursday, September 3rd :" at bounding box center [813, 366] width 475 height 15
drag, startPoint x: 698, startPoint y: 369, endPoint x: 682, endPoint y: 369, distance: 15.5
click at [682, 369] on div "Thursday, September 3rd :" at bounding box center [813, 366] width 475 height 15
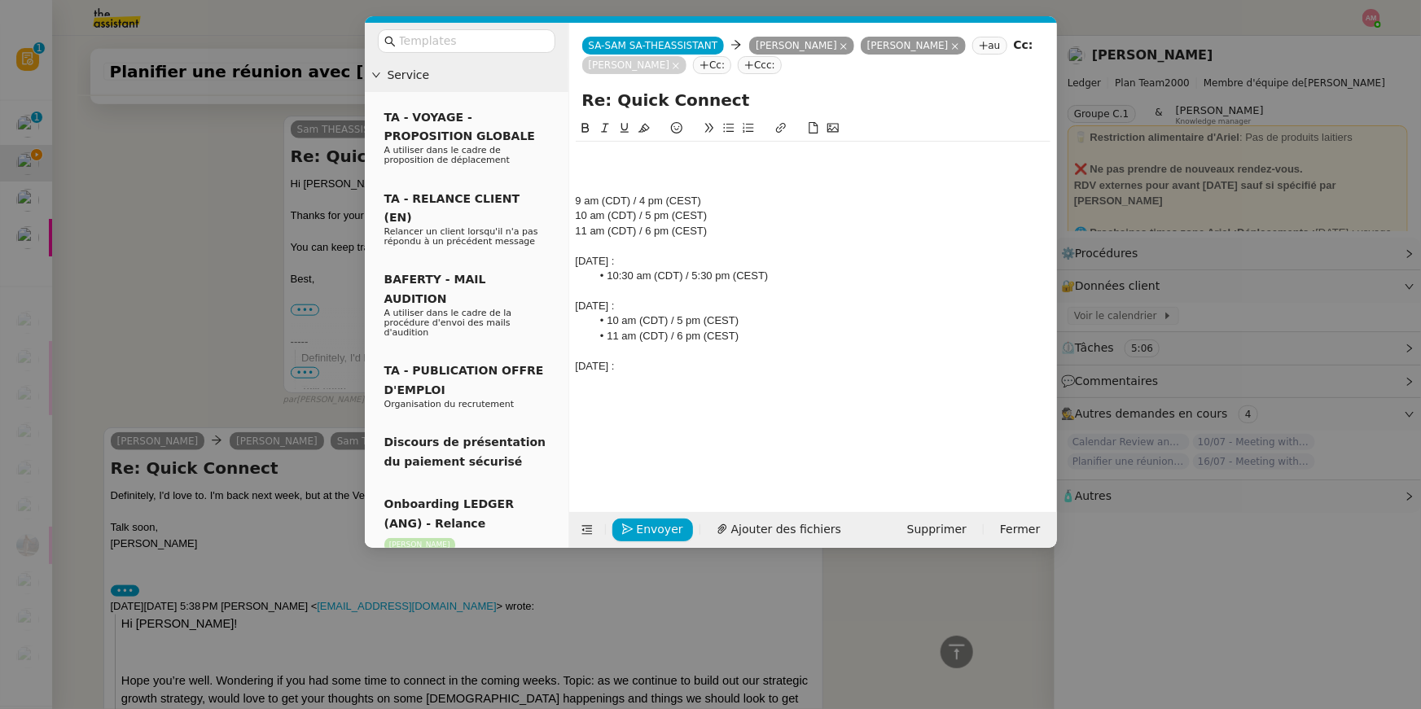
click at [650, 243] on div at bounding box center [813, 246] width 475 height 15
drag, startPoint x: 700, startPoint y: 234, endPoint x: 577, endPoint y: 237, distance: 123.0
click at [576, 239] on div "9 am (CDT) / 4 pm (CEST) 10 am (CDT) / 5 pm (CEST) 11 am (CDT) / 6 pm (CEST) Mo…" at bounding box center [813, 268] width 475 height 253
click at [734, 234] on div "11 am (CDT) / 6 pm (CEST)" at bounding box center [813, 231] width 475 height 15
click at [746, 234] on div "11 am (CDT) / 6 pm (CEST)" at bounding box center [813, 231] width 475 height 15
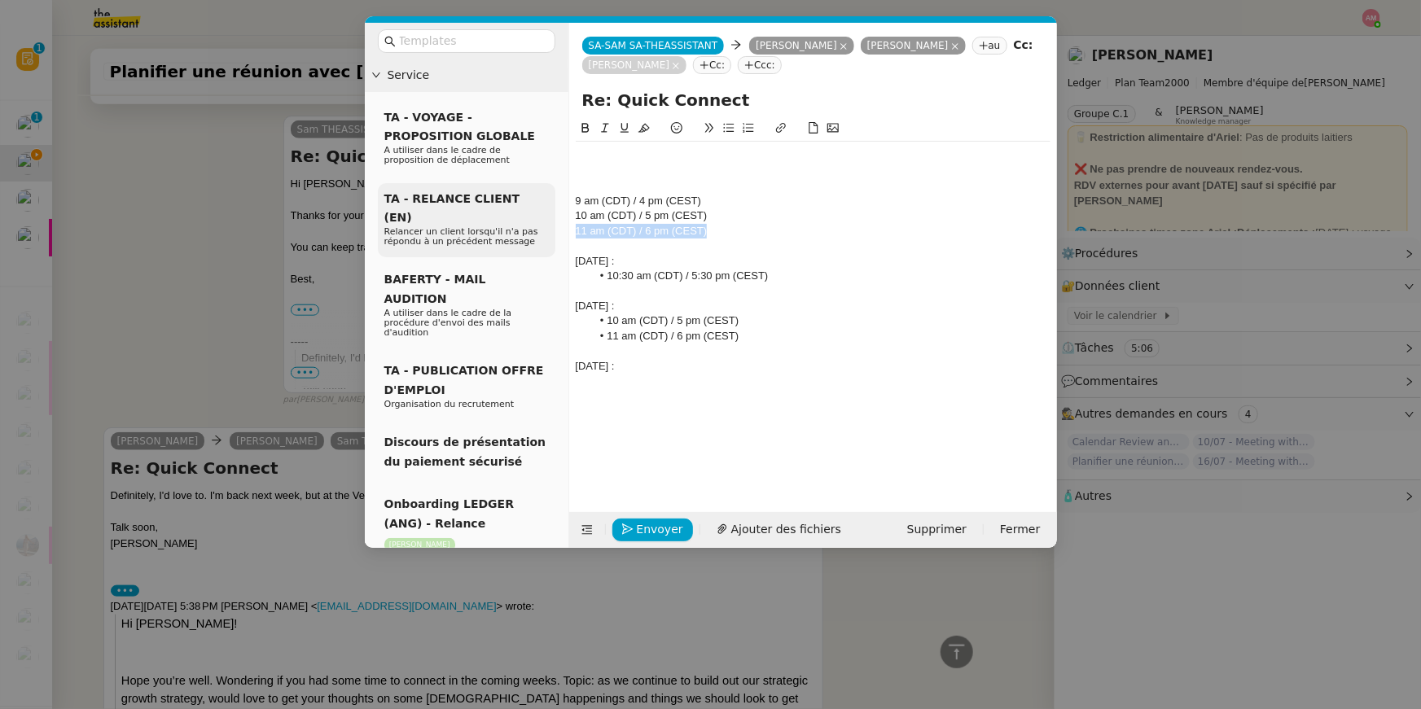
drag, startPoint x: 734, startPoint y: 230, endPoint x: 542, endPoint y: 234, distance: 192.2
click at [542, 234] on nz-layout "Service TA - VOYAGE - PROPOSITION GLOBALE A utiliser dans le cadre de propositi…" at bounding box center [711, 285] width 692 height 525
click at [614, 389] on div "9 am (CDT) / 4 pm (CEST) 10 am (CDT) / 5 pm (CEST) 11 am (CDT) / 6 pm (CEST) Mo…" at bounding box center [813, 268] width 475 height 253
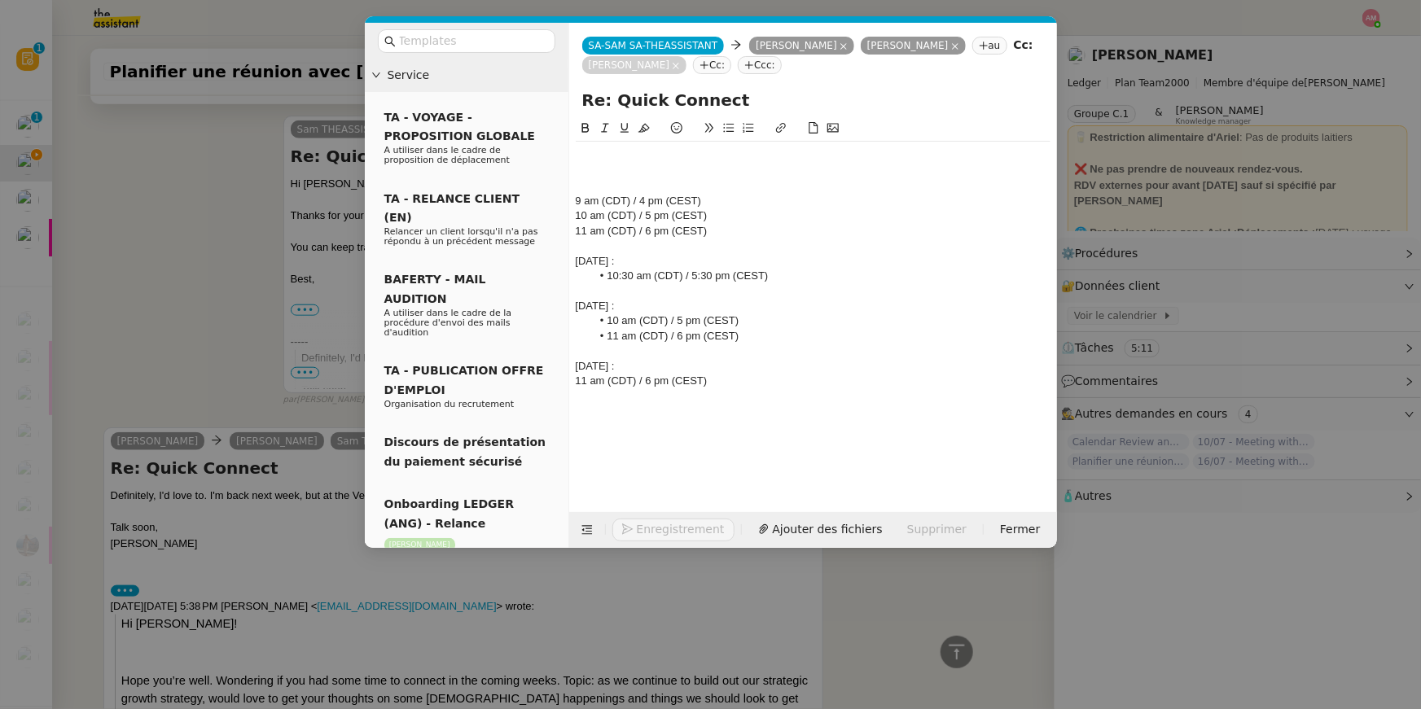
click at [612, 383] on div "11 am (CDT) / 6 pm (CEST)" at bounding box center [813, 381] width 475 height 15
click at [726, 129] on icon at bounding box center [728, 127] width 11 height 11
click at [750, 371] on div "Thursday, September 4th :" at bounding box center [813, 366] width 475 height 15
click at [751, 379] on li "11 am (CDT) / 6 pm (CEST)" at bounding box center [820, 381] width 459 height 15
drag, startPoint x: 714, startPoint y: 366, endPoint x: 602, endPoint y: 370, distance: 112.4
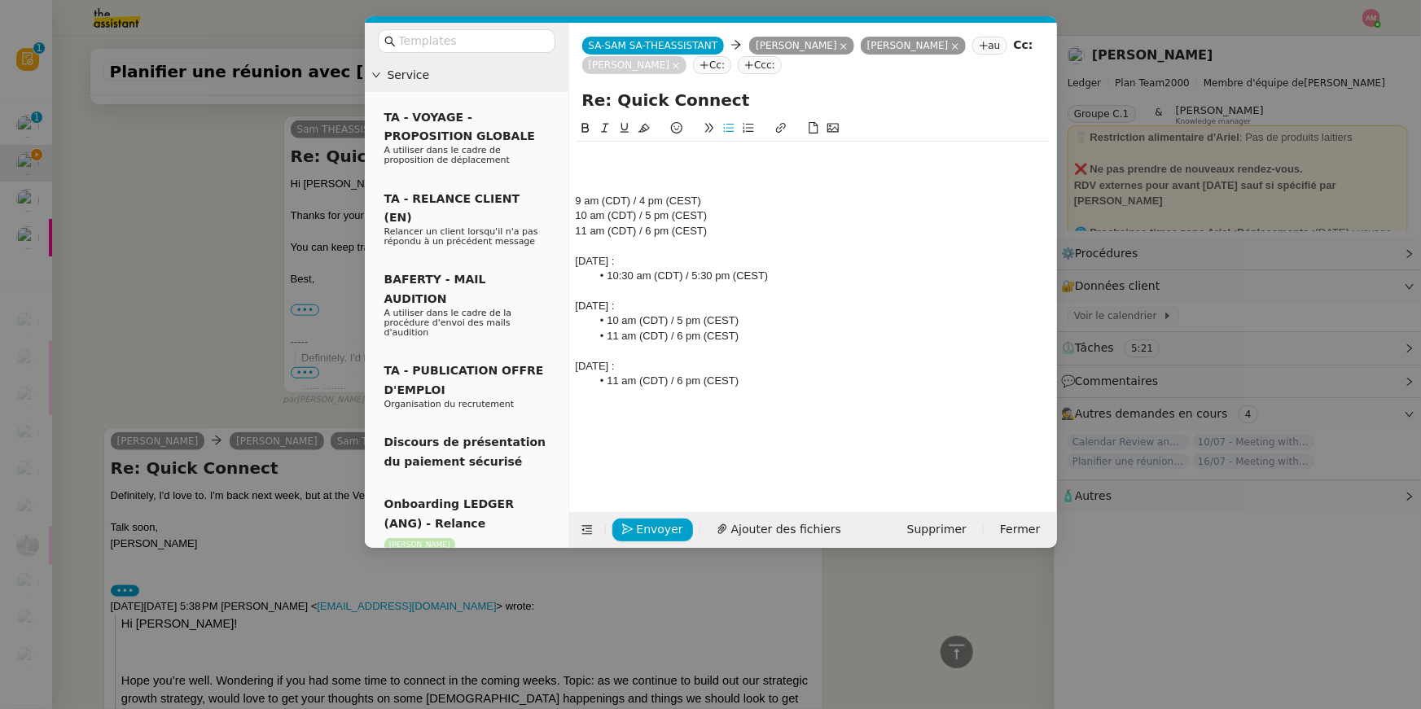
click at [602, 370] on div "Thursday, September 4th :" at bounding box center [813, 366] width 475 height 15
click at [600, 409] on div "9 am (CDT) / 4 pm (CEST) 10 am (CDT) / 5 pm (CEST) 11 am (CDT) / 6 pm (CEST) Mo…" at bounding box center [813, 303] width 475 height 368
click at [759, 388] on li "11 am (CDT) / 6 pm (CEST)" at bounding box center [820, 381] width 459 height 15
click at [578, 400] on div "day, September 4th :" at bounding box center [813, 396] width 475 height 15
click at [667, 397] on div "Friday, September 4th :" at bounding box center [813, 396] width 475 height 15
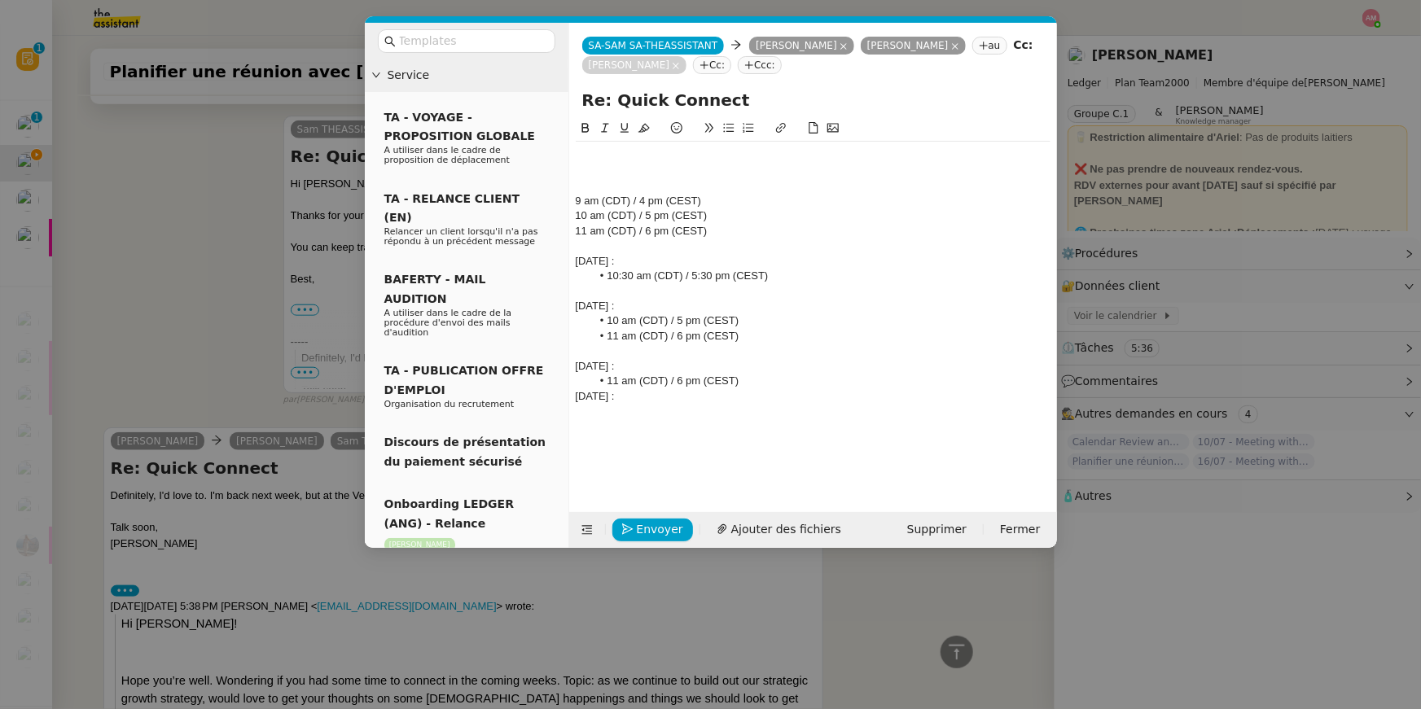
click at [757, 377] on li "11 am (CDT) / 6 pm (CEST)" at bounding box center [820, 381] width 459 height 15
click at [699, 412] on div "Friday, September 5th :" at bounding box center [813, 411] width 475 height 15
drag, startPoint x: 602, startPoint y: 278, endPoint x: 784, endPoint y: 286, distance: 182.5
click at [784, 286] on div "9 am (CDT) / 4 pm (CEST) 10 am (CDT) / 5 pm (CEST) 11 am (CDT) / 6 pm (CEST) Mo…" at bounding box center [813, 291] width 475 height 299
click at [615, 423] on div at bounding box center [813, 425] width 475 height 15
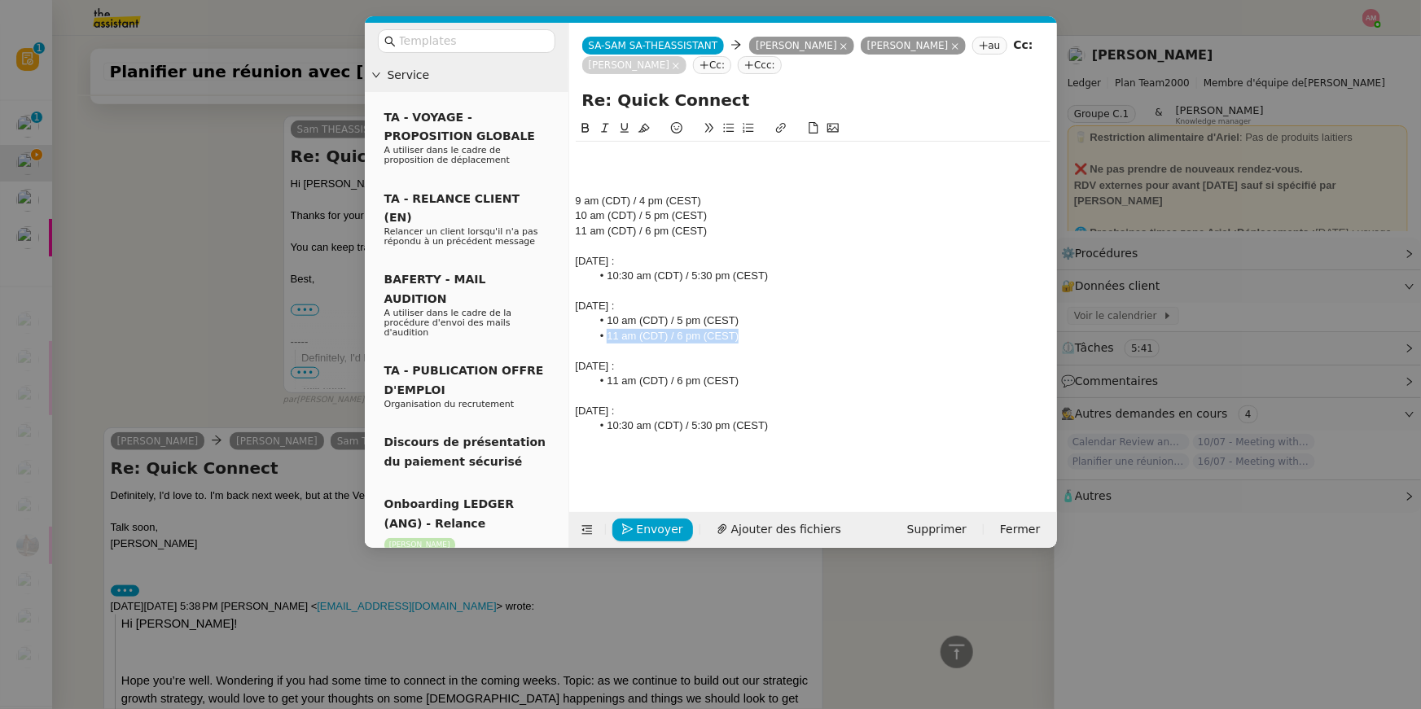
drag, startPoint x: 605, startPoint y: 335, endPoint x: 759, endPoint y: 340, distance: 153.9
click at [759, 340] on li "11 am (CDT) / 6 pm (CEST)" at bounding box center [820, 336] width 459 height 15
click at [617, 447] on div at bounding box center [813, 441] width 475 height 15
drag, startPoint x: 725, startPoint y: 238, endPoint x: 727, endPoint y: 184, distance: 53.8
click at [727, 184] on div "9 am (CDT) / 4 pm (CEST) 10 am (CDT) / 5 pm (CEST) 11 am (CDT) / 6 pm (CEST) Mo…" at bounding box center [813, 306] width 475 height 329
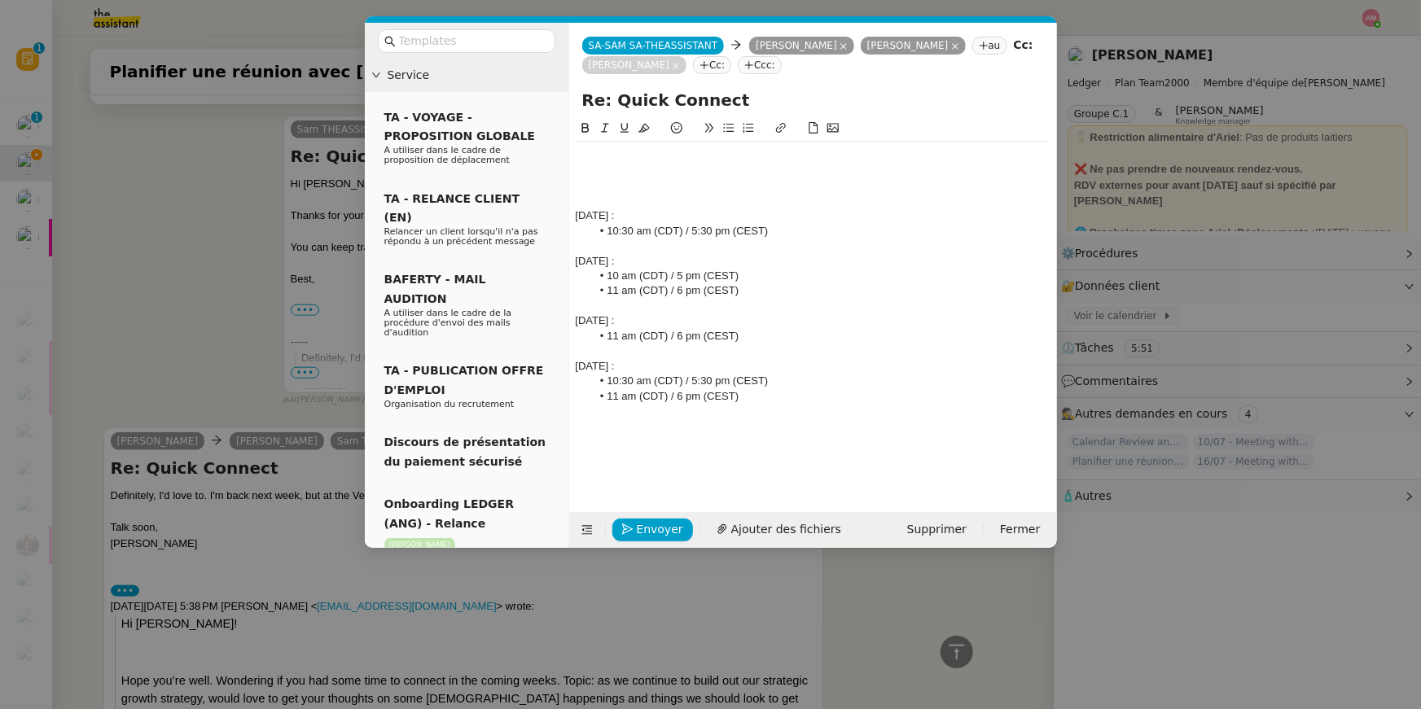
click at [278, 218] on nz-modal-container "Service TA - VOYAGE - PROPOSITION GLOBALE A utiliser dans le cadre de propositi…" at bounding box center [710, 354] width 1421 height 709
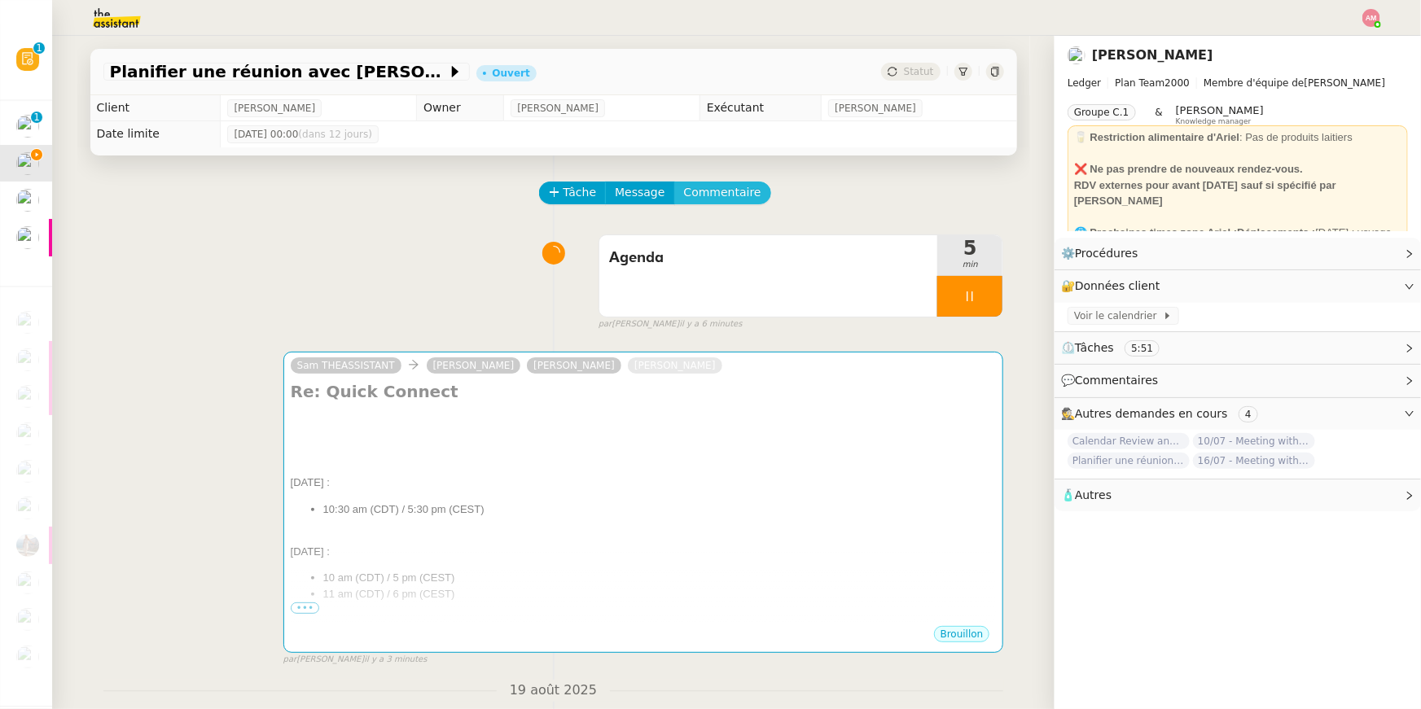
click at [704, 188] on span "Commentaire" at bounding box center [722, 192] width 77 height 19
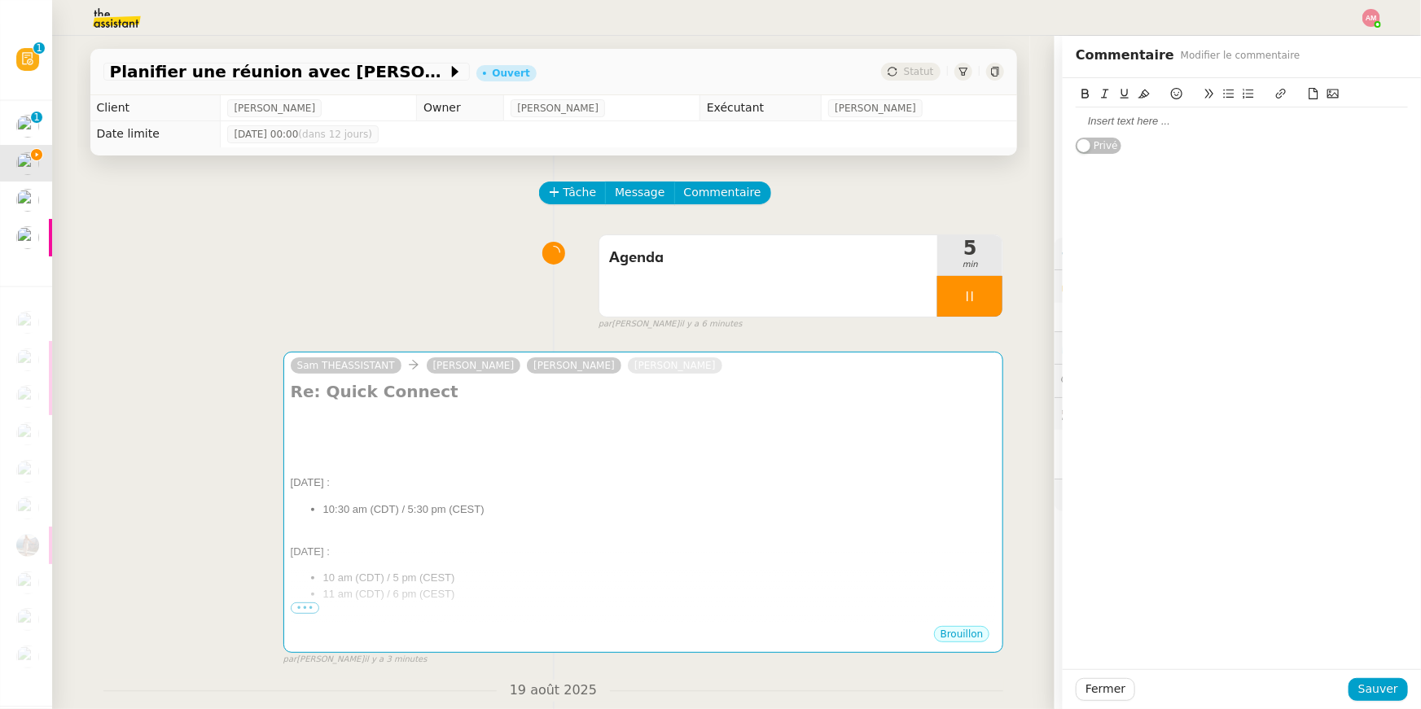
click at [1096, 131] on div at bounding box center [1241, 121] width 332 height 28
click at [1359, 691] on button "Sauver" at bounding box center [1377, 689] width 59 height 23
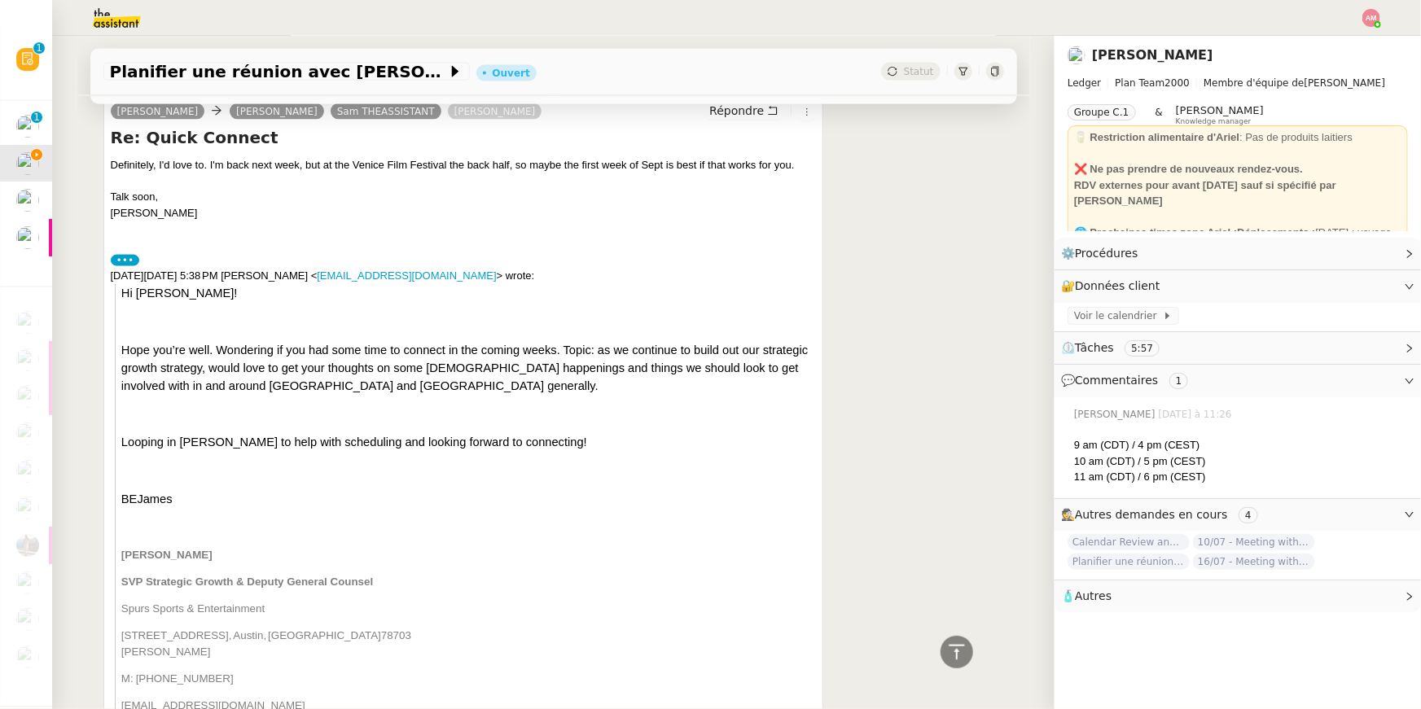
scroll to position [1176, 0]
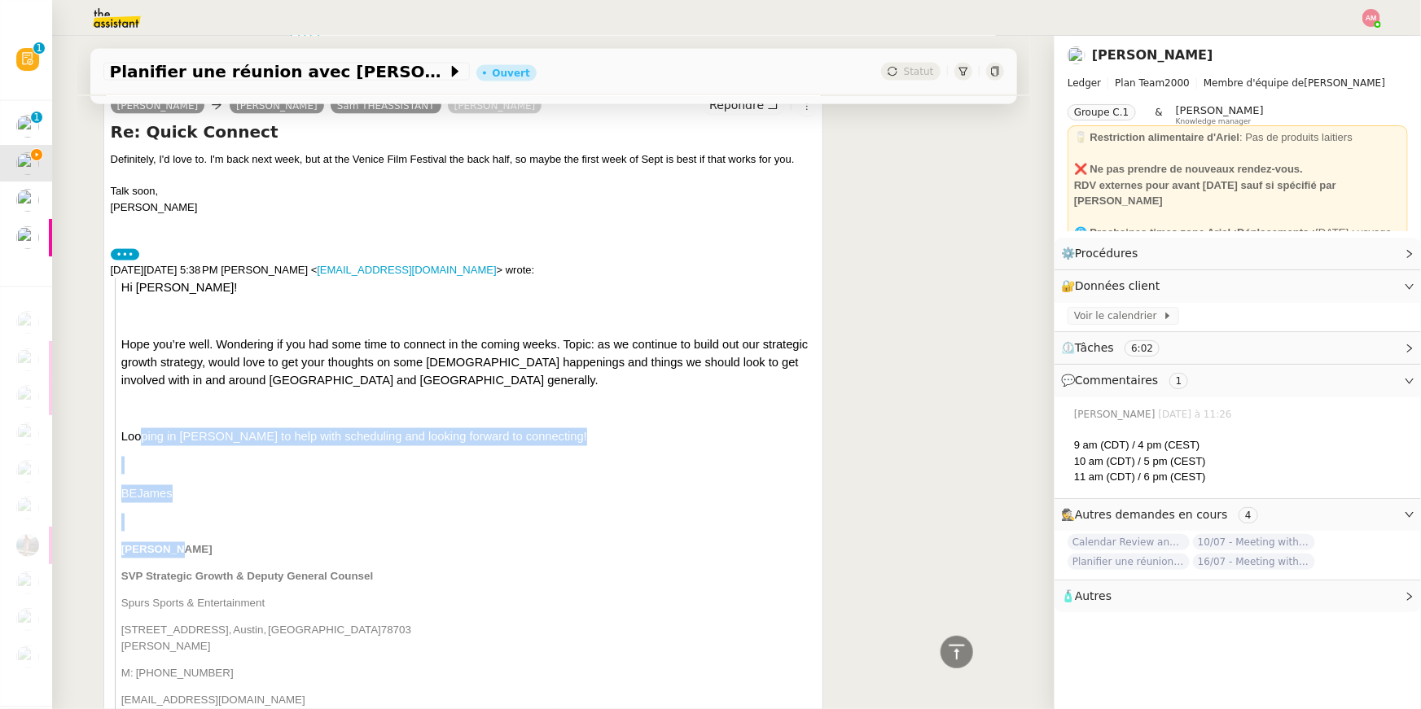
drag, startPoint x: 175, startPoint y: 552, endPoint x: 141, endPoint y: 444, distance: 112.8
click at [141, 444] on div "Hi Ariel! Hope you’re well. Wondering if you had some time to connect in the co…" at bounding box center [468, 569] width 694 height 583
click at [162, 475] on p at bounding box center [468, 466] width 694 height 18
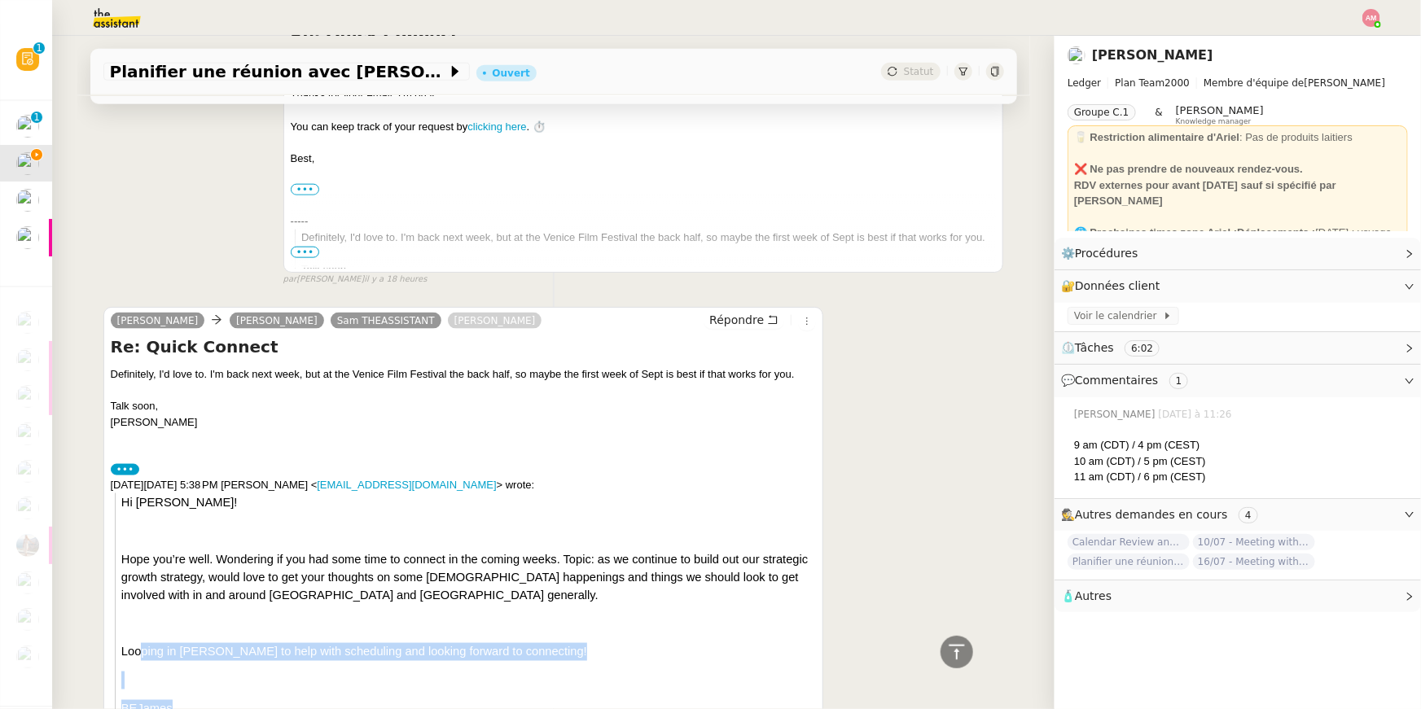
scroll to position [850, 0]
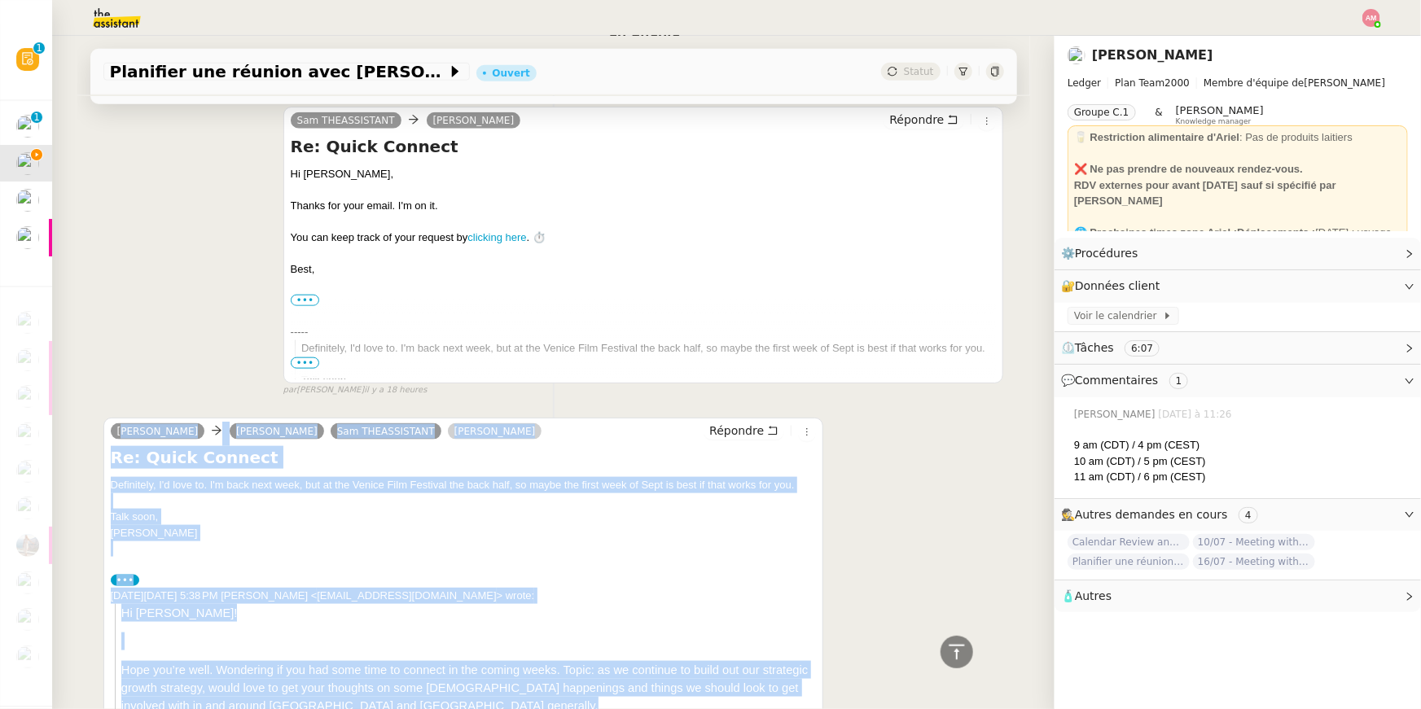
drag, startPoint x: 181, startPoint y: 518, endPoint x: 105, endPoint y: 441, distance: 107.6
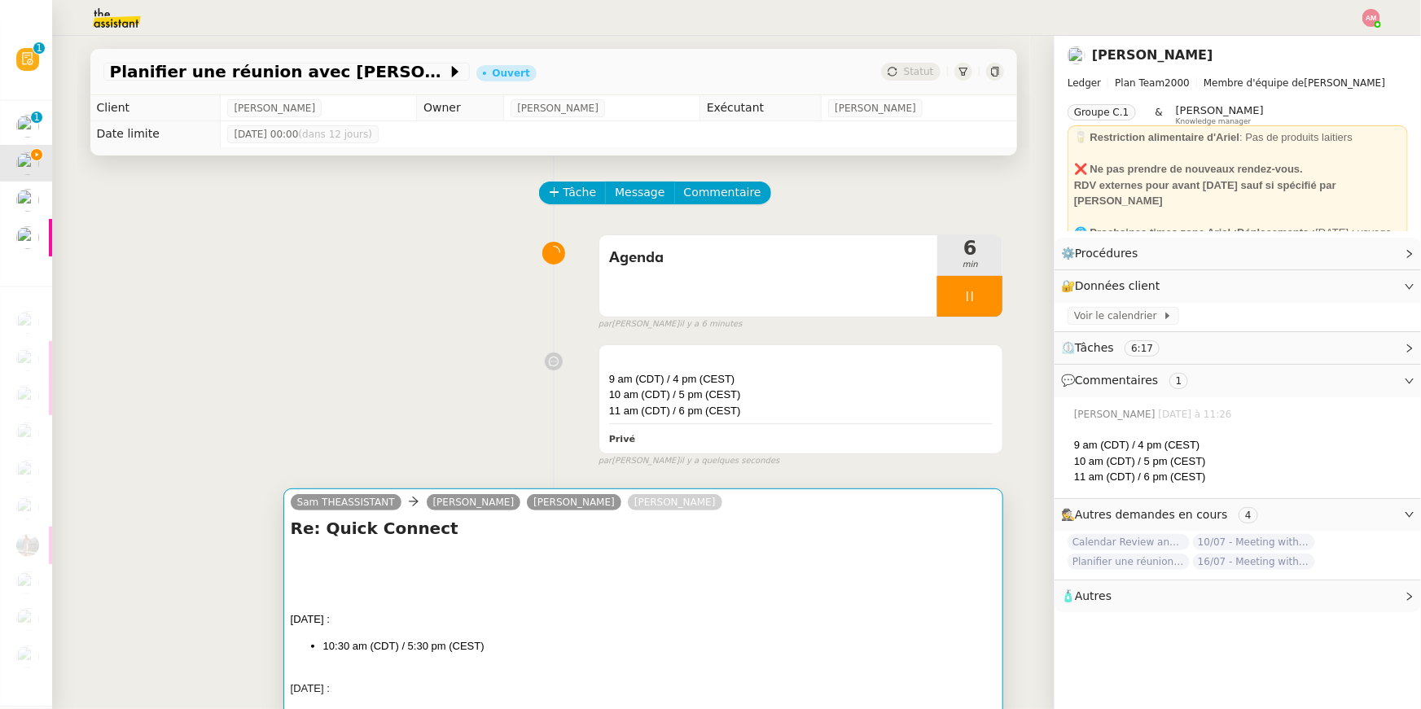
click at [592, 574] on div at bounding box center [644, 572] width 706 height 16
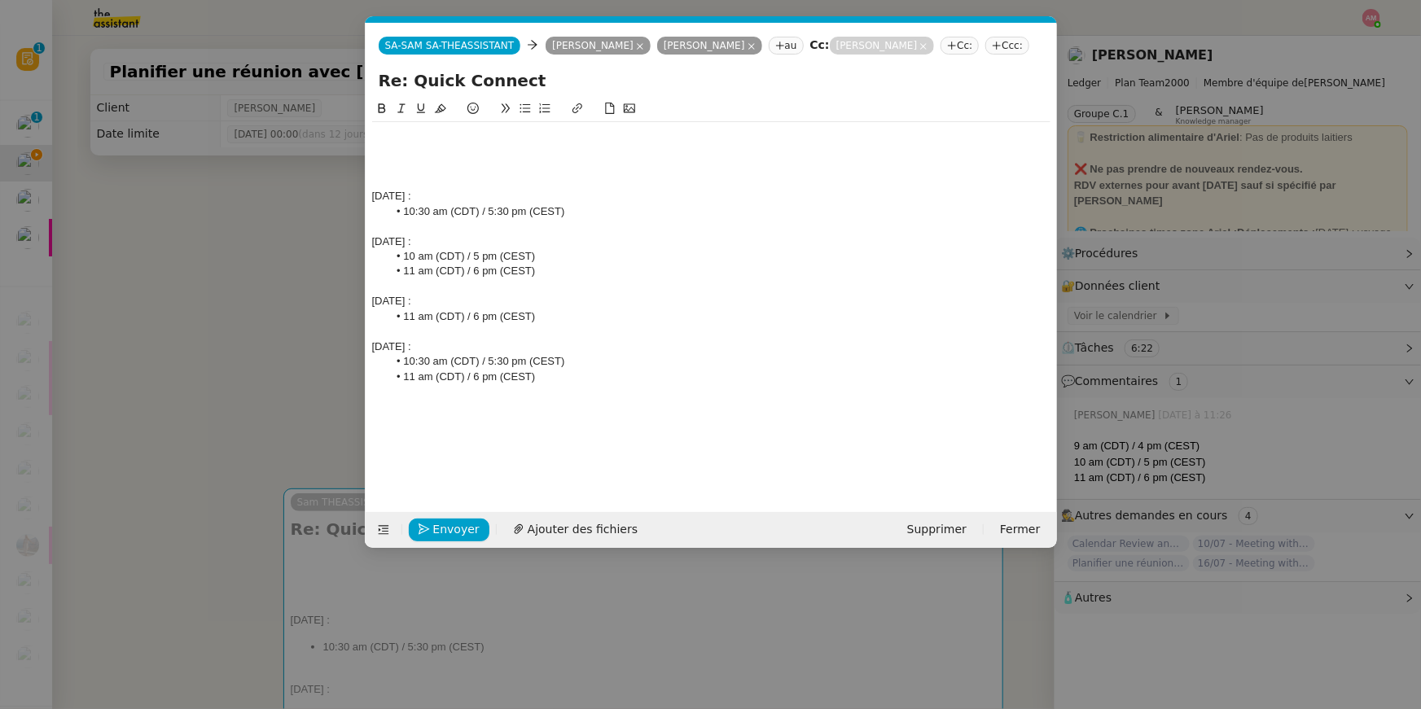
scroll to position [0, 34]
click at [479, 113] on button at bounding box center [473, 108] width 20 height 19
click at [707, 232] on div at bounding box center [711, 226] width 678 height 15
click at [700, 231] on div at bounding box center [711, 226] width 678 height 15
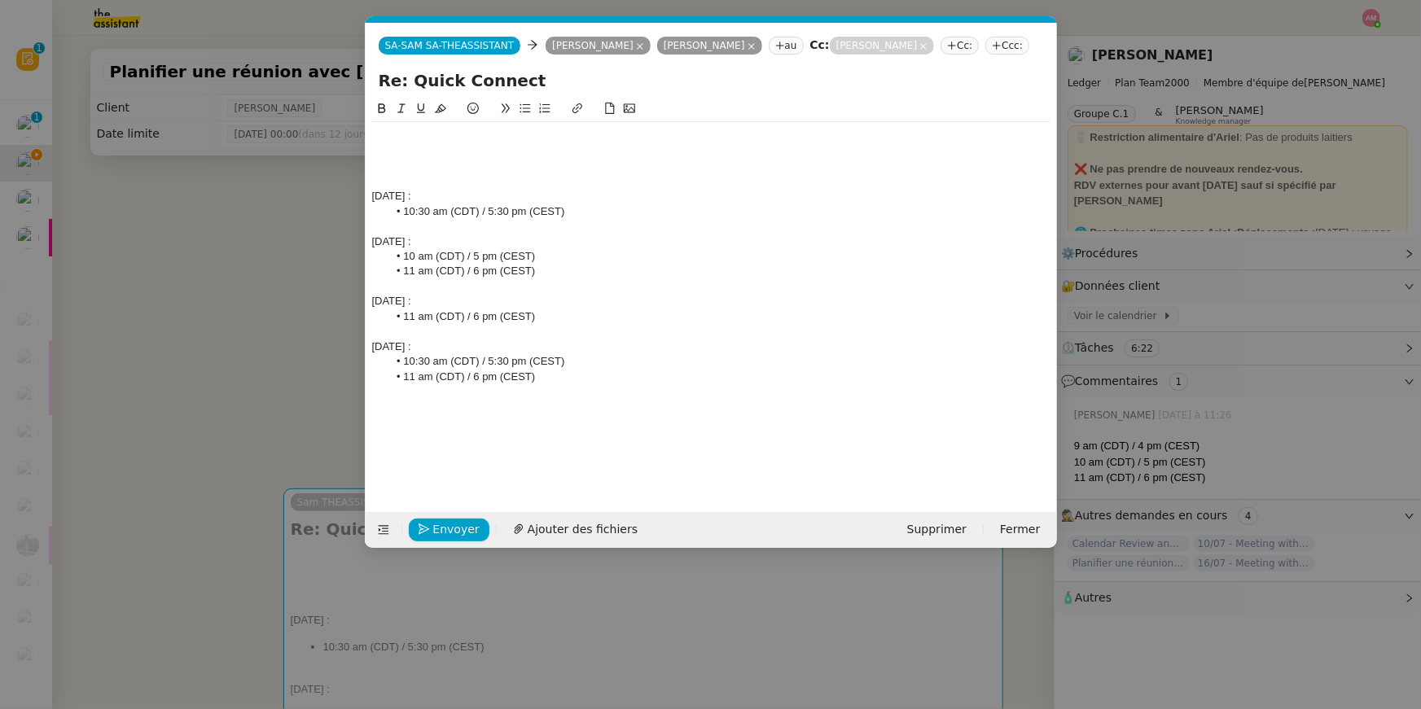
click at [666, 159] on div at bounding box center [711, 166] width 678 height 15
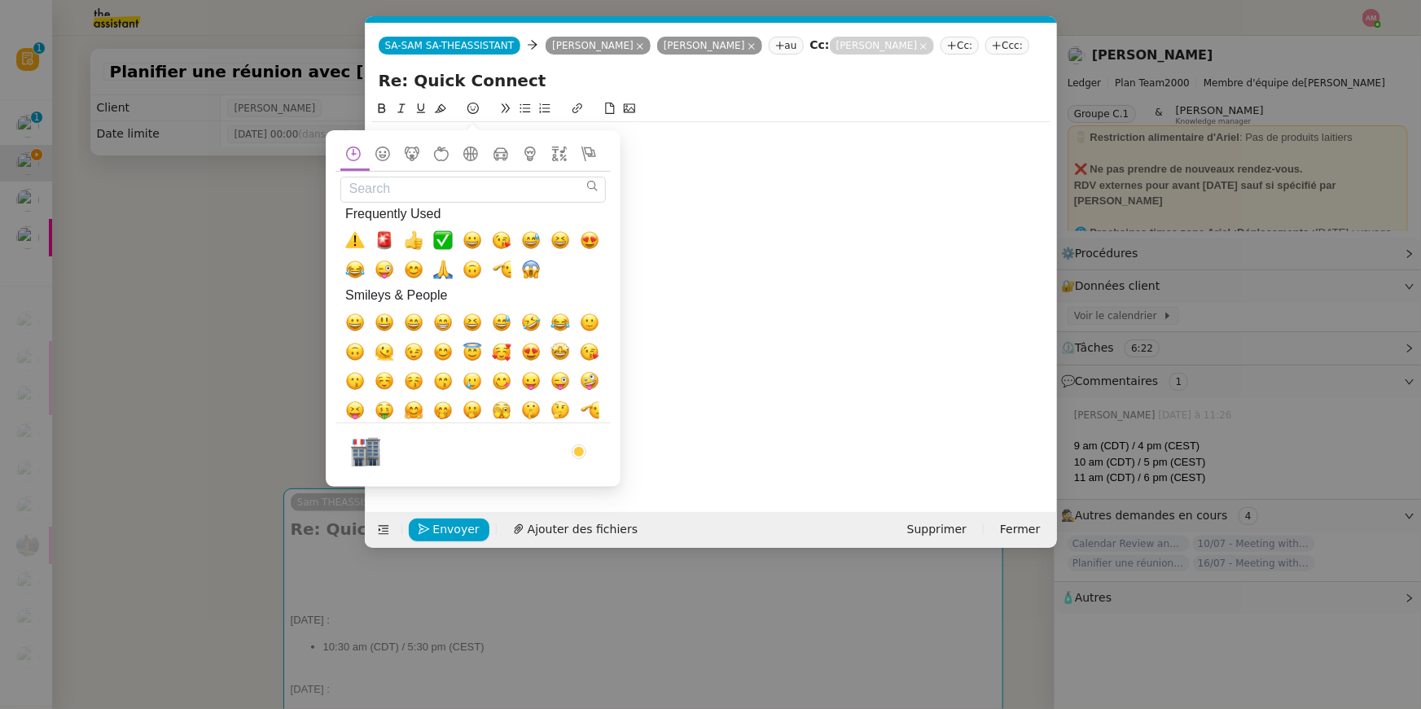
click at [654, 138] on div at bounding box center [711, 136] width 678 height 15
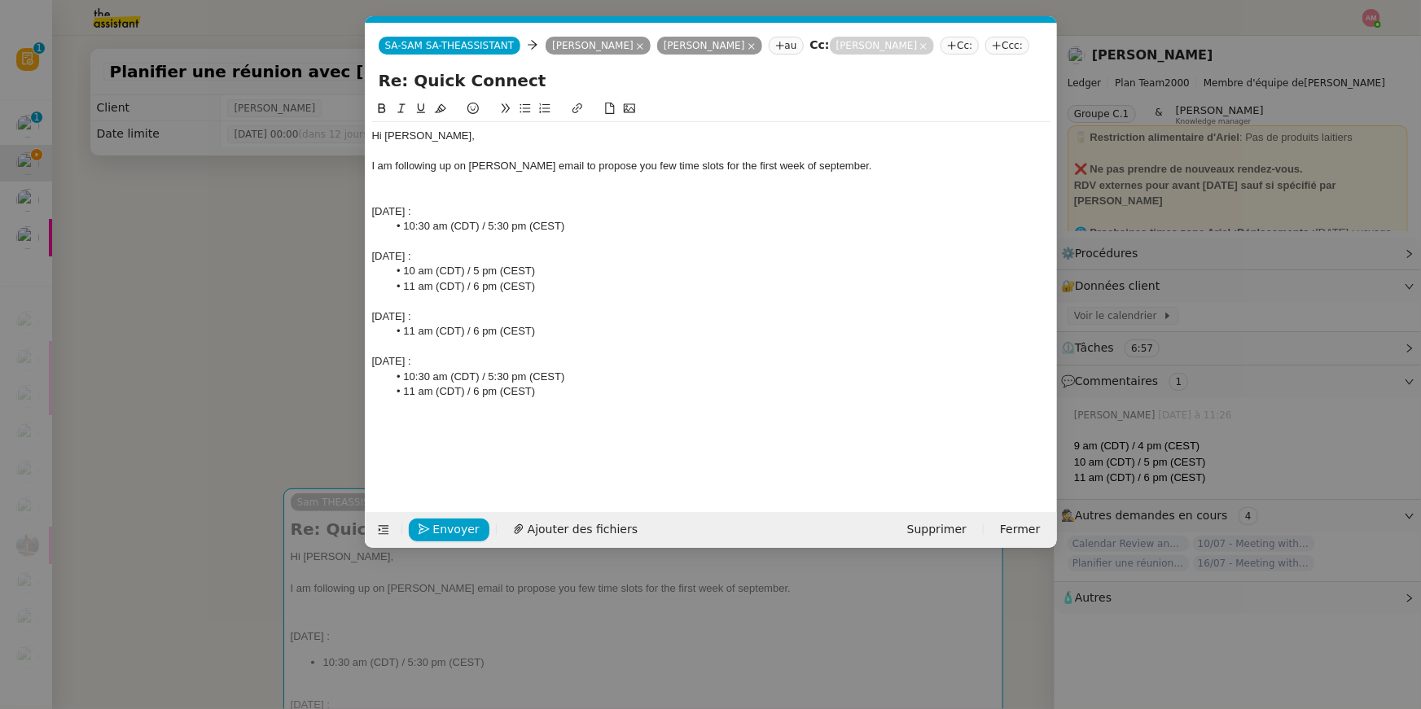
click at [550, 400] on div "Hi Brandon, I am following up on Ariel's email to propose you few time slots fo…" at bounding box center [711, 263] width 678 height 283
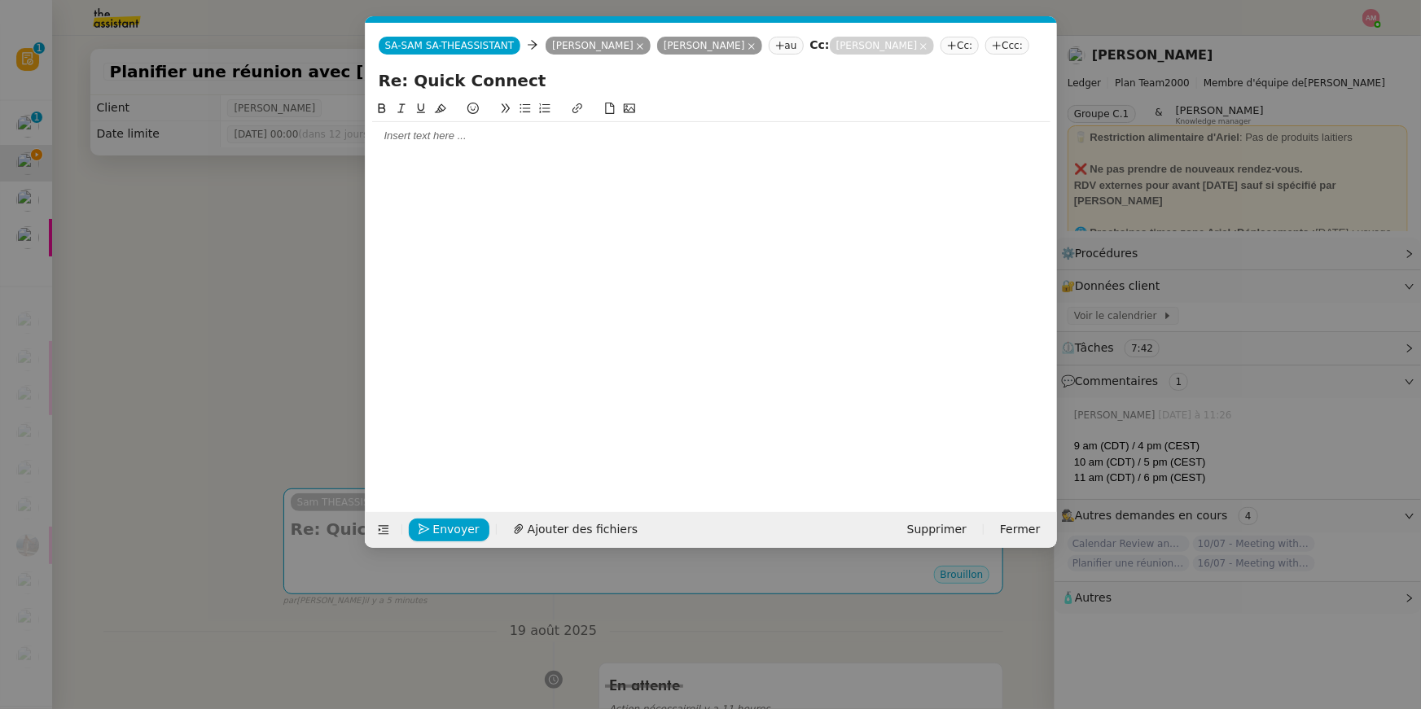
scroll to position [0, 0]
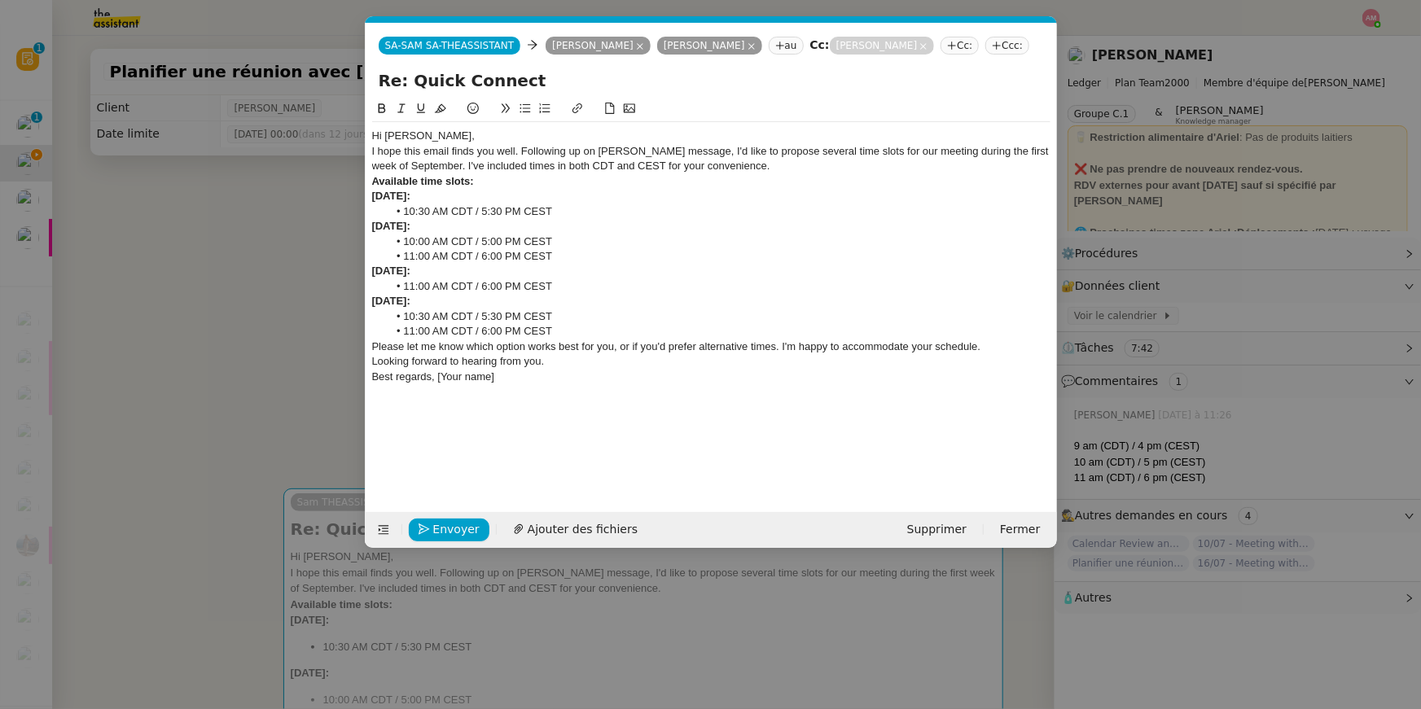
click at [444, 137] on div "Hi [PERSON_NAME]," at bounding box center [711, 136] width 678 height 15
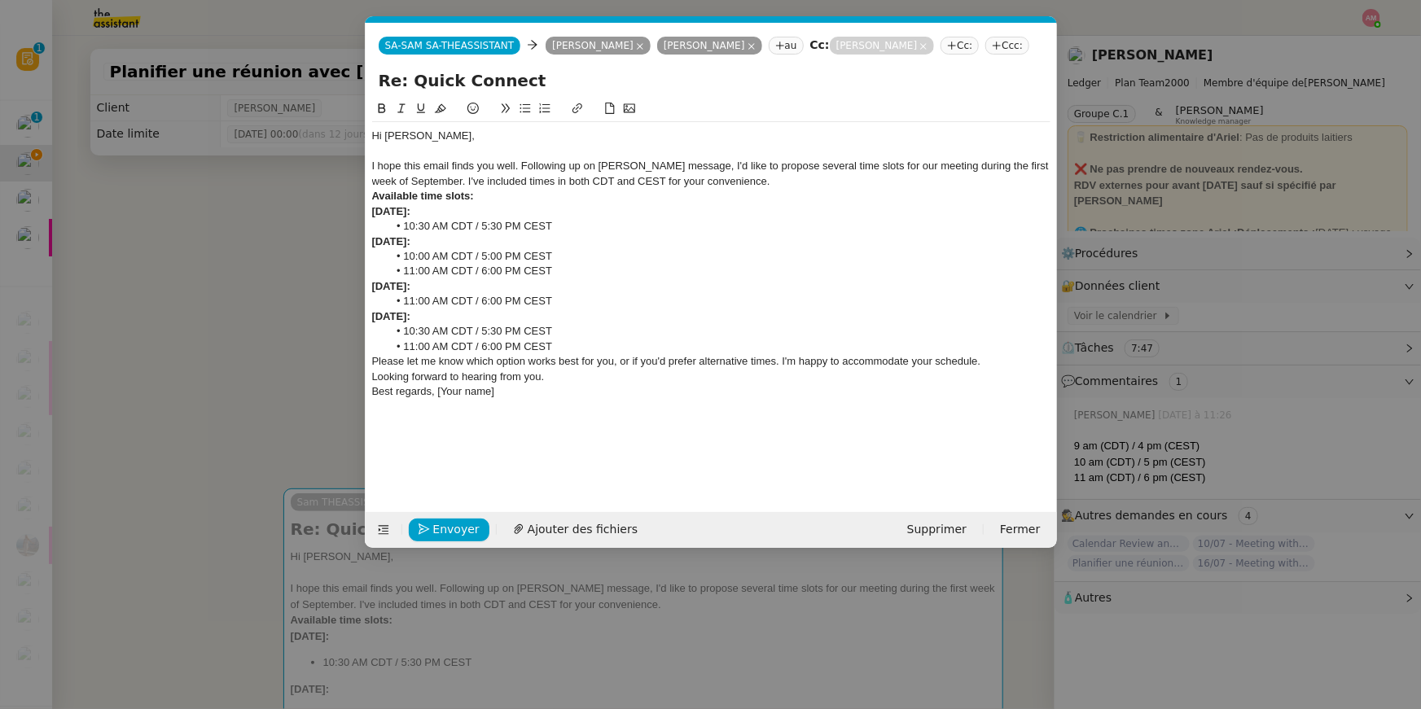
click at [521, 165] on div "I hope this email finds you well. Following up on Ariel's message, I'd like to …" at bounding box center [711, 174] width 678 height 30
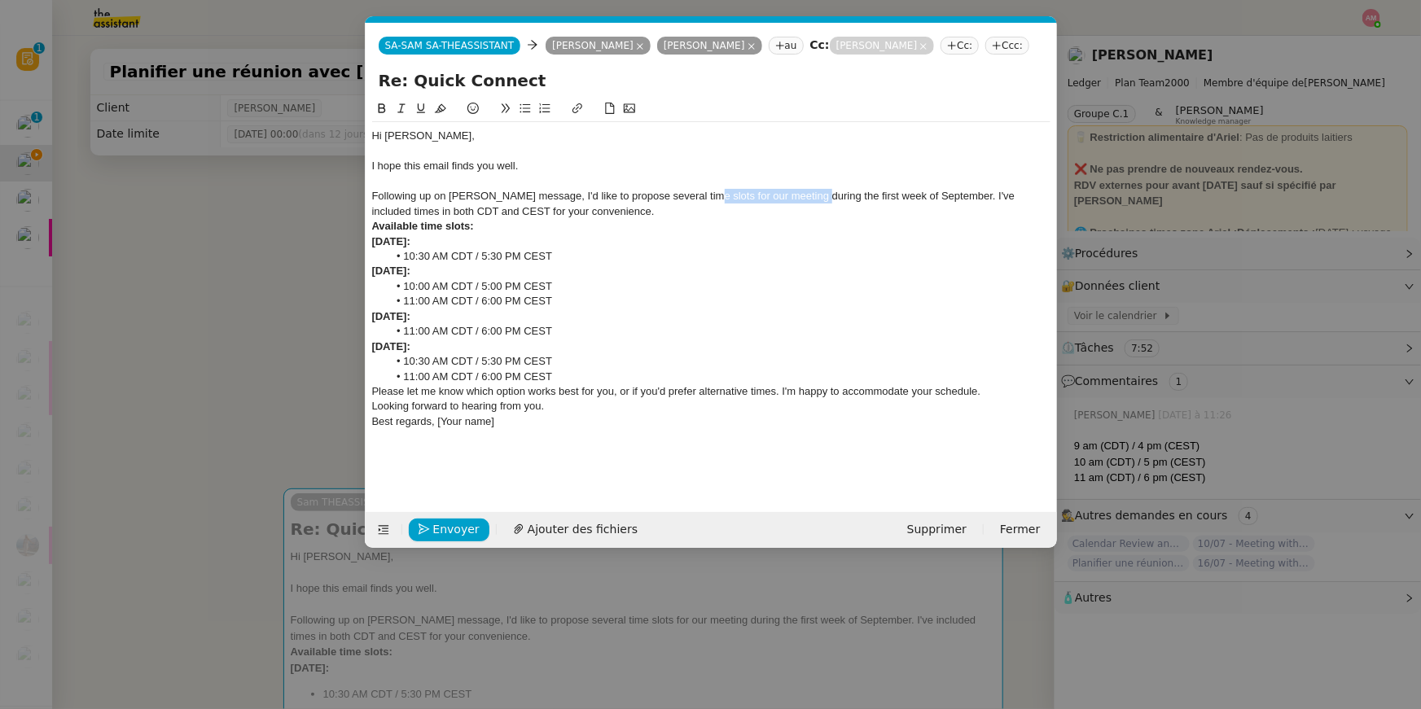
drag, startPoint x: 692, startPoint y: 196, endPoint x: 801, endPoint y: 198, distance: 109.1
click at [801, 198] on div "Following up on Ariel's message, I'd like to propose several time slots for our…" at bounding box center [711, 204] width 678 height 30
click at [851, 199] on div "Following up on Ariel's message, I'd like to propose several time slots for the…" at bounding box center [711, 204] width 678 height 30
click at [846, 205] on div "Following up on Ariel's message, I'd like to propose several time slots for the…" at bounding box center [711, 204] width 678 height 30
drag, startPoint x: 847, startPoint y: 209, endPoint x: 862, endPoint y: 196, distance: 19.6
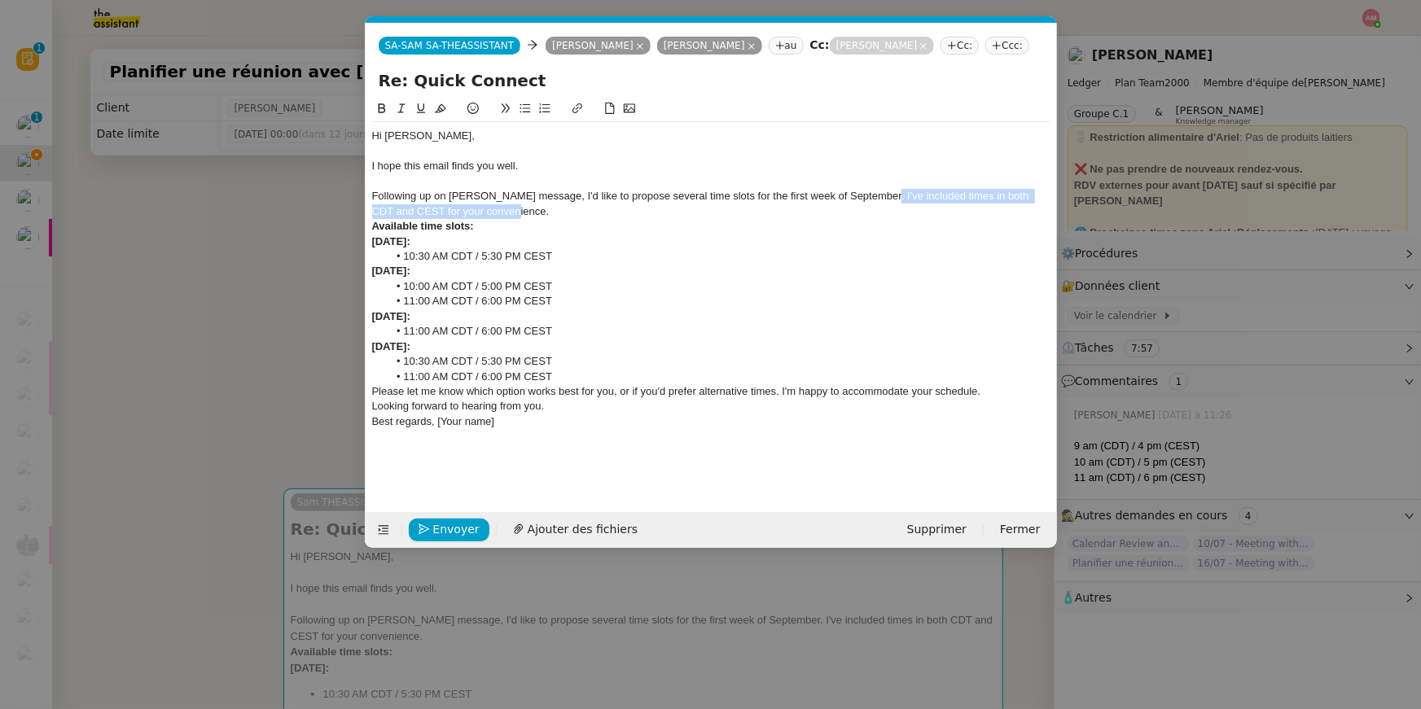
click at [862, 196] on div "Following up on Ariel's message, I'd like to propose several time slots for the…" at bounding box center [711, 204] width 678 height 30
click at [861, 219] on div "Available time slots:" at bounding box center [711, 226] width 678 height 15
drag, startPoint x: 859, startPoint y: 219, endPoint x: 847, endPoint y: 199, distance: 23.3
click at [847, 199] on div "Hi Brandon, I hope this email finds you well. Following up on Ariel's message, …" at bounding box center [711, 286] width 678 height 329
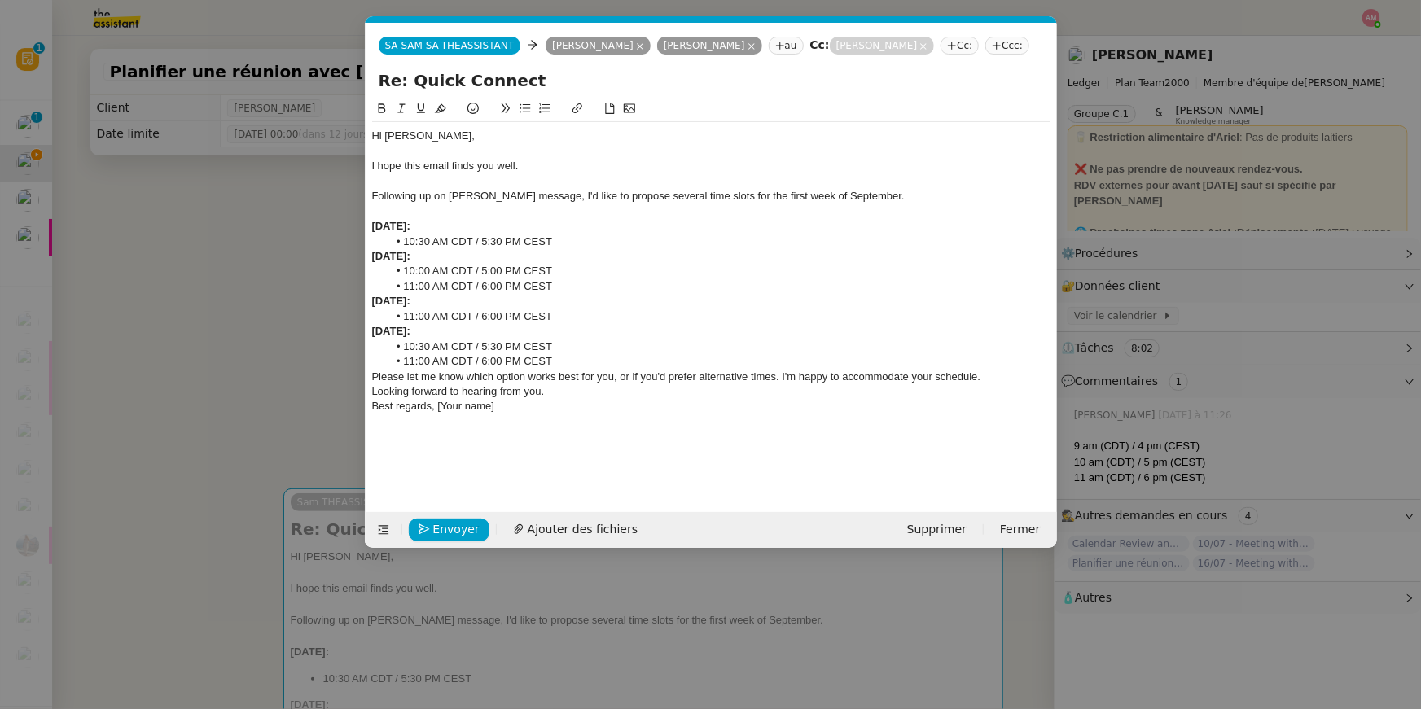
click at [578, 371] on div "Please let me know which option works best for you, or if you'd prefer alternat…" at bounding box center [711, 377] width 678 height 15
click at [576, 361] on li "11:00 AM CDT / 6:00 PM CEST" at bounding box center [718, 361] width 663 height 15
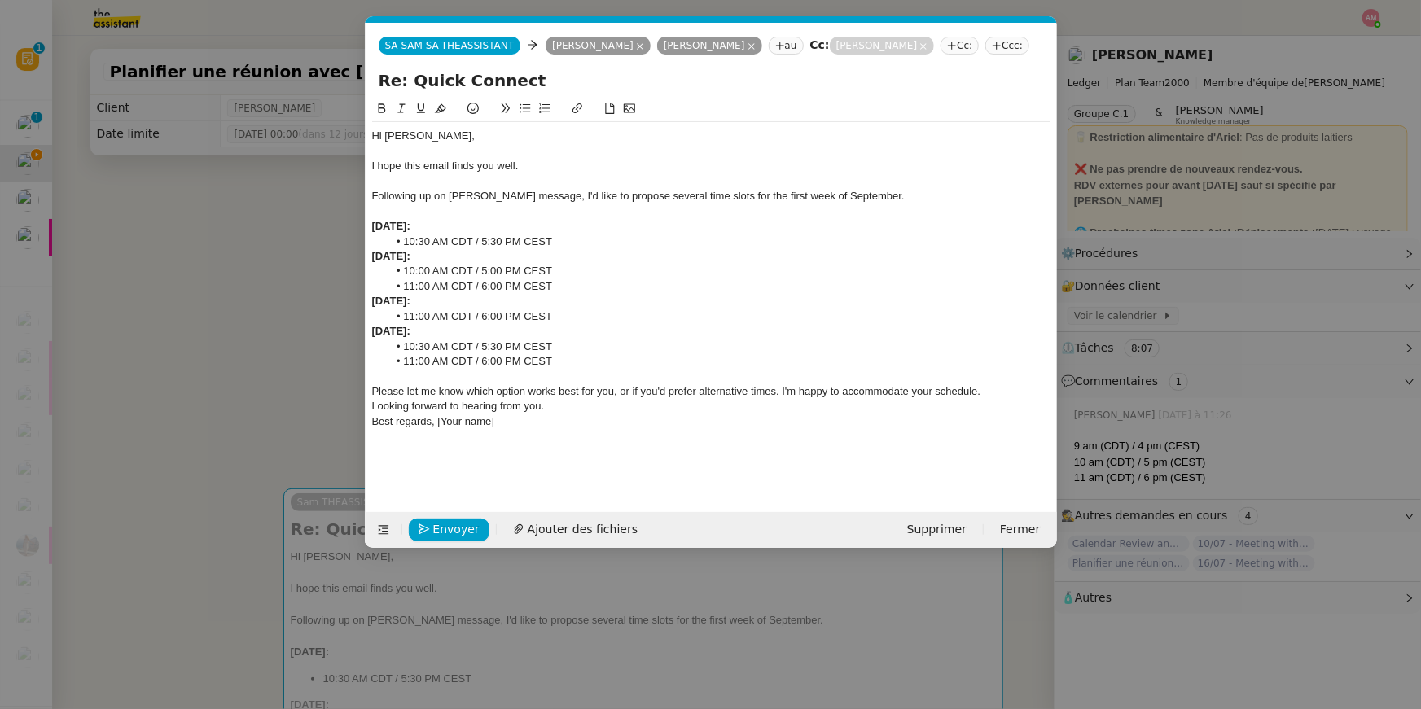
click at [992, 390] on div "Please let me know which option works best for you, or if you'd prefer alternat…" at bounding box center [711, 391] width 678 height 15
drag, startPoint x: 395, startPoint y: 439, endPoint x: 482, endPoint y: 466, distance: 91.4
click at [482, 466] on div "Hi Brandon, I hope this email finds you well. Following up on Ariel's message, …" at bounding box center [711, 292] width 678 height 387
click at [544, 423] on div "Looking forward to hearing from you." at bounding box center [711, 421] width 678 height 15
click at [576, 232] on div "[DATE]:" at bounding box center [711, 226] width 678 height 15
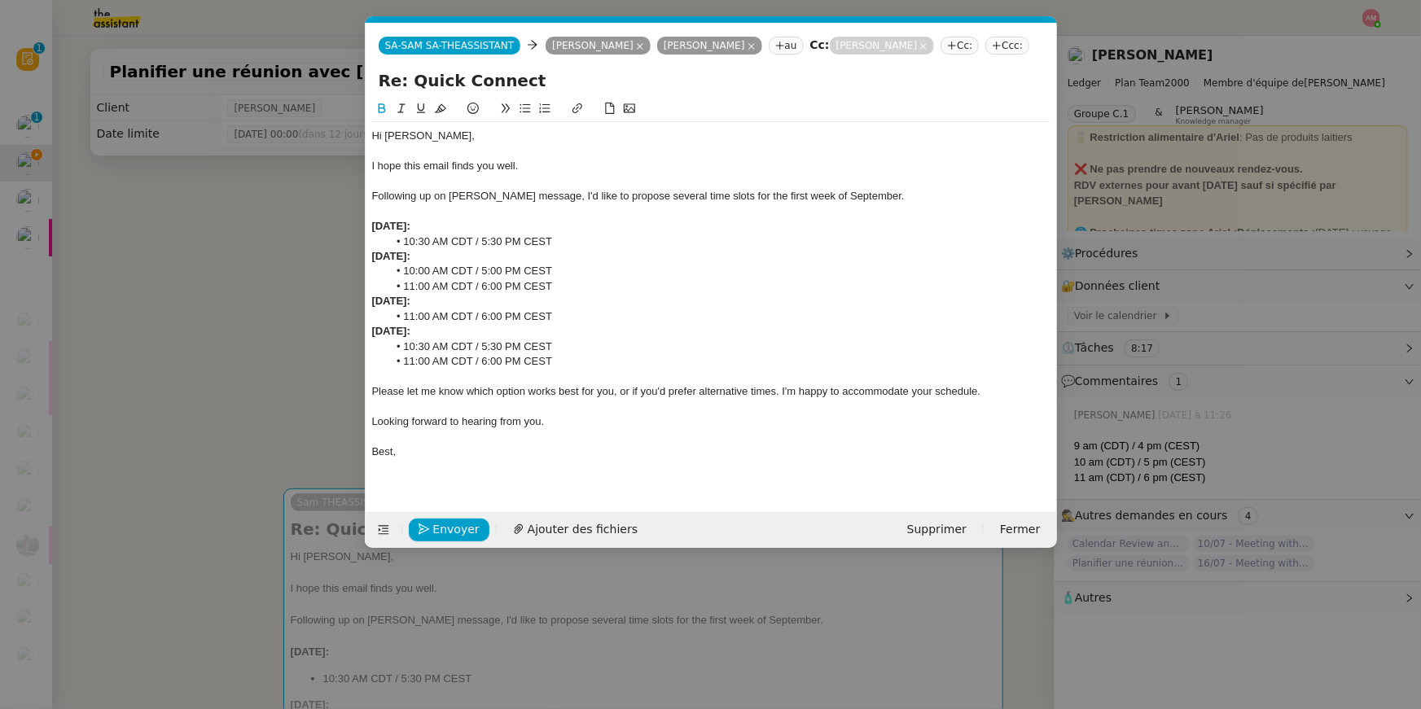
click at [565, 232] on div "[DATE]:" at bounding box center [711, 226] width 678 height 15
click at [566, 241] on li "10:30 AM CDT / 5:30 PM CEST" at bounding box center [718, 241] width 663 height 15
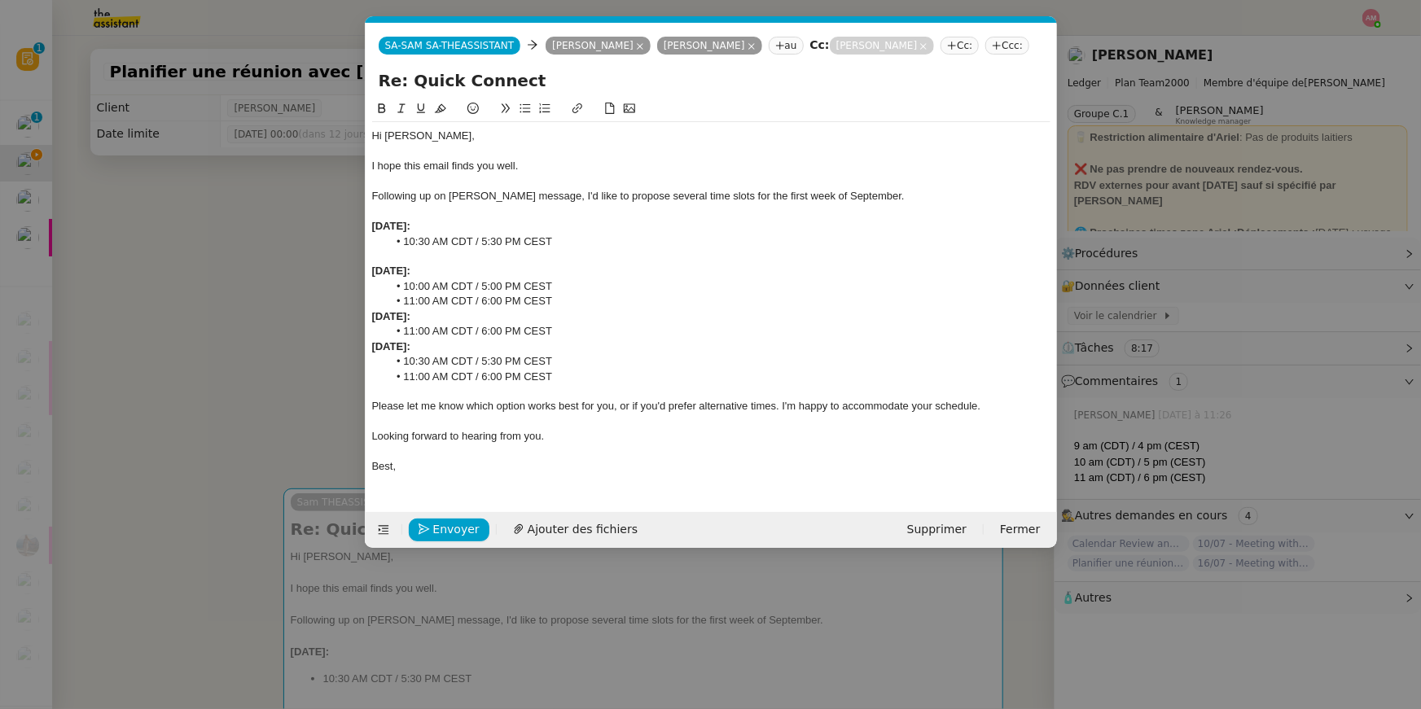
click at [557, 300] on li "11:00 AM CDT / 6:00 PM CEST" at bounding box center [718, 301] width 663 height 15
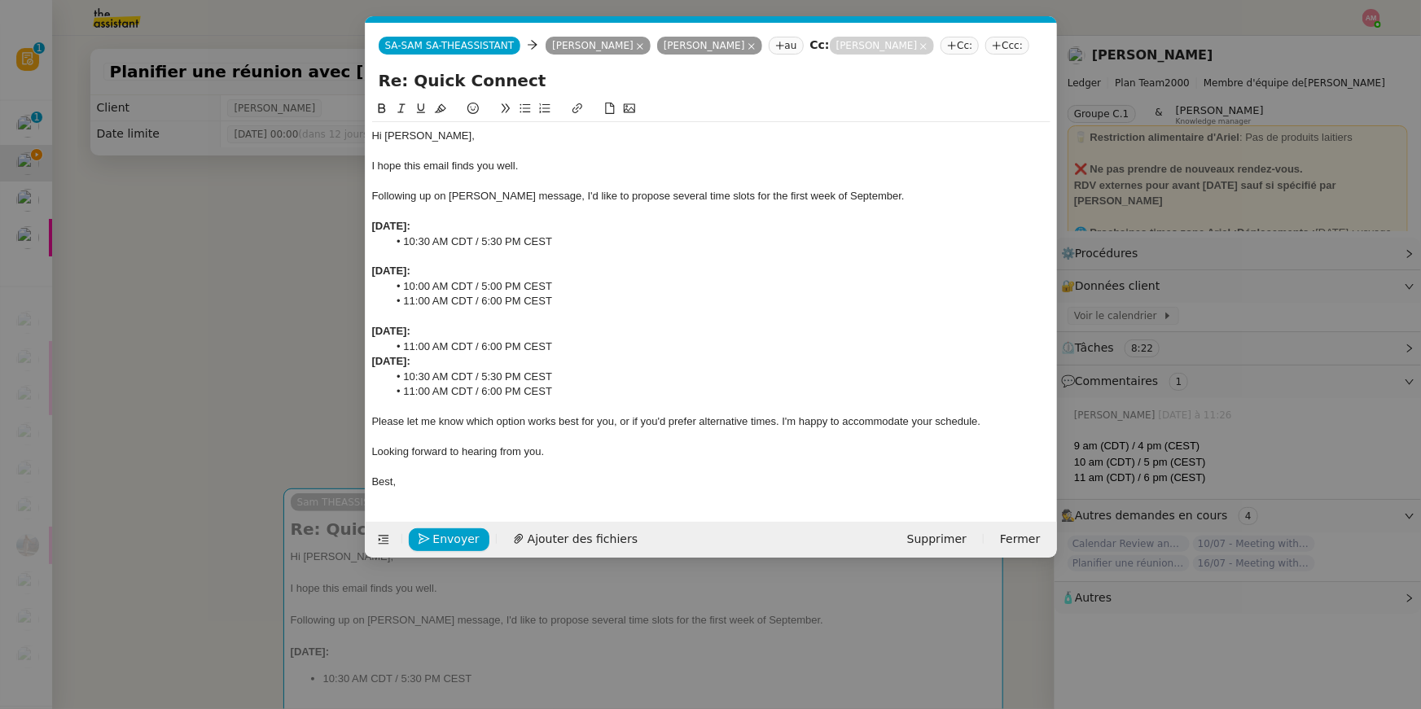
click at [571, 343] on li "11:00 AM CDT / 6:00 PM CEST" at bounding box center [718, 346] width 663 height 15
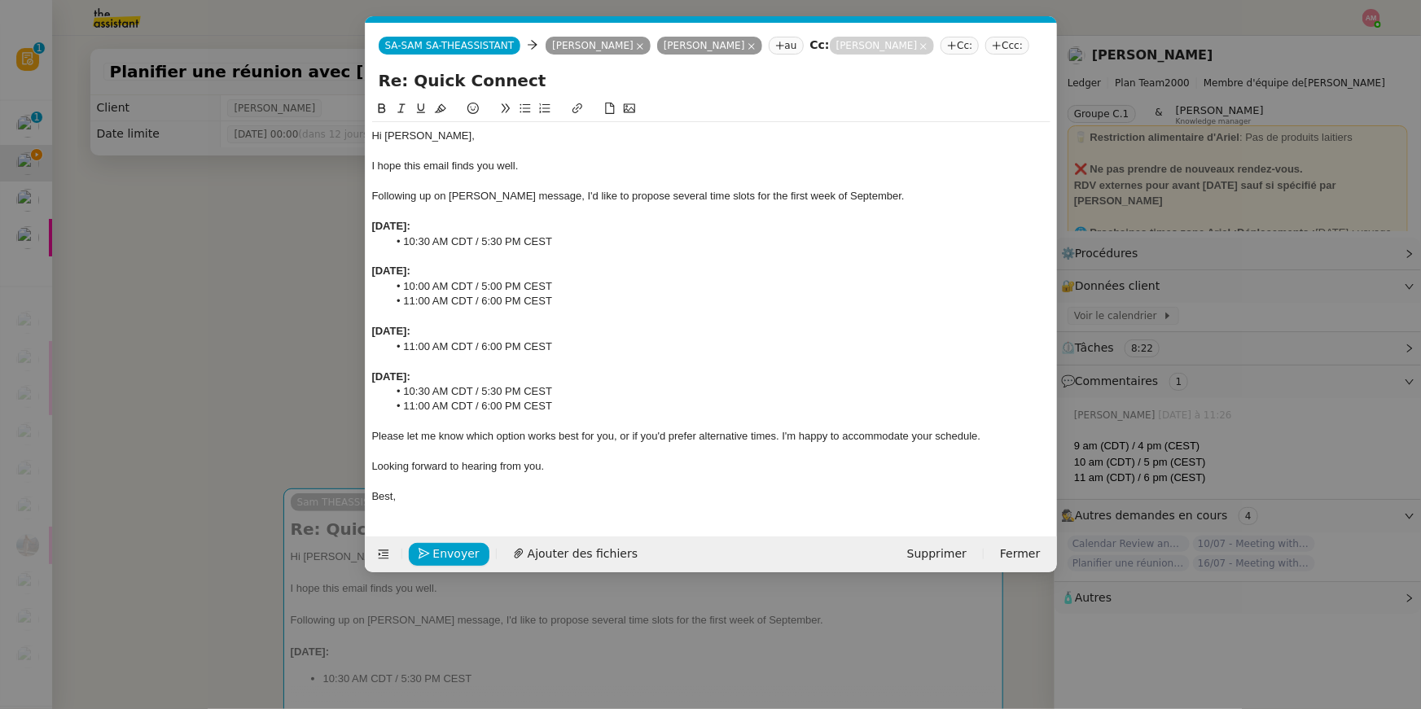
click at [286, 364] on nz-modal-container "Service TA - VOYAGE - PROPOSITION GLOBALE A utiliser dans le cadre de propositi…" at bounding box center [710, 354] width 1421 height 709
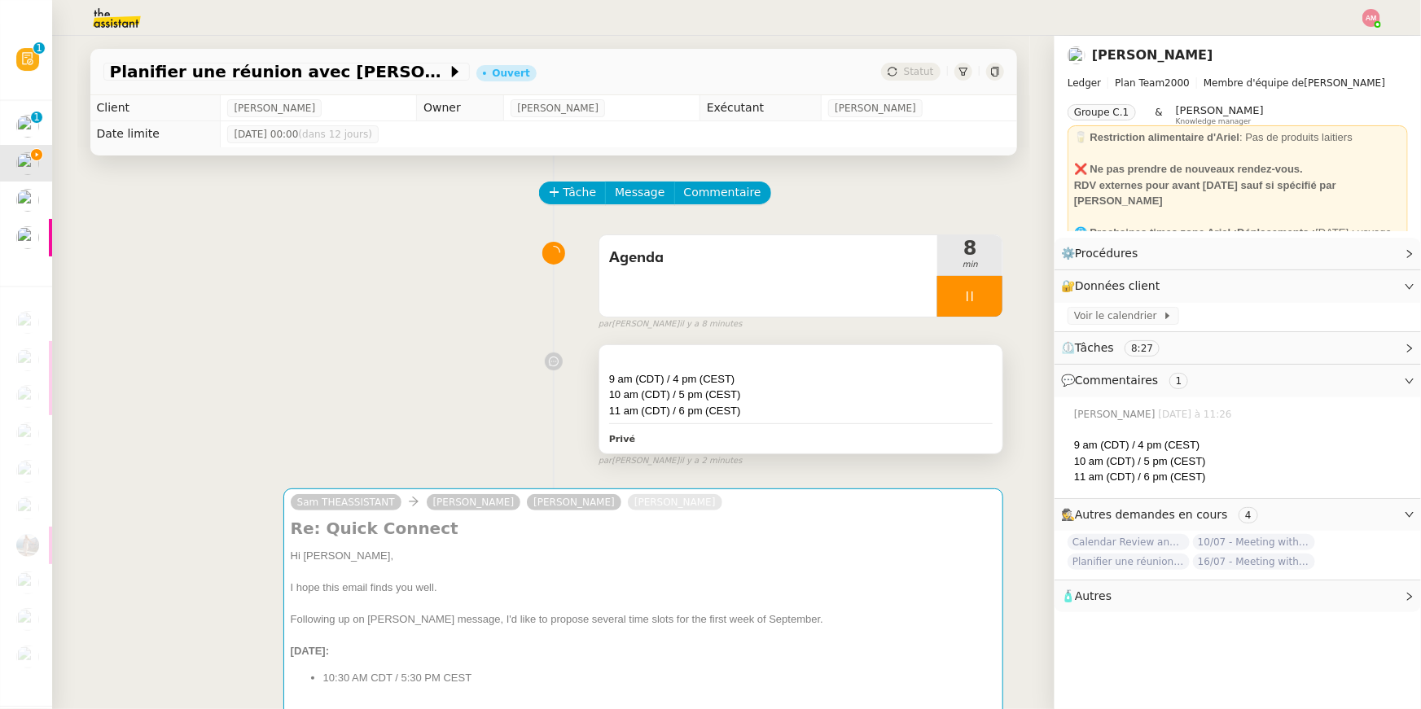
click at [681, 362] on div at bounding box center [801, 363] width 384 height 16
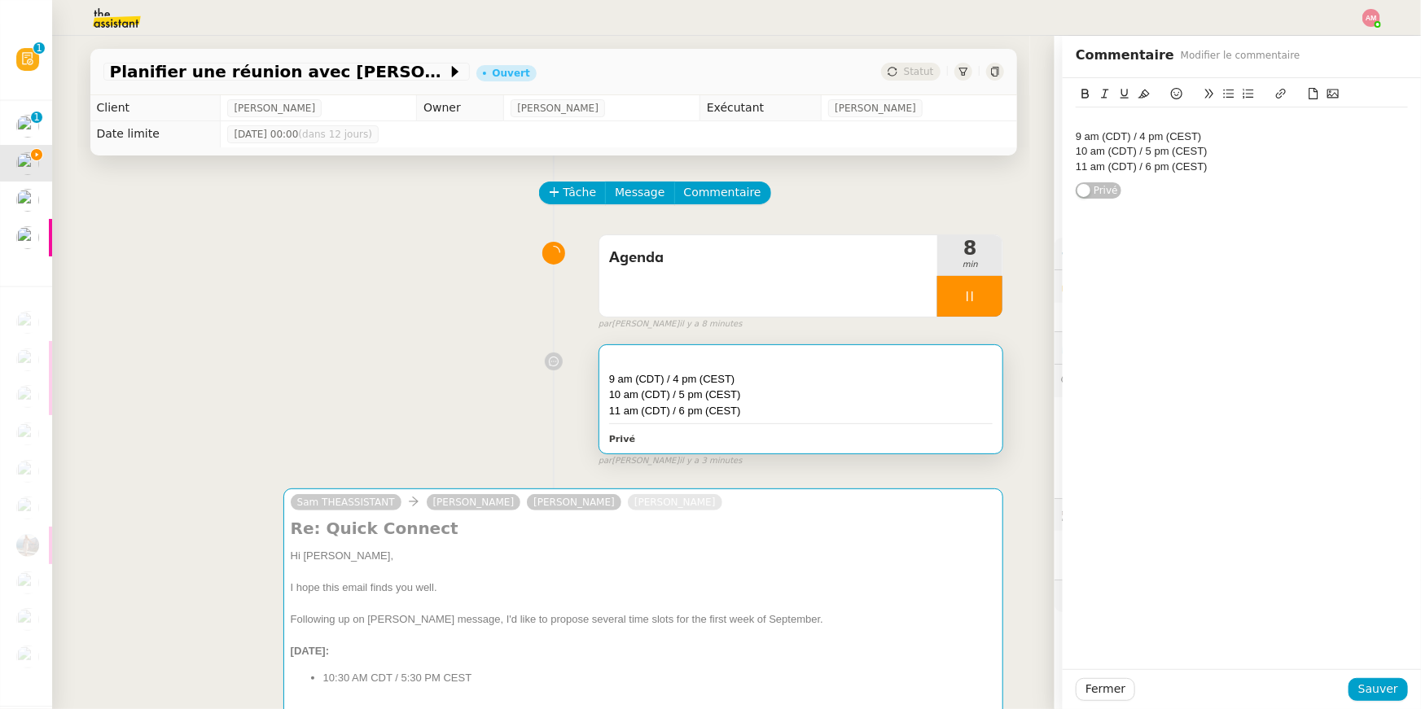
click at [1078, 134] on div "9 am (CDT) / 4 pm (CEST)" at bounding box center [1241, 136] width 332 height 15
click at [1364, 687] on span "Sauver" at bounding box center [1378, 689] width 40 height 19
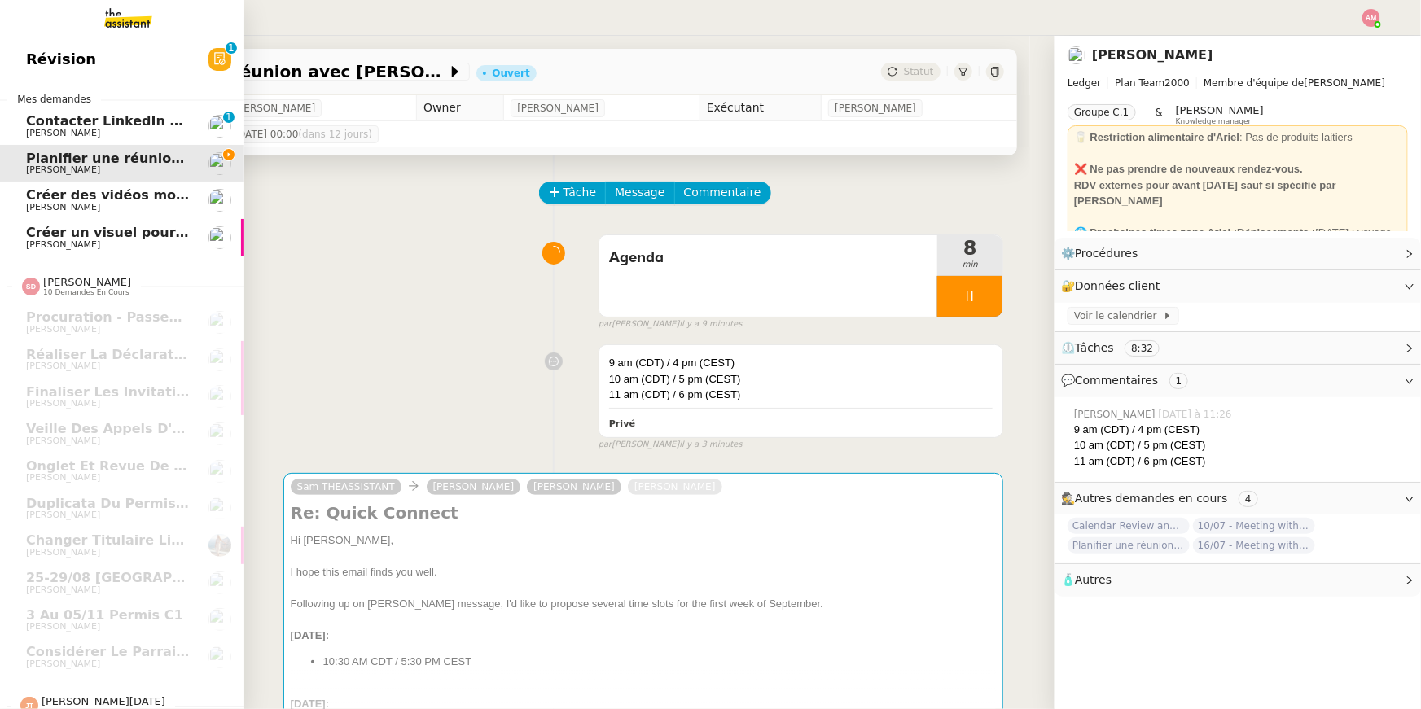
click at [33, 61] on span "Révision" at bounding box center [61, 59] width 70 height 24
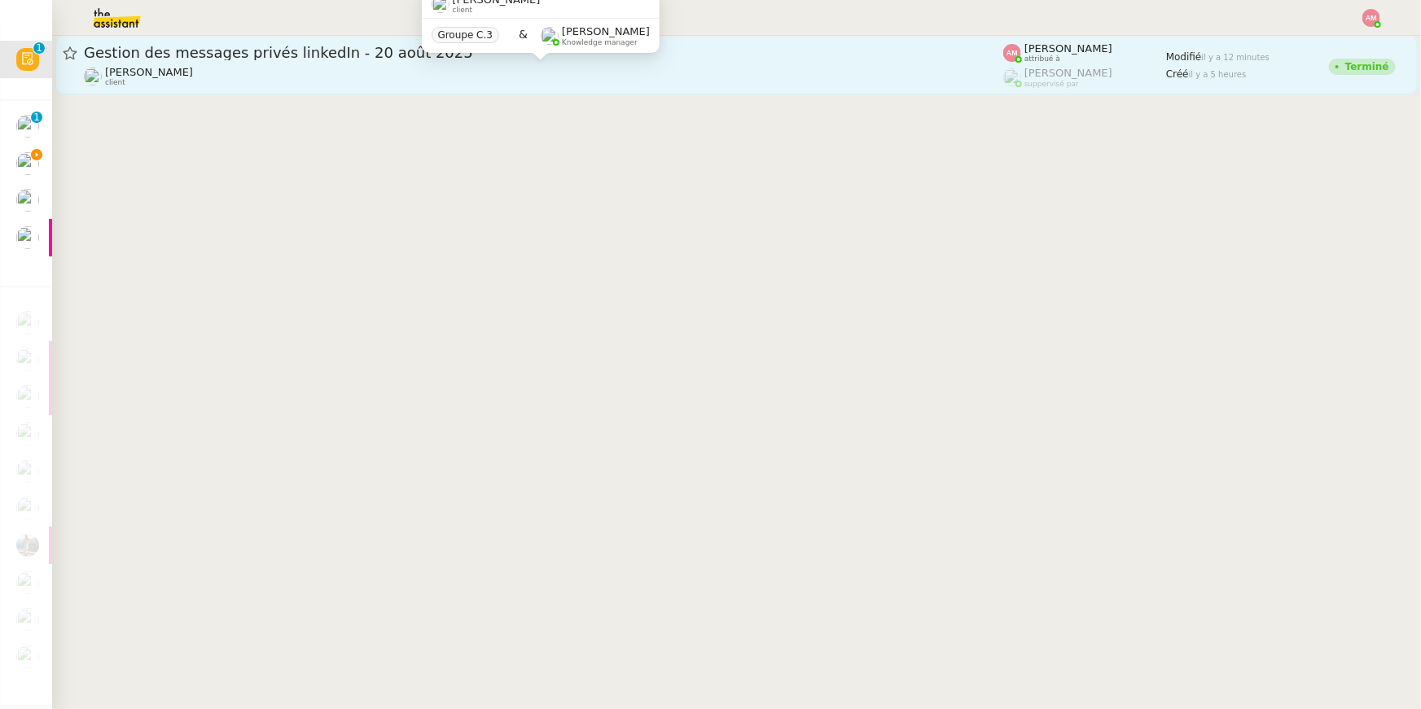
click at [252, 82] on div "Hugo Bentz client" at bounding box center [543, 76] width 919 height 21
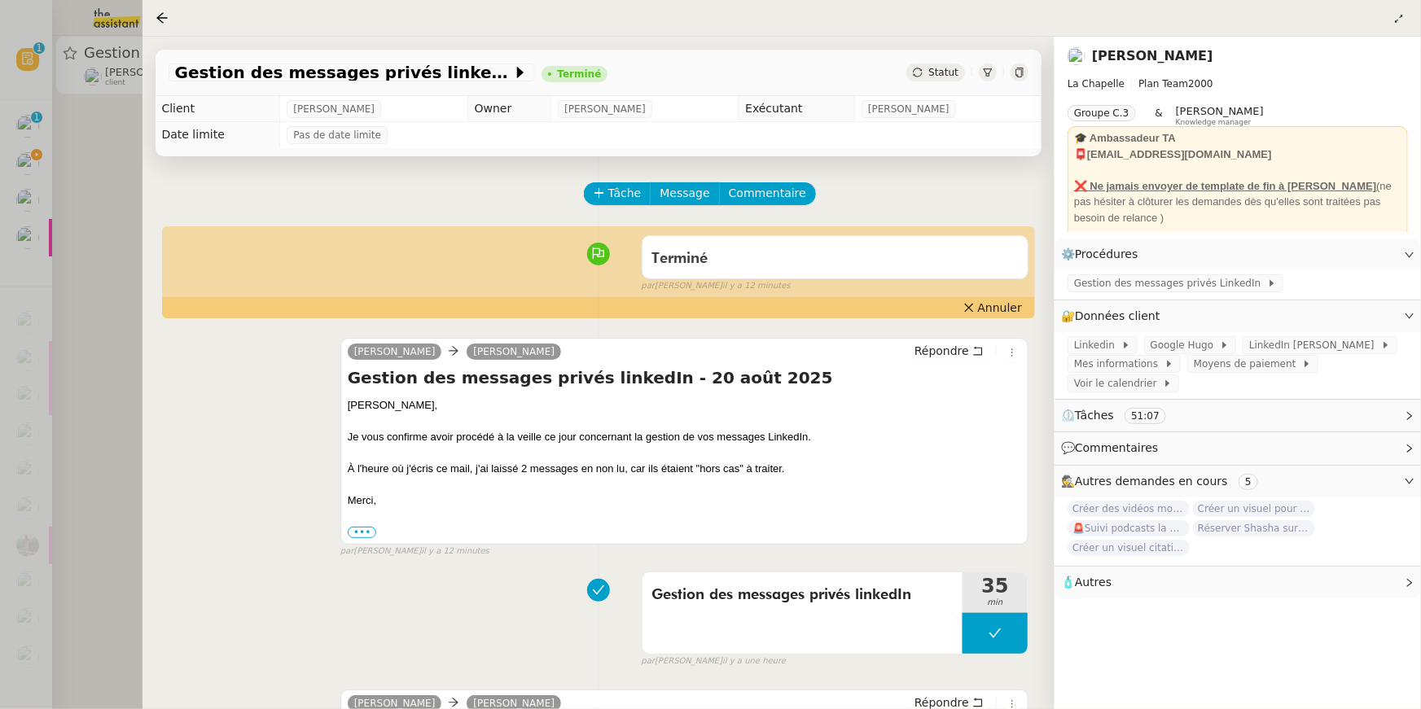
click at [41, 157] on div at bounding box center [710, 354] width 1421 height 709
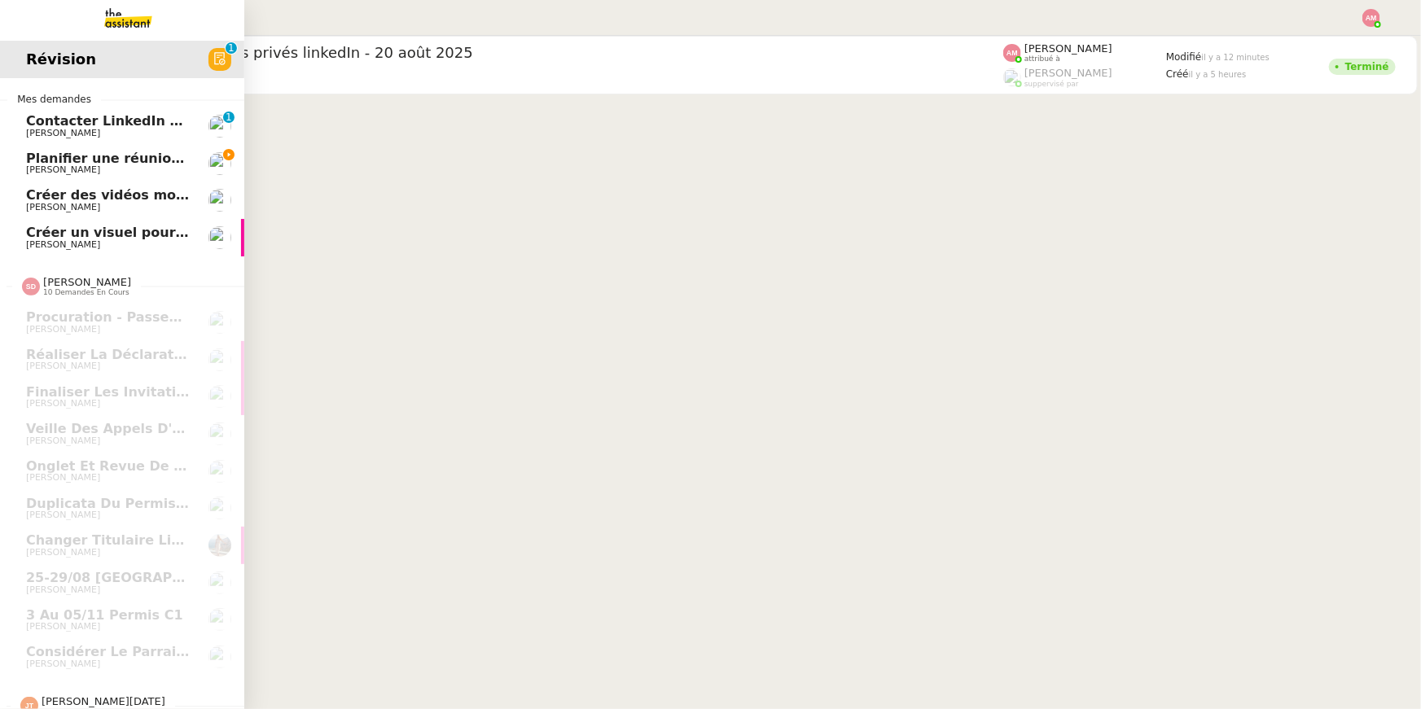
click at [33, 157] on span "Planifier une réunion avec [PERSON_NAME]" at bounding box center [185, 158] width 318 height 15
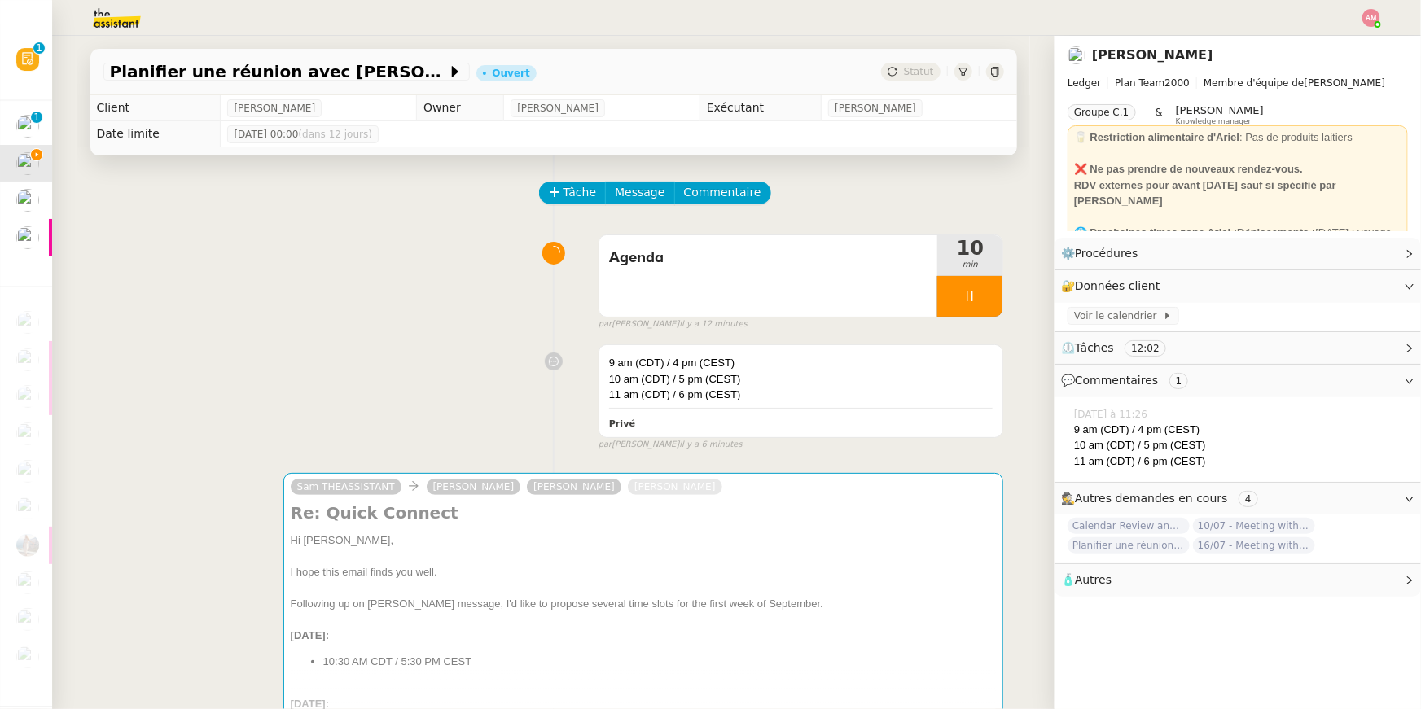
click at [54, 282] on div "Planifier une réunion avec Brandon Ouvert Statut Client Ariel Wengroff Owner Fr…" at bounding box center [553, 372] width 1002 height 673
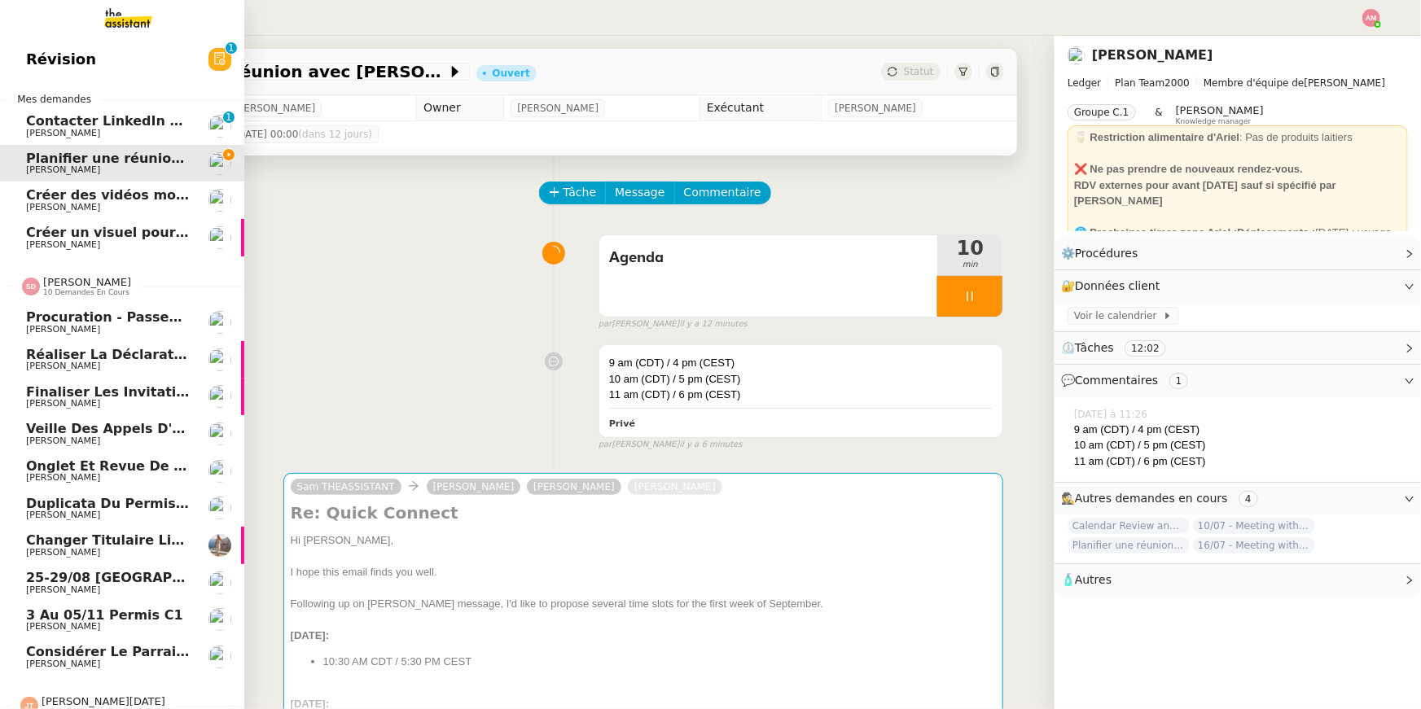
click at [40, 280] on div "Sheida Delpazir 10 demandes en cours" at bounding box center [76, 286] width 109 height 21
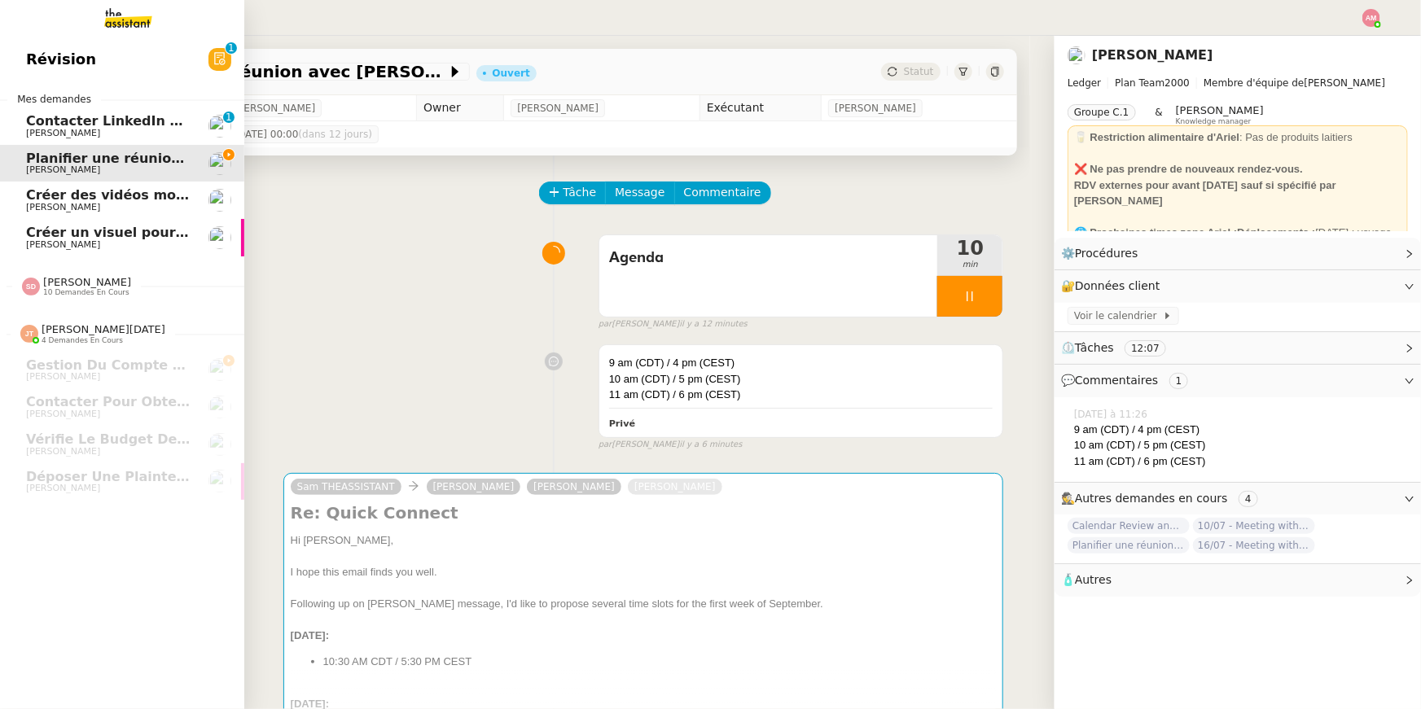
click at [40, 280] on div at bounding box center [31, 287] width 18 height 18
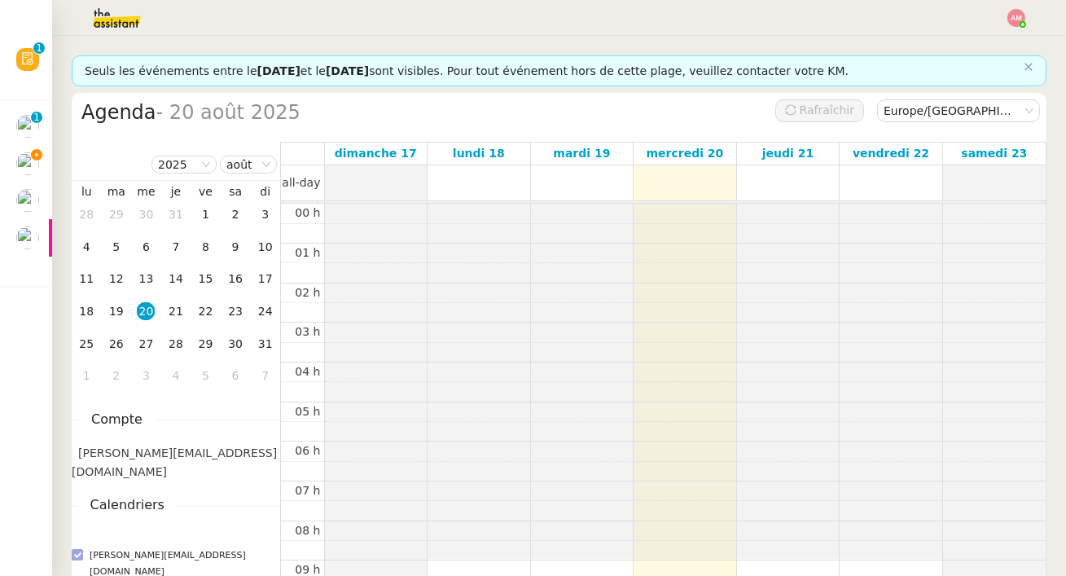
scroll to position [237, 0]
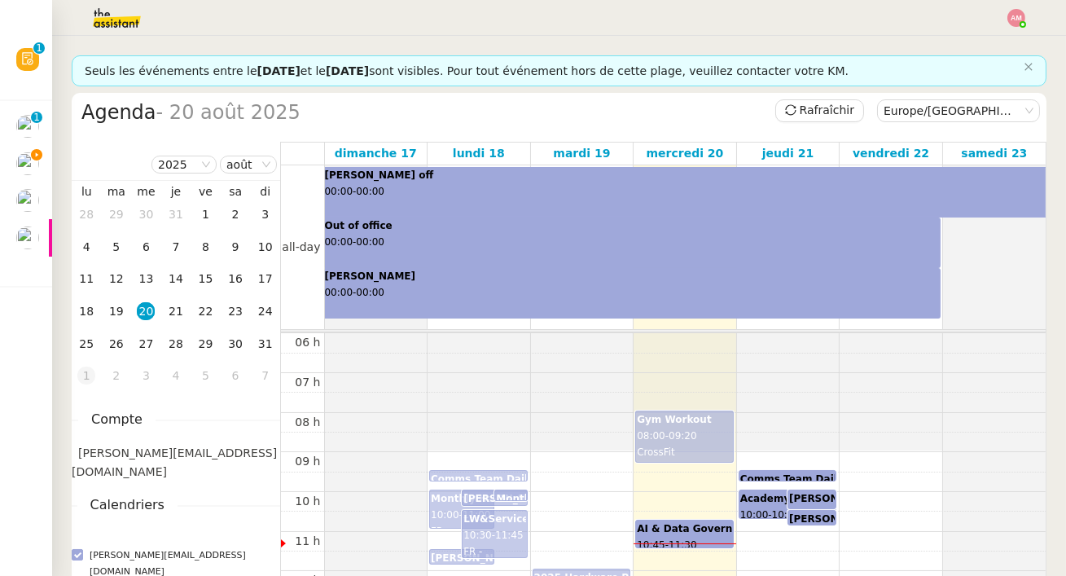
click at [87, 370] on div "1" at bounding box center [86, 375] width 18 height 18
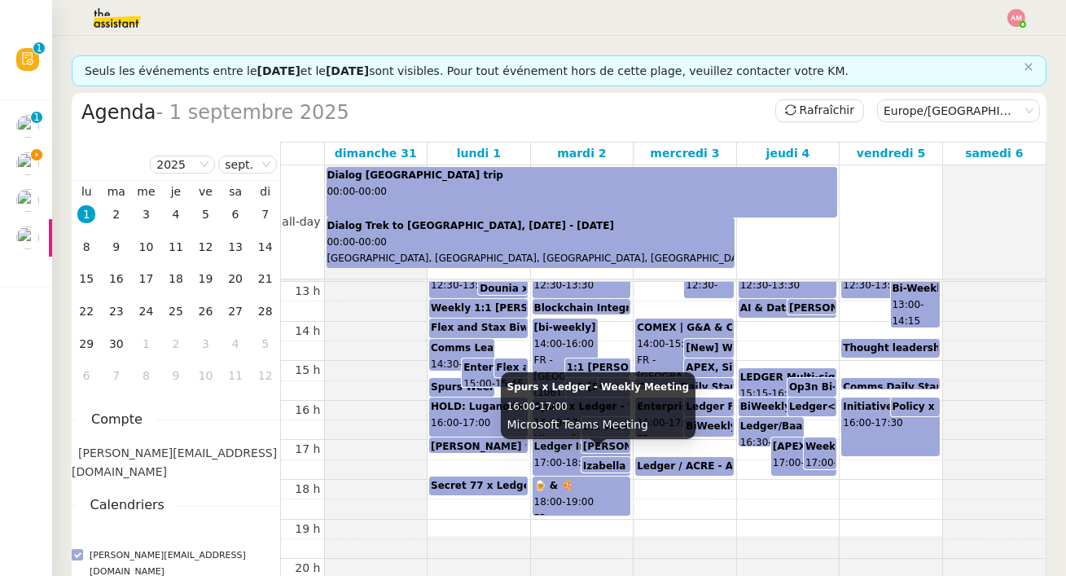
scroll to position [516, 0]
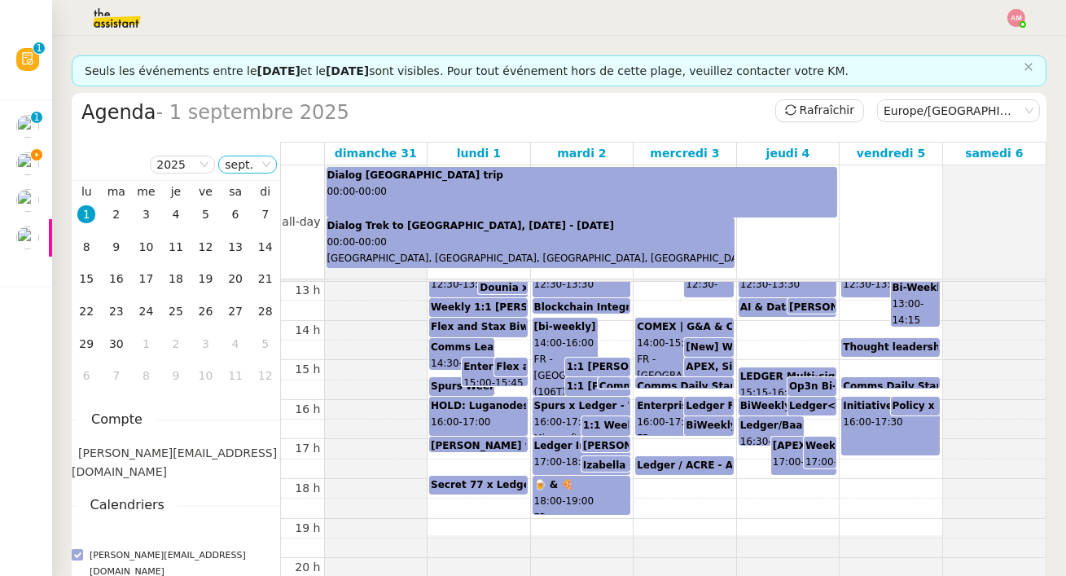
click at [225, 162] on nz-select-top-control "sept." at bounding box center [247, 164] width 59 height 18
click at [235, 349] on div "août" at bounding box center [248, 351] width 44 height 15
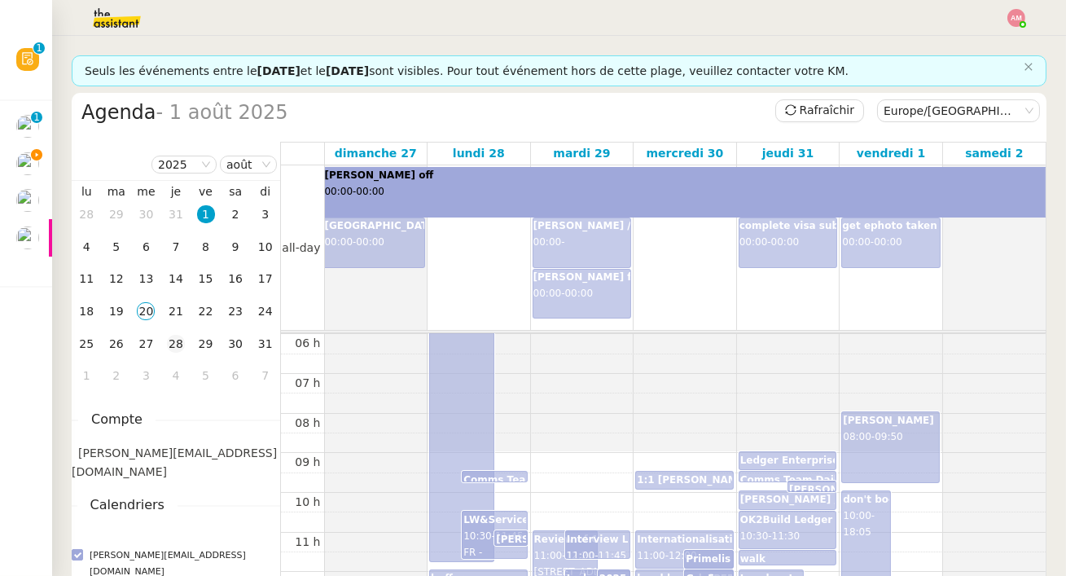
click at [172, 337] on div "28" at bounding box center [176, 344] width 18 height 18
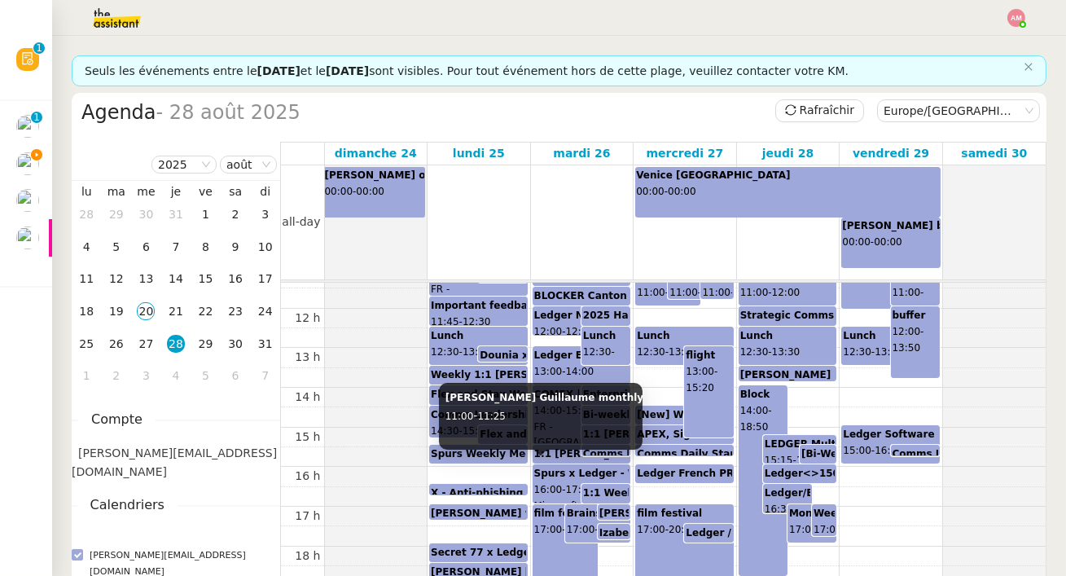
scroll to position [448, 0]
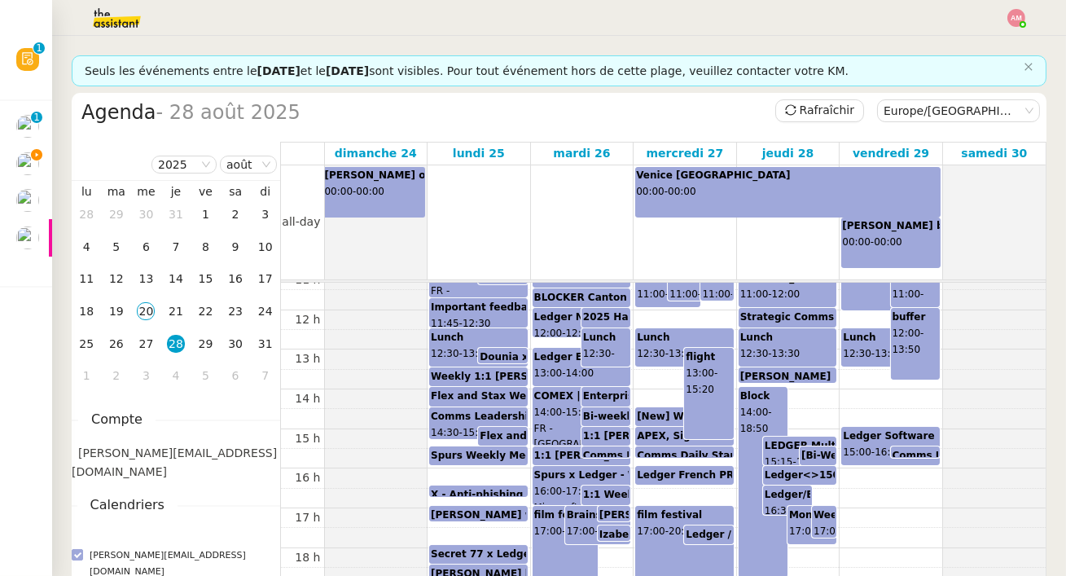
click at [526, 504] on div "00 h 01 h 02 h 03 h 04 h 05 h 06 h 07 h 08 h 09 h 10 h 11 h 12 h 13 h 14 h 15 h…" at bounding box center [663, 310] width 764 height 950
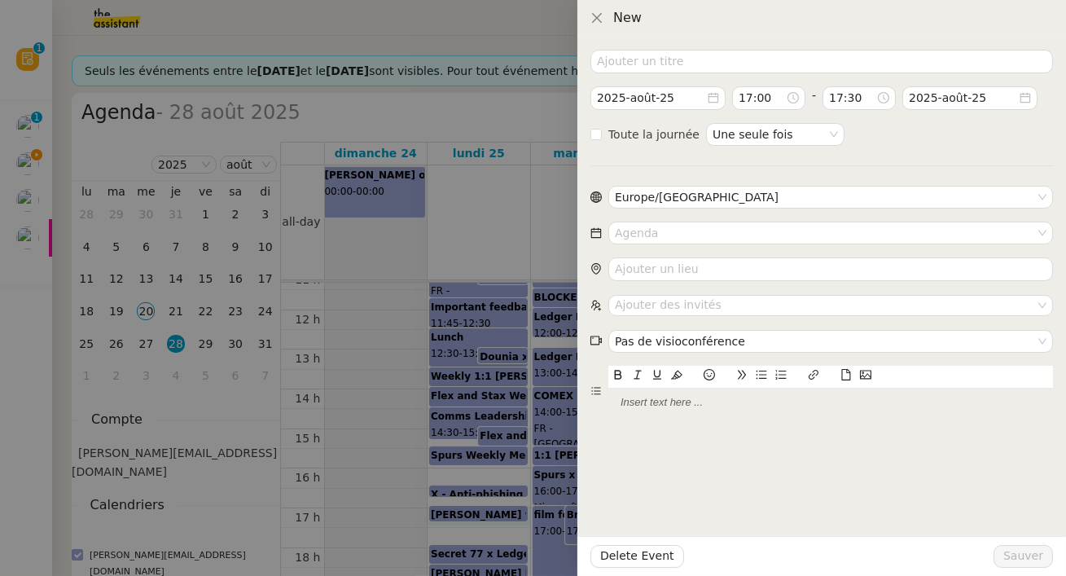
click at [554, 504] on div at bounding box center [533, 288] width 1066 height 576
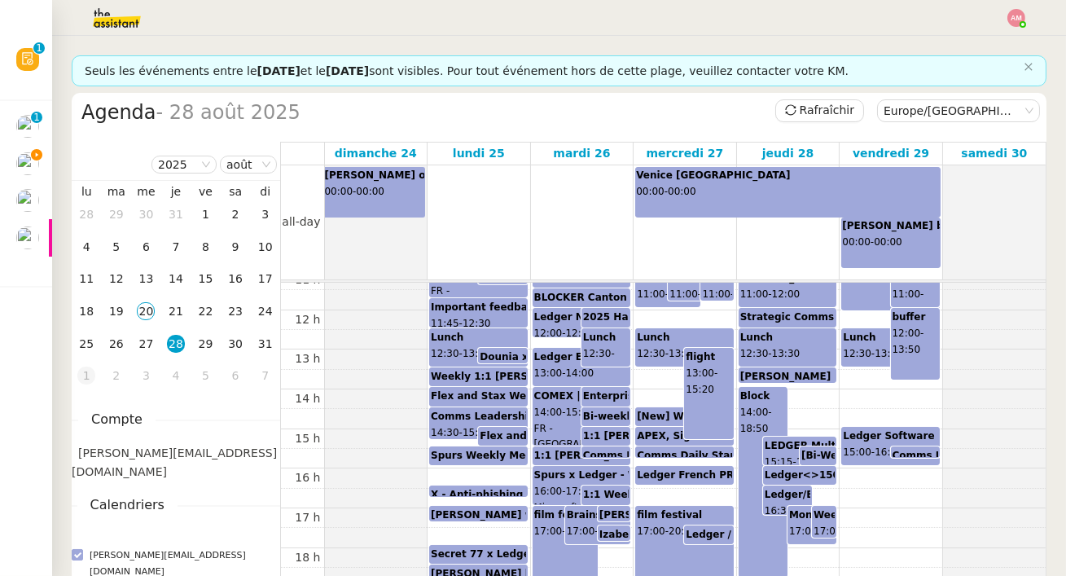
click at [97, 374] on td "1" at bounding box center [87, 376] width 30 height 33
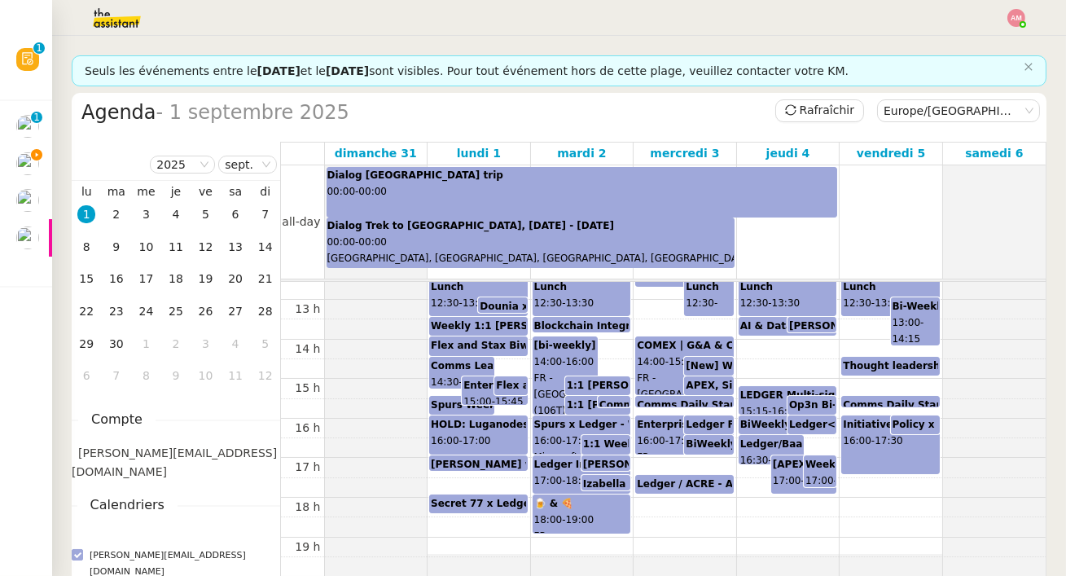
scroll to position [609, 0]
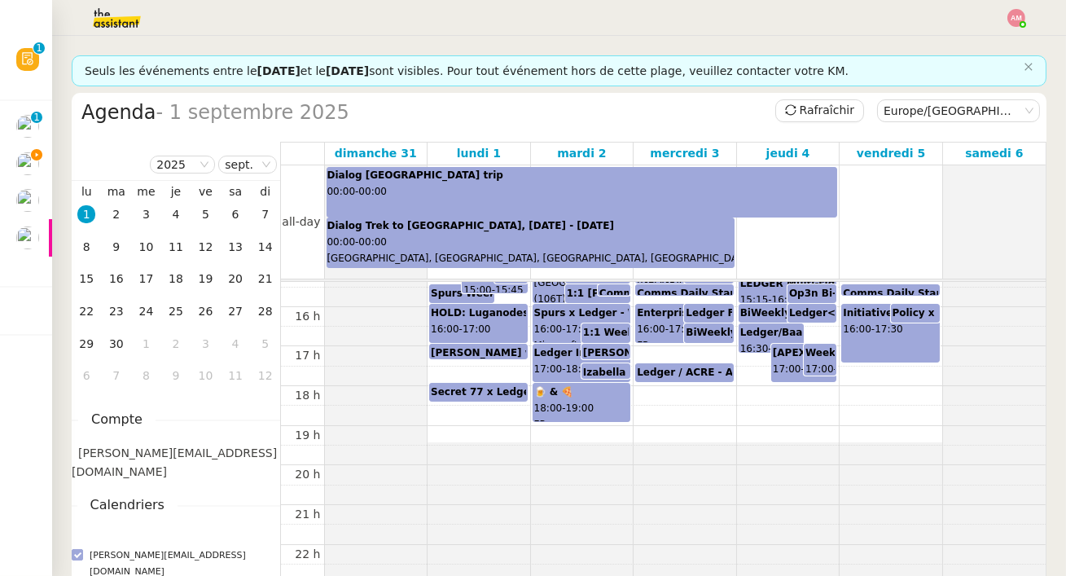
click at [237, 177] on div "[DATE] Mois Année" at bounding box center [176, 164] width 208 height 31
click at [239, 169] on nz-select-item "sept." at bounding box center [248, 164] width 46 height 16
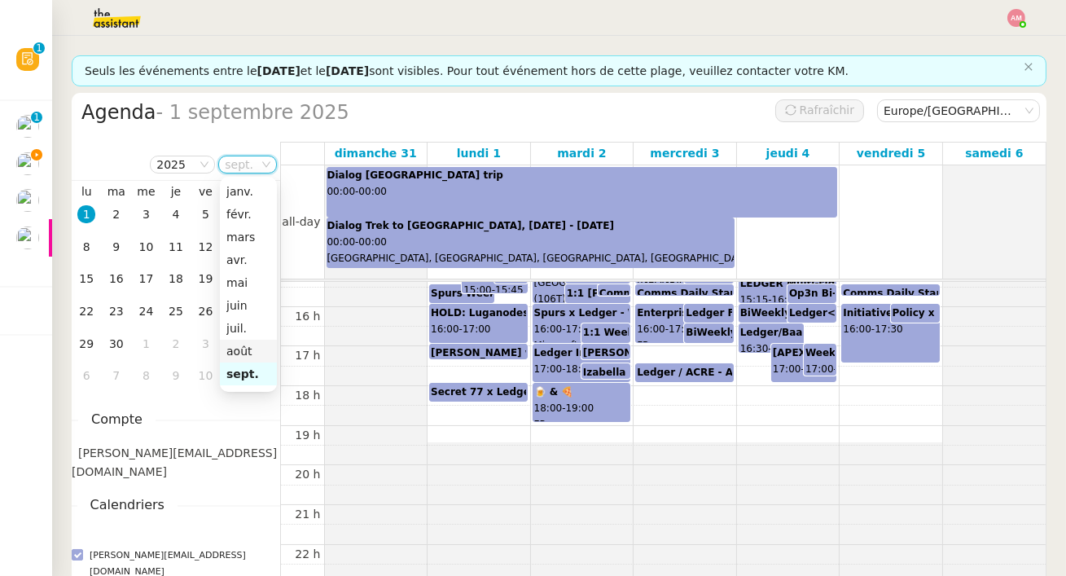
click at [242, 349] on div "août" at bounding box center [248, 351] width 44 height 15
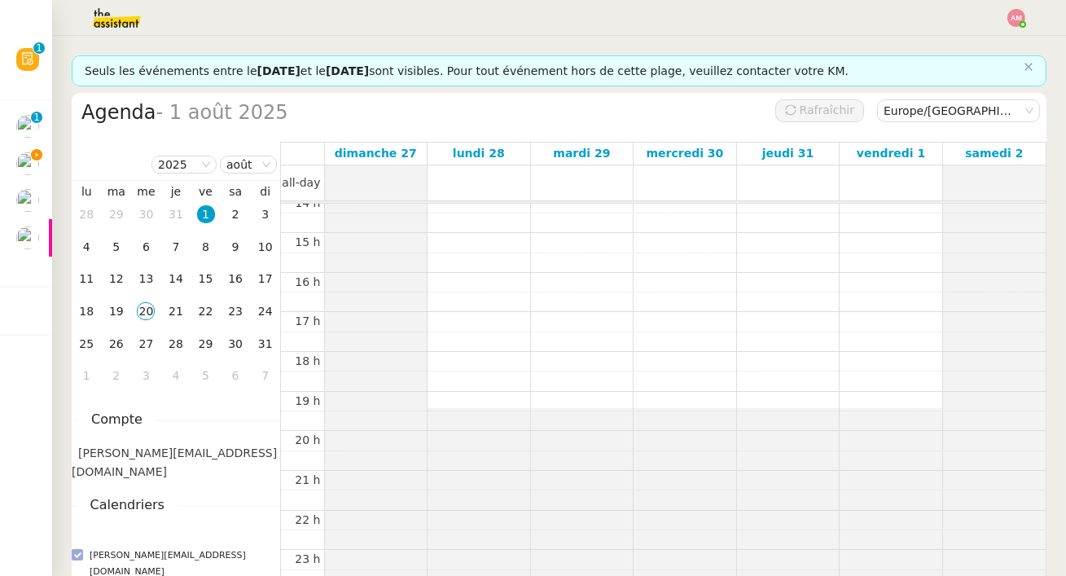
scroll to position [237, 0]
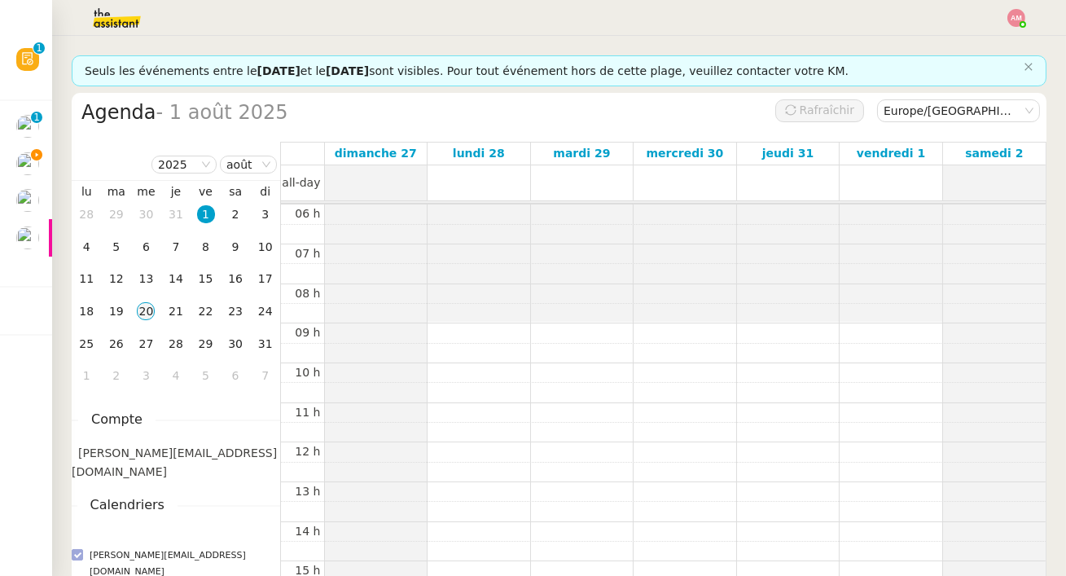
click at [153, 304] on div "20" at bounding box center [146, 311] width 18 height 18
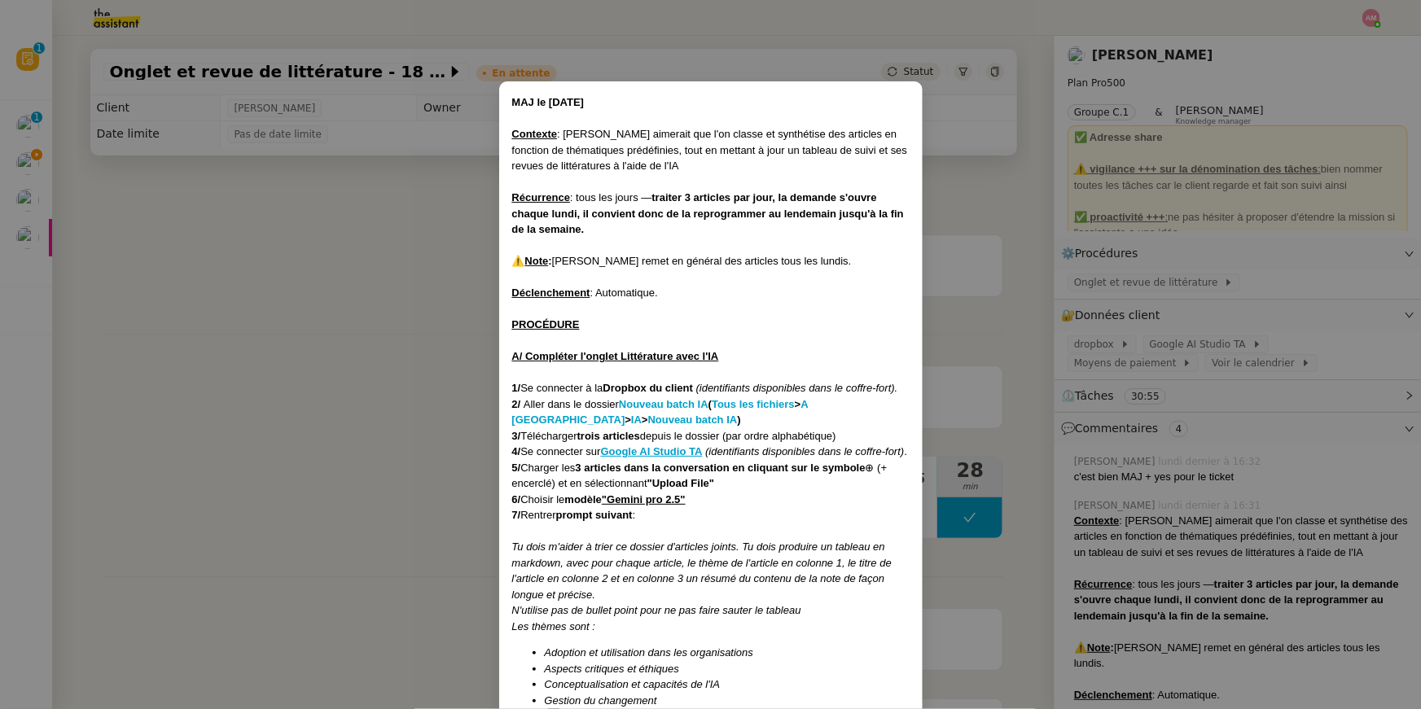
scroll to position [207, 0]
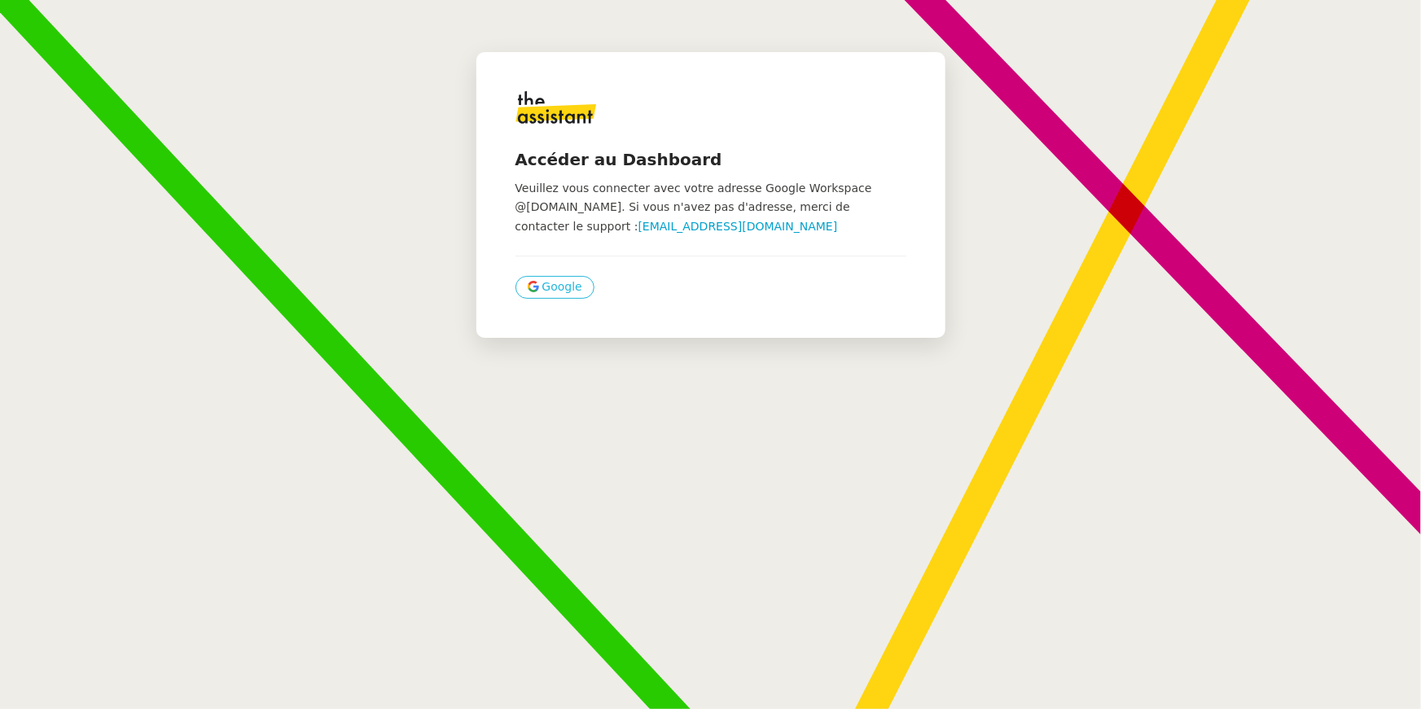
click at [543, 287] on span "Google" at bounding box center [562, 287] width 40 height 19
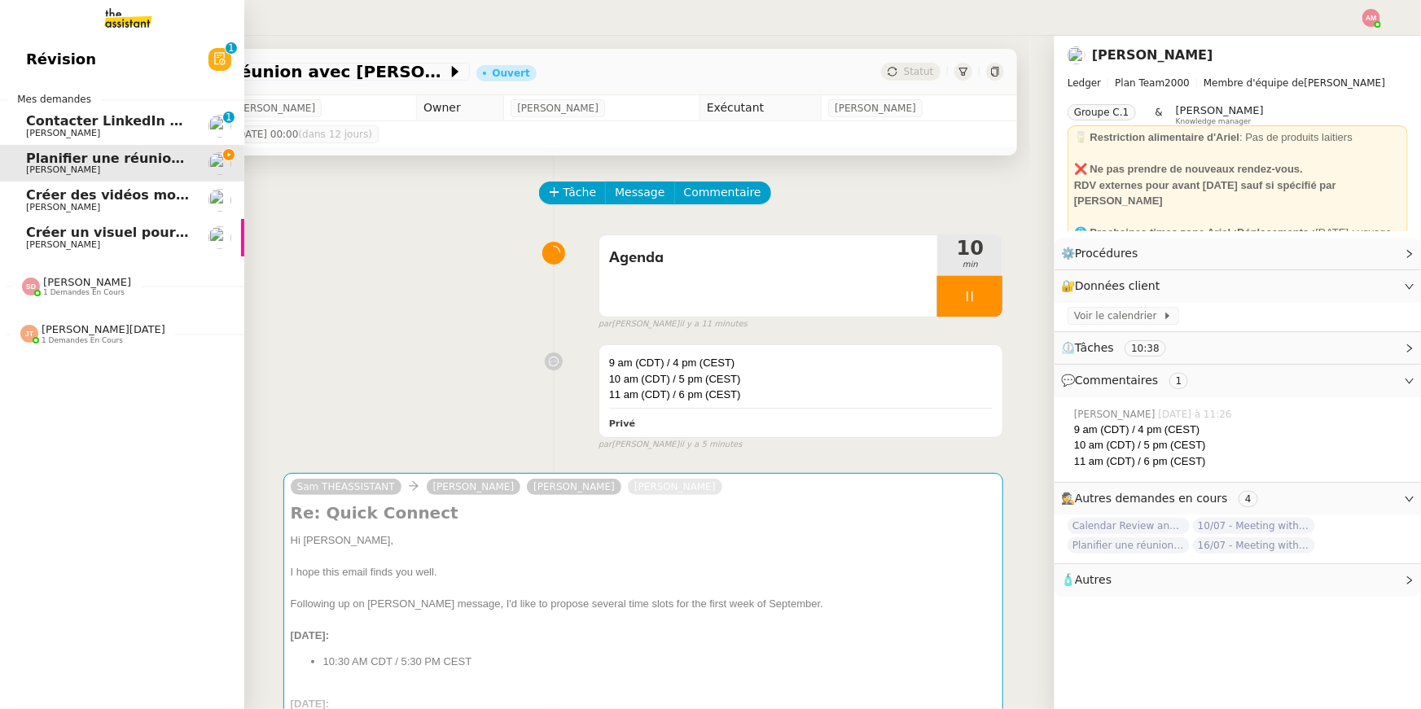
click at [66, 286] on span "[PERSON_NAME]" at bounding box center [87, 282] width 88 height 12
click at [66, 368] on span "[PERSON_NAME][DATE]" at bounding box center [104, 367] width 124 height 12
click at [85, 279] on span "[PERSON_NAME][DATE]" at bounding box center [104, 282] width 124 height 12
click at [72, 284] on span "[PERSON_NAME][DATE]" at bounding box center [104, 282] width 124 height 12
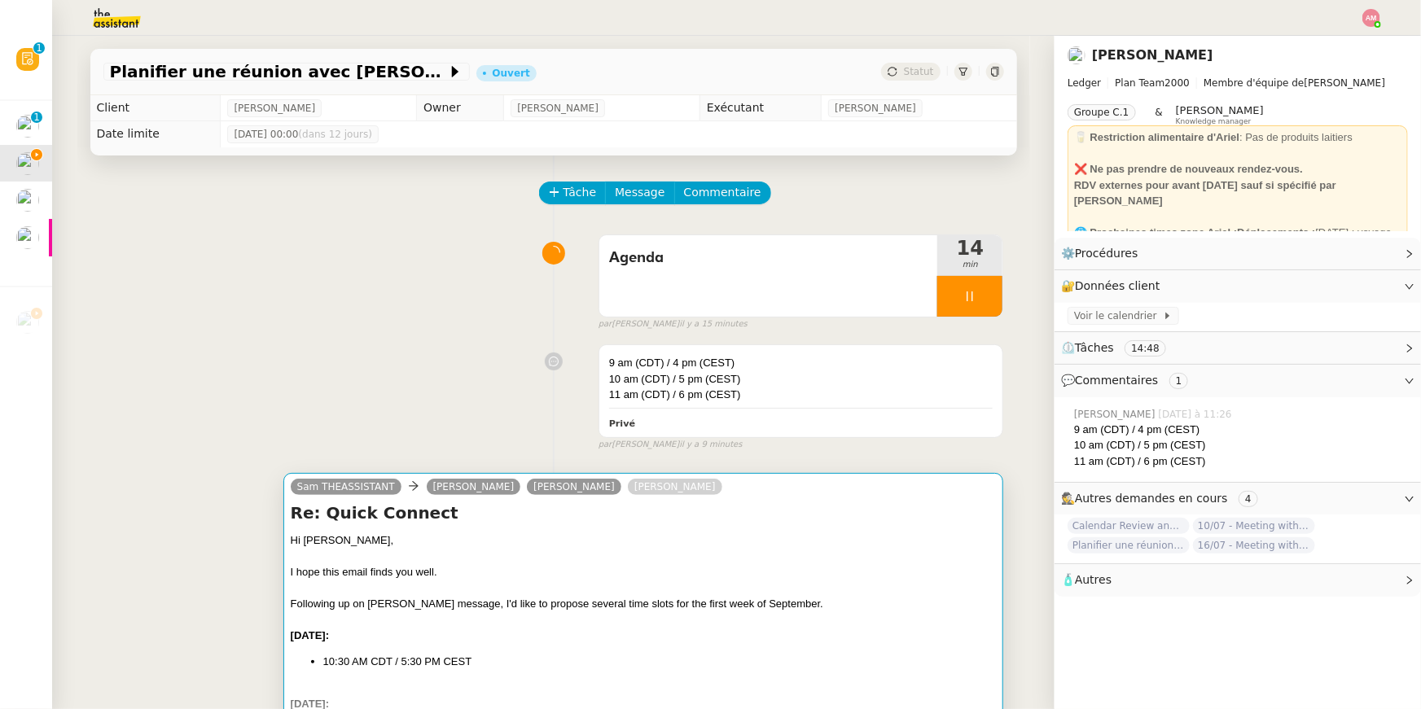
click at [548, 539] on div "Hi [PERSON_NAME]," at bounding box center [644, 540] width 706 height 16
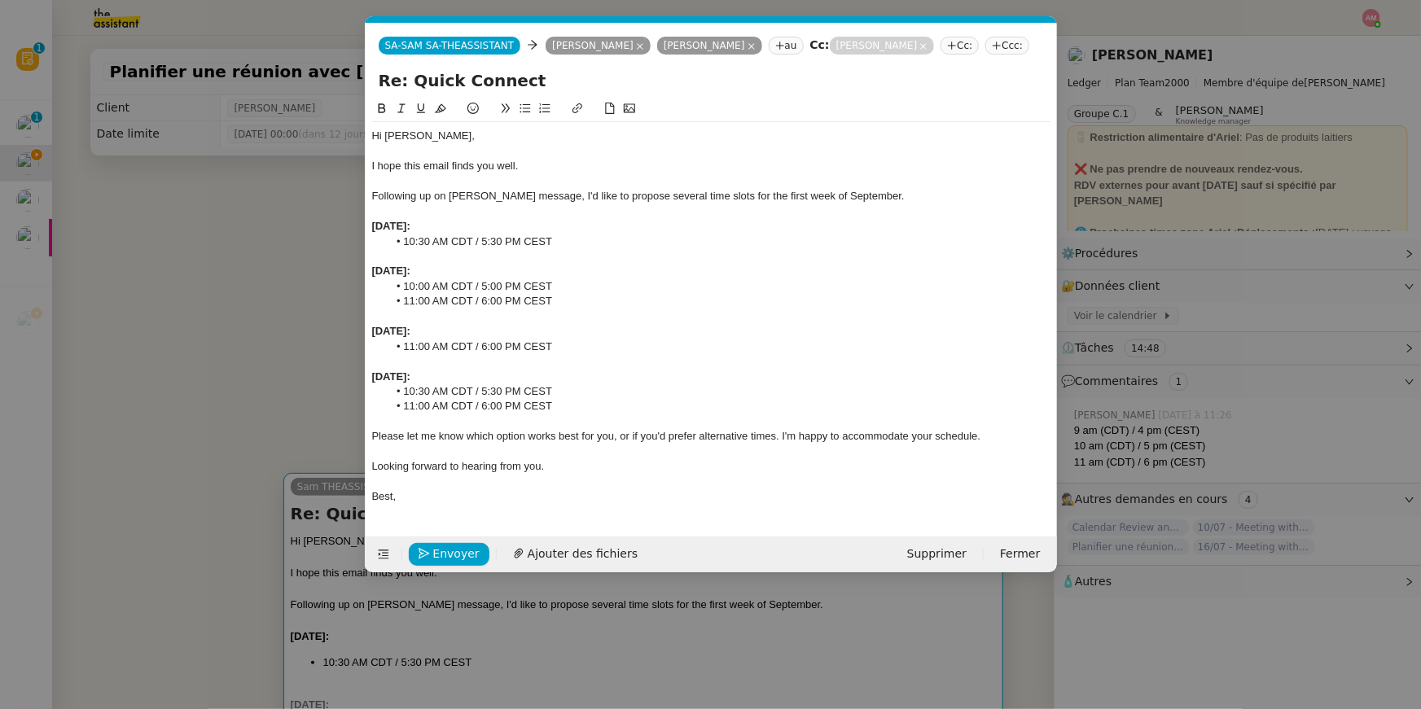
scroll to position [0, 34]
click at [589, 440] on div "Please let me know which option works best for you, or if you'd prefer alternat…" at bounding box center [711, 436] width 678 height 15
click at [451, 549] on span "Envoyer" at bounding box center [456, 554] width 46 height 19
click at [451, 549] on span "Confirmer l'envoi" at bounding box center [482, 554] width 98 height 19
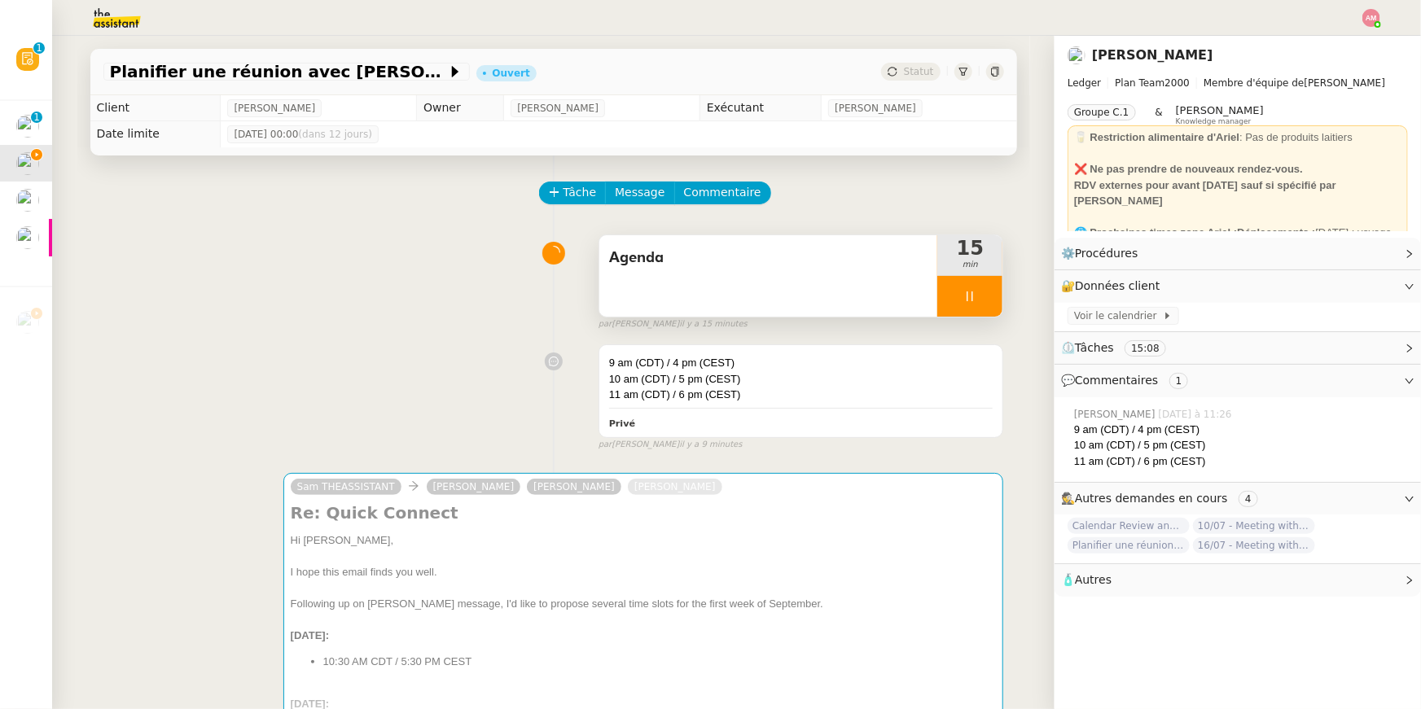
click at [980, 291] on div at bounding box center [969, 296] width 65 height 41
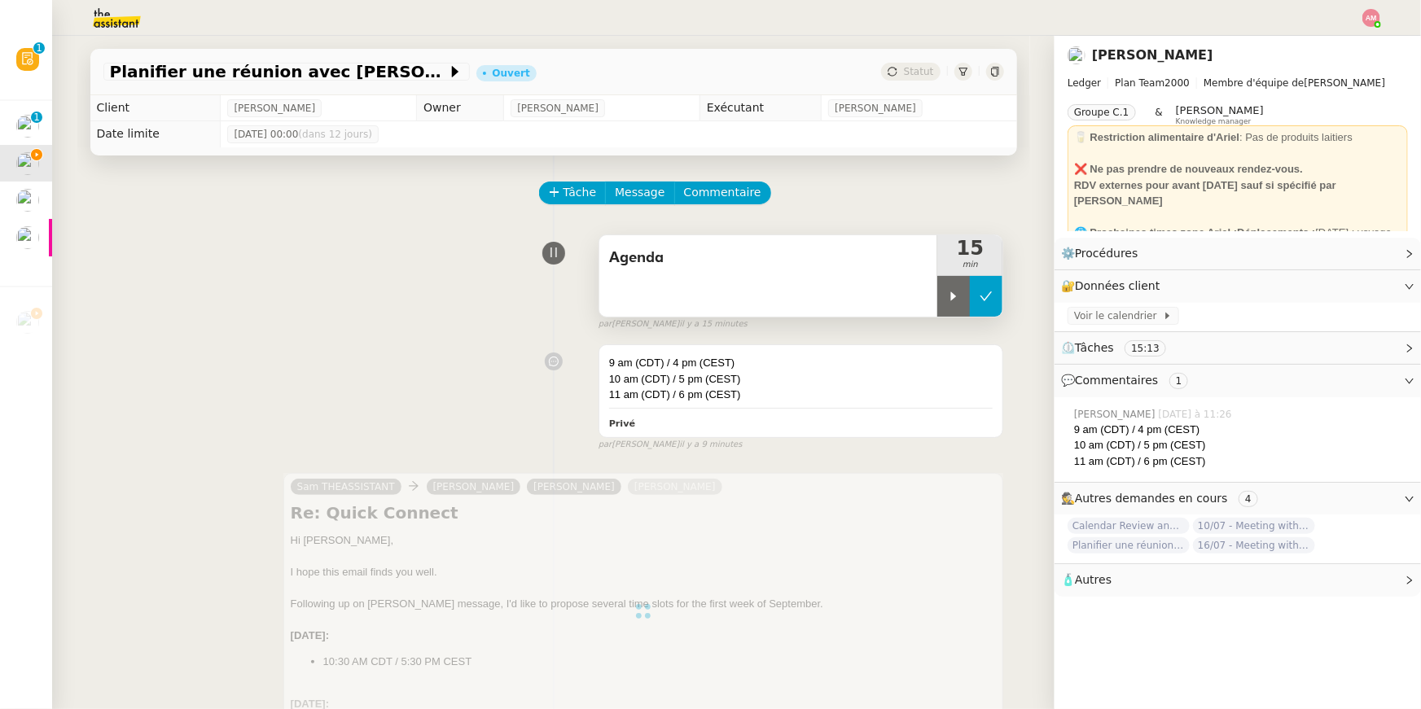
click at [982, 293] on icon at bounding box center [985, 296] width 13 height 13
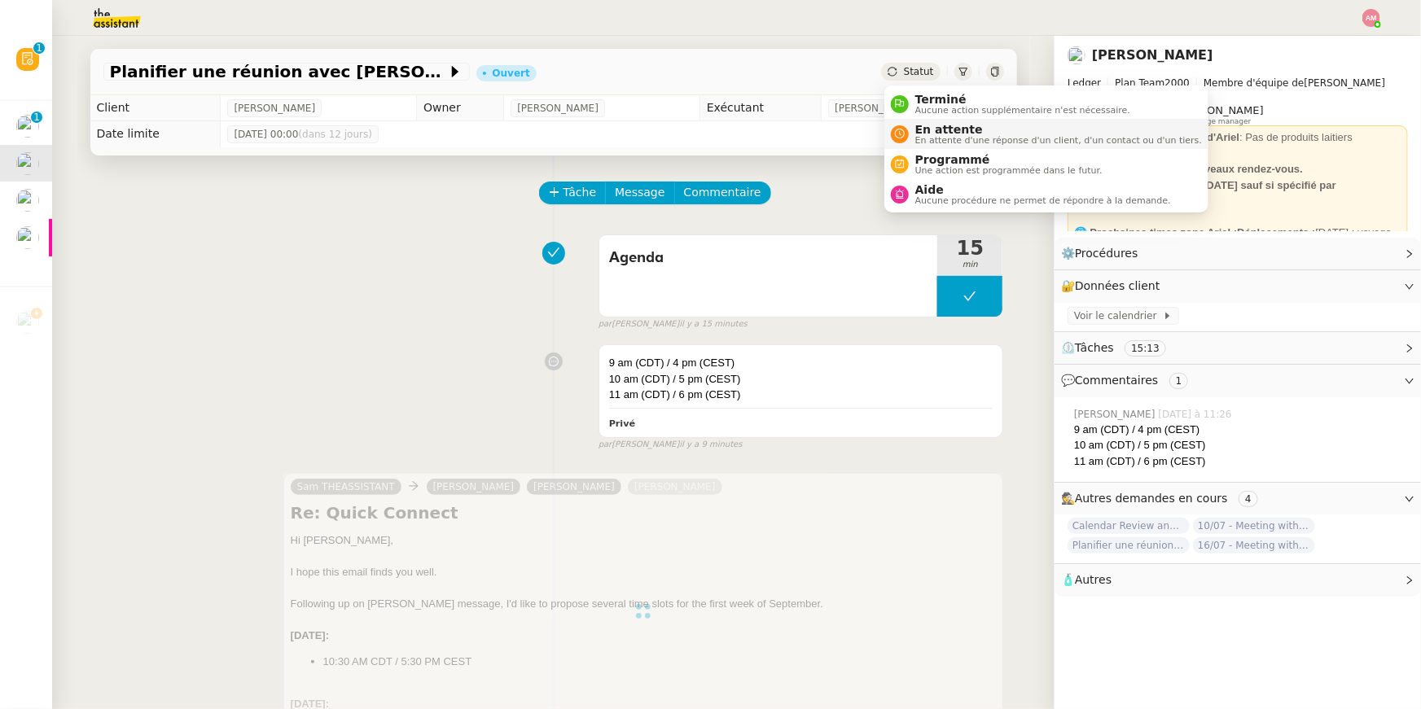
click at [934, 139] on span "En attente d'une réponse d'un client, d'un contact ou d'un tiers." at bounding box center [1058, 140] width 287 height 9
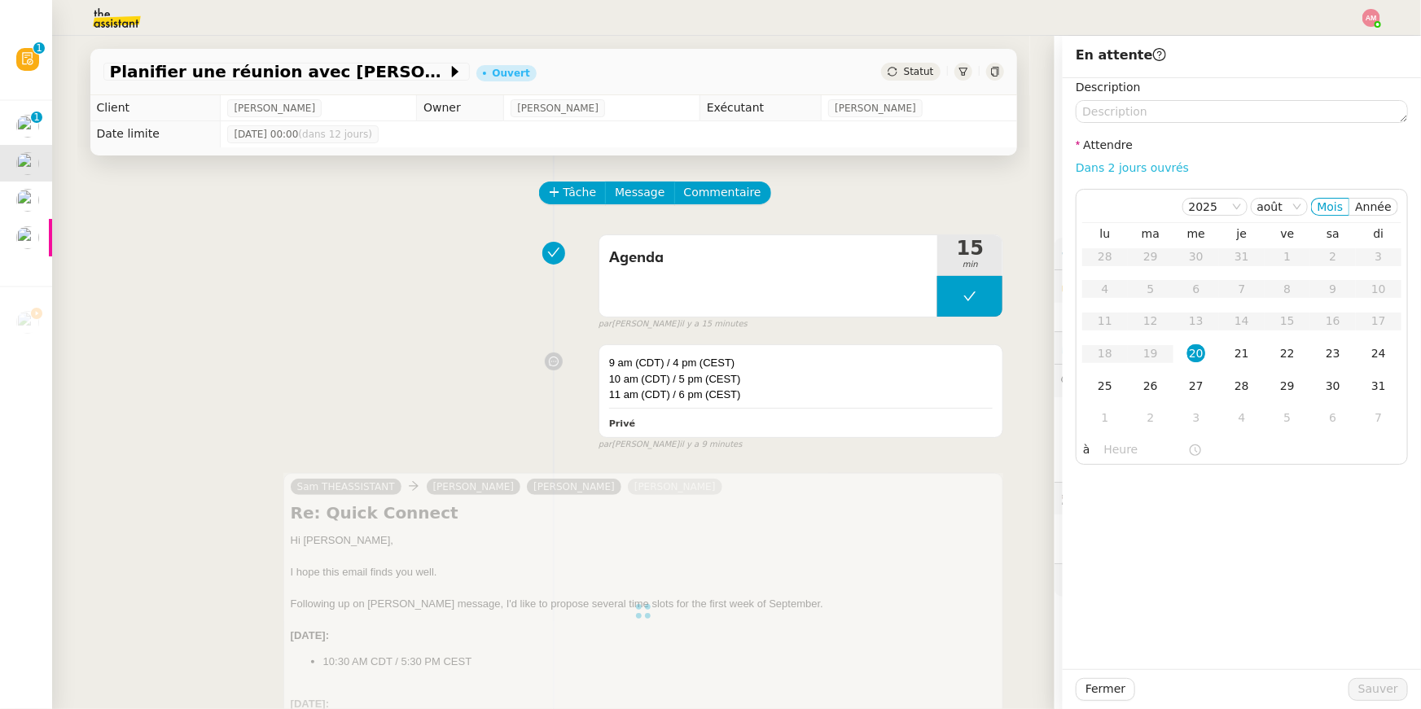
click at [1121, 169] on link "Dans 2 jours ouvrés" at bounding box center [1131, 167] width 113 height 13
type input "07:00"
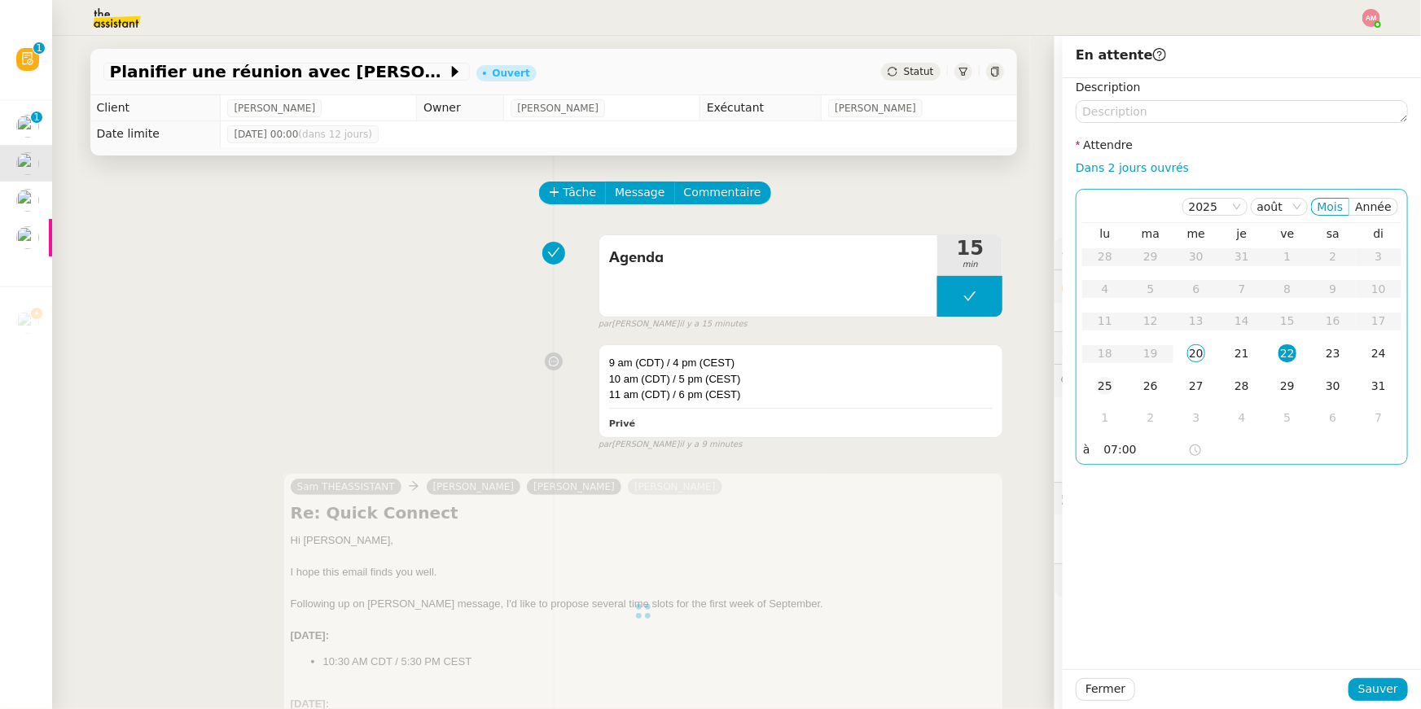
click at [1115, 381] on td "25" at bounding box center [1105, 386] width 46 height 33
click at [1369, 684] on span "Sauver" at bounding box center [1378, 689] width 40 height 19
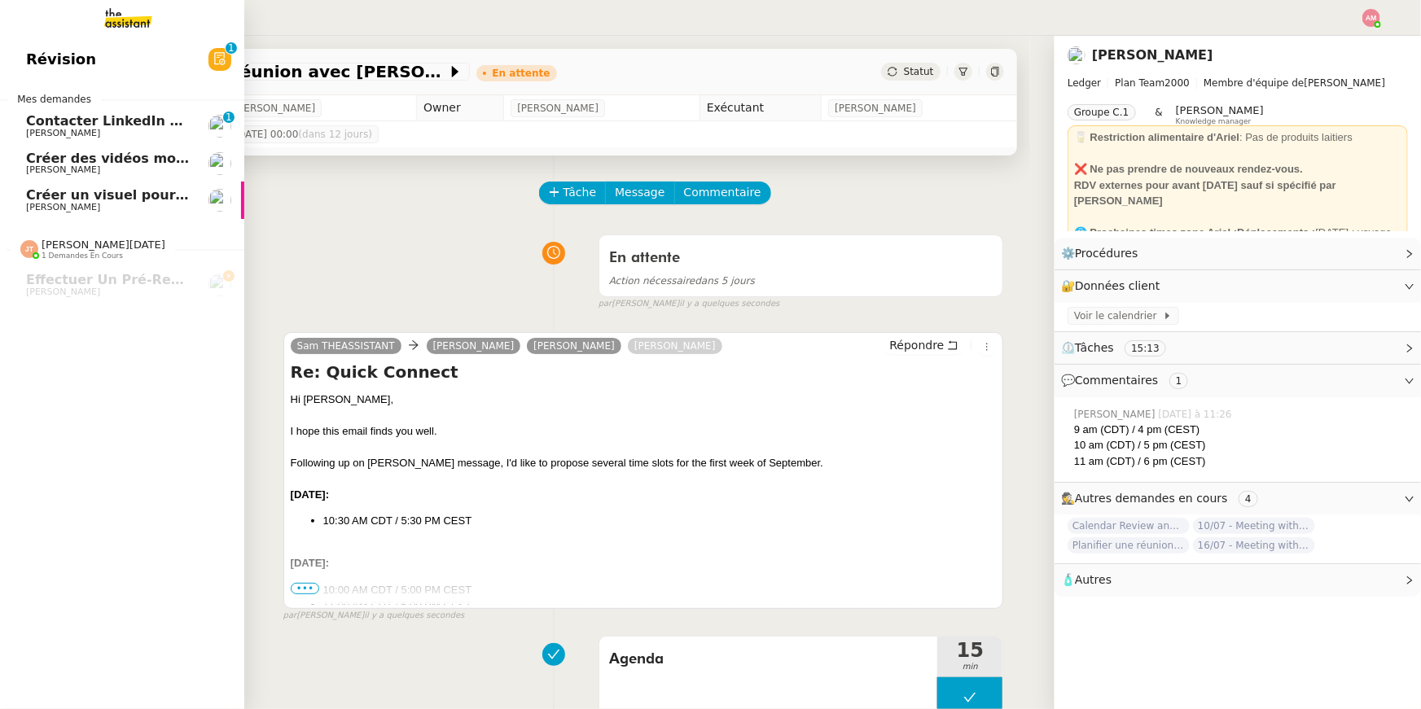
click at [43, 129] on span "[PERSON_NAME]" at bounding box center [63, 133] width 74 height 11
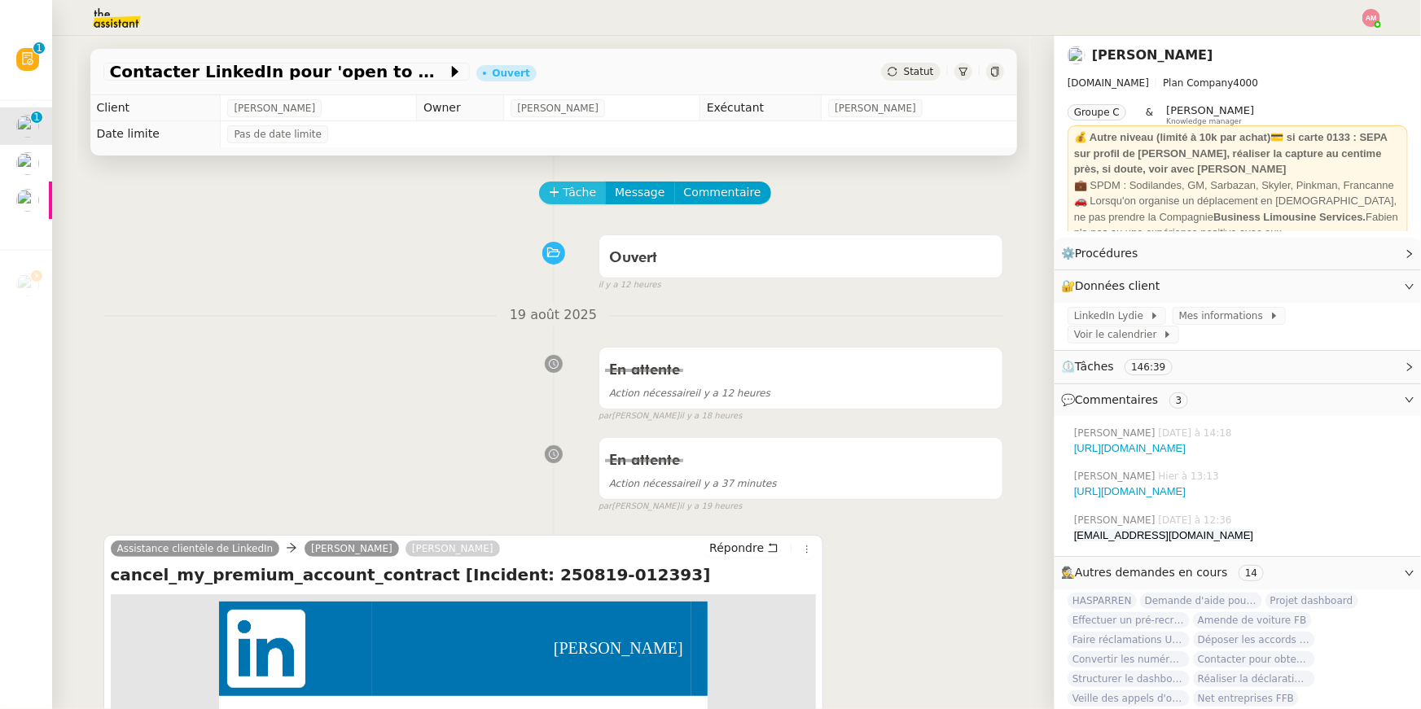
click at [554, 197] on icon at bounding box center [554, 191] width 11 height 11
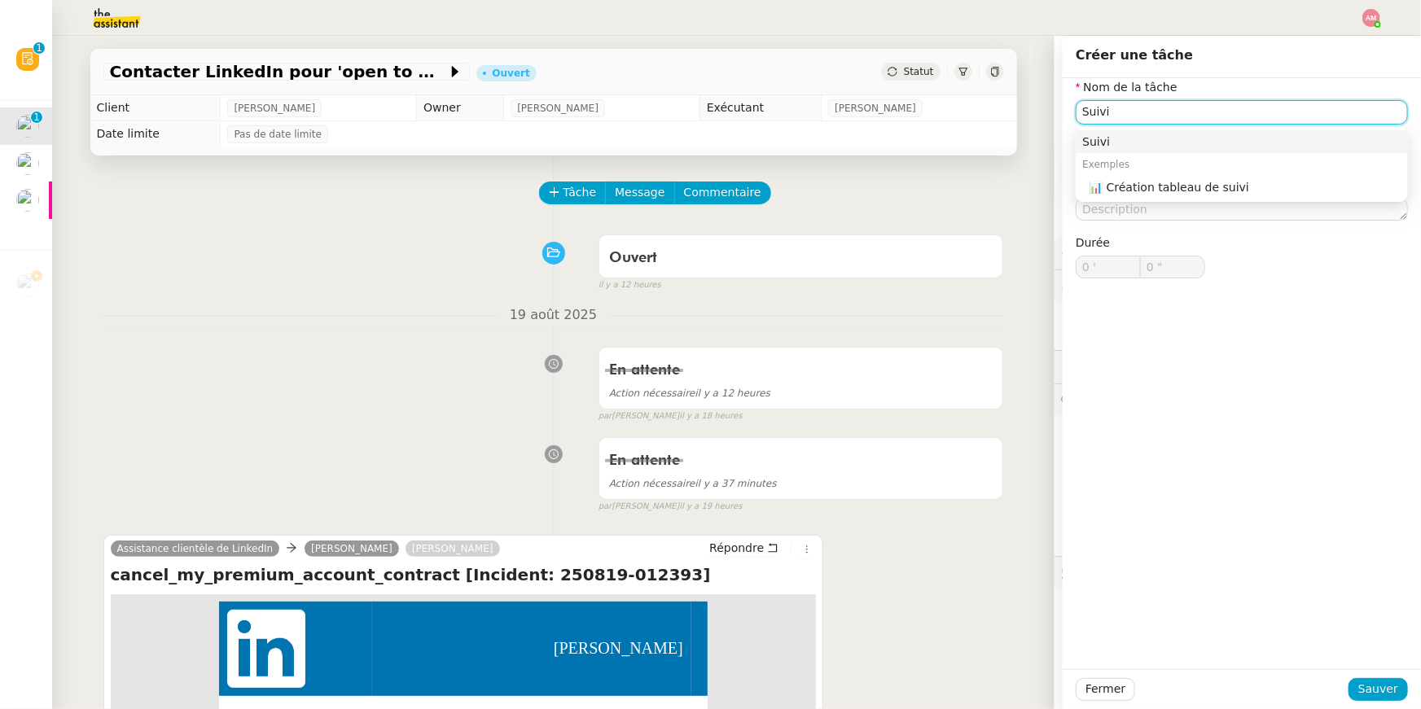
type input "Suivi"
click at [1367, 708] on div "Fermer Sauver" at bounding box center [1241, 689] width 358 height 40
click at [1363, 691] on span "Sauver" at bounding box center [1378, 689] width 40 height 19
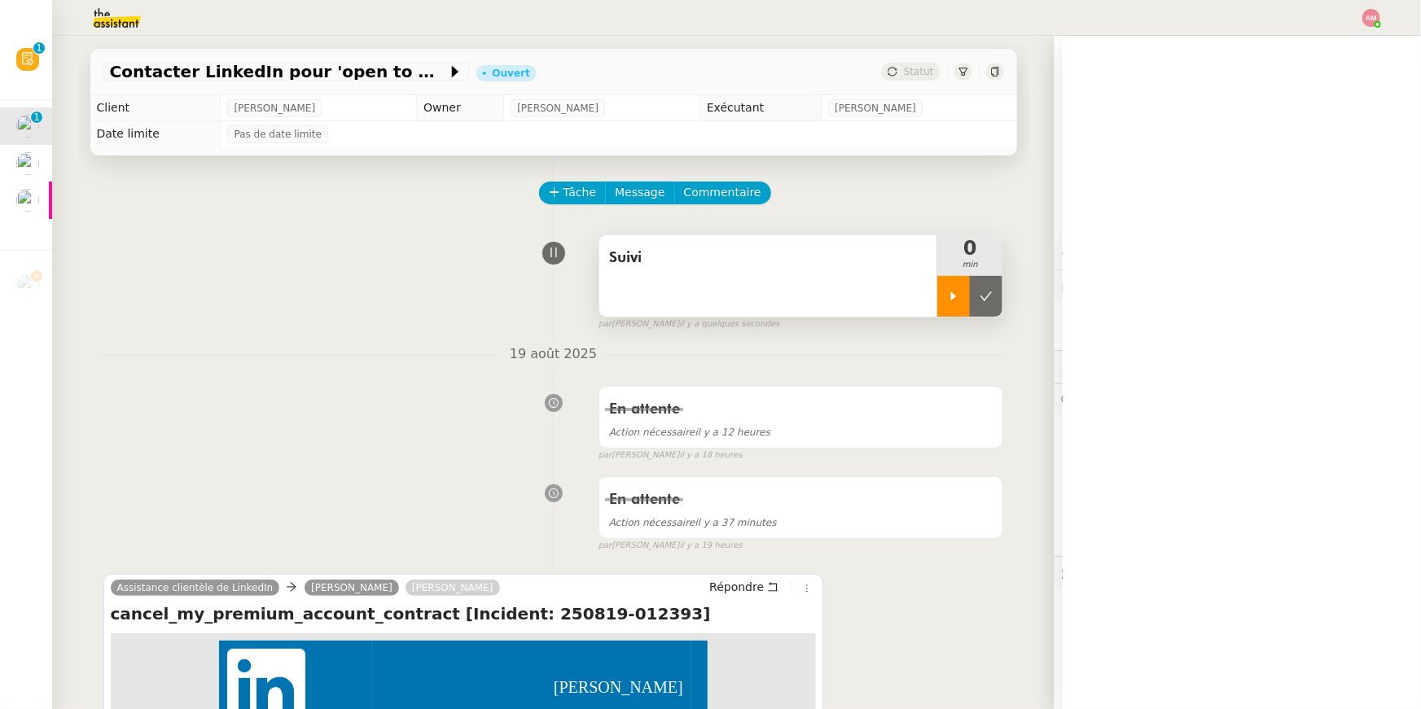
click at [937, 309] on div at bounding box center [953, 296] width 33 height 41
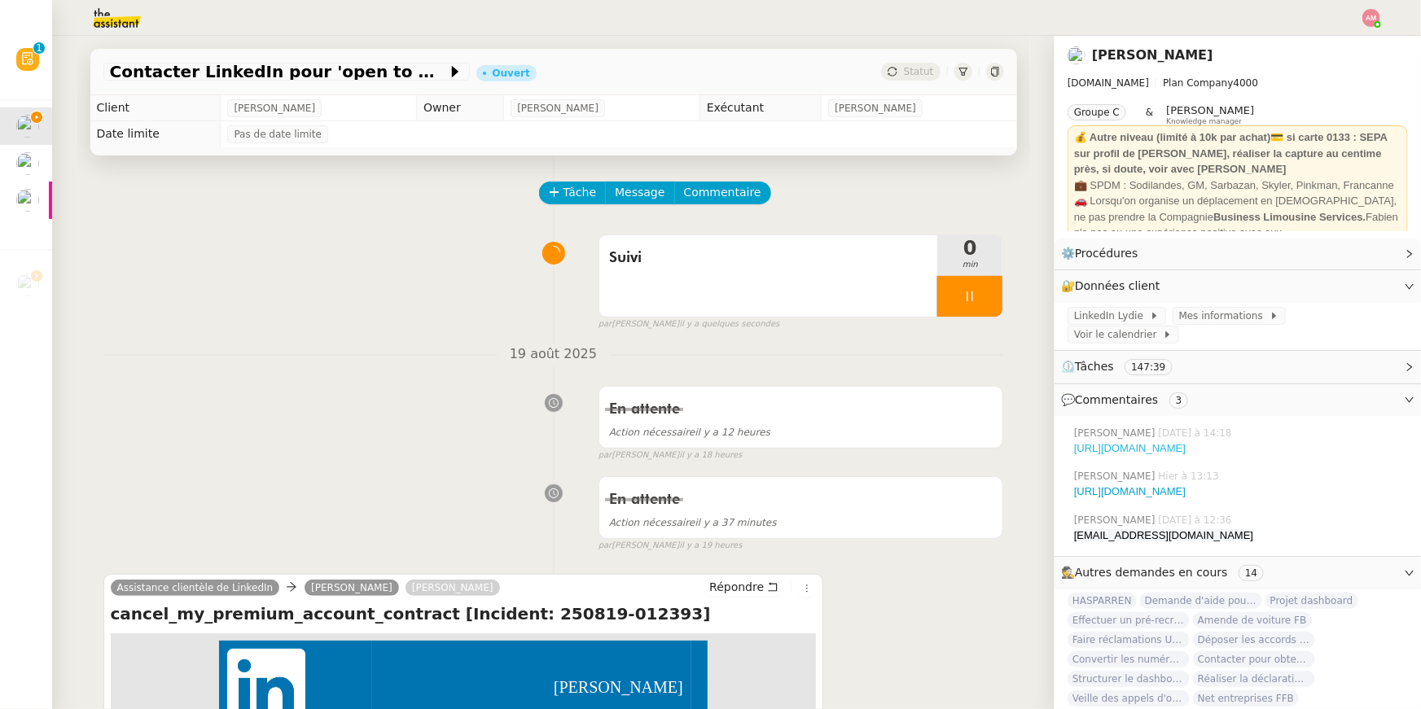
click at [1081, 442] on link "[URL][DOMAIN_NAME]" at bounding box center [1130, 448] width 112 height 12
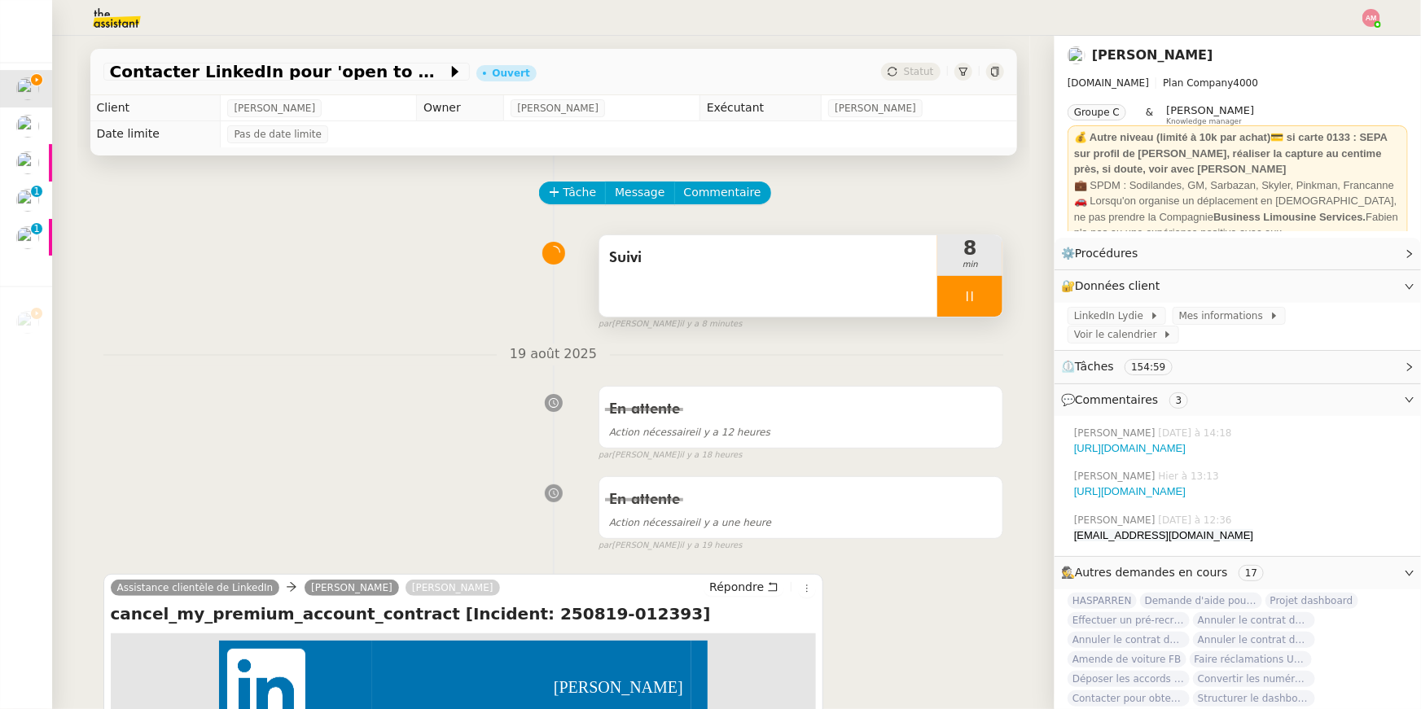
click at [759, 286] on div "Suivi" at bounding box center [768, 275] width 339 height 81
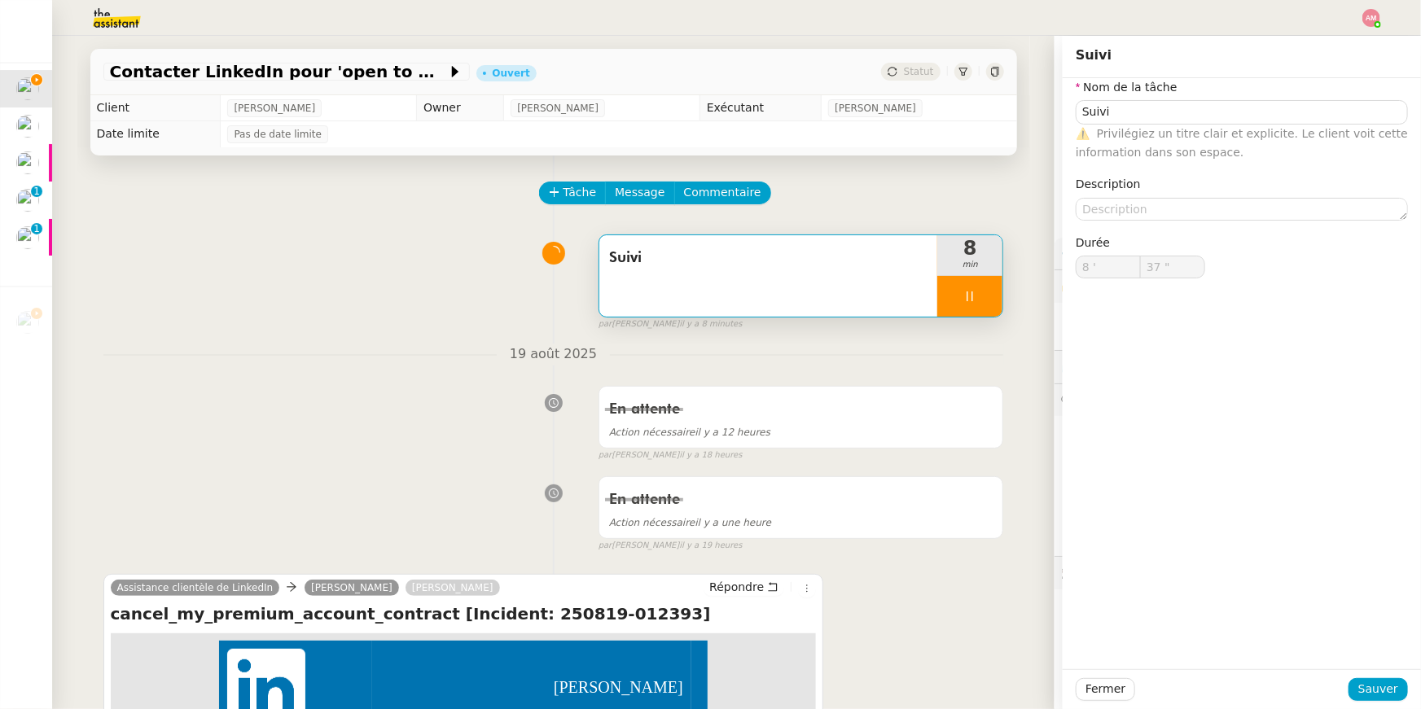
type input "38 ""
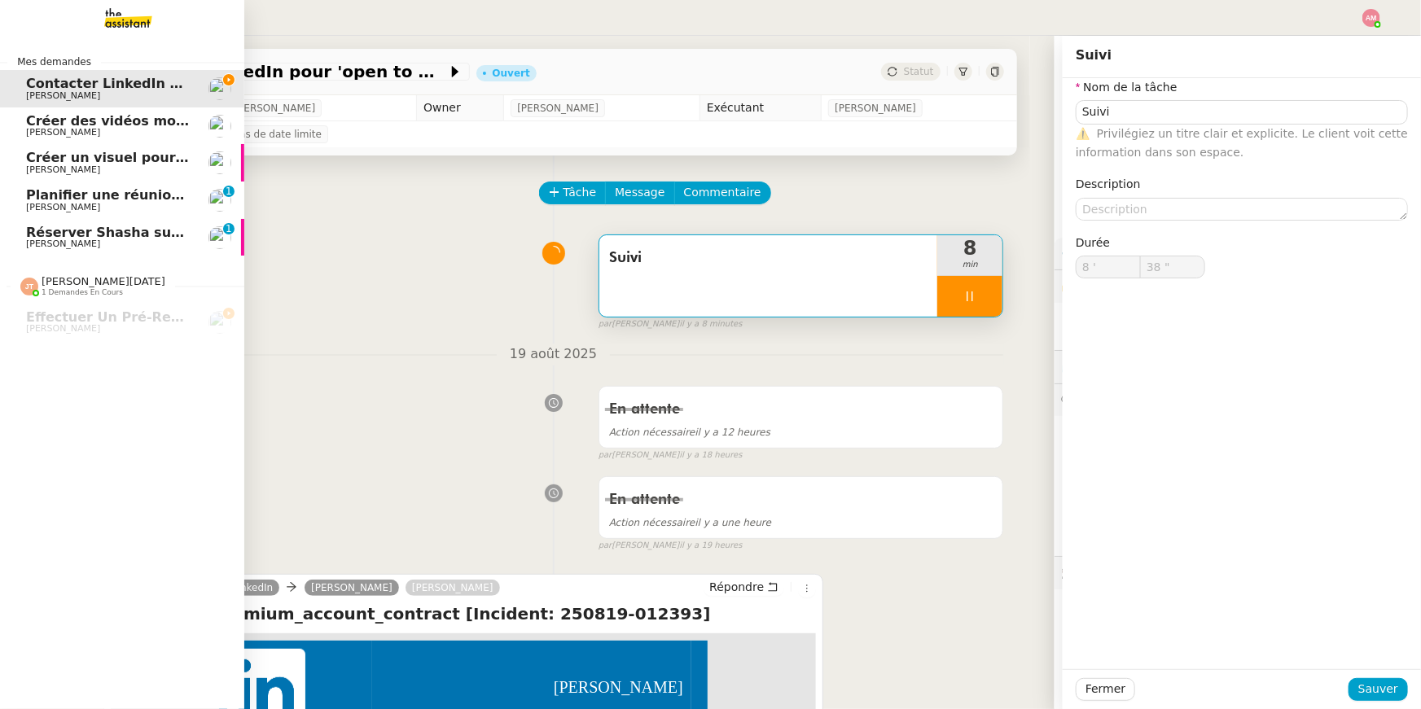
click at [48, 202] on span "[PERSON_NAME]" at bounding box center [63, 207] width 74 height 11
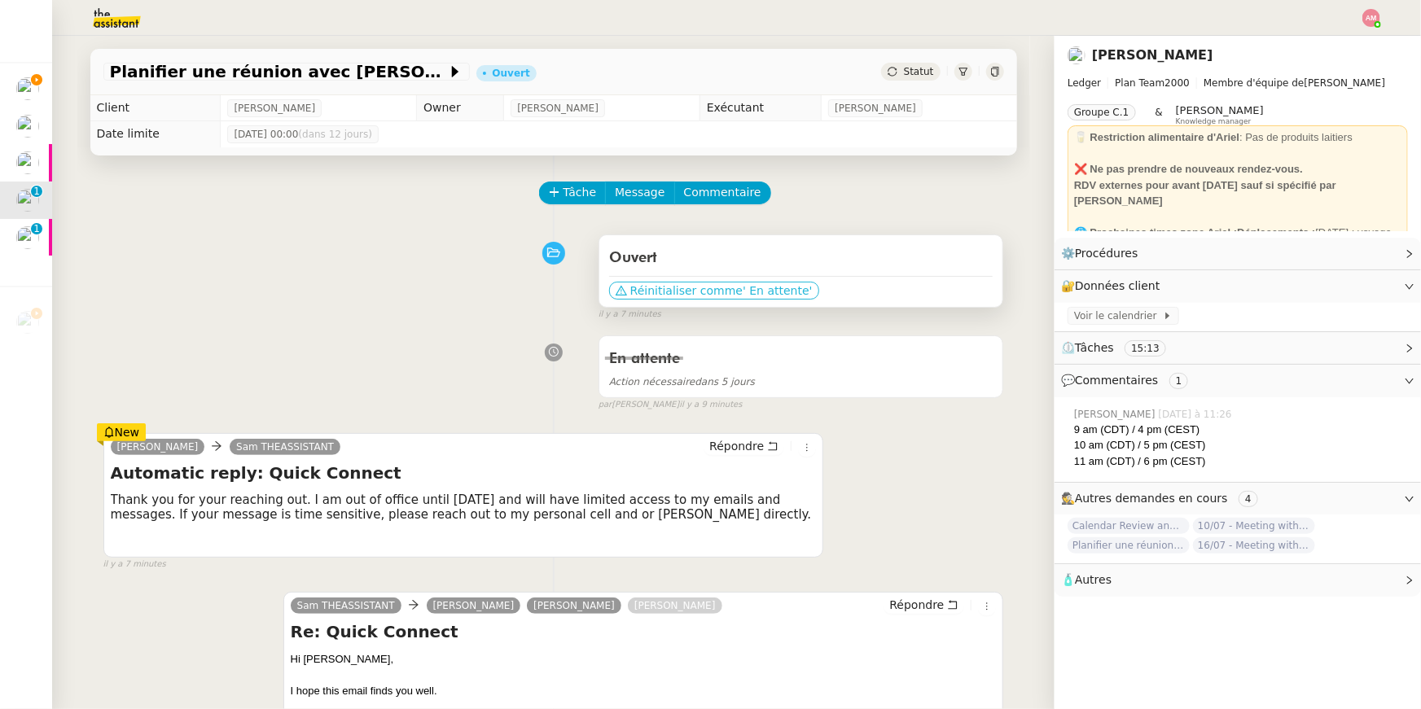
click at [730, 287] on span "Réinitialiser comme" at bounding box center [686, 290] width 112 height 16
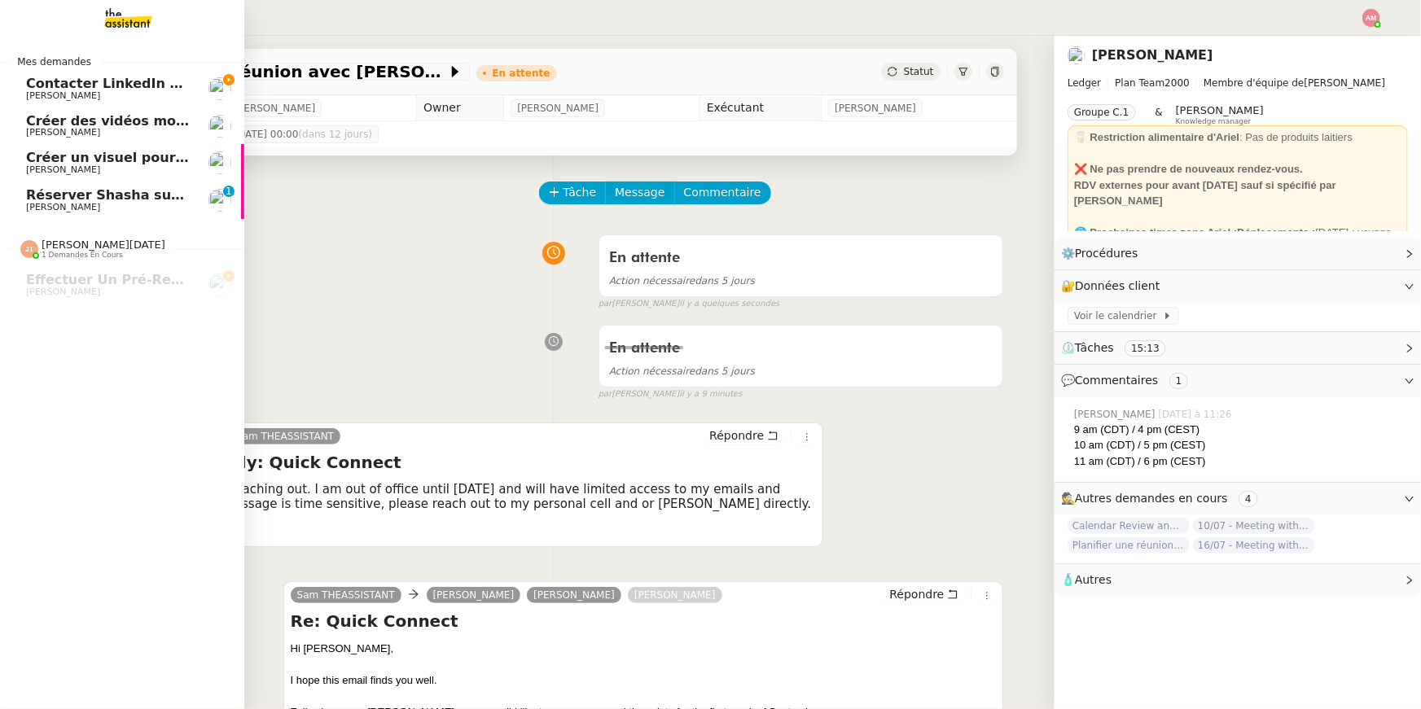
click at [28, 206] on span "[PERSON_NAME]" at bounding box center [63, 207] width 74 height 11
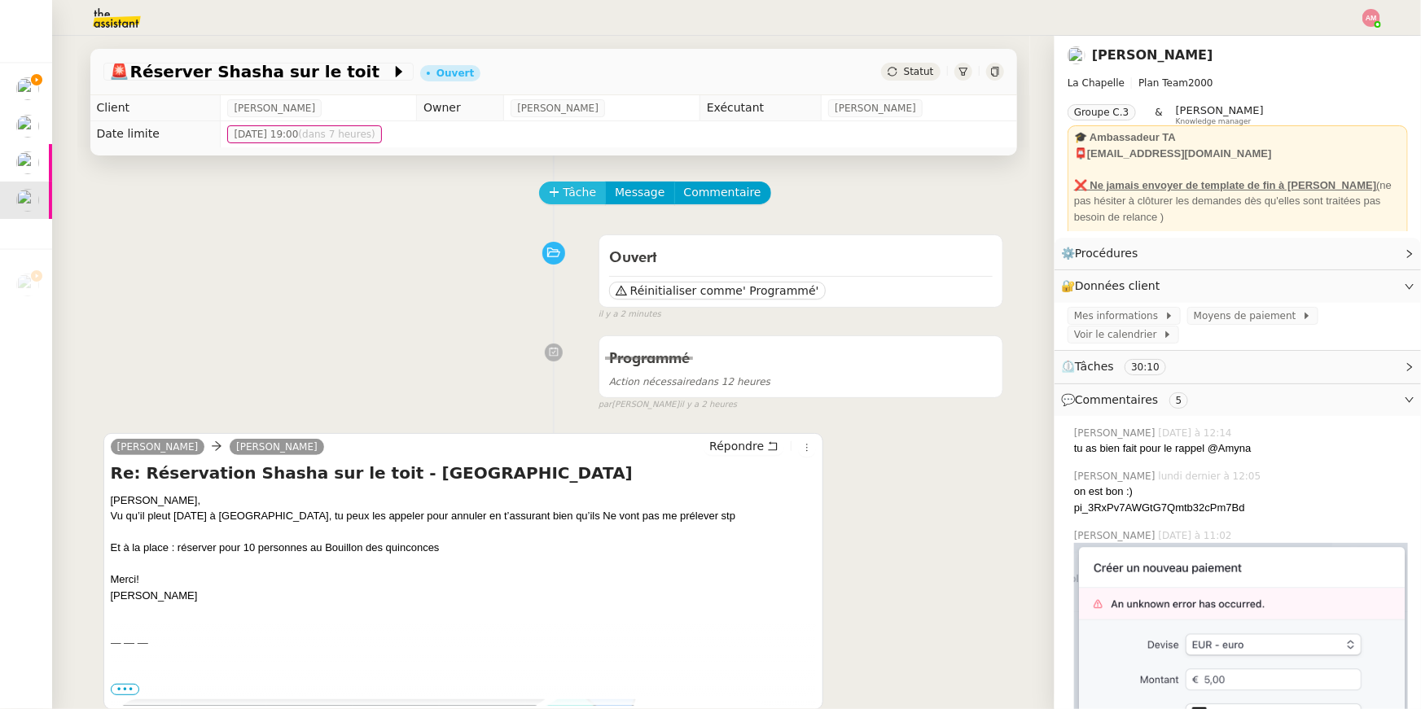
click at [572, 196] on span "Tâche" at bounding box center [579, 192] width 33 height 19
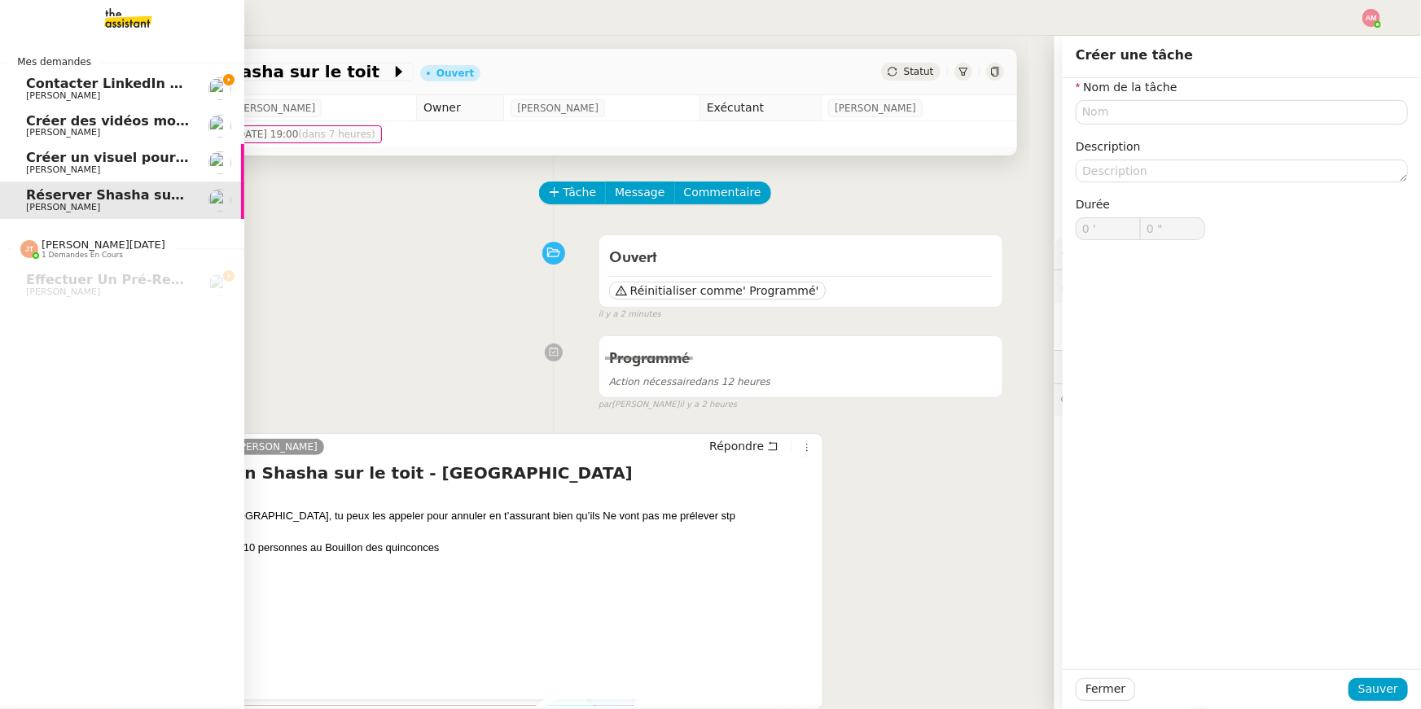
click at [21, 77] on link "Contacter LinkedIn pour 'open to work' [PERSON_NAME]" at bounding box center [122, 88] width 244 height 37
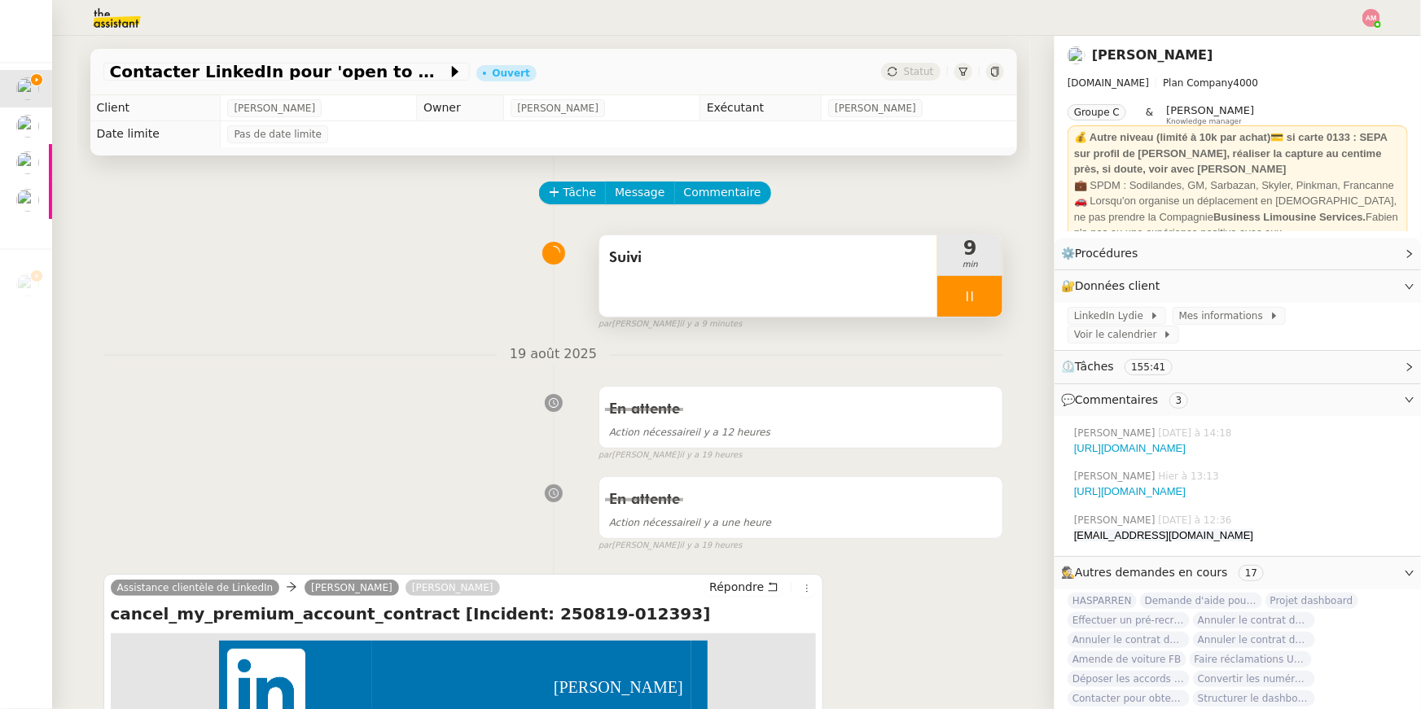
click at [962, 299] on div at bounding box center [969, 296] width 65 height 41
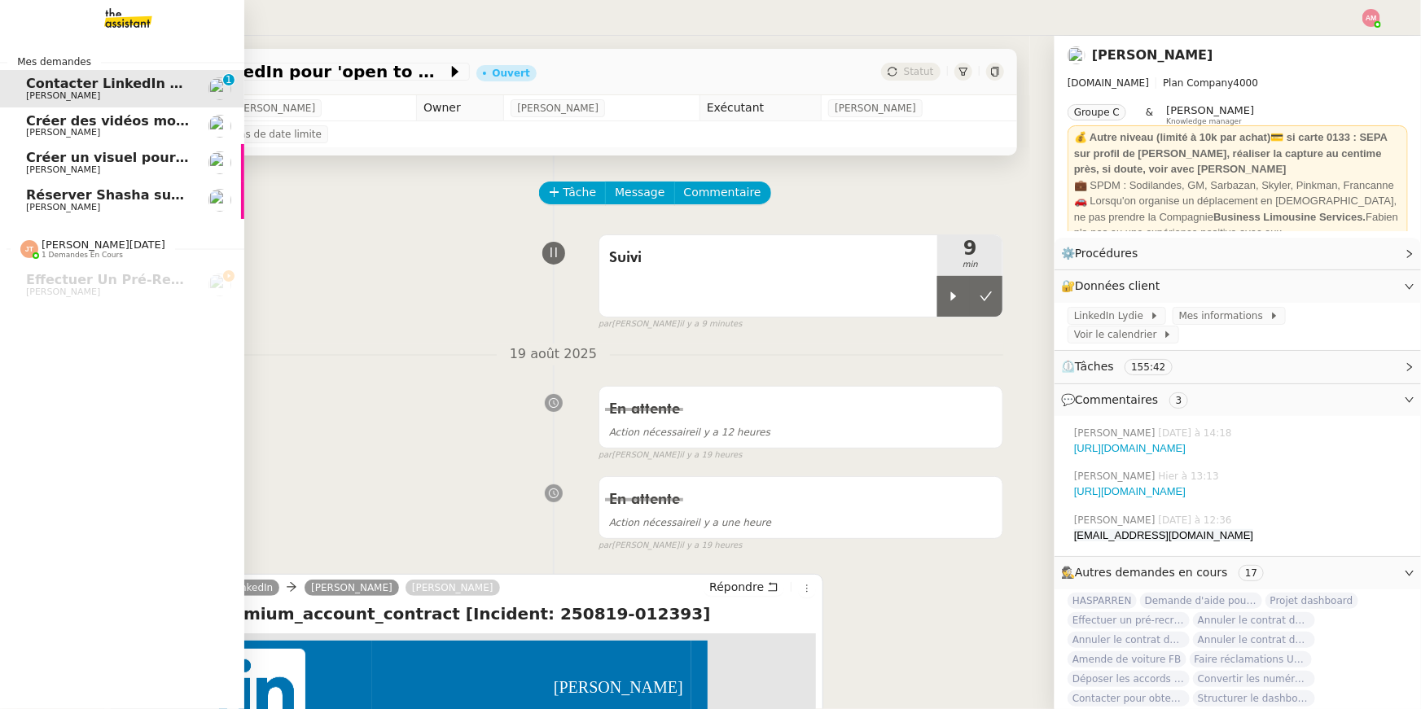
drag, startPoint x: 35, startPoint y: 208, endPoint x: 710, endPoint y: 207, distance: 674.9
click at [35, 208] on span "[PERSON_NAME]" at bounding box center [63, 207] width 74 height 11
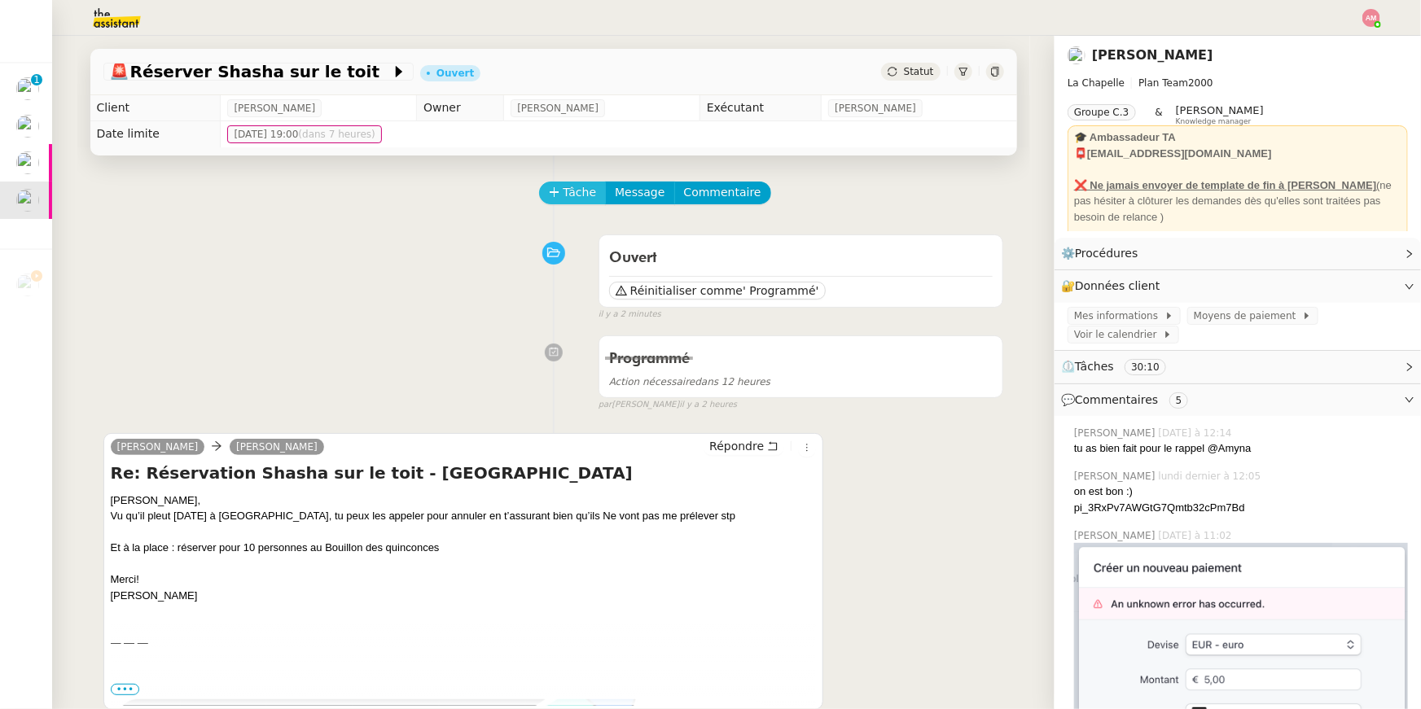
click at [582, 191] on span "Tâche" at bounding box center [579, 192] width 33 height 19
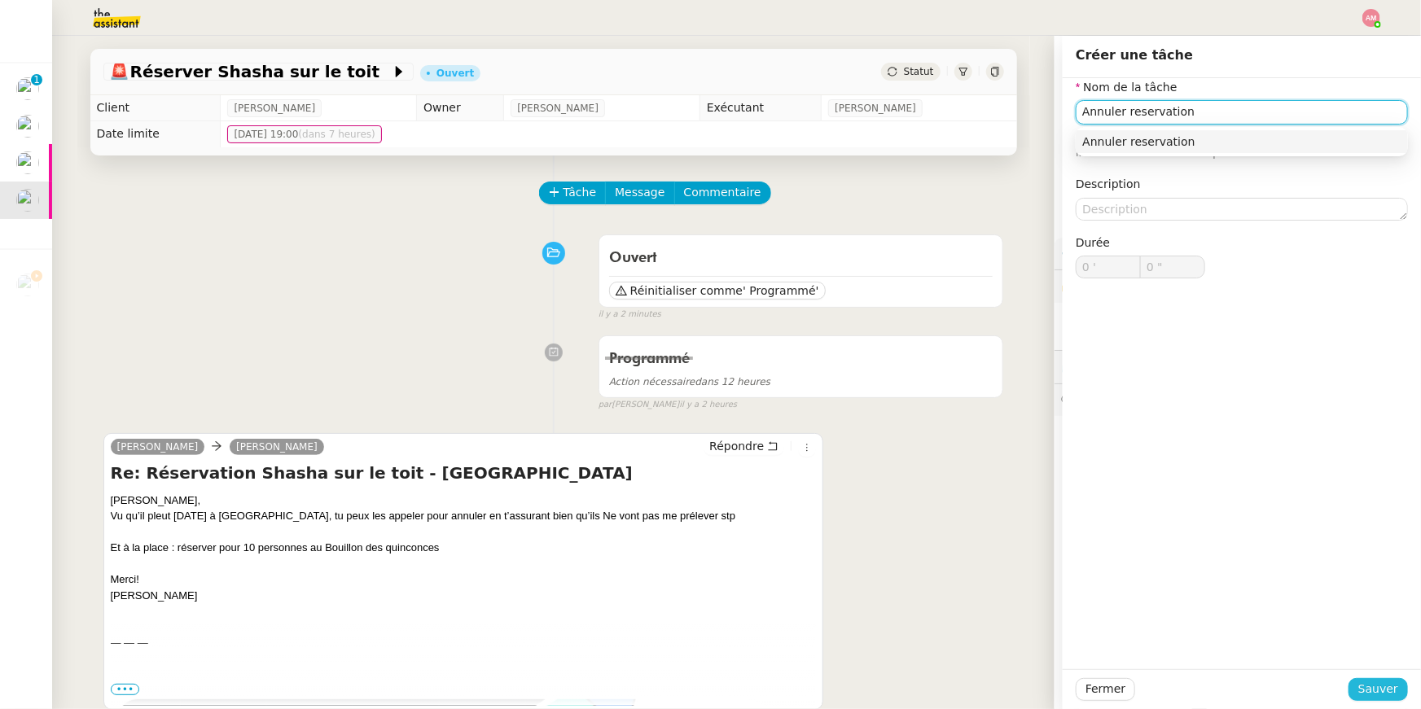
type input "Annuler reservation"
click at [1371, 678] on button "Sauver" at bounding box center [1377, 689] width 59 height 23
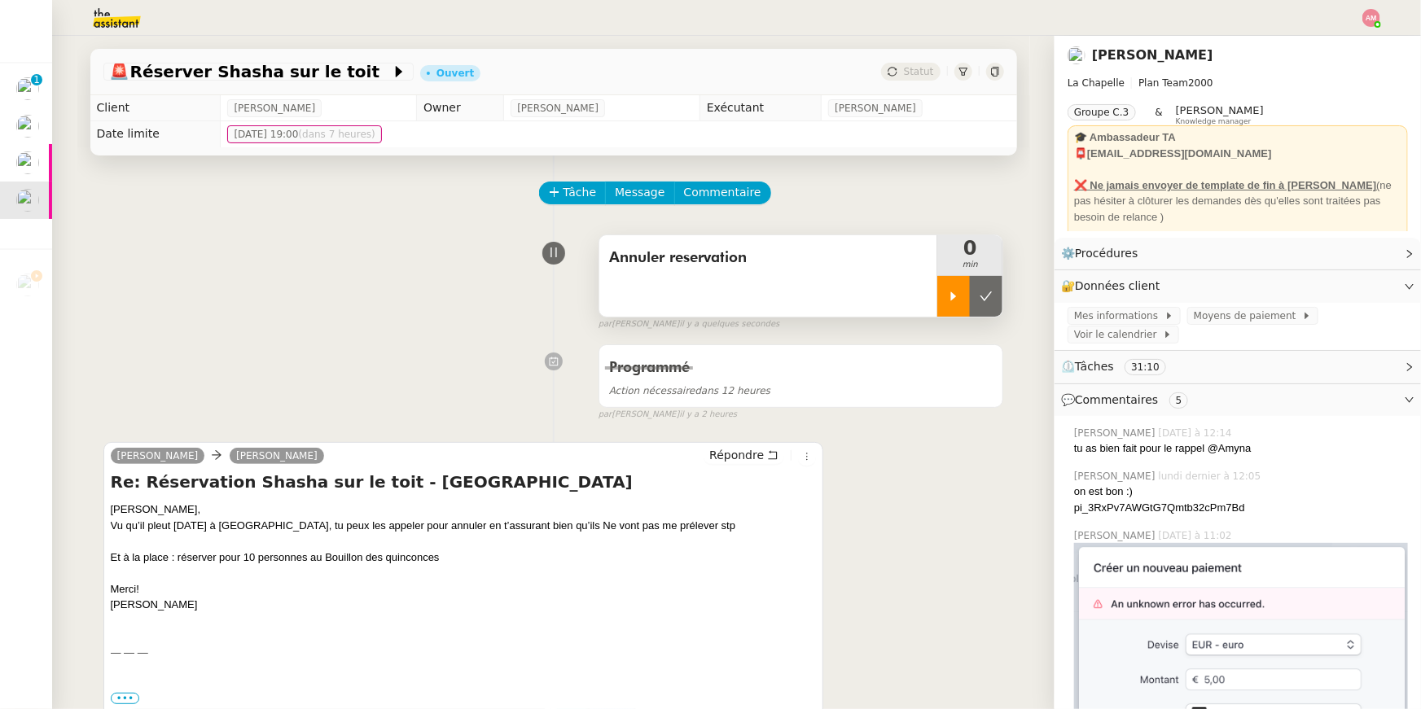
click at [957, 296] on icon at bounding box center [953, 296] width 13 height 13
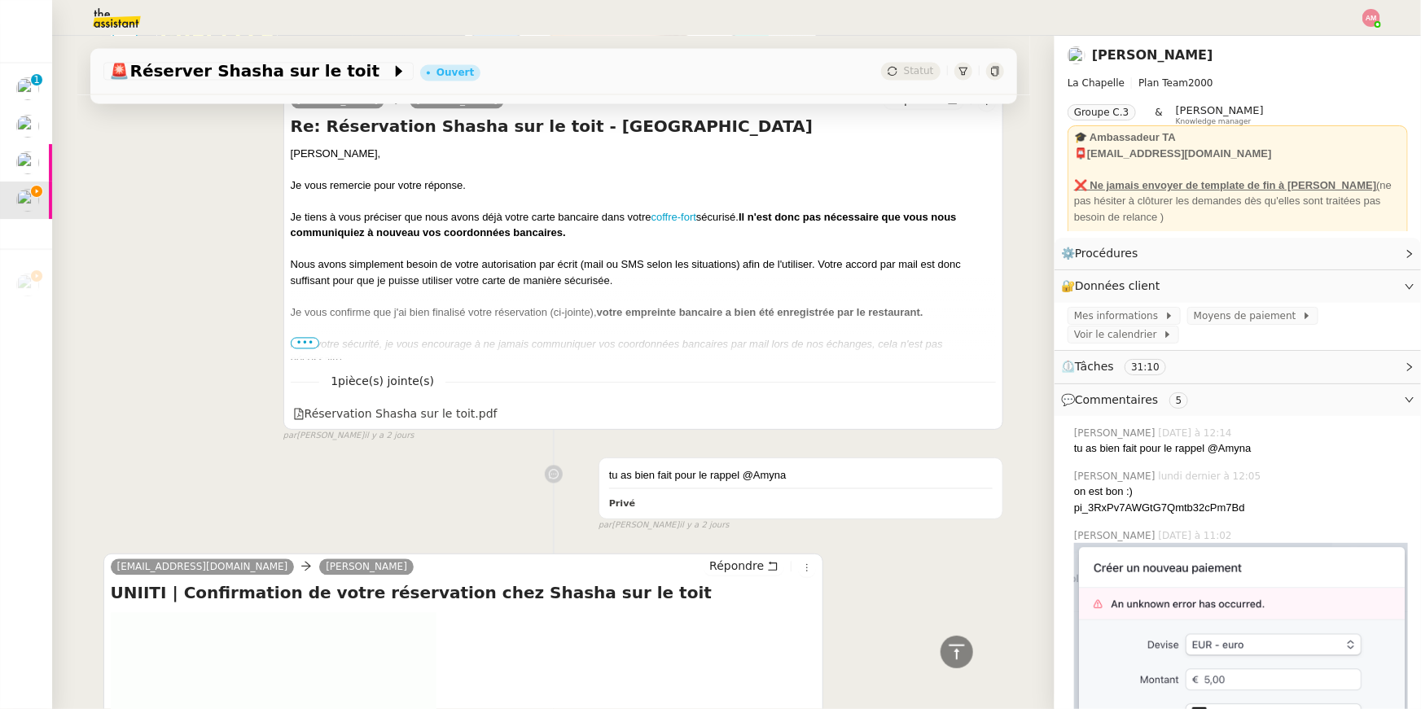
scroll to position [2044, 0]
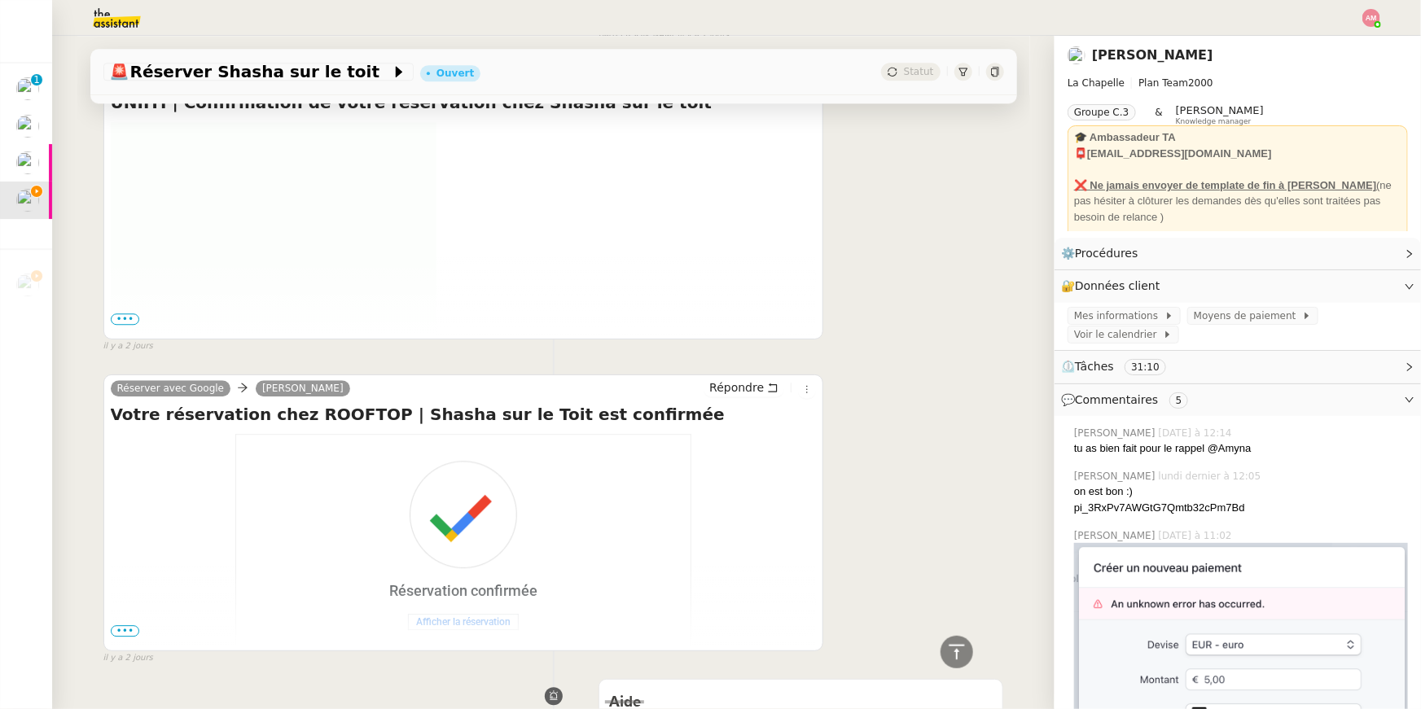
click at [120, 631] on span "•••" at bounding box center [125, 630] width 29 height 11
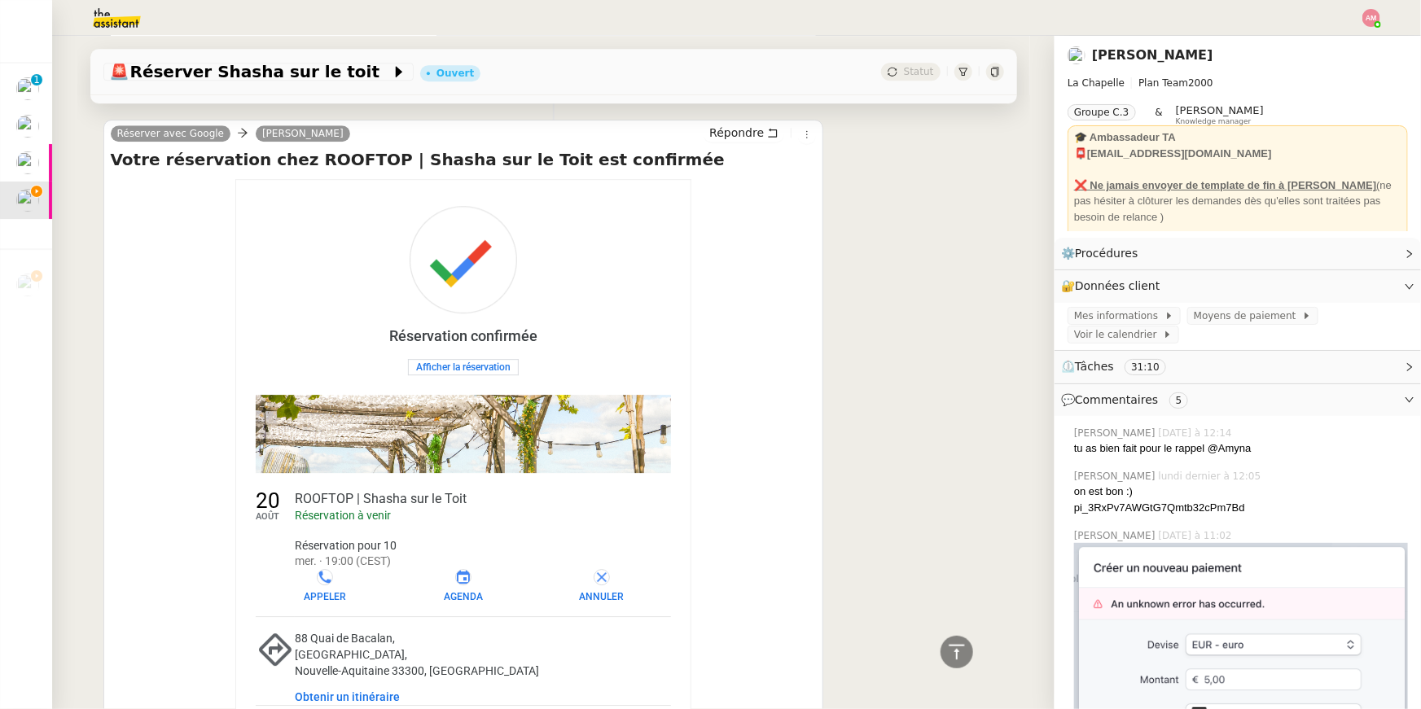
scroll to position [2456, 0]
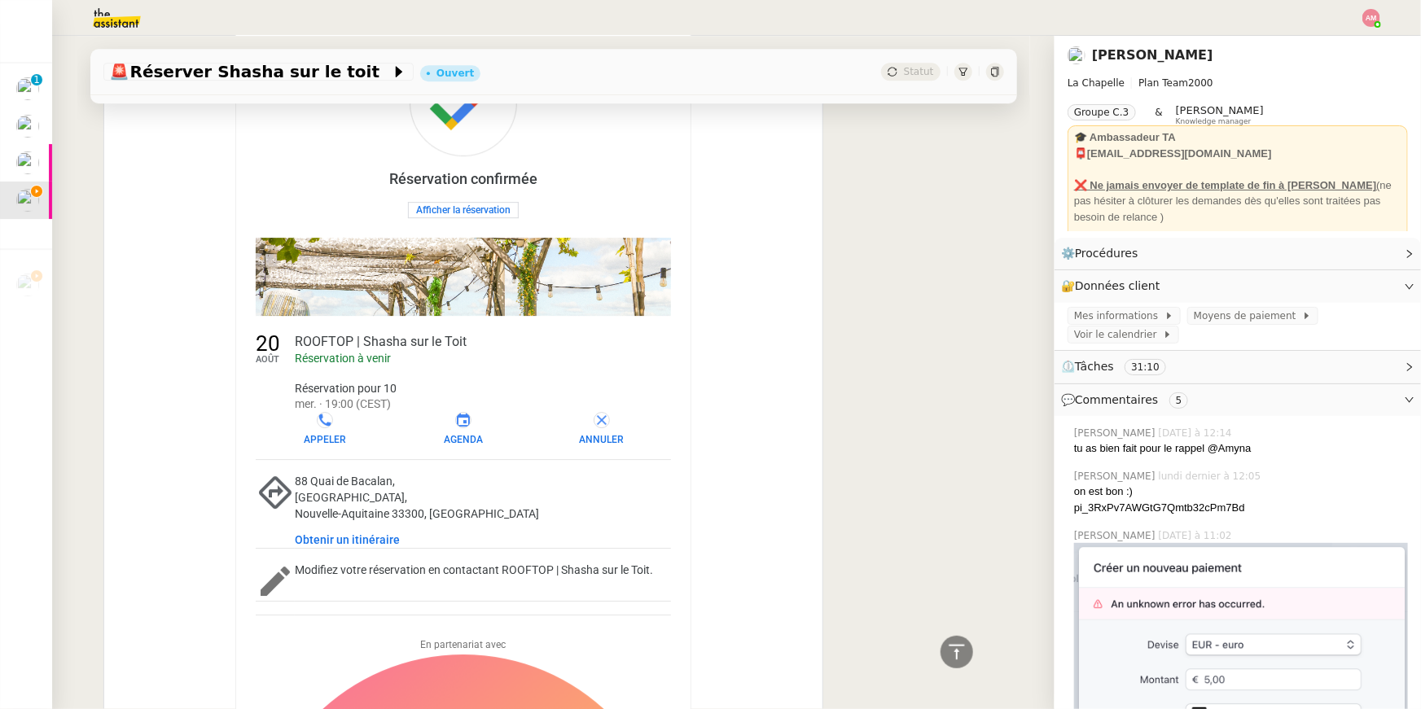
click at [606, 415] on div at bounding box center [601, 420] width 16 height 16
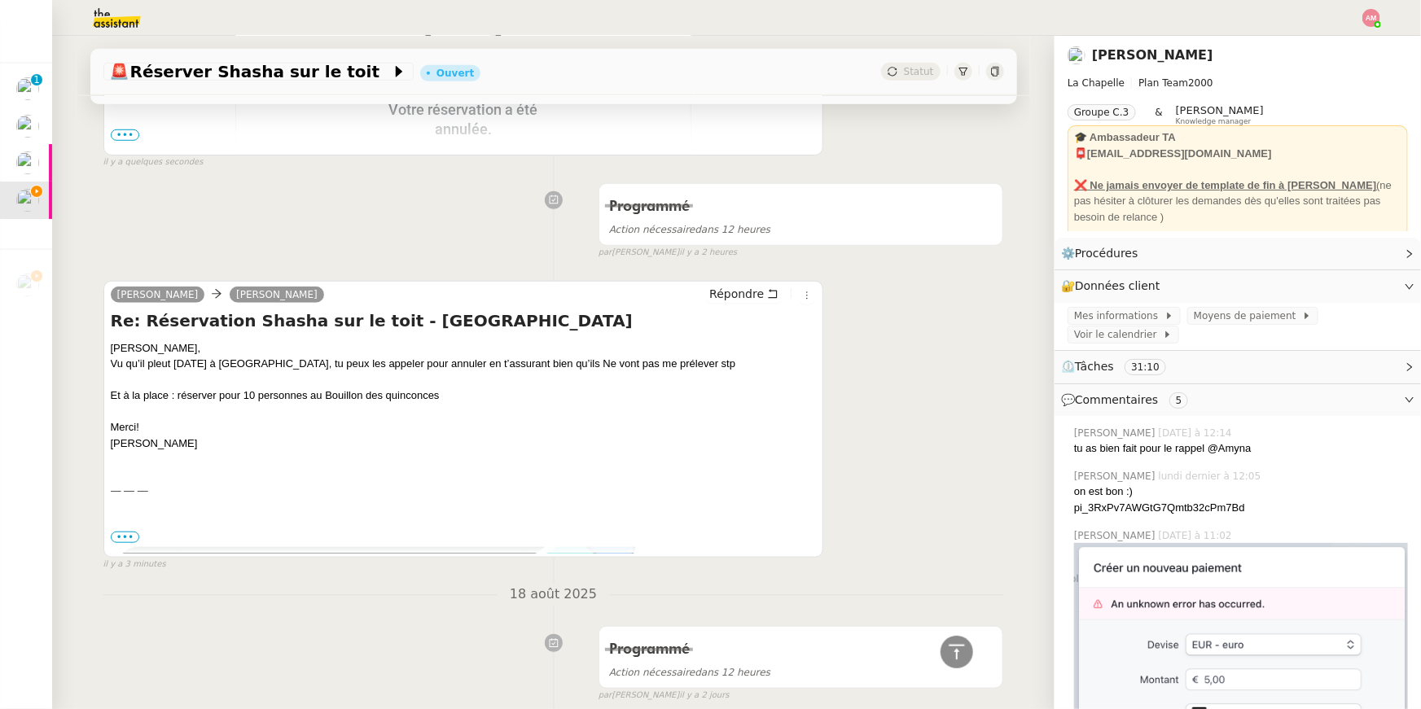
scroll to position [621, 0]
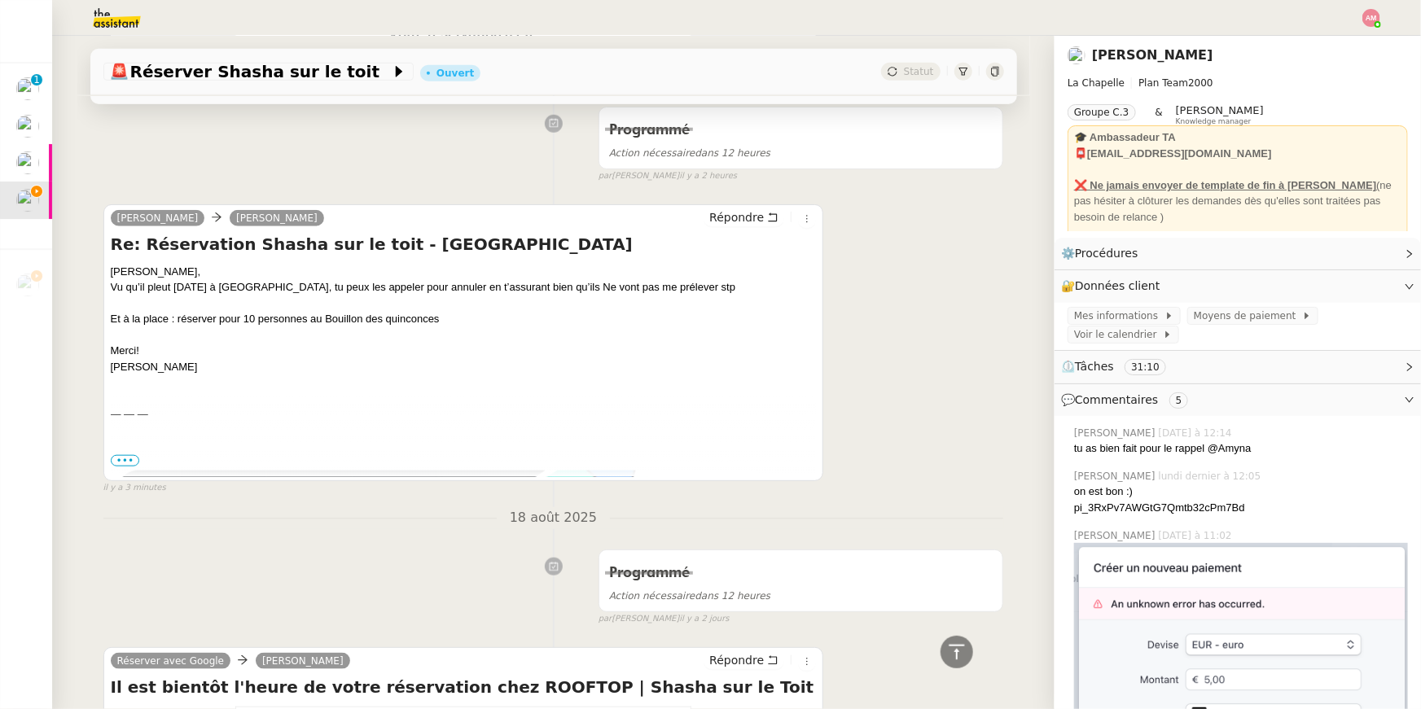
click at [326, 308] on div "Yep [PERSON_NAME], [PERSON_NAME] qu’il pleut [DATE] à [GEOGRAPHIC_DATA], tu peu…" at bounding box center [464, 320] width 706 height 112
drag, startPoint x: 326, startPoint y: 315, endPoint x: 453, endPoint y: 317, distance: 127.8
click at [453, 317] on div "Yep [PERSON_NAME], [PERSON_NAME] qu’il pleut [DATE] à [GEOGRAPHIC_DATA], tu peu…" at bounding box center [464, 320] width 706 height 112
copy div "Bouillon des quinconces"
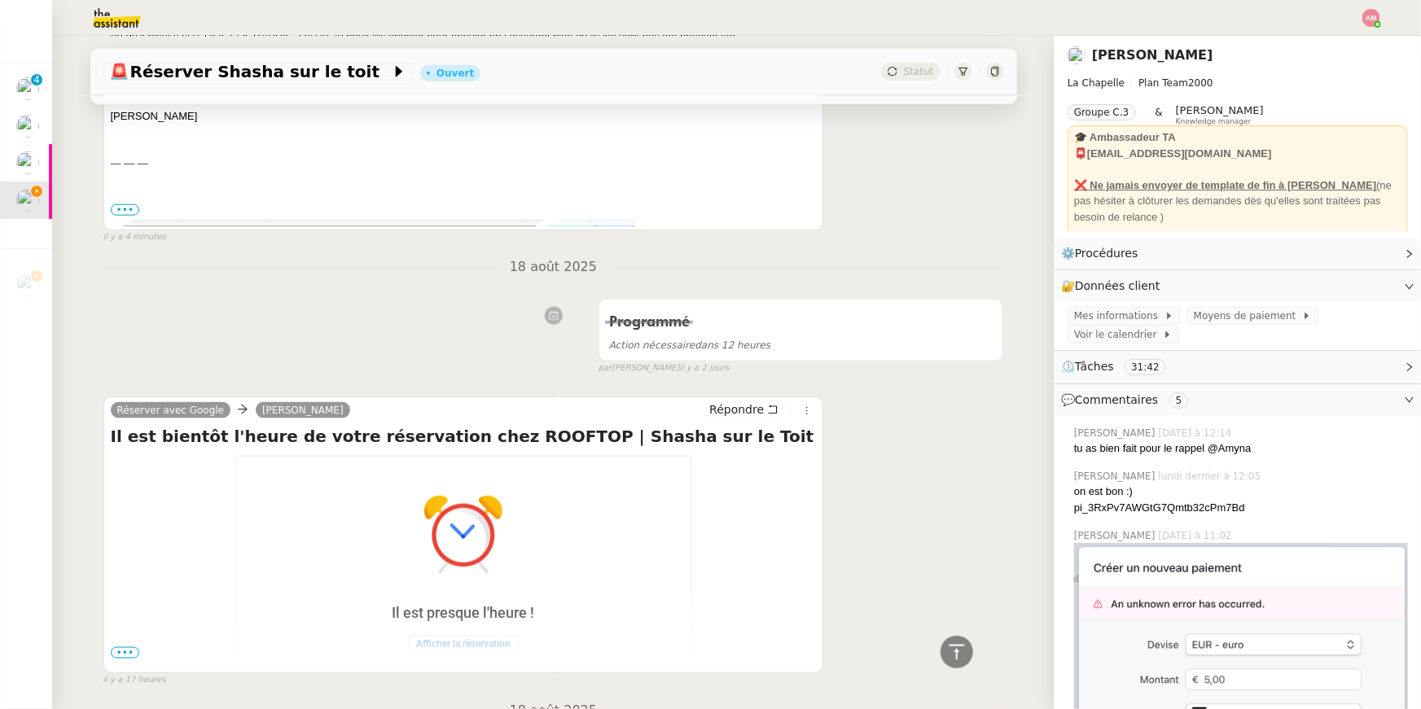
scroll to position [0, 0]
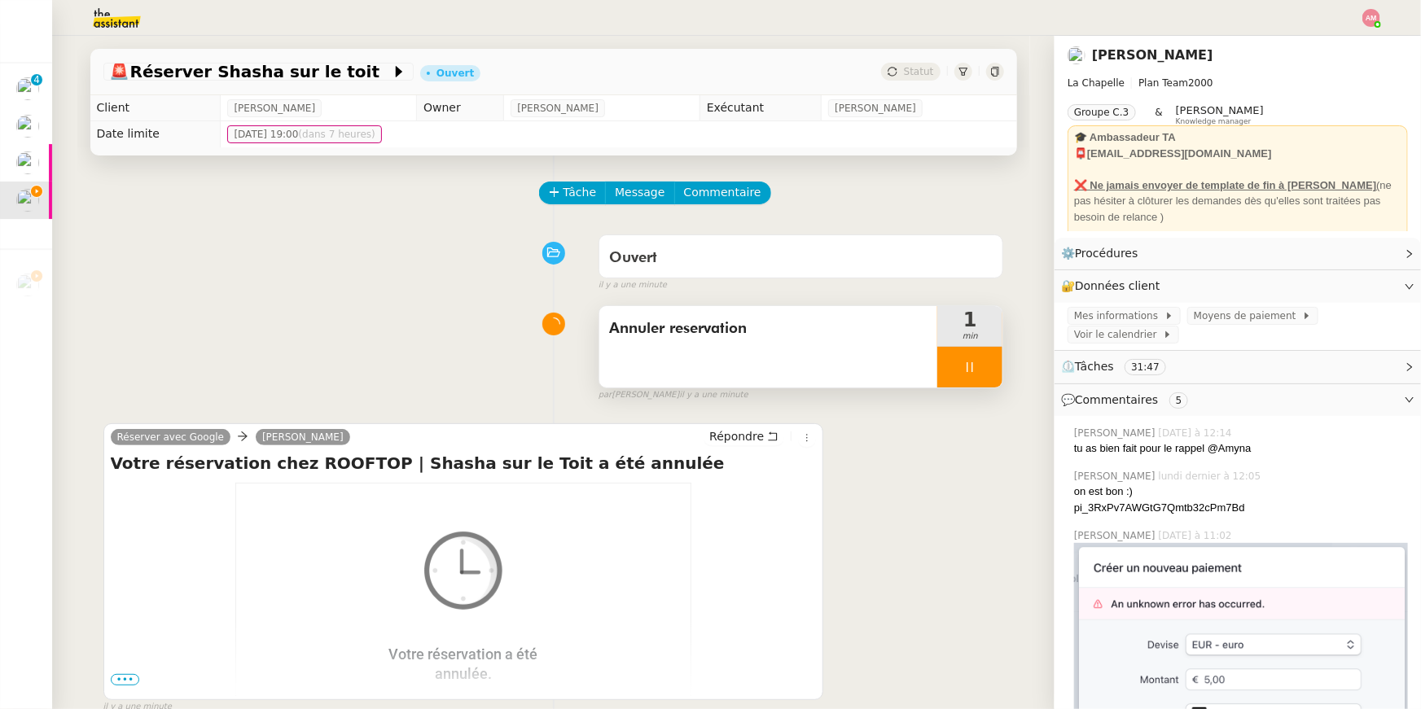
click at [834, 344] on div "Annuler reservation" at bounding box center [768, 346] width 339 height 81
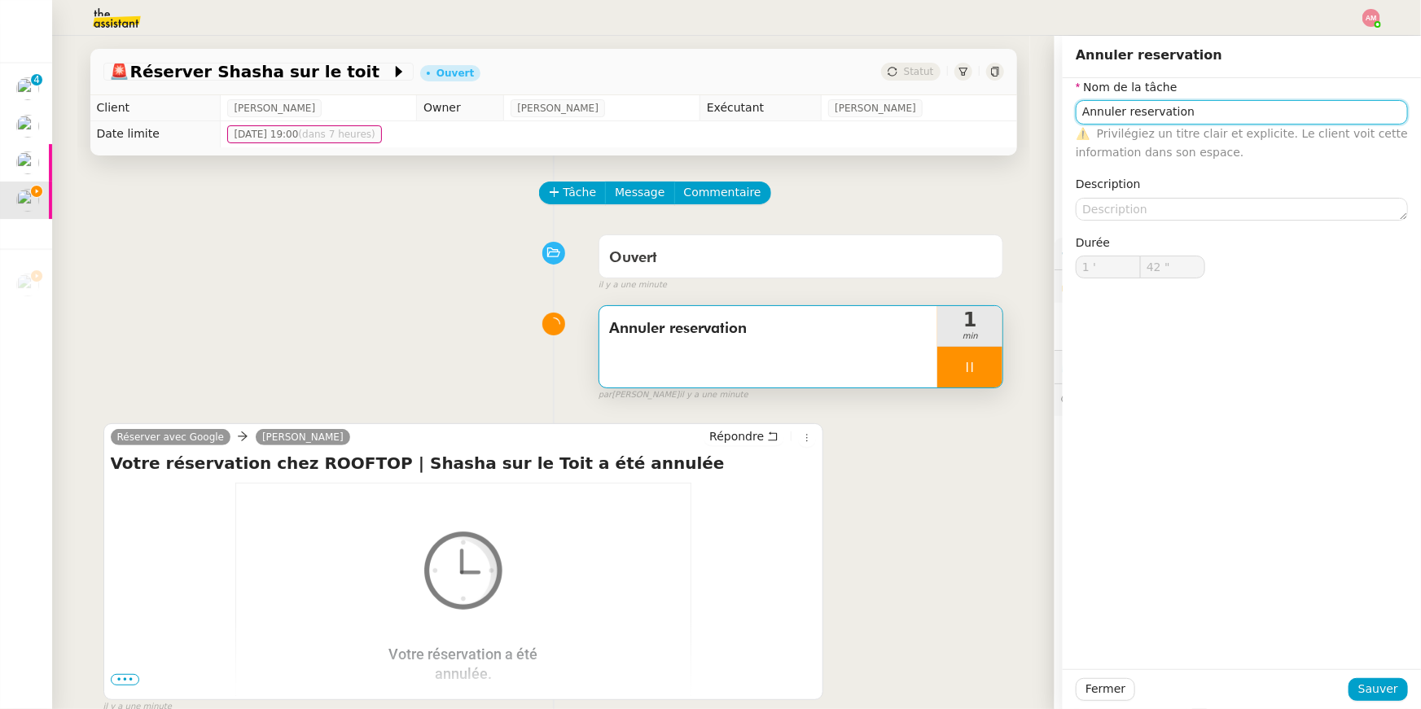
click at [1215, 122] on input "Annuler reservation" at bounding box center [1241, 112] width 332 height 24
type input "Annuler reservation"
type input "44 ""
type input "Annuler reservation +"
type input "45 ""
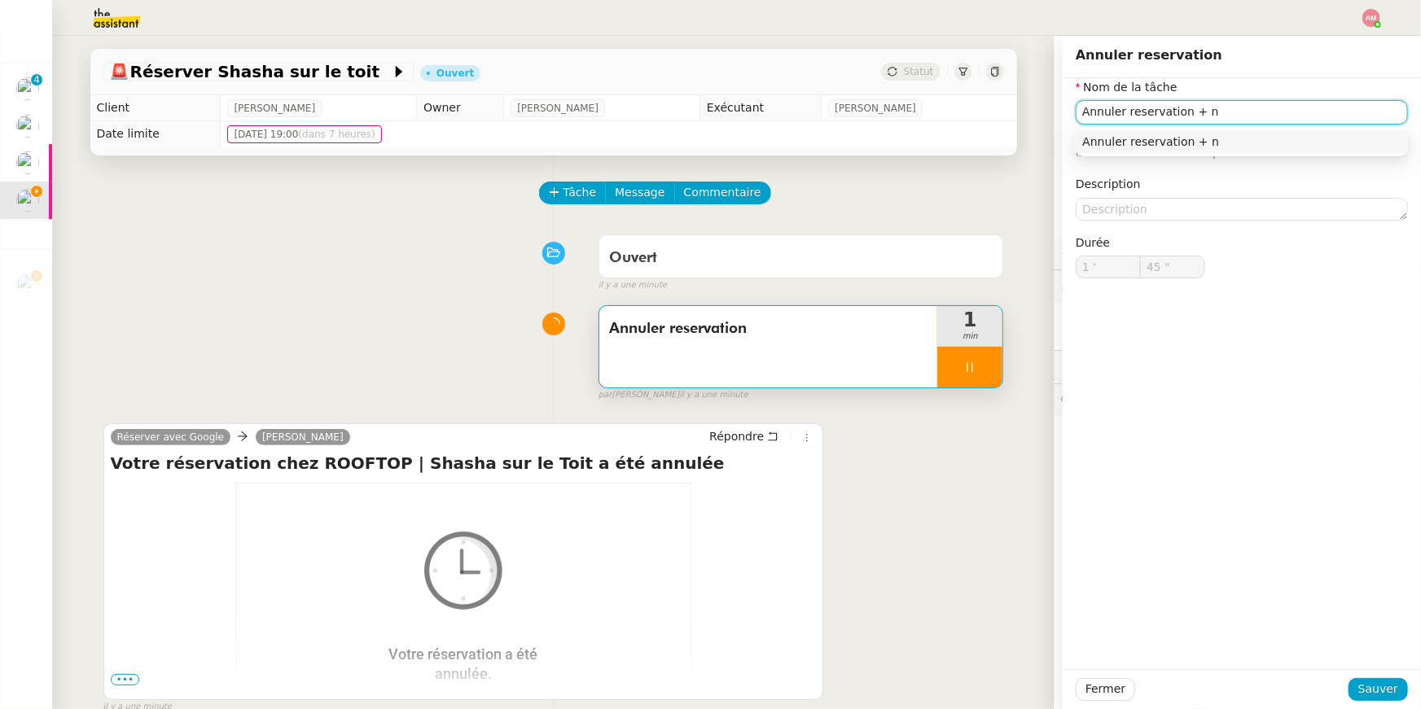
type input "Annuler reservation + nu"
type input "46 ""
type input "Annuler reservation + nouv"
type input "47 ""
type input "Annuler reservation + nouvelle r"
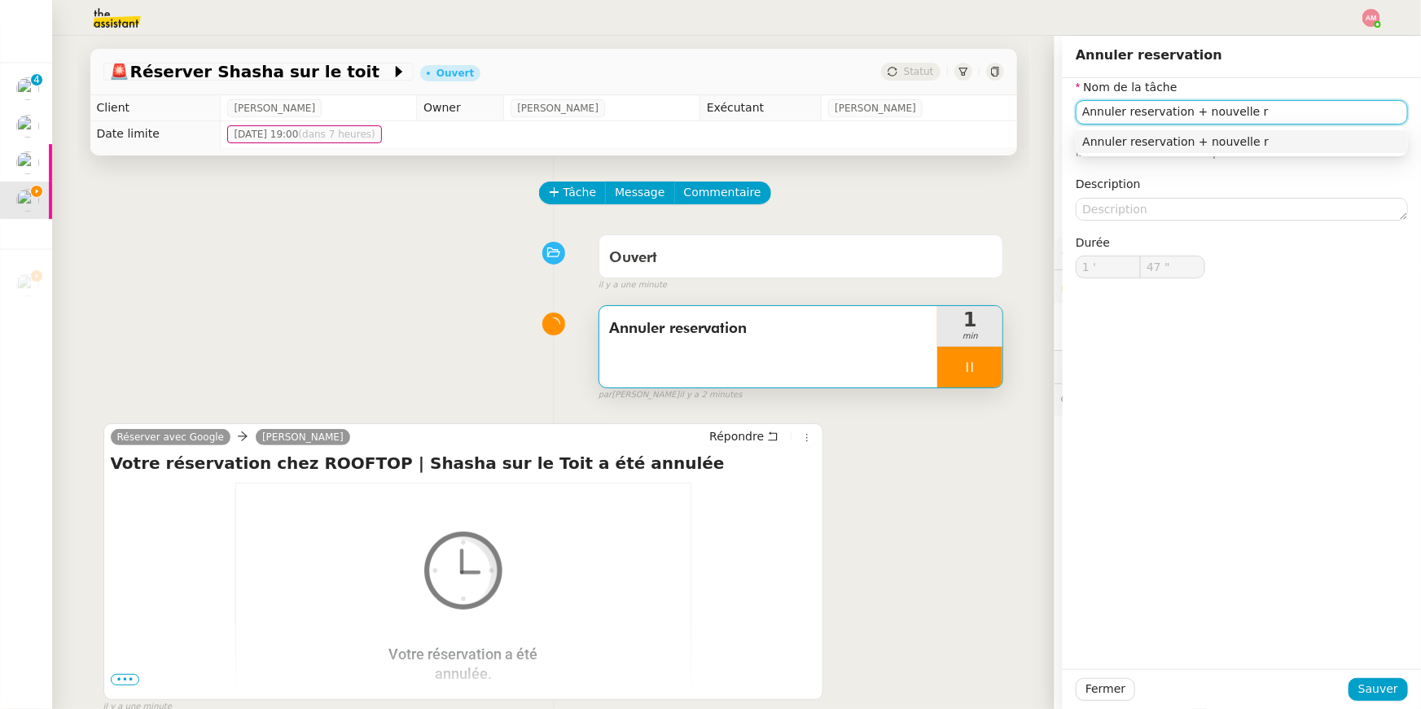
type input "48 ""
type input "Annuler reservation + nouvelle réserva"
type input "49 ""
type input "Annuler reservation + nouvelle réservation"
type input "51 ""
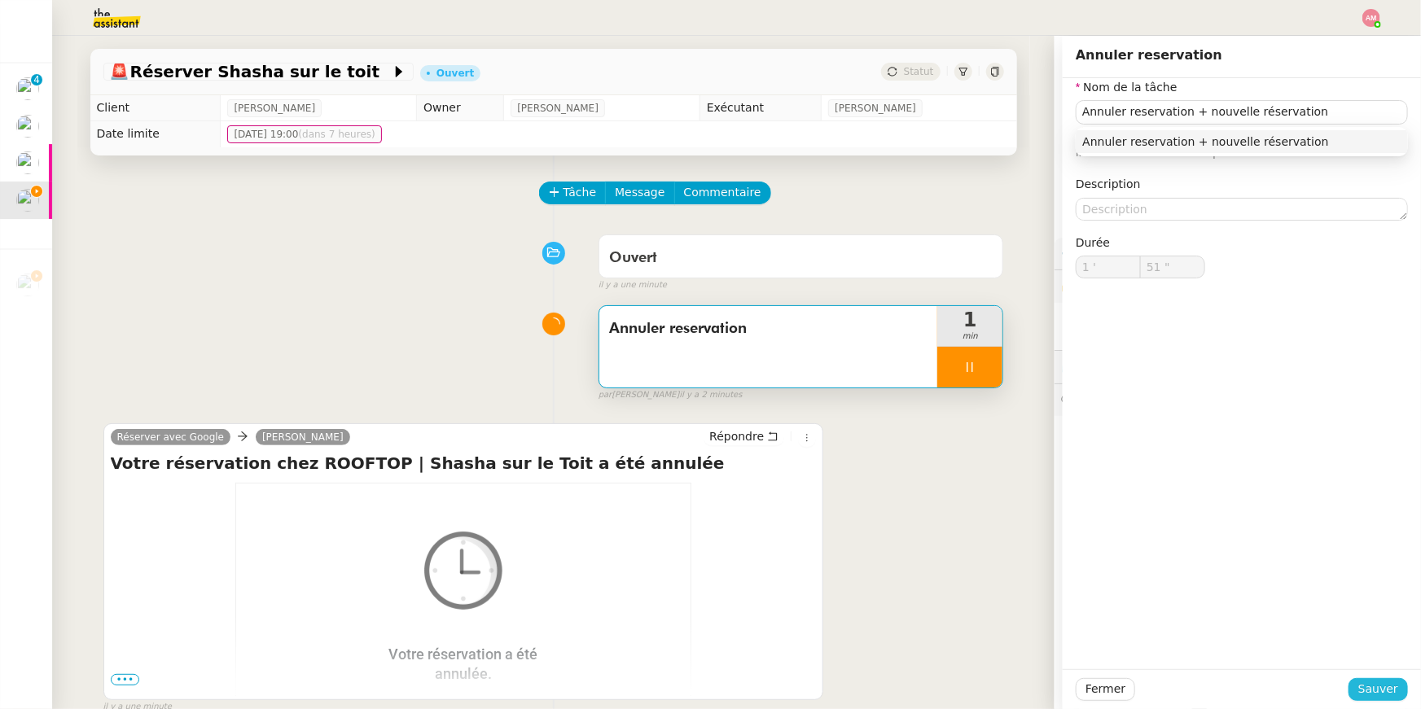
click at [1373, 697] on span "Sauver" at bounding box center [1378, 689] width 40 height 19
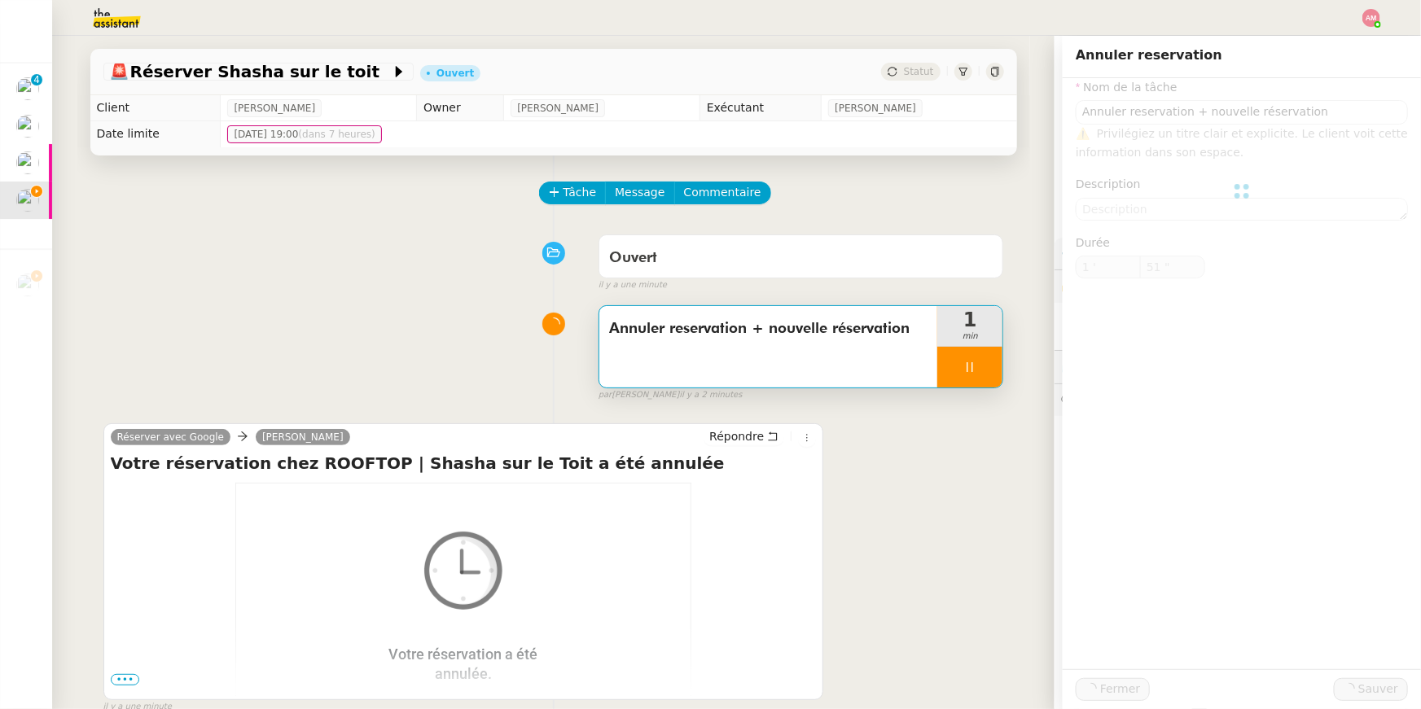
type input "Annuler reservation + nouvelle réservation"
type input "1 '"
type input "51 ""
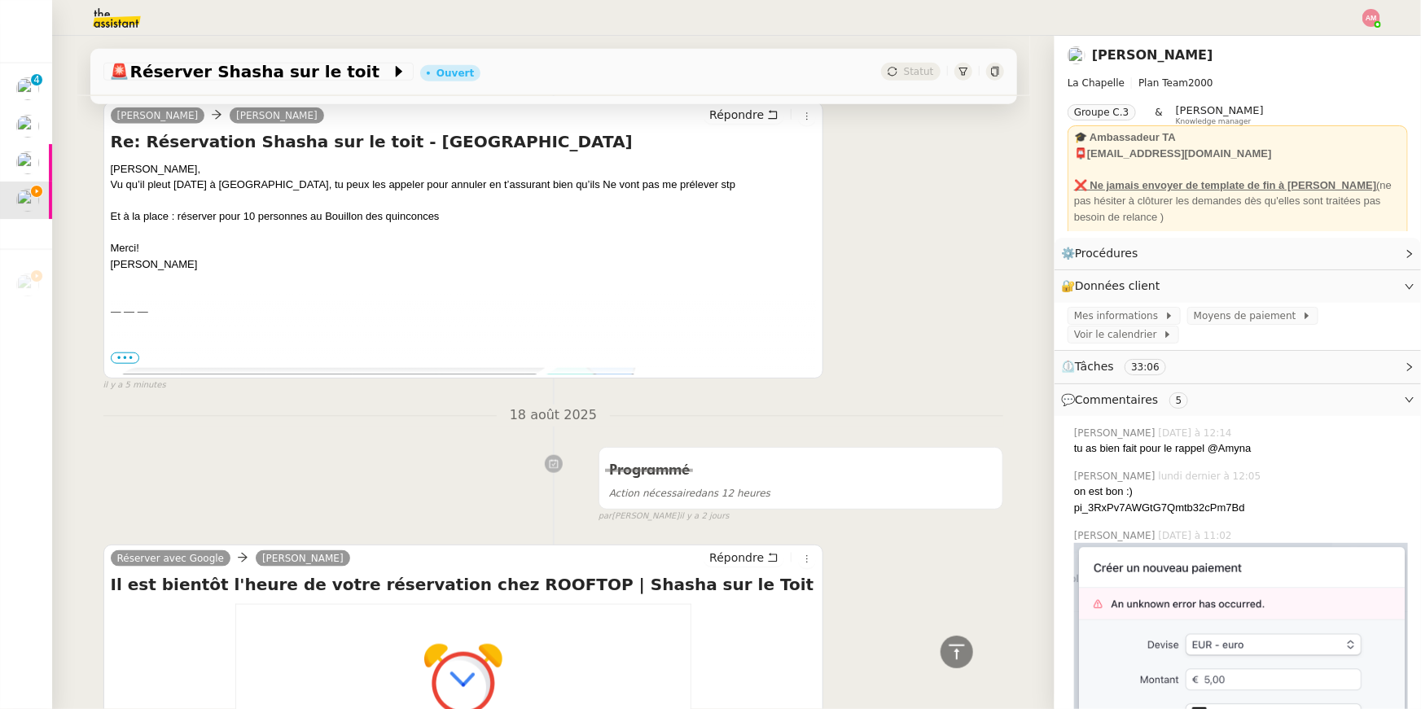
scroll to position [566, 0]
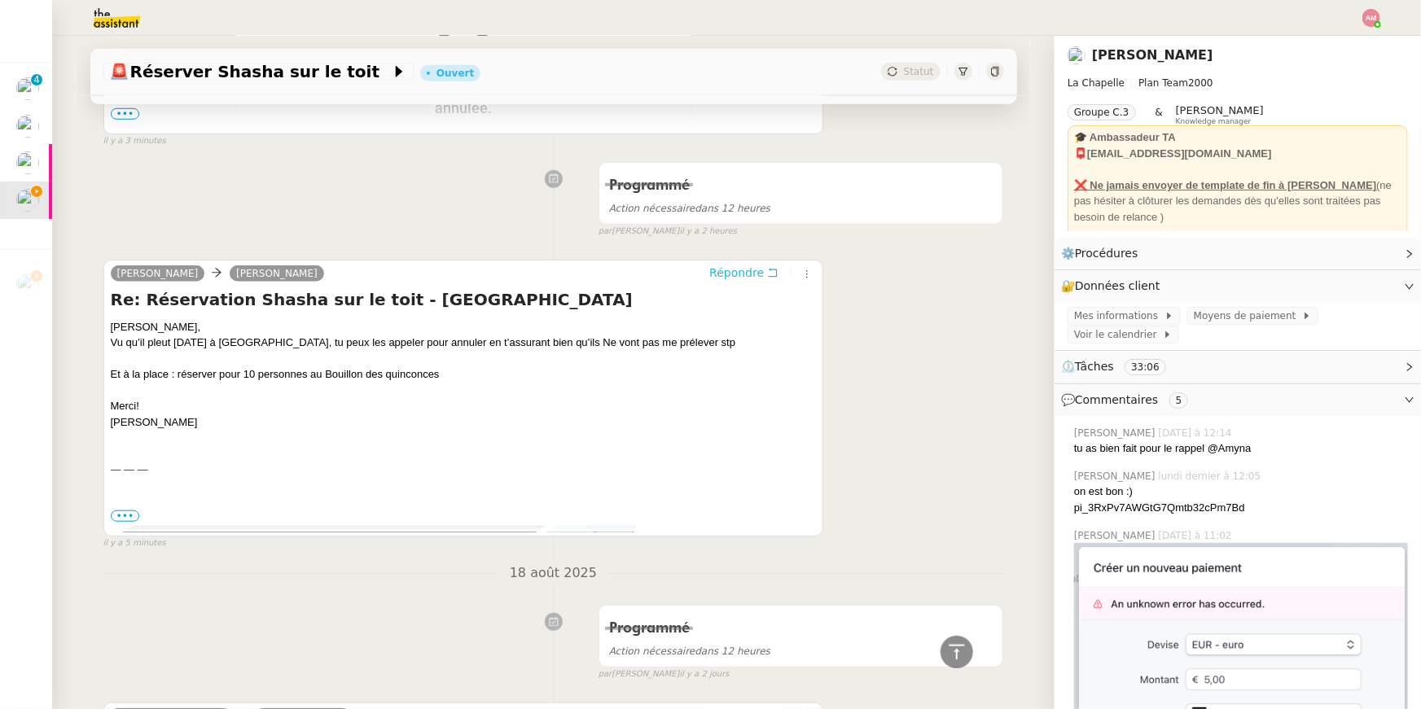
click at [761, 264] on button "Répondre" at bounding box center [743, 273] width 81 height 18
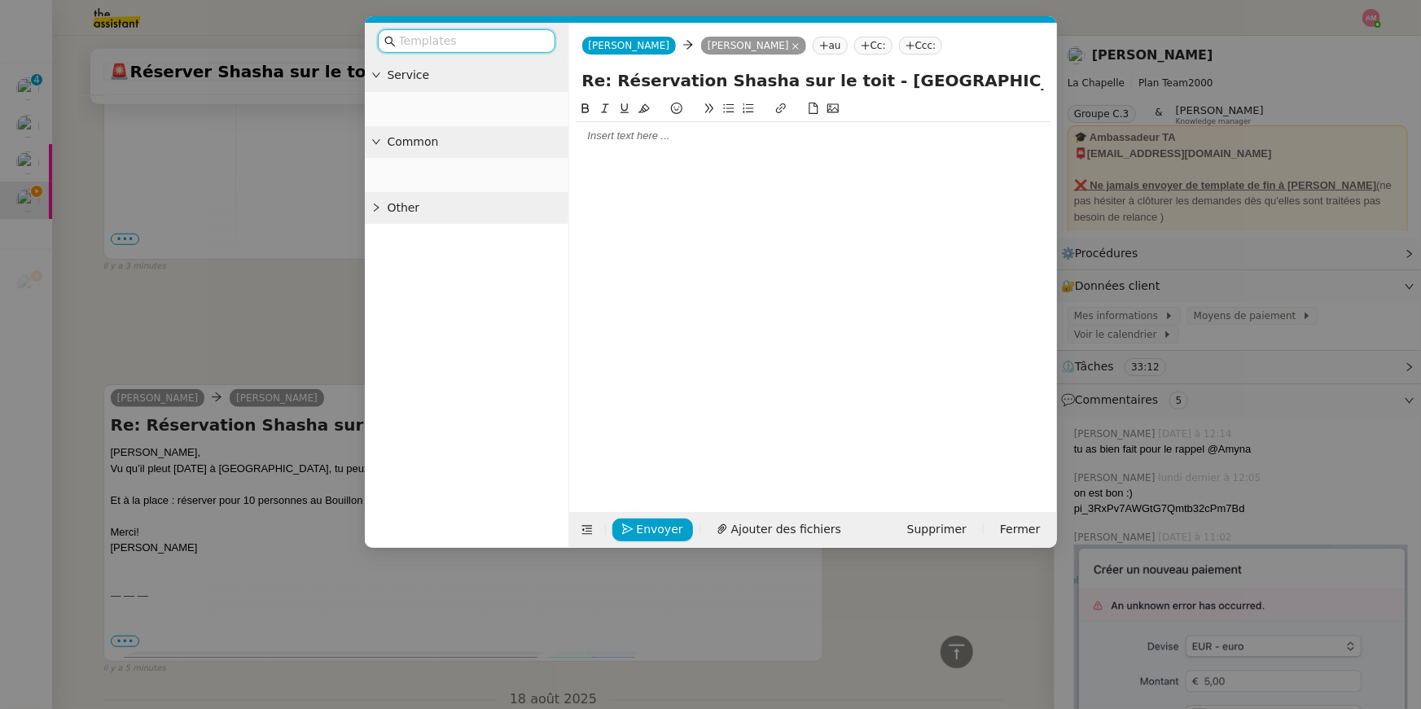
scroll to position [692, 0]
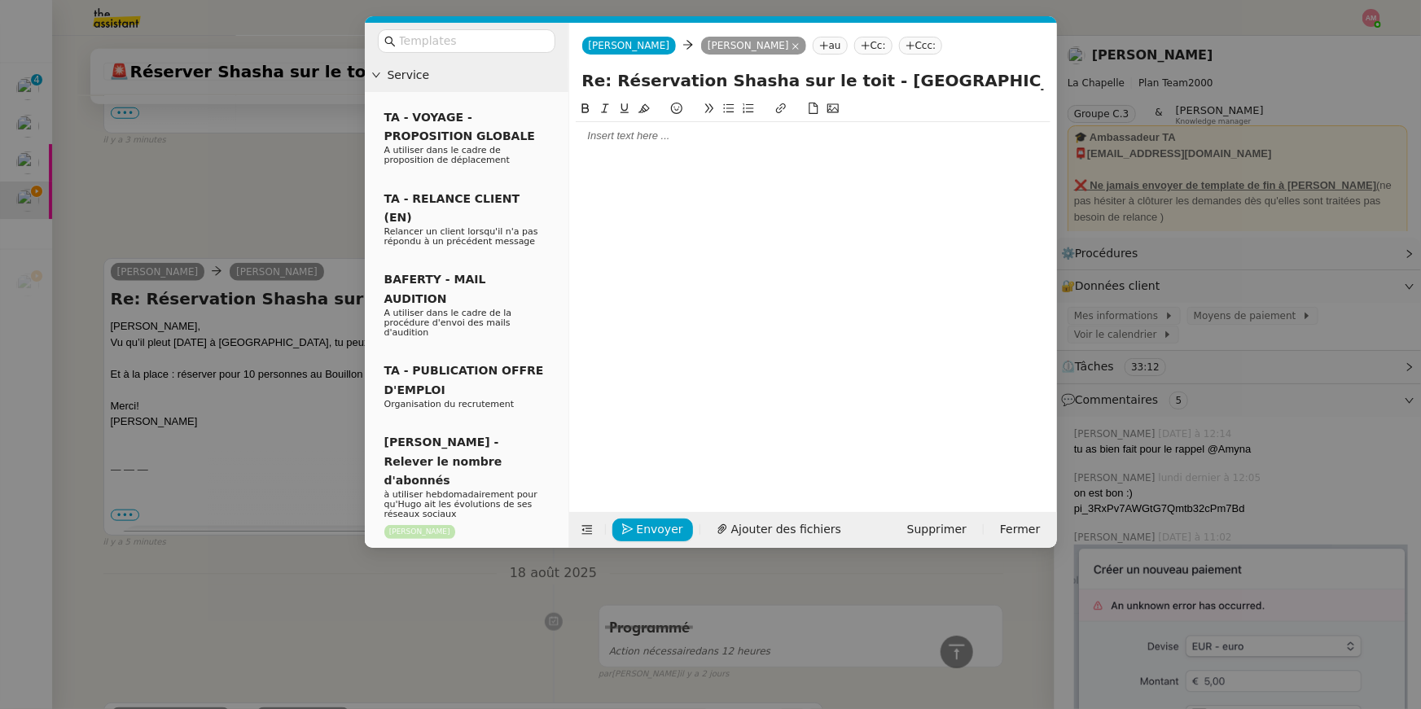
click at [721, 134] on div at bounding box center [813, 136] width 475 height 15
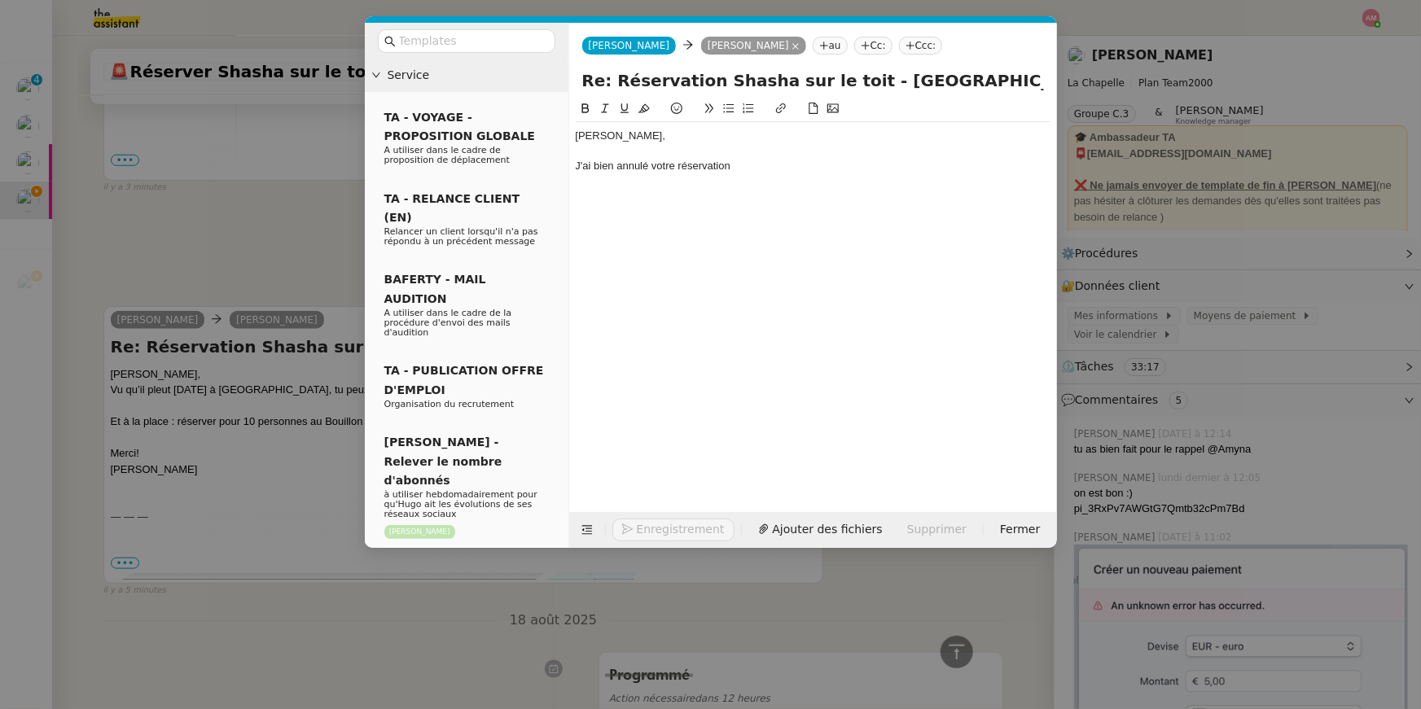
scroll to position [740, 0]
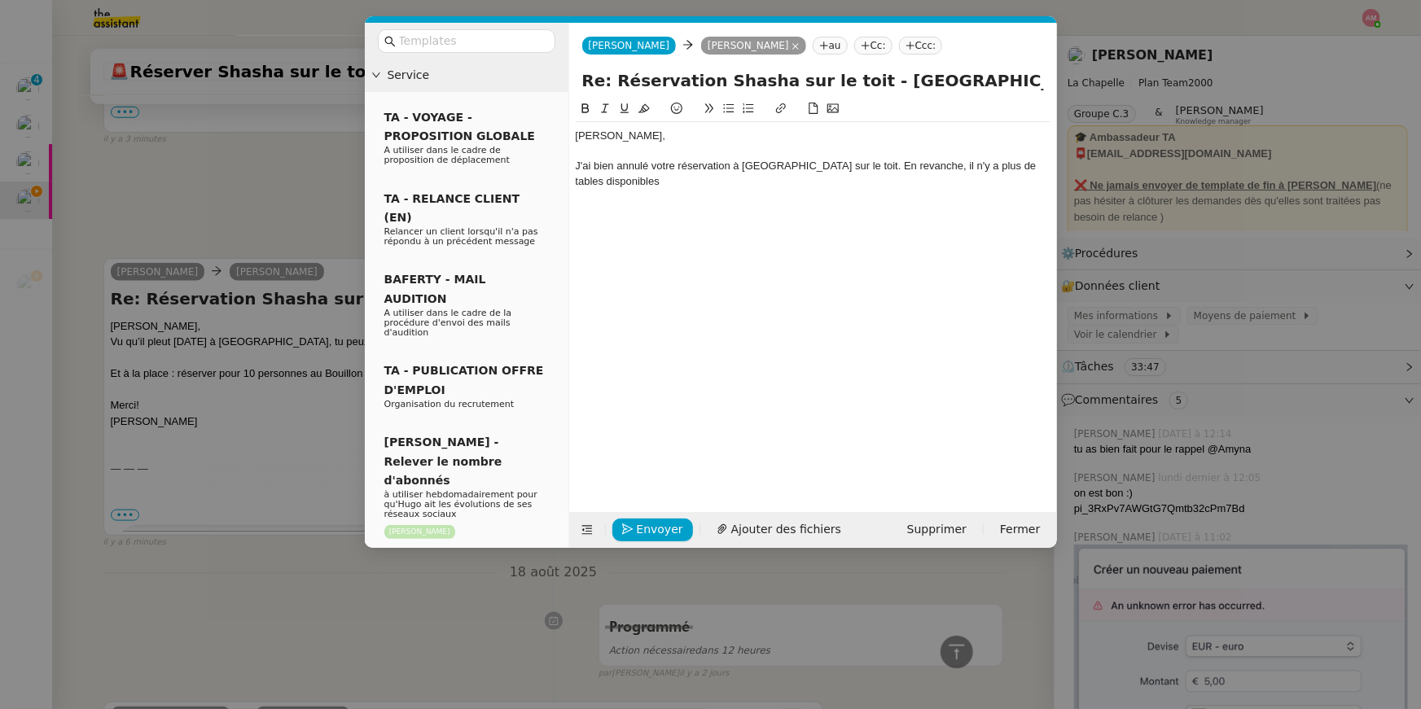
click at [239, 296] on nz-modal-container "Service TA - VOYAGE - PROPOSITION GLOBALE A utiliser dans le cadre de propositi…" at bounding box center [710, 354] width 1421 height 709
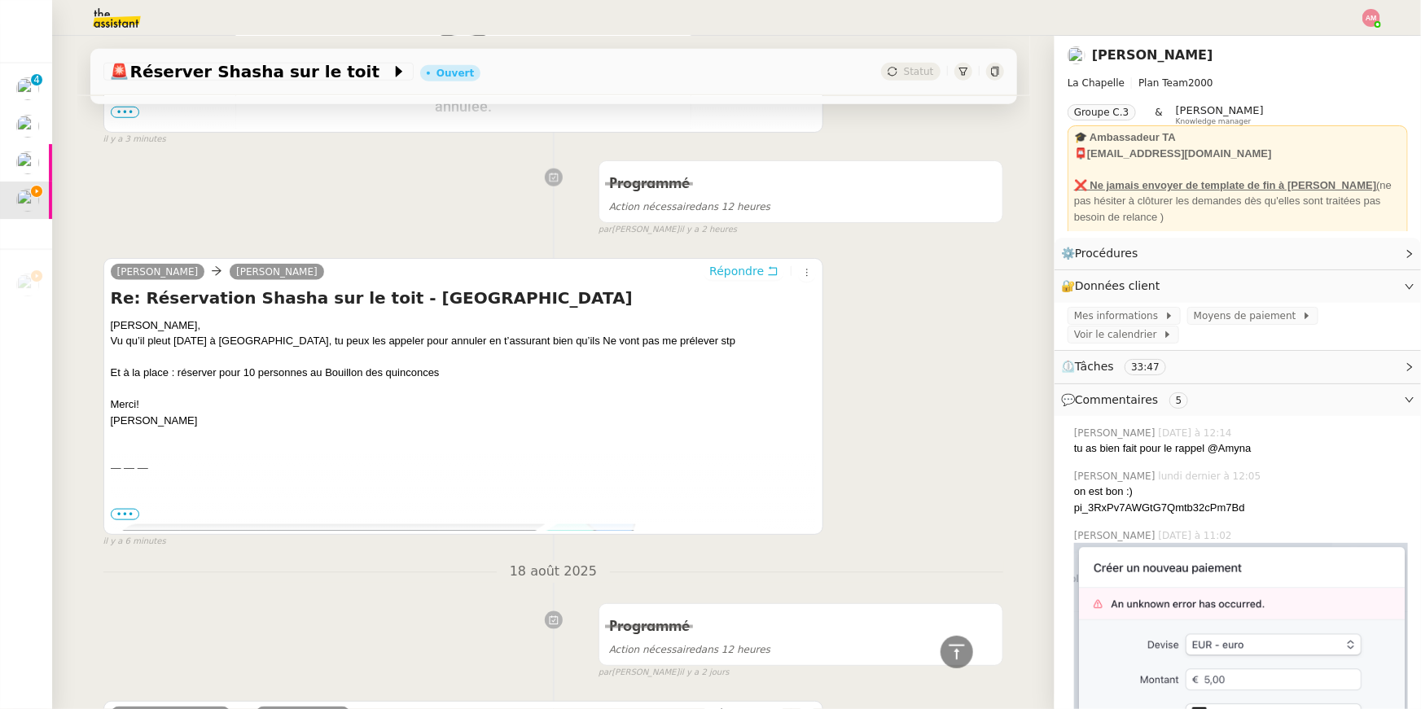
scroll to position [737, 0]
drag, startPoint x: 316, startPoint y: 374, endPoint x: 465, endPoint y: 371, distance: 149.0
click at [465, 371] on div "Yep [PERSON_NAME], [PERSON_NAME] qu’il pleut [DATE] à [GEOGRAPHIC_DATA], tu peu…" at bounding box center [464, 374] width 706 height 112
click at [460, 371] on div "Yep [PERSON_NAME], [PERSON_NAME] qu’il pleut [DATE] à [GEOGRAPHIC_DATA], tu peu…" at bounding box center [464, 374] width 706 height 112
drag, startPoint x: 464, startPoint y: 376, endPoint x: 322, endPoint y: 380, distance: 141.7
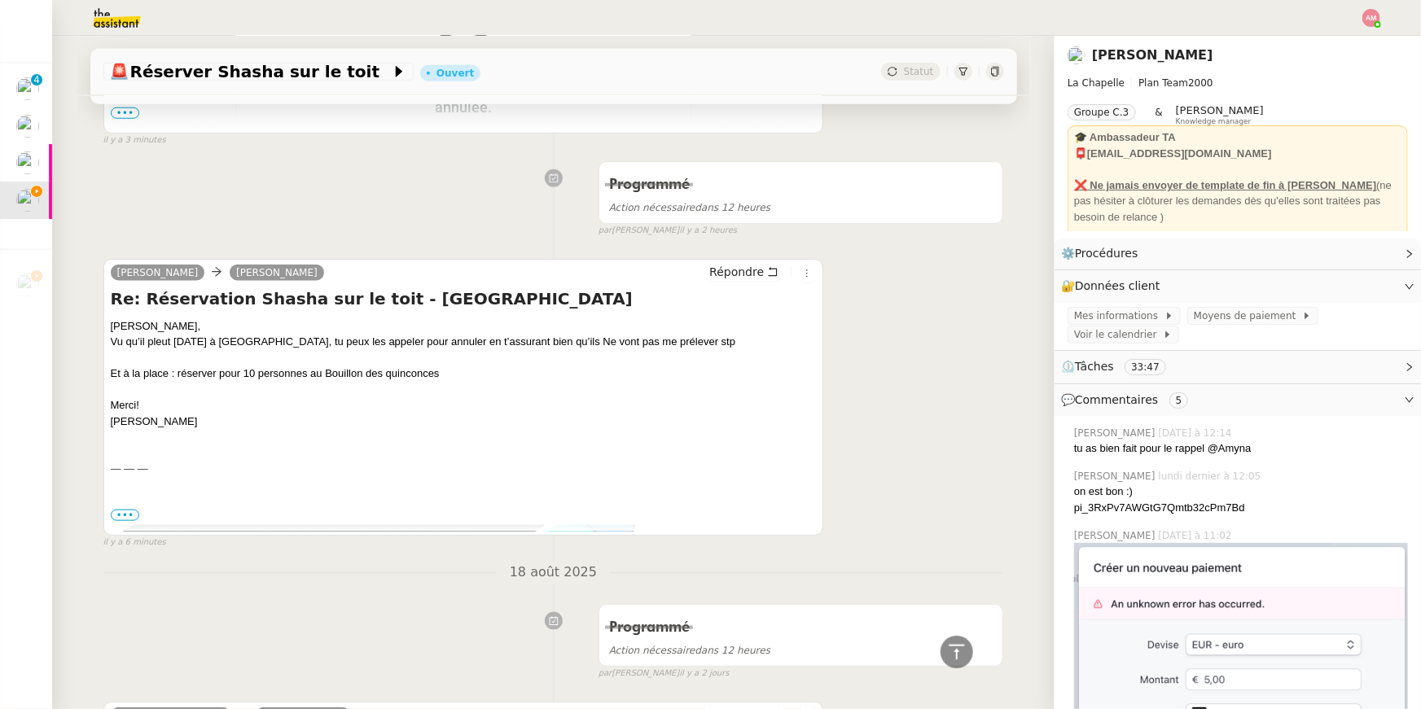
click at [322, 380] on div "Yep [PERSON_NAME], [PERSON_NAME] qu’il pleut [DATE] à [GEOGRAPHIC_DATA], tu peu…" at bounding box center [464, 374] width 706 height 112
copy div "Bouillon des quinconces"
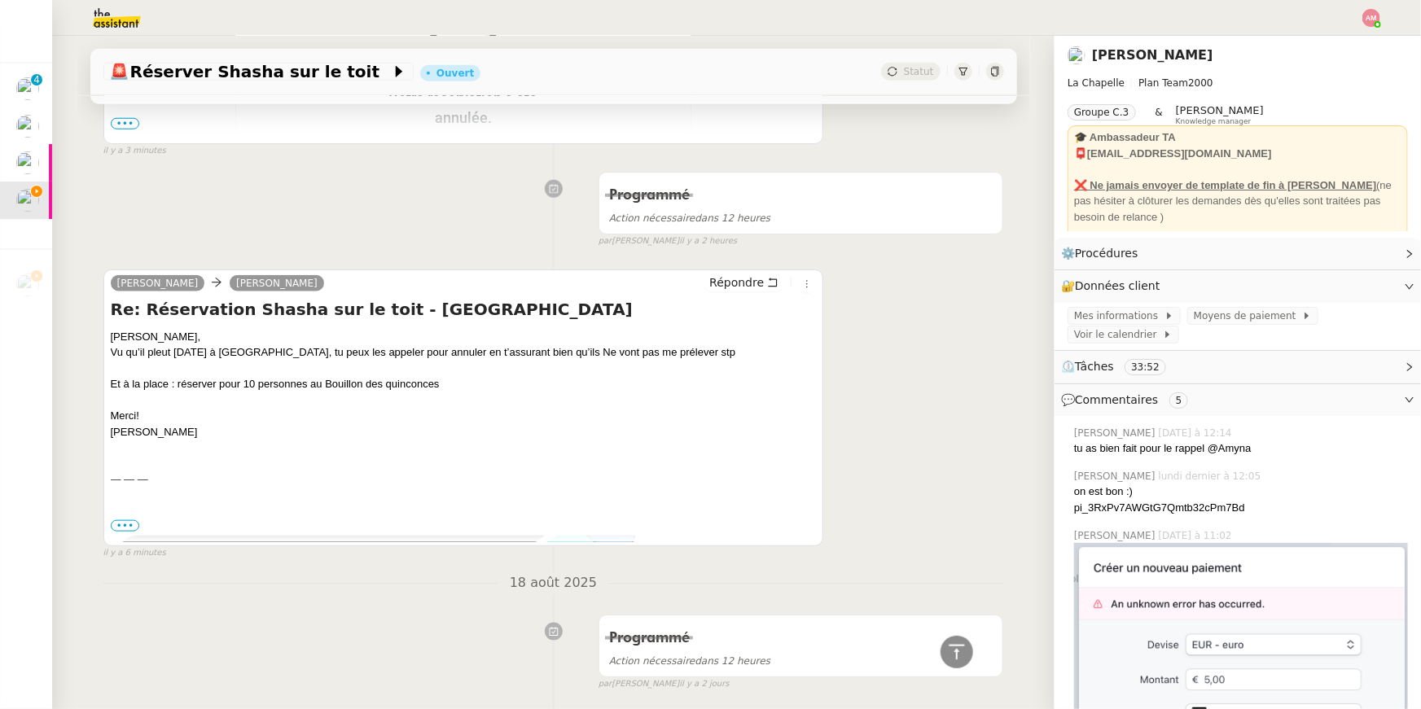
click at [308, 395] on div "Yep [PERSON_NAME], [PERSON_NAME] qu’il pleut [DATE] à [GEOGRAPHIC_DATA], tu peu…" at bounding box center [464, 385] width 706 height 112
drag, startPoint x: 311, startPoint y: 387, endPoint x: 471, endPoint y: 383, distance: 159.6
click at [471, 383] on div "Yep [PERSON_NAME], [PERSON_NAME] qu’il pleut [DATE] à [GEOGRAPHIC_DATA], tu peu…" at bounding box center [464, 385] width 706 height 112
copy div "au Bouillon des quinconces"
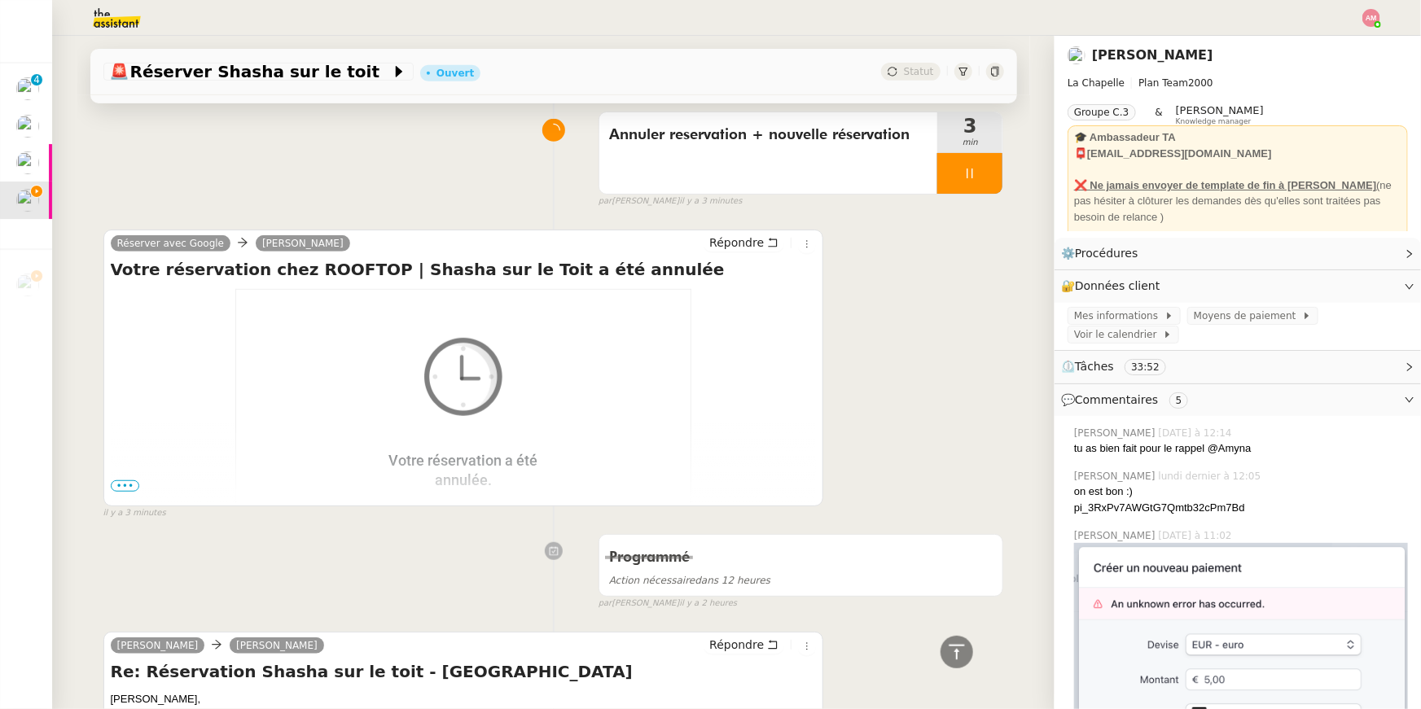
scroll to position [0, 0]
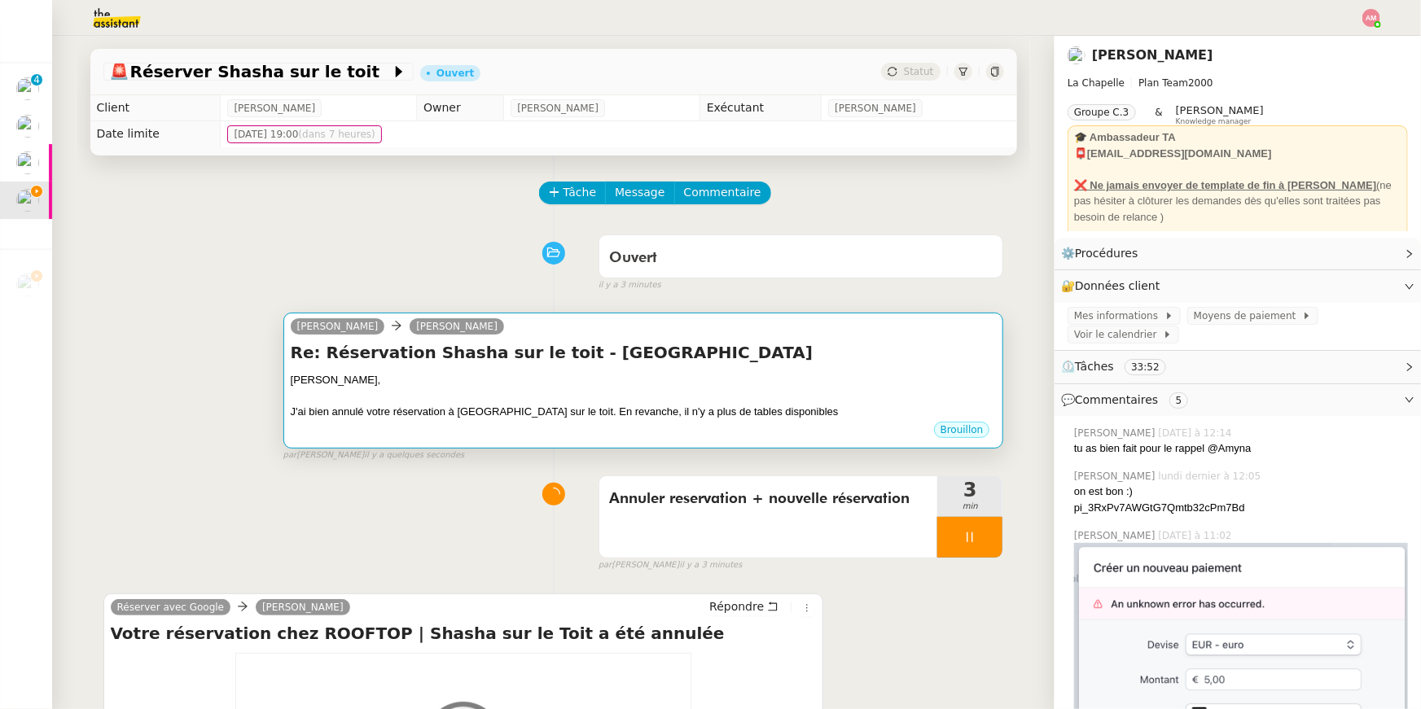
click at [479, 389] on div at bounding box center [644, 396] width 706 height 16
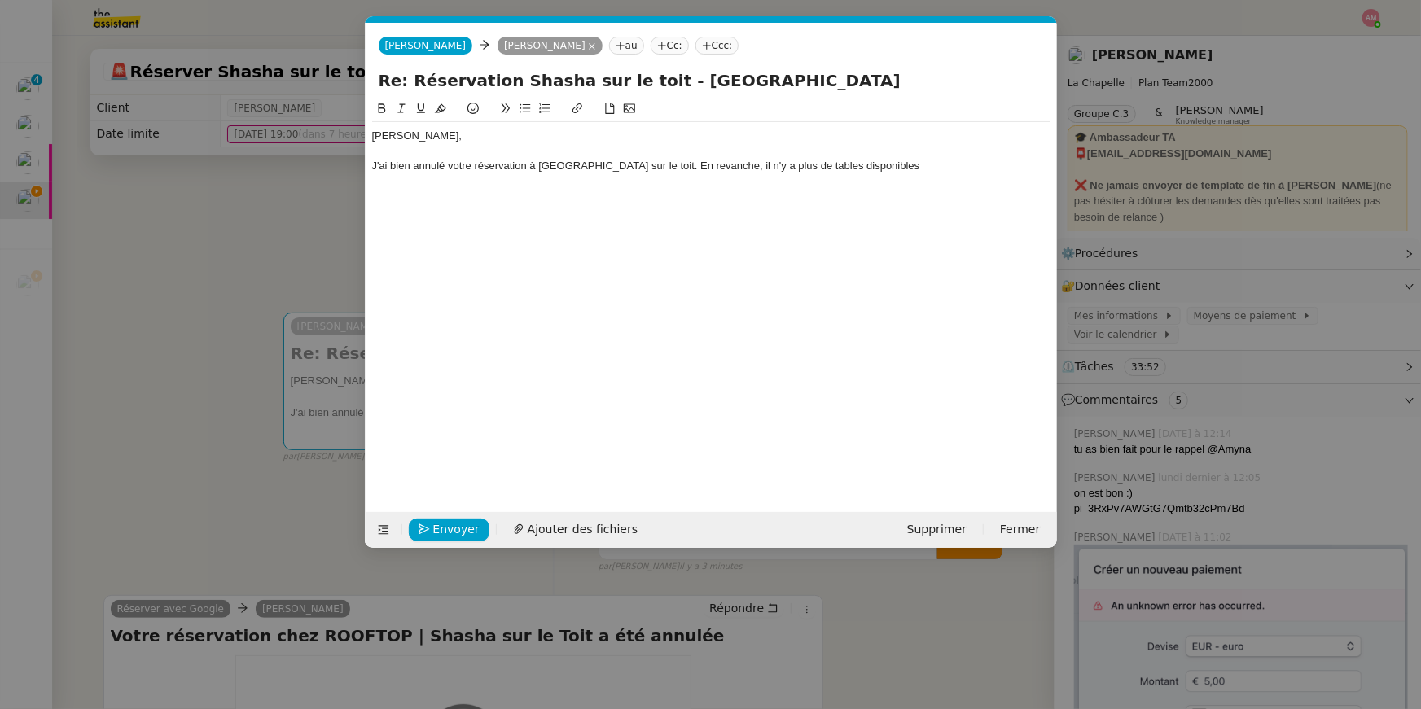
scroll to position [0, 34]
click at [536, 169] on div "J'ai bien annulé votre réservation à [GEOGRAPHIC_DATA] sur le toit. En revanche…" at bounding box center [711, 166] width 678 height 15
click at [888, 164] on div "J'ai bien annulé votre réservation au Shasha sur le toit. En revanche, il n'y a…" at bounding box center [711, 166] width 678 height 15
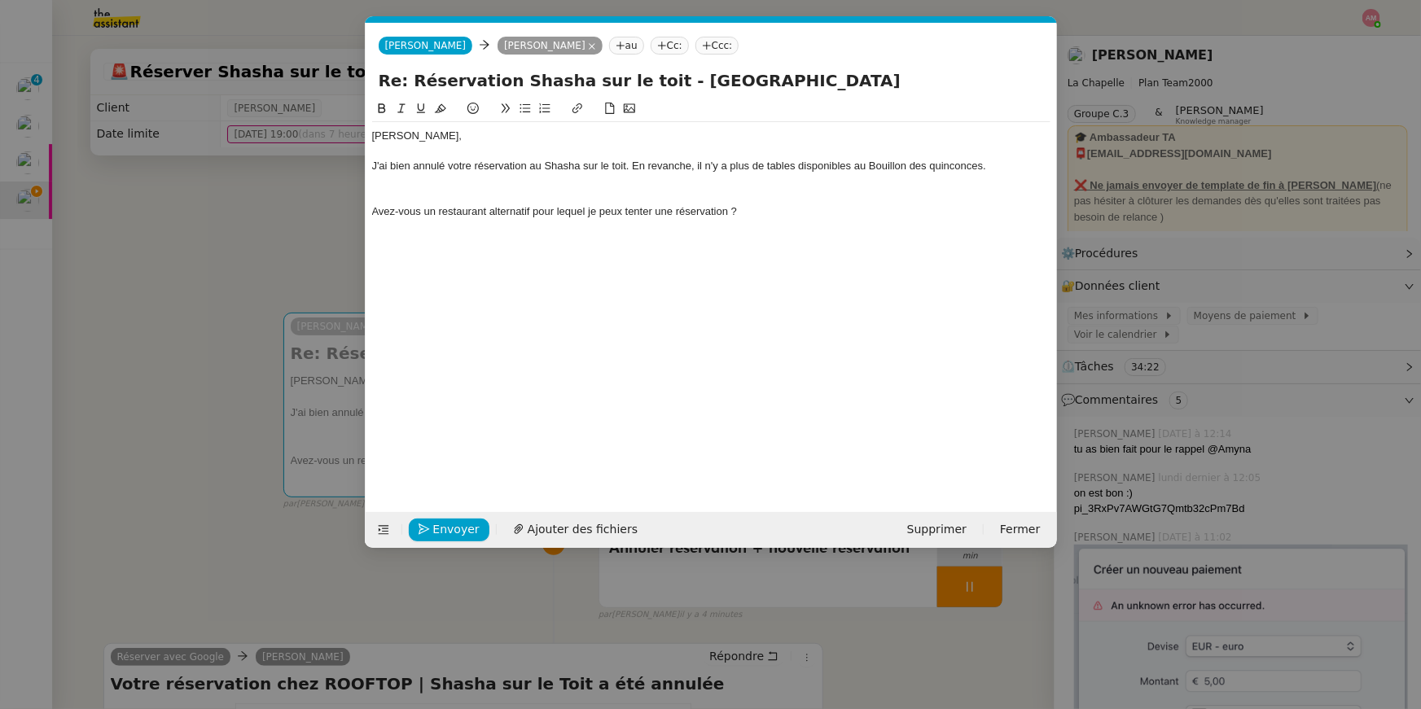
click at [439, 217] on div "Avez-vous un restaurant alternatif pour lequel je peux tenter une réservation ?" at bounding box center [711, 211] width 678 height 15
click at [814, 218] on div "Avez-vous un ou plusieurs restaurants alternatif spour lesquels je peux tenter …" at bounding box center [711, 211] width 678 height 15
click at [836, 211] on div "Avez-vous un ou plusieurs restaurants alternatif spour lesquels je peux tenter …" at bounding box center [711, 211] width 678 height 15
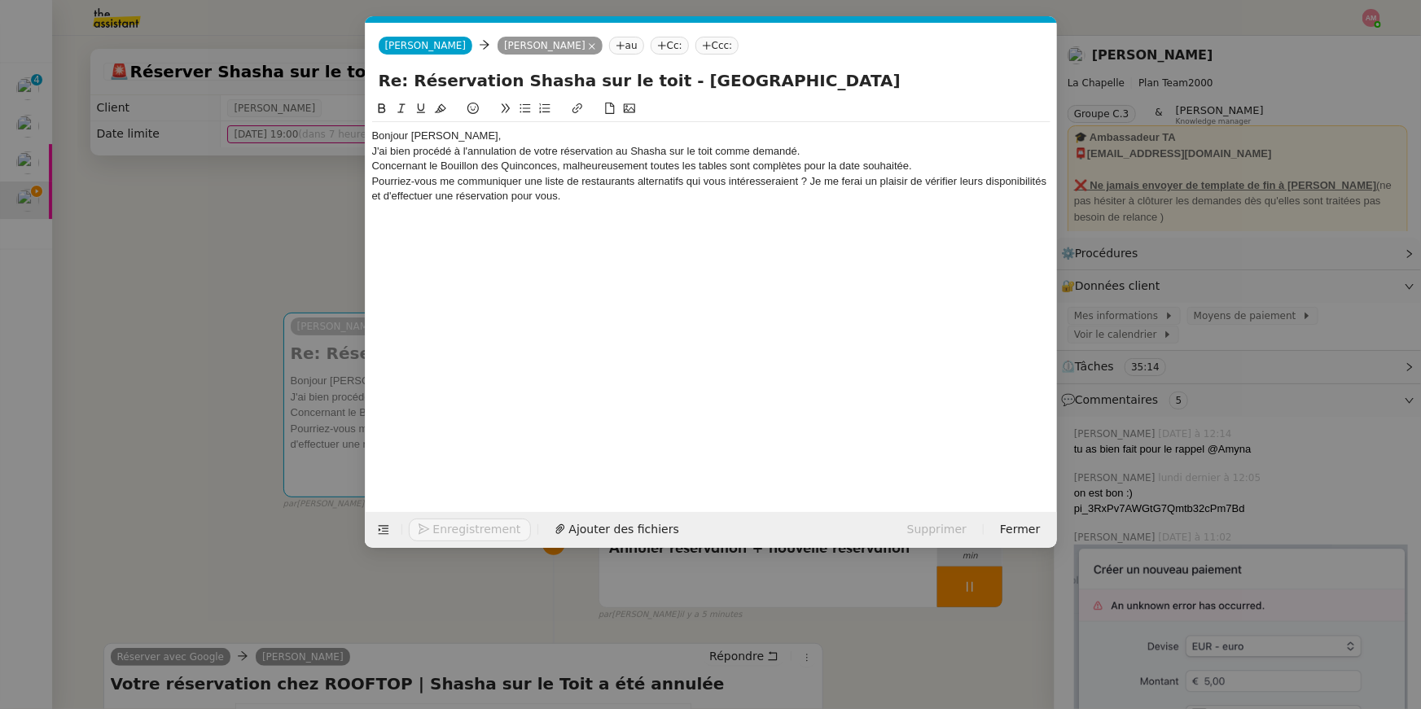
drag, startPoint x: 413, startPoint y: 135, endPoint x: 335, endPoint y: 135, distance: 77.3
click at [335, 135] on nz-modal-container "Service TA - VOYAGE - PROPOSITION GLOBALE A utiliser dans le cadre de propositi…" at bounding box center [710, 354] width 1421 height 709
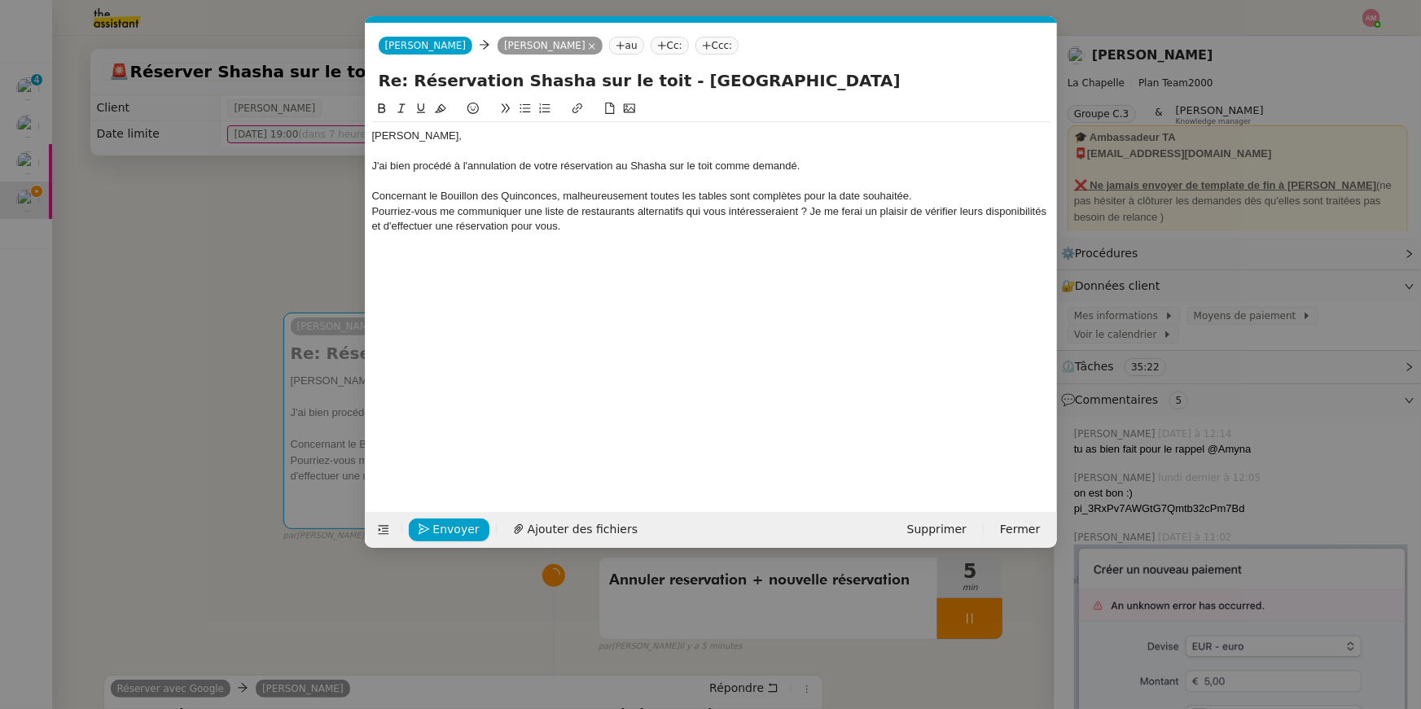
click at [805, 162] on div "J'ai bien procédé à l'annulation de votre réservation au Shasha sur le toit com…" at bounding box center [711, 166] width 678 height 15
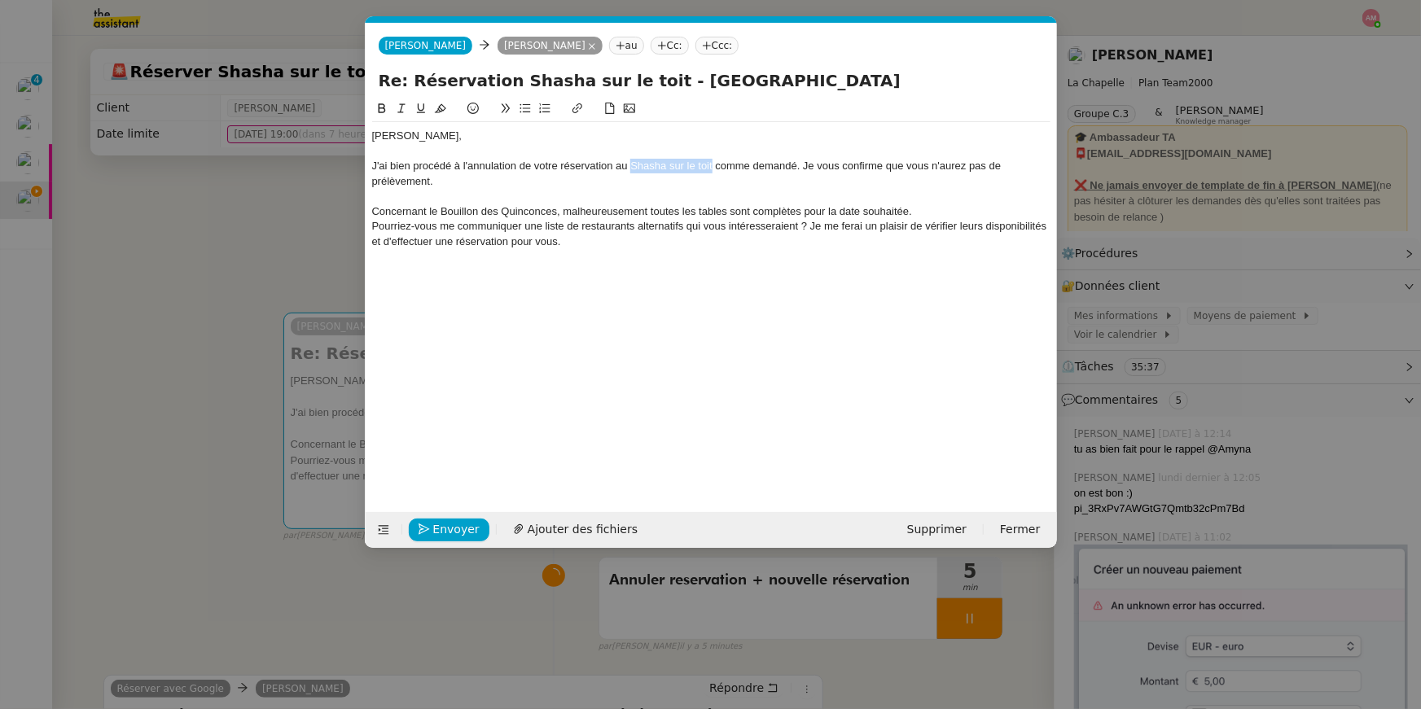
drag, startPoint x: 630, startPoint y: 166, endPoint x: 711, endPoint y: 166, distance: 80.6
click at [711, 166] on div "J'ai bien procédé à l'annulation de votre réservation au Shasha sur le toit com…" at bounding box center [711, 174] width 678 height 30
click at [388, 103] on button at bounding box center [382, 108] width 20 height 19
click at [484, 200] on div at bounding box center [711, 196] width 678 height 15
drag, startPoint x: 439, startPoint y: 209, endPoint x: 554, endPoint y: 212, distance: 114.8
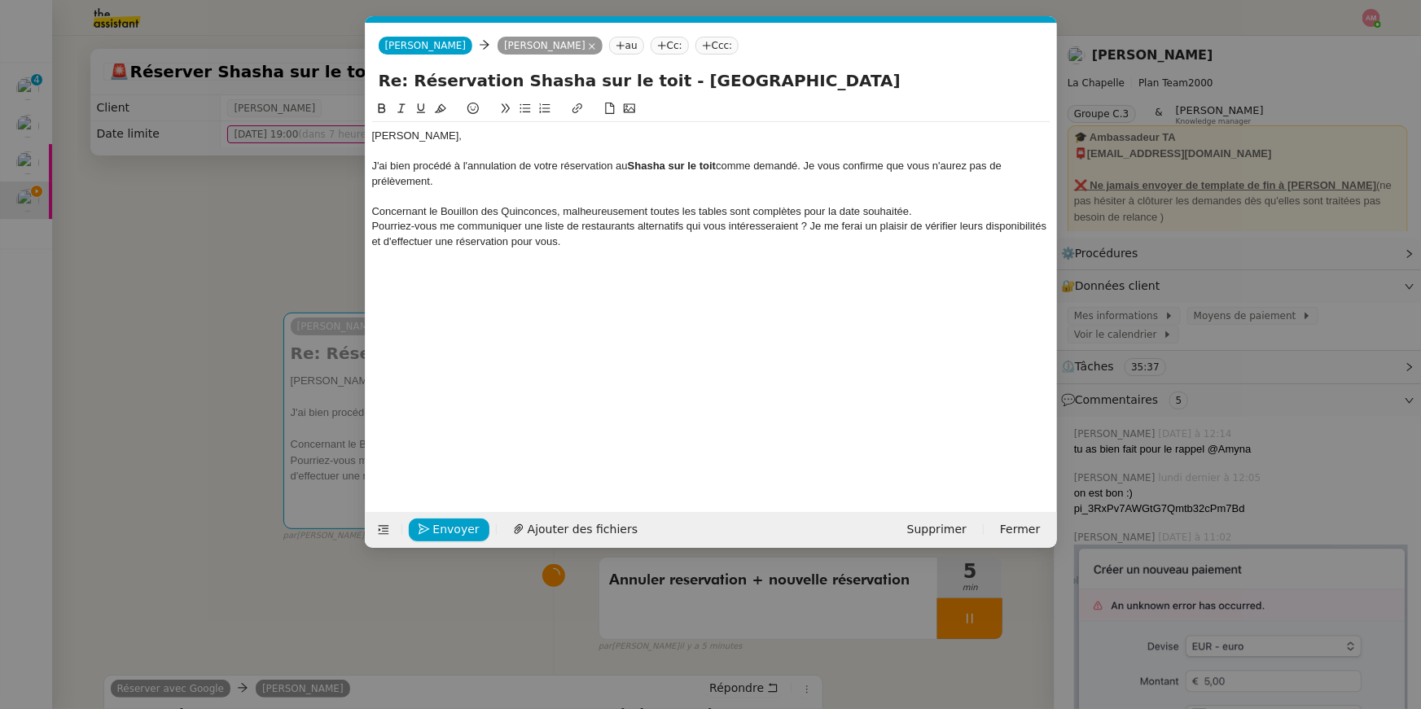
click at [554, 212] on div "Concernant le Bouillon des Quinconces, malheureusement toutes les tables sont c…" at bounding box center [711, 211] width 678 height 15
drag, startPoint x: 554, startPoint y: 212, endPoint x: 440, endPoint y: 208, distance: 114.0
click at [440, 208] on div "Concernant le Bouillon des Quinconces, malheureusement toutes les tables sont c…" at bounding box center [711, 211] width 678 height 15
drag, startPoint x: 440, startPoint y: 208, endPoint x: 549, endPoint y: 214, distance: 109.2
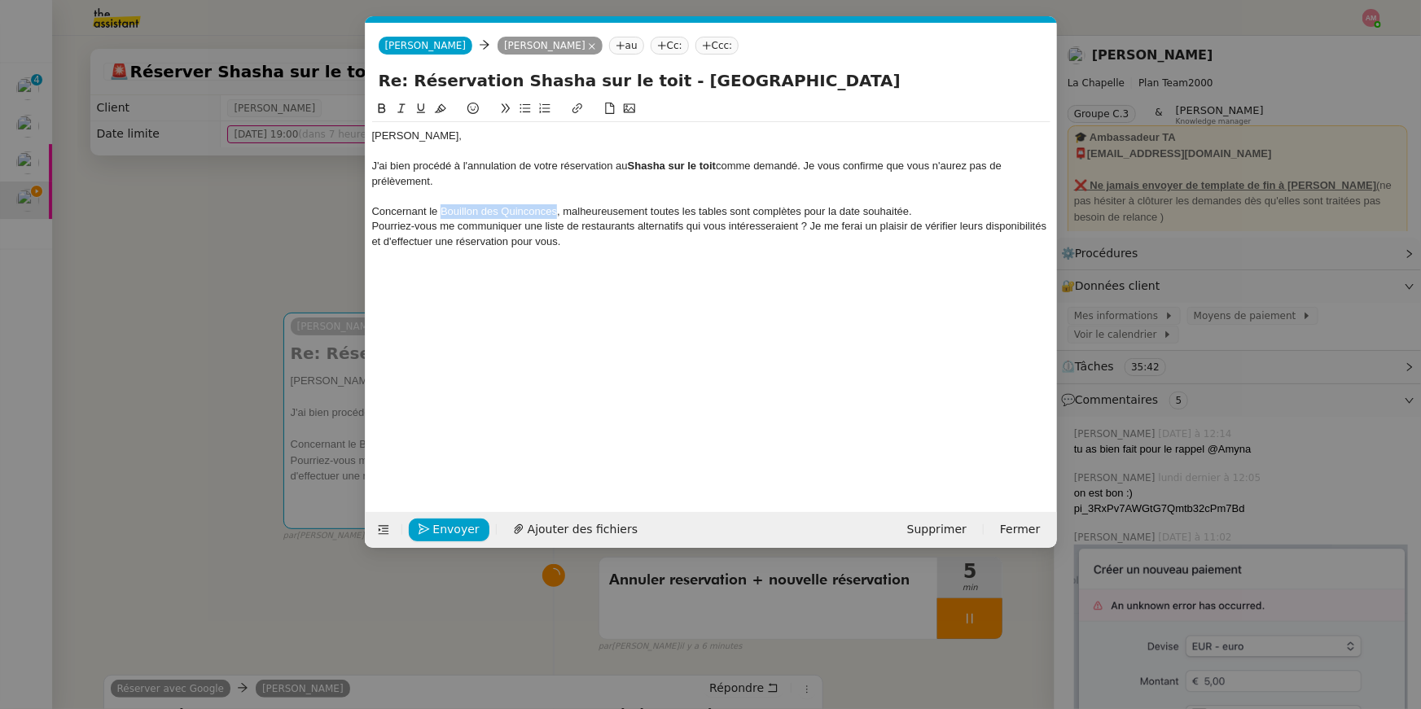
click at [549, 214] on div "Concernant le Bouillon des Quinconces, malheureusement toutes les tables sont c…" at bounding box center [711, 211] width 678 height 15
click at [381, 103] on icon at bounding box center [381, 108] width 11 height 11
click at [857, 212] on div "Concernant le Bouillon des Quinconces , malheureusement toutes les tables sont …" at bounding box center [711, 211] width 678 height 15
drag, startPoint x: 837, startPoint y: 213, endPoint x: 956, endPoint y: 213, distance: 118.9
click at [956, 213] on div "Concernant le Bouillon des Quinconces , malheureusement toutes les tables sont …" at bounding box center [711, 211] width 678 height 15
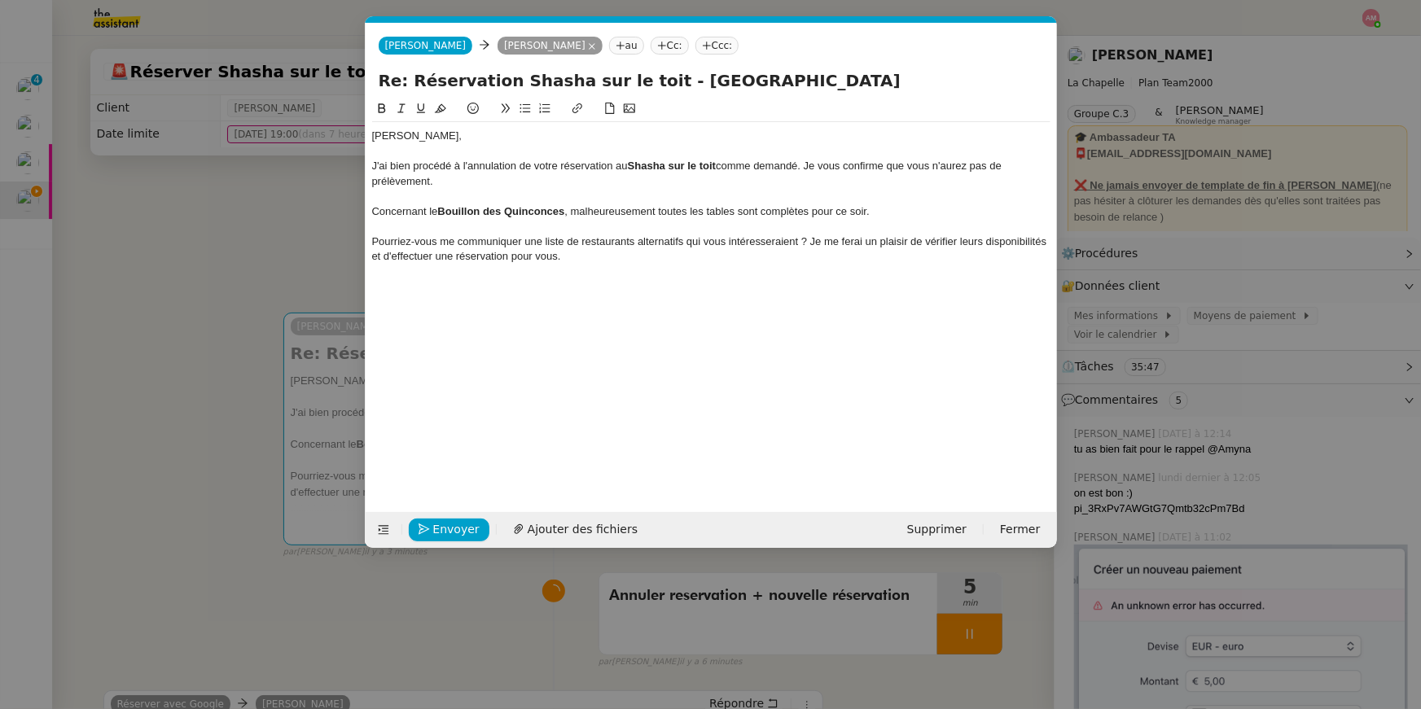
click at [564, 240] on div "Pourriez-vous me communiquer une liste de restaurants alternatifs qui vous inté…" at bounding box center [711, 249] width 678 height 30
drag, startPoint x: 377, startPoint y: 242, endPoint x: 435, endPoint y: 240, distance: 57.8
click at [435, 240] on div "Pourriez-vous me communiquer une liste de restaurants alternatifs qui vous inté…" at bounding box center [711, 249] width 678 height 30
drag, startPoint x: 451, startPoint y: 240, endPoint x: 545, endPoint y: 244, distance: 93.7
click at [545, 244] on div "Auriez-vous une me communiquer une liste de restaurants alternatifs qui vous in…" at bounding box center [711, 249] width 678 height 30
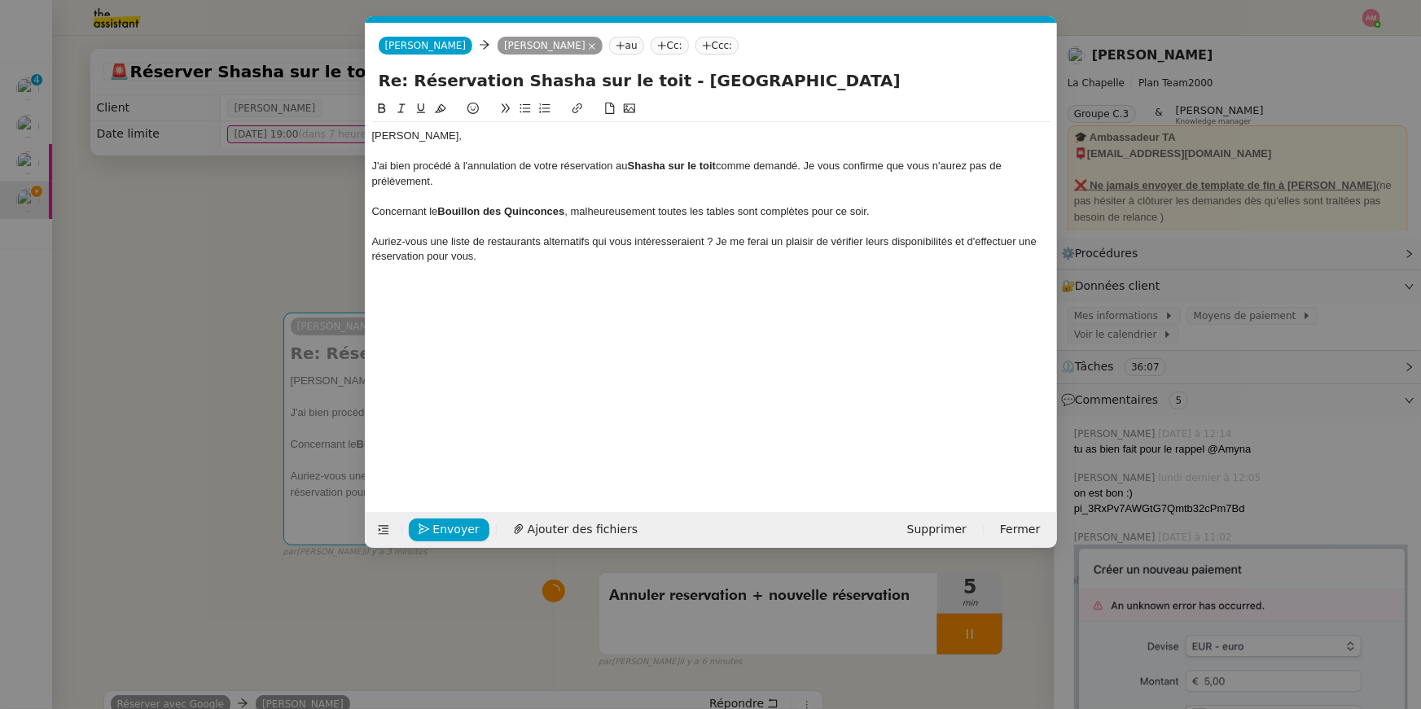
click at [705, 243] on div "Auriez-vous une liste de restaurants alternatifs qui vous intéresseraient ? Je …" at bounding box center [711, 249] width 678 height 30
click at [718, 241] on div "Auriez-vous une liste de restaurants alternatifs qui vous intéresseraient ? Je …" at bounding box center [711, 249] width 678 height 30
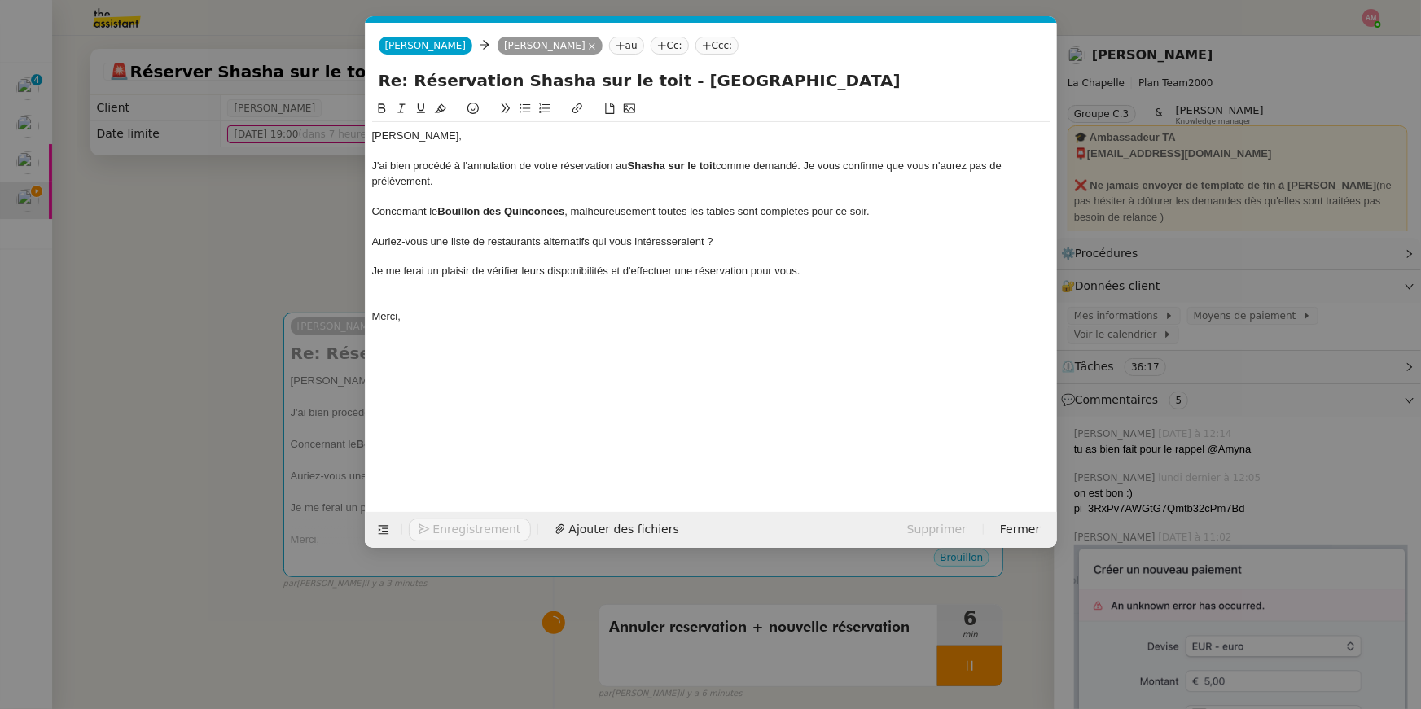
click at [665, 317] on div "Merci," at bounding box center [711, 316] width 678 height 15
click at [661, 298] on div at bounding box center [711, 301] width 678 height 15
click at [533, 245] on div "Auriez-vous une liste de restaurants alternatifs qui vous intéresseraient ?" at bounding box center [711, 241] width 678 height 15
click at [524, 105] on icon at bounding box center [524, 108] width 11 height 11
click at [494, 315] on div "[PERSON_NAME], J'ai bien procédé à l'annulation de votre réservation au Shasha …" at bounding box center [711, 292] width 678 height 387
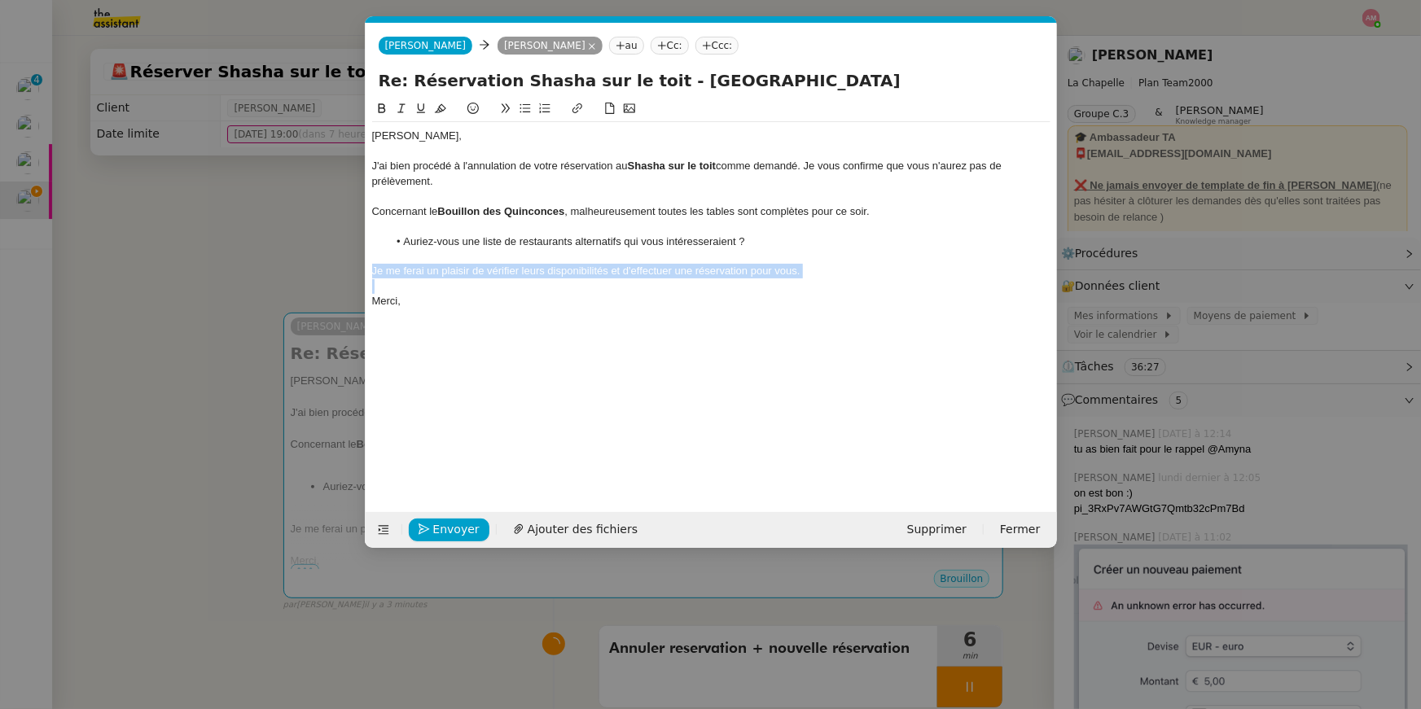
drag, startPoint x: 514, startPoint y: 290, endPoint x: 367, endPoint y: 267, distance: 148.3
click at [367, 267] on nz-spin "[PERSON_NAME], J'ai bien procédé à l'annulation de votre réservation au Shasha …" at bounding box center [711, 296] width 691 height 394
click at [403, 103] on icon at bounding box center [401, 108] width 11 height 11
click at [427, 182] on div "J'ai bien procédé à l'annulation de votre réservation au Shasha sur le toit com…" at bounding box center [711, 174] width 678 height 30
click at [624, 666] on nz-modal-container "Service TA - VOYAGE - PROPOSITION GLOBALE A utiliser dans le cadre de propositi…" at bounding box center [710, 354] width 1421 height 709
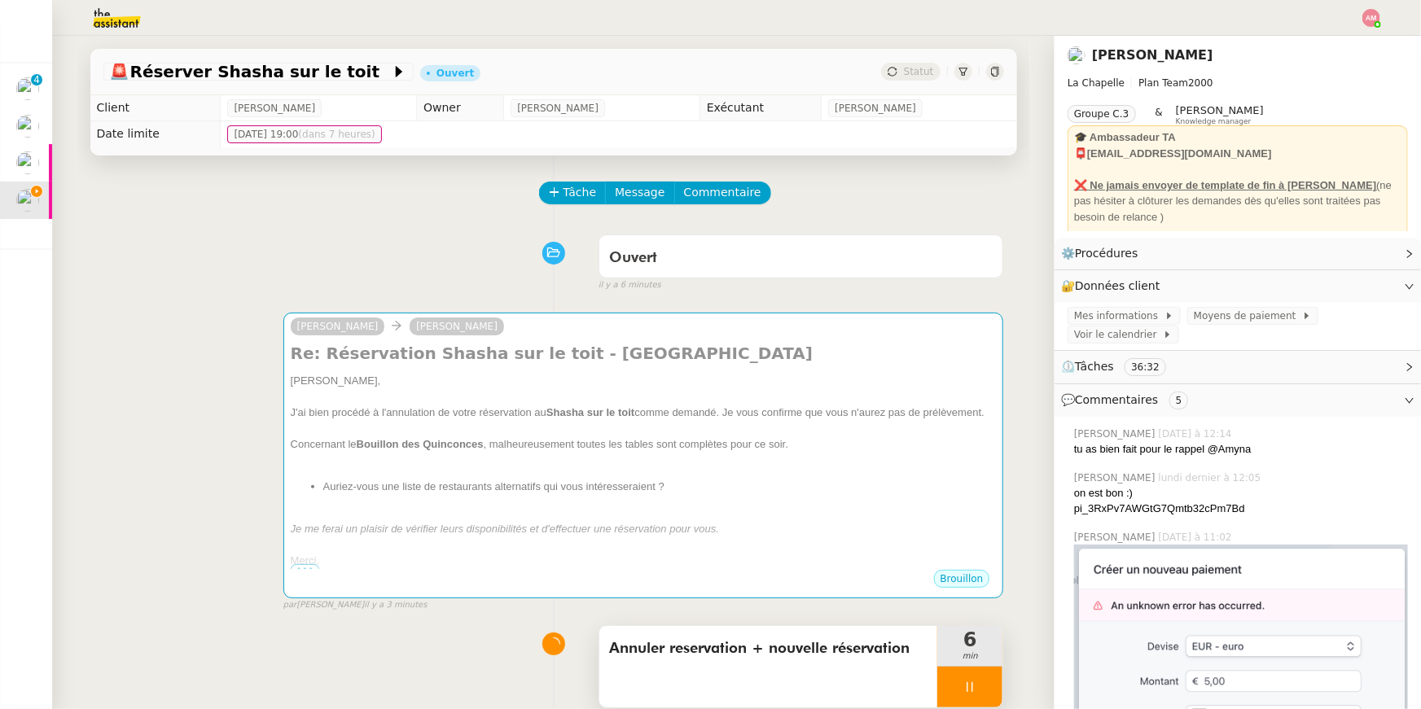
click at [634, 668] on div "Annuler reservation + nouvelle réservation" at bounding box center [768, 666] width 339 height 81
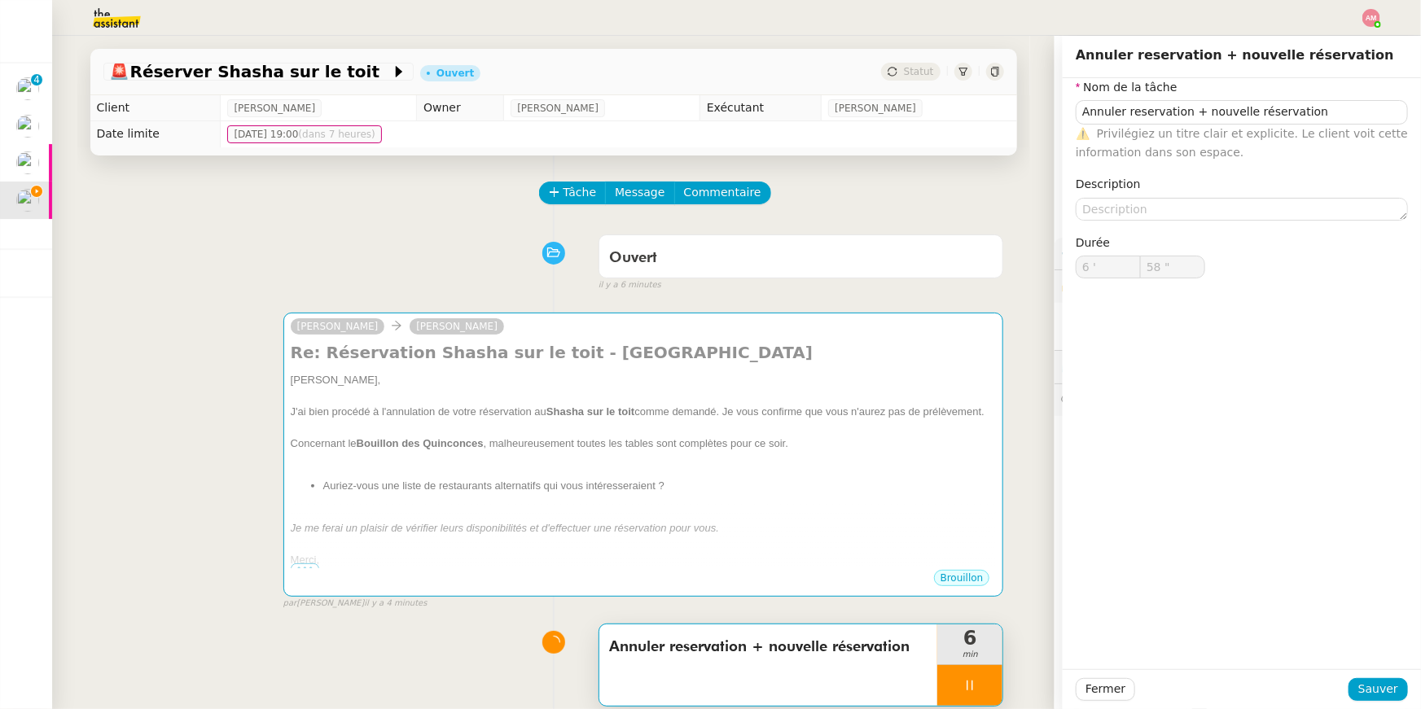
type input "59 ""
type input "7 '"
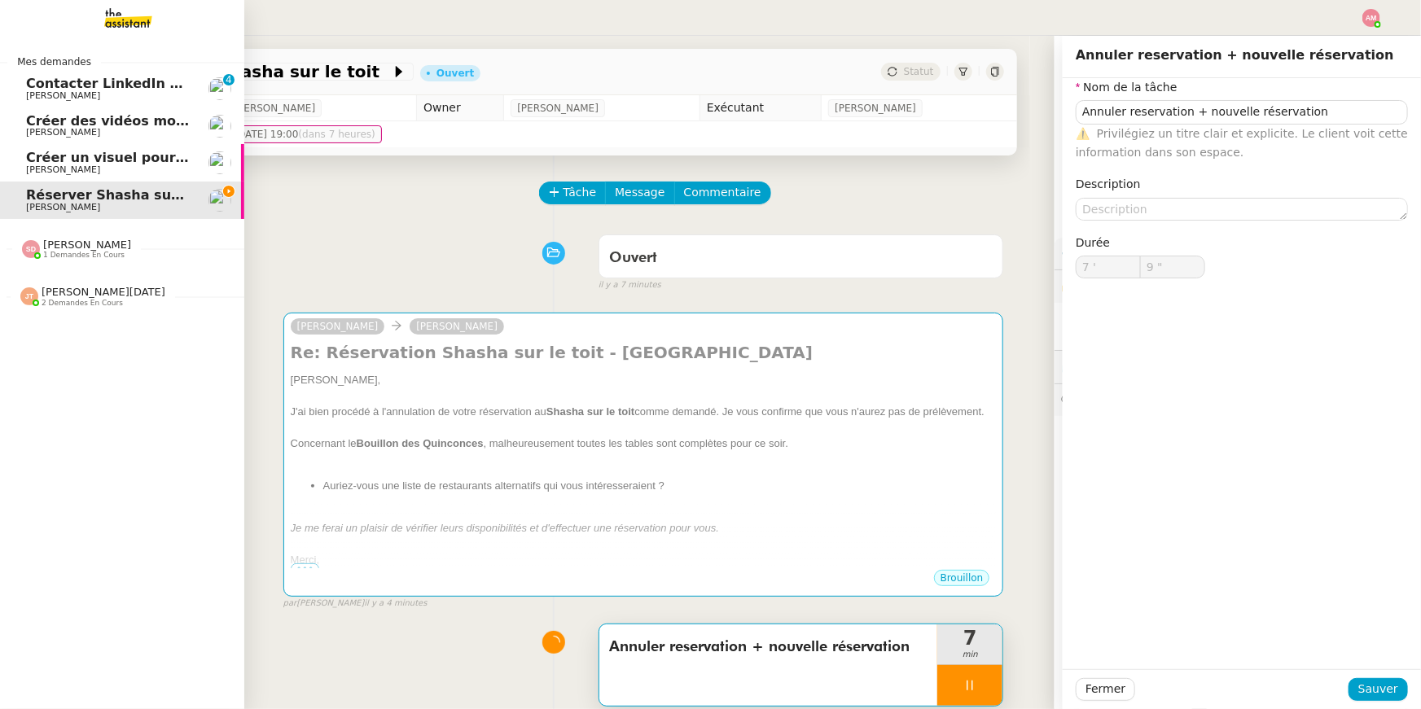
type input "10 ""
click at [42, 89] on span "Contacter LinkedIn pour 'open to work'" at bounding box center [169, 83] width 287 height 15
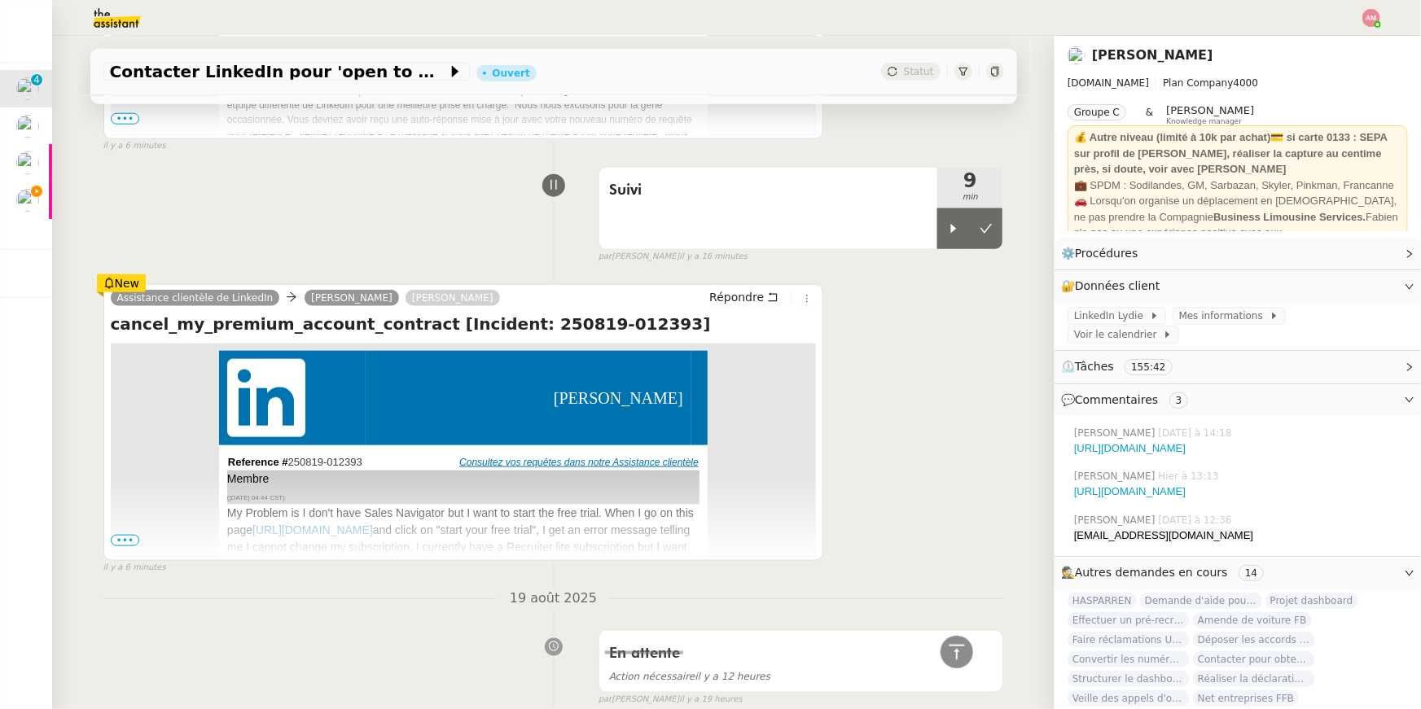
scroll to position [477, 0]
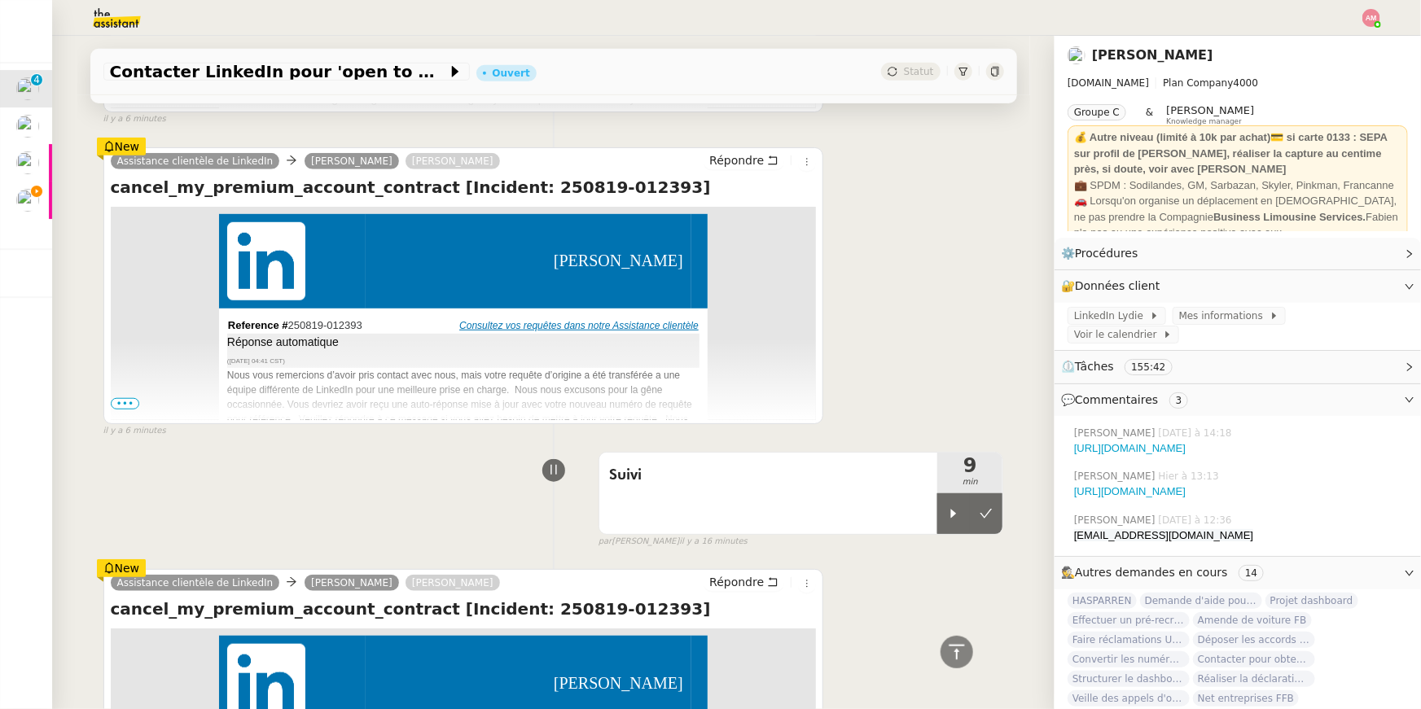
click at [134, 407] on span "•••" at bounding box center [125, 403] width 29 height 11
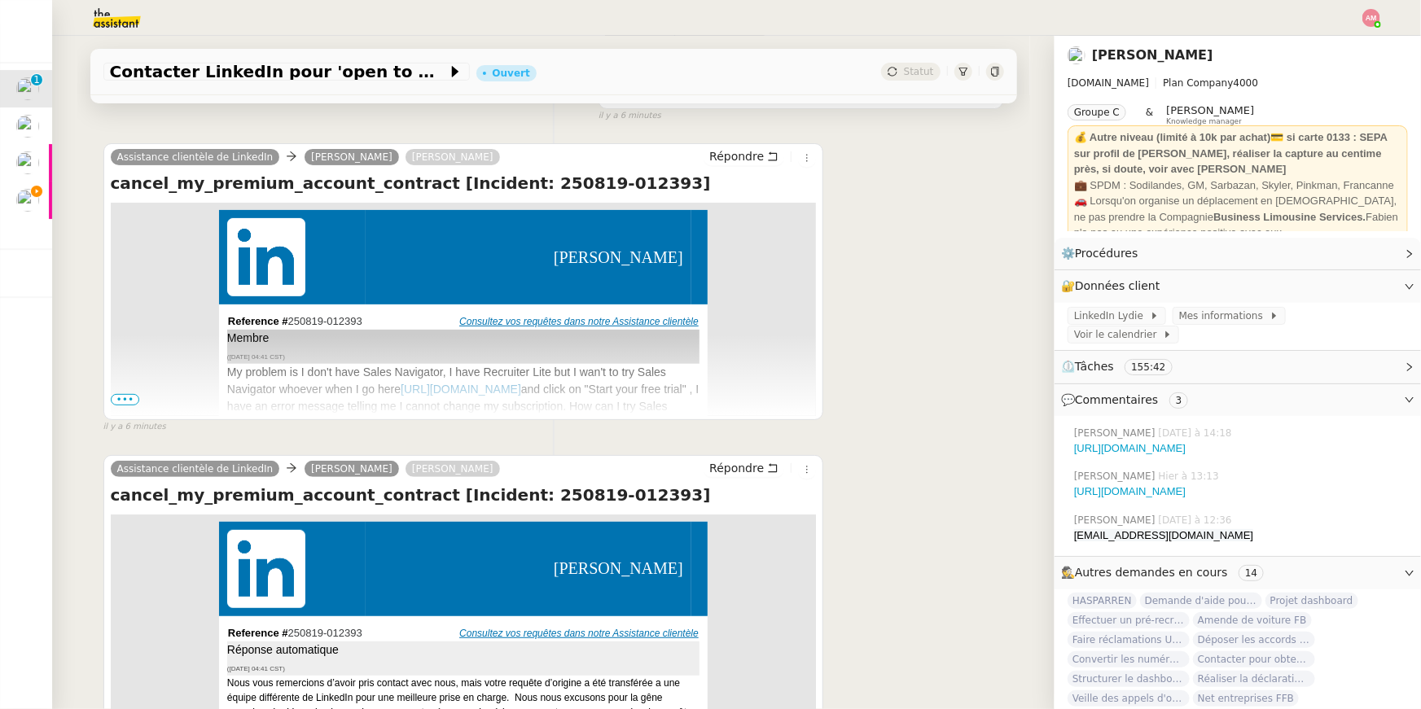
scroll to position [177, 0]
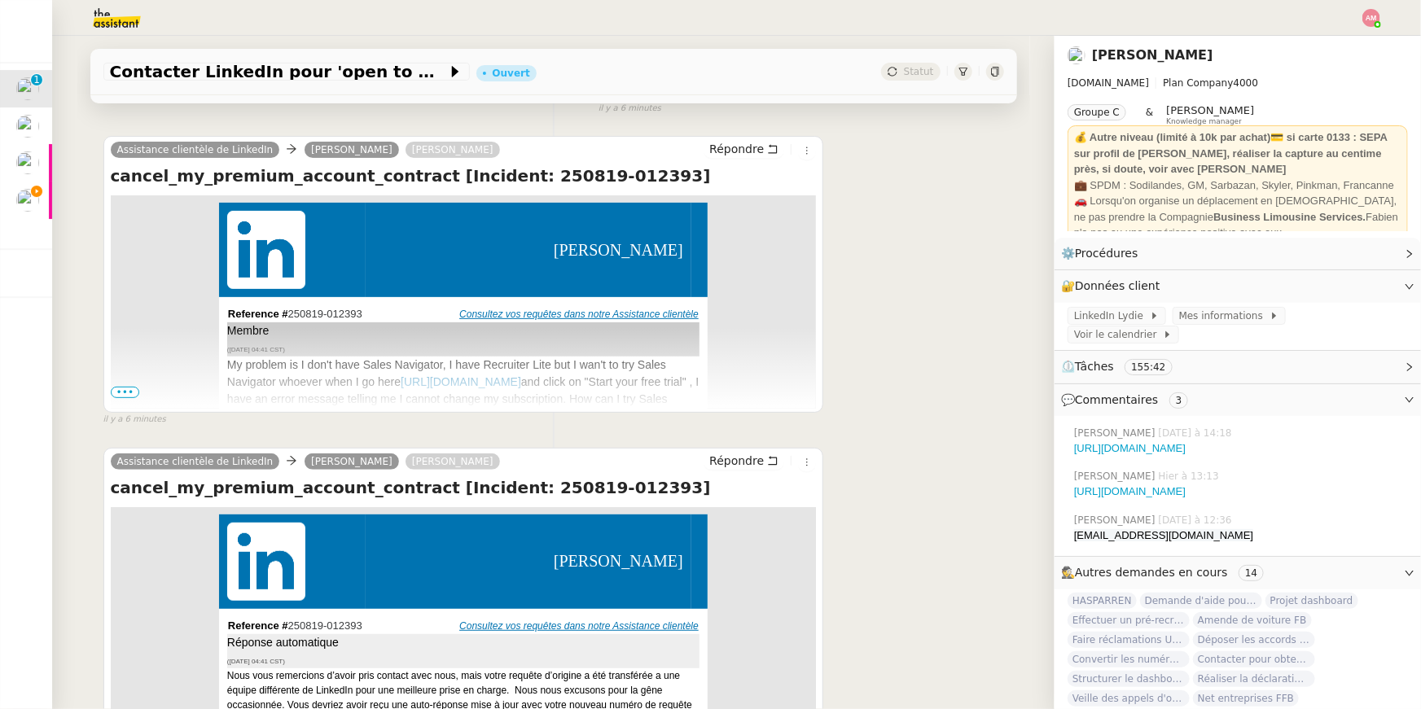
click at [134, 396] on span "•••" at bounding box center [125, 392] width 29 height 11
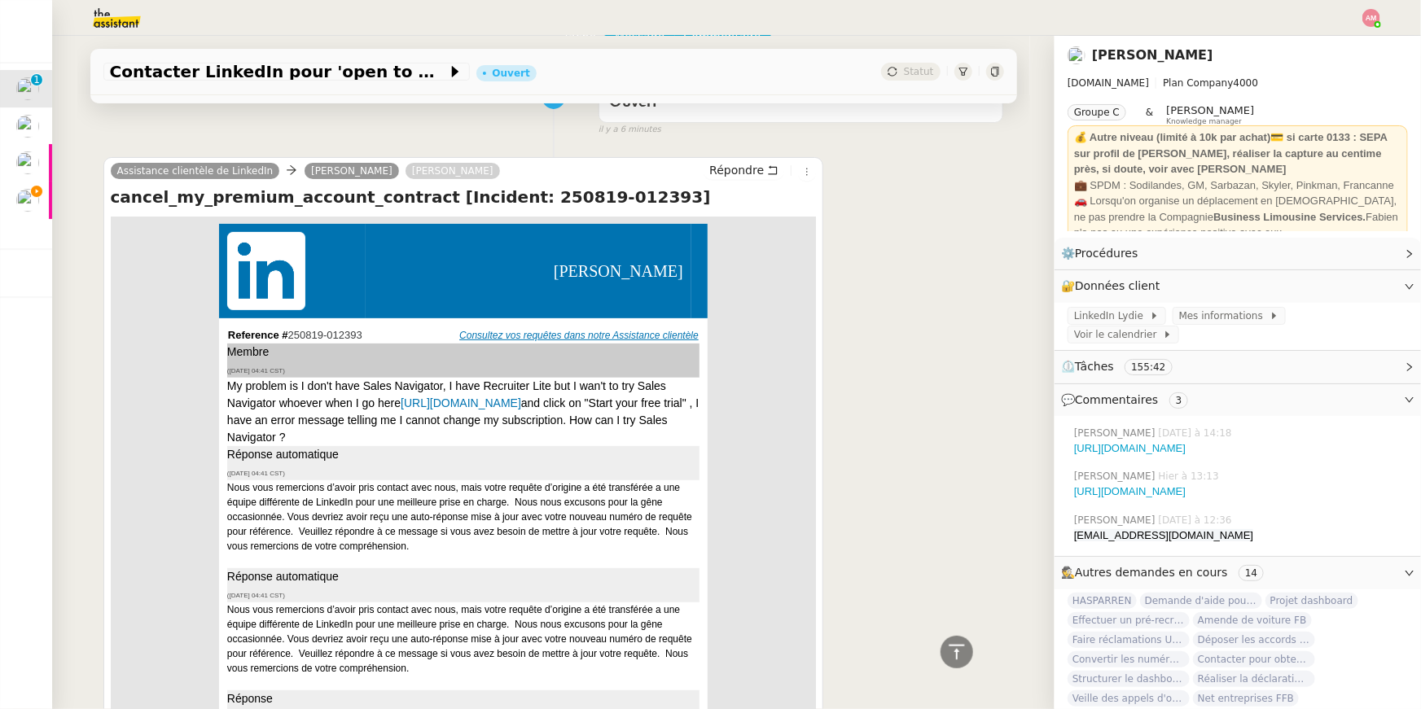
scroll to position [0, 0]
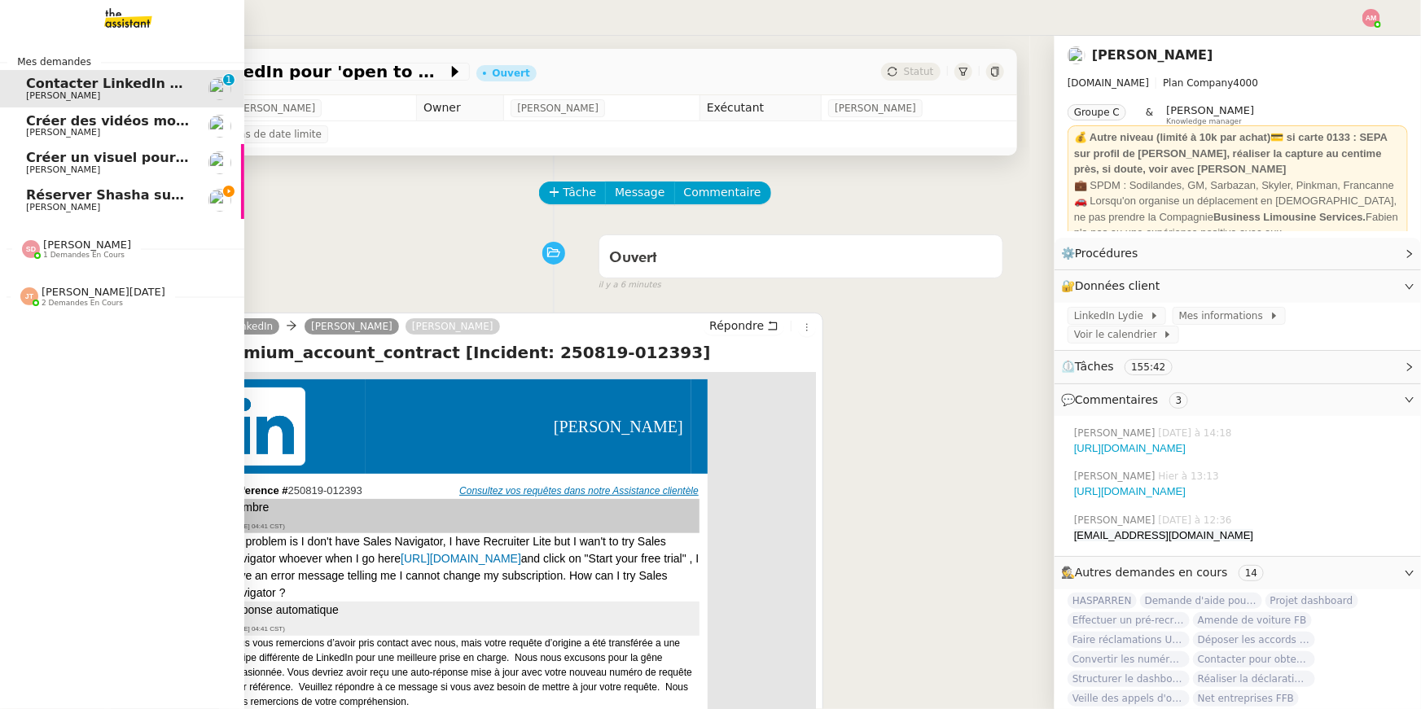
click at [35, 201] on span "Réserver Shasha sur le toit" at bounding box center [125, 194] width 199 height 15
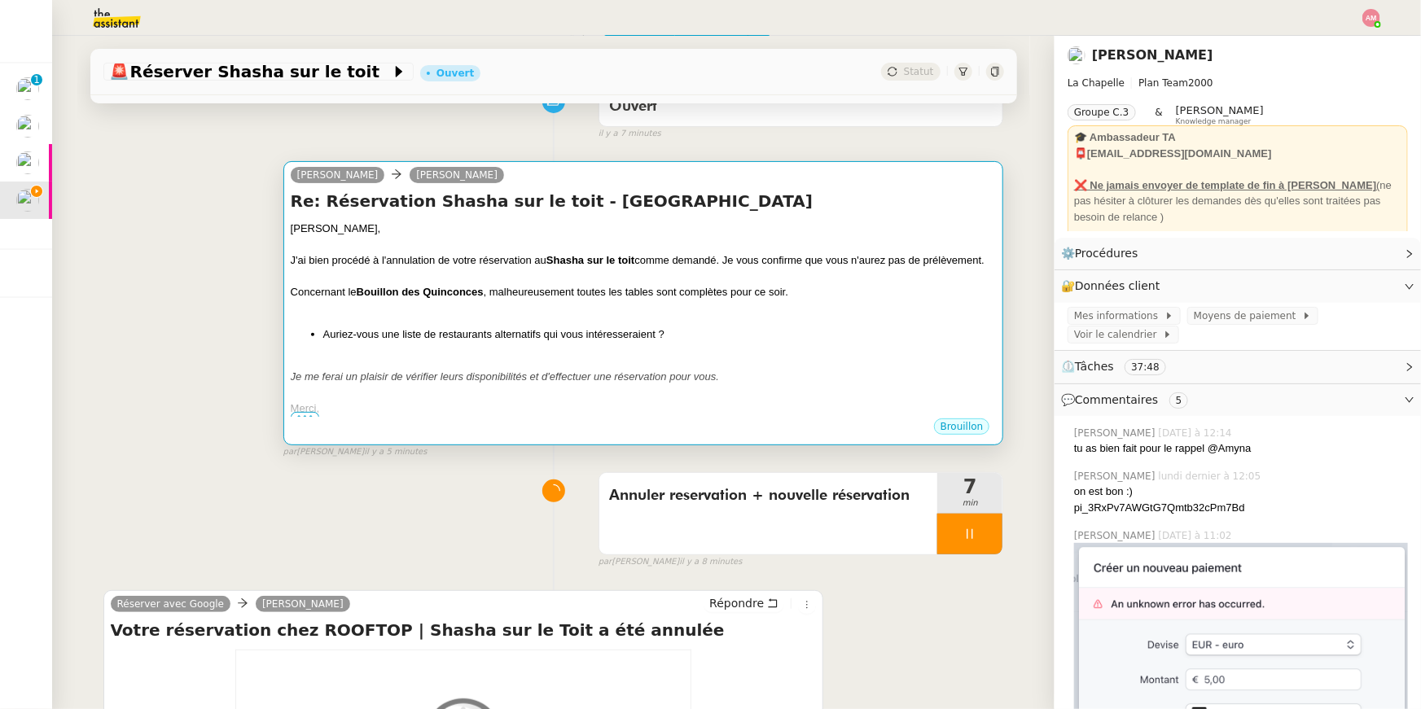
scroll to position [155, 0]
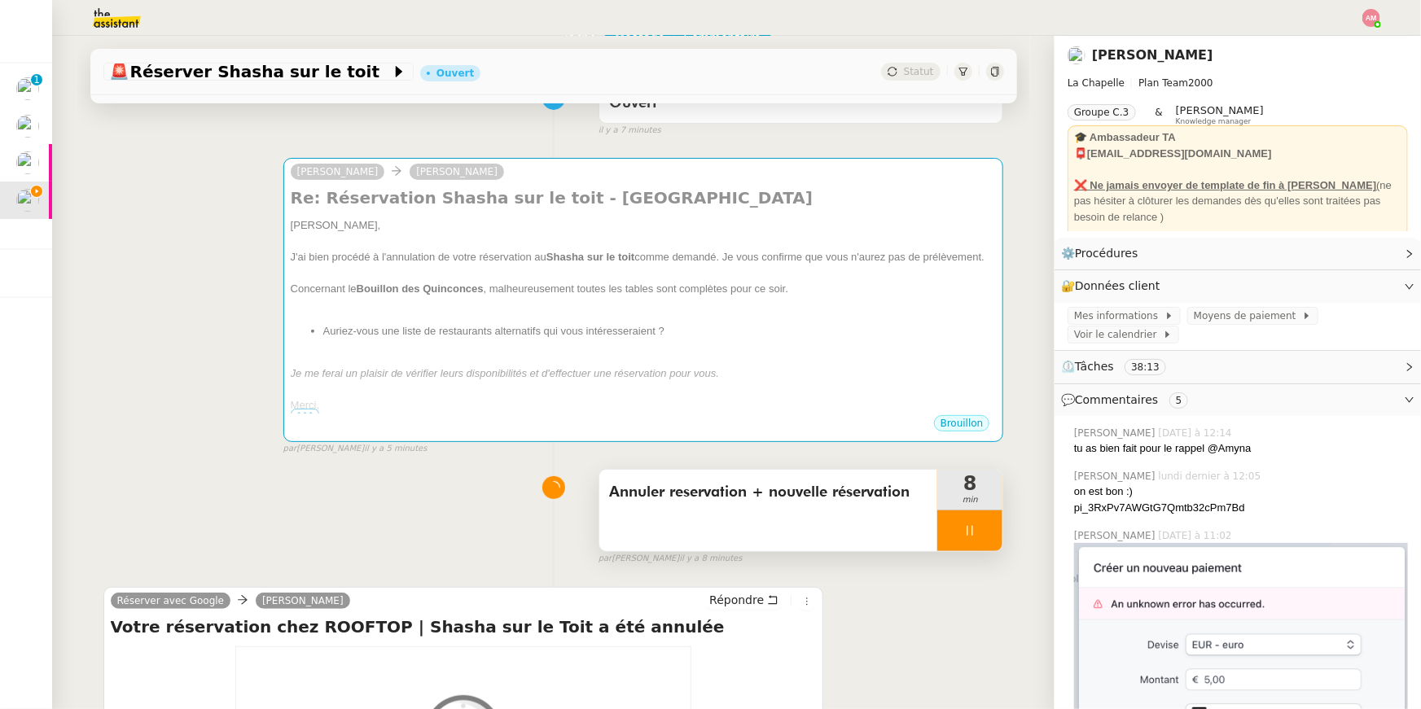
click at [738, 507] on div "Annuler reservation + nouvelle réservation" at bounding box center [768, 510] width 339 height 81
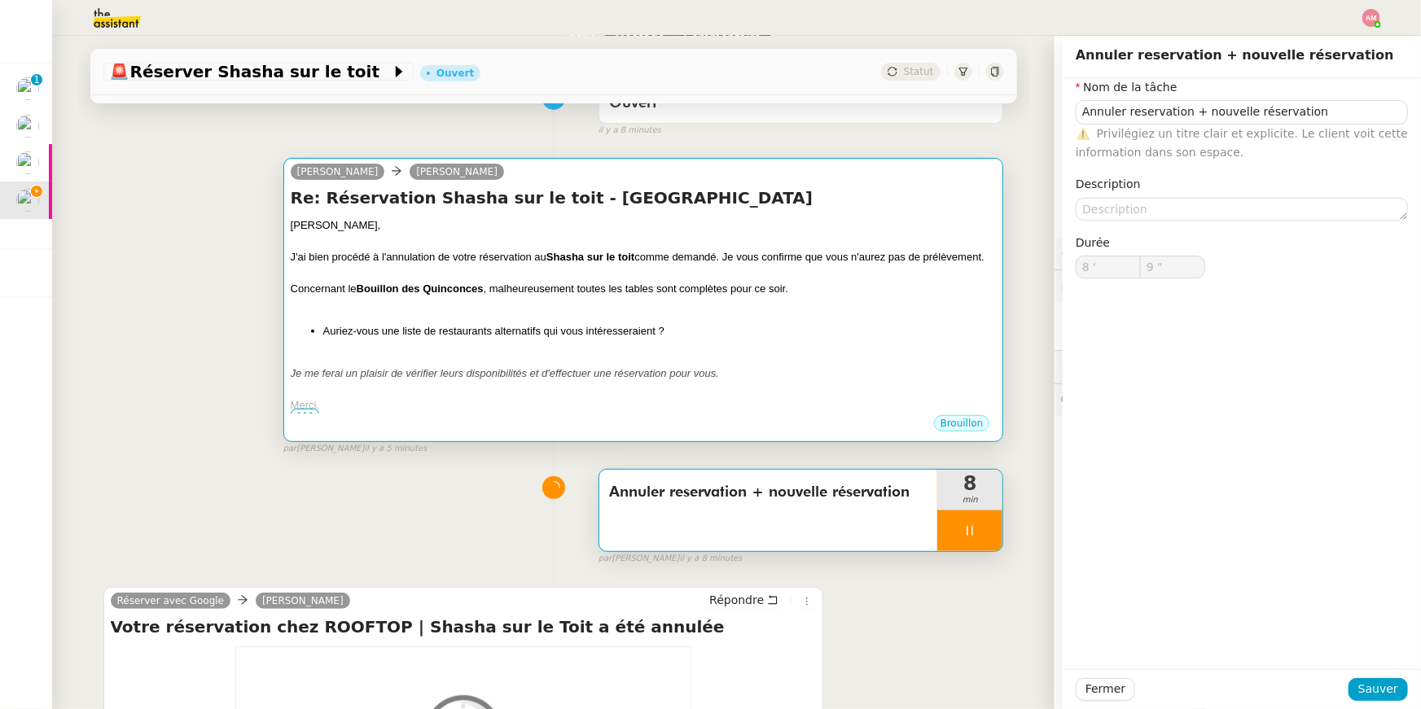
click at [777, 401] on div "Merci," at bounding box center [644, 405] width 706 height 16
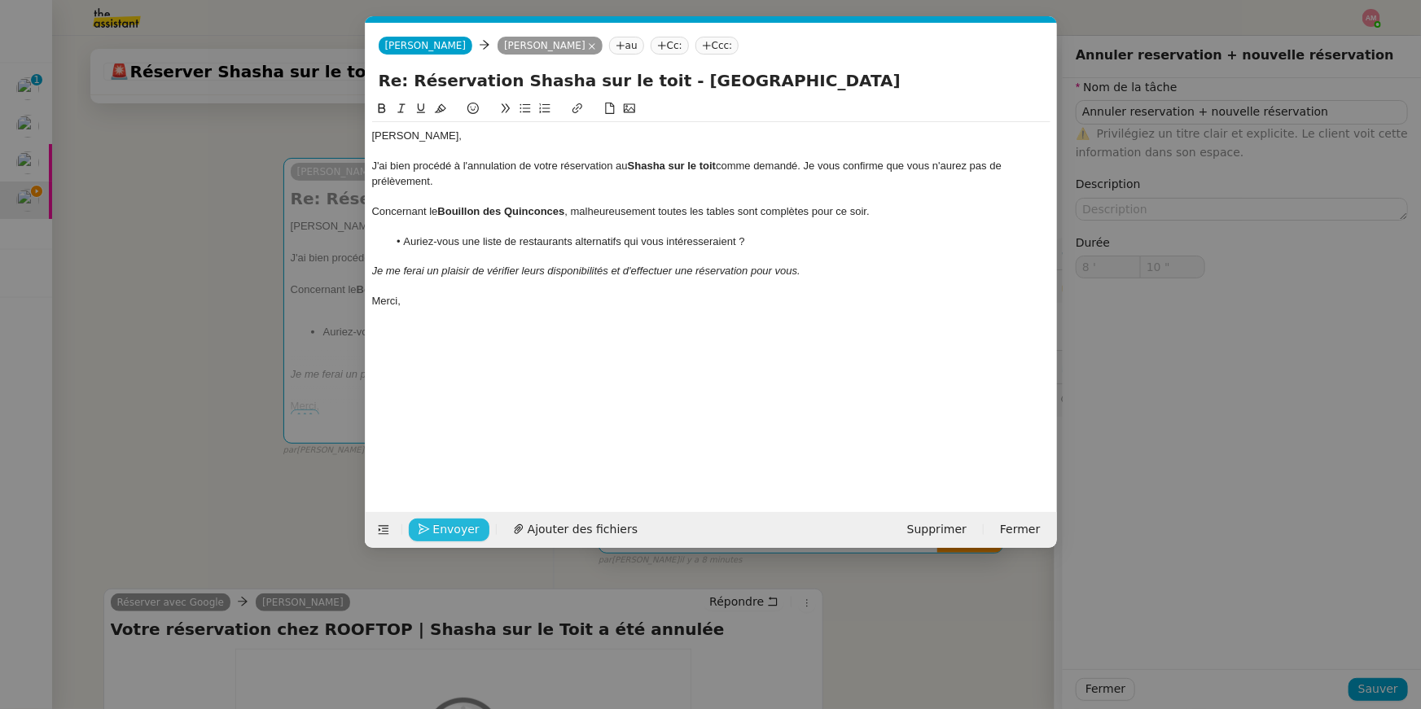
scroll to position [0, 34]
click at [427, 521] on button "Envoyer" at bounding box center [449, 530] width 81 height 23
click at [427, 521] on button "Confirmer l'envoi" at bounding box center [475, 530] width 132 height 23
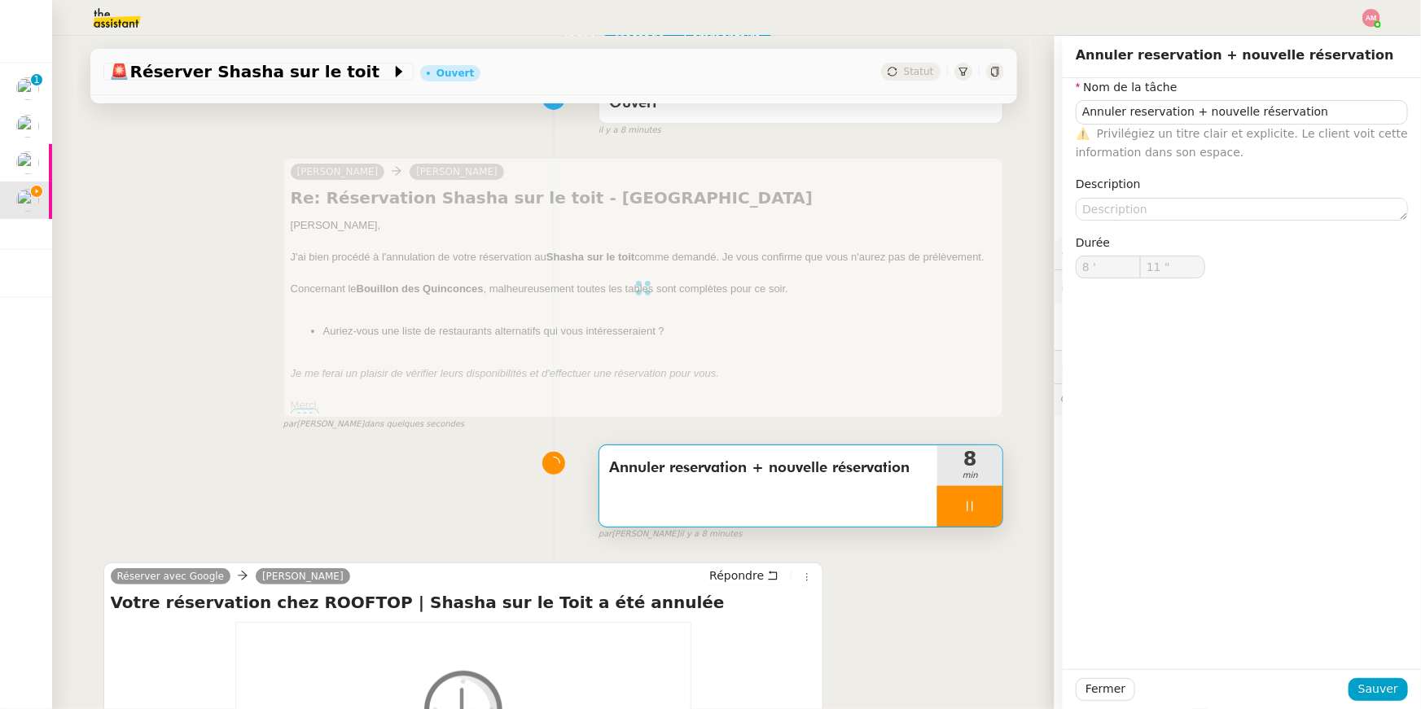
type input "12 ""
type input "Annuler reservation + nouvelle réservation"
type input "8 '"
type input "12 ""
click at [947, 505] on div at bounding box center [969, 506] width 65 height 41
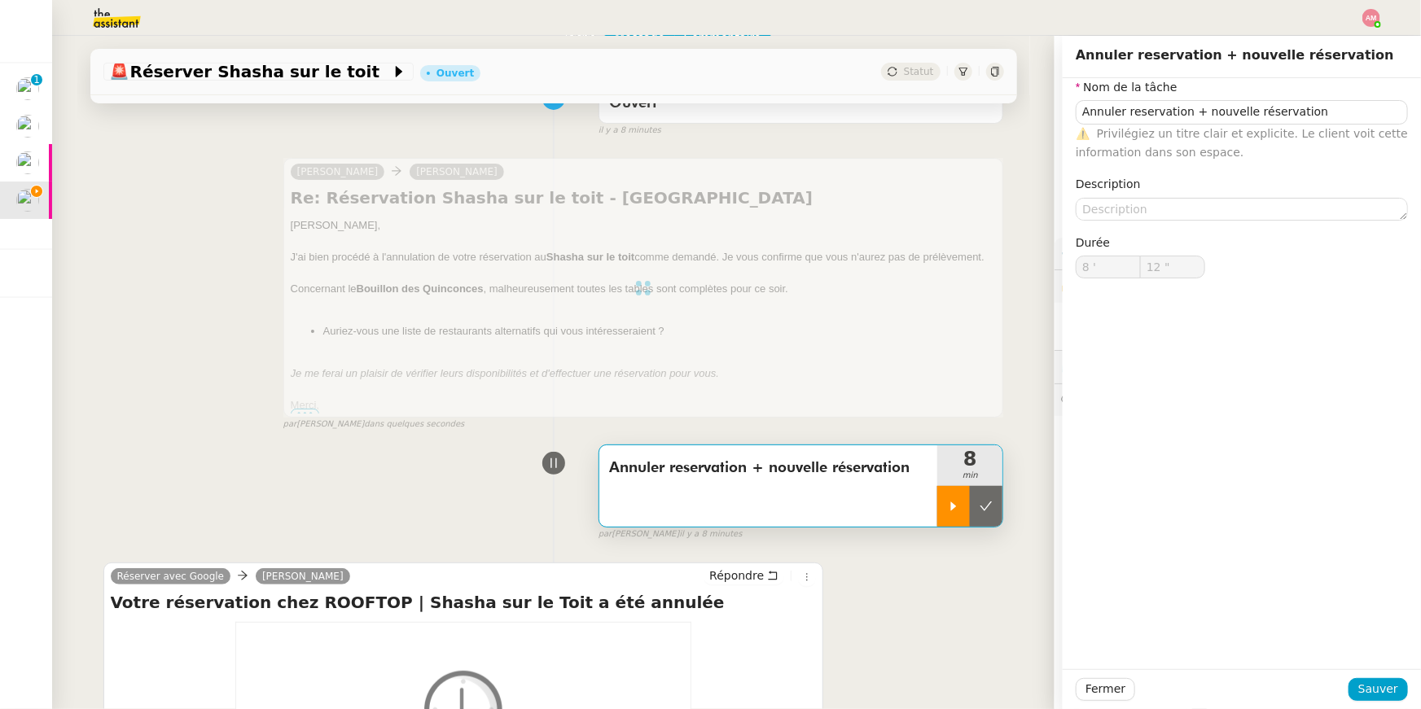
type input "Annuler reservation + nouvelle réservation"
type input "8 '"
type input "12 ""
type input "Annuler reservation + nouvelle réservation"
type input "8 '"
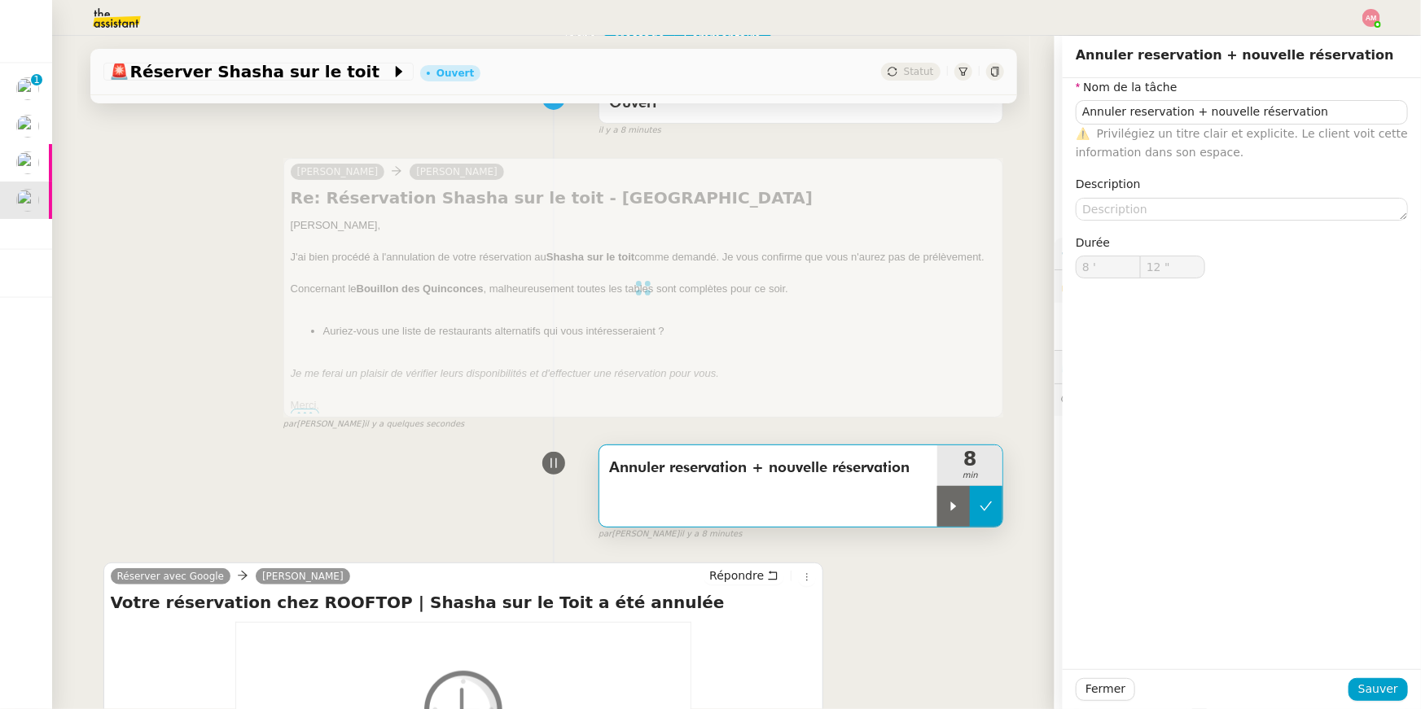
type input "12 ""
click at [977, 506] on button at bounding box center [986, 506] width 33 height 41
type input "Annuler reservation + nouvelle réservation"
type input "8 '"
type input "12 ""
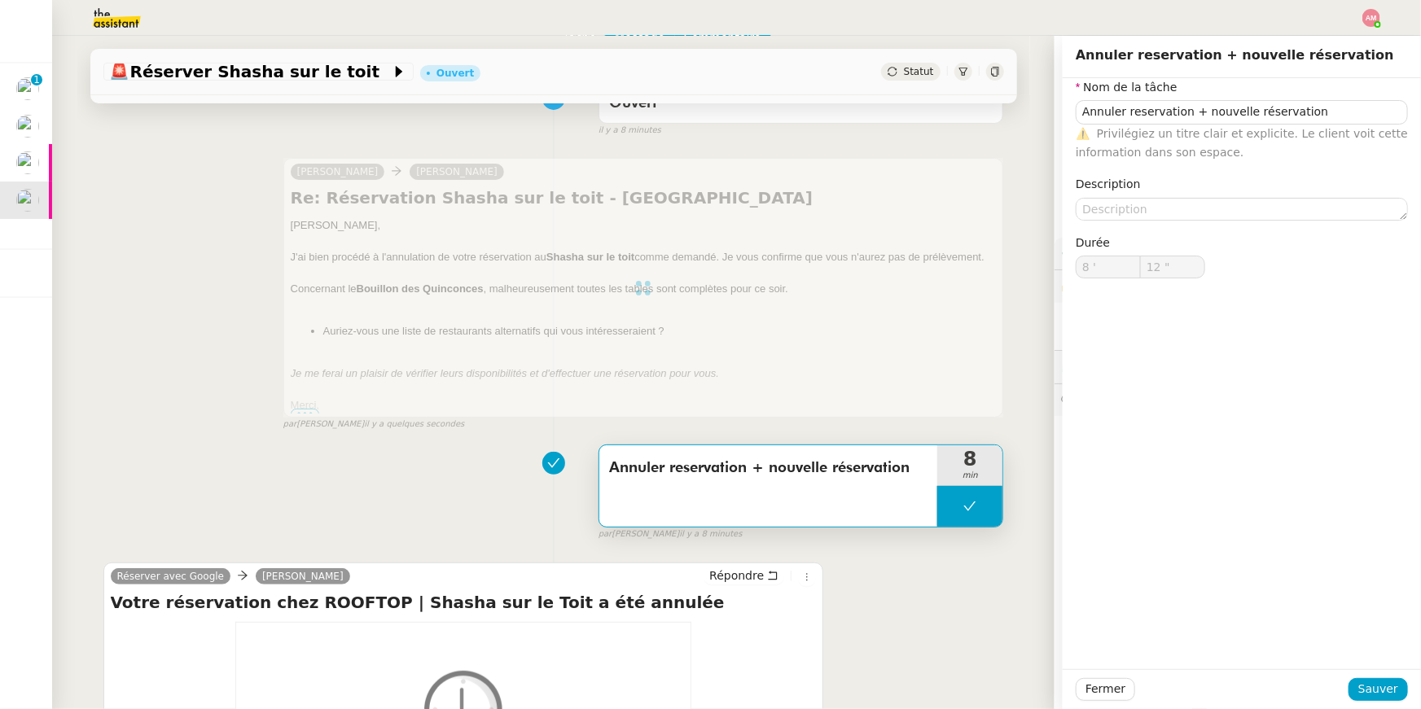
type input "Annuler reservation + nouvelle réservation"
type input "8 '"
type input "12 ""
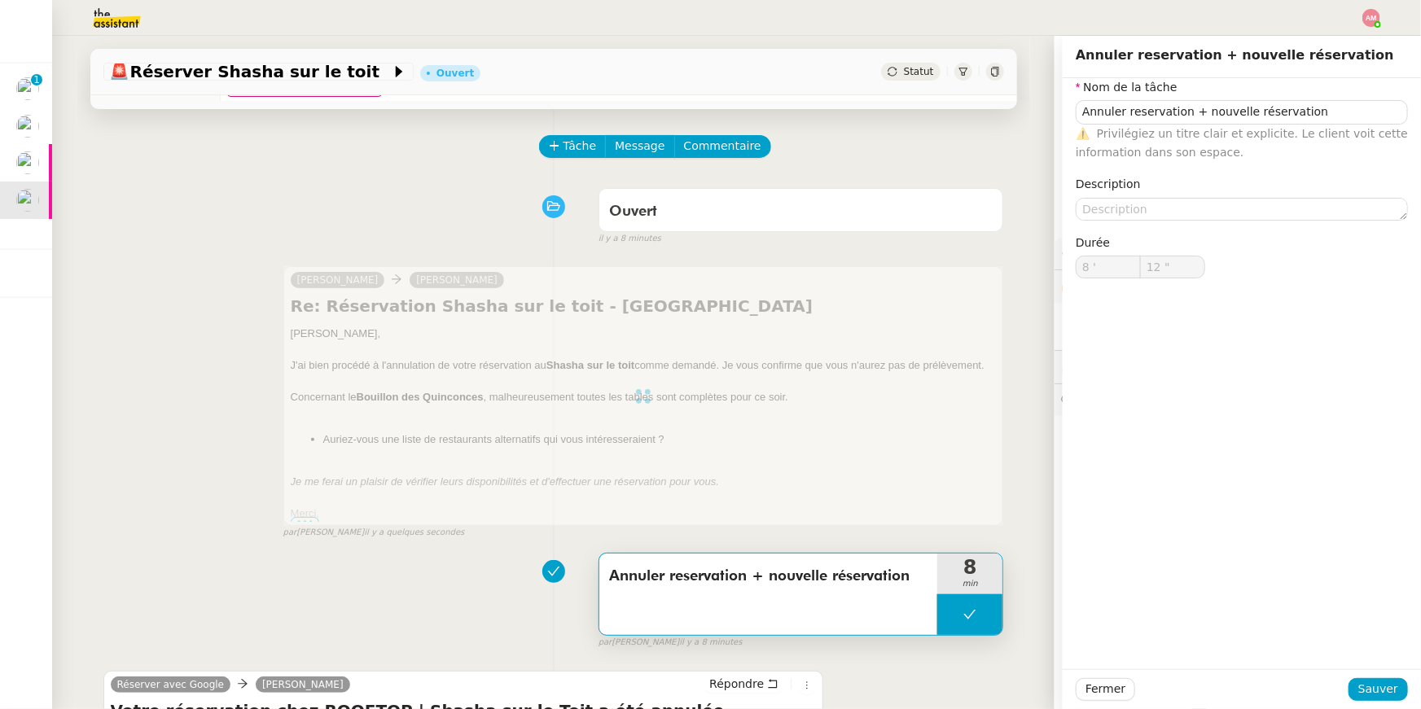
scroll to position [0, 0]
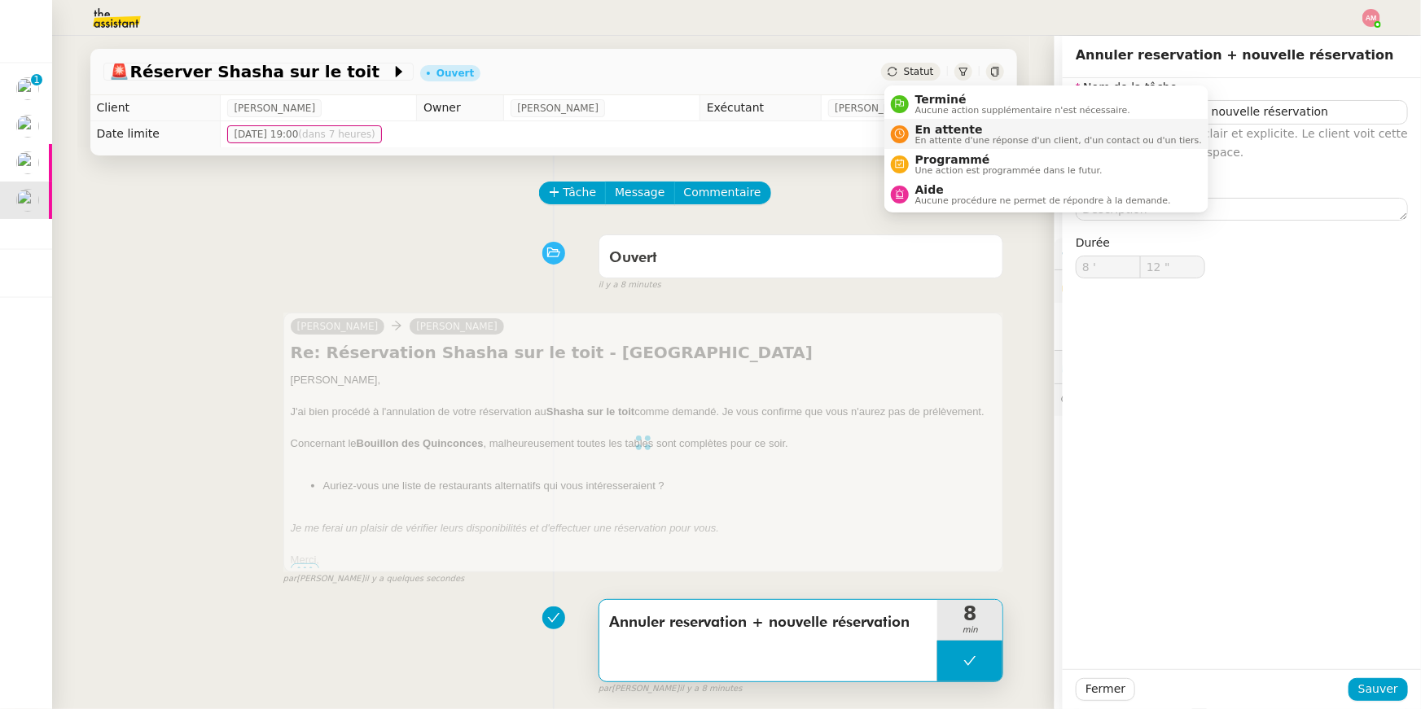
click at [933, 127] on span "En attente" at bounding box center [1058, 129] width 287 height 13
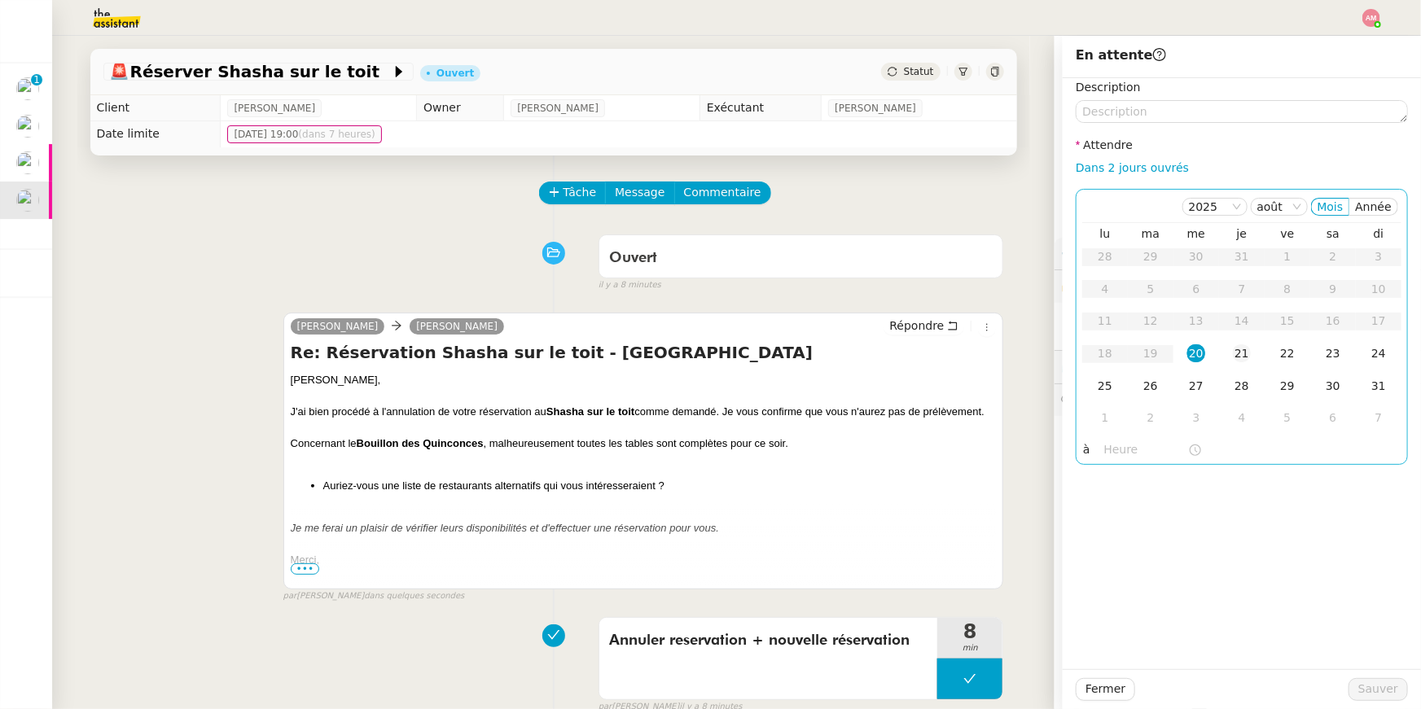
click at [1234, 357] on div "21" at bounding box center [1242, 353] width 18 height 18
click at [1177, 168] on link "Dans 2 jours ouvrés" at bounding box center [1131, 167] width 113 height 13
type input "07:00"
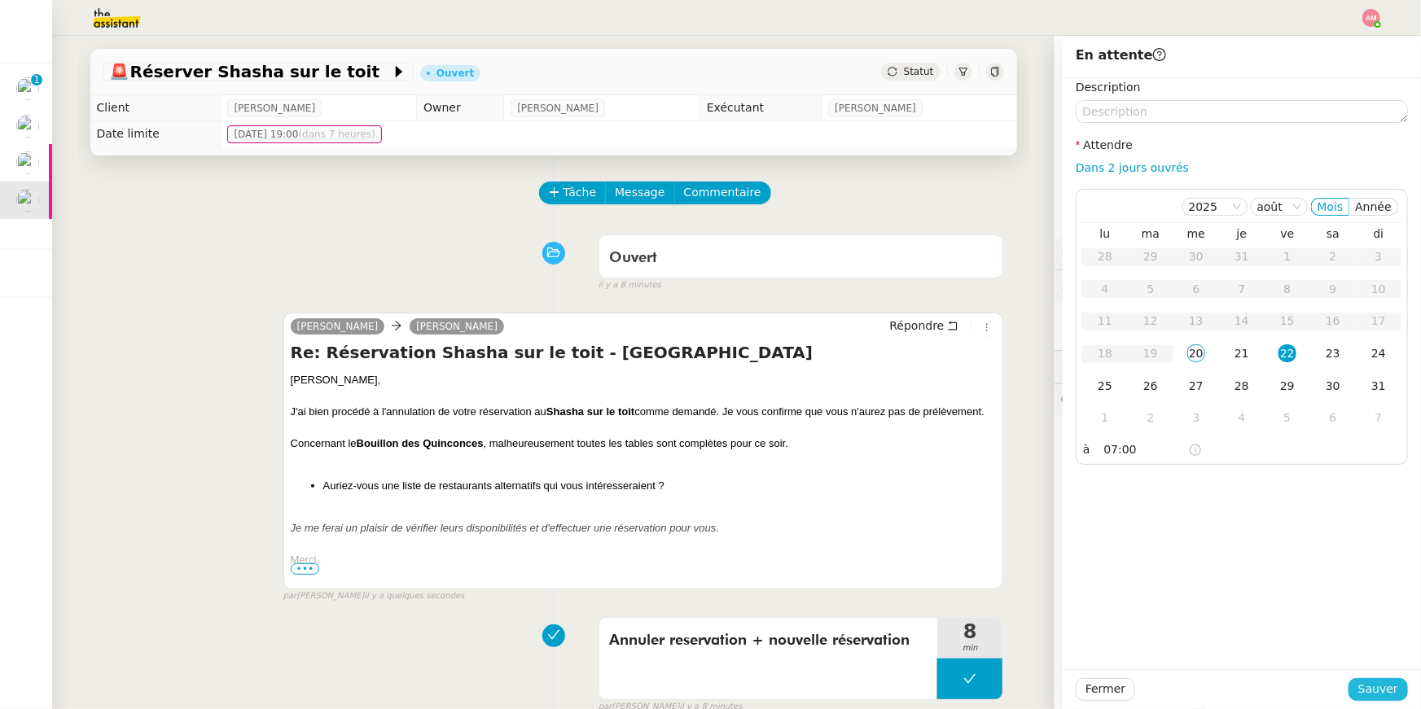
click at [1356, 692] on button "Sauver" at bounding box center [1377, 689] width 59 height 23
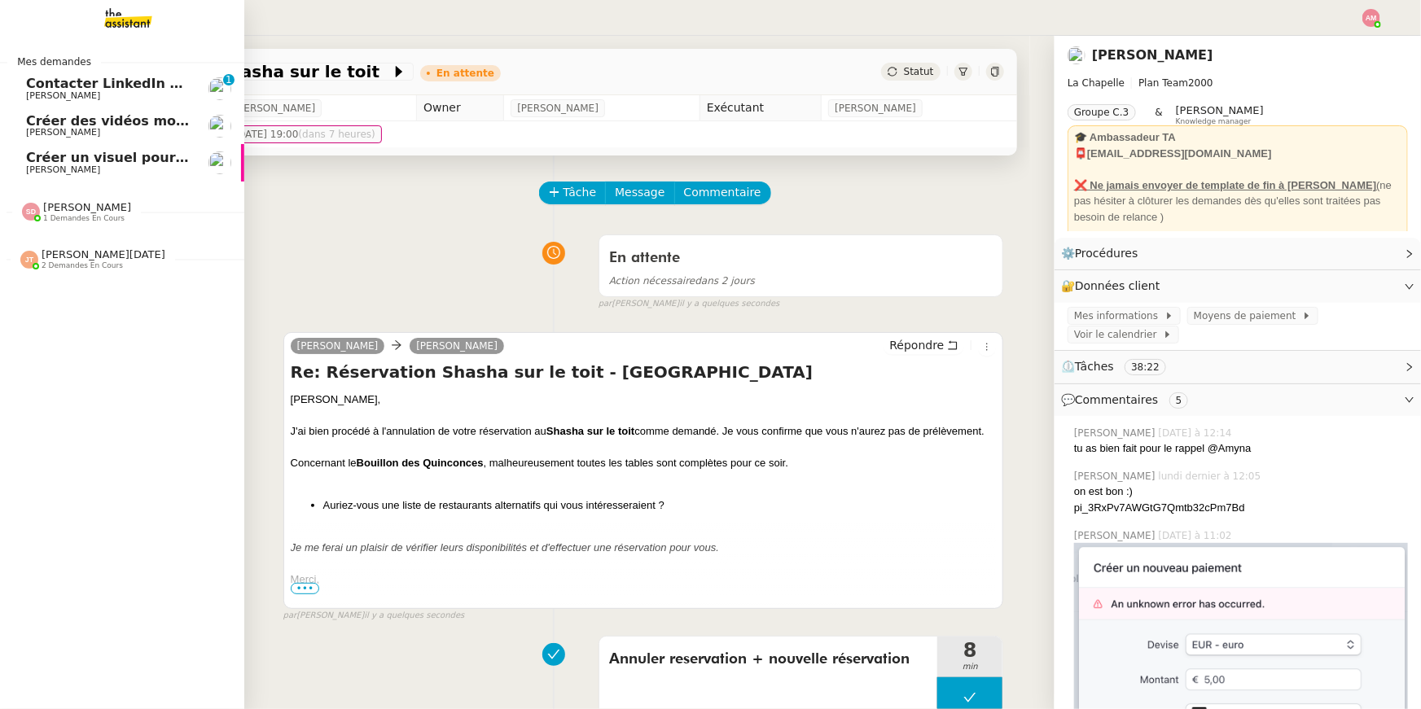
click at [36, 85] on span "Contacter LinkedIn pour 'open to work'" at bounding box center [169, 83] width 287 height 15
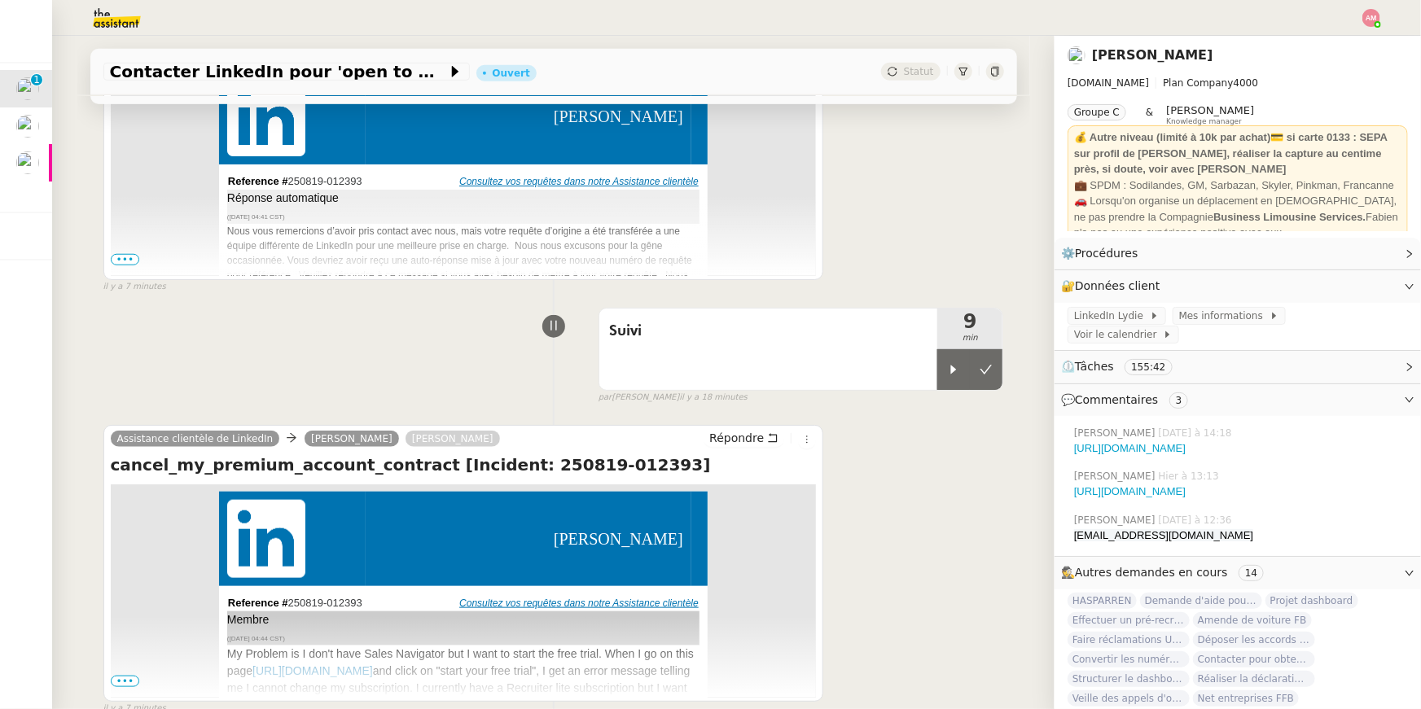
scroll to position [869, 0]
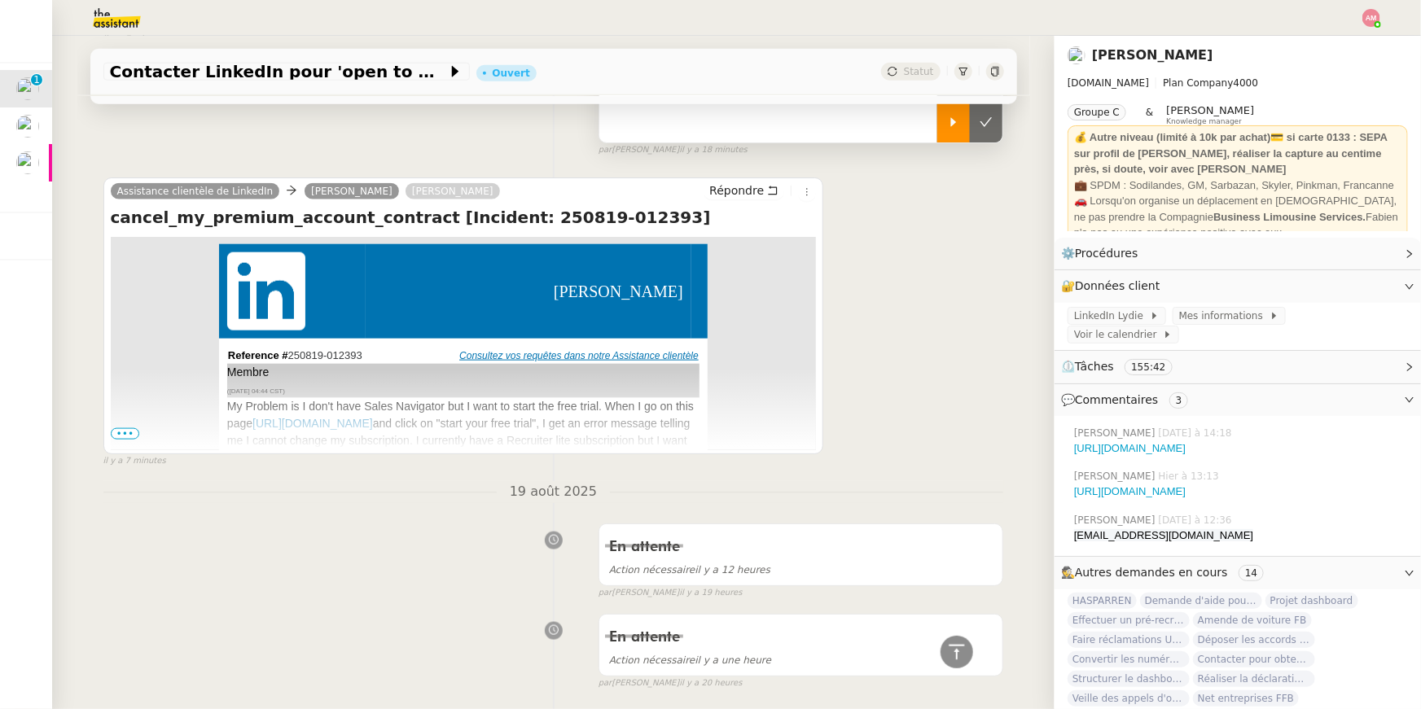
click at [952, 126] on icon at bounding box center [953, 122] width 13 height 13
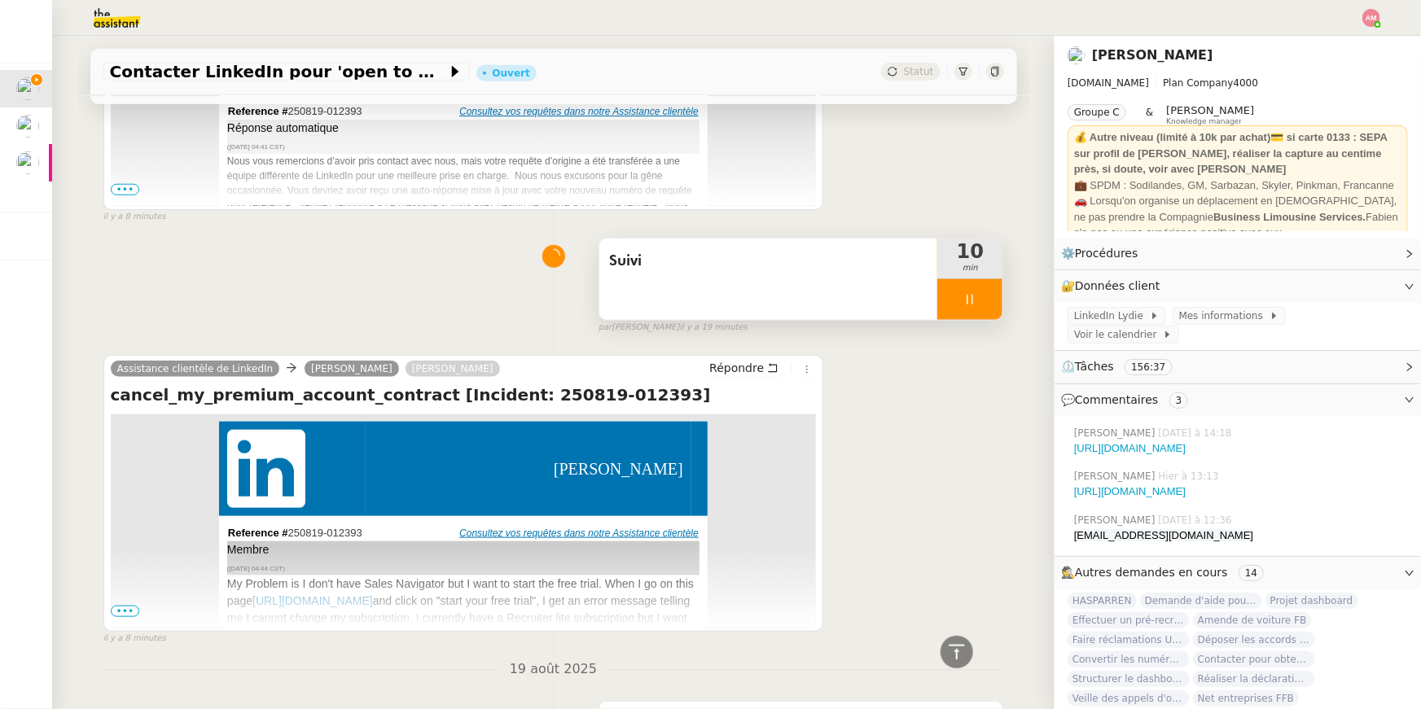
scroll to position [690, 0]
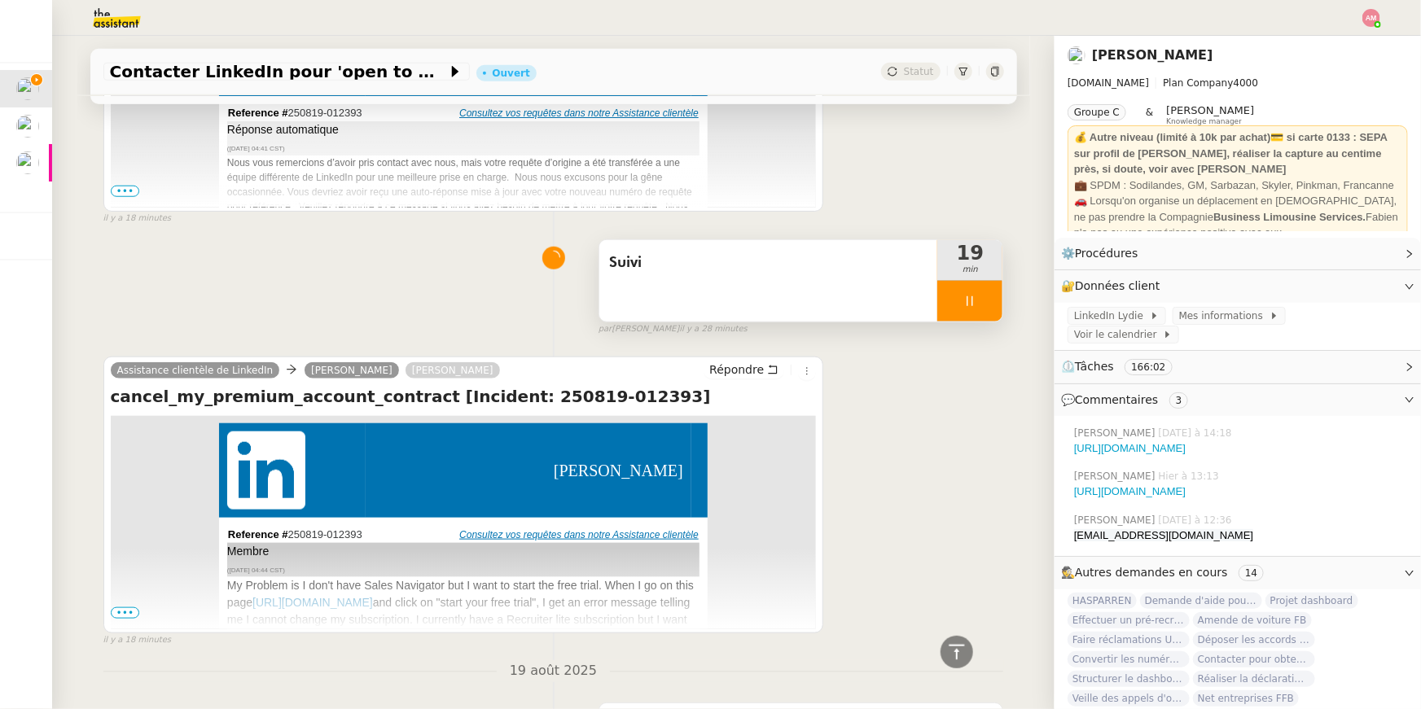
click at [830, 256] on span "Suivi" at bounding box center [768, 263] width 319 height 24
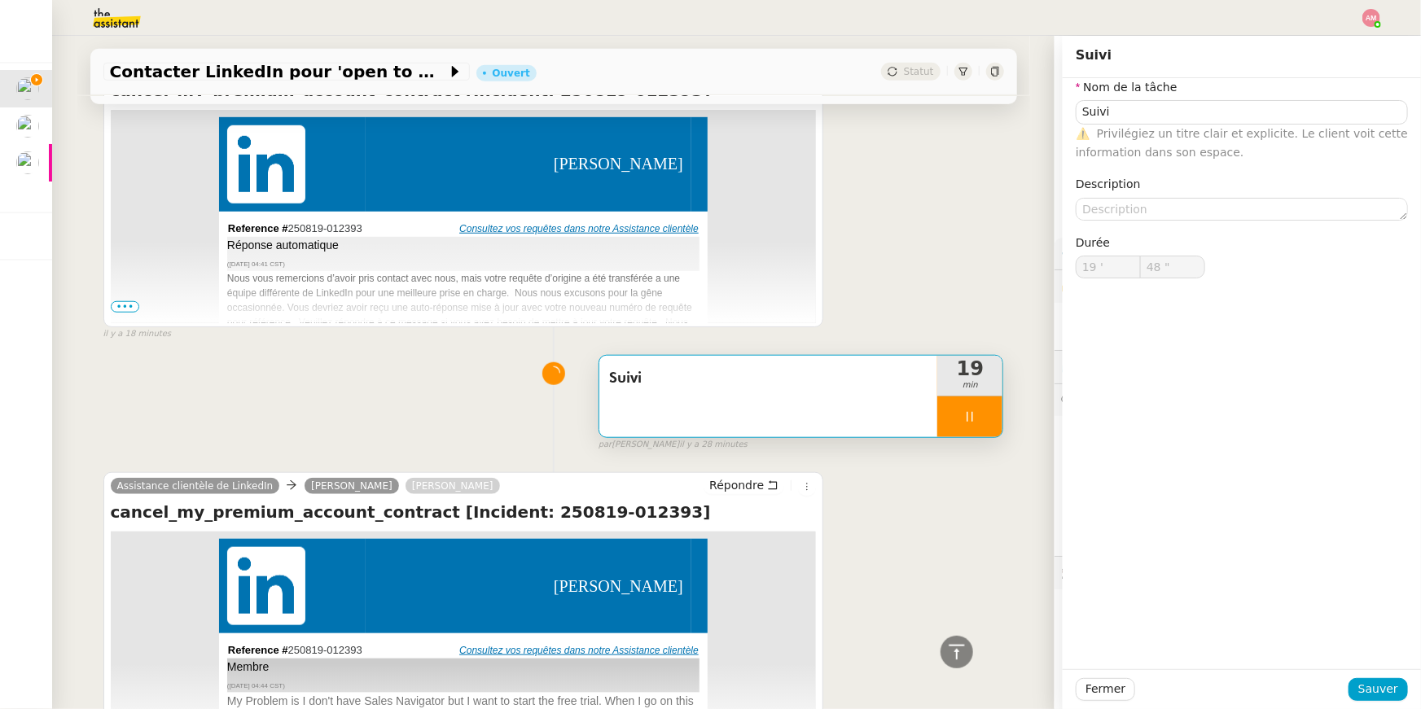
scroll to position [570, 0]
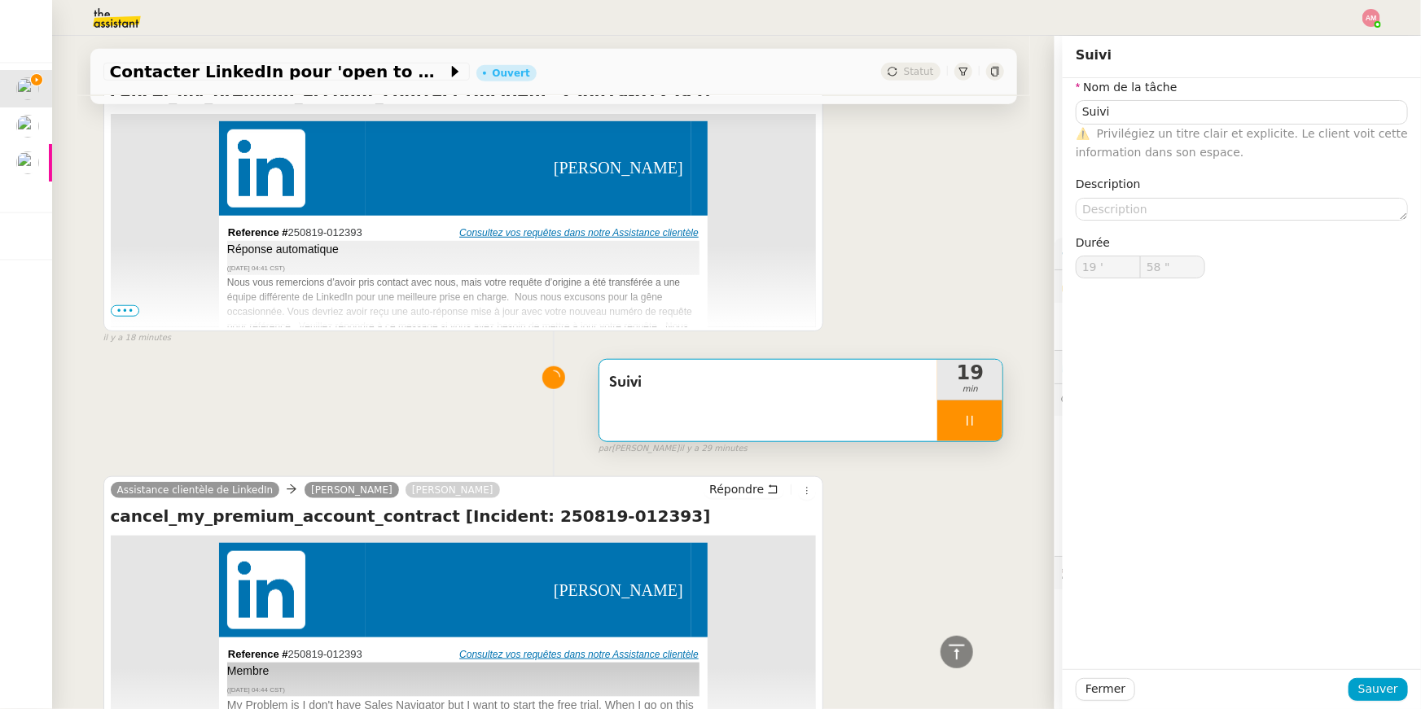
type input "59 ""
type input "20 '"
type input "2 ""
click at [949, 424] on div at bounding box center [969, 421] width 65 height 41
click at [968, 423] on div at bounding box center [953, 421] width 33 height 41
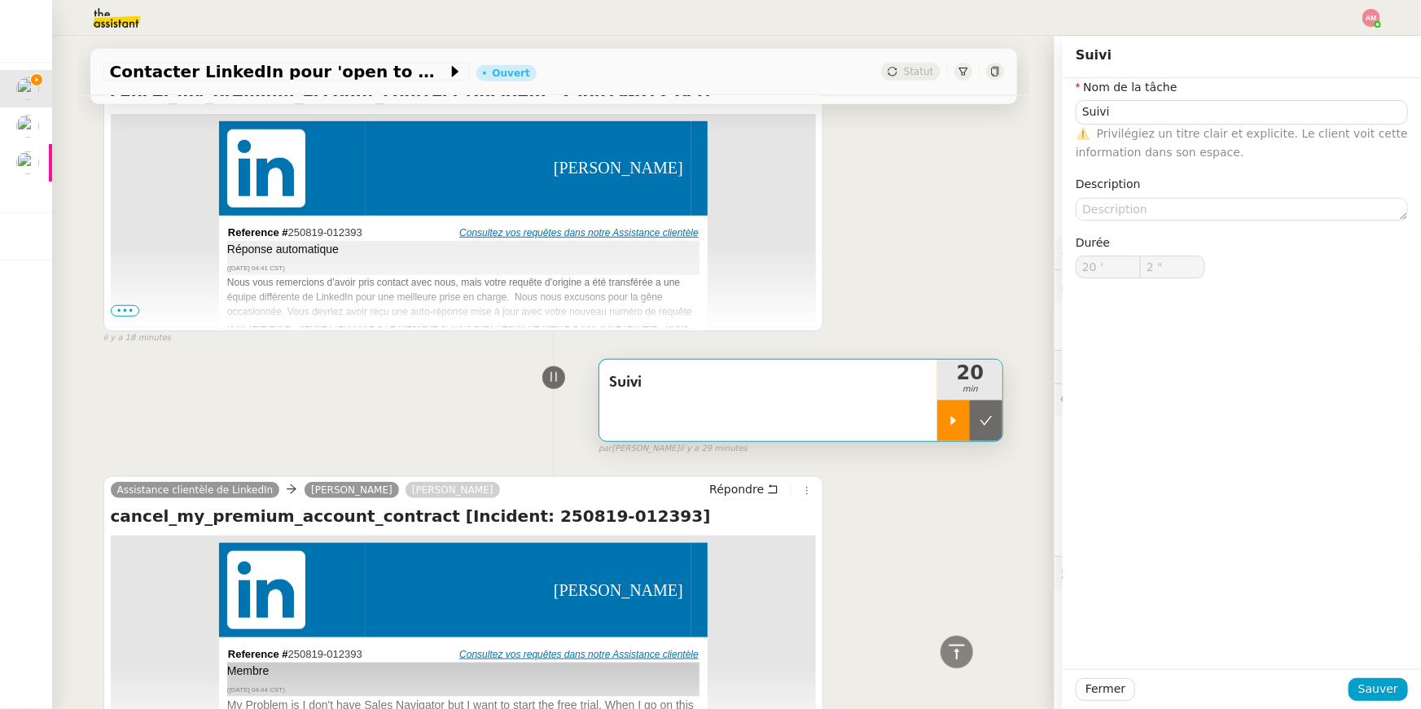
type input "Suivi"
type input "20 '"
type input "3 ""
type input "Suivi"
type input "20 '"
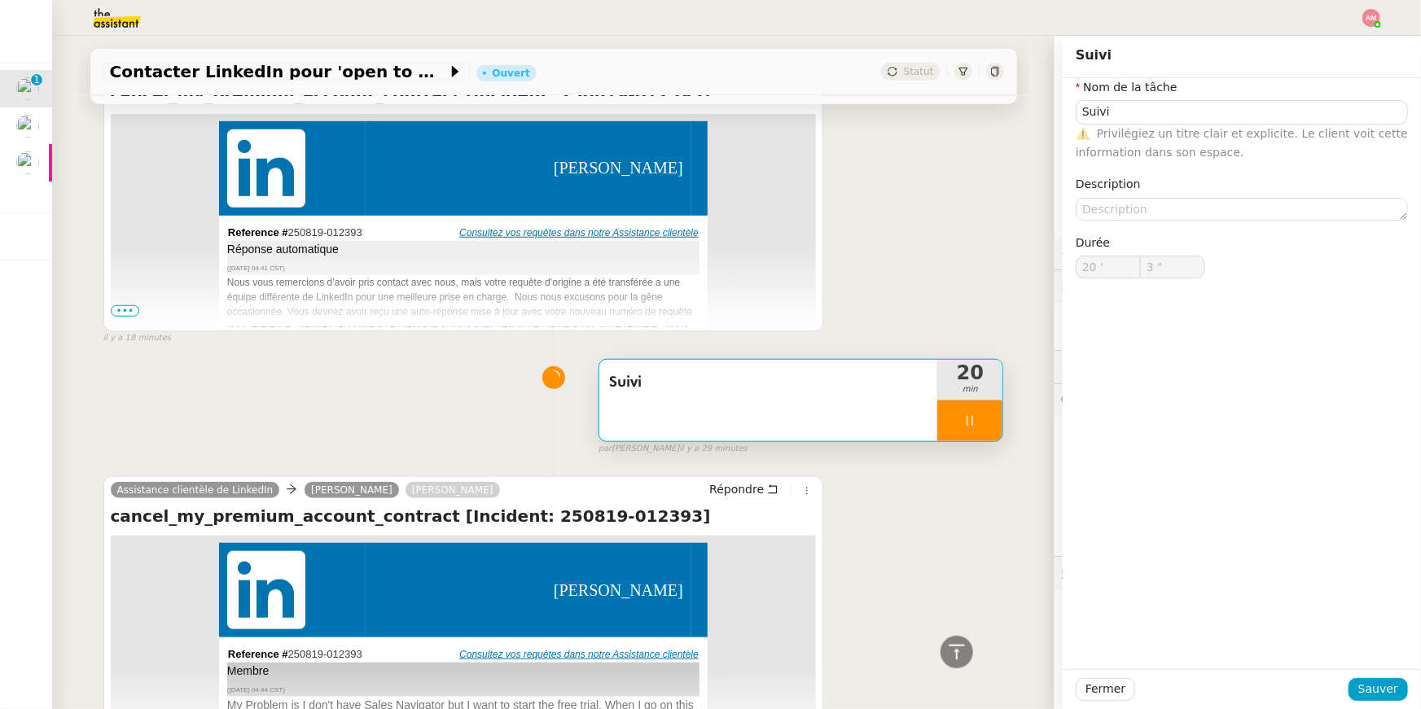
type input "3 ""
type input "Suivi"
type input "20 '"
type input "3 ""
type input "Suivi"
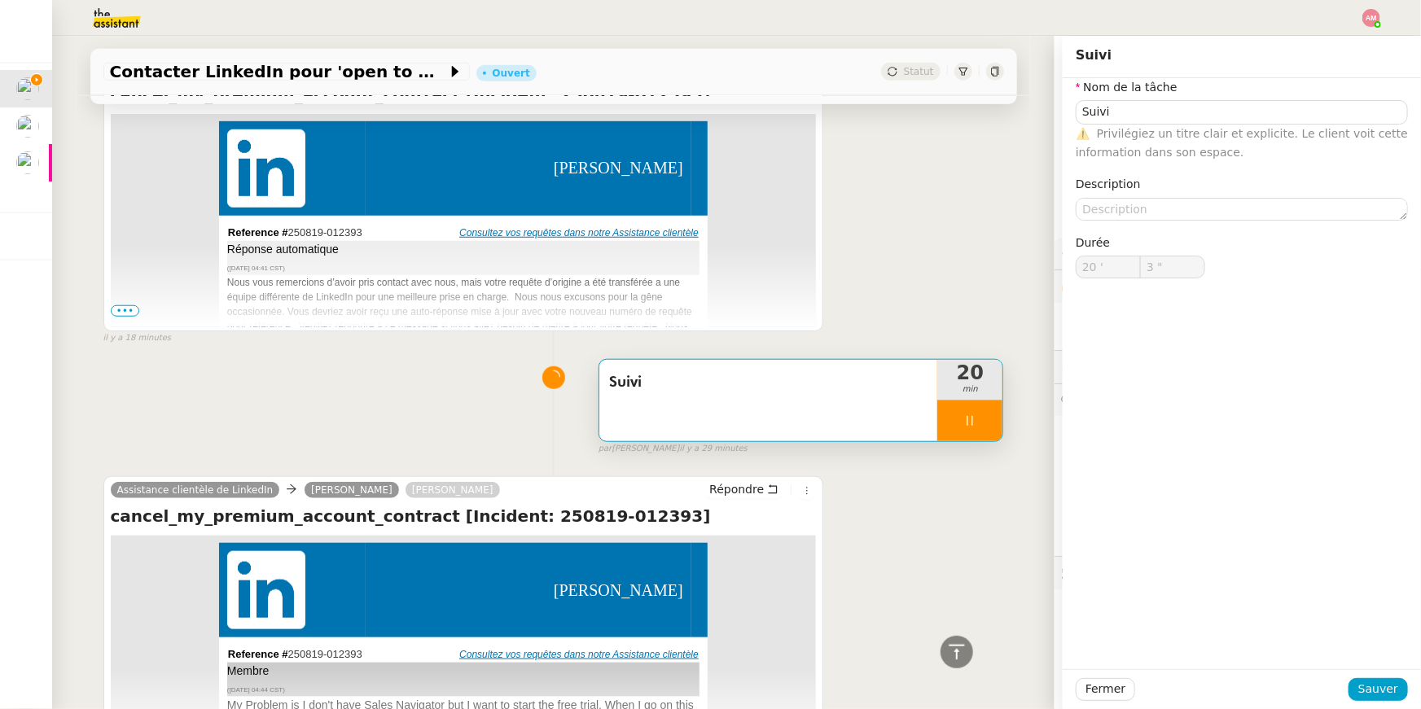
type input "20 '"
type input "3 ""
click at [970, 423] on icon at bounding box center [969, 420] width 13 height 13
type input "Suivi"
type input "20 '"
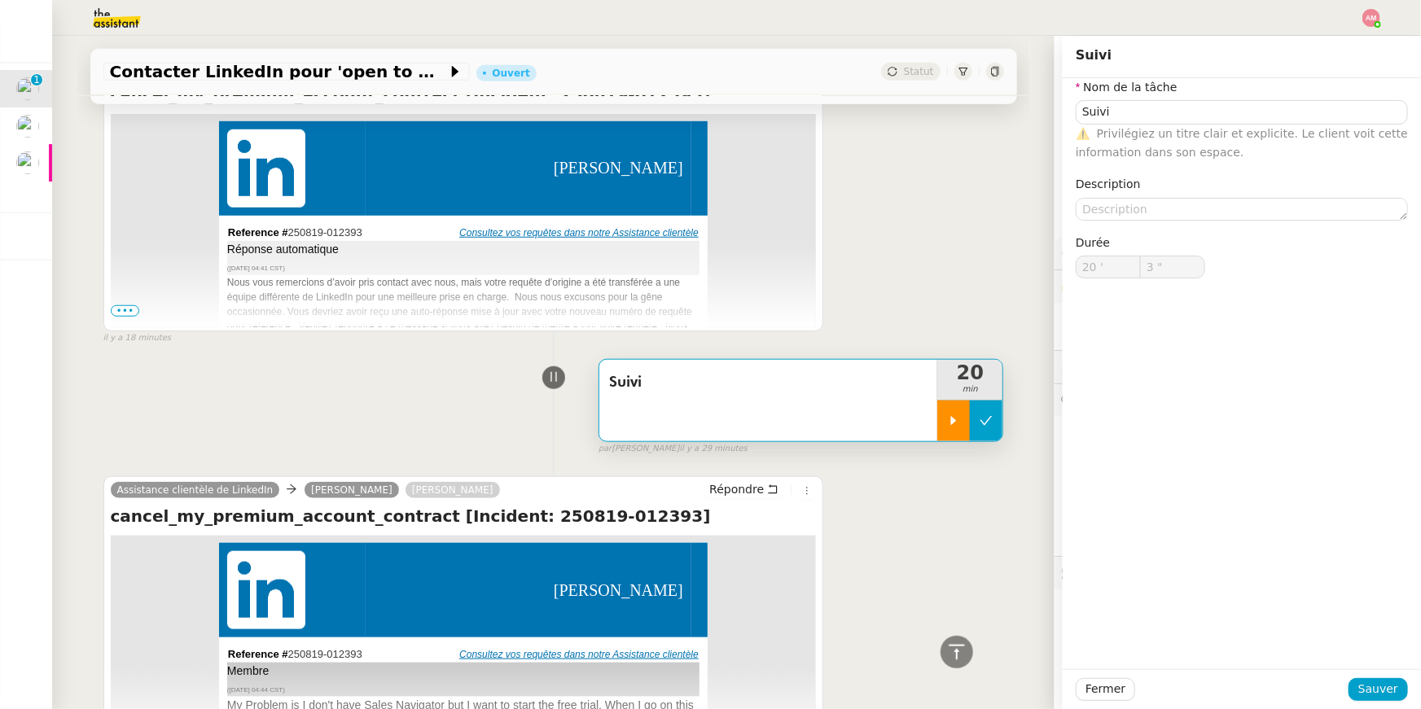
type input "3 ""
click at [972, 423] on button at bounding box center [986, 421] width 33 height 41
type input "Suivi"
type input "20 '"
type input "3 ""
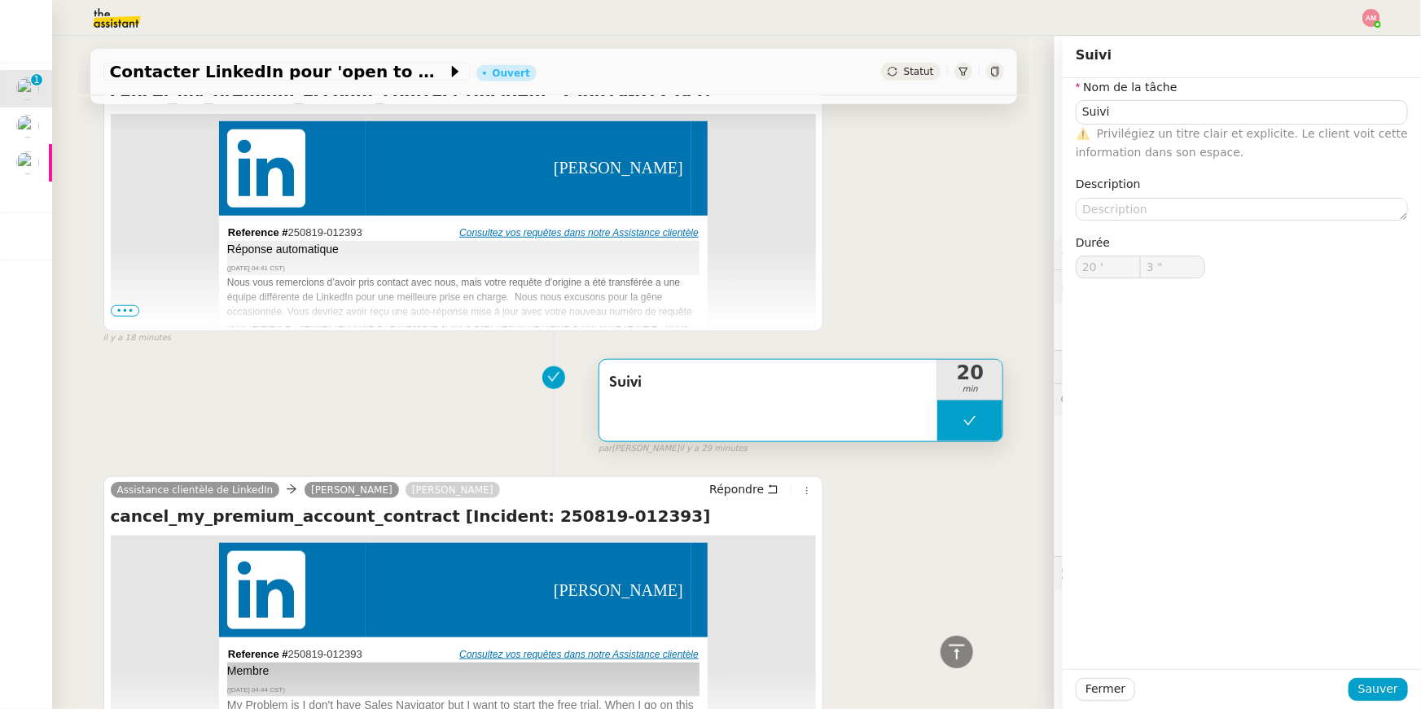
type input "Suivi"
type input "20 '"
type input "3 ""
type input "Suivi"
type input "20 '"
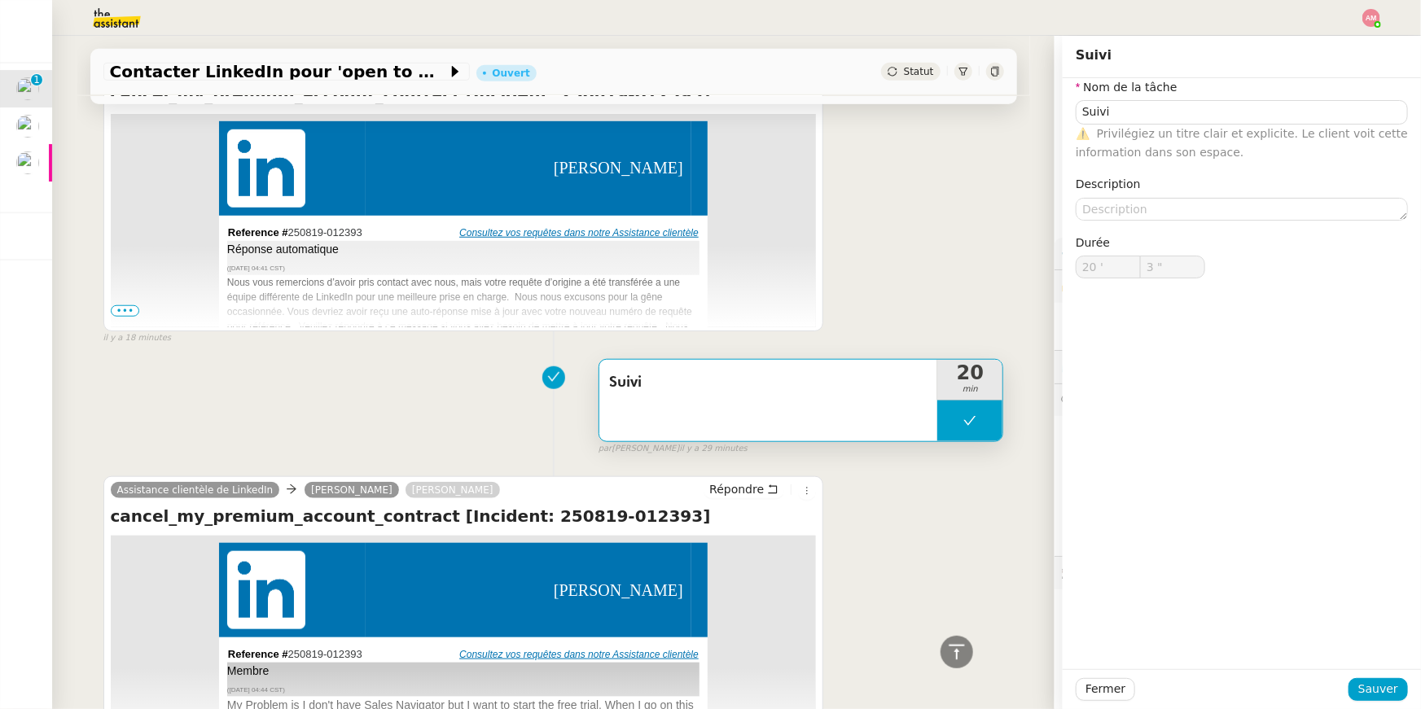
type input "3 ""
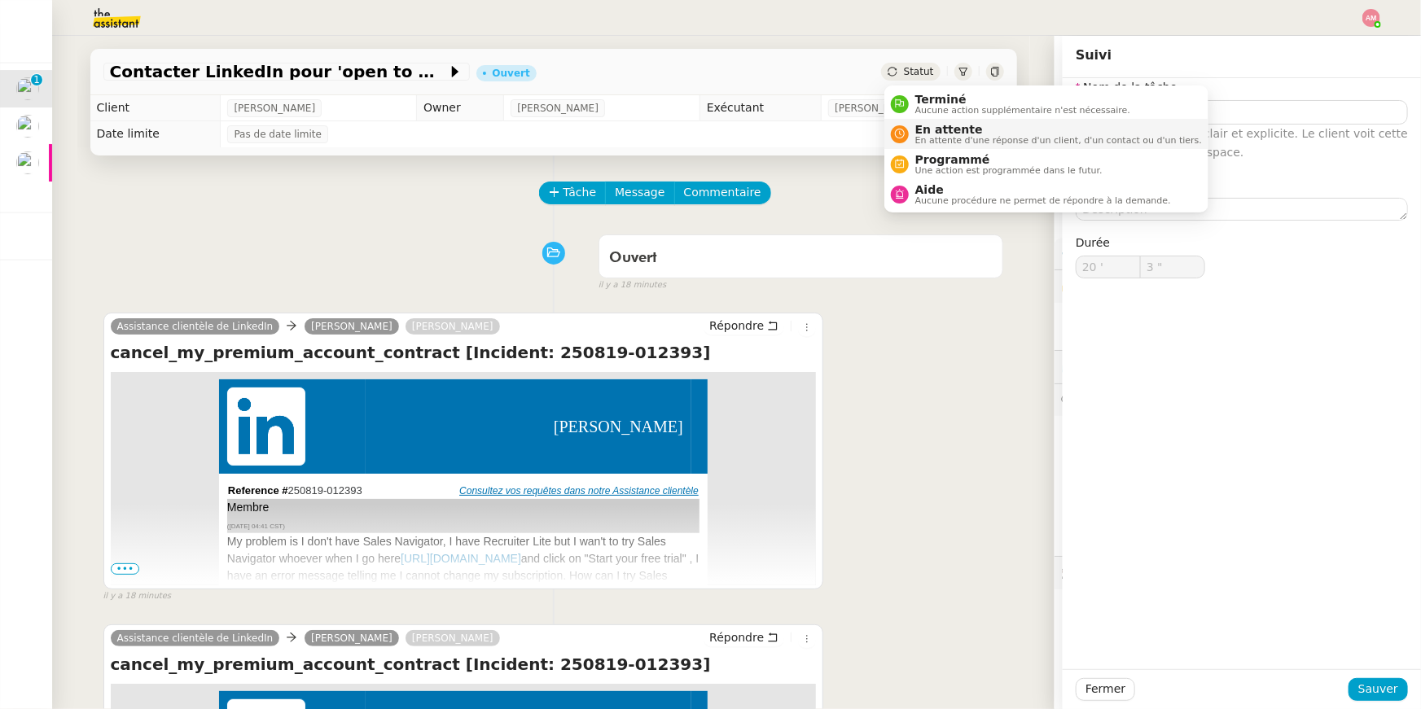
click at [921, 126] on span "En attente" at bounding box center [1058, 129] width 287 height 13
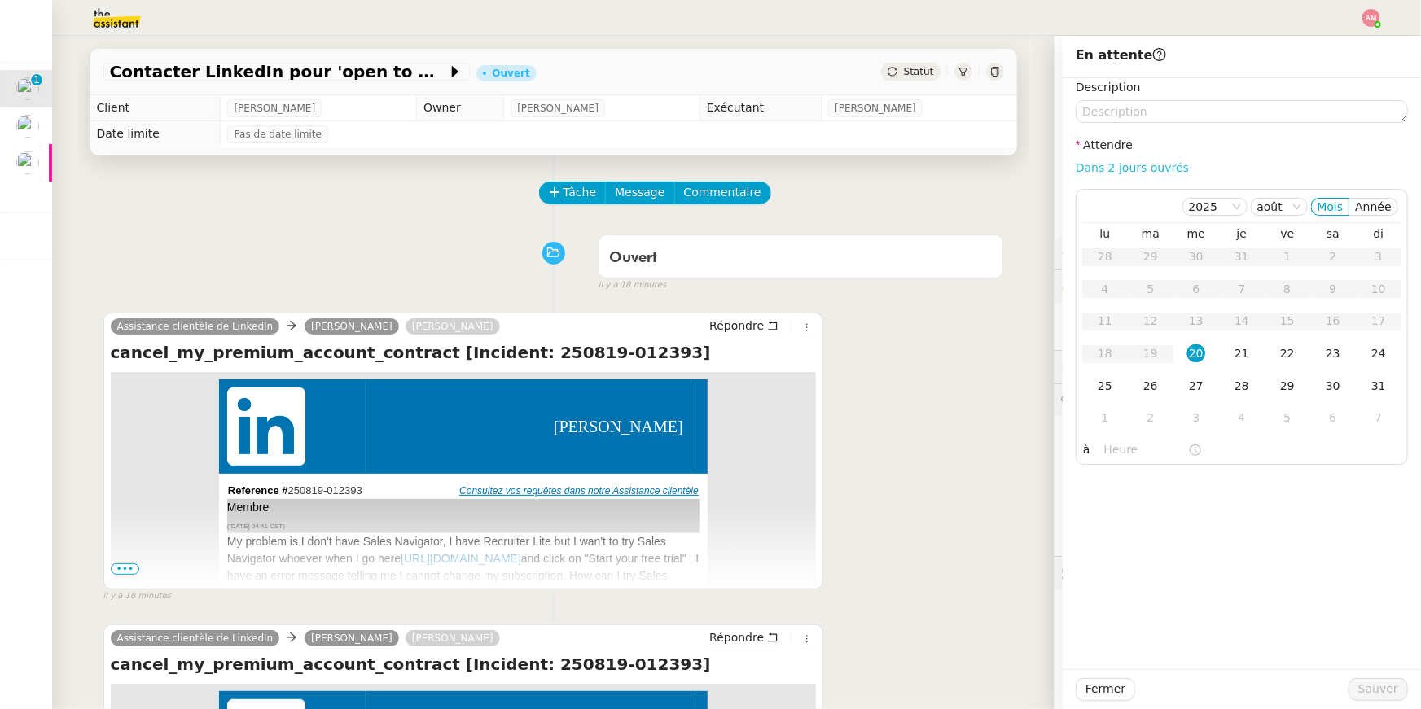
click at [1105, 166] on link "Dans 2 jours ouvrés" at bounding box center [1131, 167] width 113 height 13
type input "07:00"
click at [1361, 683] on span "Sauver" at bounding box center [1378, 689] width 40 height 19
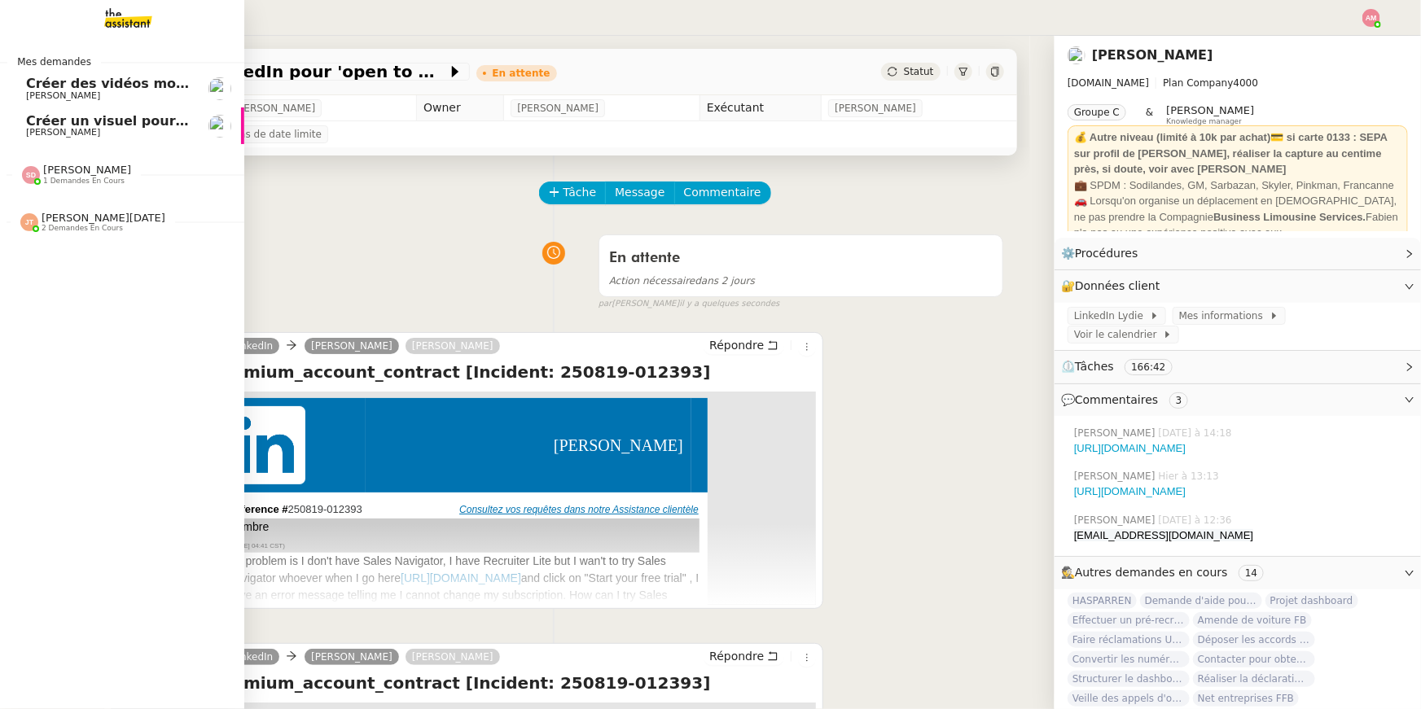
click at [37, 125] on span "Créer un visuel pour Masterclass Notion" at bounding box center [173, 120] width 295 height 15
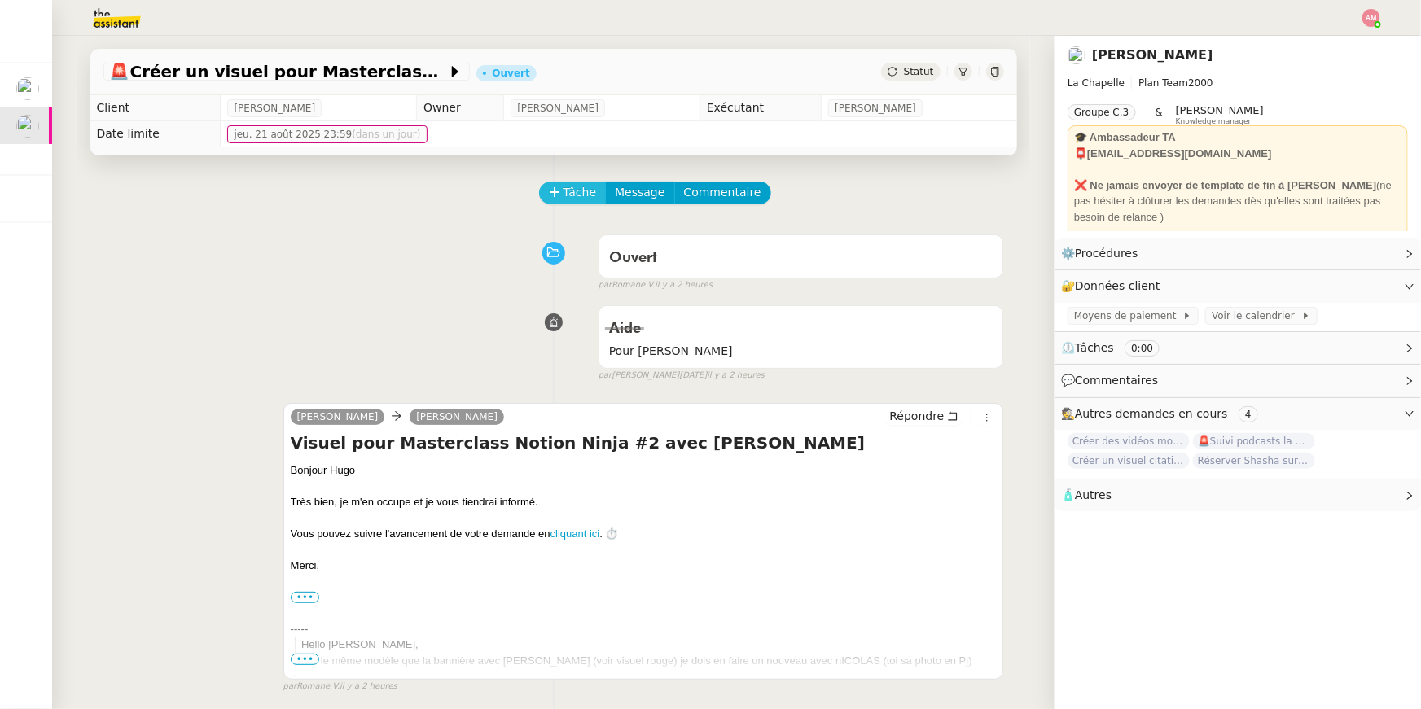
click at [550, 199] on button "Tâche" at bounding box center [573, 193] width 68 height 23
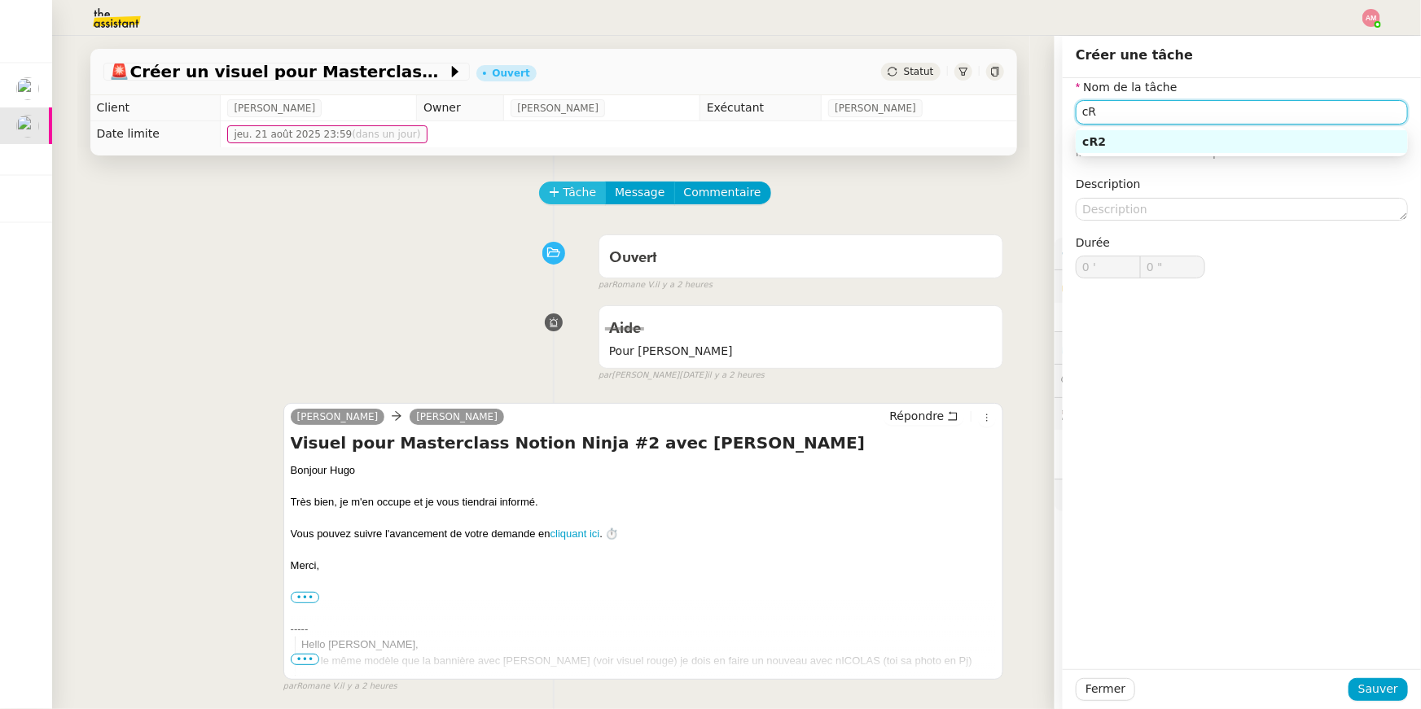
type input "c"
type input "Création visuel"
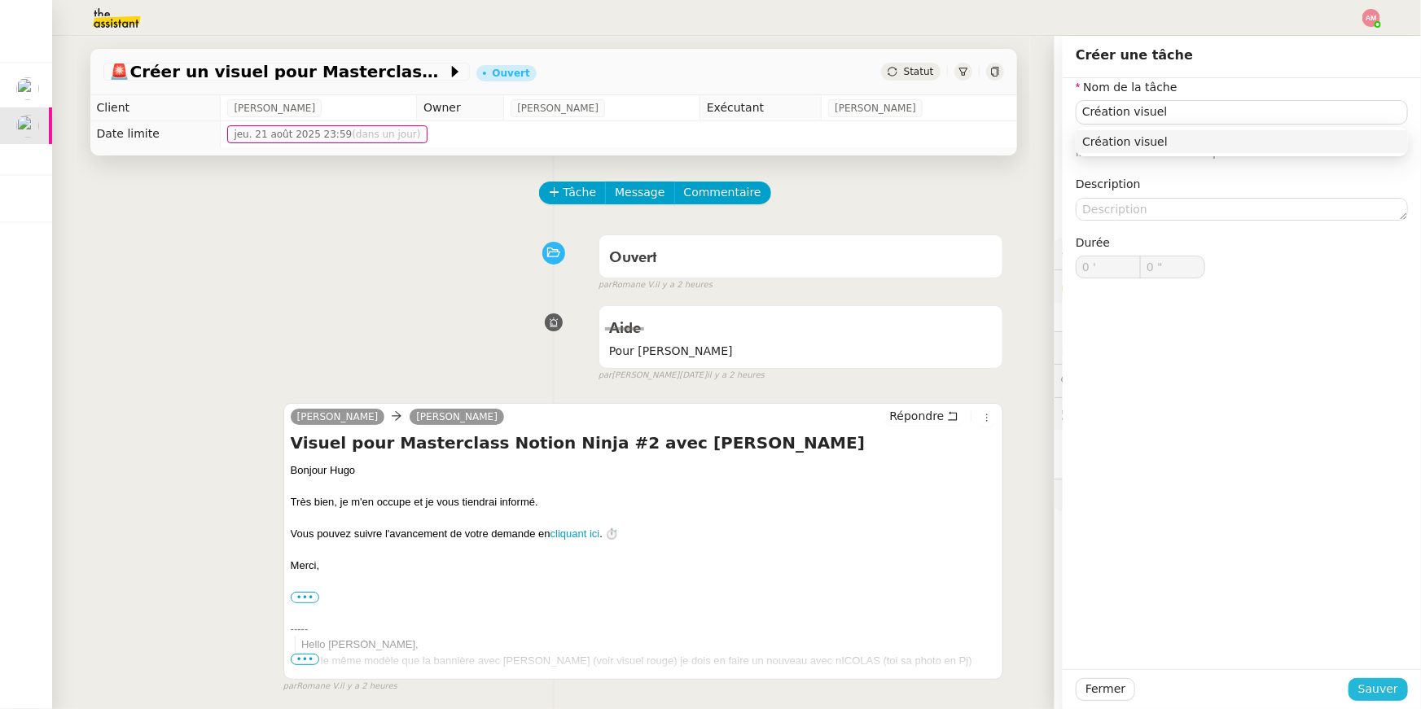
click at [1358, 680] on button "Sauver" at bounding box center [1377, 689] width 59 height 23
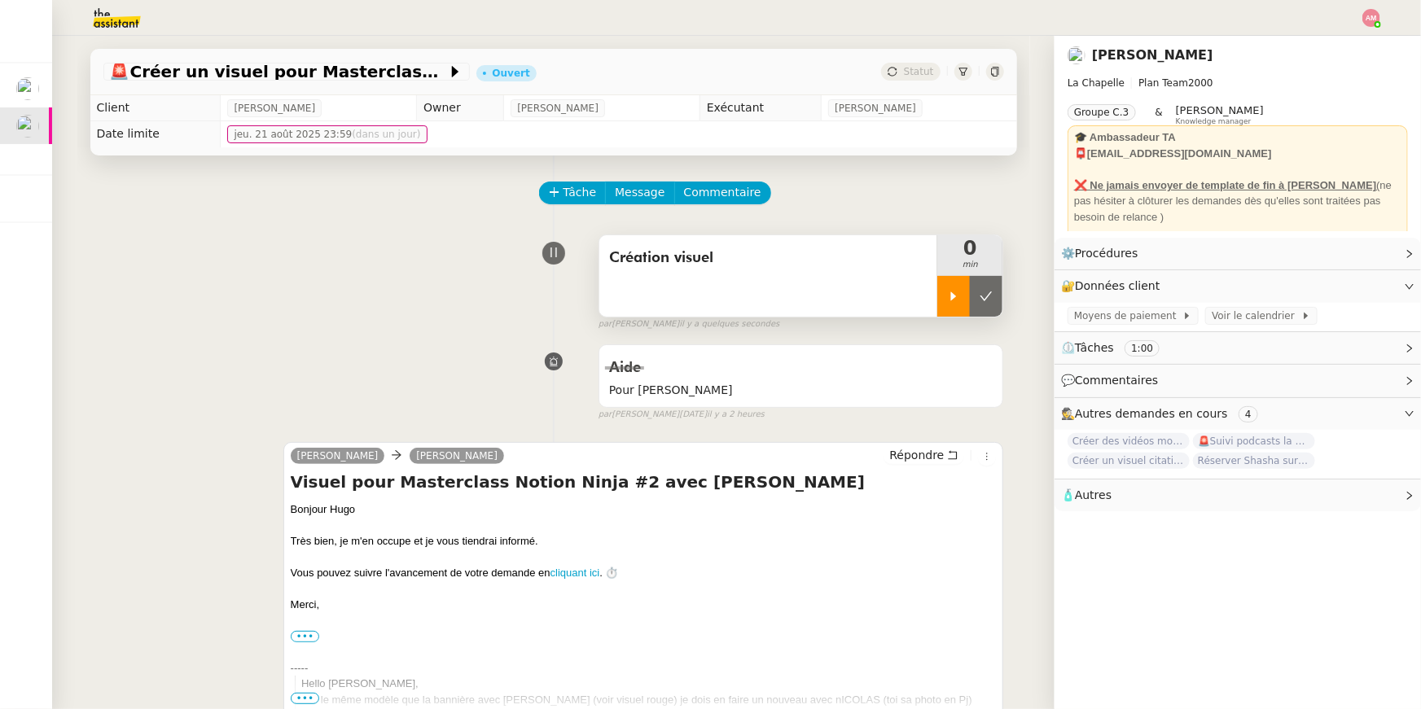
click at [953, 303] on div at bounding box center [953, 296] width 33 height 41
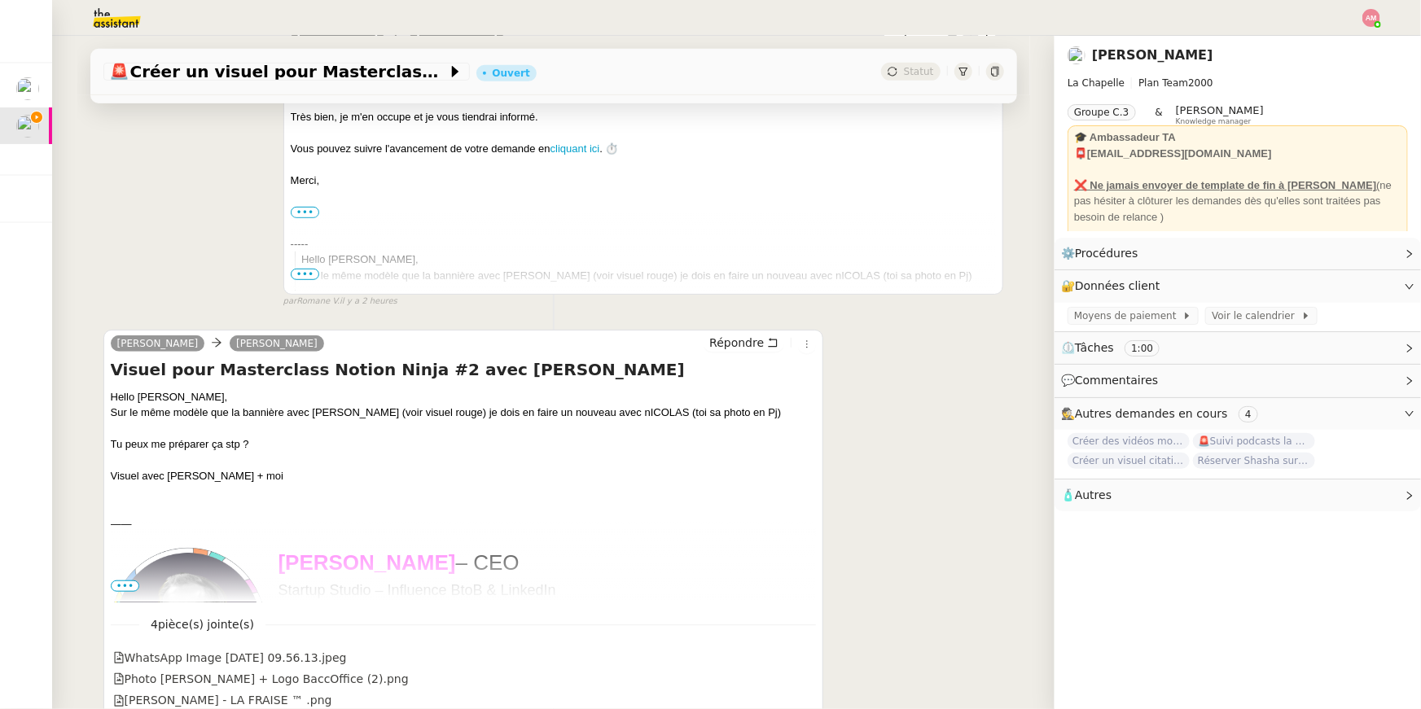
scroll to position [545, 0]
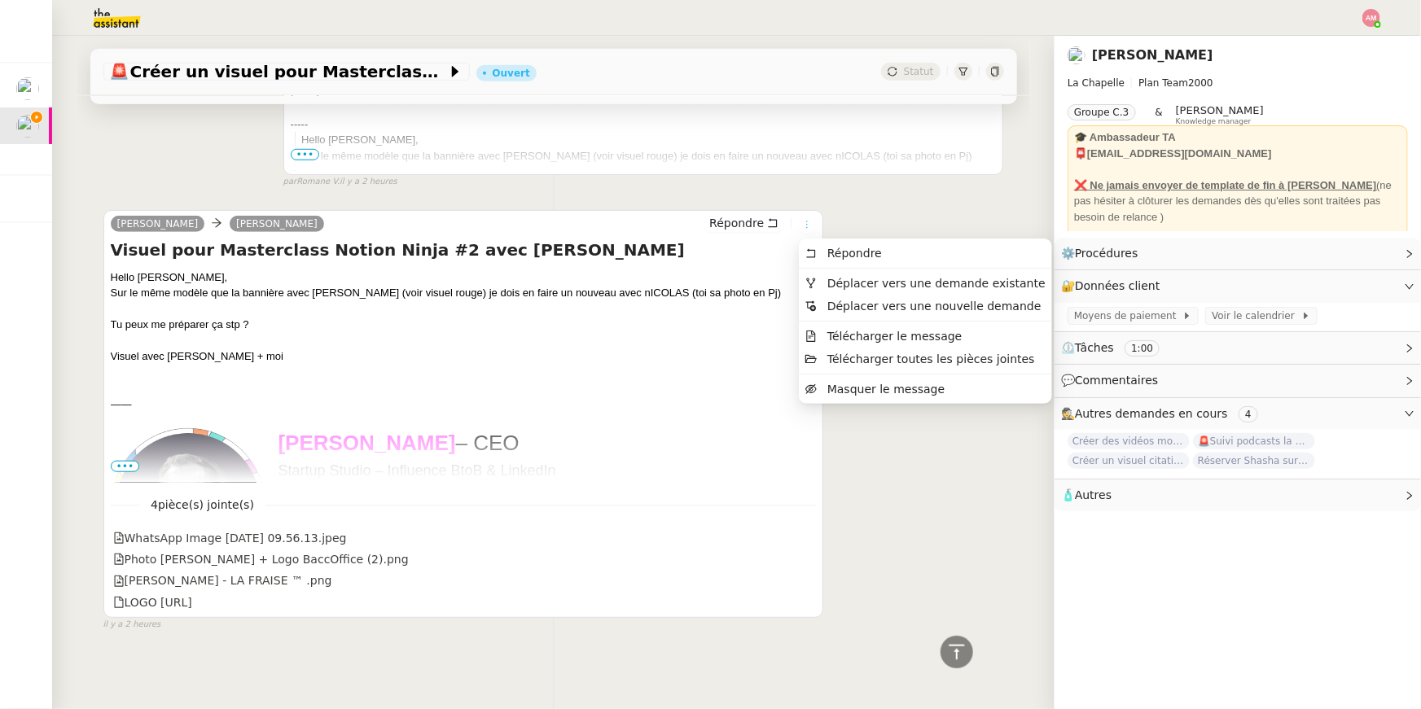
click at [803, 229] on icon at bounding box center [807, 225] width 10 height 10
click at [821, 355] on span "Télécharger toutes les pièces jointes" at bounding box center [920, 358] width 230 height 13
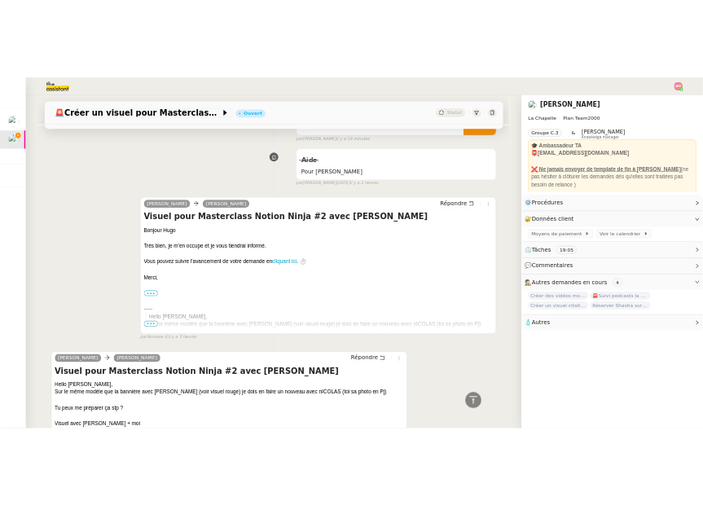
scroll to position [0, 0]
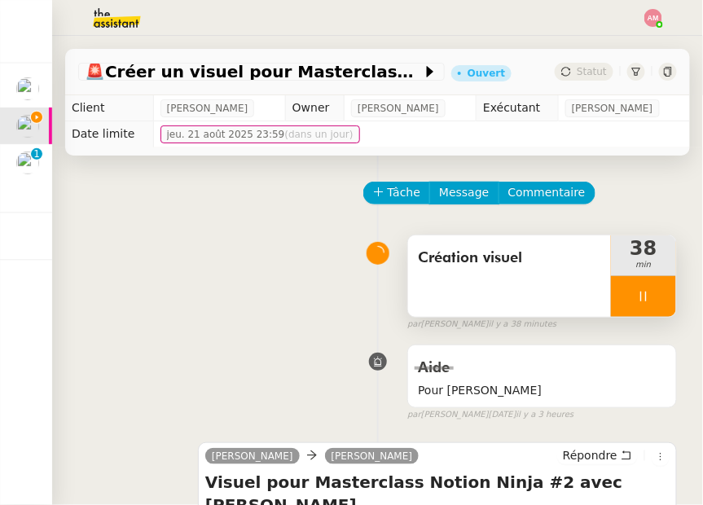
drag, startPoint x: 645, startPoint y: 301, endPoint x: 581, endPoint y: 305, distance: 63.6
click at [581, 305] on div "Création visuel 38 min" at bounding box center [541, 275] width 269 height 83
click at [580, 300] on div "Création visuel" at bounding box center [509, 275] width 203 height 81
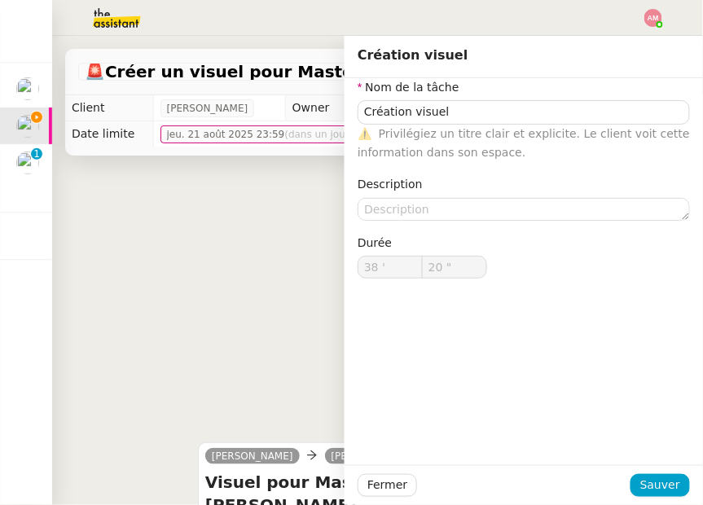
click at [284, 316] on div "Création visuel 38 min false par [PERSON_NAME] il y a 38 minutes" at bounding box center [377, 279] width 598 height 104
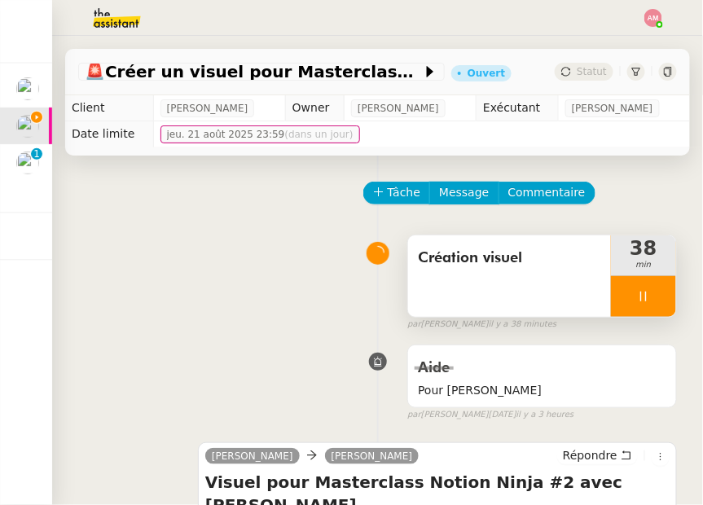
click at [651, 300] on div at bounding box center [643, 296] width 65 height 41
click at [651, 300] on button at bounding box center [659, 296] width 33 height 41
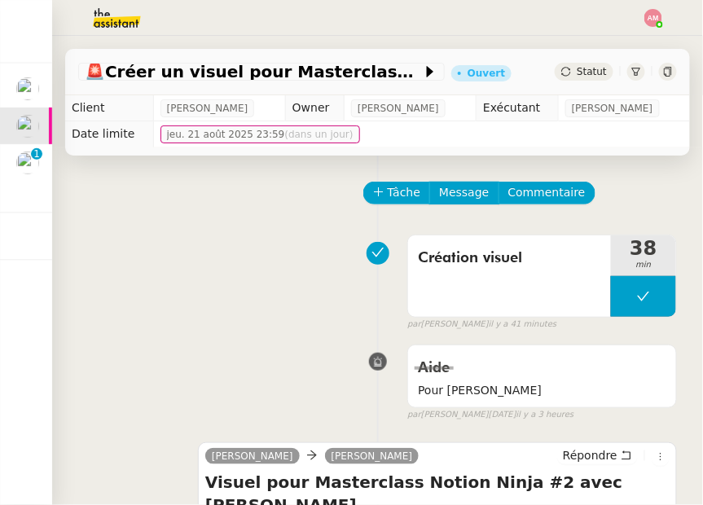
click at [23, 277] on img at bounding box center [27, 285] width 23 height 23
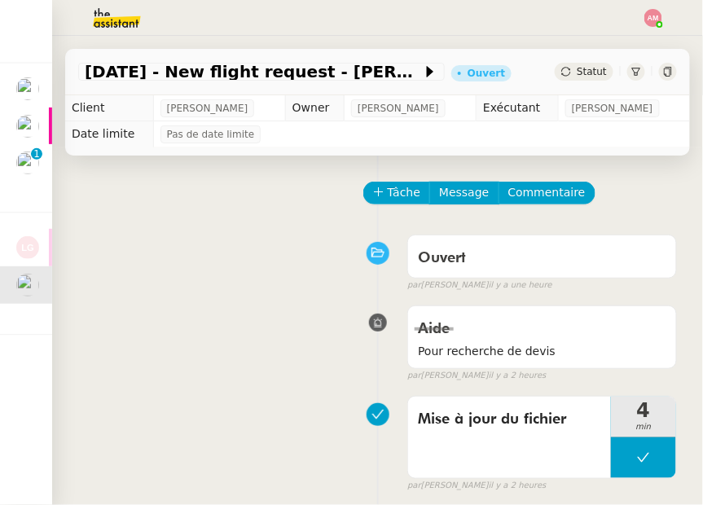
click at [32, 154] on nz-badge-sup "0 1 2 3 4 5 6 7 8 9" at bounding box center [36, 153] width 11 height 11
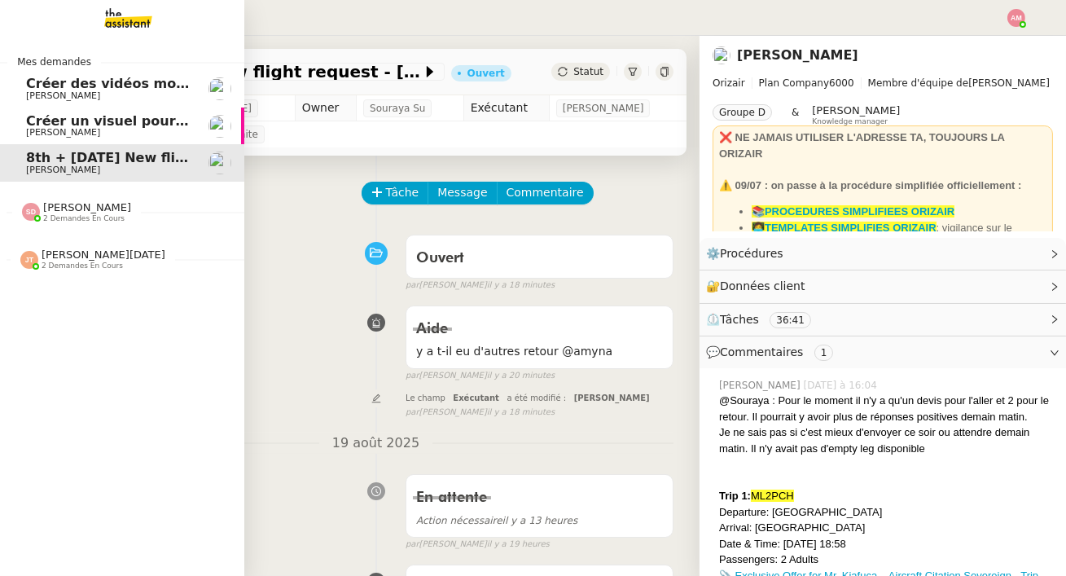
click at [23, 130] on link "Créer un visuel pour Masterclass Notion [PERSON_NAME]" at bounding box center [122, 125] width 244 height 37
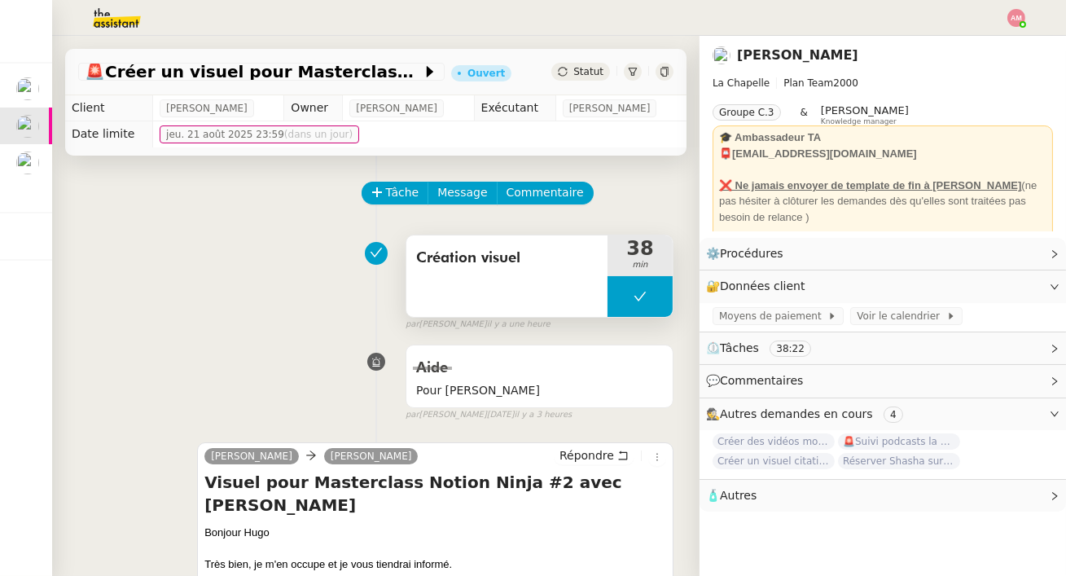
click at [614, 296] on button at bounding box center [639, 296] width 65 height 41
click at [615, 296] on div at bounding box center [623, 296] width 33 height 41
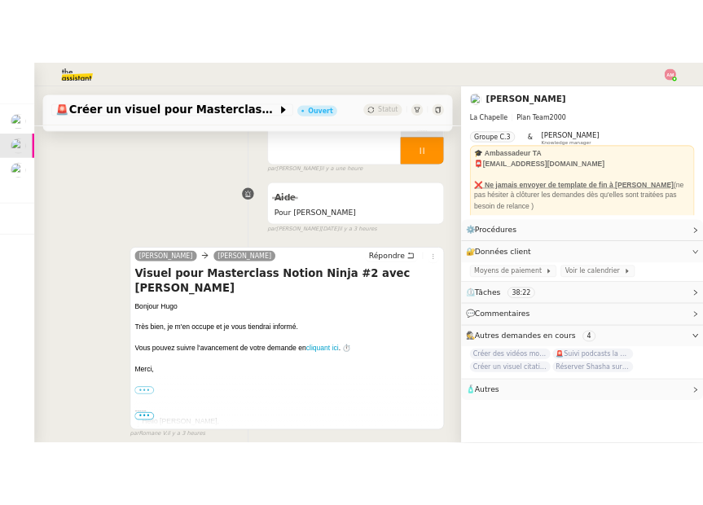
scroll to position [168, 0]
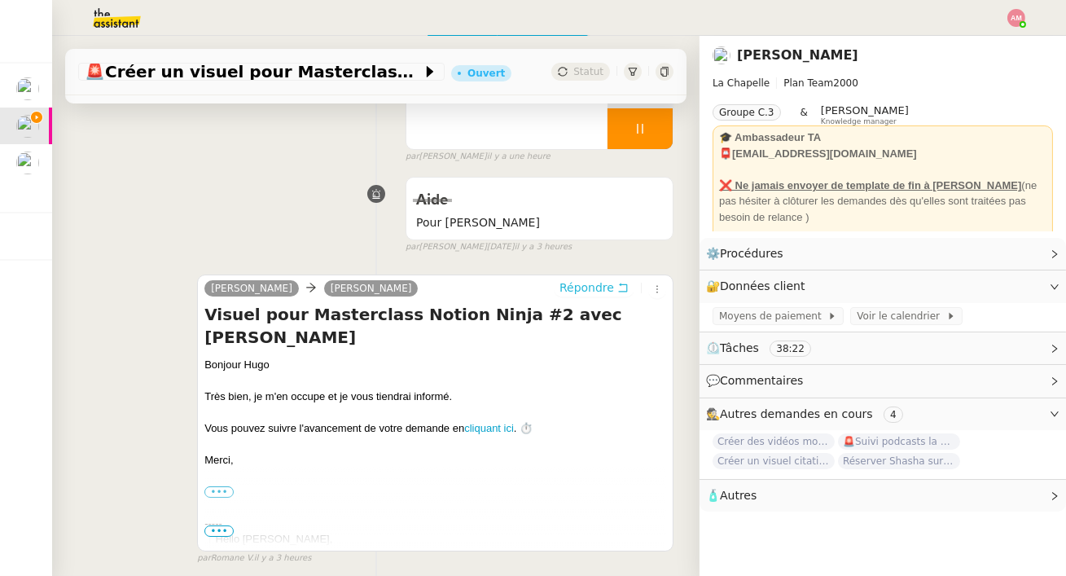
click at [598, 287] on span "Répondre" at bounding box center [586, 287] width 55 height 16
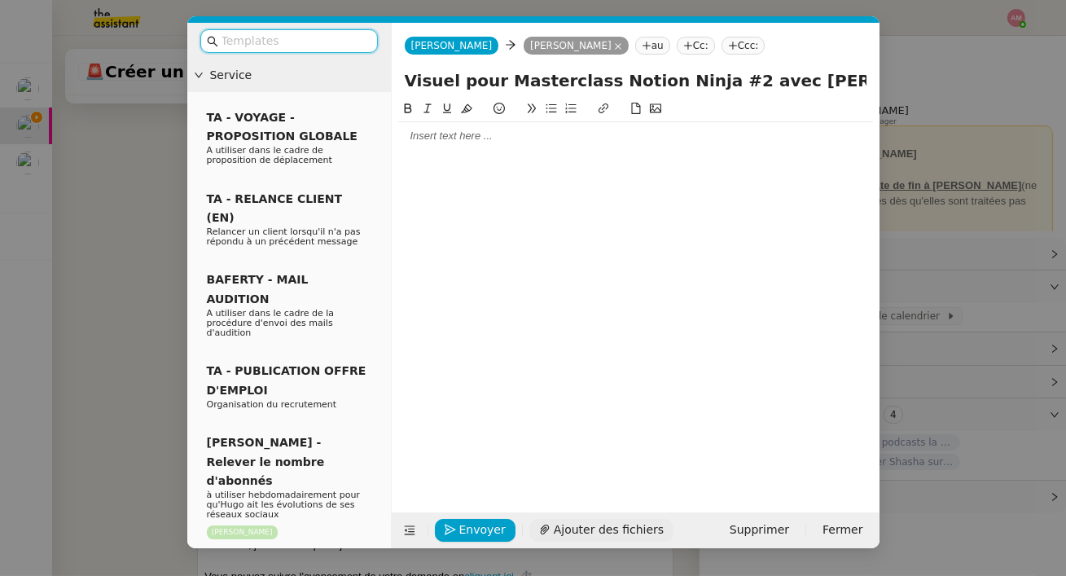
click at [562, 529] on span "Ajouter des fichiers" at bounding box center [609, 529] width 110 height 19
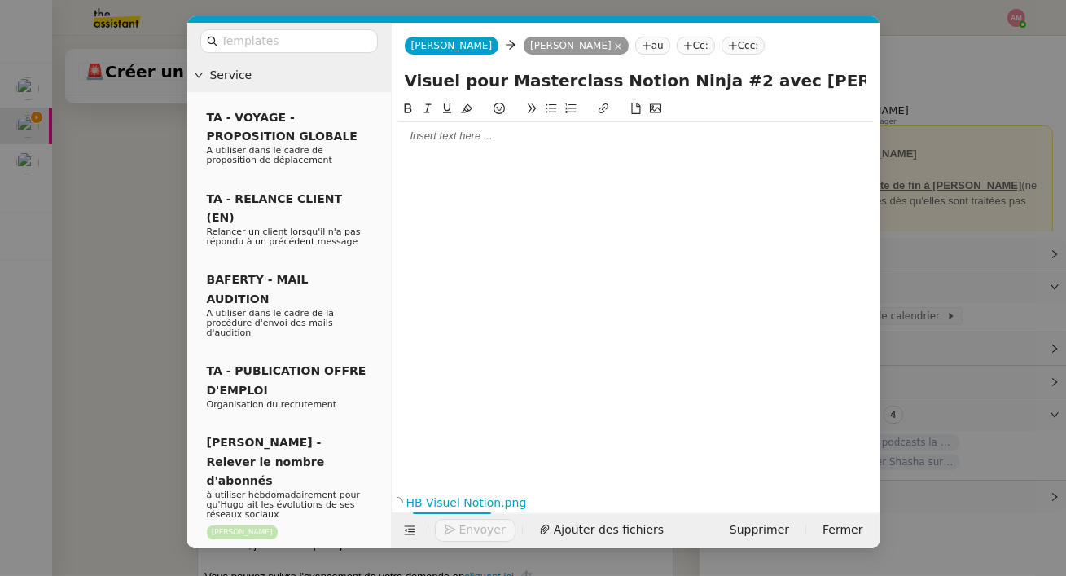
click at [465, 144] on div at bounding box center [635, 136] width 475 height 28
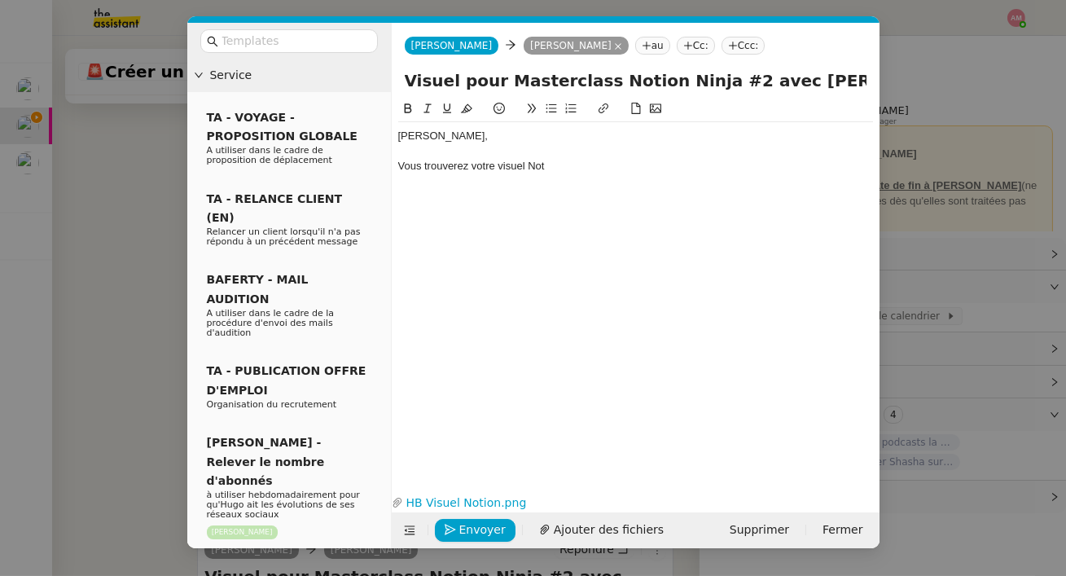
click at [592, 73] on input "Visuel pour Masterclass Notion Ninja #2 avec [PERSON_NAME]" at bounding box center [636, 80] width 462 height 24
drag, startPoint x: 592, startPoint y: 77, endPoint x: 709, endPoint y: 82, distance: 117.3
click at [709, 82] on input "Visuel pour Masterclass Notion Ninja #2 avec [PERSON_NAME]" at bounding box center [636, 80] width 462 height 24
click at [865, 501] on icon "button" at bounding box center [870, 502] width 10 height 10
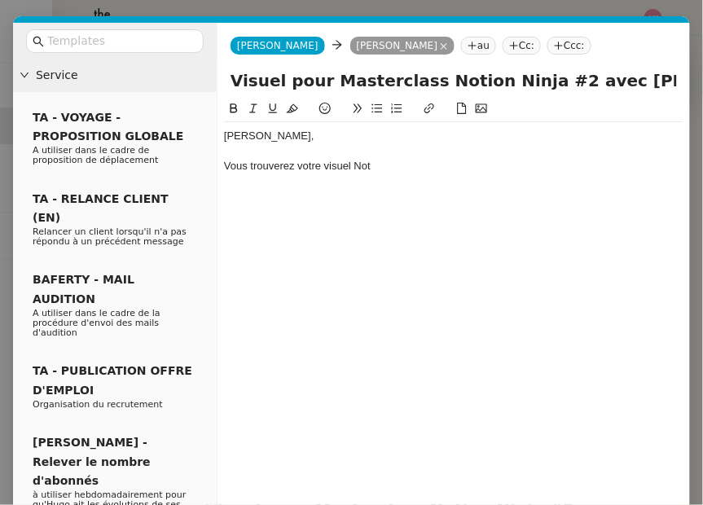
scroll to position [149, 0]
click at [394, 161] on div "Vous trouverez votre visuel Not" at bounding box center [453, 166] width 459 height 15
paste div
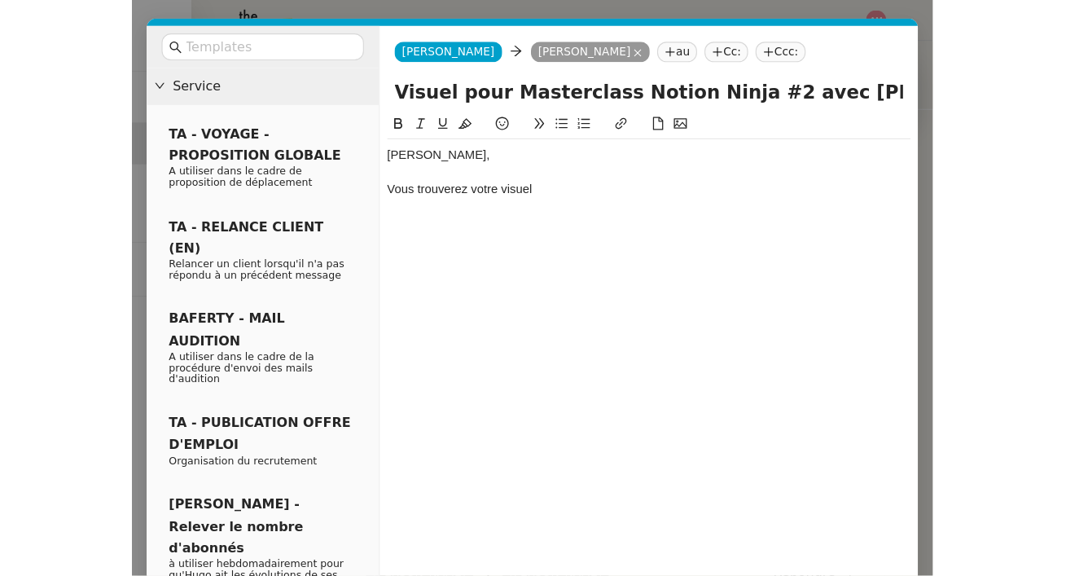
scroll to position [0, 0]
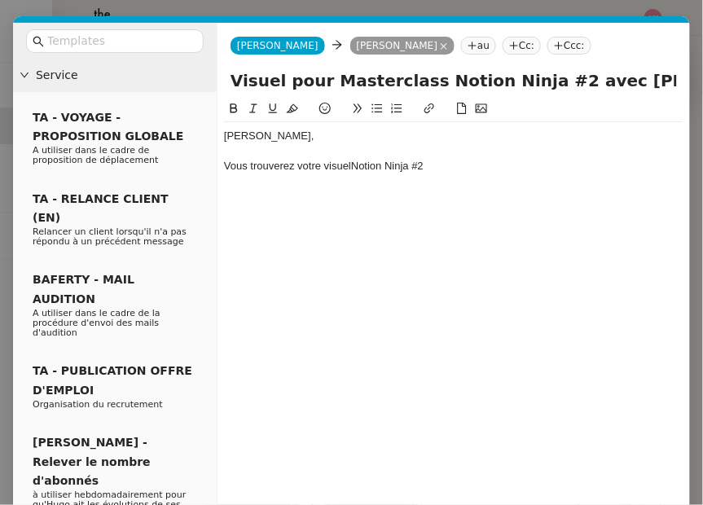
click at [349, 169] on div "Vous trouverez votre visuelNotion Ninja #2" at bounding box center [453, 166] width 459 height 15
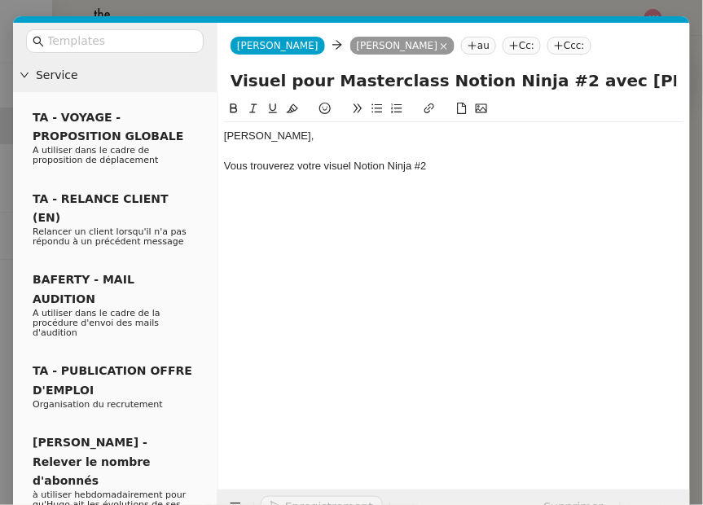
click at [449, 177] on div "[PERSON_NAME], Vous trouverez votre visuel Notion Ninja #2" at bounding box center [453, 151] width 459 height 58
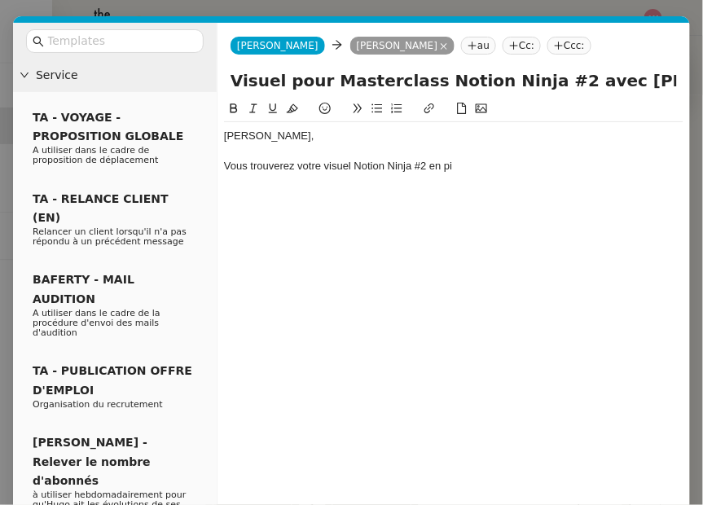
click at [449, 177] on div "[PERSON_NAME], Vous trouverez votre visuel Notion Ninja #2 en pi" at bounding box center [453, 151] width 459 height 58
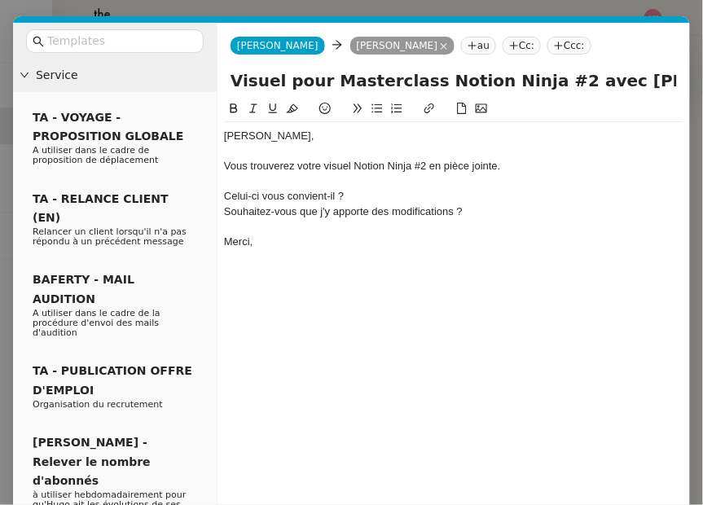
click at [427, 196] on div "Celui-ci vous convient-il ?" at bounding box center [453, 196] width 459 height 15
drag, startPoint x: 455, startPoint y: 217, endPoint x: 460, endPoint y: 254, distance: 37.0
click at [455, 217] on div "Souhaitez-vous que j'y apporte des modifications ?" at bounding box center [453, 211] width 459 height 15
drag, startPoint x: 513, startPoint y: 212, endPoint x: 518, endPoint y: 230, distance: 18.6
click at [513, 213] on div "Souhaitez-vous que j'y apporte des modifications (notamment la position du logo…" at bounding box center [453, 211] width 459 height 15
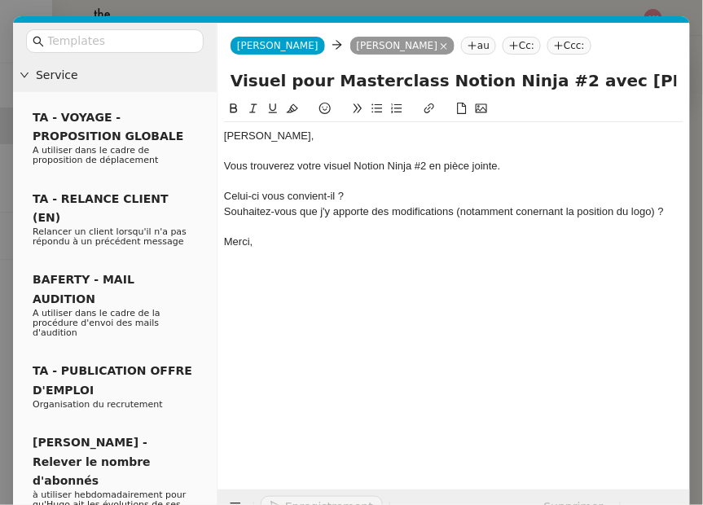
click at [434, 192] on div "Celui-ci vous convient-il ?" at bounding box center [453, 196] width 459 height 15
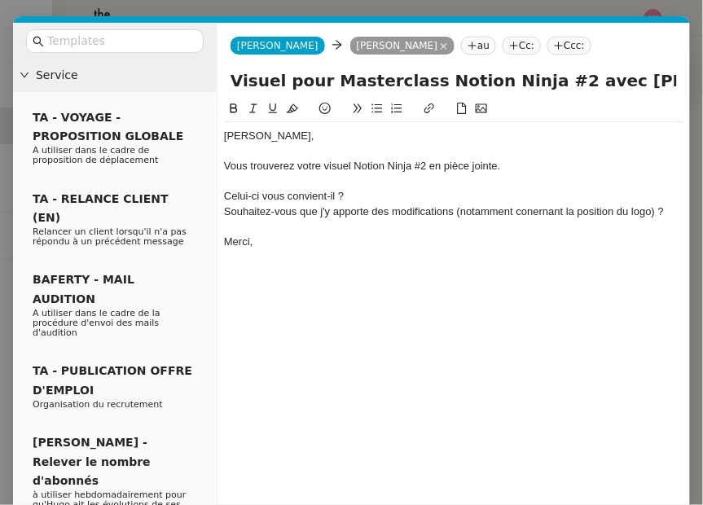
drag, startPoint x: 282, startPoint y: 196, endPoint x: 288, endPoint y: 208, distance: 13.1
click at [288, 208] on div "[PERSON_NAME], Vous trouverez votre visuel Notion Ninja #2 en pièce jointe. Cel…" at bounding box center [453, 189] width 459 height 134
click at [288, 199] on div "[PERSON_NAME], Vous trouverez votre visuel Notion Ninja #2 en pièce jointe. Cel…" at bounding box center [453, 189] width 459 height 134
click at [380, 106] on icon at bounding box center [377, 108] width 11 height 9
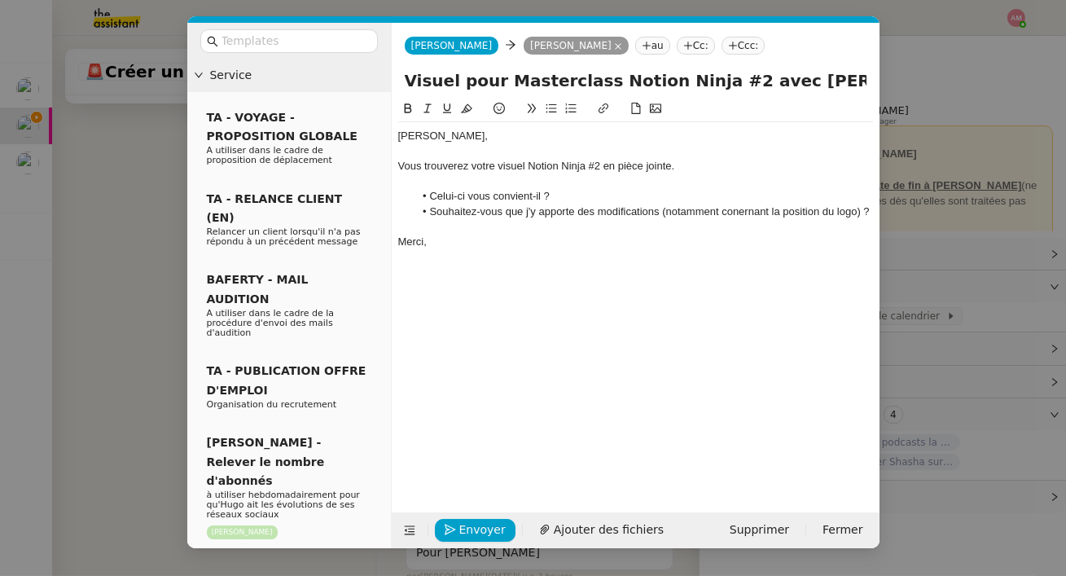
click at [436, 185] on div at bounding box center [635, 181] width 475 height 15
click at [734, 214] on li "Souhaitez-vous que j'y apporte des modifications (notamment conernant la positi…" at bounding box center [643, 211] width 459 height 15
click at [554, 528] on span "Ajouter des fichiers" at bounding box center [609, 529] width 110 height 19
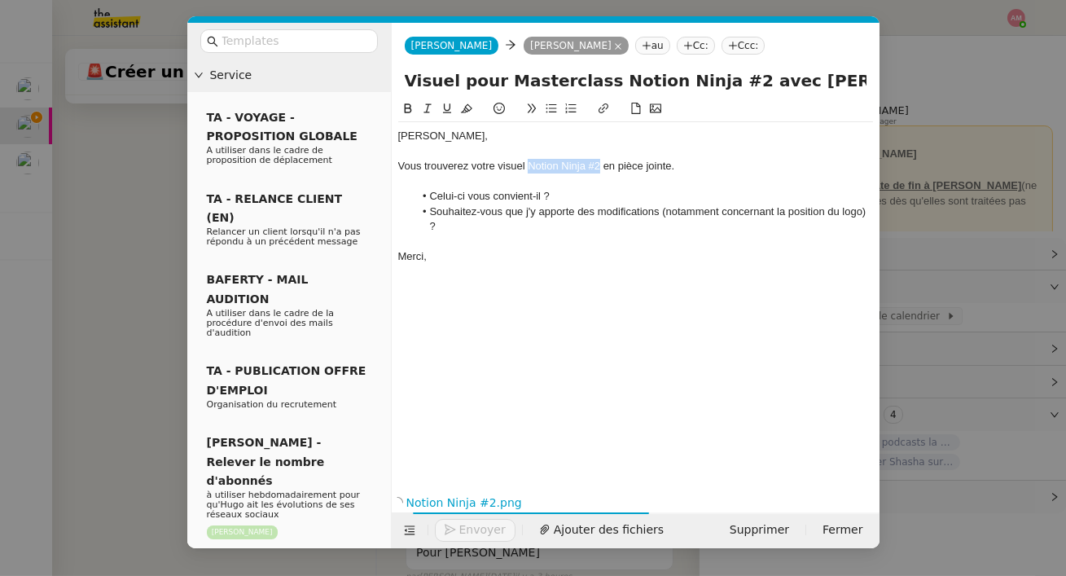
drag, startPoint x: 527, startPoint y: 164, endPoint x: 601, endPoint y: 164, distance: 74.1
click at [601, 164] on div "Vous trouverez votre visuel Notion Ninja #2 en pièce jointe." at bounding box center [635, 166] width 475 height 15
click at [409, 107] on icon at bounding box center [407, 108] width 11 height 11
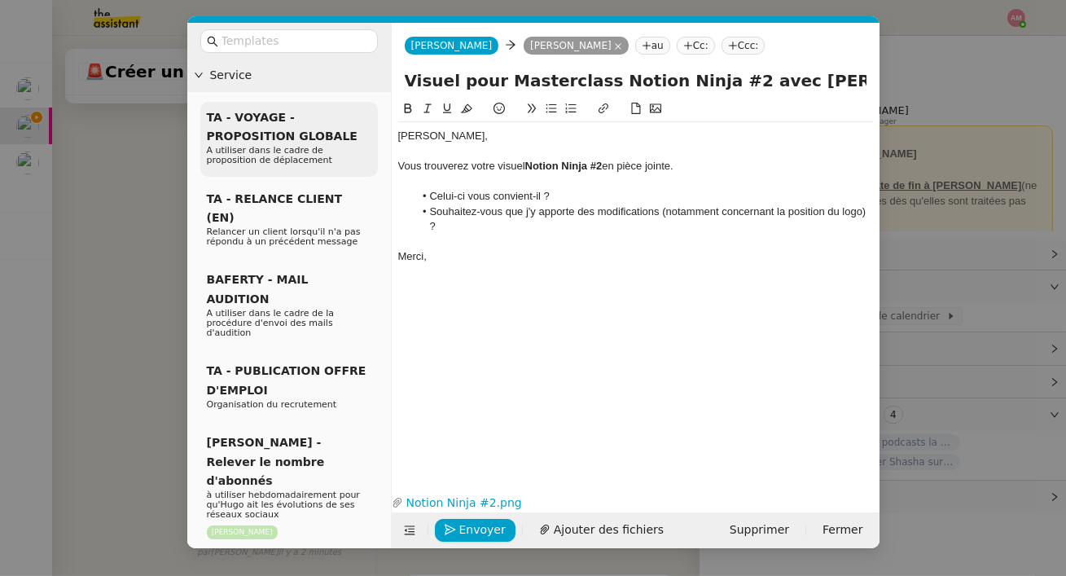
drag, startPoint x: 462, startPoint y: 231, endPoint x: 373, endPoint y: 162, distance: 113.2
click at [373, 162] on nz-layout "Service TA - VOYAGE - PROPOSITION GLOBALE A utiliser dans le cadre de propositi…" at bounding box center [533, 285] width 692 height 525
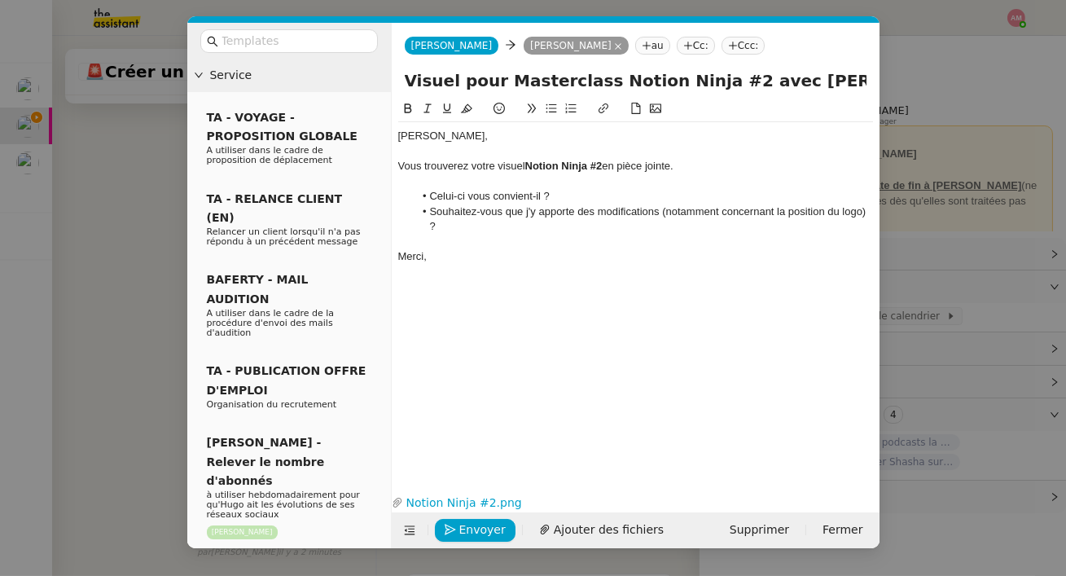
copy div "Vous trouverez votre visuel Notion Ninja #2 en pièce jointe. Celui-ci vous conv…"
click at [481, 317] on div "[PERSON_NAME], Vous trouverez votre visuel Notion Ninja #2 en pièce jointe. Cel…" at bounding box center [635, 281] width 475 height 365
click at [467, 529] on span "Envoyer" at bounding box center [482, 529] width 46 height 19
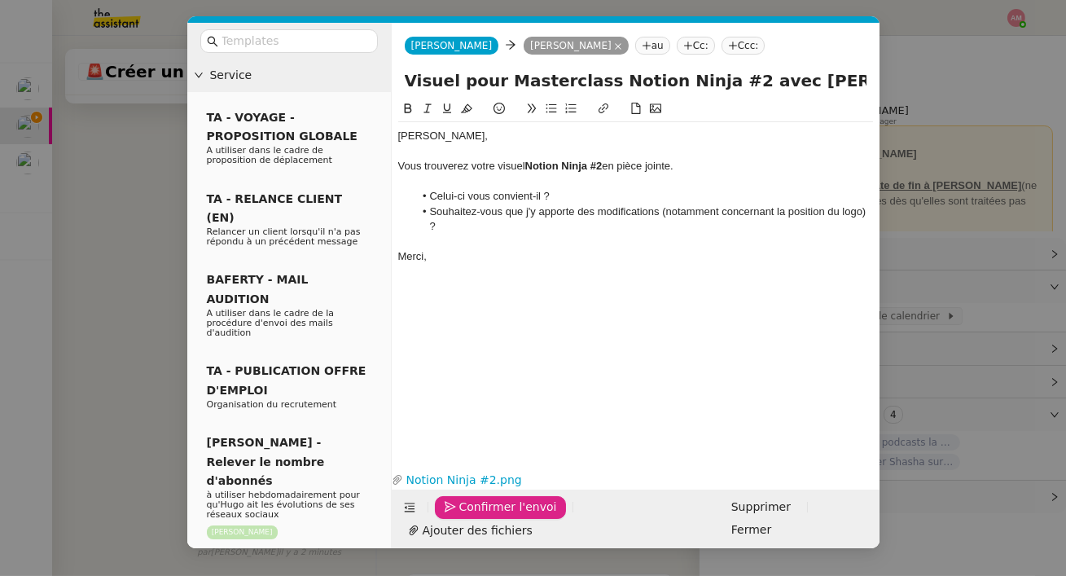
click at [467, 516] on span "Confirmer l'envoi" at bounding box center [508, 506] width 98 height 19
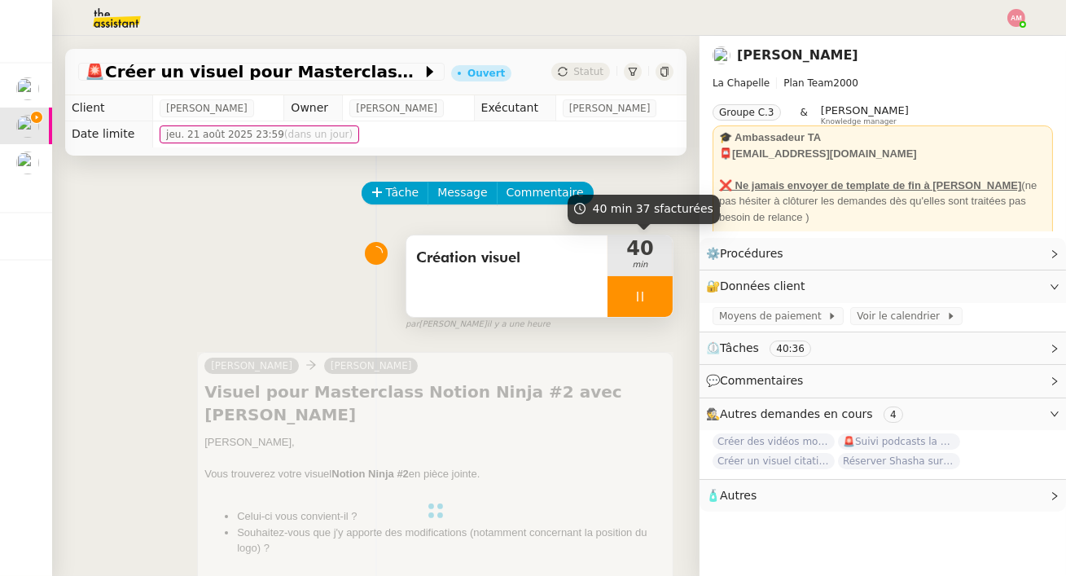
click at [640, 309] on div at bounding box center [639, 296] width 65 height 41
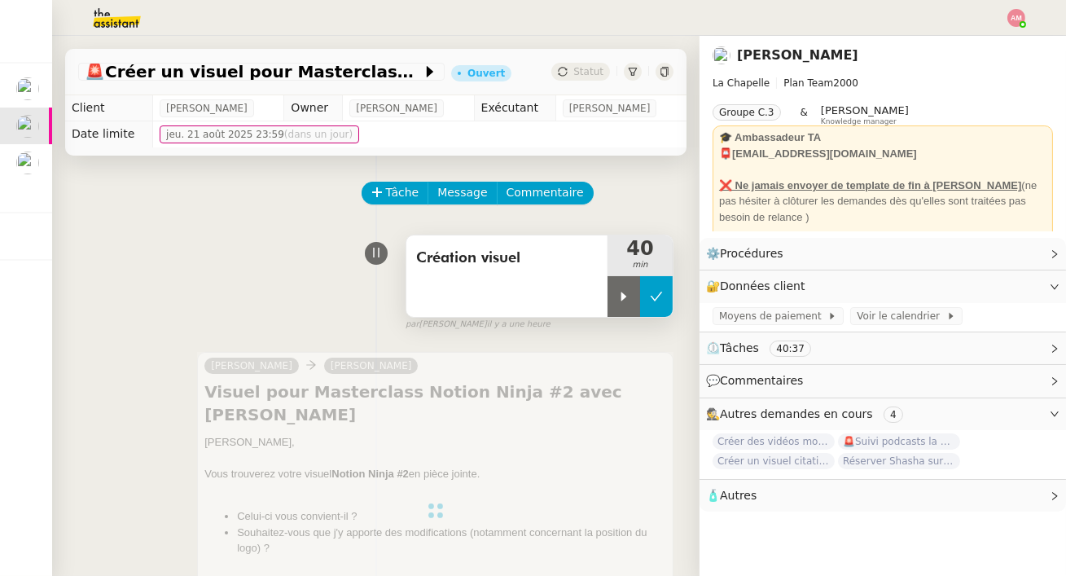
click at [662, 309] on button at bounding box center [656, 296] width 33 height 41
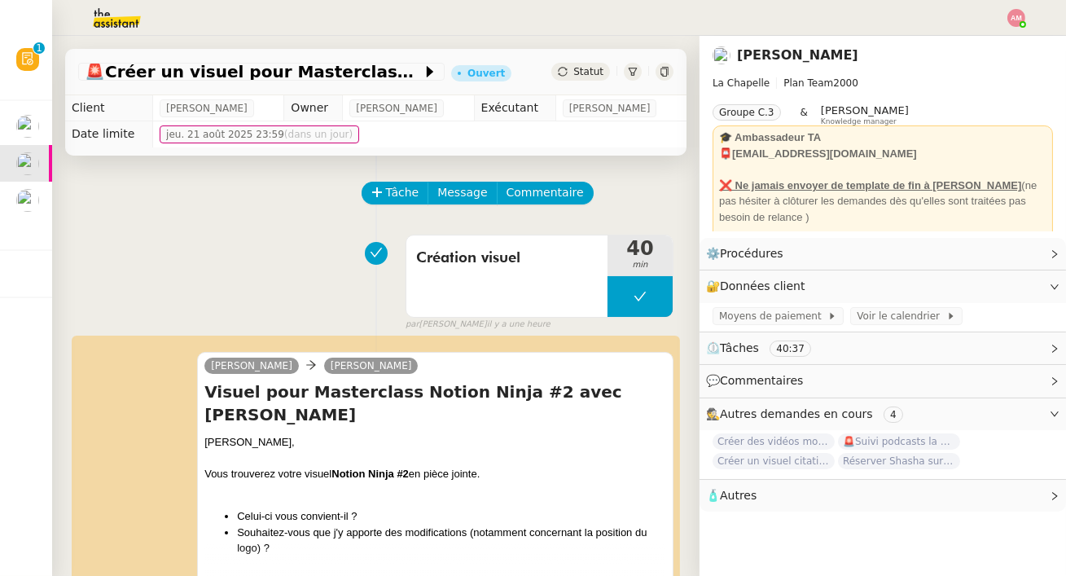
click at [588, 68] on span "Statut" at bounding box center [588, 71] width 30 height 11
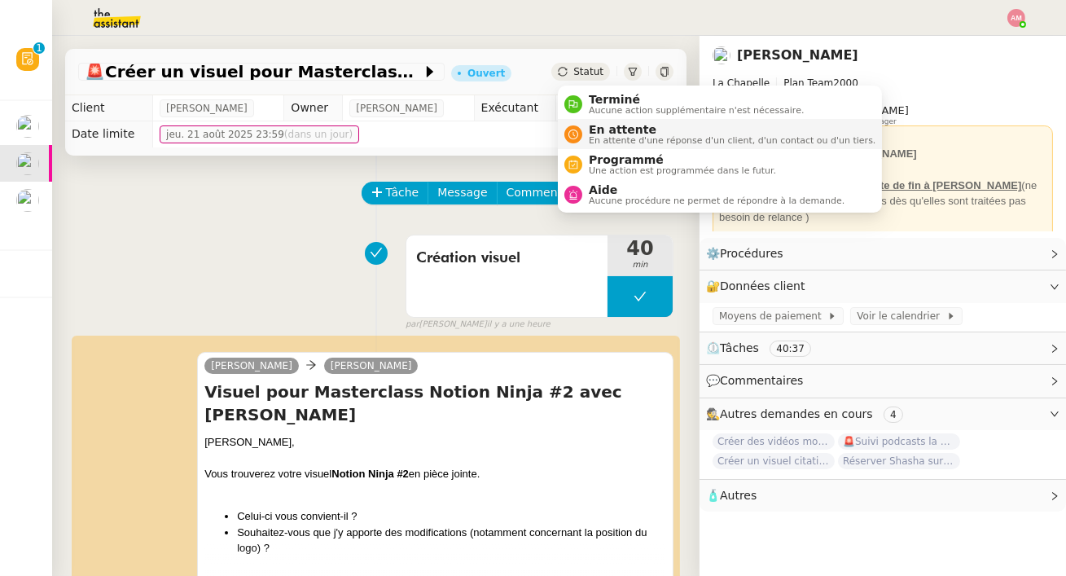
click at [602, 140] on span "En attente d'une réponse d'un client, d'un contact ou d'un tiers." at bounding box center [732, 140] width 287 height 9
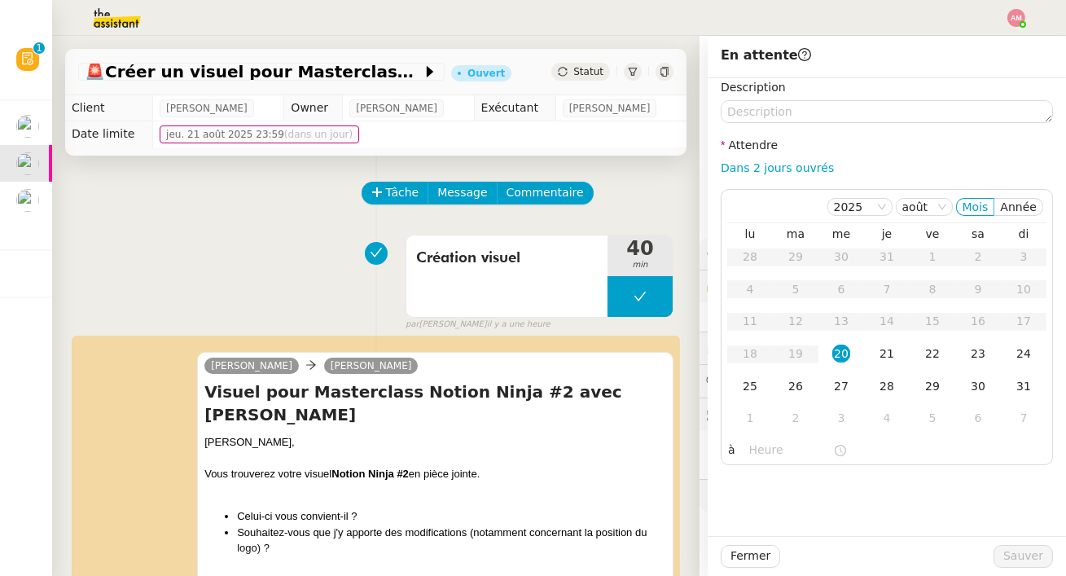
click at [602, 140] on td "[DATE] 23:59 (dans un jour)" at bounding box center [419, 134] width 533 height 26
click at [771, 165] on link "Dans 2 jours ouvrés" at bounding box center [776, 167] width 113 height 13
type input "07:00"
click at [766, 170] on link "Dans 2 jours ouvrés" at bounding box center [776, 167] width 113 height 13
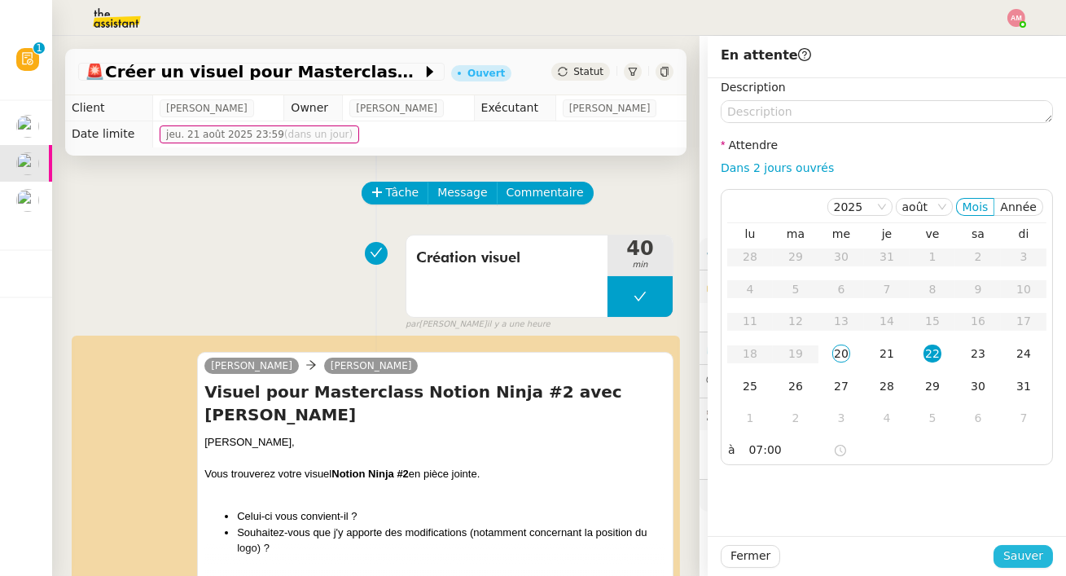
click at [1009, 561] on span "Sauver" at bounding box center [1023, 555] width 40 height 19
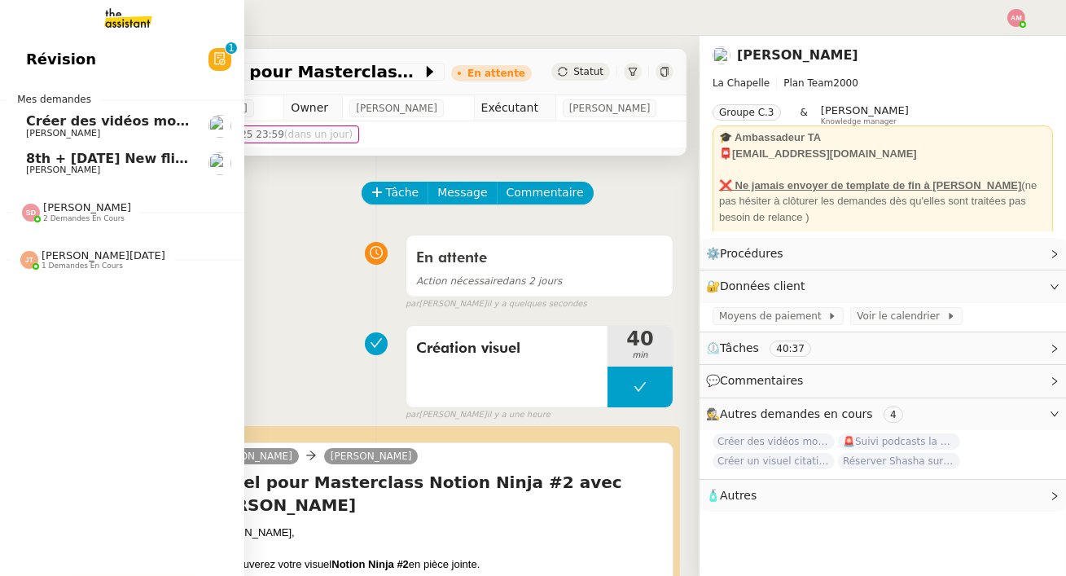
click at [38, 157] on span "8th + [DATE] New flight request - [PERSON_NAME]" at bounding box center [211, 158] width 370 height 15
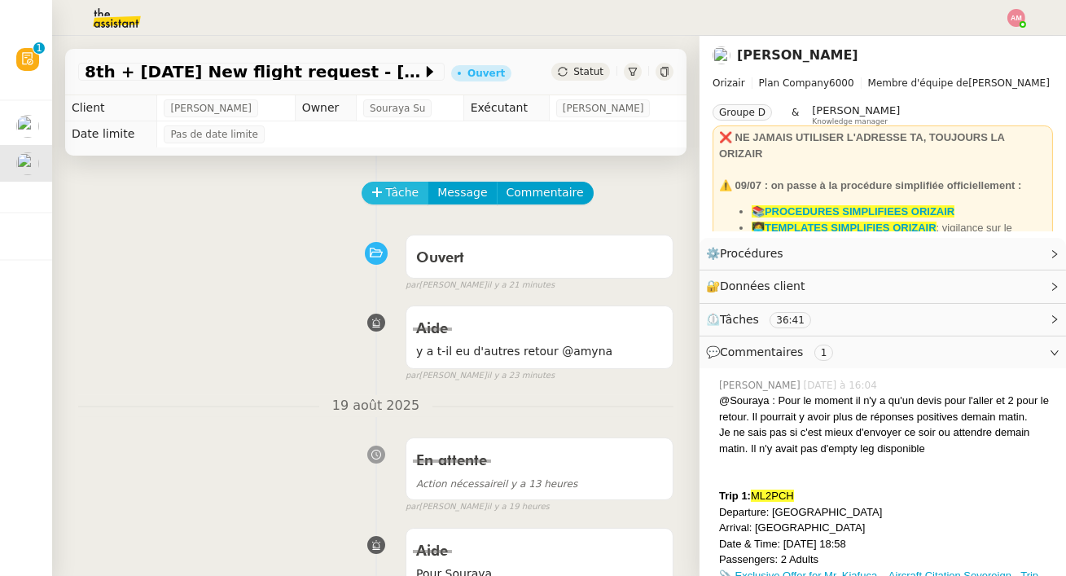
click at [395, 190] on span "Tâche" at bounding box center [402, 192] width 33 height 19
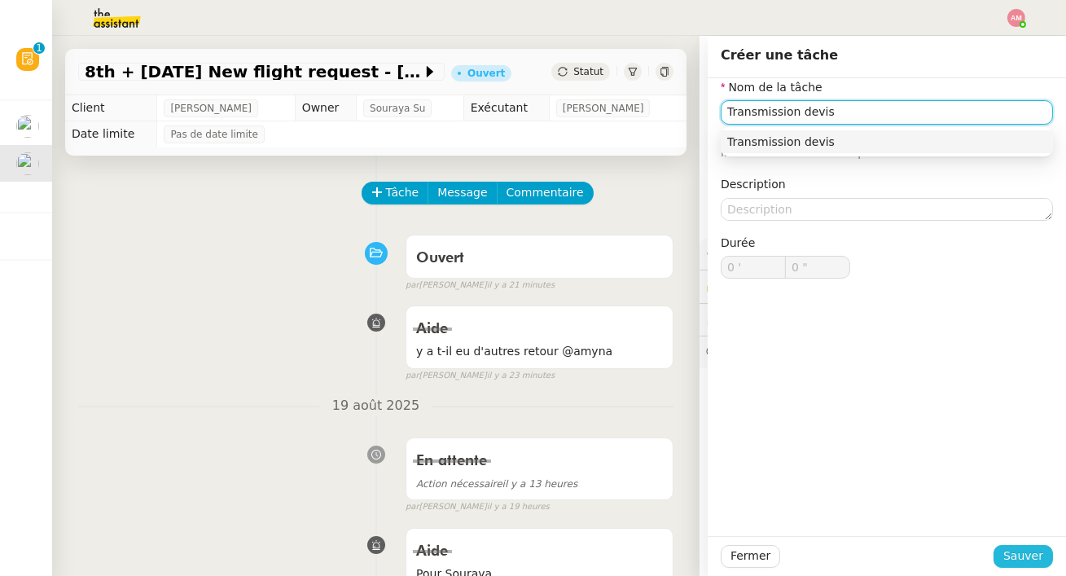
type input "Transmission devis"
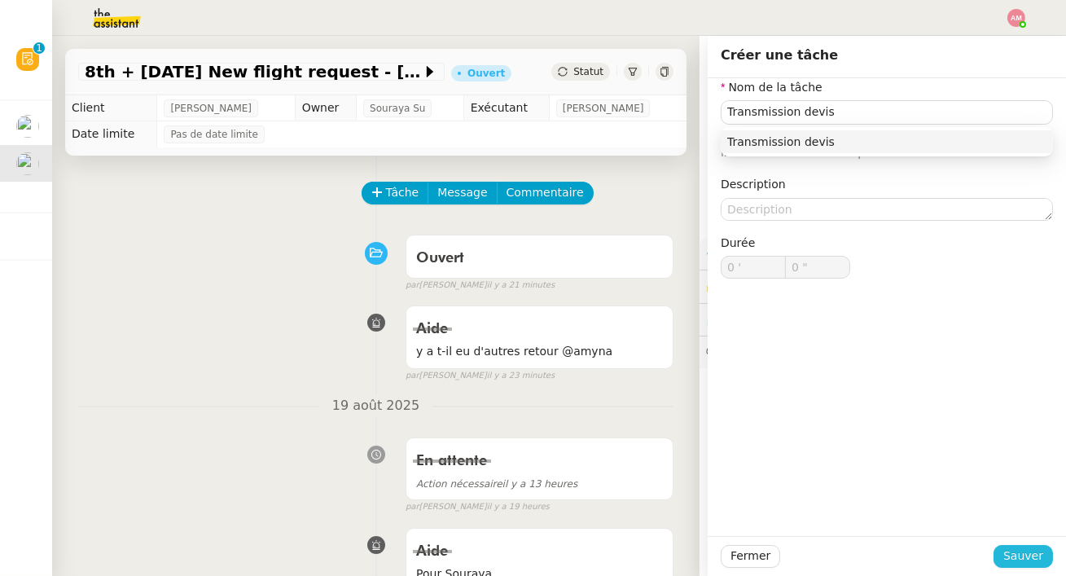
click at [1009, 552] on span "Sauver" at bounding box center [1023, 555] width 40 height 19
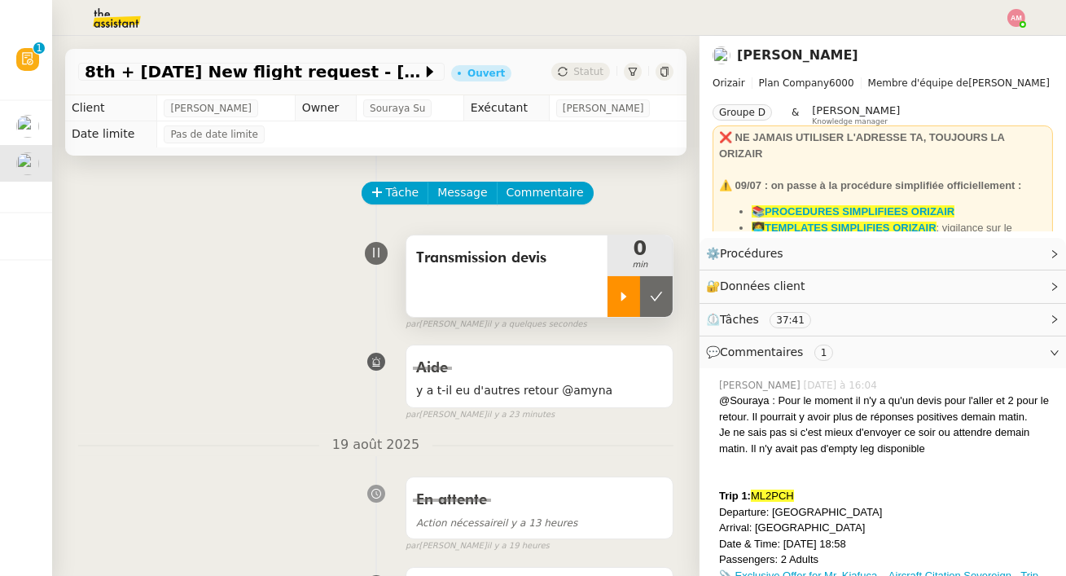
click at [615, 285] on div at bounding box center [623, 296] width 33 height 41
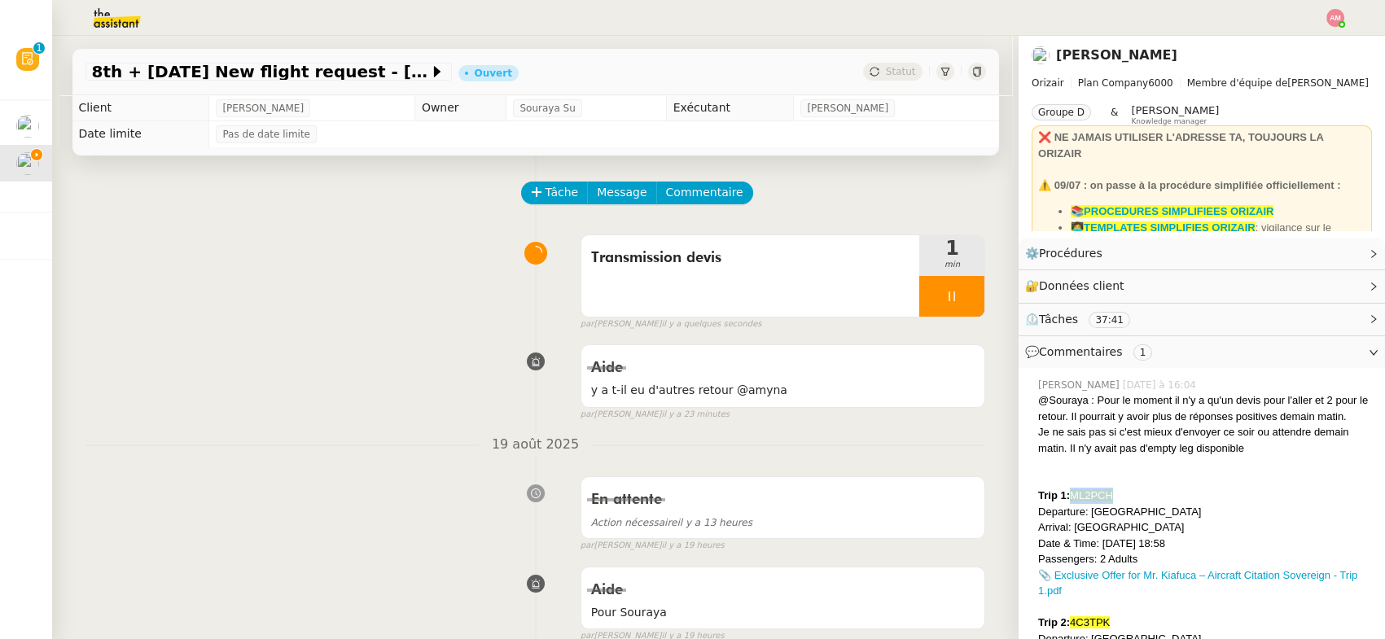
drag, startPoint x: 1074, startPoint y: 493, endPoint x: 1133, endPoint y: 490, distance: 59.5
click at [1133, 490] on div "Trip 1: ML2PCH" at bounding box center [1205, 496] width 334 height 16
copy span "ML2PCH"
click at [700, 191] on span "Commentaire" at bounding box center [704, 192] width 77 height 19
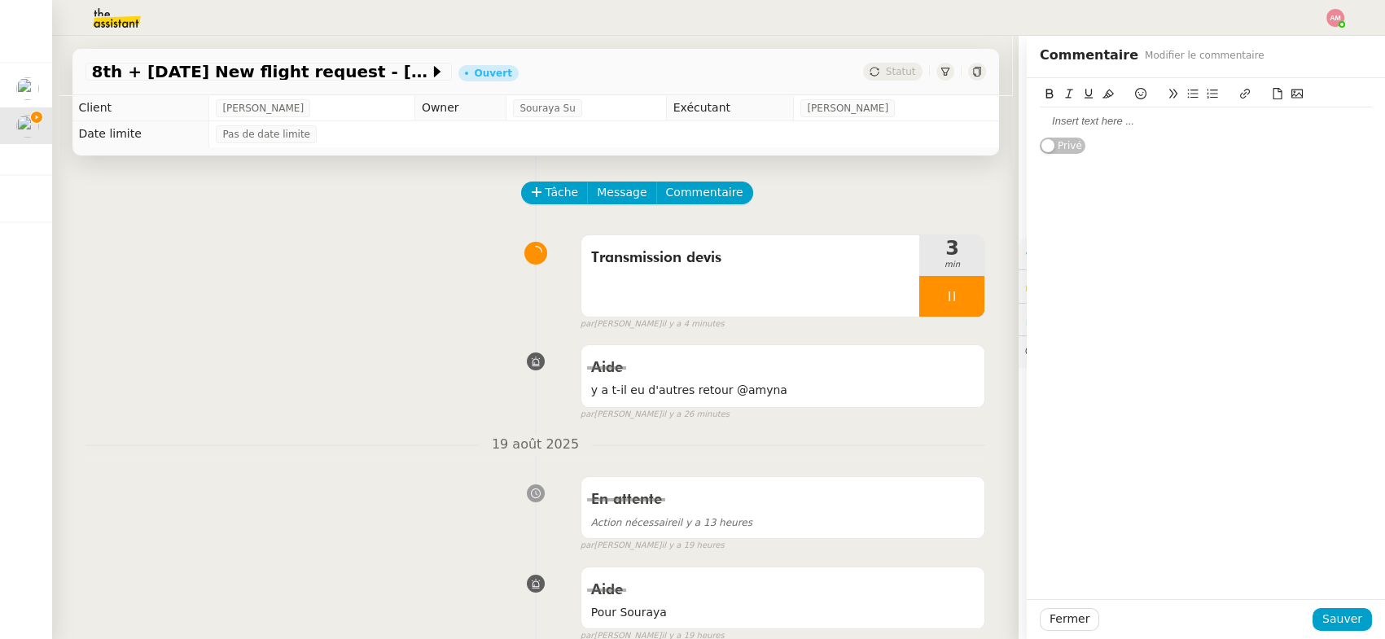
click at [1080, 112] on div at bounding box center [1206, 121] width 332 height 28
click at [1276, 87] on button at bounding box center [1278, 94] width 20 height 19
click at [1275, 87] on button at bounding box center [1278, 94] width 20 height 19
click at [1273, 91] on icon at bounding box center [1277, 93] width 9 height 11
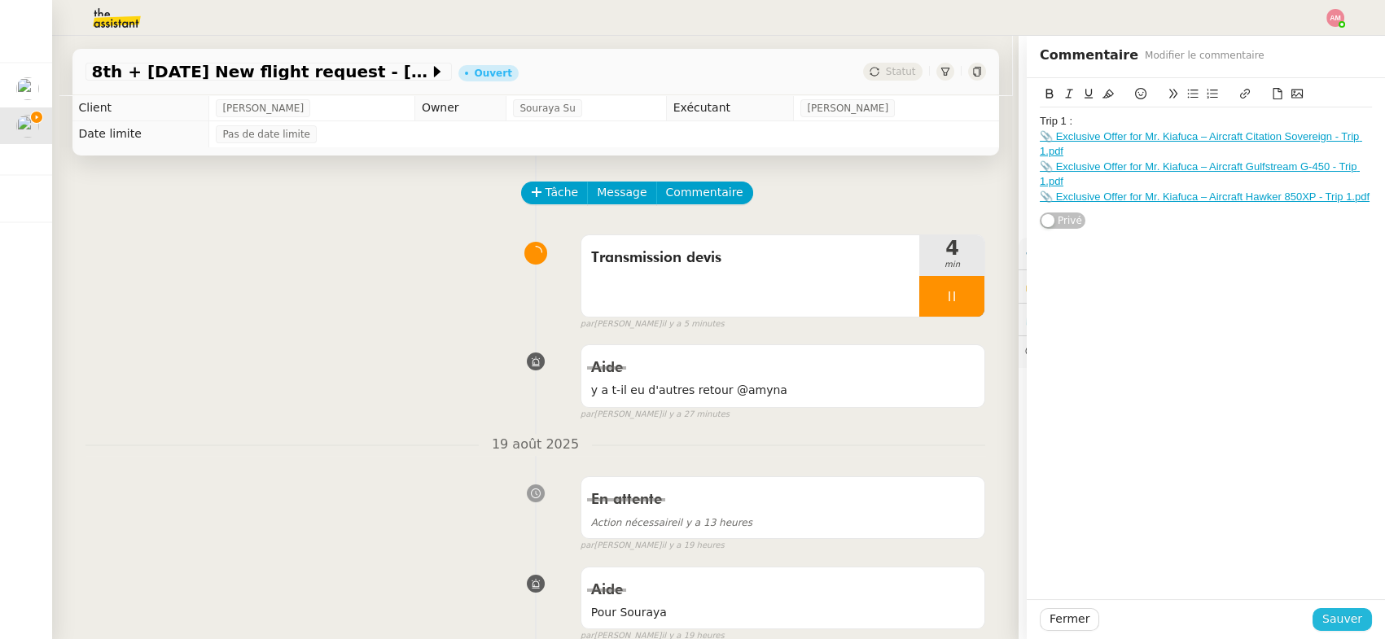
click at [1329, 615] on span "Sauver" at bounding box center [1342, 619] width 40 height 19
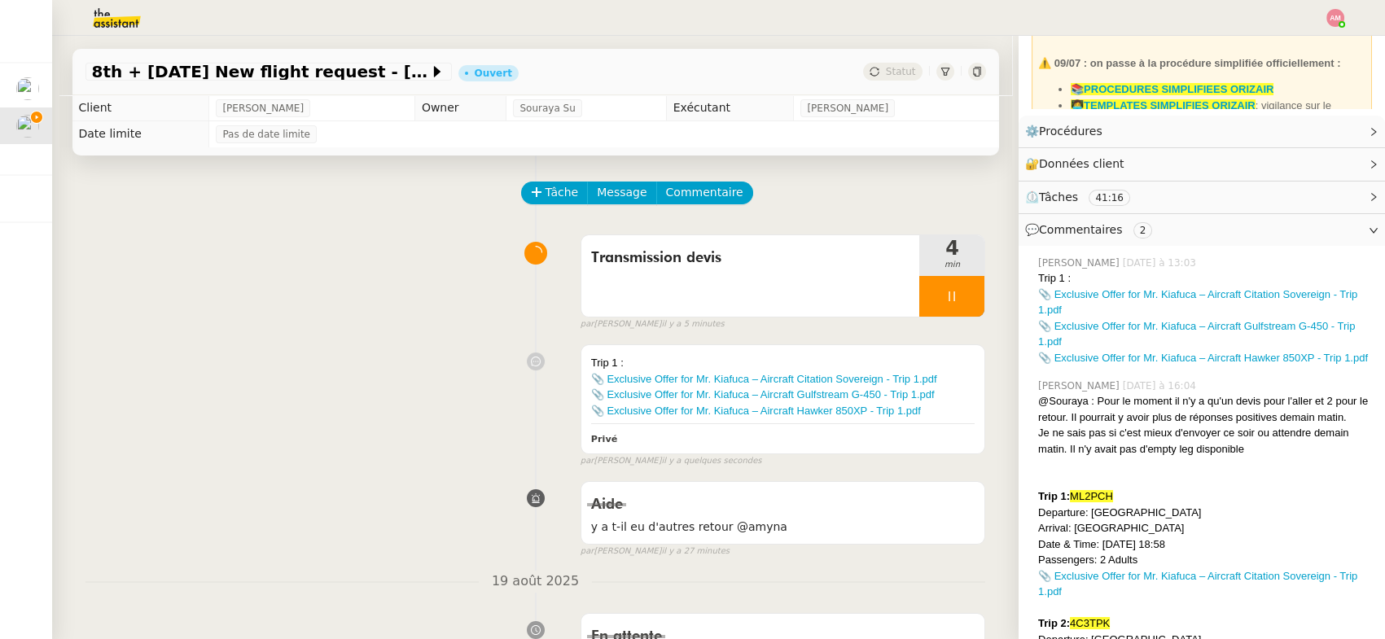
scroll to position [151, 0]
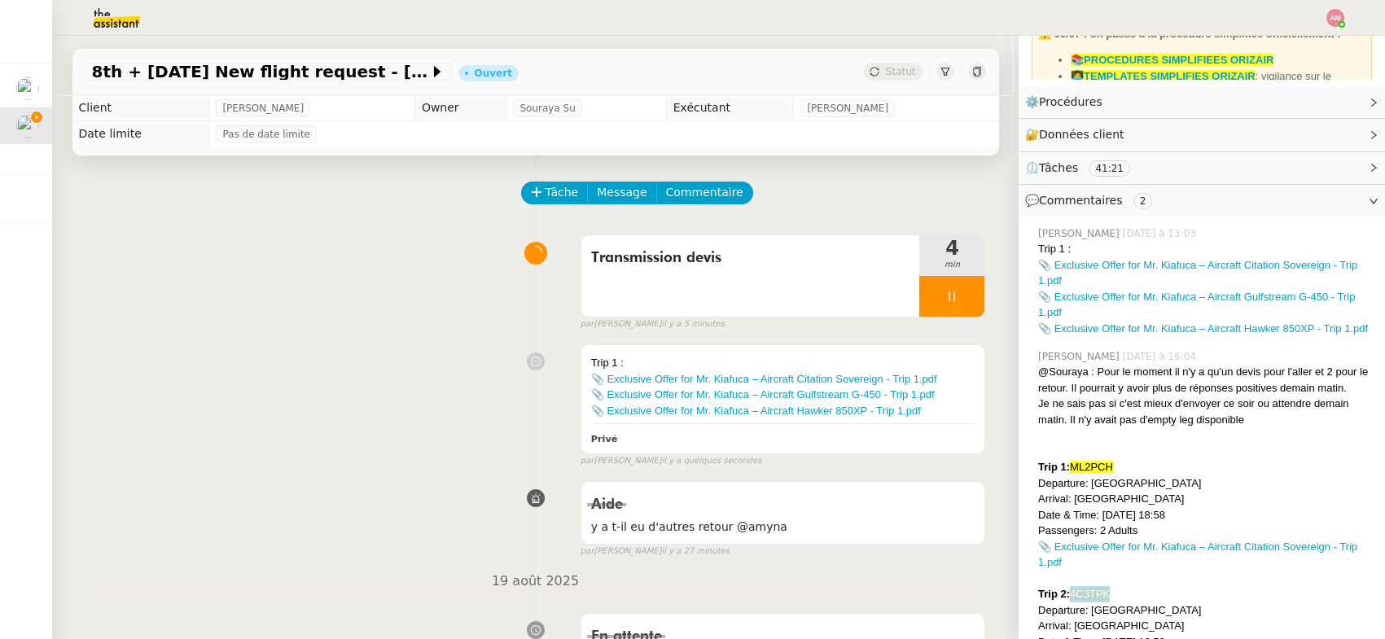
drag, startPoint x: 1075, startPoint y: 593, endPoint x: 1120, endPoint y: 593, distance: 45.6
click at [1120, 593] on div "Trip 2: 4C3TPK" at bounding box center [1205, 594] width 334 height 16
copy span "4C3TPK"
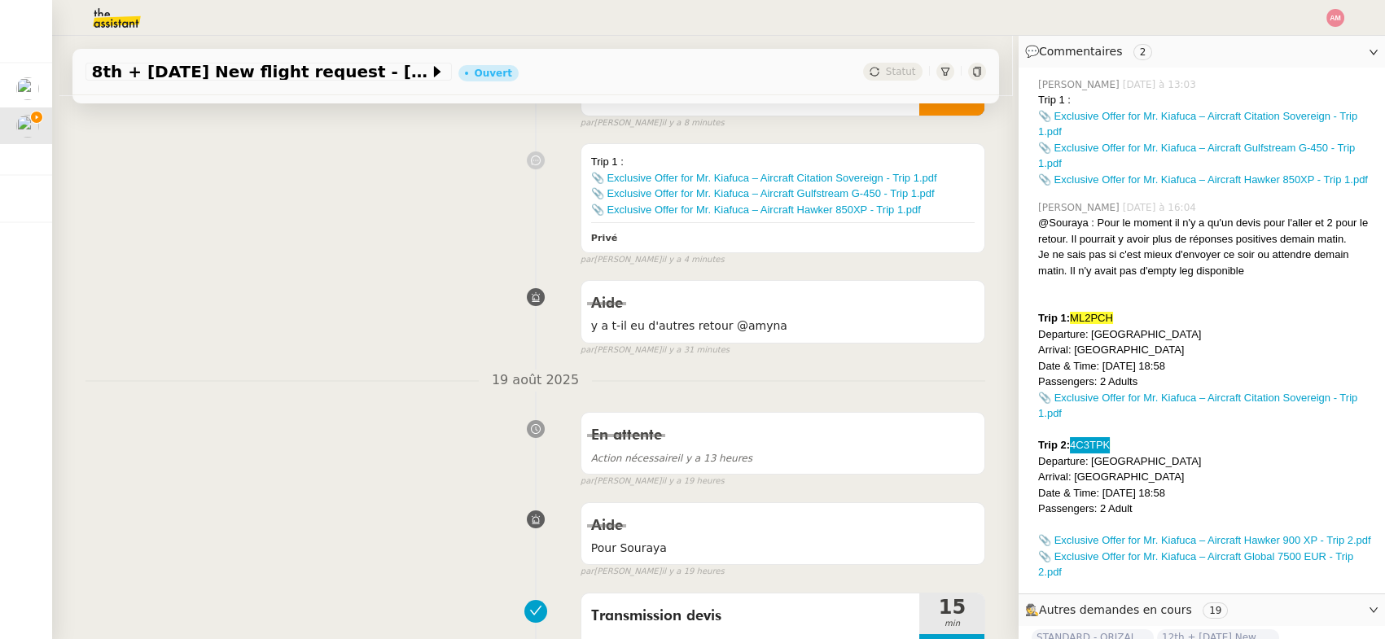
scroll to position [0, 0]
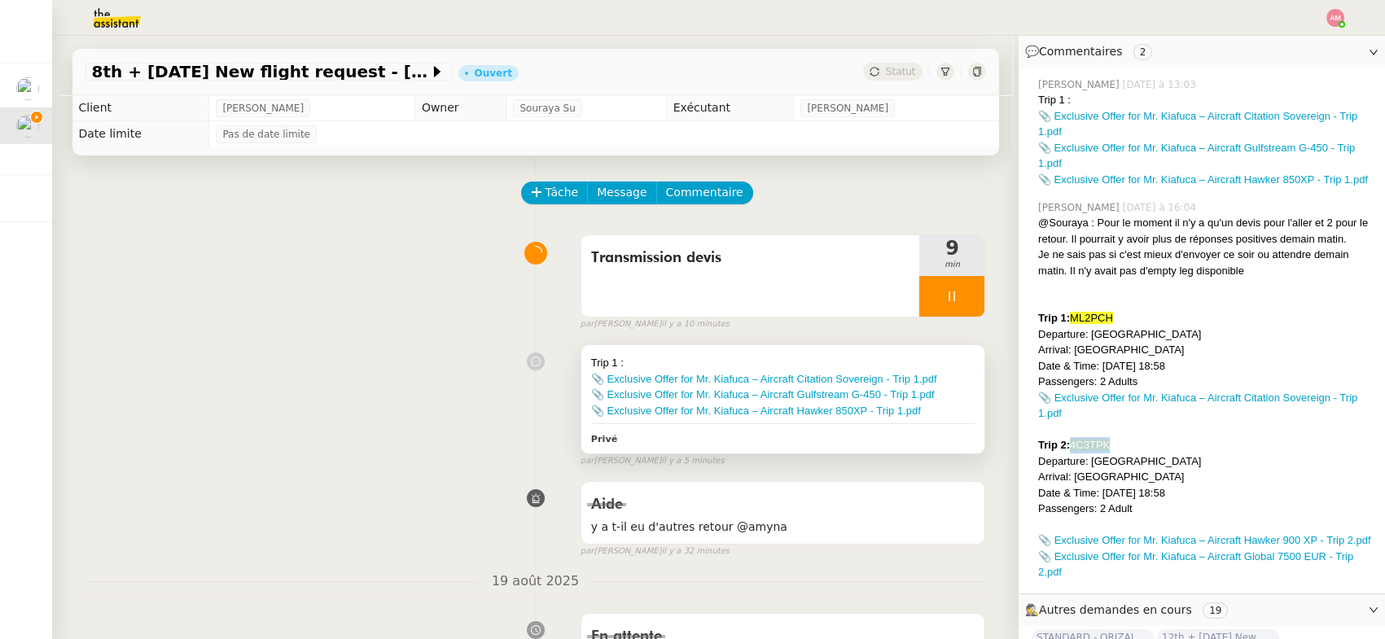
click at [944, 421] on div "Trip 1 : 📎 Exclusive Offer for Mr. Kiafuca – Aircraft Citation Sovereign - Trip…" at bounding box center [783, 398] width 404 height 107
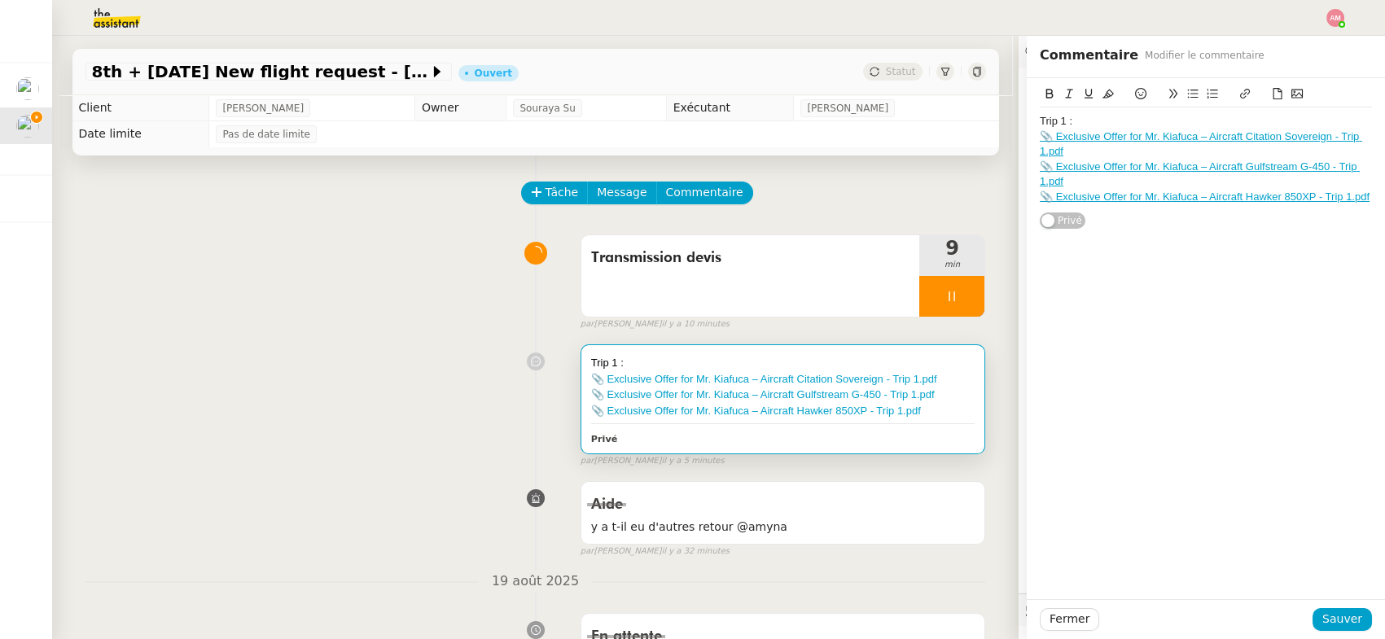
click at [1374, 191] on div "Trip 1 : 📎 Exclusive Offer for Mr. Kiafuca – Aircraft Citation Sovereign - Trip…" at bounding box center [1206, 153] width 358 height 151
click at [1373, 203] on div "Trip 1 : 📎 Exclusive Offer for Mr. Kiafuca – Aircraft Citation Sovereign - Trip…" at bounding box center [1206, 153] width 358 height 151
click at [1371, 198] on div "📎 Exclusive Offer for Mr. Kiafuca – Aircraft Hawker 850XP - Trip 1.pdf" at bounding box center [1206, 197] width 332 height 15
click at [1276, 101] on button at bounding box center [1278, 94] width 20 height 19
click at [1272, 89] on icon at bounding box center [1277, 93] width 11 height 11
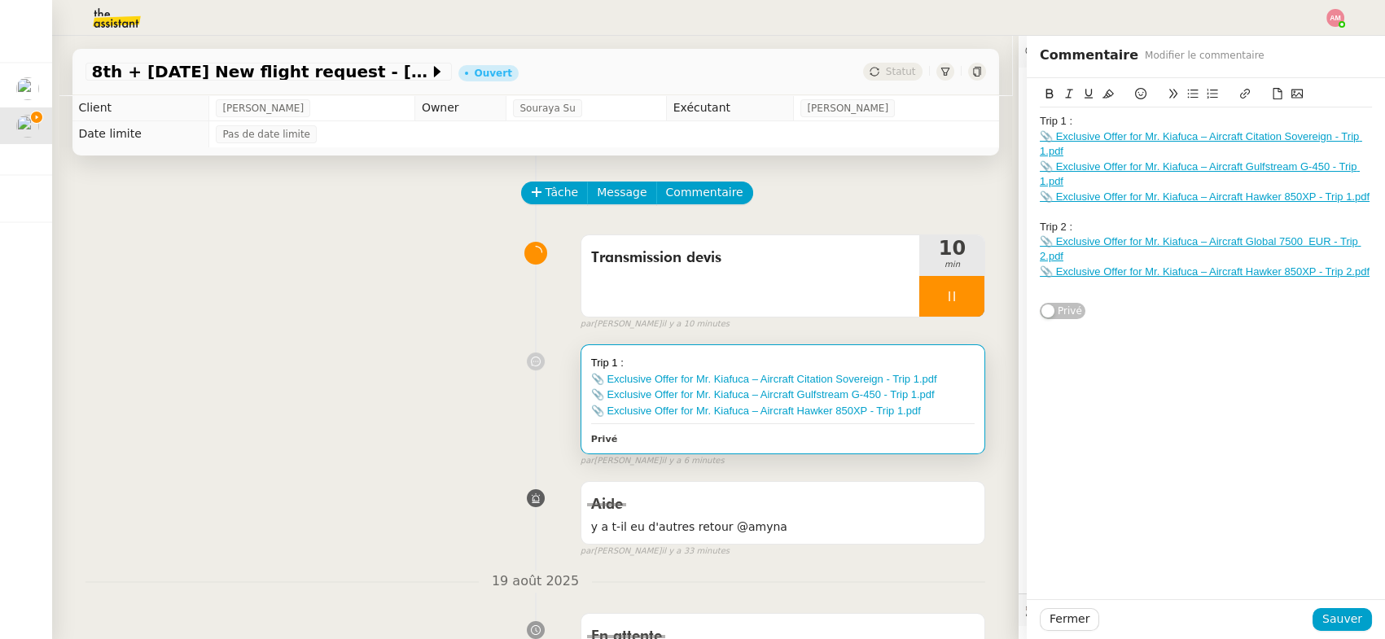
click at [1273, 98] on icon at bounding box center [1277, 93] width 11 height 11
click at [1343, 624] on span "Sauver" at bounding box center [1342, 619] width 40 height 19
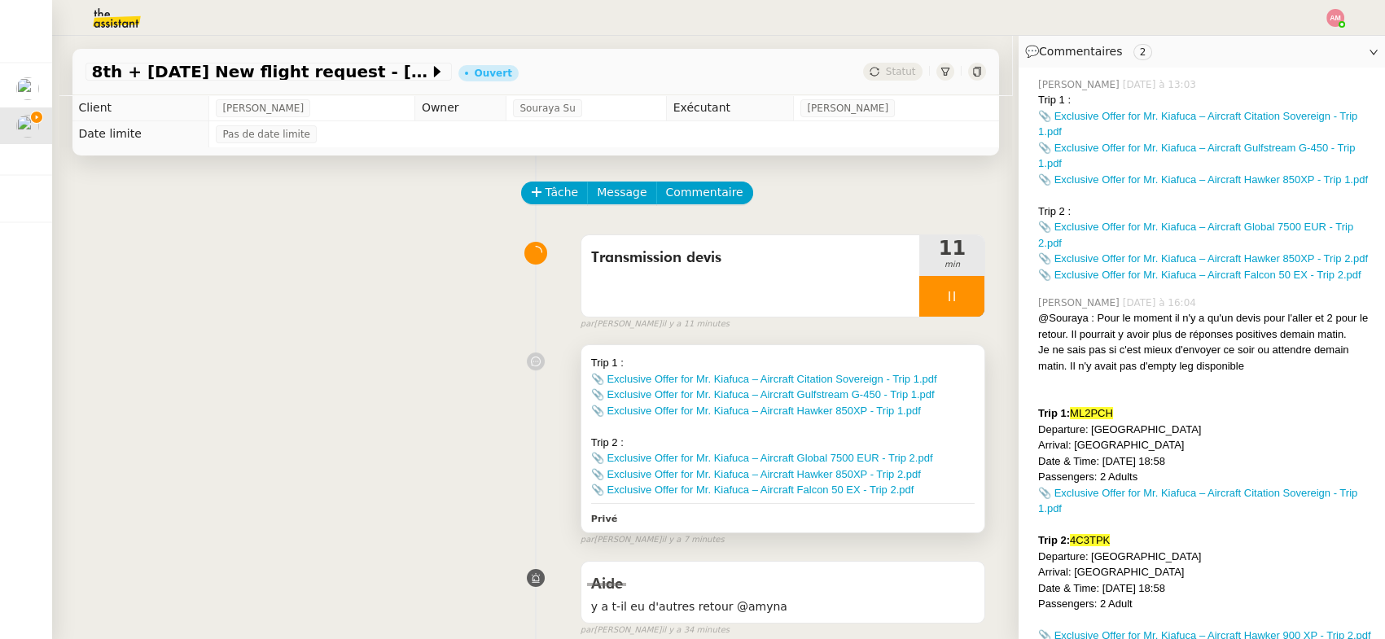
click at [948, 465] on div "📎 Exclusive Offer for Mr. Kiafuca – Aircraft Global 7500 EUR - Trip 2.pdf" at bounding box center [783, 458] width 384 height 16
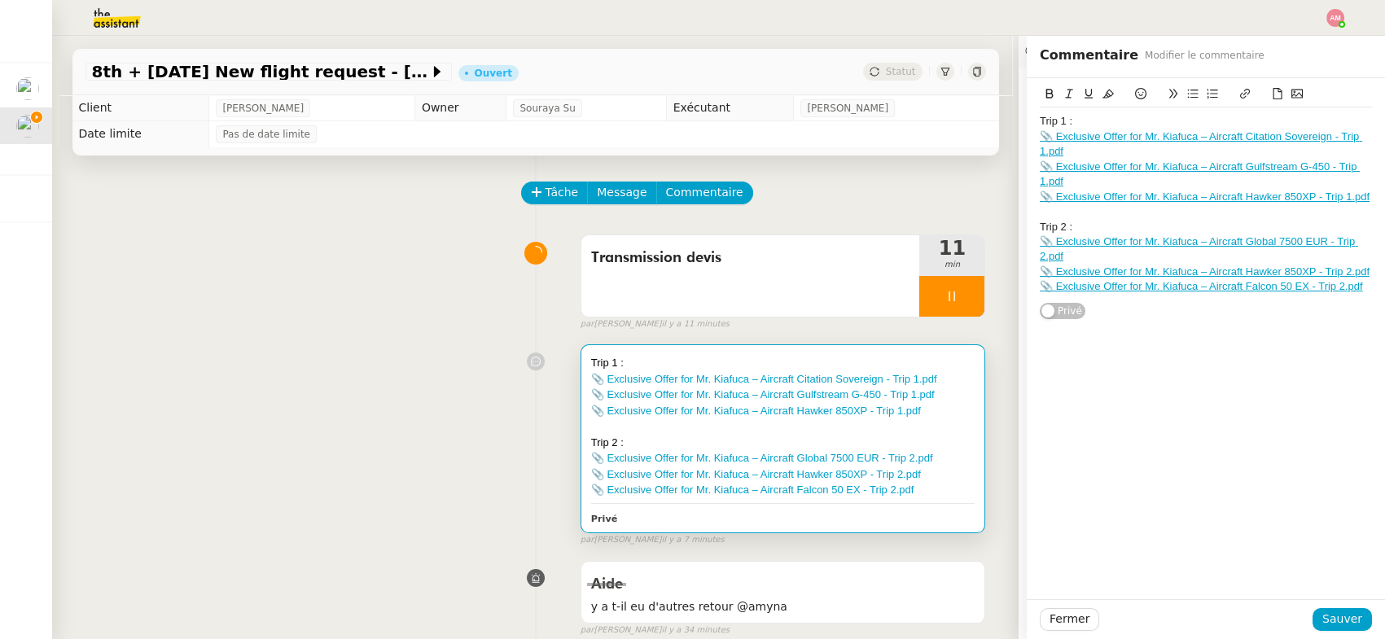
click at [1098, 231] on div "Trip 2 :" at bounding box center [1206, 227] width 332 height 15
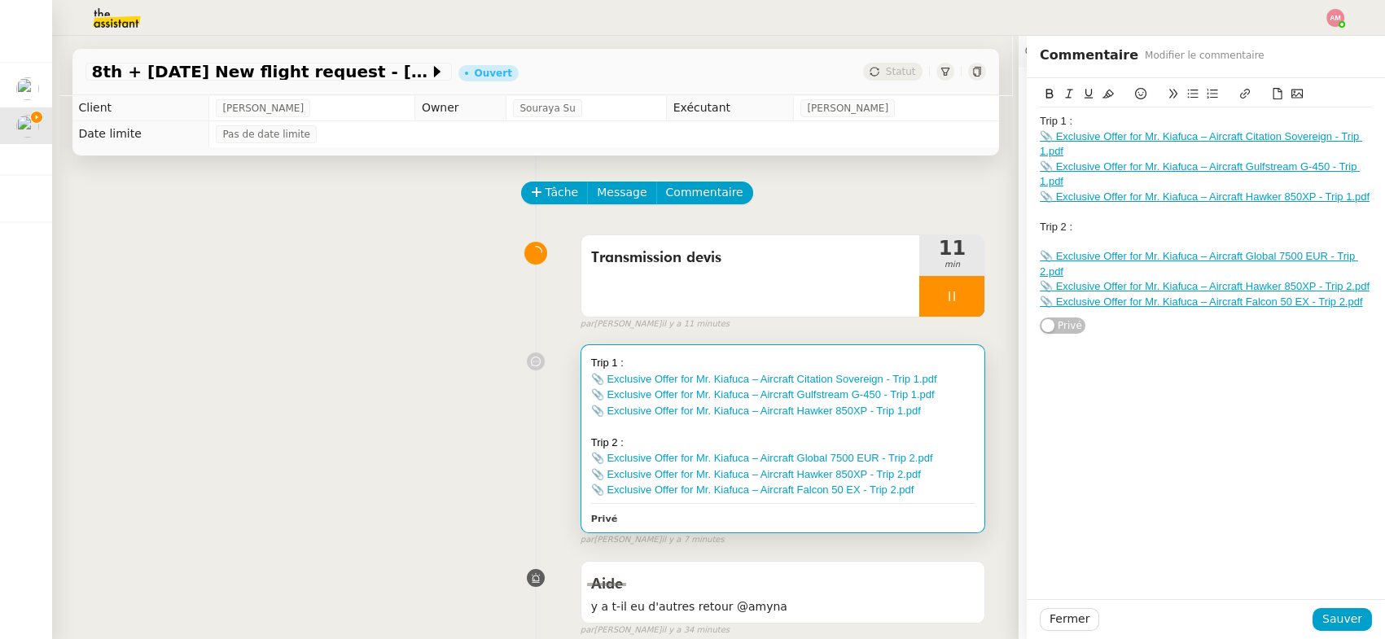
click at [1279, 89] on icon at bounding box center [1277, 93] width 9 height 11
drag, startPoint x: 1084, startPoint y: 269, endPoint x: 1027, endPoint y: 258, distance: 58.0
click at [1027, 258] on div "Exclusive Offer for Mr. Kiafuca – Aircraft Global 7500- Trip 2.pdf Trip 1 : 📎 E…" at bounding box center [1206, 206] width 358 height 257
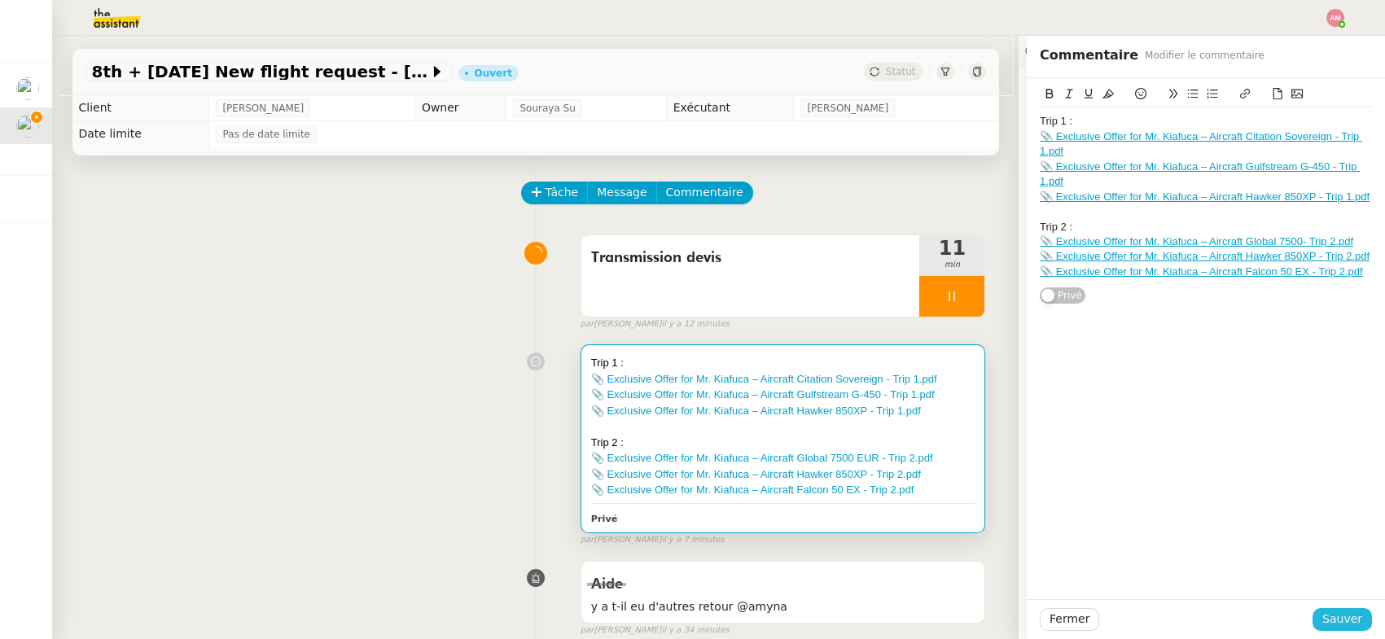
click at [1343, 620] on span "Sauver" at bounding box center [1342, 619] width 40 height 19
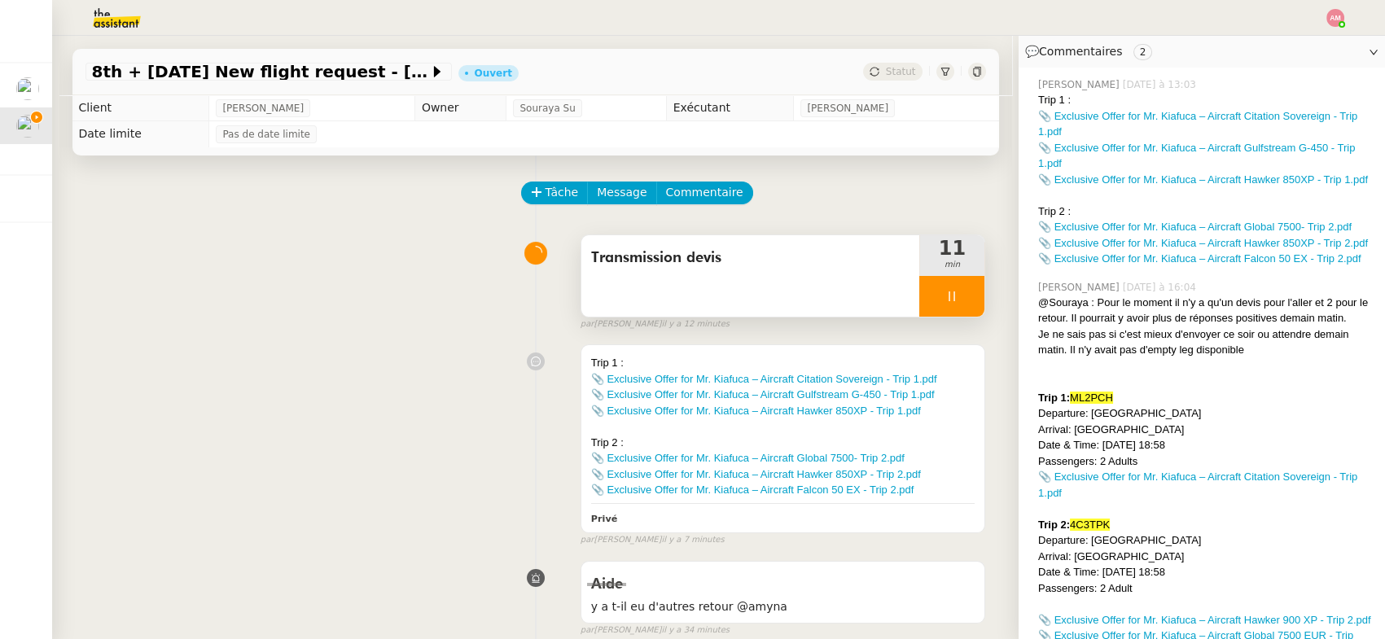
click at [817, 294] on div "Transmission devis" at bounding box center [750, 275] width 339 height 81
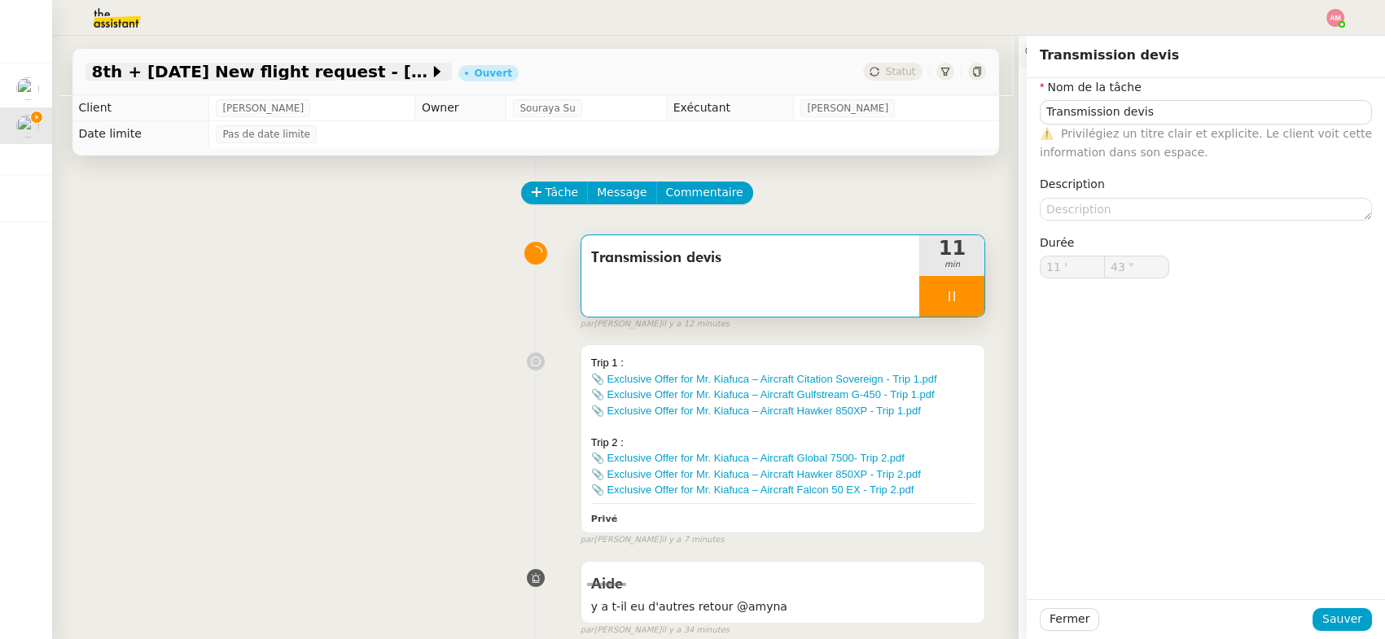
type input "44 ""
click at [348, 72] on span "8th + [DATE] New flight request - [PERSON_NAME]" at bounding box center [260, 71] width 337 height 16
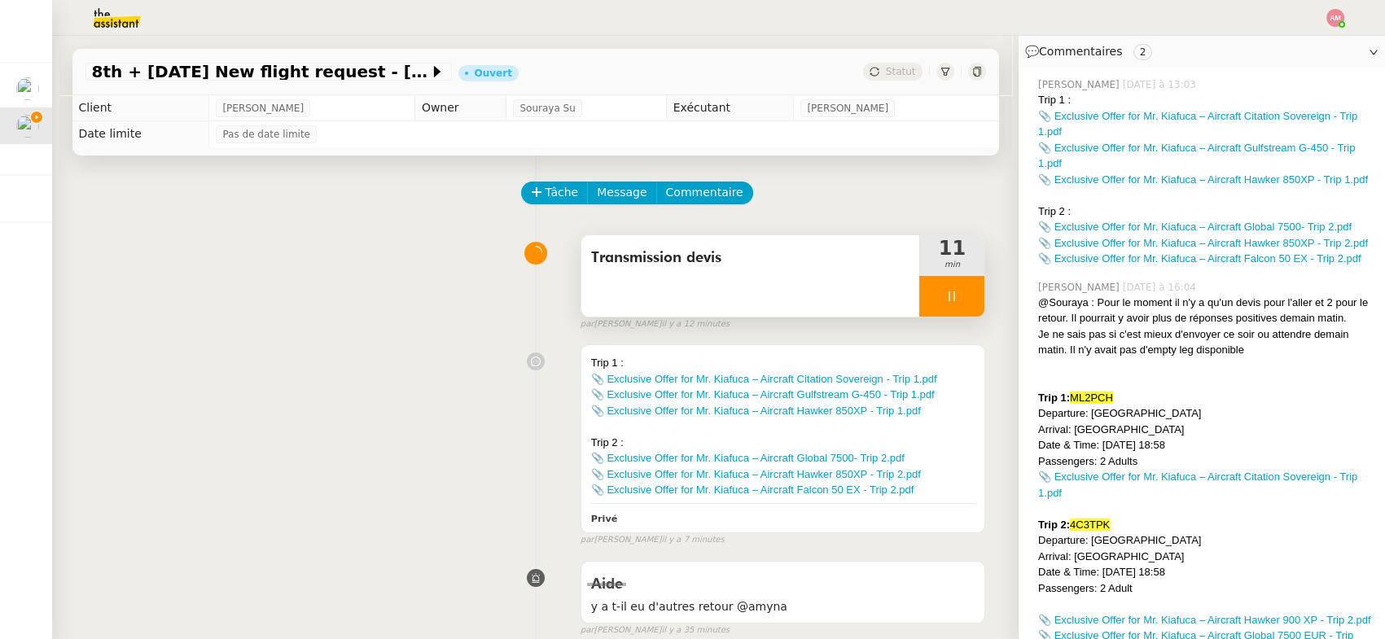
click at [848, 278] on div "Transmission devis" at bounding box center [750, 275] width 339 height 81
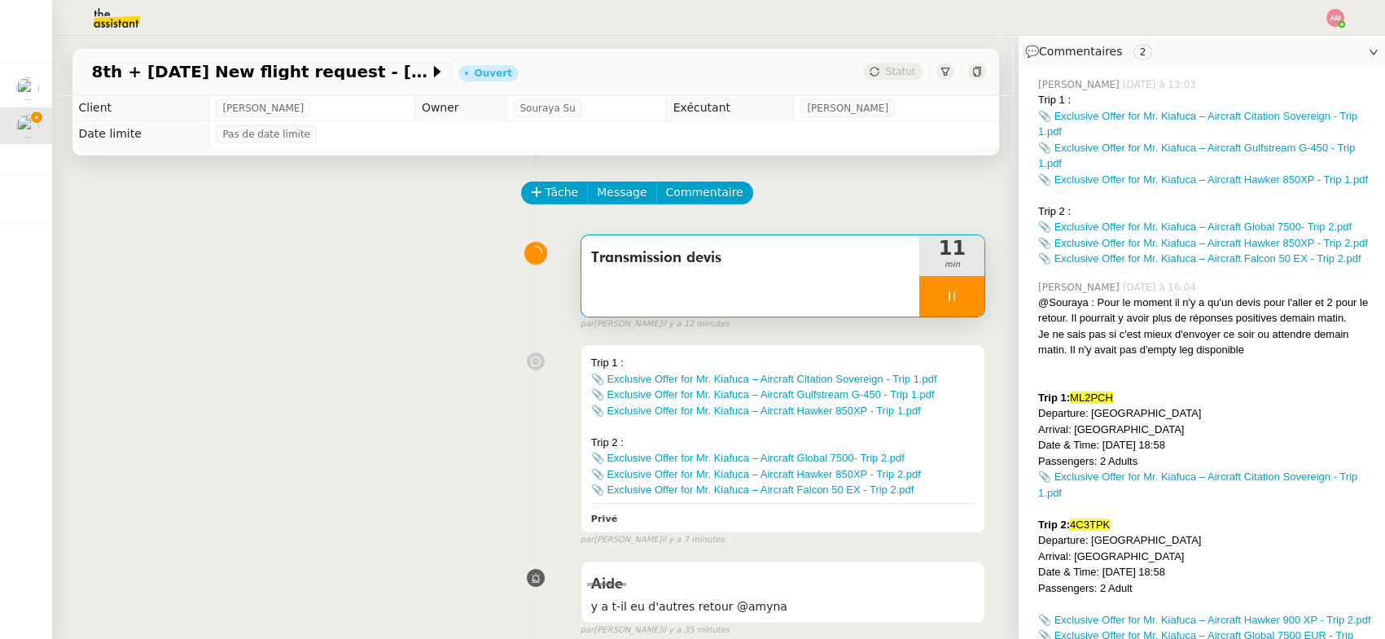
click at [848, 278] on div "Transmission devis" at bounding box center [750, 275] width 339 height 81
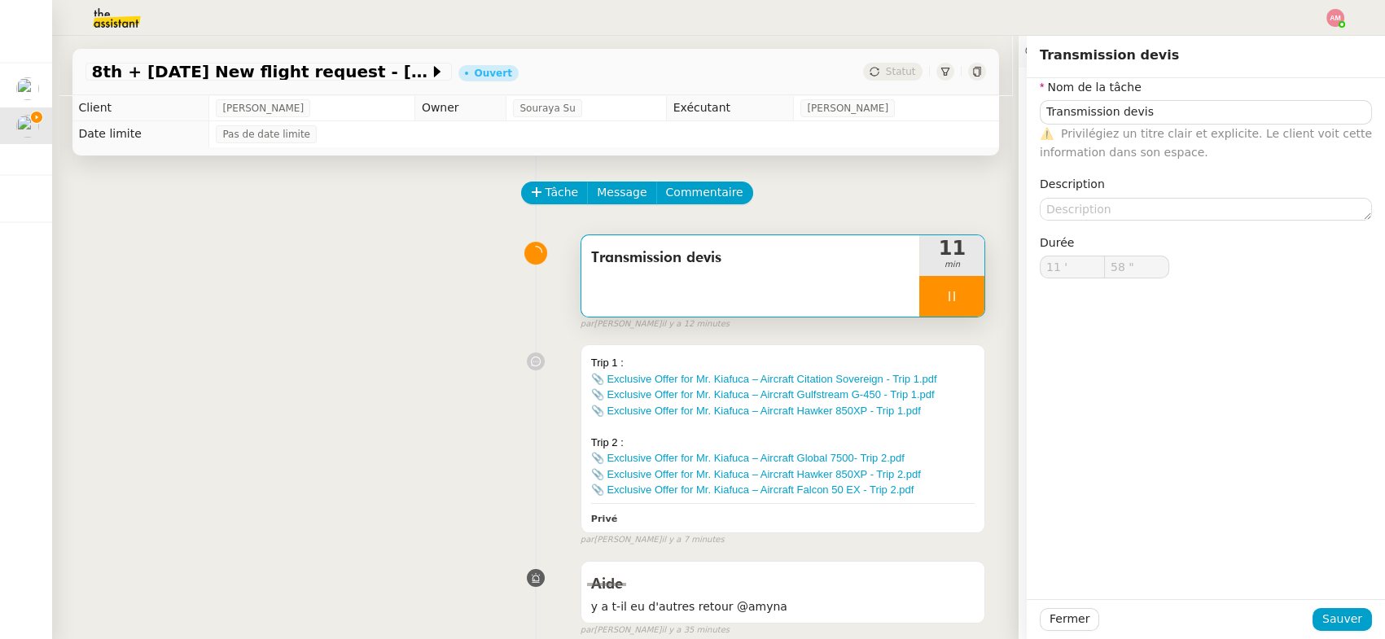
type input "59 ""
type input "12 '"
type input "1 ""
click at [971, 294] on div at bounding box center [951, 296] width 65 height 41
click at [972, 294] on icon at bounding box center [968, 295] width 12 height 9
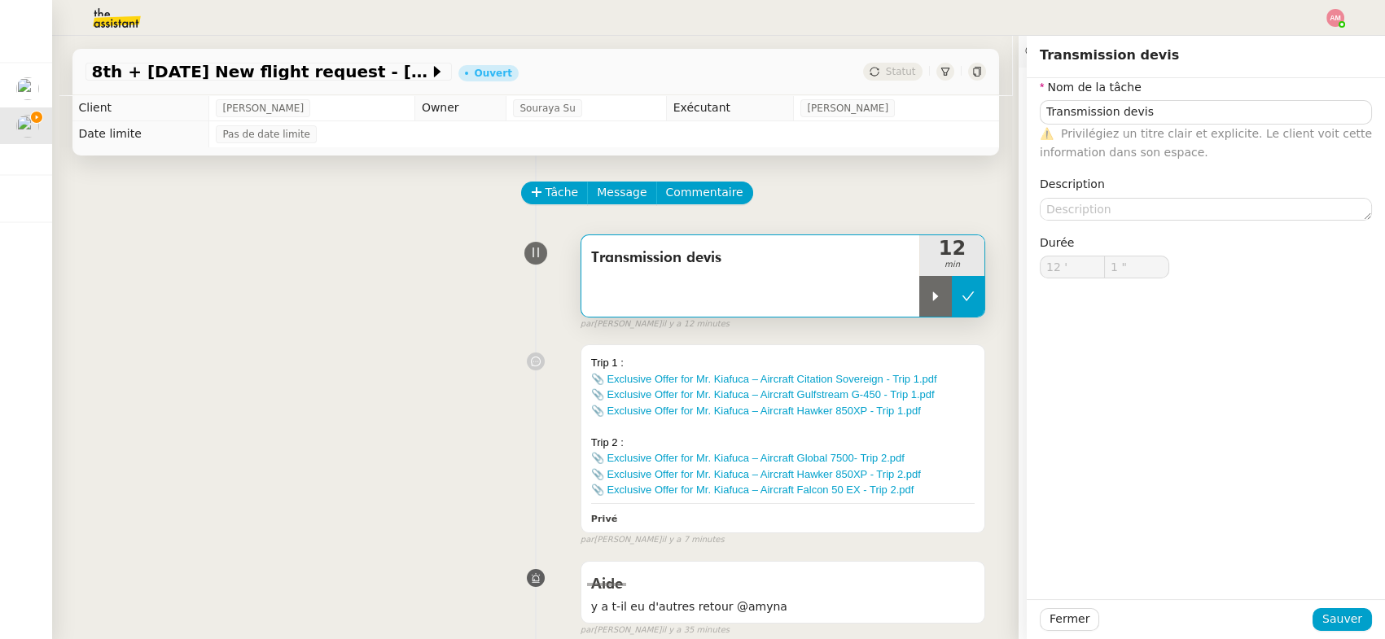
type input "Transmission devis"
type input "12 '"
type input "1 ""
type input "Transmission devis"
type input "12 '"
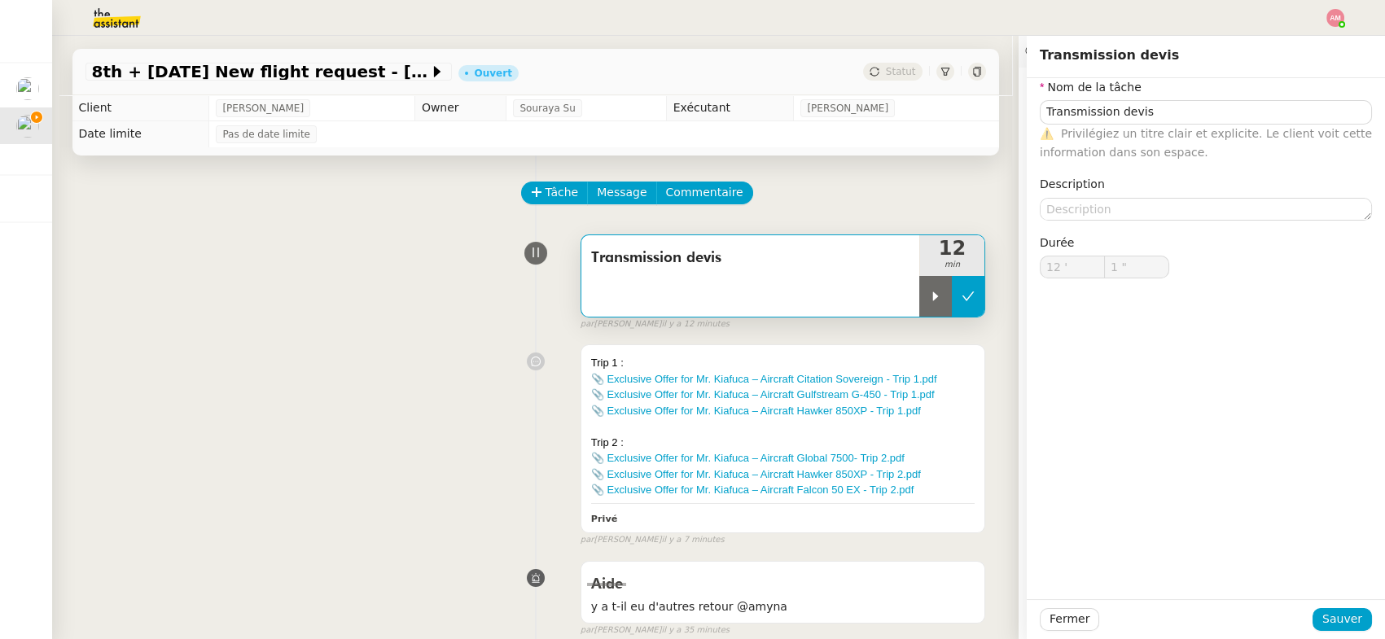
type input "1 ""
type input "Transmission devis"
type input "12 '"
type input "1 ""
type input "Transmission devis"
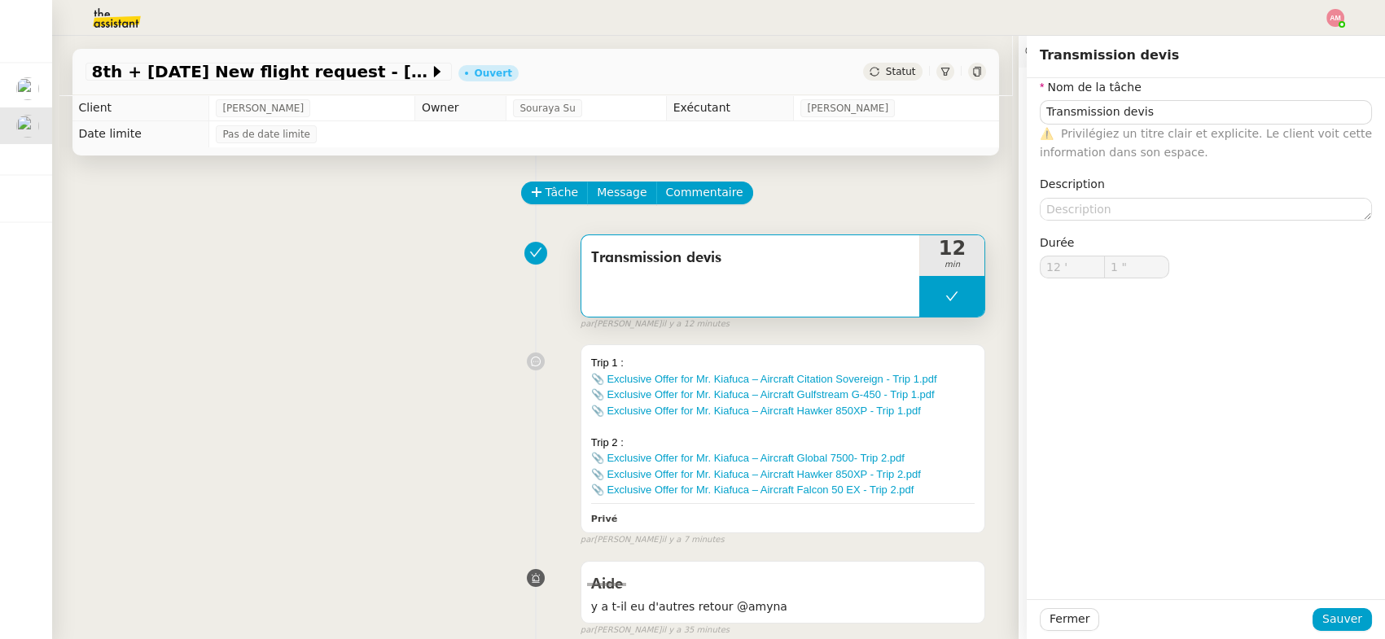
type input "12 '"
type input "1 ""
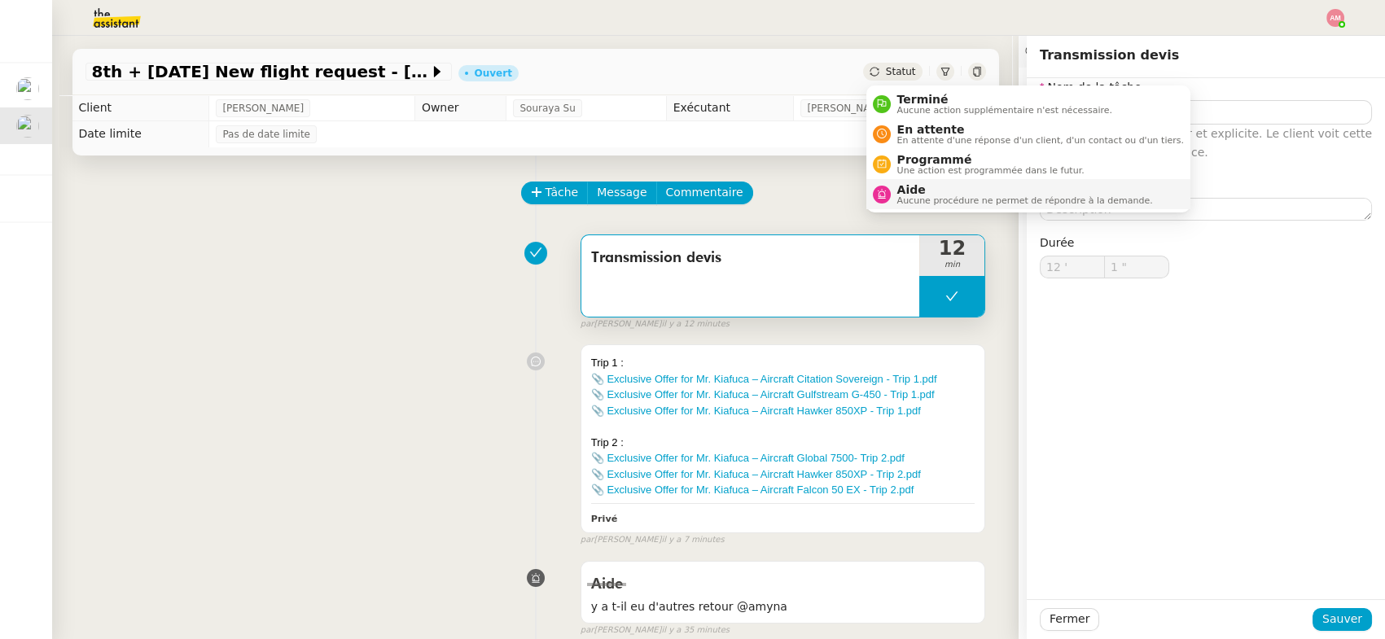
click at [920, 188] on span "Aide" at bounding box center [1025, 189] width 256 height 13
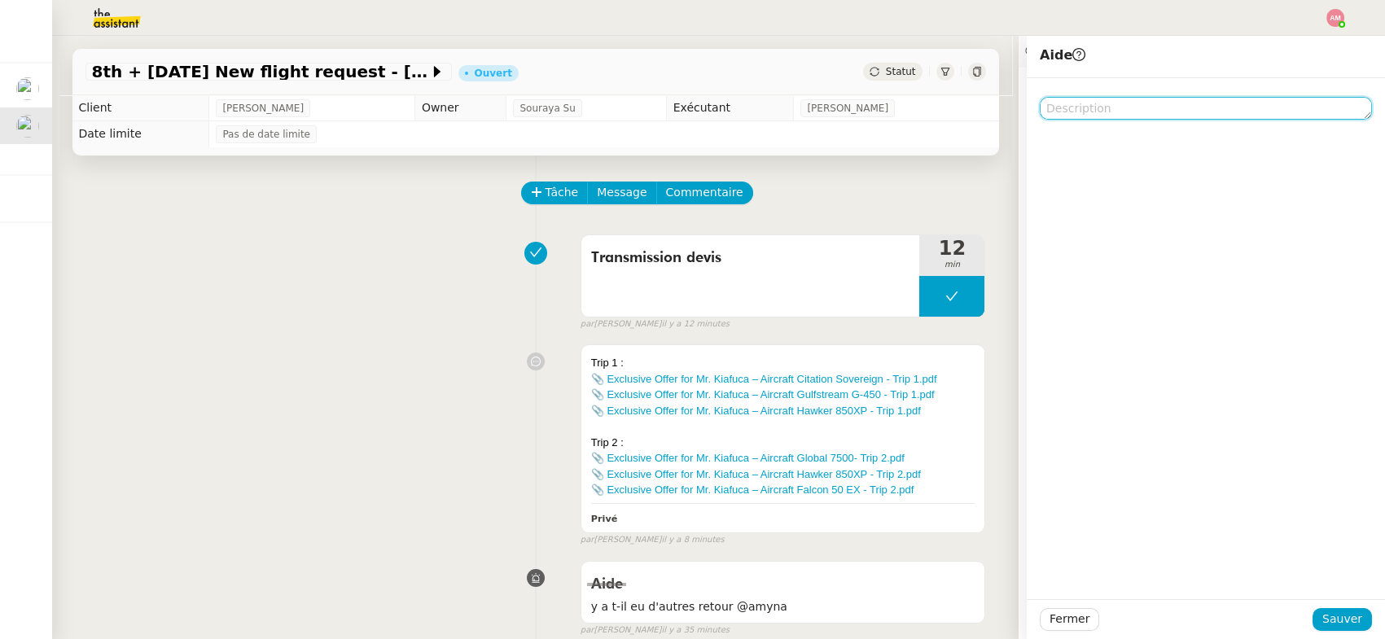
click at [1215, 104] on textarea at bounding box center [1206, 108] width 332 height 23
type textarea "Pour Souraya"
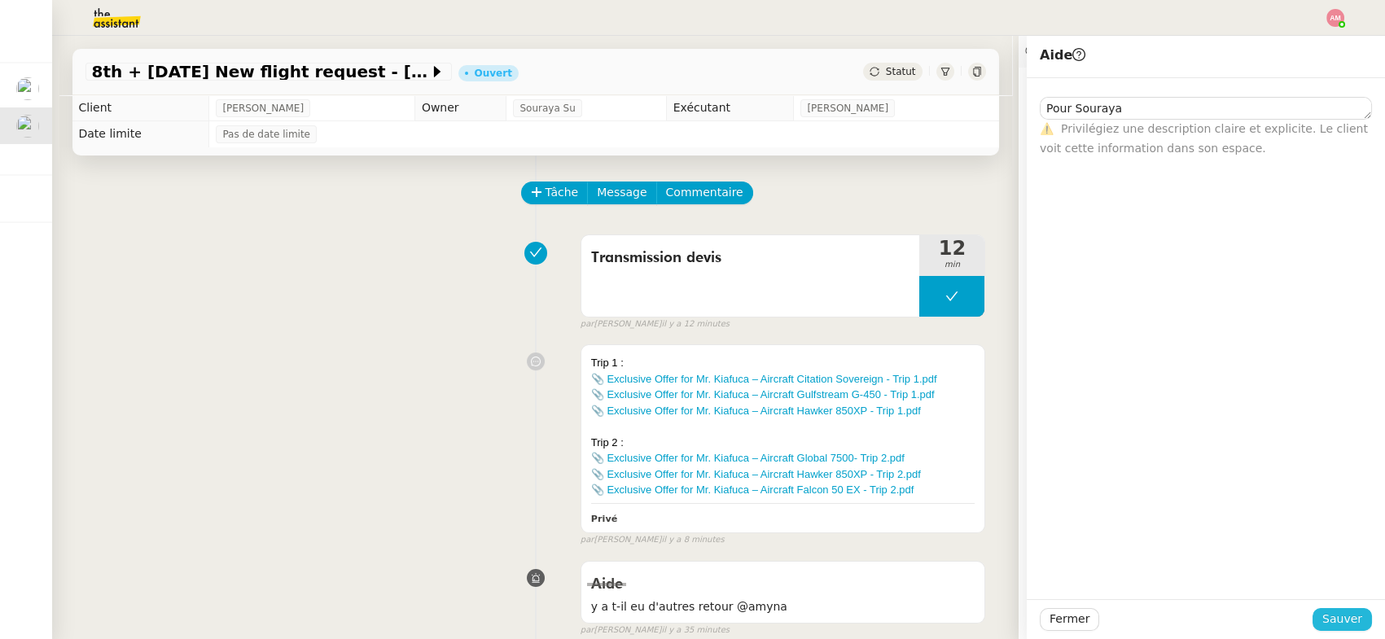
click at [1320, 608] on div "Fermer Sauver" at bounding box center [1206, 619] width 332 height 23
click at [1333, 613] on span "Sauver" at bounding box center [1342, 619] width 40 height 19
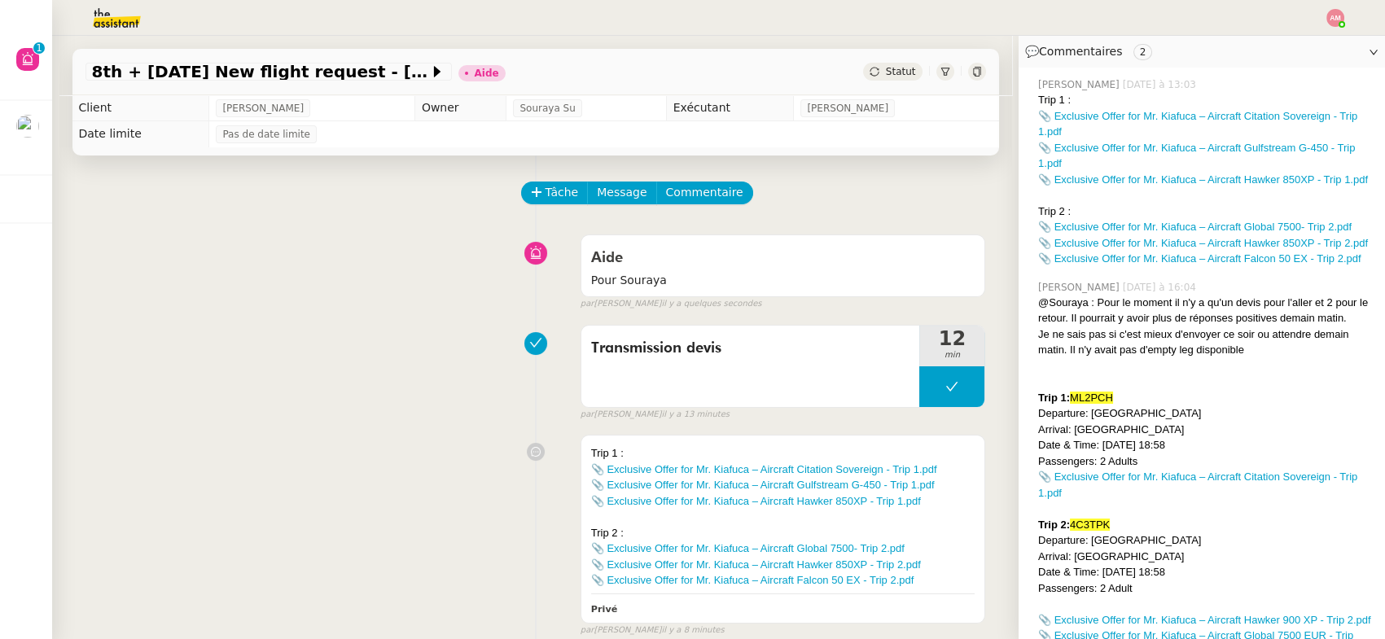
click at [1336, 10] on img at bounding box center [1335, 18] width 18 height 18
click at [1306, 48] on li "Suivi" at bounding box center [1291, 46] width 106 height 23
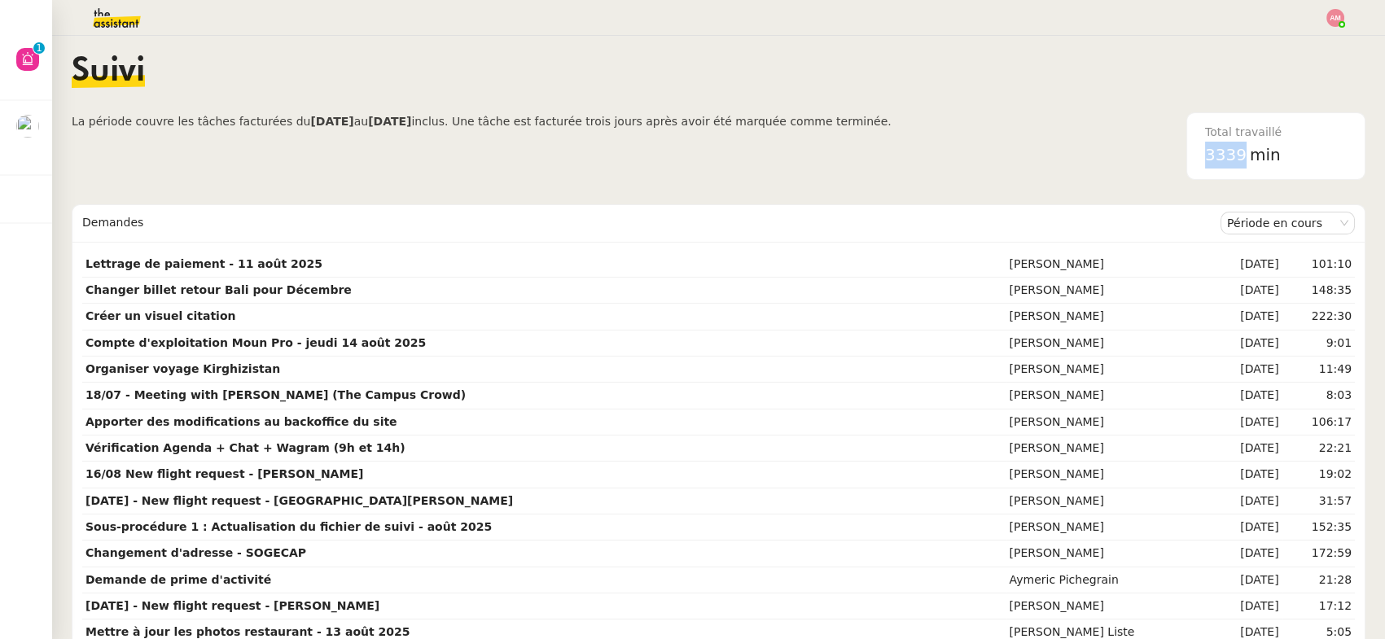
drag, startPoint x: 1206, startPoint y: 164, endPoint x: 1245, endPoint y: 162, distance: 39.1
click at [1245, 162] on div "3339 min" at bounding box center [1276, 155] width 142 height 27
copy span "3339"
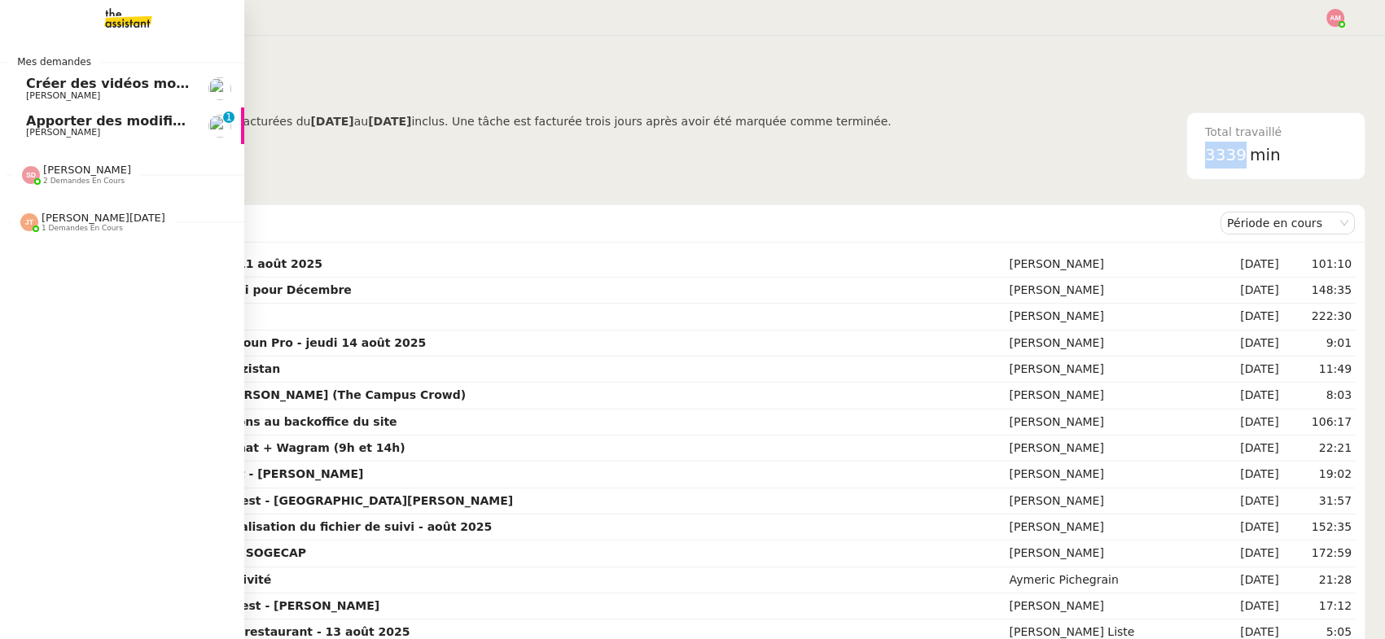
click at [24, 126] on link "Apporter des modifications au backoffice du site [PERSON_NAME] 0 1 2 3 4 5 6 7 …" at bounding box center [122, 125] width 244 height 37
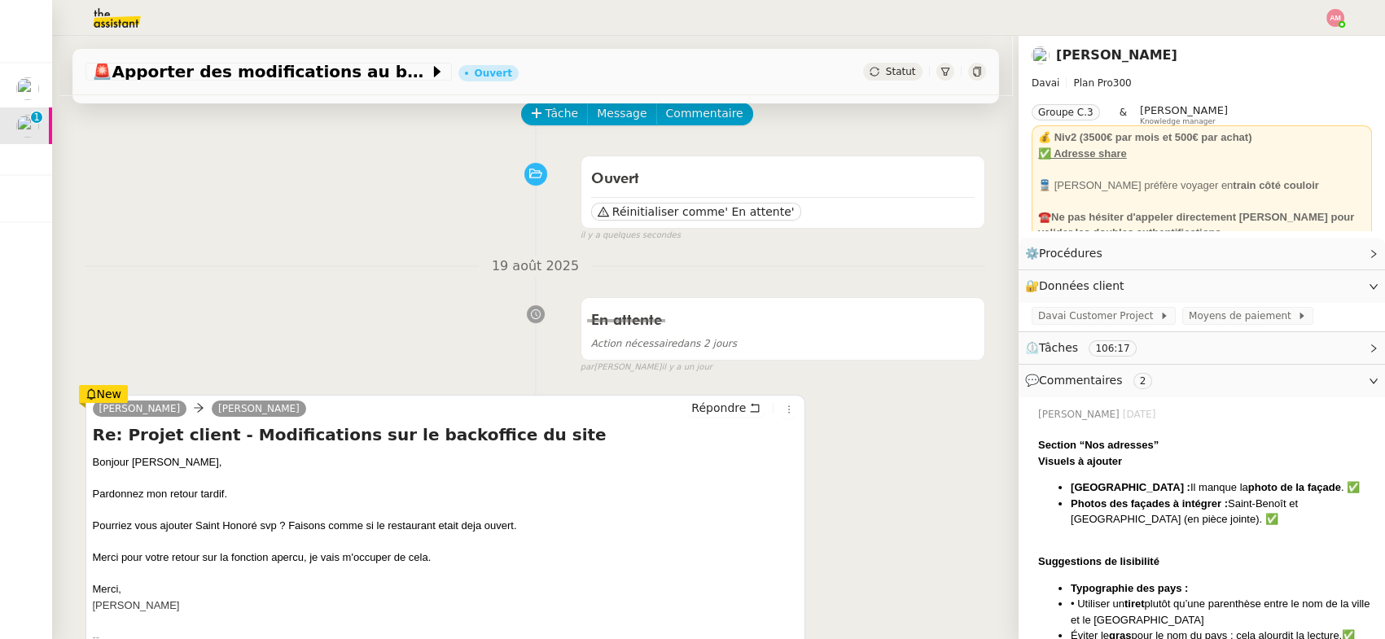
scroll to position [87, 0]
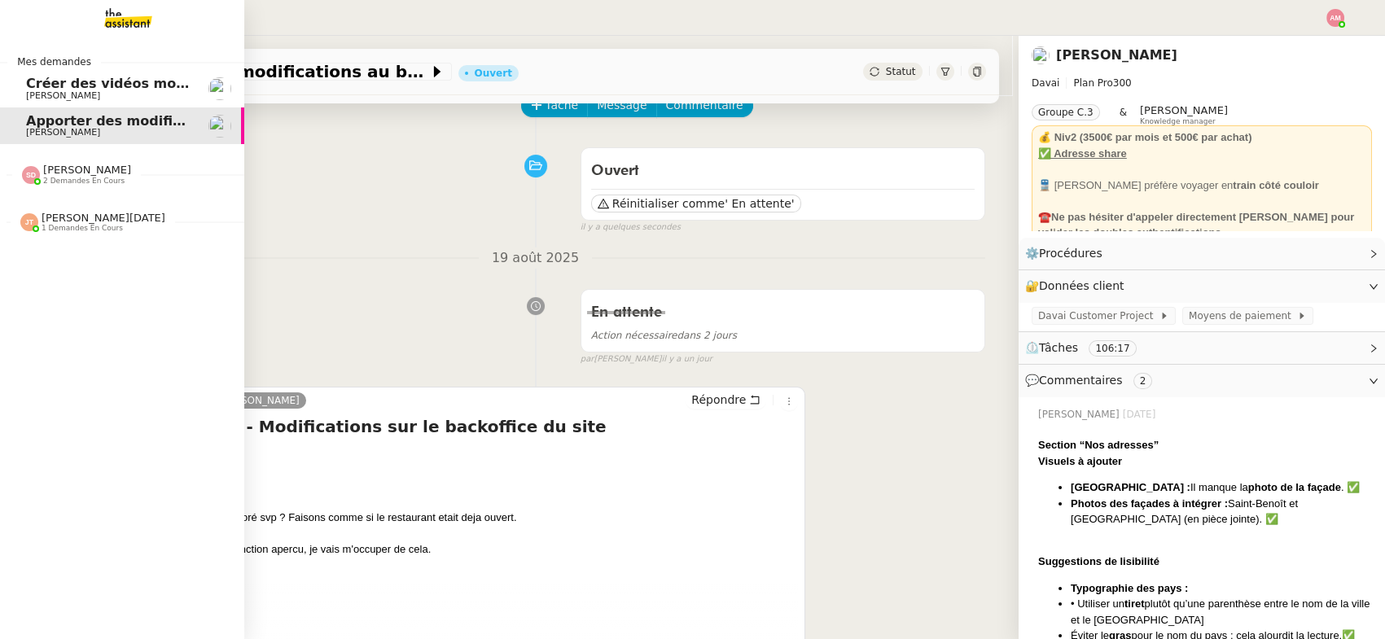
click at [28, 91] on span "[PERSON_NAME]" at bounding box center [63, 95] width 74 height 11
